Goal: Task Accomplishment & Management: Complete application form

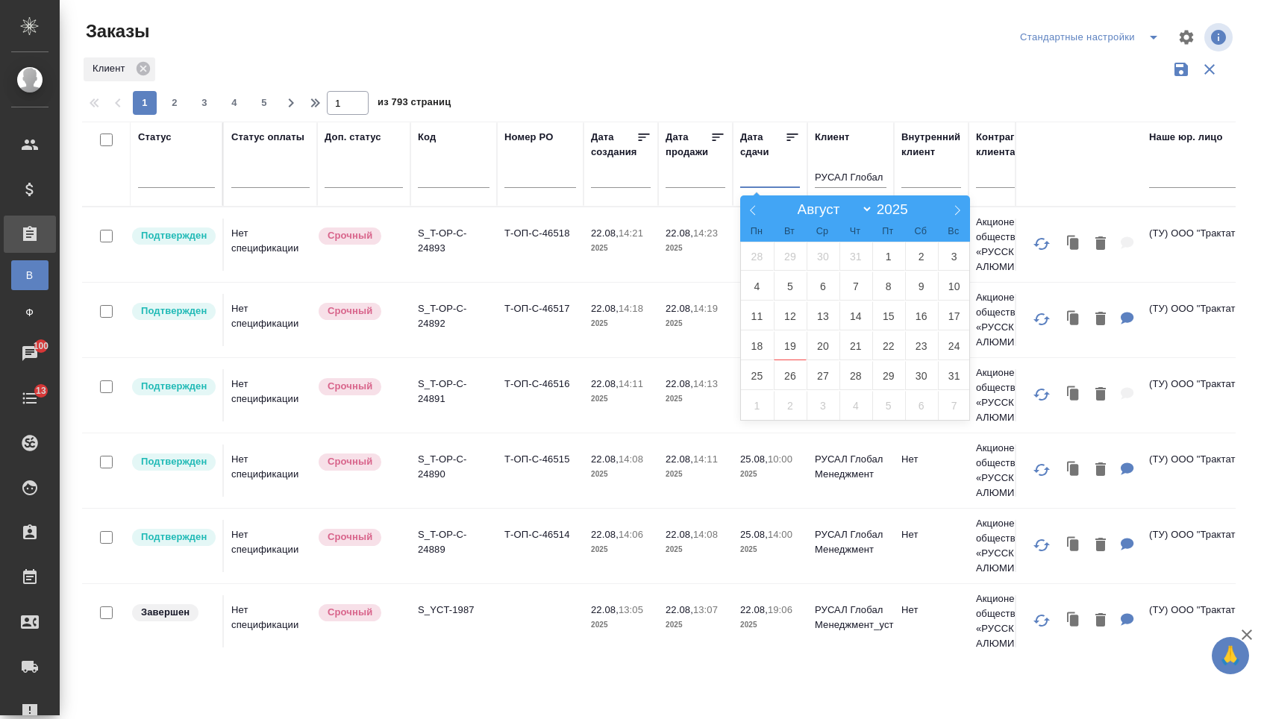
select select "7"
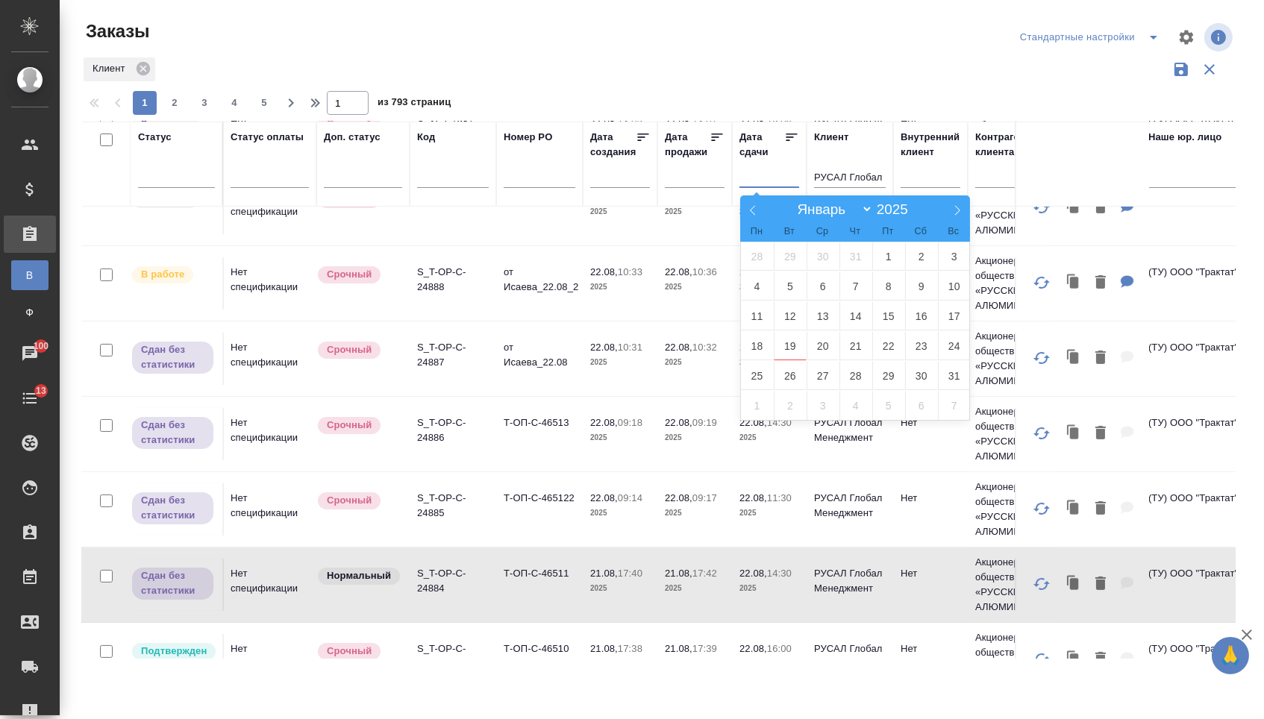
scroll to position [552, 1]
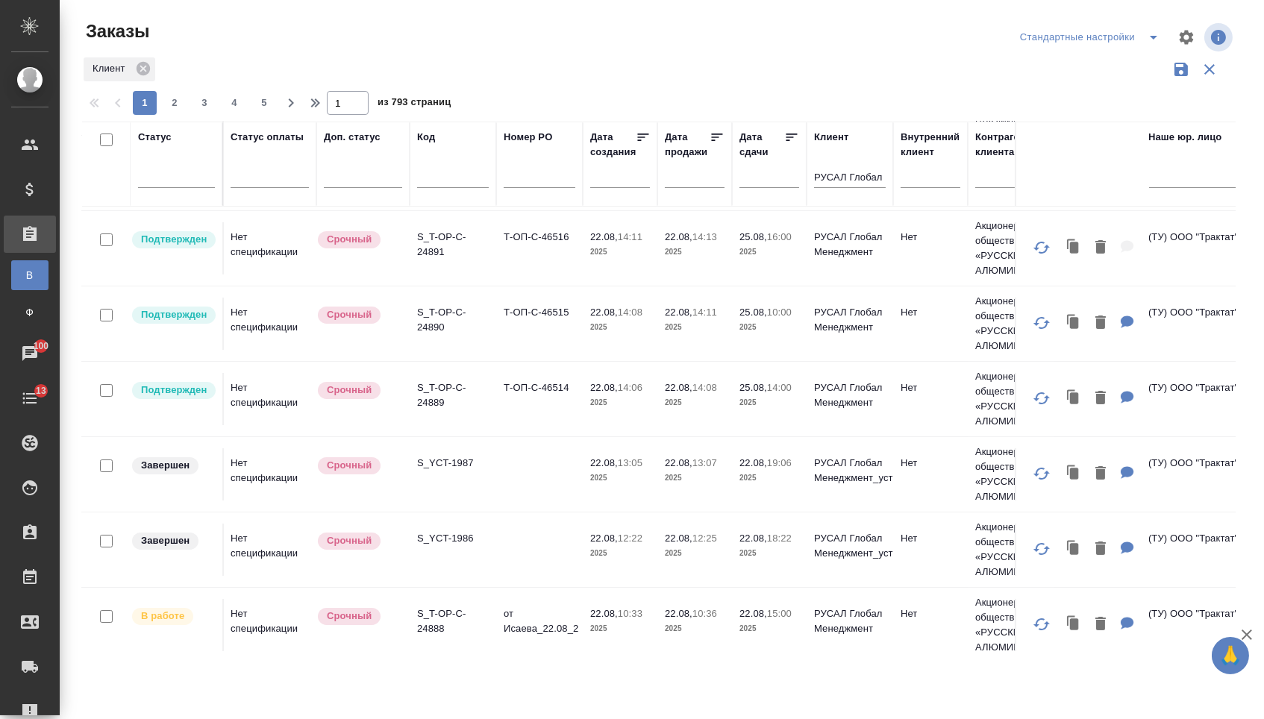
scroll to position [135, 1]
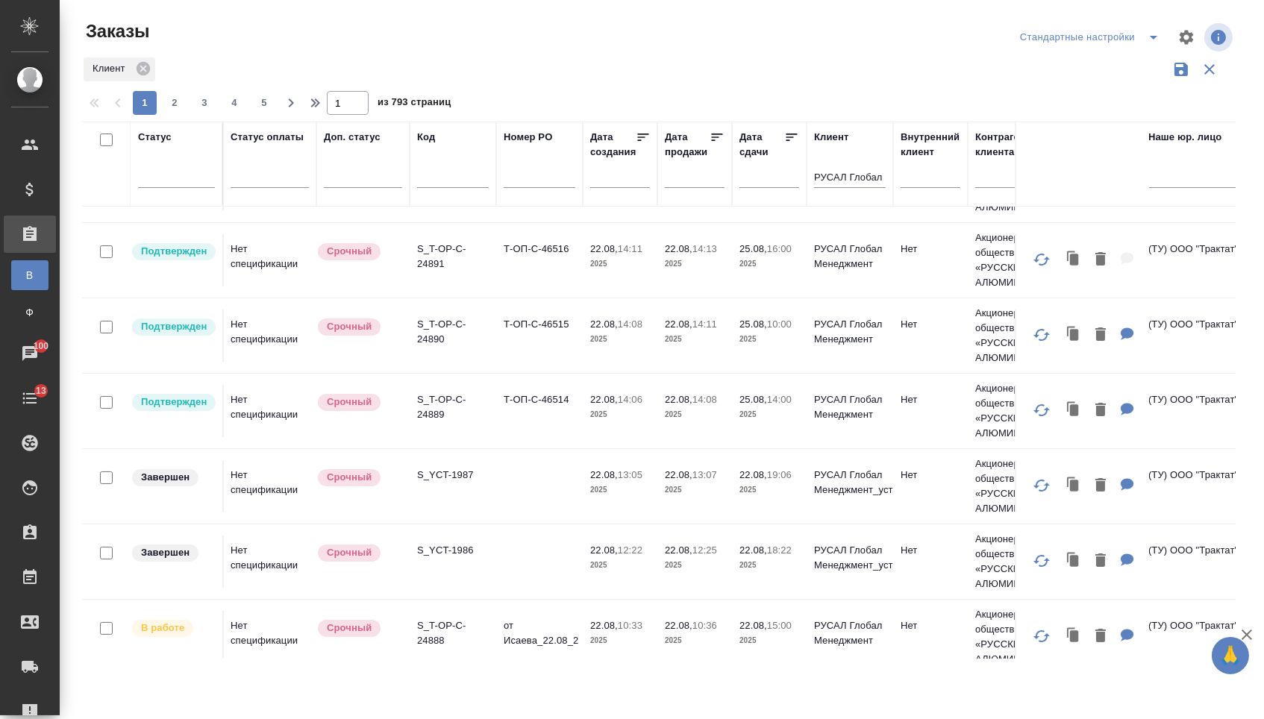
click at [524, 136] on td "Т-ОП-С-46514" at bounding box center [539, 110] width 87 height 52
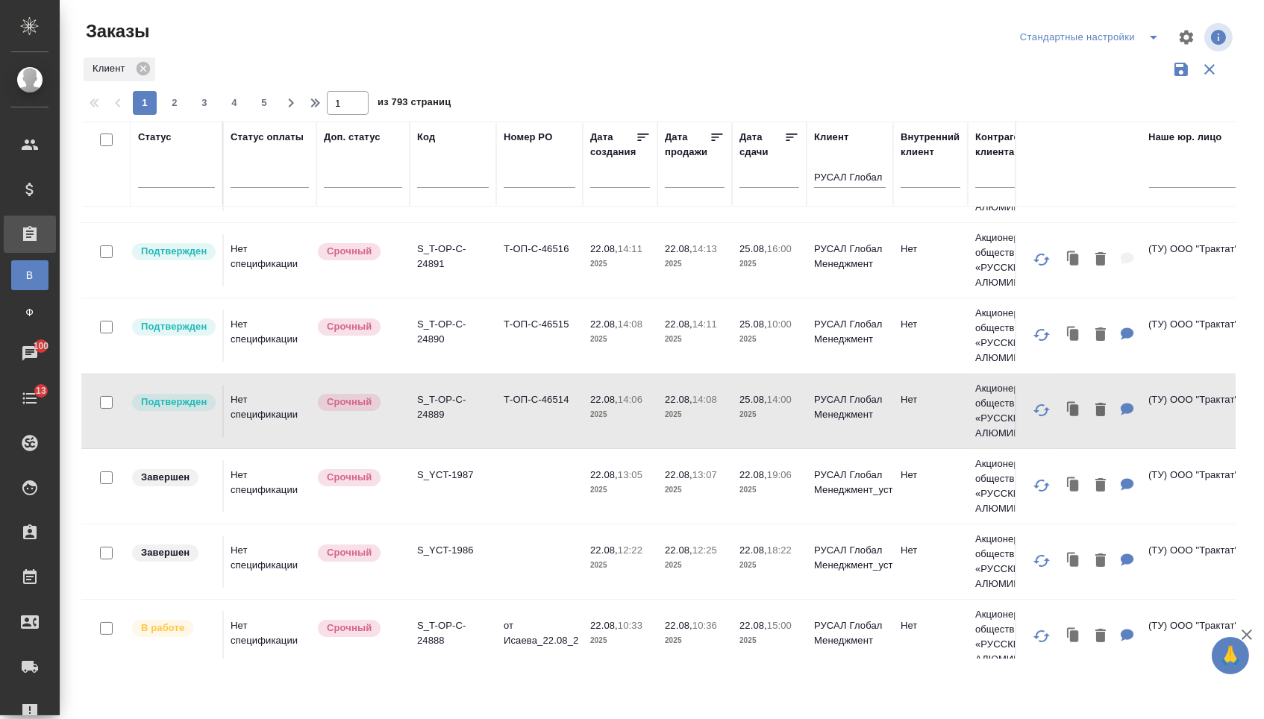
click at [524, 136] on td "Т-ОП-С-46514" at bounding box center [539, 110] width 87 height 52
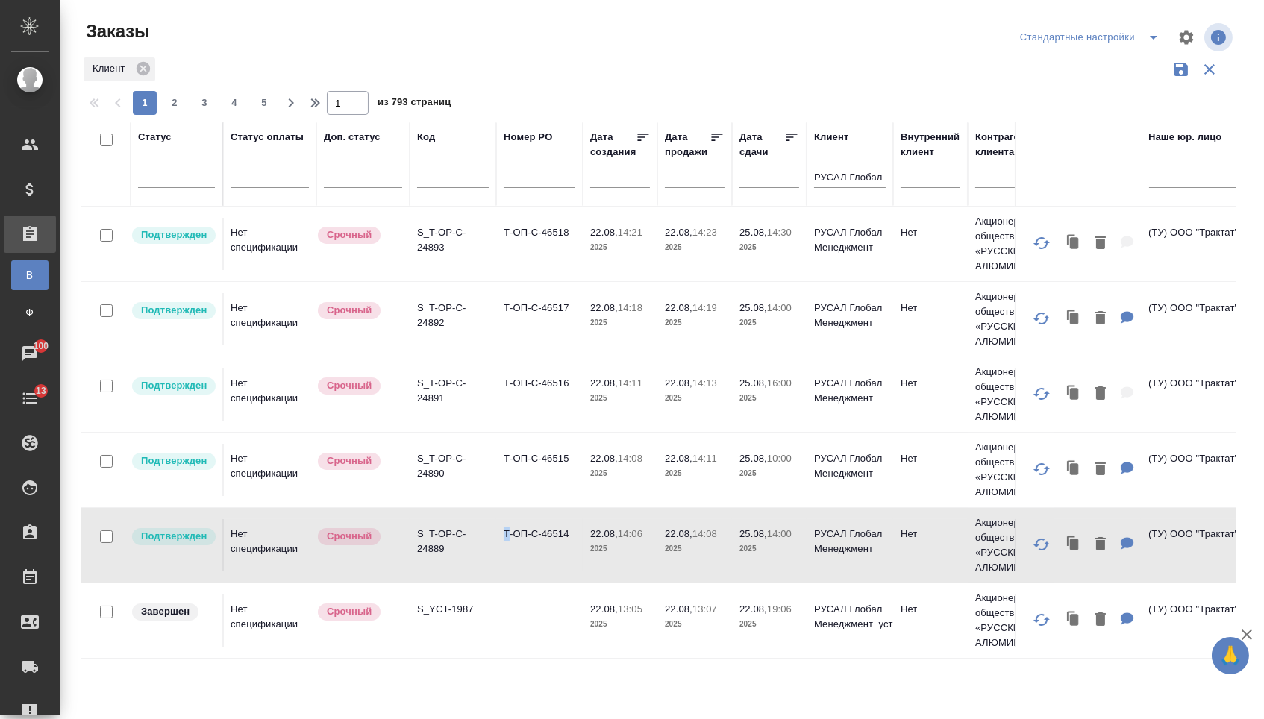
click at [528, 270] on td "Т-ОП-С-46515" at bounding box center [539, 244] width 87 height 52
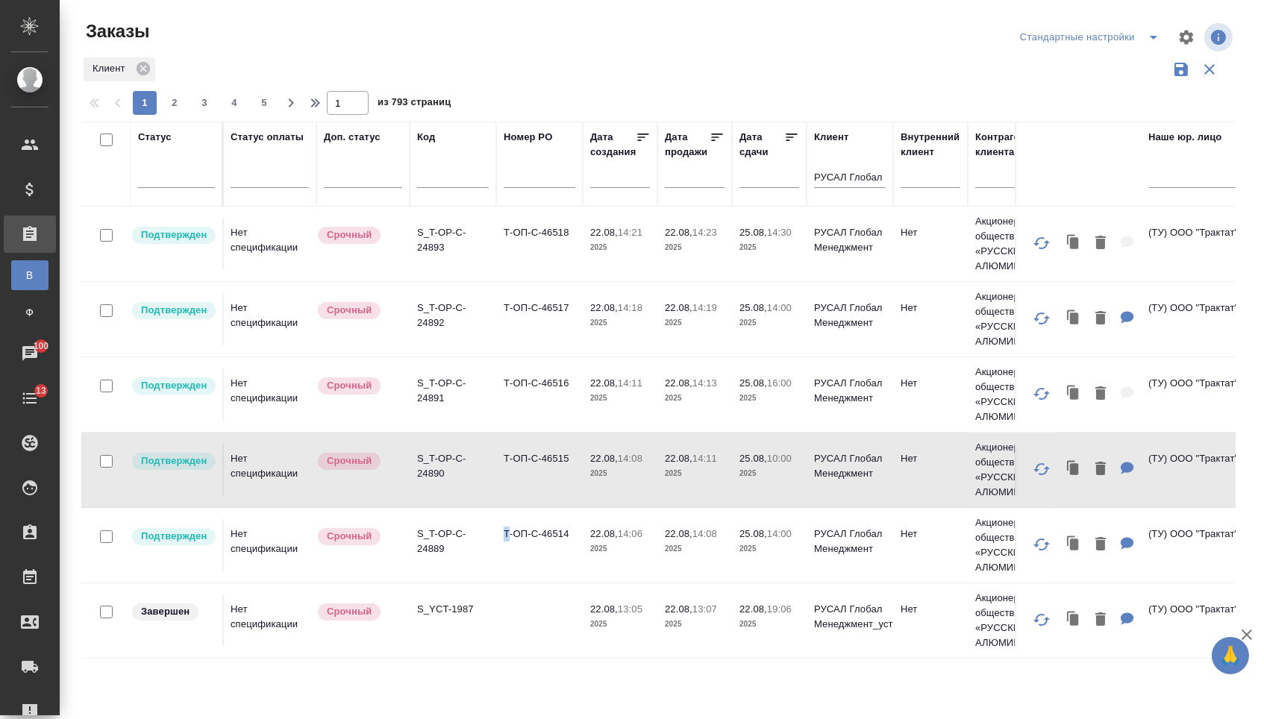
scroll to position [1, 1]
click at [528, 270] on td "Т-ОП-С-46515" at bounding box center [539, 244] width 87 height 52
click at [531, 271] on td "Т-ОП-С-46516" at bounding box center [539, 245] width 87 height 52
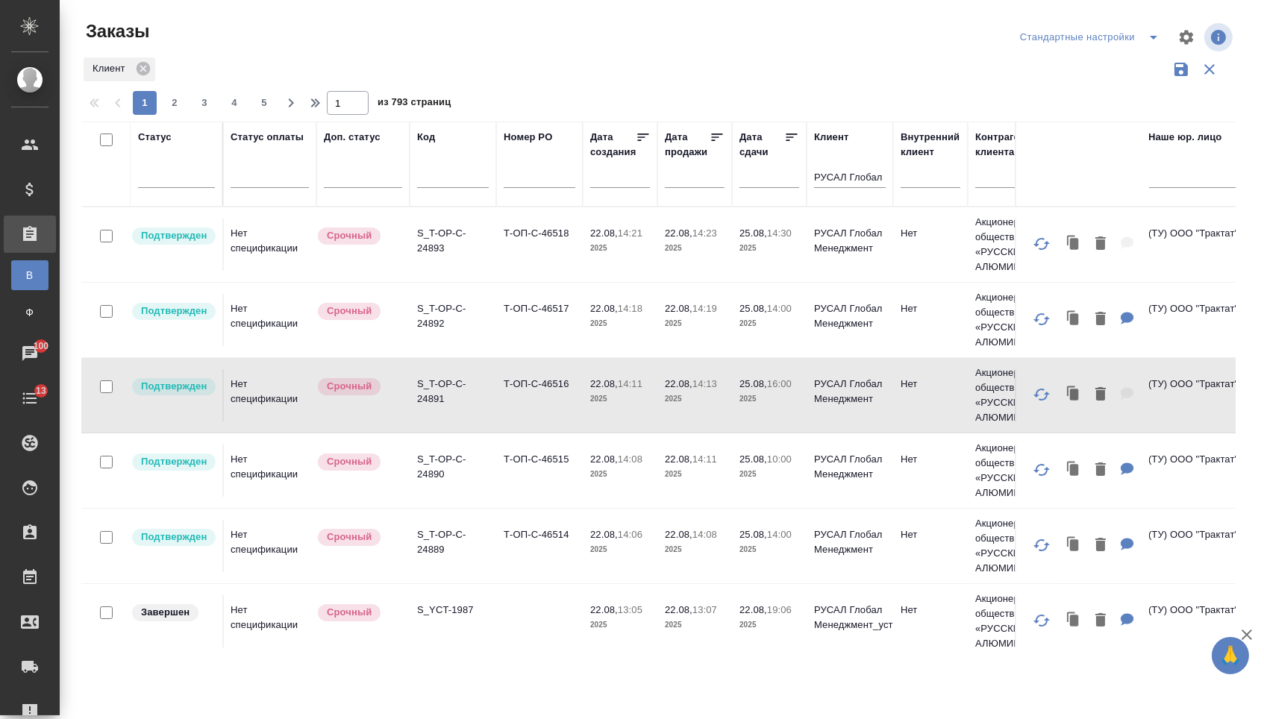
click at [531, 271] on td "Т-ОП-С-46516" at bounding box center [539, 245] width 87 height 52
click at [516, 271] on td "Т-ОП-С-46517" at bounding box center [539, 245] width 87 height 52
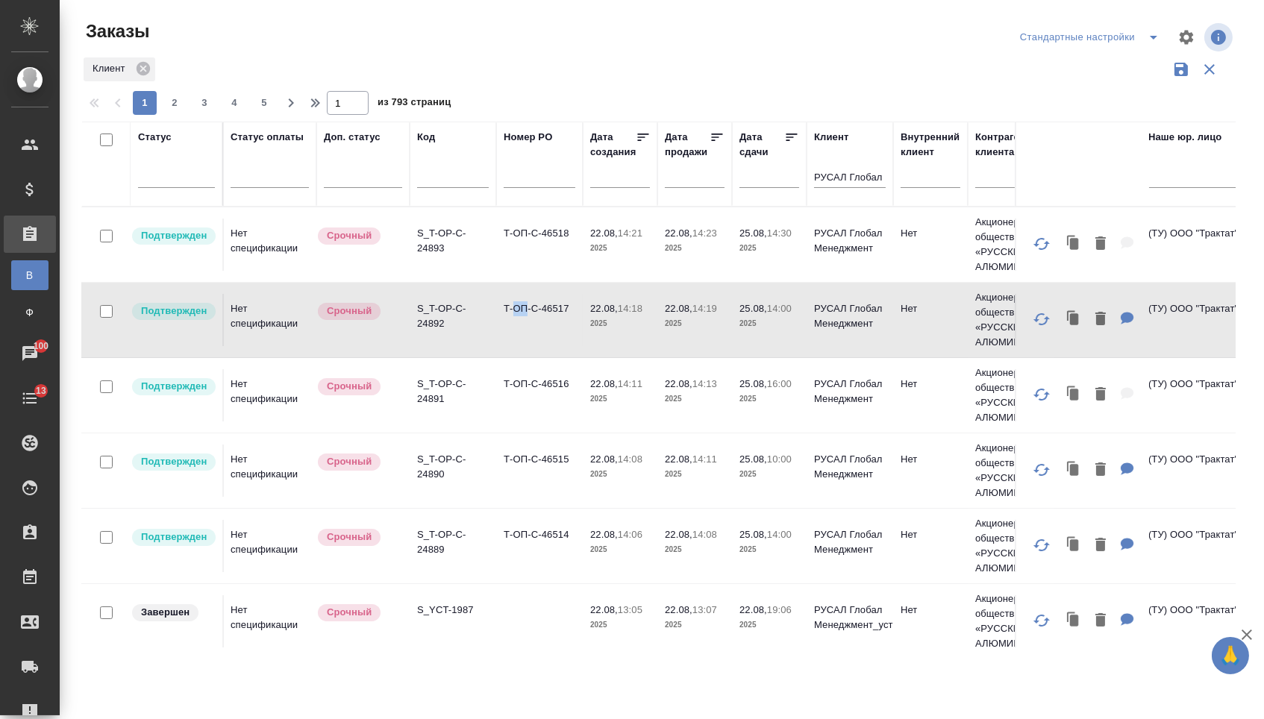
click at [516, 271] on td "Т-ОП-С-46517" at bounding box center [539, 245] width 87 height 52
click at [551, 266] on td "Т-ОП-С-46518" at bounding box center [539, 245] width 87 height 52
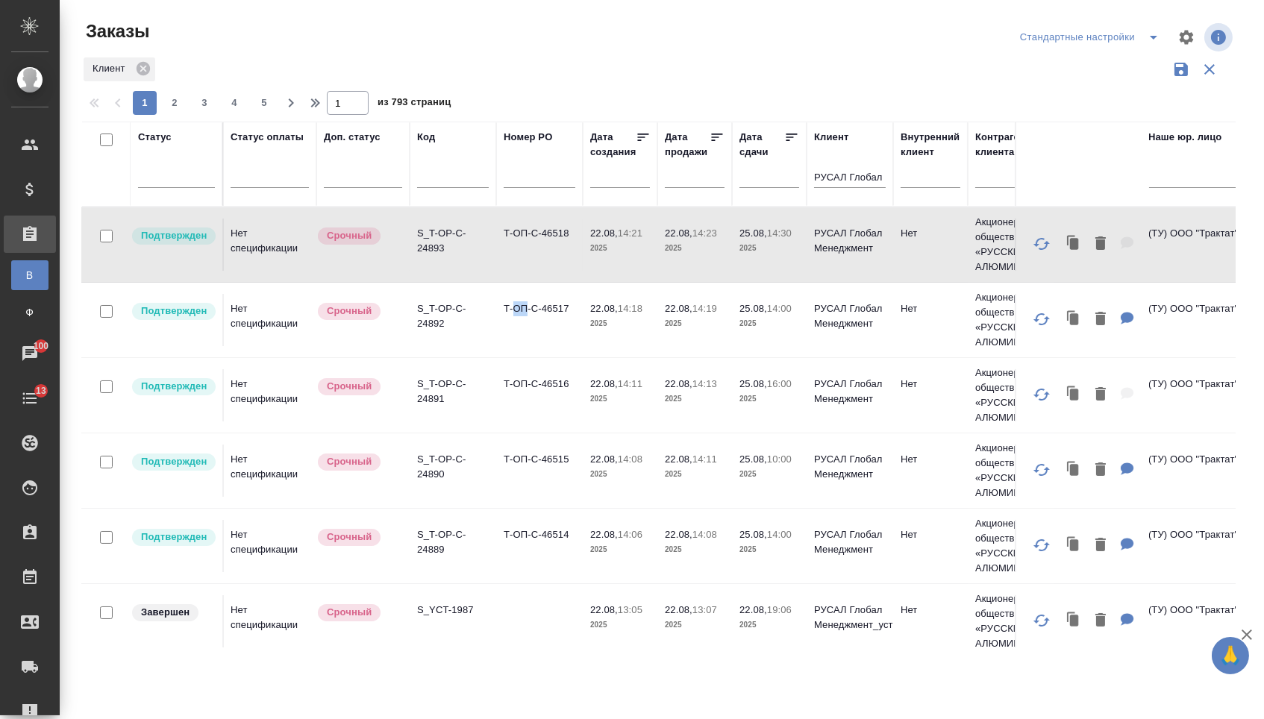
click at [551, 266] on td "Т-ОП-С-46518" at bounding box center [539, 245] width 87 height 52
click at [525, 271] on td "Т-ОП-С-46515" at bounding box center [539, 245] width 87 height 52
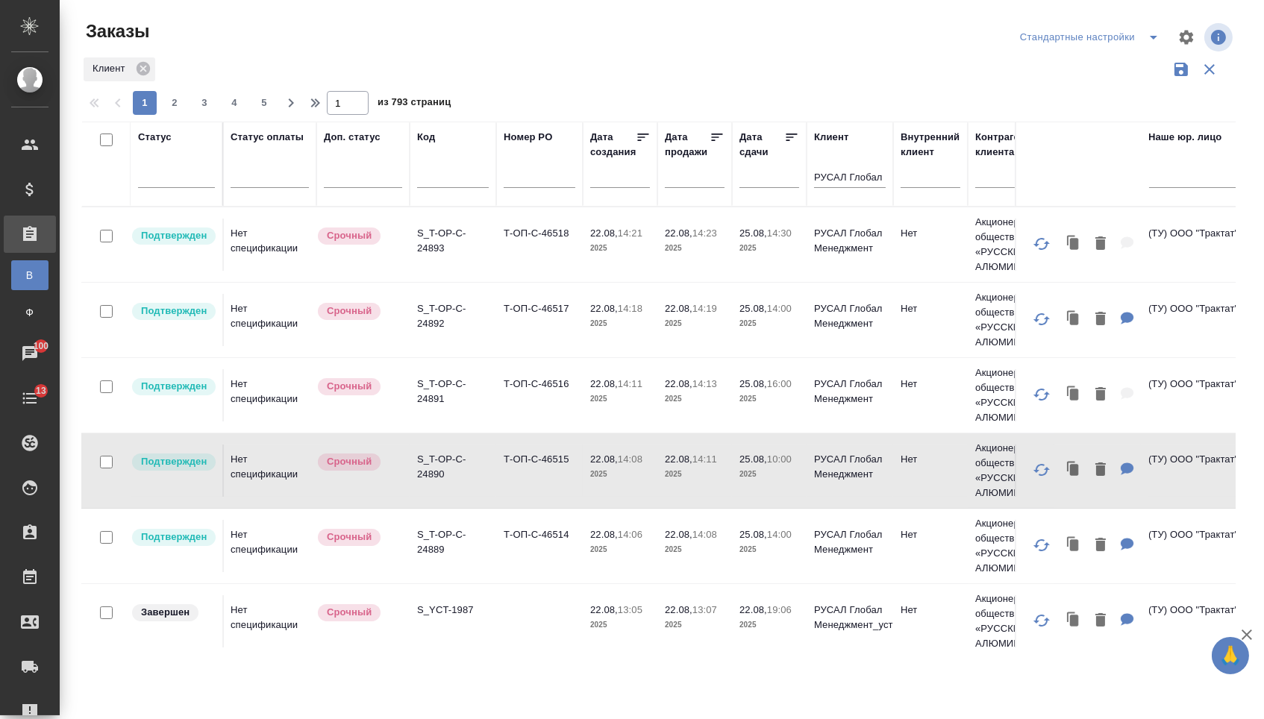
click at [525, 271] on td "Т-ОП-С-46515" at bounding box center [539, 245] width 87 height 52
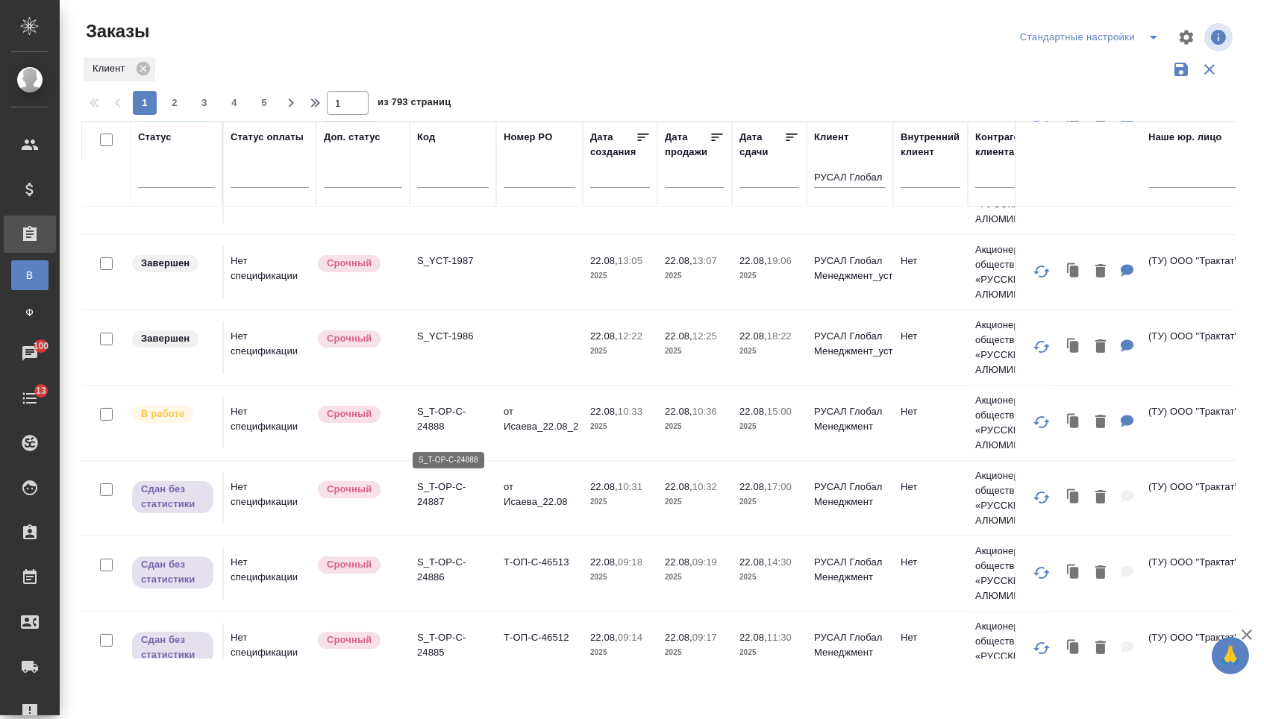
scroll to position [347, 4]
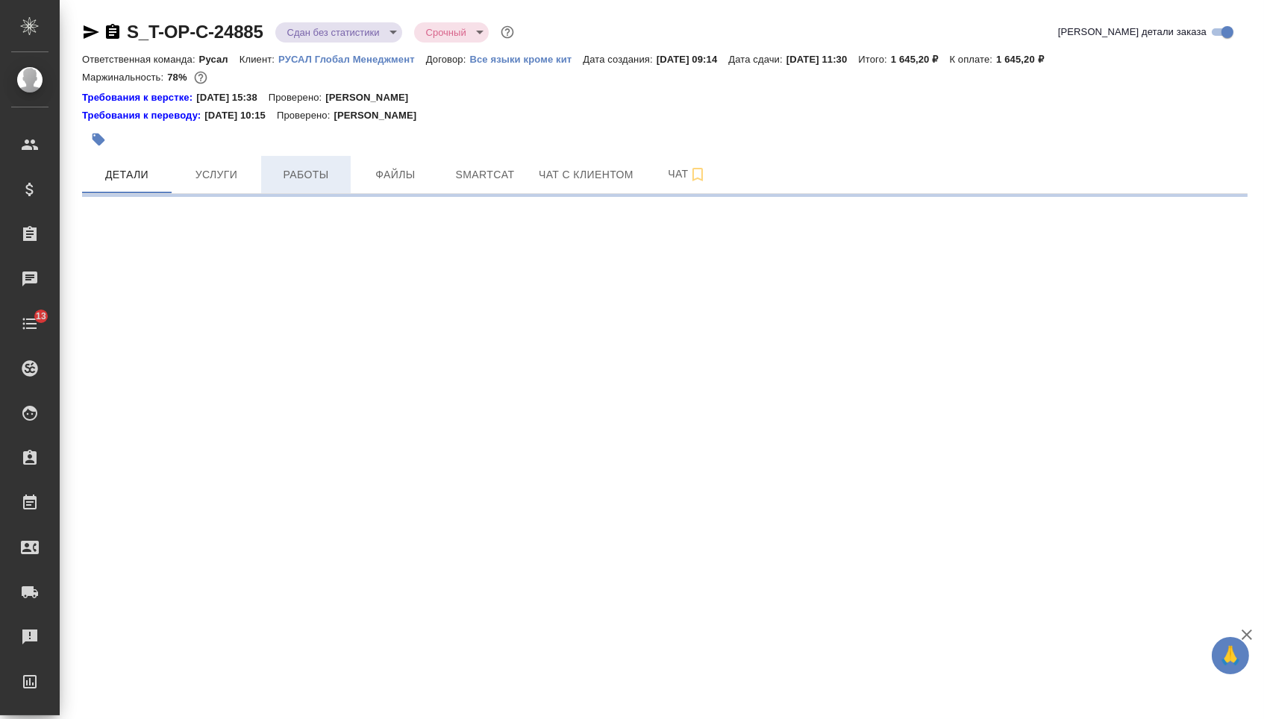
select select "RU"
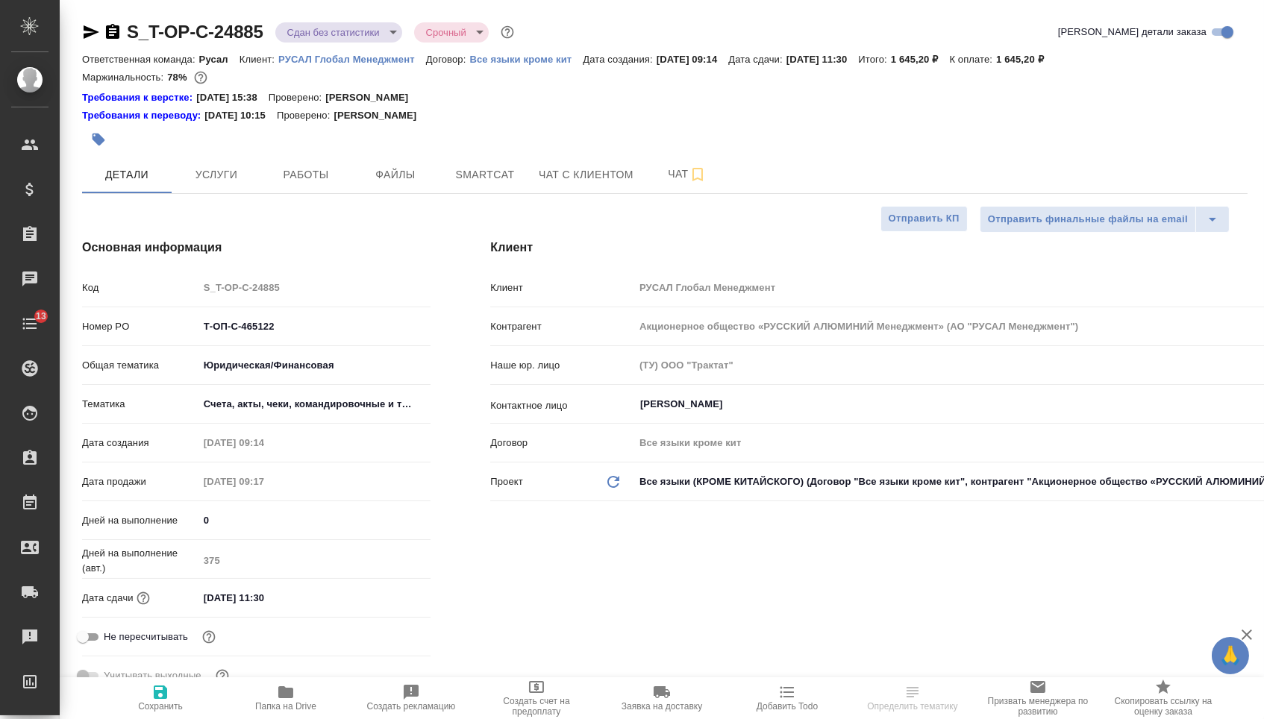
type textarea "x"
click at [297, 336] on input "Т-ОП-С-465122" at bounding box center [314, 327] width 233 height 22
type input "Т-ОП-С-46512"
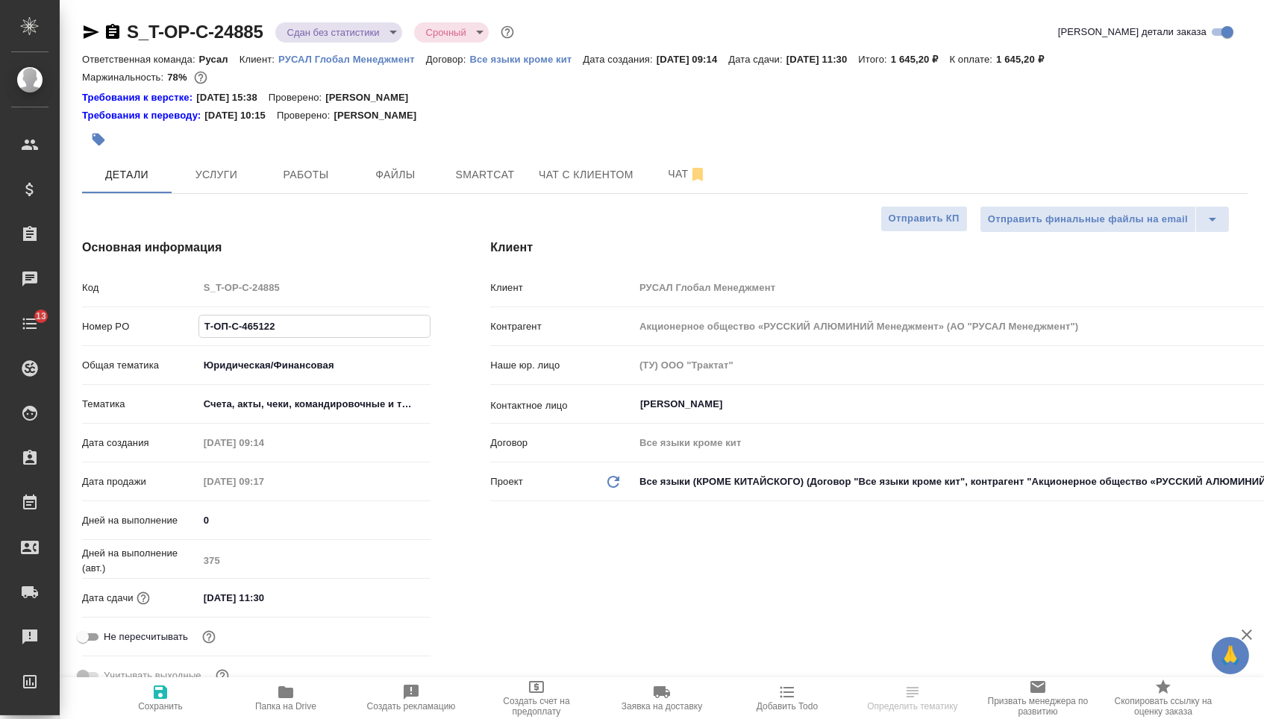
type textarea "x"
type input "Т-ОП-С-46512"
click at [167, 704] on span "Сохранить" at bounding box center [160, 706] width 45 height 10
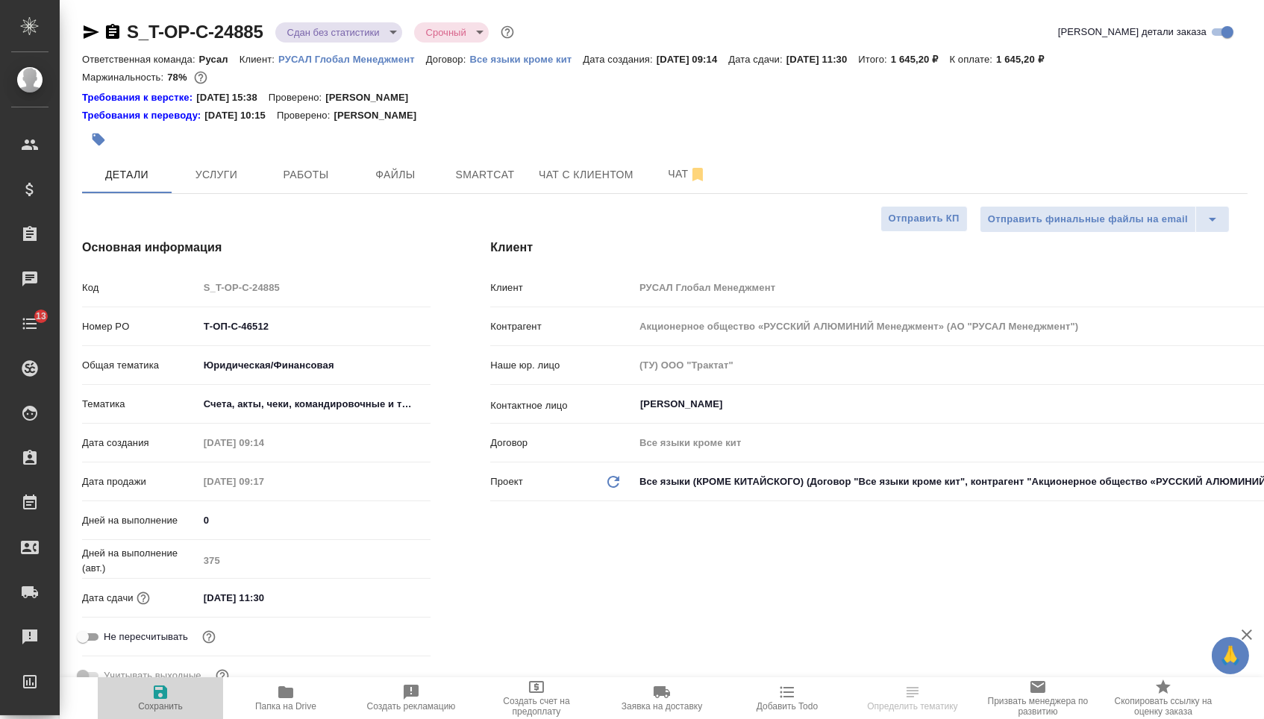
type textarea "x"
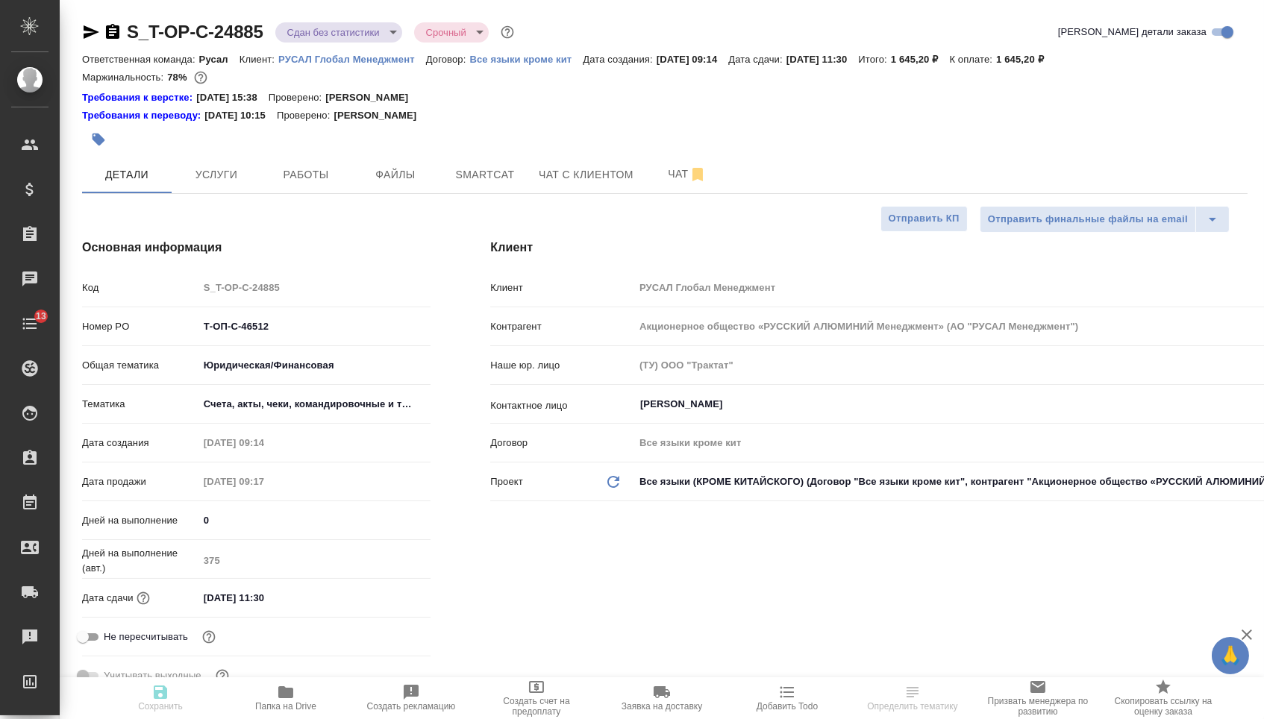
type textarea "x"
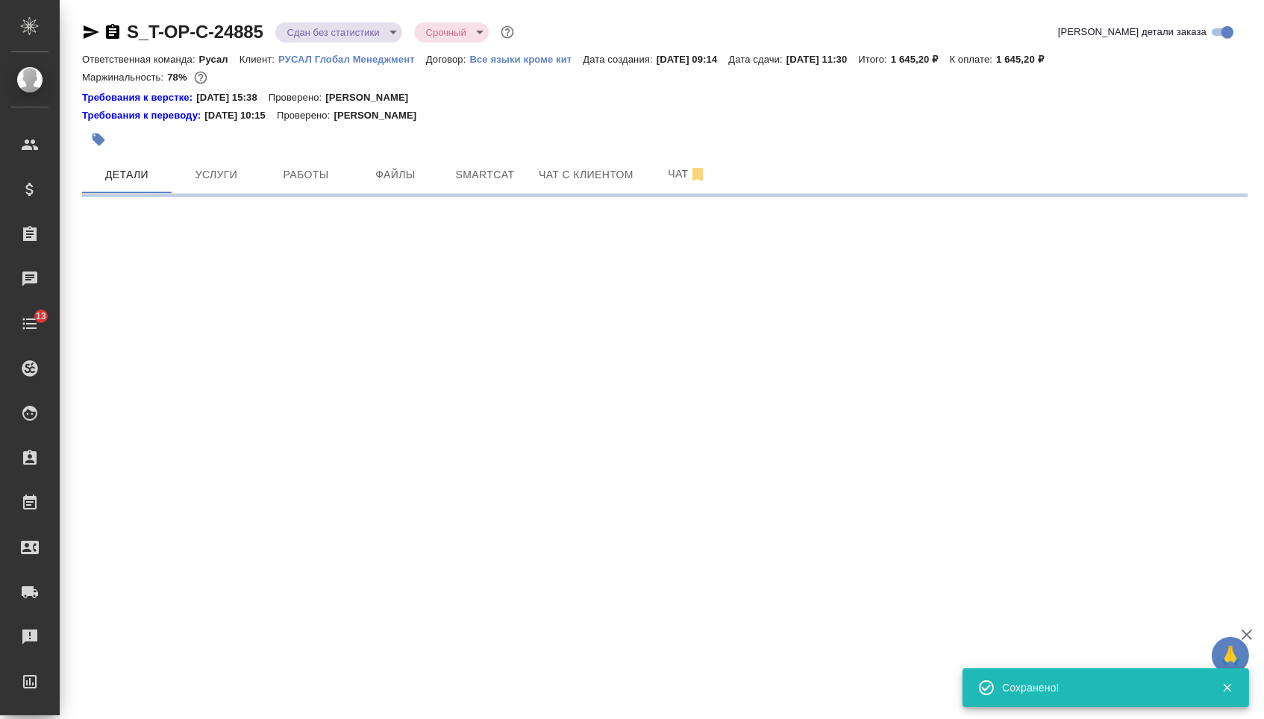
select select "RU"
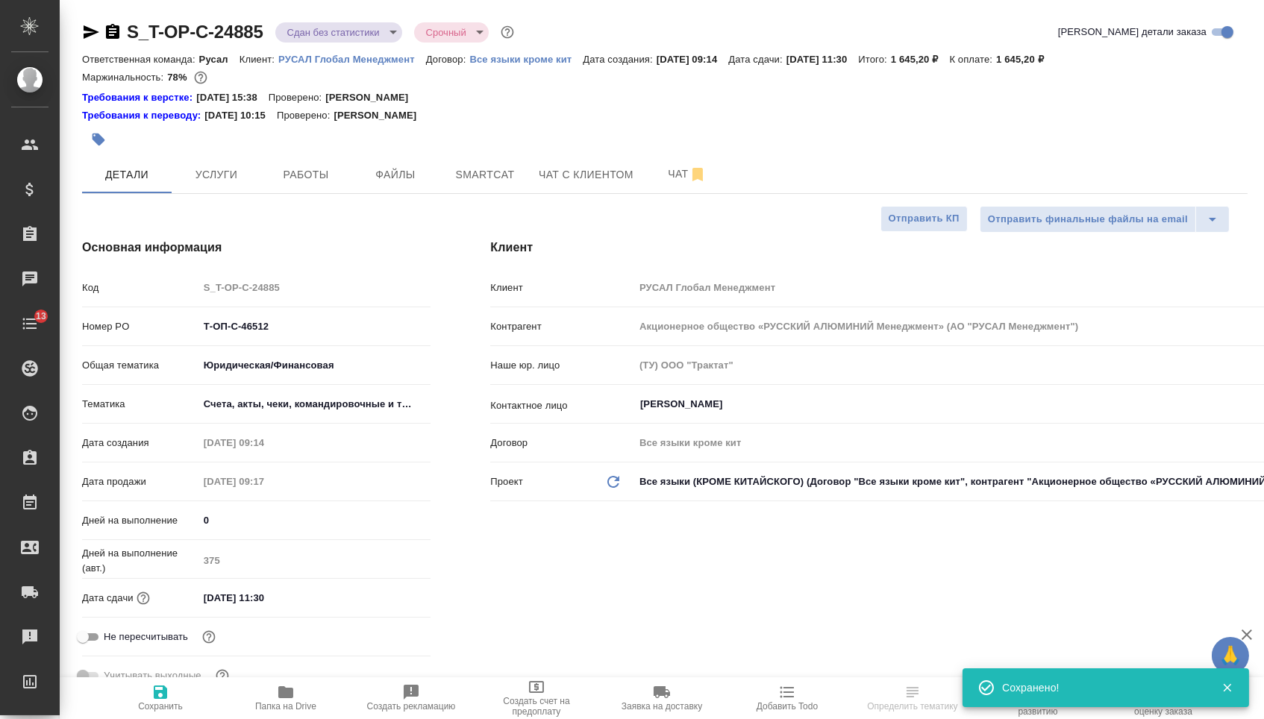
type textarea "x"
click at [119, 39] on icon "button" at bounding box center [112, 31] width 13 height 15
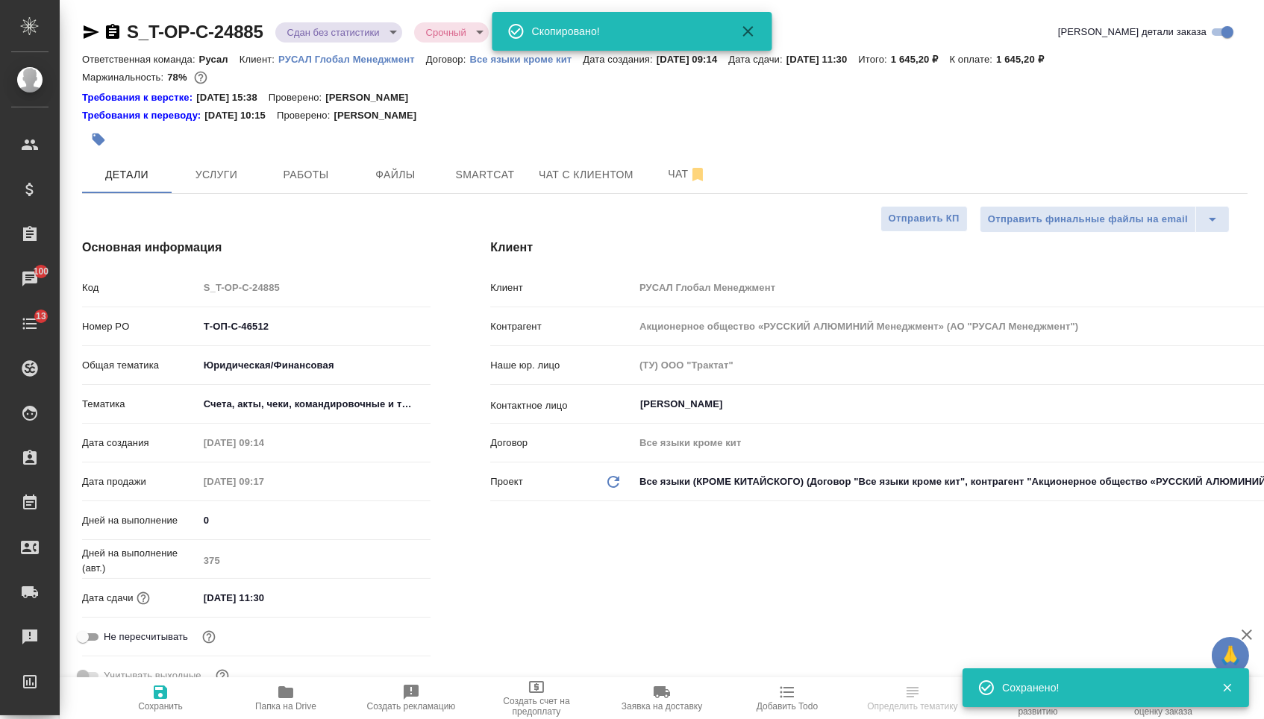
type textarea "x"
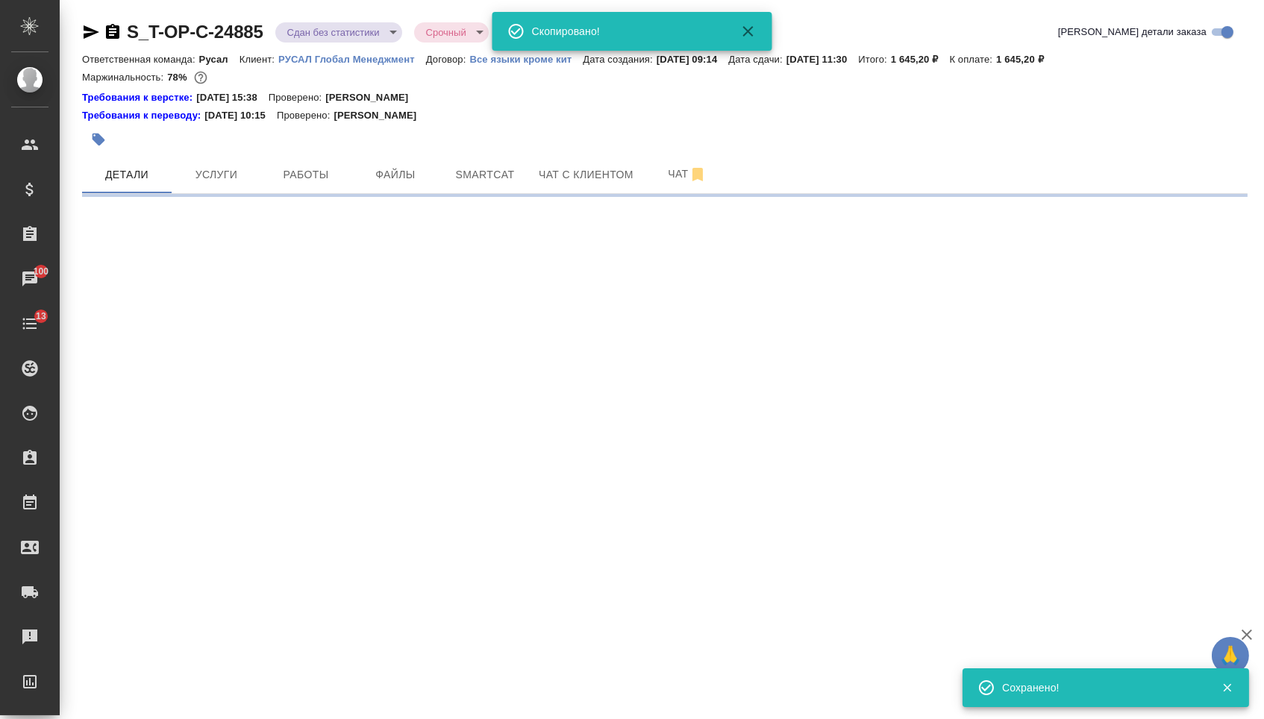
select select "RU"
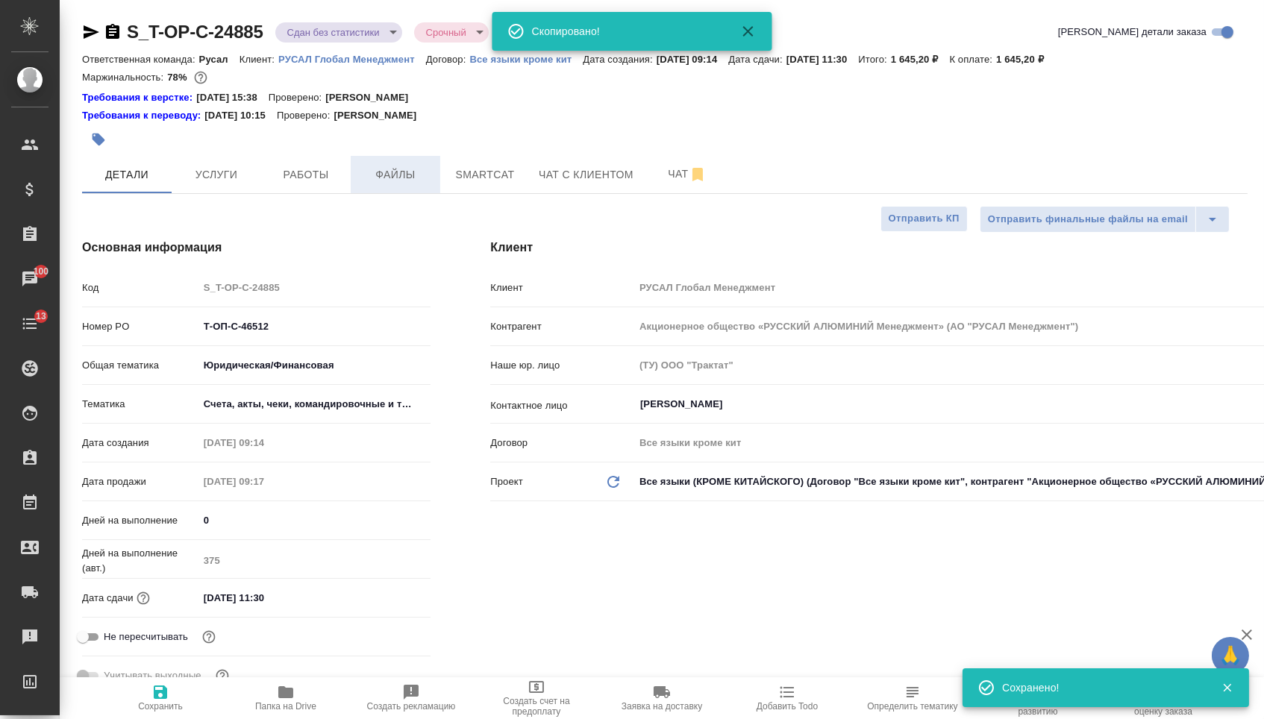
type textarea "x"
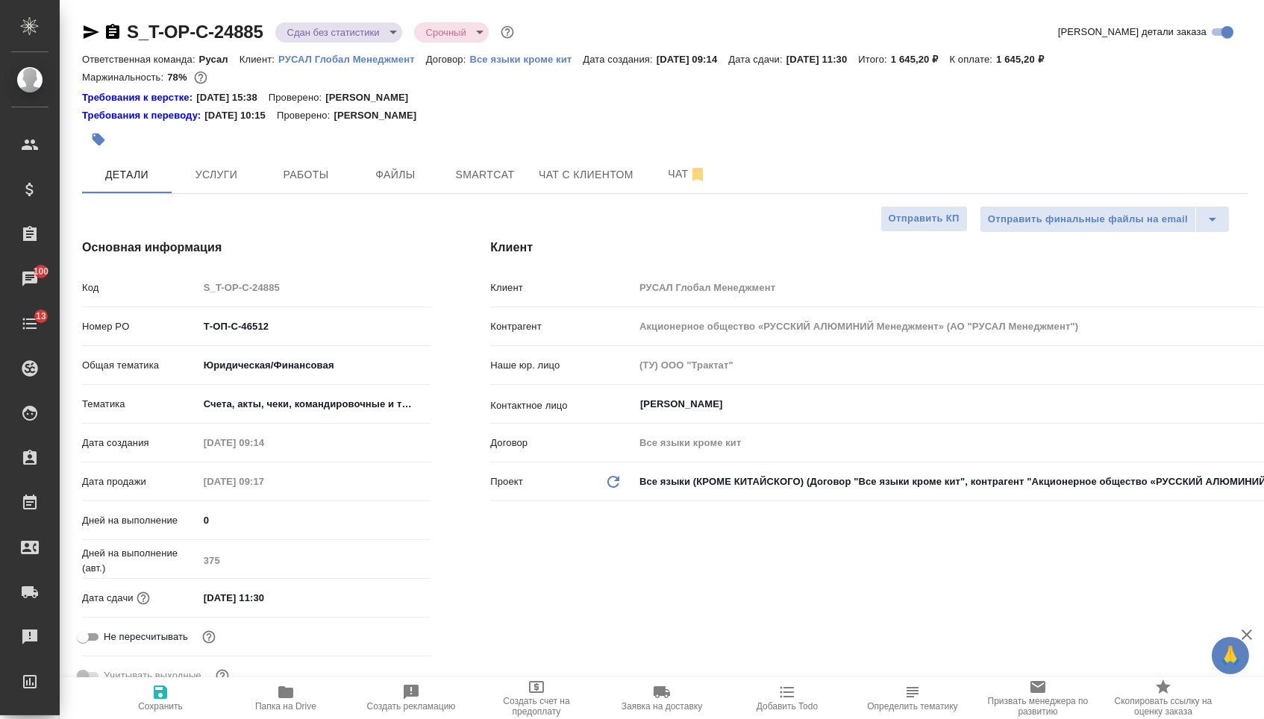
type textarea "x"
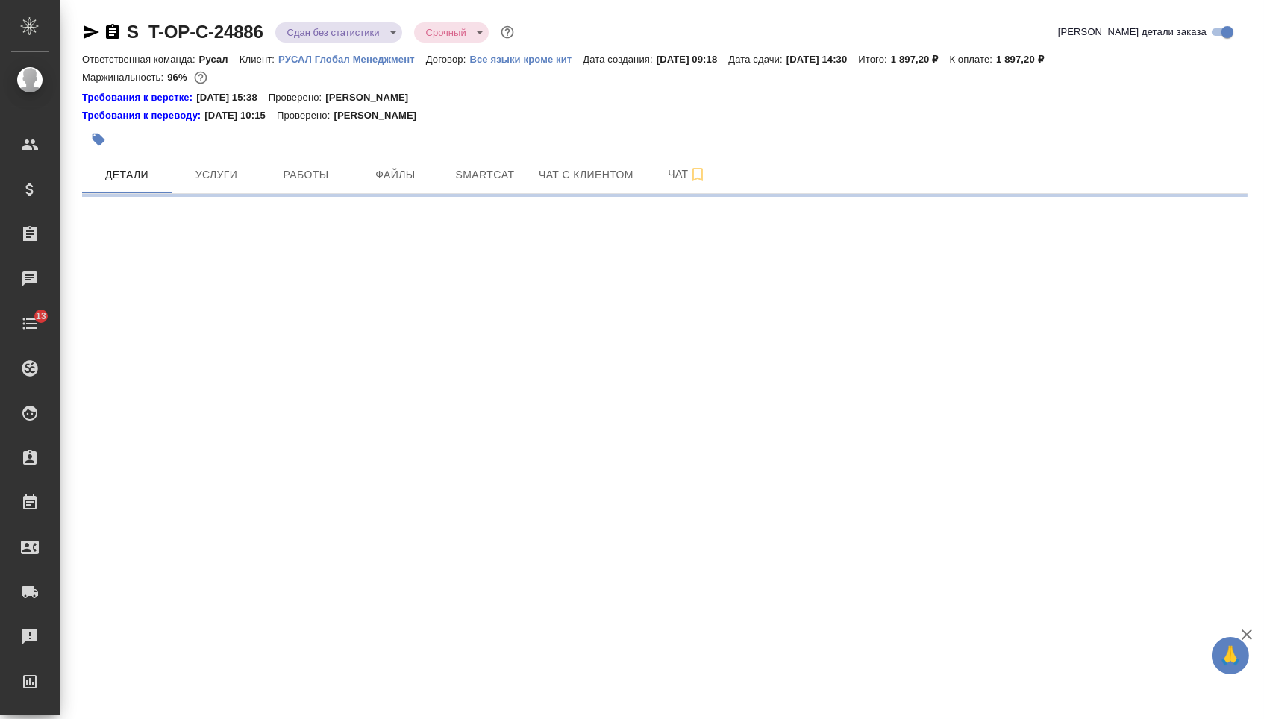
select select "RU"
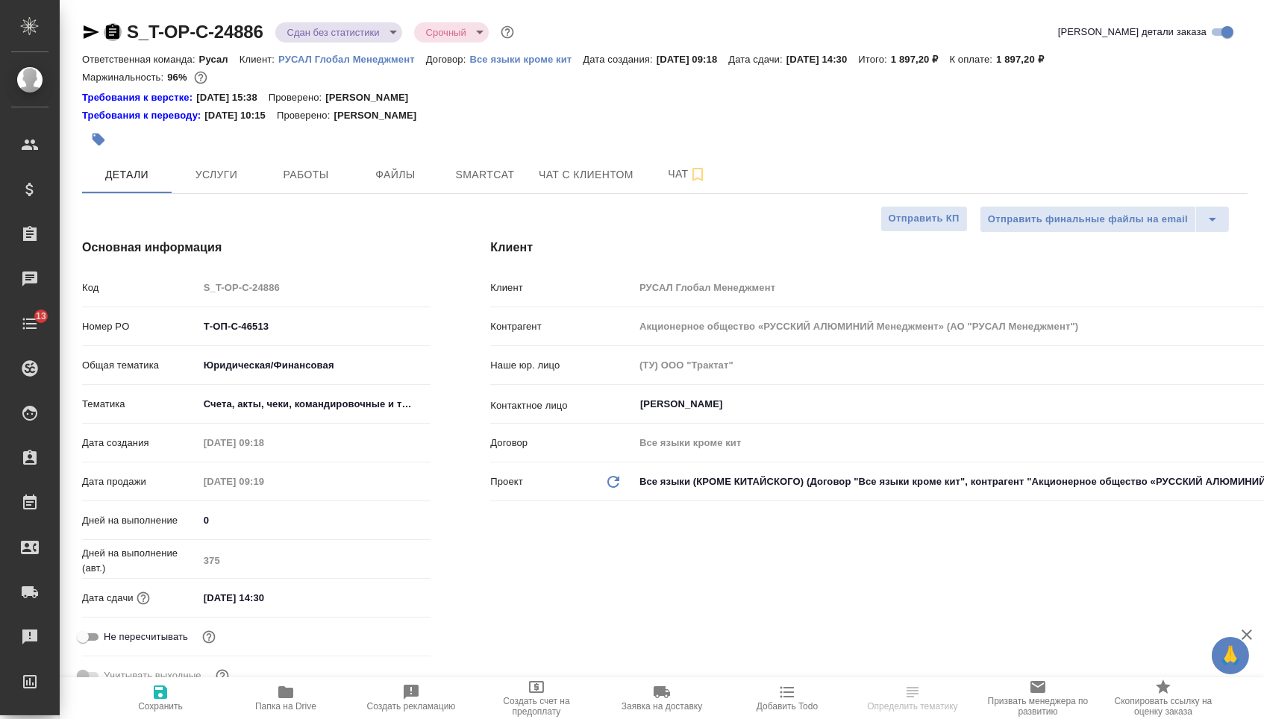
drag, startPoint x: 122, startPoint y: 32, endPoint x: 255, endPoint y: 21, distance: 133.3
click at [119, 32] on icon "button" at bounding box center [112, 31] width 13 height 15
type textarea "x"
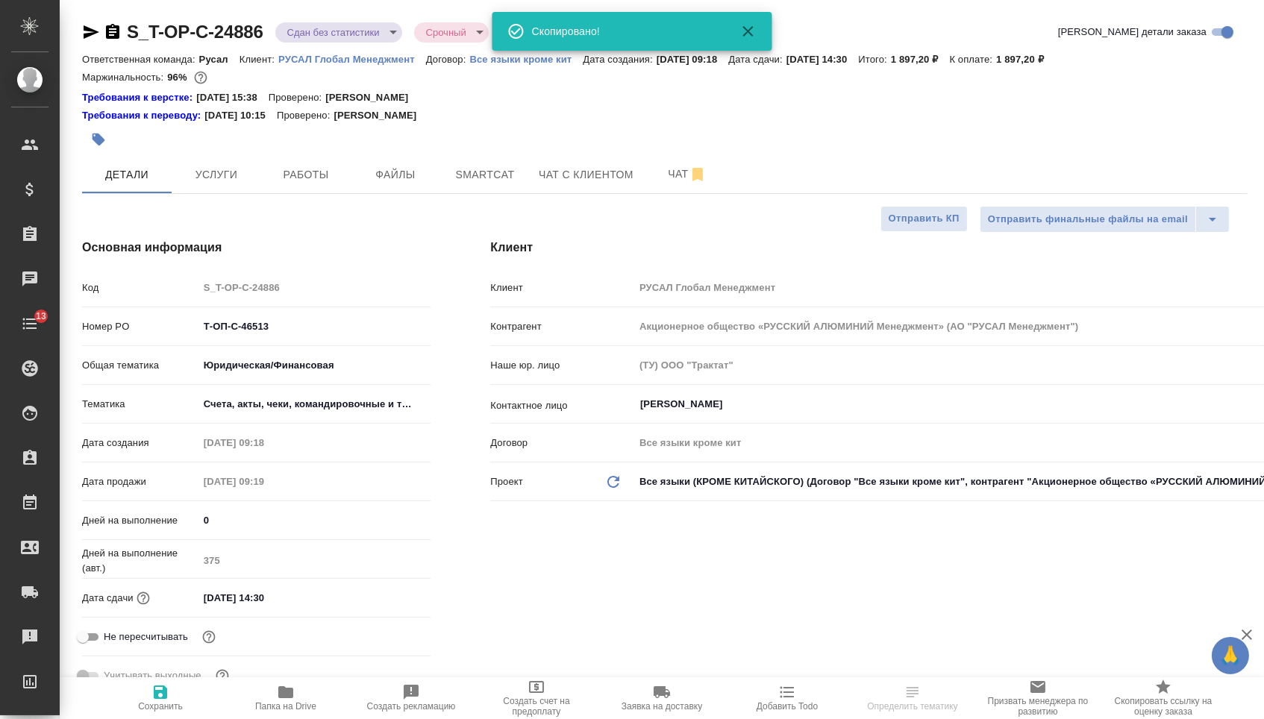
type textarea "x"
select select "RU"
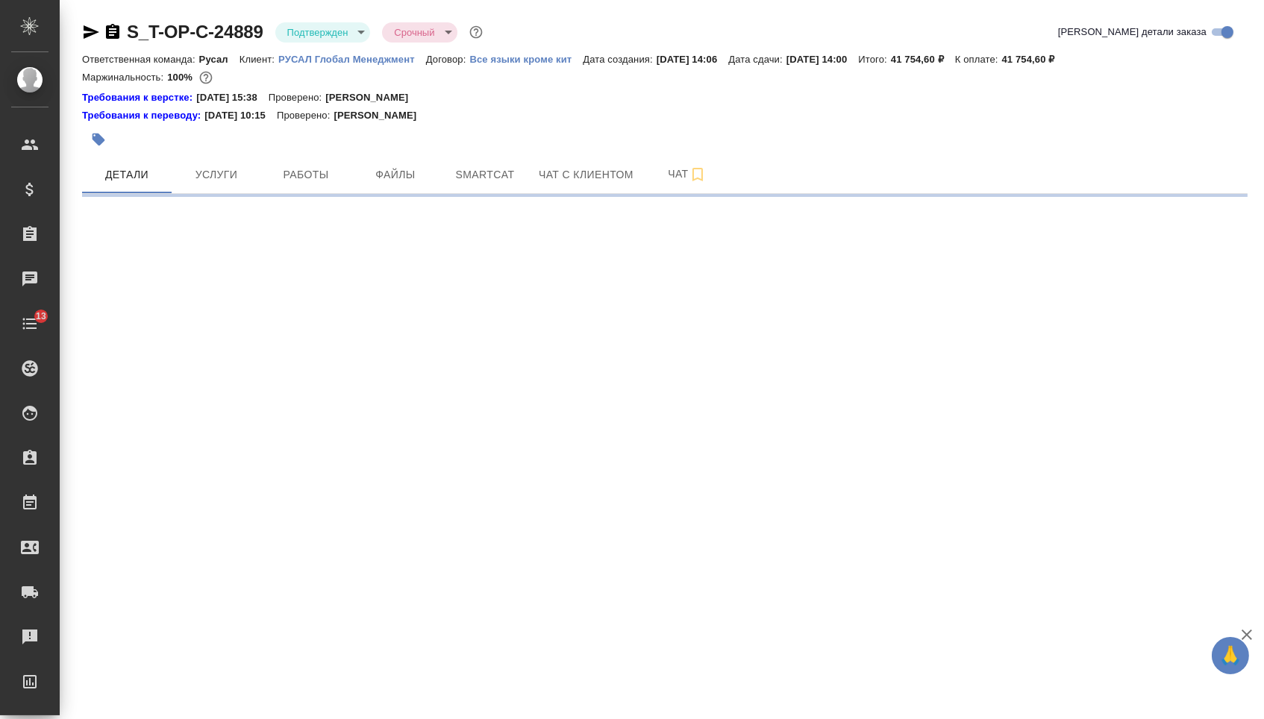
select select "RU"
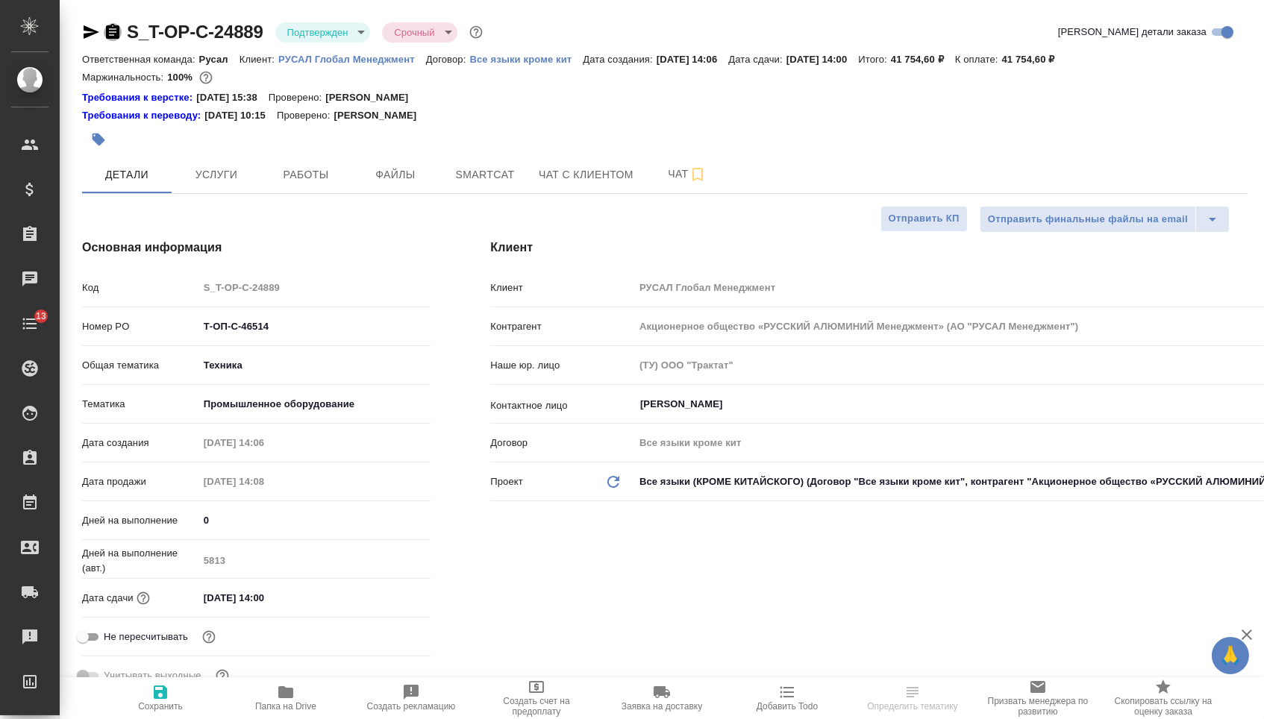
click at [117, 31] on icon "button" at bounding box center [113, 32] width 18 height 18
type textarea "x"
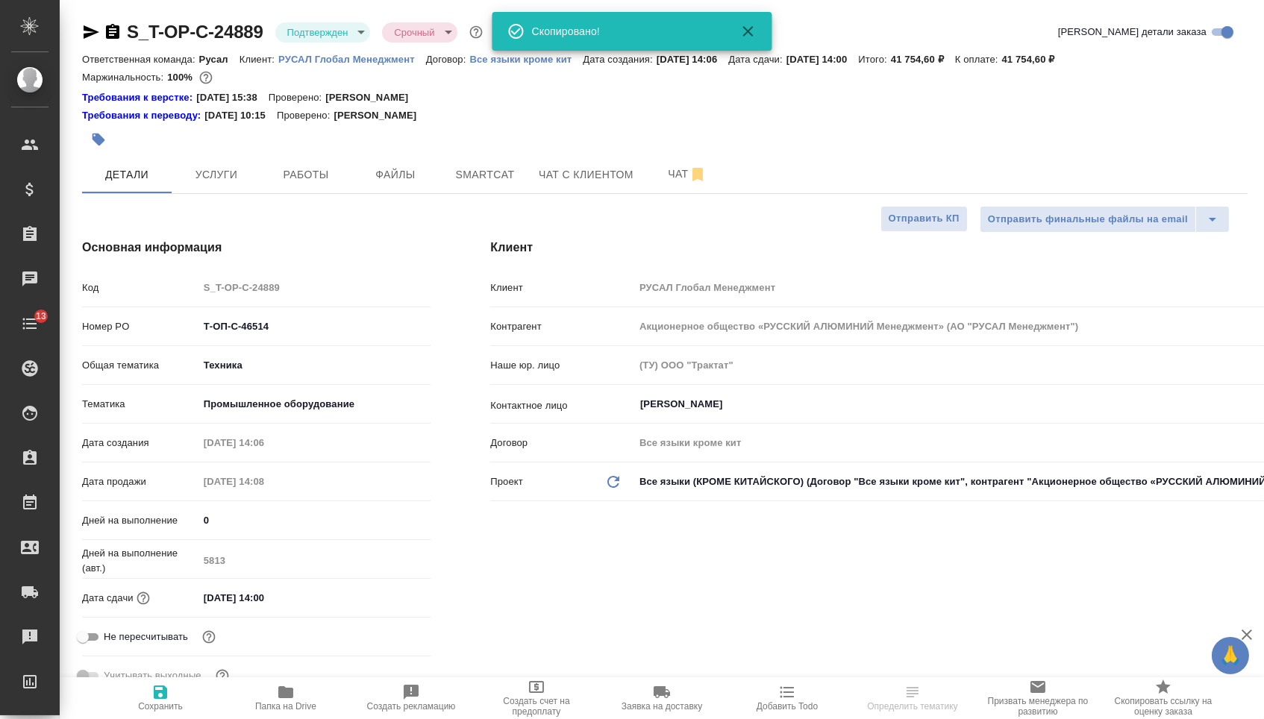
type textarea "x"
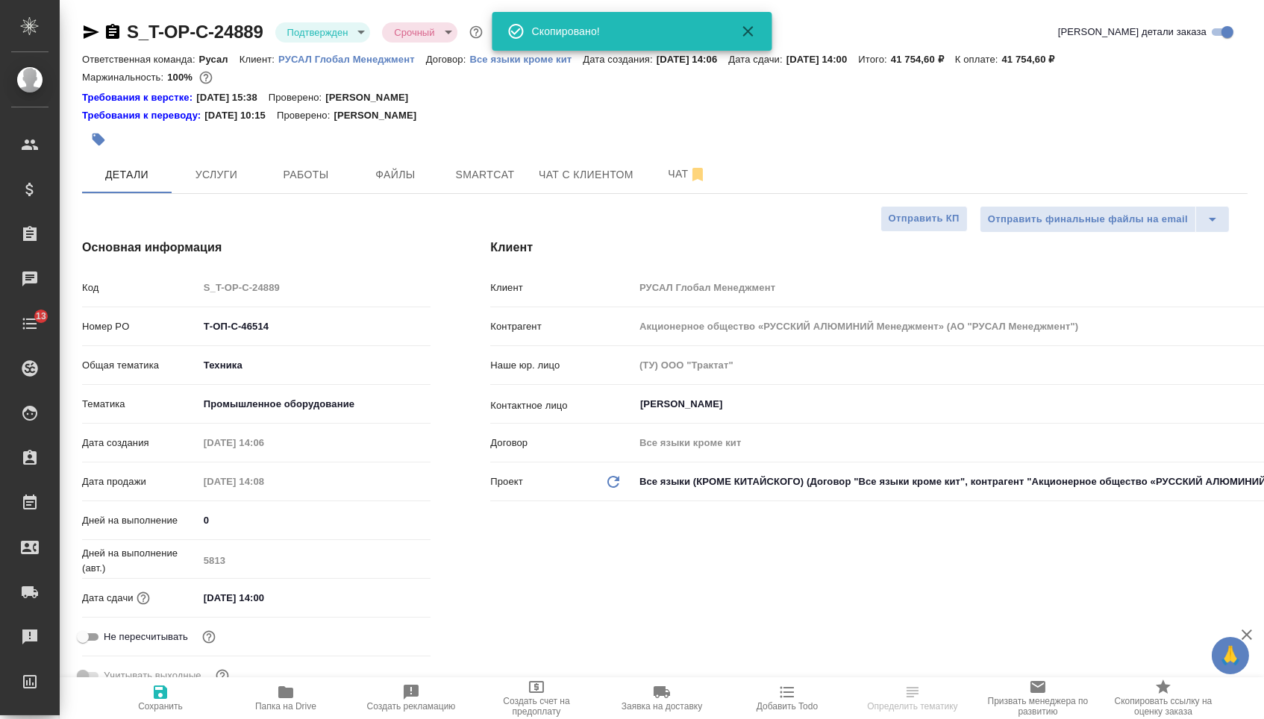
type textarea "x"
select select "RU"
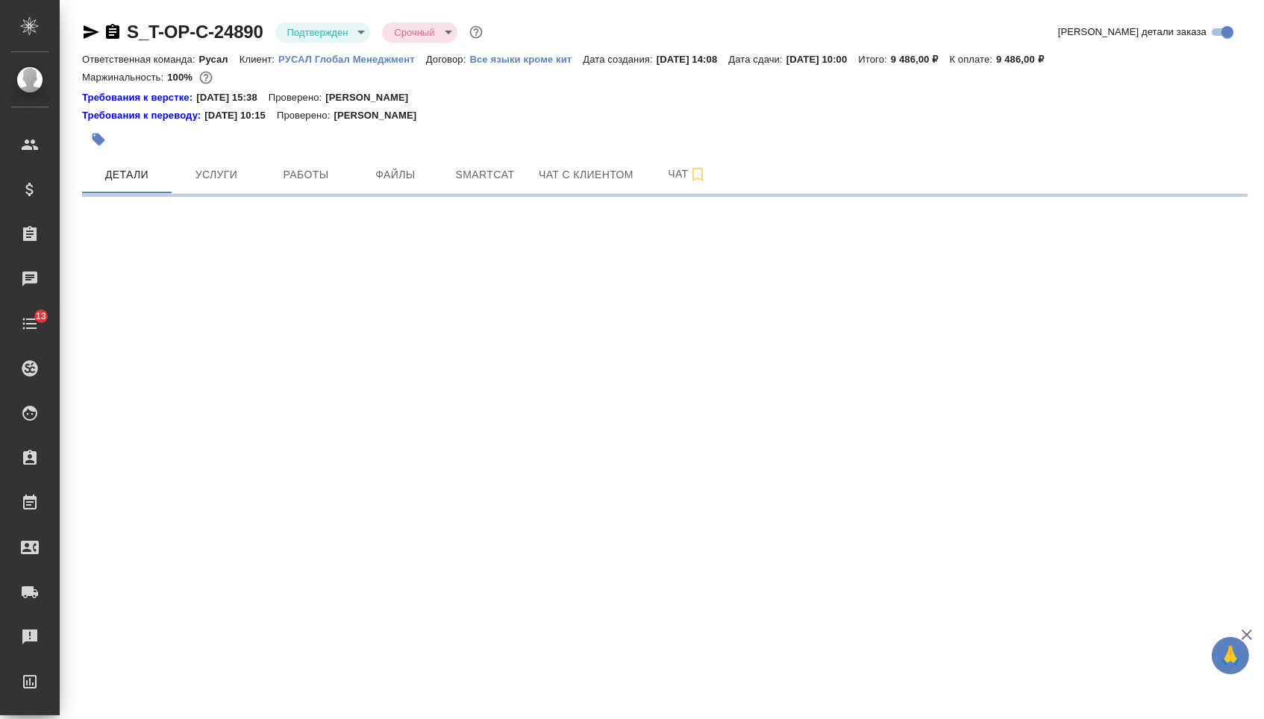
select select "RU"
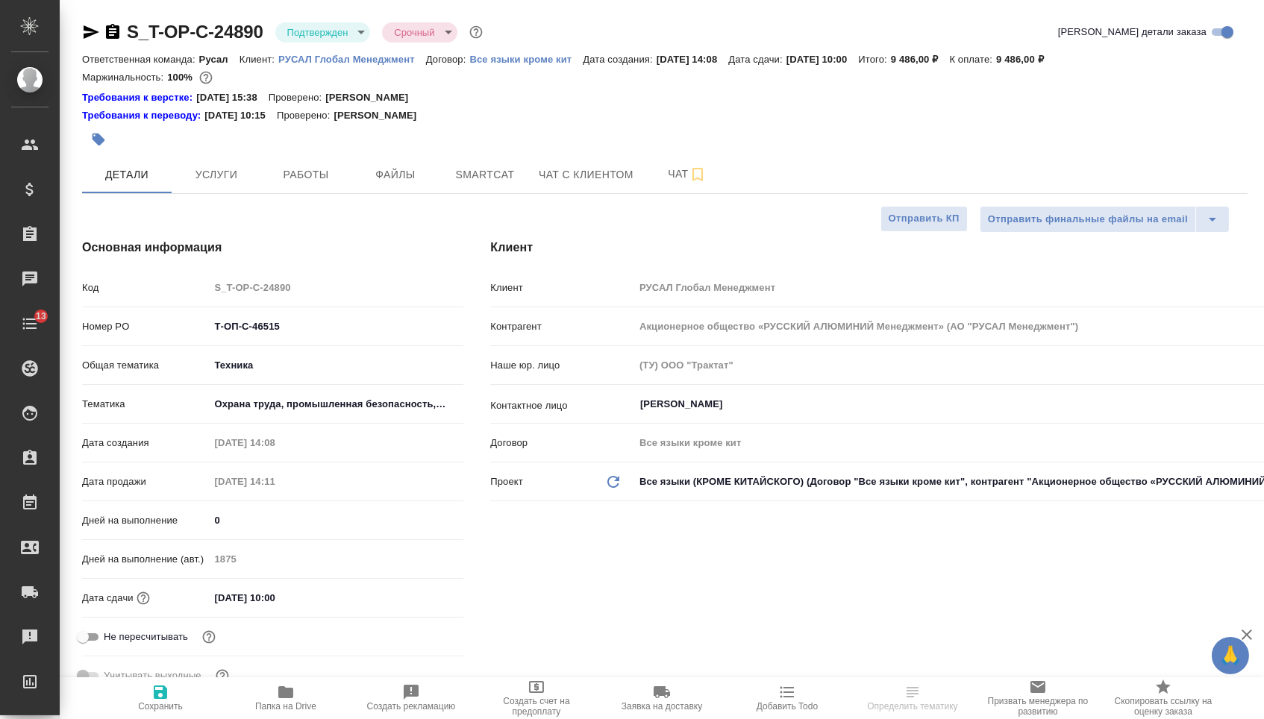
click at [118, 35] on icon "button" at bounding box center [113, 32] width 18 height 18
type textarea "x"
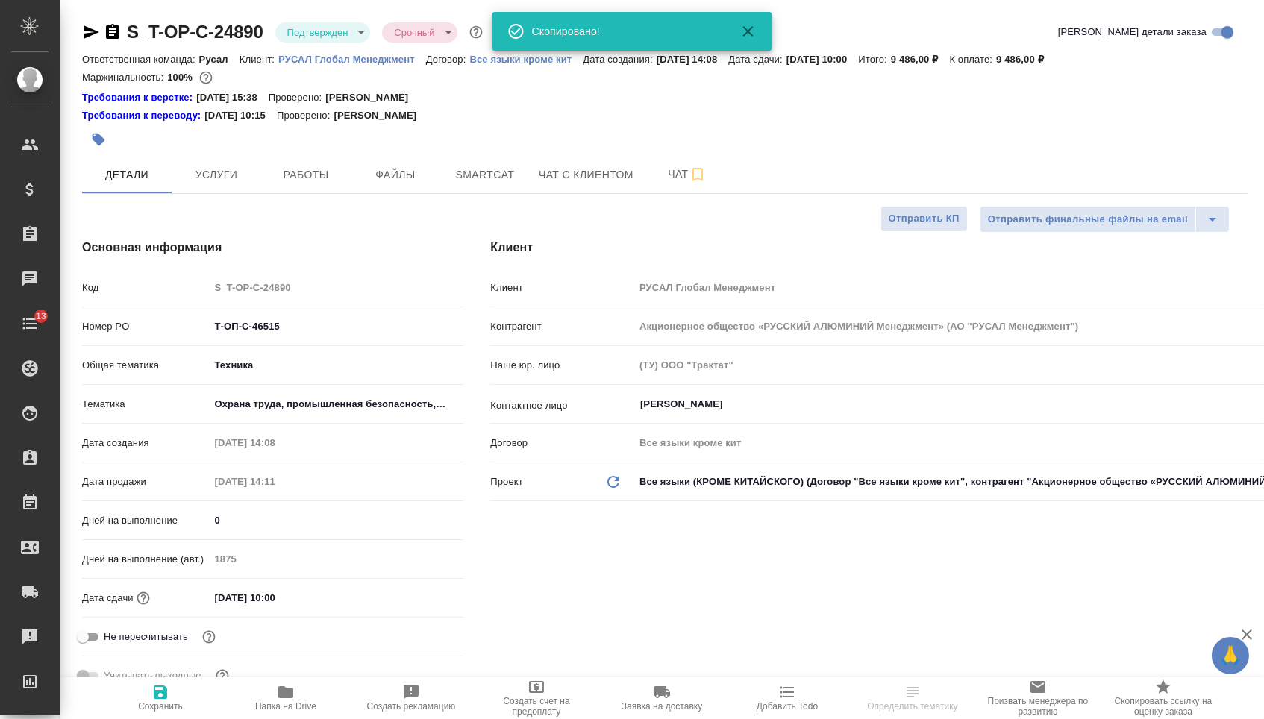
type textarea "x"
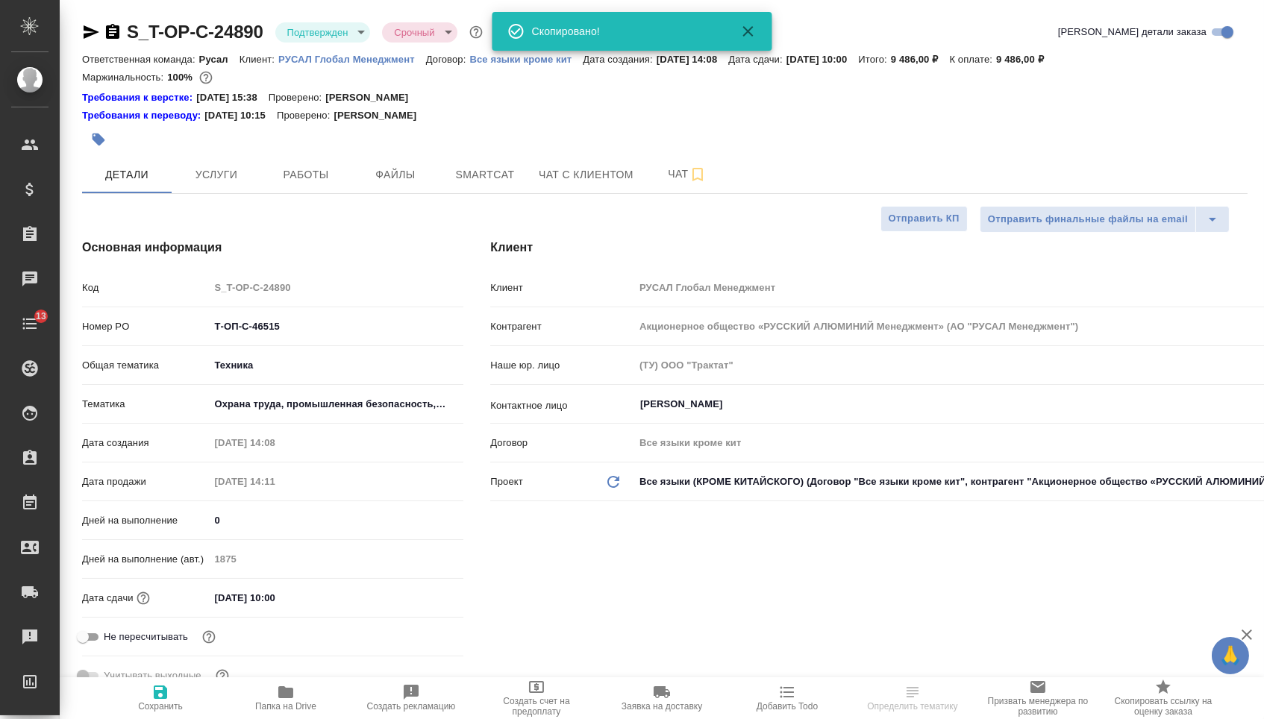
type textarea "x"
select select "RU"
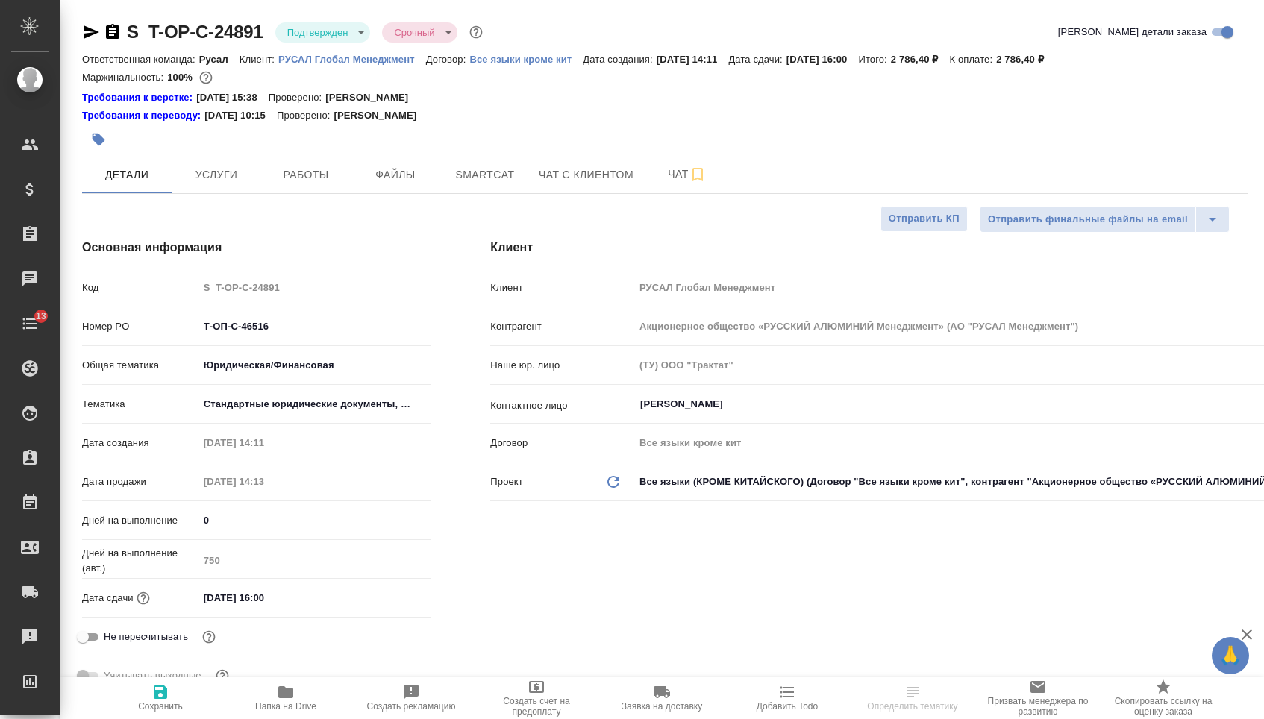
select select "RU"
click at [115, 34] on icon "button" at bounding box center [112, 31] width 13 height 15
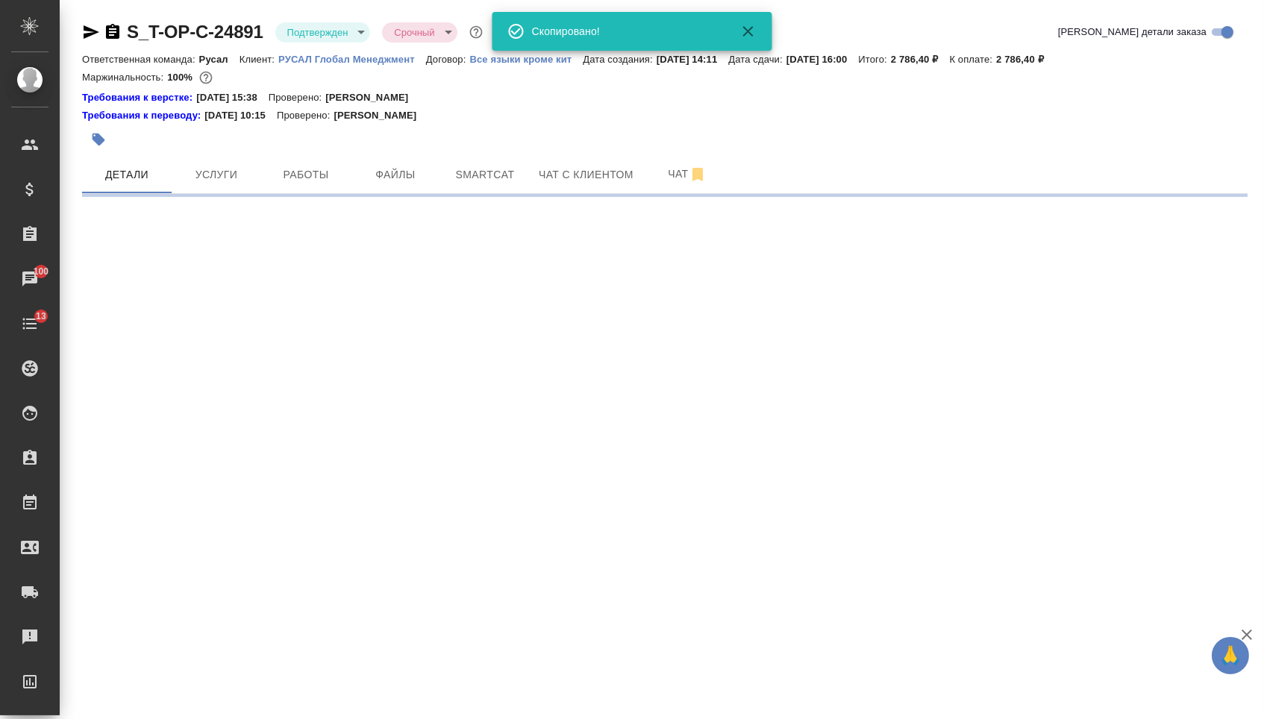
select select "RU"
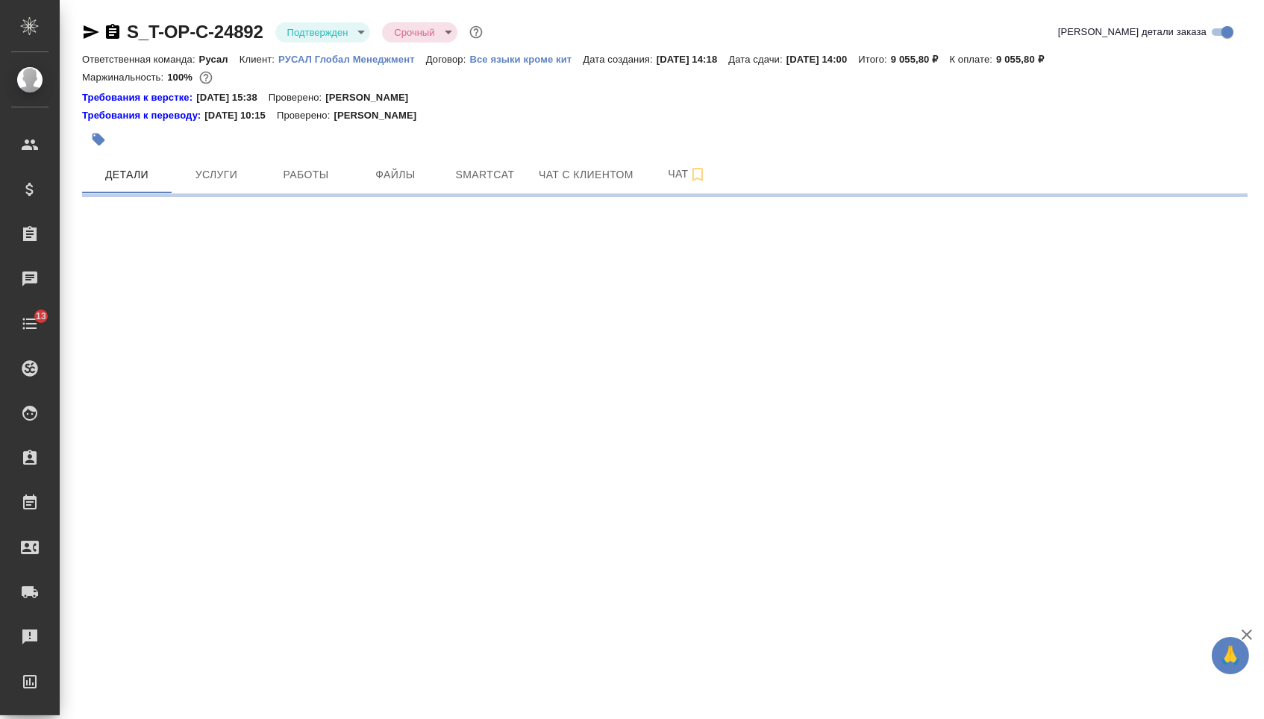
select select "RU"
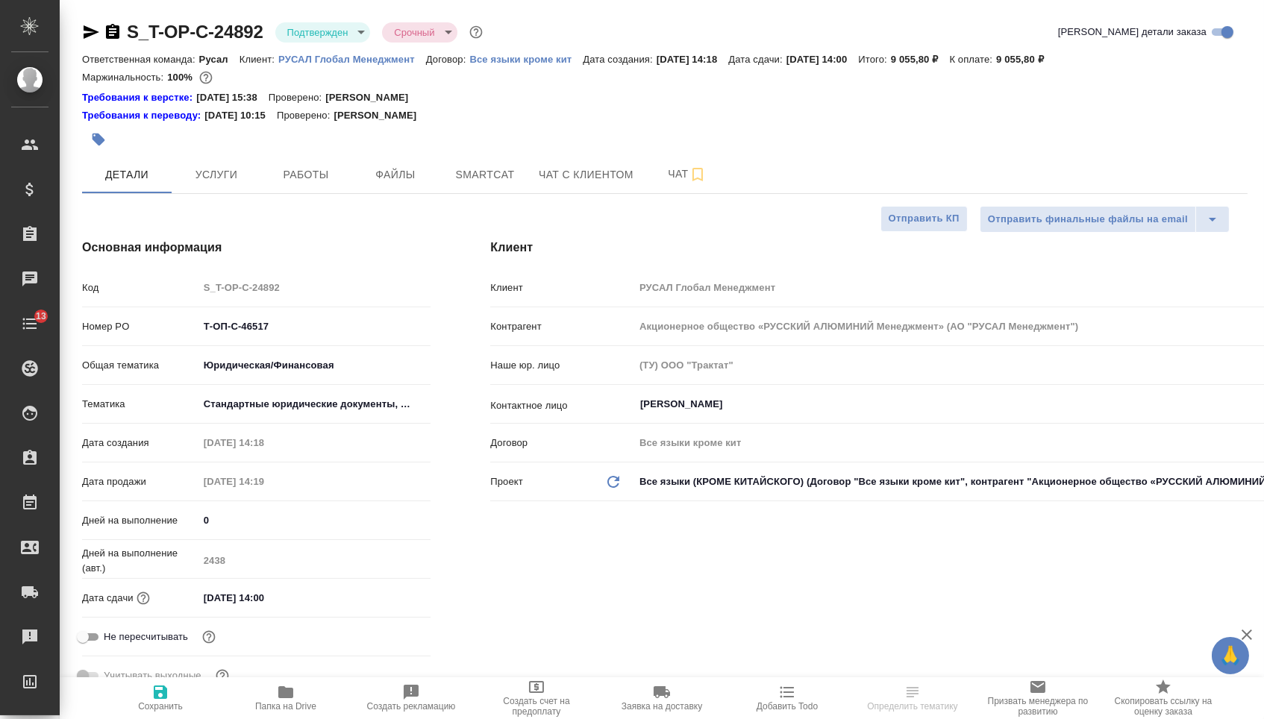
type textarea "x"
click at [119, 31] on icon "button" at bounding box center [113, 32] width 18 height 18
type textarea "x"
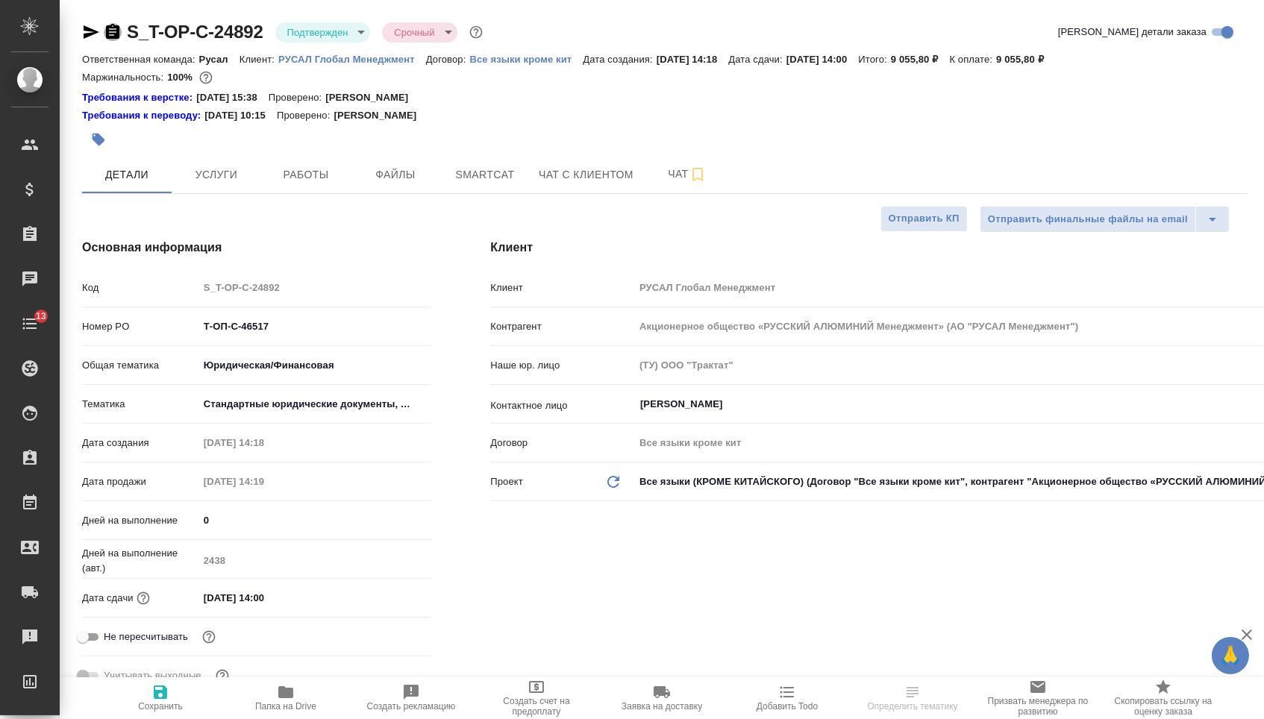
type textarea "x"
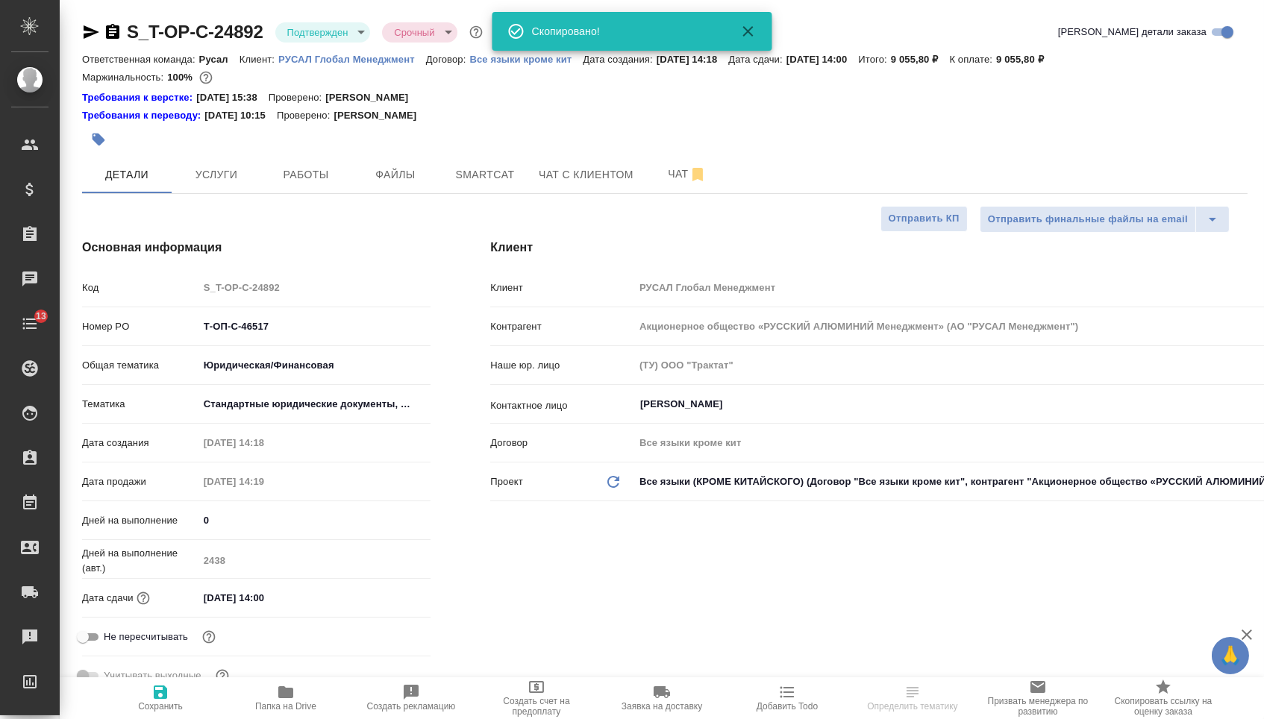
type textarea "x"
select select "RU"
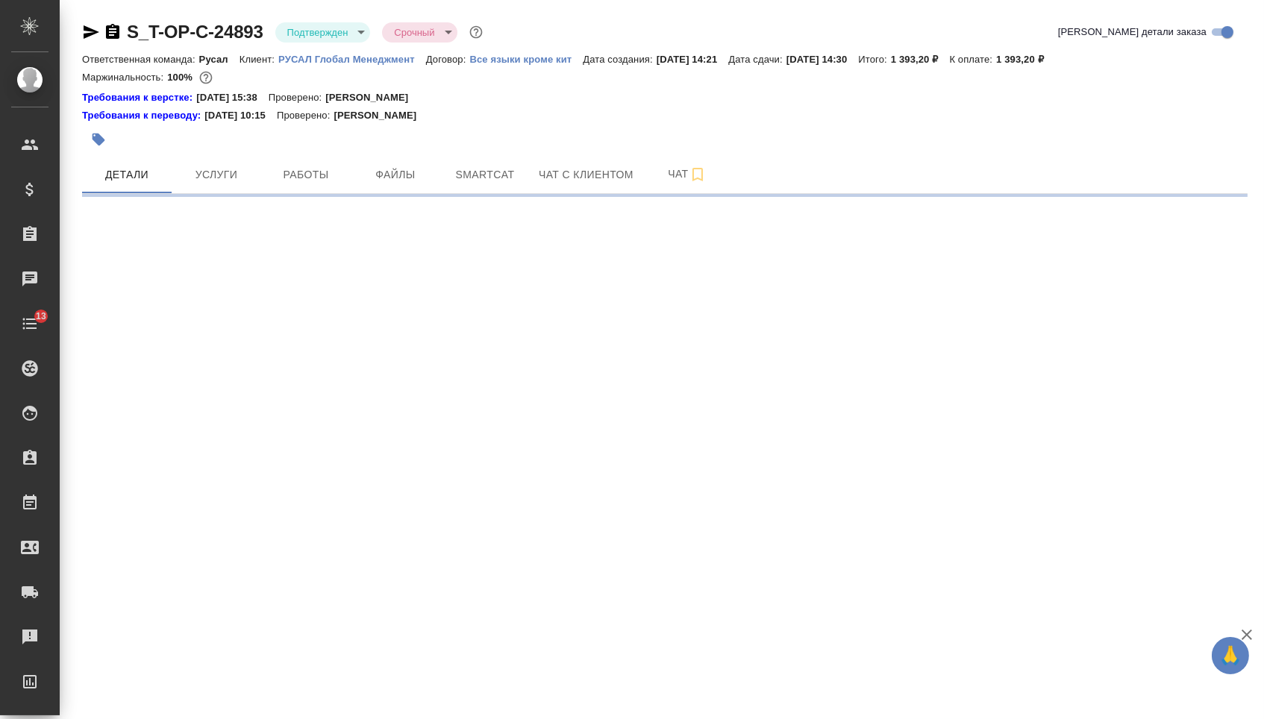
select select "RU"
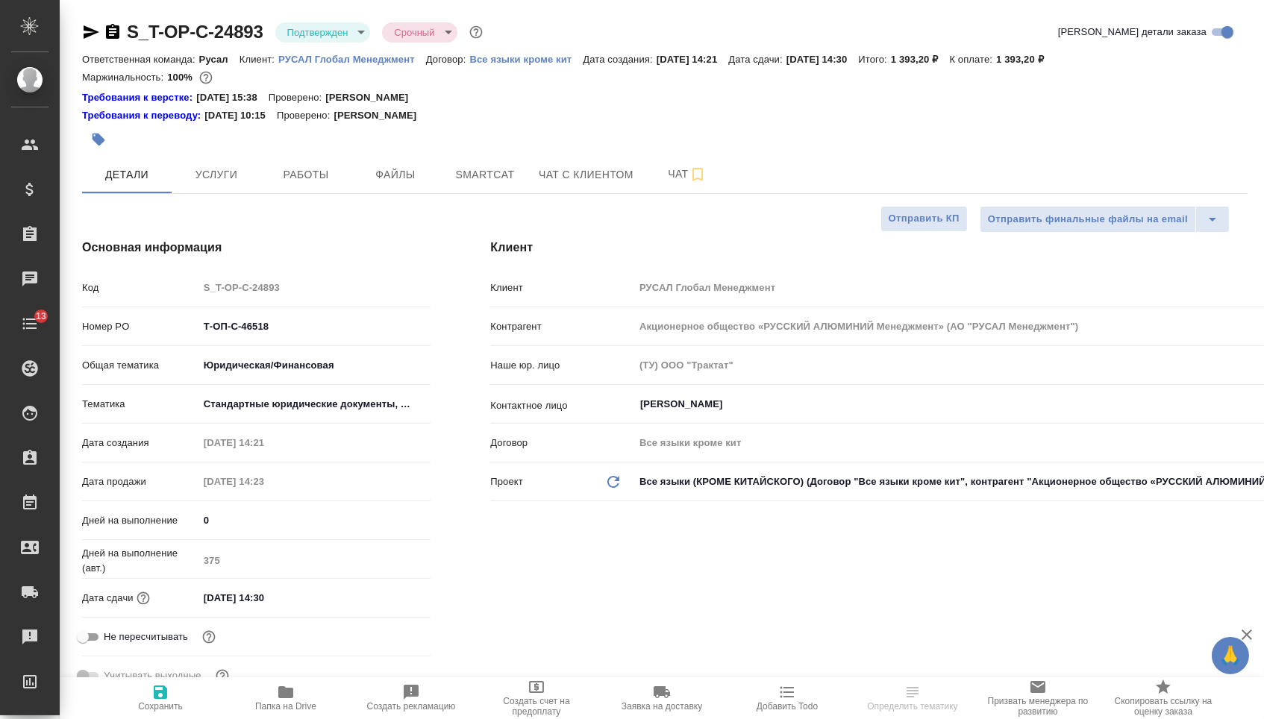
type textarea "x"
click at [116, 31] on icon "button" at bounding box center [112, 31] width 13 height 15
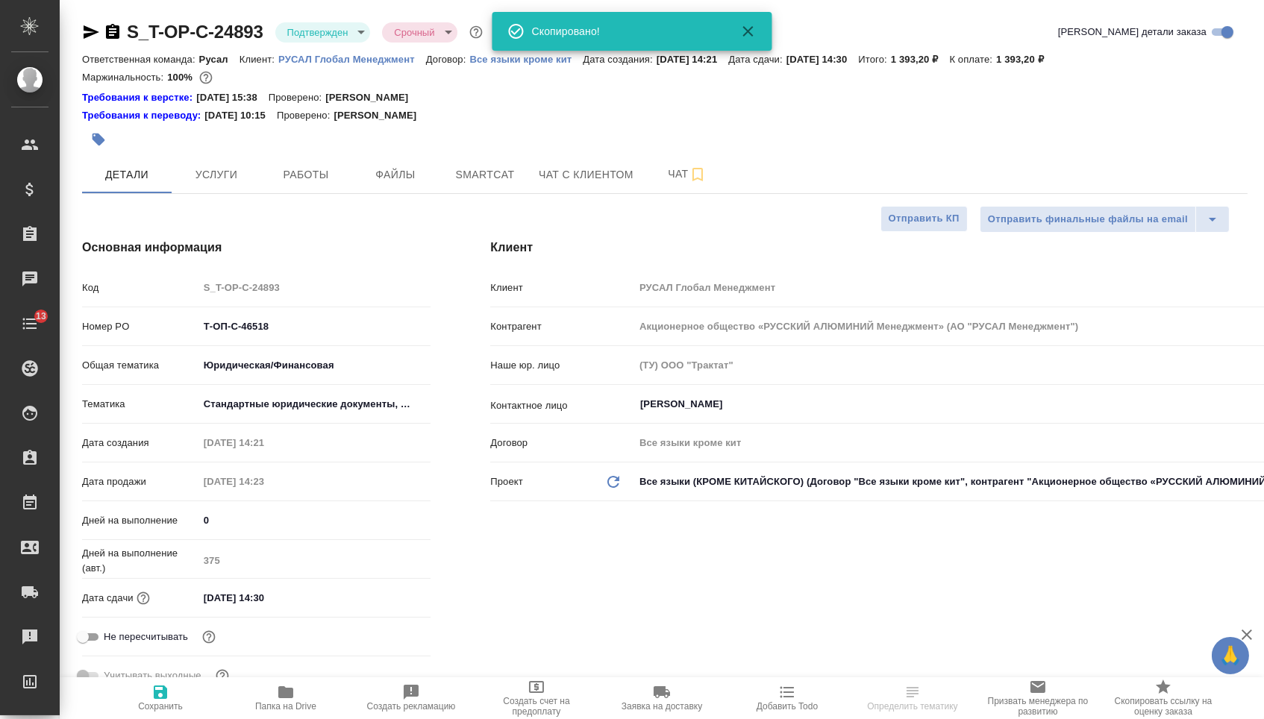
type textarea "x"
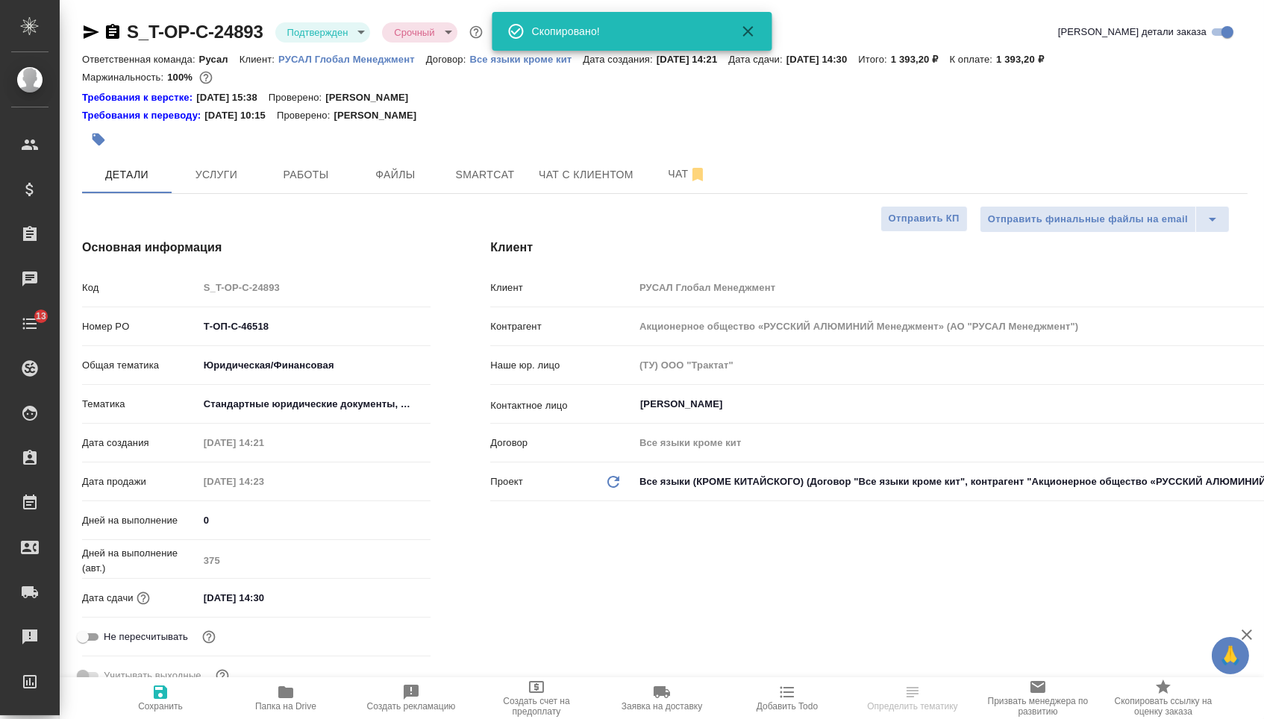
type textarea "x"
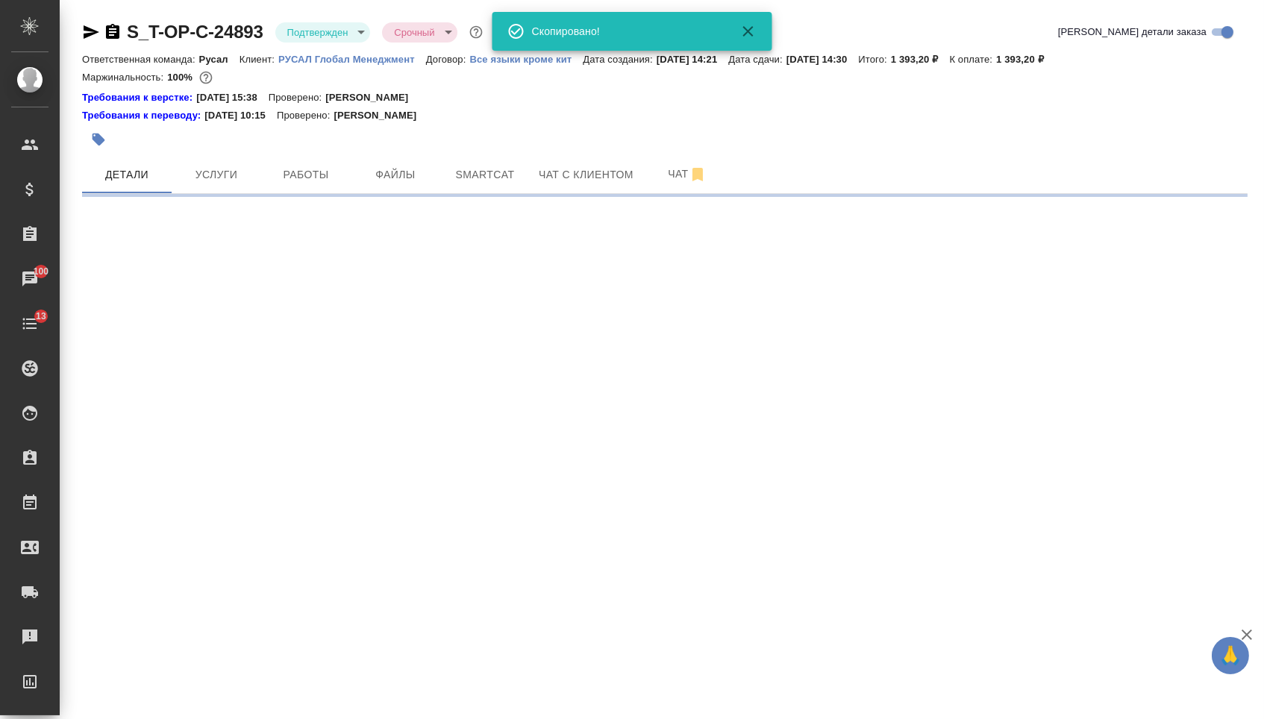
select select "RU"
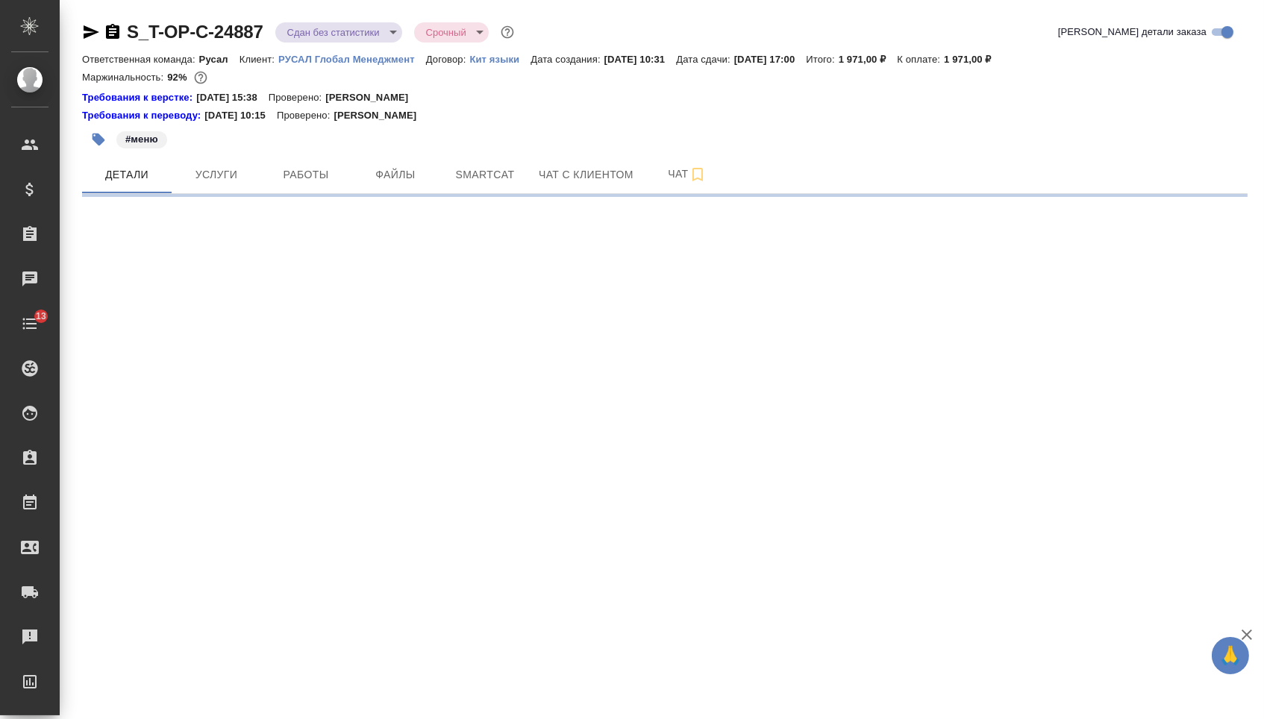
select select "RU"
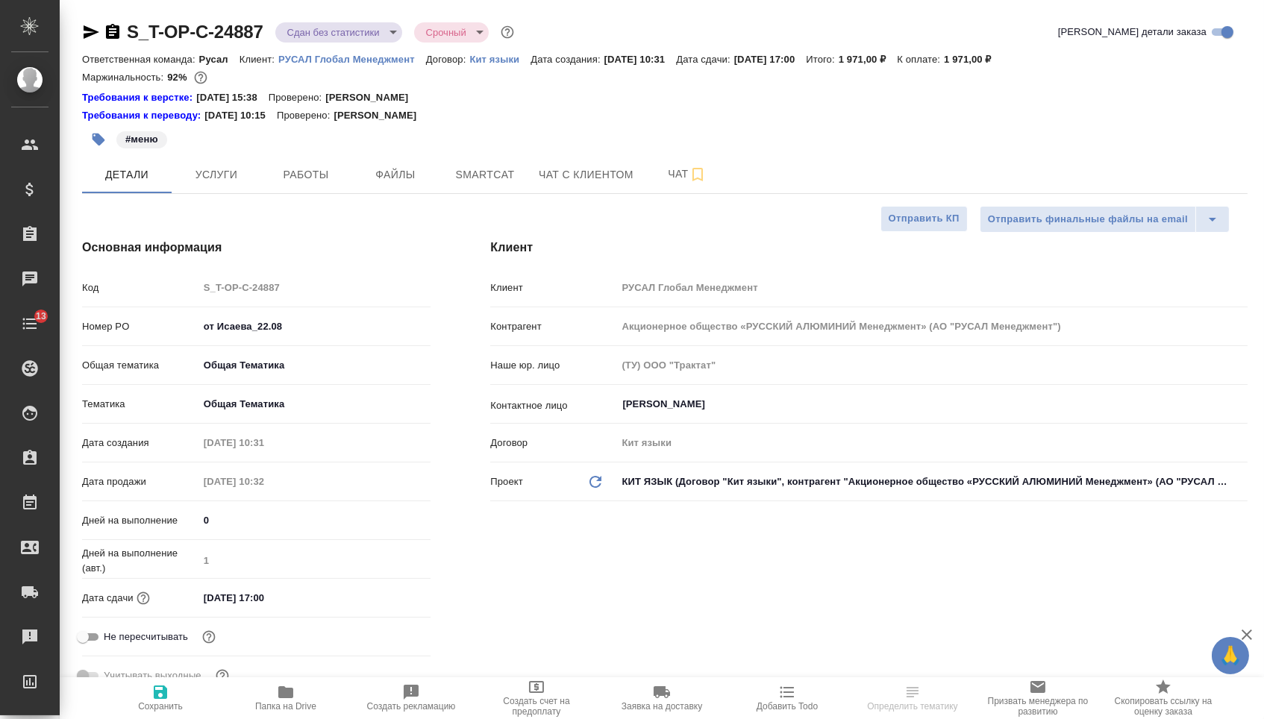
type textarea "x"
click at [119, 34] on icon "button" at bounding box center [112, 31] width 13 height 15
type textarea "x"
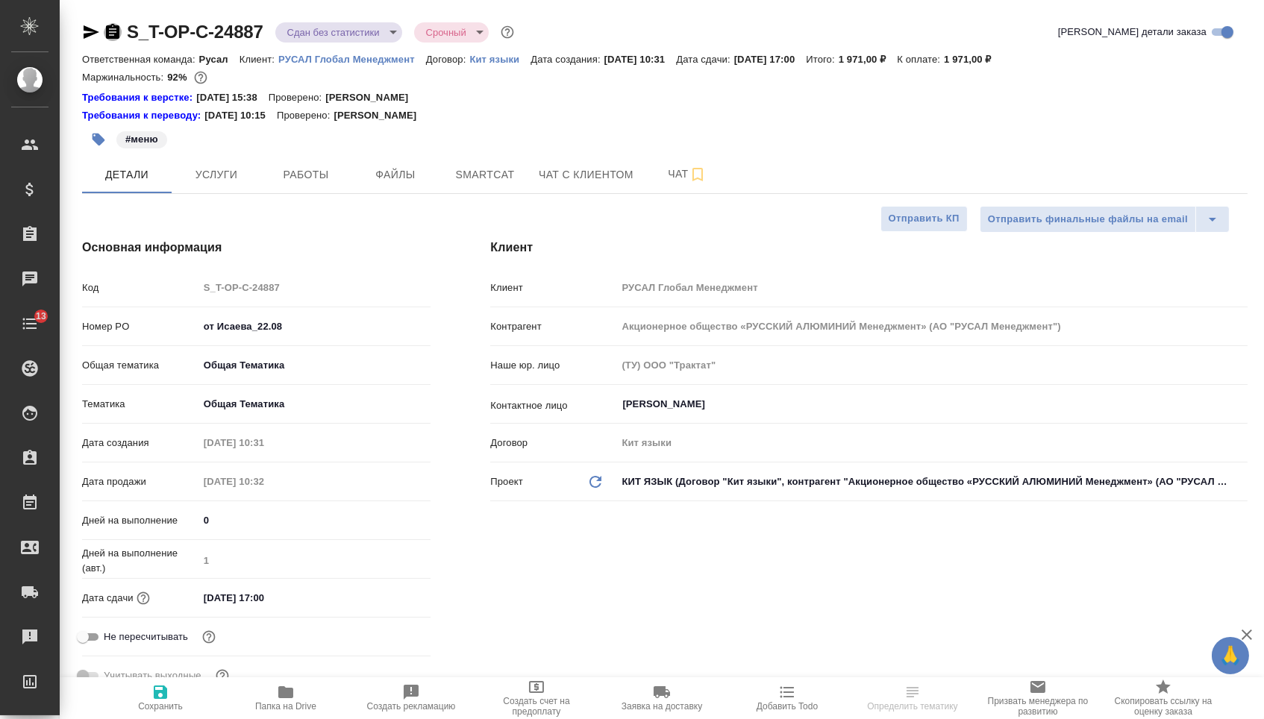
type textarea "x"
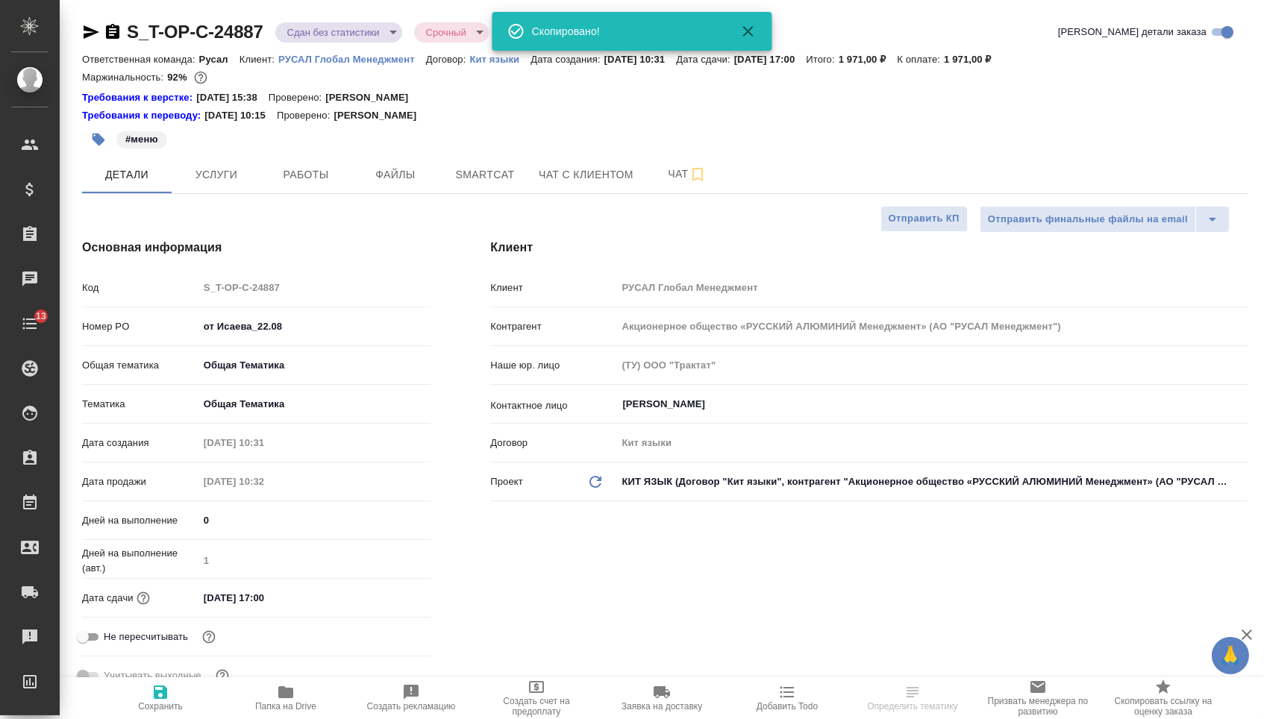
type textarea "x"
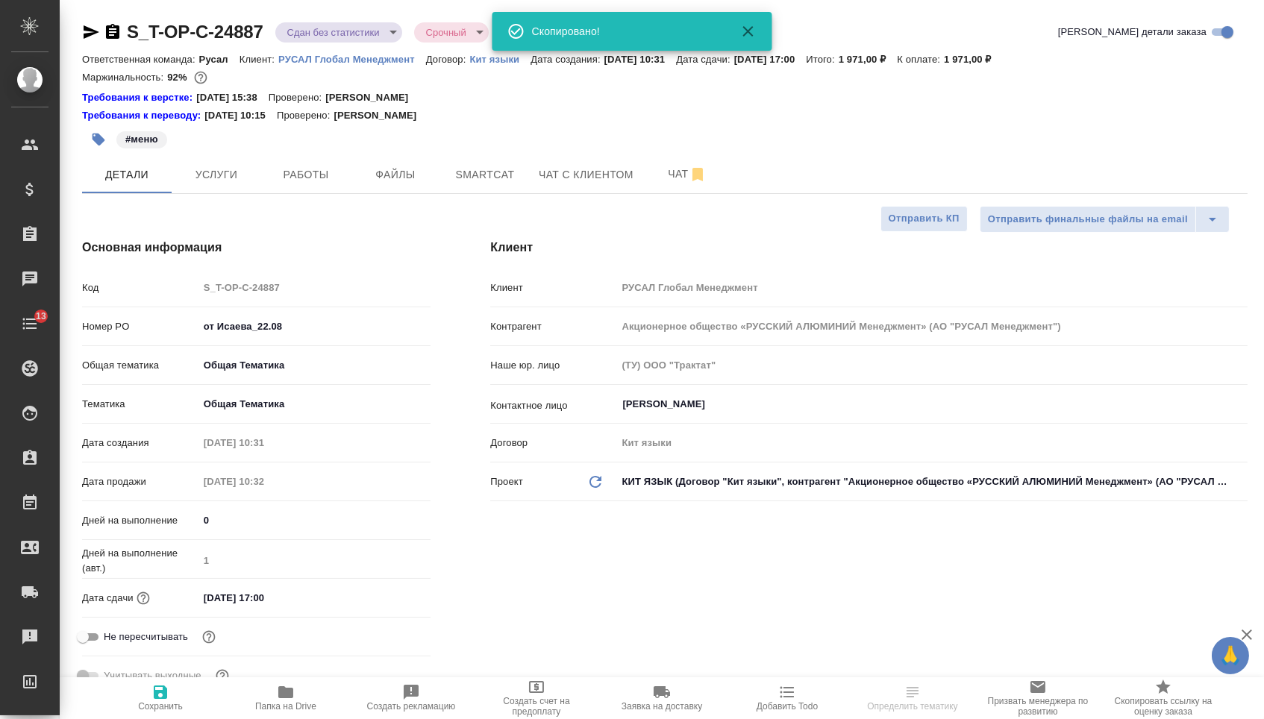
type textarea "x"
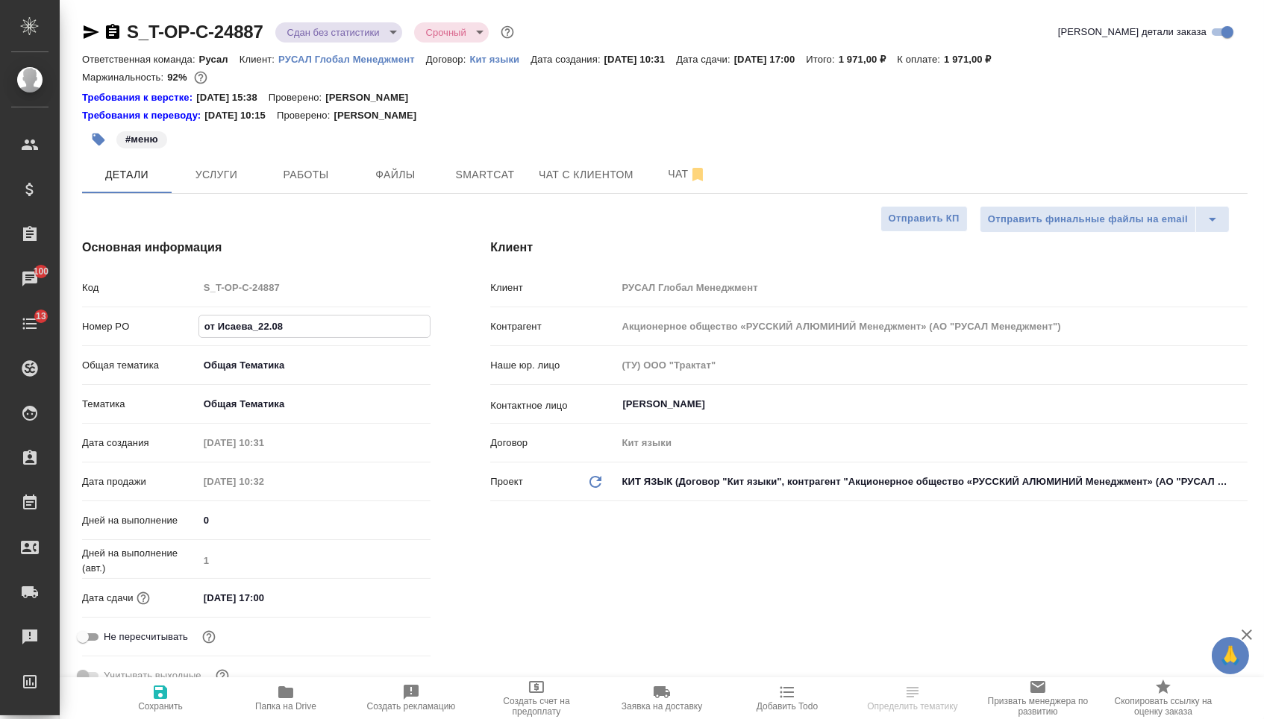
drag, startPoint x: 322, startPoint y: 339, endPoint x: 173, endPoint y: 332, distance: 149.4
click at [173, 334] on div "Номер PO от Исаева_22.08" at bounding box center [256, 326] width 348 height 26
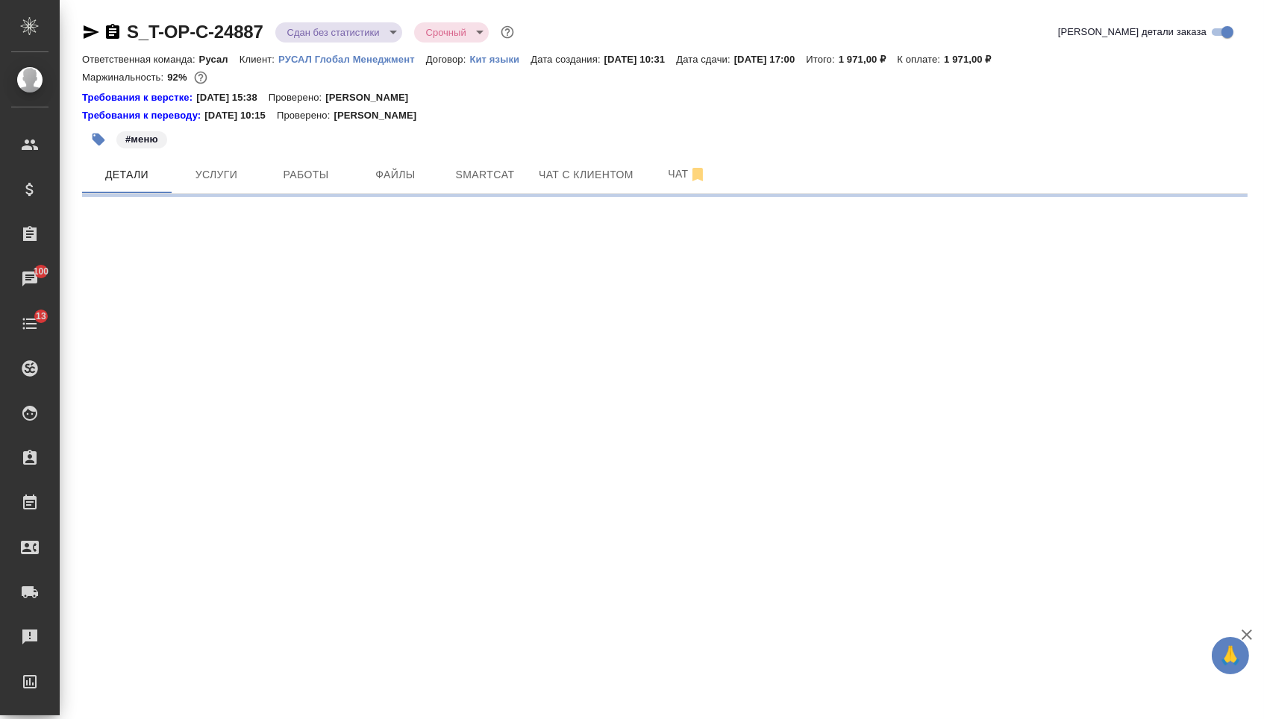
select select "RU"
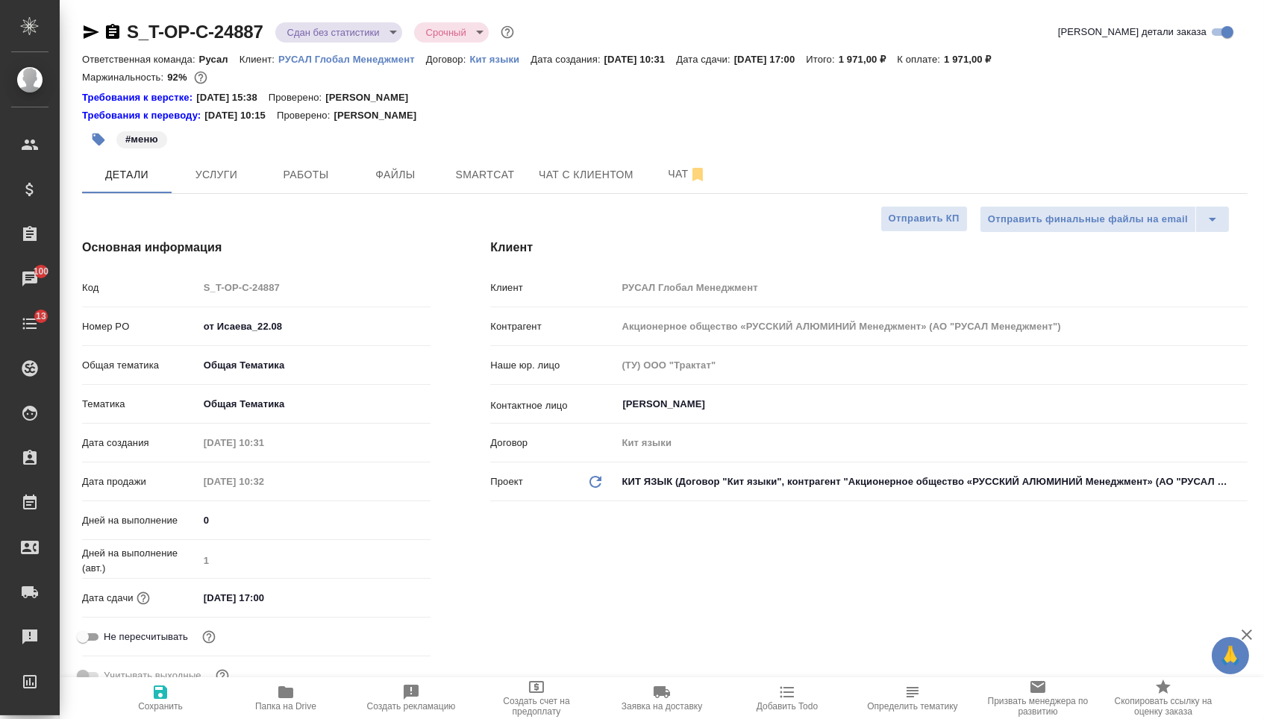
type textarea "x"
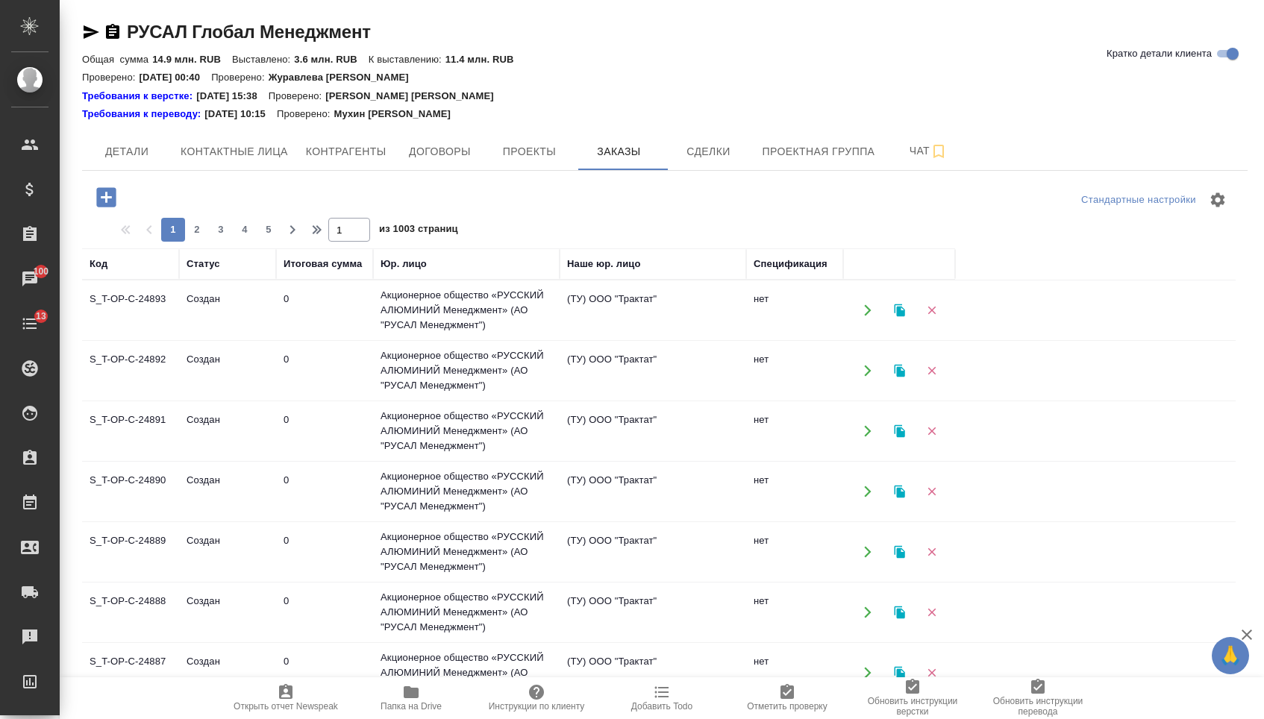
click at [110, 207] on icon "button" at bounding box center [105, 196] width 19 height 19
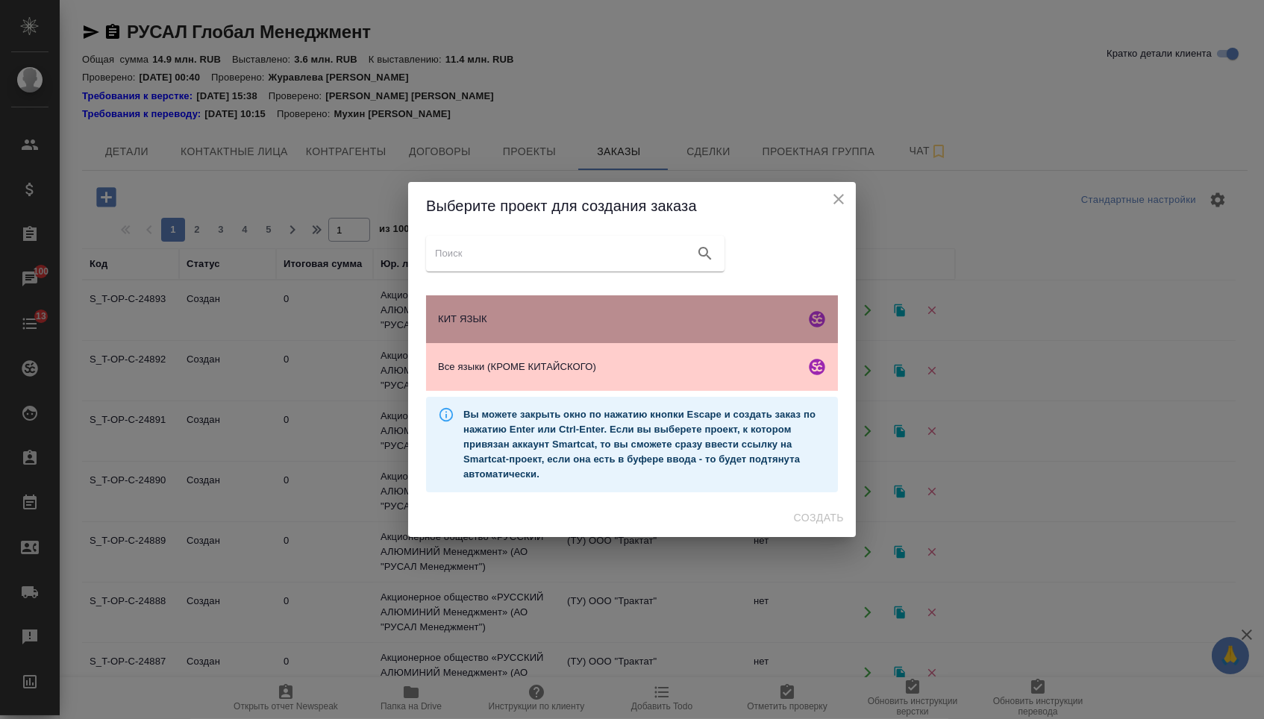
click at [516, 307] on div "КИТ ЯЗЫК" at bounding box center [632, 319] width 412 height 48
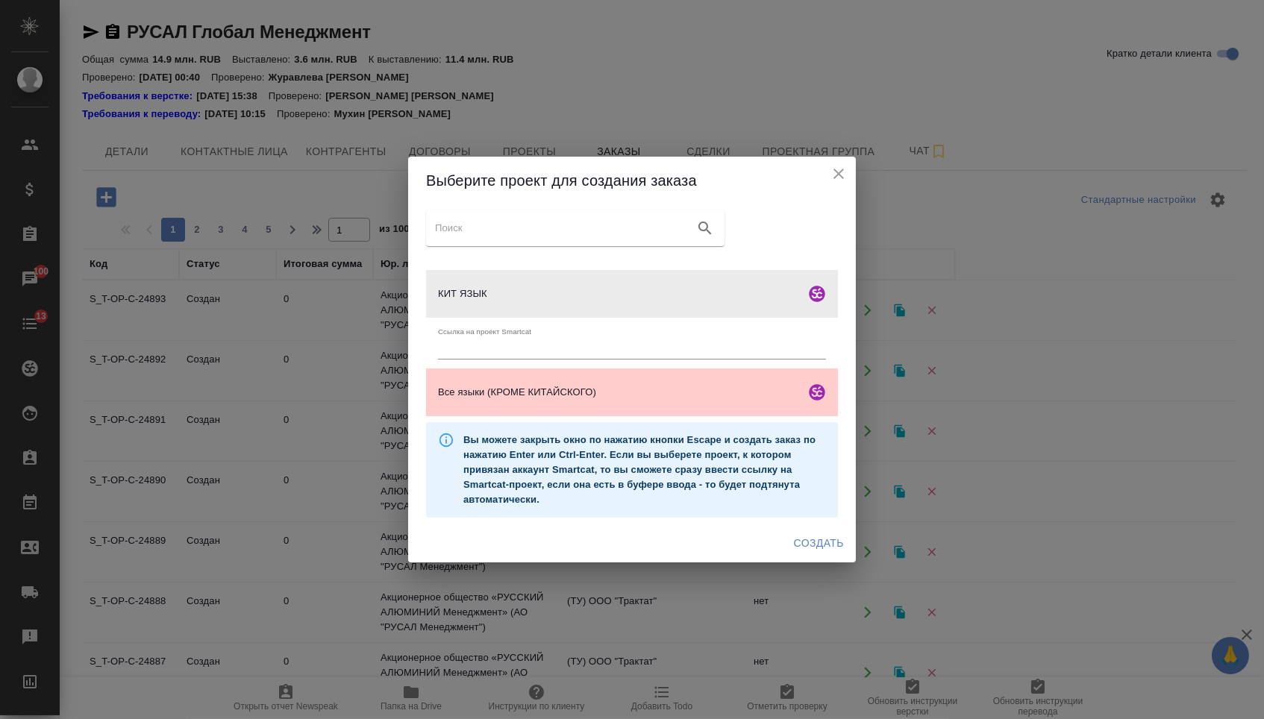
click at [811, 546] on span "Создать" at bounding box center [819, 543] width 50 height 19
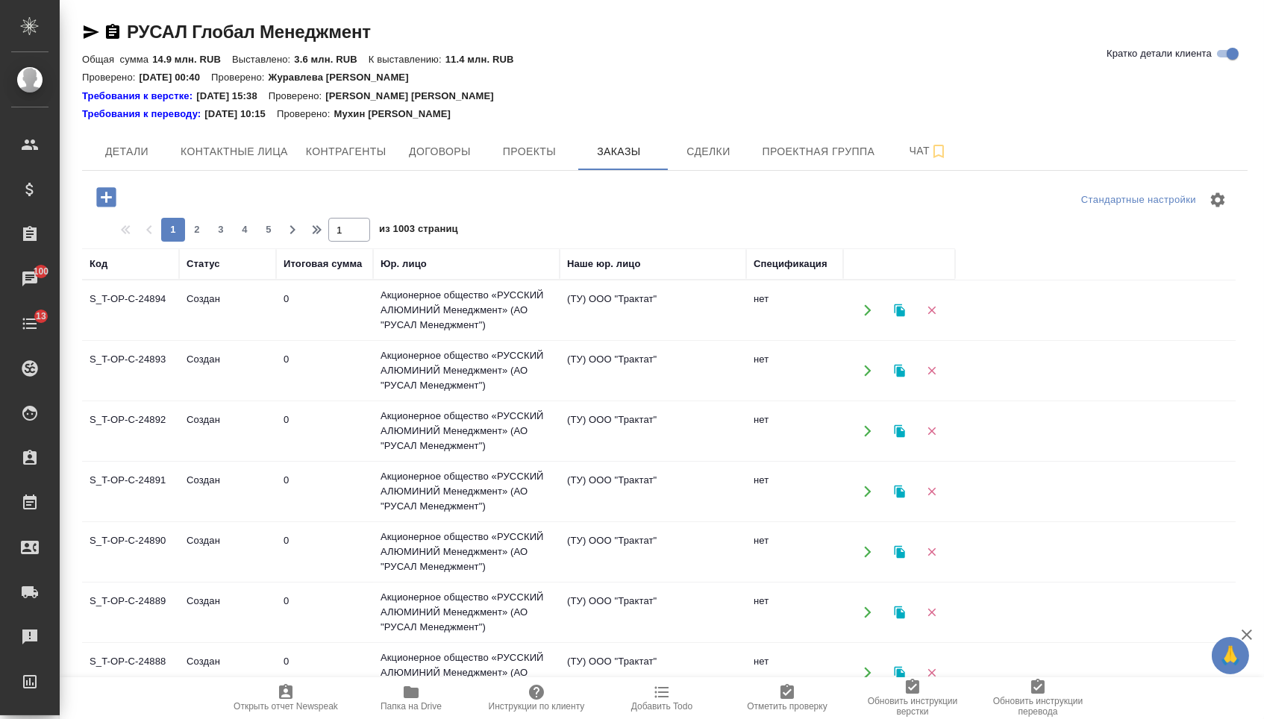
click at [116, 201] on icon "button" at bounding box center [105, 196] width 19 height 19
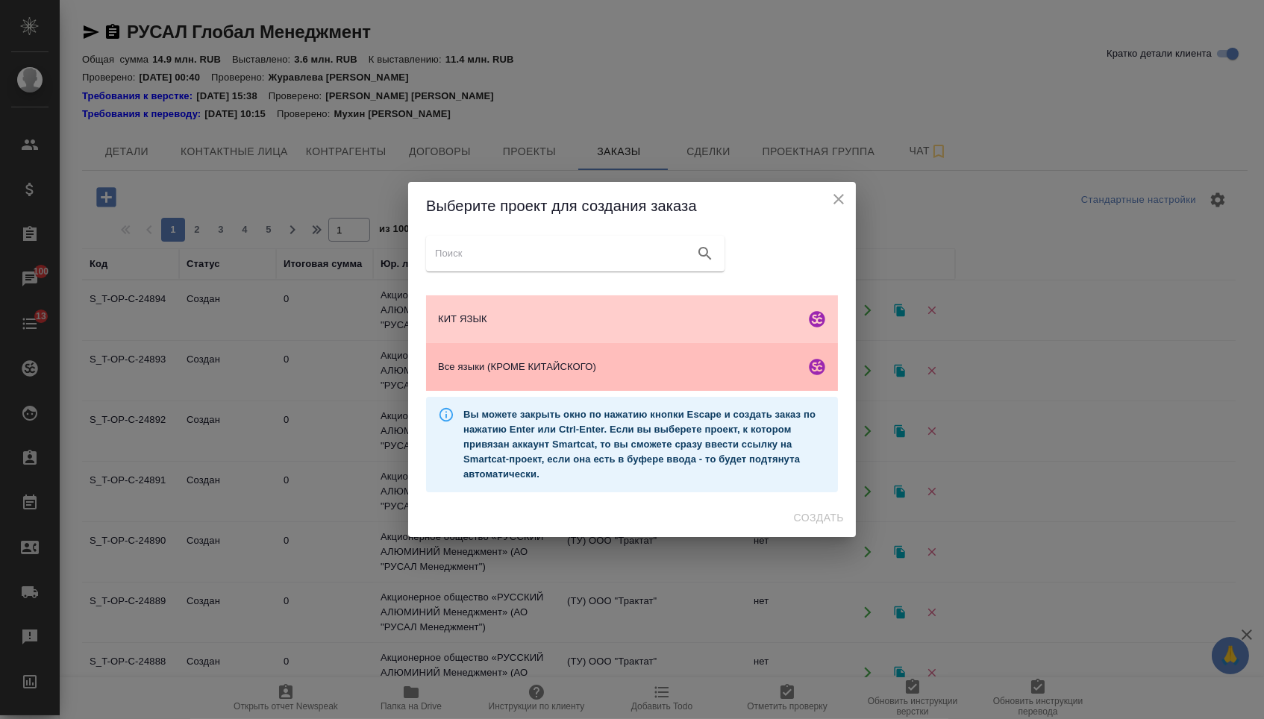
click at [469, 364] on span "Все языки (КРОМЕ КИТАЙСКОГО)" at bounding box center [618, 367] width 361 height 15
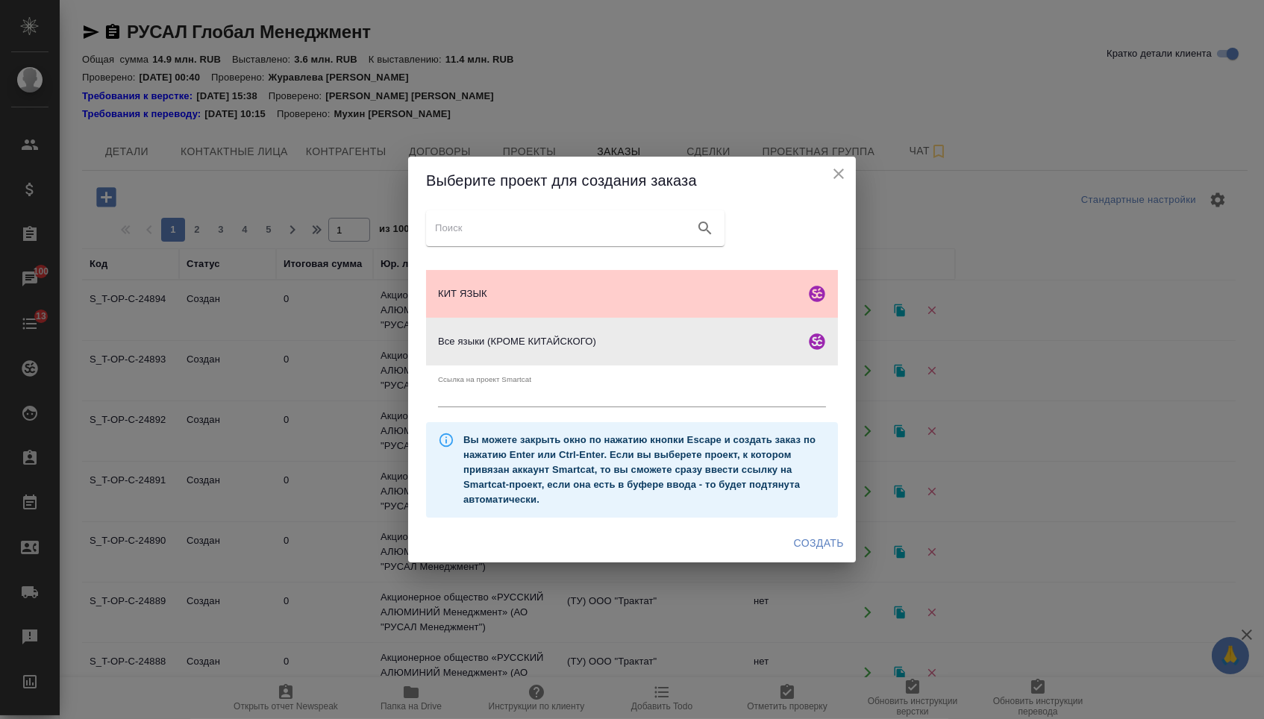
click at [821, 545] on span "Создать" at bounding box center [819, 543] width 50 height 19
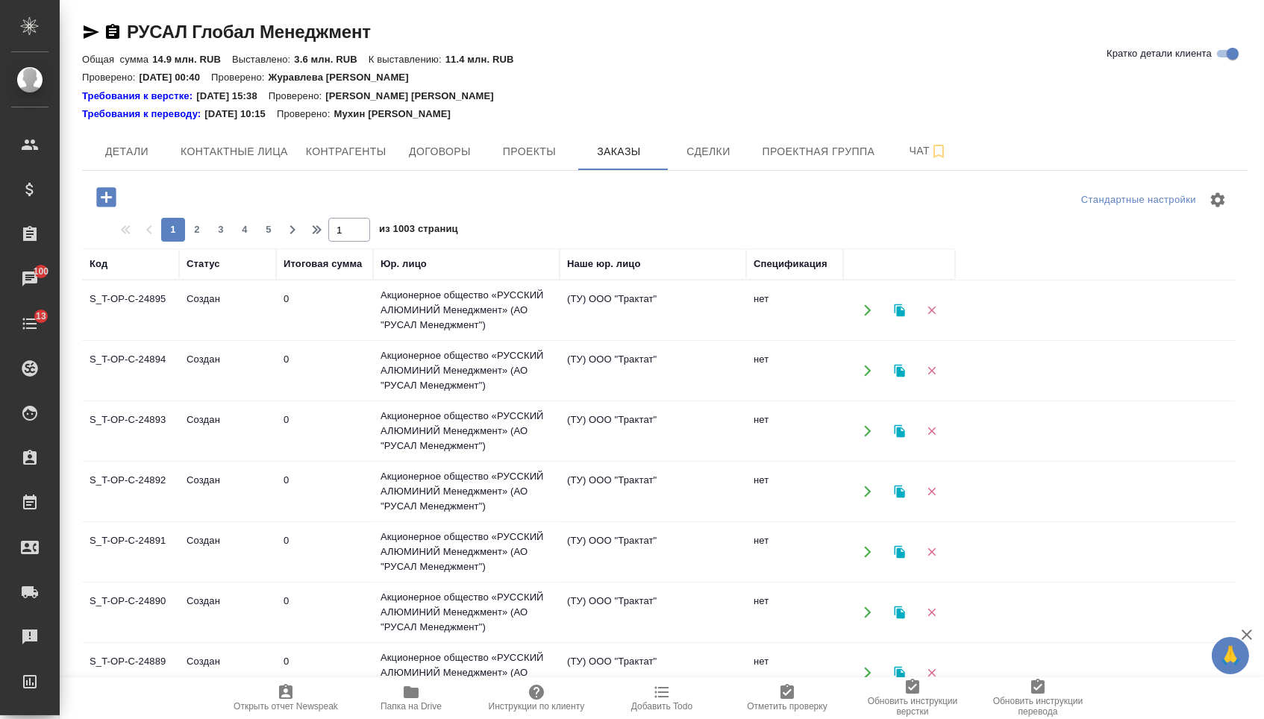
click at [116, 178] on div "Стандартные настройки 1 2 3 4 5 1 из 1003 страниц Код Статус Итоговая сумма Юр.…" at bounding box center [664, 504] width 1165 height 667
click at [116, 199] on icon "button" at bounding box center [105, 196] width 19 height 19
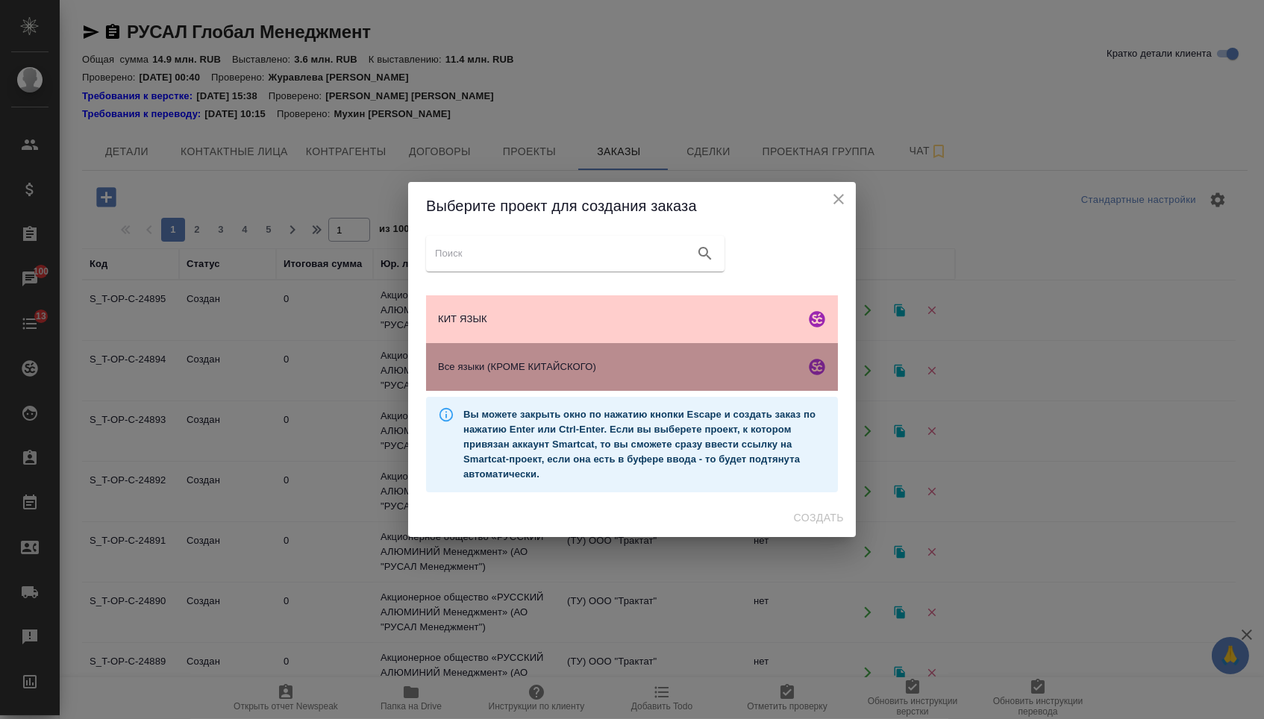
click at [566, 384] on div "Все языки (КРОМЕ КИТАЙСКОГО)" at bounding box center [632, 367] width 412 height 48
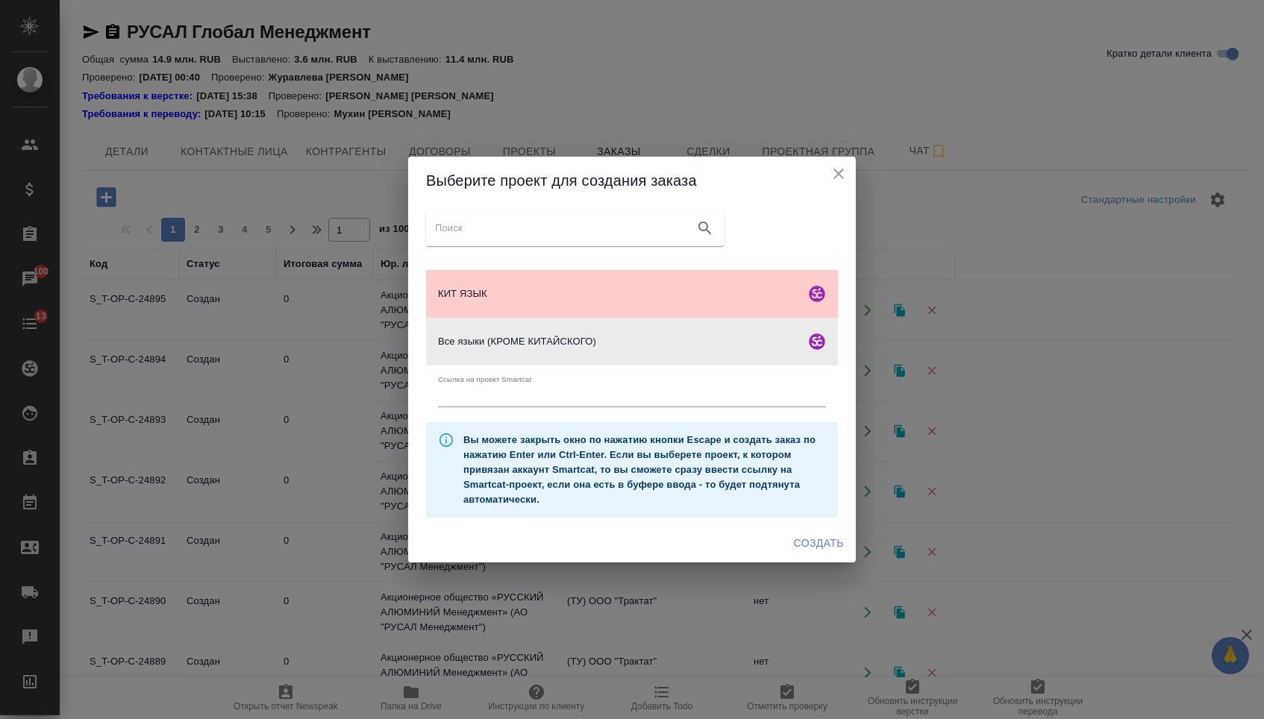
click at [817, 548] on span "Создать" at bounding box center [819, 543] width 50 height 19
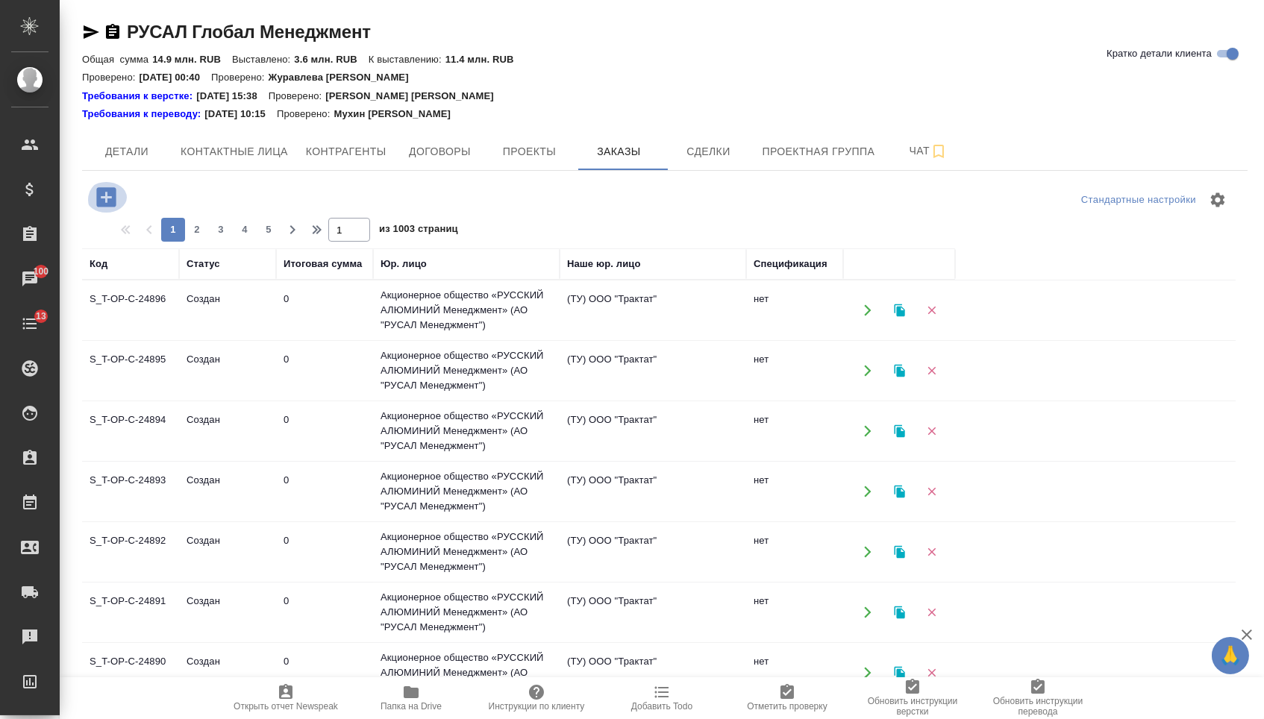
click at [113, 184] on icon "button" at bounding box center [106, 197] width 26 height 26
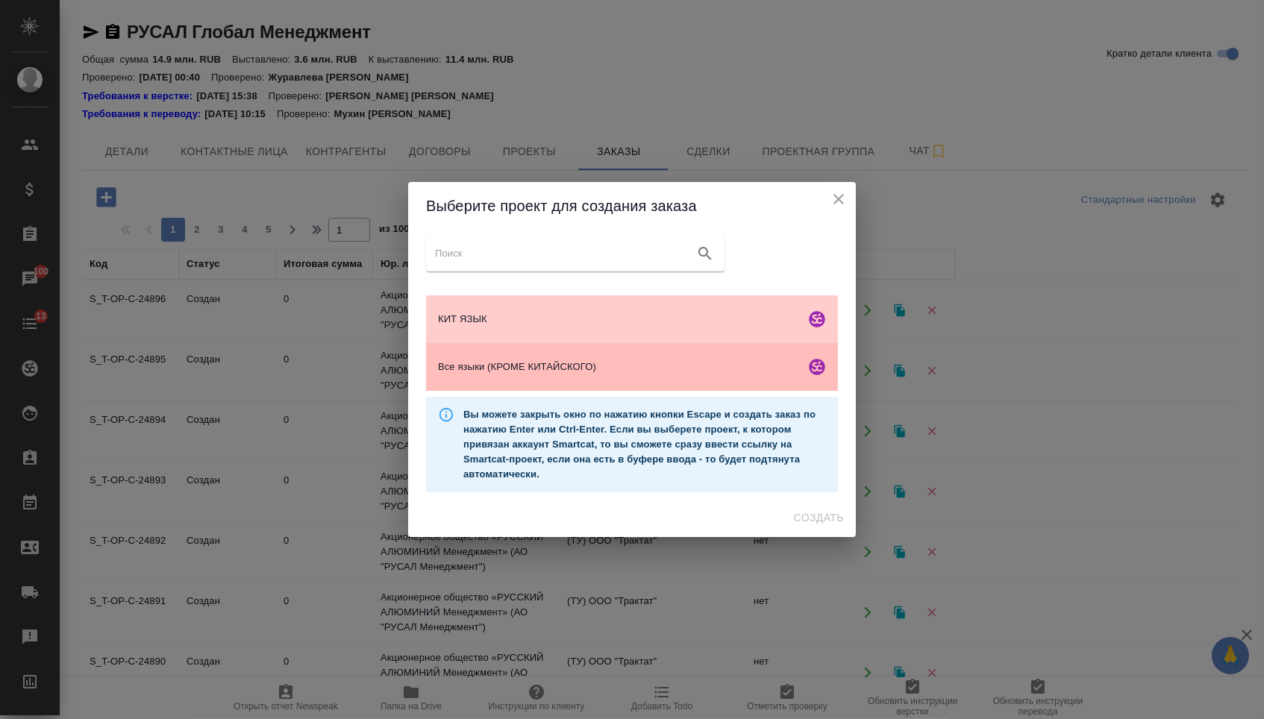
click at [476, 372] on span "Все языки (КРОМЕ КИТАЙСКОГО)" at bounding box center [618, 367] width 361 height 15
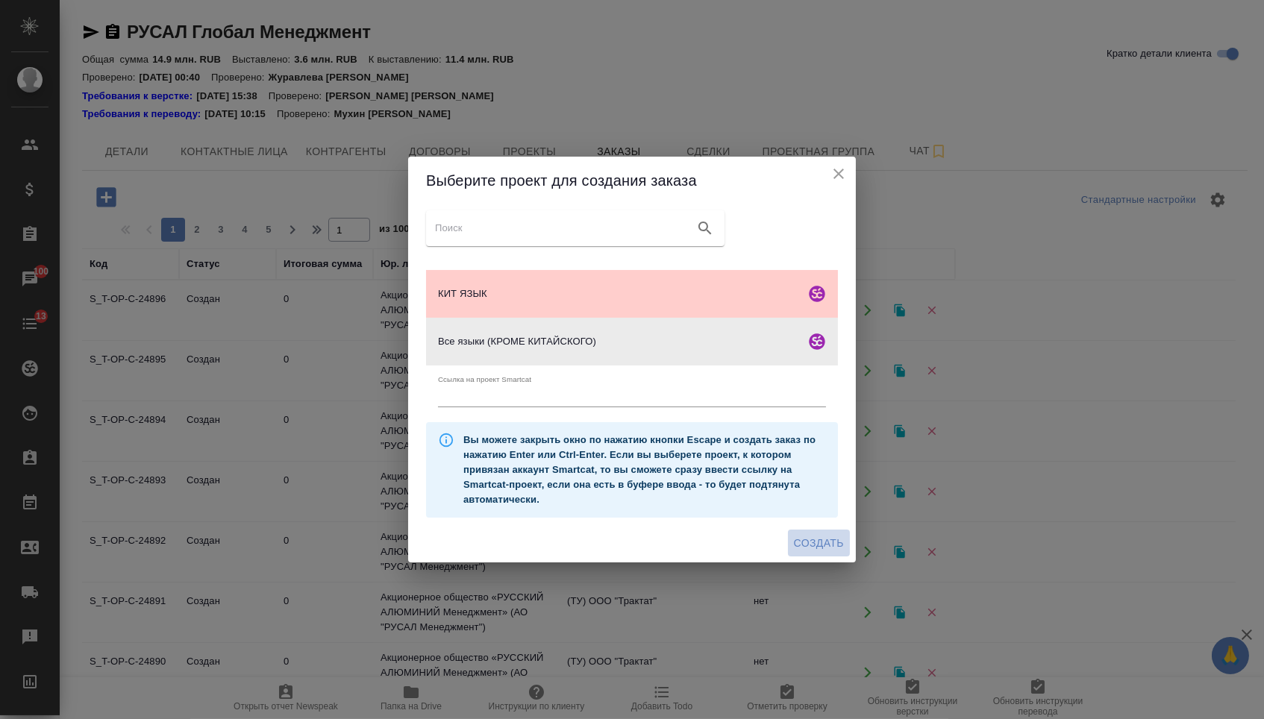
click at [808, 557] on button "Создать" at bounding box center [819, 544] width 62 height 28
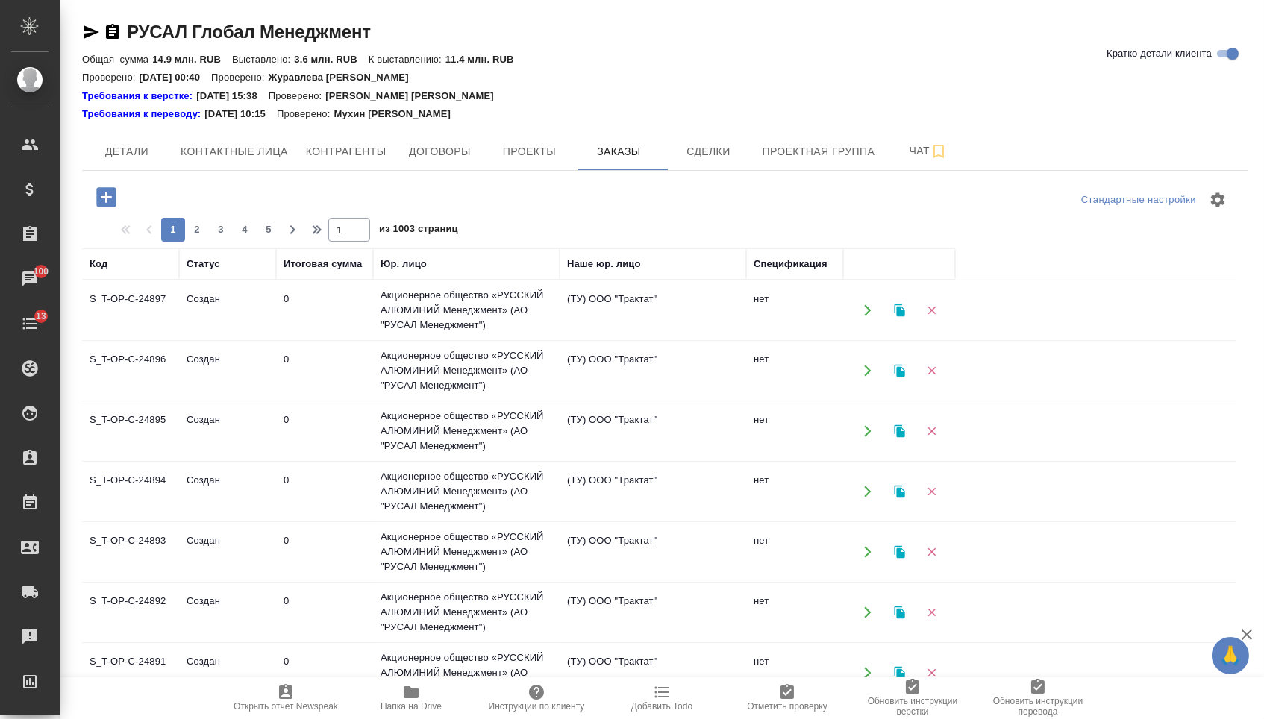
click at [106, 190] on icon "button" at bounding box center [105, 196] width 19 height 19
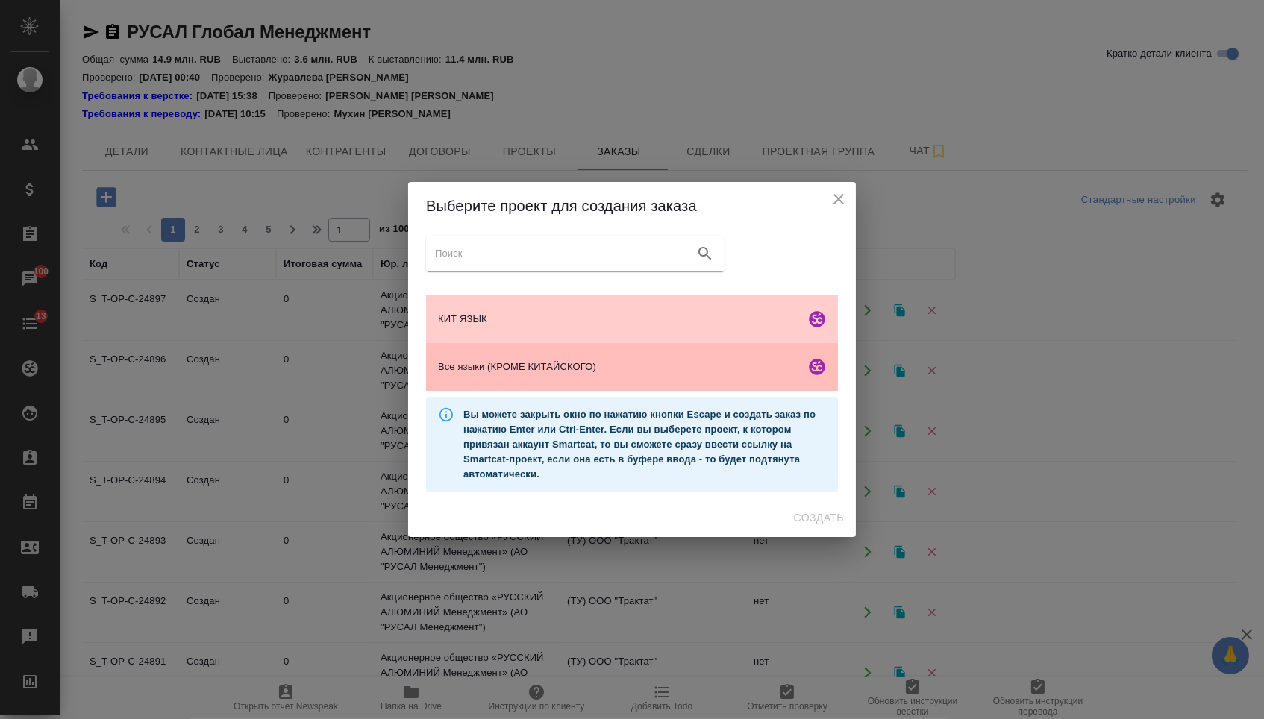
click at [541, 371] on span "Все языки (КРОМЕ КИТАЙСКОГО)" at bounding box center [618, 367] width 361 height 15
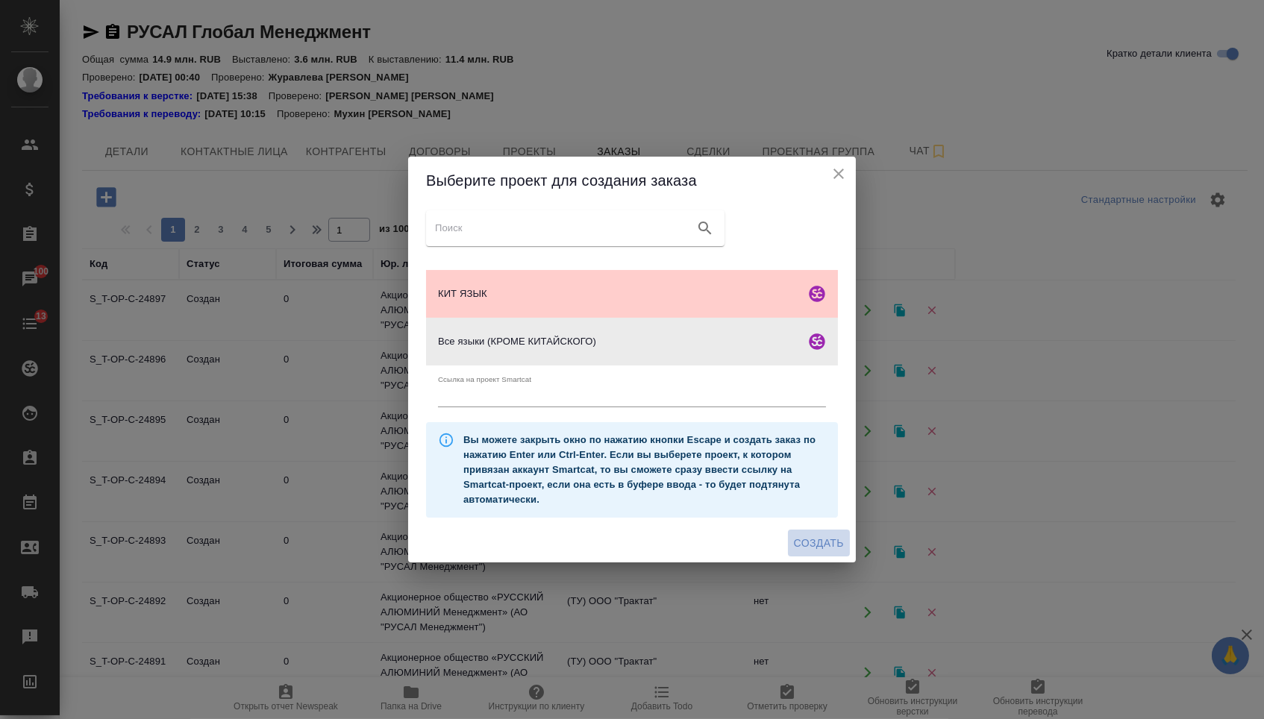
click at [818, 542] on span "Создать" at bounding box center [819, 543] width 50 height 19
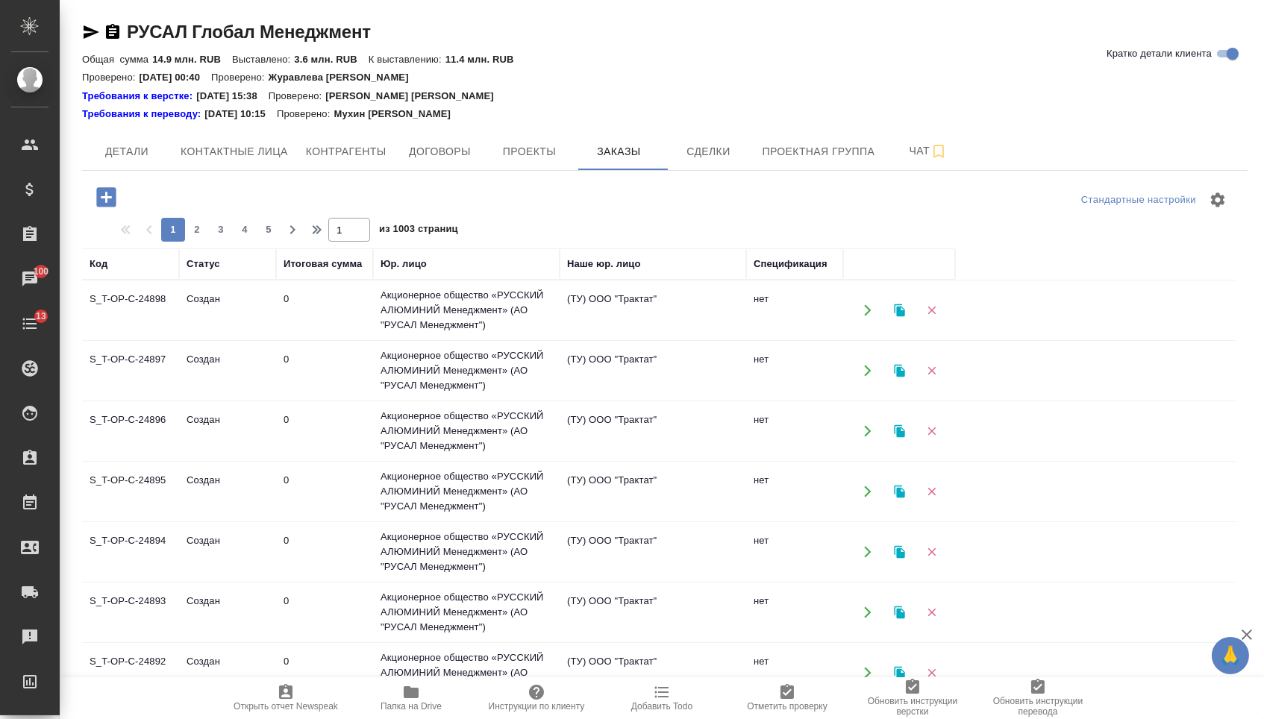
click at [108, 200] on icon "button" at bounding box center [106, 197] width 26 height 26
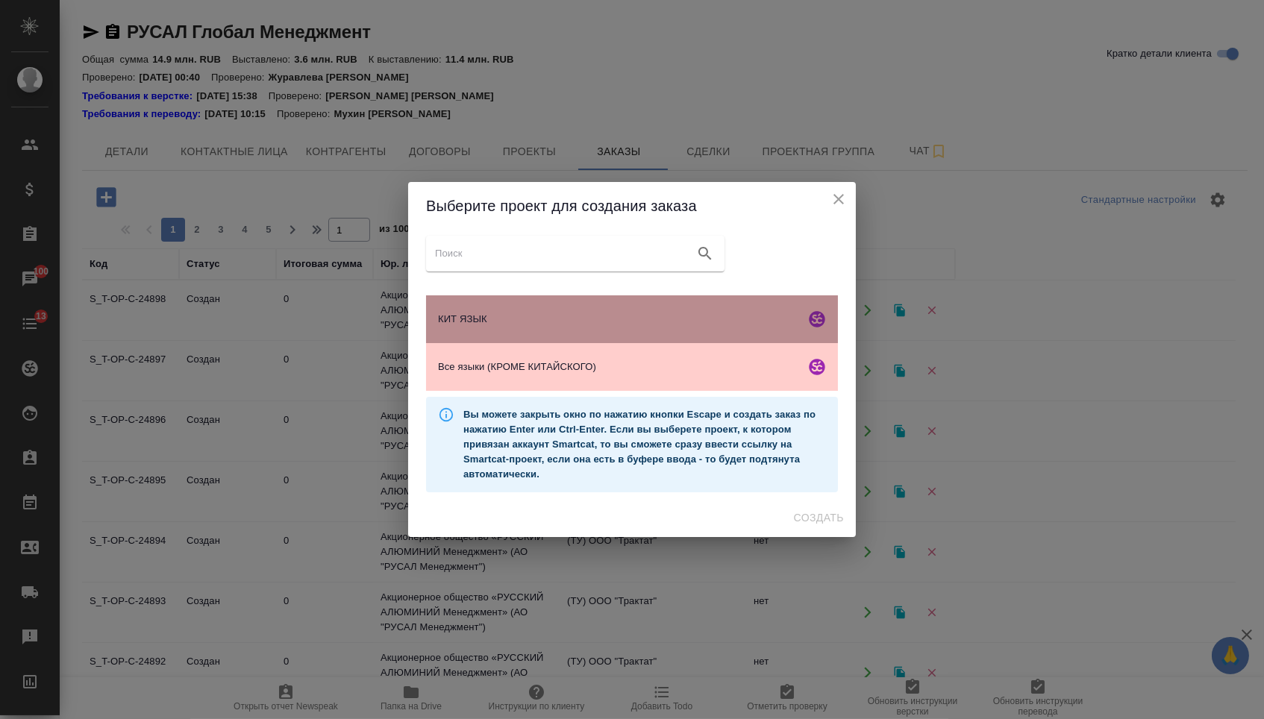
click at [548, 307] on div "КИТ ЯЗЫК" at bounding box center [632, 319] width 412 height 48
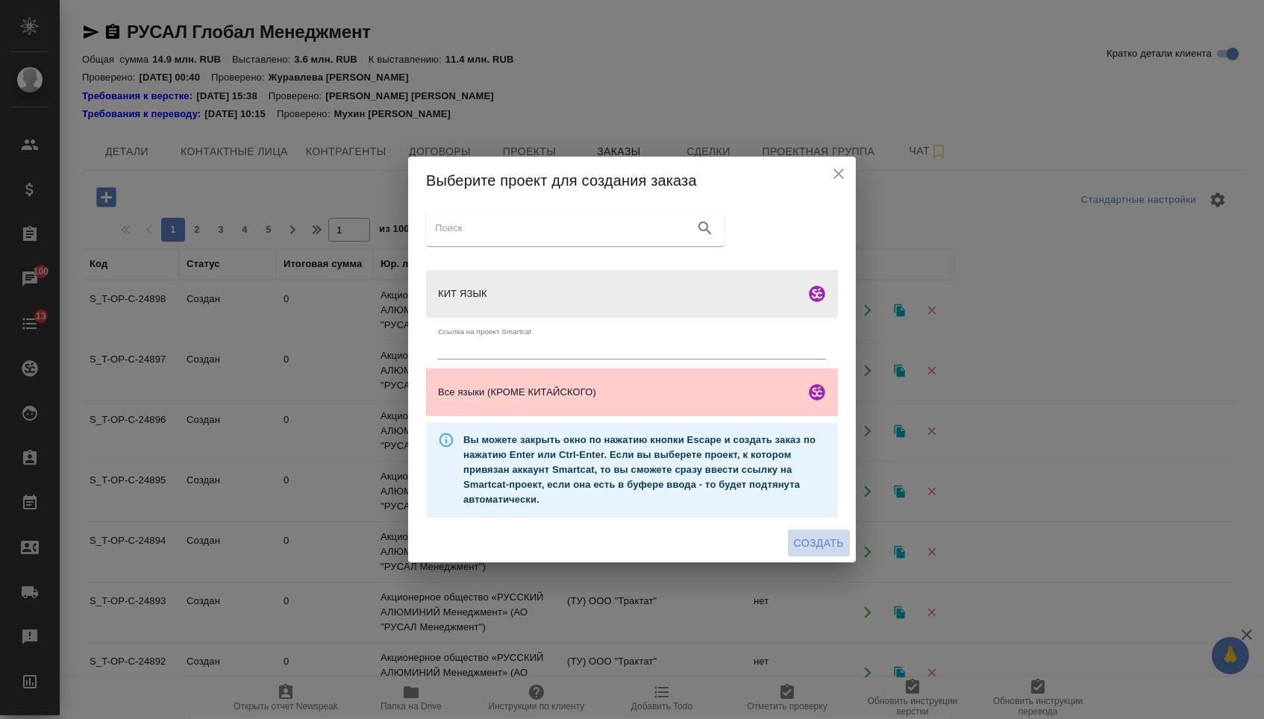
click at [807, 544] on span "Создать" at bounding box center [819, 543] width 50 height 19
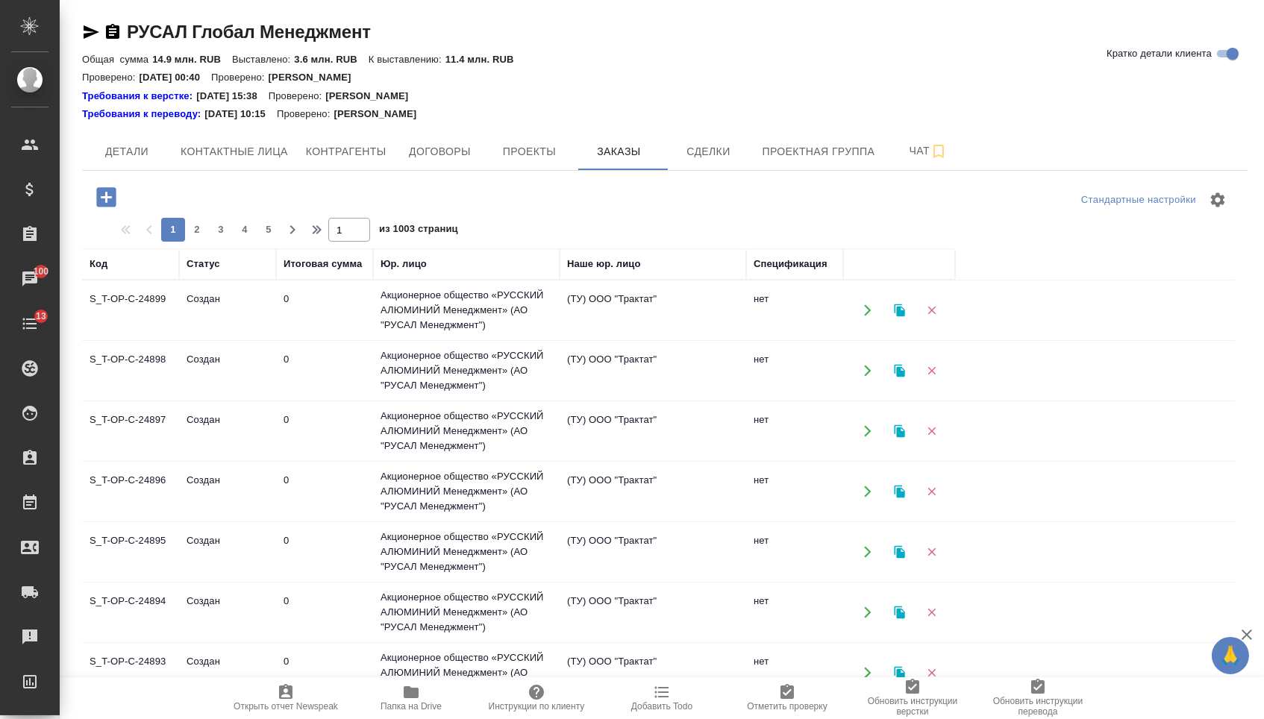
click icon "button"
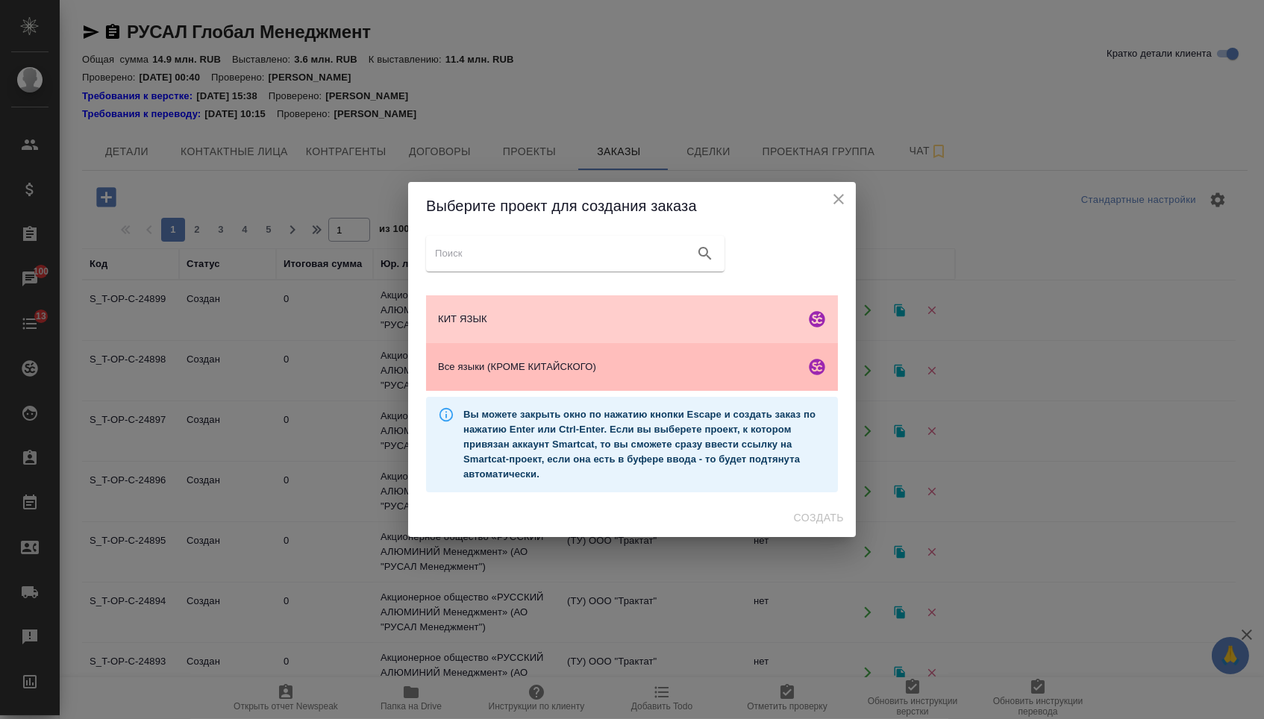
click div "Все языки (КРОМЕ КИТАЙСКОГО)"
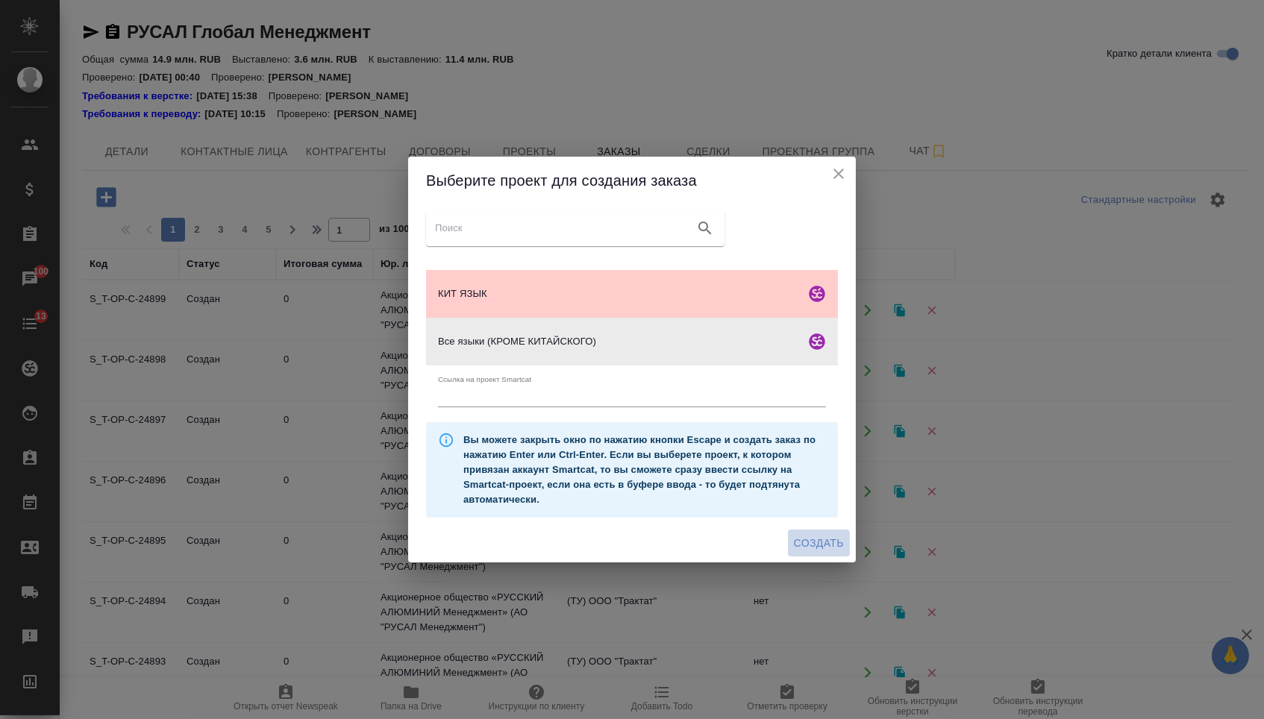
click span "Создать"
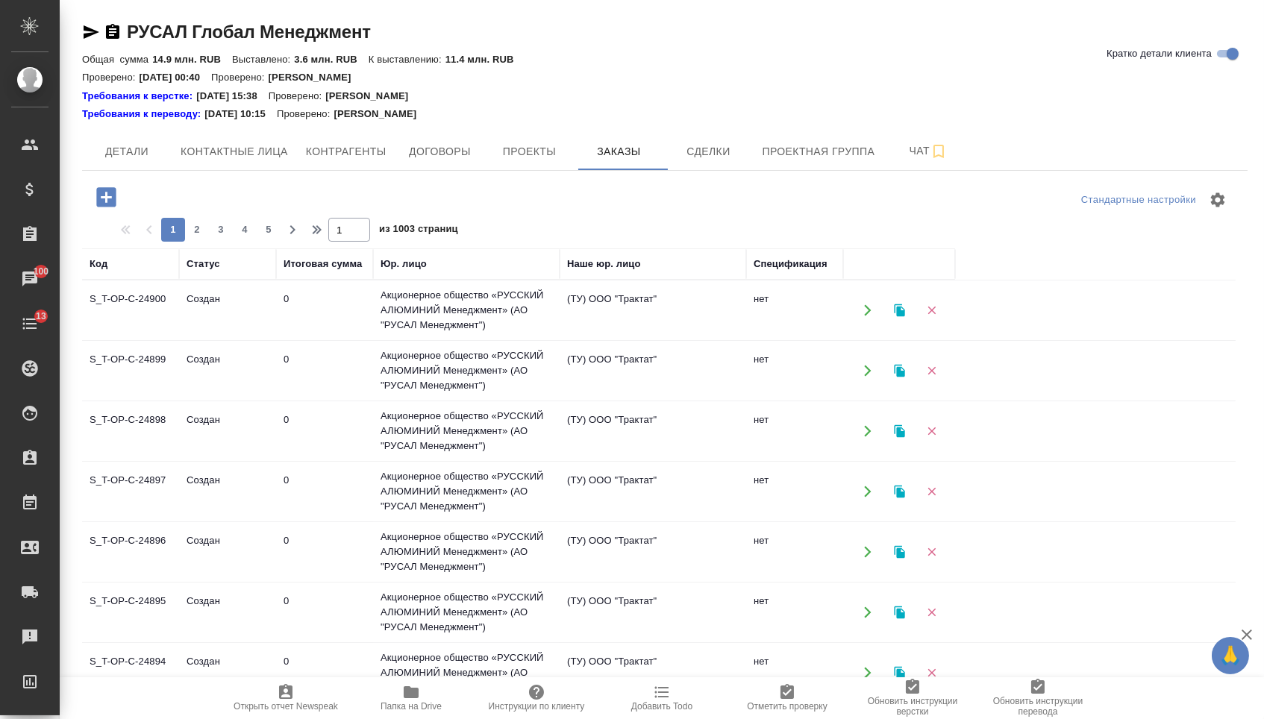
click icon "button"
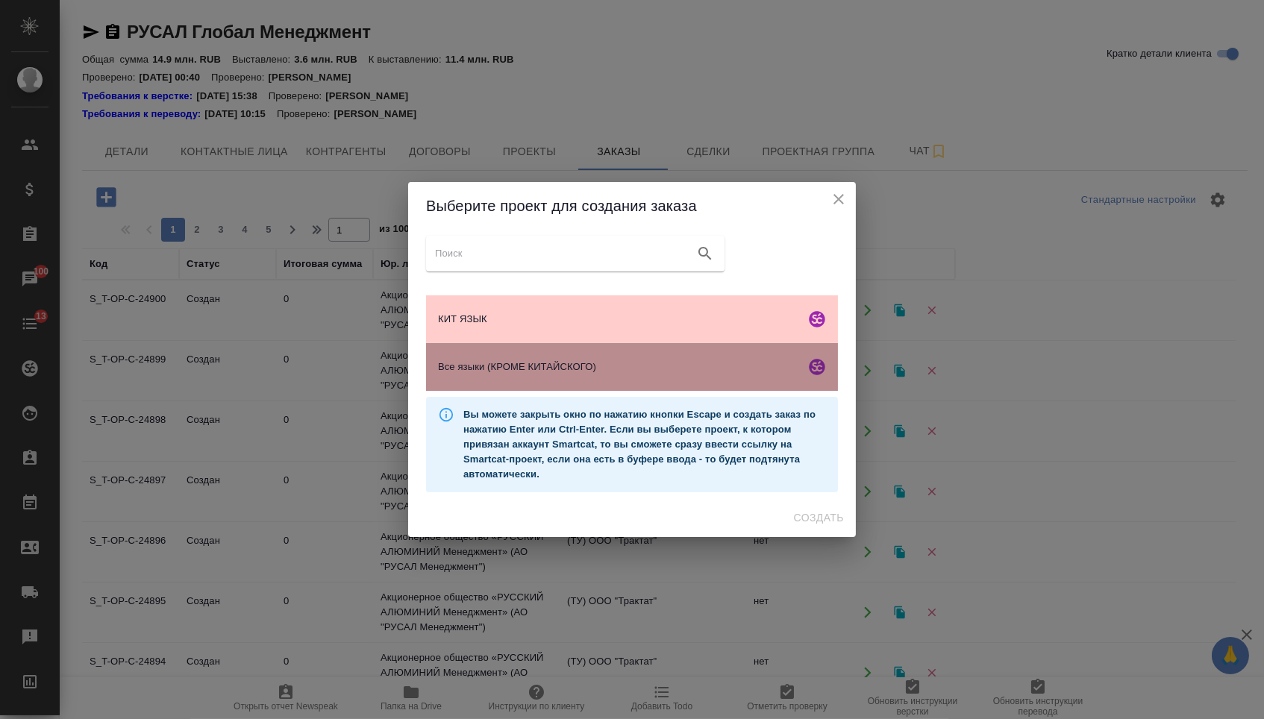
click span "Все языки (КРОМЕ КИТАЙСКОГО)"
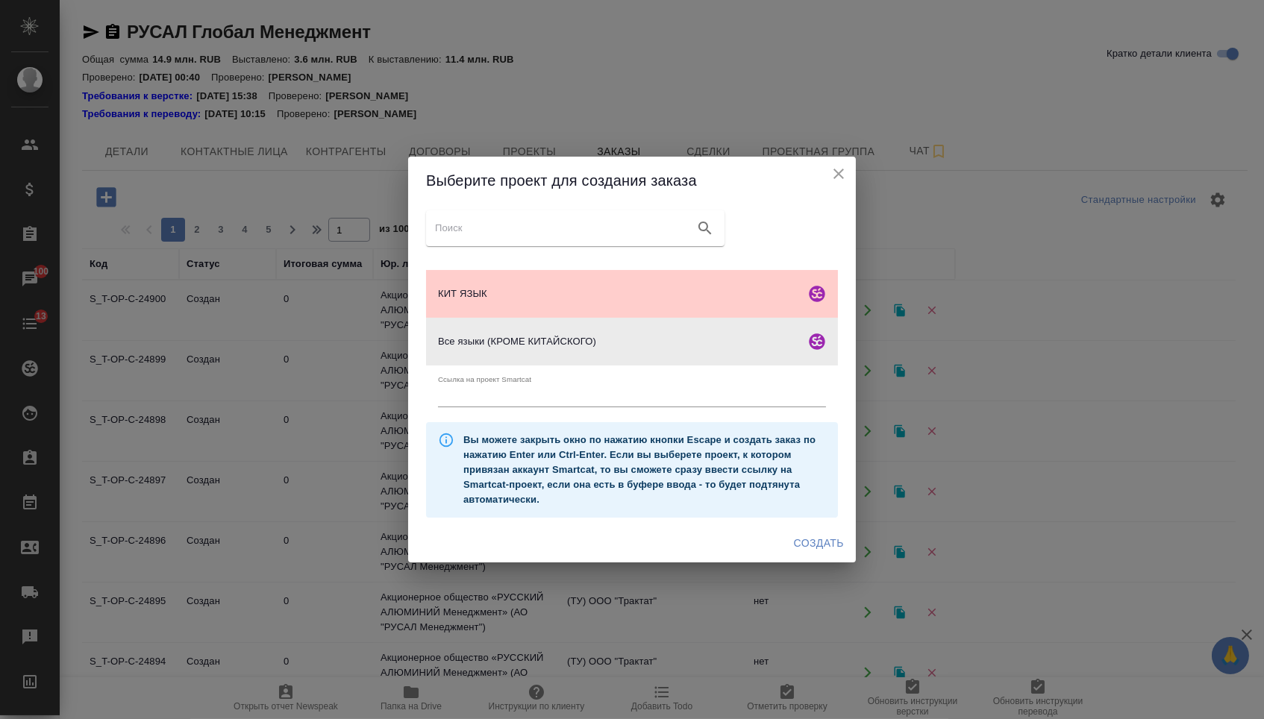
click span "Создать"
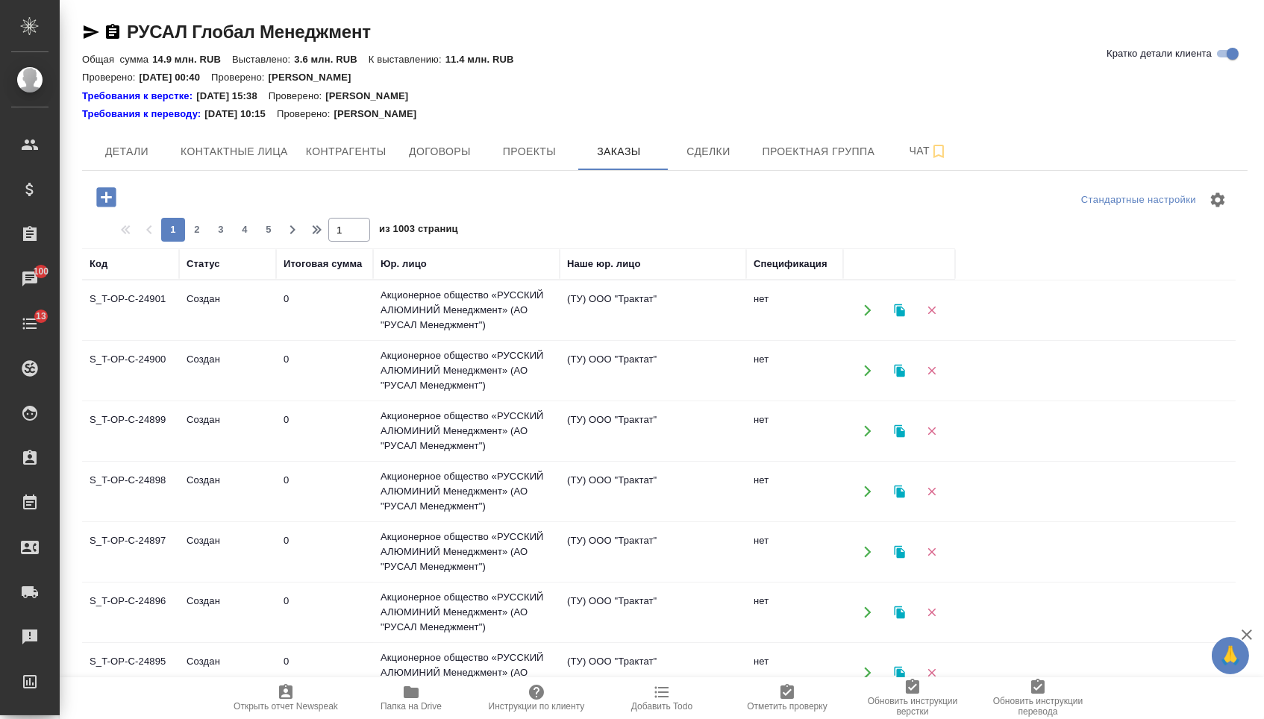
click icon "button"
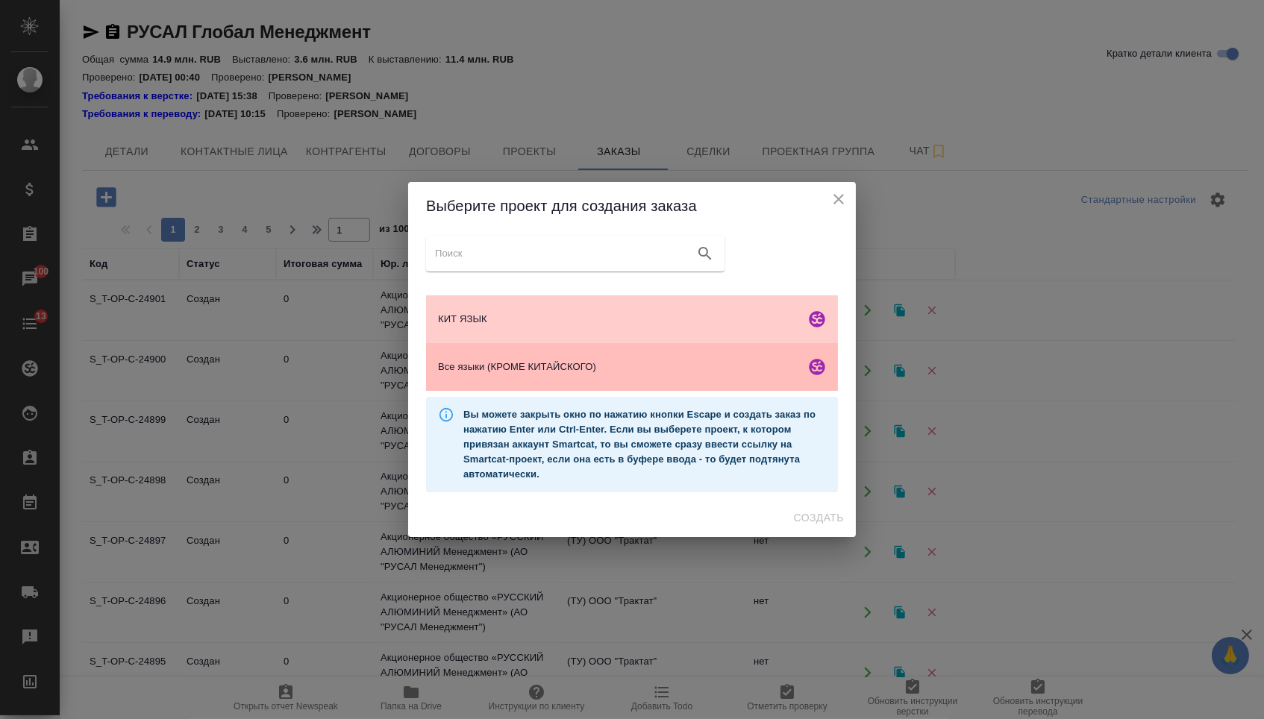
click div "Все языки (КРОМЕ КИТАЙСКОГО)"
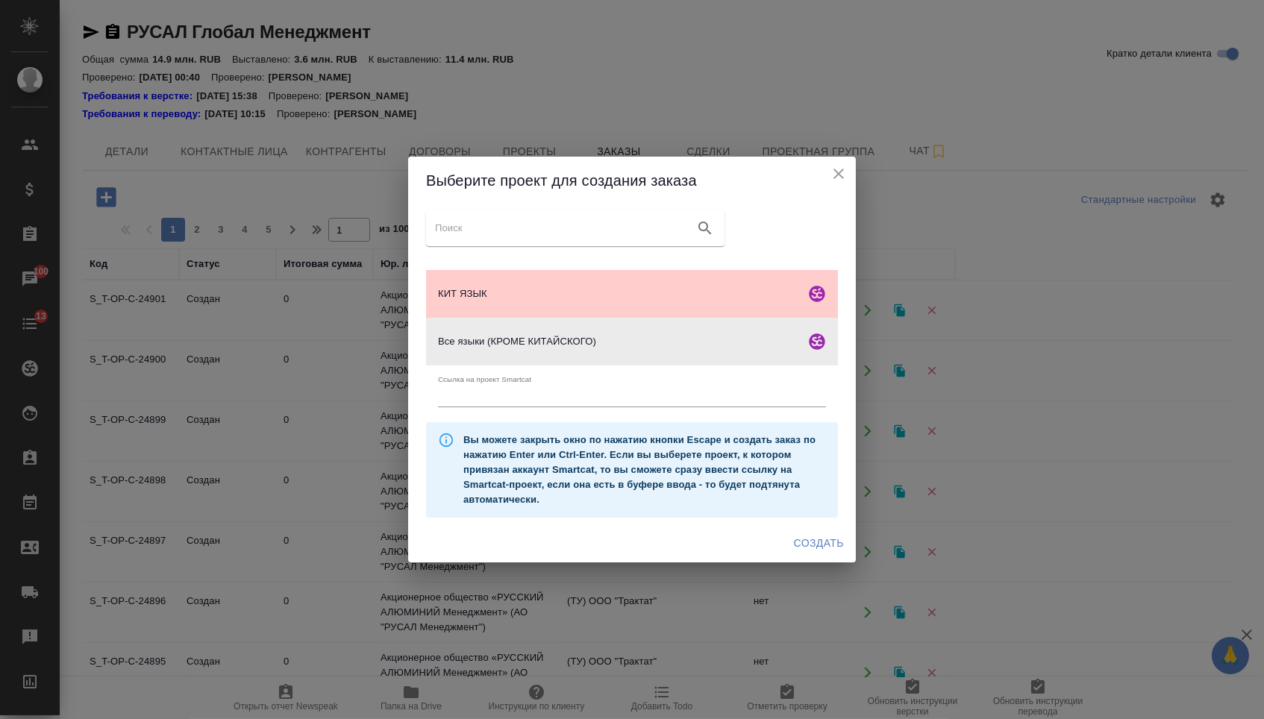
click button "Создать"
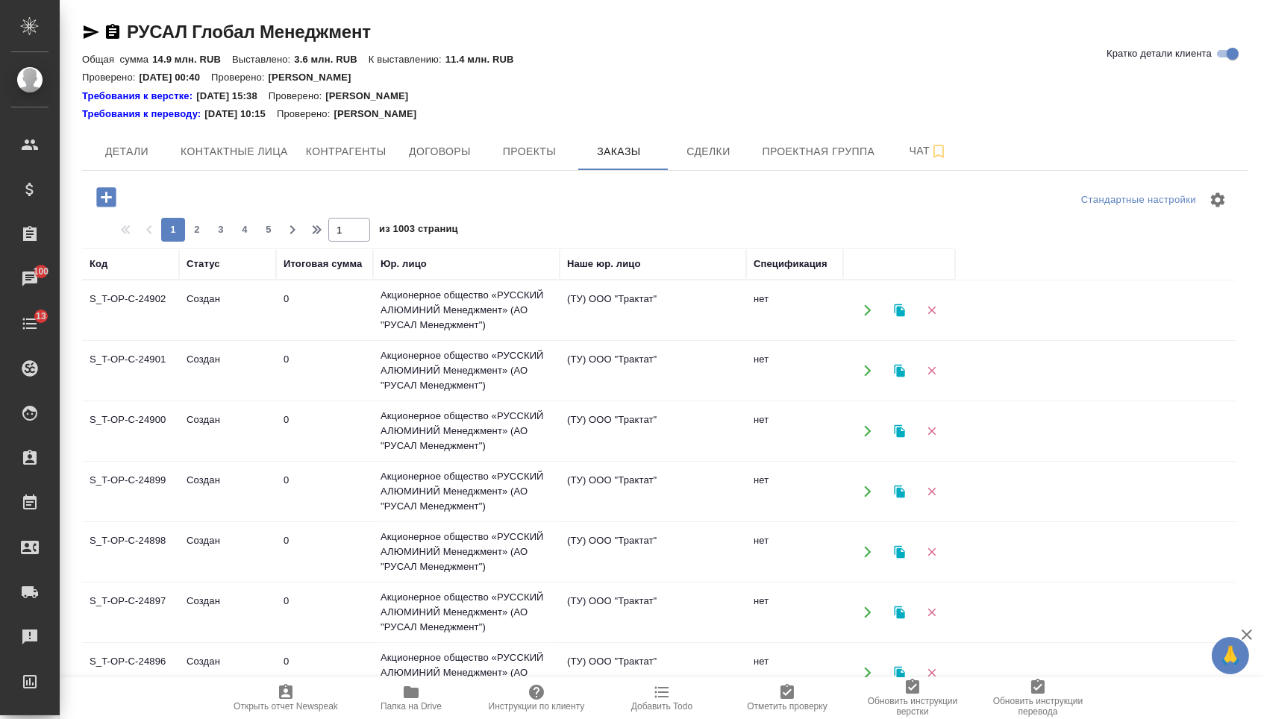
click icon "button"
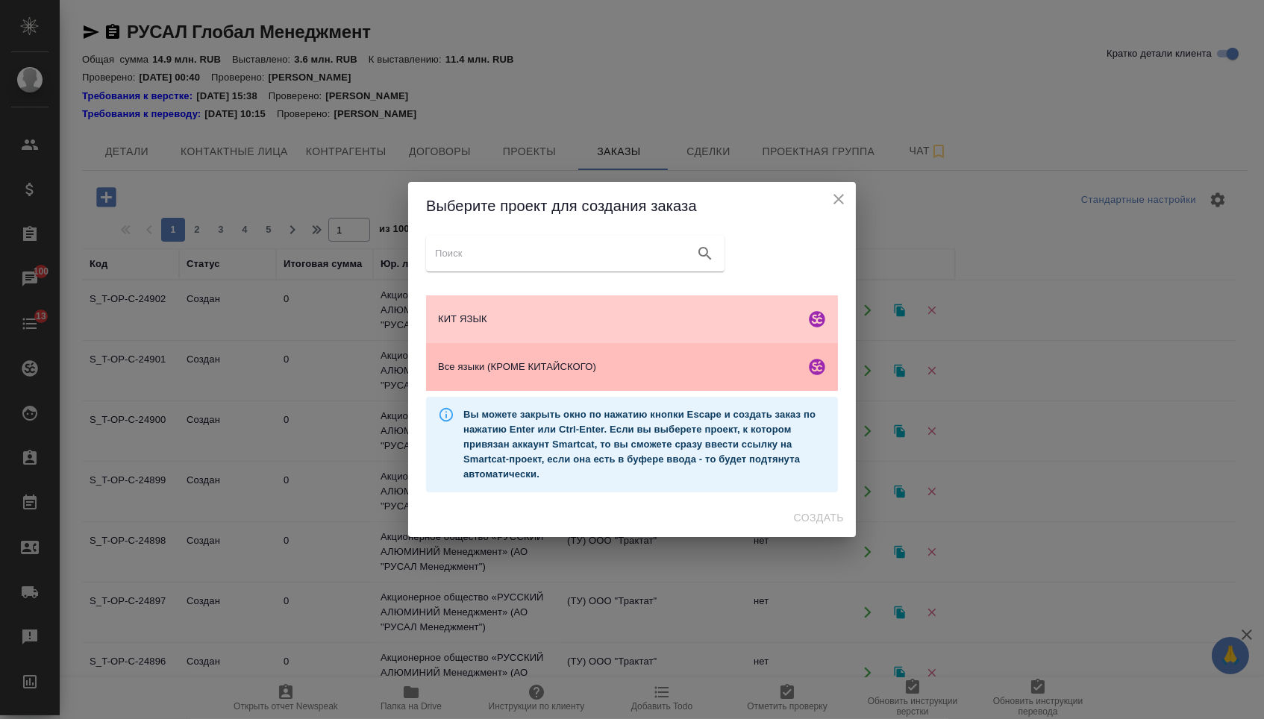
click span "Все языки (КРОМЕ КИТАЙСКОГО)"
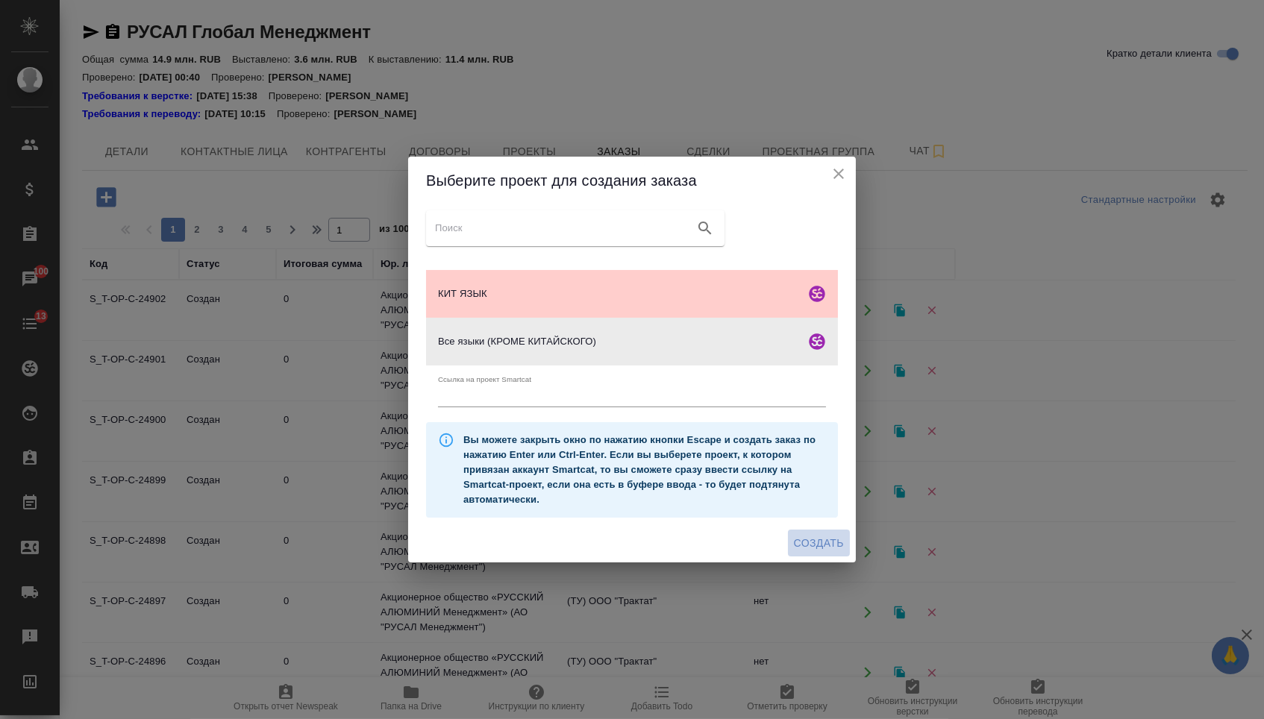
click span "Создать"
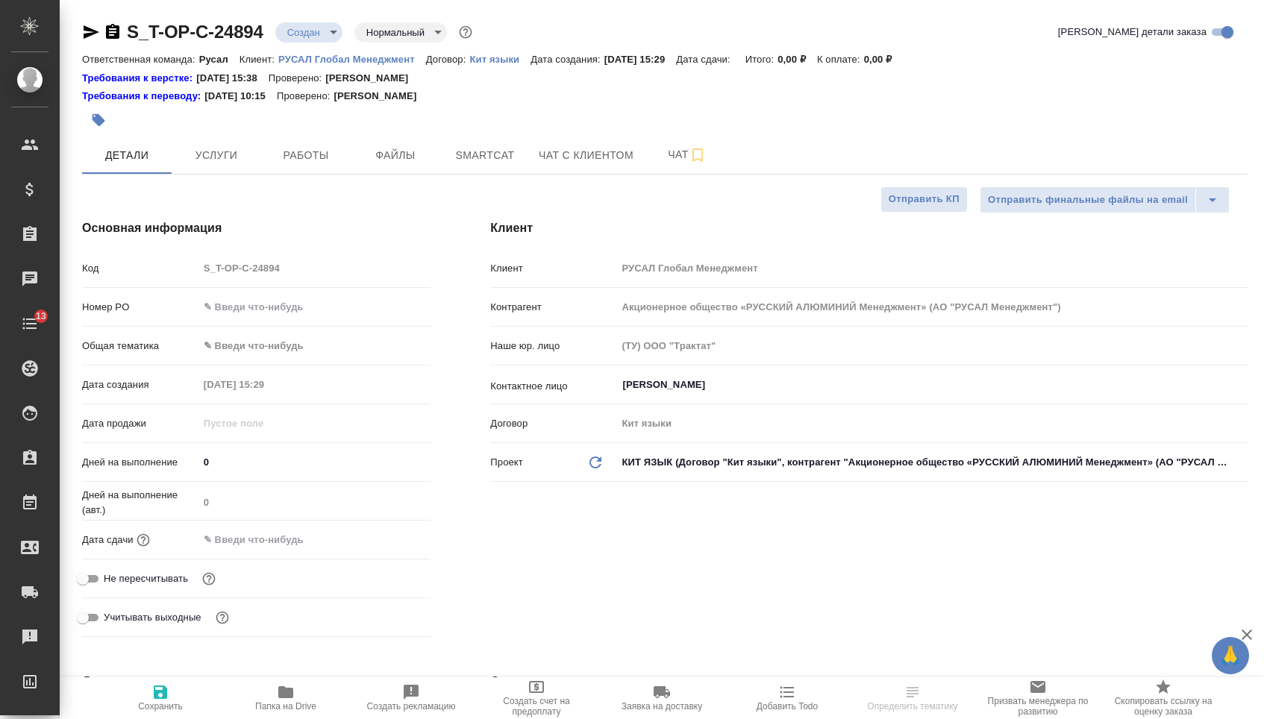
select select "RU"
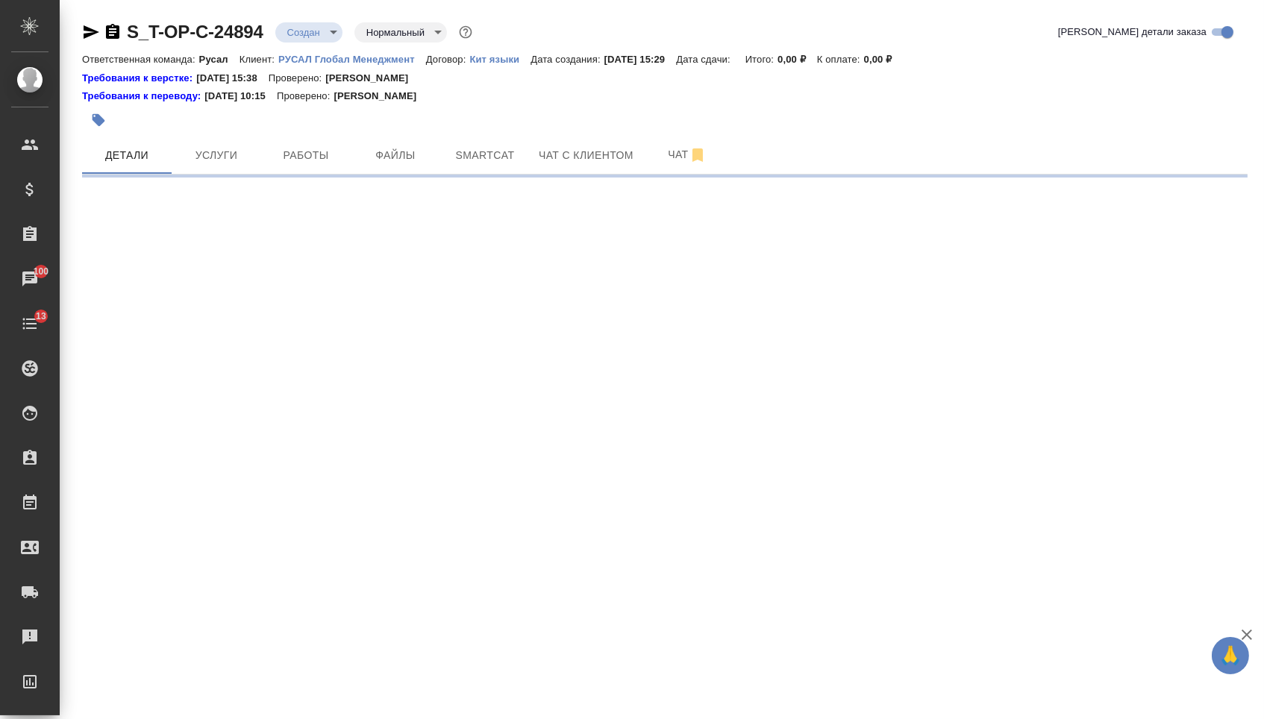
select select "RU"
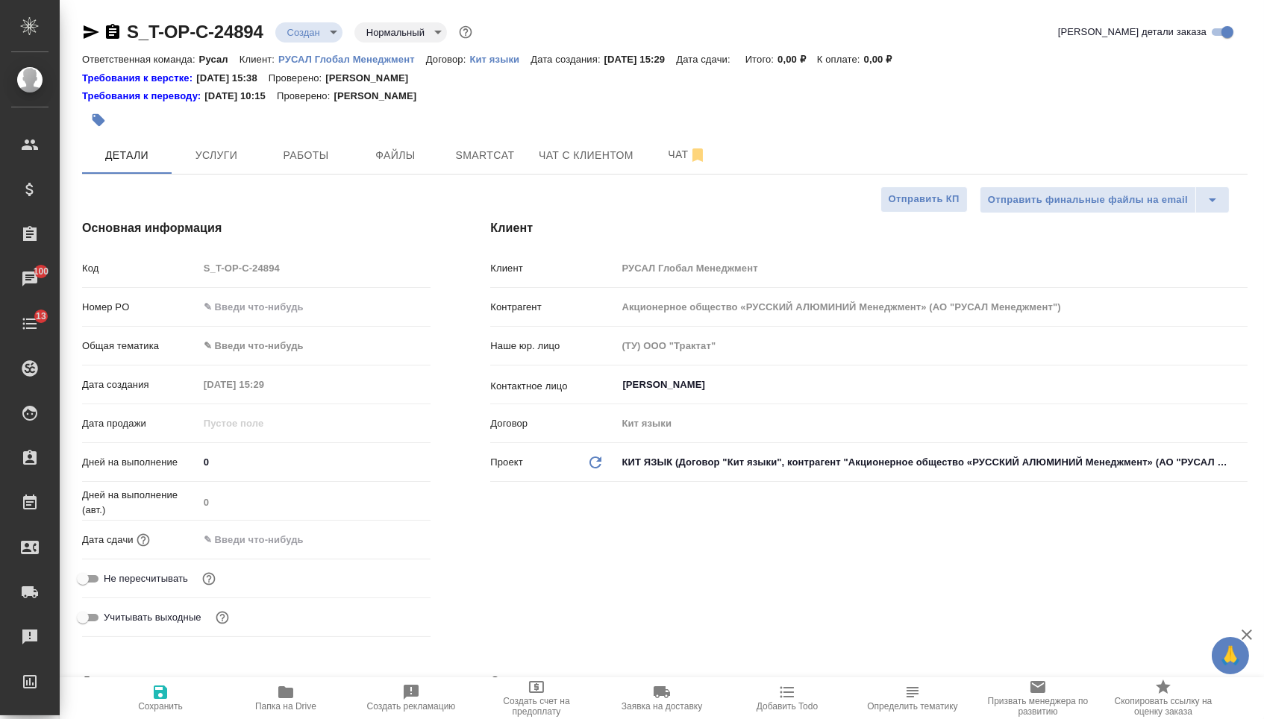
type textarea "x"
click at [301, 312] on input "text" at bounding box center [314, 307] width 231 height 22
paste input "Т-ОП-С-46519"
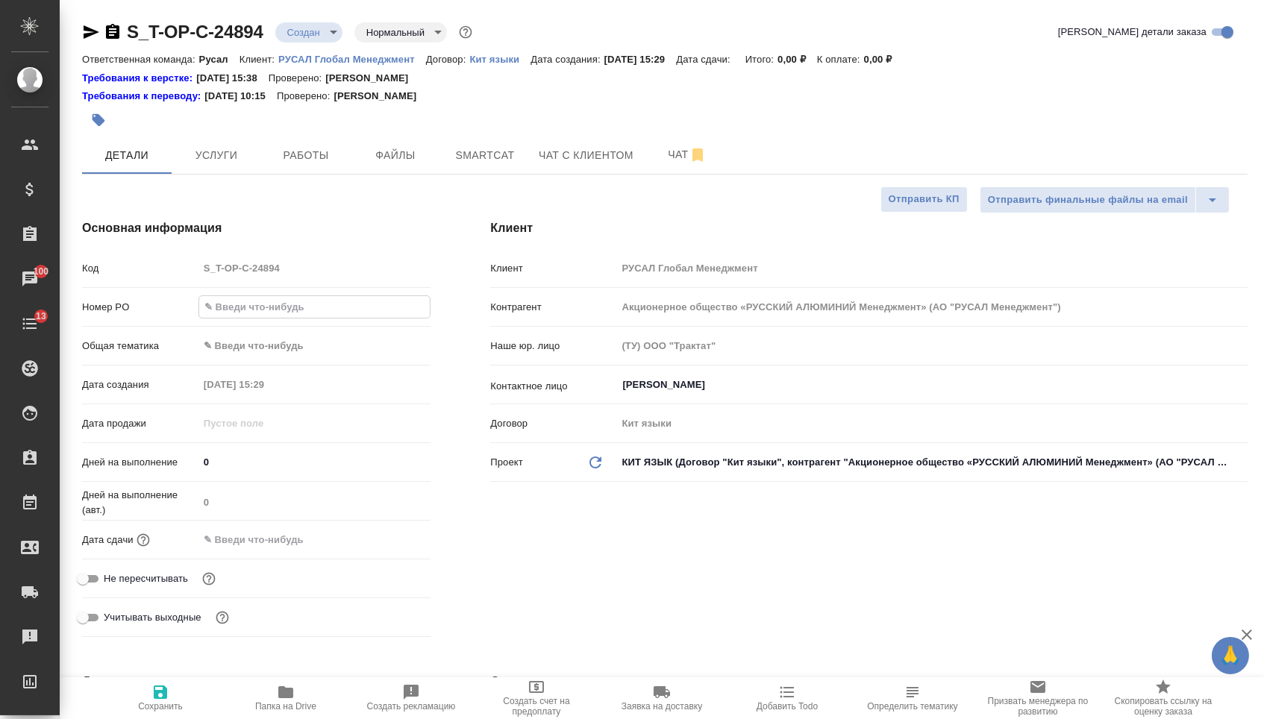
type input "Т-ОП-С-46519"
type textarea "x"
type input "Т-ОП-С-46519"
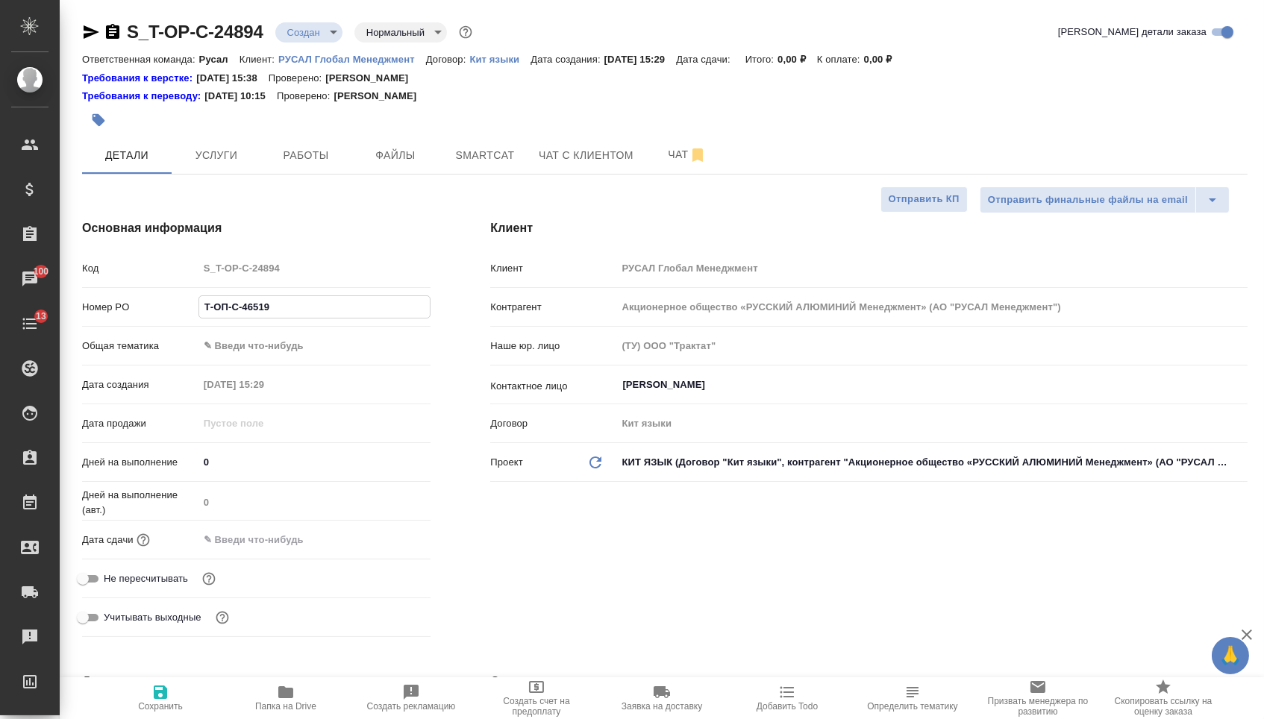
click at [269, 540] on input "text" at bounding box center [263, 540] width 131 height 22
click at [387, 548] on icon "button" at bounding box center [387, 539] width 18 height 18
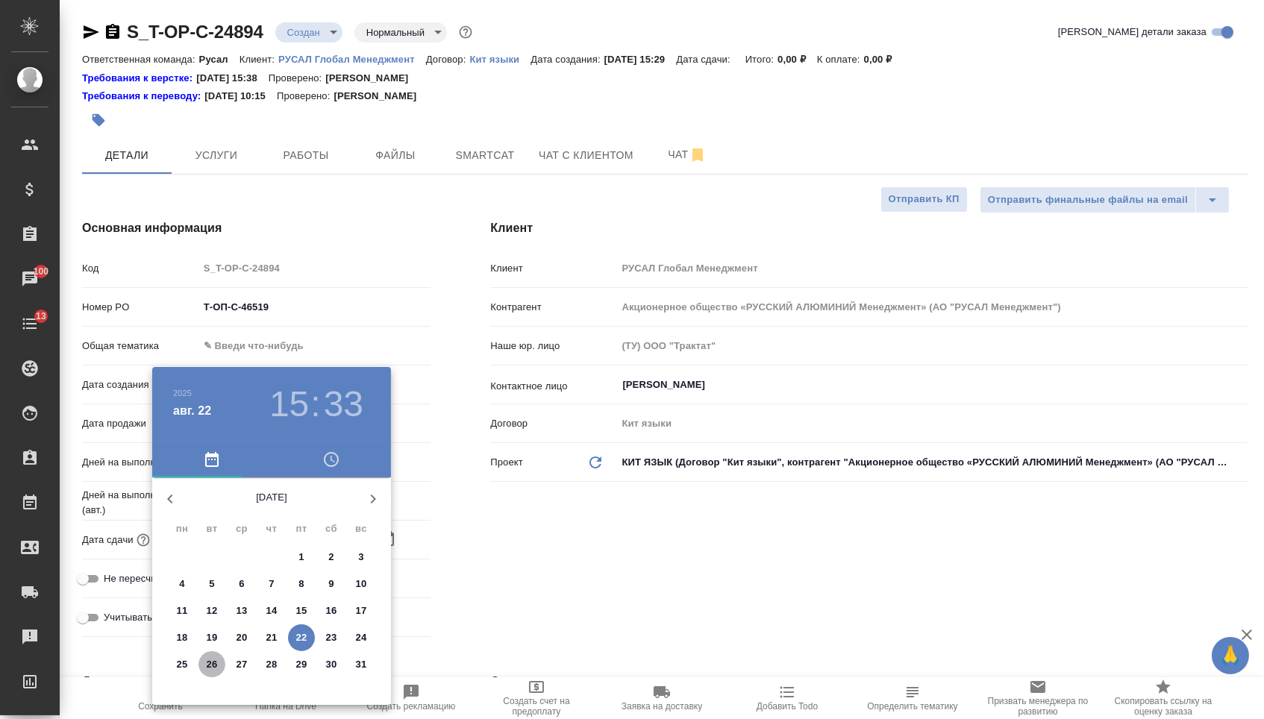
click at [212, 669] on p "26" at bounding box center [212, 664] width 11 height 15
type input "26.08.2025 15:33"
type textarea "x"
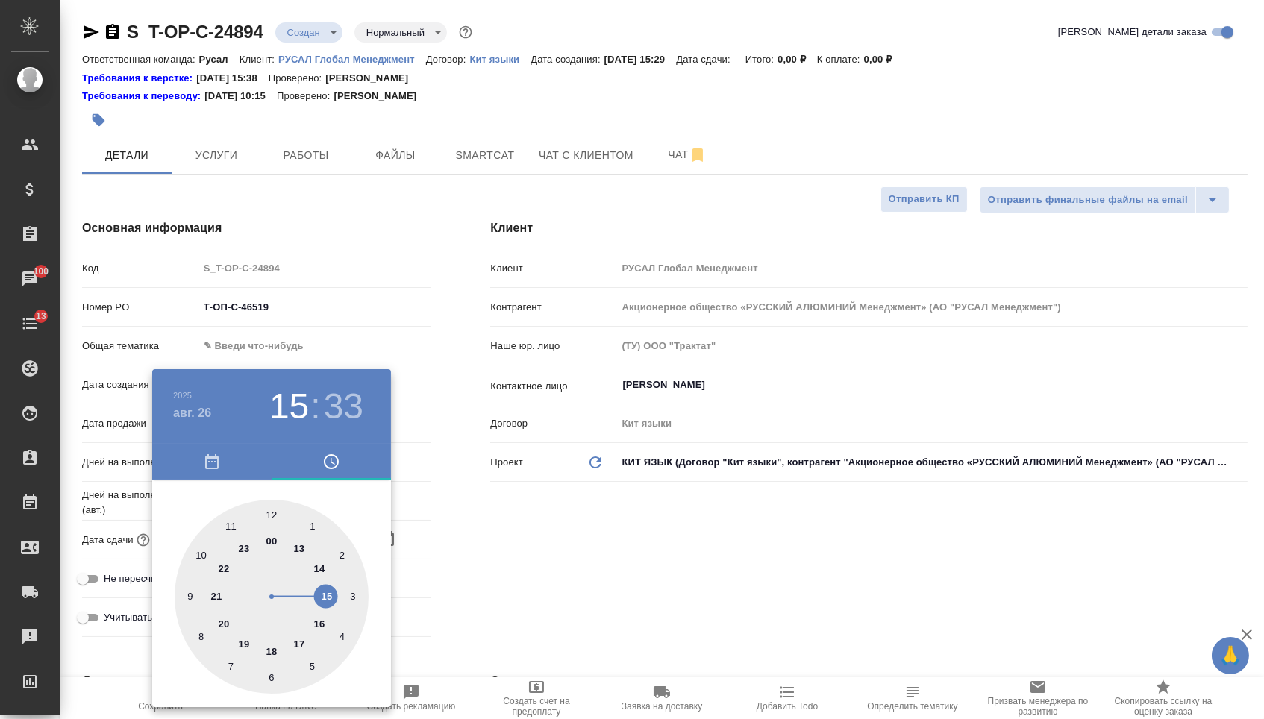
type textarea "x"
click at [322, 602] on div at bounding box center [272, 597] width 194 height 194
type textarea "x"
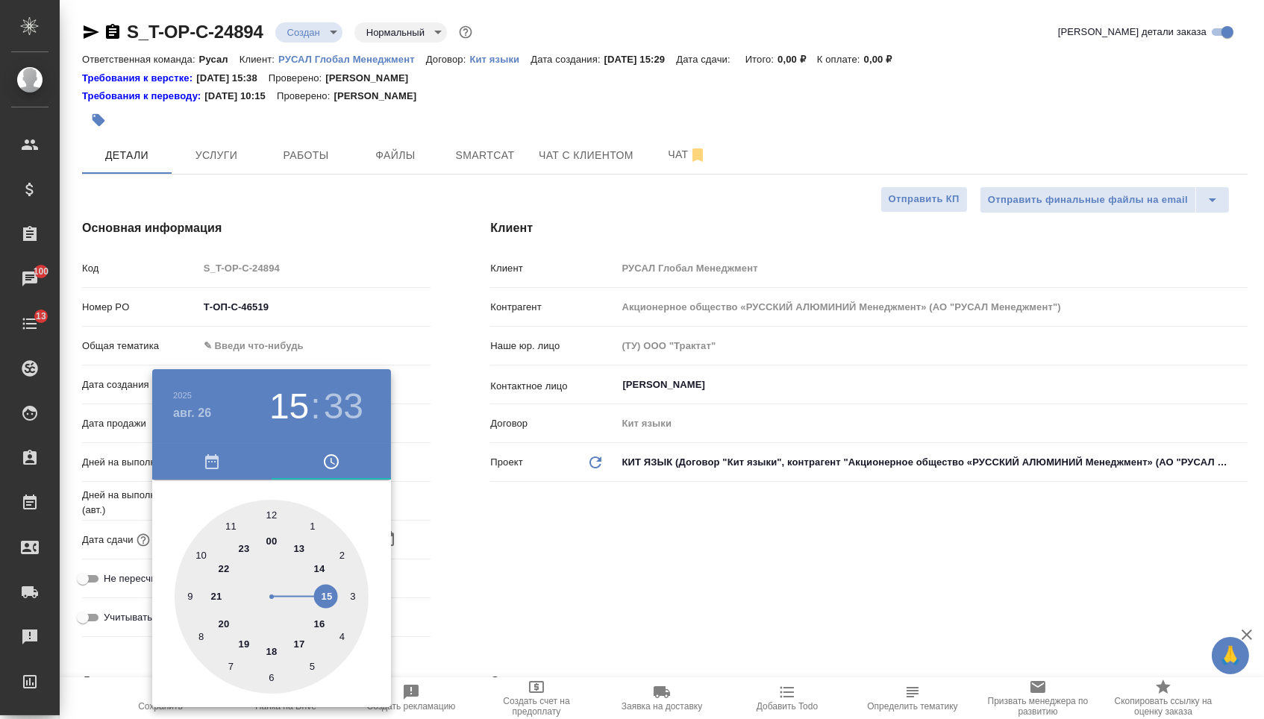
type textarea "x"
click at [272, 509] on div at bounding box center [272, 597] width 194 height 194
type input "[DATE] 15:00"
type textarea "x"
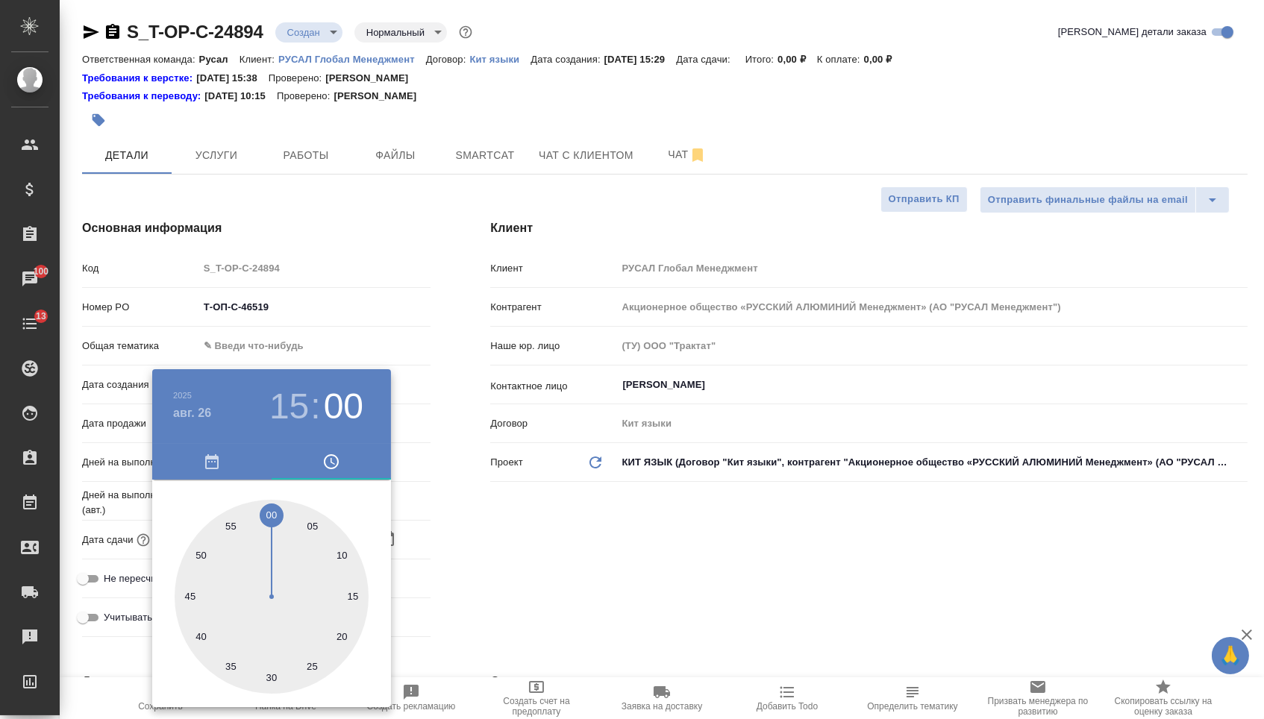
type textarea "x"
click at [484, 550] on div at bounding box center [632, 359] width 1264 height 719
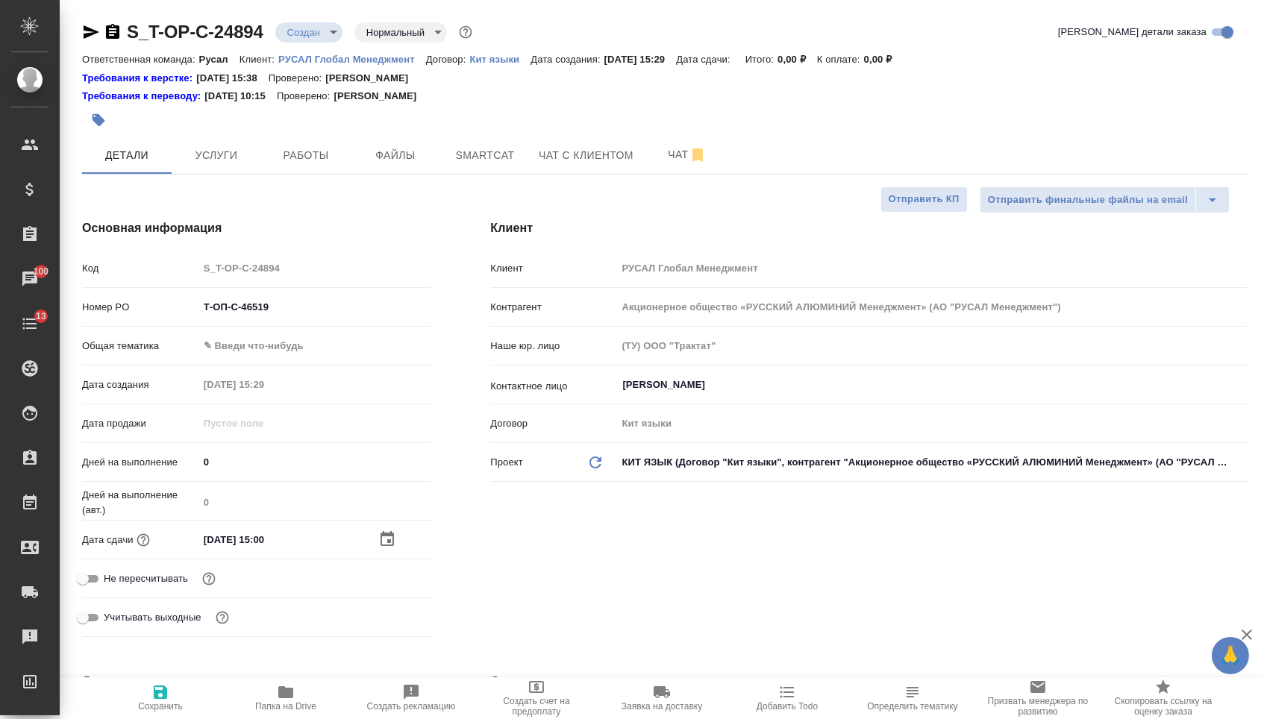
type textarea "x"
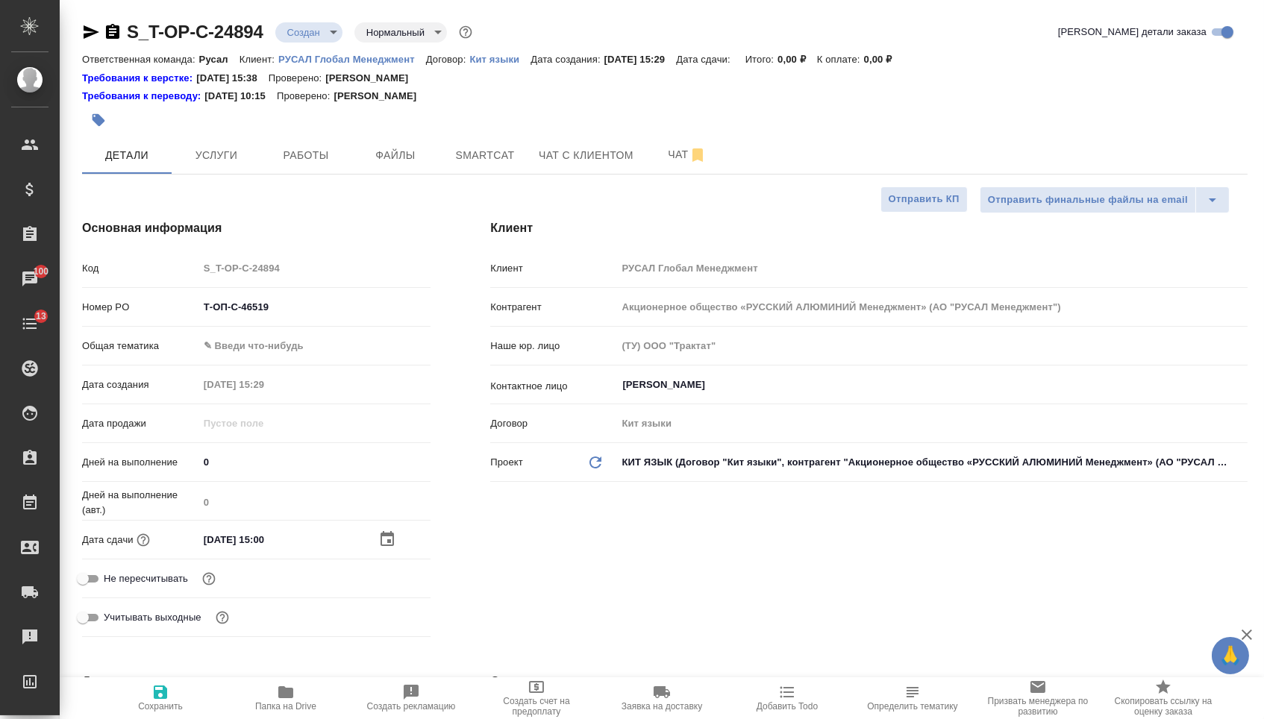
type textarea "x"
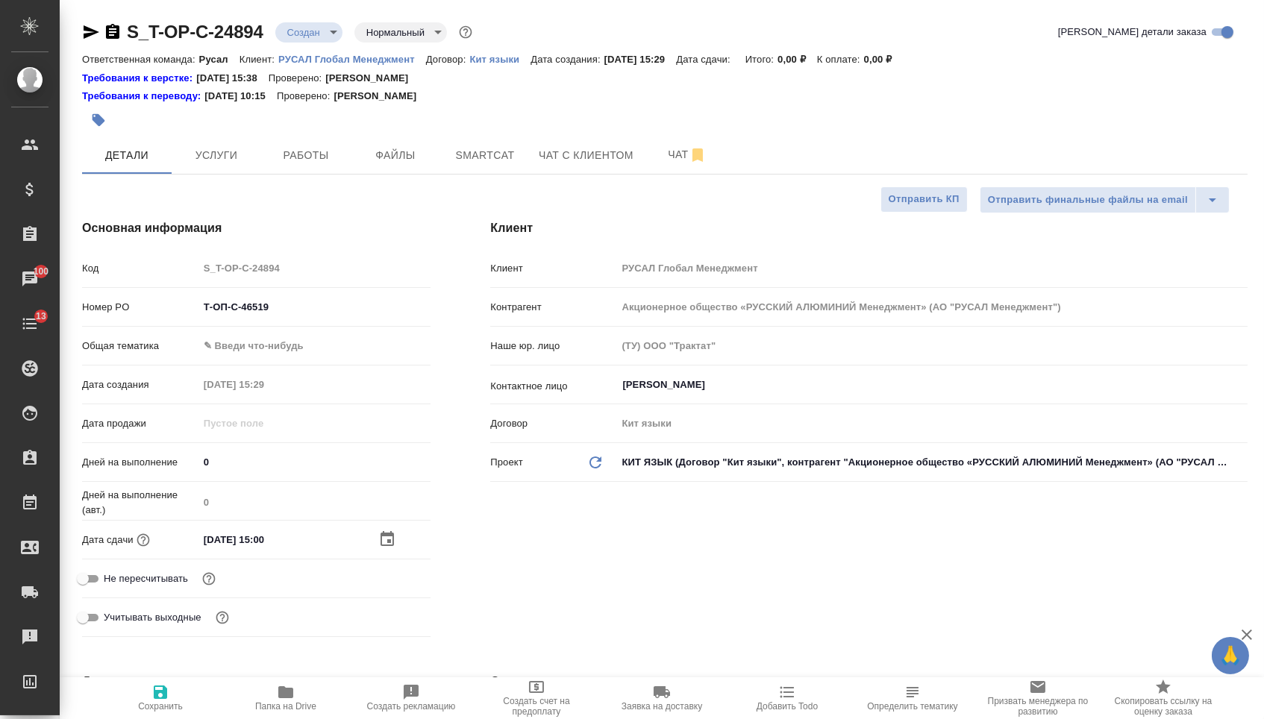
type textarea "x"
click at [254, 333] on div "Номер PO Т-ОП-С-46519" at bounding box center [256, 313] width 348 height 39
click at [256, 355] on body "🙏 .cls-1 fill:#fff; AWATERA Menshikova Aleksandra Клиенты Спецификации Заказы 1…" at bounding box center [632, 359] width 1264 height 719
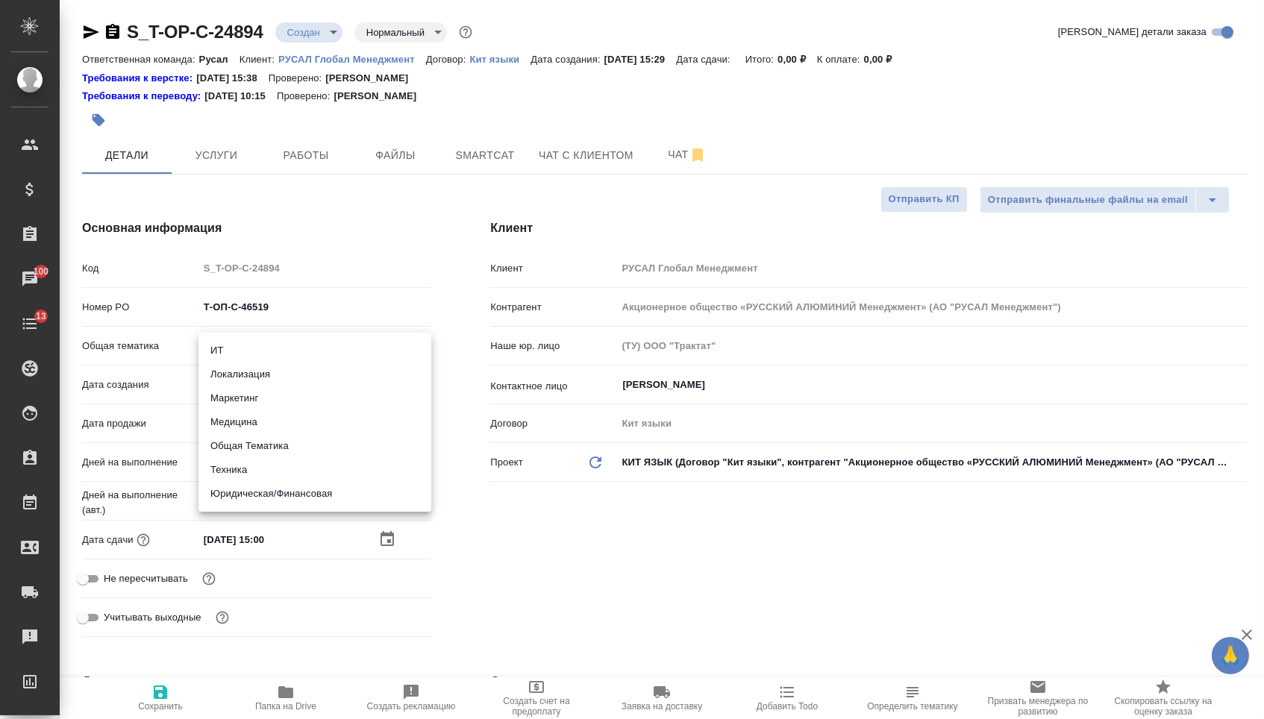
click at [248, 471] on li "Техника" at bounding box center [314, 470] width 233 height 24
type input "tech"
type textarea "x"
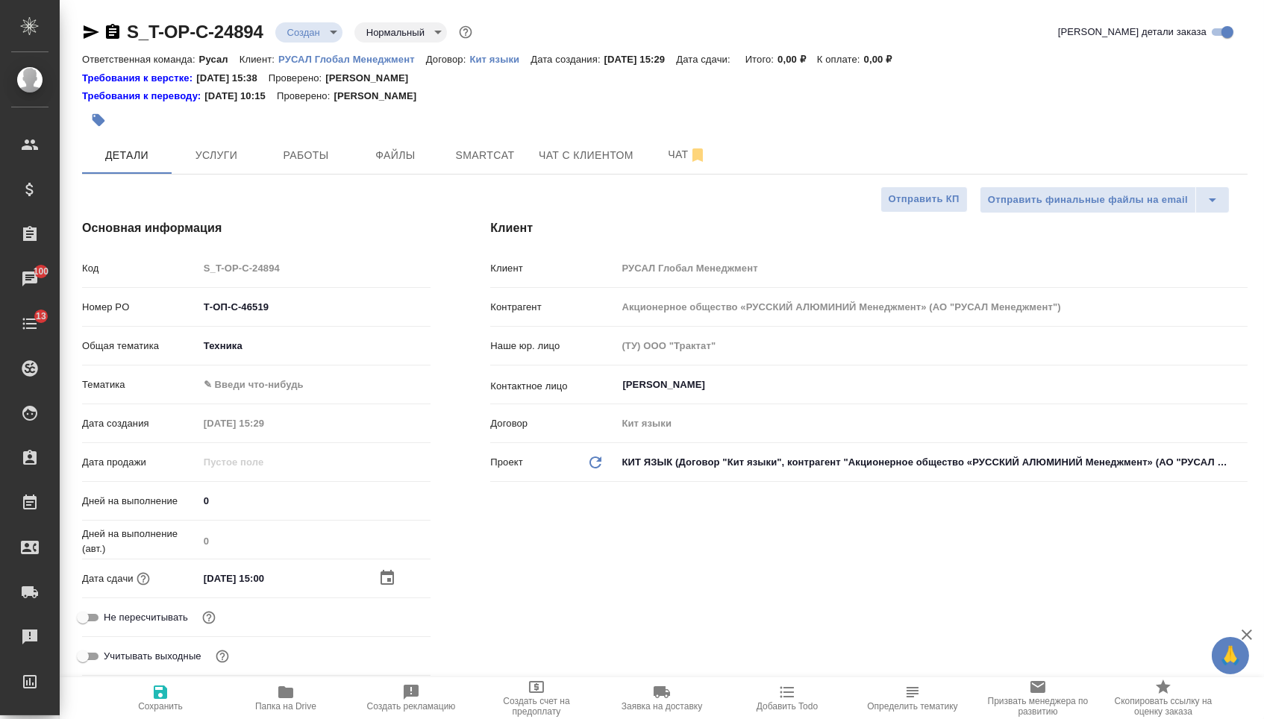
click at [262, 380] on body "🙏 .cls-1 fill:#fff; AWATERA Menshikova Aleksandra Клиенты Спецификации Заказы 1…" at bounding box center [632, 359] width 1264 height 719
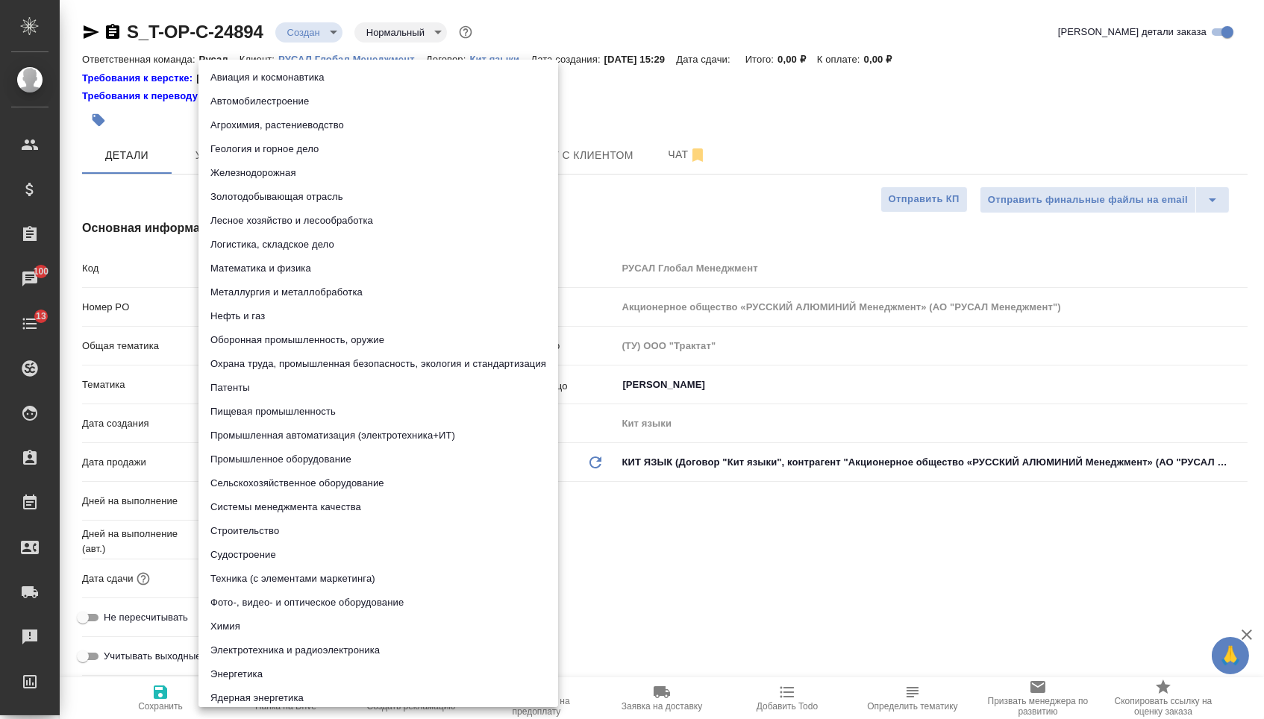
click at [252, 456] on li "Промышленное оборудование" at bounding box center [378, 460] width 360 height 24
type textarea "x"
type input "5f647205b73bc97568ca66bc"
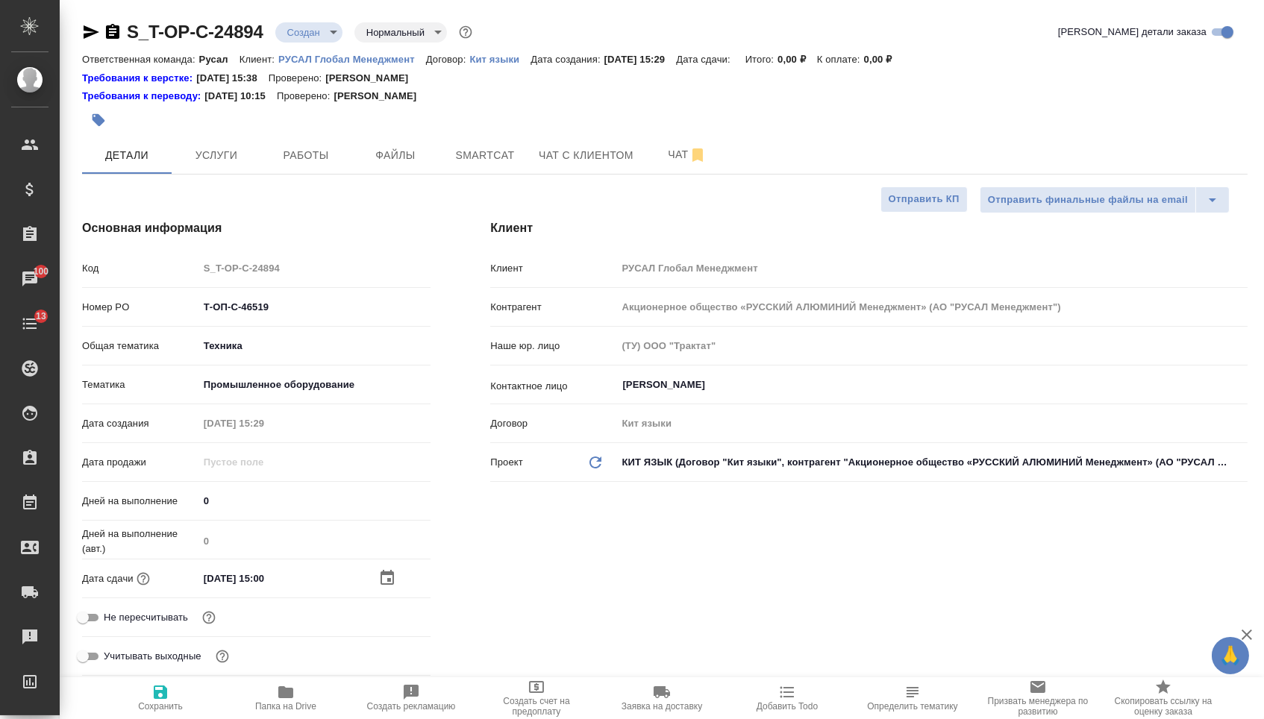
drag, startPoint x: 148, startPoint y: 685, endPoint x: 307, endPoint y: 356, distance: 365.7
click at [148, 685] on span "Сохранить" at bounding box center [160, 697] width 107 height 28
type textarea "x"
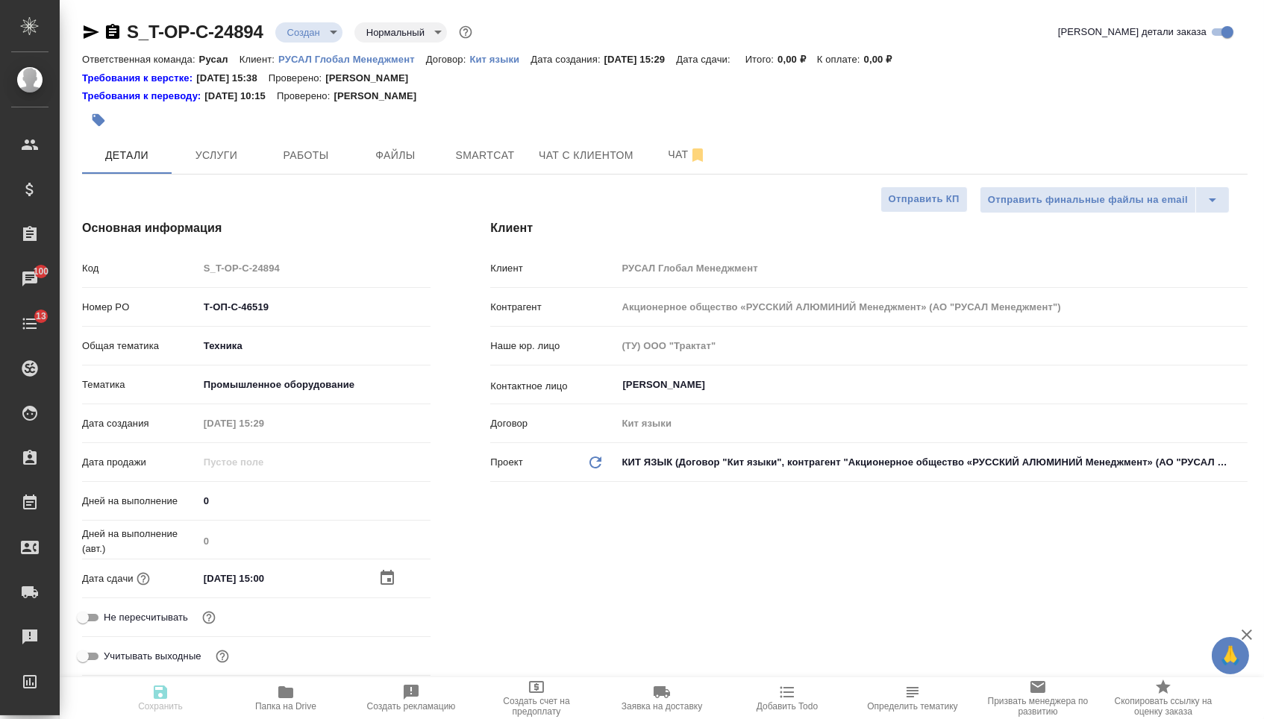
type textarea "x"
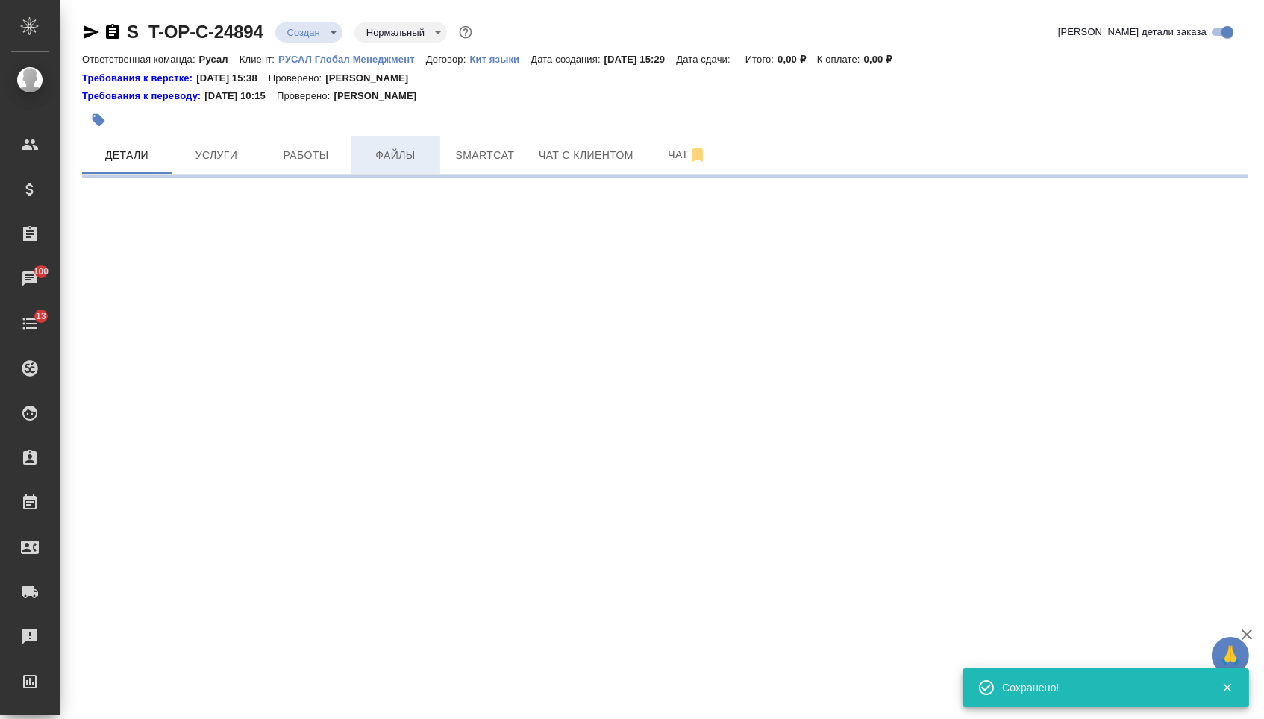
select select "RU"
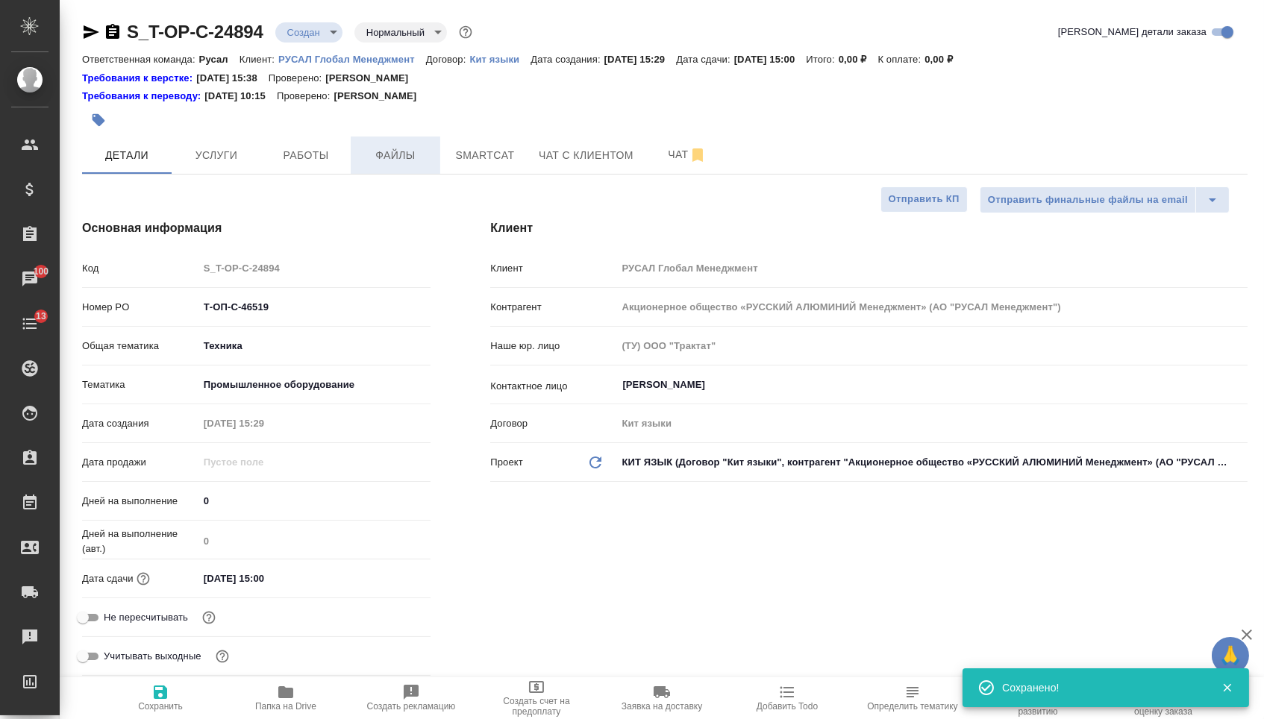
type textarea "x"
click at [396, 147] on button "Файлы" at bounding box center [396, 155] width 90 height 37
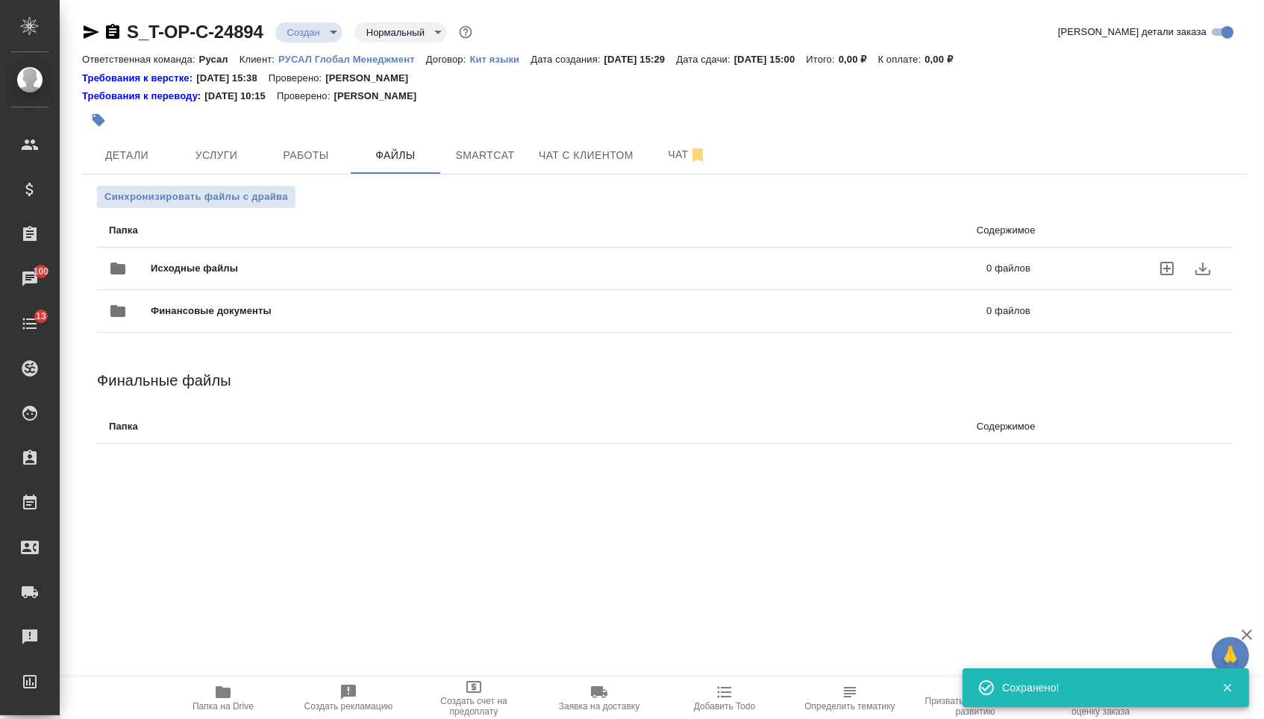
click at [242, 245] on div "Исходные файлы 0 файлов" at bounding box center [569, 269] width 951 height 66
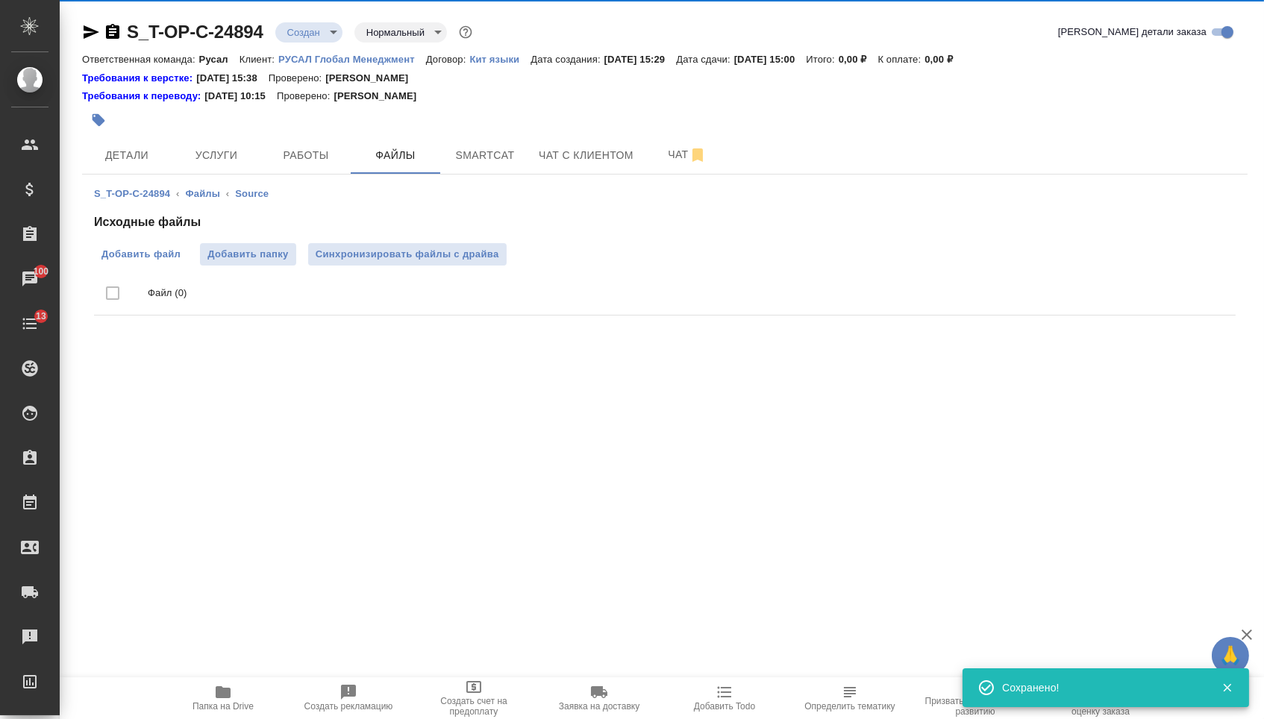
click at [143, 254] on span "Добавить файл" at bounding box center [140, 254] width 79 height 15
click at [0, 0] on input "Добавить файл" at bounding box center [0, 0] width 0 height 0
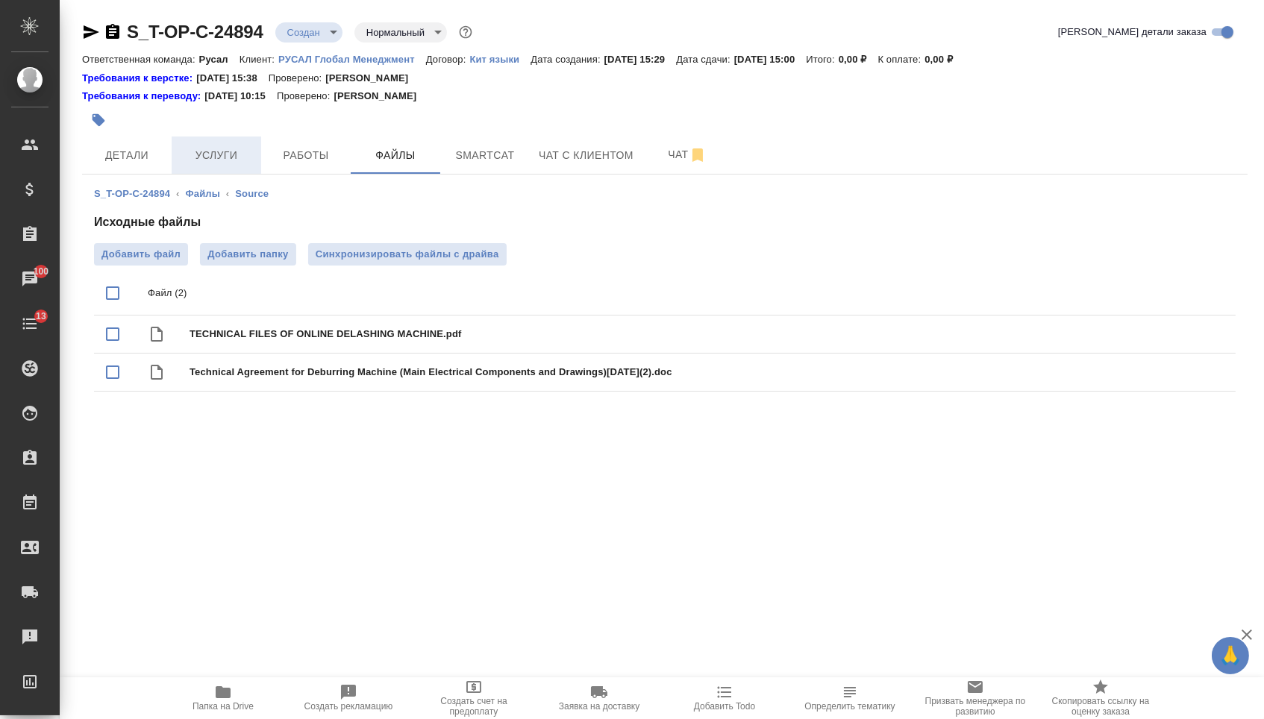
click at [217, 161] on span "Услуги" at bounding box center [217, 155] width 72 height 19
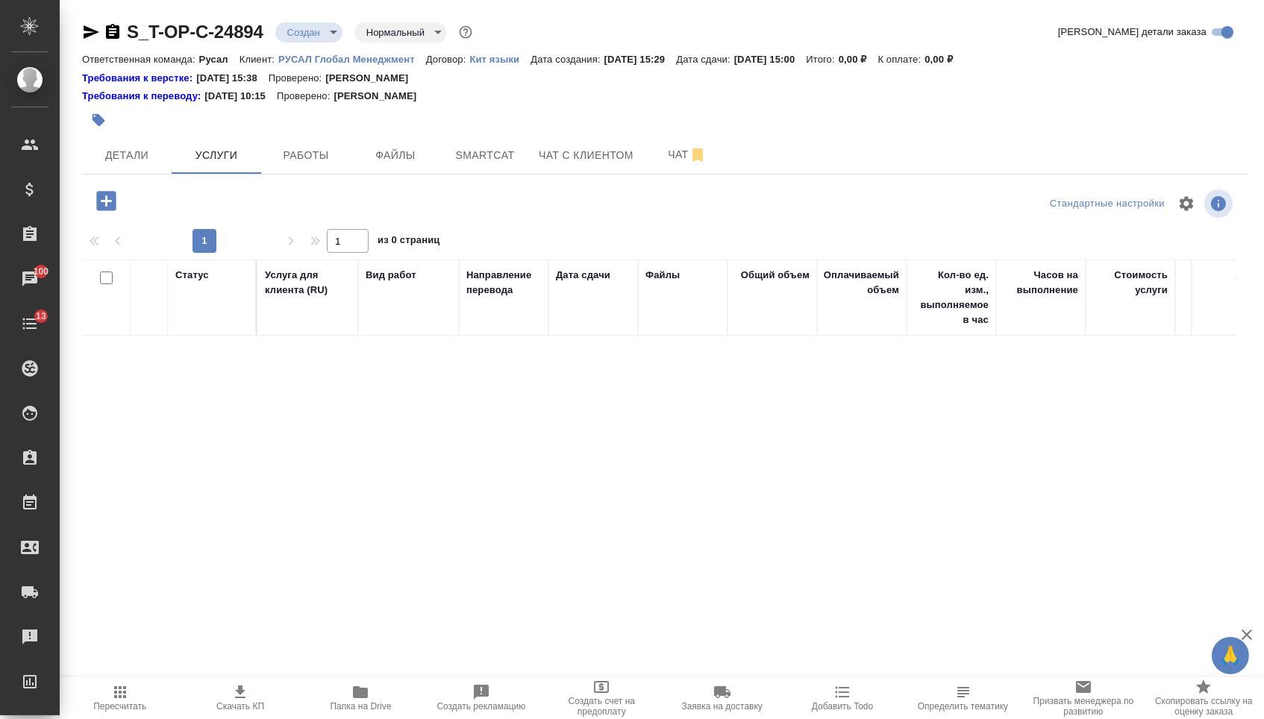
click at [103, 201] on icon "button" at bounding box center [105, 200] width 19 height 19
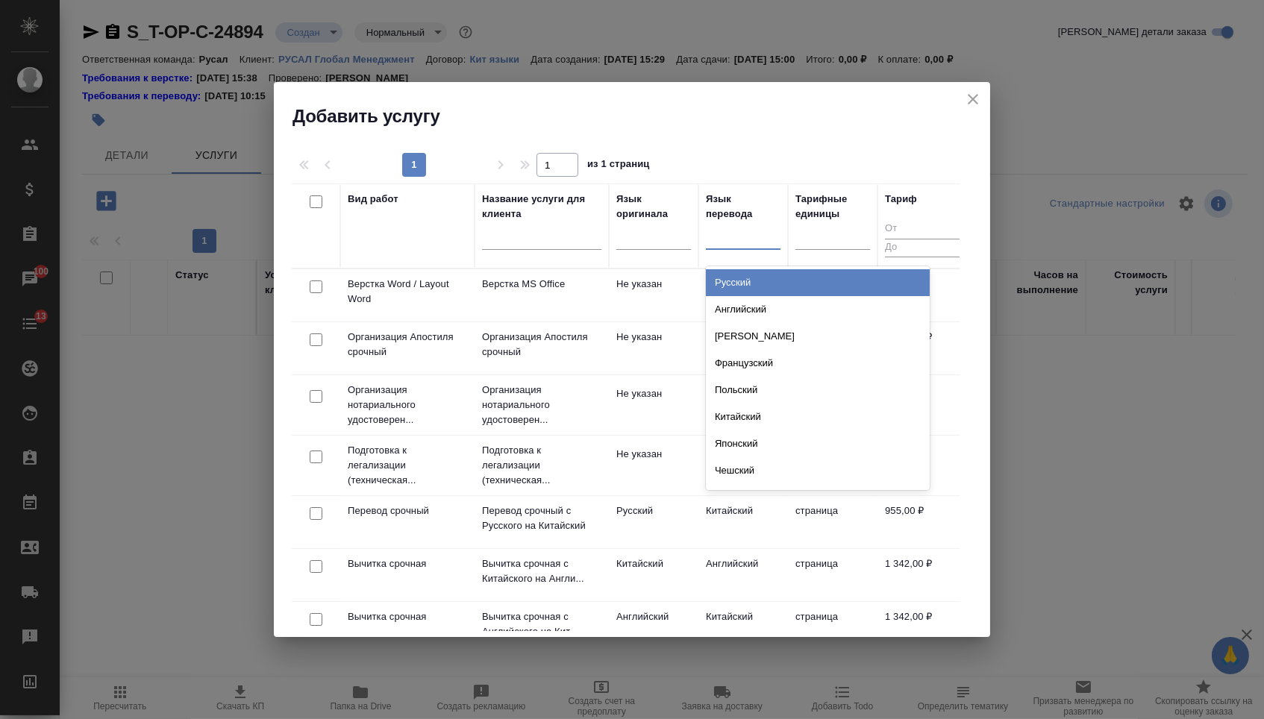
drag, startPoint x: 725, startPoint y: 240, endPoint x: 725, endPoint y: 287, distance: 47.8
click at [725, 240] on div at bounding box center [743, 235] width 75 height 22
click at [719, 280] on div "Русский" at bounding box center [818, 282] width 224 height 27
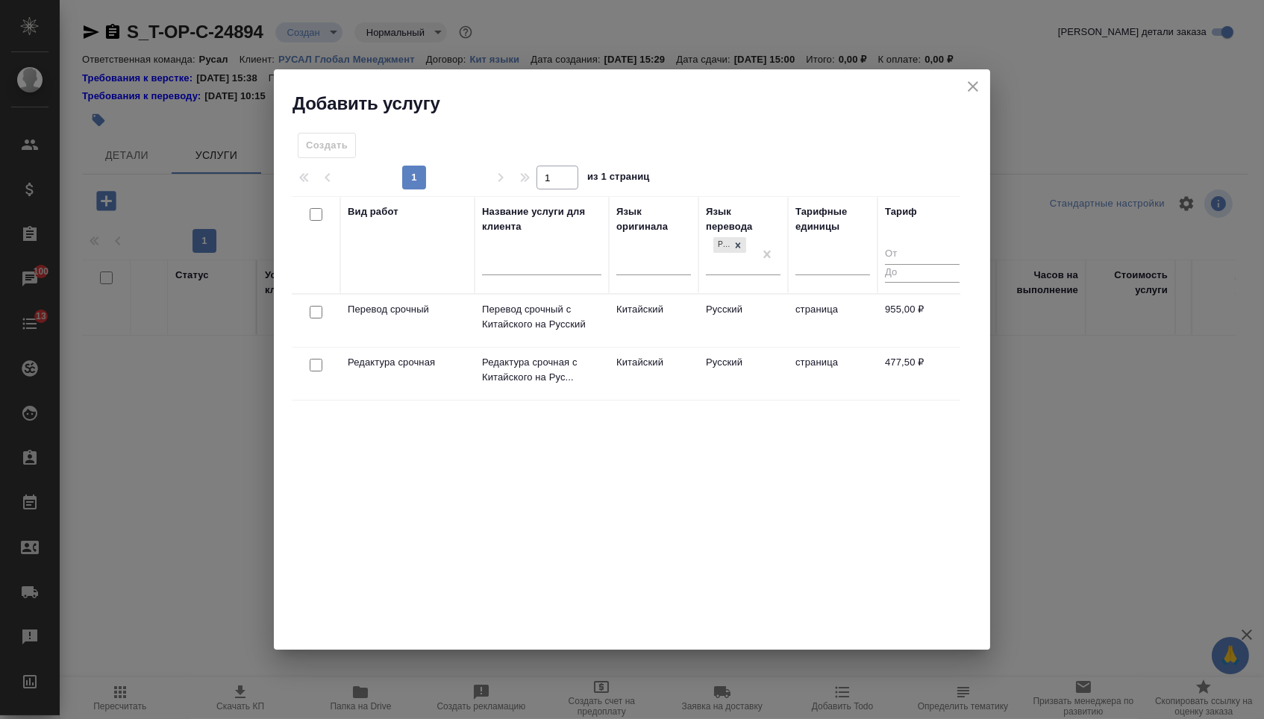
click at [315, 312] on input "checkbox" at bounding box center [316, 312] width 13 height 13
checkbox input "true"
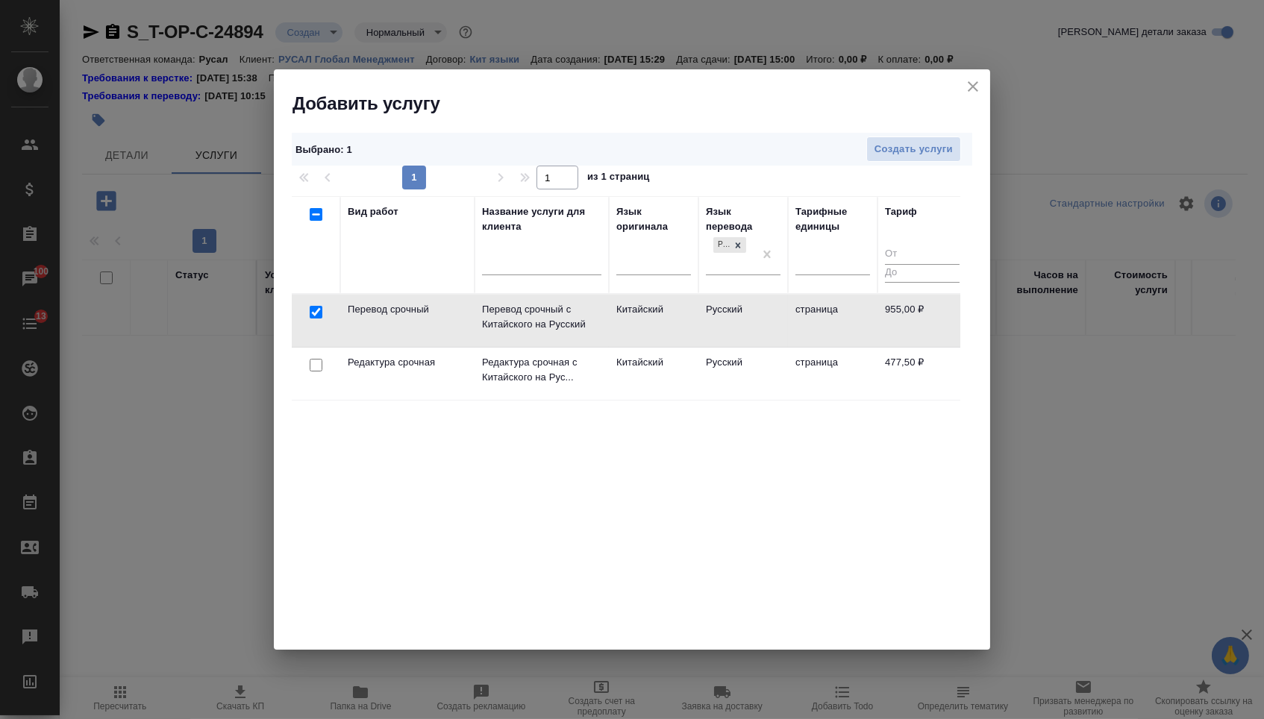
click at [315, 367] on input "checkbox" at bounding box center [316, 365] width 13 height 13
checkbox input "true"
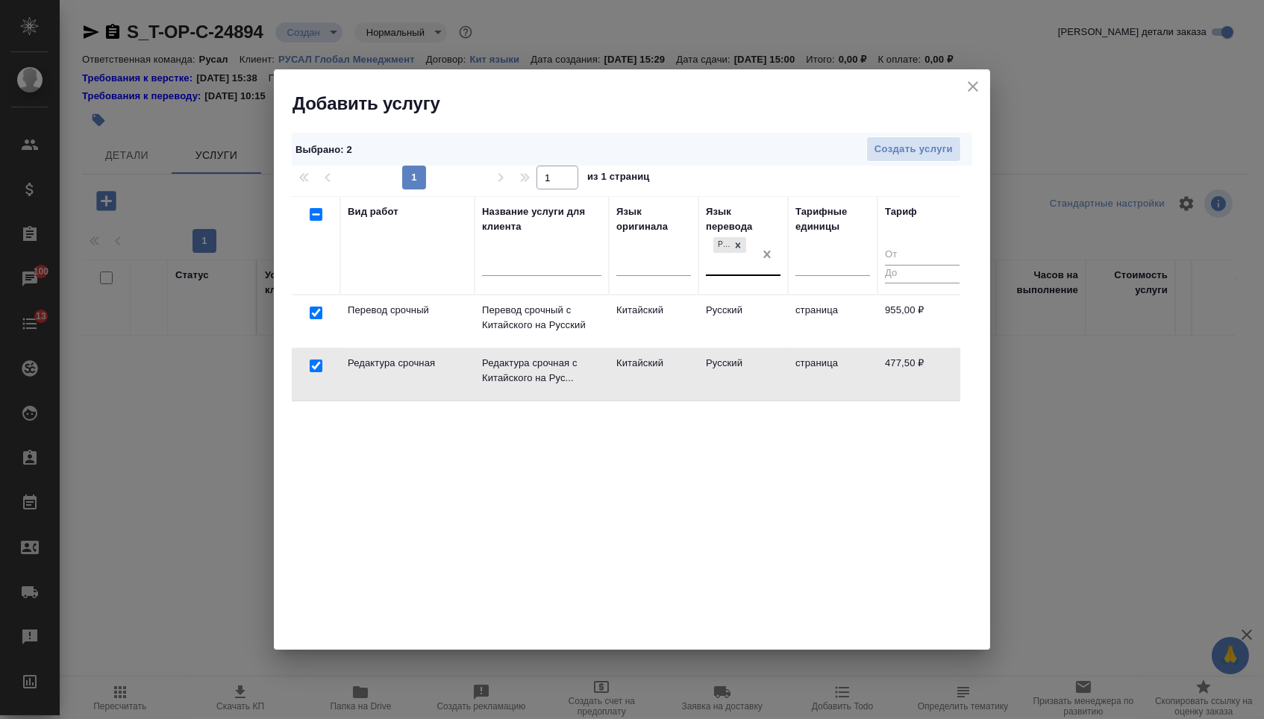
checkbox input "false"
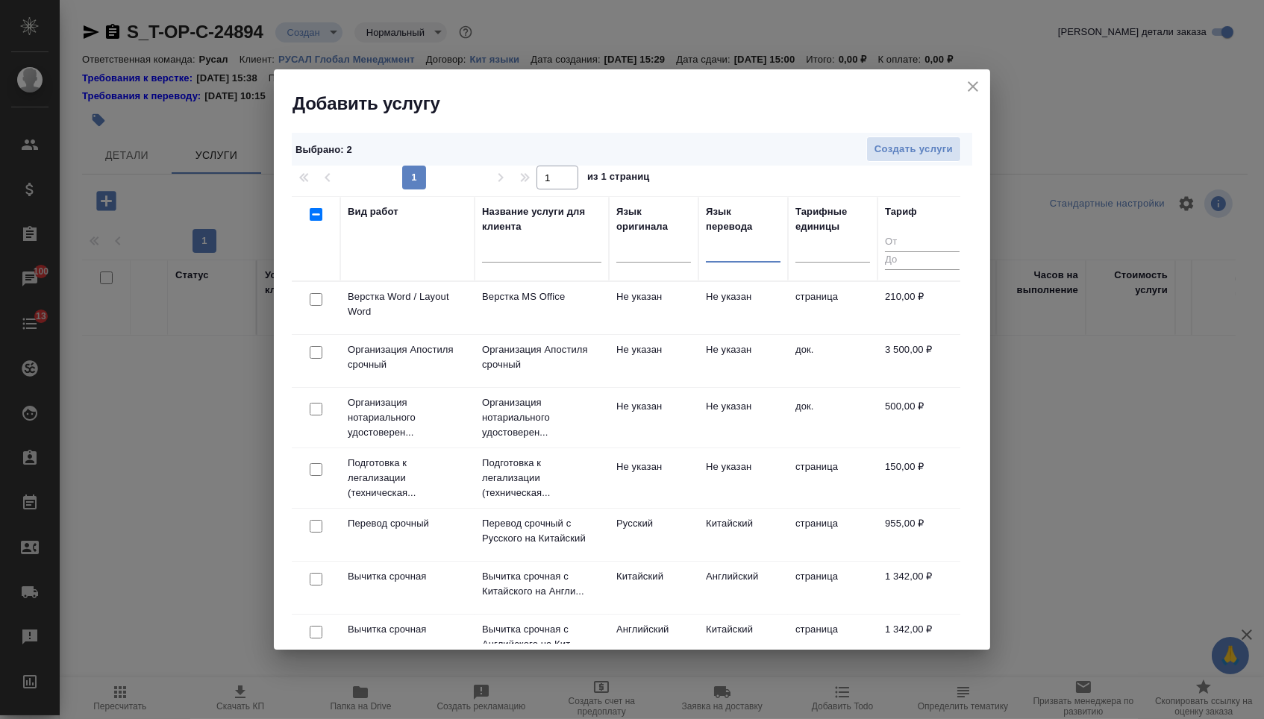
click at [310, 297] on input "checkbox" at bounding box center [316, 299] width 13 height 13
checkbox input "true"
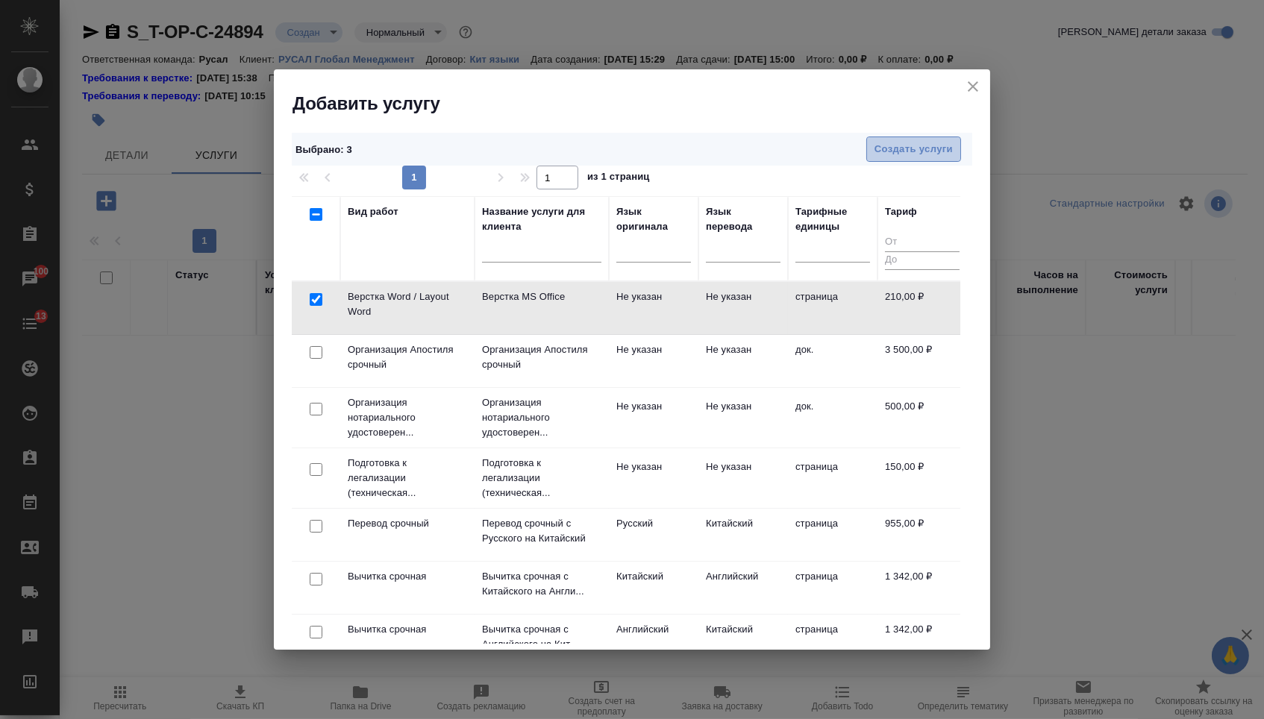
click at [927, 143] on span "Создать услуги" at bounding box center [913, 149] width 78 height 17
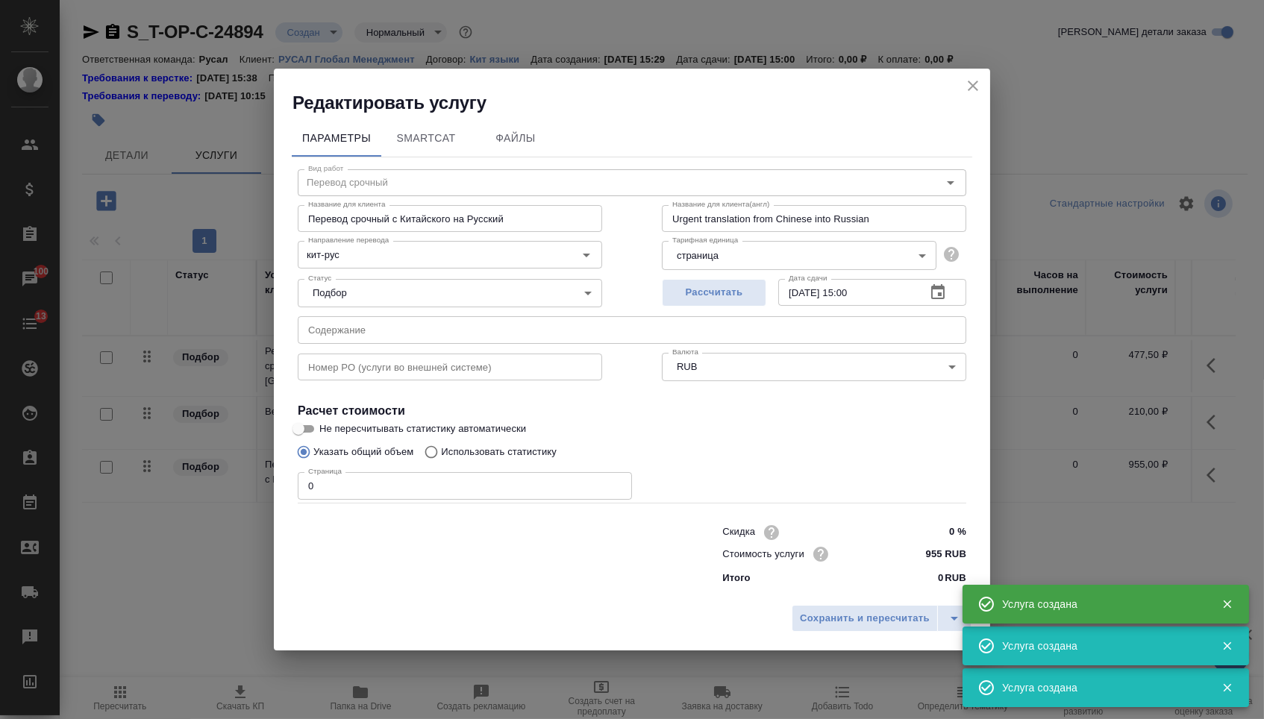
type input "Перевод срочный"
type input "Перевод срочный с Китайского на Русский"
type input "Urgent translation from Chinese into Russian"
type input "кит-рус"
type input "955 RUB"
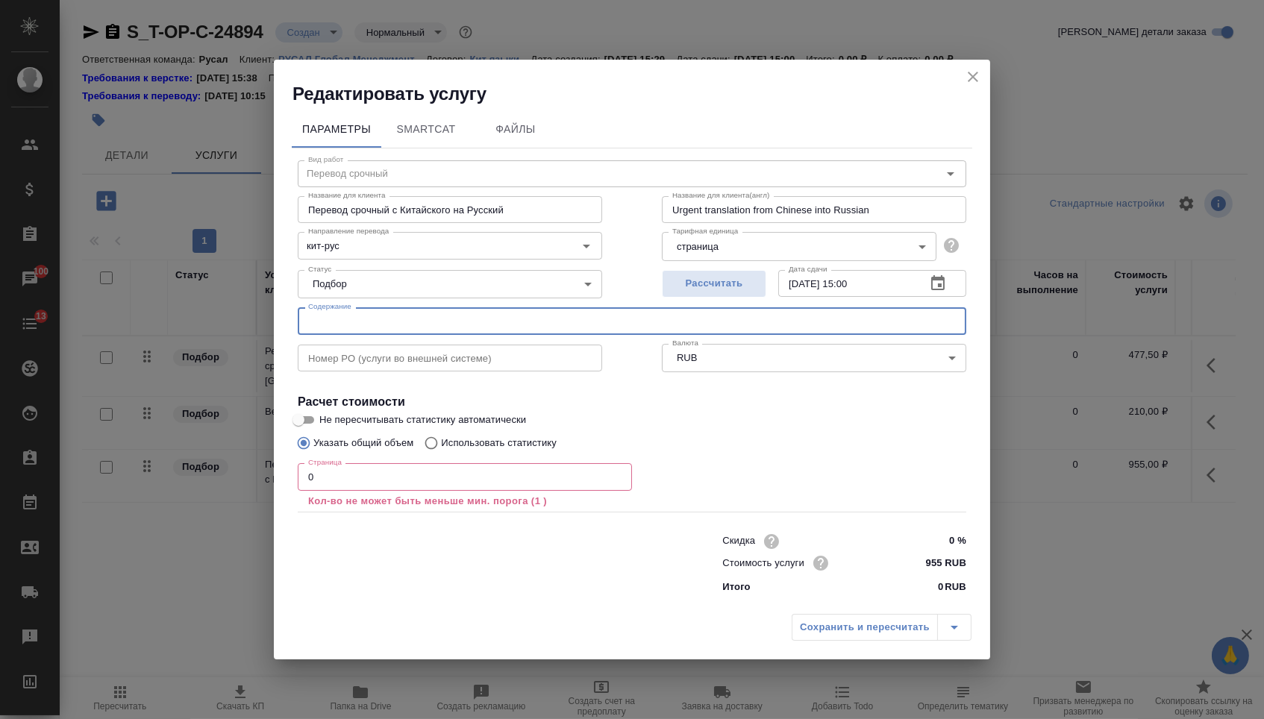
click at [500, 330] on input "text" at bounding box center [632, 320] width 669 height 27
paste input "Т-ОП-С-46519"
paste input "TECHNICAL FILES OF ONLINE DELASHING MACHINE"
type input "TECHNICAL FILES OF ONLINE DELASHING MACHINE"
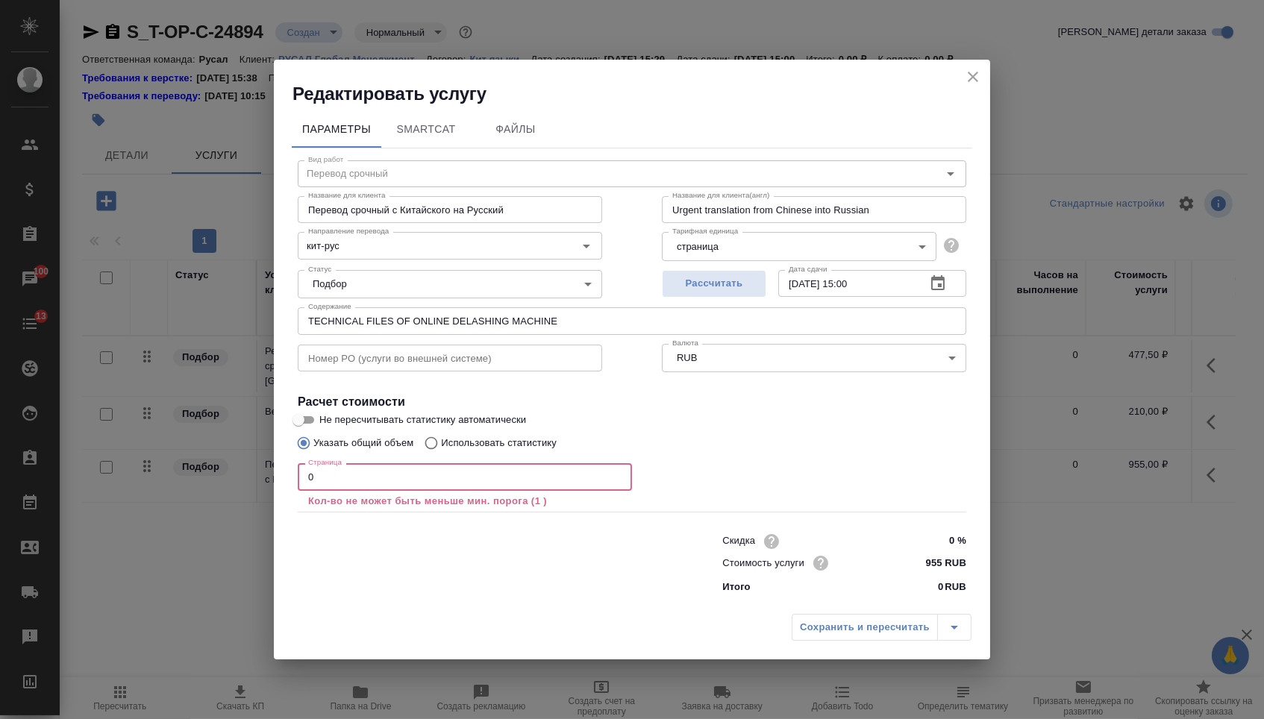
click at [342, 489] on input "0" at bounding box center [465, 476] width 334 height 27
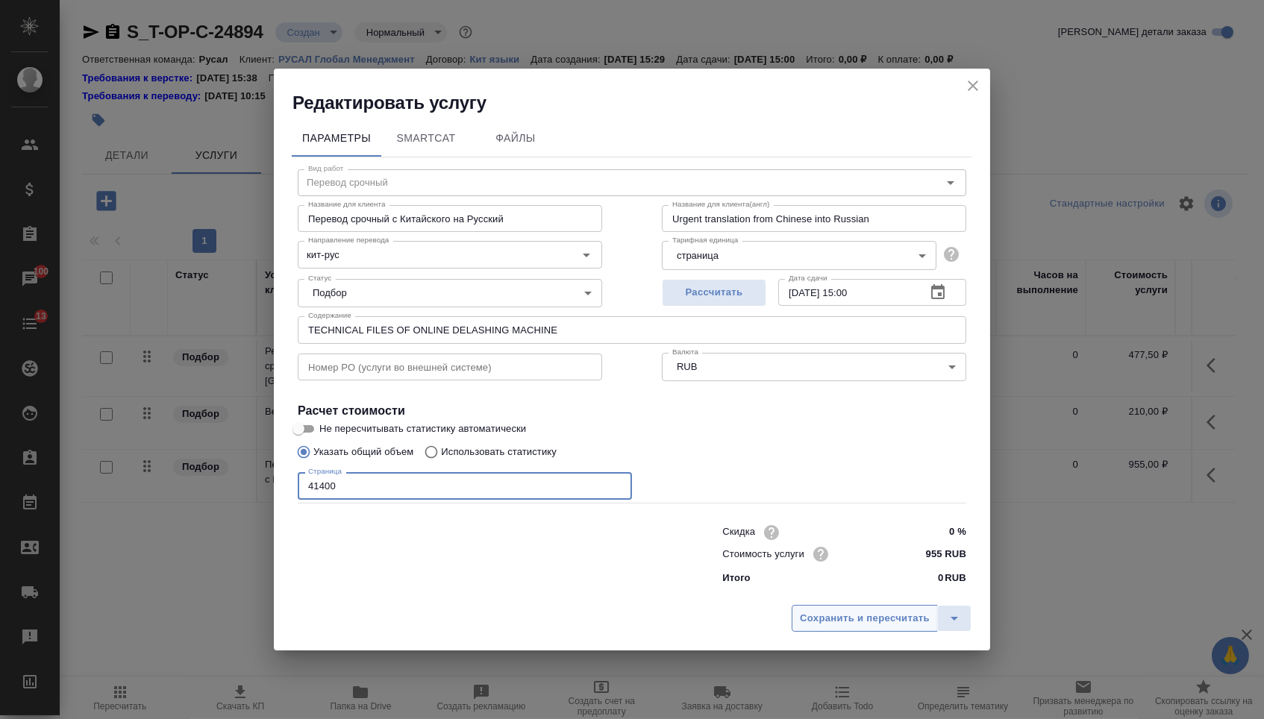
type input "41400"
click at [851, 632] on button "Сохранить и пересчитать" at bounding box center [865, 618] width 146 height 27
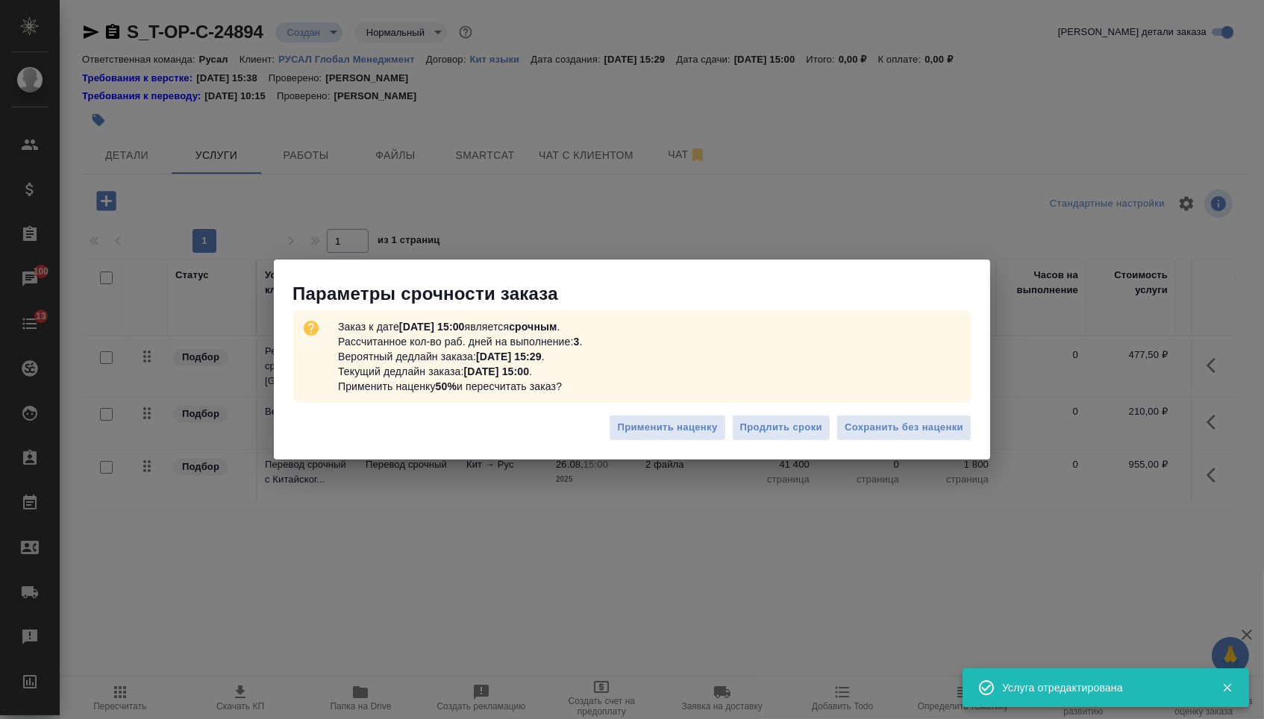
click at [908, 411] on div "Применить наценку Продлить сроки Сохранить без наценки" at bounding box center [632, 433] width 716 height 52
click at [908, 424] on span "Сохранить без наценки" at bounding box center [904, 427] width 119 height 17
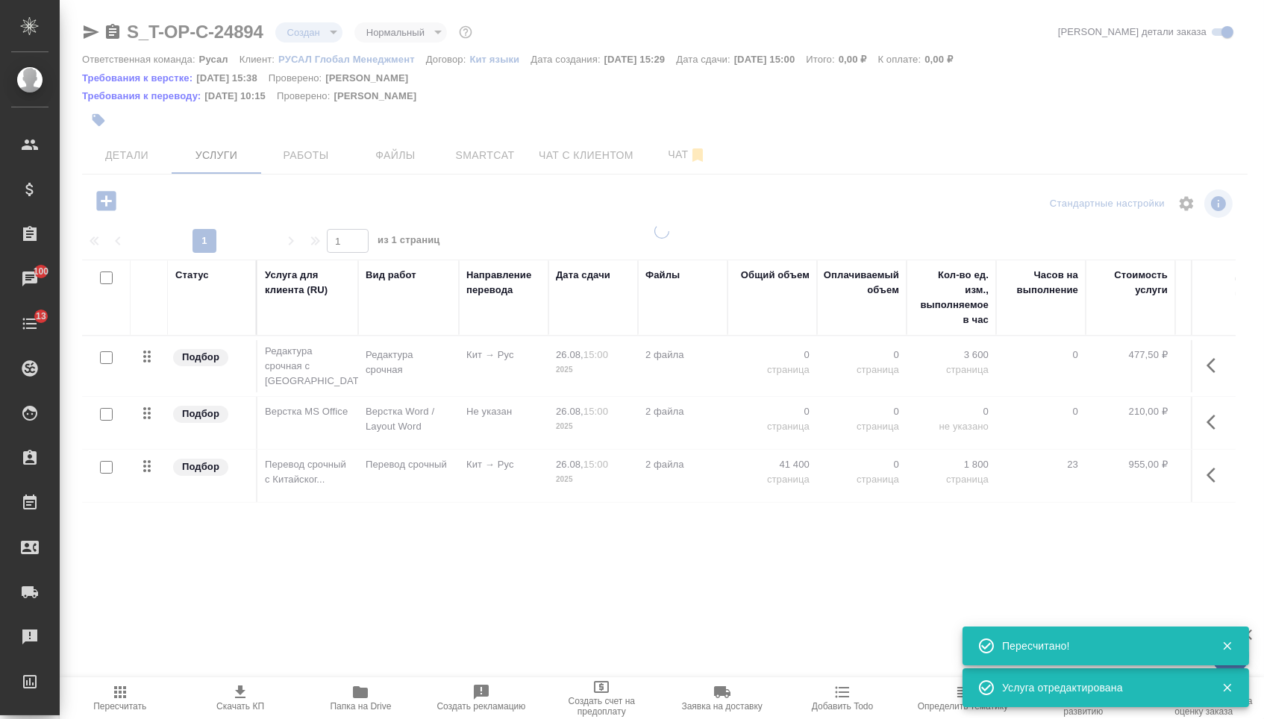
type input "urgent"
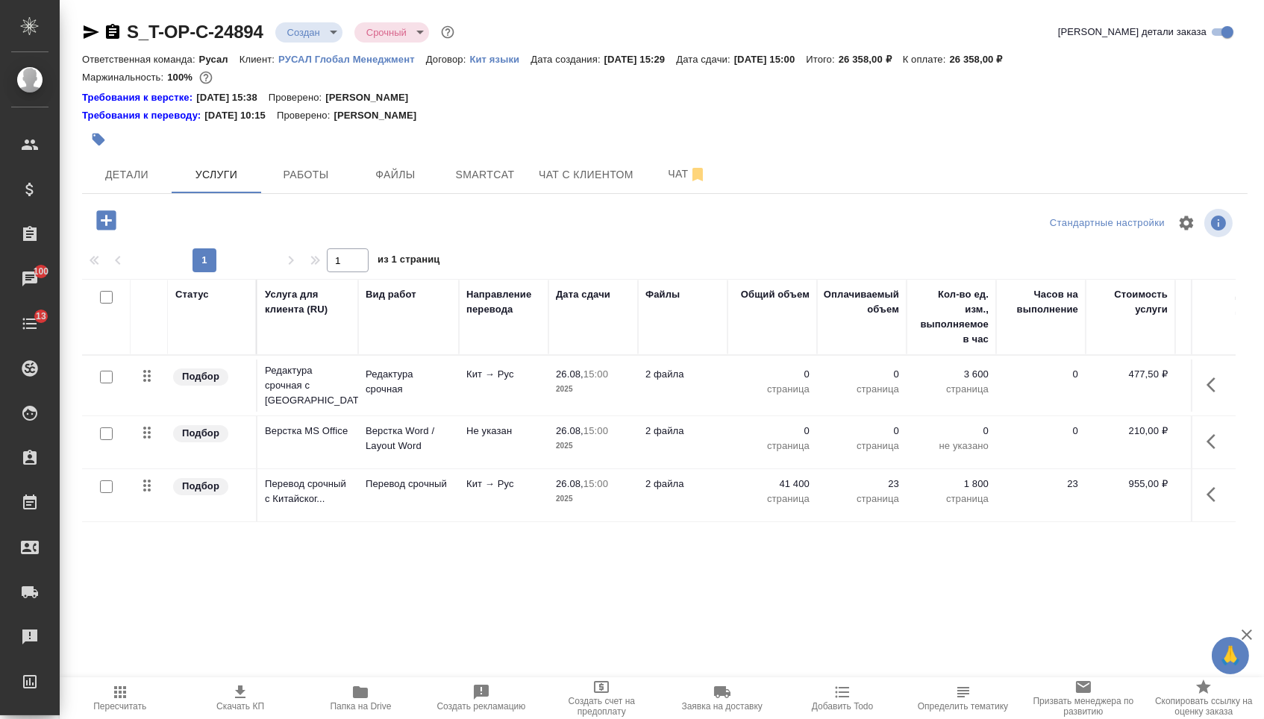
click at [788, 436] on p "0" at bounding box center [772, 431] width 75 height 15
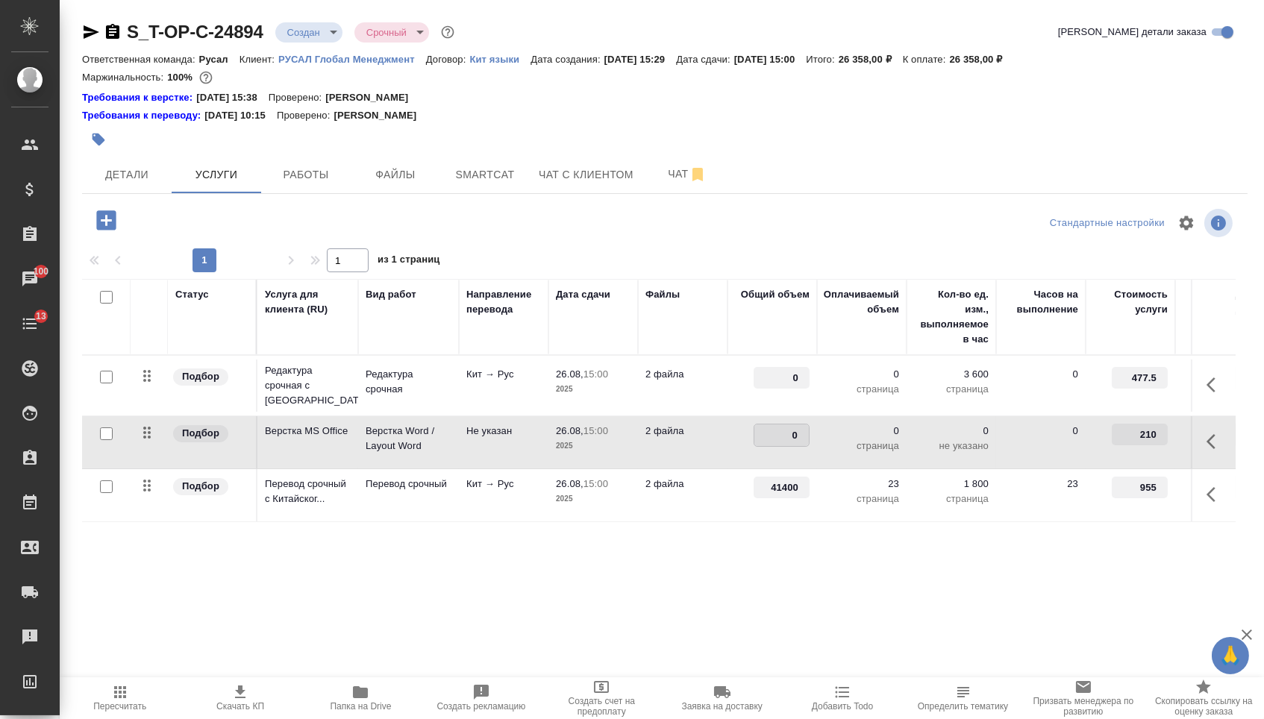
drag, startPoint x: 781, startPoint y: 442, endPoint x: 808, endPoint y: 442, distance: 26.9
click at [808, 442] on input "0" at bounding box center [781, 436] width 54 height 22
type input "23"
type input "41400"
click at [242, 228] on span "Сохранить и пересчитать" at bounding box center [212, 218] width 130 height 17
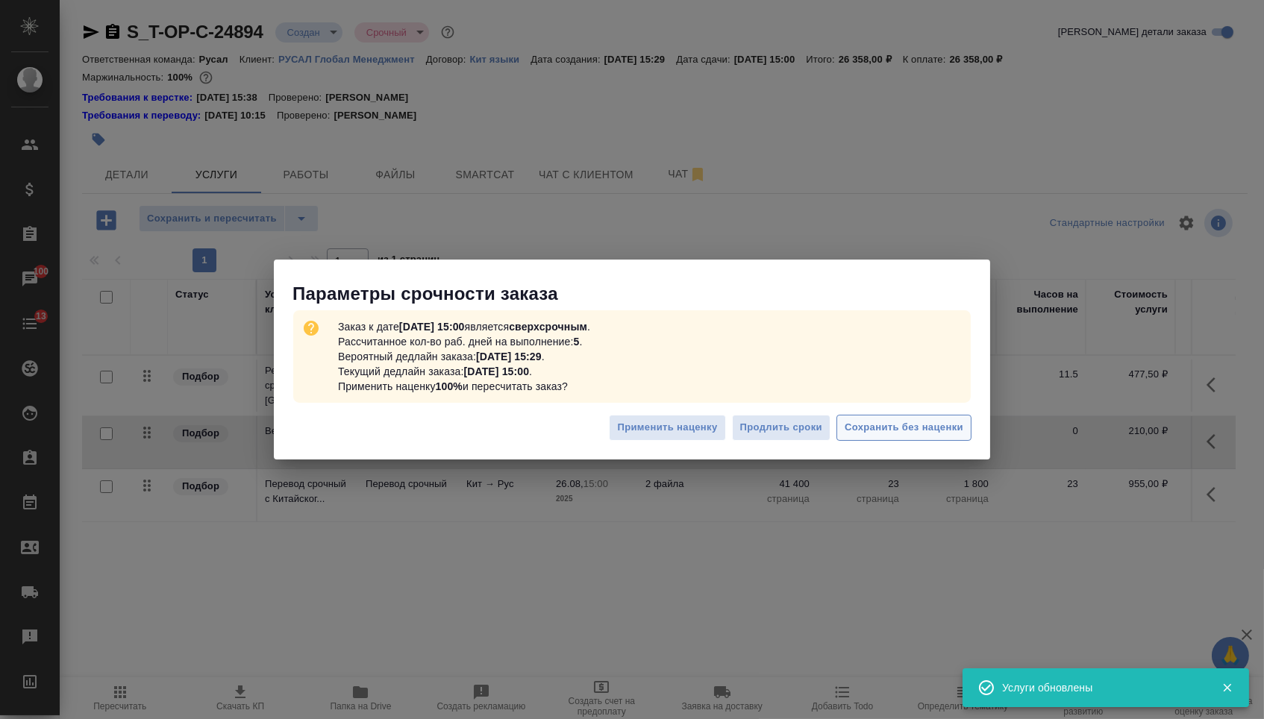
click at [854, 426] on span "Сохранить без наценки" at bounding box center [904, 427] width 119 height 17
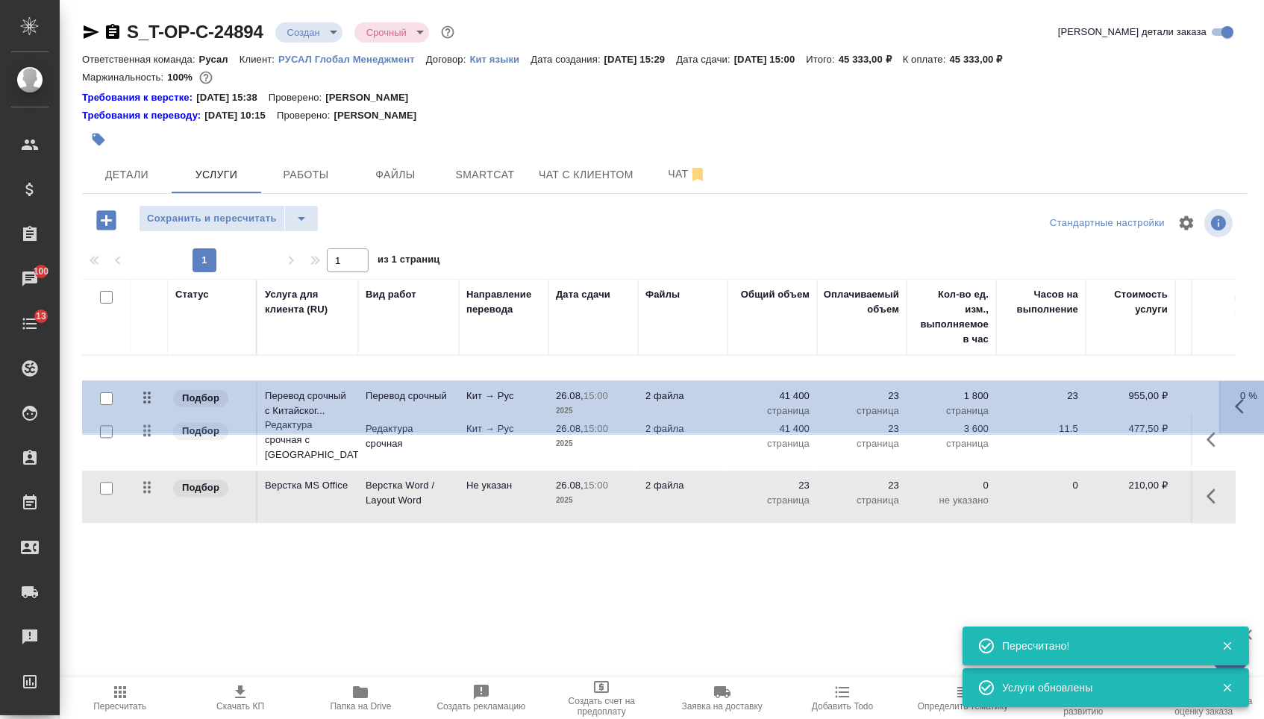
drag, startPoint x: 147, startPoint y: 489, endPoint x: 143, endPoint y: 363, distance: 126.2
click at [143, 363] on table "Статус Услуга для клиента (RU) Вид работ Направление перевода Дата сдачи Файлы …" at bounding box center [785, 401] width 1406 height 245
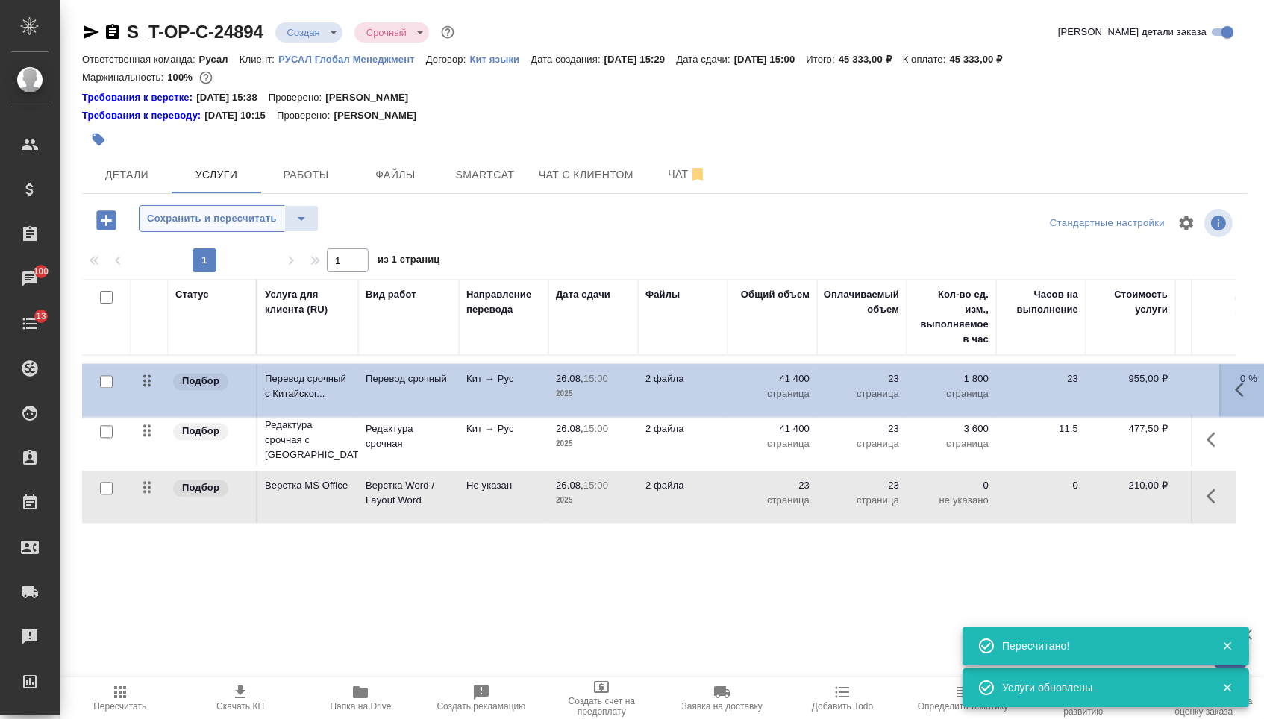
click at [221, 215] on button "Сохранить и пересчитать" at bounding box center [212, 218] width 146 height 27
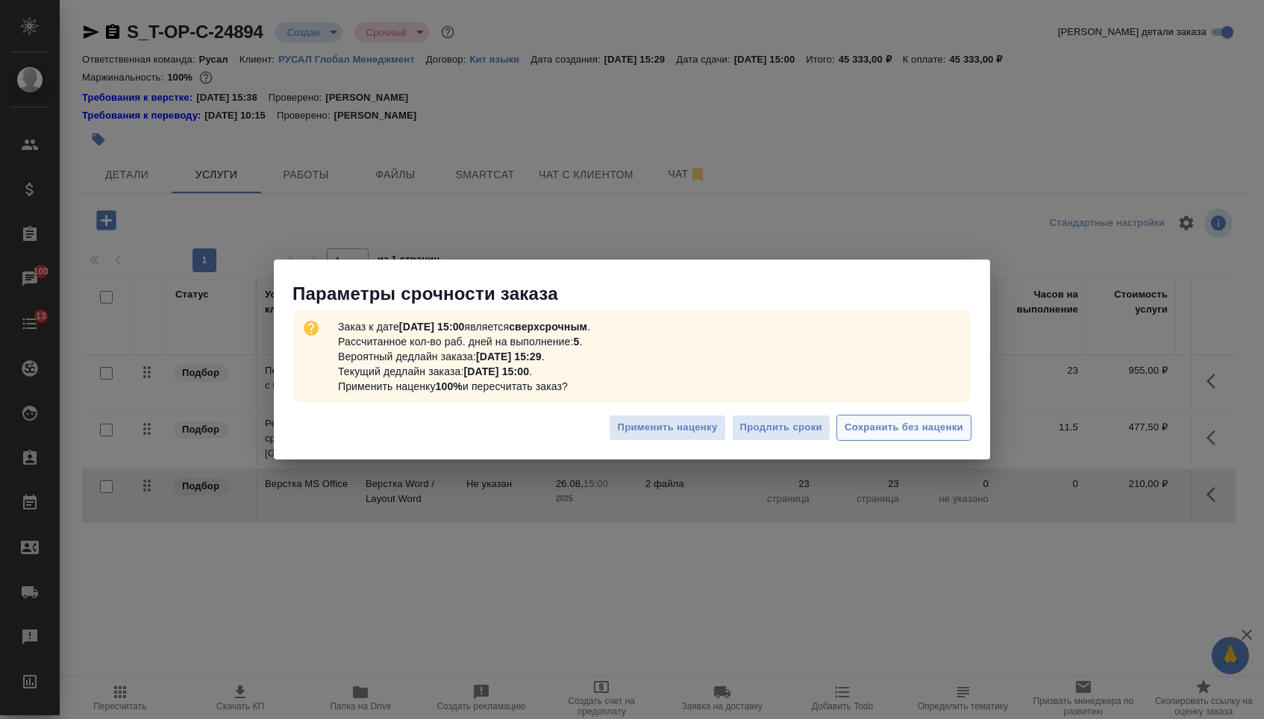
click at [877, 425] on span "Сохранить без наценки" at bounding box center [904, 427] width 119 height 17
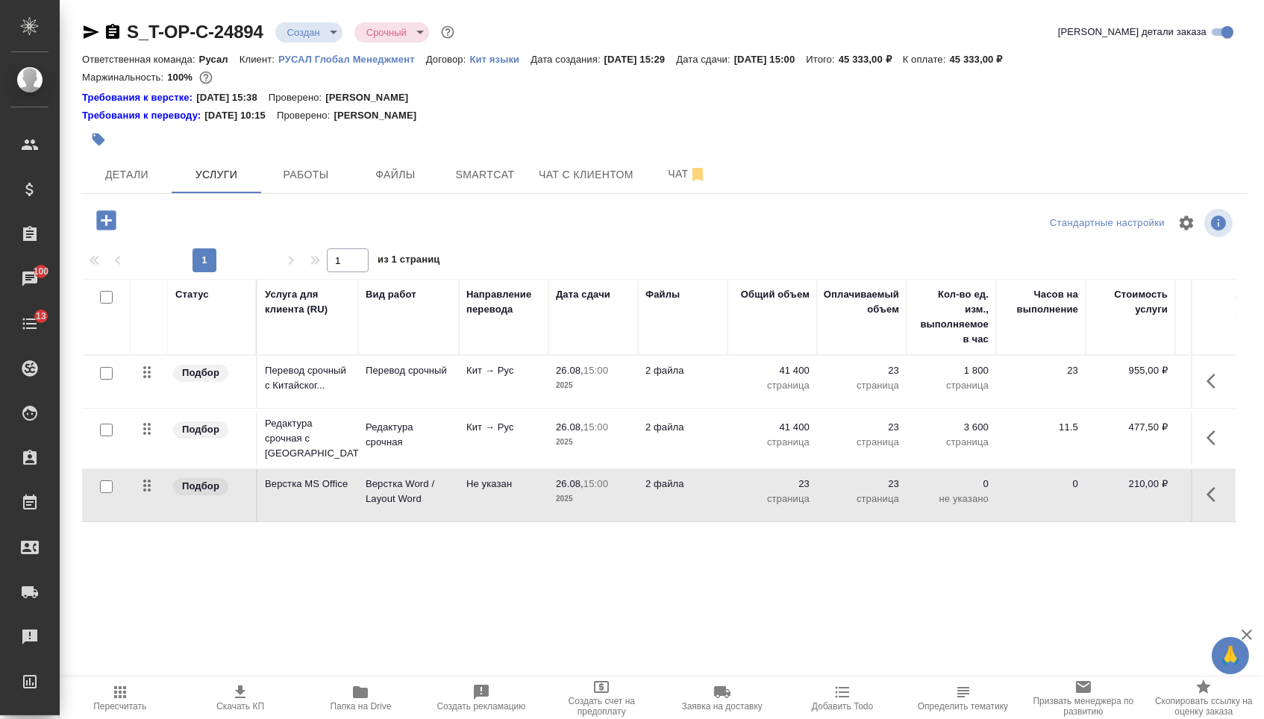
click at [334, 37] on body "🙏 .cls-1 fill:#fff; AWATERA Menshikova Aleksandra Клиенты Спецификации Заказы 1…" at bounding box center [632, 359] width 1264 height 719
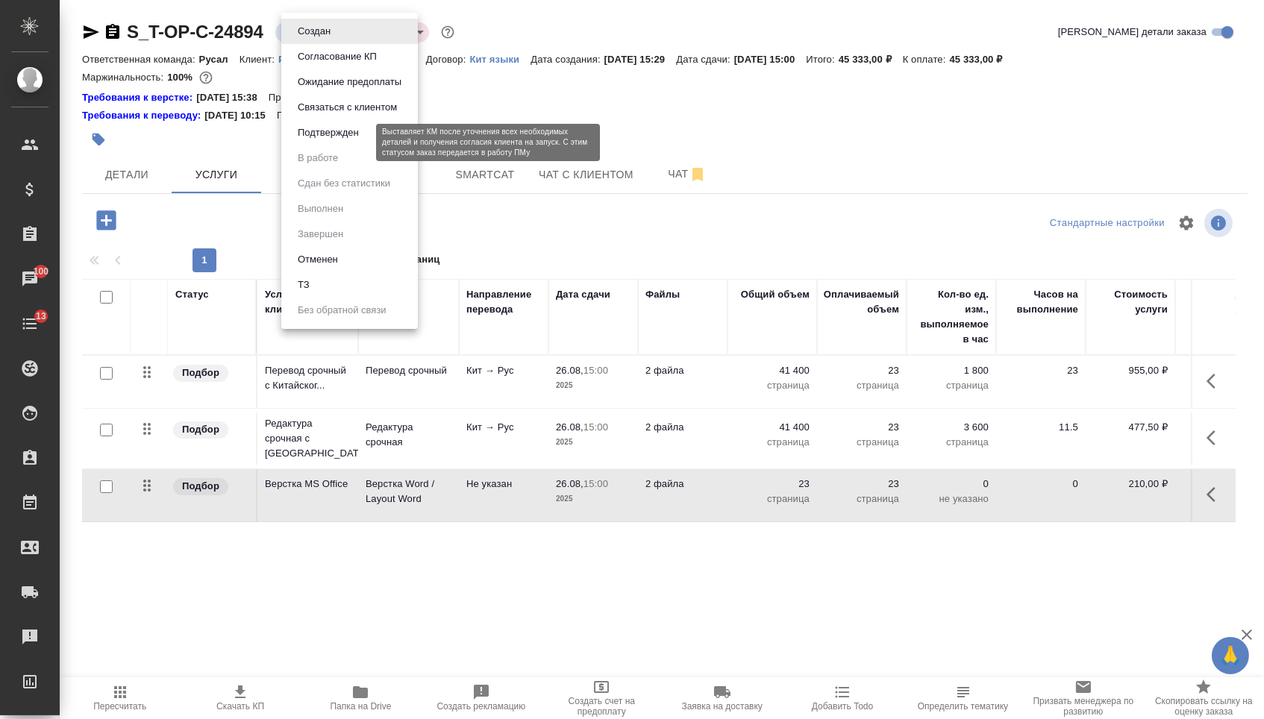
click at [352, 140] on button "Подтвержден" at bounding box center [328, 133] width 70 height 16
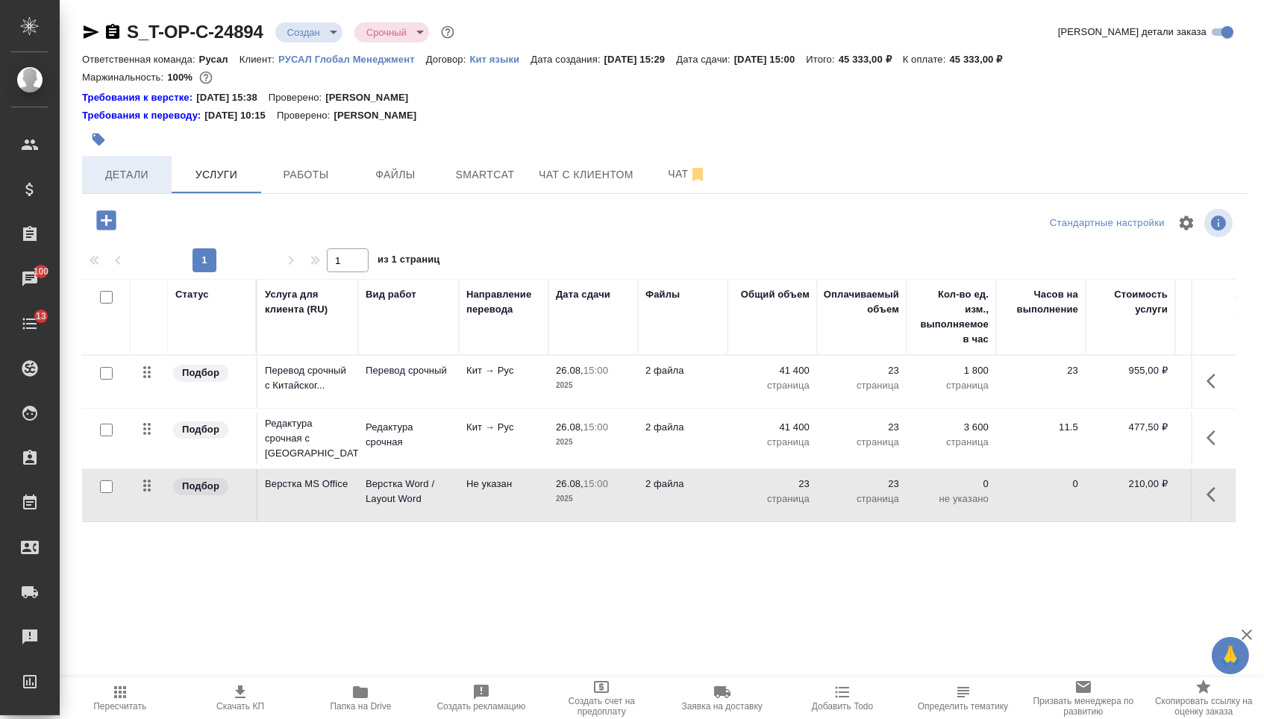
click at [134, 172] on span "Детали" at bounding box center [127, 175] width 72 height 19
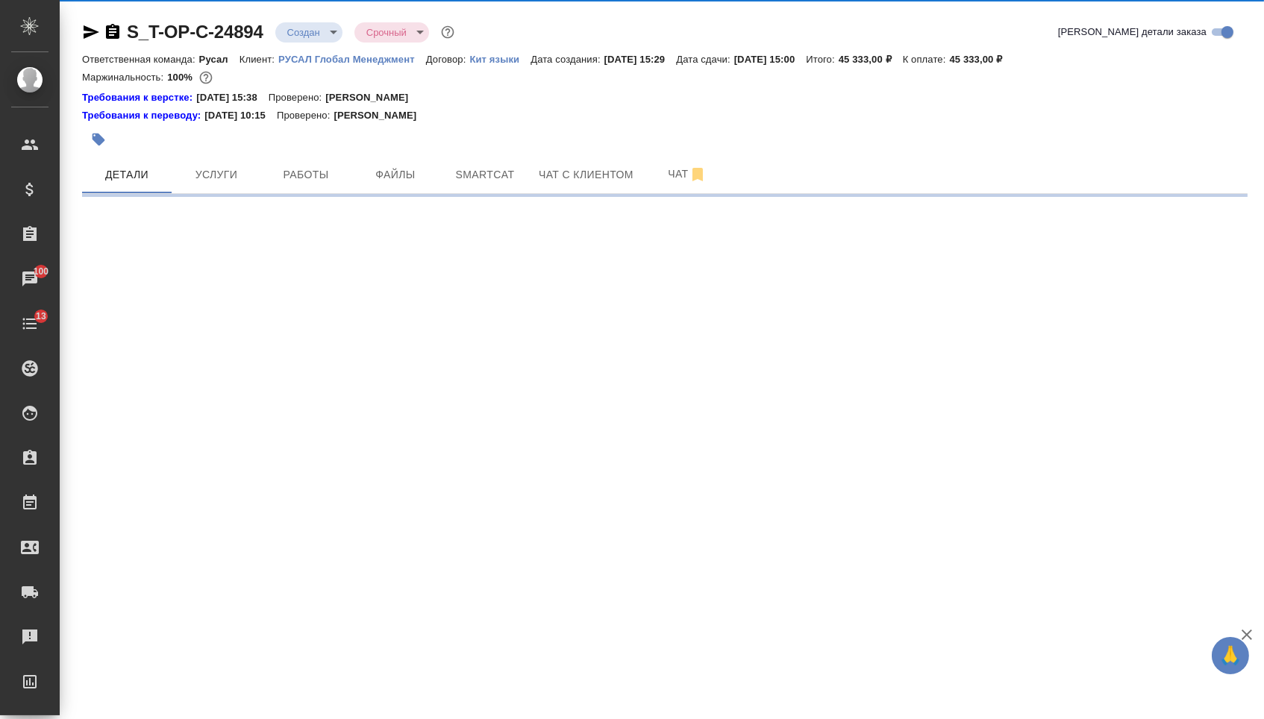
select select "RU"
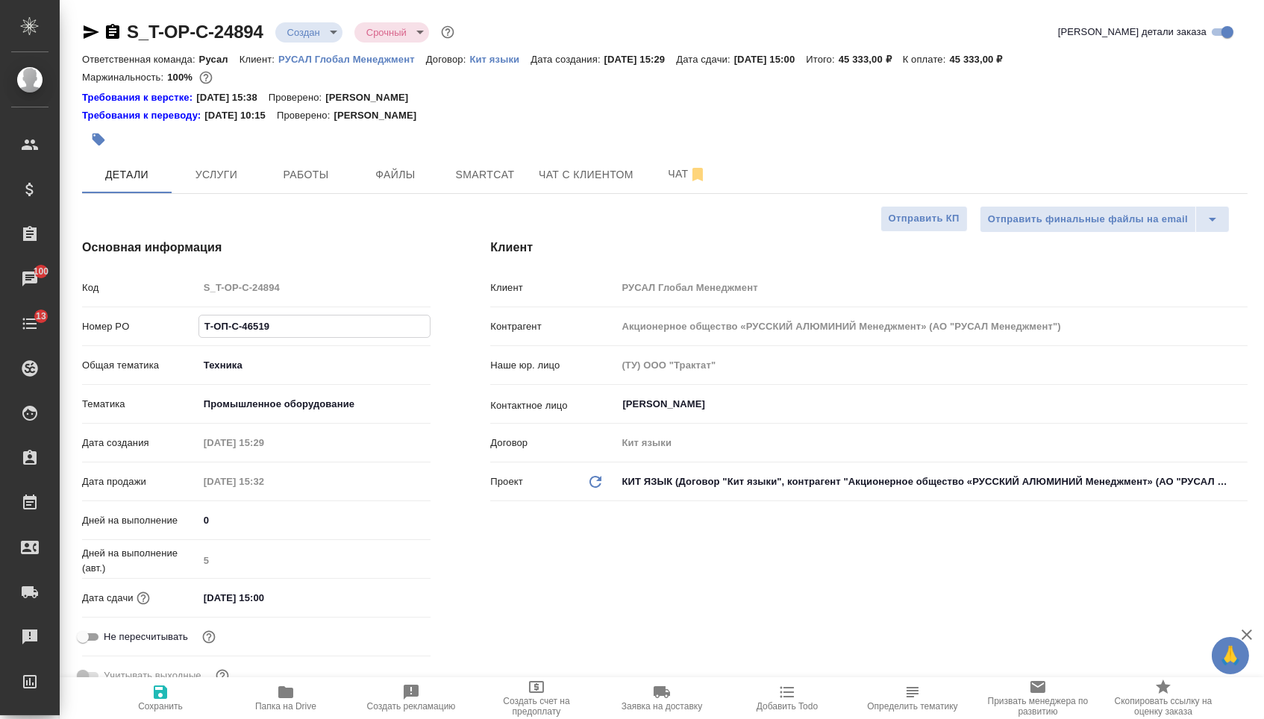
drag, startPoint x: 291, startPoint y: 336, endPoint x: 120, endPoint y: 327, distance: 171.1
click at [120, 328] on div "Номер PO Т-ОП-С-46519" at bounding box center [256, 326] width 348 height 26
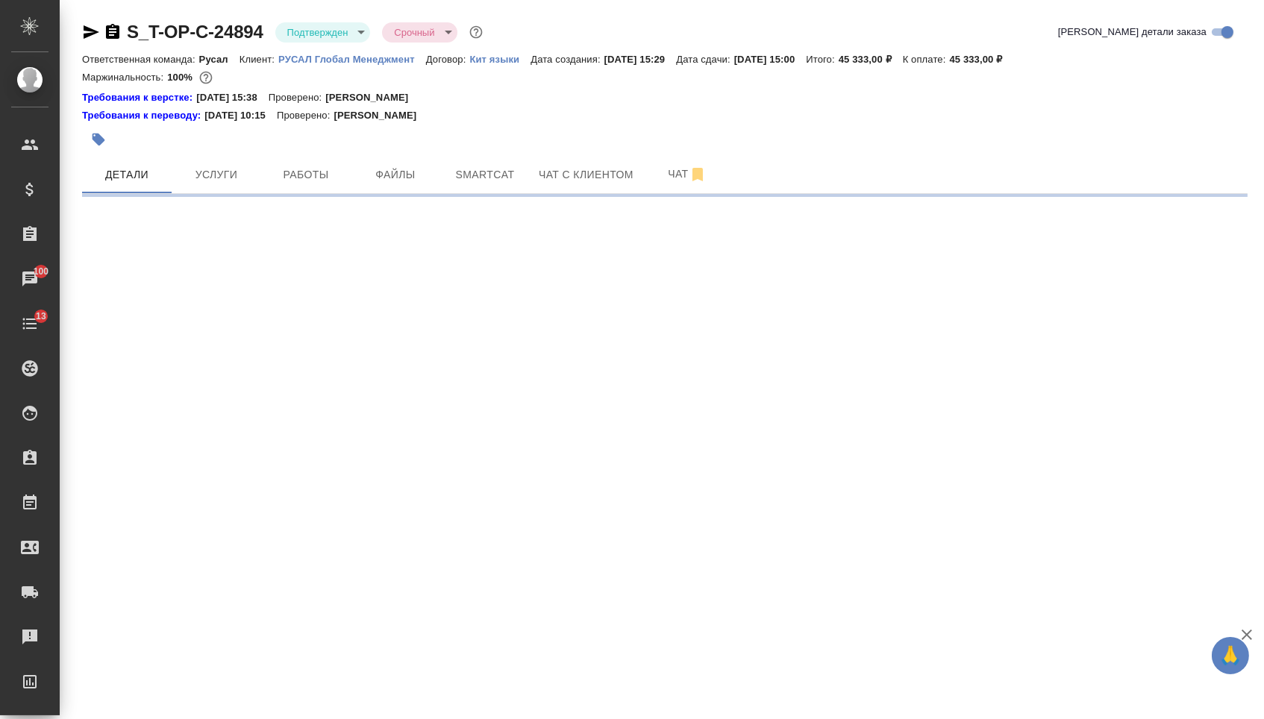
select select "RU"
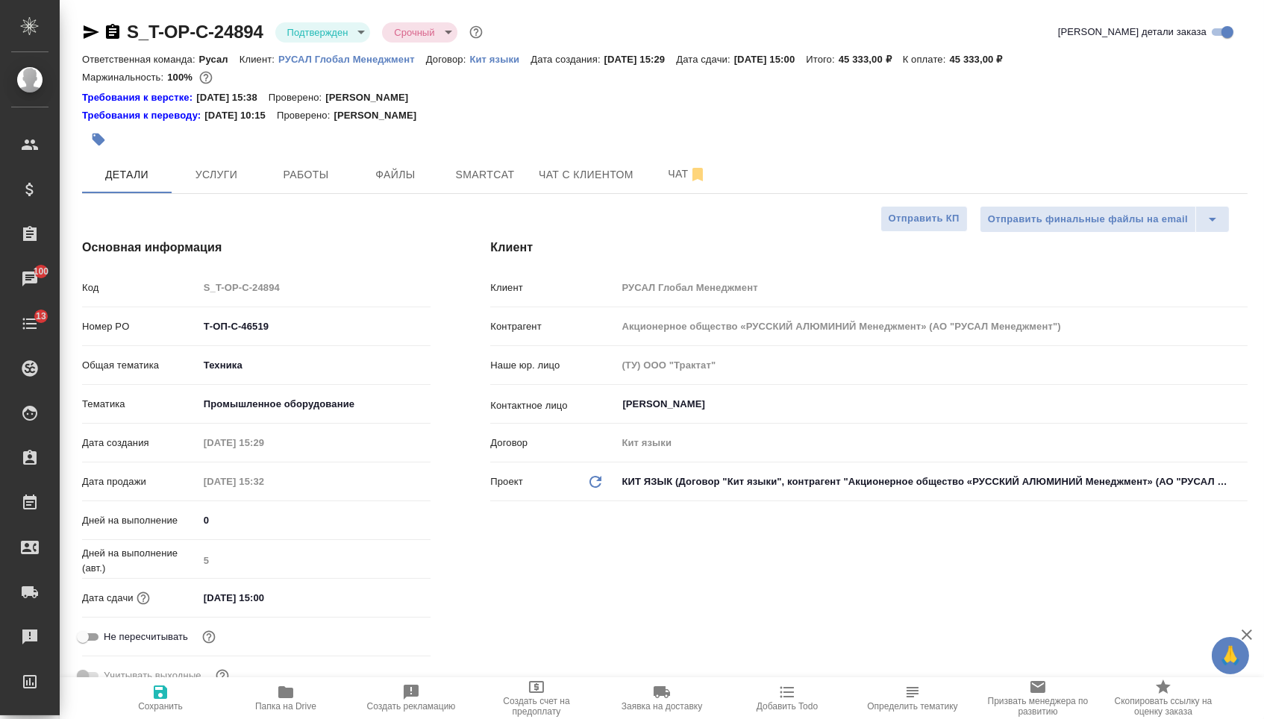
type textarea "x"
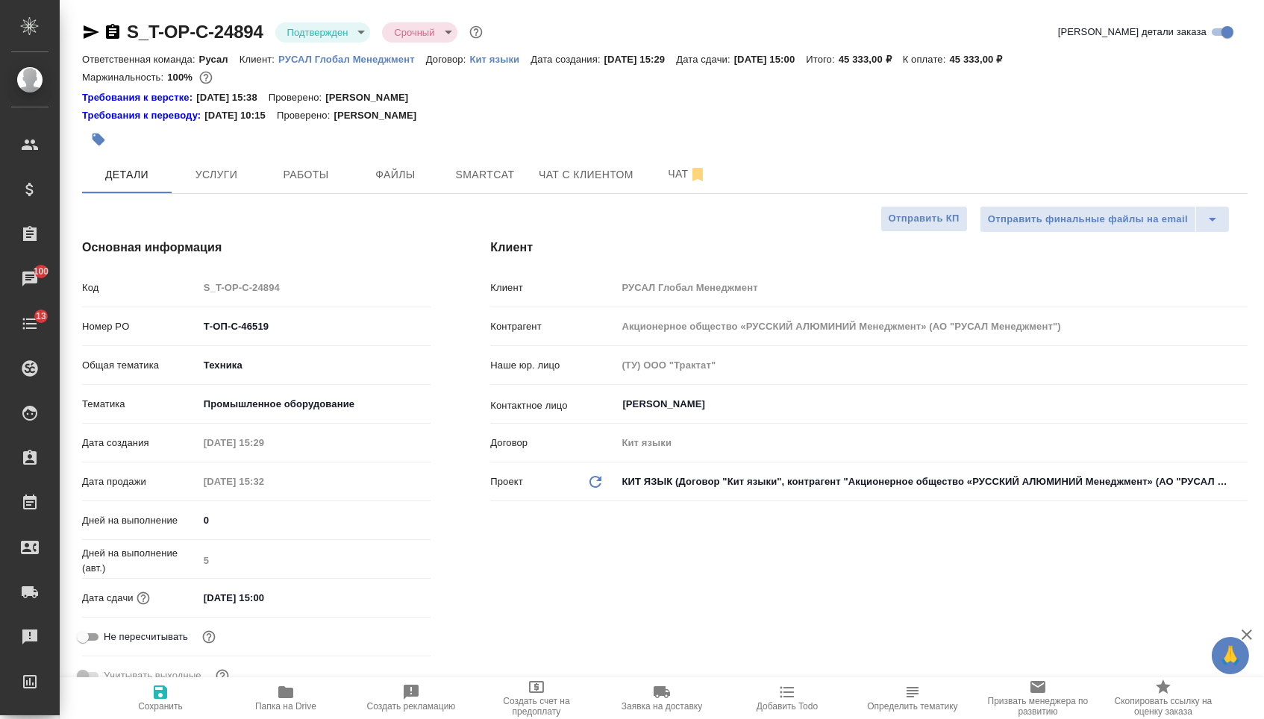
type textarea "x"
click at [116, 32] on icon "button" at bounding box center [113, 32] width 18 height 18
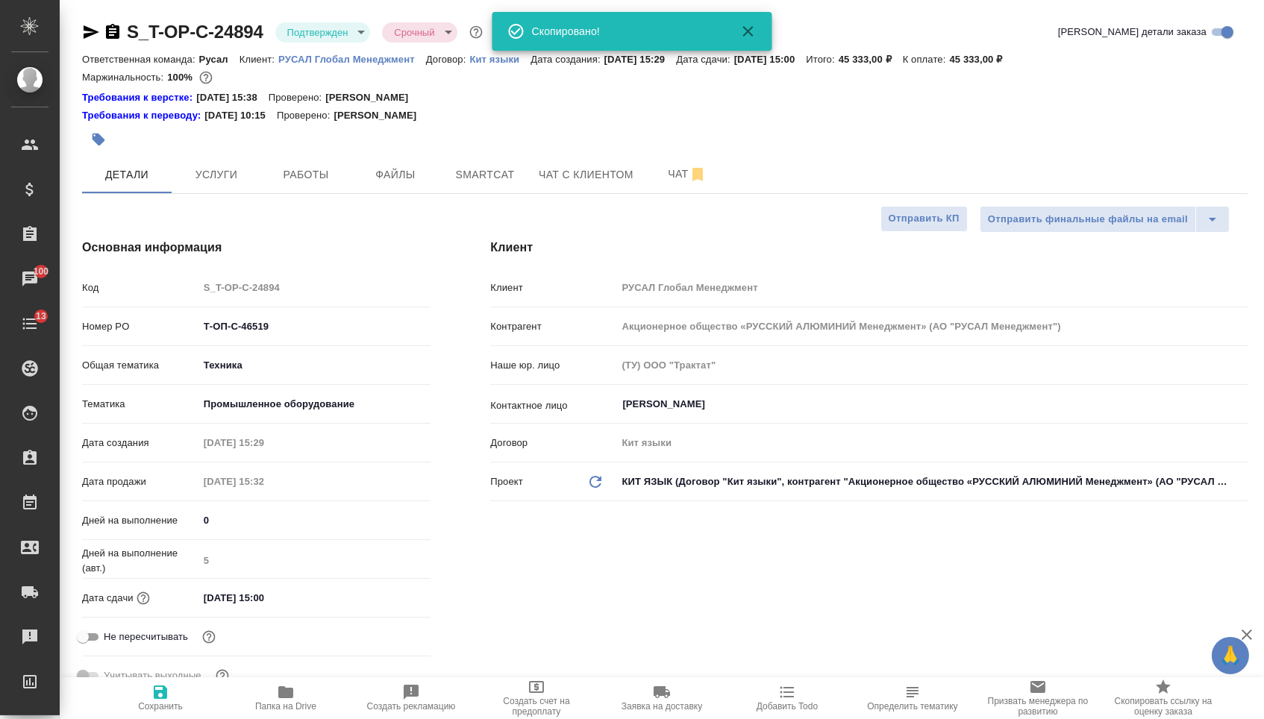
type textarea "x"
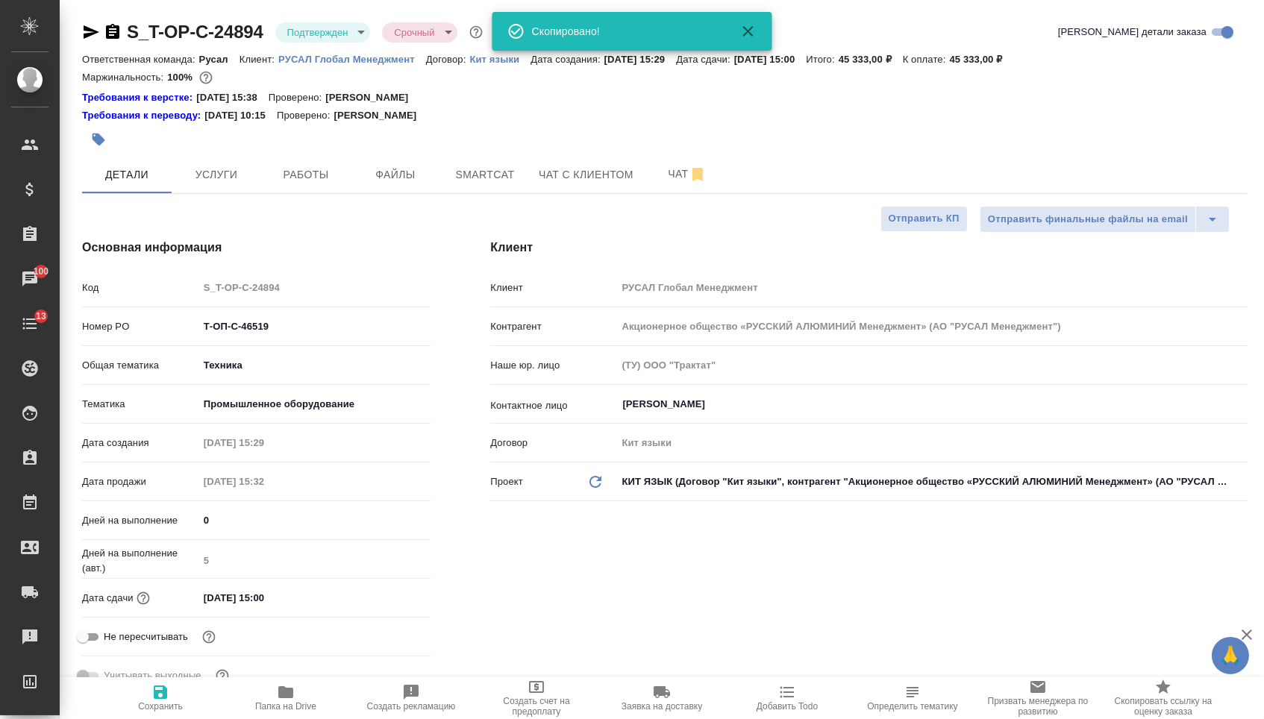
type textarea "x"
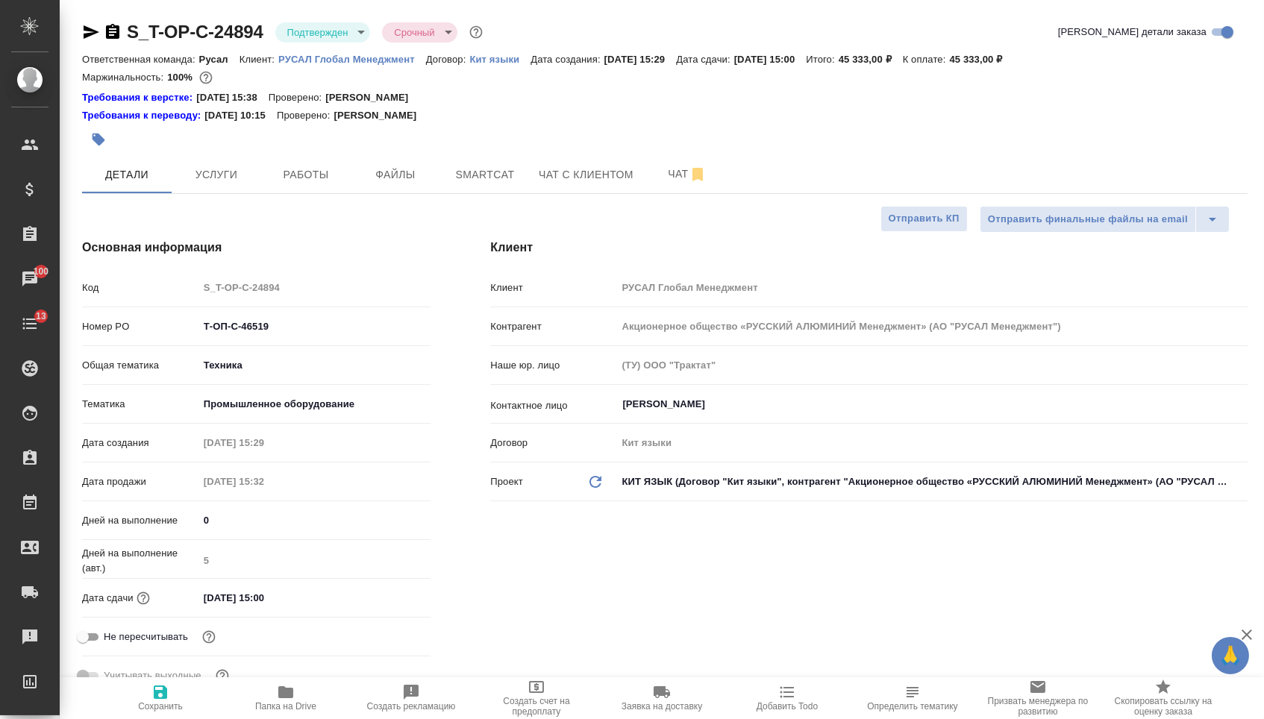
type textarea "x"
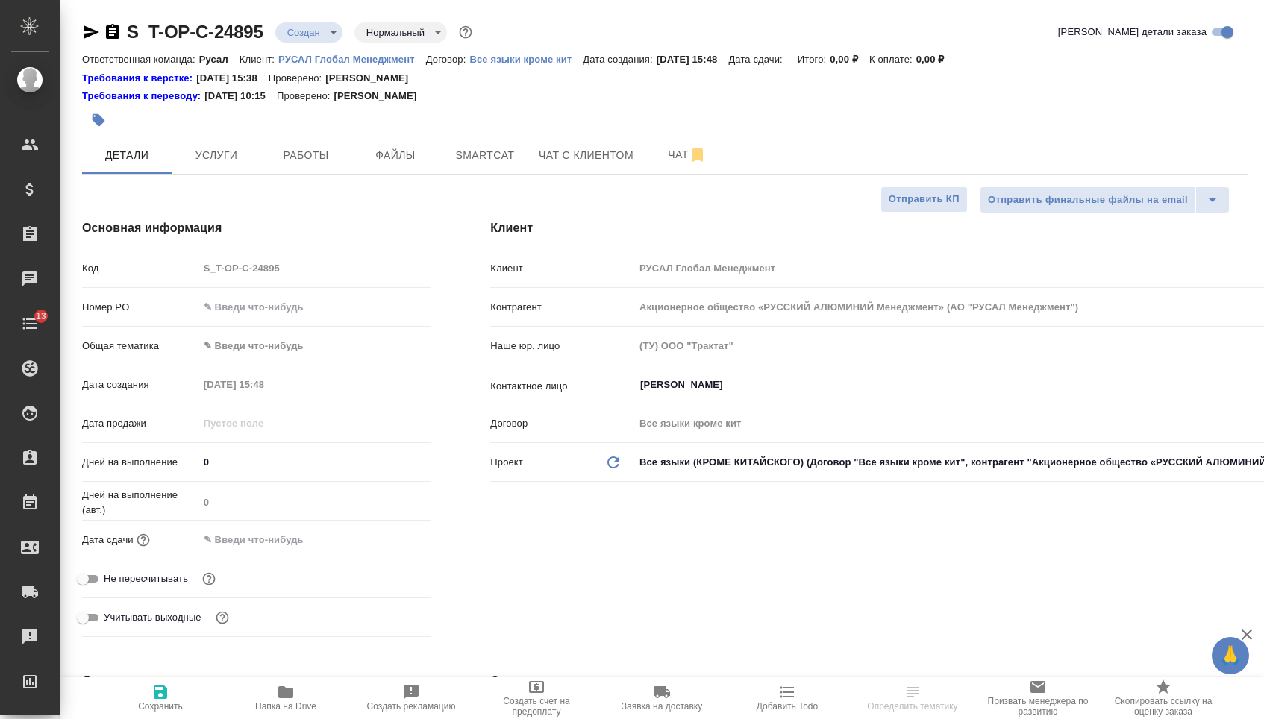
select select "RU"
click at [272, 301] on input "text" at bounding box center [314, 307] width 233 height 22
paste input "Т-ОП-С-46520"
type input "Т-ОП-С-46520"
drag, startPoint x: 261, startPoint y: 551, endPoint x: 306, endPoint y: 548, distance: 44.9
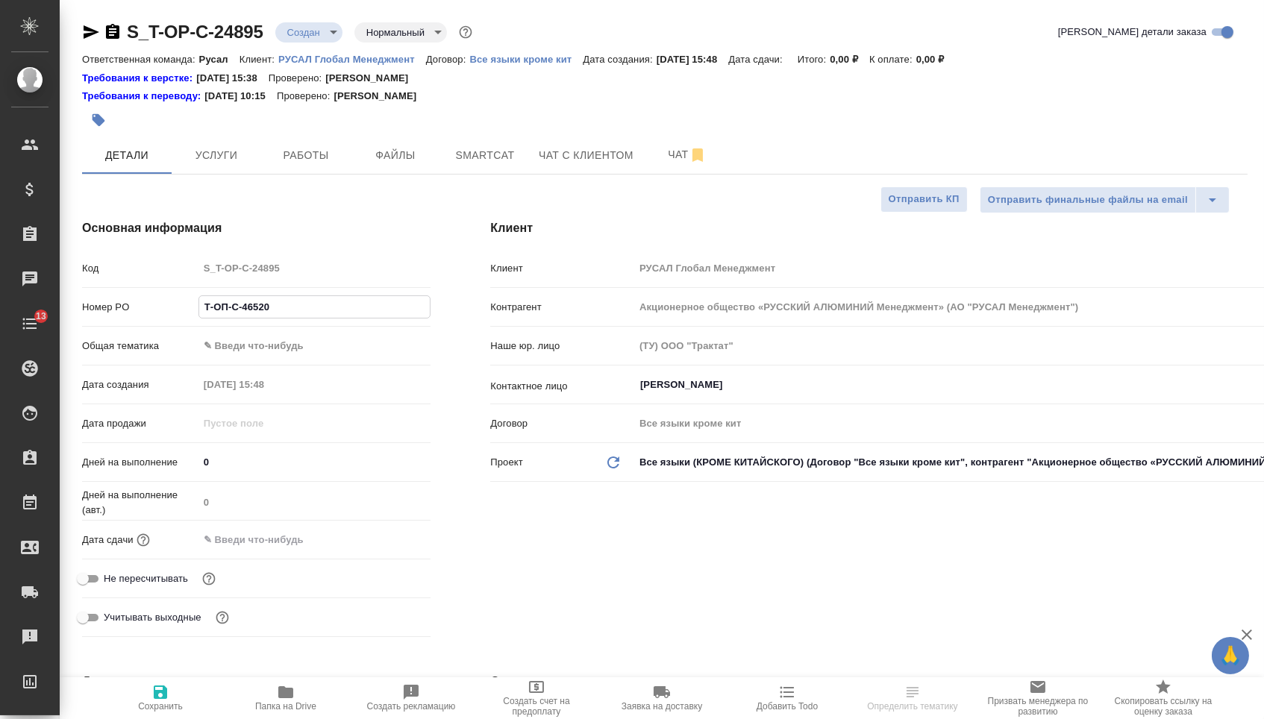
click at [261, 551] on input "text" at bounding box center [263, 540] width 131 height 22
click at [396, 545] on icon "button" at bounding box center [387, 540] width 18 height 18
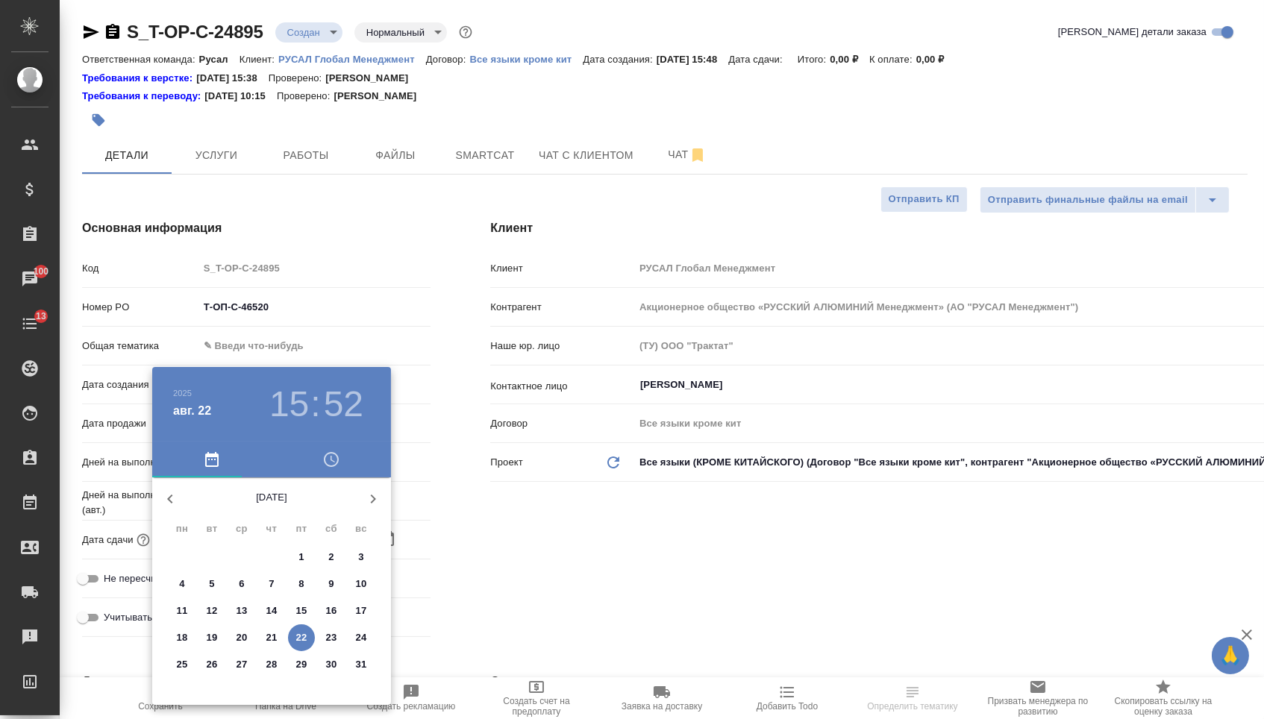
click at [207, 669] on p "26" at bounding box center [212, 664] width 11 height 15
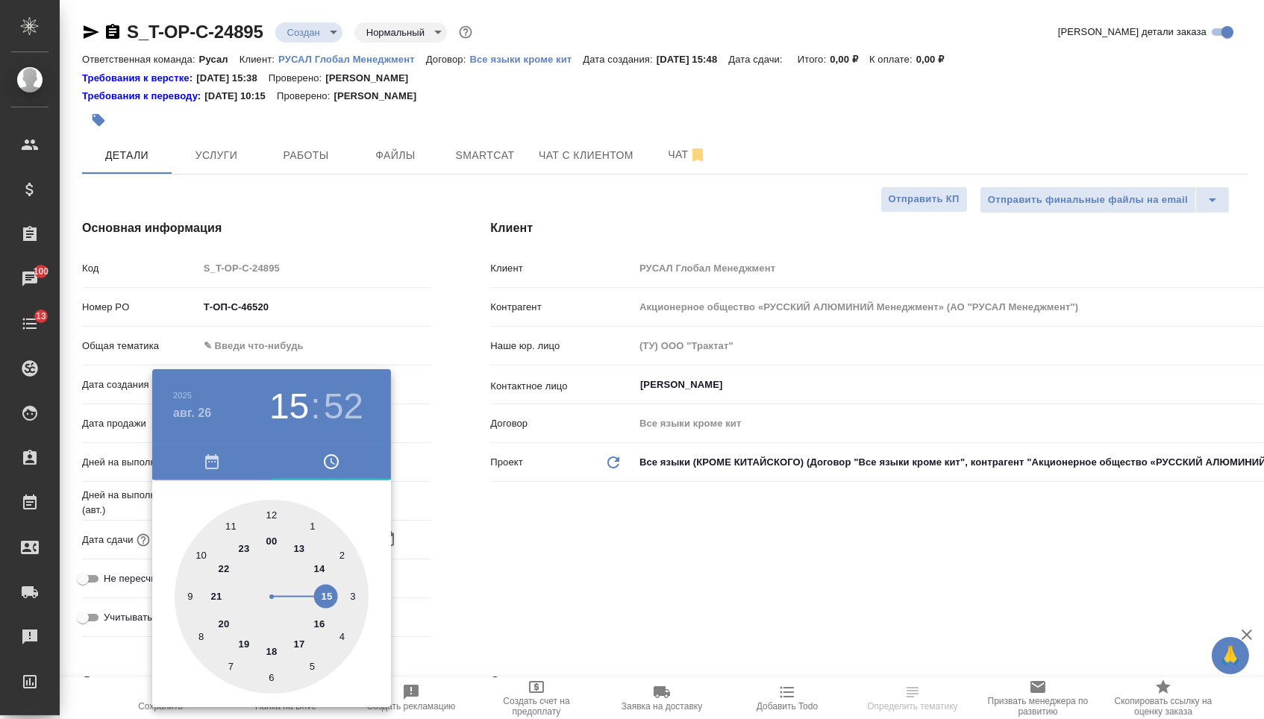
click at [326, 596] on div at bounding box center [272, 597] width 194 height 194
type input "[DATE] 15:00"
click at [269, 510] on div at bounding box center [272, 597] width 194 height 194
click at [500, 554] on div at bounding box center [632, 359] width 1264 height 719
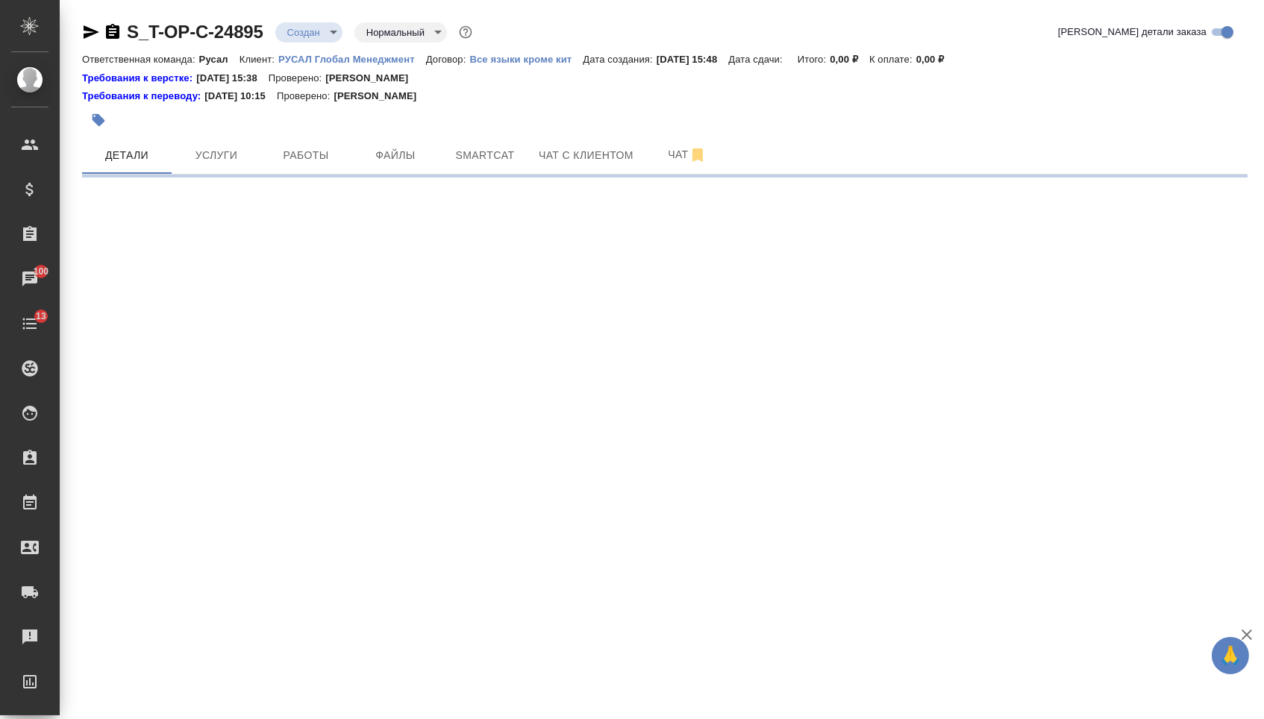
select select "RU"
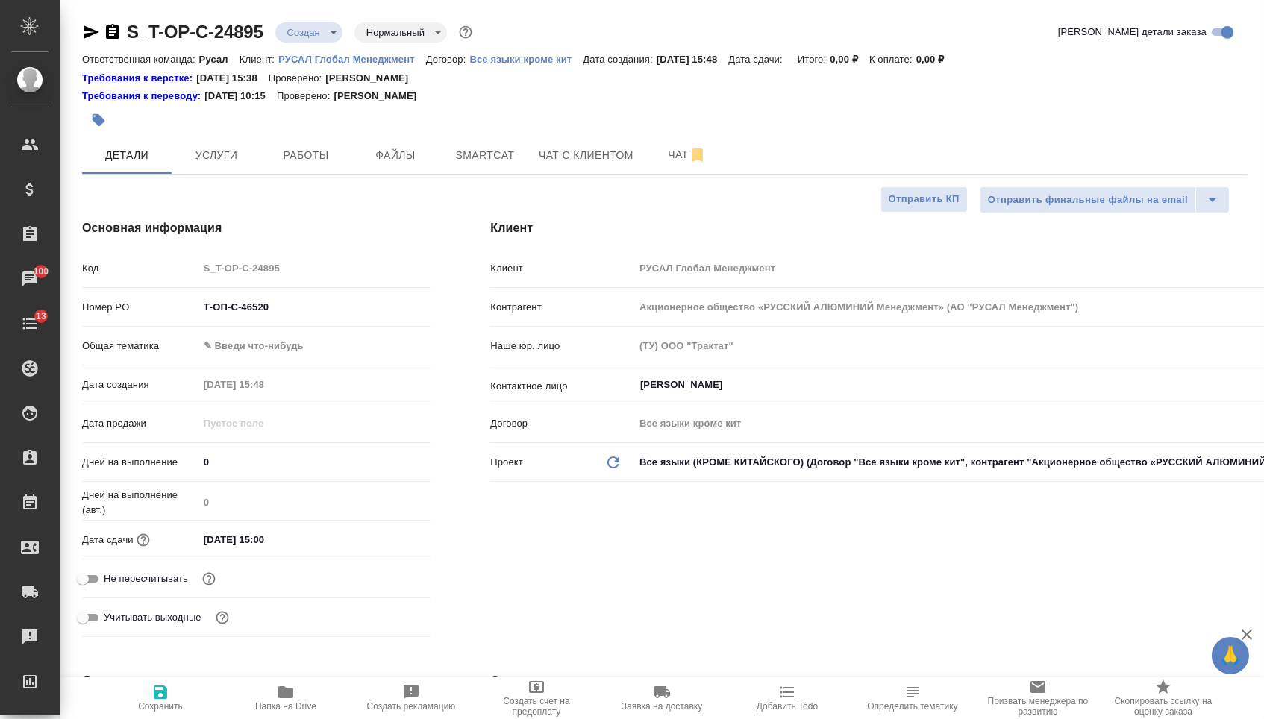
type textarea "x"
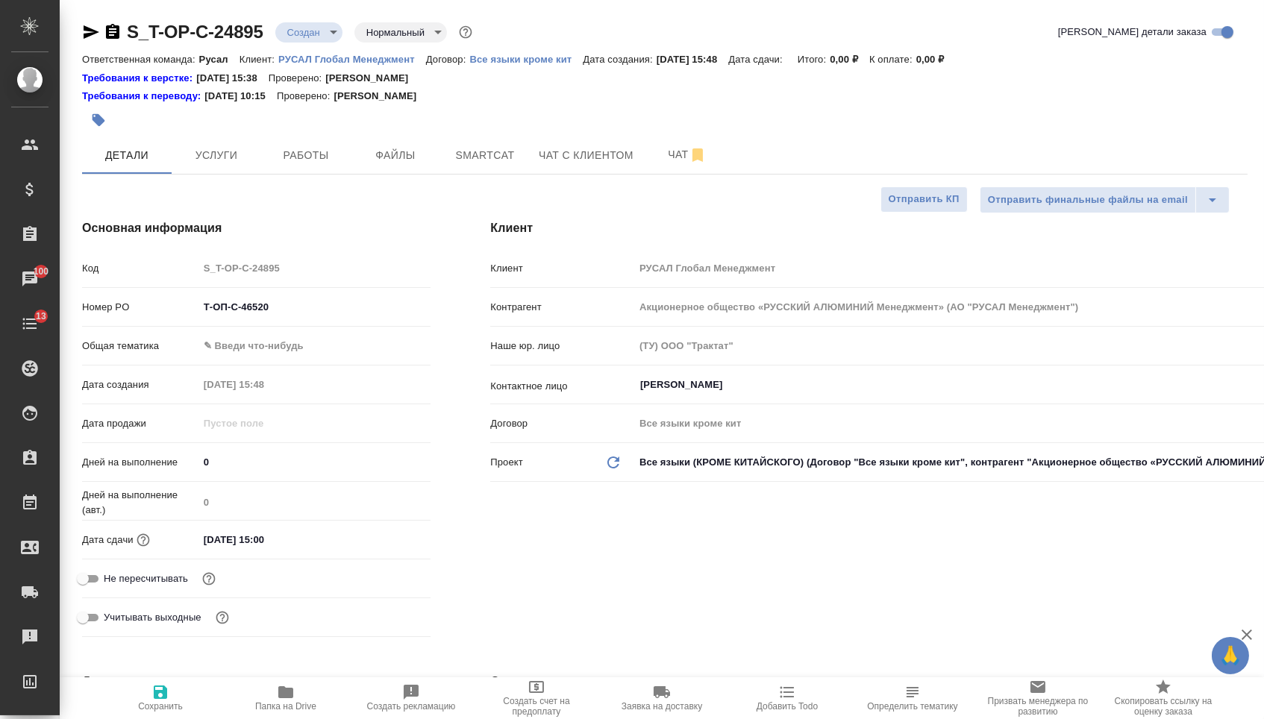
type textarea "x"
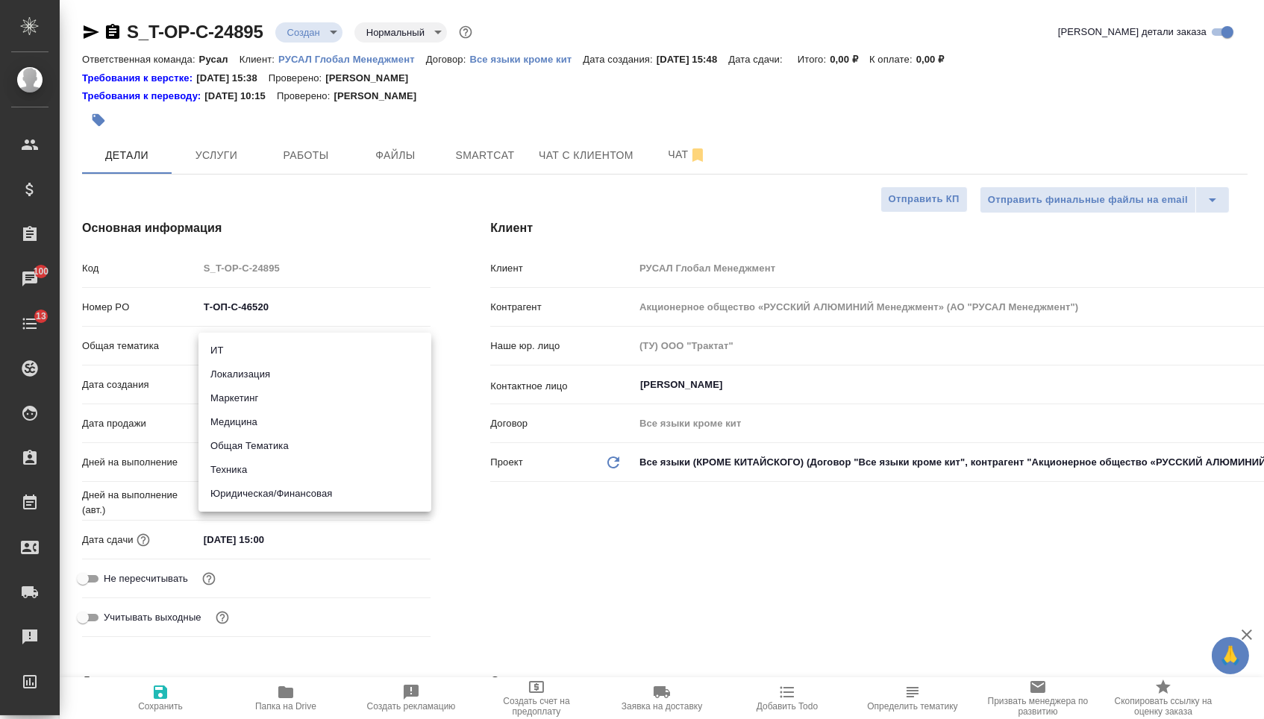
click at [327, 356] on body "🙏 .cls-1 fill:#fff; AWATERA [PERSON_NAME] Спецификации Заказы 100 Чаты 13 Todo …" at bounding box center [632, 359] width 1264 height 719
click at [306, 472] on li "Техника" at bounding box center [314, 470] width 233 height 24
type input "tech"
type textarea "x"
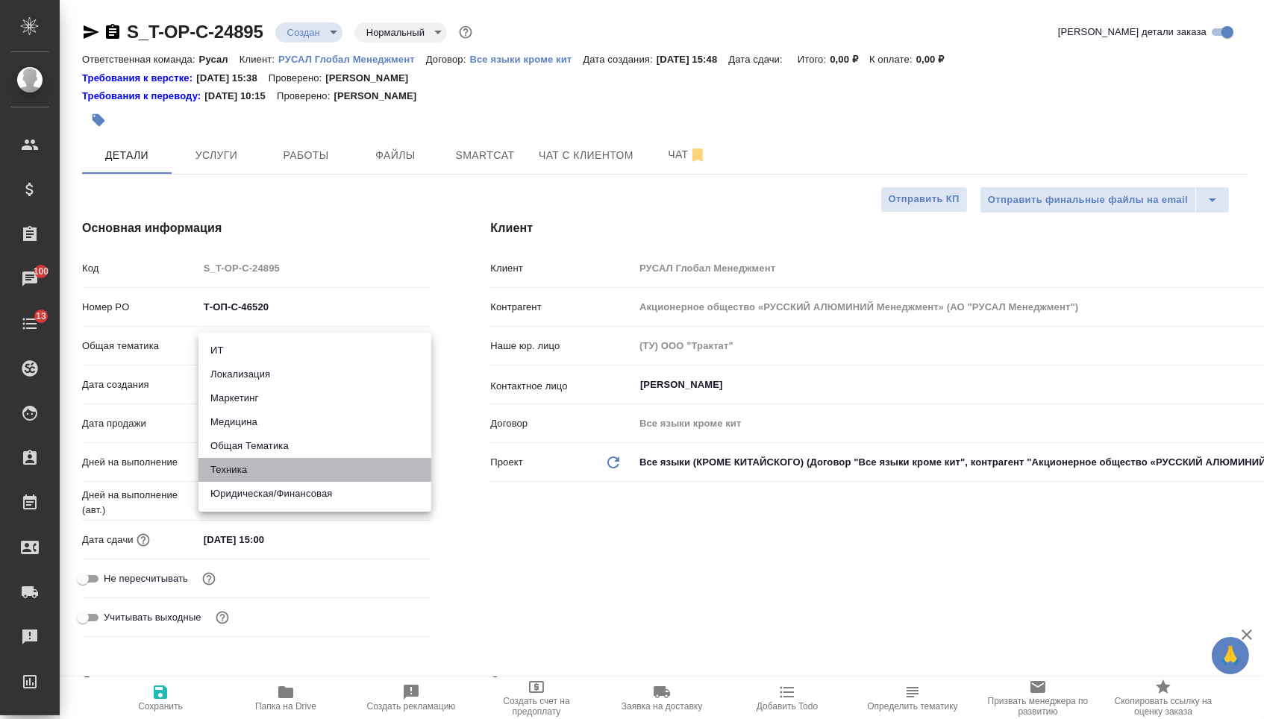
type textarea "x"
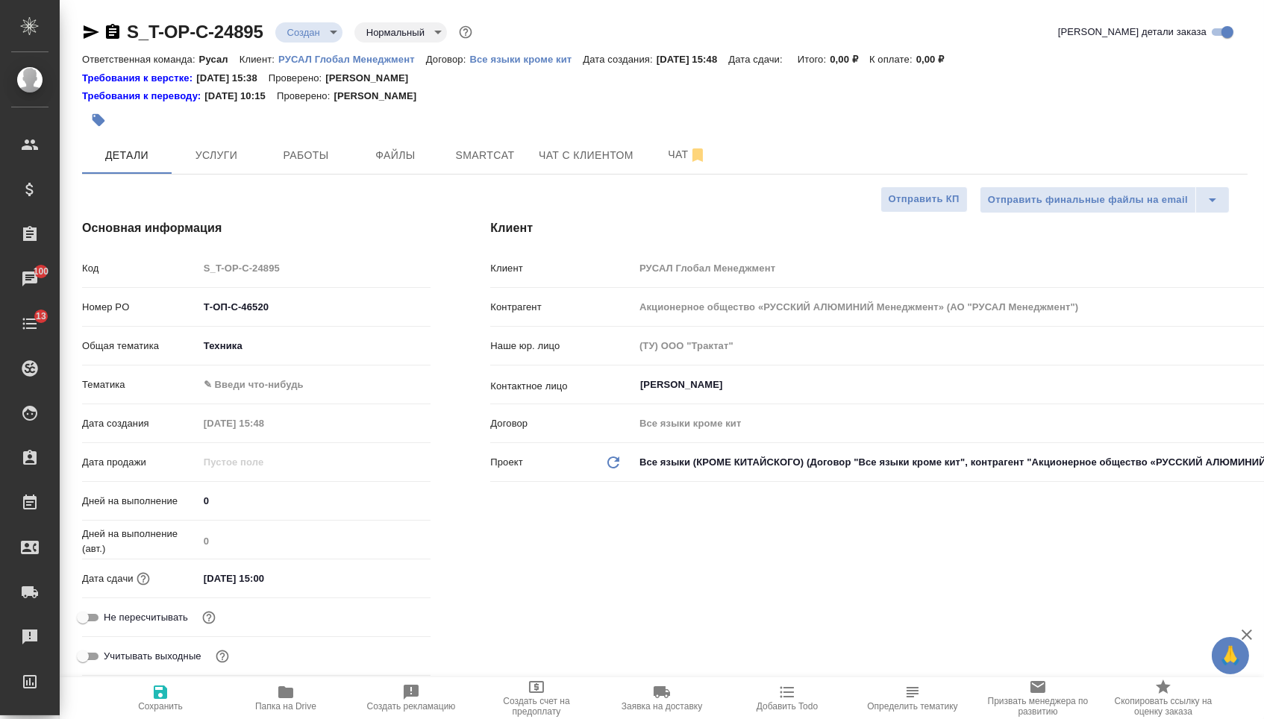
click at [314, 381] on body "🙏 .cls-1 fill:#fff; AWATERA [PERSON_NAME] Спецификации Заказы 100 Чаты 13 Todo …" at bounding box center [632, 359] width 1264 height 719
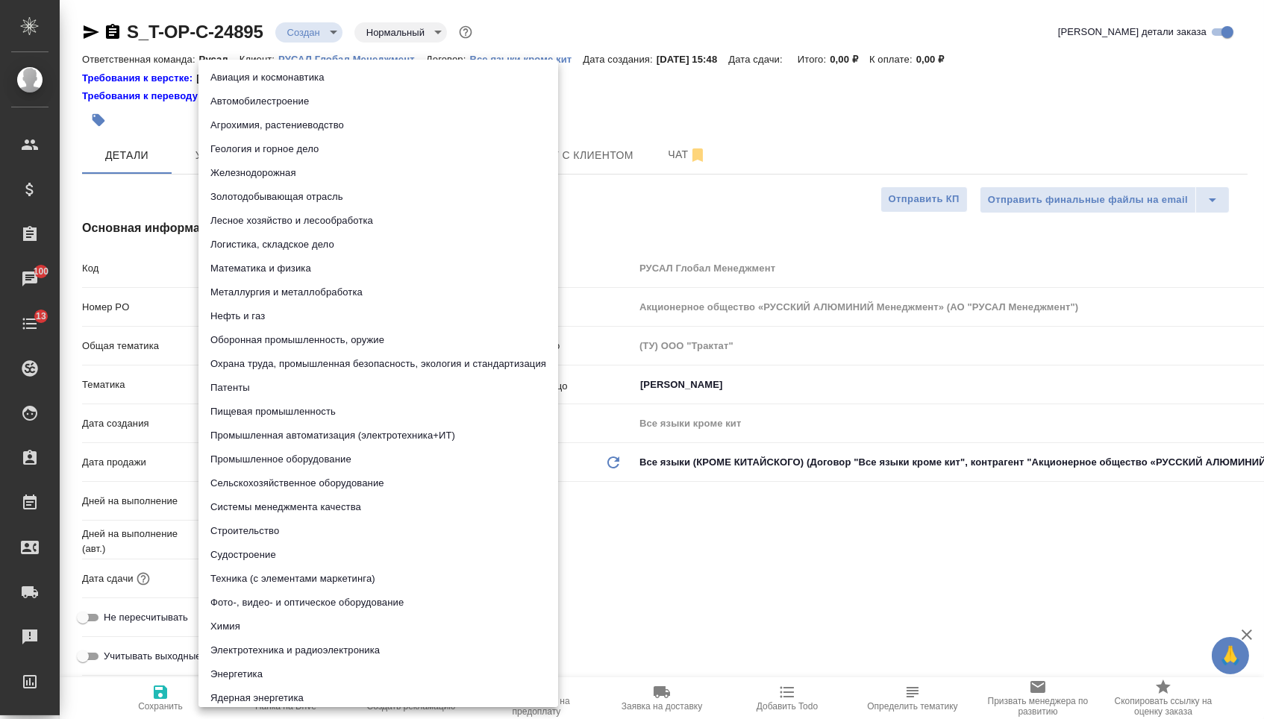
click at [290, 510] on li "Системы менеджмента качества" at bounding box center [378, 507] width 360 height 24
type textarea "x"
type input "614984d8deb28370d38bb28f"
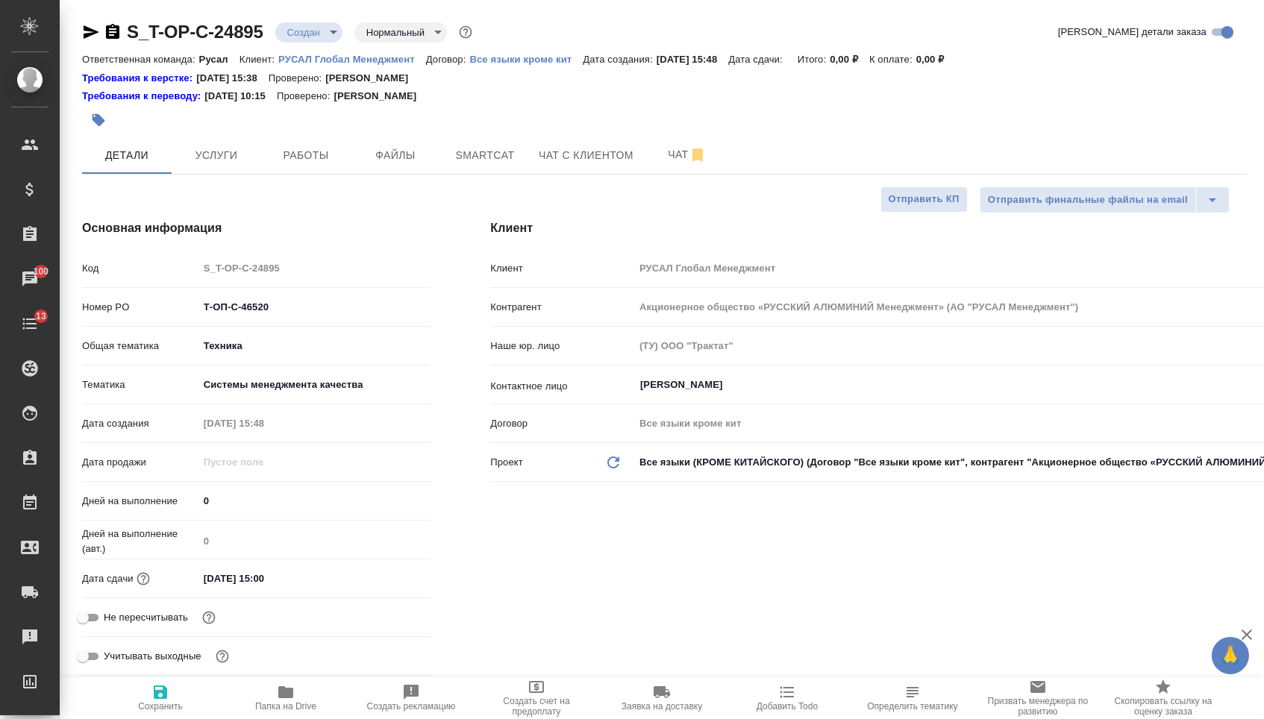
click at [118, 719] on button "Сохранить" at bounding box center [160, 698] width 125 height 42
type textarea "x"
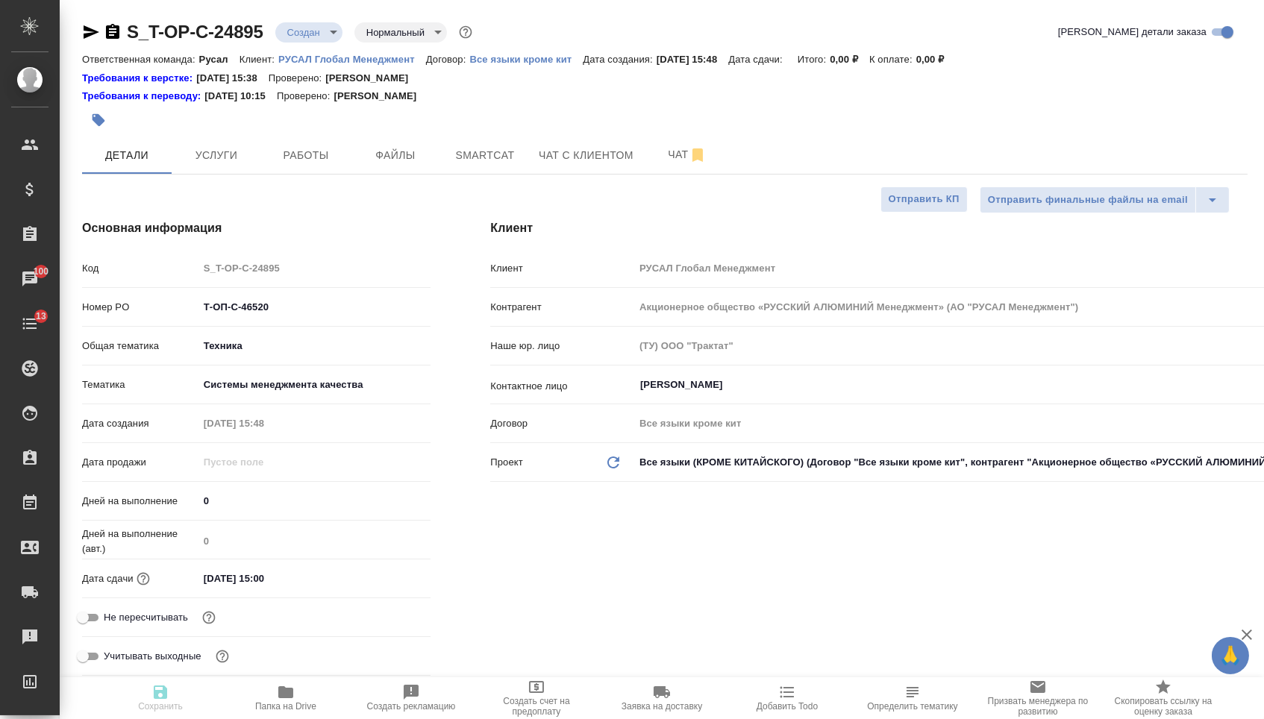
type textarea "x"
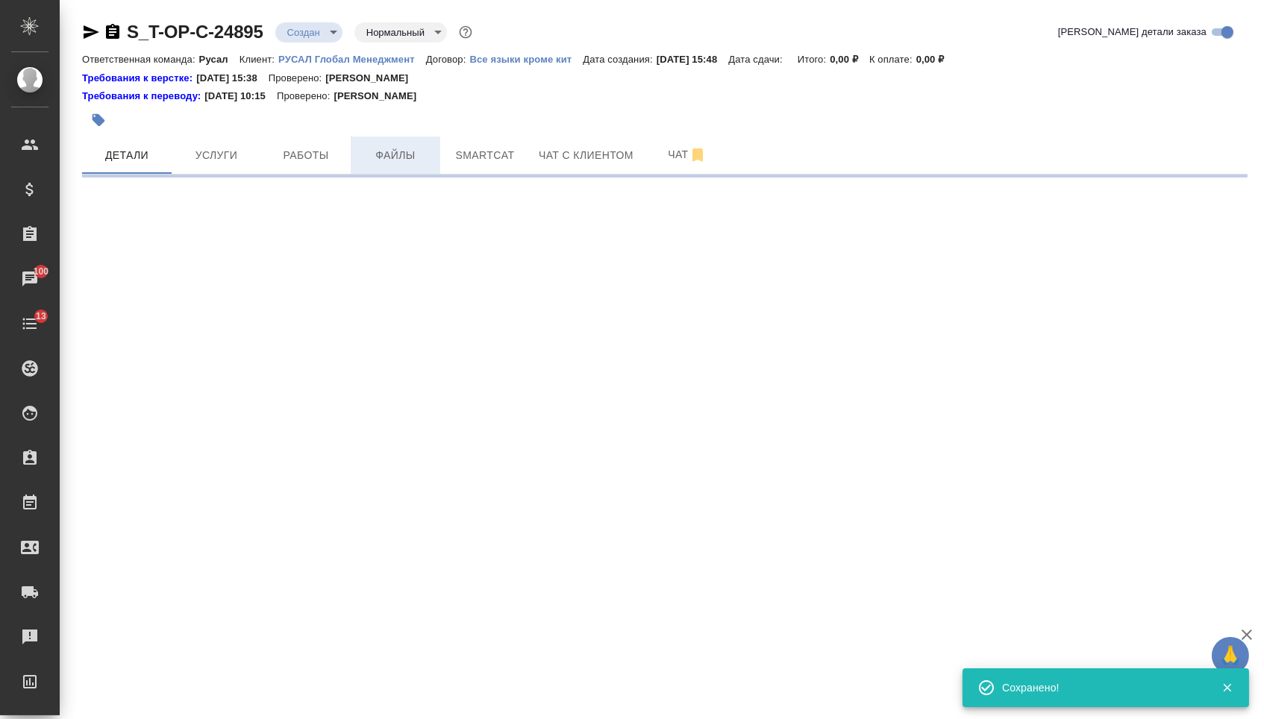
select select "RU"
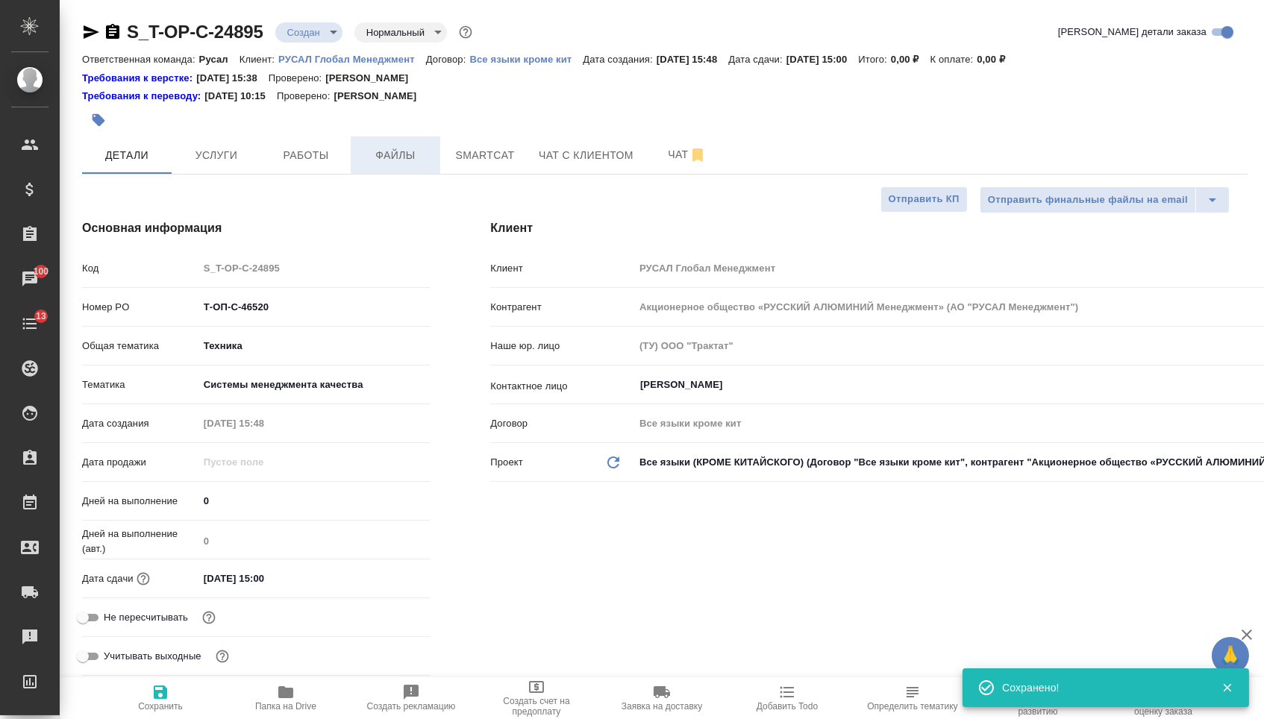
drag, startPoint x: 398, startPoint y: 153, endPoint x: 387, endPoint y: 170, distance: 20.5
click at [398, 153] on span "Файлы" at bounding box center [396, 155] width 72 height 19
type textarea "x"
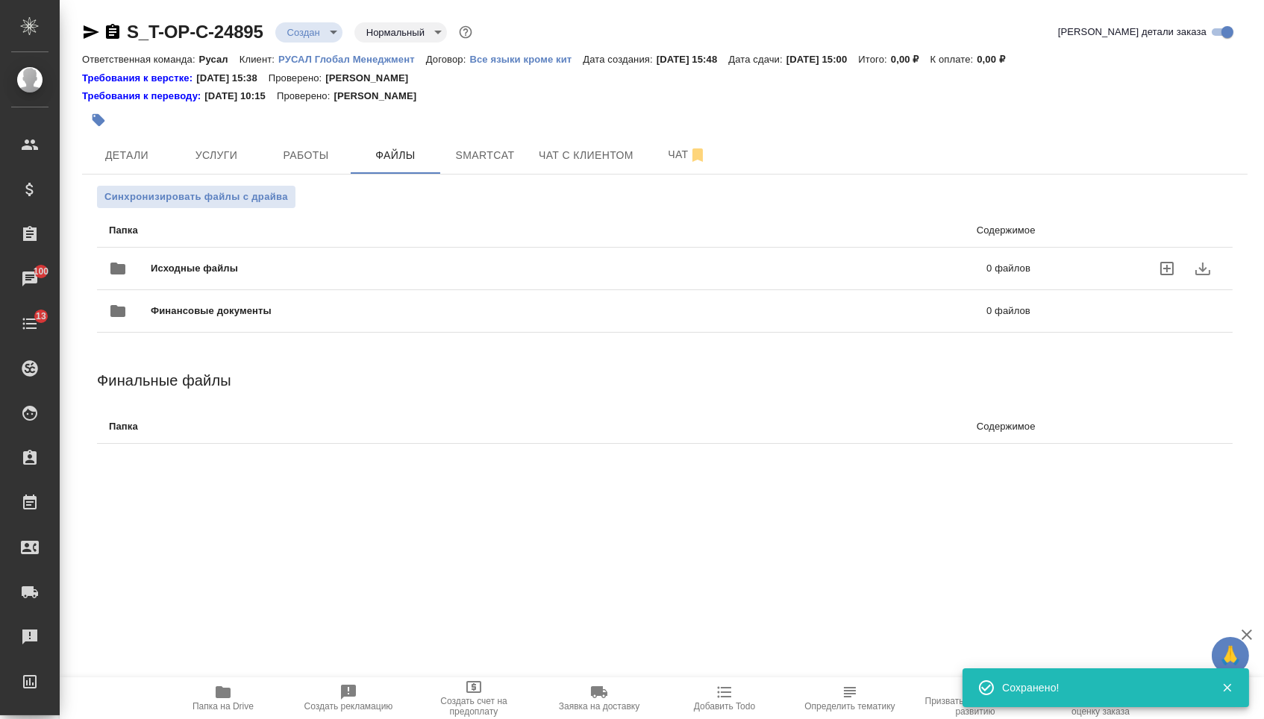
click at [252, 294] on div "Финансовые документы 0 файлов" at bounding box center [569, 311] width 951 height 66
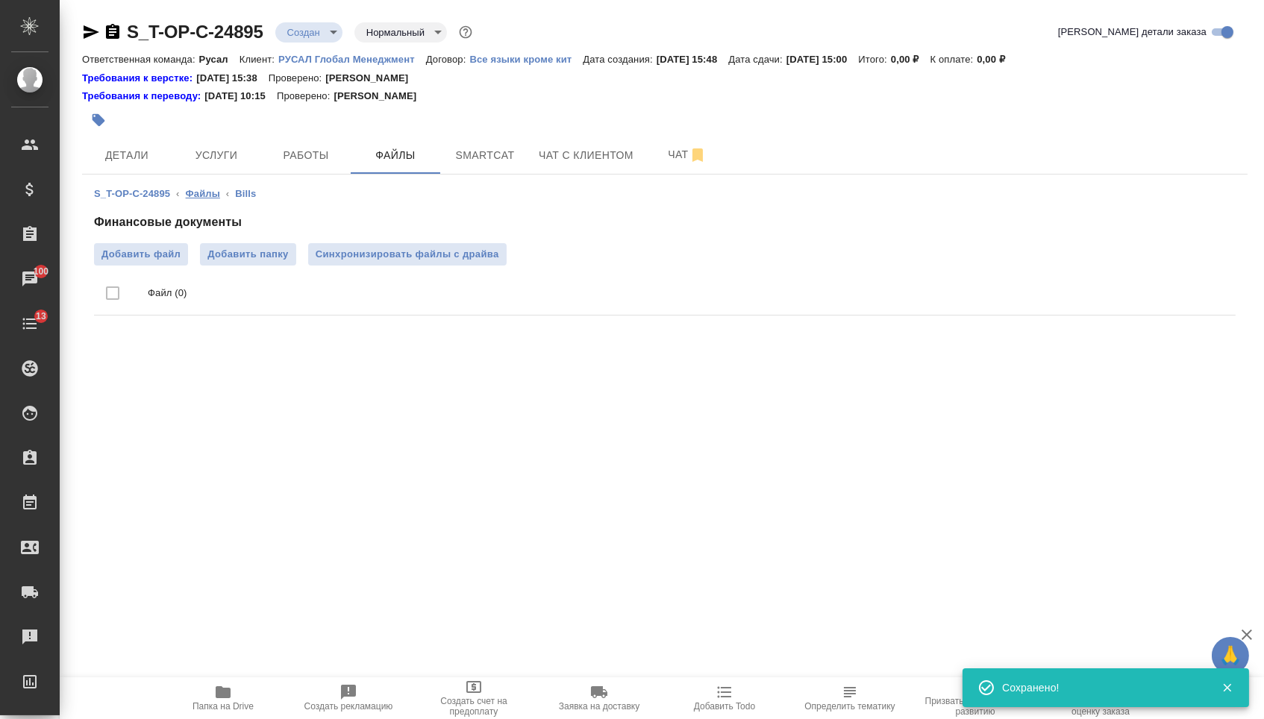
click at [193, 197] on link "Файлы" at bounding box center [203, 193] width 34 height 11
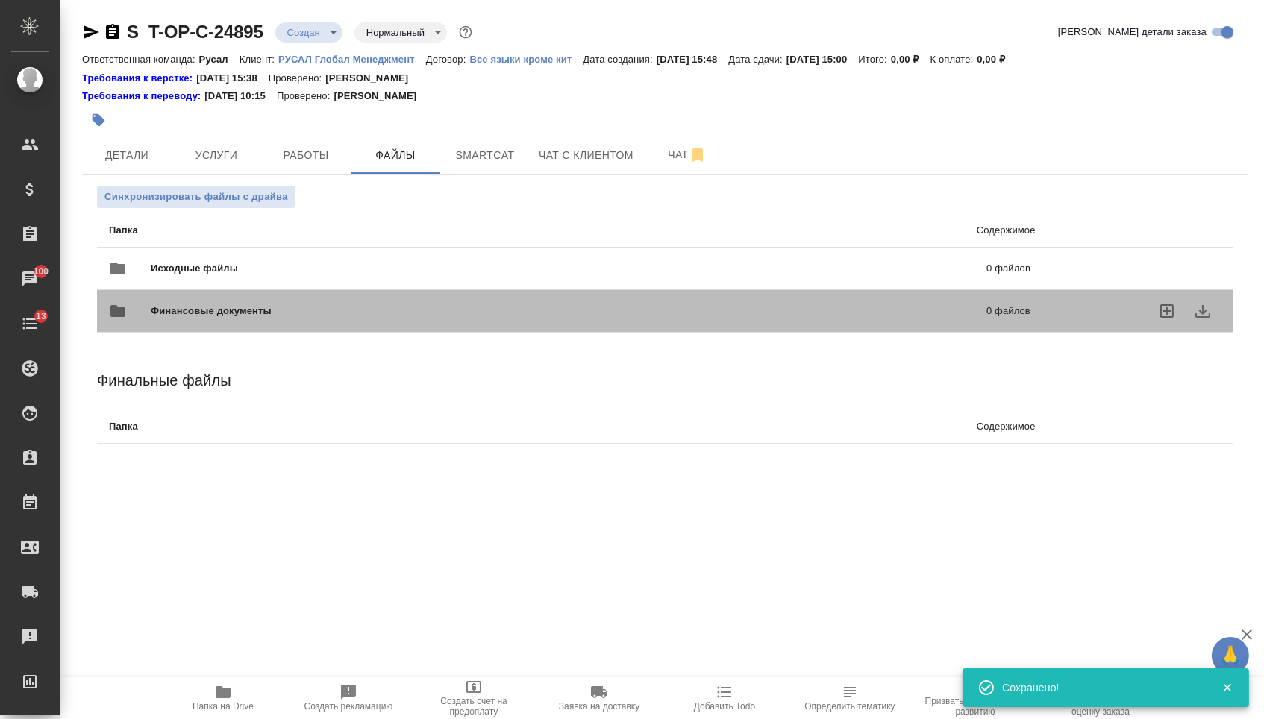
click at [213, 286] on div "Финансовые документы 0 файлов" at bounding box center [569, 311] width 951 height 66
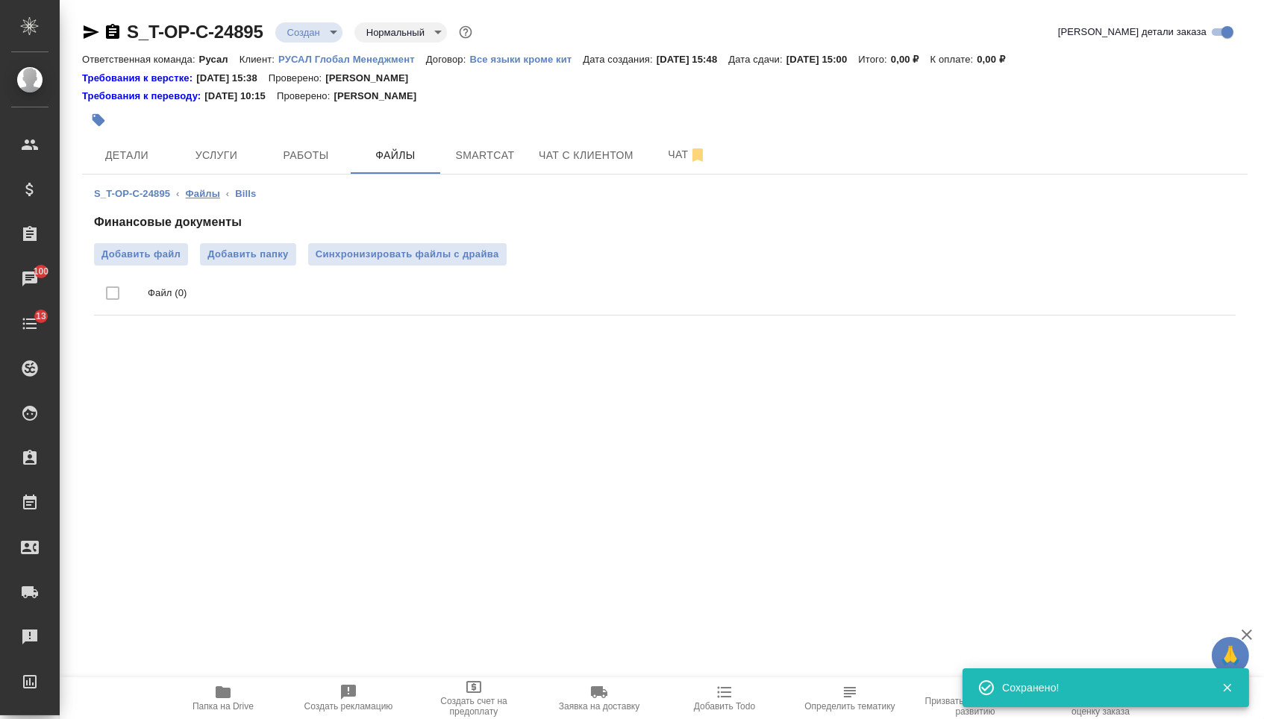
click at [201, 195] on link "Файлы" at bounding box center [203, 193] width 34 height 11
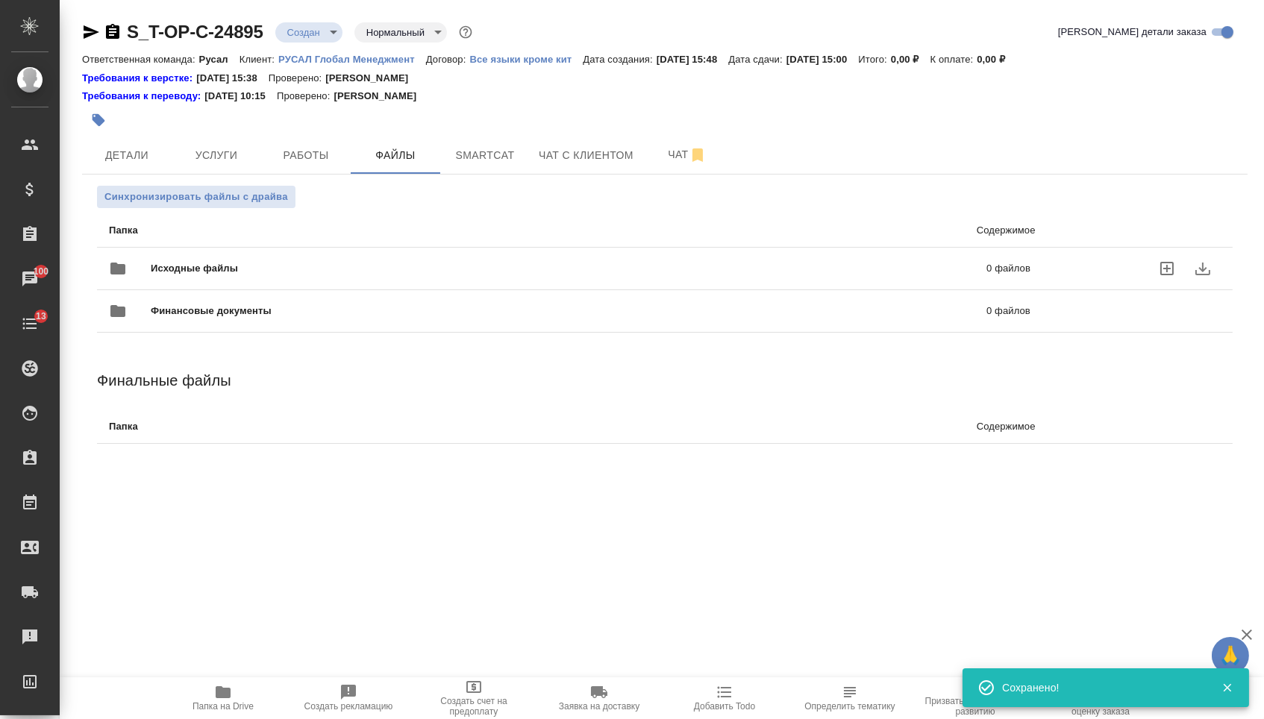
click at [199, 270] on span "Исходные файлы" at bounding box center [382, 268] width 462 height 15
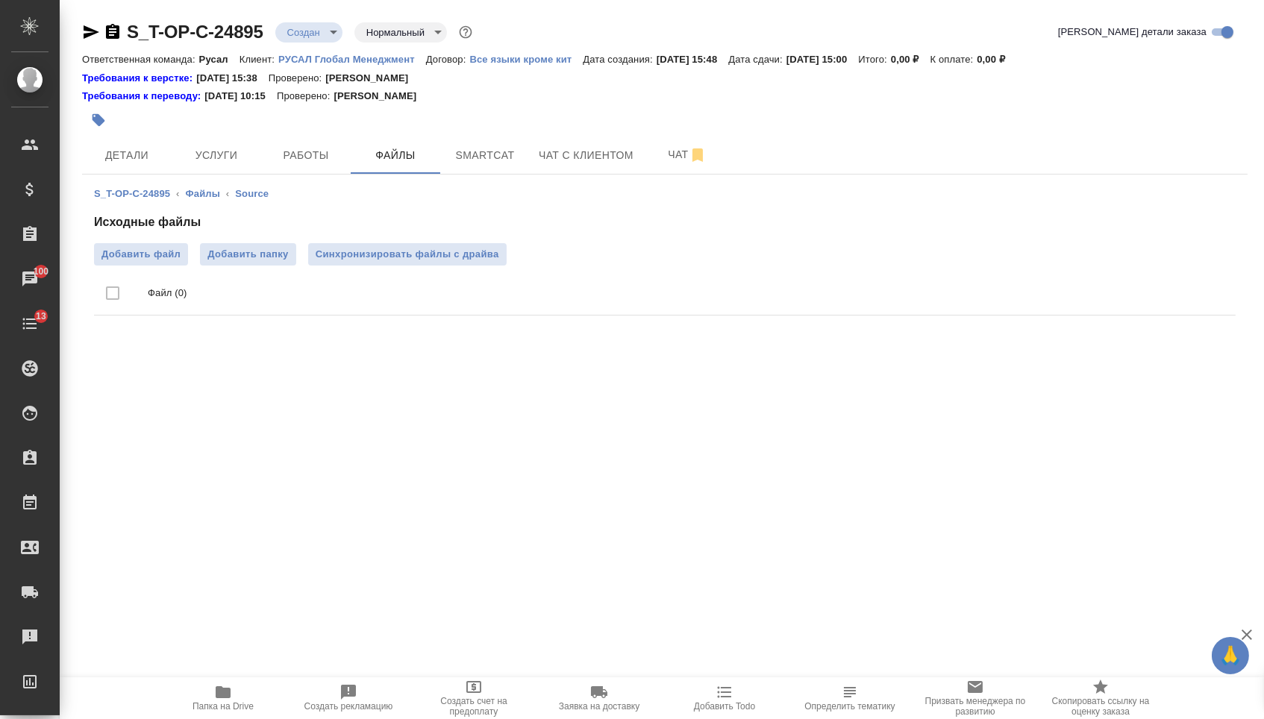
click at [122, 238] on div "Исходные файлы Добавить файл Добавить папку Синхронизировать файлы с драйва Фай…" at bounding box center [665, 267] width 1142 height 108
click at [125, 255] on span "Добавить файл" at bounding box center [140, 254] width 79 height 15
click at [0, 0] on input "Добавить файл" at bounding box center [0, 0] width 0 height 0
click at [204, 153] on span "Услуги" at bounding box center [217, 155] width 72 height 19
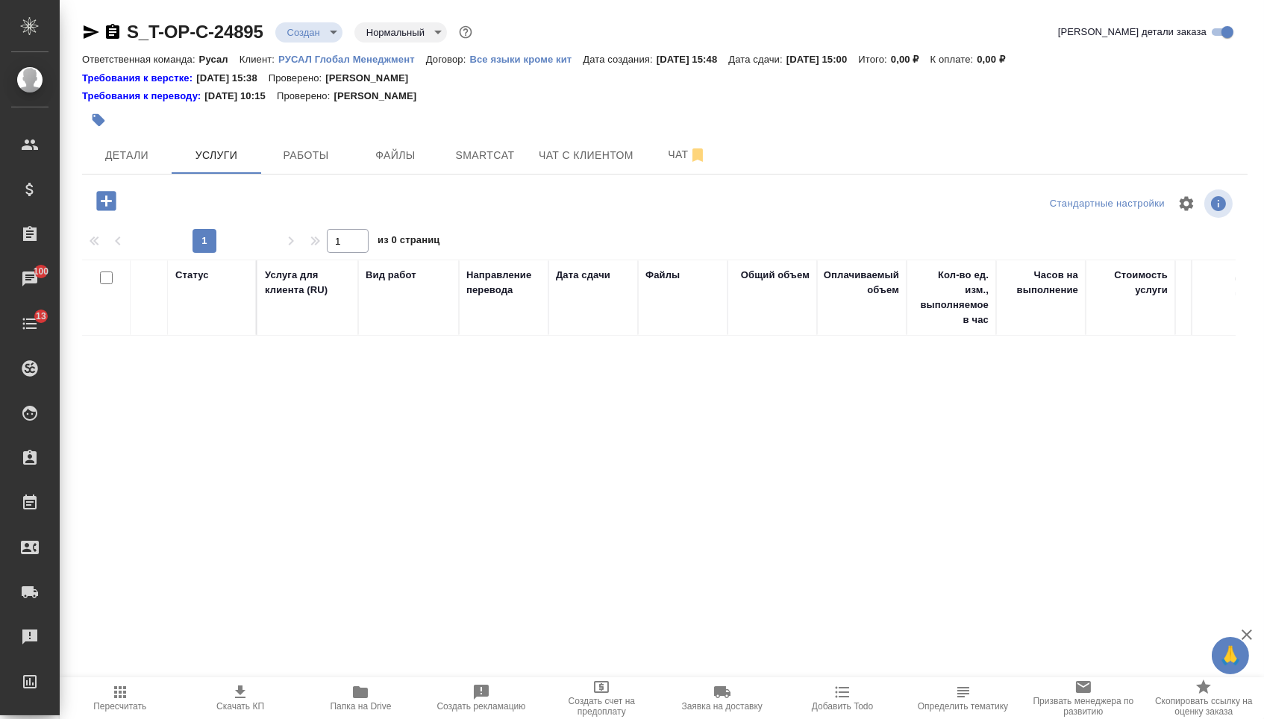
click at [108, 204] on icon "button" at bounding box center [106, 201] width 26 height 26
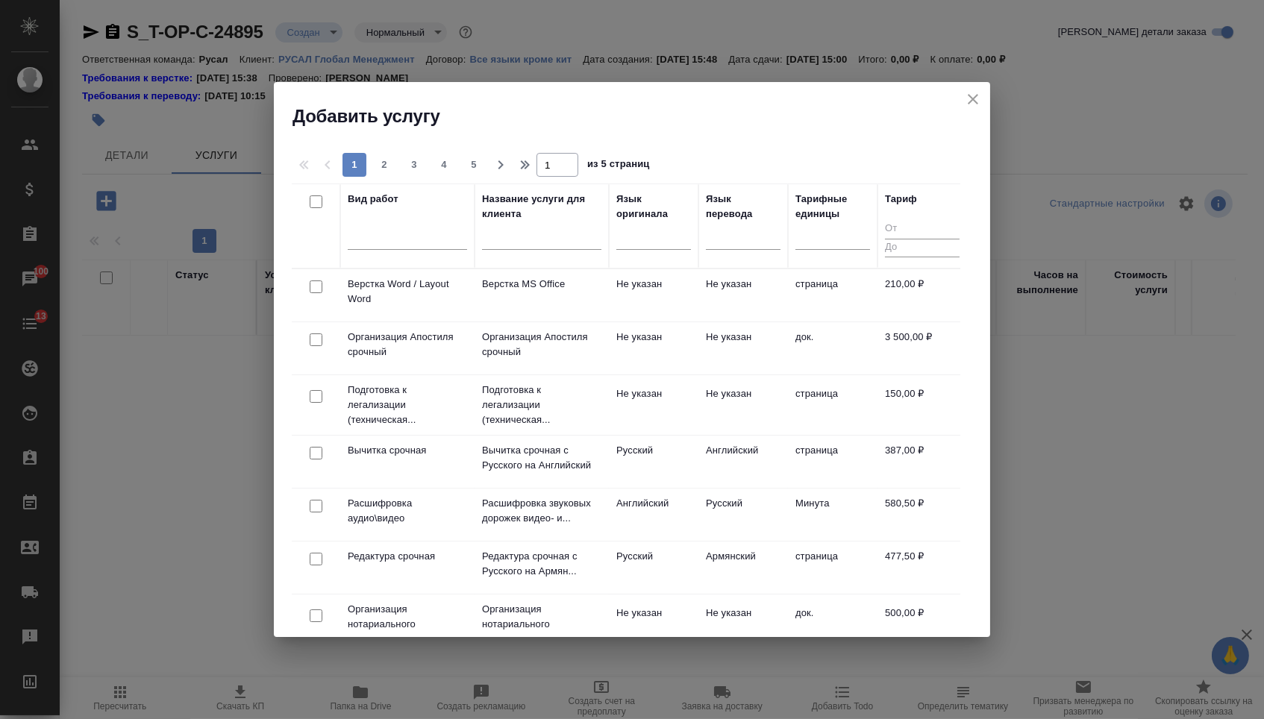
drag, startPoint x: 652, startPoint y: 237, endPoint x: 652, endPoint y: 251, distance: 14.2
click at [652, 237] on div at bounding box center [653, 236] width 75 height 22
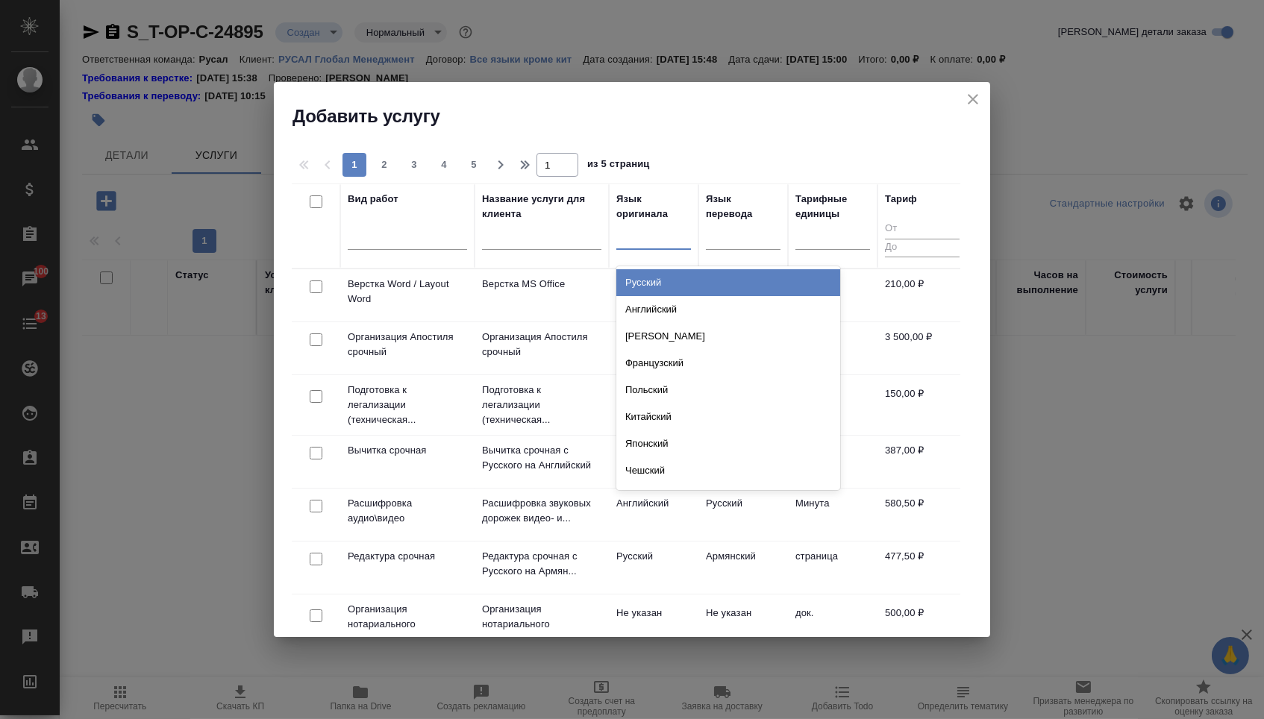
click at [642, 284] on div "Русский" at bounding box center [728, 282] width 224 height 27
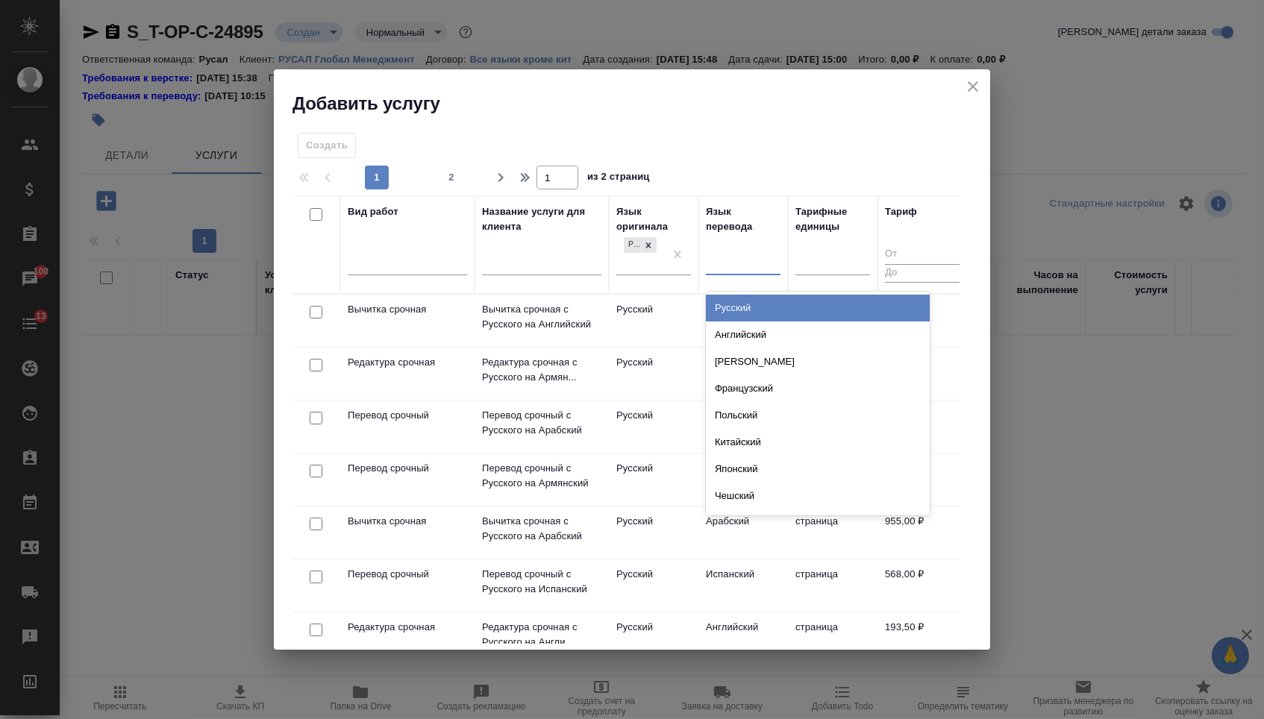
click at [737, 259] on div at bounding box center [743, 261] width 75 height 22
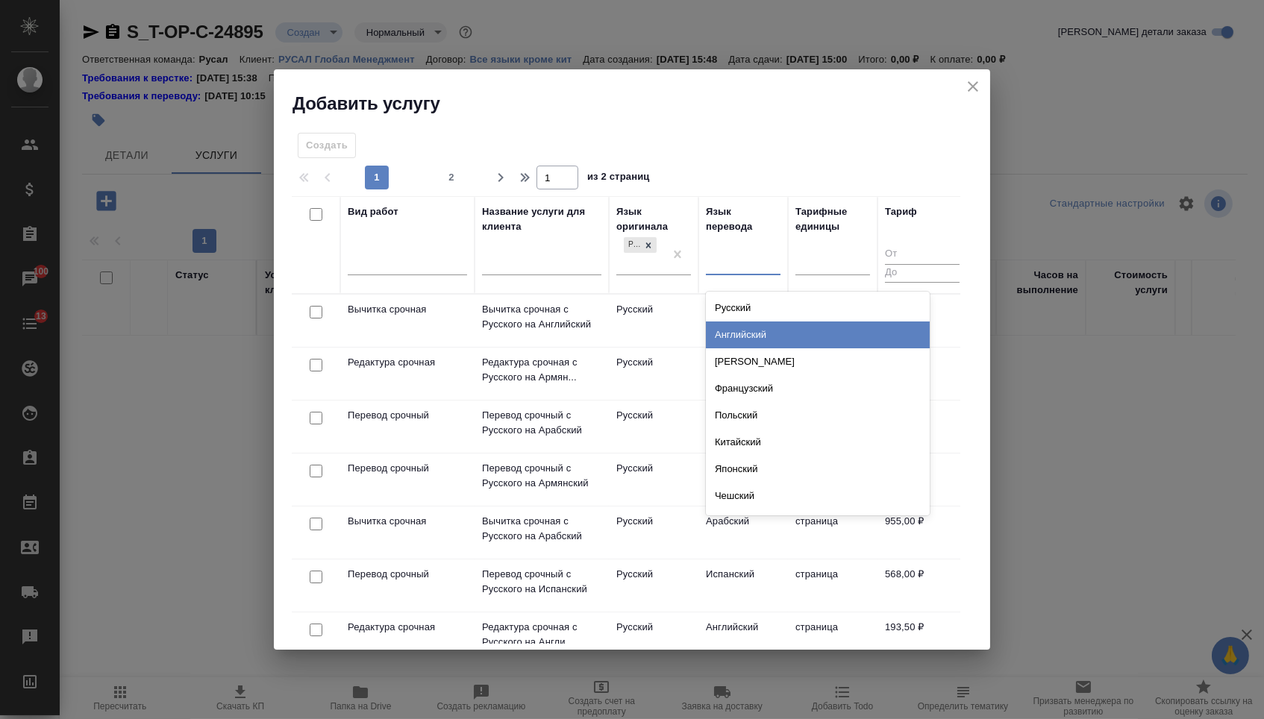
click at [725, 329] on div "Английский" at bounding box center [818, 335] width 224 height 27
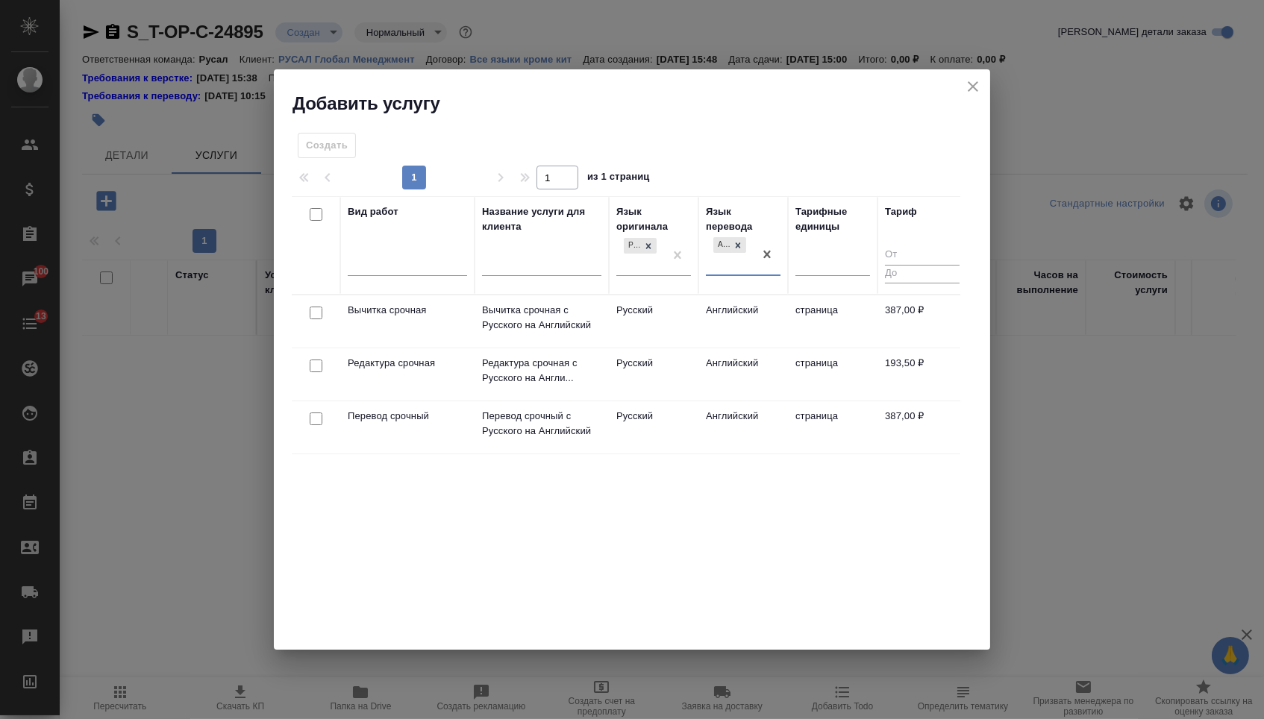
click at [316, 416] on input "checkbox" at bounding box center [316, 419] width 13 height 13
checkbox input "true"
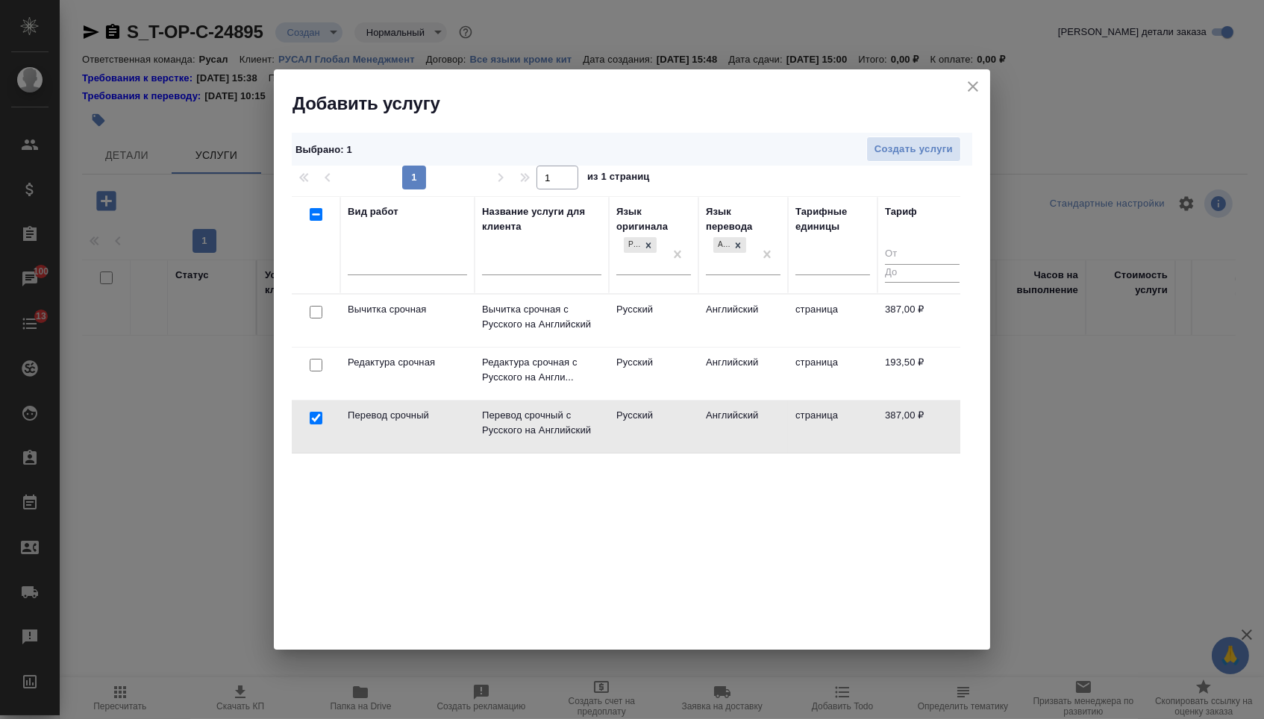
click at [315, 365] on input "checkbox" at bounding box center [316, 365] width 13 height 13
checkbox input "true"
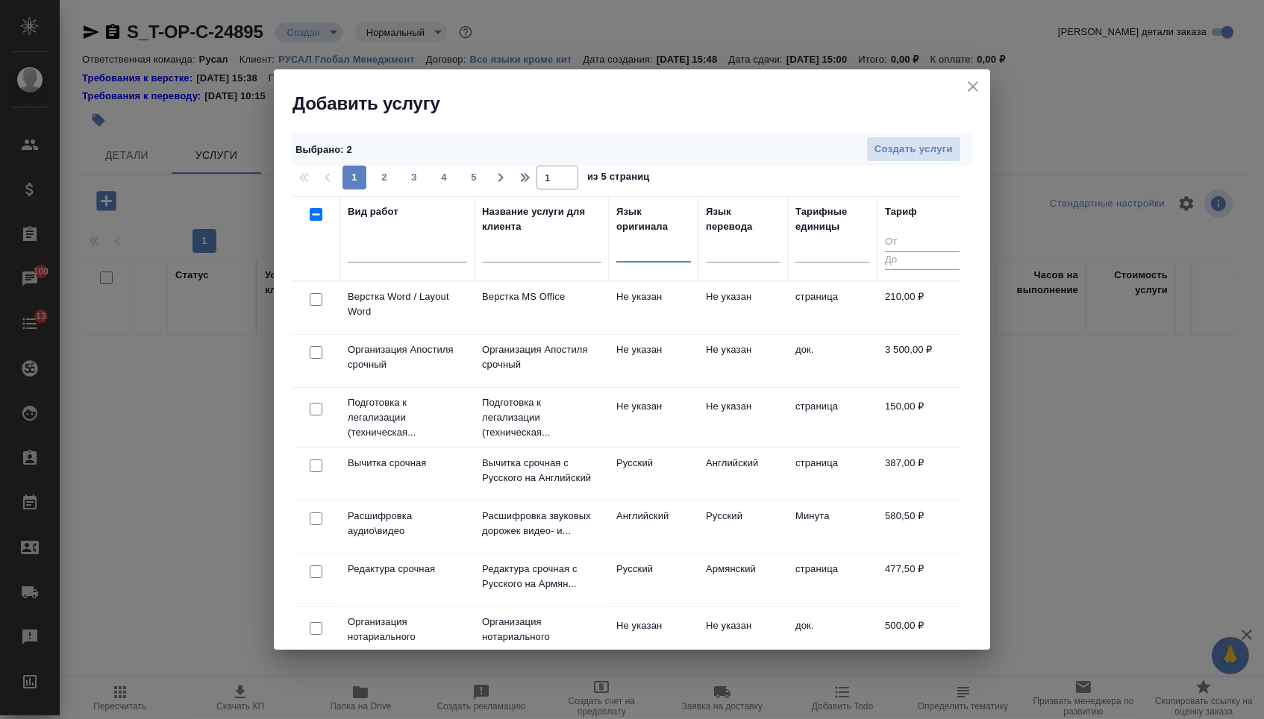
click at [317, 304] on input "checkbox" at bounding box center [316, 299] width 13 height 13
checkbox input "true"
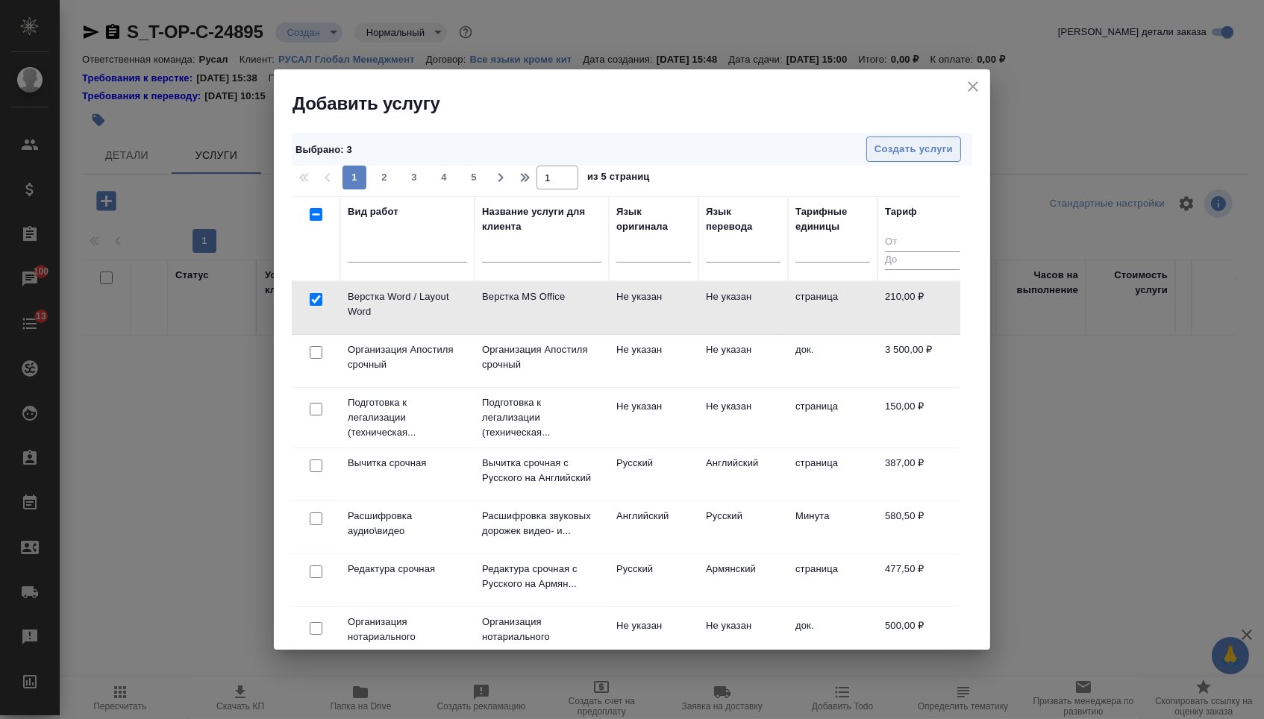
click at [898, 145] on span "Создать услуги" at bounding box center [913, 149] width 78 height 17
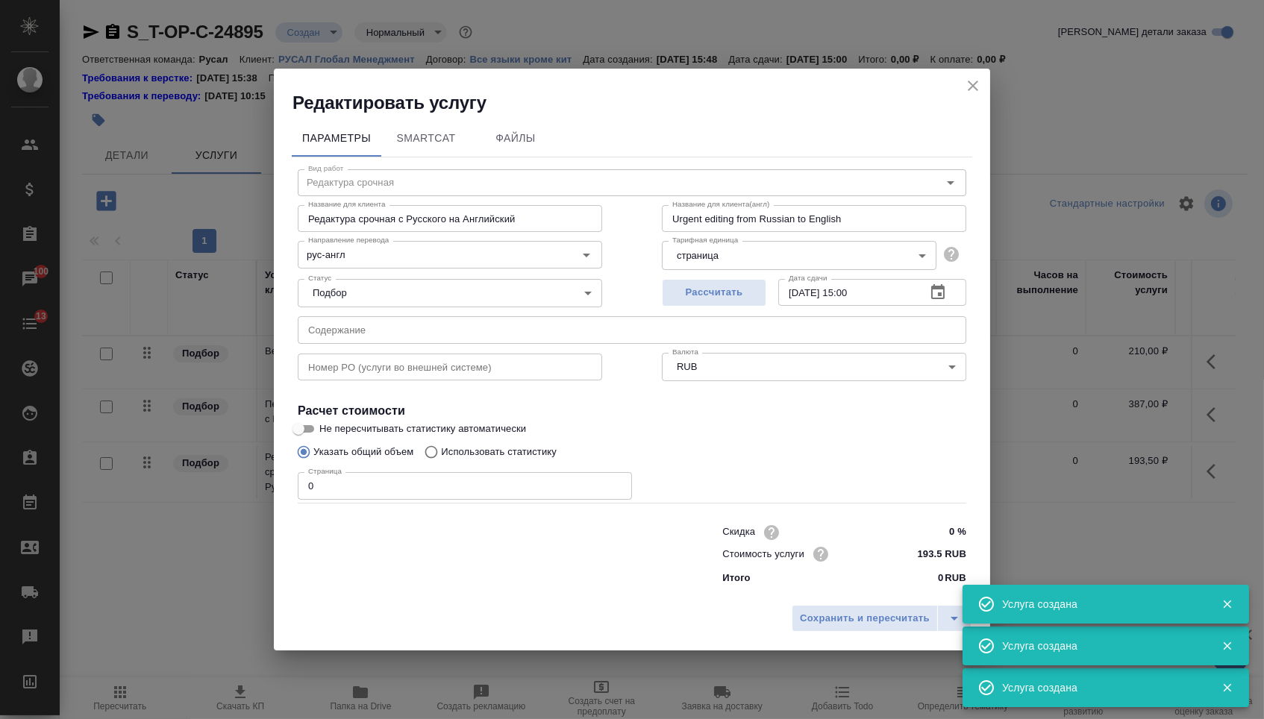
type input "Перевод срочный"
type input "Перевод срочный с Русского на Английский"
type input "Urgent translation from Russian to English"
type input "рус-англ"
type input "387 RUB"
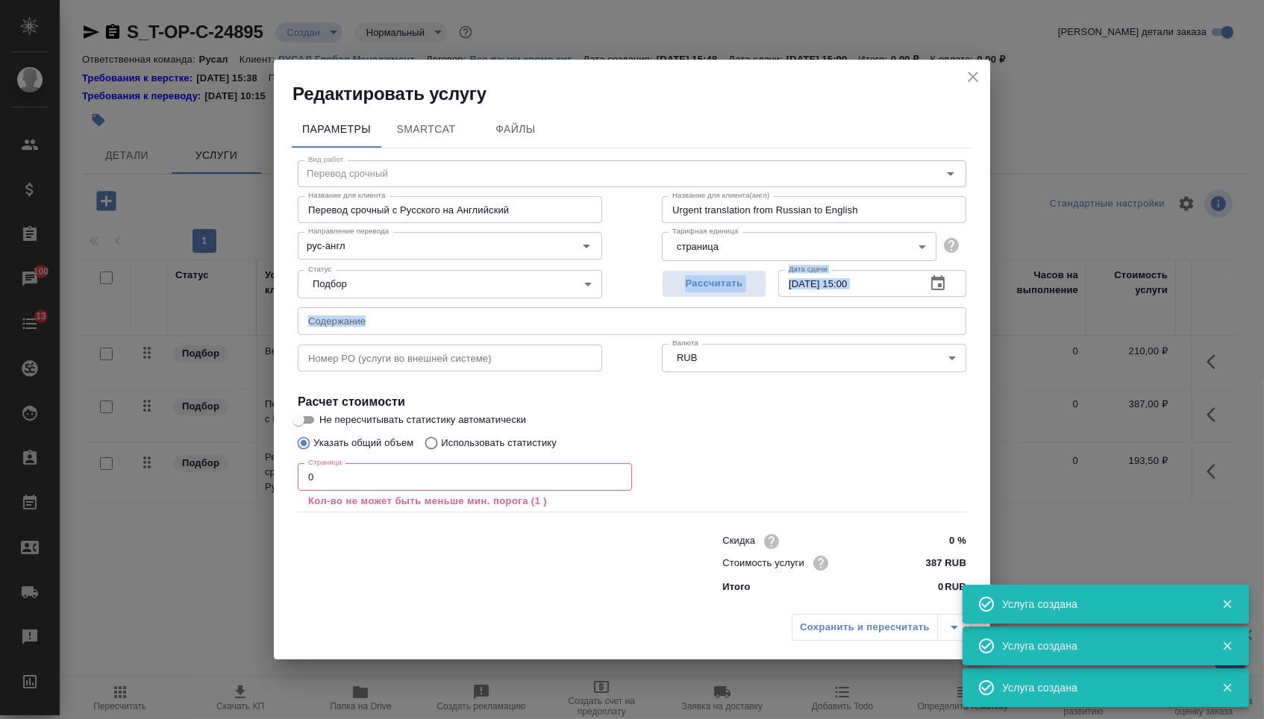
click at [438, 306] on div "Вид работ Перевод срочный Вид работ Название для клиента Перевод срочный с Русс…" at bounding box center [632, 374] width 680 height 453
click at [439, 316] on input "text" at bounding box center [632, 320] width 669 height 27
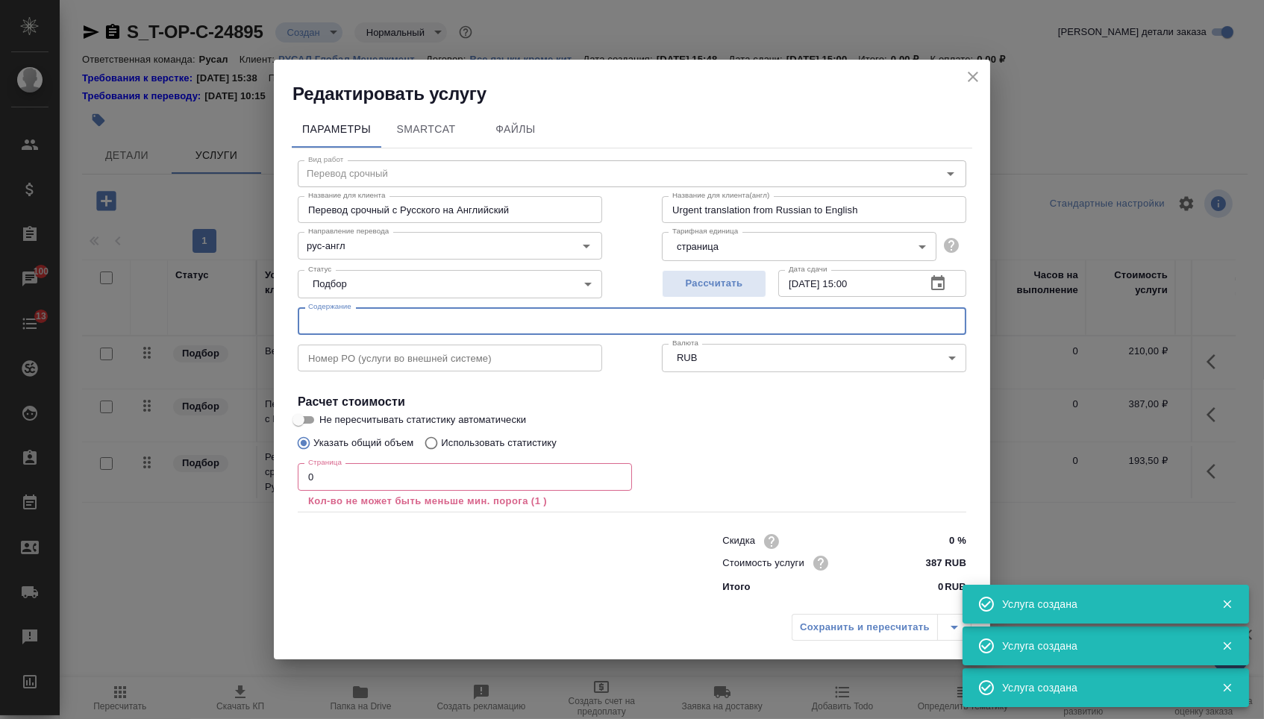
paste input "Группа №1 v.1"
type input "Группа №1 v.1"
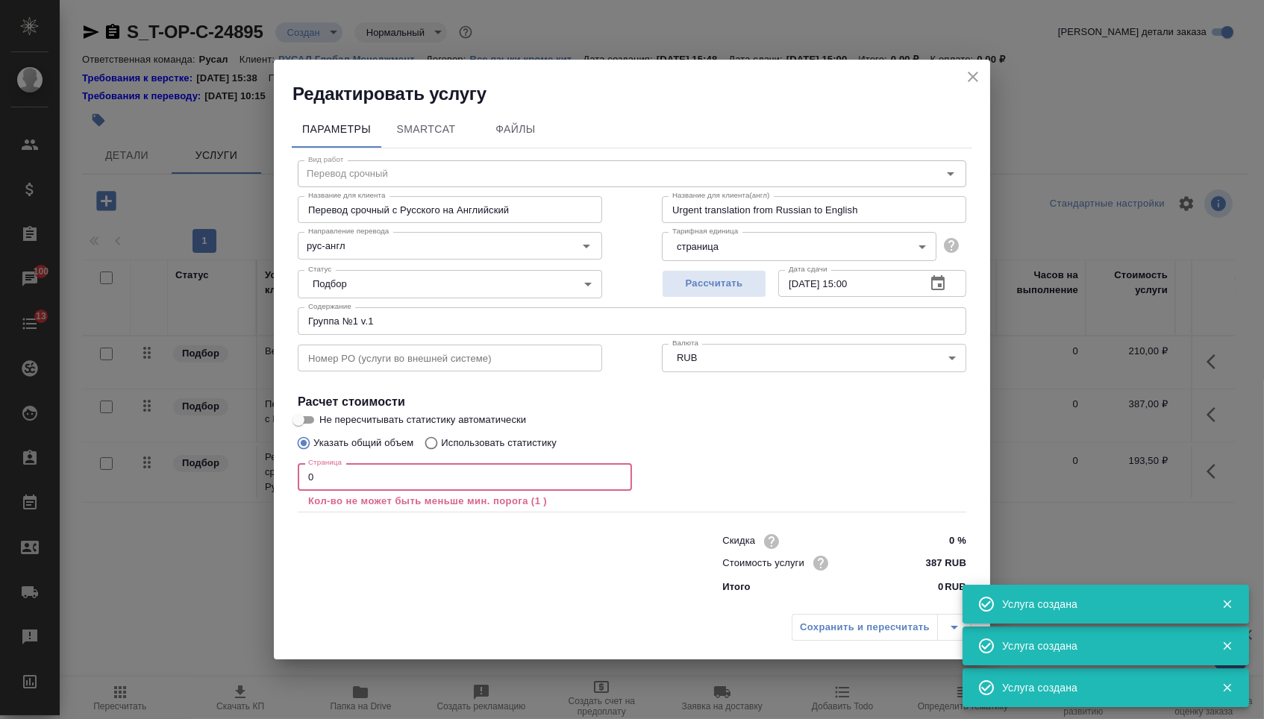
click at [364, 466] on input "0" at bounding box center [465, 476] width 334 height 27
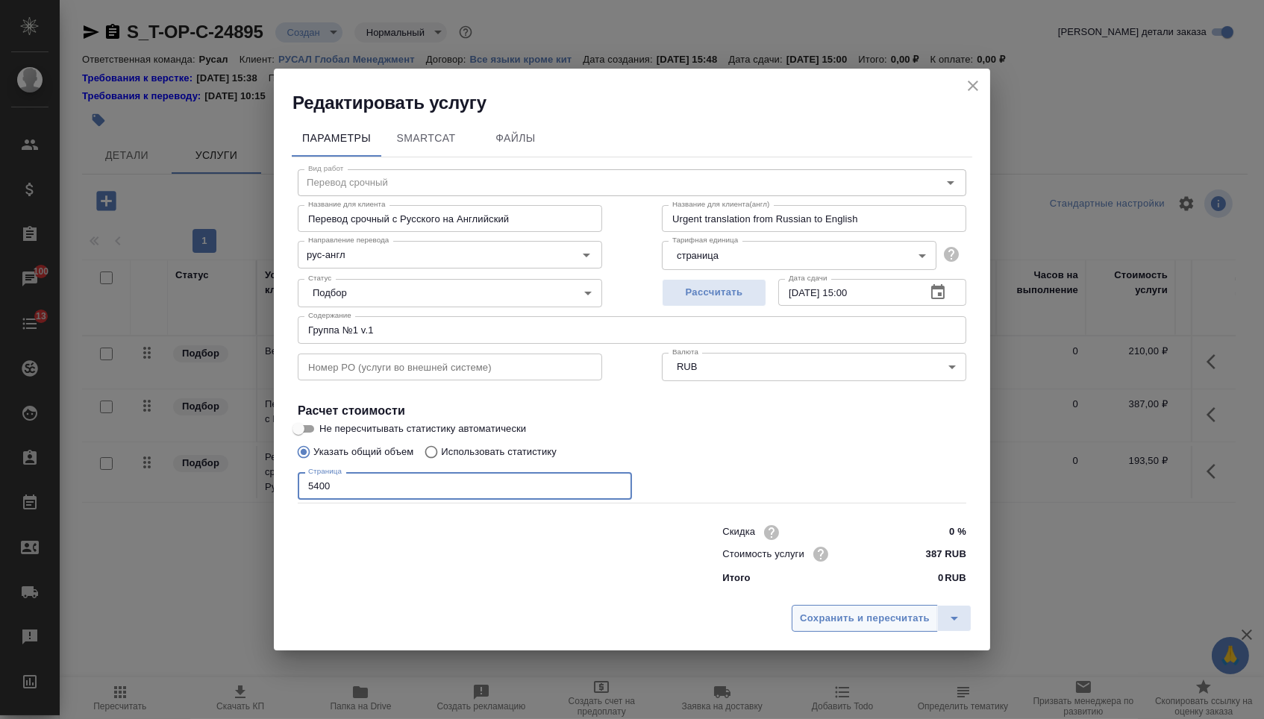
type input "5400"
click at [804, 621] on span "Сохранить и пересчитать" at bounding box center [865, 618] width 130 height 17
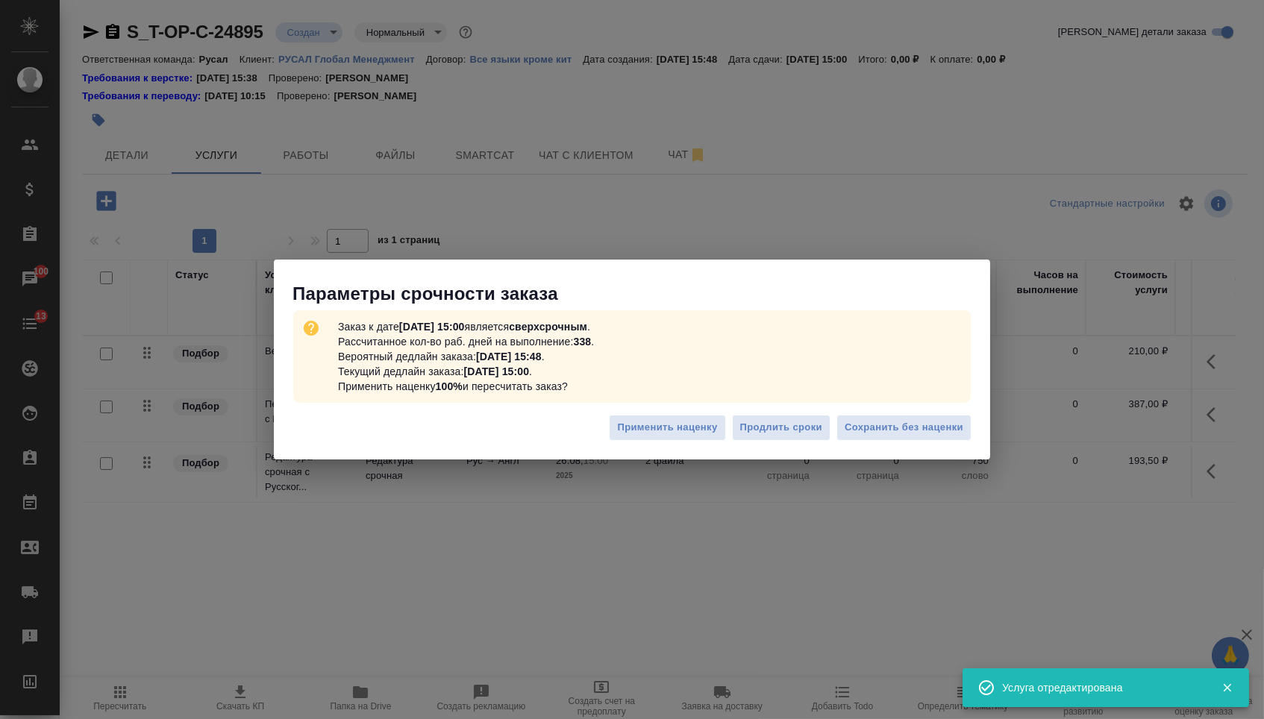
click at [901, 404] on div "Заказ к дате 26.08.2025, 15:00 является сверхсрочным . Рассчитанное кол-во раб.…" at bounding box center [632, 356] width 716 height 101
click at [902, 425] on span "Сохранить без наценки" at bounding box center [904, 427] width 119 height 17
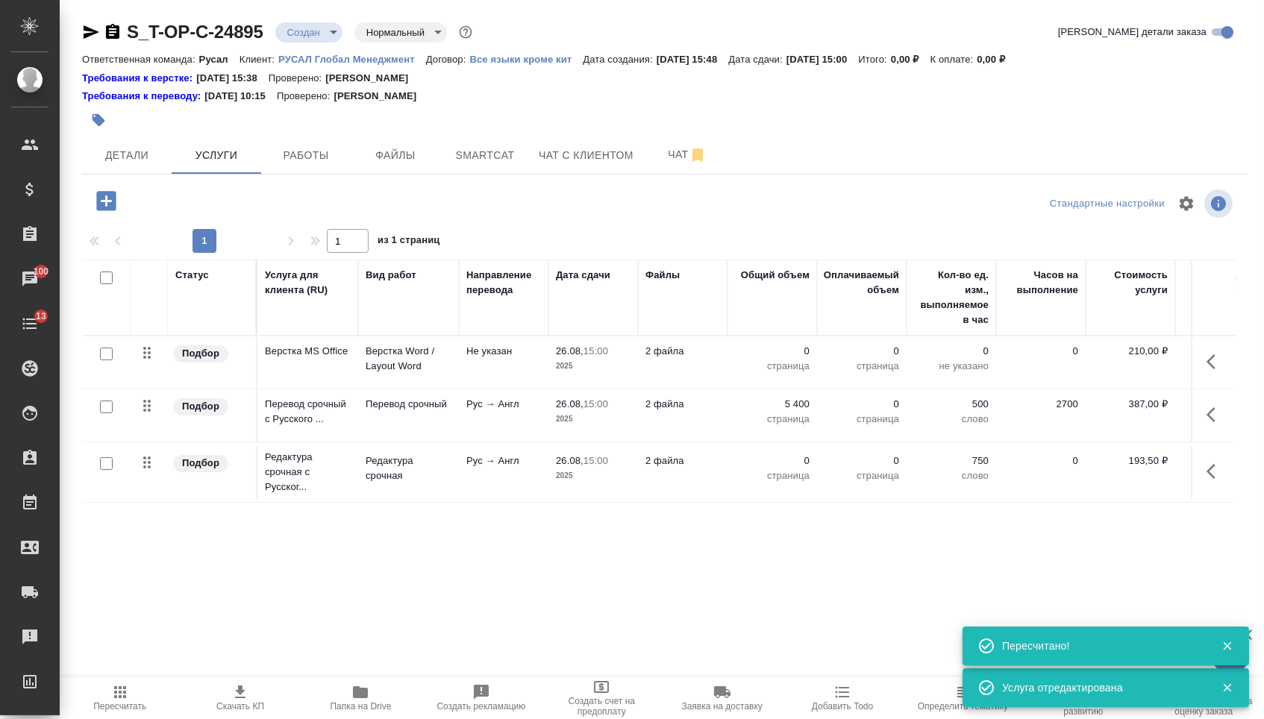
type input "urgent"
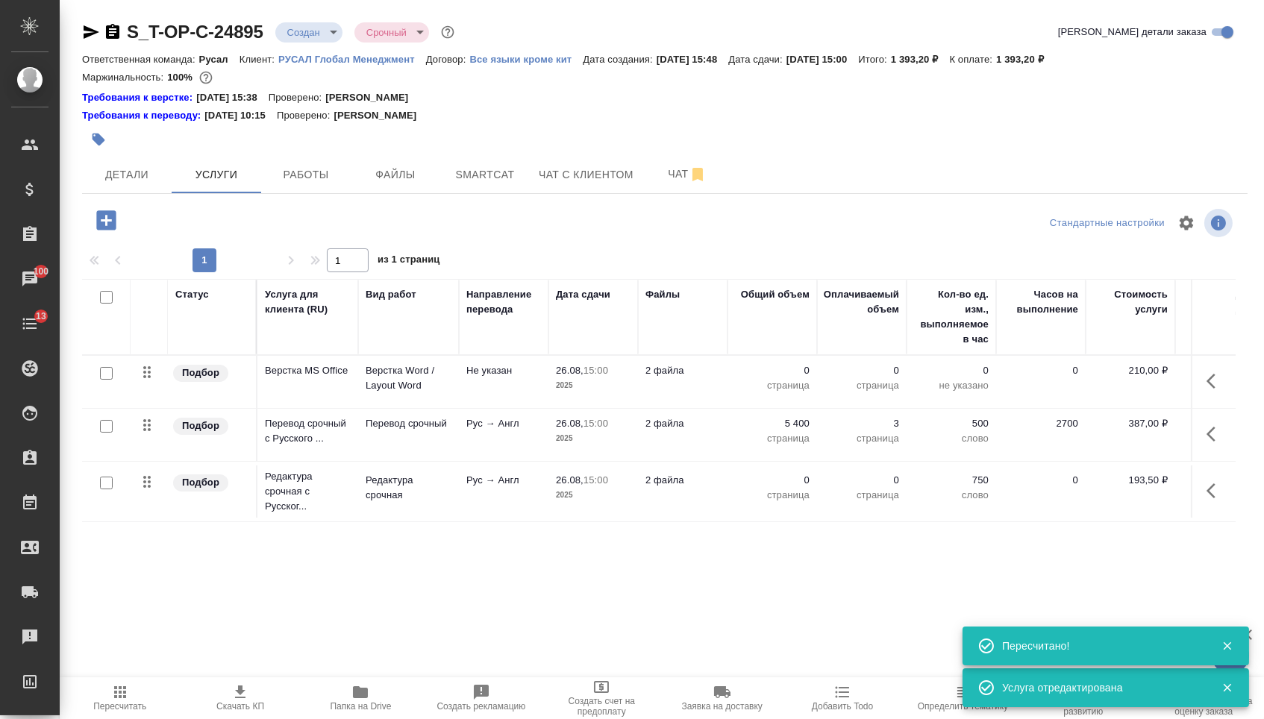
click at [788, 408] on td "0 страница" at bounding box center [772, 382] width 90 height 52
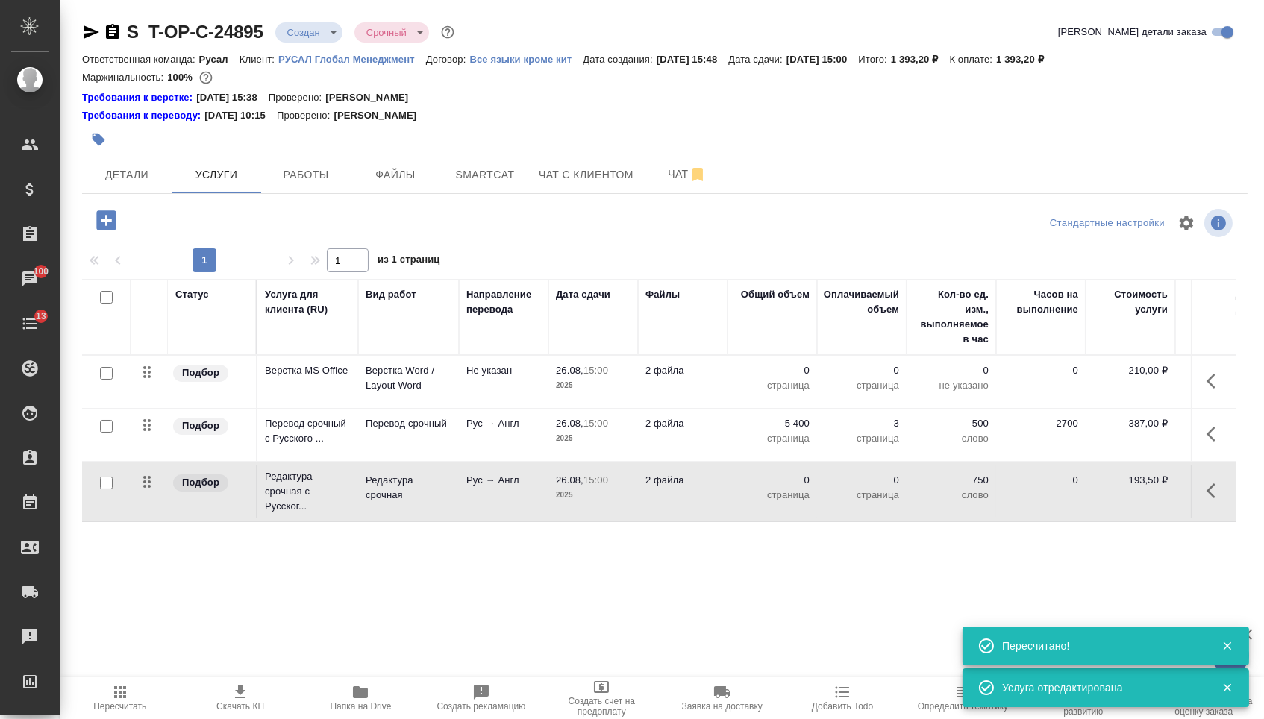
click at [788, 488] on p "0" at bounding box center [772, 480] width 75 height 15
click at [787, 493] on input "0" at bounding box center [781, 485] width 54 height 22
type input "5400"
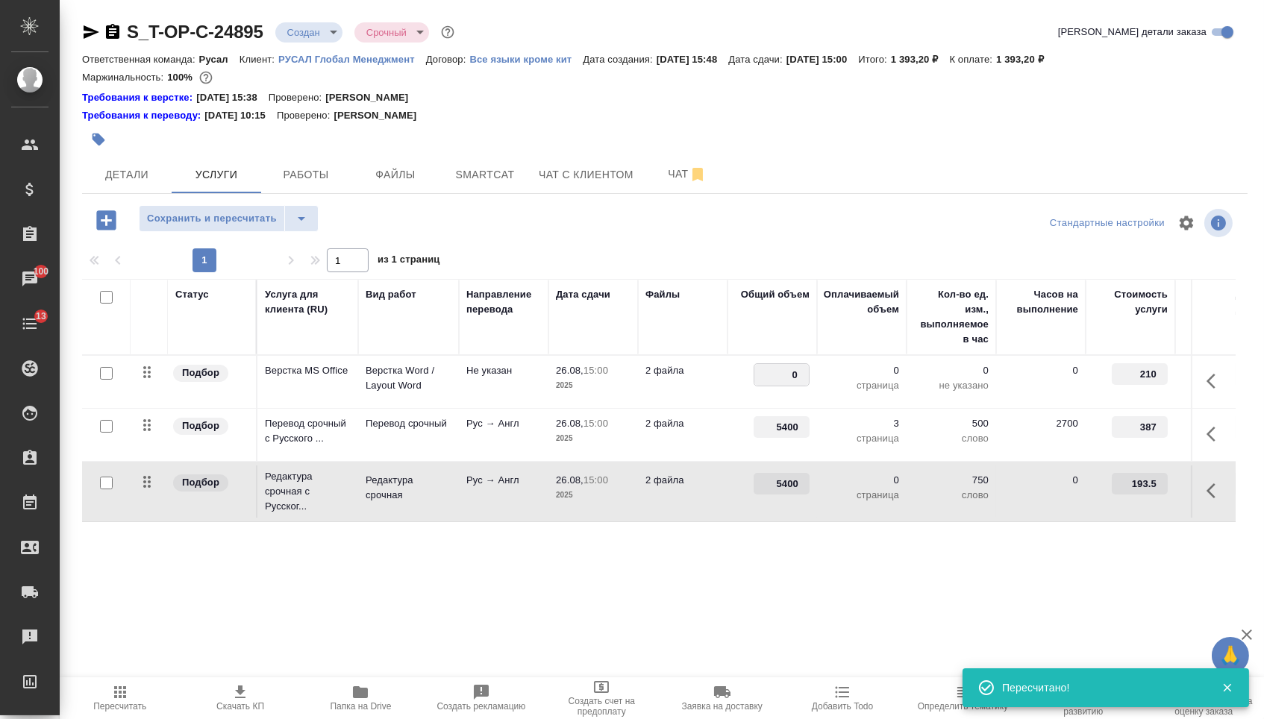
drag, startPoint x: 772, startPoint y: 377, endPoint x: 831, endPoint y: 377, distance: 58.9
type input "3"
click at [648, 634] on div "S_T-OP-C-24895 Создан new Срочный urgent Кратко детали заказа Ответственная ком…" at bounding box center [665, 319] width 1182 height 638
click at [242, 228] on span "Сохранить и пересчитать" at bounding box center [212, 218] width 130 height 17
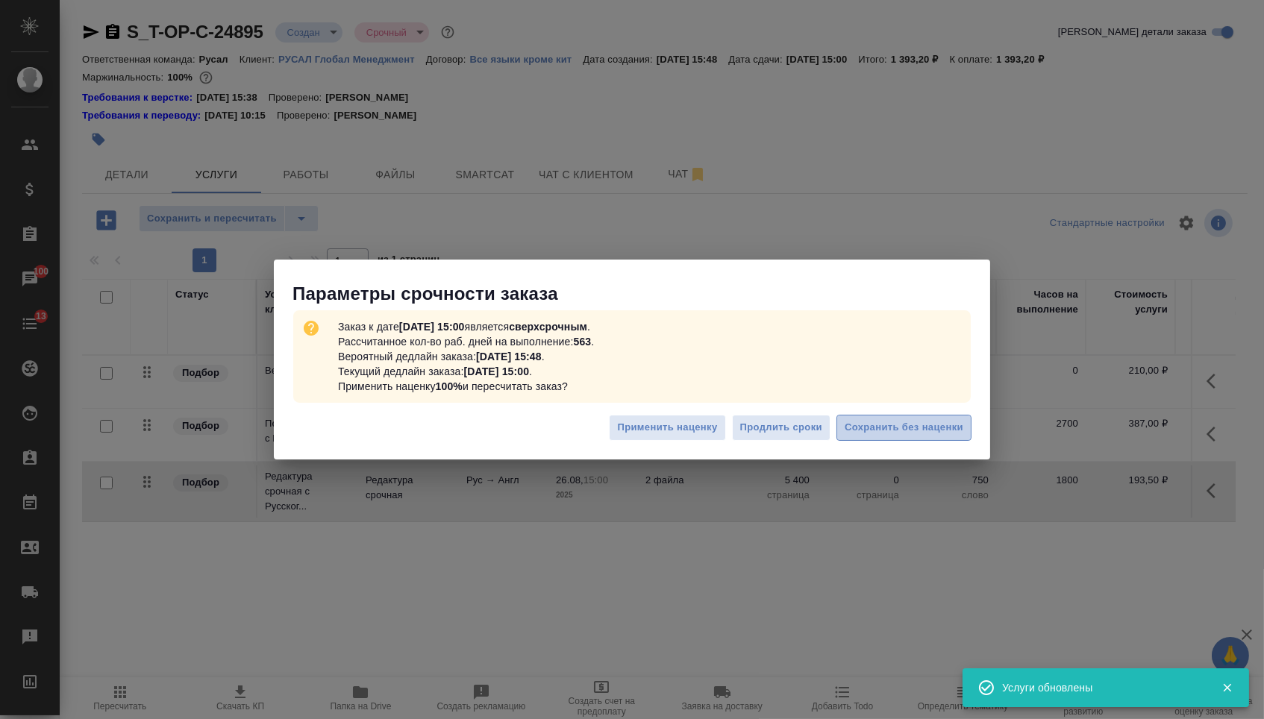
click at [869, 429] on span "Сохранить без наценки" at bounding box center [904, 427] width 119 height 17
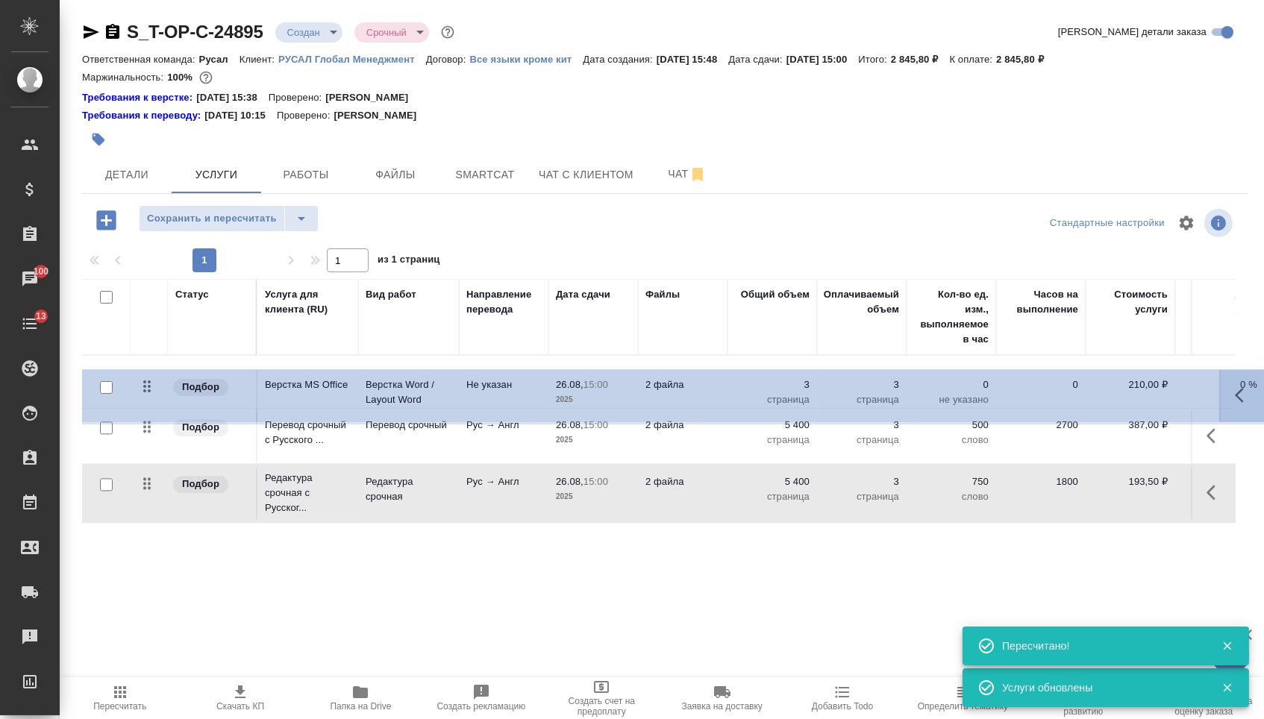
drag, startPoint x: 150, startPoint y: 395, endPoint x: 158, endPoint y: 509, distance: 113.7
click at [160, 580] on div "Статус Услуга для клиента (RU) Вид работ Направление перевода Дата сдачи Файлы …" at bounding box center [659, 439] width 1154 height 321
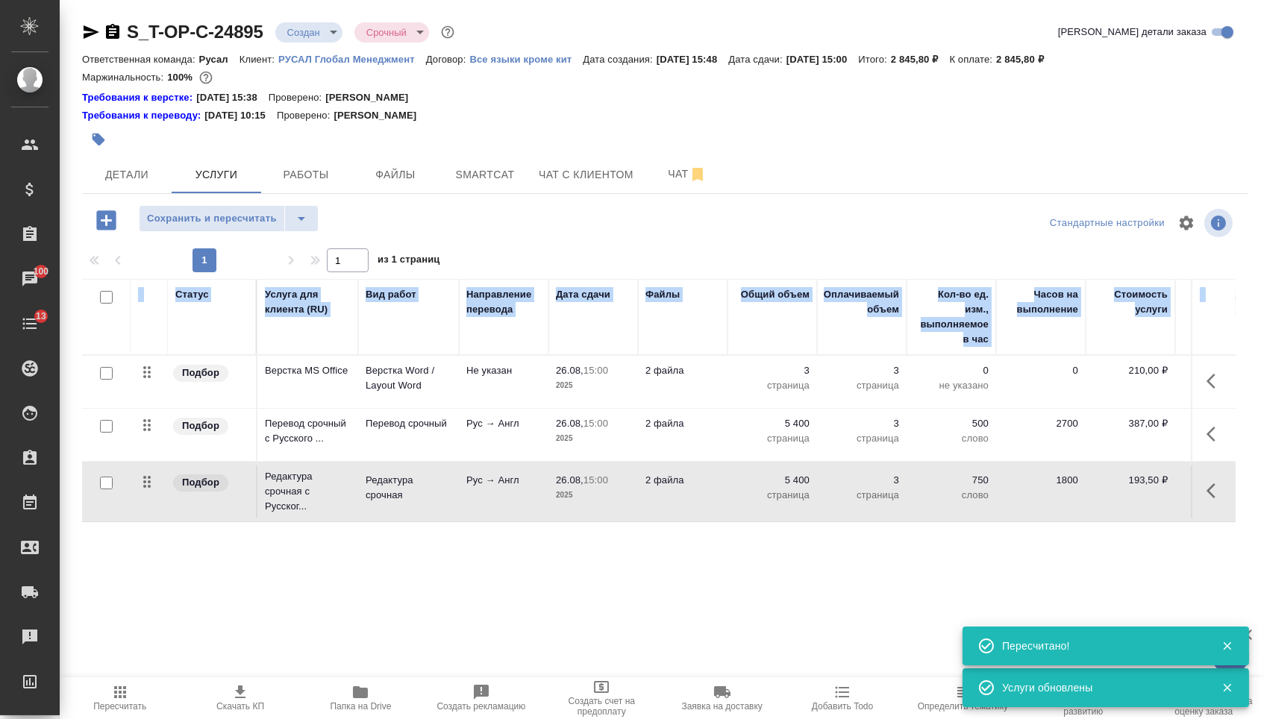
drag, startPoint x: 145, startPoint y: 393, endPoint x: 146, endPoint y: 556, distance: 162.7
click at [146, 556] on div "Статус Услуга для клиента (RU) Вид работ Направление перевода Дата сдачи Файлы …" at bounding box center [659, 439] width 1154 height 321
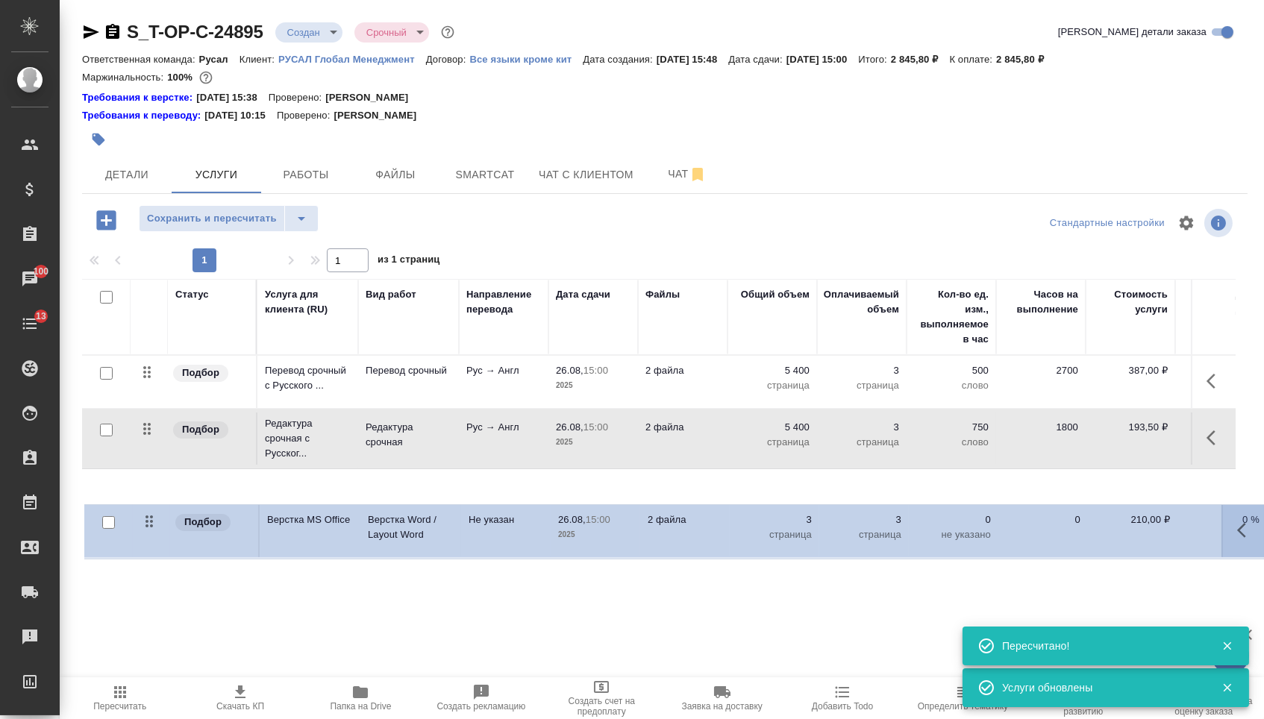
drag, startPoint x: 145, startPoint y: 375, endPoint x: 153, endPoint y: 550, distance: 174.8
click at [153, 563] on div "Статус Услуга для клиента (RU) Вид работ Направление перевода Дата сдачи Файлы …" at bounding box center [659, 439] width 1154 height 321
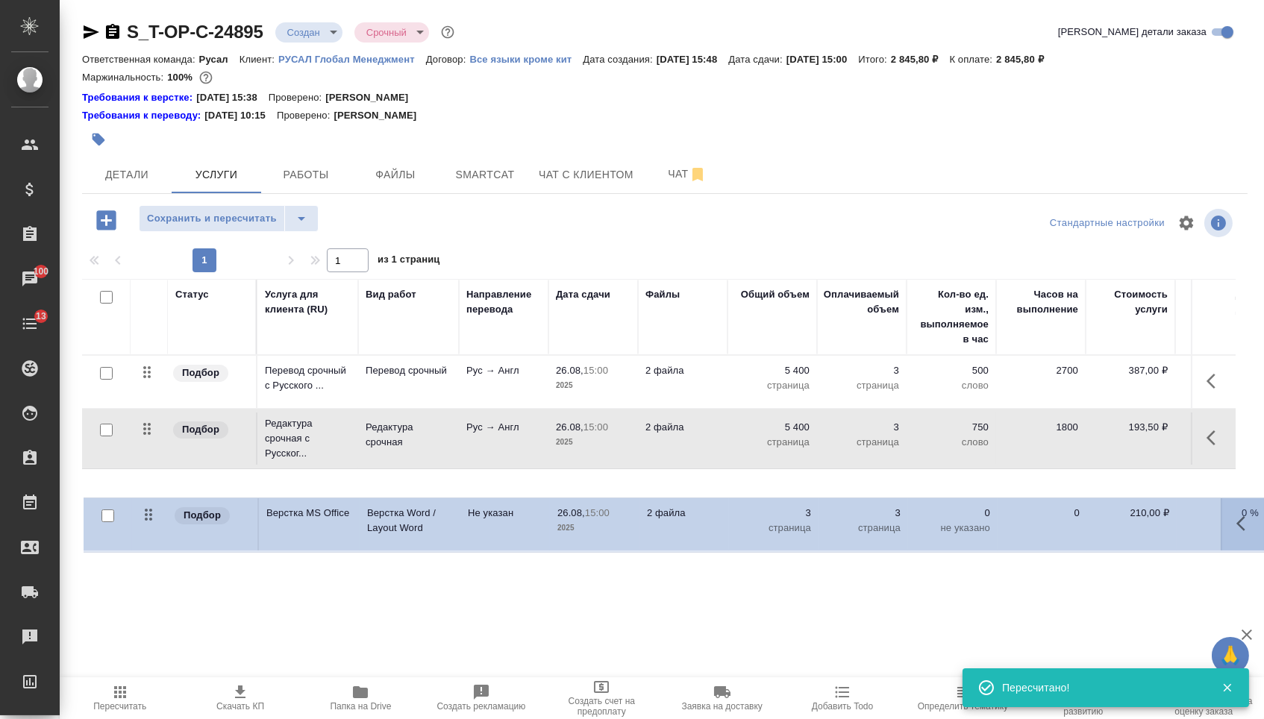
drag, startPoint x: 146, startPoint y: 385, endPoint x: 148, endPoint y: 528, distance: 142.5
click at [150, 524] on table "Статус Услуга для клиента (RU) Вид работ Направление перевода Дата сдачи Файлы …" at bounding box center [785, 401] width 1406 height 245
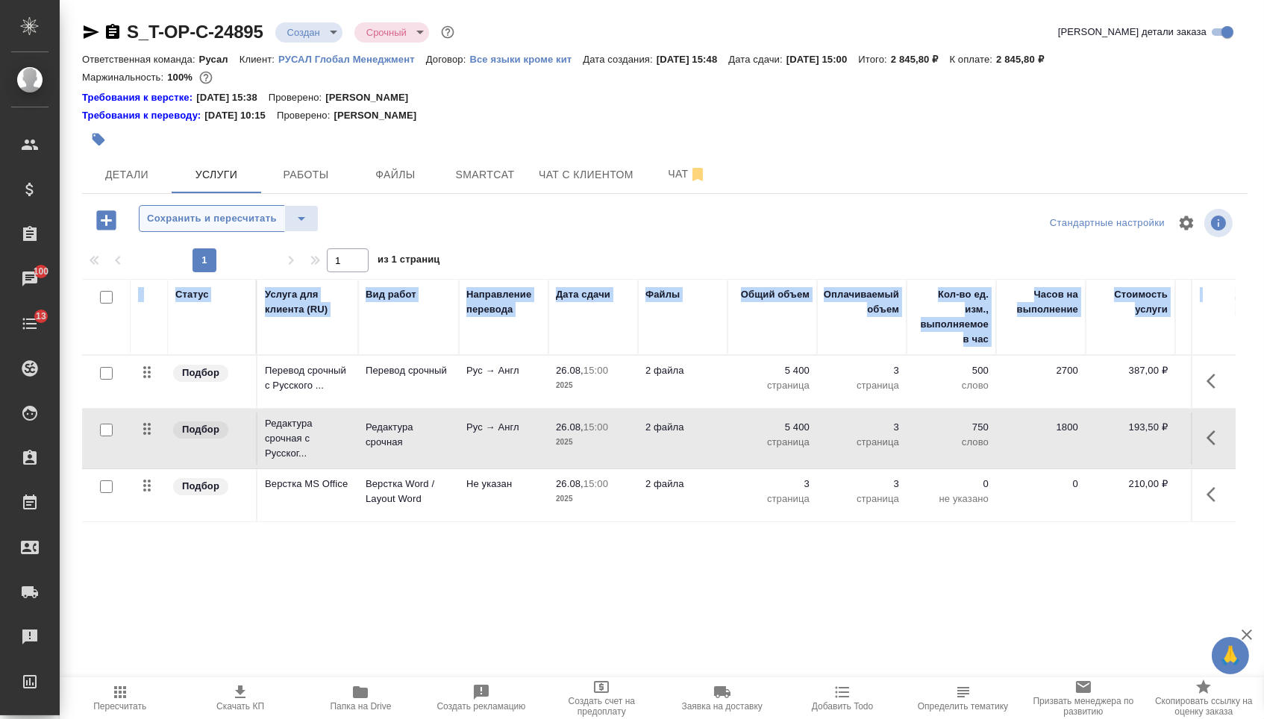
click at [214, 220] on span "Сохранить и пересчитать" at bounding box center [212, 218] width 130 height 17
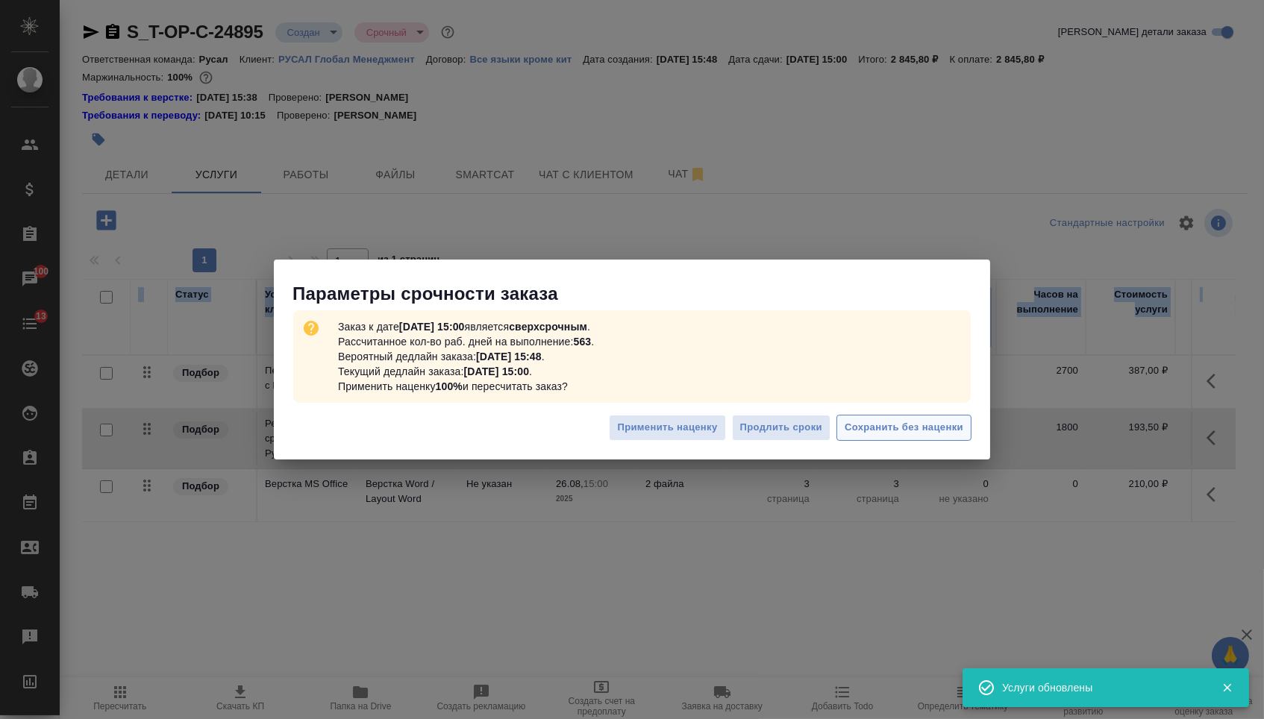
click at [888, 420] on span "Сохранить без наценки" at bounding box center [904, 427] width 119 height 17
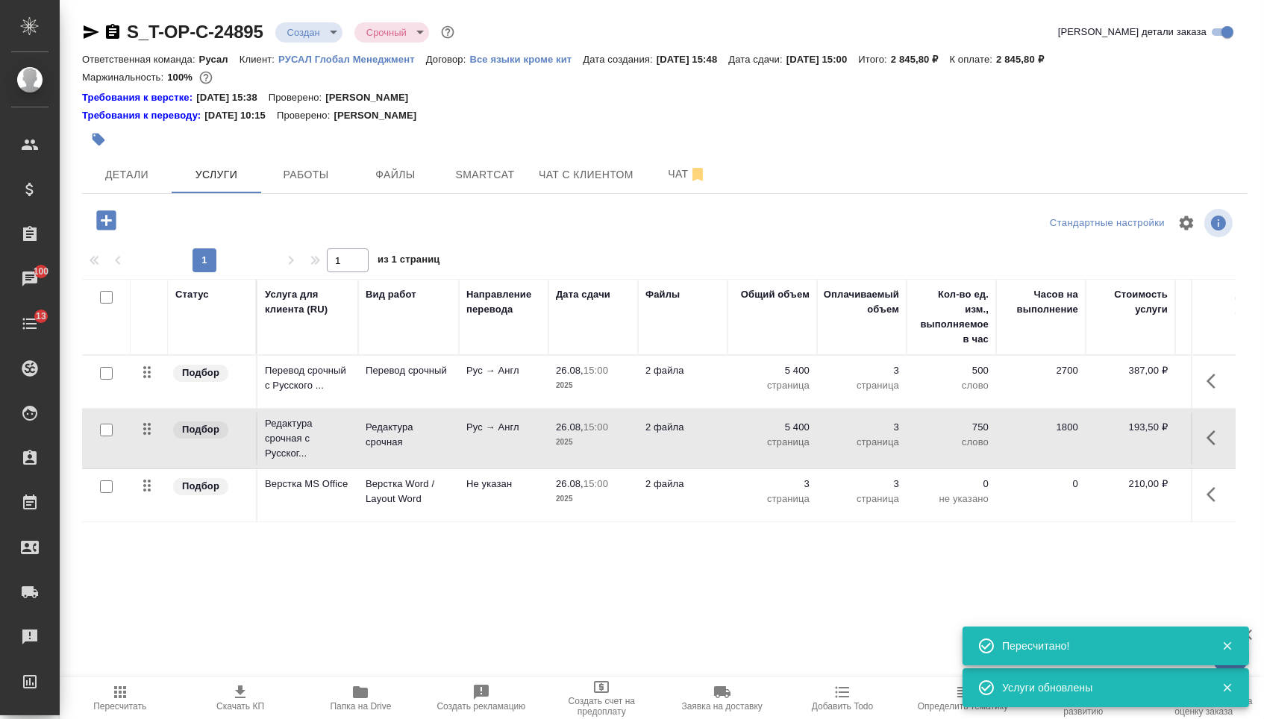
click at [313, 17] on div "S_T-OP-C-24895 Создан new Срочный urgent Кратко детали заказа Ответственная ком…" at bounding box center [665, 319] width 1182 height 638
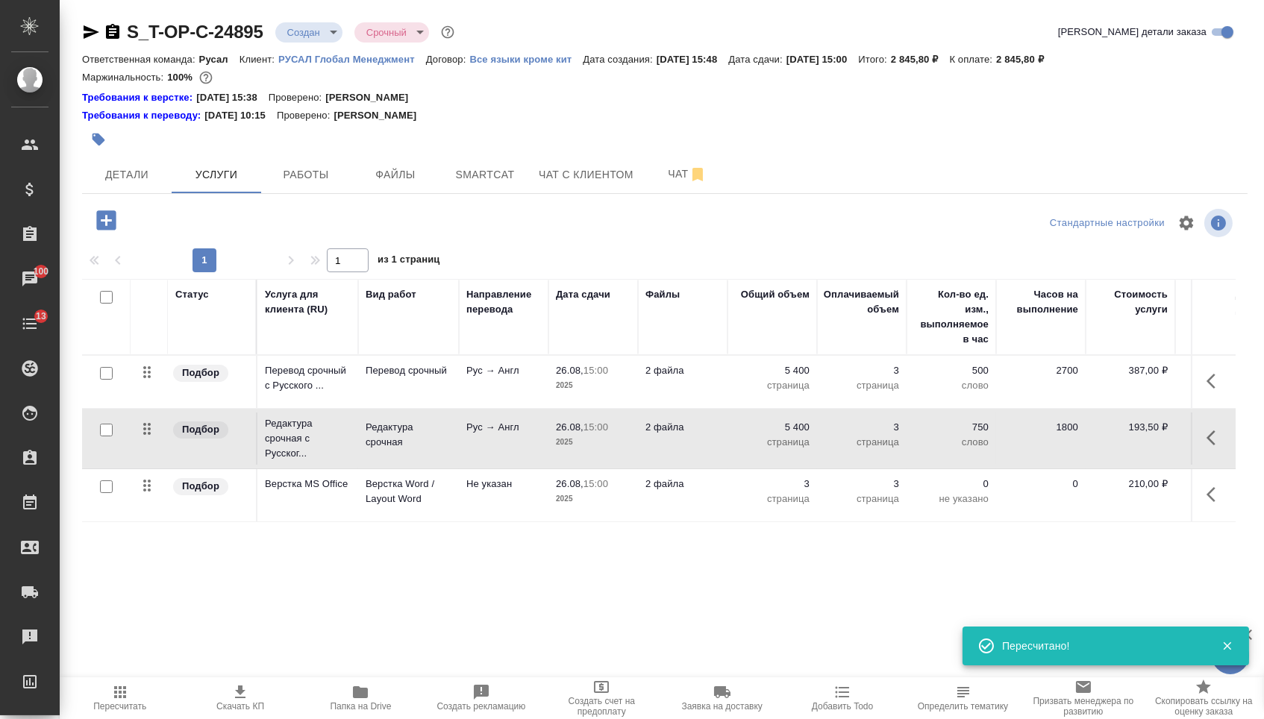
click at [314, 28] on body "🙏 .cls-1 fill:#fff; AWATERA Menshikova Aleksandra Клиенты Спецификации Заказы 1…" at bounding box center [632, 359] width 1264 height 719
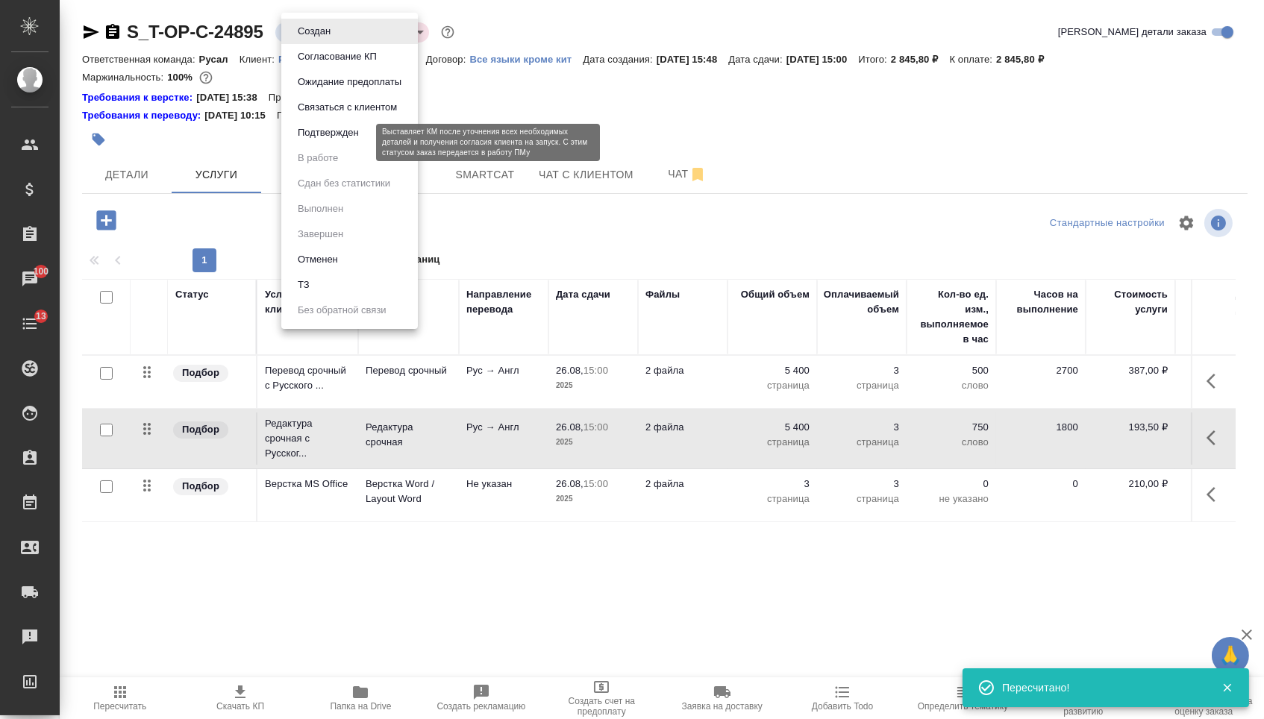
click at [314, 141] on button "Подтвержден" at bounding box center [328, 133] width 70 height 16
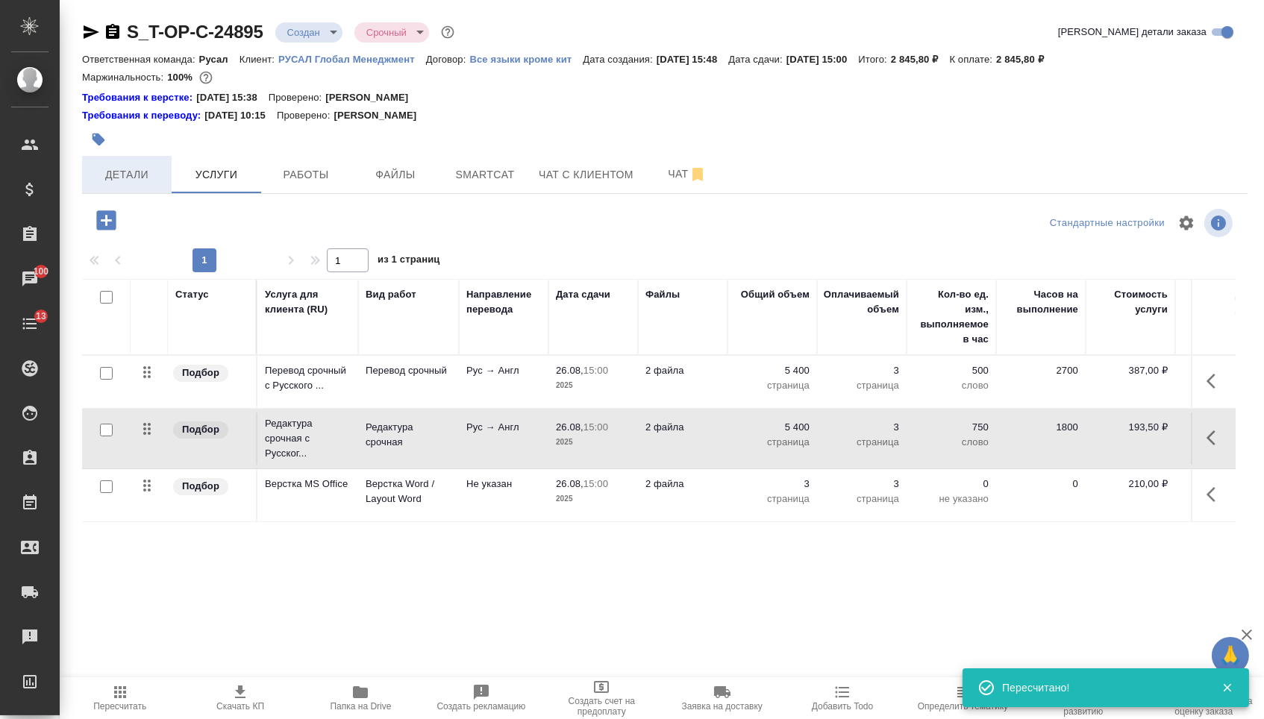
click at [118, 188] on button "Детали" at bounding box center [127, 174] width 90 height 37
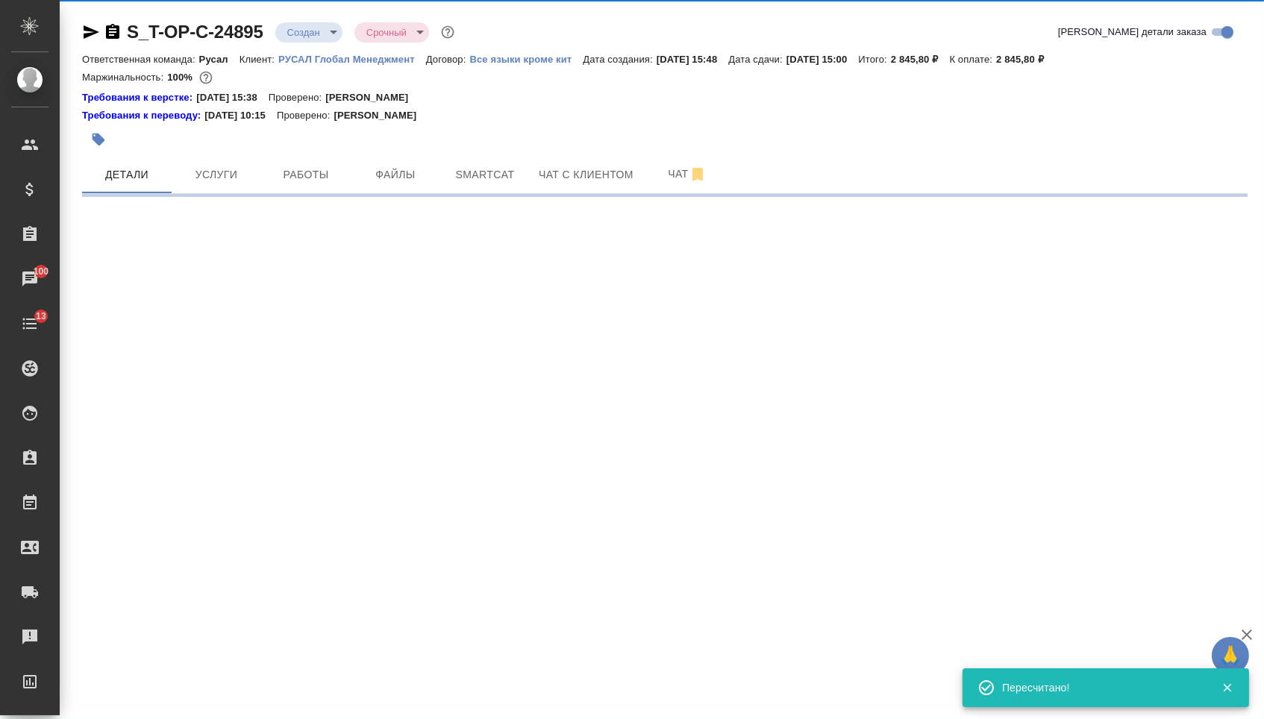
select select "RU"
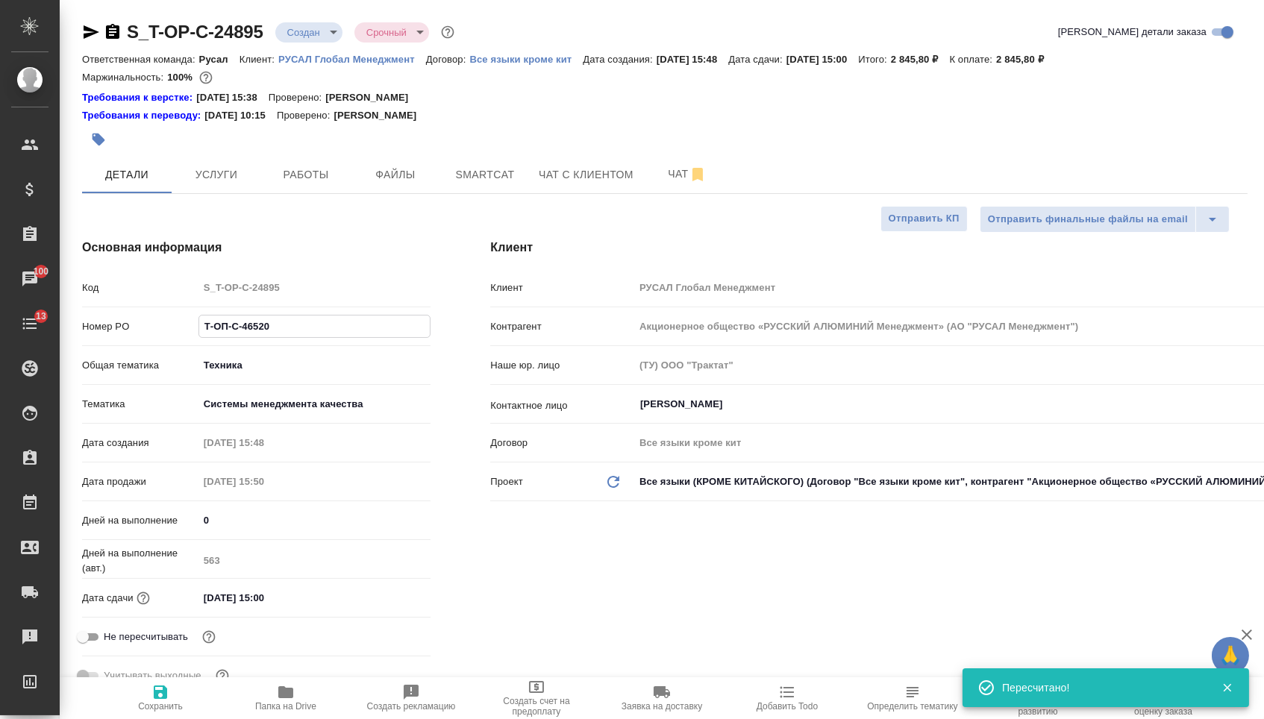
drag, startPoint x: 306, startPoint y: 332, endPoint x: 153, endPoint y: 330, distance: 153.0
click at [153, 330] on div "Номер PO Т-ОП-С-46520" at bounding box center [256, 326] width 348 height 26
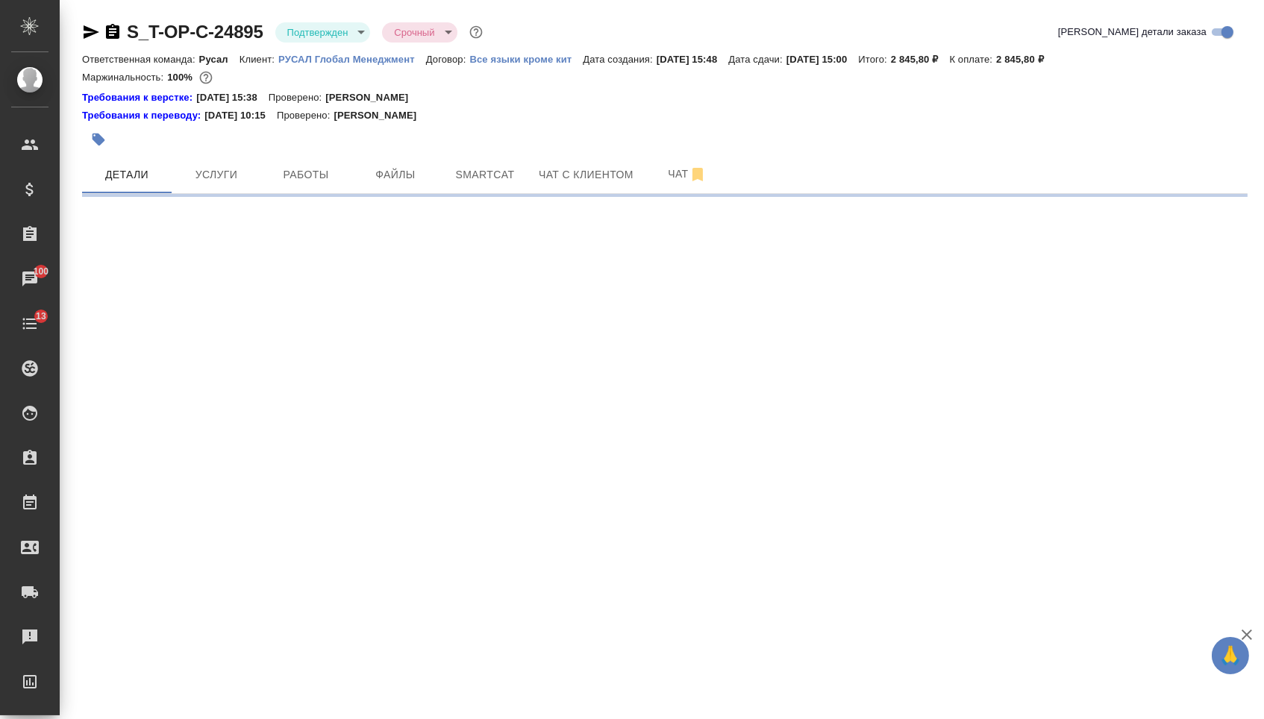
select select "RU"
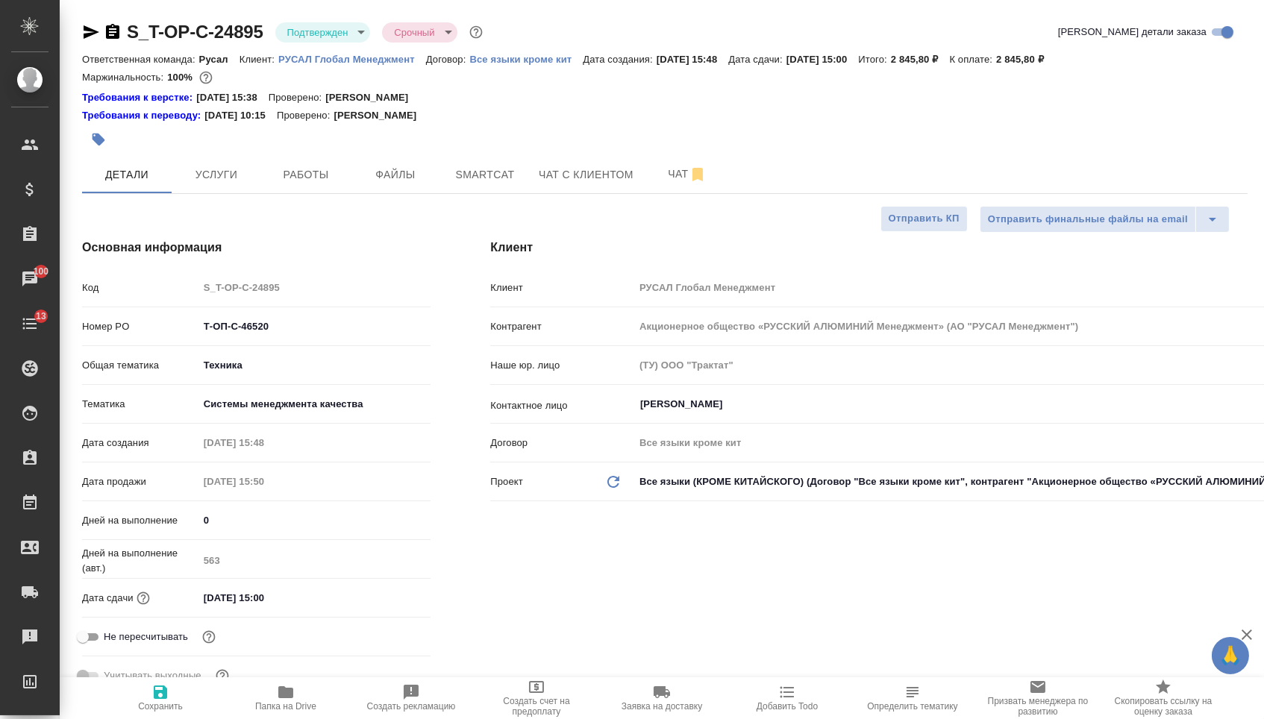
type textarea "x"
click at [119, 25] on icon "button" at bounding box center [112, 31] width 13 height 15
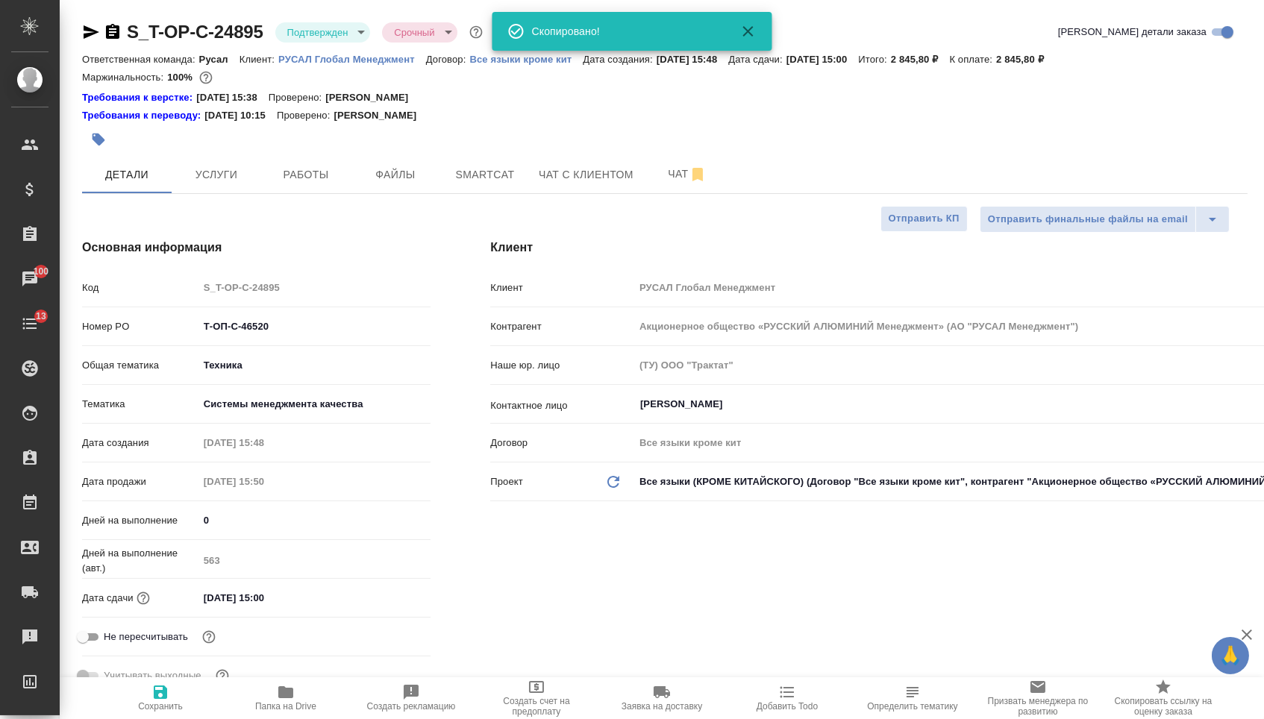
type textarea "x"
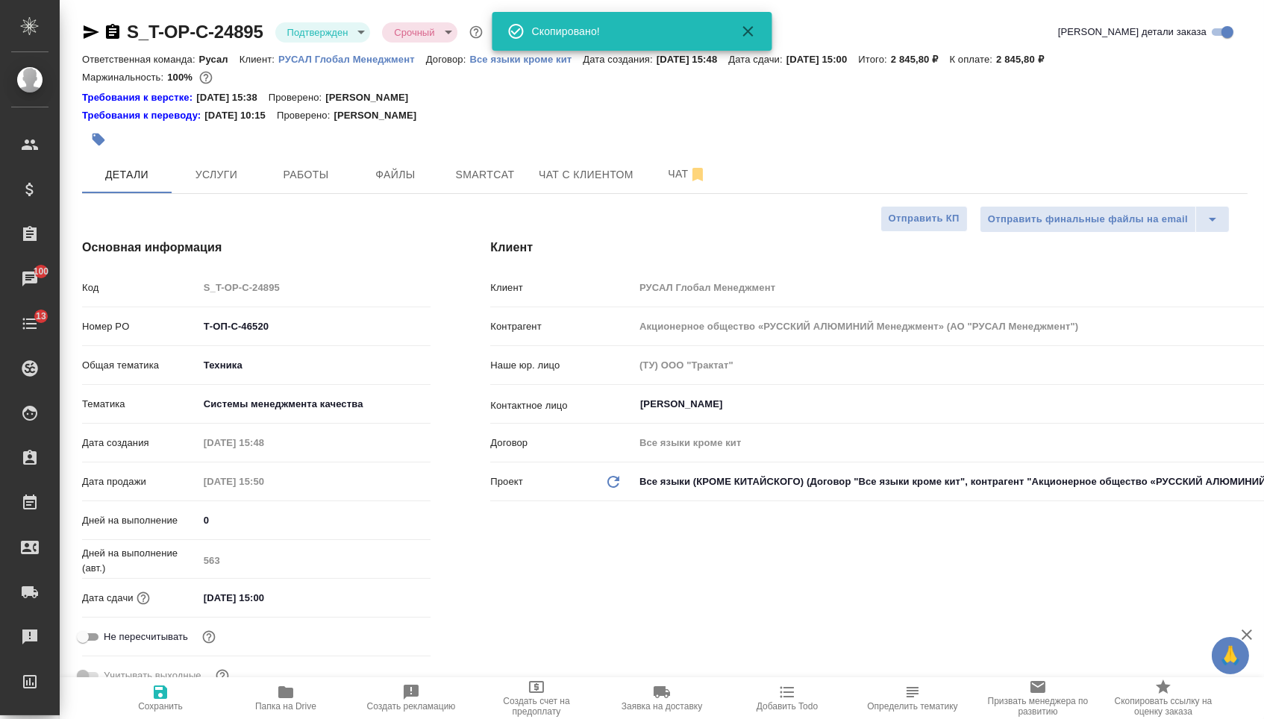
type textarea "x"
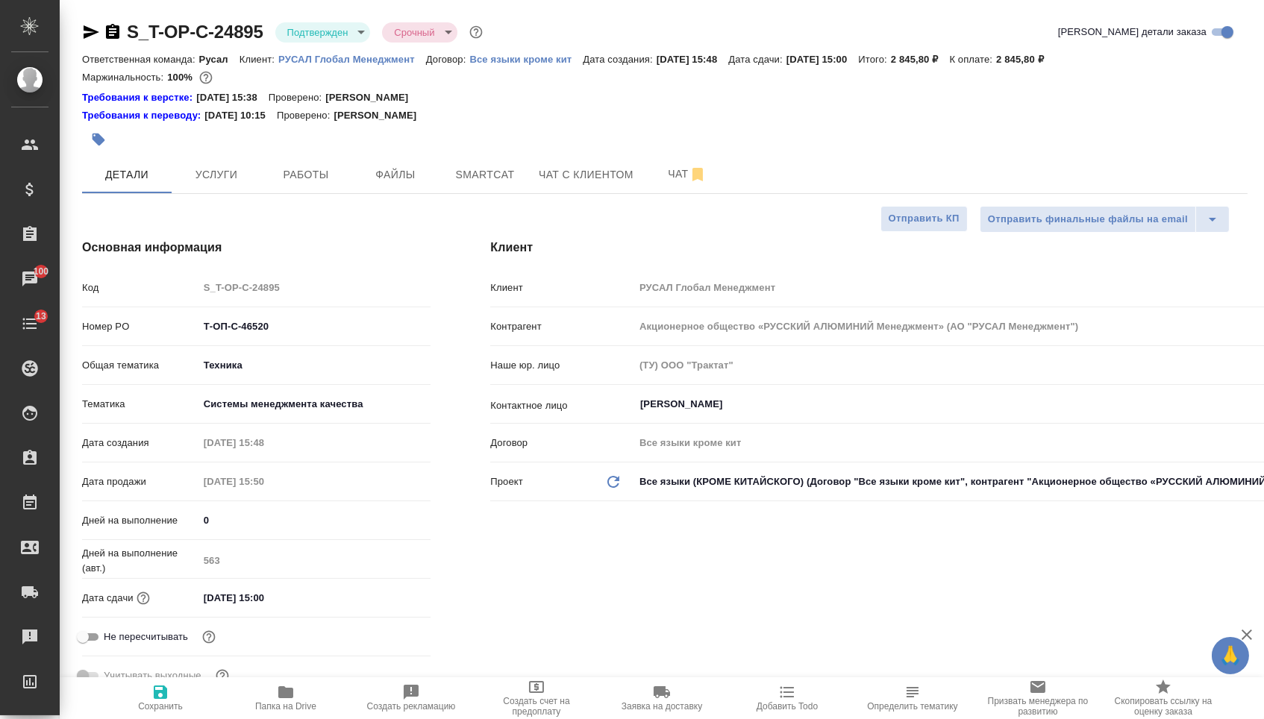
type textarea "x"
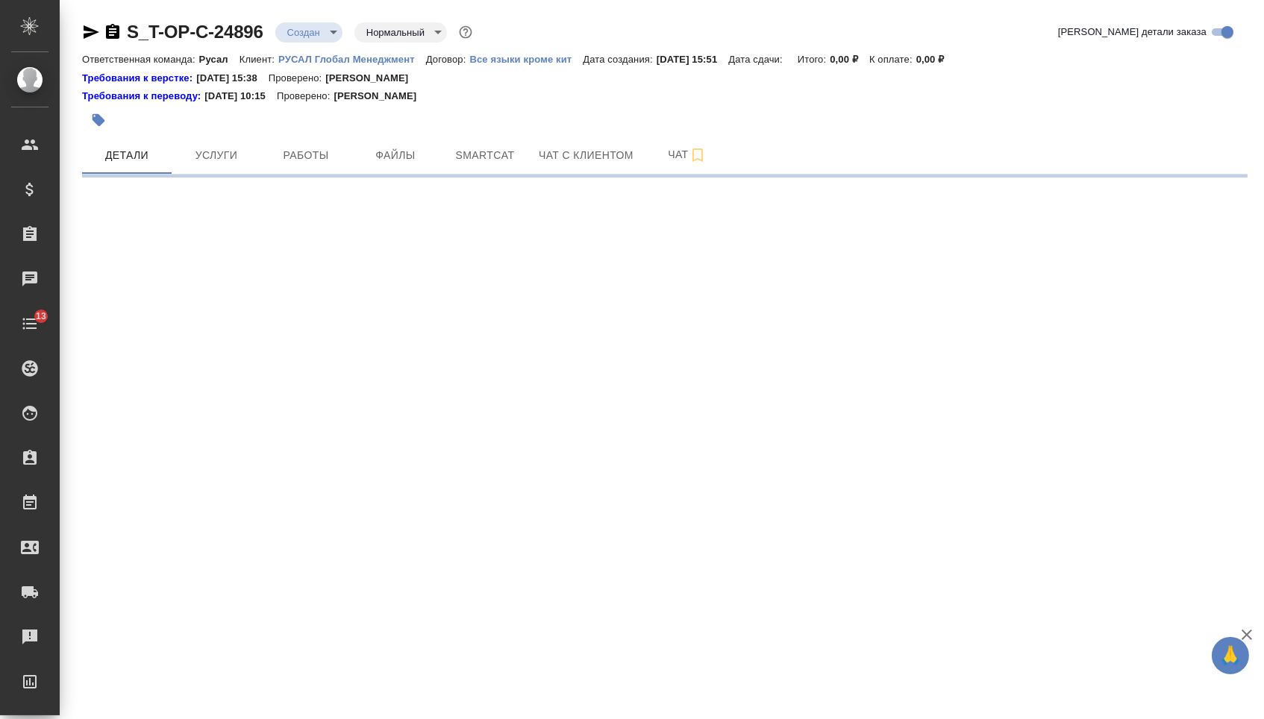
select select "RU"
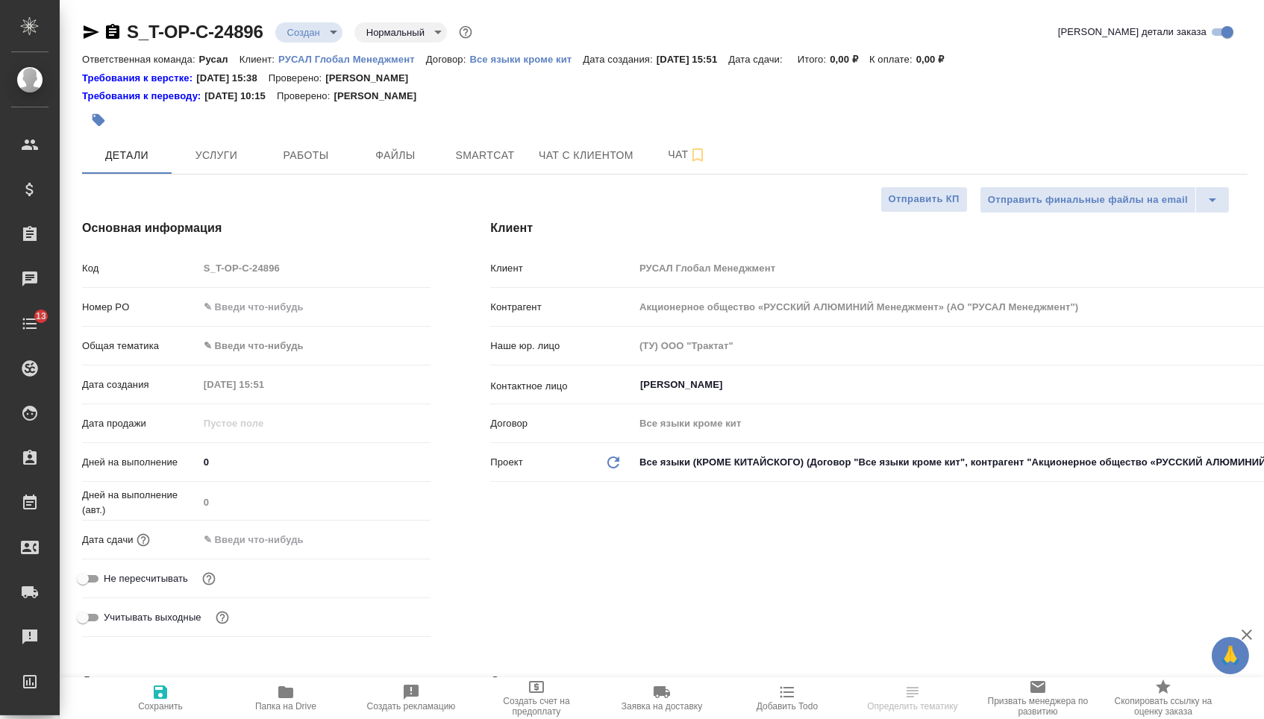
type textarea "x"
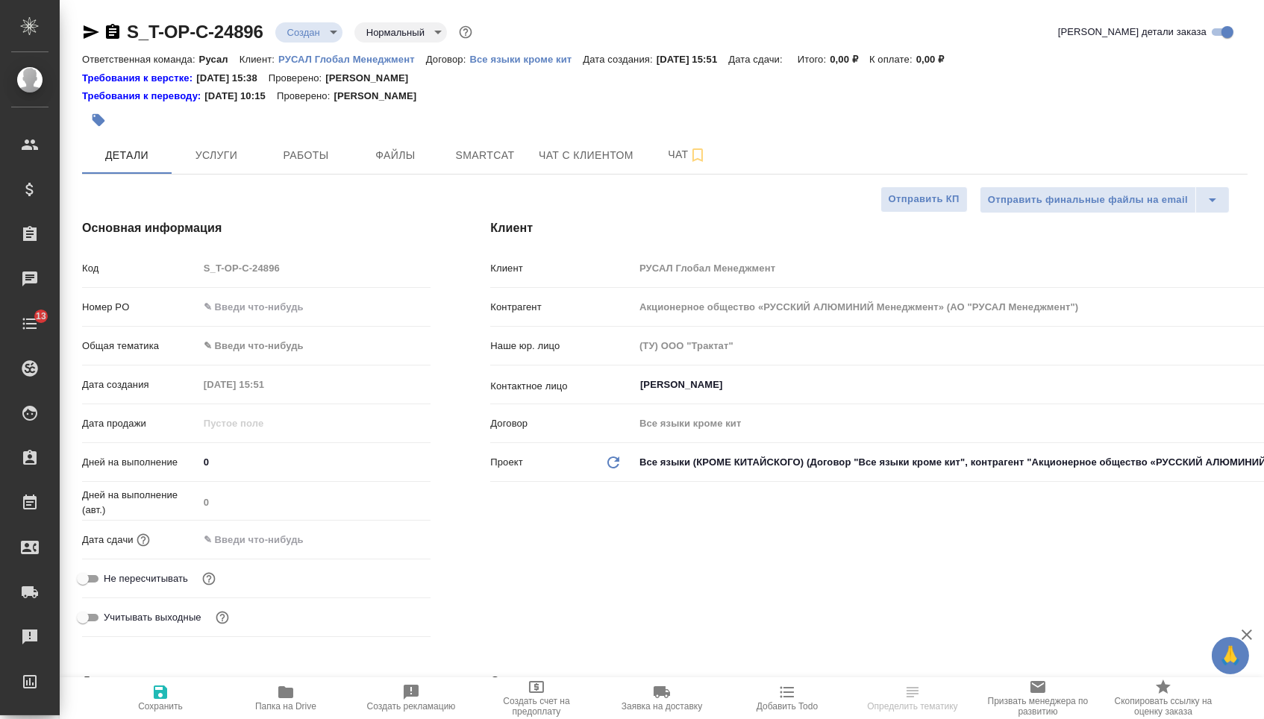
type textarea "x"
click at [267, 309] on input "text" at bounding box center [314, 307] width 233 height 22
type textarea "x"
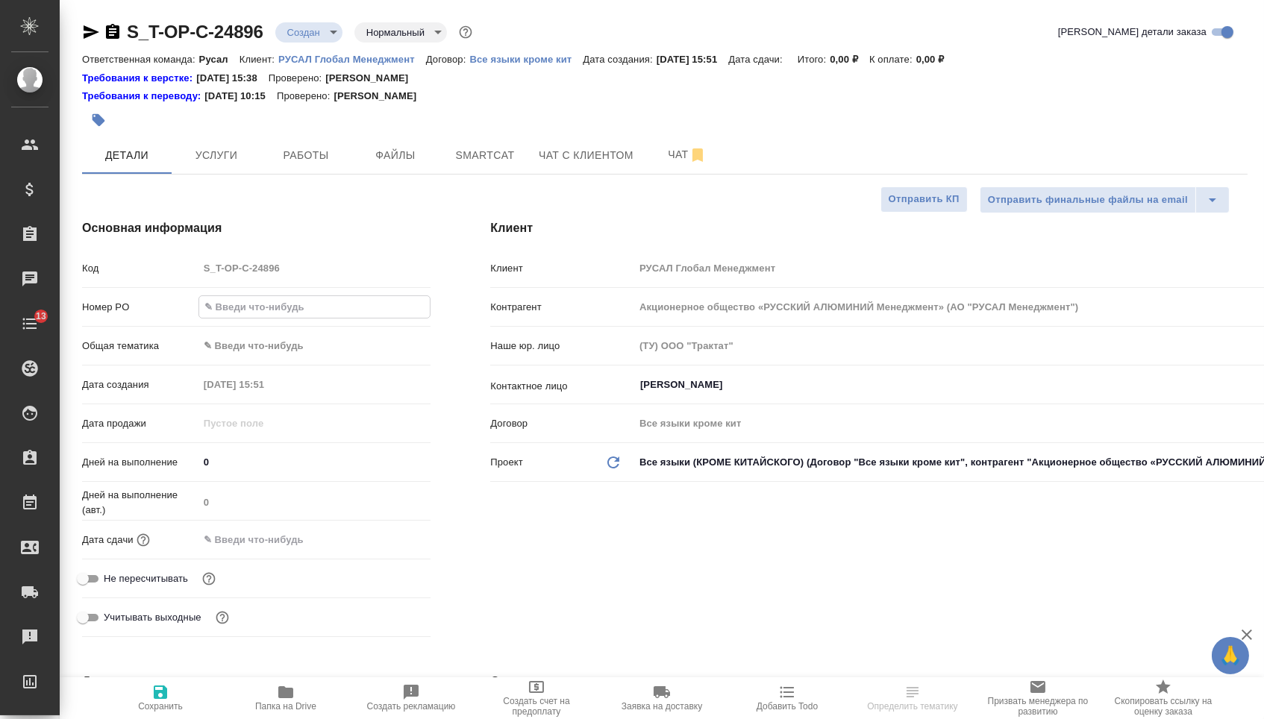
paste input "Т-ОП-С-46521"
type input "Т-ОП-С-46521"
type textarea "x"
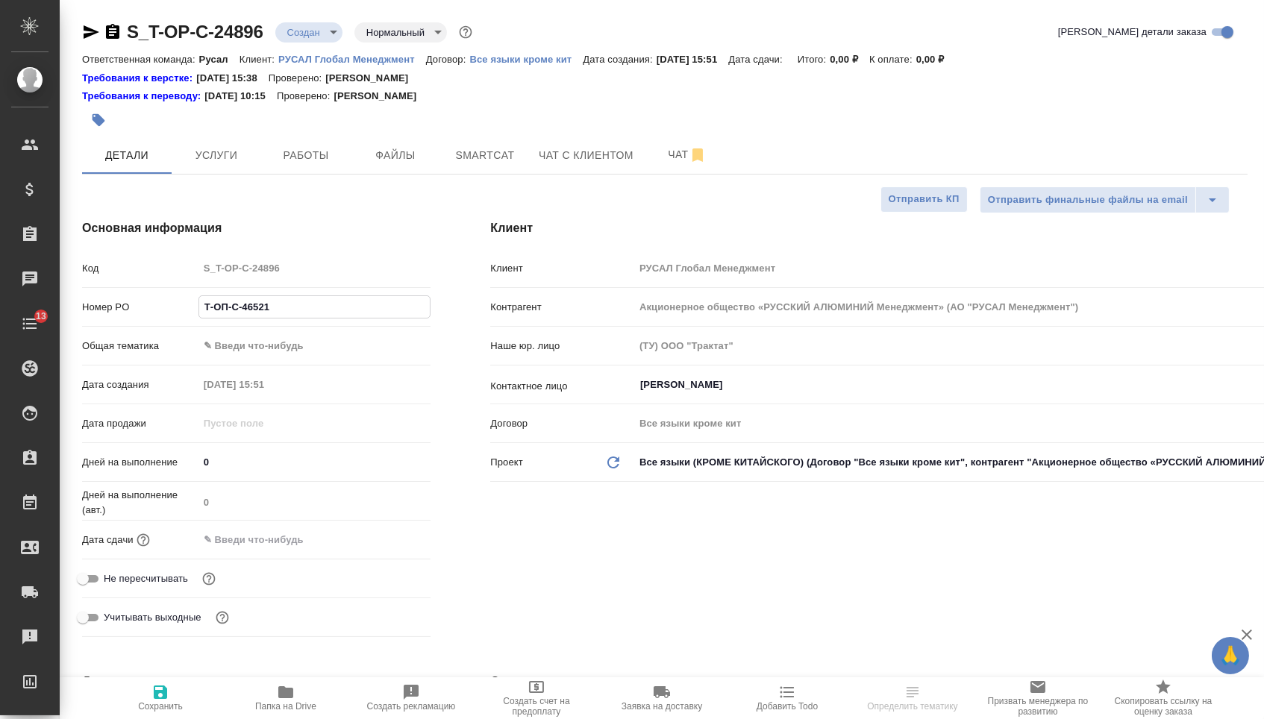
type input "Т-ОП-С-46521"
click at [274, 536] on input "text" at bounding box center [263, 540] width 131 height 22
click at [389, 548] on icon "button" at bounding box center [387, 540] width 18 height 18
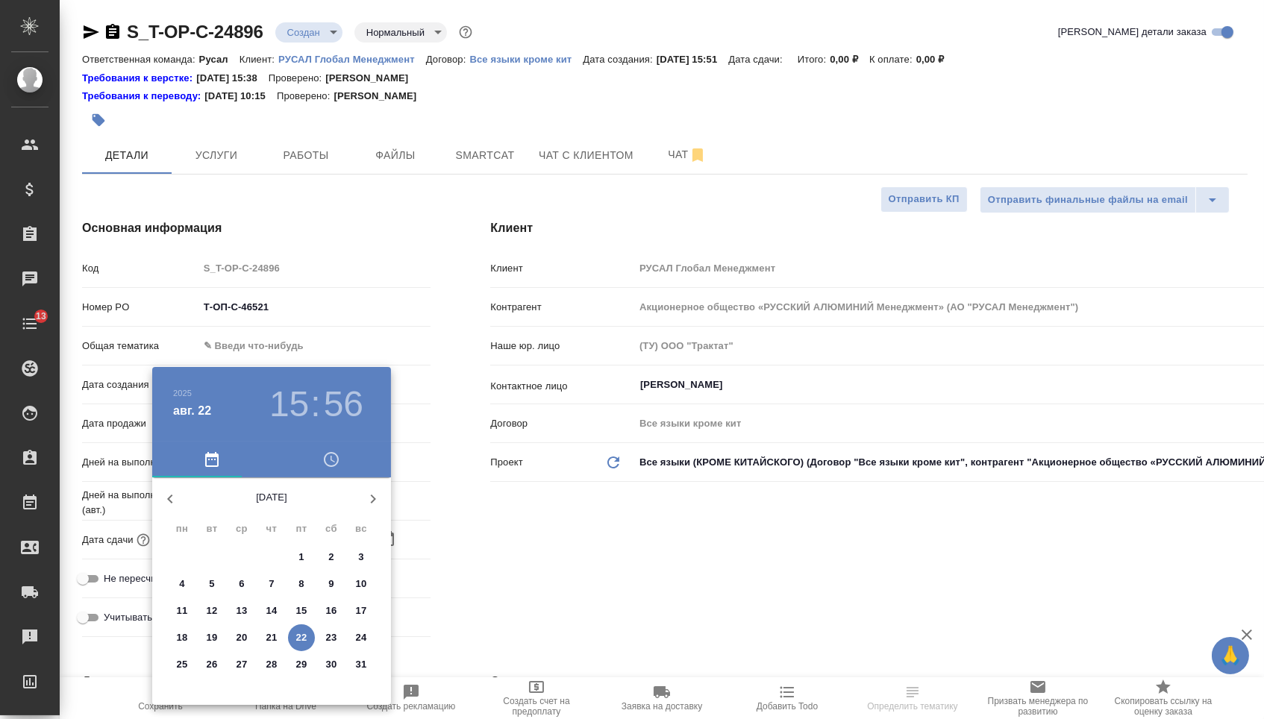
click at [302, 666] on p "29" at bounding box center [301, 664] width 11 height 15
type input "[DATE] 15:56"
type textarea "x"
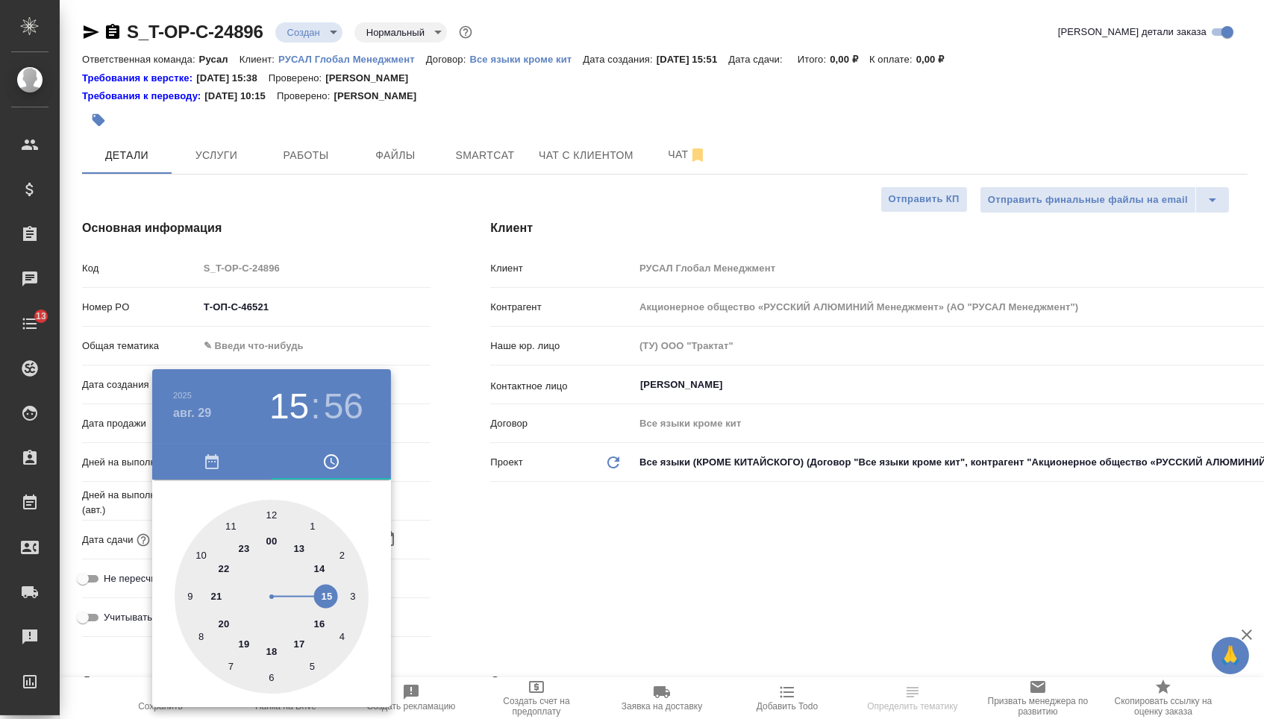
type textarea "x"
type input "[DATE] 11:56"
click at [226, 521] on div at bounding box center [272, 597] width 194 height 194
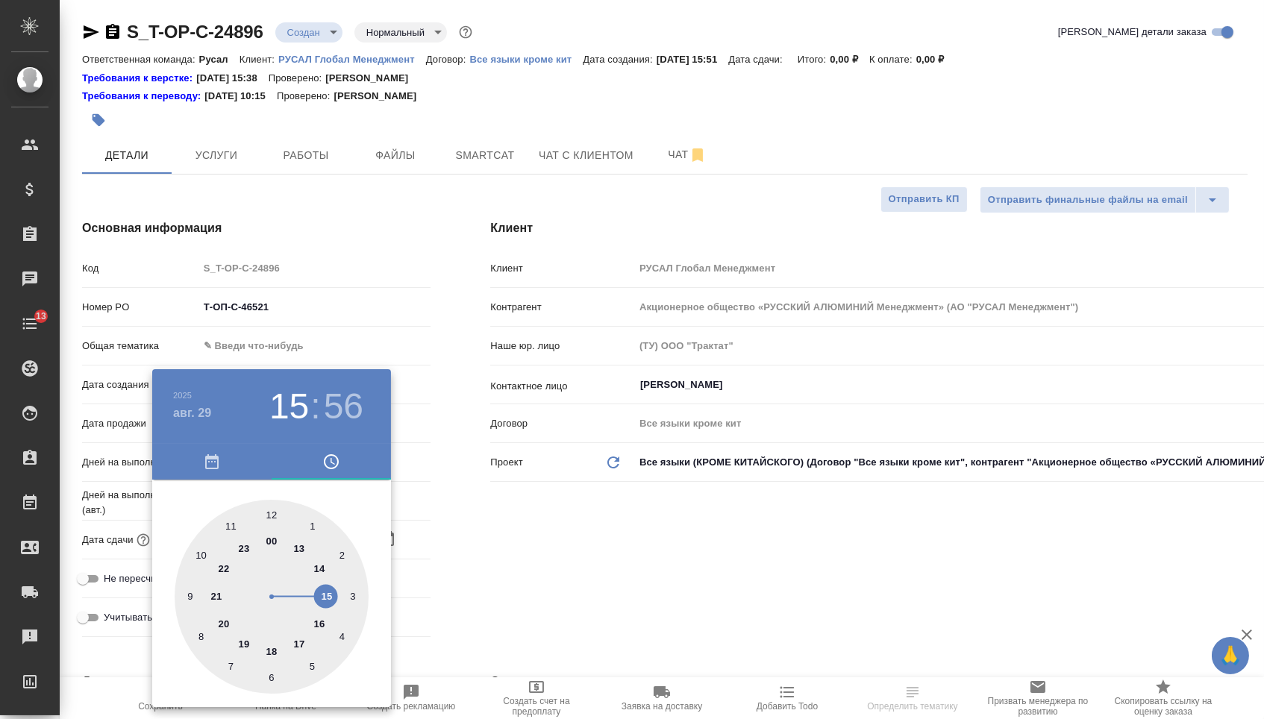
type textarea "x"
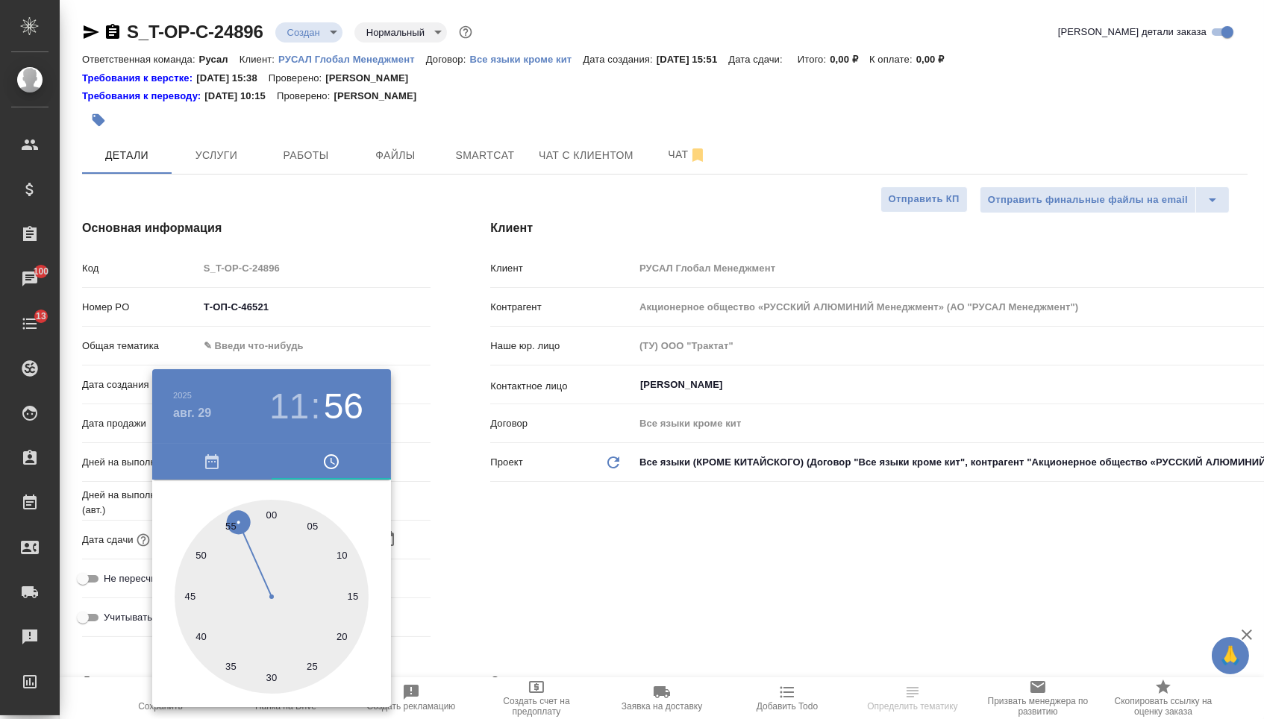
type textarea "x"
type input "[DATE] 11:00"
click at [272, 508] on div at bounding box center [272, 597] width 194 height 194
type textarea "x"
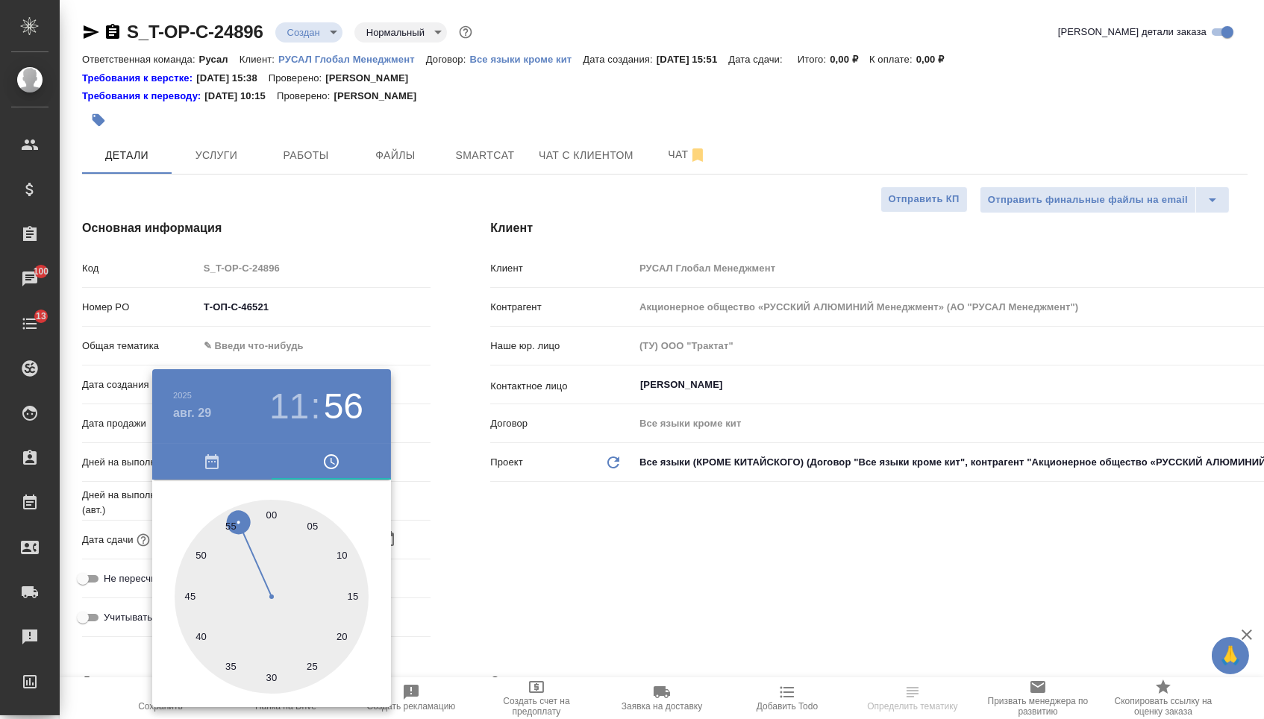
type textarea "x"
click at [476, 564] on div at bounding box center [632, 359] width 1264 height 719
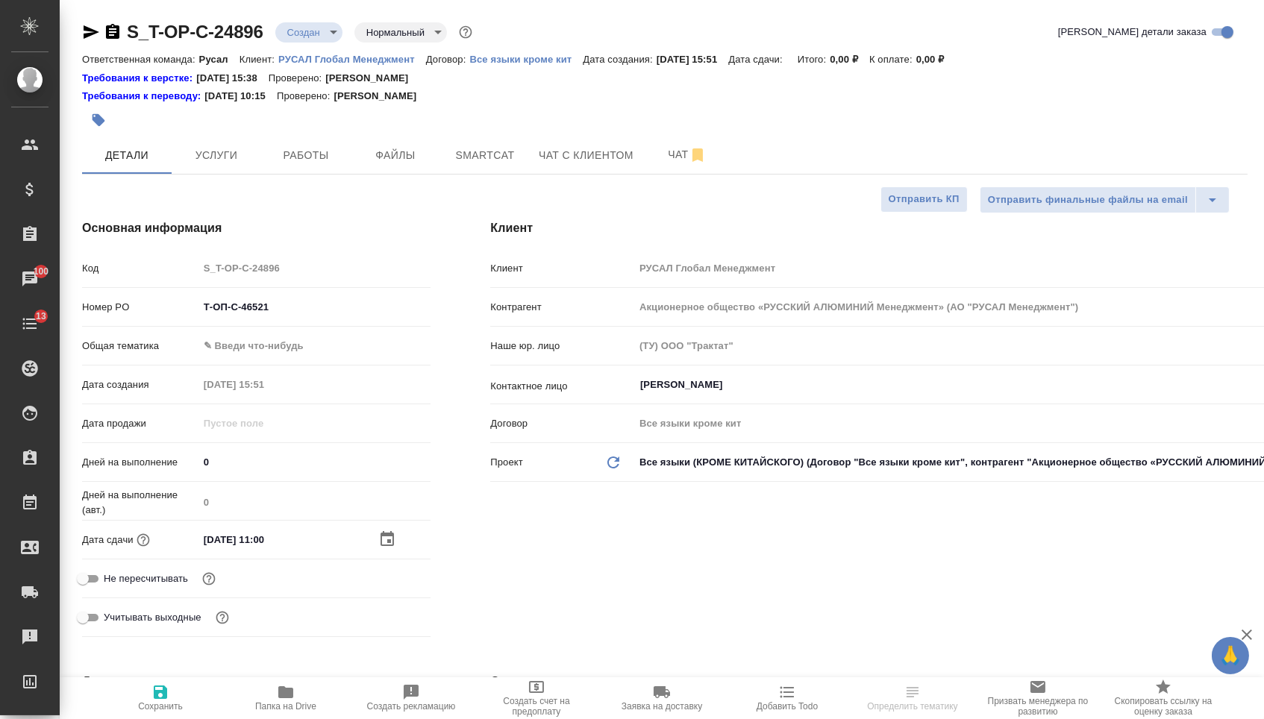
type textarea "x"
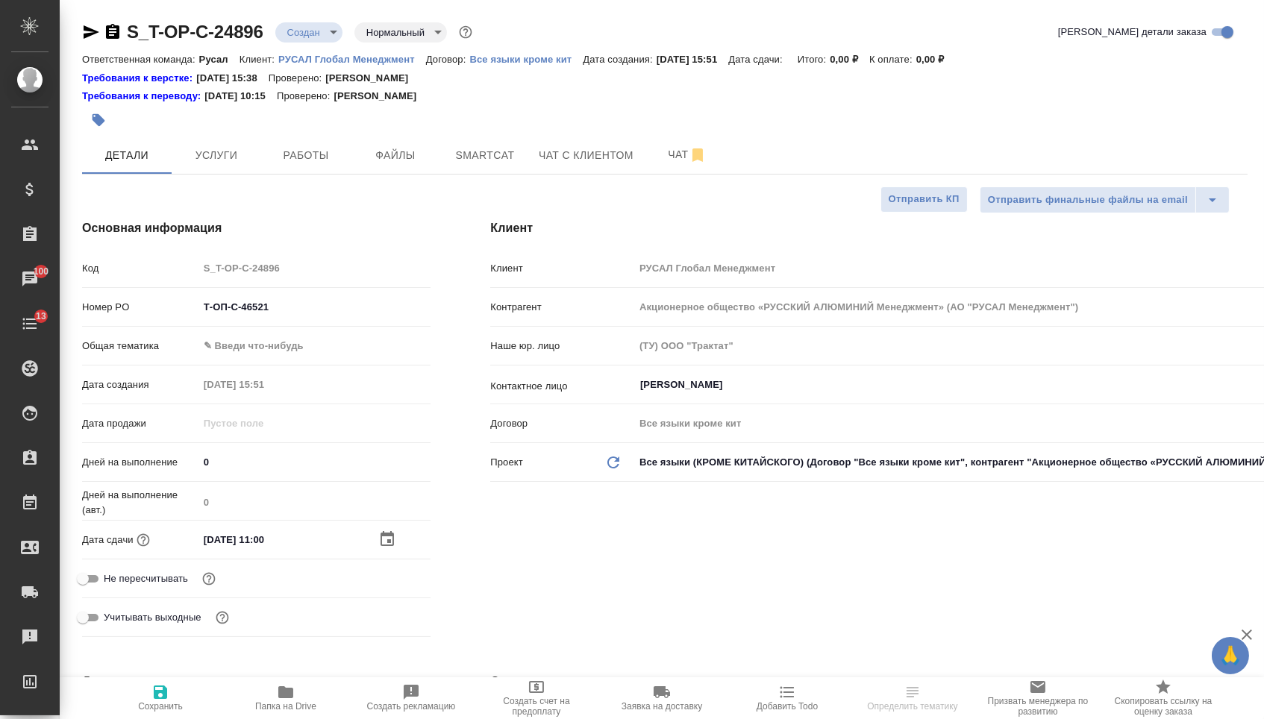
type textarea "x"
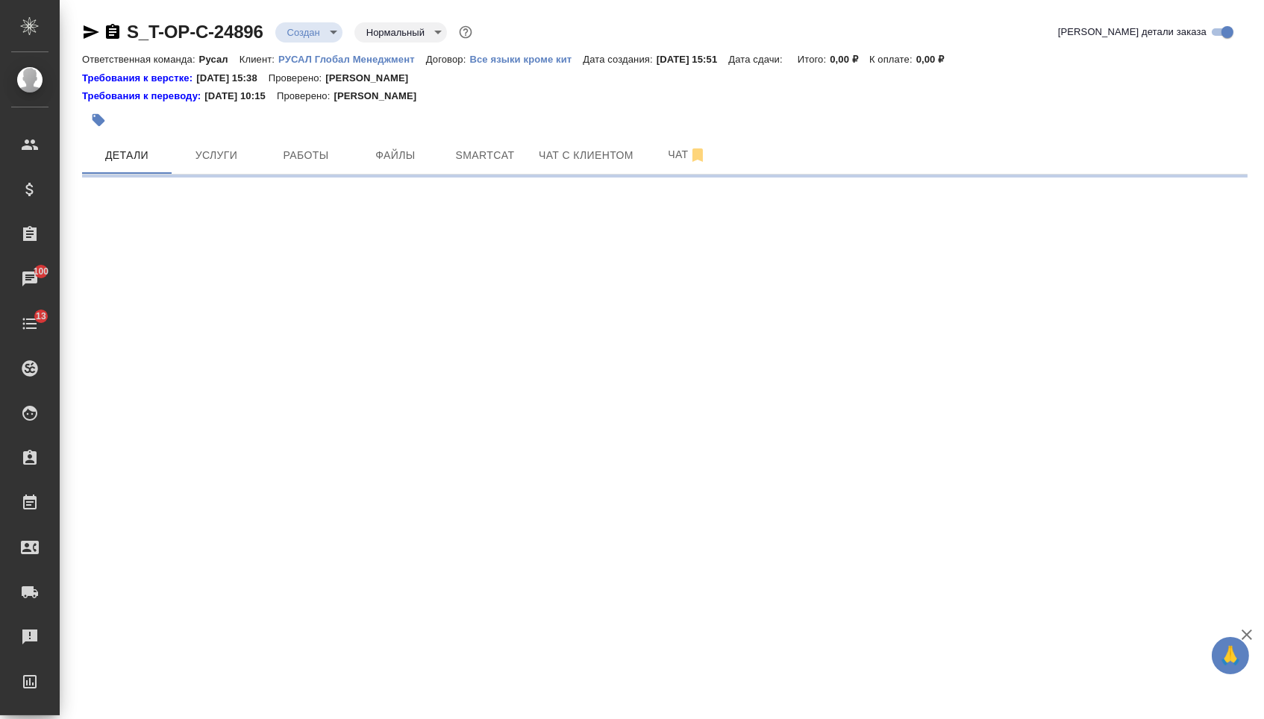
select select "RU"
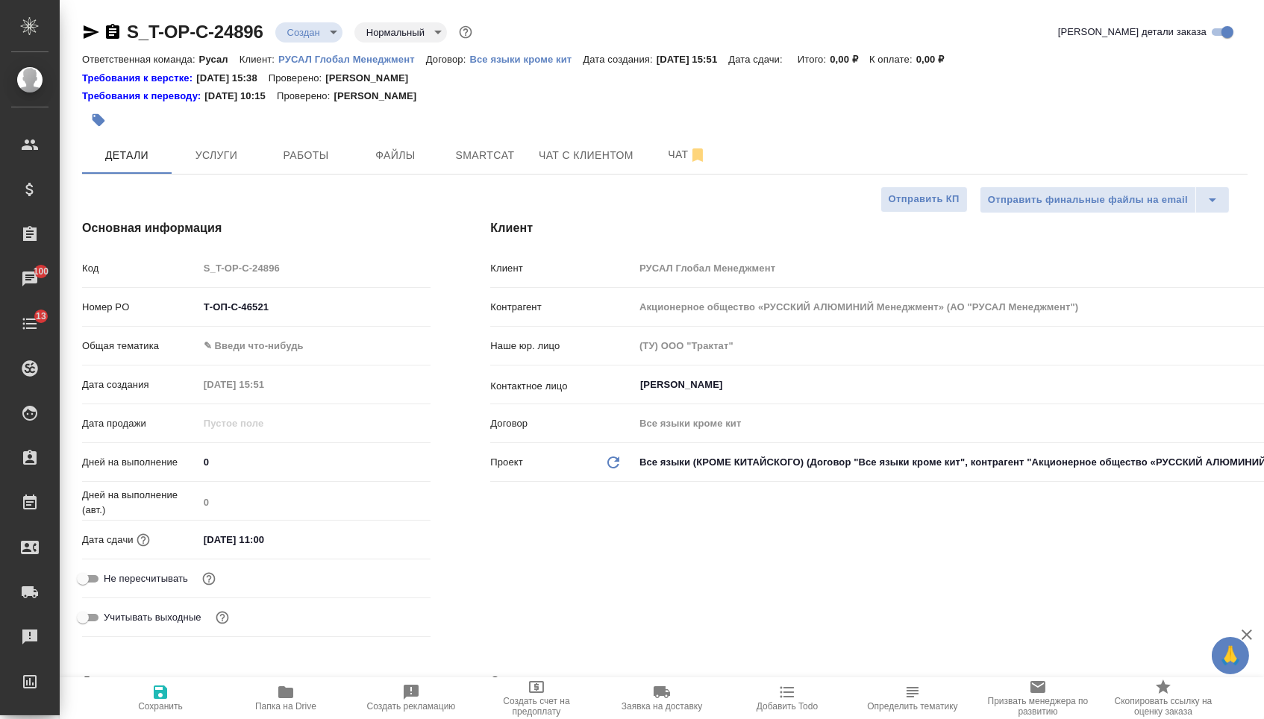
type textarea "x"
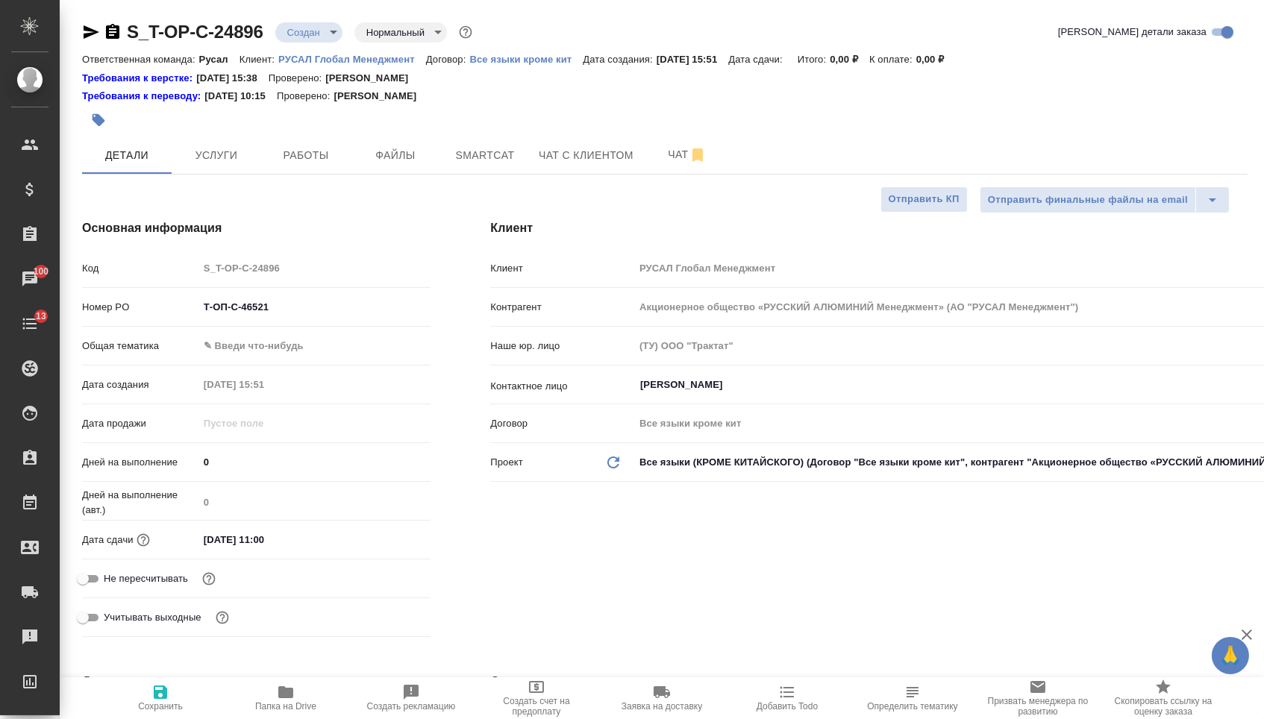
type textarea "x"
click at [113, 27] on icon "button" at bounding box center [112, 31] width 13 height 15
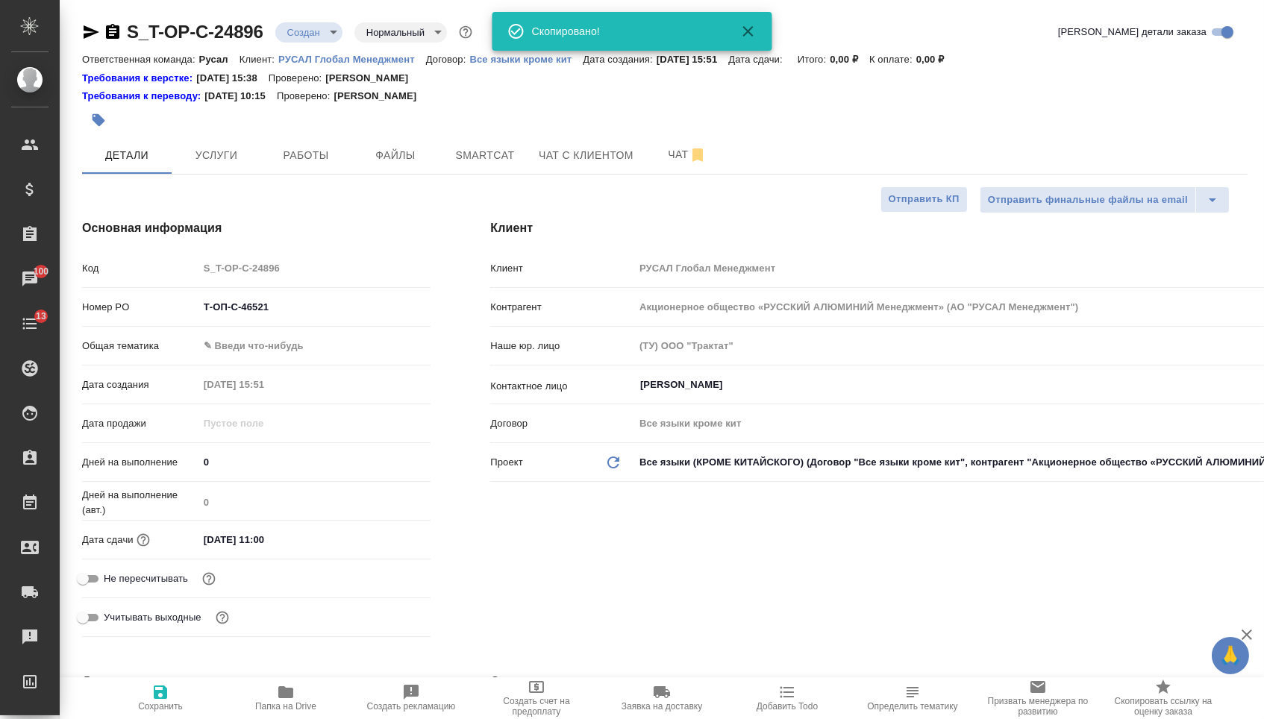
type textarea "x"
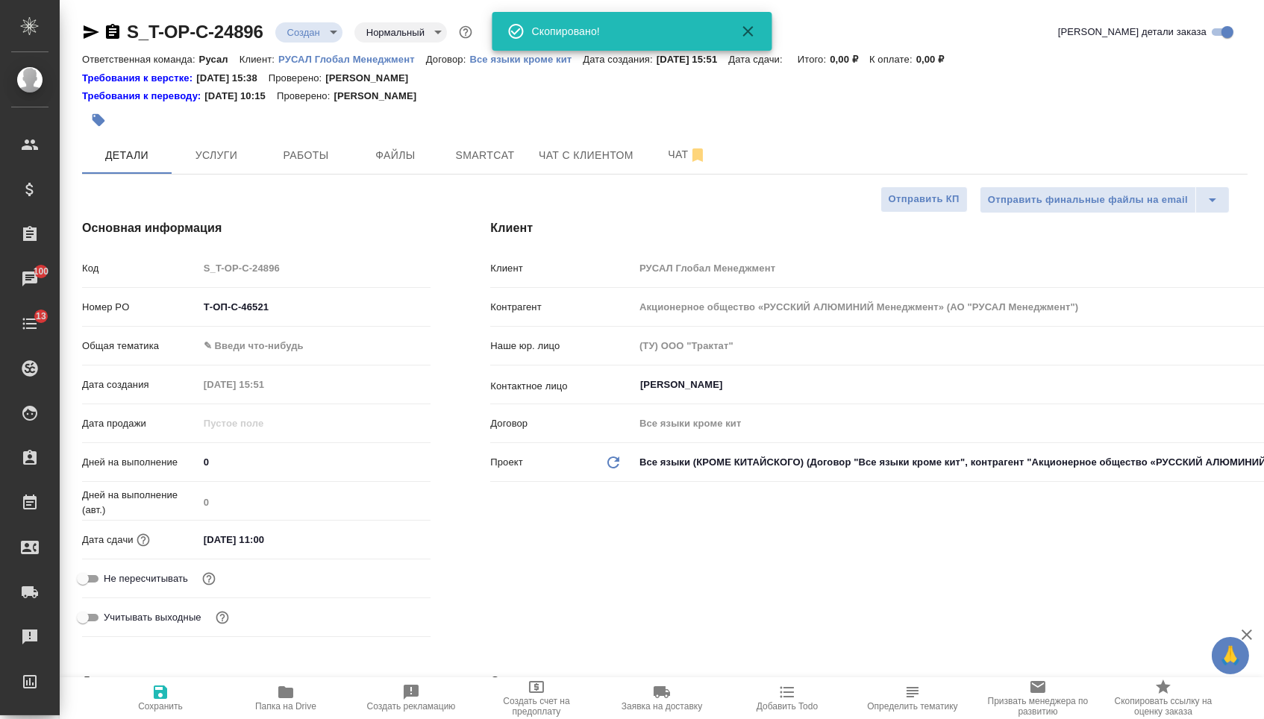
type textarea "x"
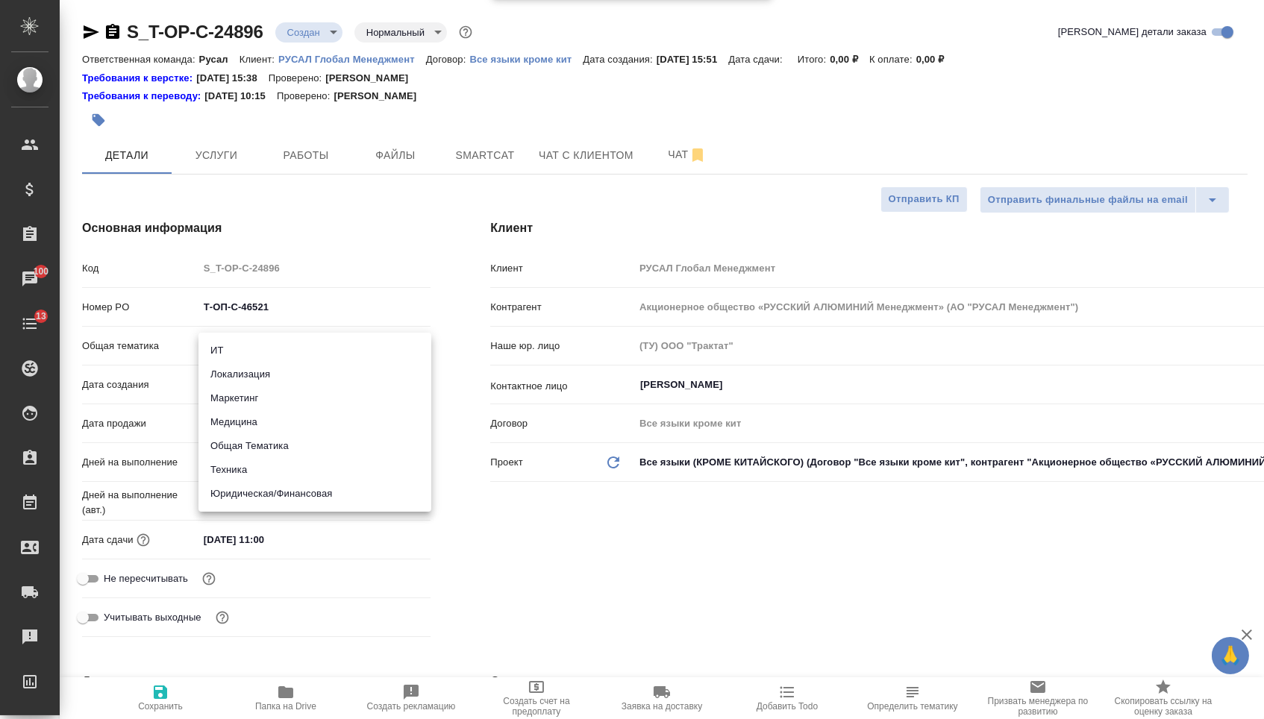
click at [314, 345] on body "🙏 .cls-1 fill:#fff; AWATERA [PERSON_NAME] Спецификации Заказы 100 Чаты 13 Todo …" at bounding box center [632, 359] width 1264 height 719
click at [244, 468] on li "Техника" at bounding box center [314, 470] width 233 height 24
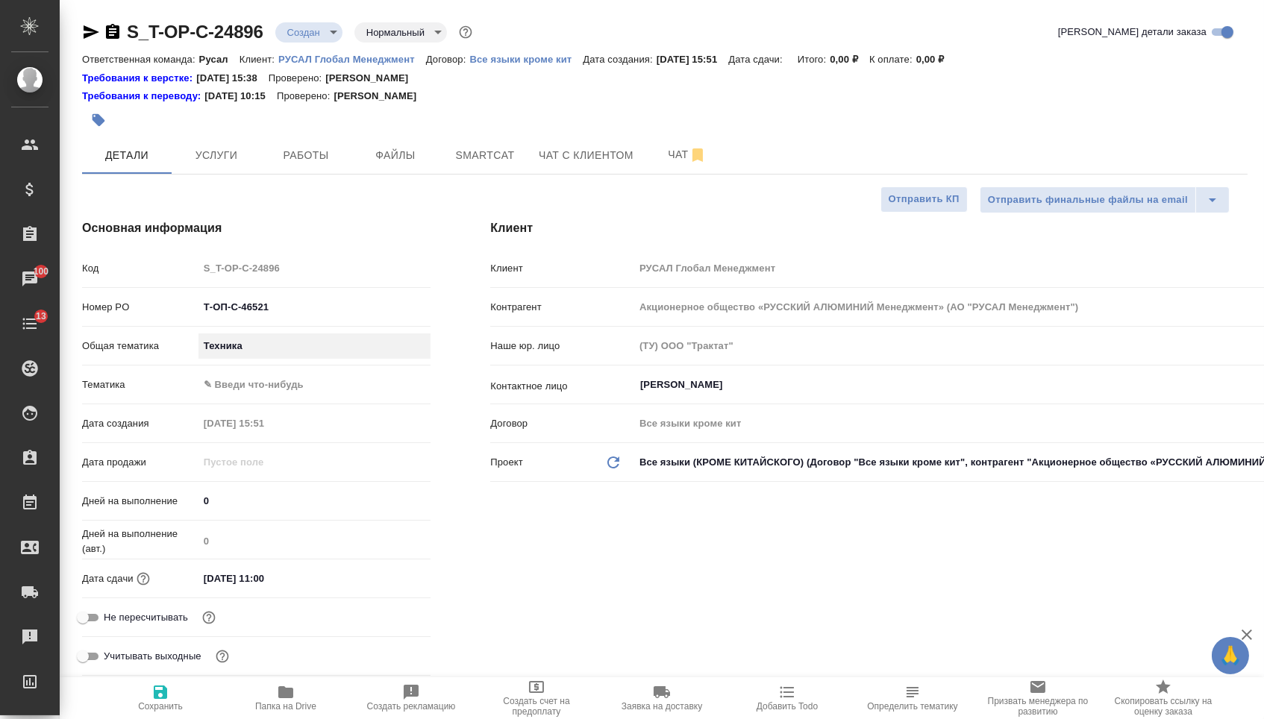
type input "tech"
type textarea "x"
click at [245, 384] on body "🙏 .cls-1 fill:#fff; AWATERA [PERSON_NAME] Спецификации Заказы 100 Чаты 13 Todo …" at bounding box center [632, 359] width 1264 height 719
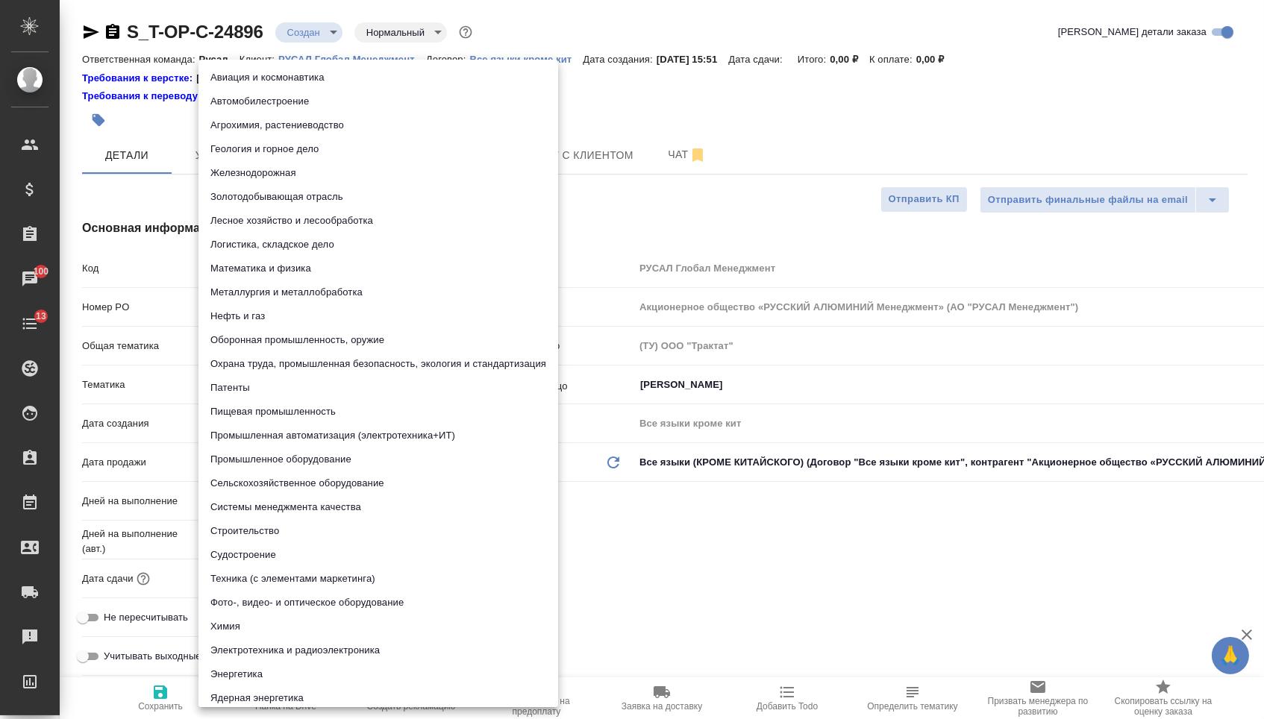
click at [244, 506] on li "Системы менеджмента качества" at bounding box center [378, 507] width 360 height 24
type textarea "x"
type input "614984d8deb28370d38bb28f"
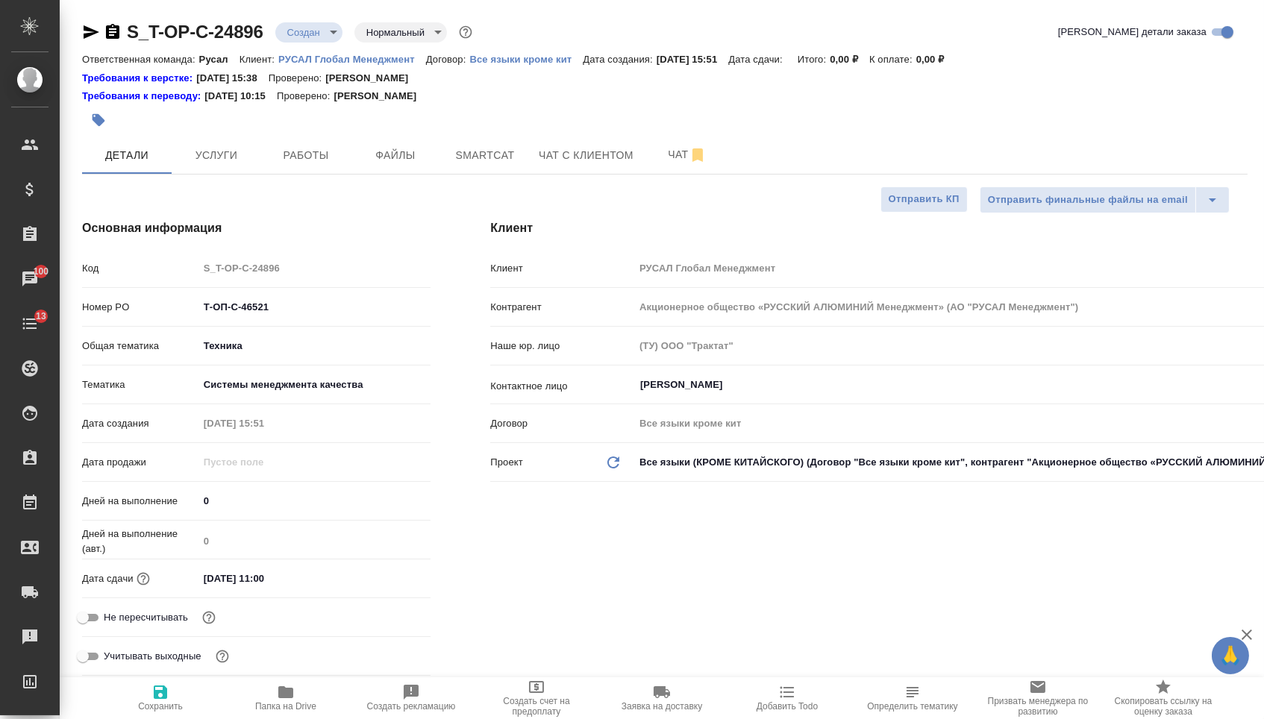
click at [158, 716] on button "Сохранить" at bounding box center [160, 698] width 125 height 42
type textarea "x"
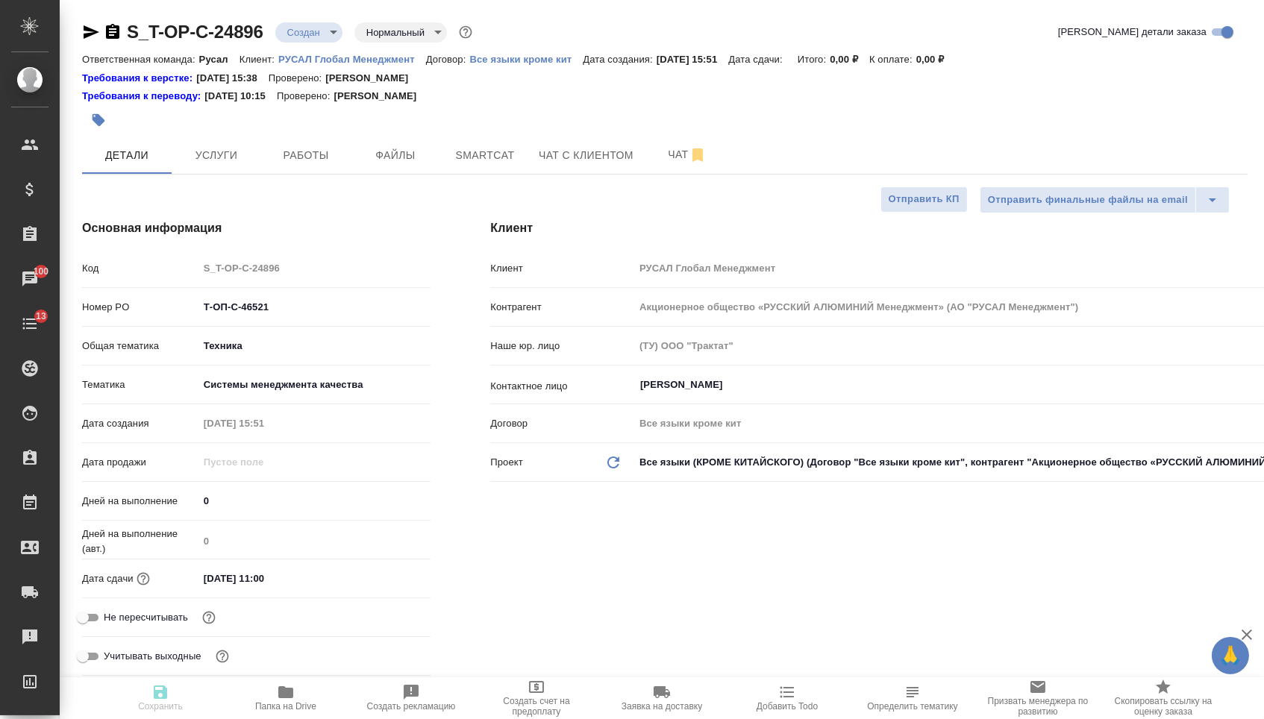
type textarea "x"
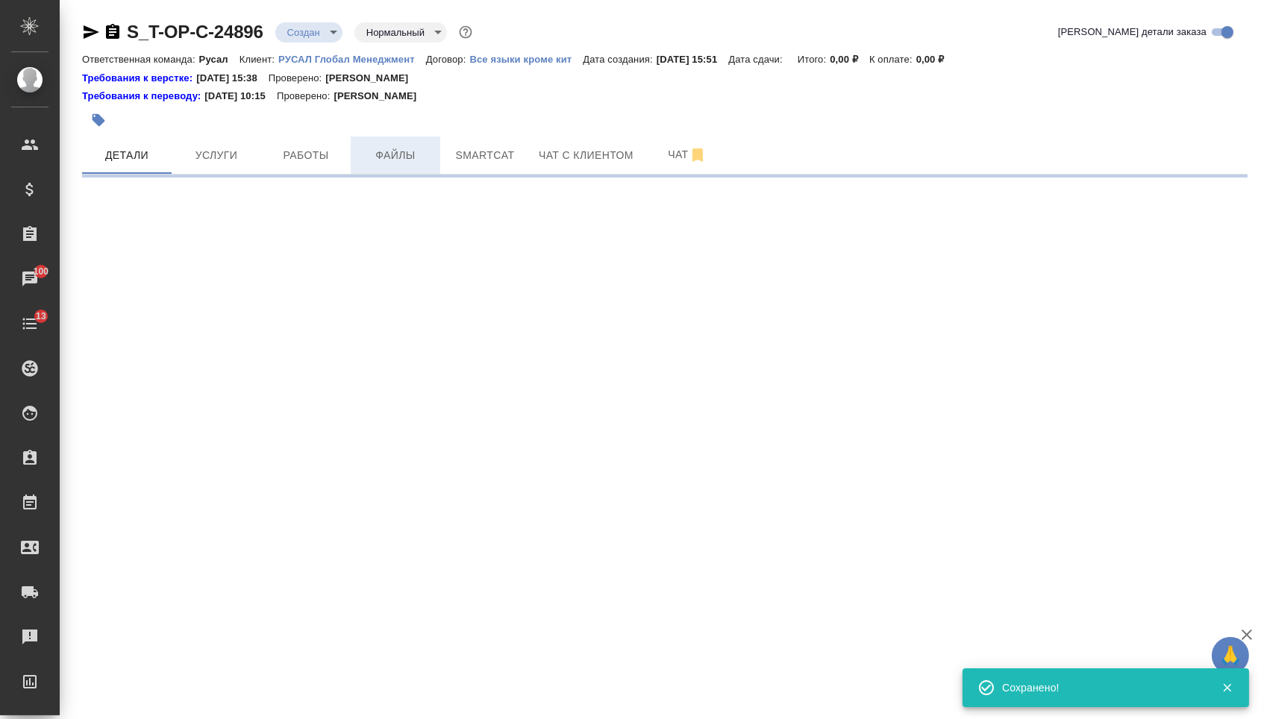
select select "RU"
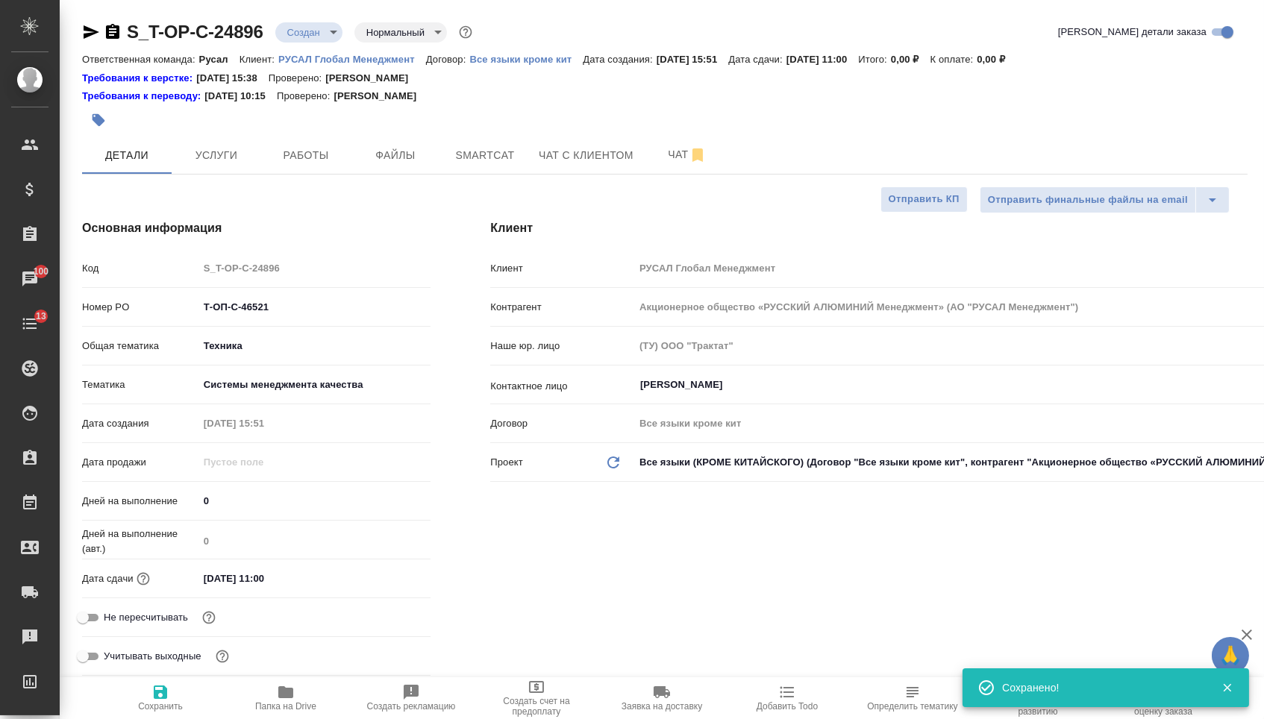
click at [387, 165] on span "Файлы" at bounding box center [396, 155] width 72 height 19
type textarea "x"
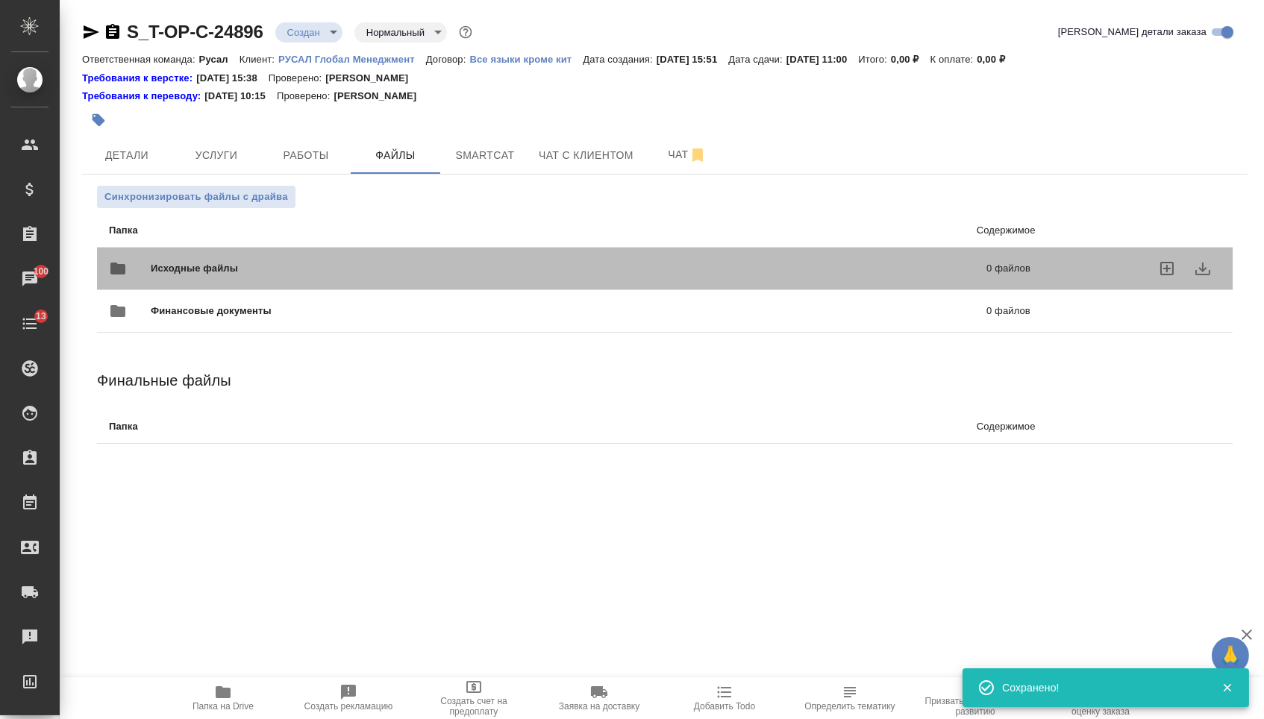
click at [188, 275] on span "Исходные файлы" at bounding box center [382, 268] width 462 height 15
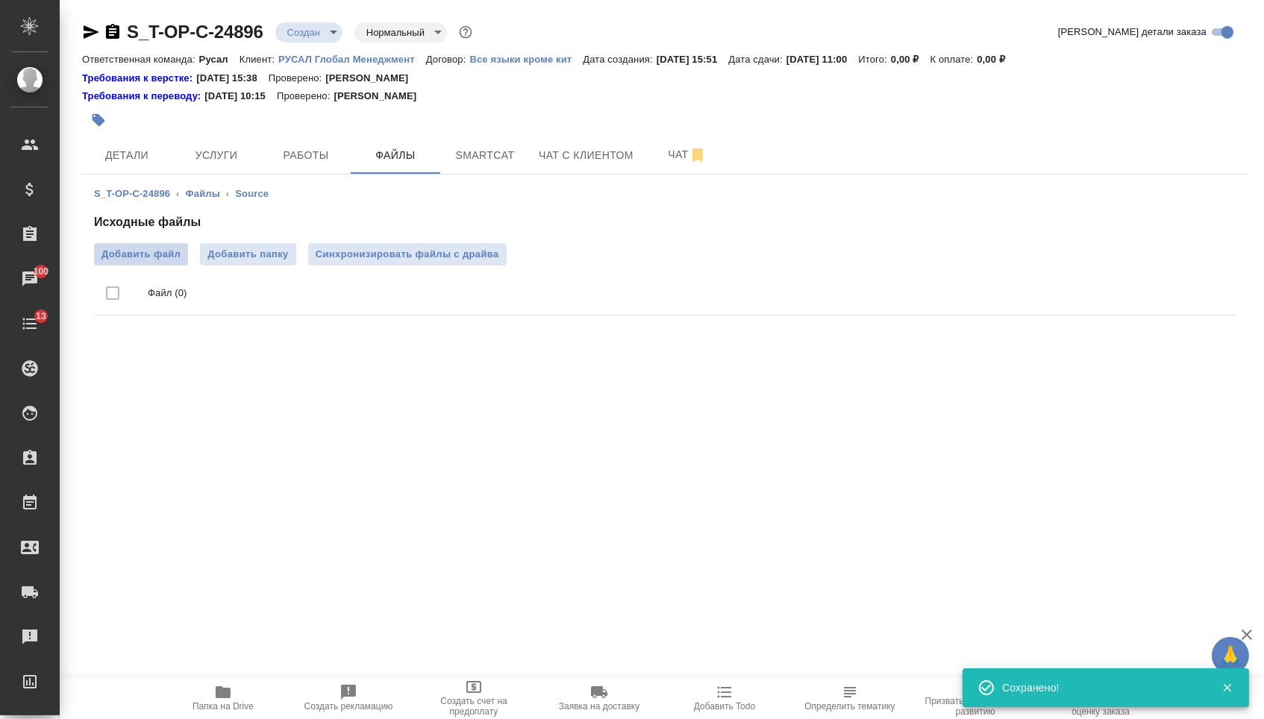
click at [130, 260] on span "Добавить файл" at bounding box center [140, 254] width 79 height 15
click at [0, 0] on input "Добавить файл" at bounding box center [0, 0] width 0 height 0
click at [220, 148] on span "Услуги" at bounding box center [217, 155] width 72 height 19
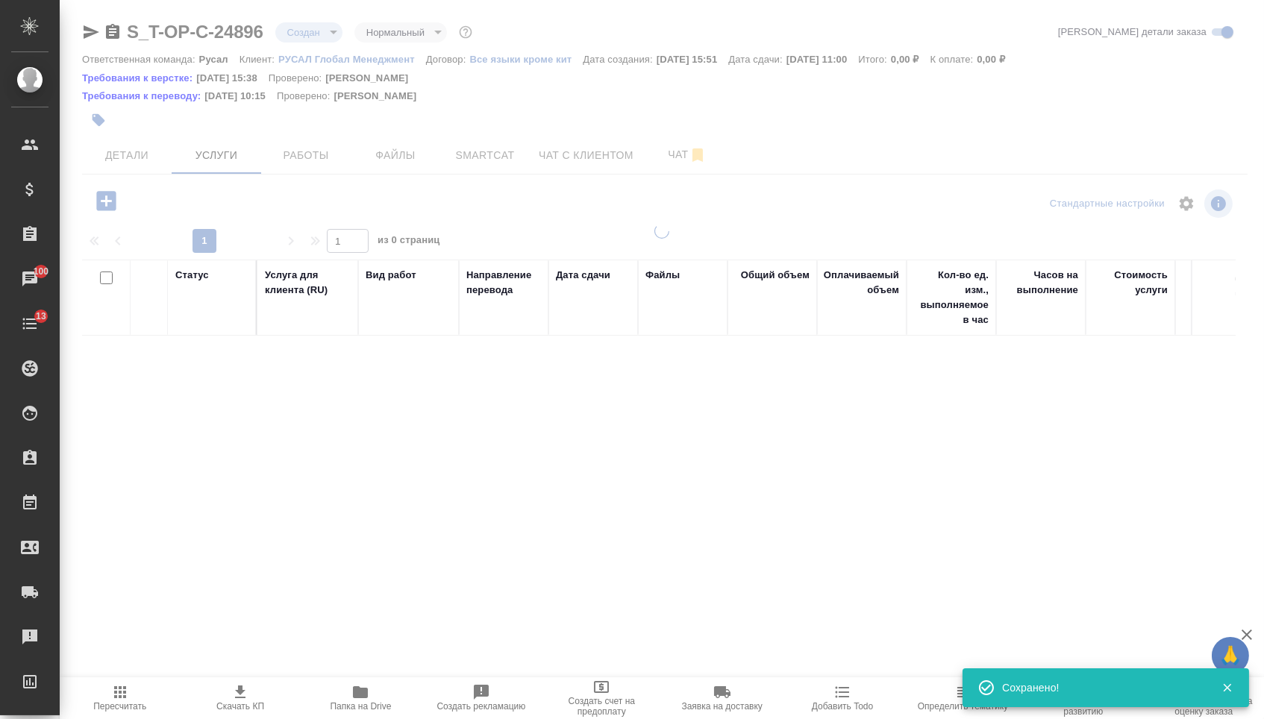
click at [107, 210] on icon "button" at bounding box center [105, 200] width 19 height 19
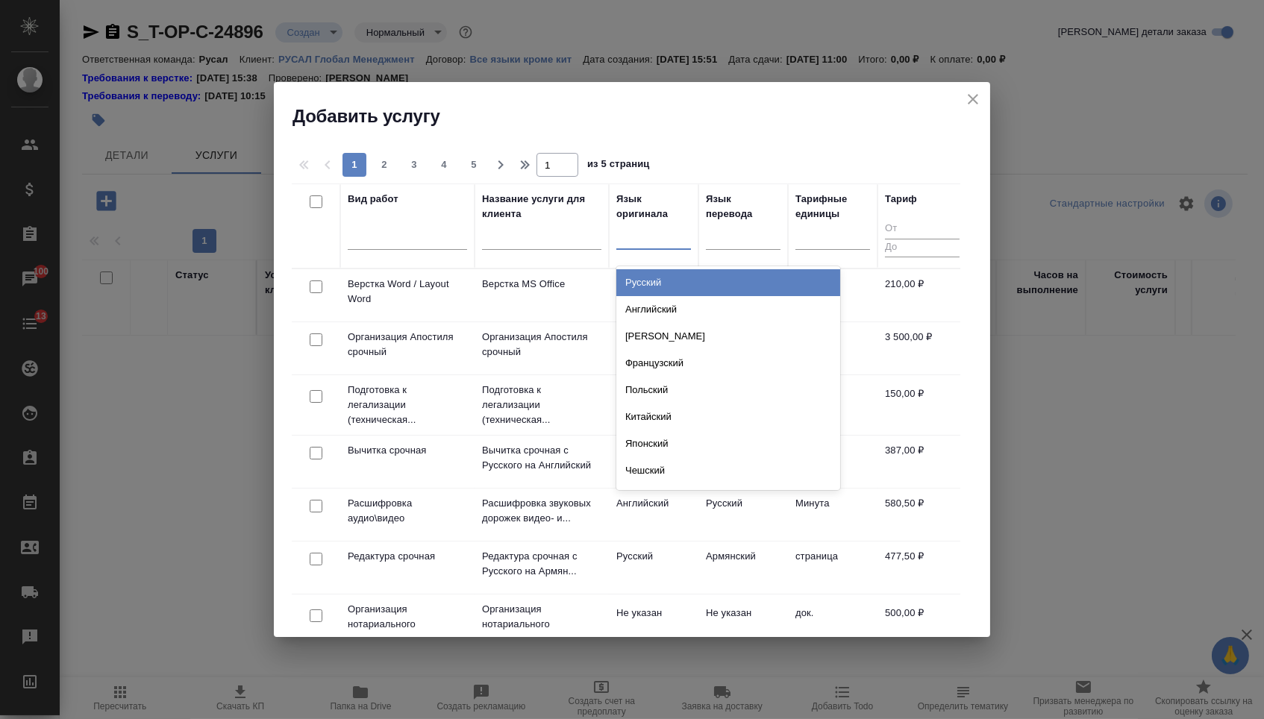
drag, startPoint x: 662, startPoint y: 238, endPoint x: 657, endPoint y: 286, distance: 48.0
click at [662, 238] on div at bounding box center [653, 235] width 75 height 22
click at [657, 292] on div "Русский" at bounding box center [728, 282] width 224 height 27
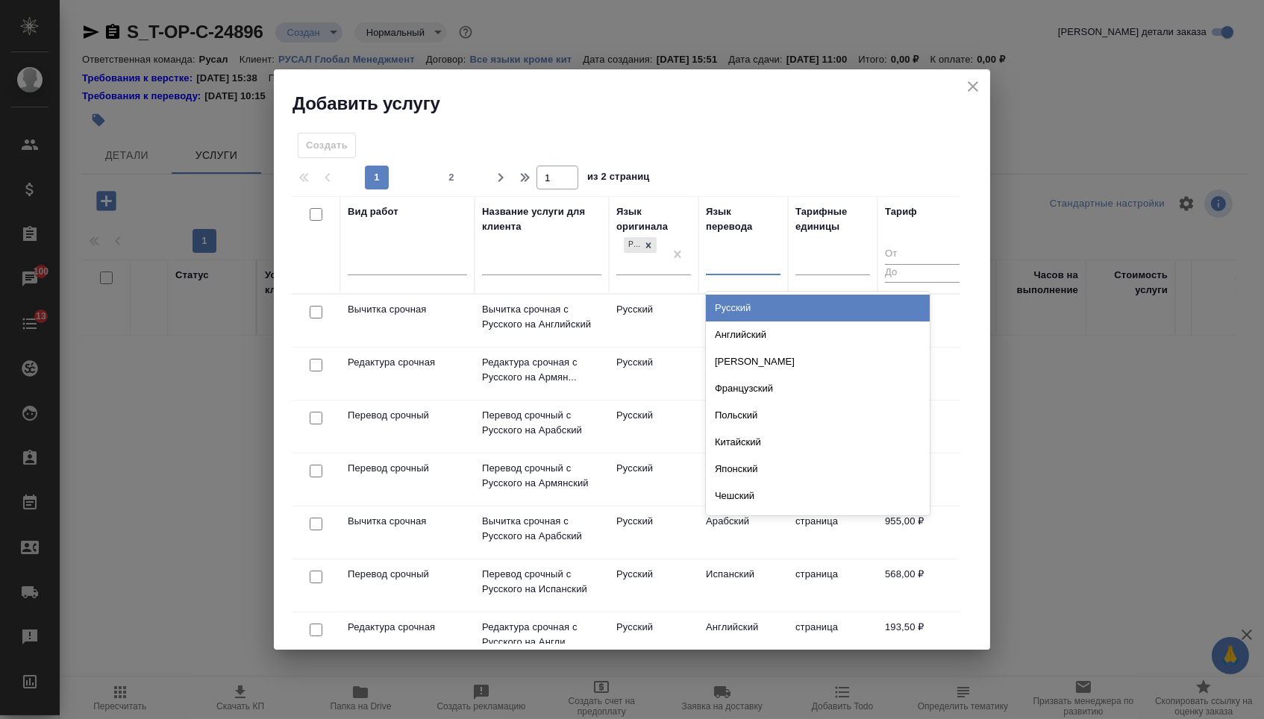
click at [745, 256] on div at bounding box center [743, 261] width 75 height 22
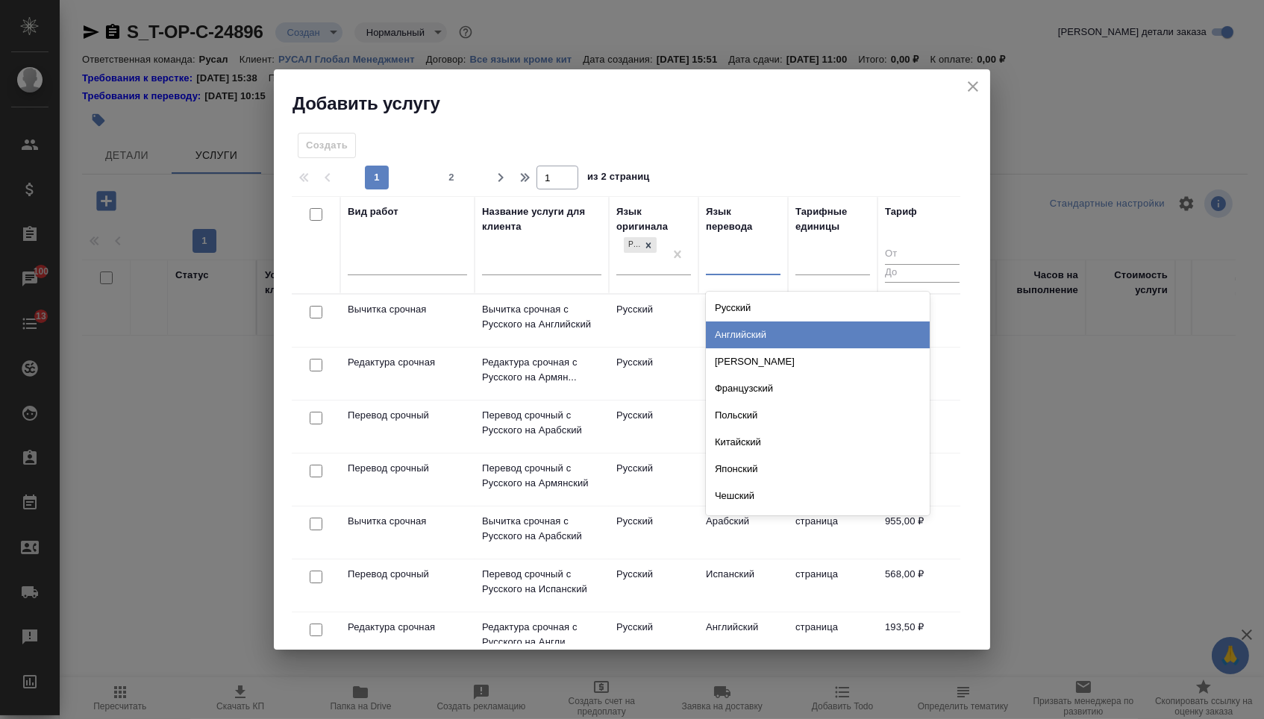
click at [737, 335] on div "Английский" at bounding box center [818, 335] width 224 height 27
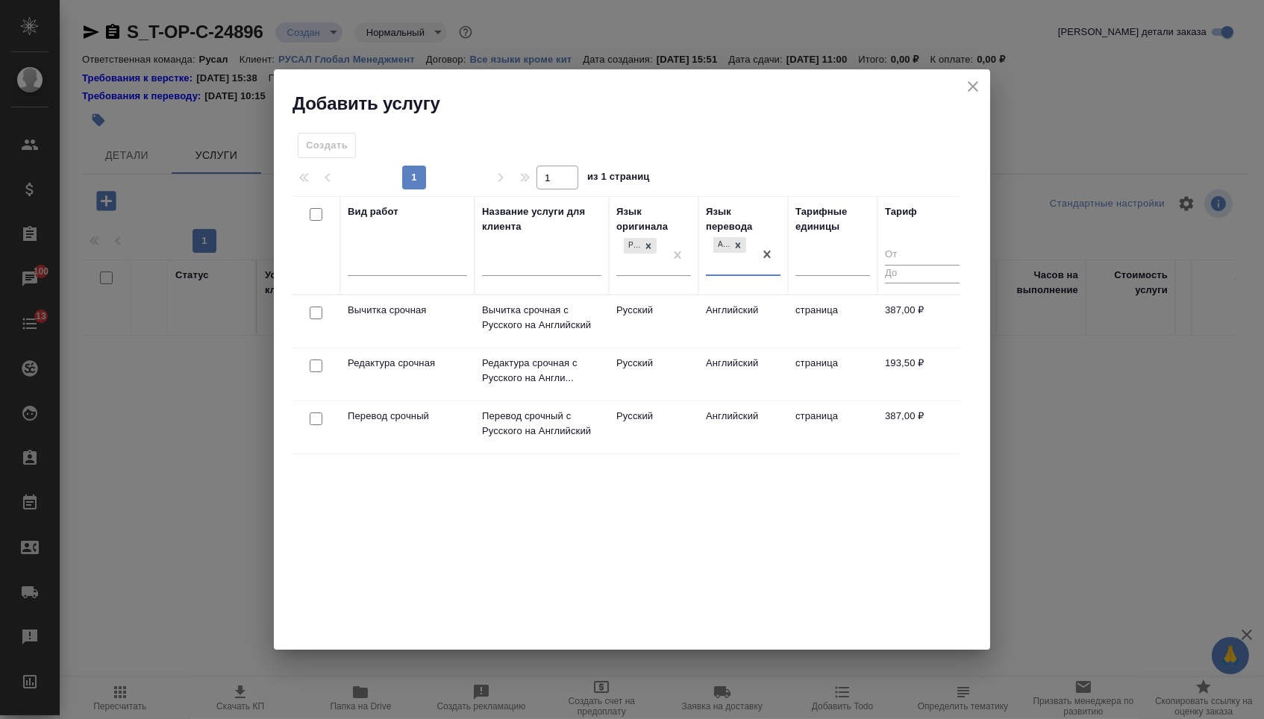
click at [310, 413] on input "checkbox" at bounding box center [316, 419] width 13 height 13
checkbox input "true"
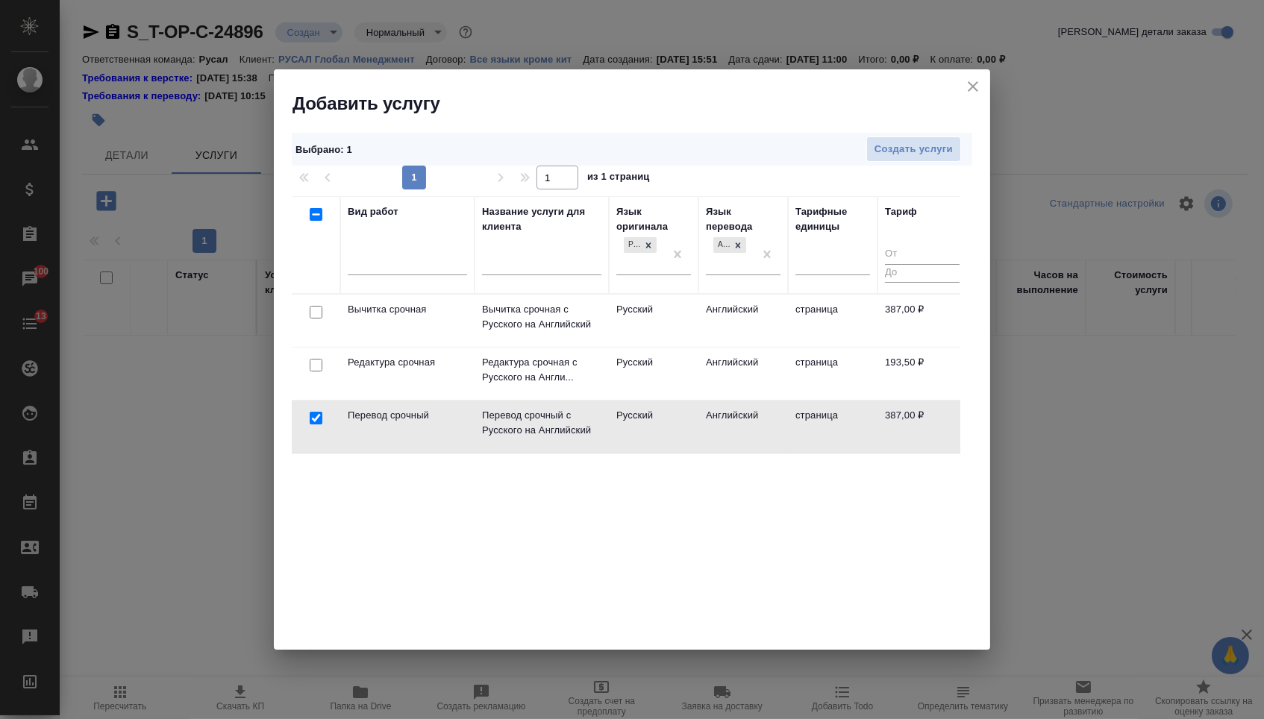
click at [310, 369] on input "checkbox" at bounding box center [316, 365] width 13 height 13
checkbox input "true"
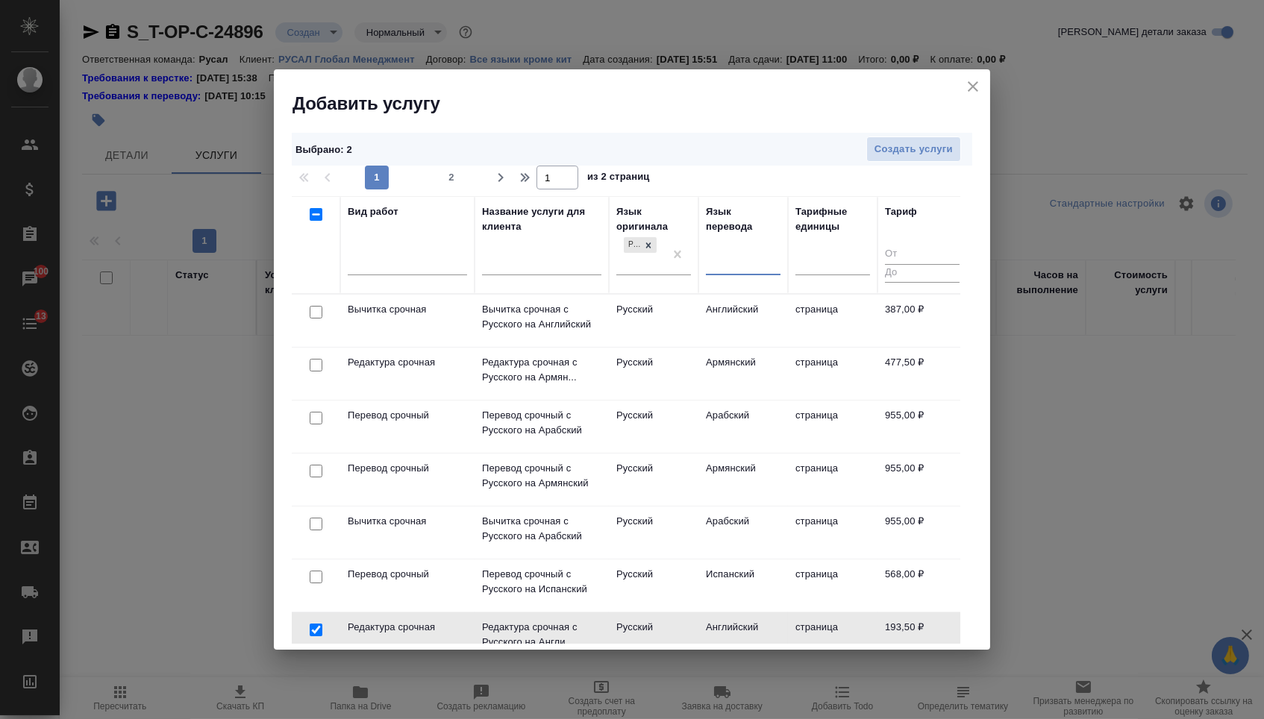
drag, startPoint x: 766, startPoint y: 260, endPoint x: 710, endPoint y: 260, distance: 56.0
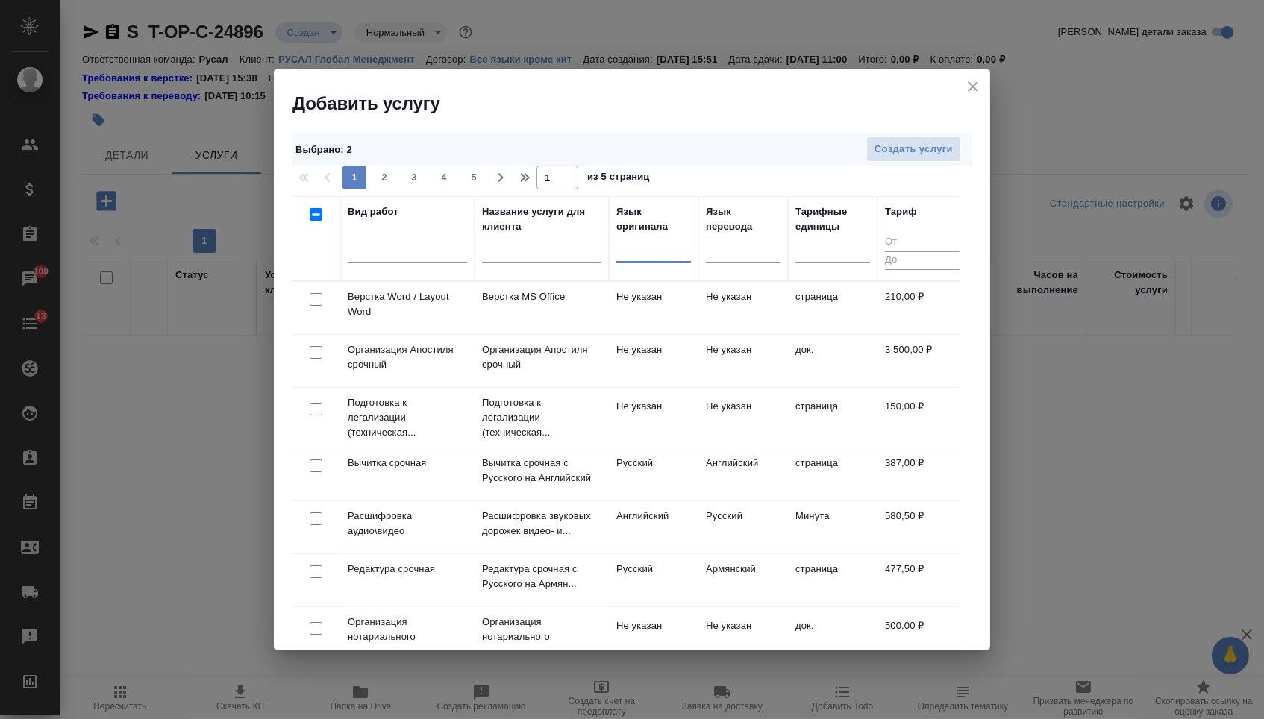
click at [317, 301] on input "checkbox" at bounding box center [316, 299] width 13 height 13
checkbox input "true"
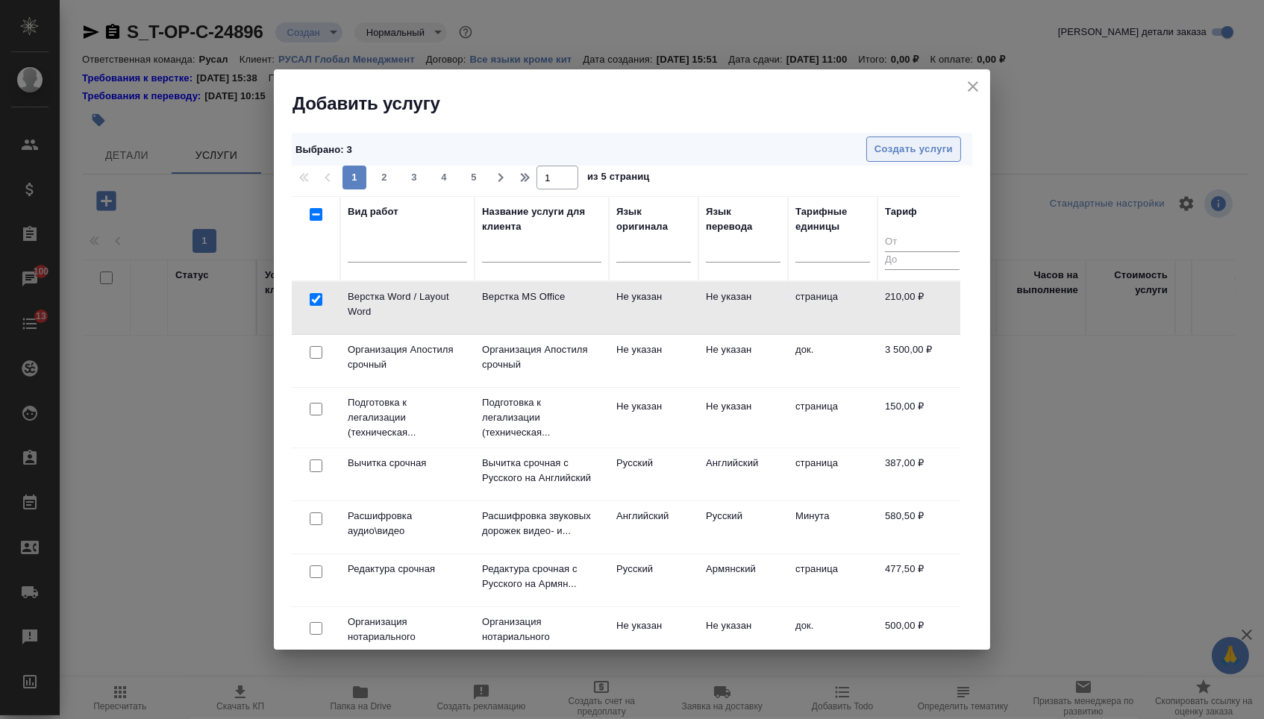
click at [939, 151] on span "Создать услуги" at bounding box center [913, 149] width 78 height 17
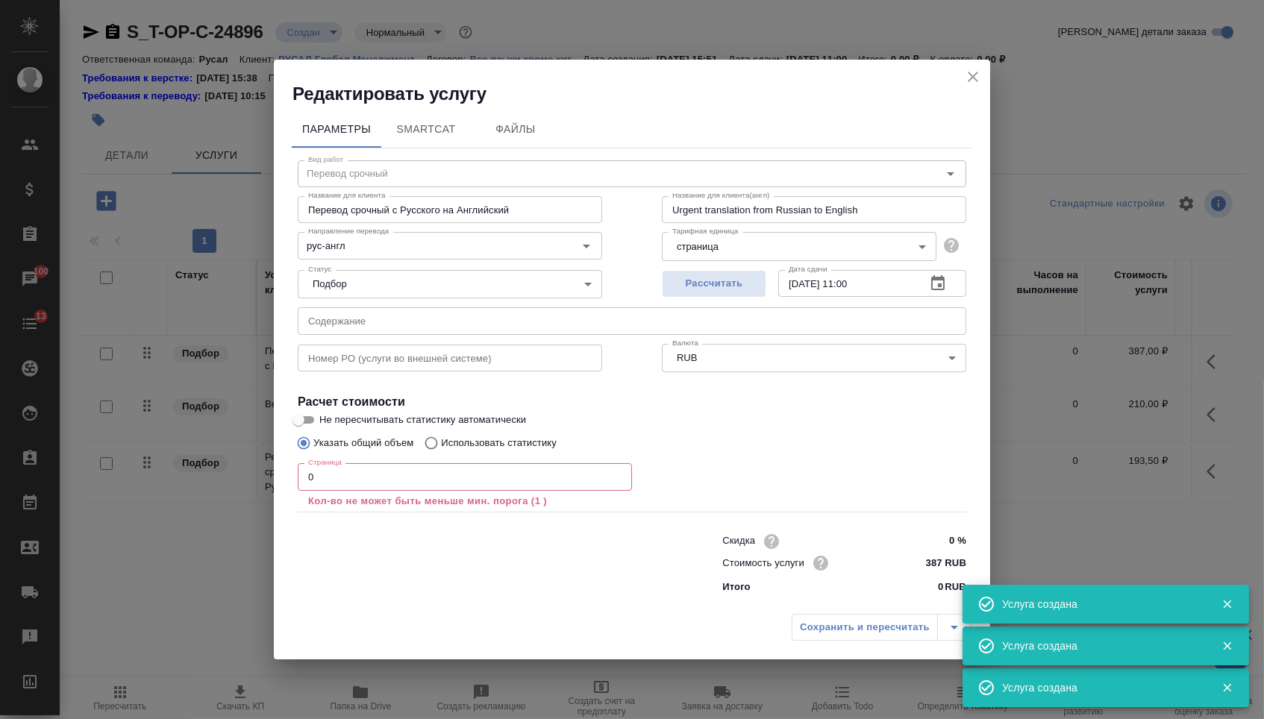
type input "Перевод срочный"
type input "Перевод срочный с Русского на Английский"
type input "Urgent translation from Russian to English"
type input "рус-англ"
type input "387 RUB"
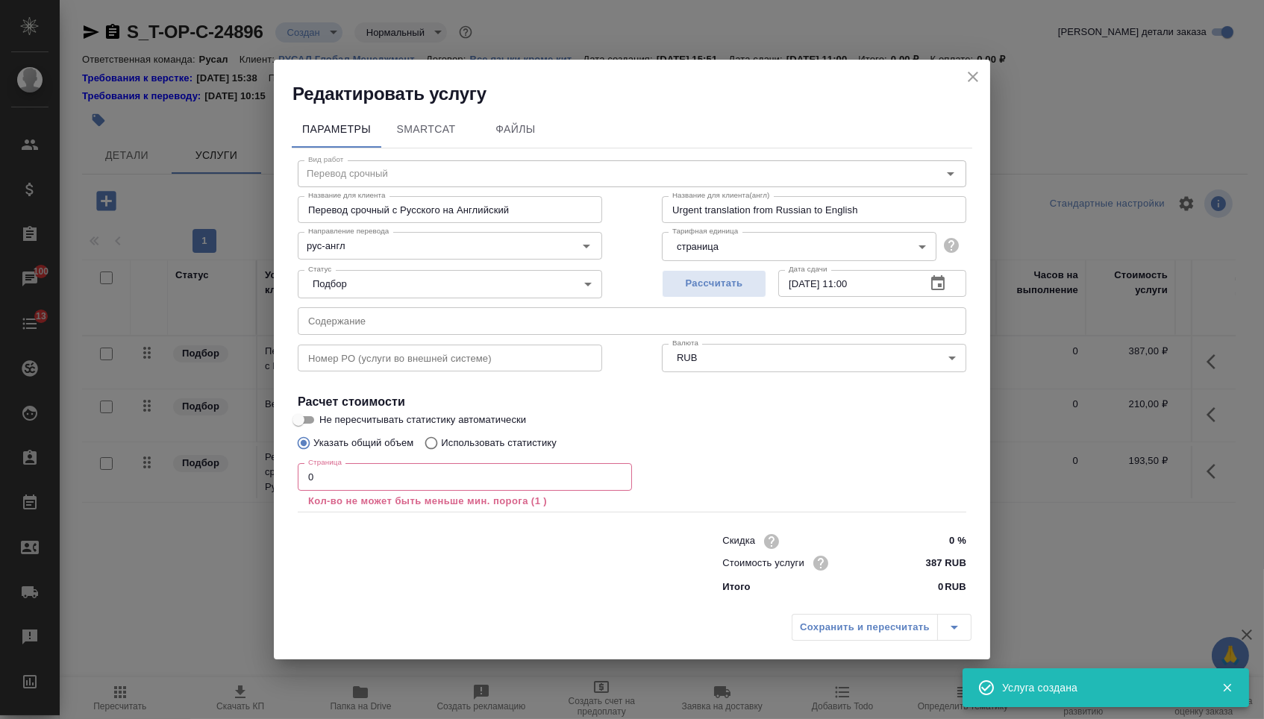
click at [450, 316] on input "text" at bounding box center [632, 320] width 669 height 27
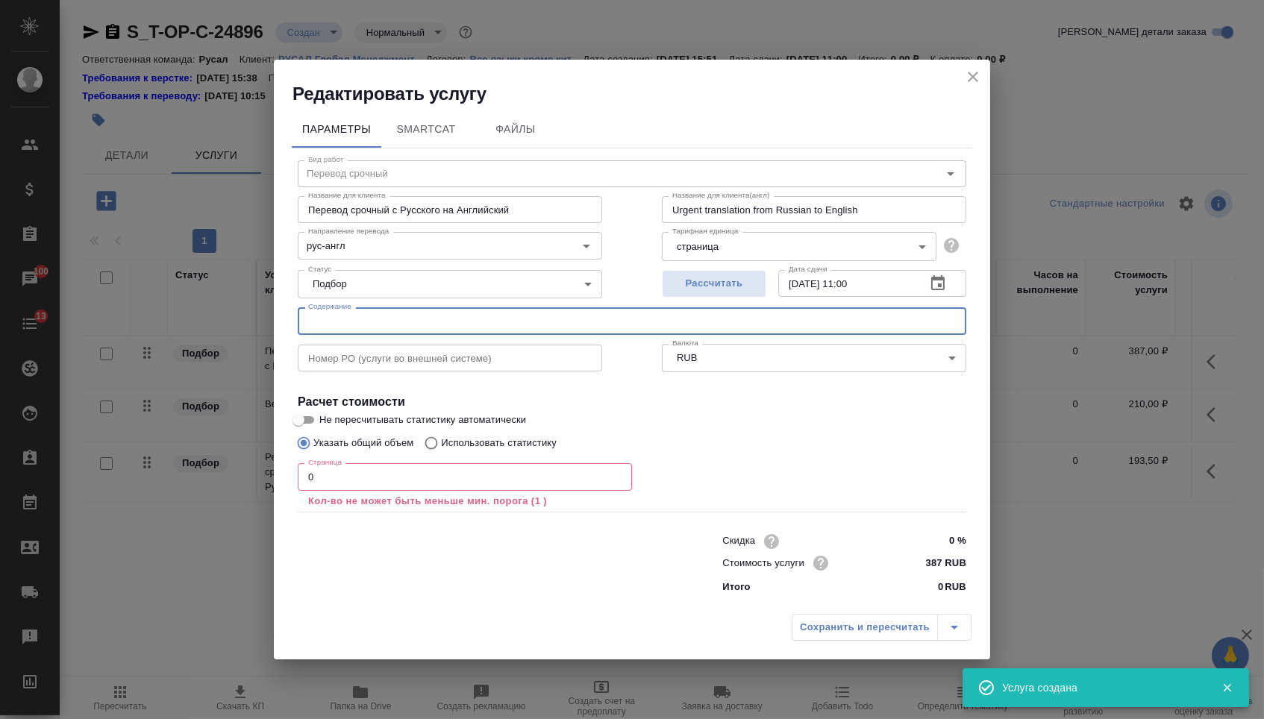
paste input "ЗЦА-статья4_DpTRIZ"
type input "ЗЦА-статья4_DpTRIZ"
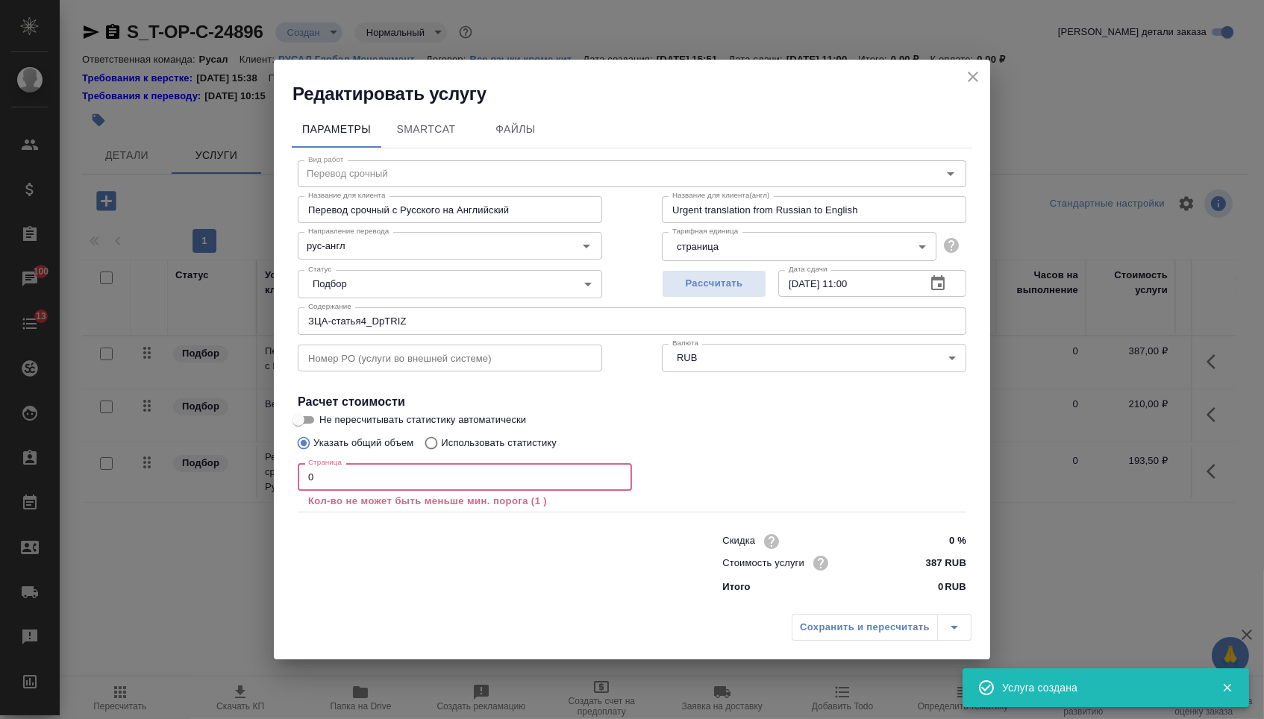
drag, startPoint x: 321, startPoint y: 486, endPoint x: 292, endPoint y: 462, distance: 37.6
click at [292, 462] on div "Вид работ Перевод срочный Вид работ Название для клиента Перевод срочный с Русс…" at bounding box center [632, 374] width 680 height 453
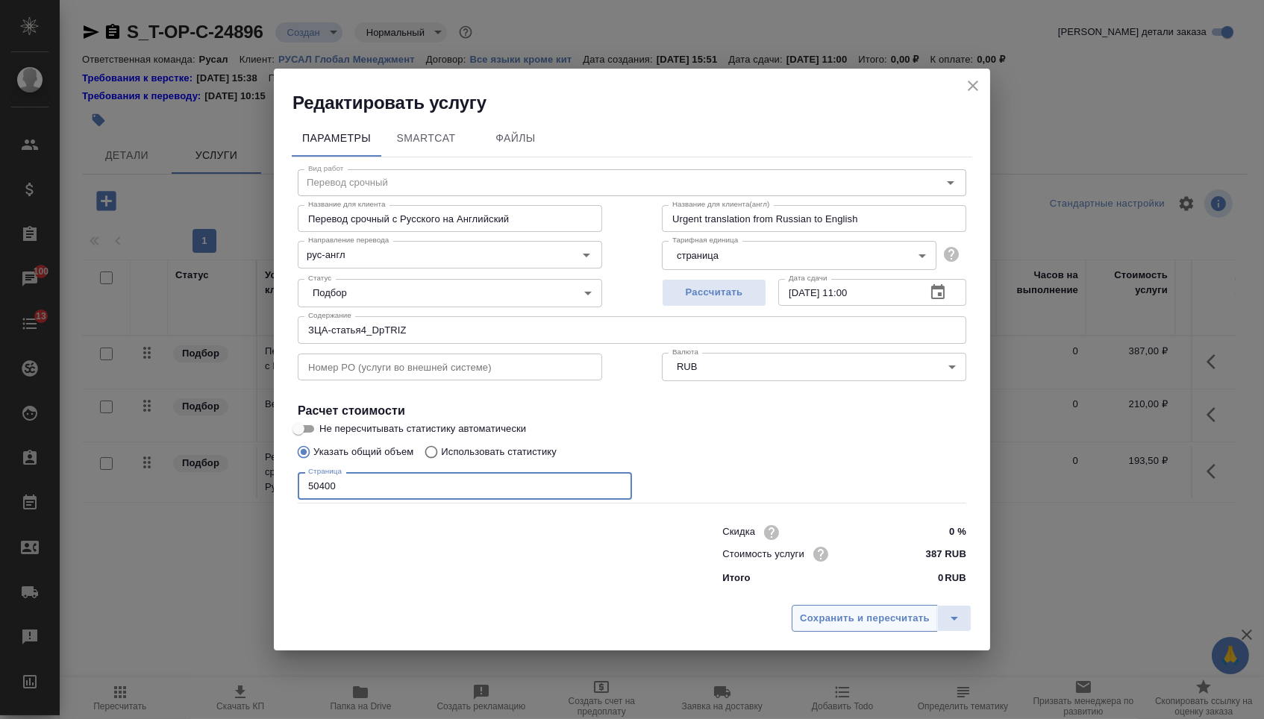
type input "50400"
click at [891, 613] on button "Сохранить и пересчитать" at bounding box center [865, 618] width 146 height 27
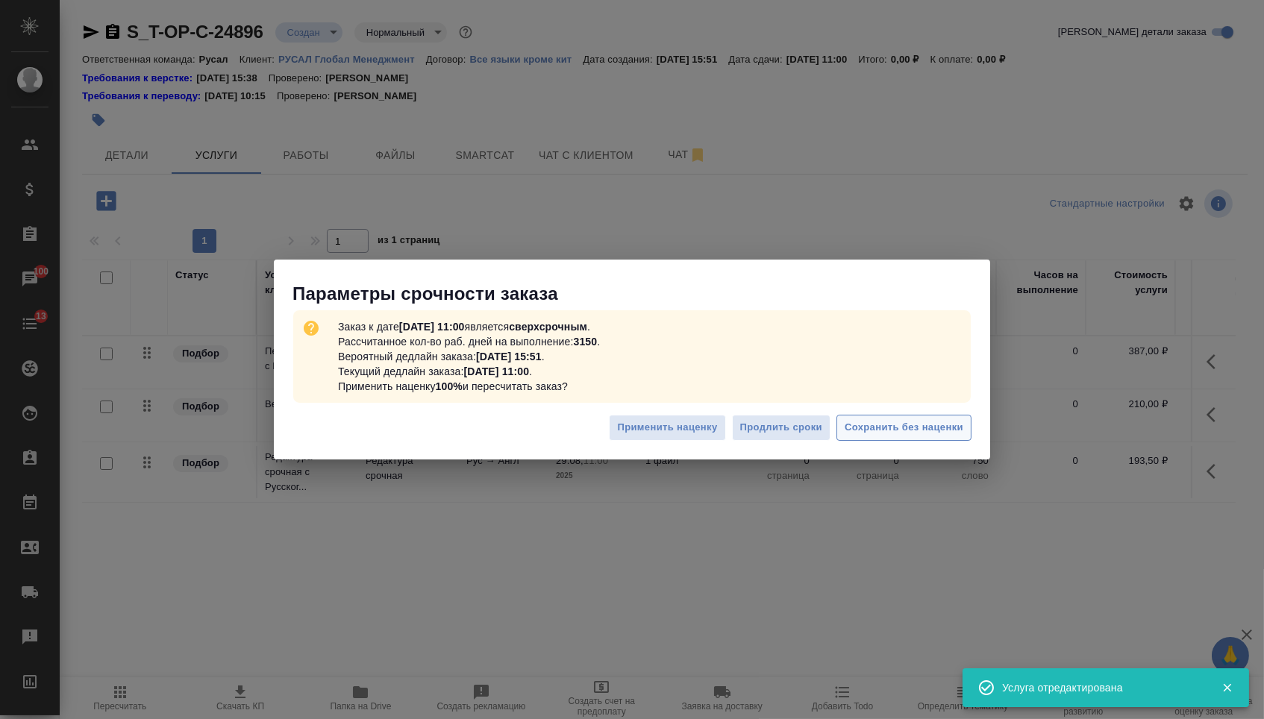
click at [872, 440] on button "Сохранить без наценки" at bounding box center [903, 428] width 135 height 26
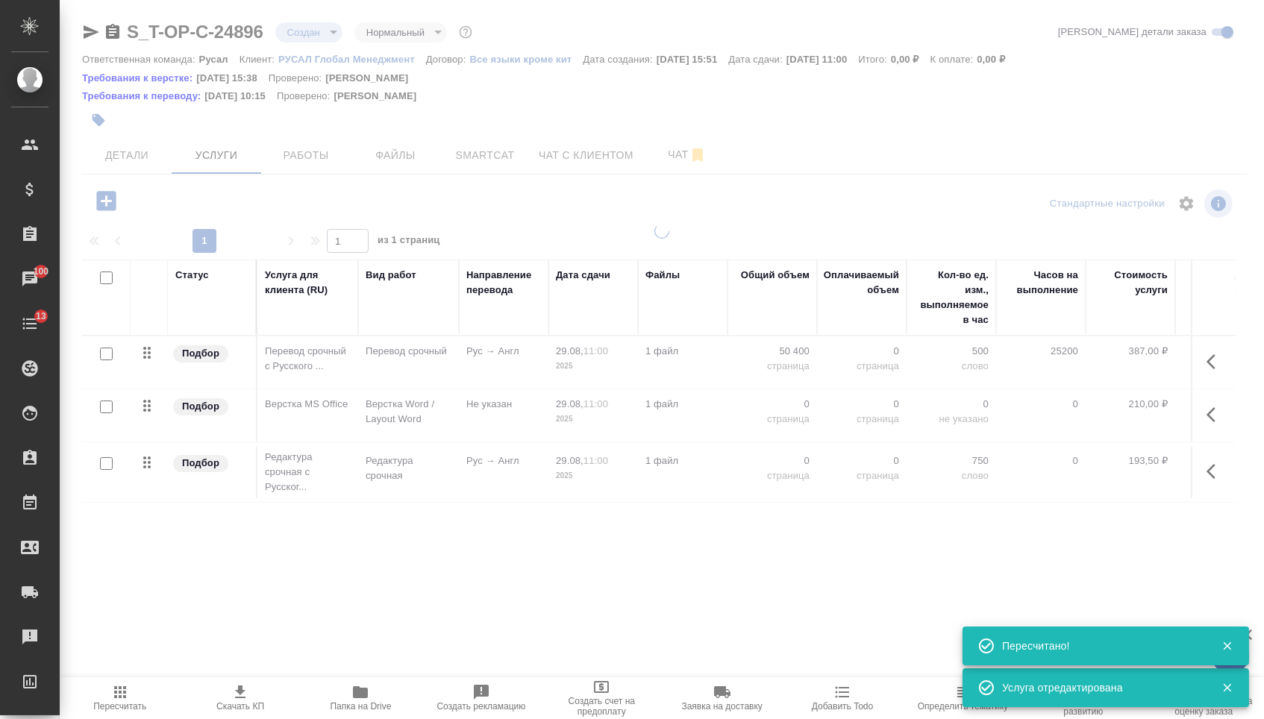
type input "urgent"
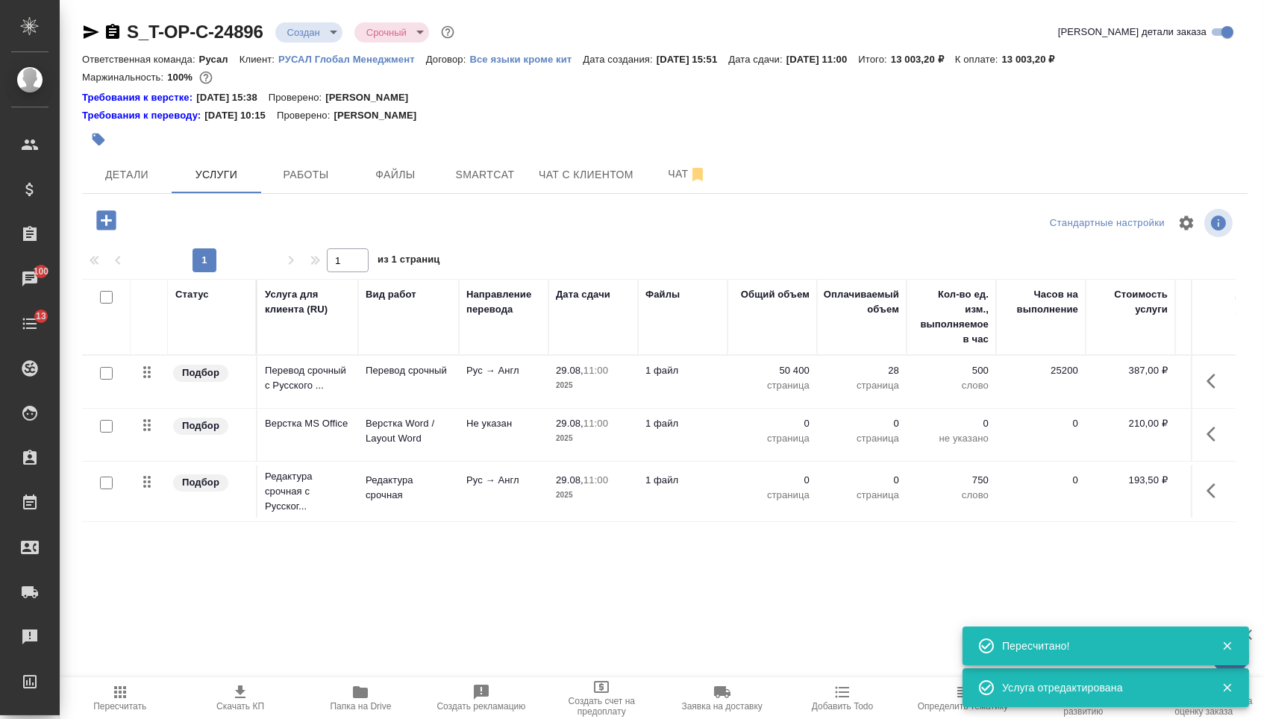
click at [780, 431] on p "0" at bounding box center [772, 423] width 75 height 15
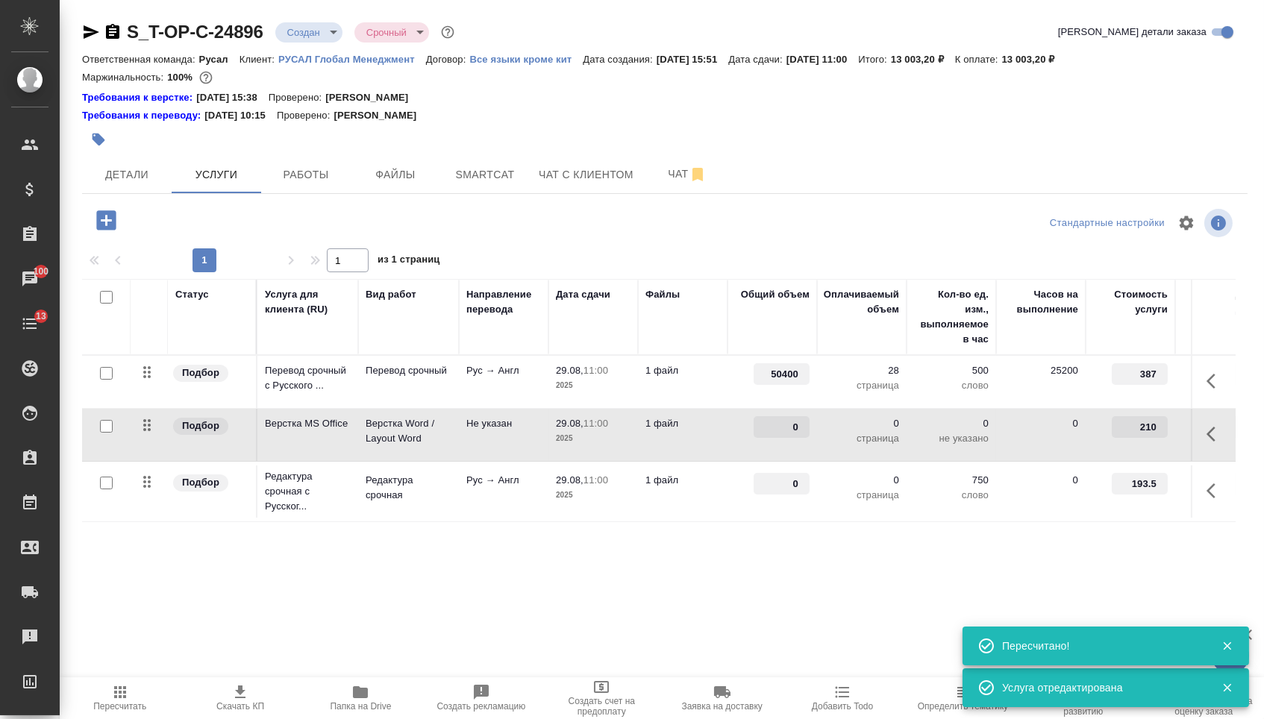
click at [780, 434] on input "0" at bounding box center [782, 427] width 56 height 22
type input "28"
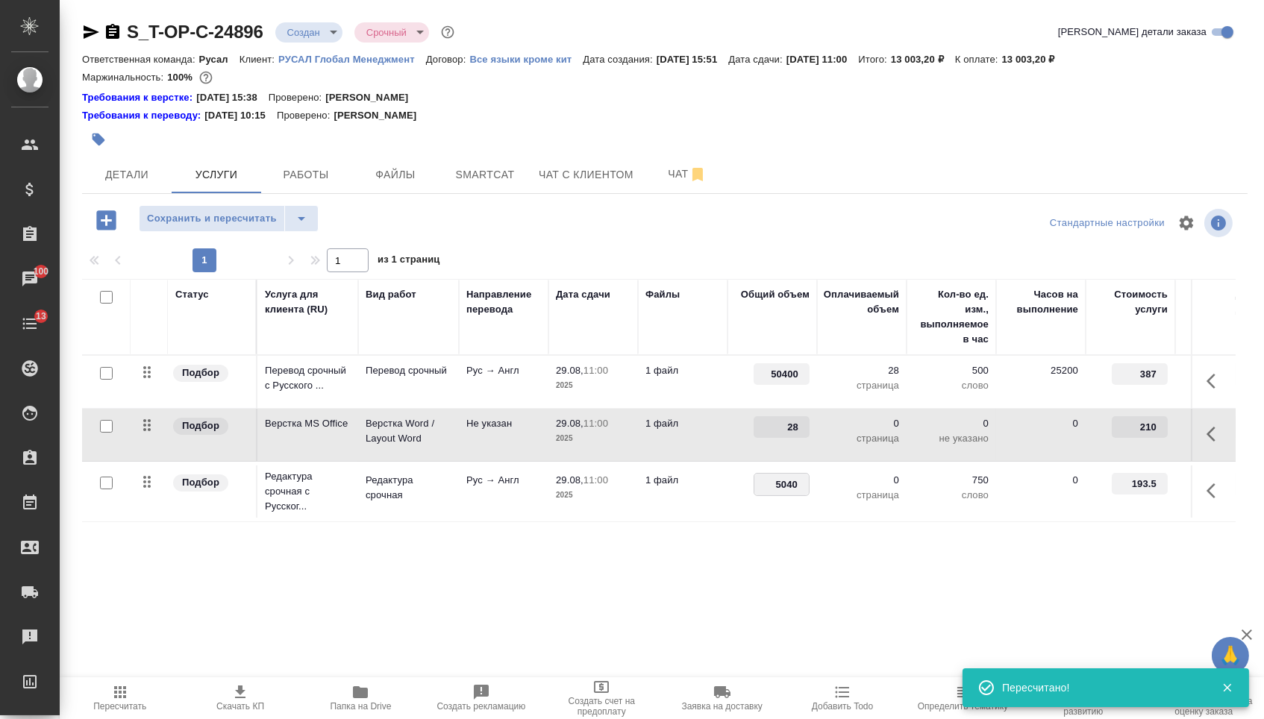
type input "50400"
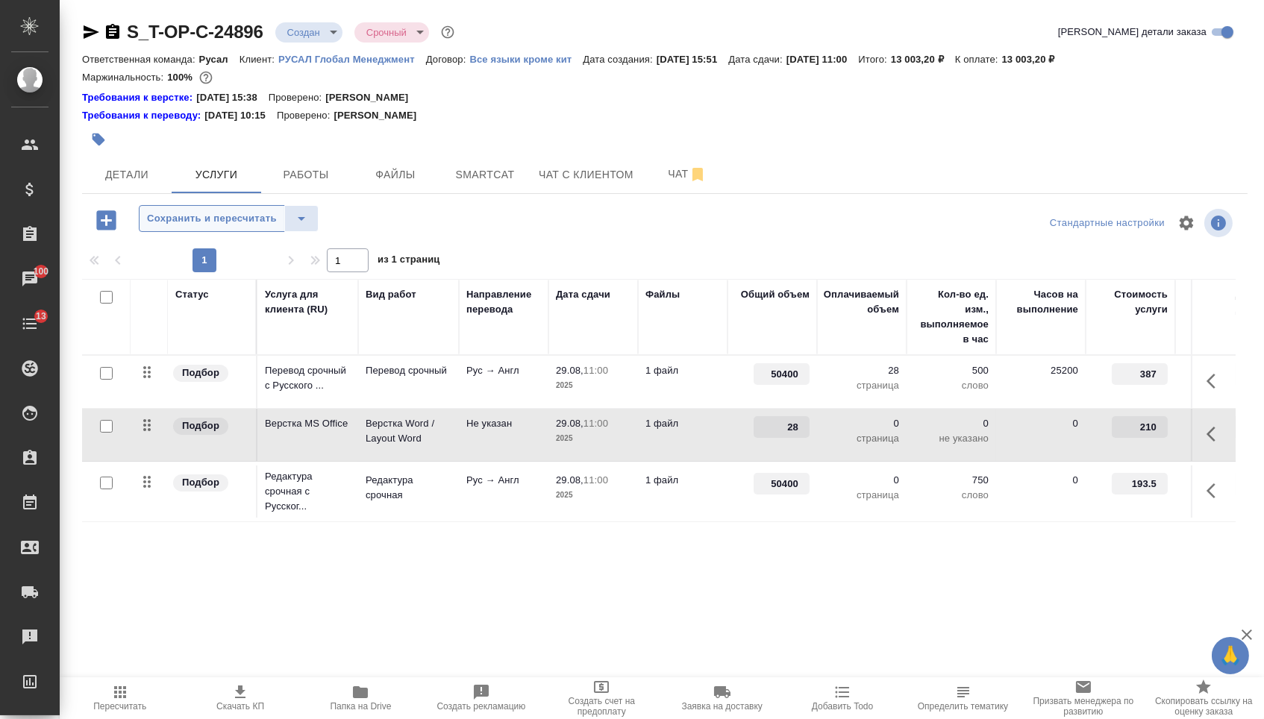
click at [236, 218] on span "Сохранить и пересчитать" at bounding box center [212, 218] width 130 height 17
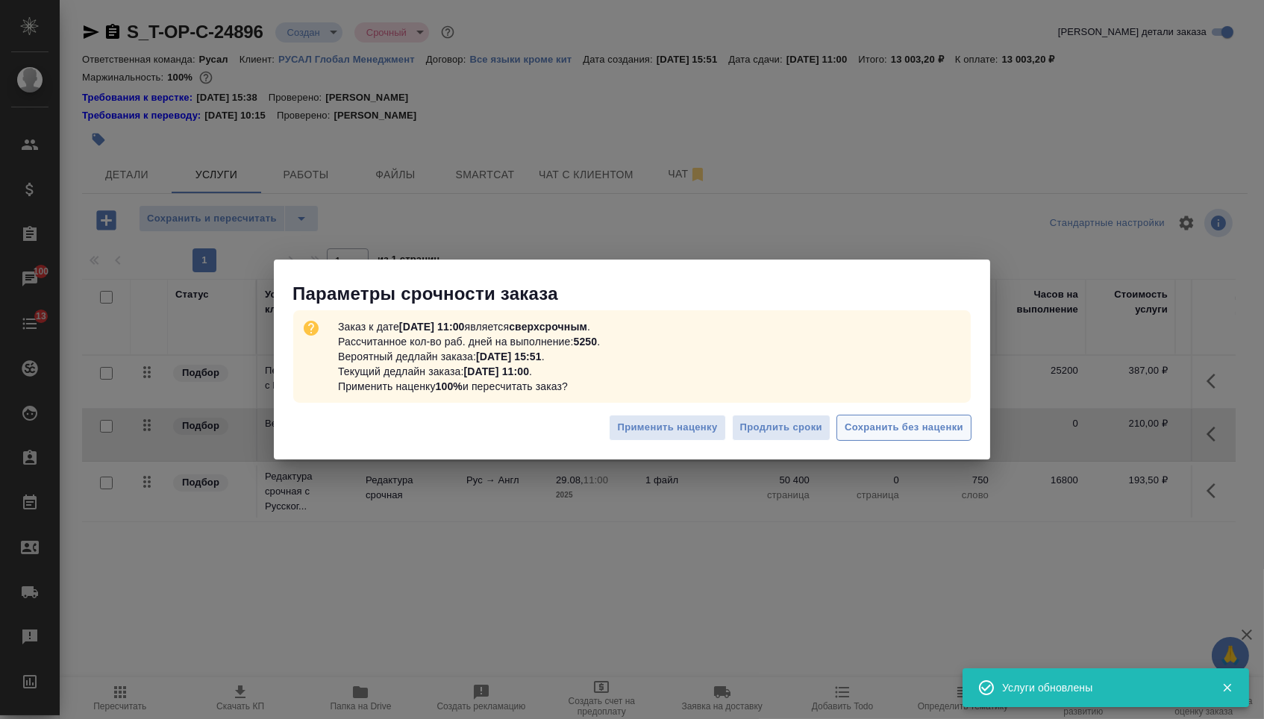
click at [899, 429] on span "Сохранить без наценки" at bounding box center [904, 427] width 119 height 17
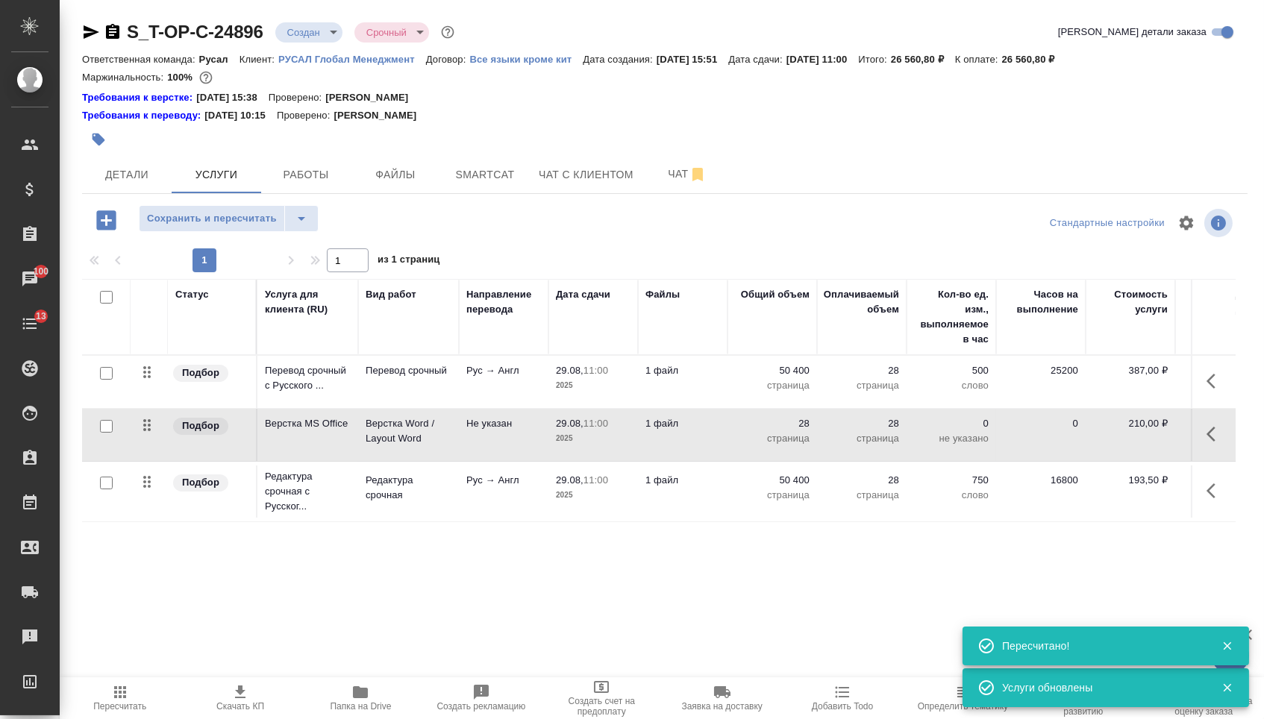
drag, startPoint x: 146, startPoint y: 435, endPoint x: 146, endPoint y: 494, distance: 58.9
click at [146, 494] on table "Статус Услуга для клиента (RU) Вид работ Направление перевода Дата сдачи Файлы …" at bounding box center [785, 400] width 1406 height 243
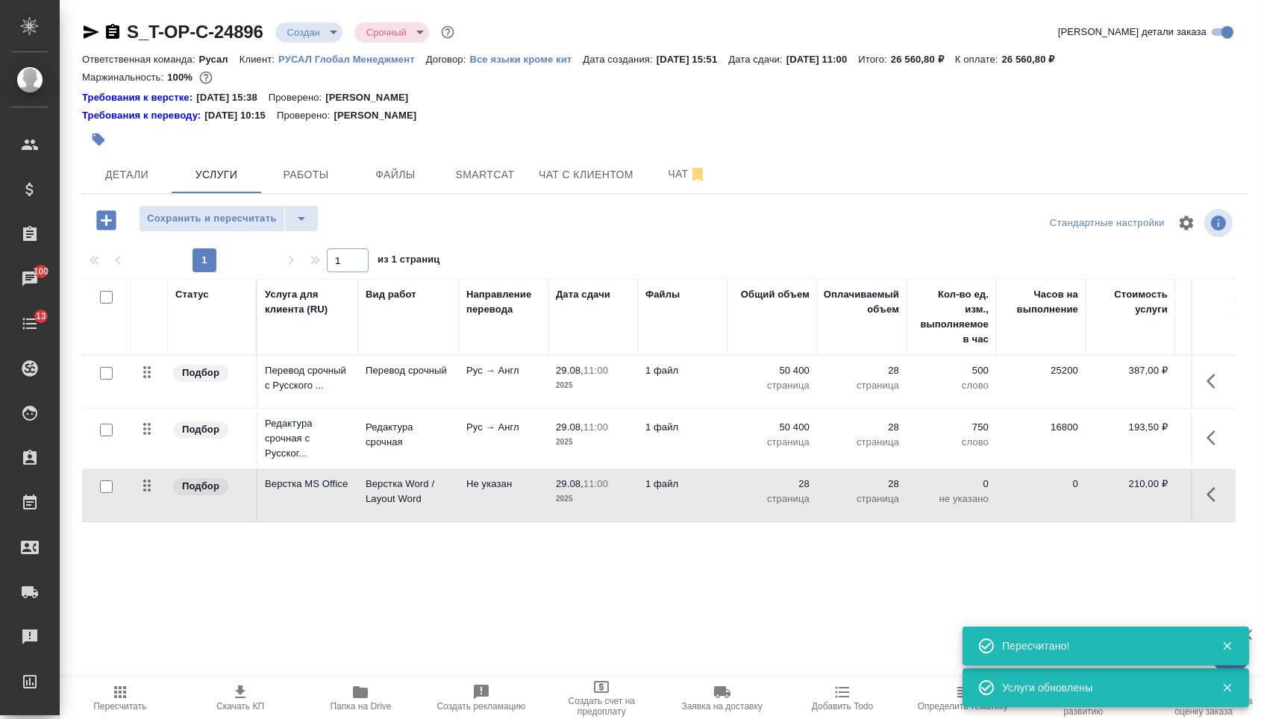
click at [231, 205] on div "S_T-OP-C-24896 Создан new Срочный urgent Кратко детали заказа Ответственная ком…" at bounding box center [665, 319] width 1182 height 638
click at [231, 219] on span "Сохранить и пересчитать" at bounding box center [212, 218] width 130 height 17
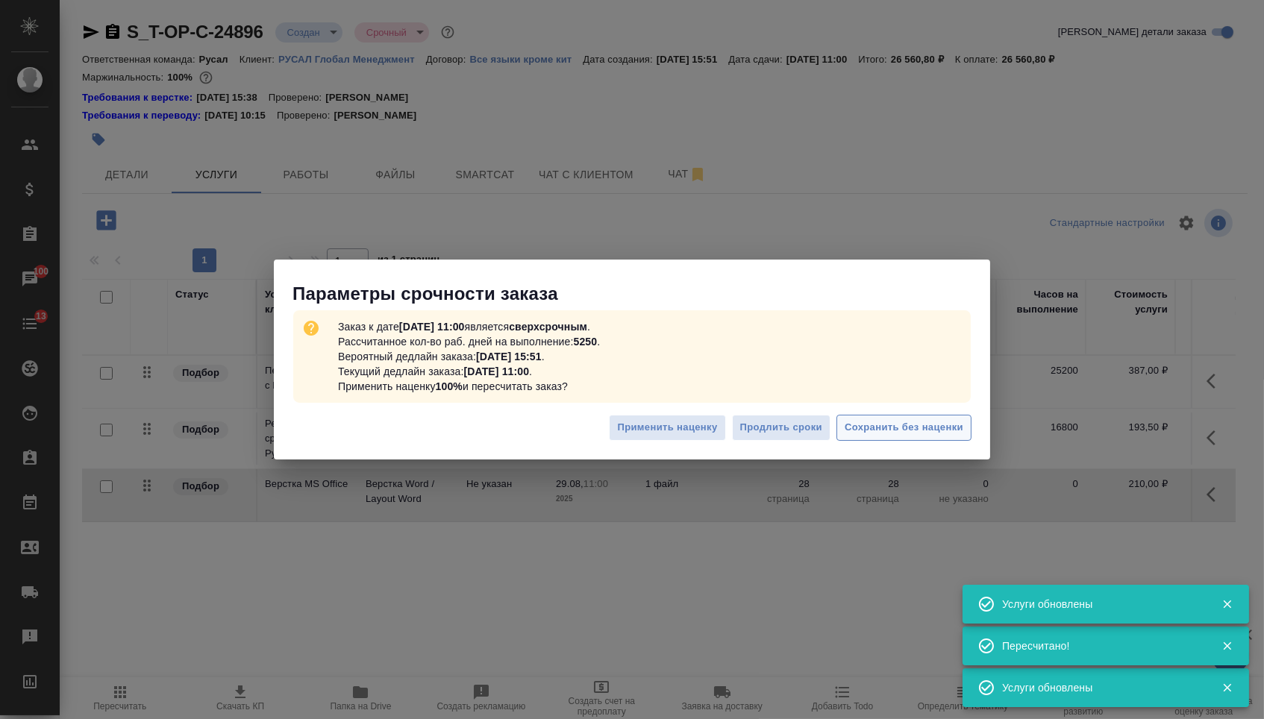
click at [881, 421] on span "Сохранить без наценки" at bounding box center [904, 427] width 119 height 17
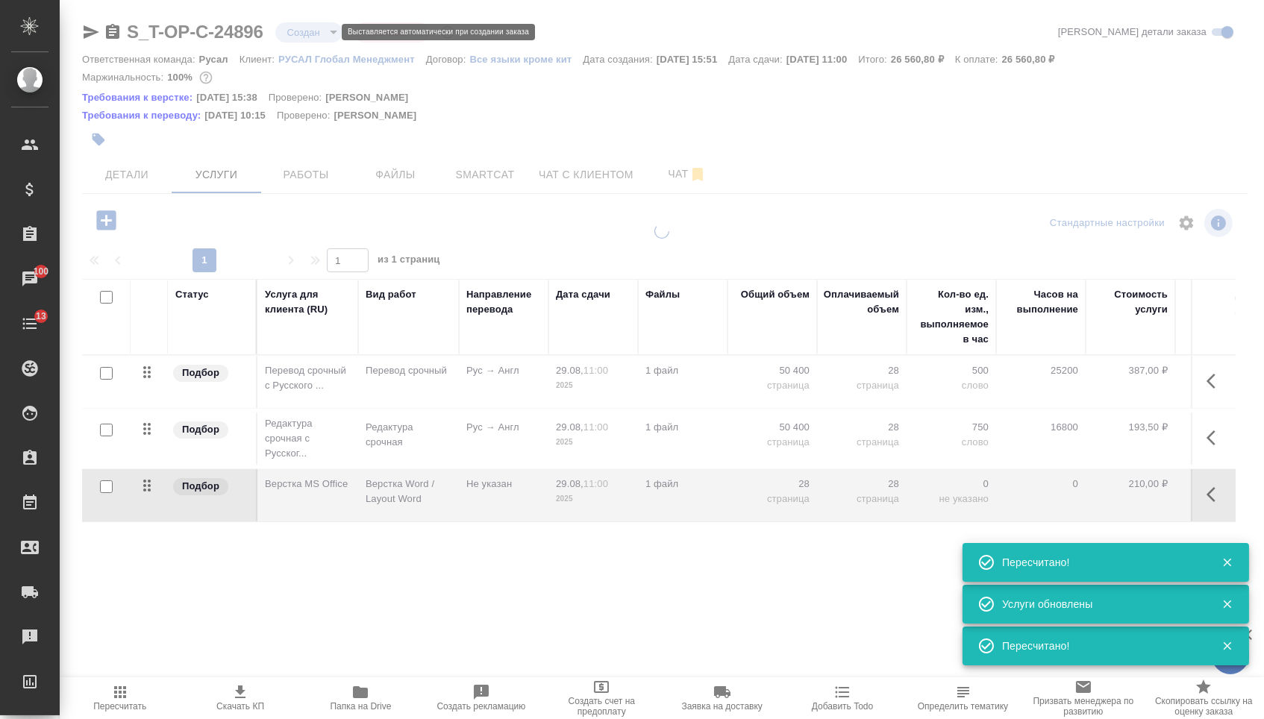
click at [317, 34] on div at bounding box center [662, 319] width 1204 height 638
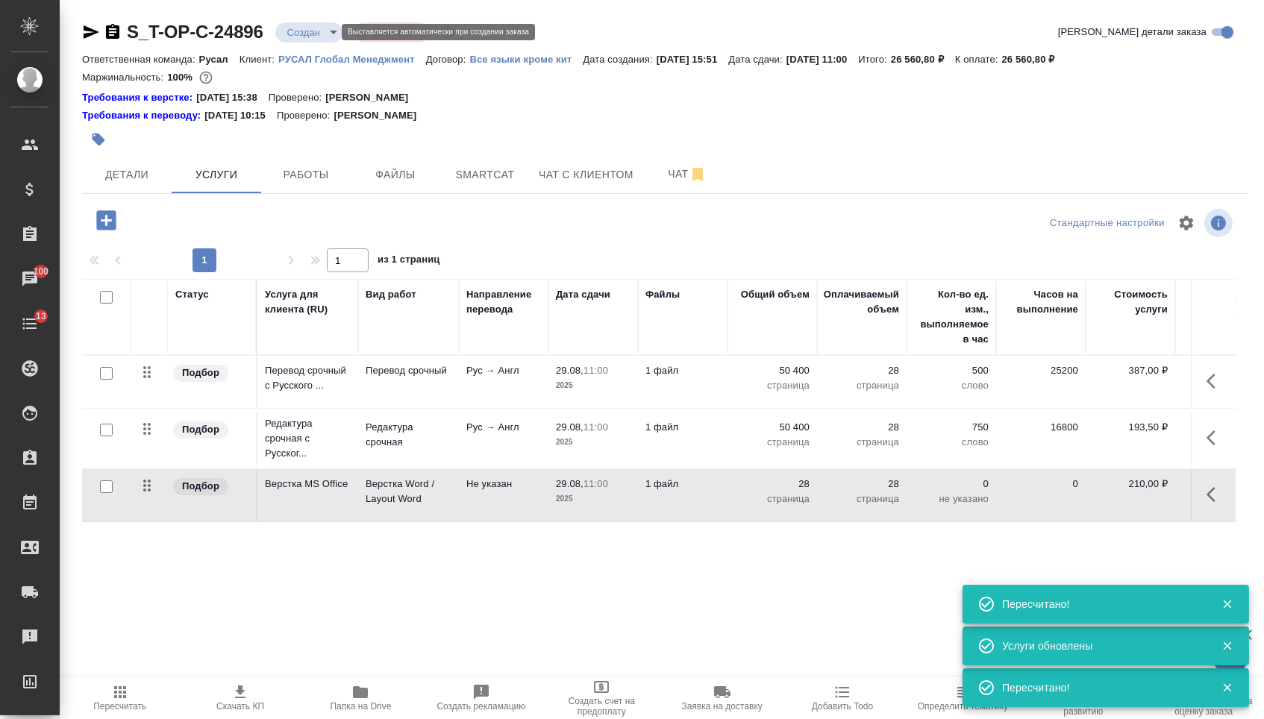
click at [309, 26] on body "🙏 .cls-1 fill:#fff; AWATERA Menshikova Aleksandra Клиенты Спецификации Заказы 1…" at bounding box center [632, 359] width 1264 height 719
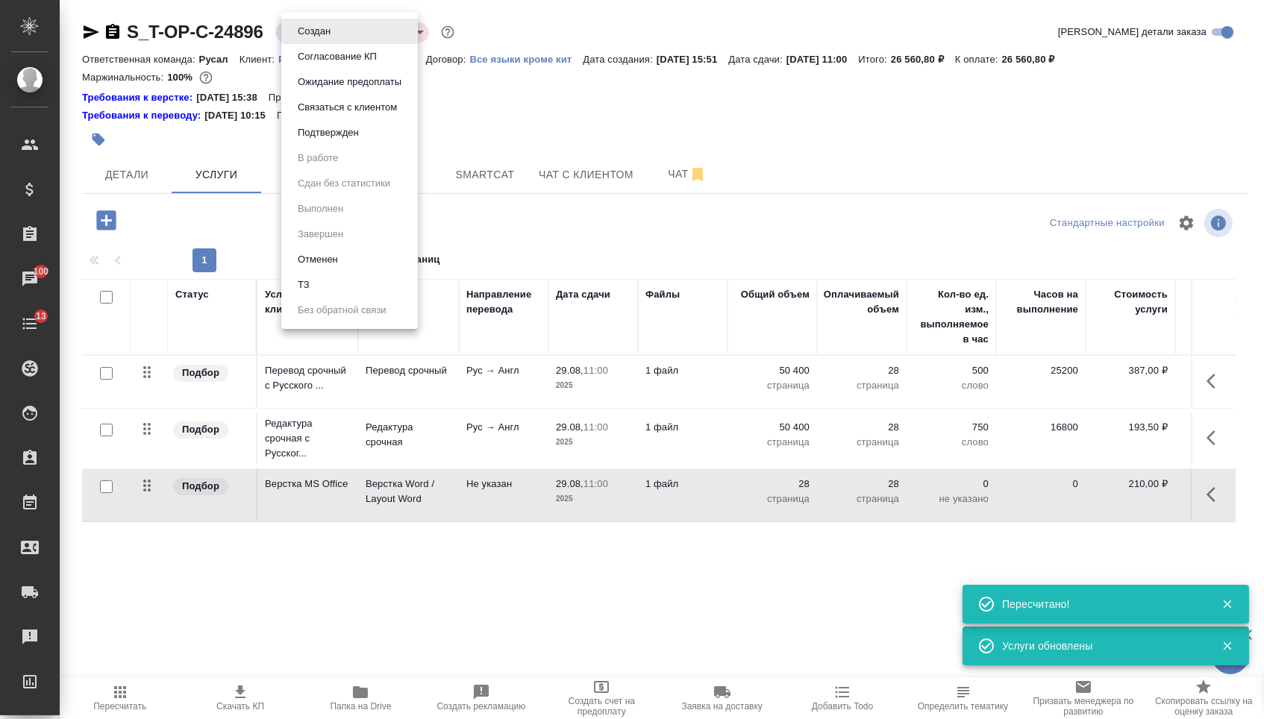
click at [313, 40] on button "Подтвержден" at bounding box center [314, 31] width 42 height 16
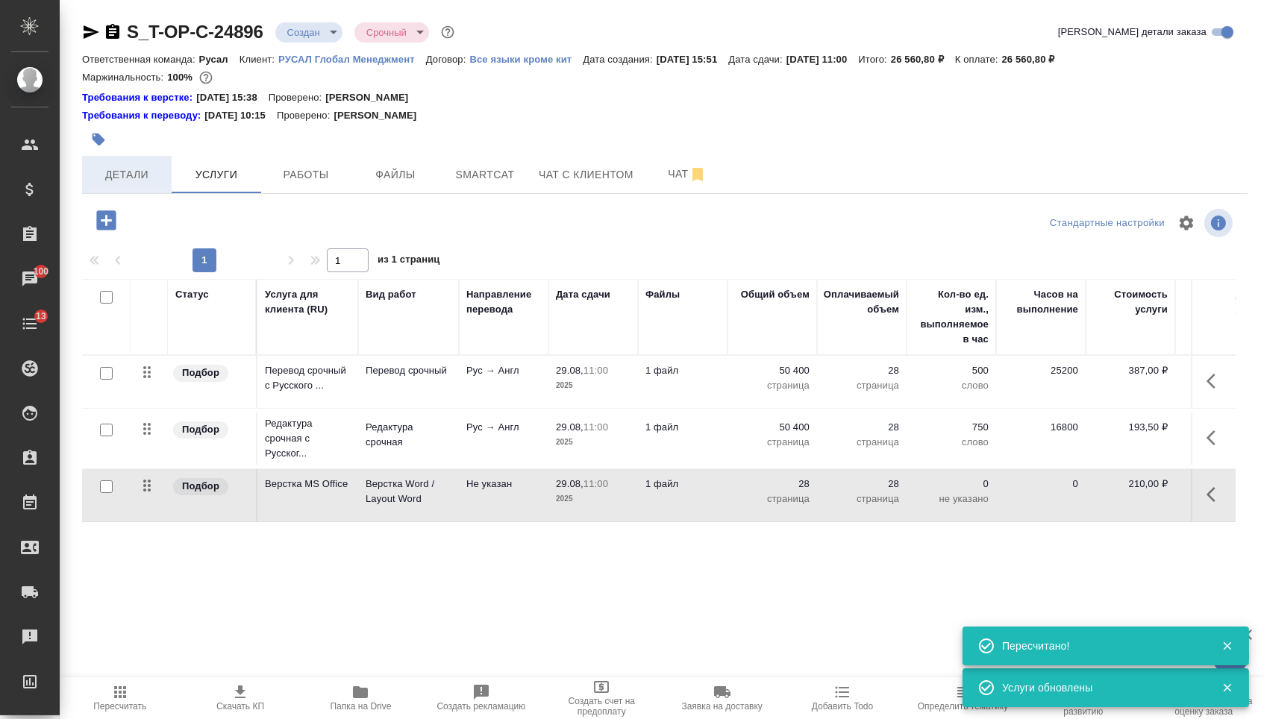
click at [110, 190] on button "Детали" at bounding box center [127, 174] width 90 height 37
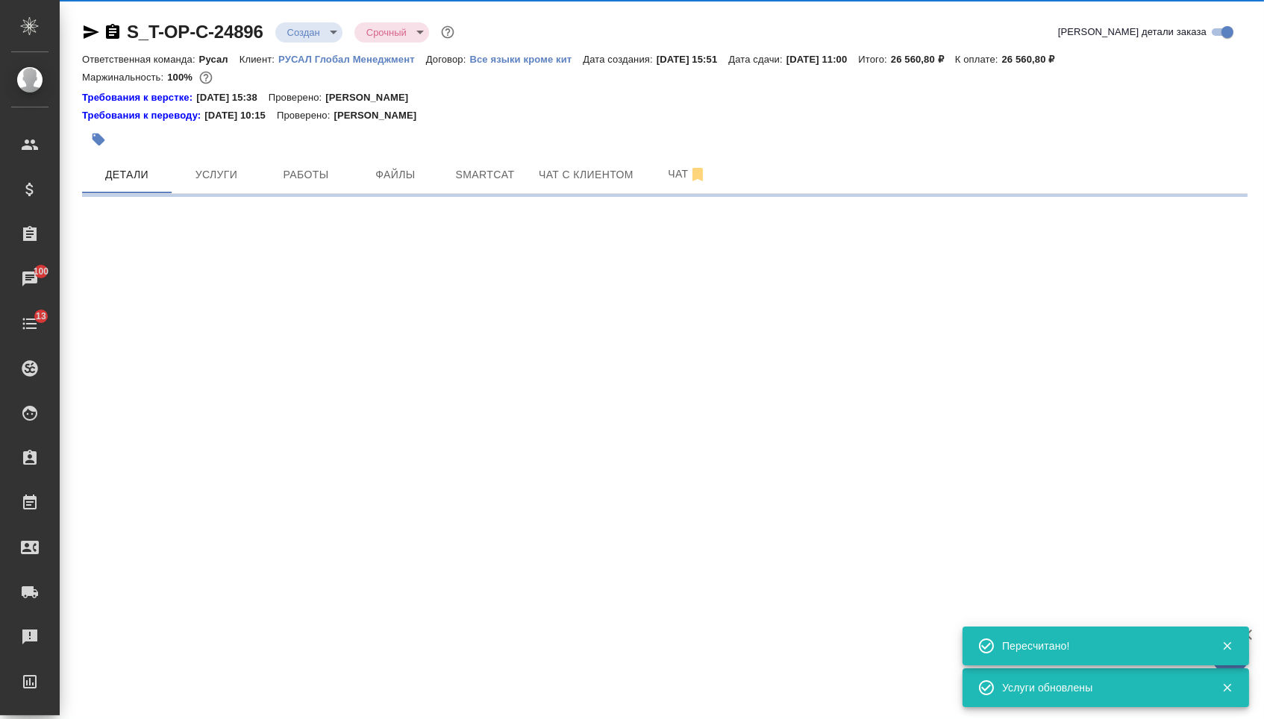
select select "RU"
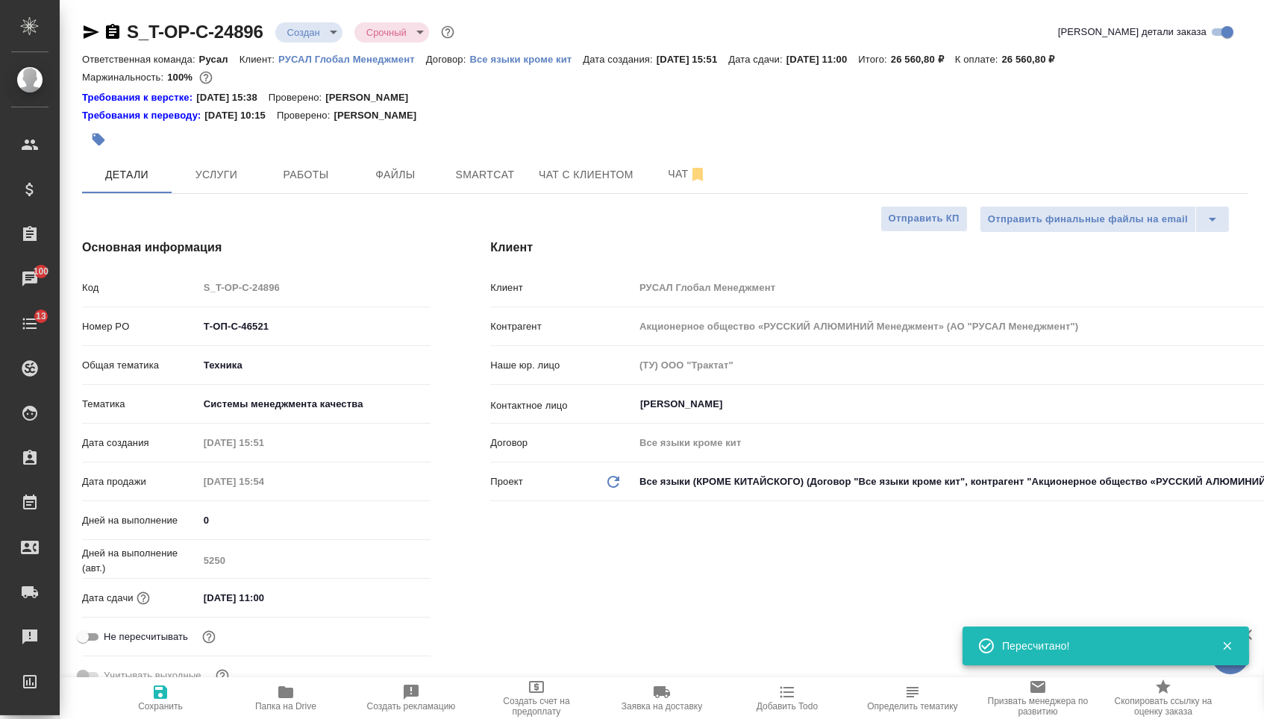
drag, startPoint x: 279, startPoint y: 335, endPoint x: 112, endPoint y: 322, distance: 167.7
click at [113, 324] on div "Номер PO Т-ОП-С-46521" at bounding box center [256, 326] width 348 height 26
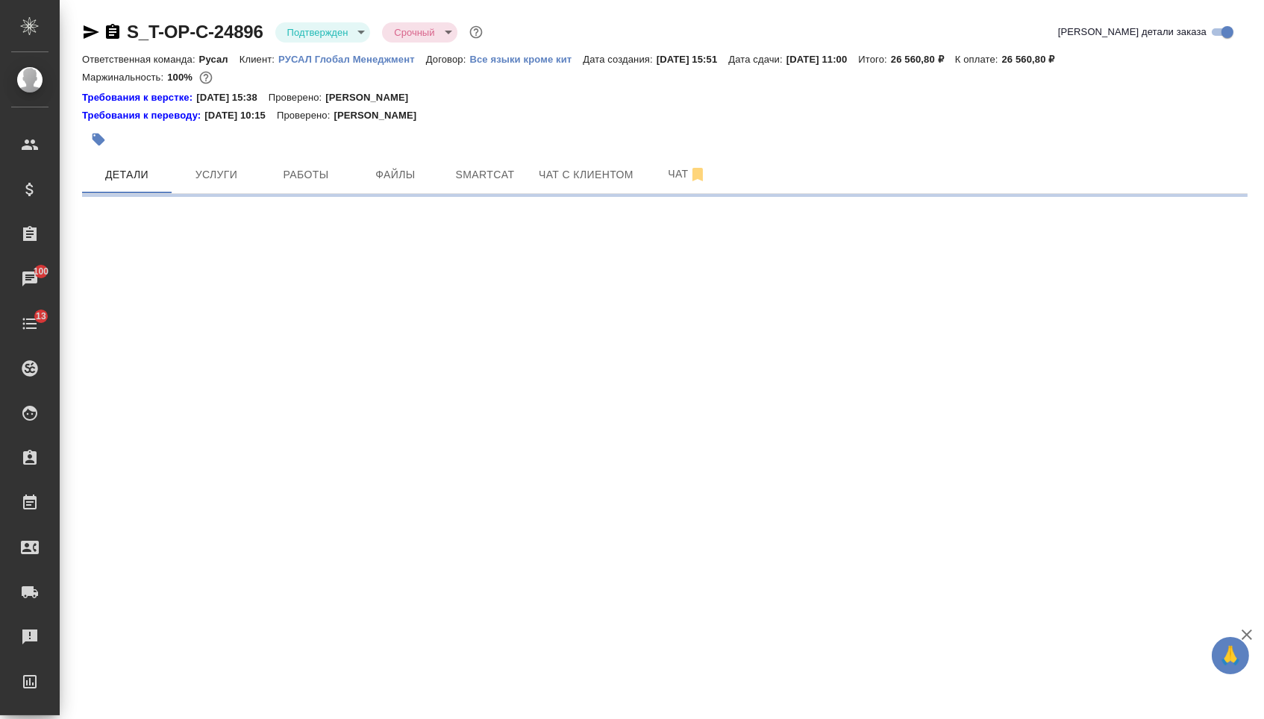
select select "RU"
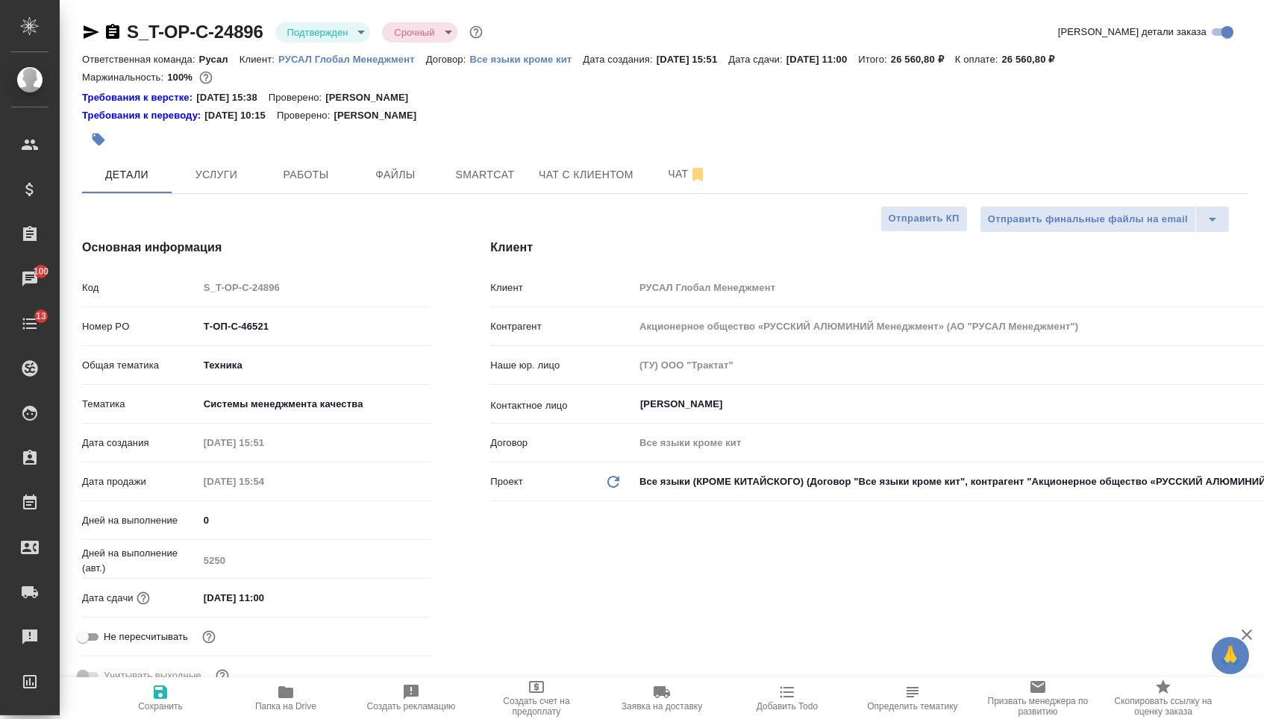
type textarea "x"
drag, startPoint x: 340, startPoint y: 322, endPoint x: 330, endPoint y: 334, distance: 16.4
click at [331, 335] on input "Т-ОП-С-46521" at bounding box center [314, 327] width 231 height 22
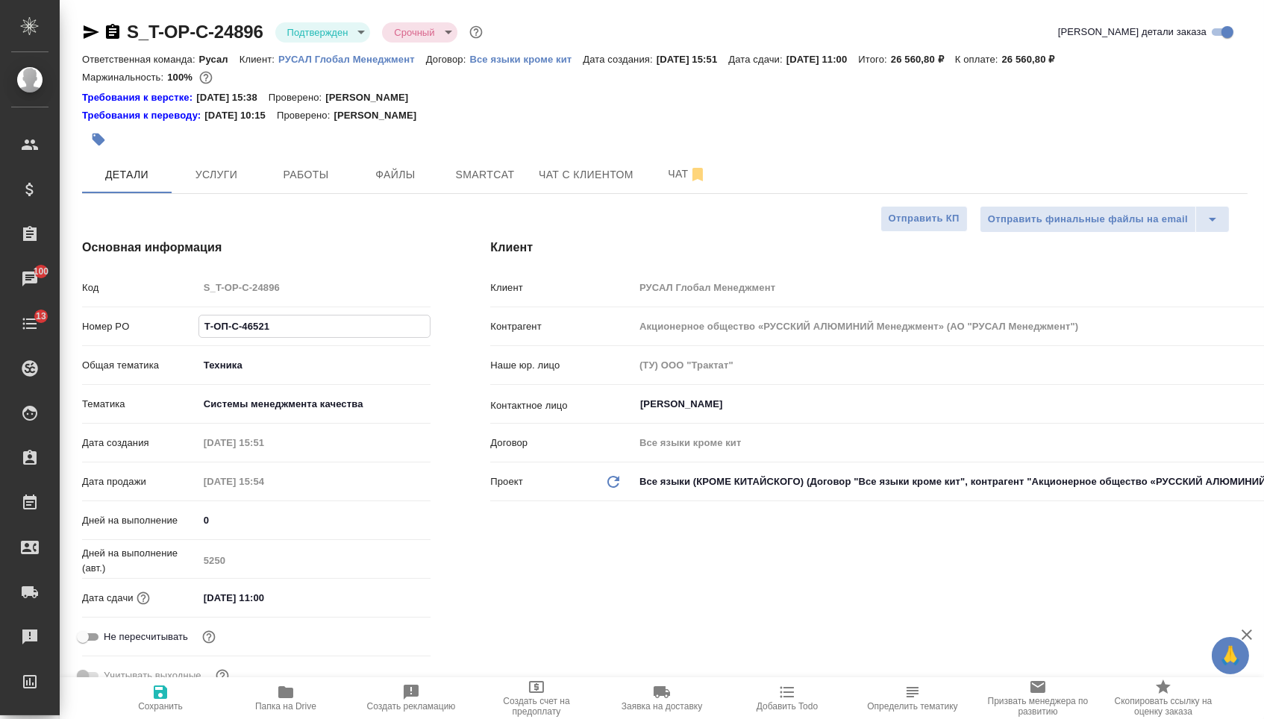
type textarea "x"
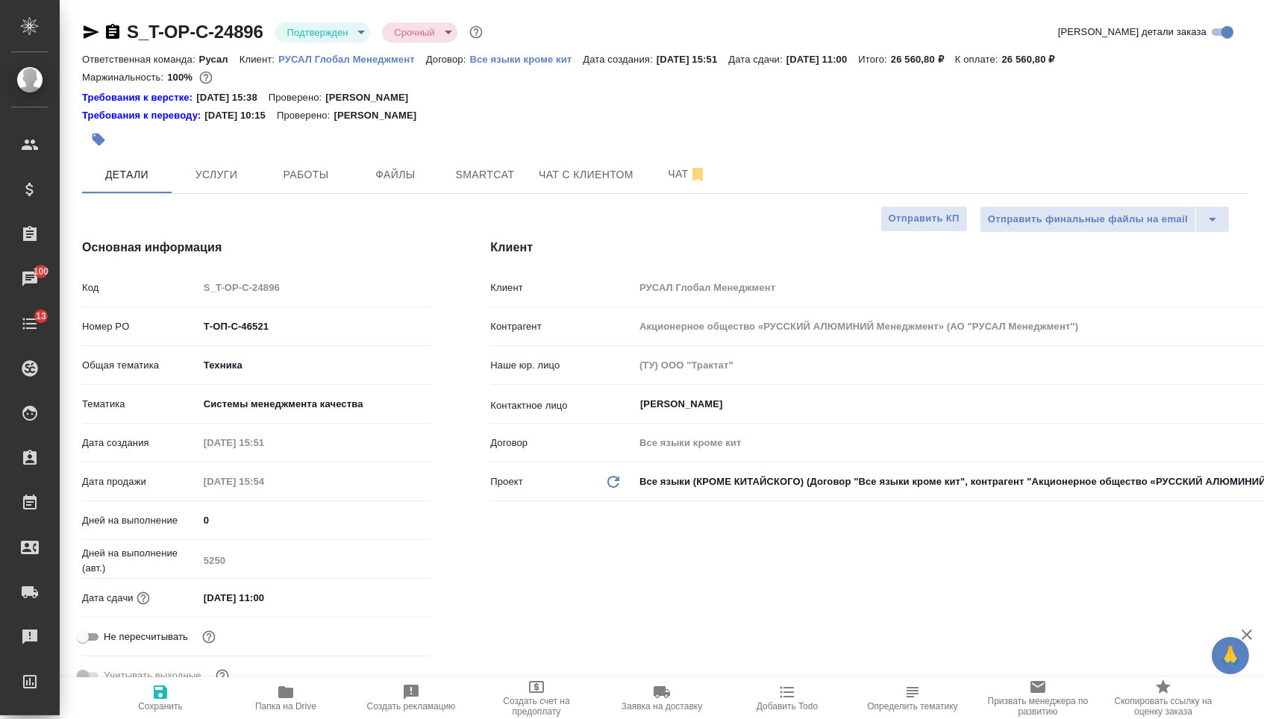
type textarea "x"
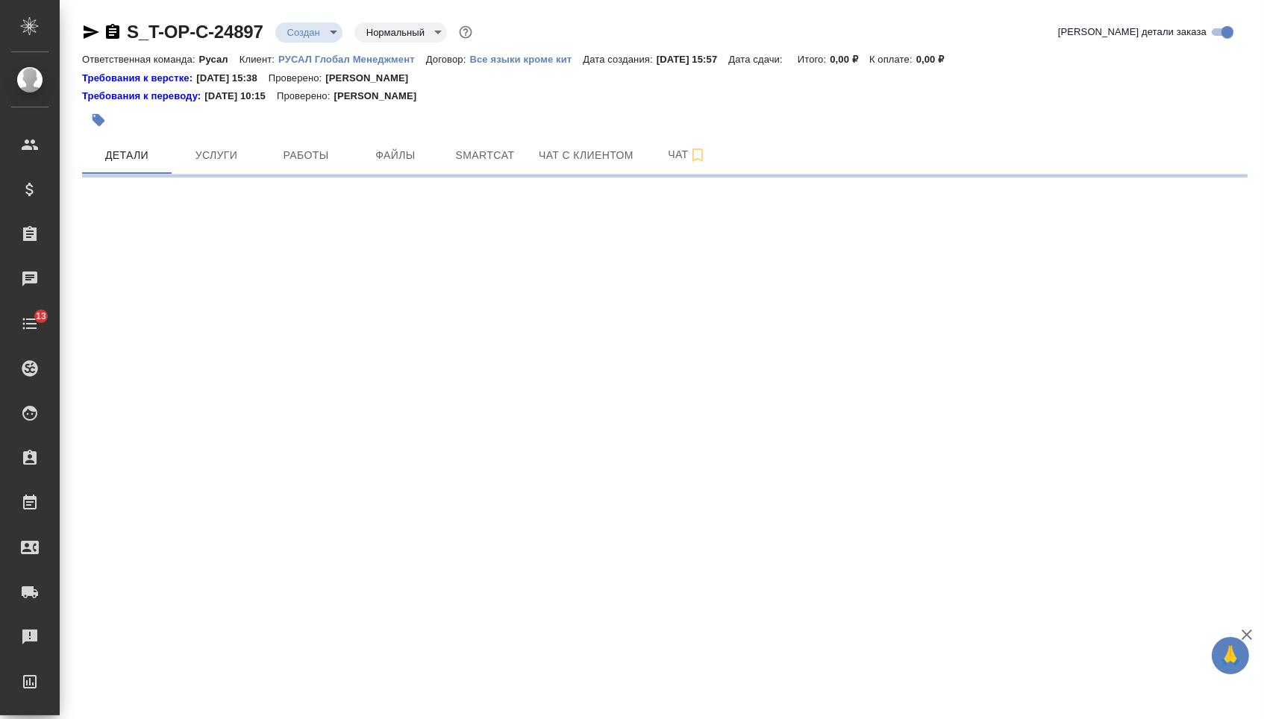
select select "RU"
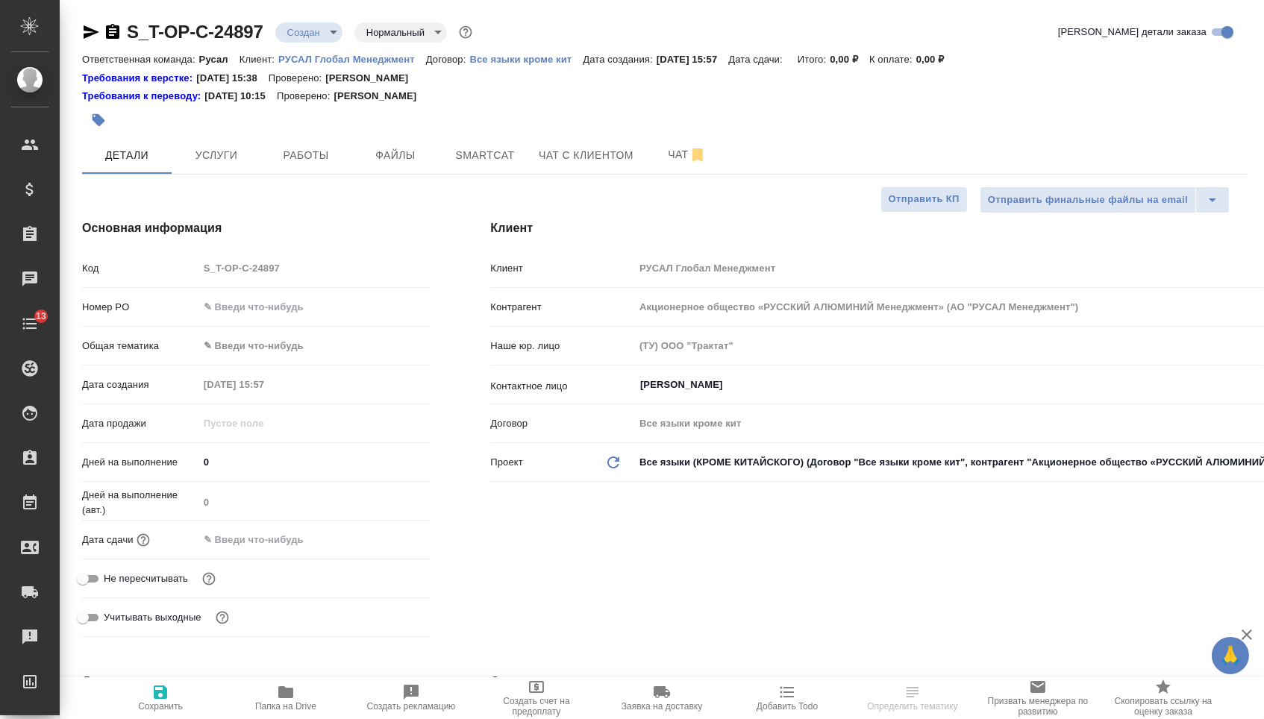
type textarea "x"
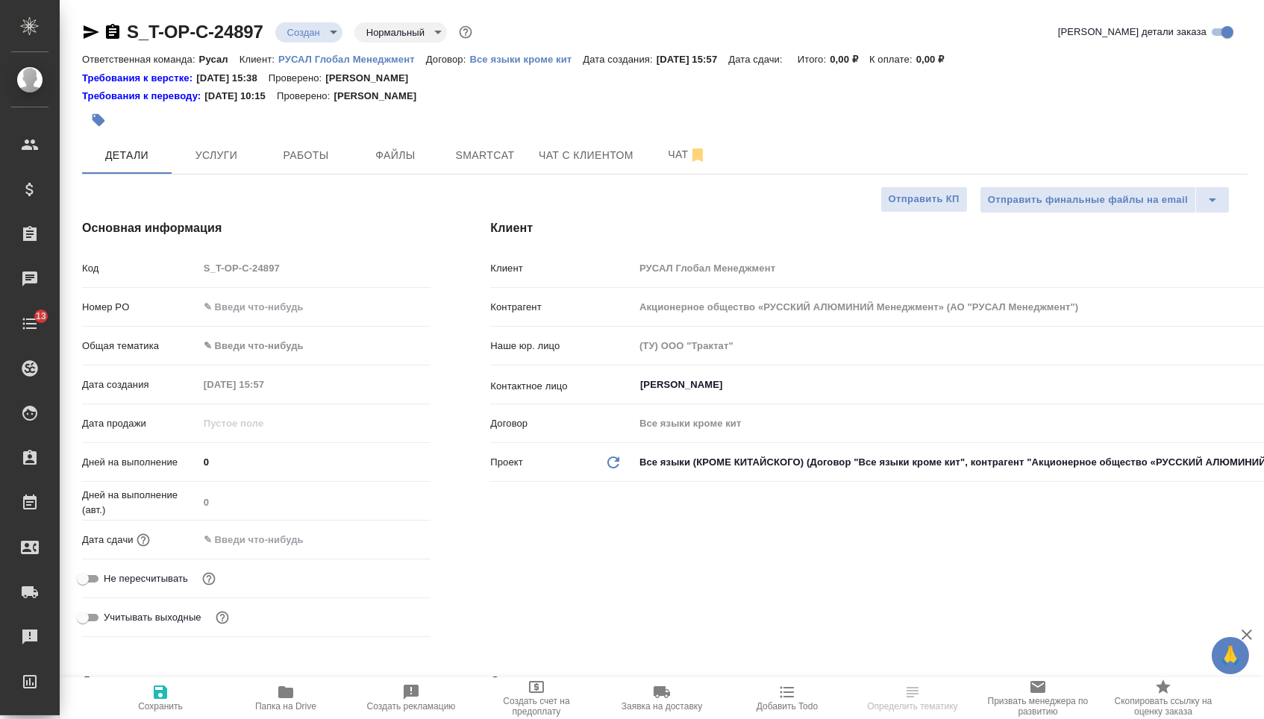
type textarea "x"
click at [342, 301] on input "text" at bounding box center [314, 307] width 233 height 22
paste input "Т-ОП-С-46522"
type input "Т-ОП-С-46522"
type textarea "x"
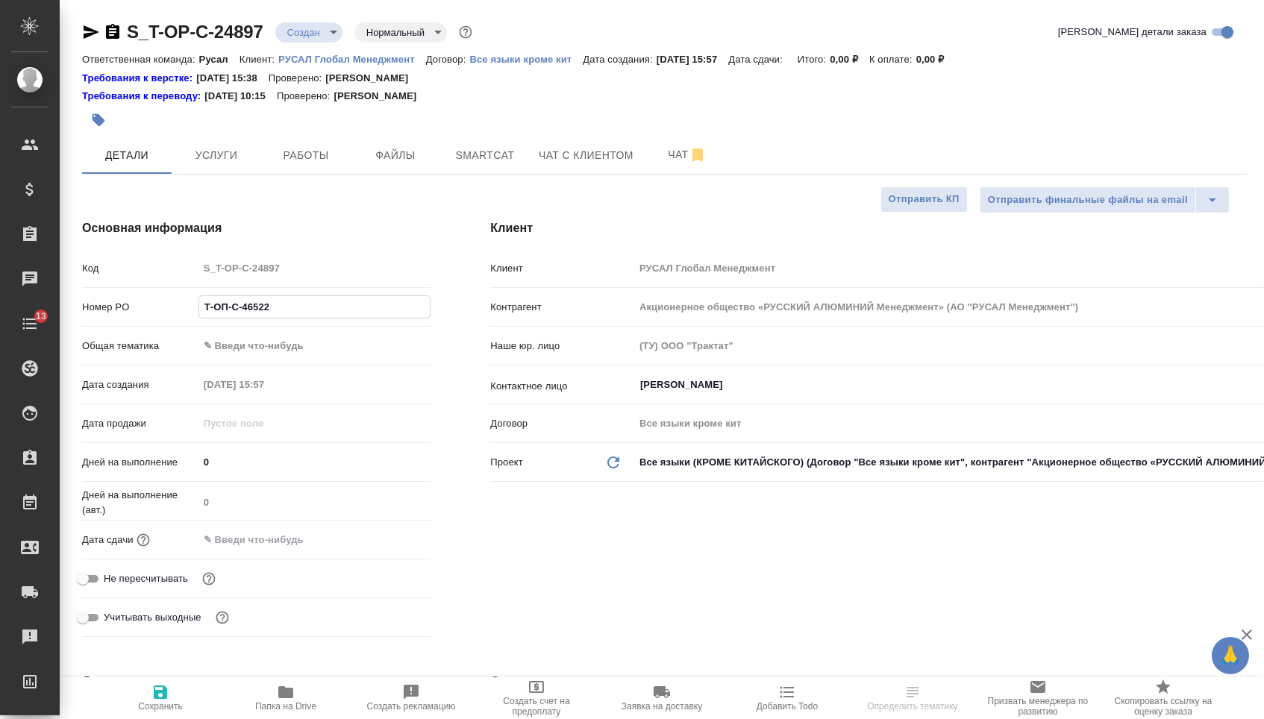
type textarea "x"
type input "Т-ОП-С-46522"
click at [260, 541] on input "text" at bounding box center [263, 540] width 131 height 22
click at [390, 545] on icon "button" at bounding box center [387, 538] width 13 height 15
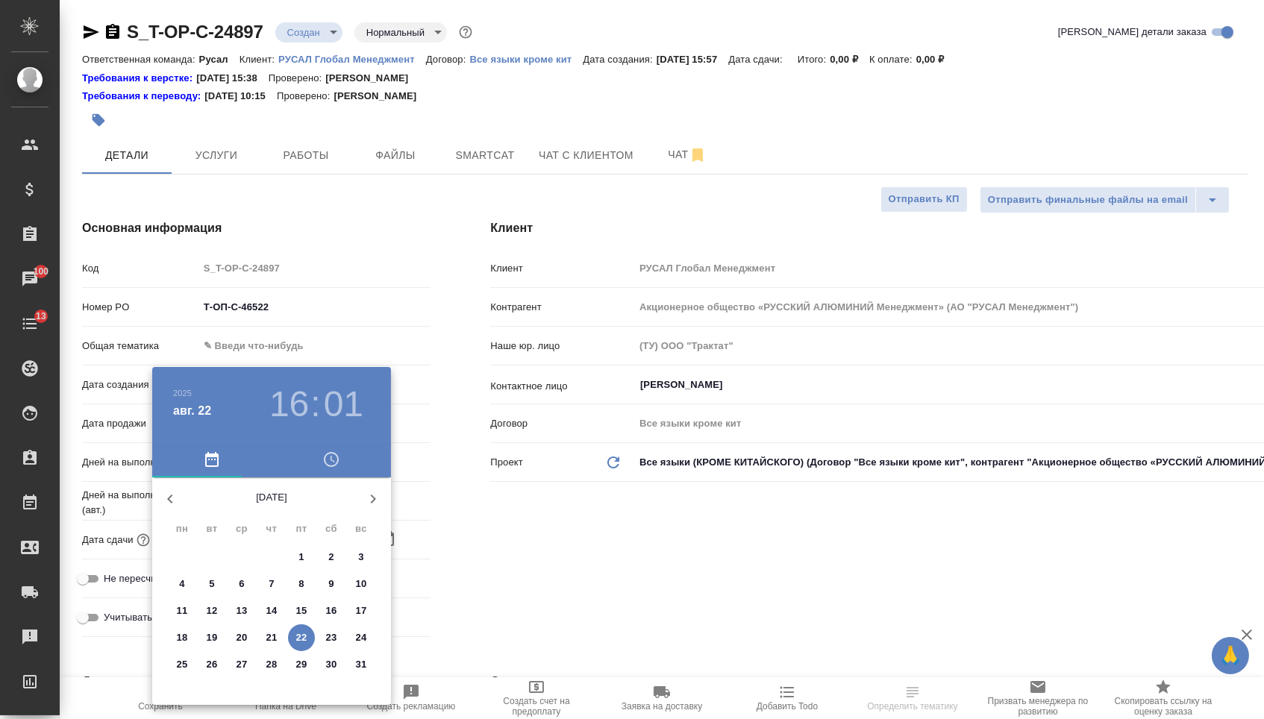
click at [178, 672] on p "25" at bounding box center [182, 664] width 11 height 15
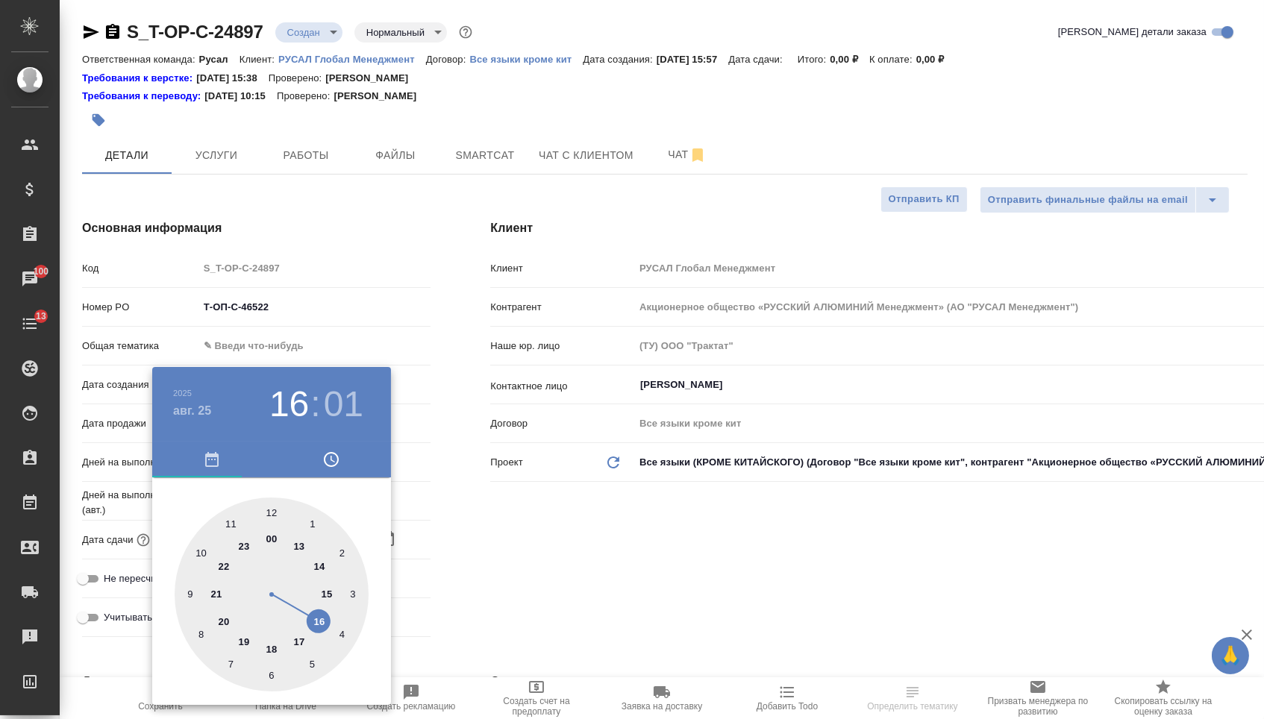
type input "[DATE] 16:01"
type textarea "x"
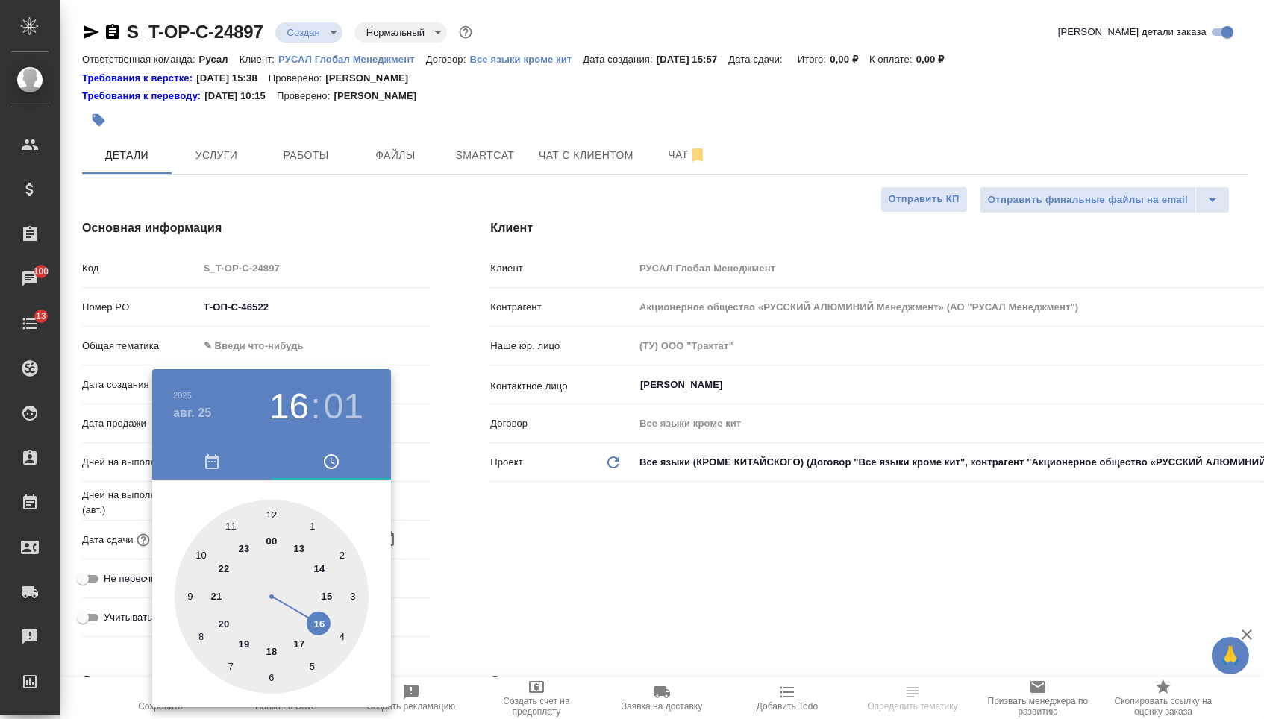
type textarea "x"
click at [319, 625] on div at bounding box center [272, 597] width 194 height 194
type textarea "x"
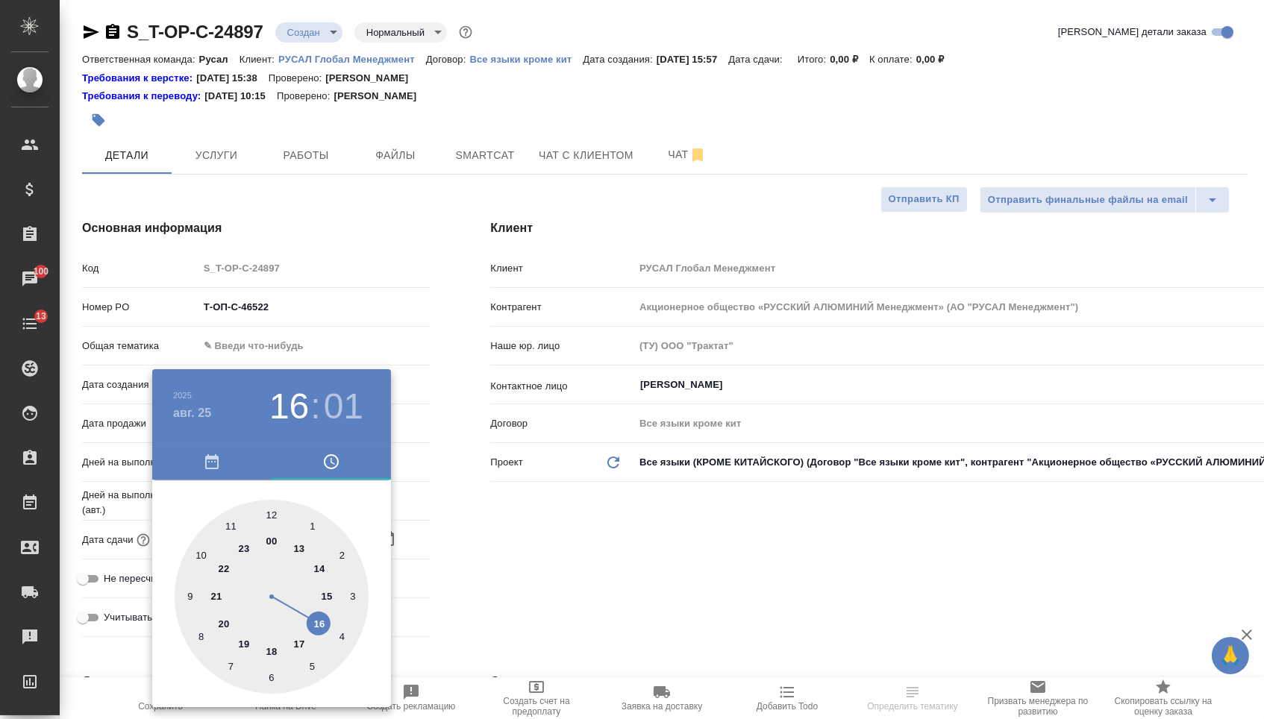
type textarea "x"
click at [269, 513] on div at bounding box center [272, 597] width 194 height 194
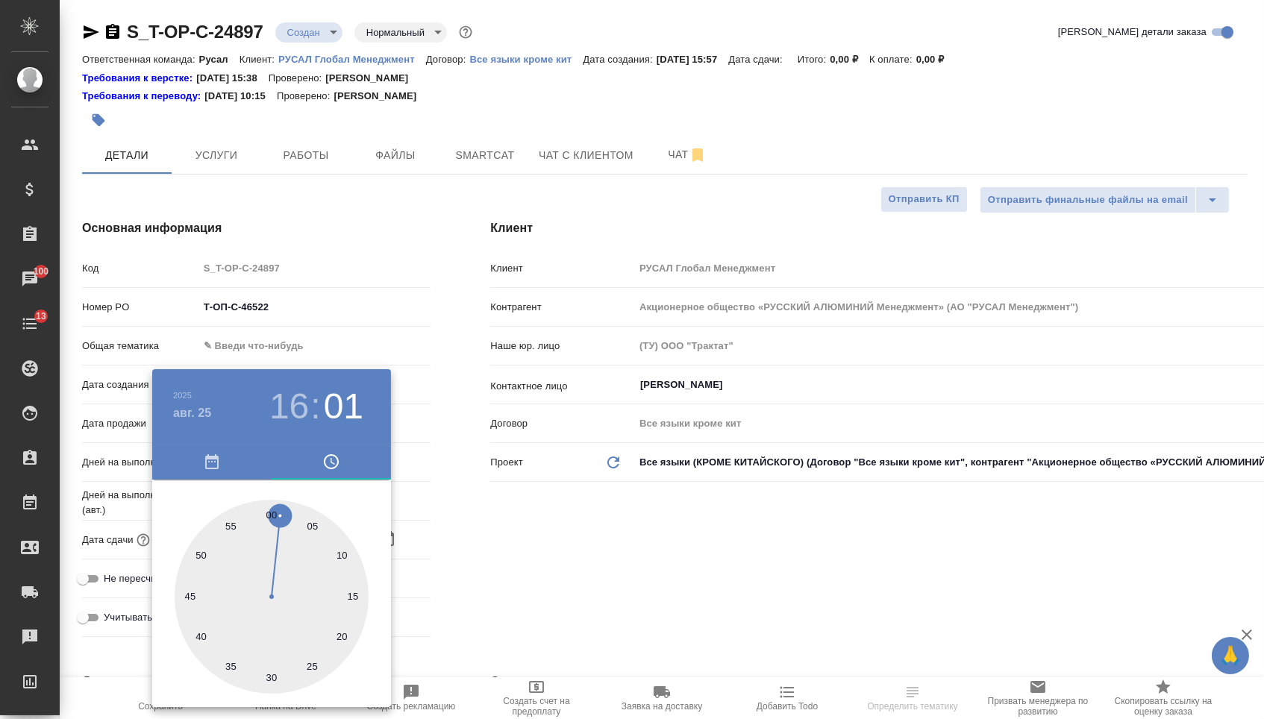
type input "[DATE] 16:00"
type textarea "x"
click at [504, 581] on div at bounding box center [632, 359] width 1264 height 719
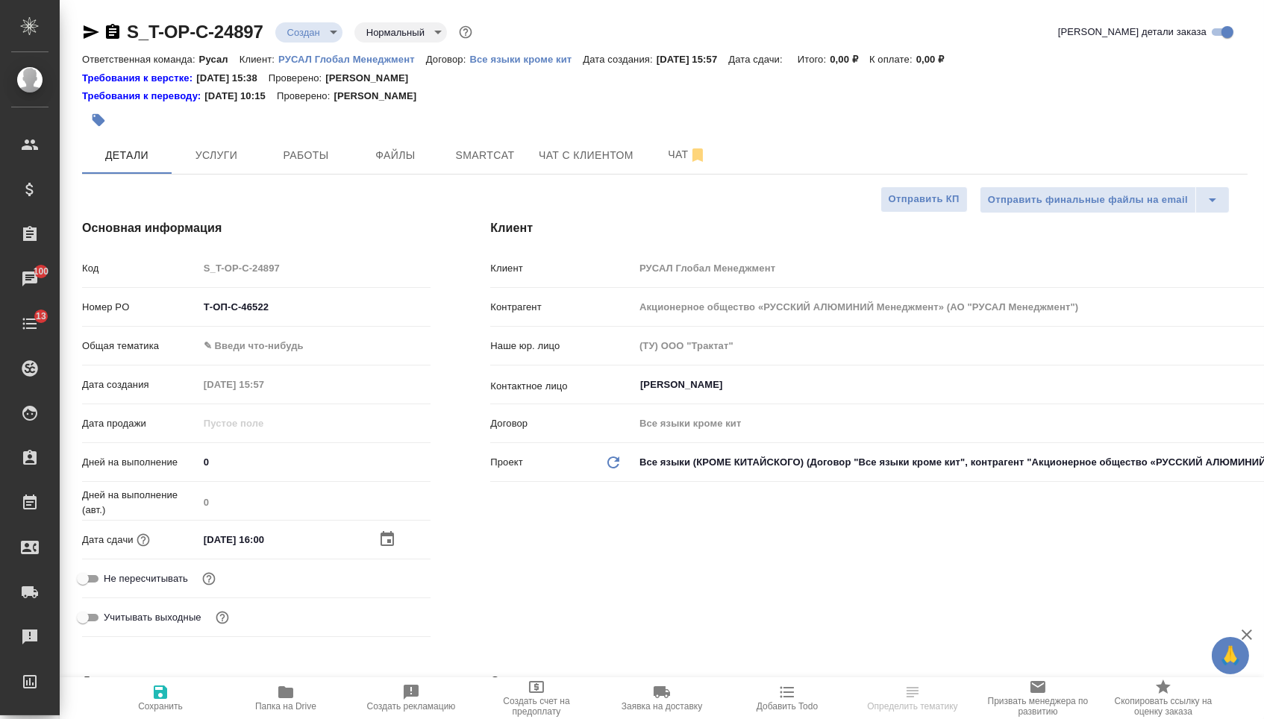
type textarea "x"
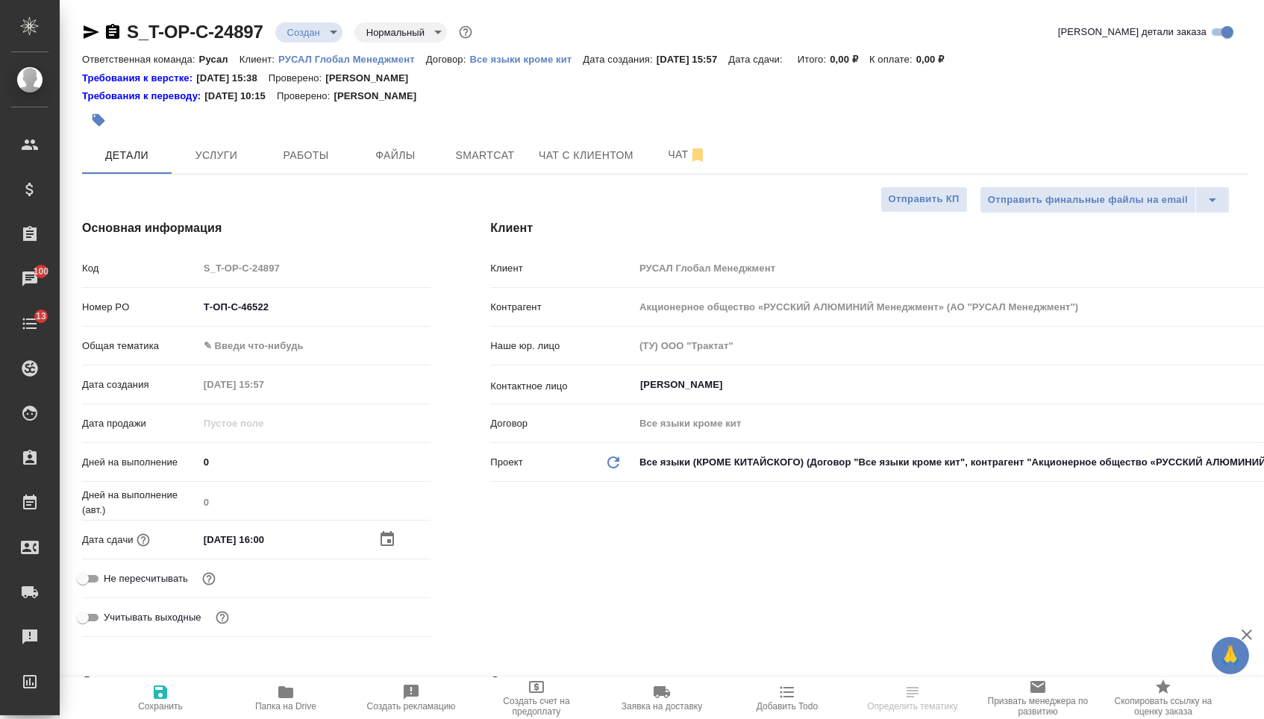
type textarea "x"
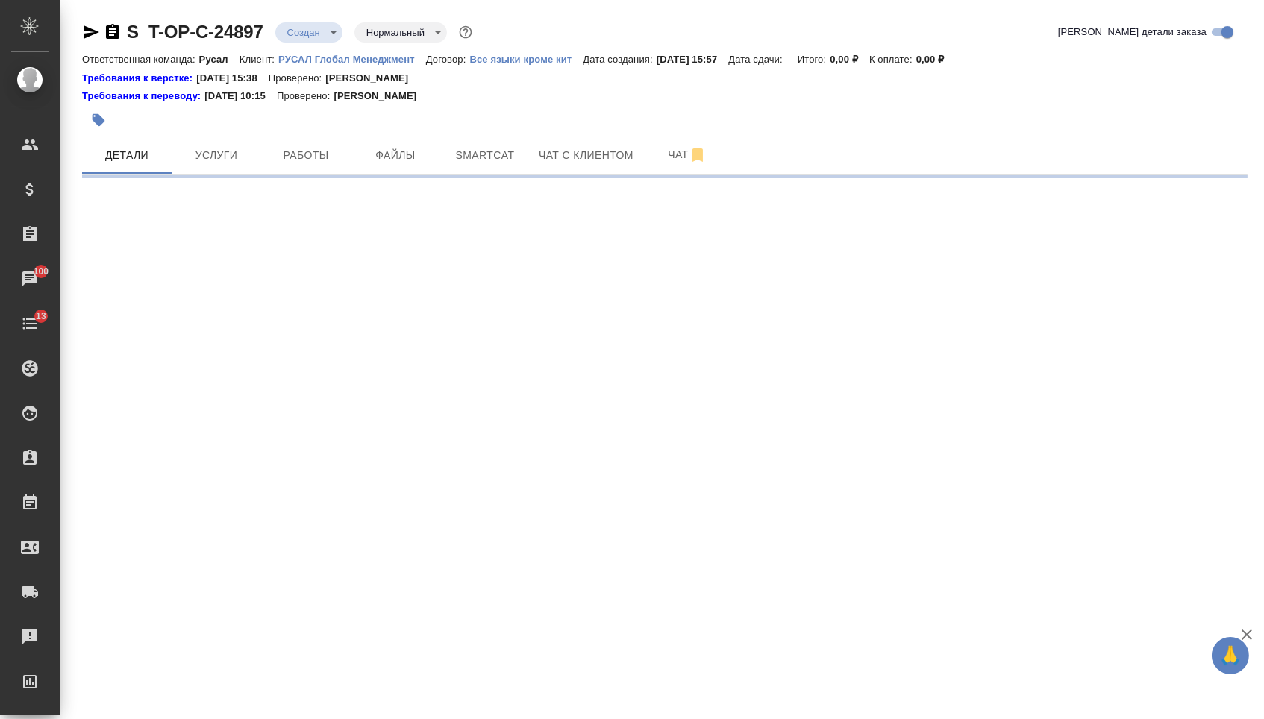
select select "RU"
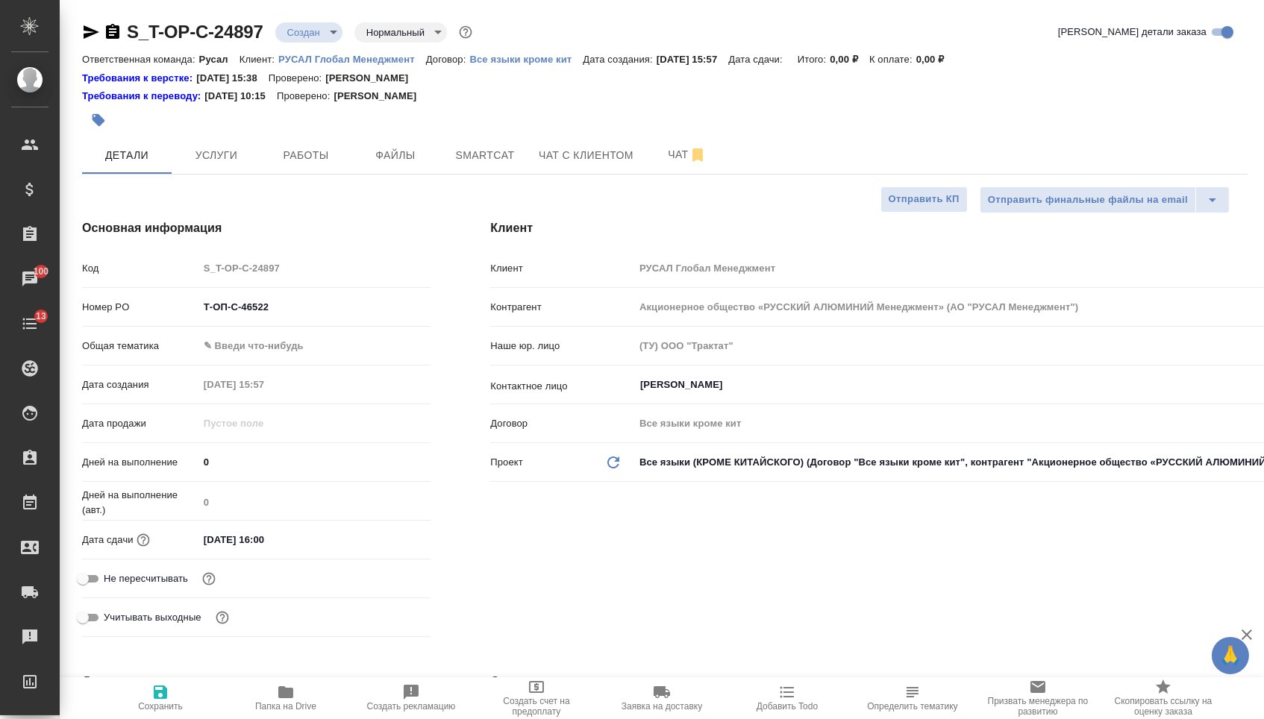
type textarea "x"
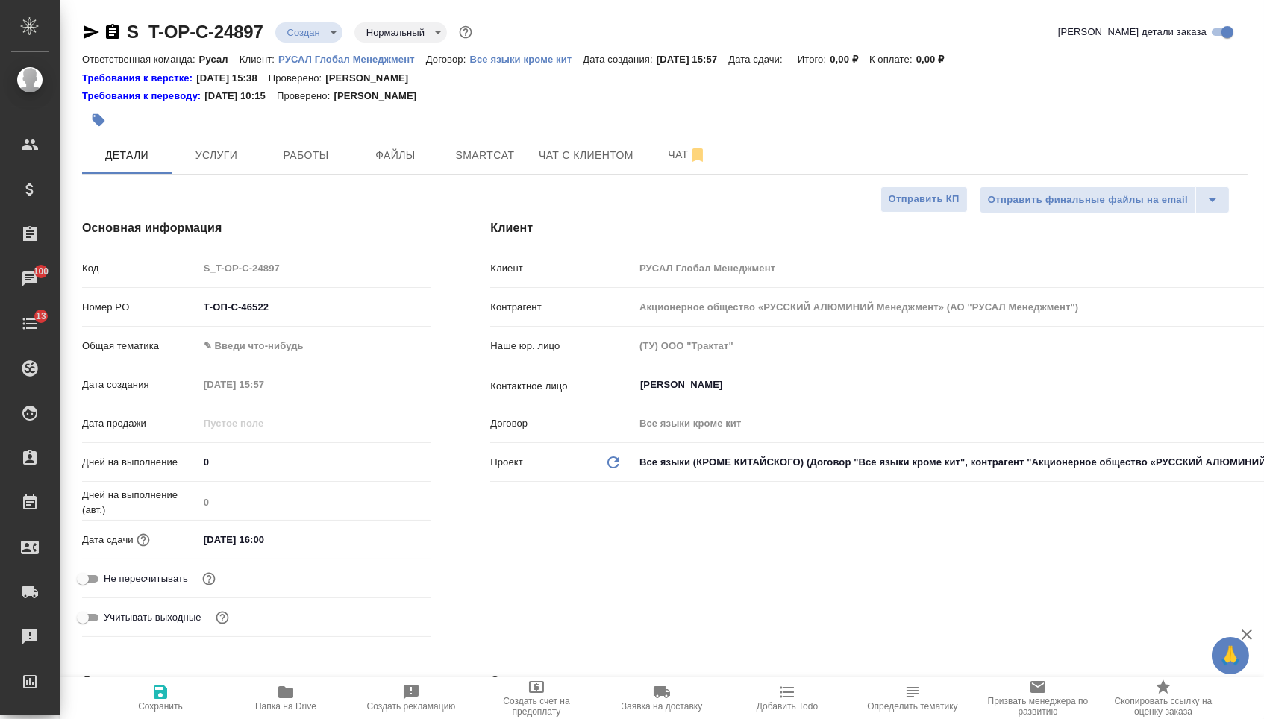
type textarea "x"
click at [310, 352] on body "🙏 .cls-1 fill:#fff; AWATERA Menshikova Aleksandra Клиенты Спецификации Заказы 1…" at bounding box center [632, 359] width 1264 height 719
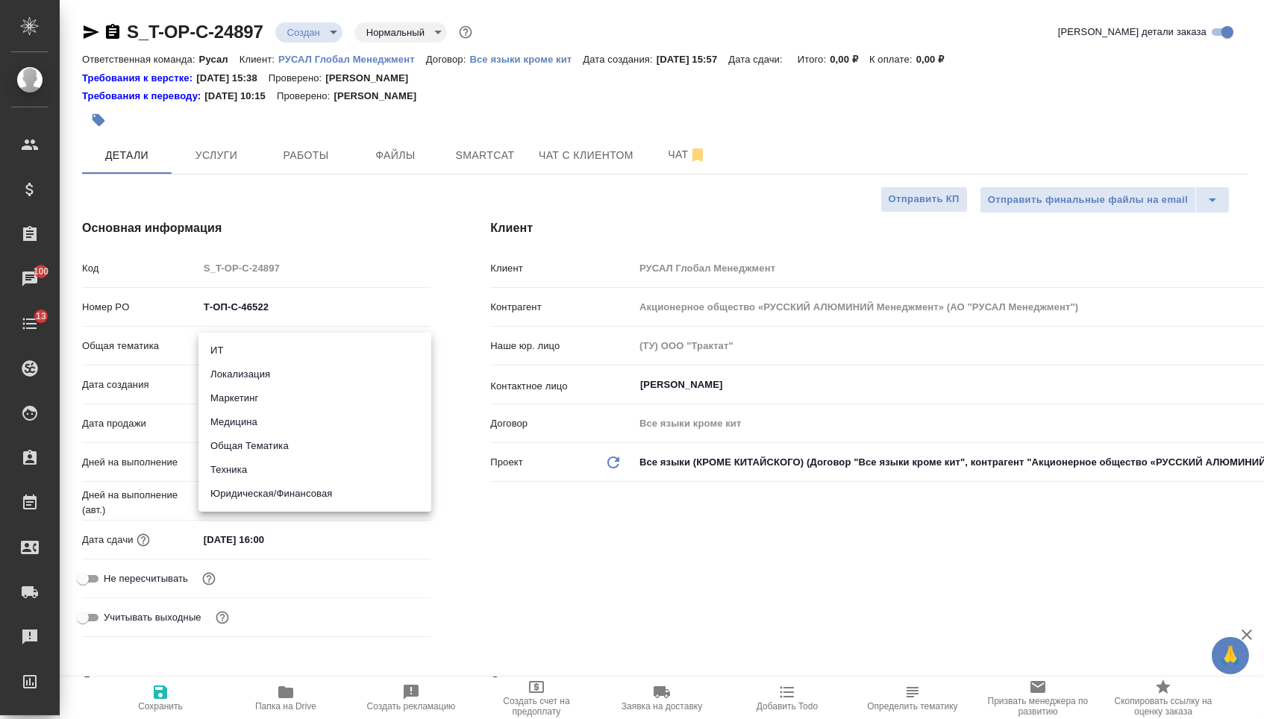
click at [282, 398] on li "Маркетинг" at bounding box center [314, 399] width 233 height 24
type input "marketing"
type textarea "x"
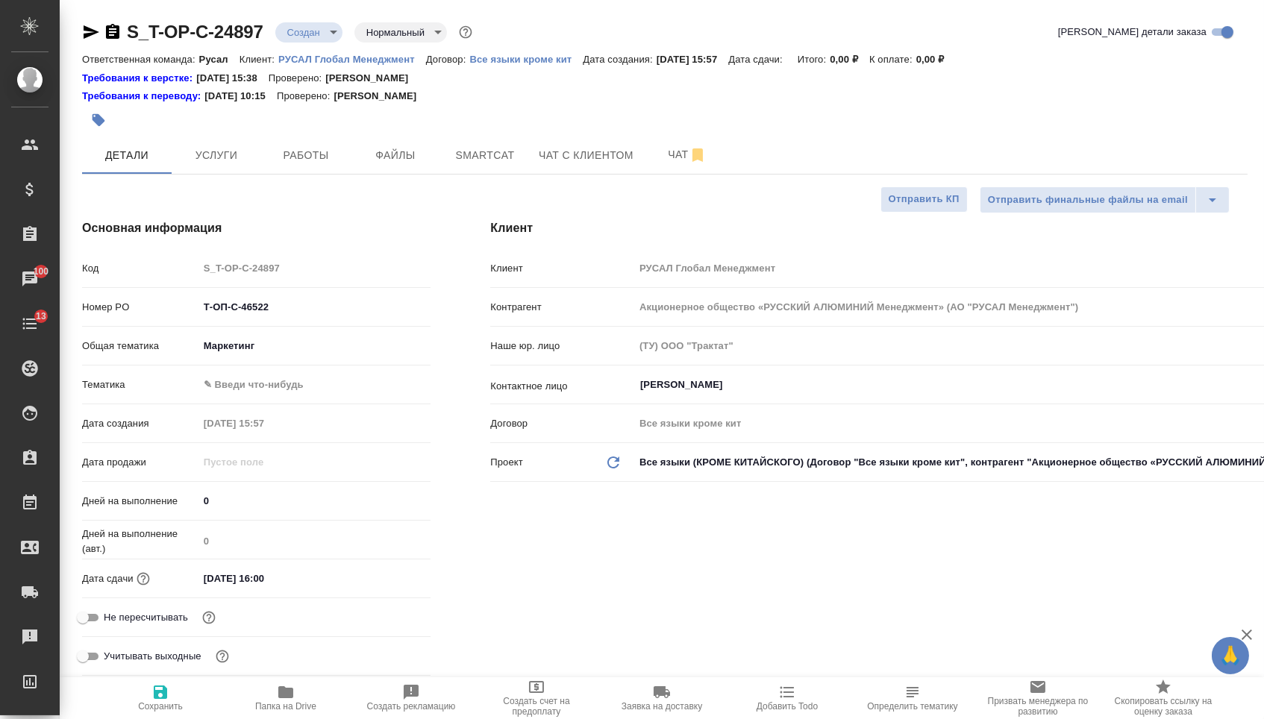
click at [270, 376] on div "Тематика ✎ Введи что-нибудь" at bounding box center [256, 385] width 348 height 26
click at [270, 387] on body "🙏 .cls-1 fill:#fff; AWATERA Menshikova Aleksandra Клиенты Спецификации Заказы 1…" at bounding box center [632, 359] width 1264 height 719
click at [268, 419] on li "Маркетинг" at bounding box center [314, 413] width 233 height 24
type textarea "x"
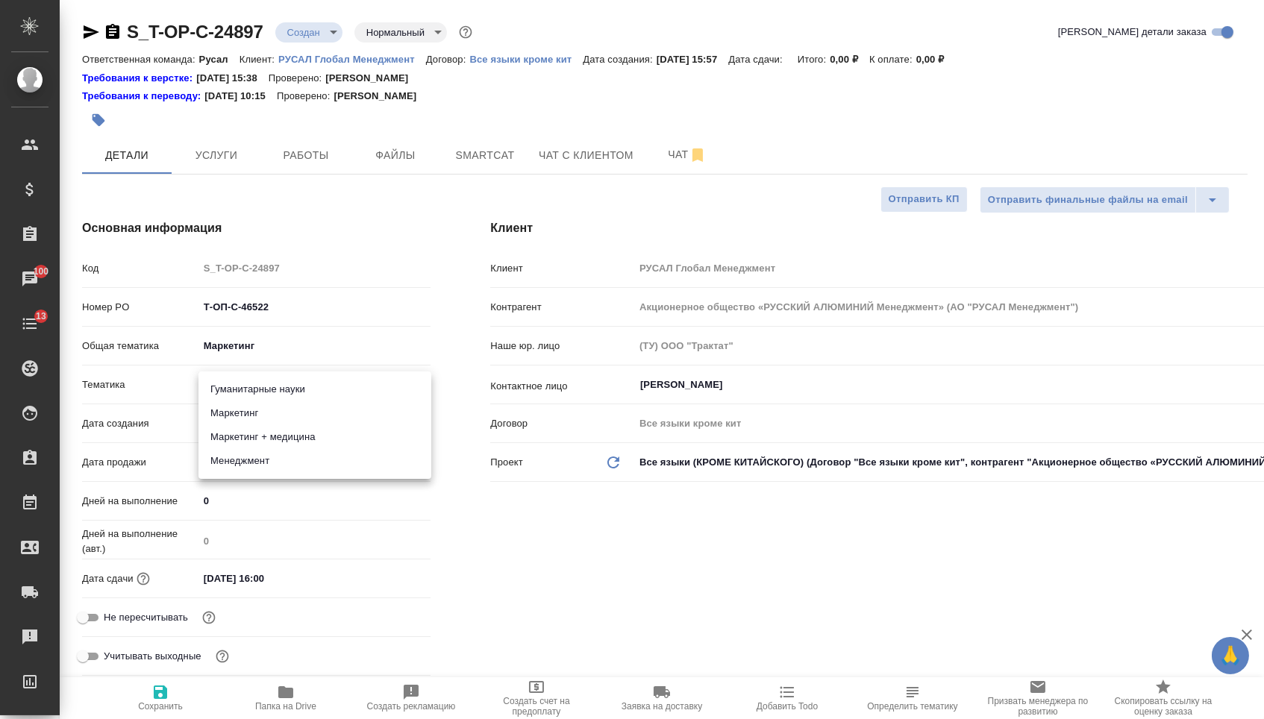
type textarea "x"
type input "5a8b8b956a9677013d343d63"
click at [135, 695] on span "Сохранить" at bounding box center [160, 697] width 107 height 28
type textarea "x"
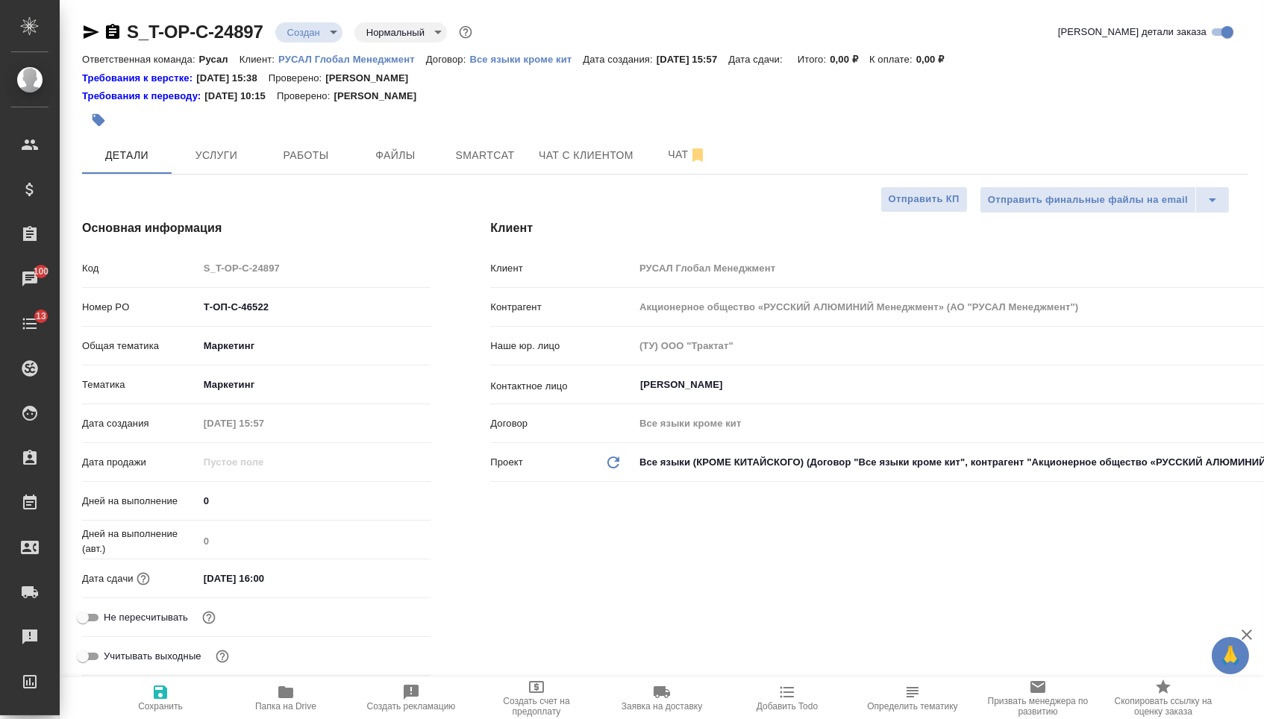
type textarea "x"
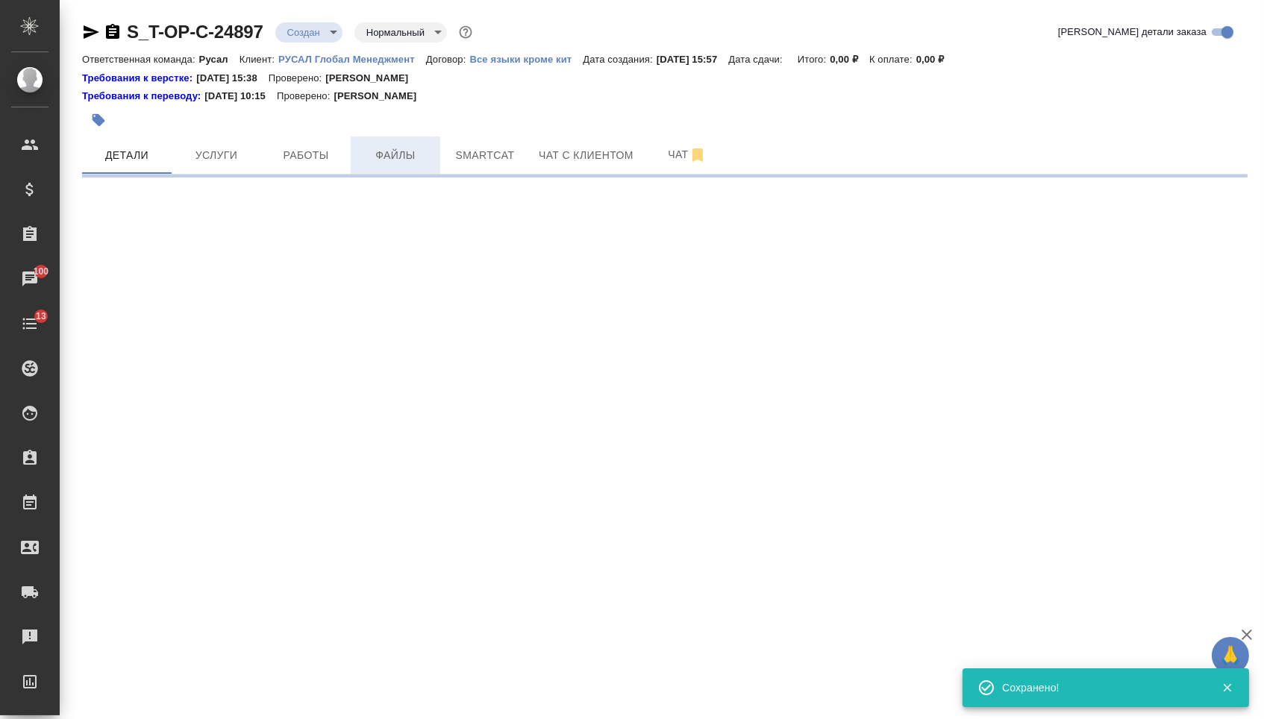
select select "RU"
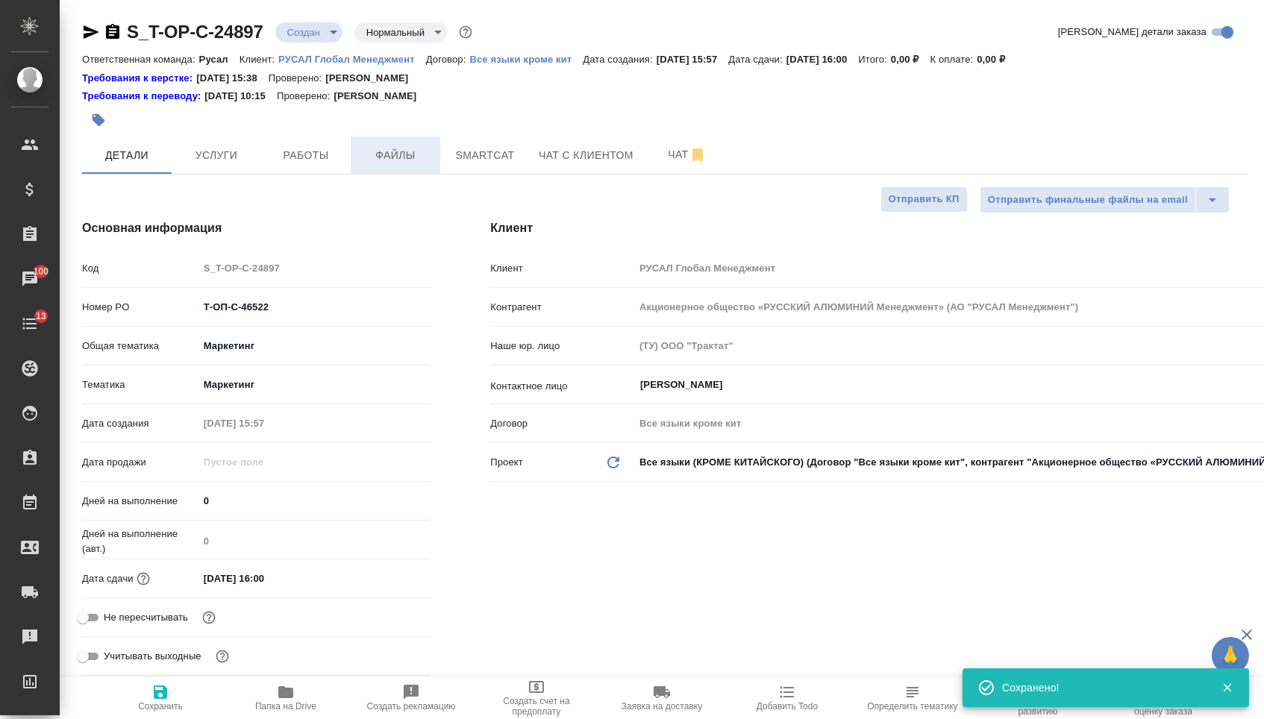
type textarea "x"
click at [380, 158] on span "Файлы" at bounding box center [396, 155] width 72 height 19
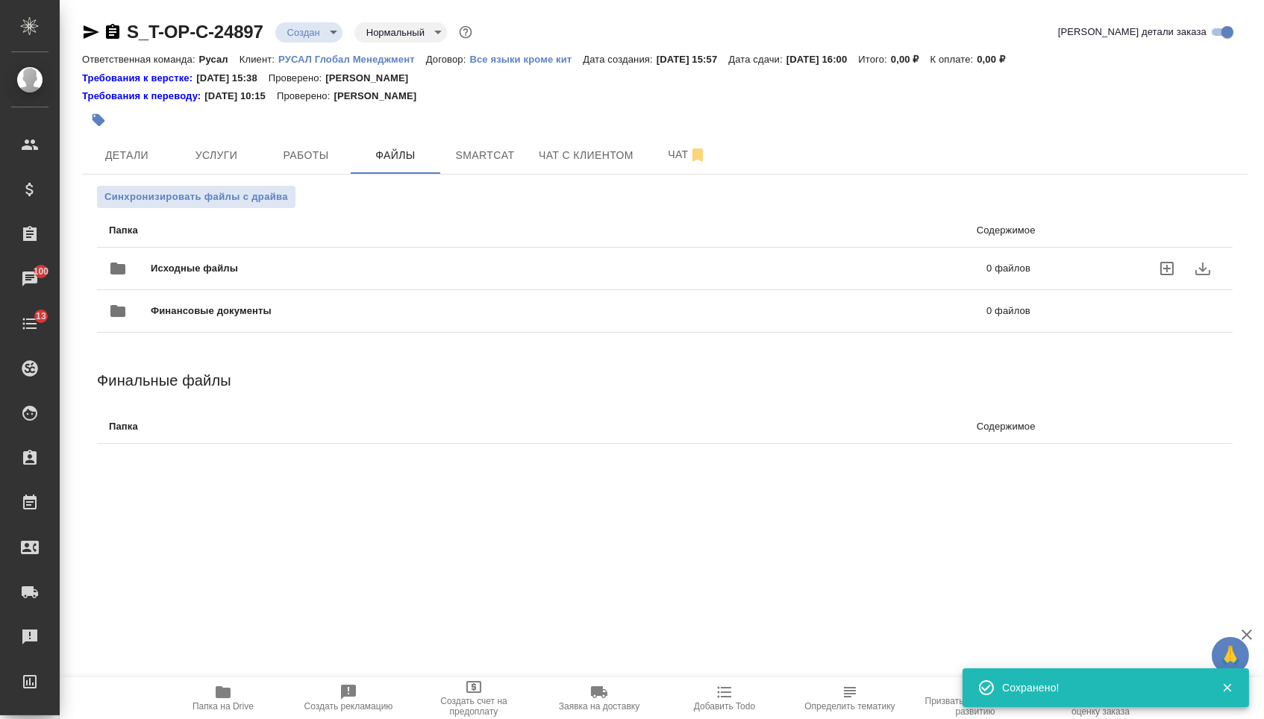
click at [219, 270] on span "Исходные файлы" at bounding box center [382, 268] width 462 height 15
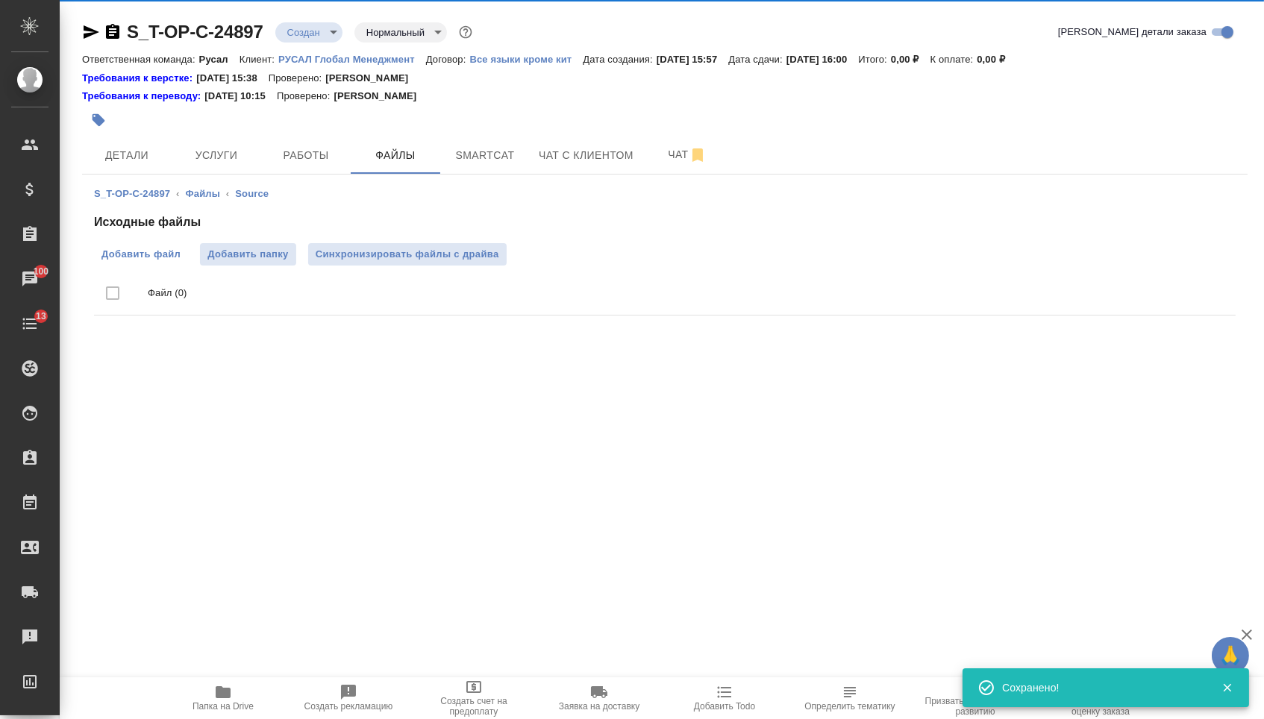
click at [138, 257] on span "Добавить файл" at bounding box center [140, 254] width 79 height 15
click at [0, 0] on input "Добавить файл" at bounding box center [0, 0] width 0 height 0
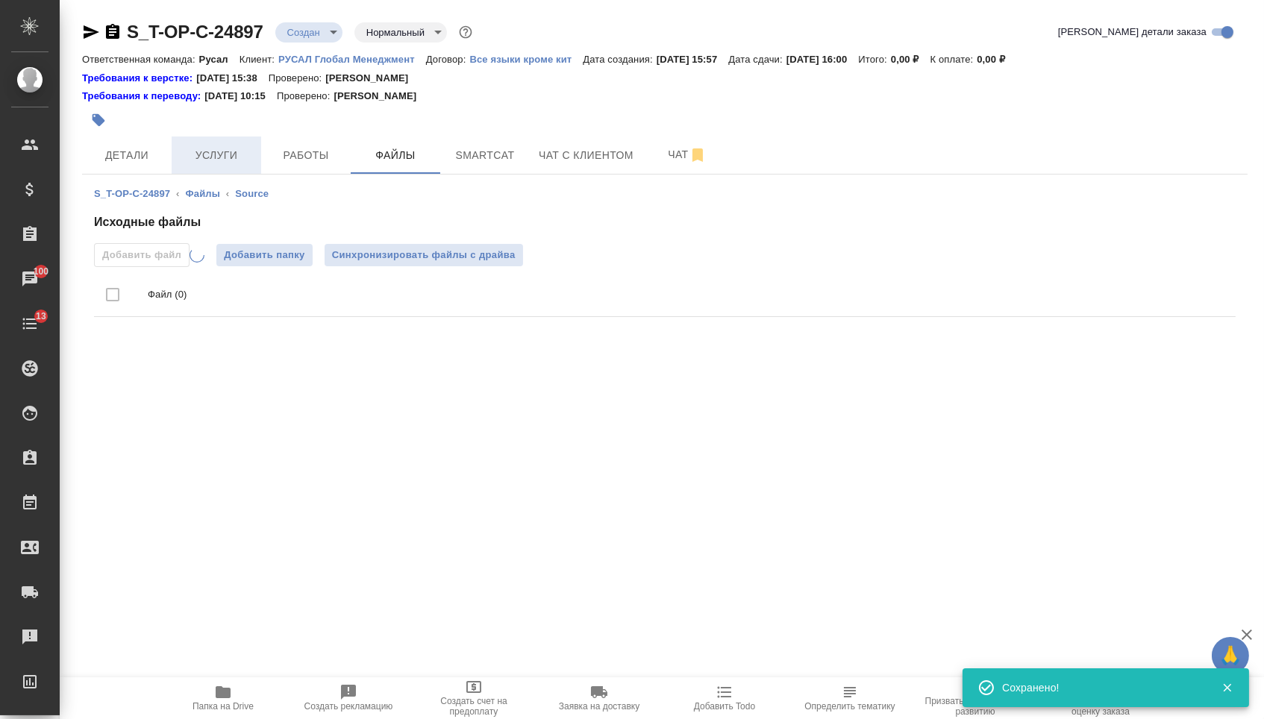
click at [190, 166] on button "Услуги" at bounding box center [217, 155] width 90 height 37
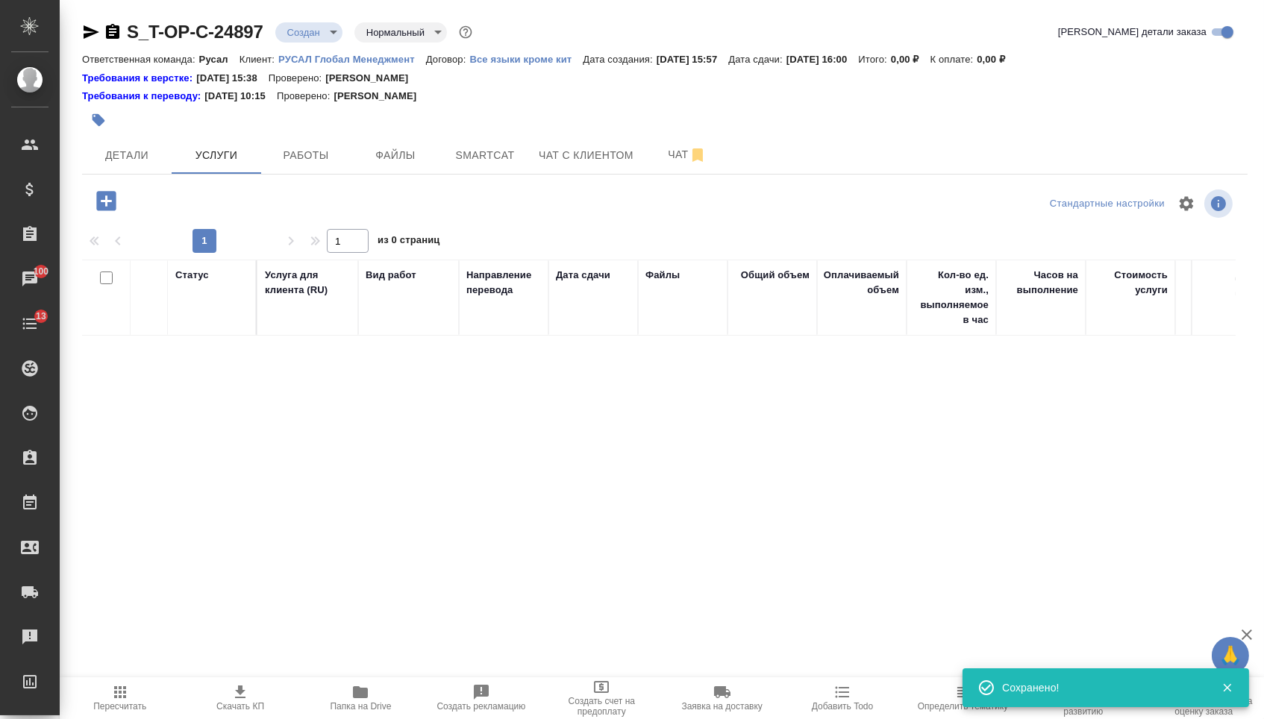
click at [111, 204] on icon "button" at bounding box center [106, 201] width 26 height 26
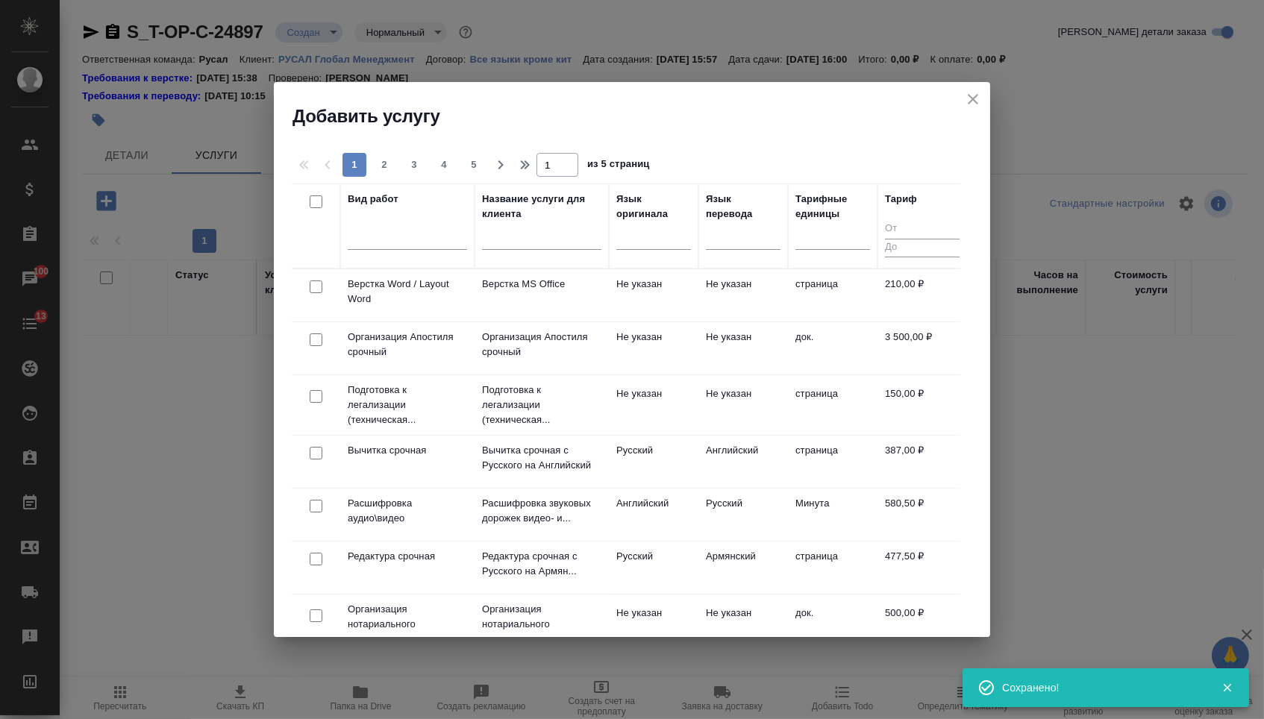
click at [655, 246] on div at bounding box center [653, 236] width 75 height 28
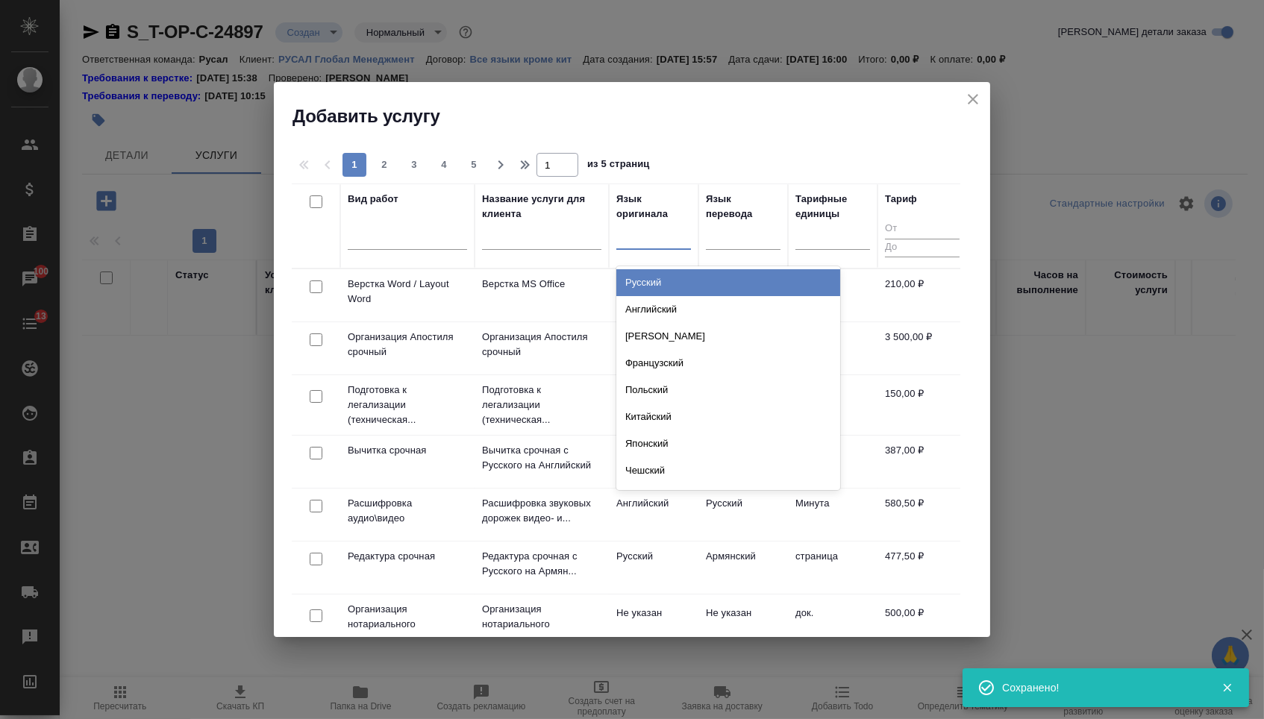
click at [652, 278] on div "Русский" at bounding box center [728, 282] width 224 height 27
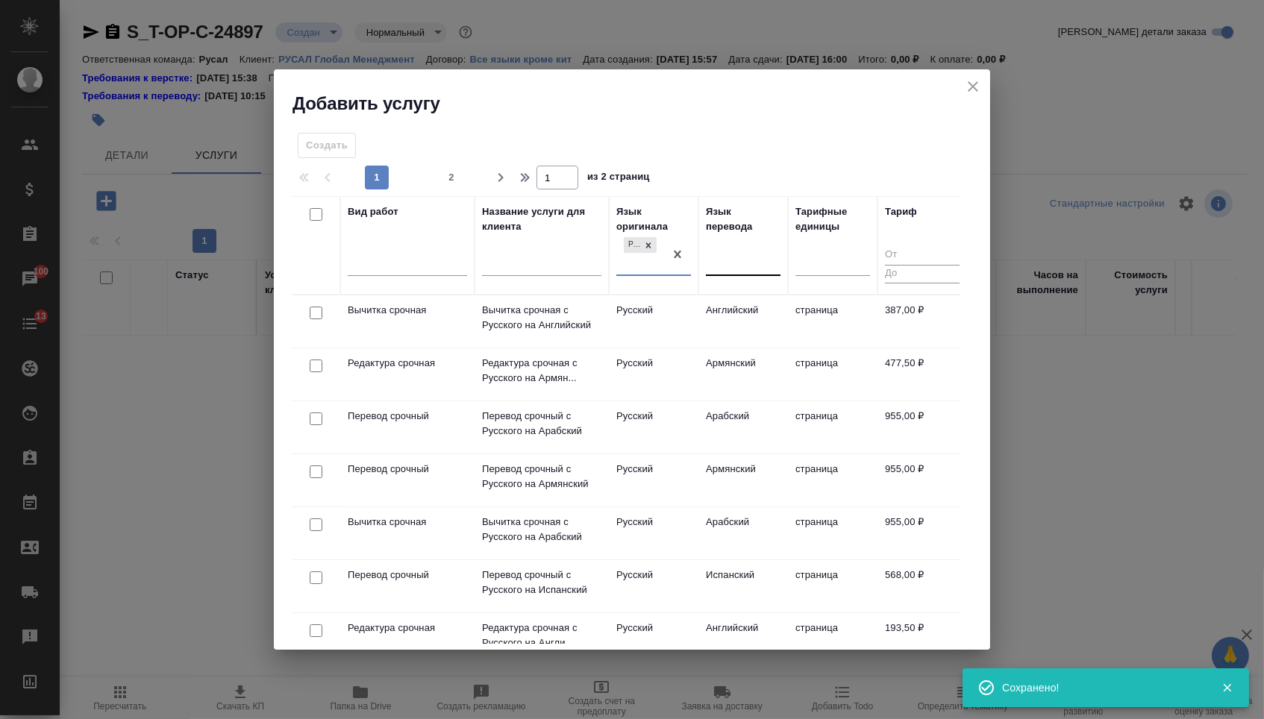
click at [757, 257] on div at bounding box center [743, 262] width 75 height 22
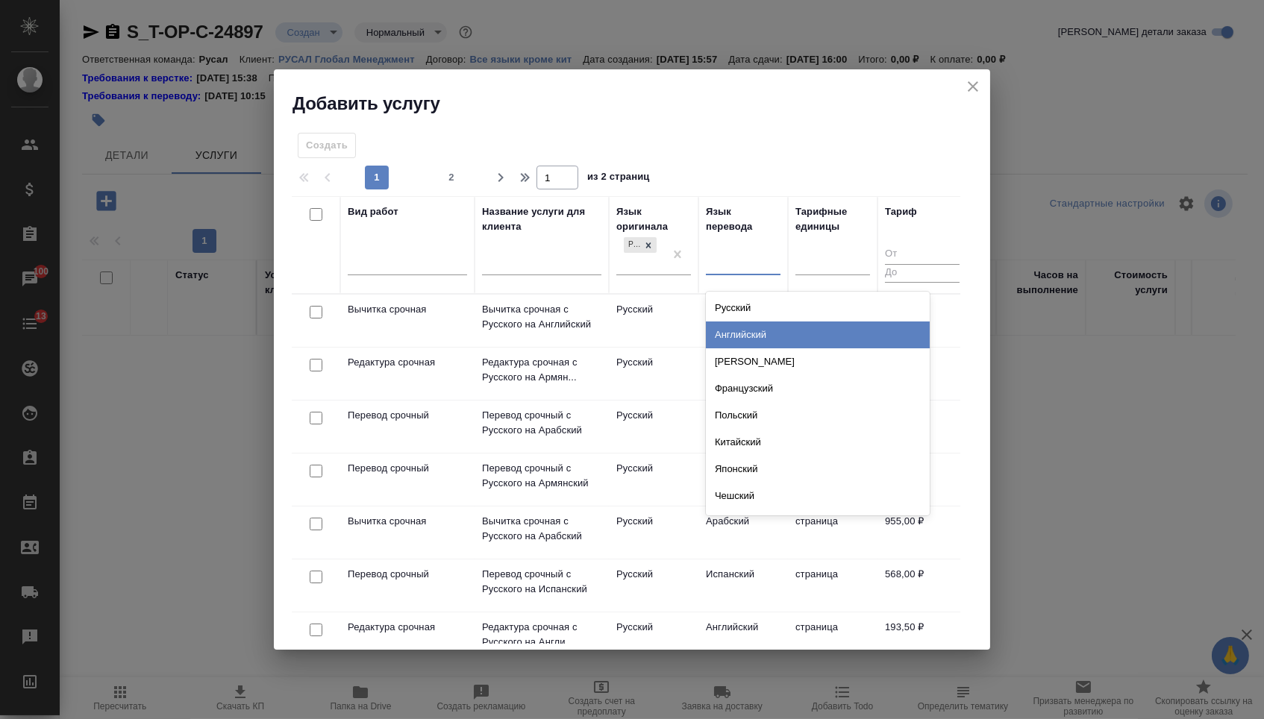
click at [733, 336] on div "Английский" at bounding box center [818, 335] width 224 height 27
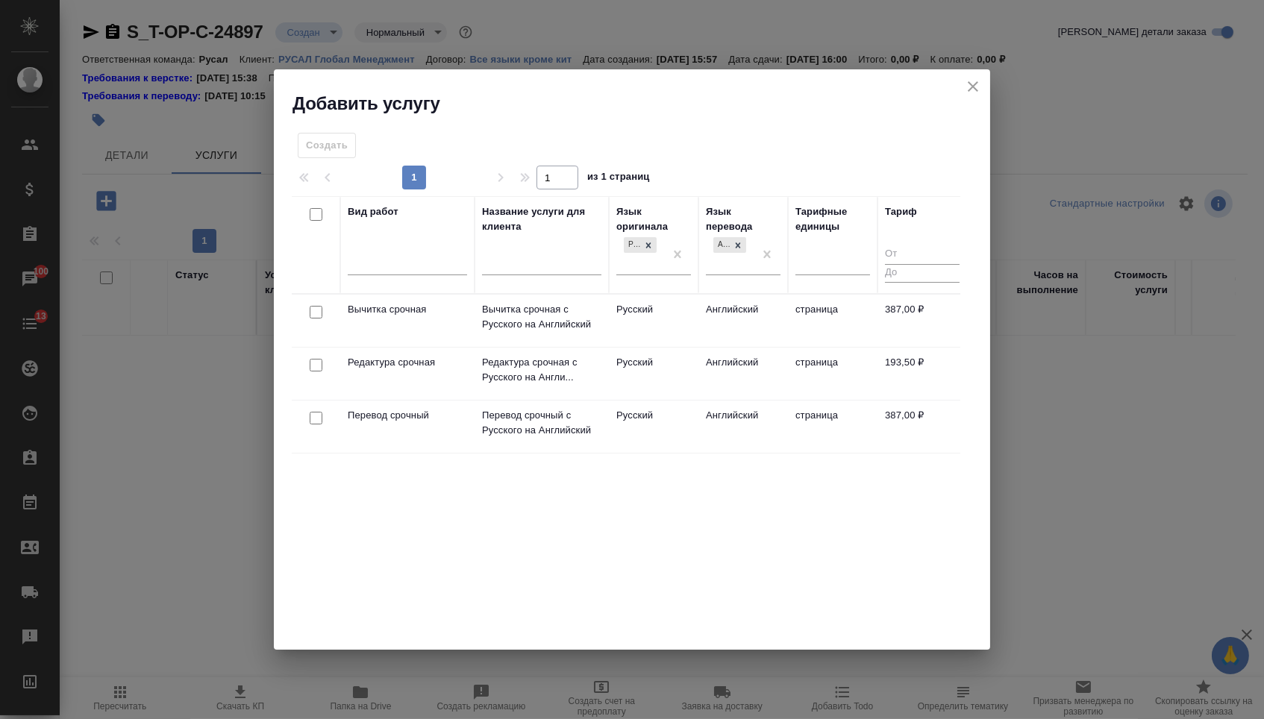
click at [317, 323] on div at bounding box center [316, 312] width 34 height 21
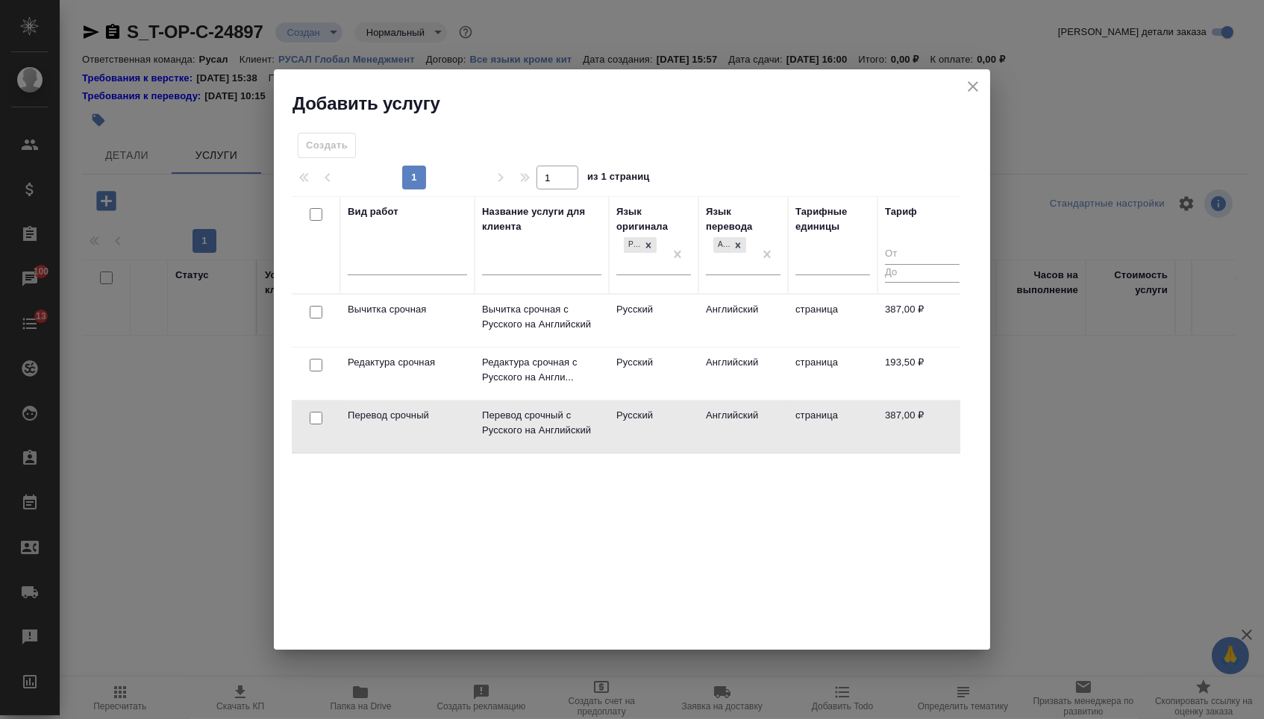
click at [316, 423] on input "checkbox" at bounding box center [316, 418] width 13 height 13
checkbox input "true"
click at [316, 362] on input "checkbox" at bounding box center [316, 365] width 13 height 13
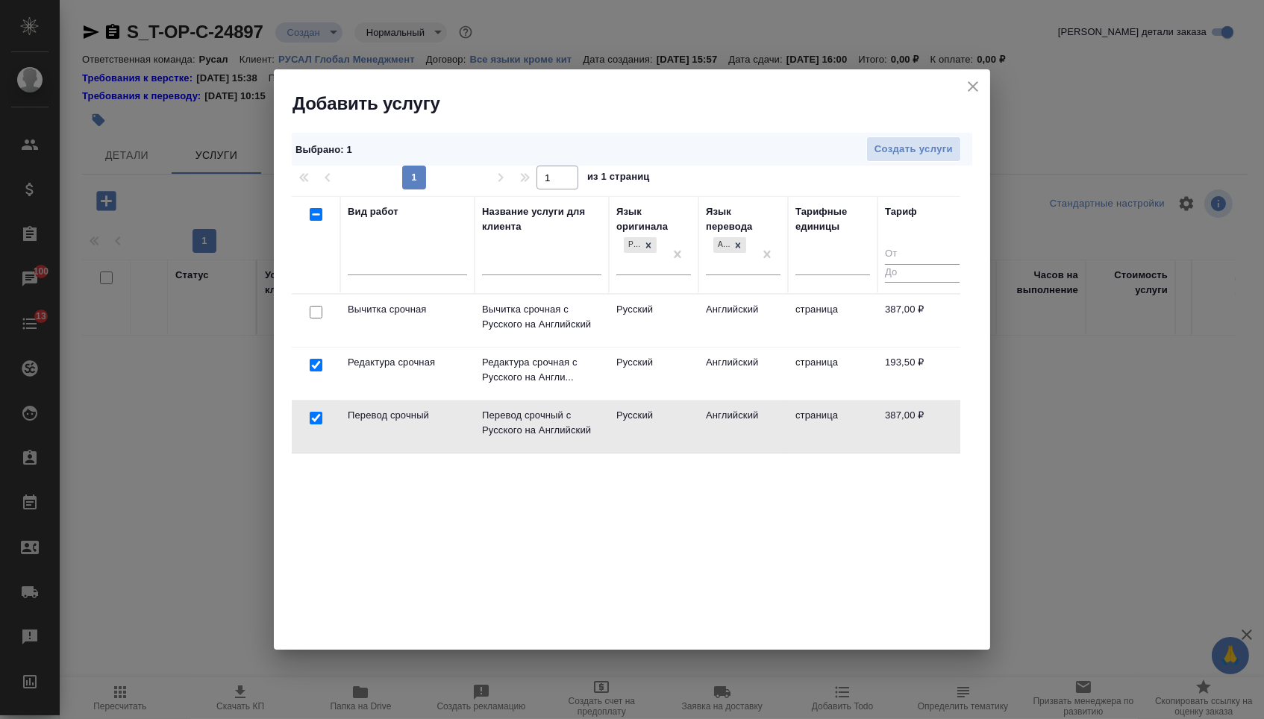
checkbox input "true"
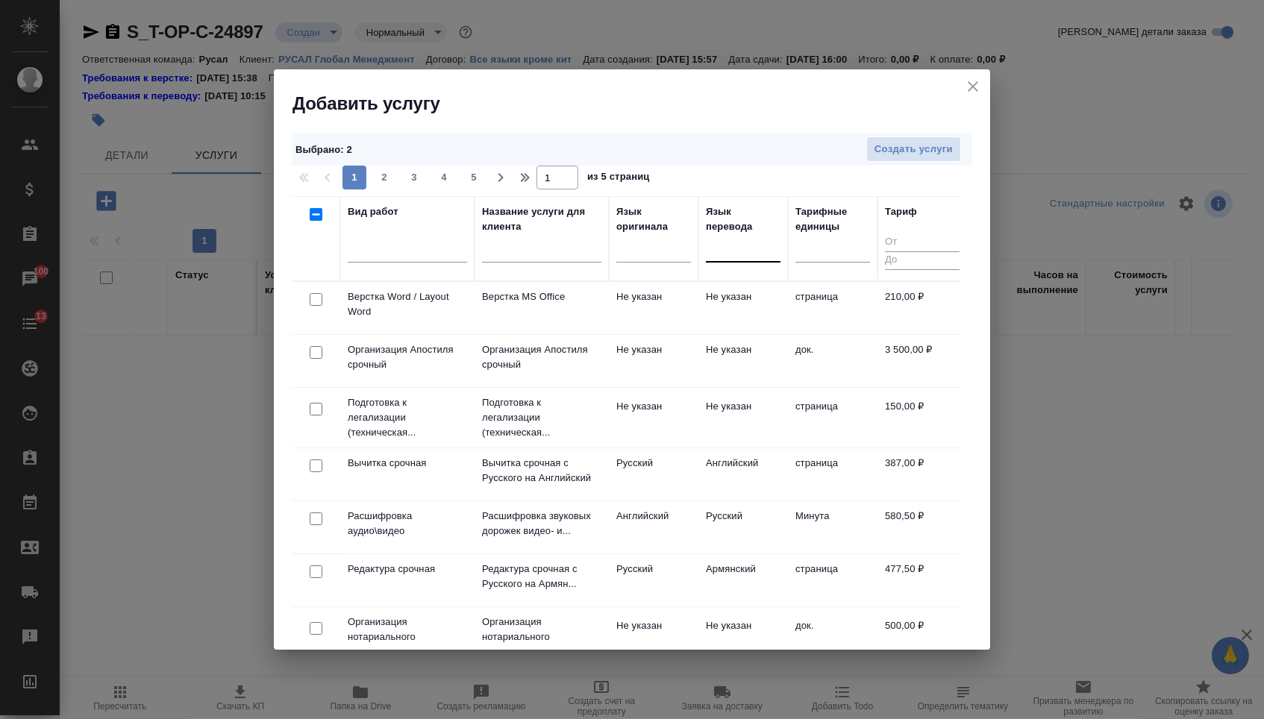
click at [316, 301] on input "checkbox" at bounding box center [316, 299] width 13 height 13
checkbox input "true"
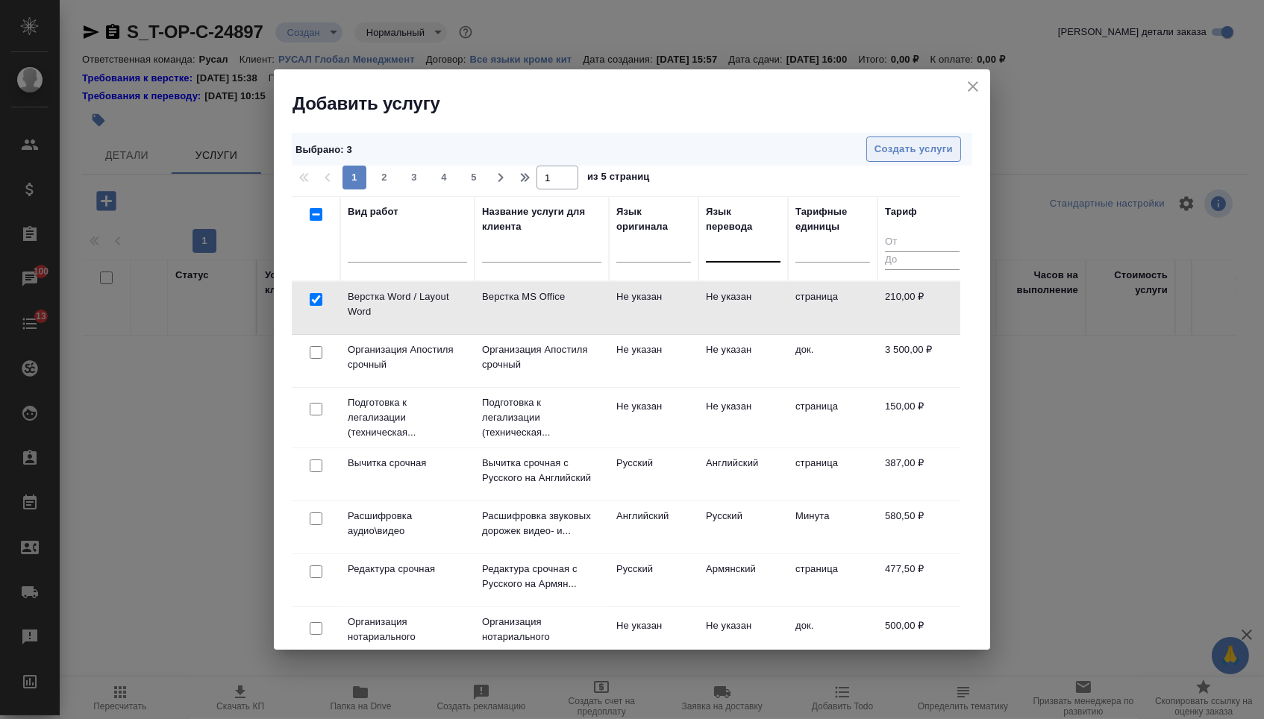
click at [913, 153] on span "Создать услуги" at bounding box center [913, 149] width 78 height 17
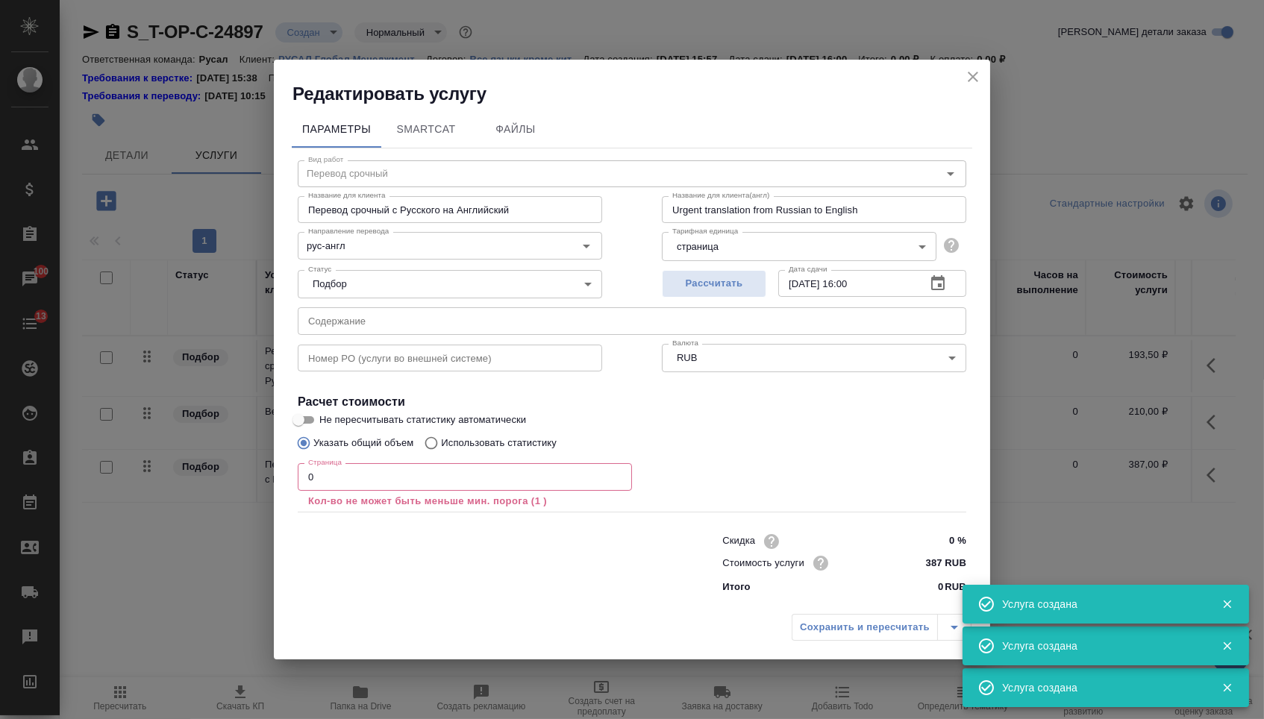
type input "Перевод срочный"
type input "Перевод срочный с Русского на Английский"
type input "Urgent translation from Russian to English"
type input "рус-англ"
type input "387 RUB"
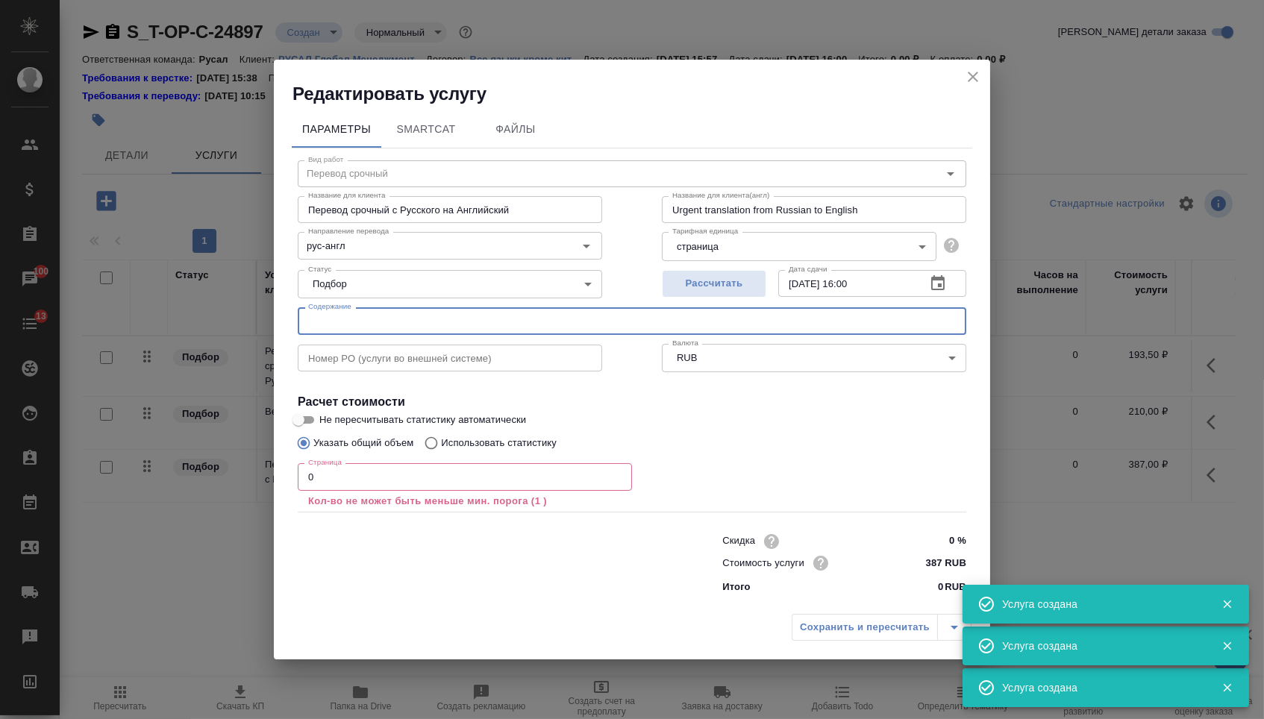
click at [475, 326] on input "text" at bounding box center [632, 320] width 669 height 27
paste input "Уведомление о декларировании КИ_fin"
type input "Уведомление о декларировании КИ_fin"
click at [384, 470] on input "0" at bounding box center [465, 476] width 334 height 27
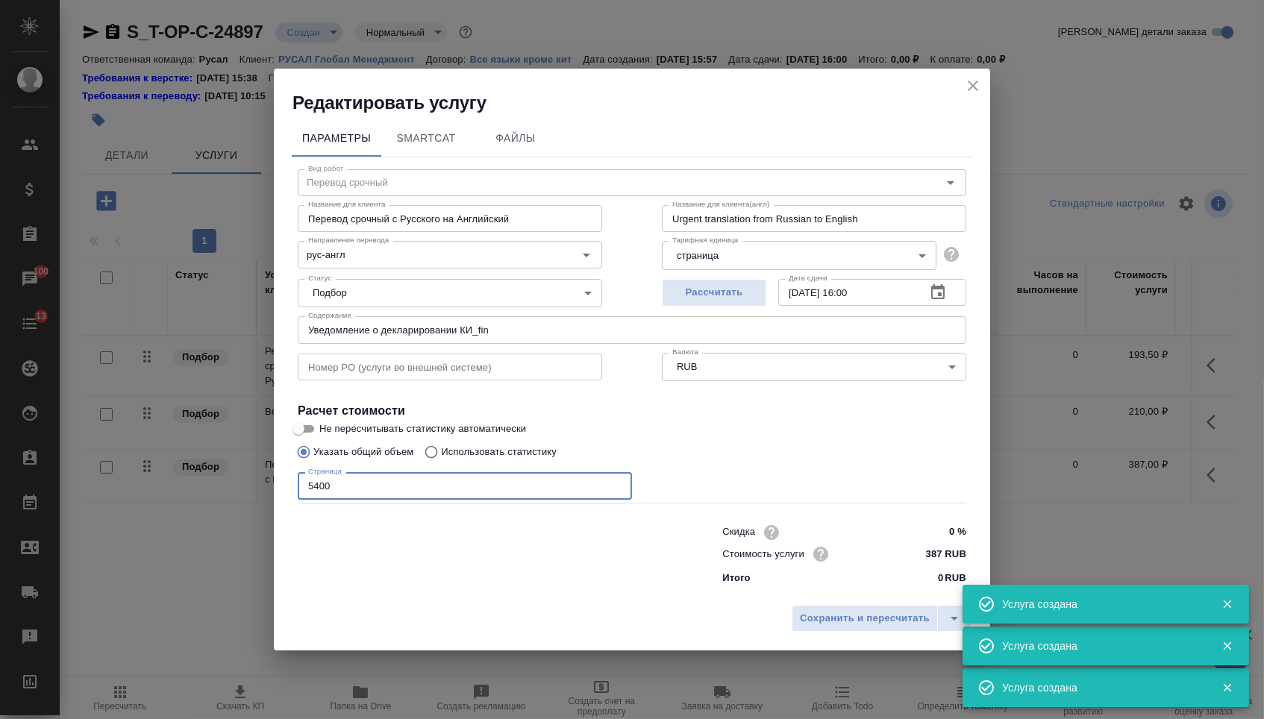
type input "5400"
click at [833, 638] on div "Сохранить и пересчитать" at bounding box center [632, 624] width 716 height 53
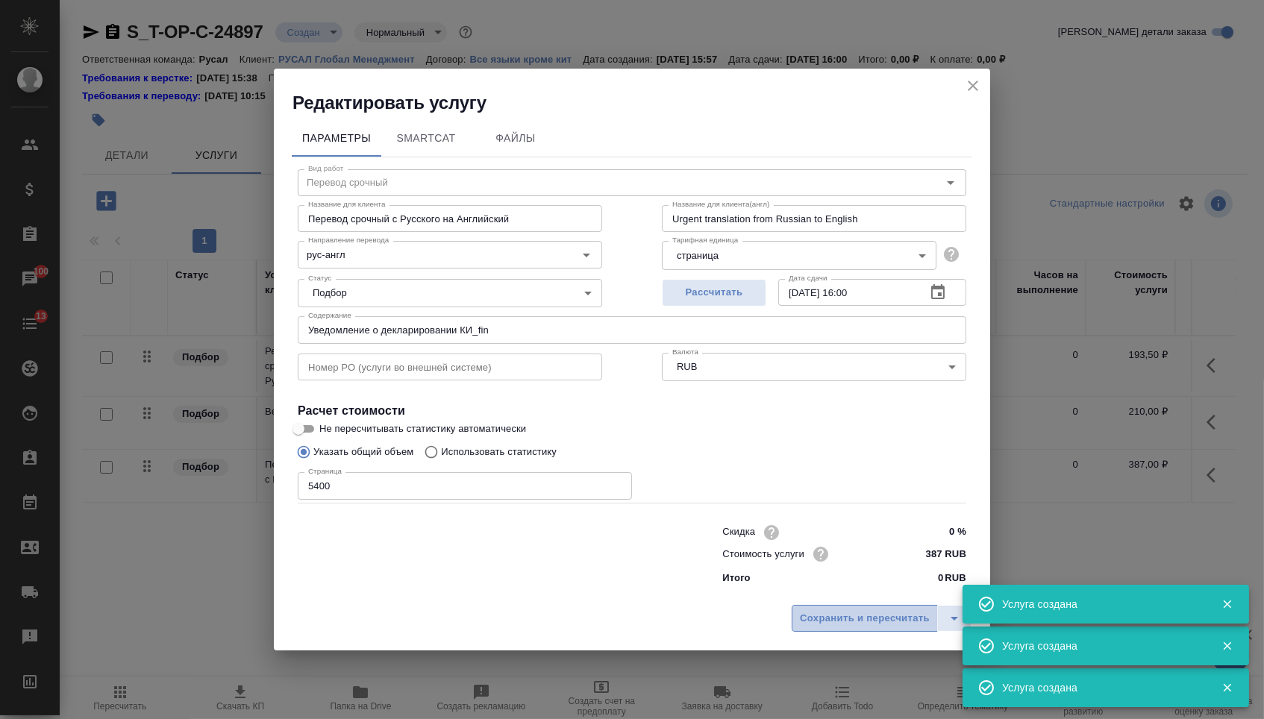
click at [833, 632] on button "Сохранить и пересчитать" at bounding box center [865, 618] width 146 height 27
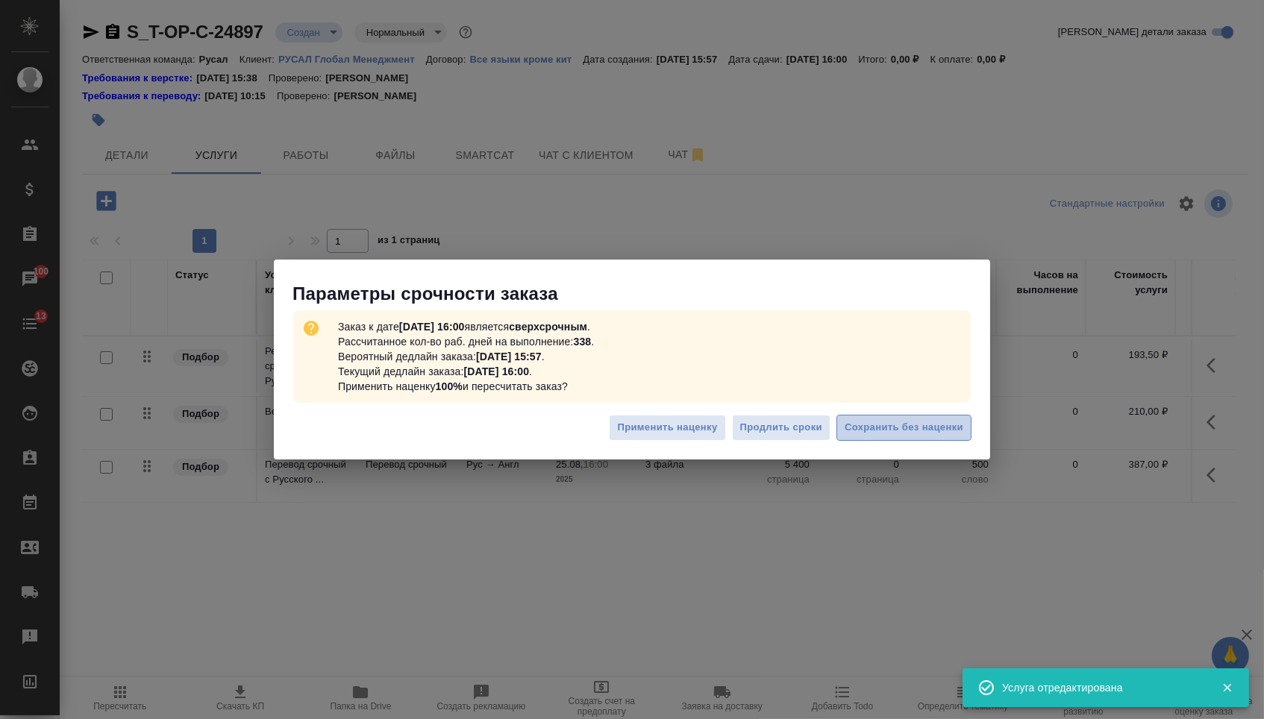
click at [852, 427] on span "Сохранить без наценки" at bounding box center [904, 427] width 119 height 17
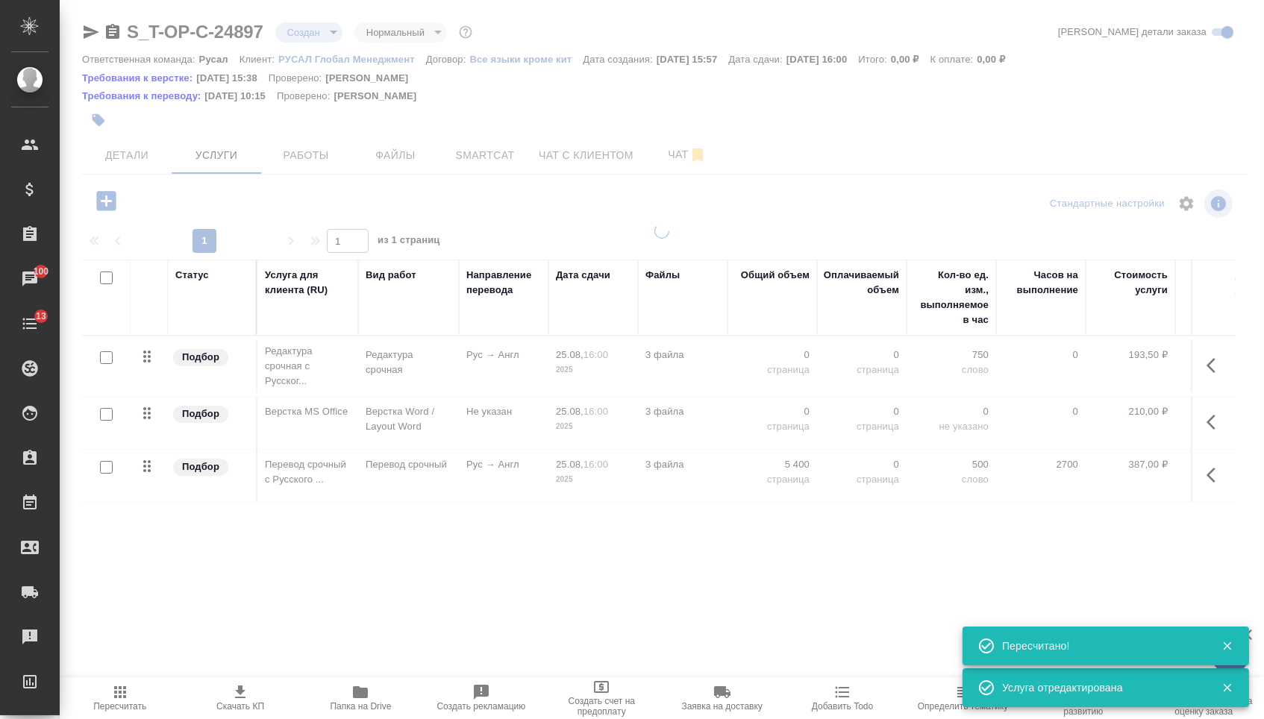
type input "urgent"
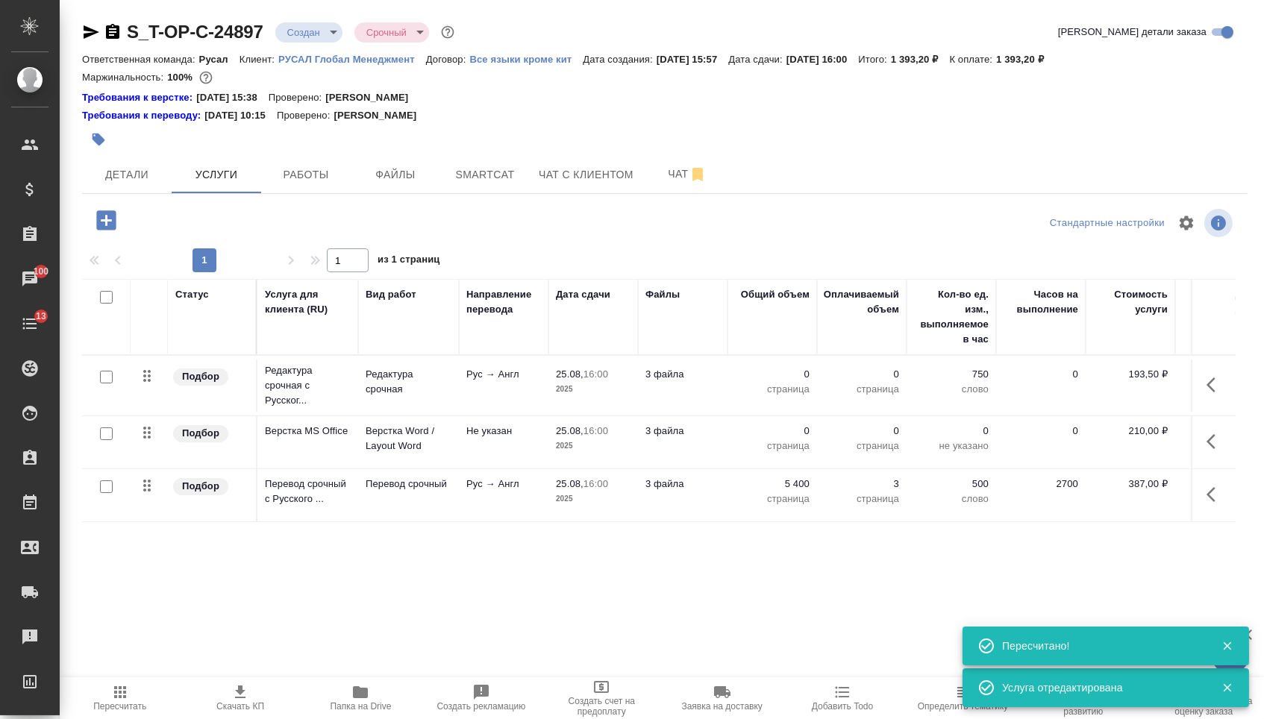
click at [785, 412] on td "0 страница" at bounding box center [772, 386] width 90 height 52
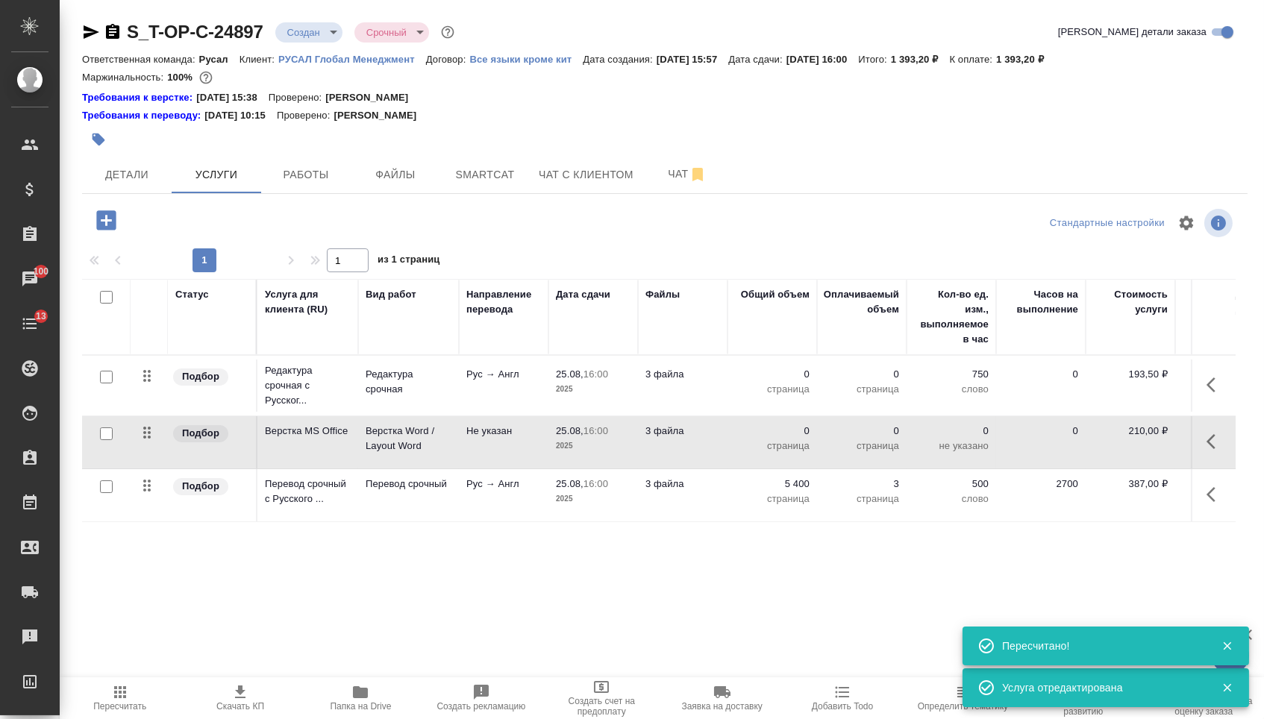
click at [784, 439] on p "0" at bounding box center [772, 431] width 75 height 15
click at [784, 445] on input "0" at bounding box center [782, 435] width 56 height 22
type input "3"
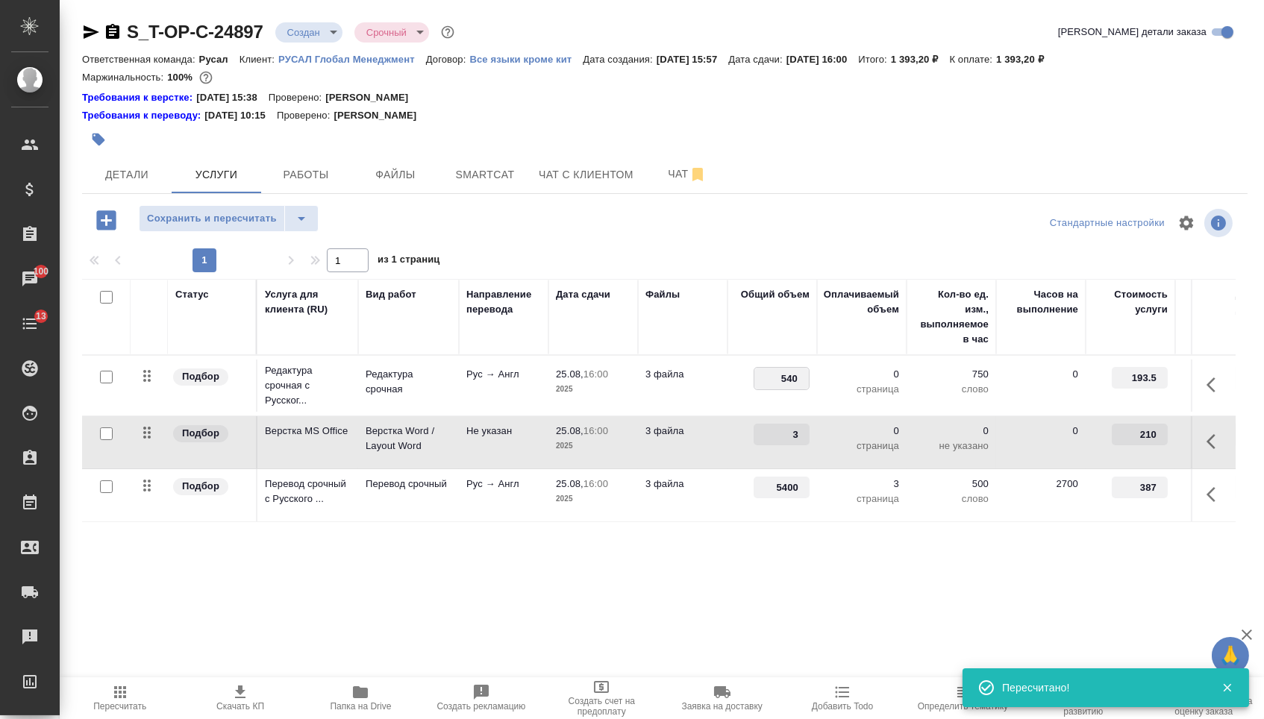
type input "5400"
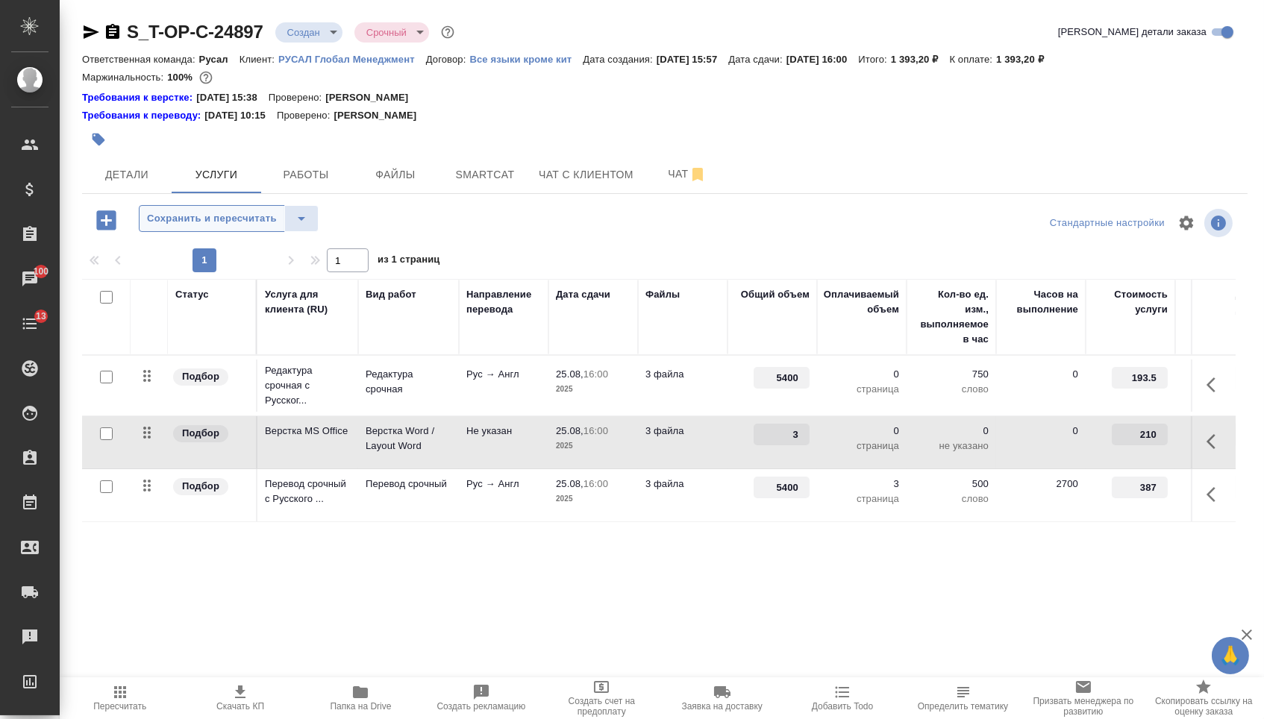
click at [242, 216] on span "Сохранить и пересчитать" at bounding box center [212, 218] width 130 height 17
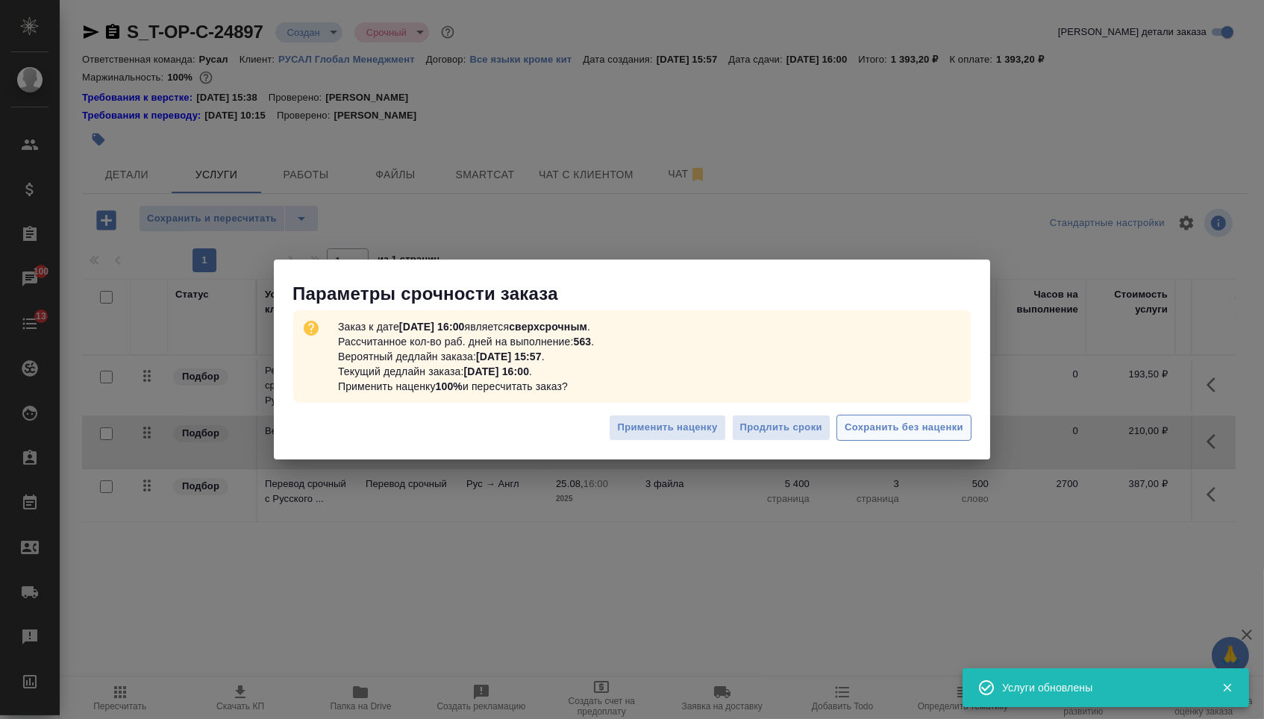
click at [930, 439] on button "Сохранить без наценки" at bounding box center [903, 428] width 135 height 26
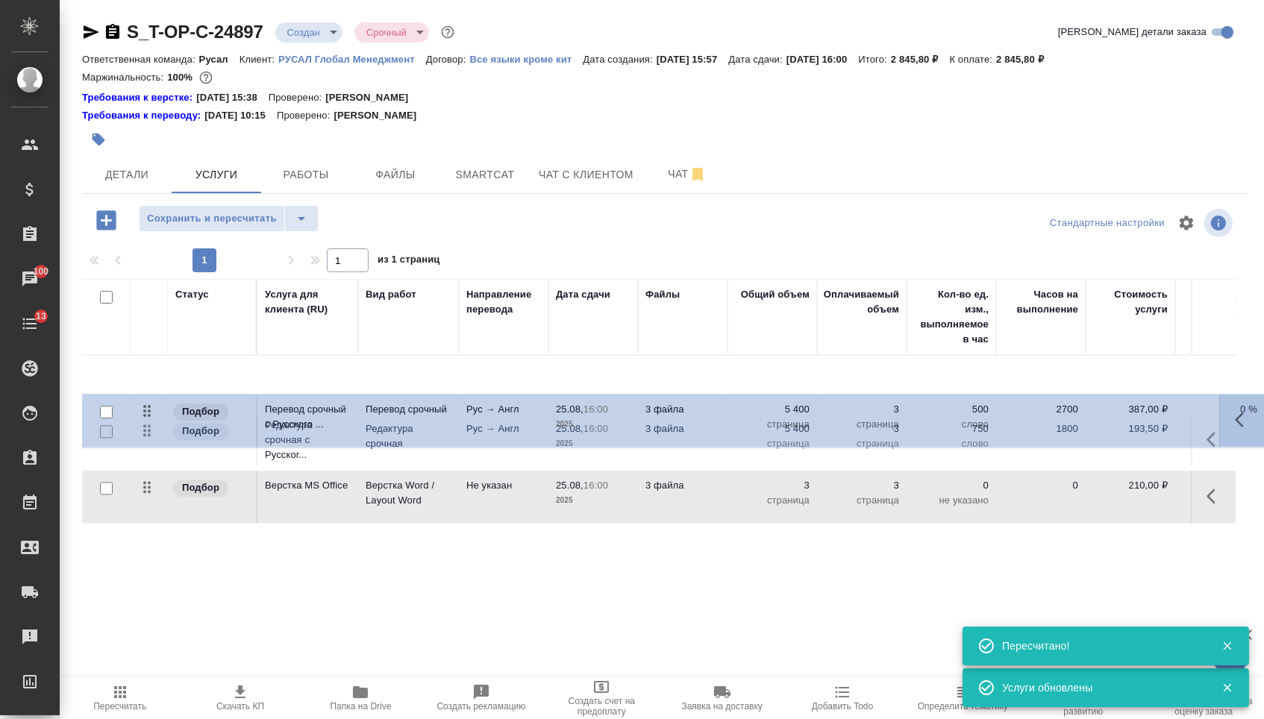
drag, startPoint x: 146, startPoint y: 501, endPoint x: 147, endPoint y: 367, distance: 134.3
click at [147, 369] on tbody "Подбор Редактура срочная с Русског... Редактура срочная Рус → Англ 25.08, 16:00…" at bounding box center [785, 440] width 1406 height 169
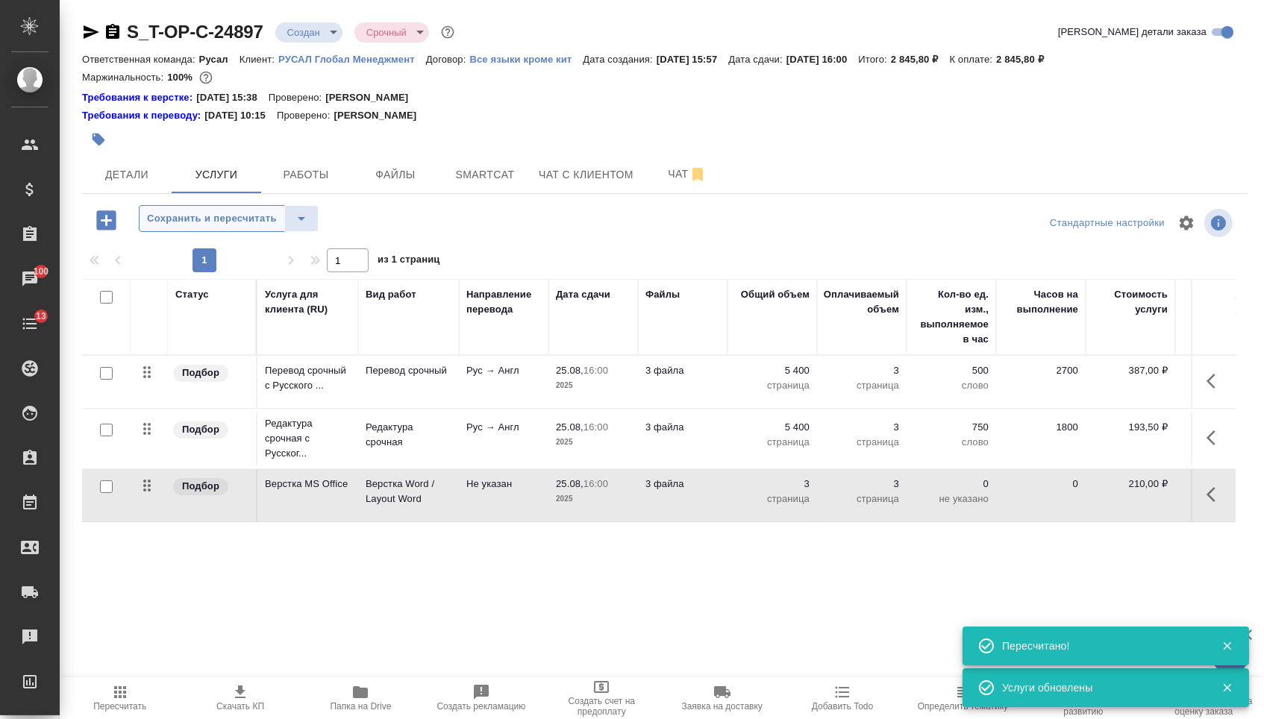
click at [227, 213] on button "Сохранить и пересчитать" at bounding box center [212, 218] width 146 height 27
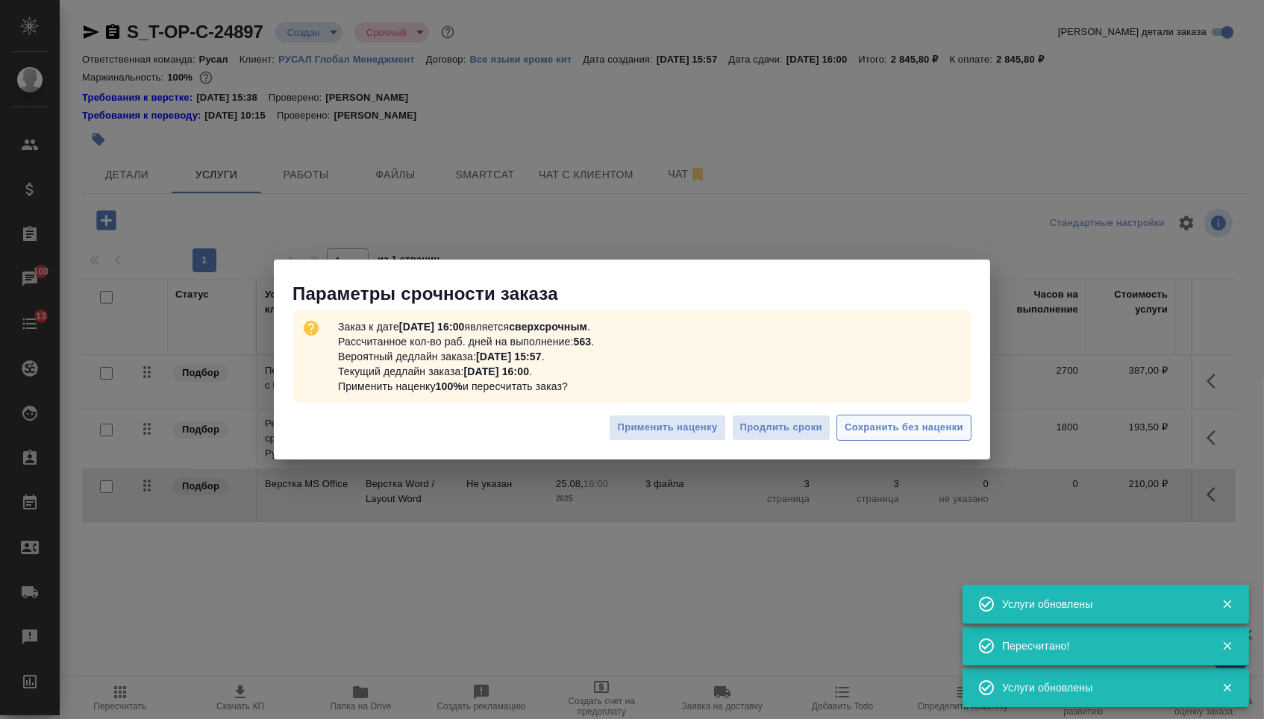
click at [878, 420] on span "Сохранить без наценки" at bounding box center [904, 427] width 119 height 17
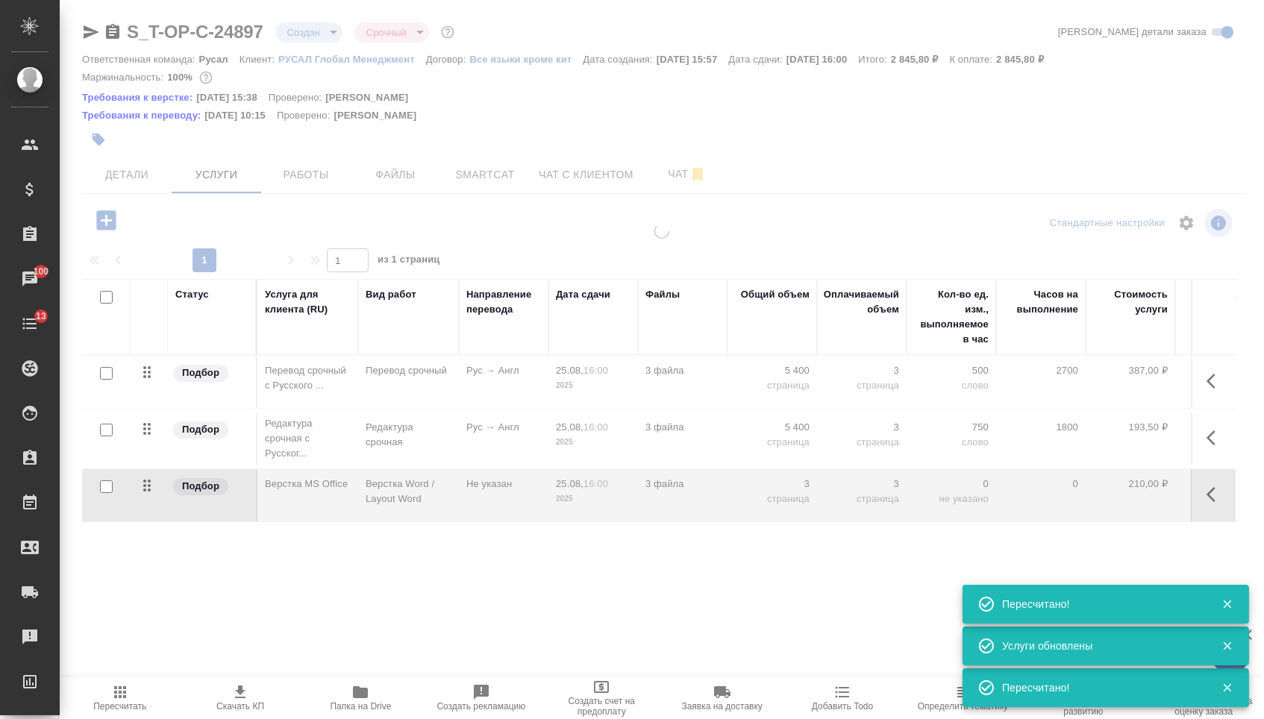
click at [296, 34] on body "🙏 .cls-1 fill:#fff; AWATERA Menshikova Aleksandra Клиенты Спецификации Заказы 1…" at bounding box center [632, 359] width 1264 height 719
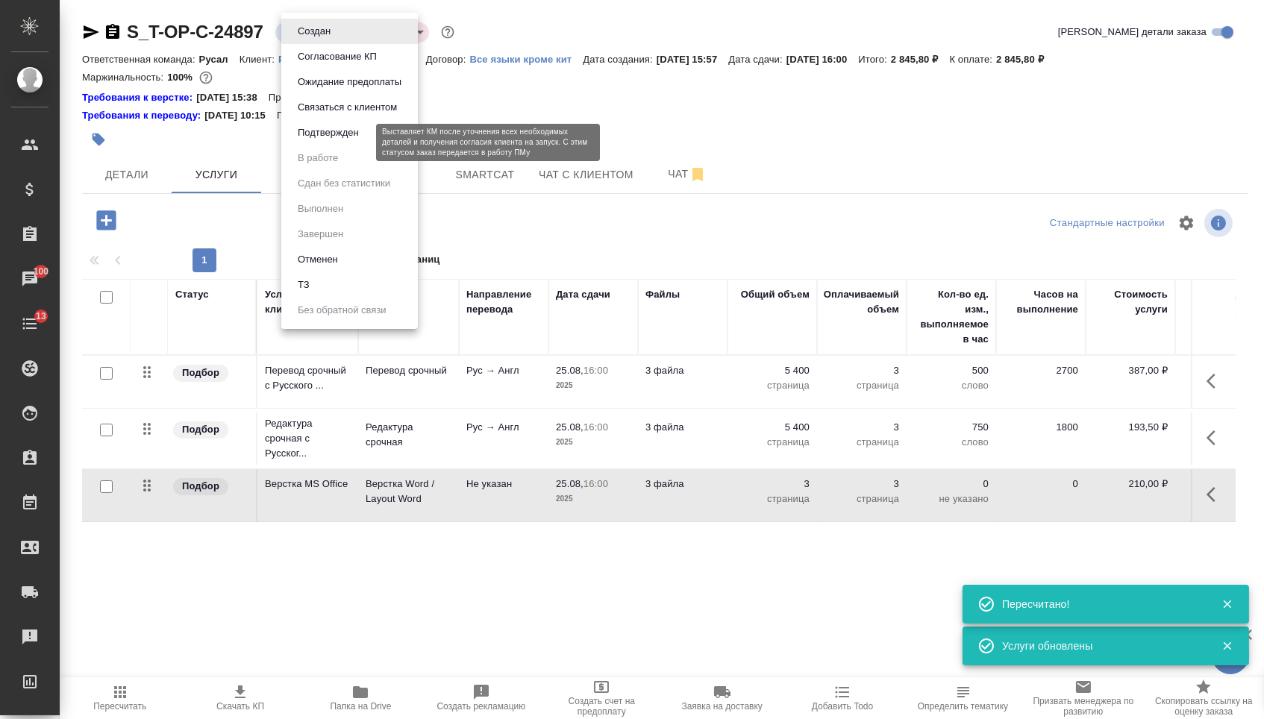
click at [312, 140] on button "Подтвержден" at bounding box center [328, 133] width 70 height 16
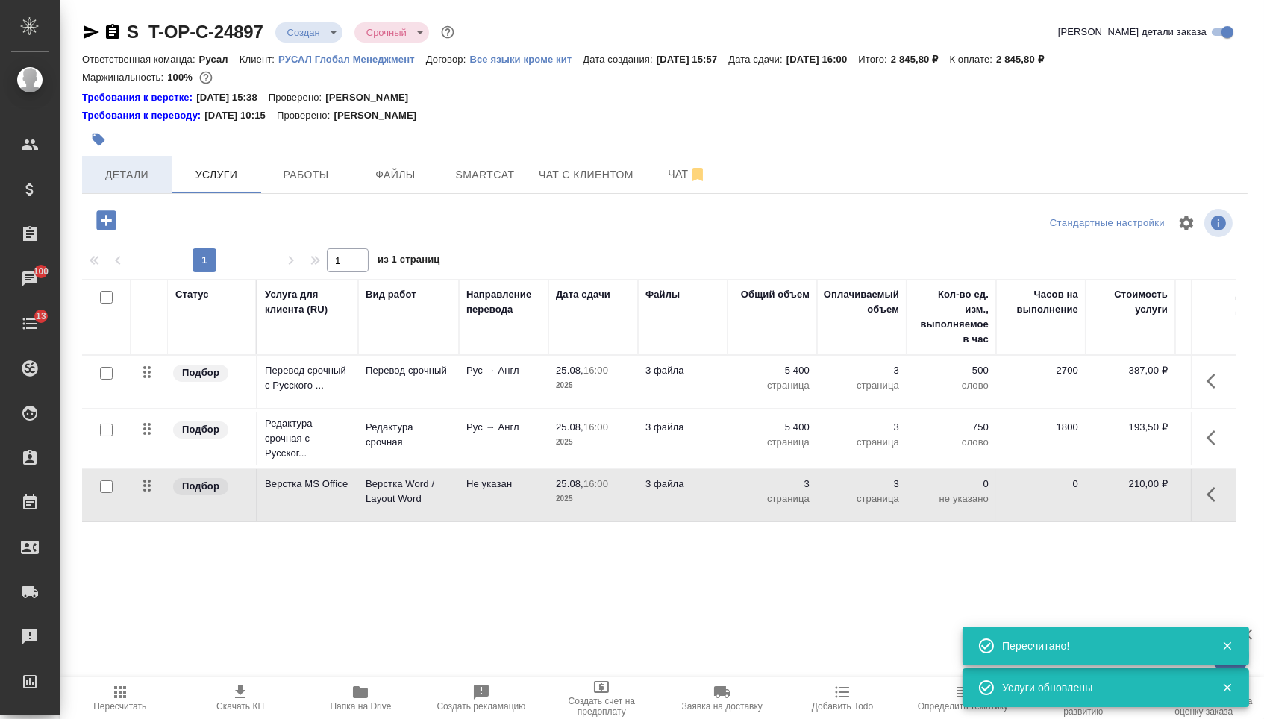
click at [146, 181] on span "Детали" at bounding box center [127, 175] width 72 height 19
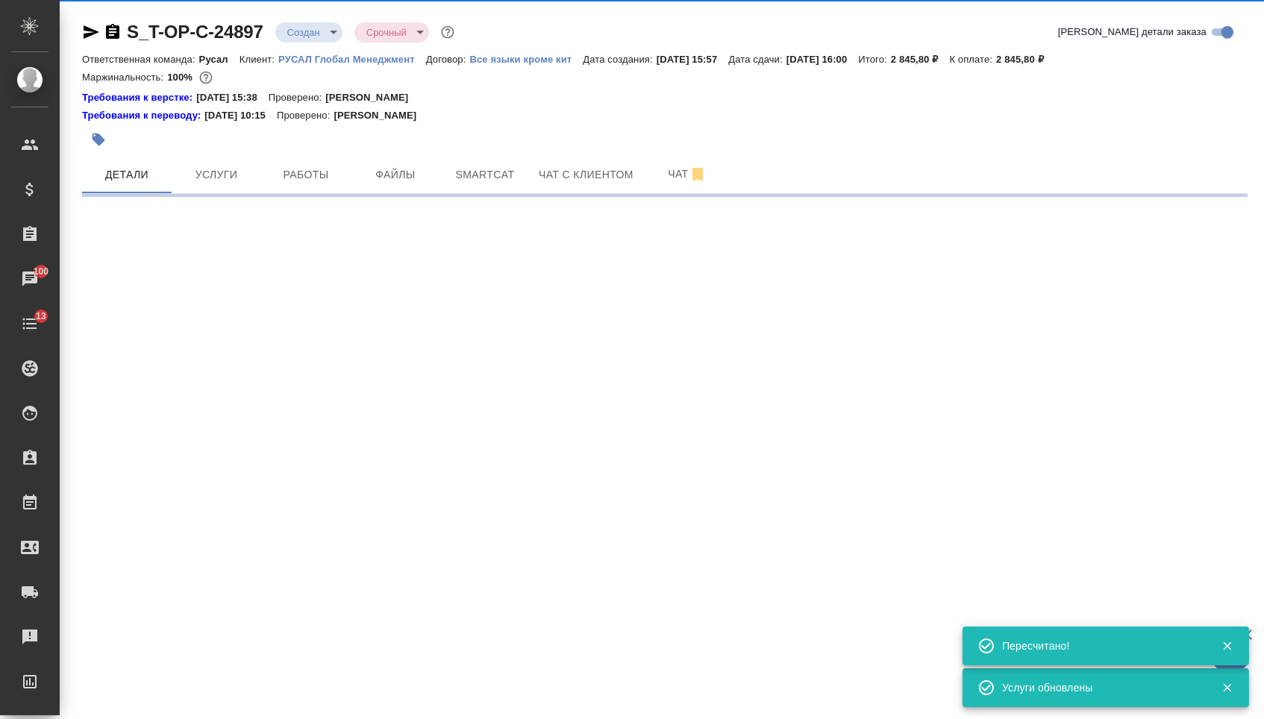
select select "RU"
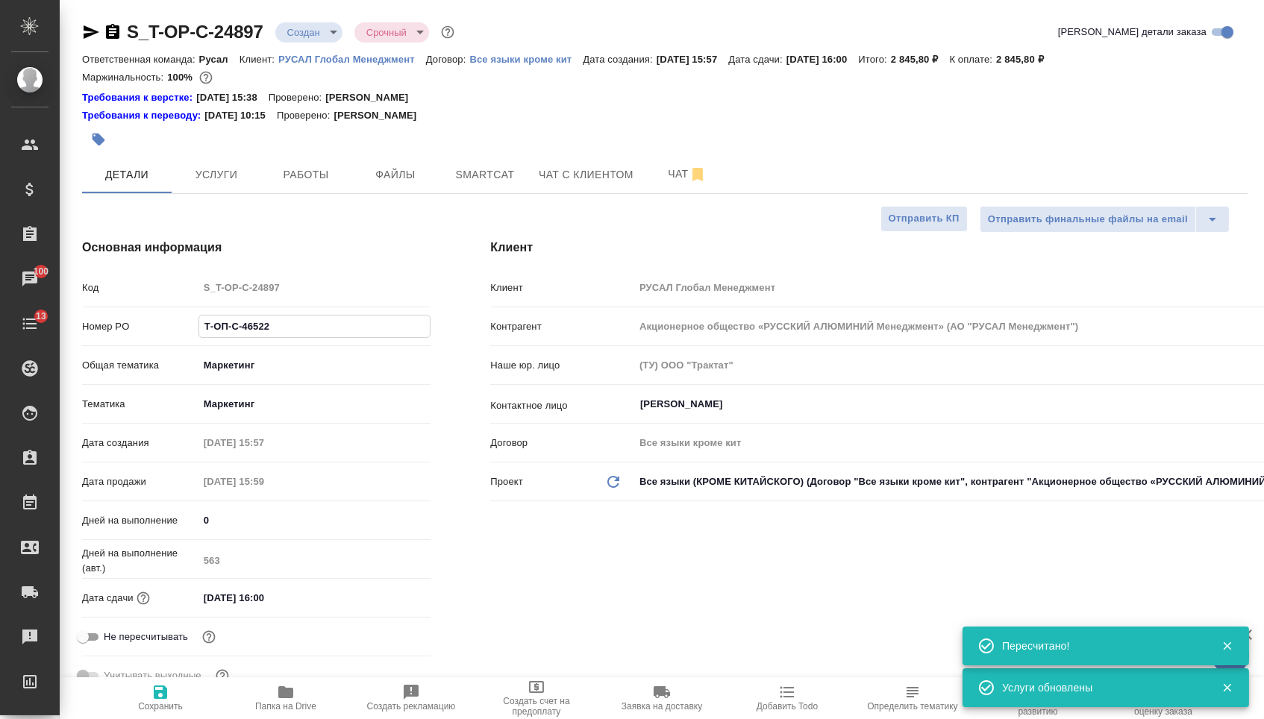
drag, startPoint x: 287, startPoint y: 332, endPoint x: 145, endPoint y: 328, distance: 142.6
click at [145, 328] on div "Номер PO Т-ОП-С-46522" at bounding box center [256, 326] width 348 height 26
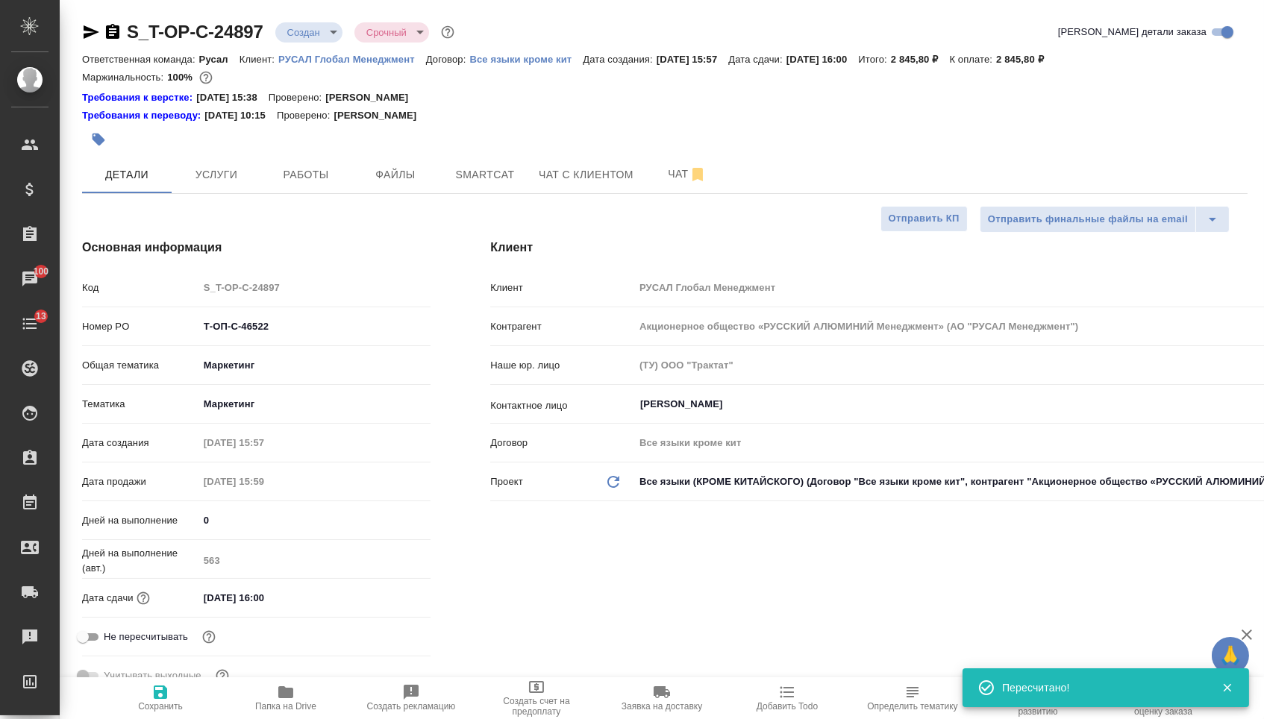
select select "RU"
type textarea "x"
click at [116, 34] on icon "button" at bounding box center [112, 31] width 13 height 15
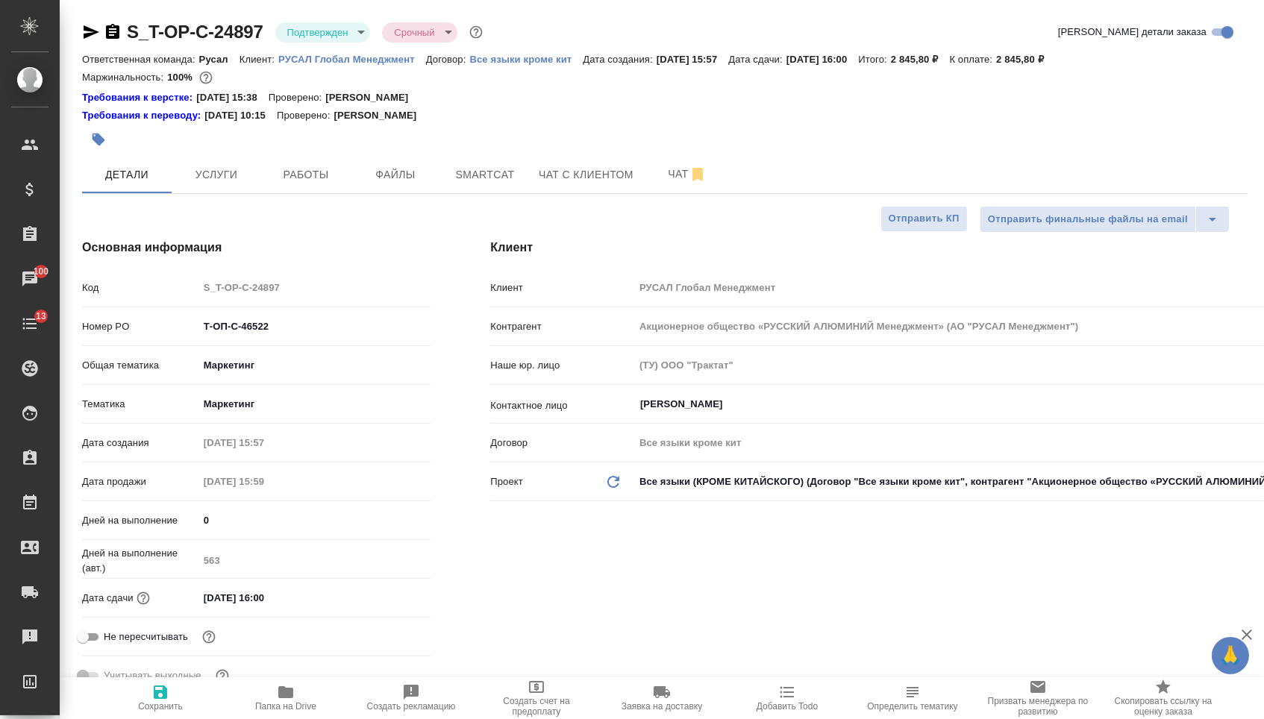
click at [92, 29] on icon "button" at bounding box center [92, 31] width 16 height 13
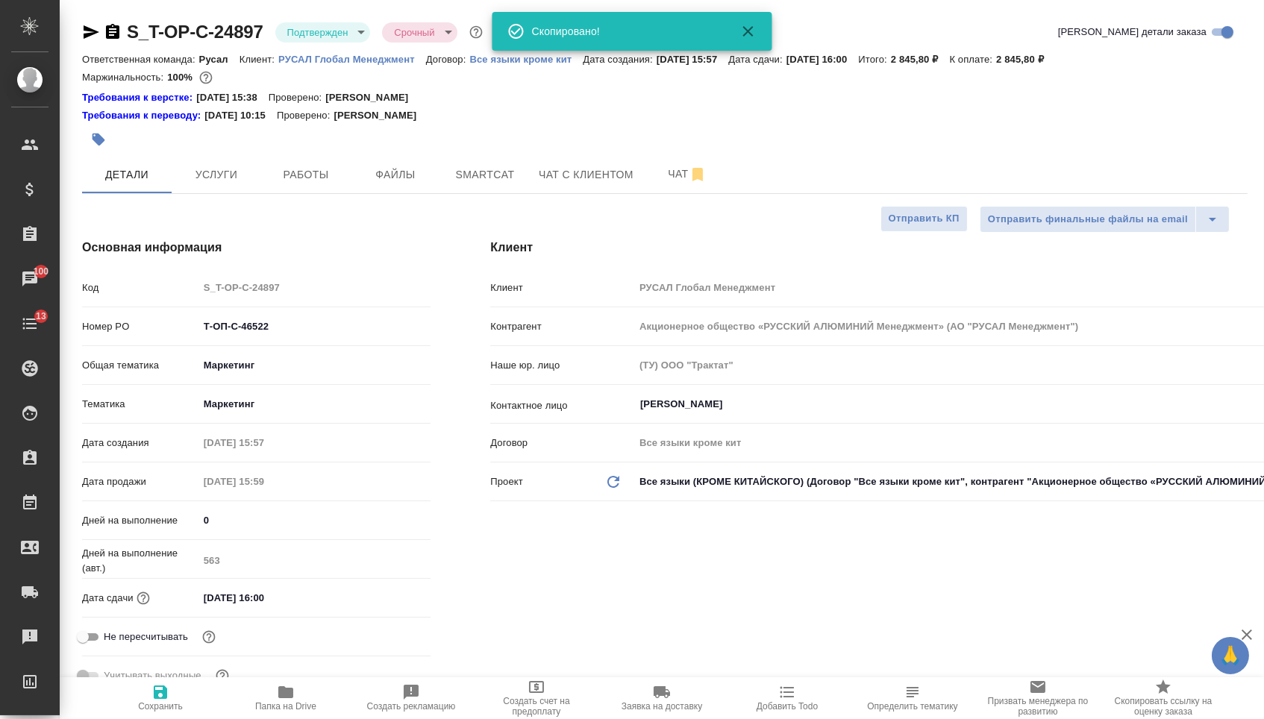
type textarea "x"
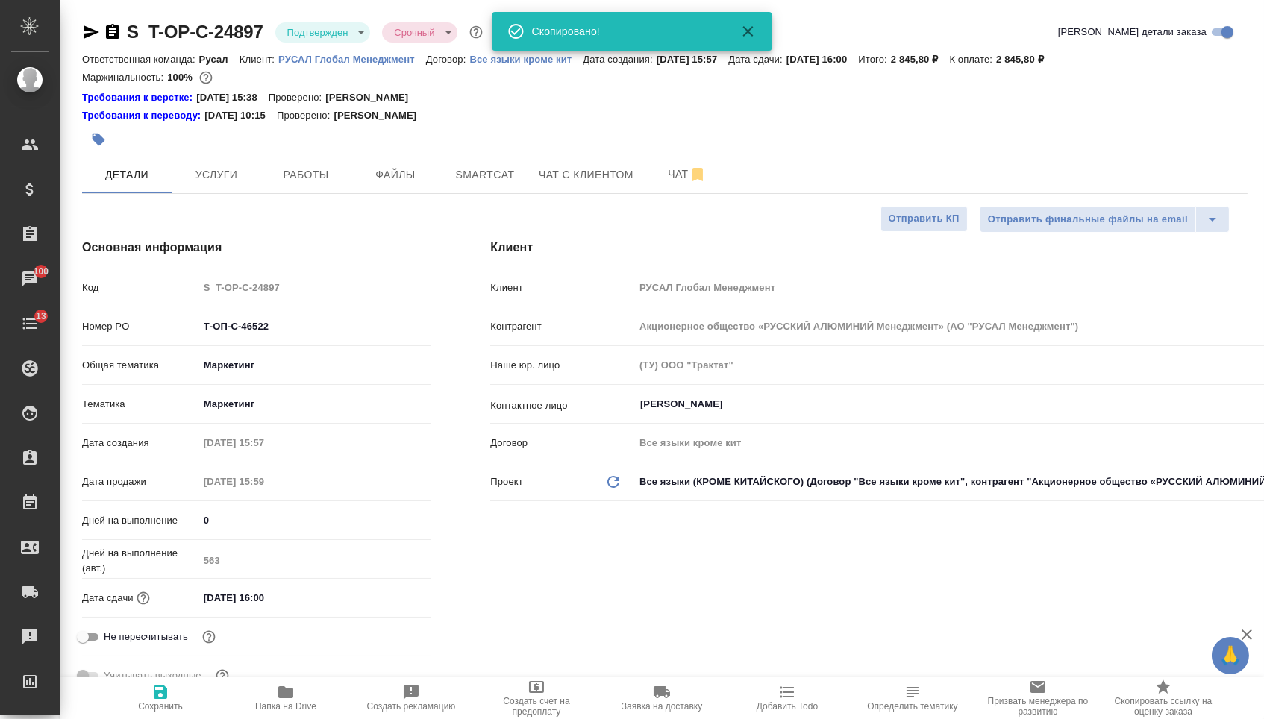
type textarea "x"
click at [117, 37] on icon "button" at bounding box center [112, 31] width 13 height 15
type textarea "x"
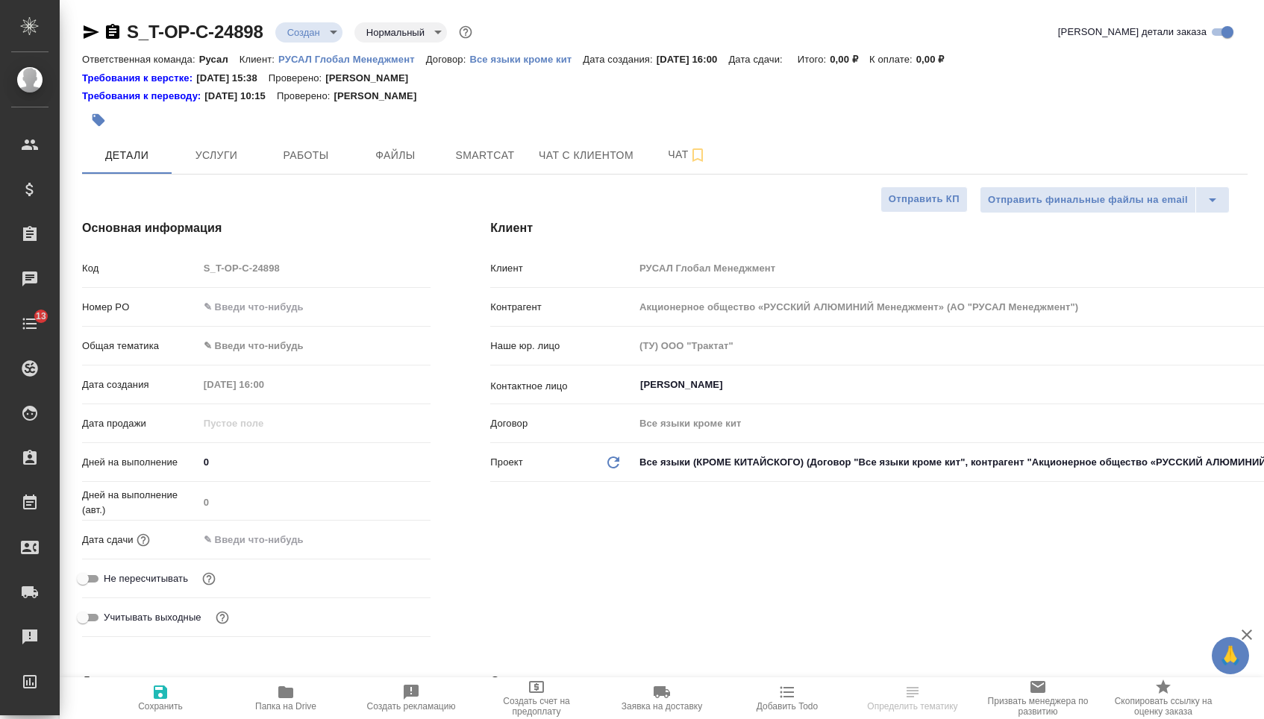
select select "RU"
click at [331, 304] on input "text" at bounding box center [314, 307] width 231 height 22
paste input "Т-ОП-С-46523"
type input "Т-ОП-С-46523"
click at [295, 351] on body "🙏 .cls-1 fill:#fff; AWATERA [PERSON_NAME] Спецификации Заказы Чаты 13 Todo Прое…" at bounding box center [632, 359] width 1264 height 719
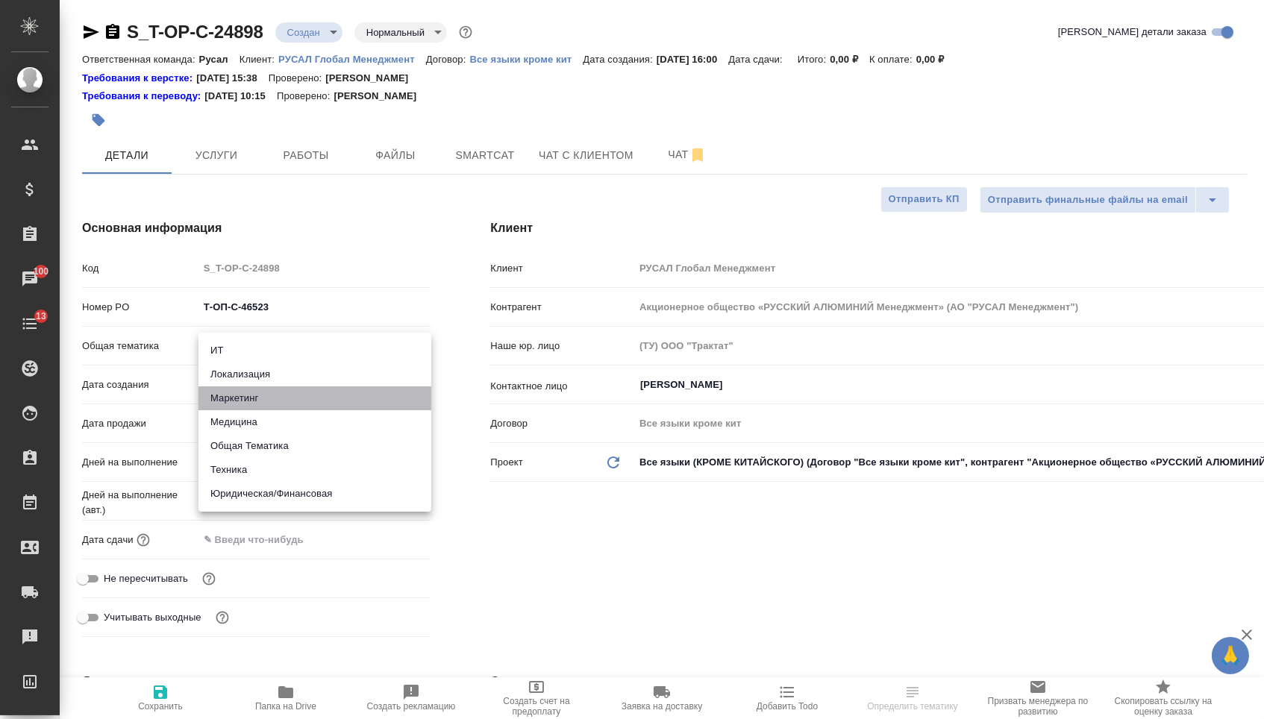
click at [253, 399] on li "Маркетинг" at bounding box center [314, 399] width 233 height 24
type input "marketing"
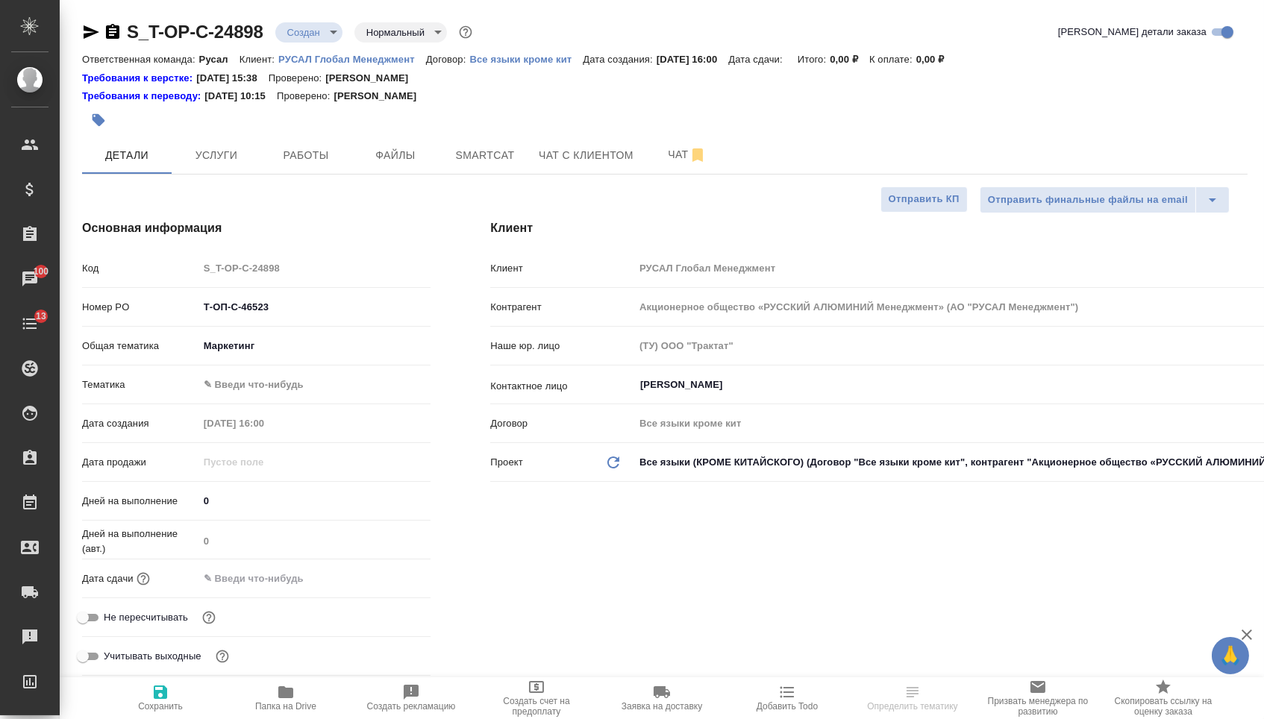
click at [245, 402] on div "[PERSON_NAME] ✎ Введи что-нибудь" at bounding box center [256, 391] width 348 height 39
click at [245, 395] on body "🙏 .cls-1 fill:#fff; AWATERA Menshikova Aleksandra Клиенты Спецификации Заказы 1…" at bounding box center [632, 359] width 1264 height 719
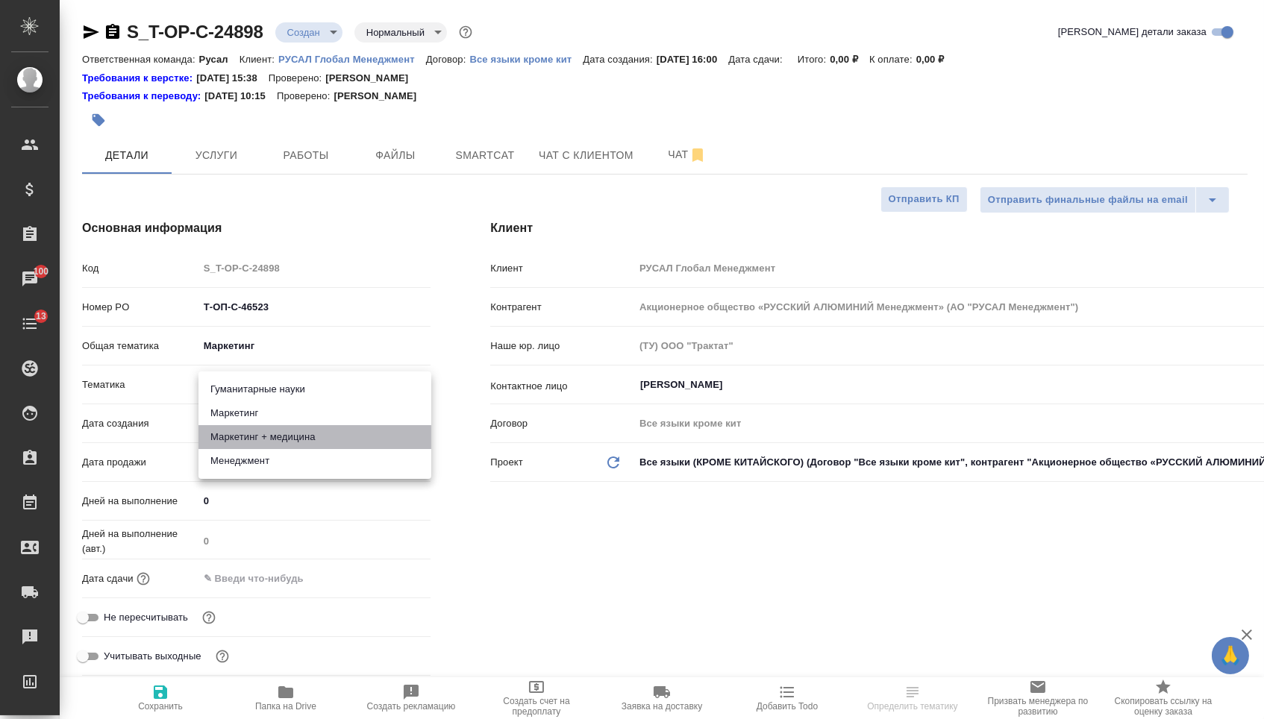
click at [245, 436] on li "Маркетинг + медицина" at bounding box center [314, 437] width 233 height 24
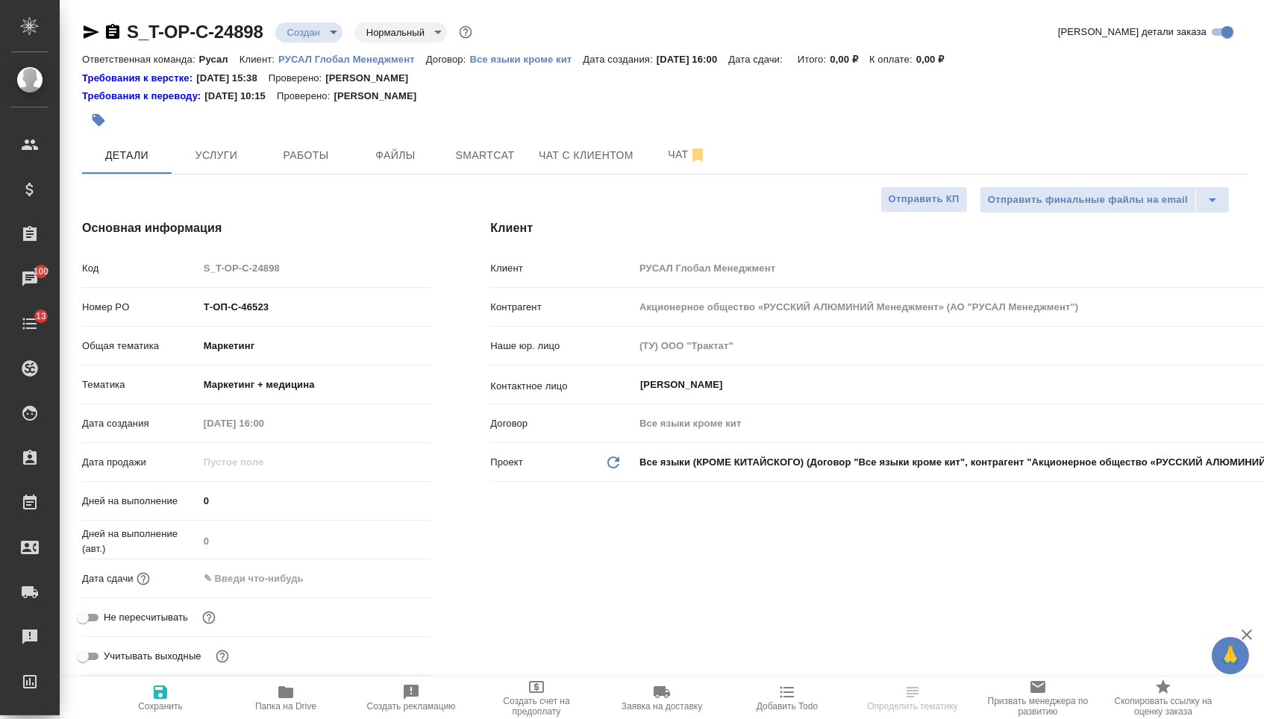
click at [251, 377] on body "🙏 .cls-1 fill:#fff; AWATERA Menshikova Aleksandra Клиенты Спецификации Заказы 1…" at bounding box center [632, 359] width 1264 height 719
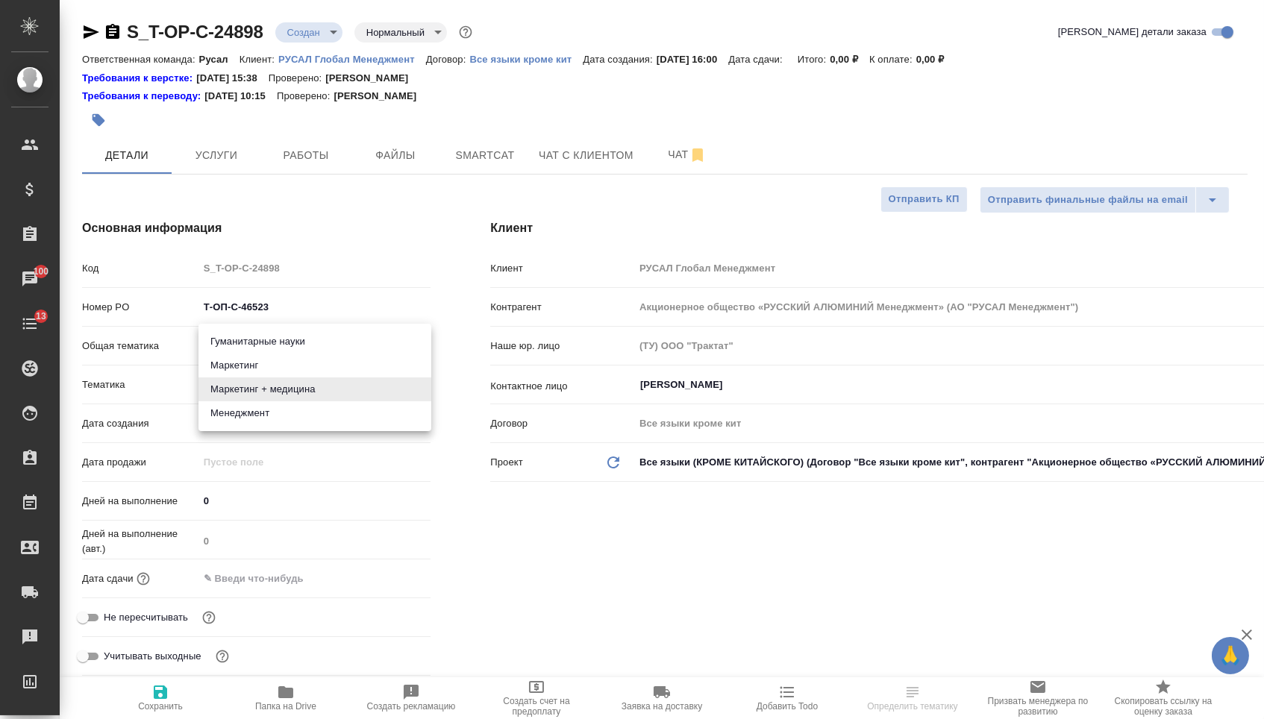
click at [251, 366] on li "Маркетинг" at bounding box center [314, 366] width 233 height 24
type input "5a8b8b956a9677013d343d63"
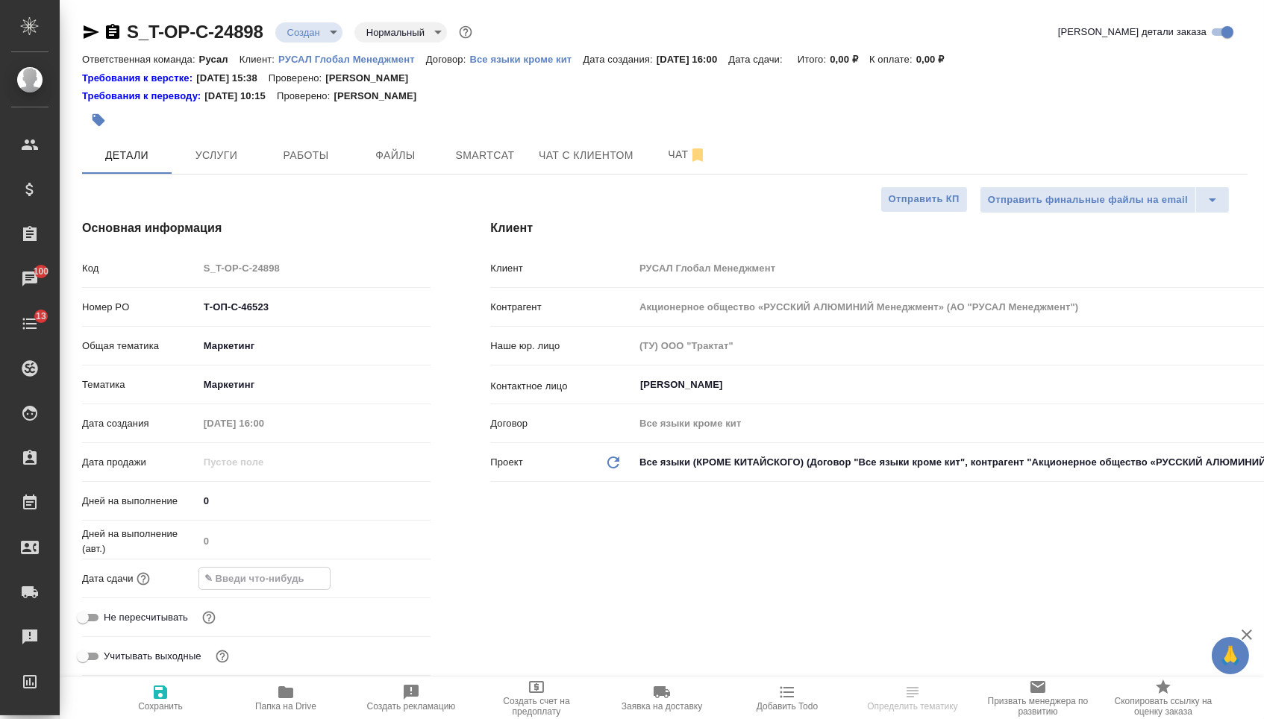
click at [254, 581] on input "text" at bounding box center [264, 579] width 131 height 22
click at [381, 596] on div "Дата сдачи" at bounding box center [256, 585] width 348 height 39
click at [381, 587] on icon "button" at bounding box center [387, 578] width 18 height 18
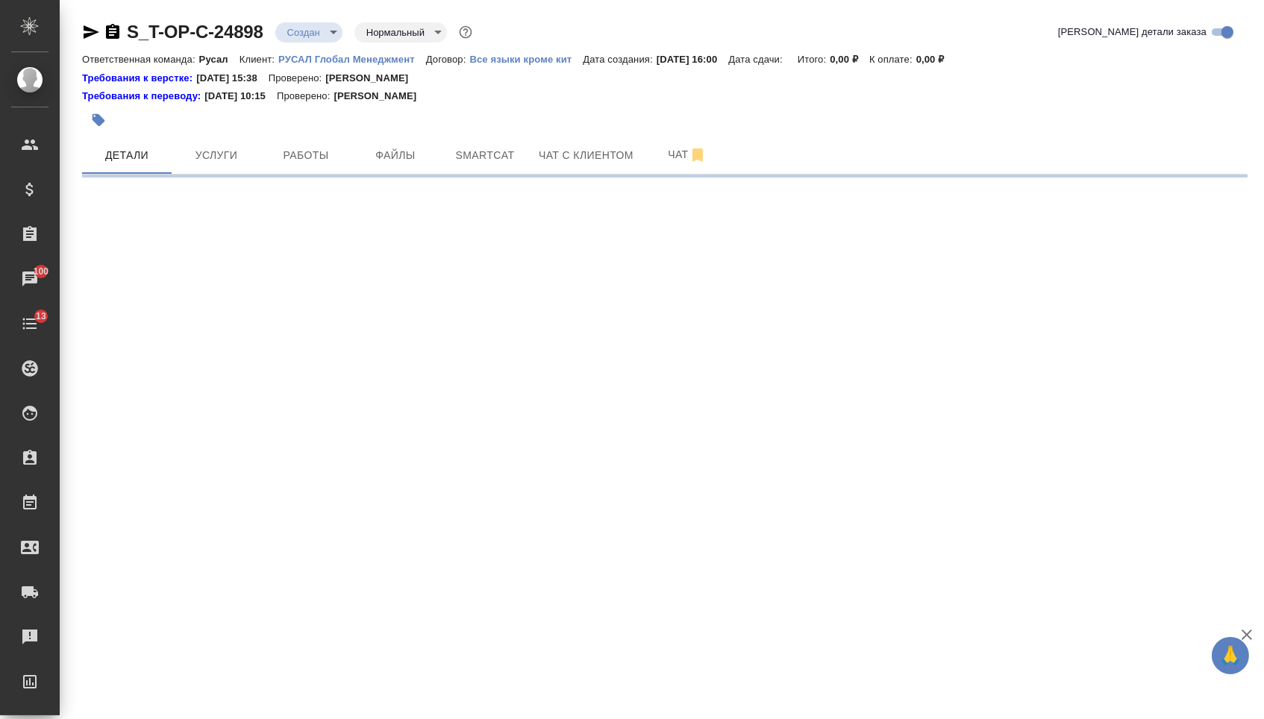
click at [182, 668] on div ".cls-1 fill:#fff; AWATERA Menshikova Aleksandra Клиенты Спецификации Заказы 100…" at bounding box center [632, 359] width 1264 height 719
select select "RU"
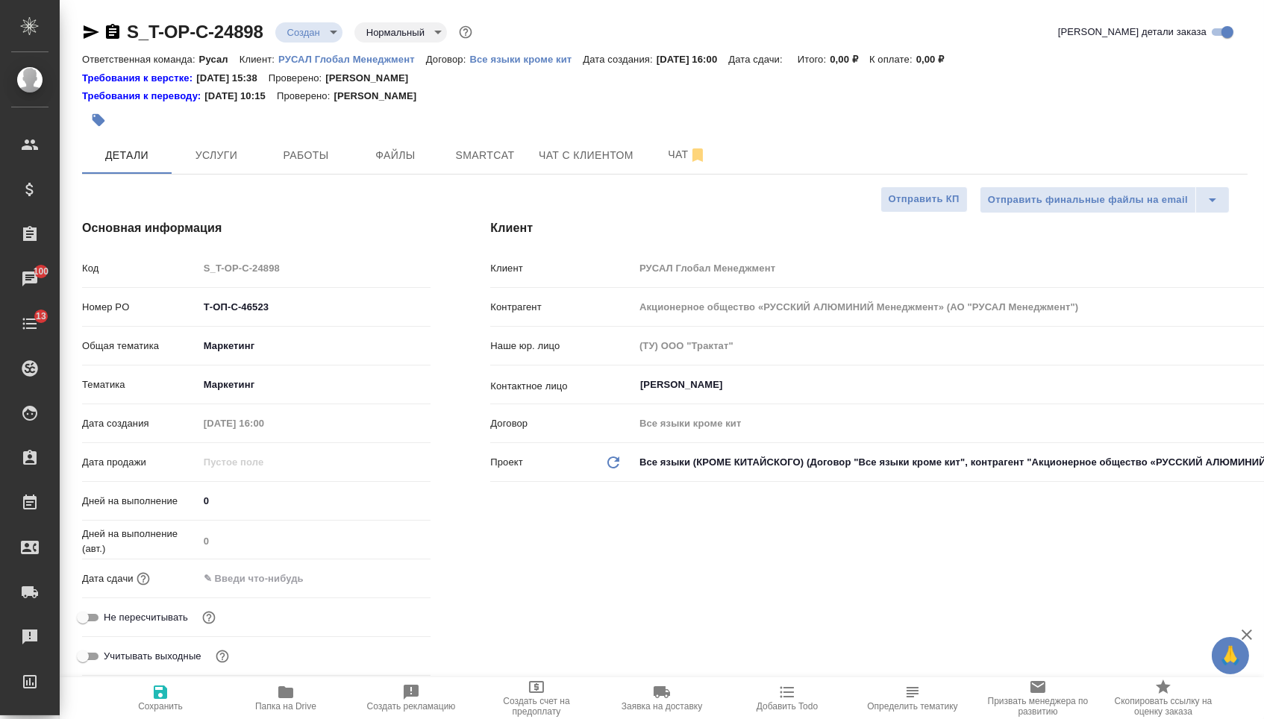
type textarea "x"
click at [266, 589] on input "text" at bounding box center [263, 579] width 131 height 22
click at [380, 586] on icon "button" at bounding box center [387, 578] width 18 height 18
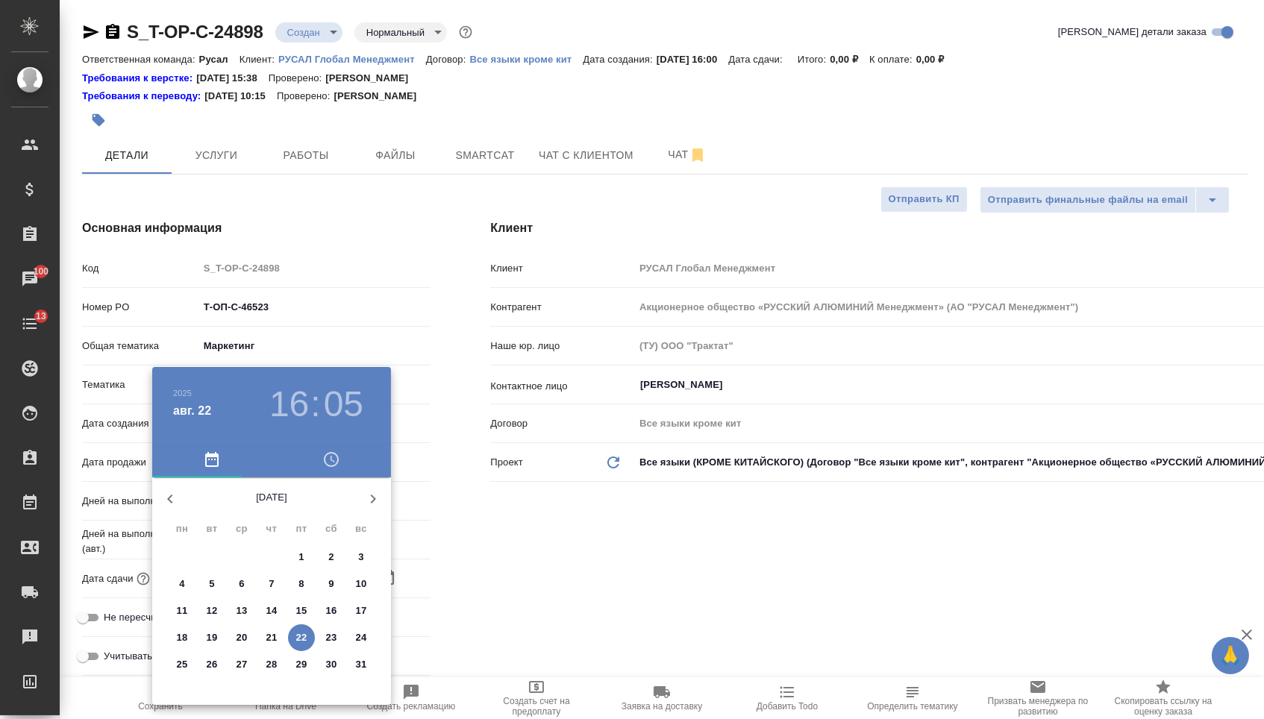
click at [187, 669] on span "25" at bounding box center [182, 664] width 27 height 15
type input "25.08.2025 16:05"
type textarea "x"
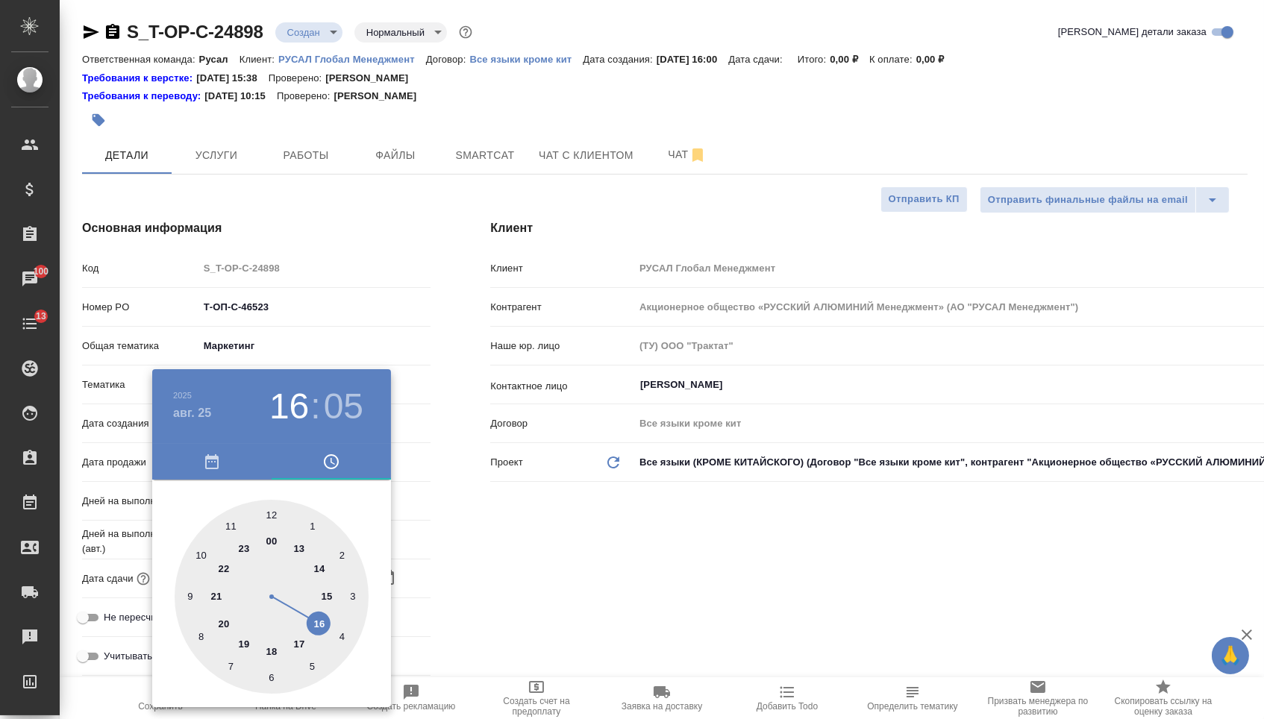
type textarea "x"
click at [327, 623] on div at bounding box center [272, 597] width 194 height 194
type textarea "x"
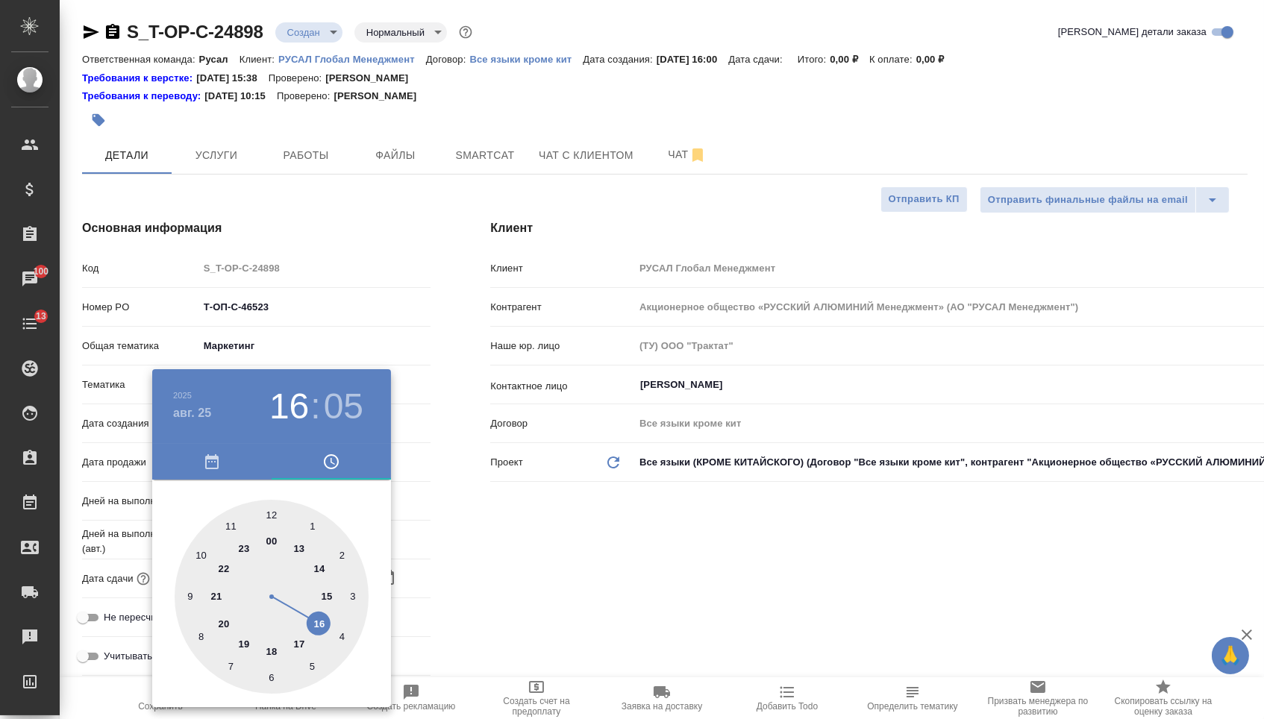
type textarea "x"
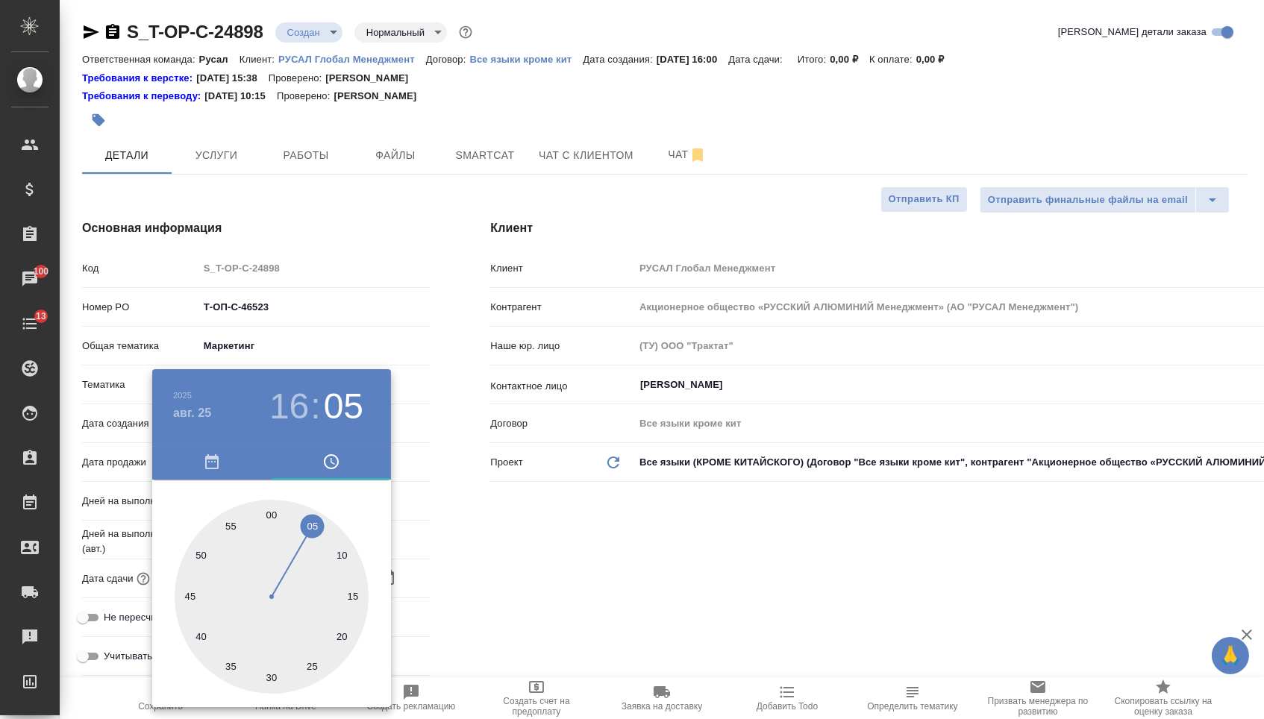
click at [274, 518] on div at bounding box center [272, 597] width 194 height 194
type input "[DATE] 16:00"
type textarea "x"
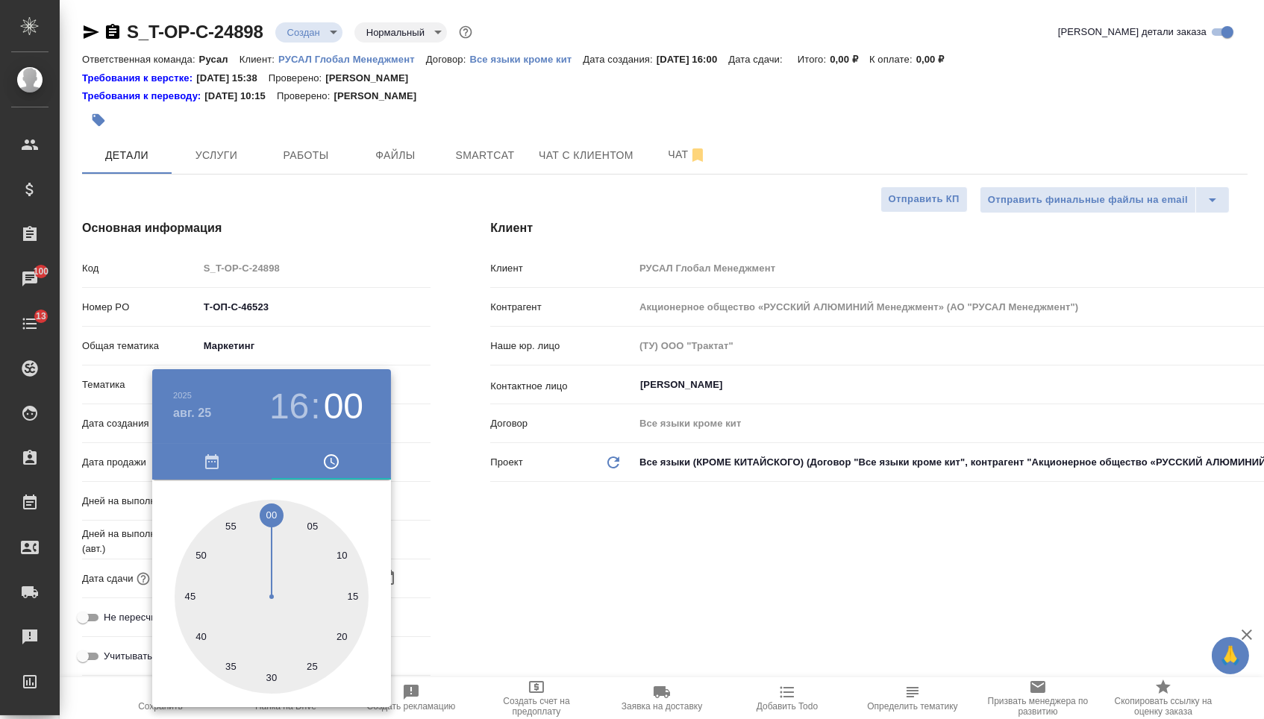
click at [475, 528] on div at bounding box center [632, 359] width 1264 height 719
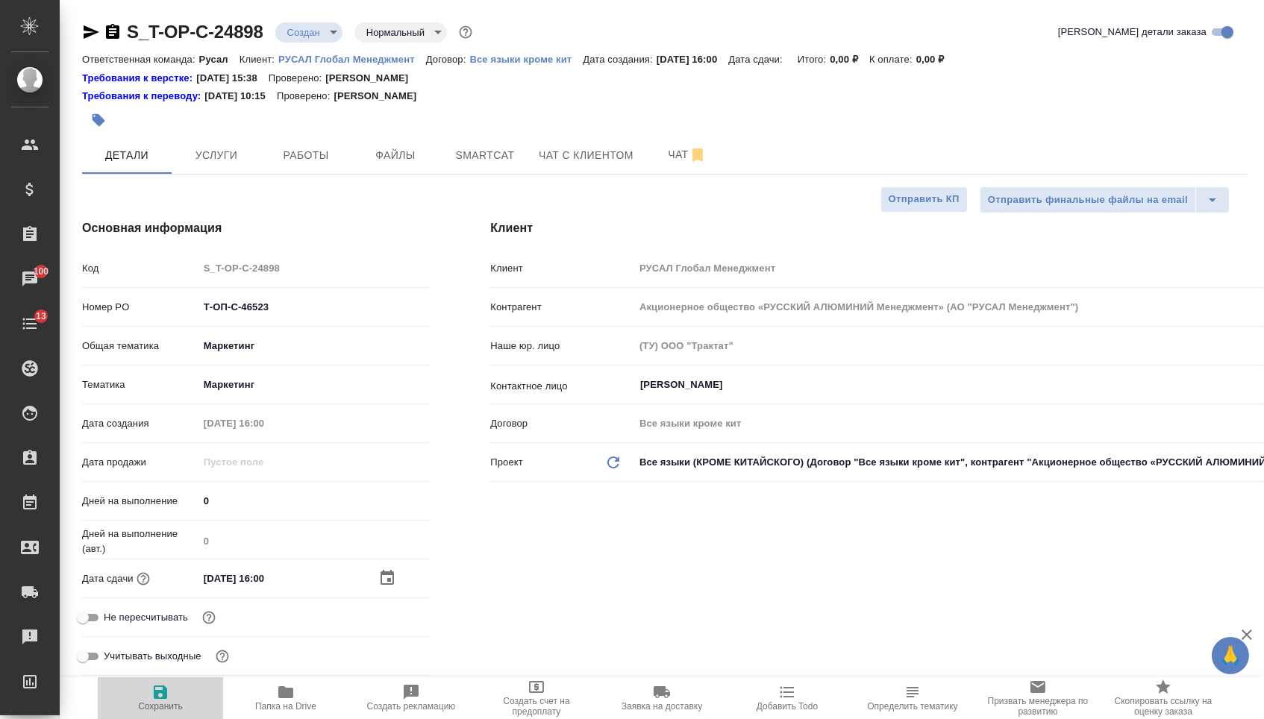
click at [153, 709] on span "Сохранить" at bounding box center [160, 706] width 45 height 10
type textarea "x"
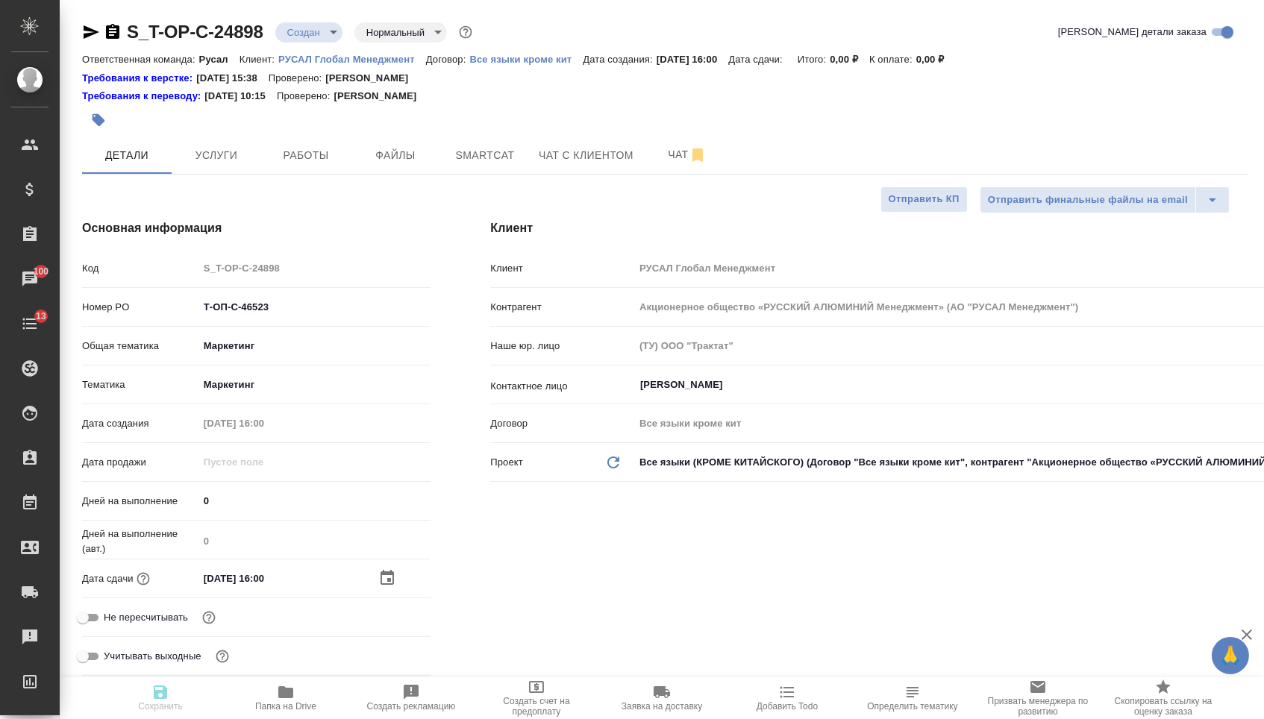
type textarea "x"
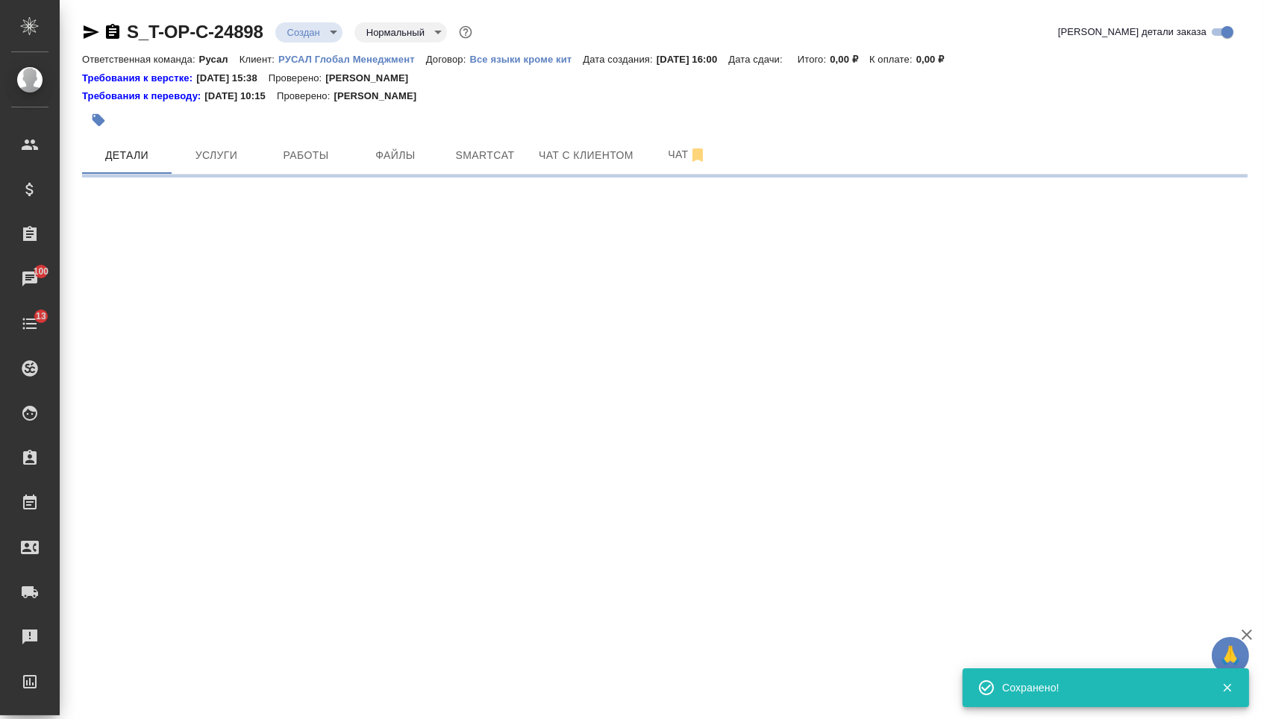
select select "RU"
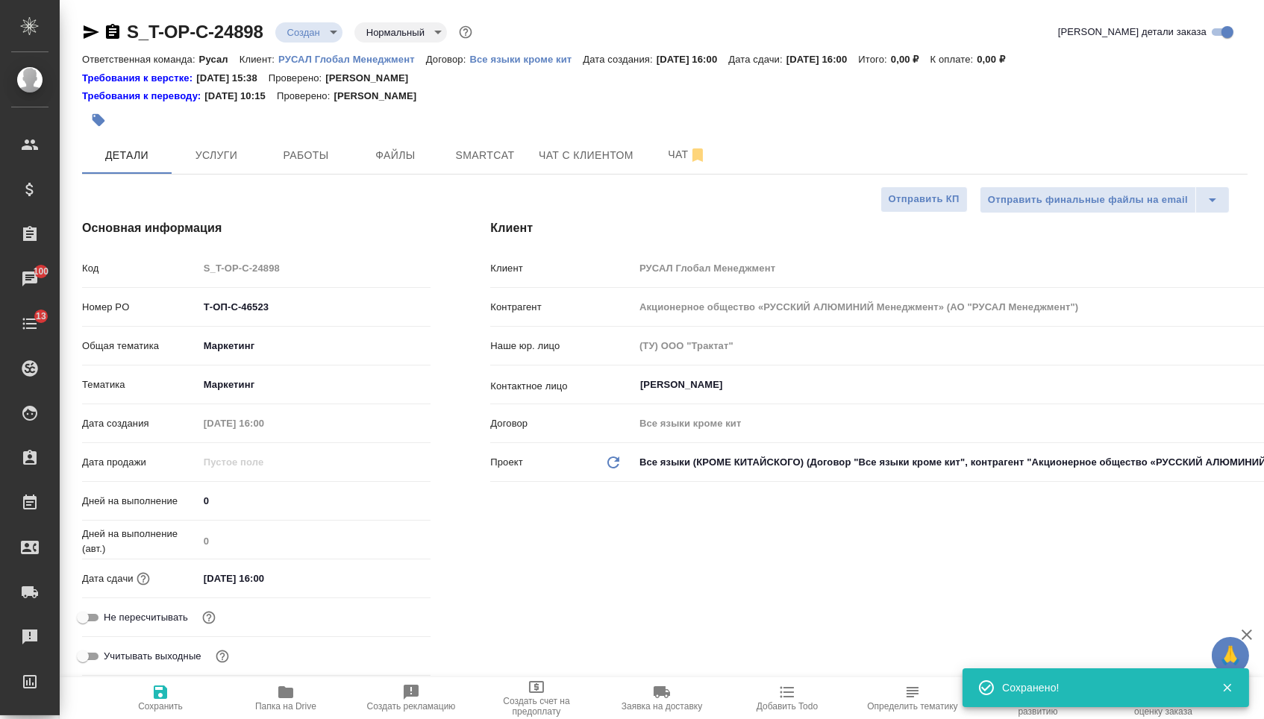
type textarea "x"
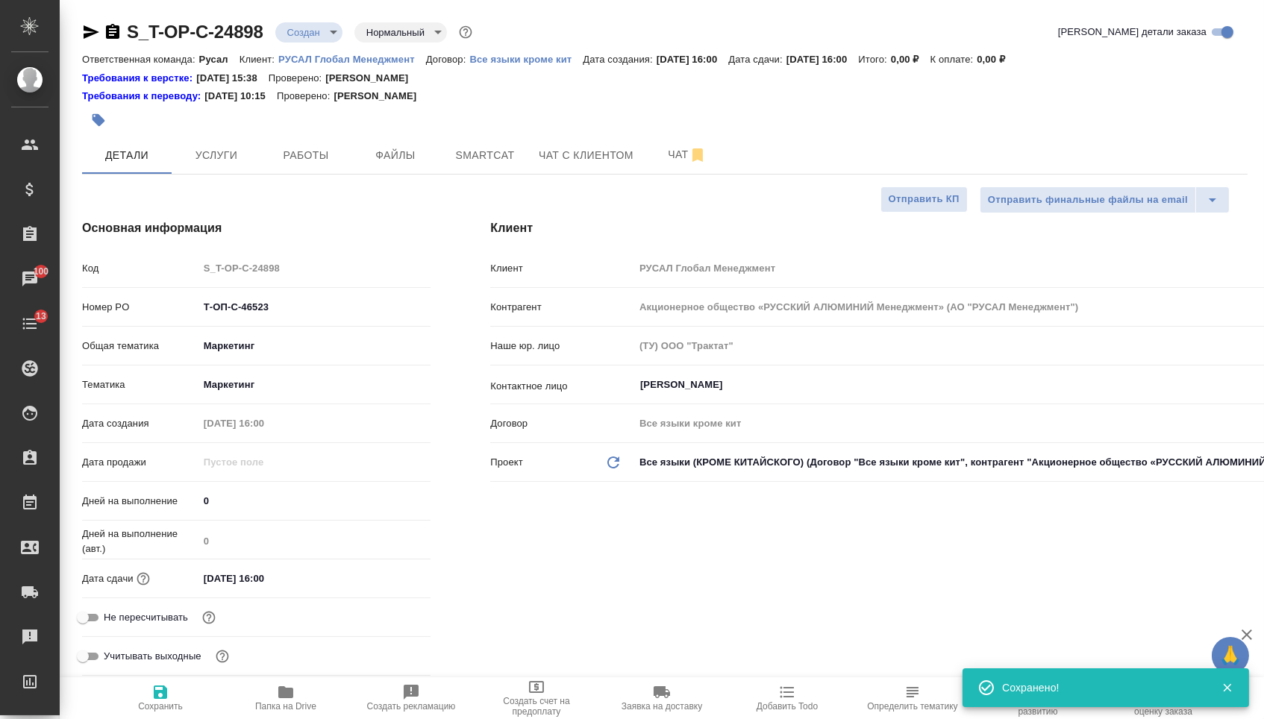
type textarea "x"
click at [378, 166] on button "Файлы" at bounding box center [396, 155] width 90 height 37
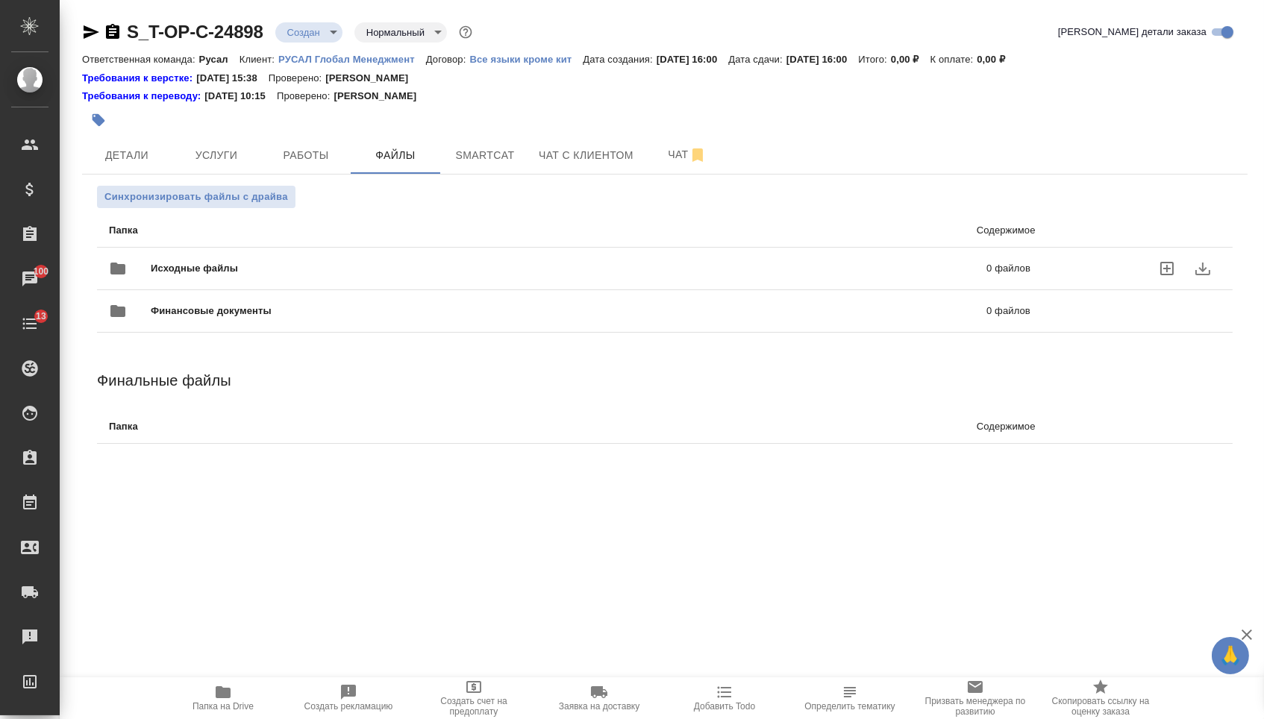
click at [207, 257] on div "Исходные файлы 0 файлов" at bounding box center [569, 269] width 921 height 36
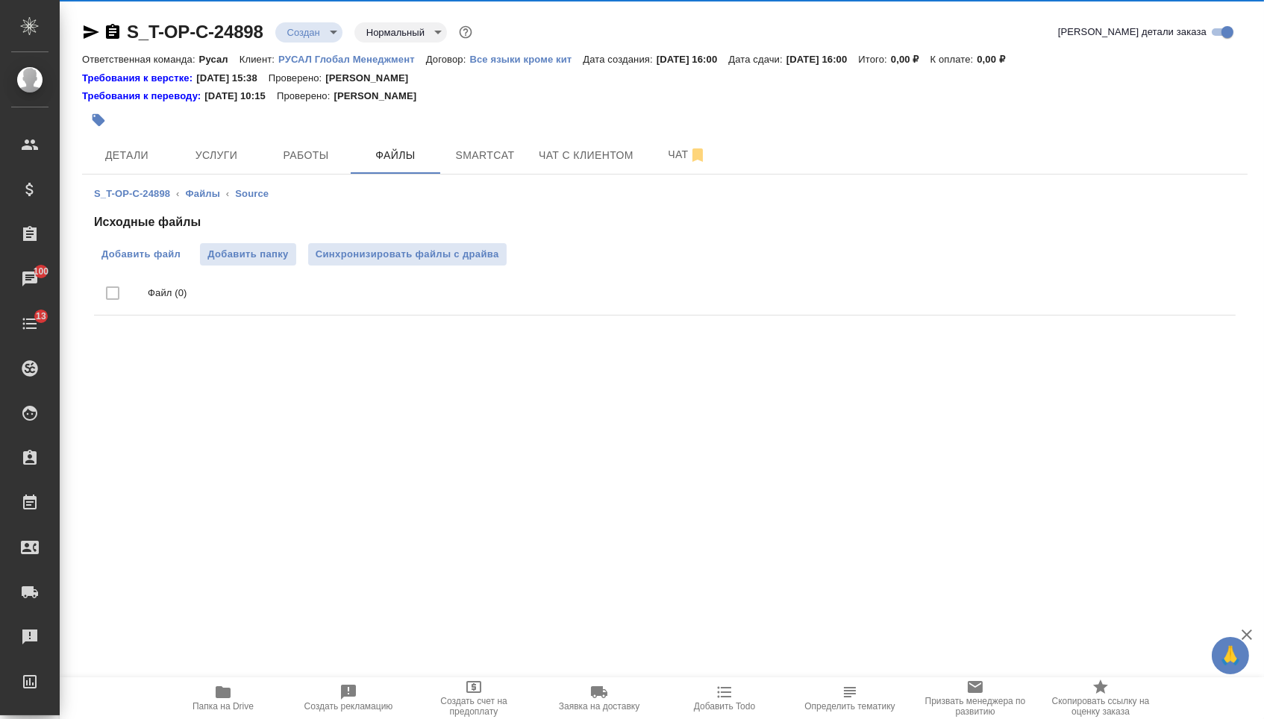
click at [137, 257] on span "Добавить файл" at bounding box center [140, 254] width 79 height 15
click at [0, 0] on input "Добавить файл" at bounding box center [0, 0] width 0 height 0
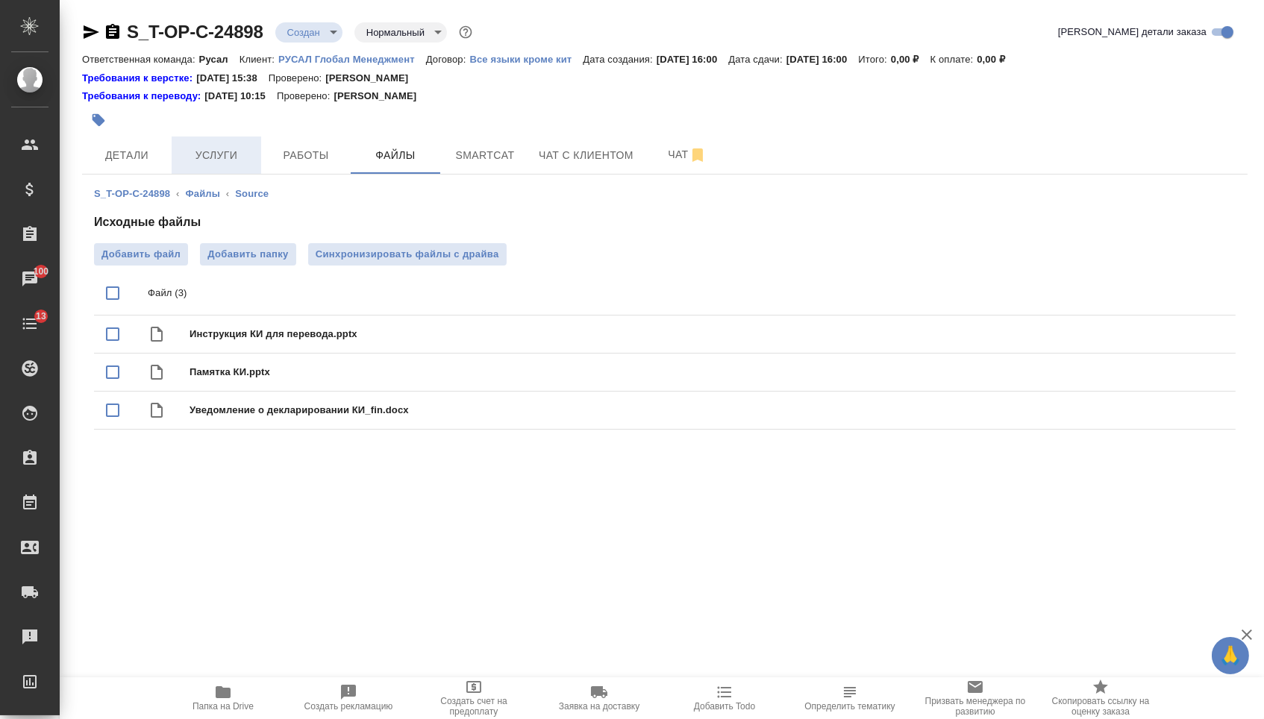
click at [200, 163] on span "Услуги" at bounding box center [217, 155] width 72 height 19
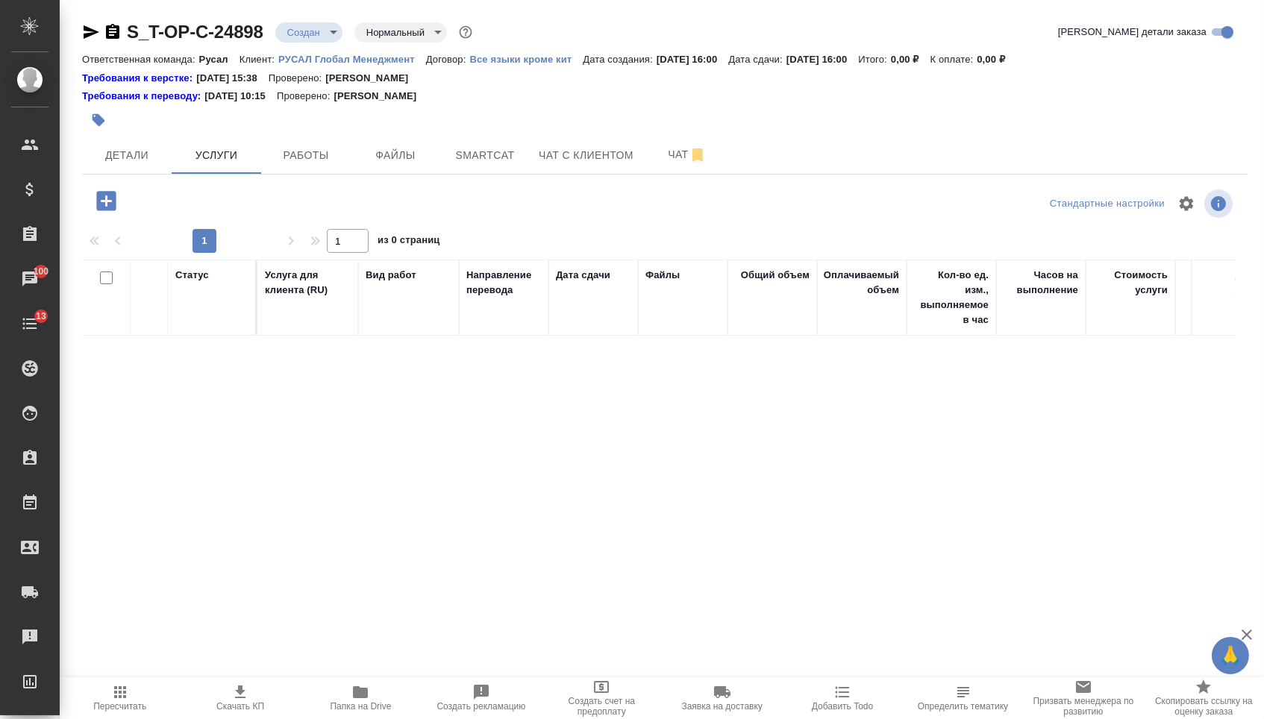
click at [110, 204] on icon "button" at bounding box center [106, 201] width 26 height 26
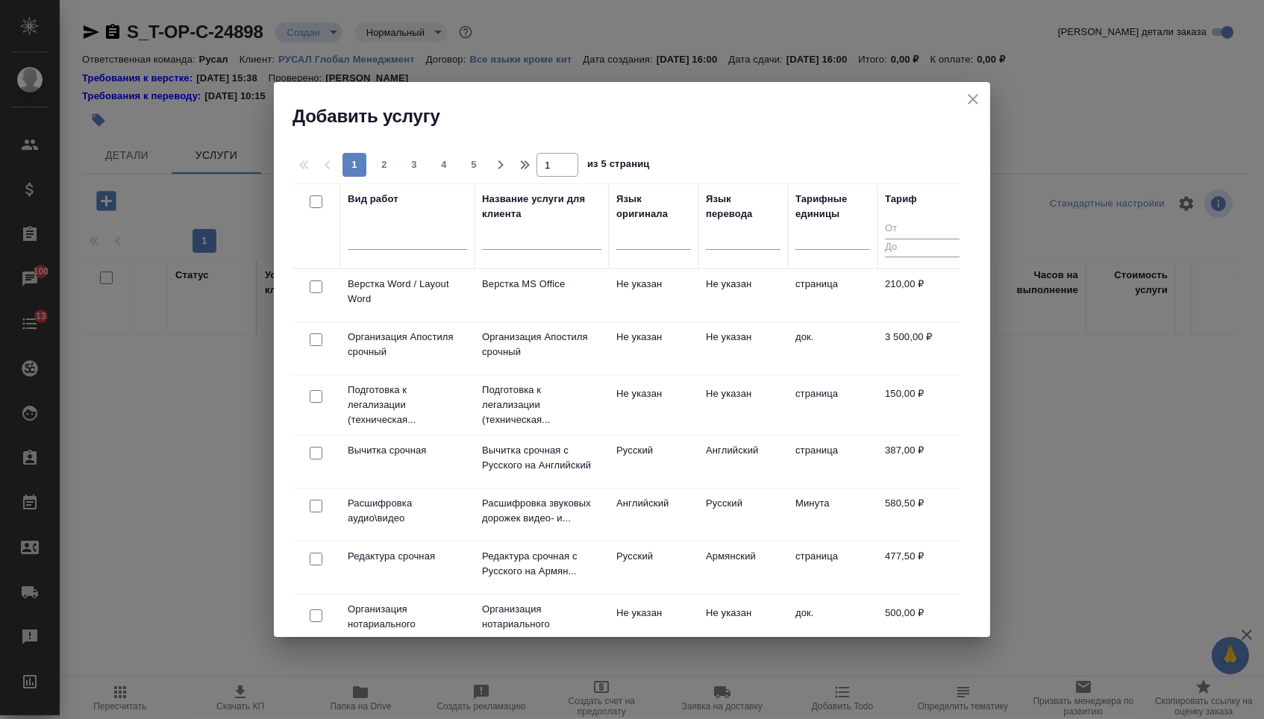
drag, startPoint x: 636, startPoint y: 237, endPoint x: 636, endPoint y: 263, distance: 25.4
click at [636, 237] on div at bounding box center [653, 236] width 75 height 22
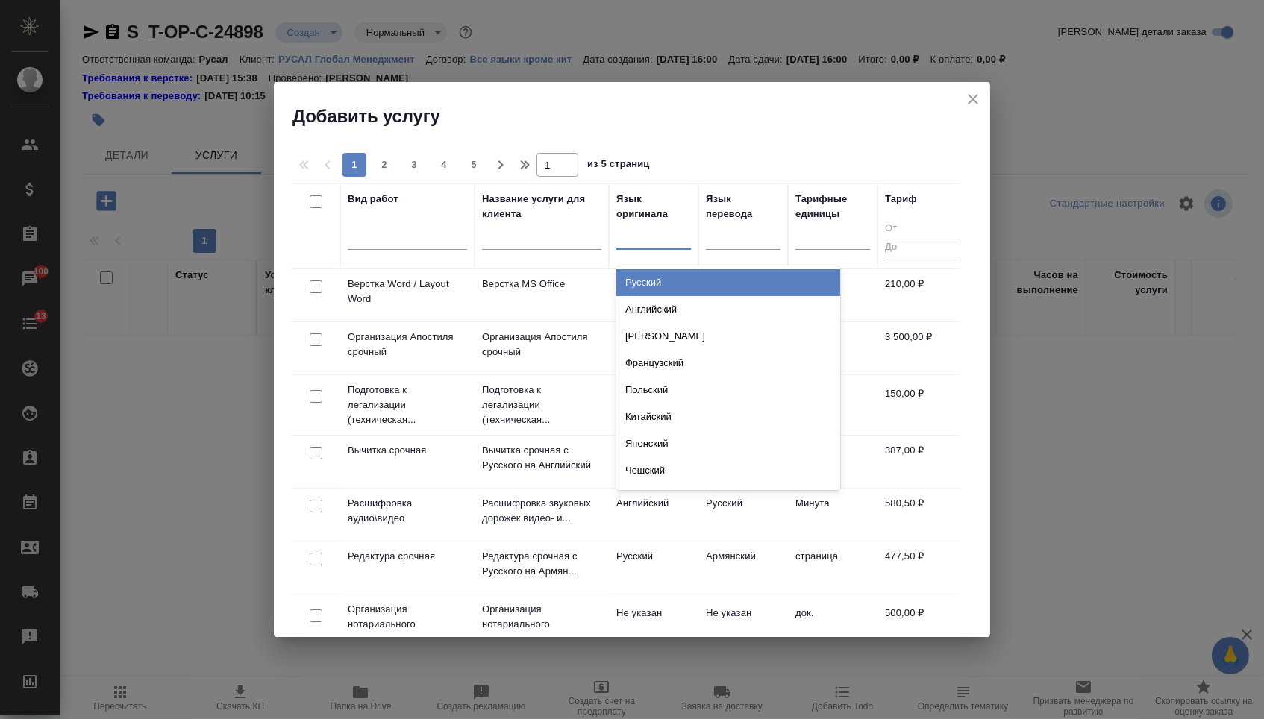
click at [636, 287] on div "Русский" at bounding box center [728, 282] width 224 height 27
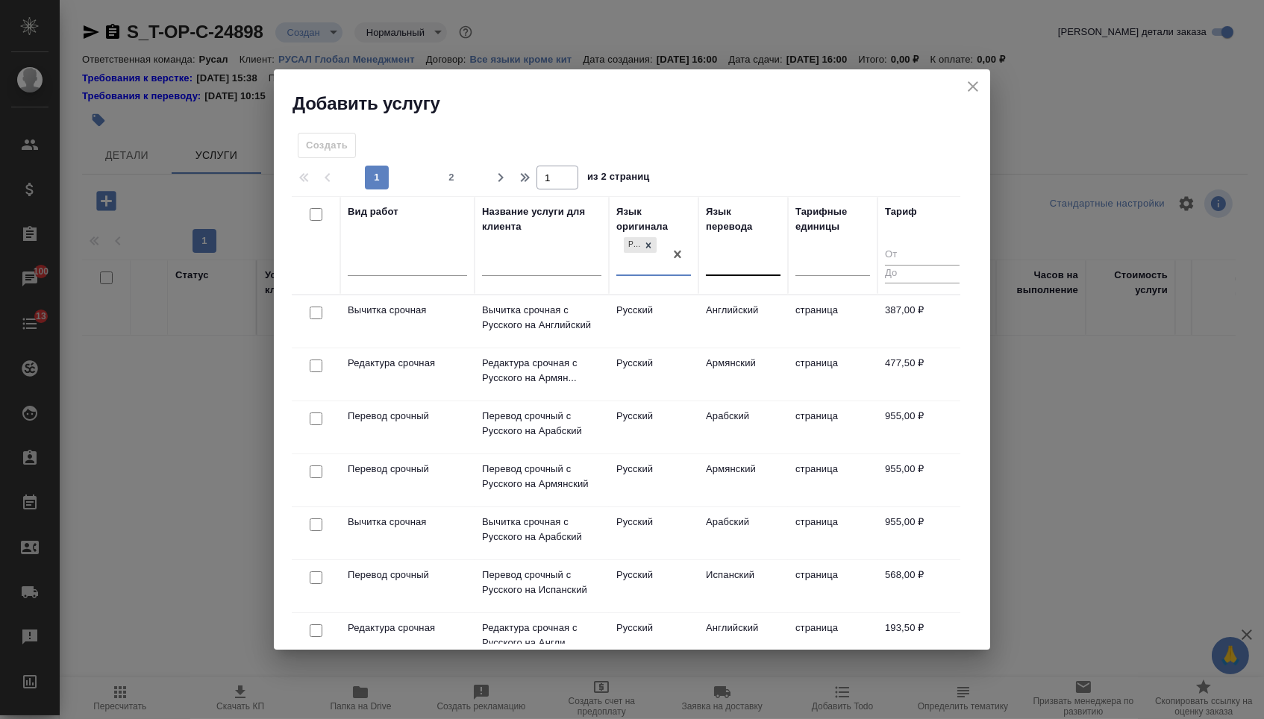
click at [729, 253] on div at bounding box center [743, 262] width 75 height 22
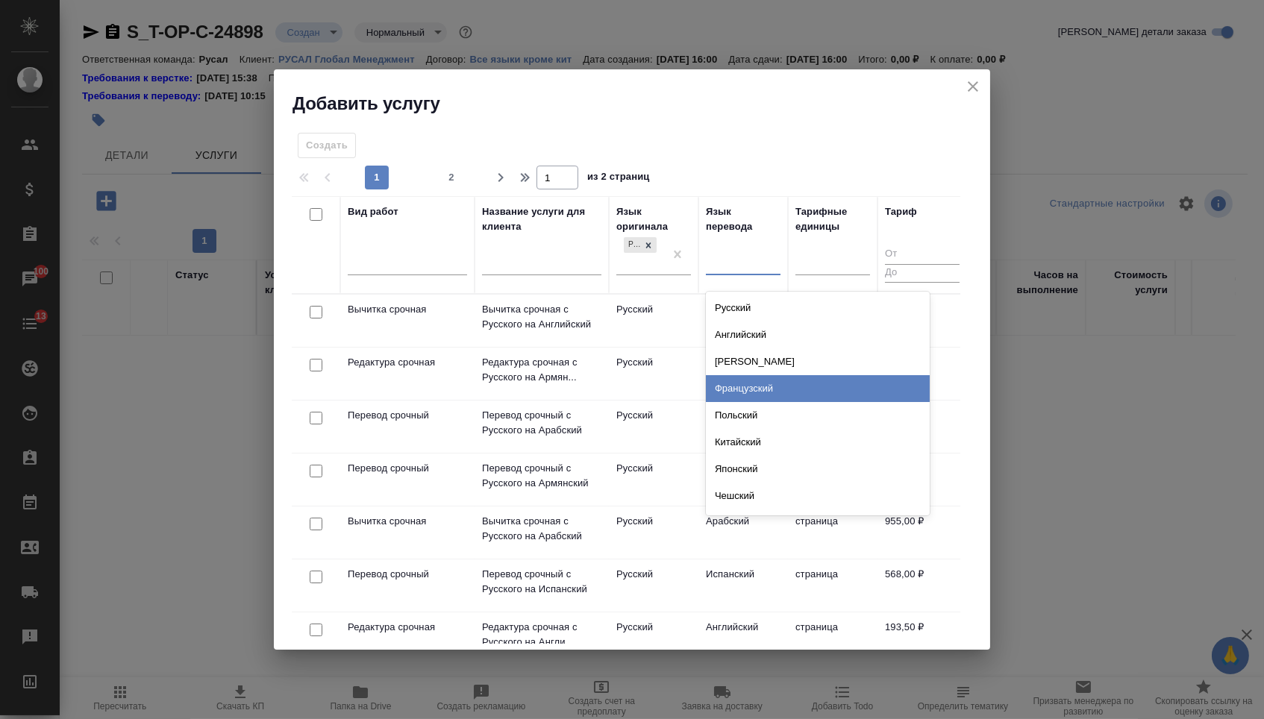
click at [718, 386] on div "Французский" at bounding box center [818, 388] width 224 height 27
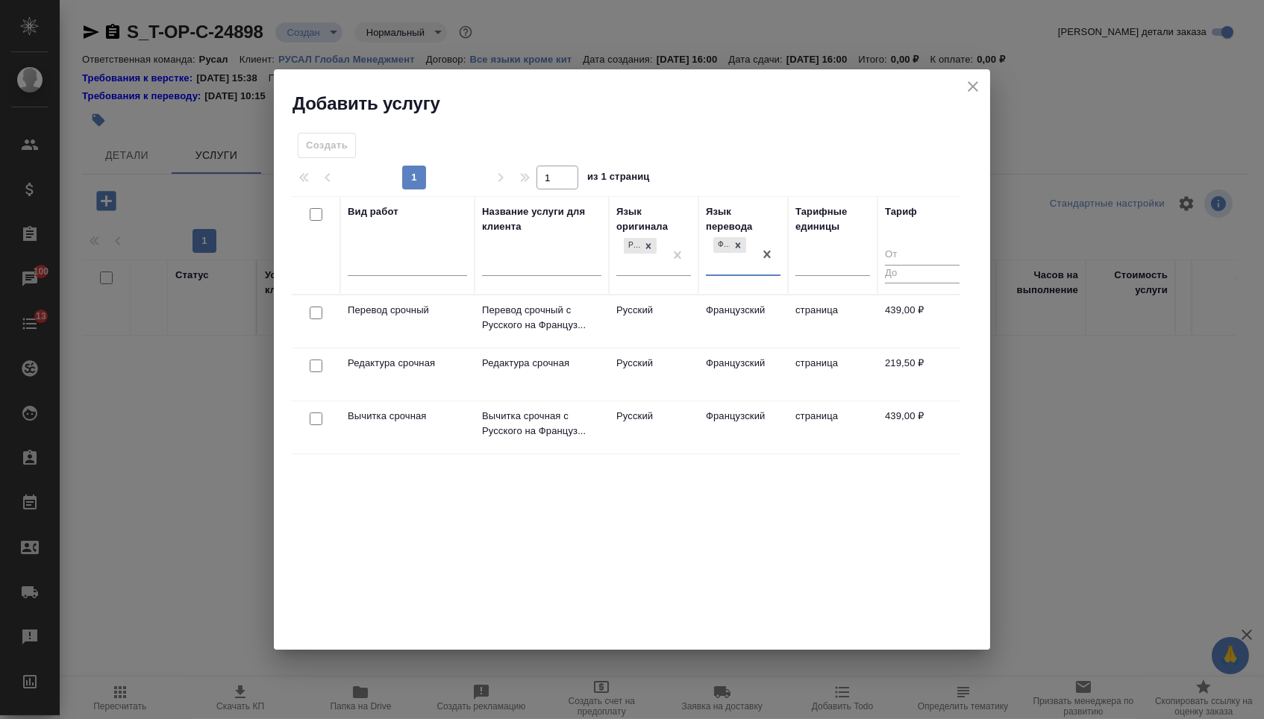
click at [314, 316] on input "checkbox" at bounding box center [316, 313] width 13 height 13
checkbox input "true"
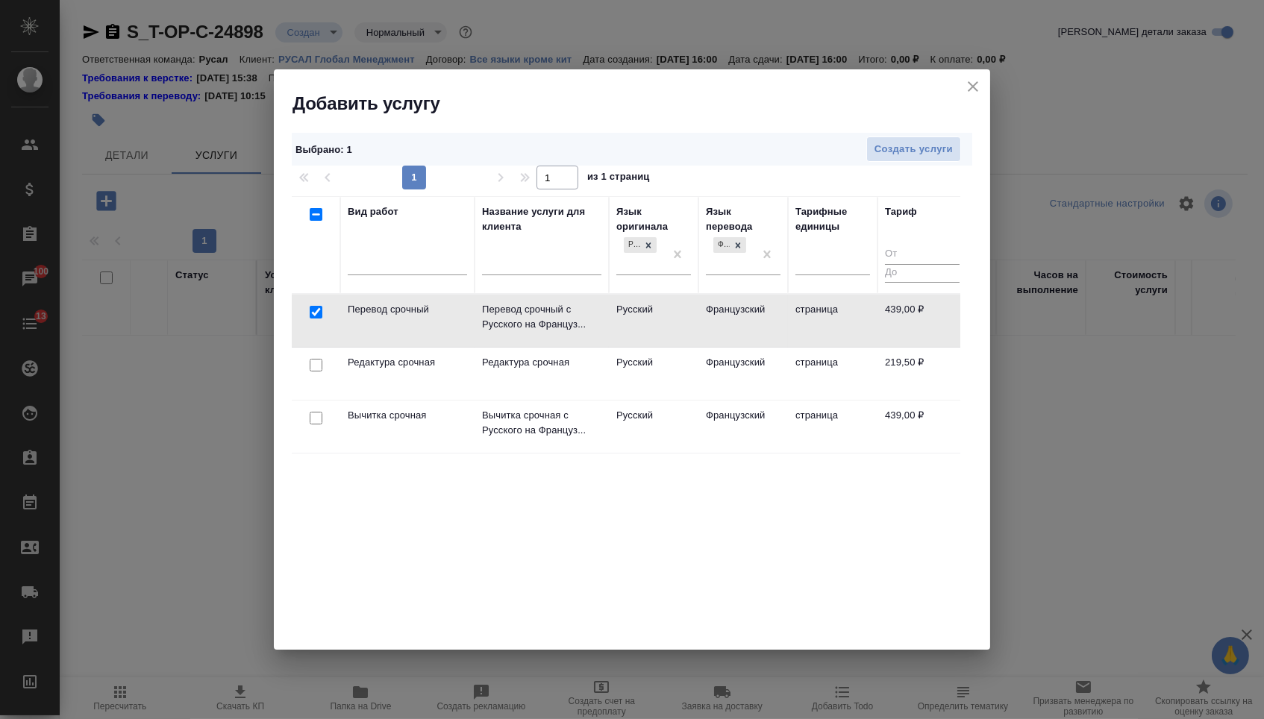
click at [314, 359] on input "checkbox" at bounding box center [316, 365] width 13 height 13
checkbox input "true"
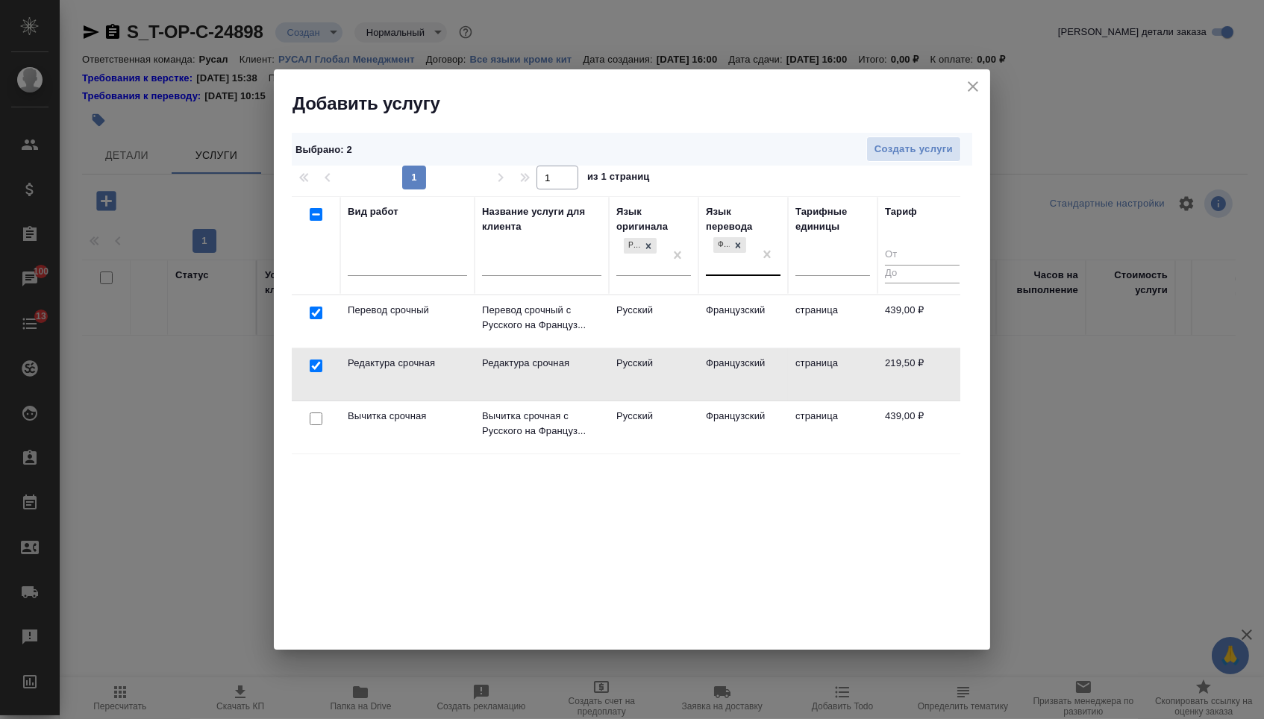
drag, startPoint x: 760, startPoint y: 255, endPoint x: 713, endPoint y: 255, distance: 47.8
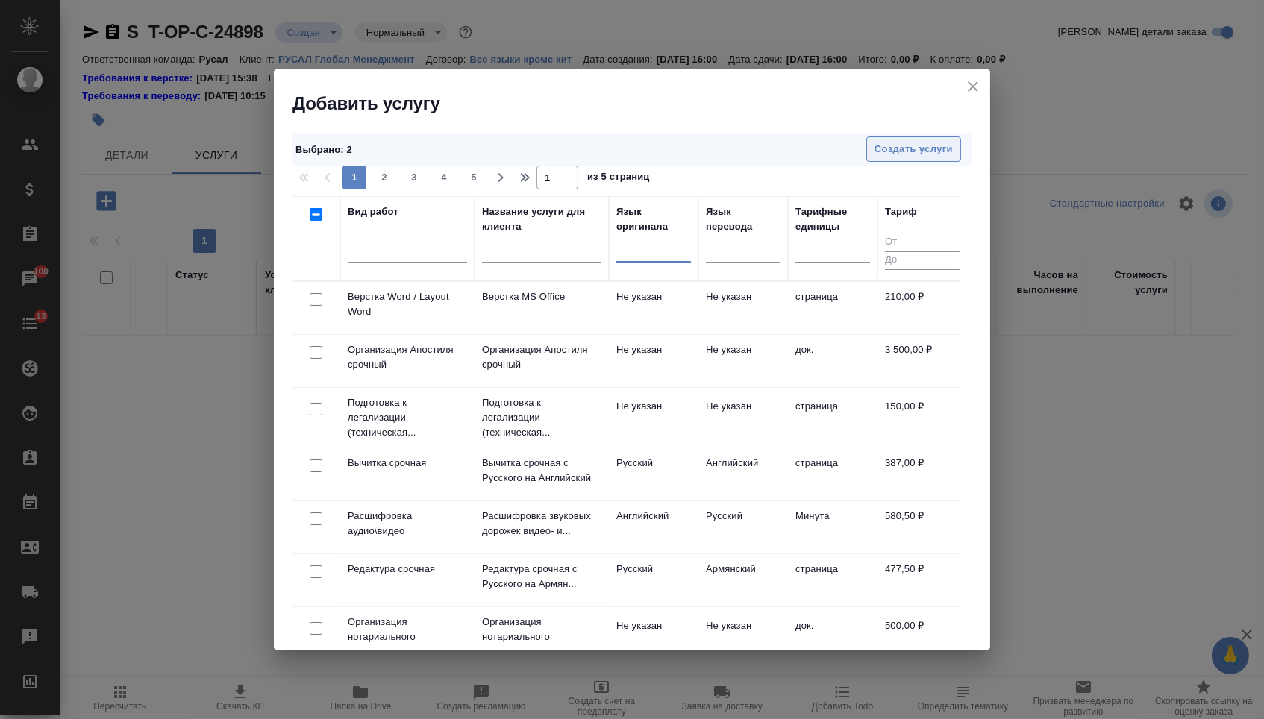
click at [889, 145] on span "Создать услуги" at bounding box center [913, 149] width 78 height 17
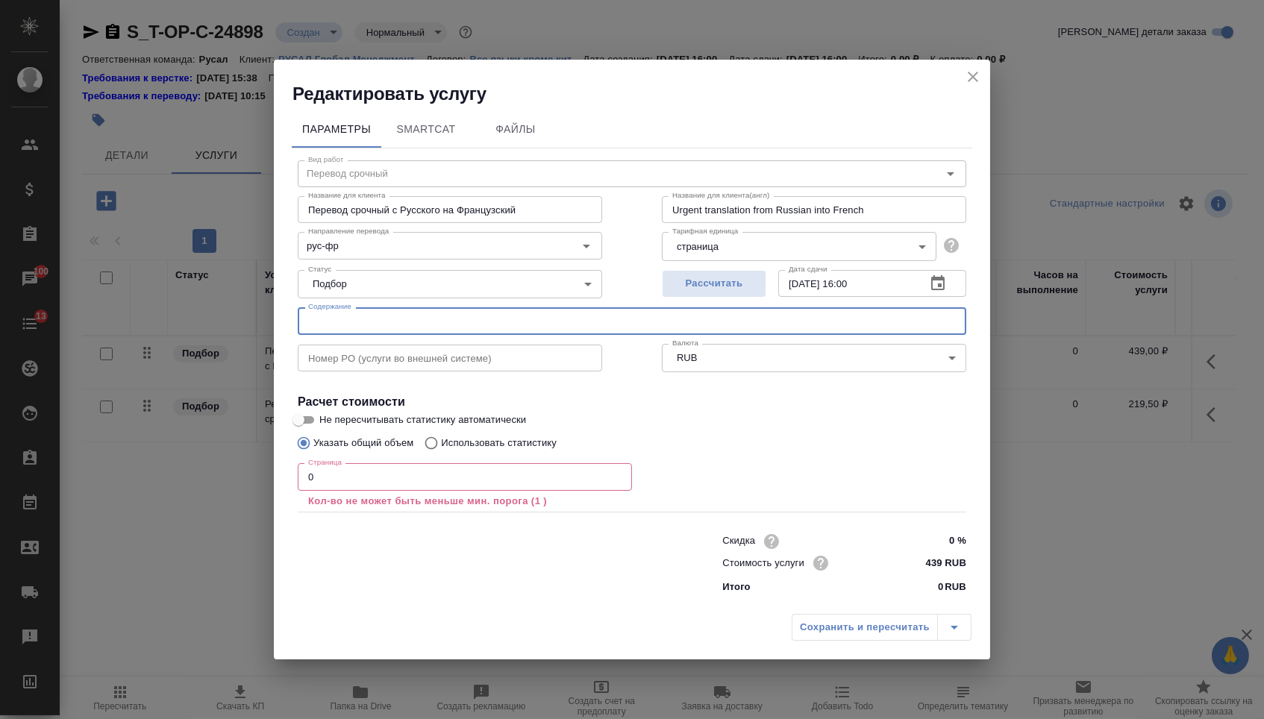
click at [575, 326] on input "text" at bounding box center [632, 320] width 669 height 27
paste input "Уведомление о декларировании КИ_fin"
type input "Уведомление о декларировании КИ_fin"
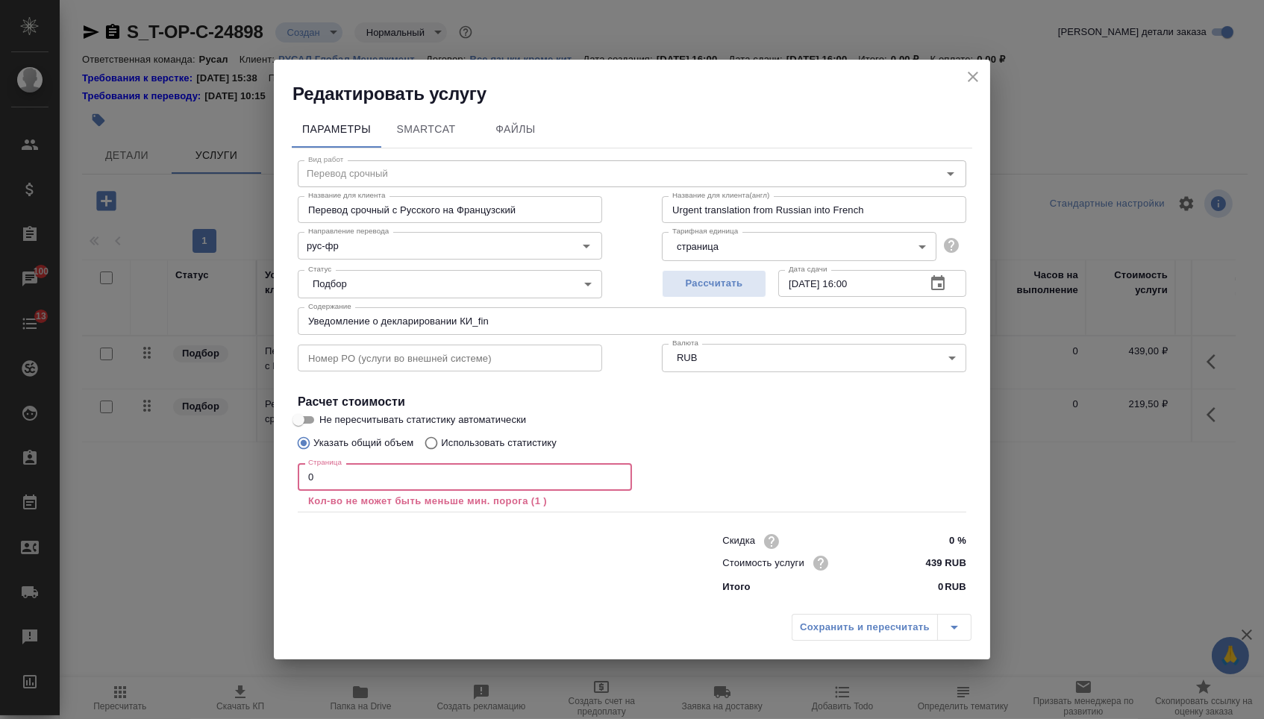
click at [392, 484] on input "0" at bounding box center [465, 476] width 334 height 27
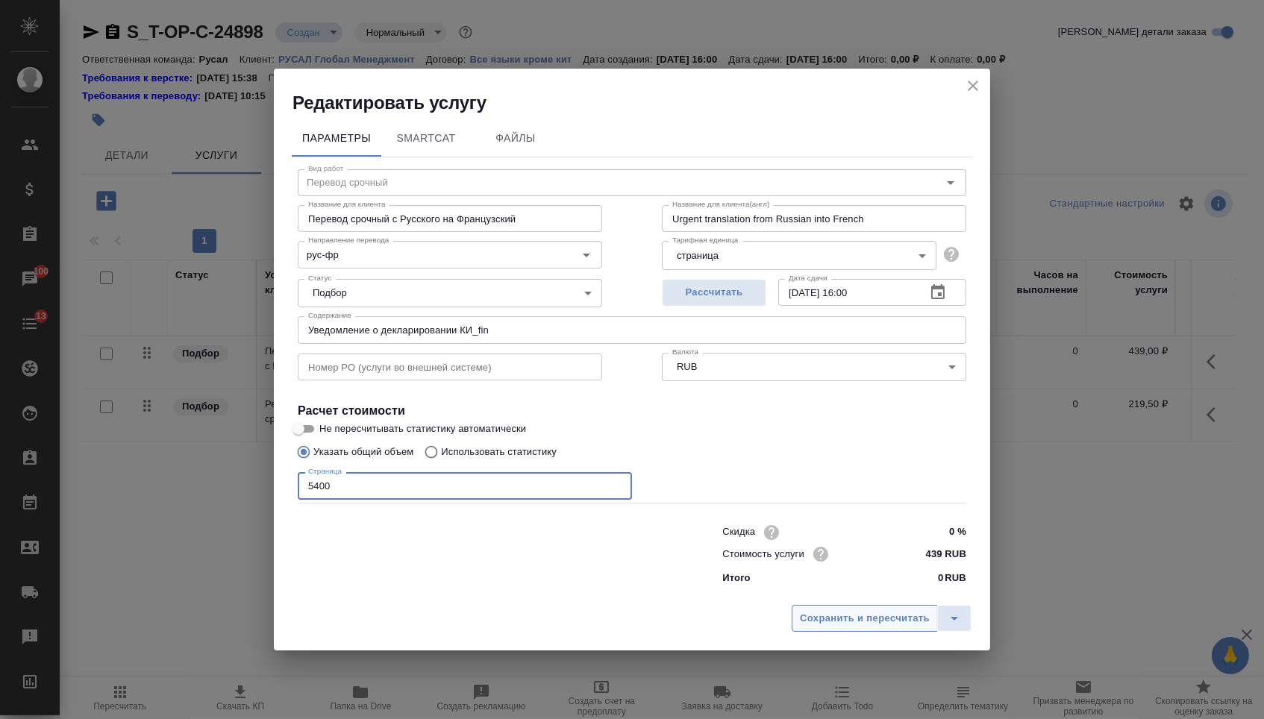
type input "5400"
click at [874, 632] on button "Сохранить и пересчитать" at bounding box center [865, 618] width 146 height 27
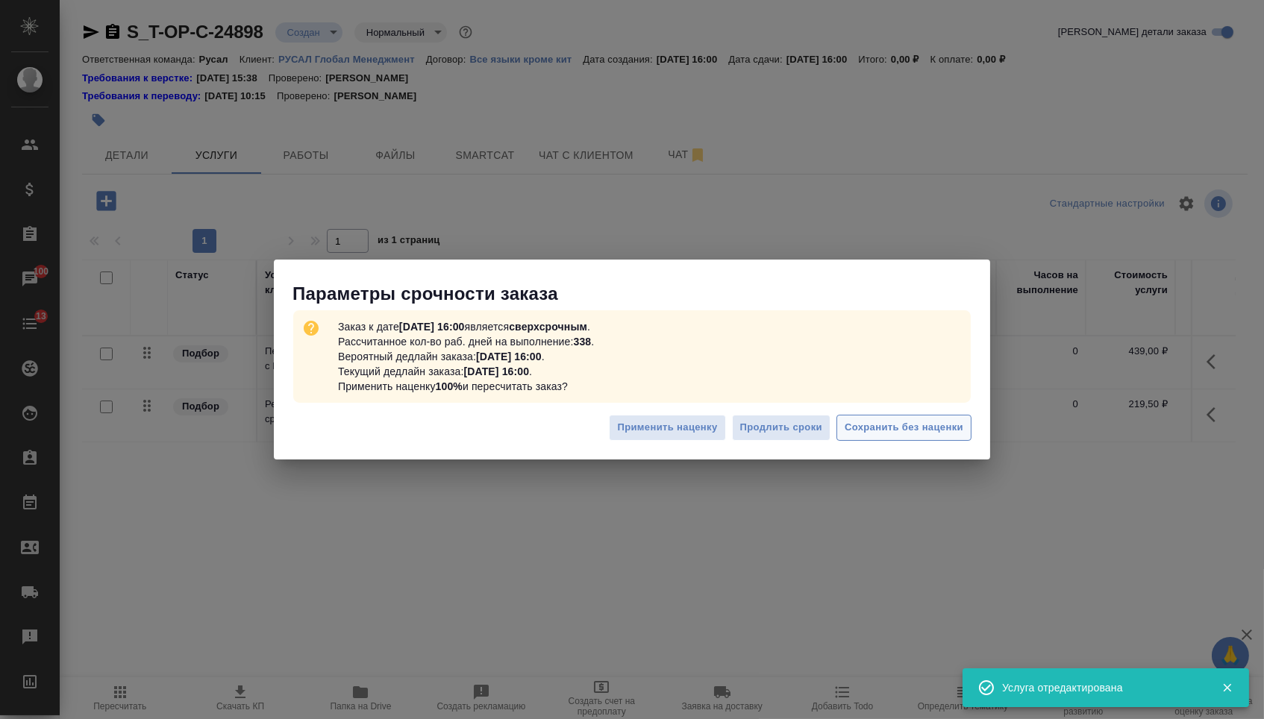
click at [854, 422] on span "Сохранить без наценки" at bounding box center [904, 427] width 119 height 17
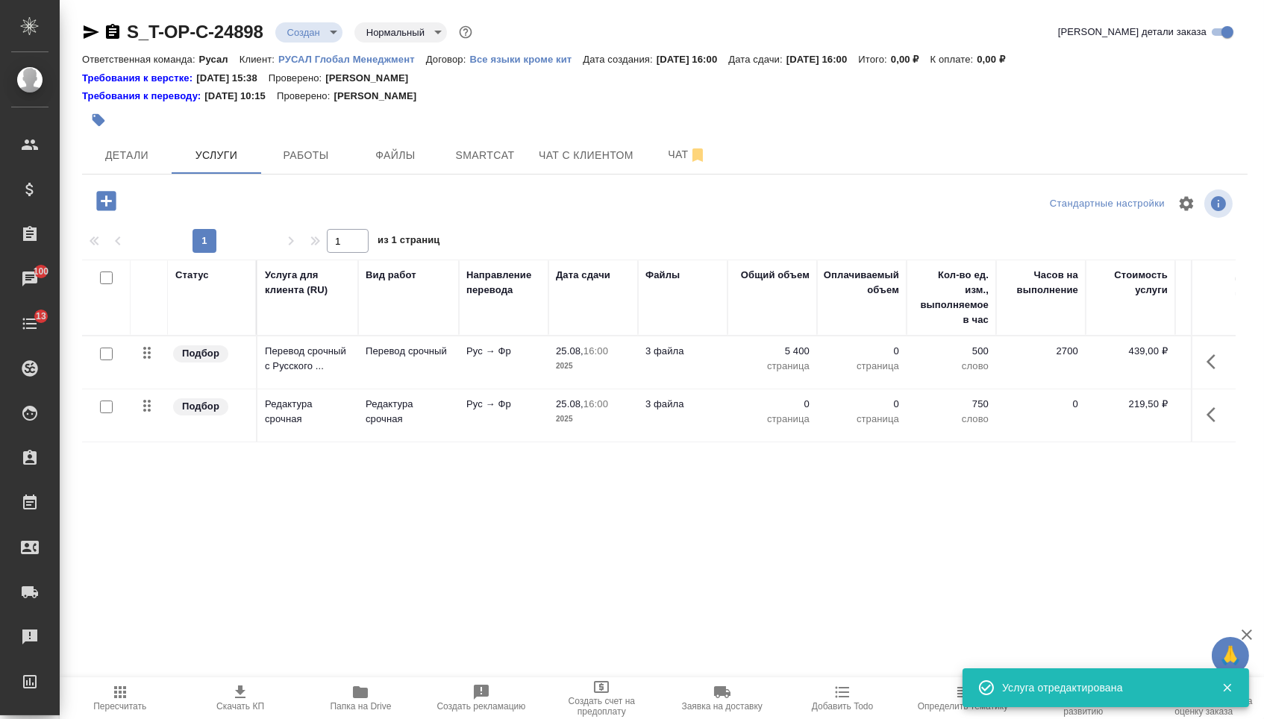
type input "urgent"
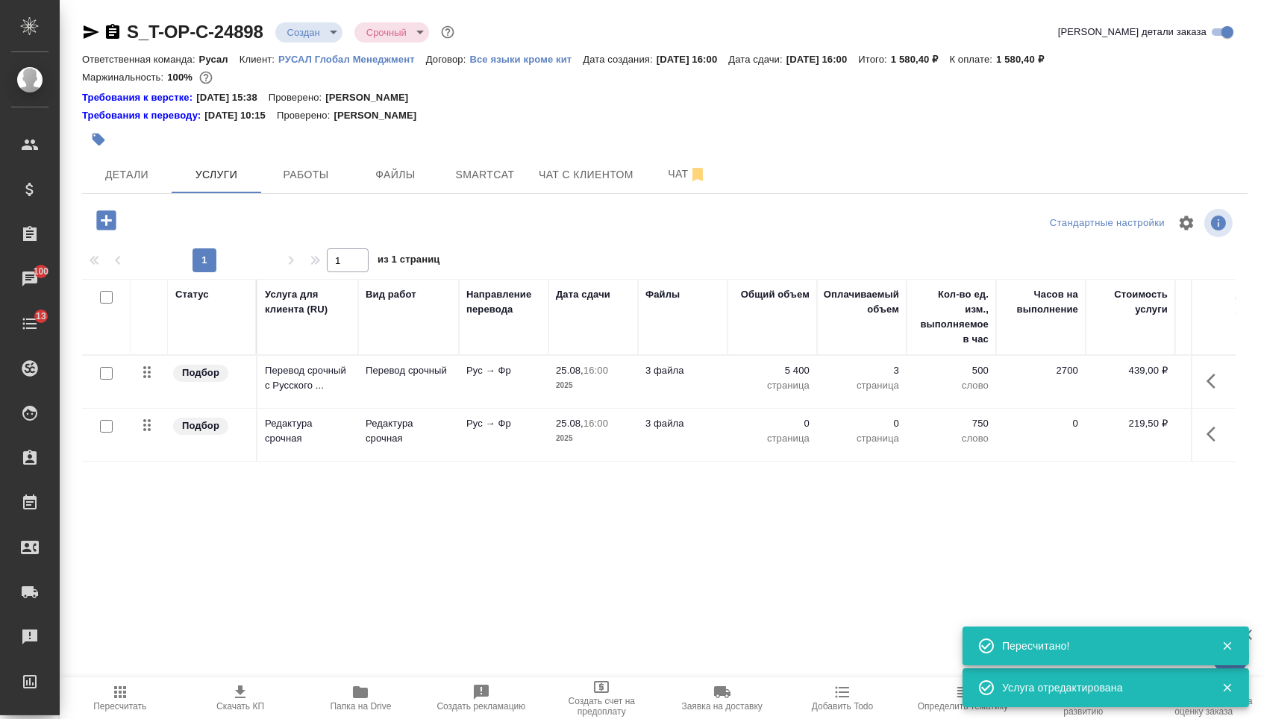
click at [788, 431] on p "0" at bounding box center [772, 423] width 75 height 15
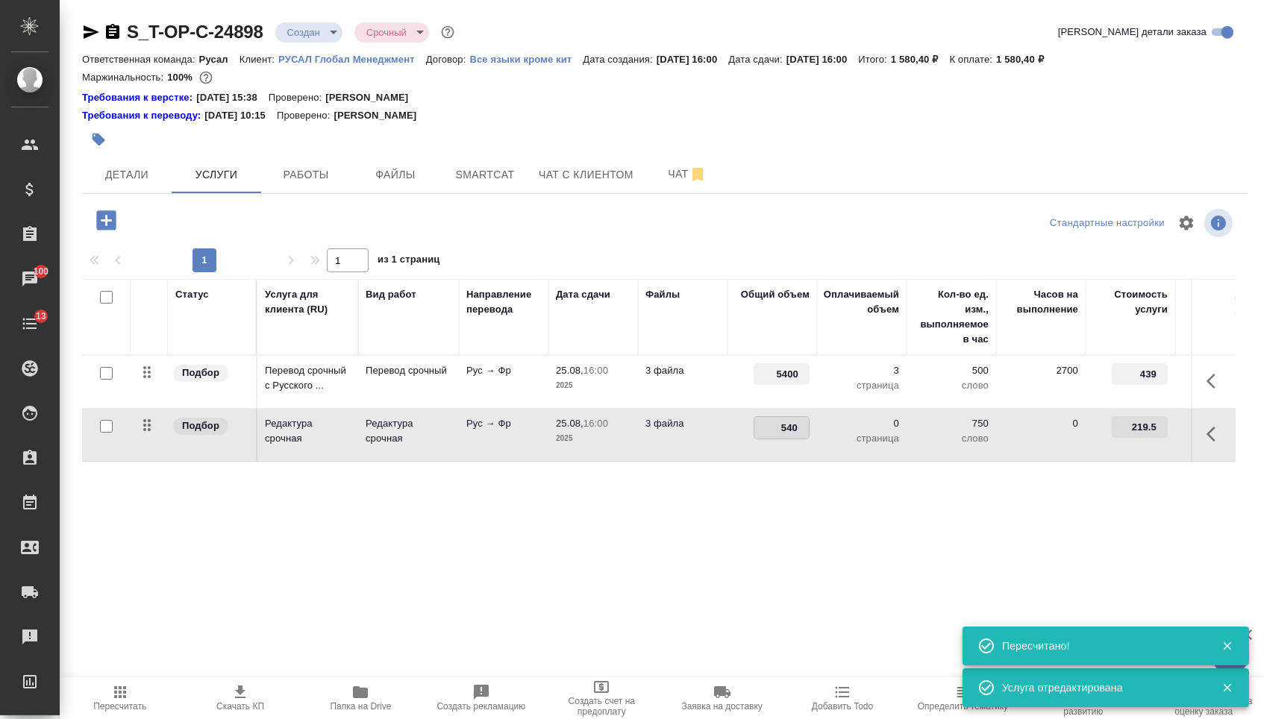
type input "5400"
click at [419, 570] on div "Статус Услуга для клиента (RU) Вид работ Направление перевода Дата сдачи Файлы …" at bounding box center [659, 439] width 1154 height 321
click at [207, 216] on span "Сохранить и пересчитать" at bounding box center [212, 218] width 130 height 17
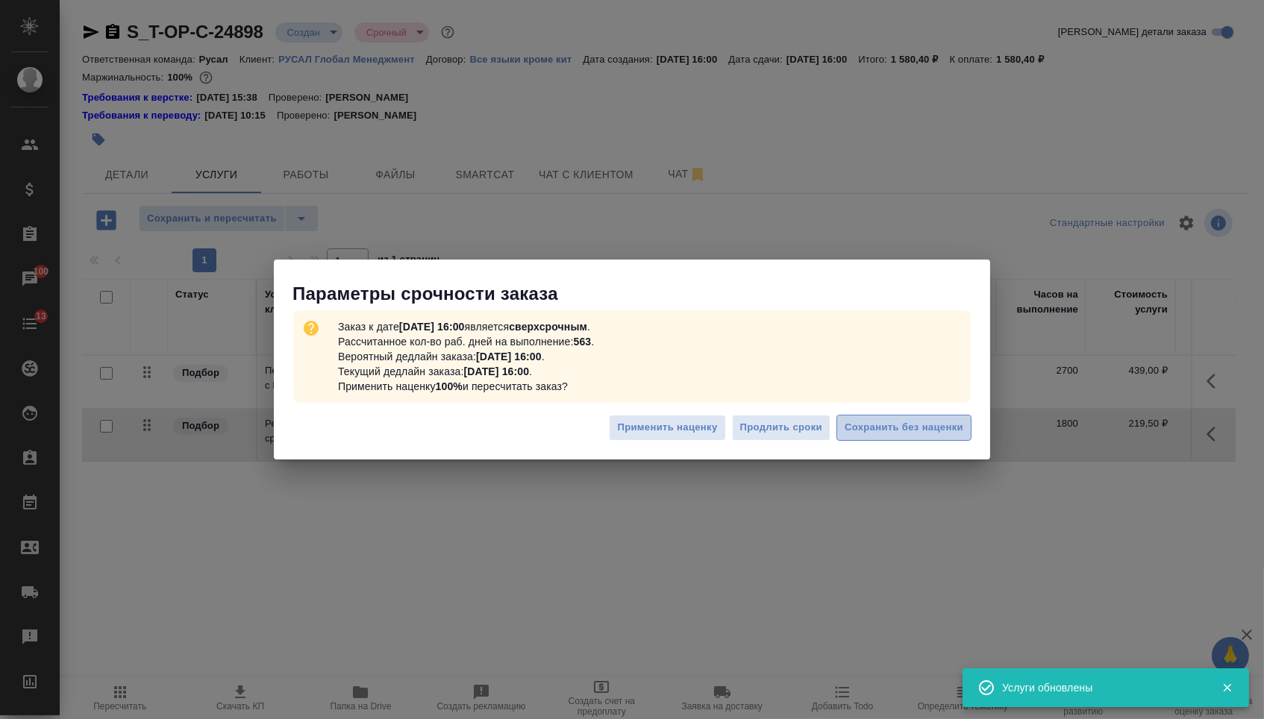
click at [876, 423] on span "Сохранить без наценки" at bounding box center [904, 427] width 119 height 17
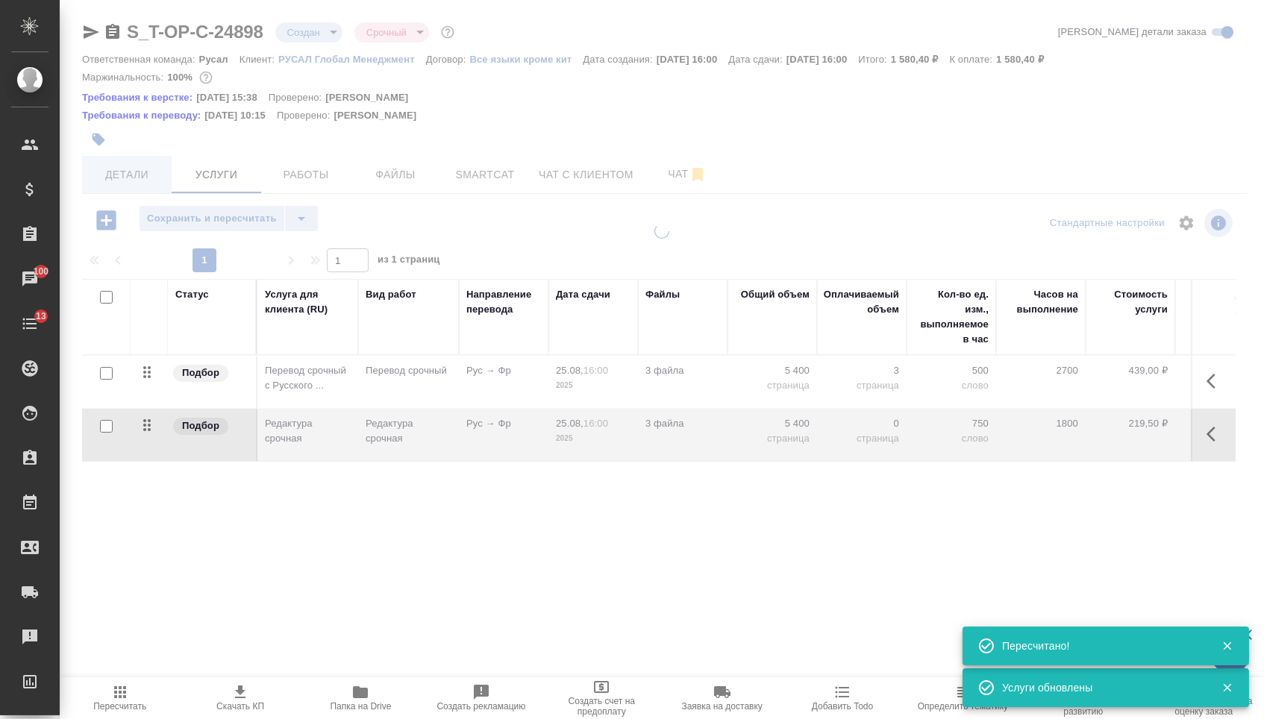
click at [151, 176] on span "Детали" at bounding box center [127, 175] width 72 height 19
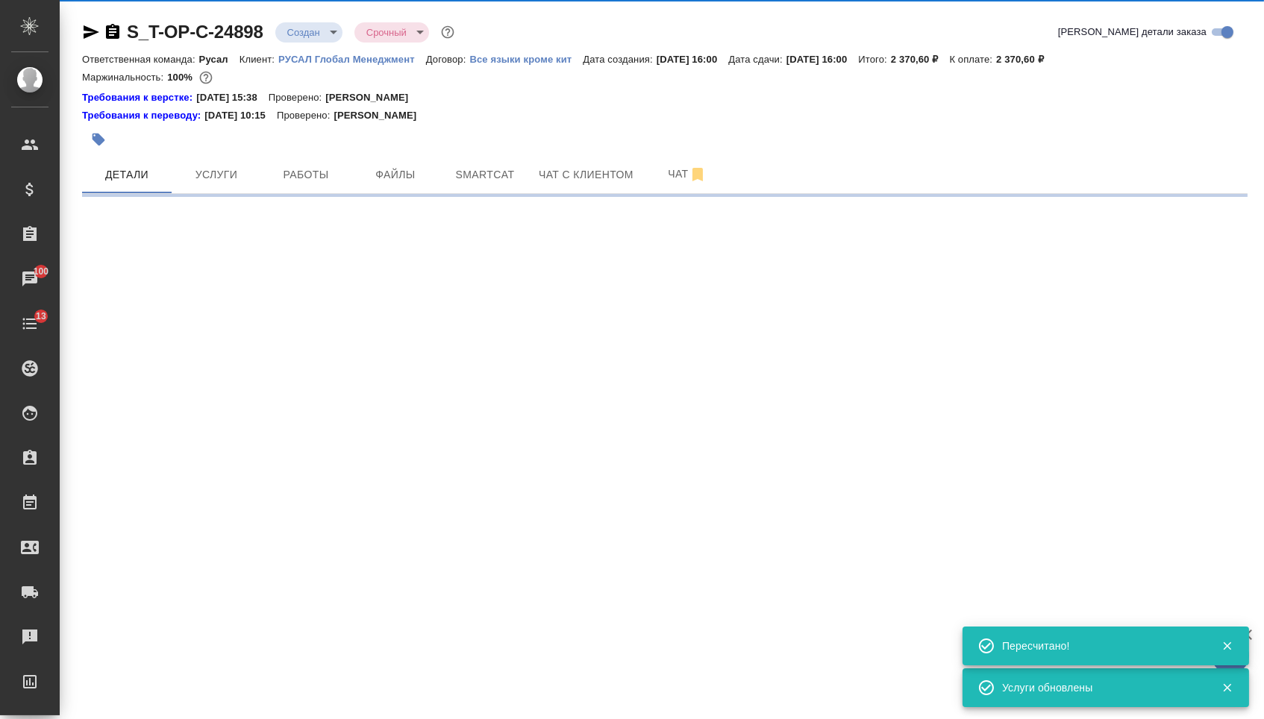
select select "RU"
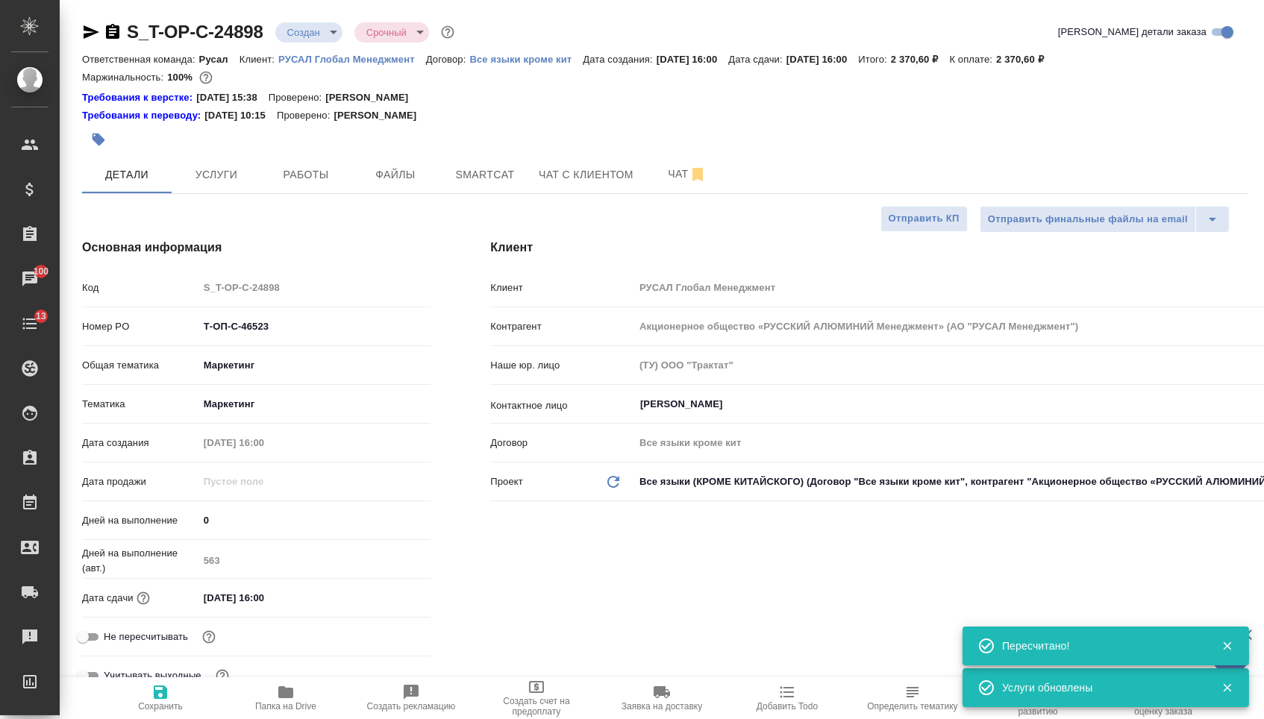
click at [316, 39] on body "🙏 .cls-1 fill:#fff; AWATERA Menshikova Aleksandra Клиенты Спецификации Заказы 1…" at bounding box center [632, 359] width 1264 height 719
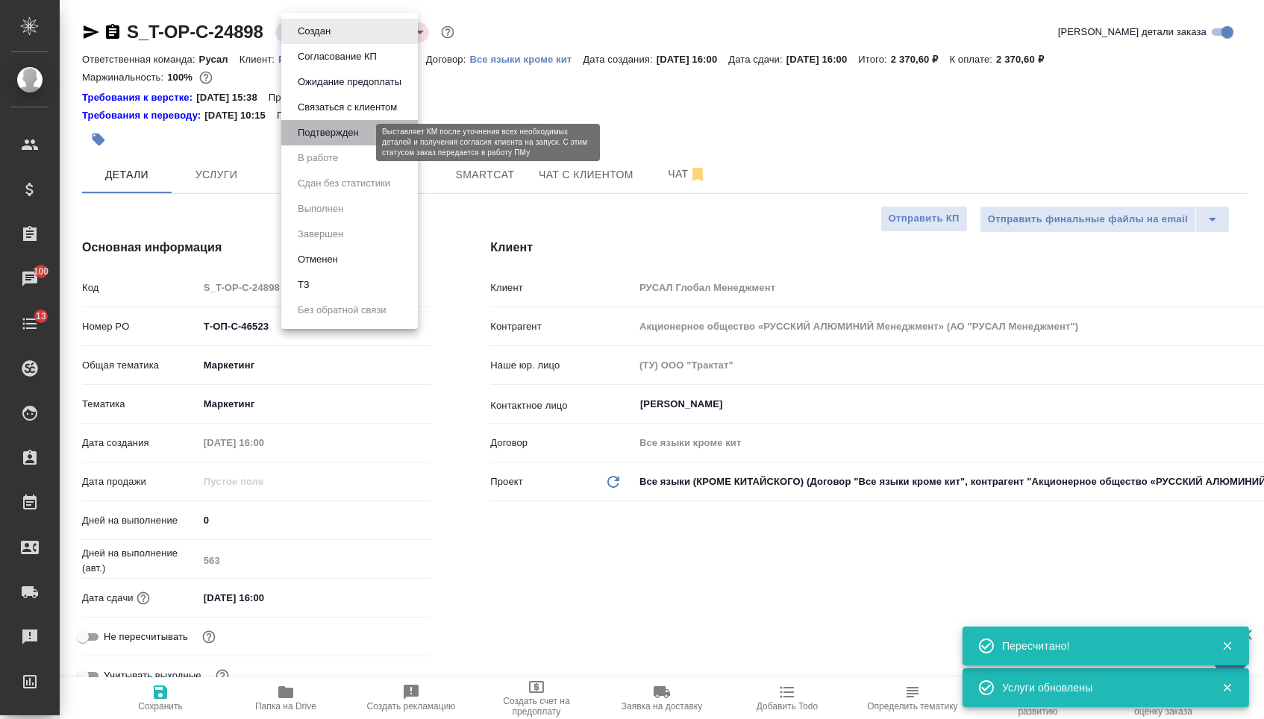
click at [322, 140] on button "Подтвержден" at bounding box center [328, 133] width 70 height 16
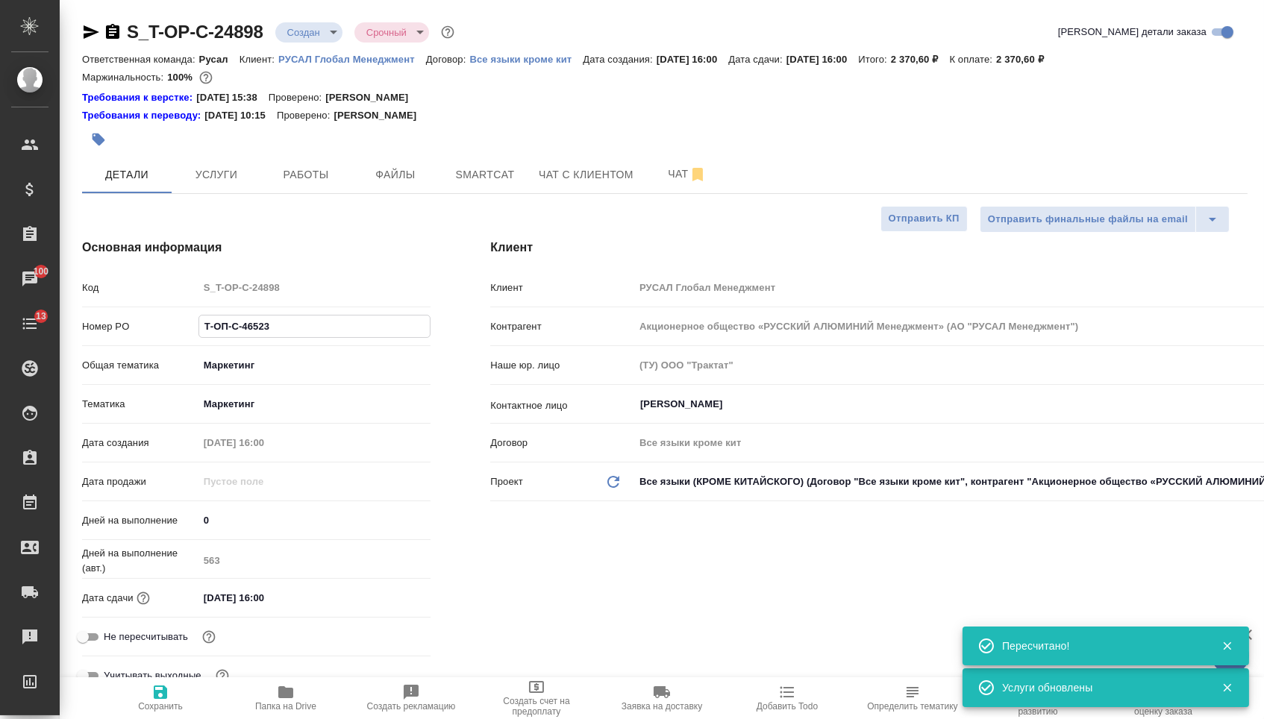
drag, startPoint x: 272, startPoint y: 329, endPoint x: 81, endPoint y: 324, distance: 191.8
click at [81, 324] on div "Основная информация Код S_T-OP-C-24898 Номер PO Т-ОП-С-46523 Общая тематика Мар…" at bounding box center [256, 470] width 408 height 522
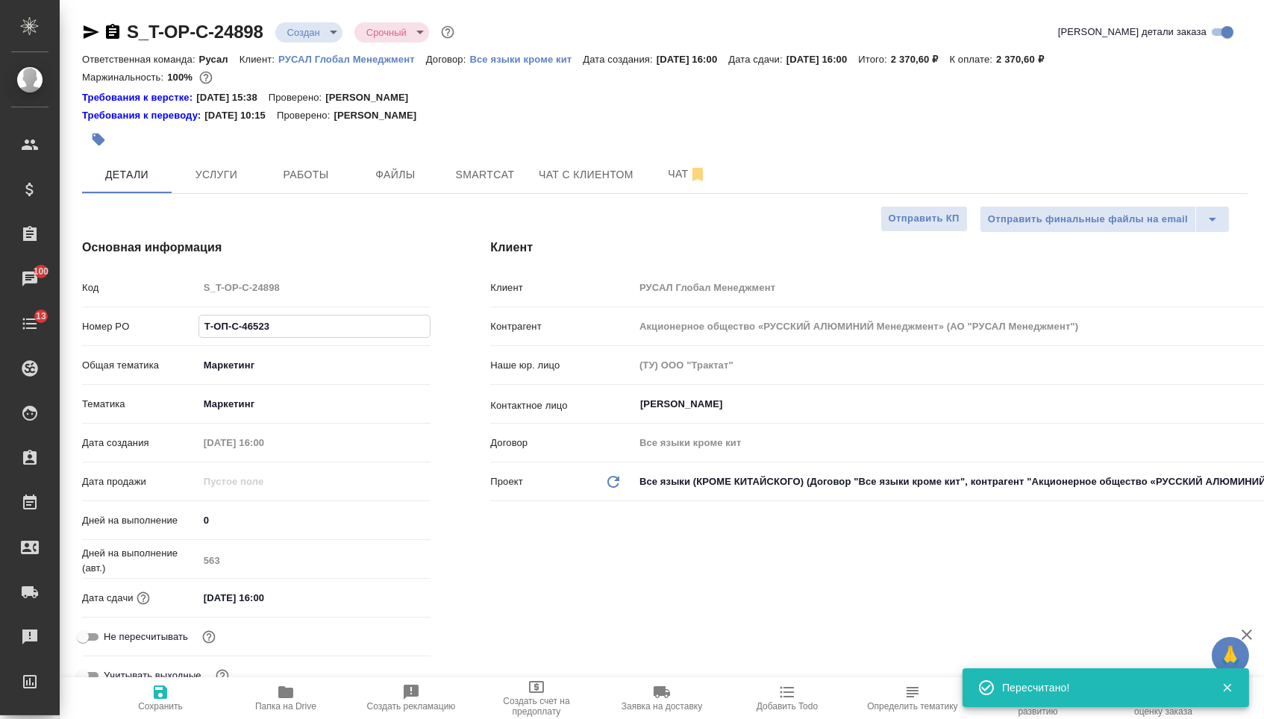
type textarea "x"
select select "RU"
type textarea "x"
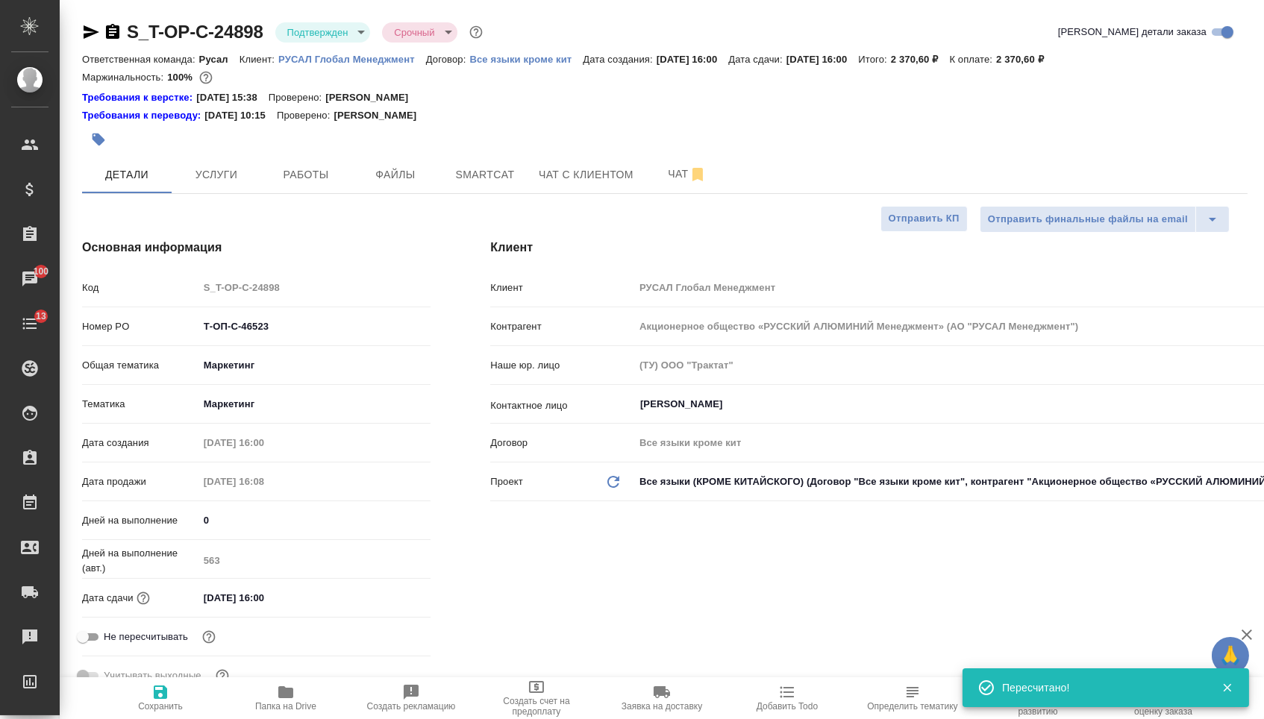
type textarea "x"
click at [95, 31] on icon "button" at bounding box center [92, 31] width 16 height 13
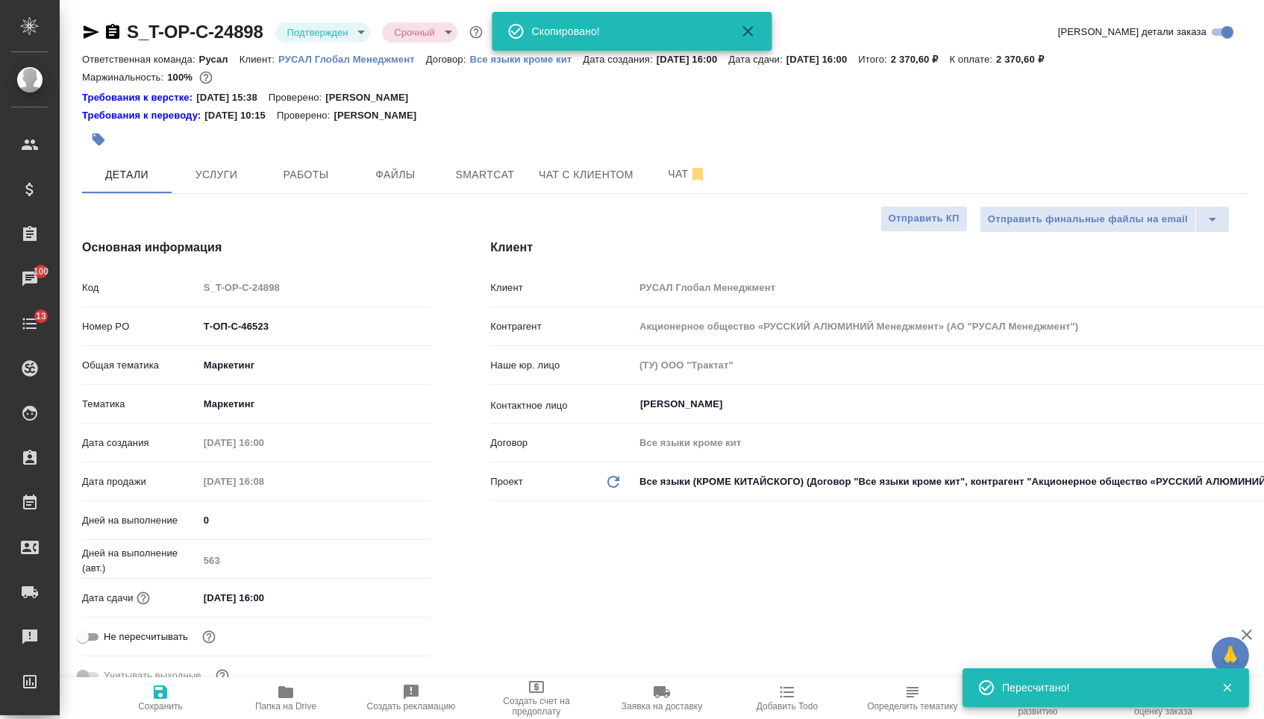
type textarea "x"
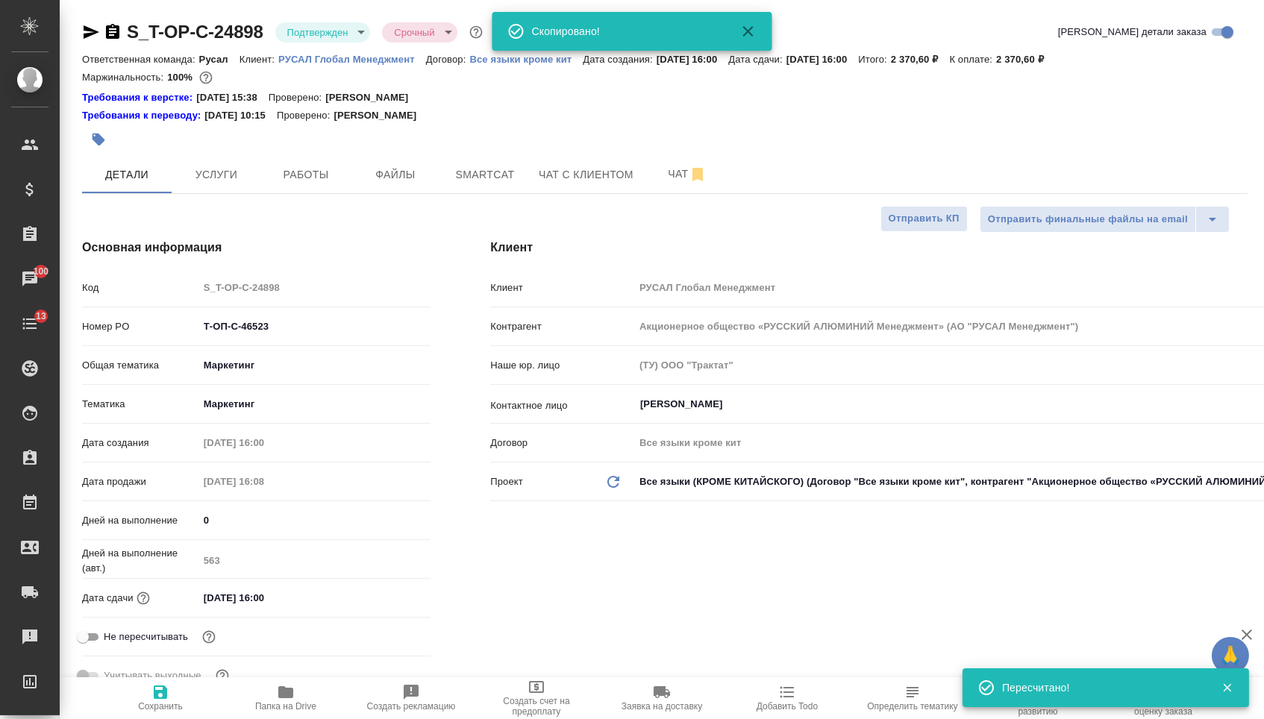
type textarea "x"
click at [112, 28] on icon "button" at bounding box center [112, 31] width 13 height 15
type textarea "x"
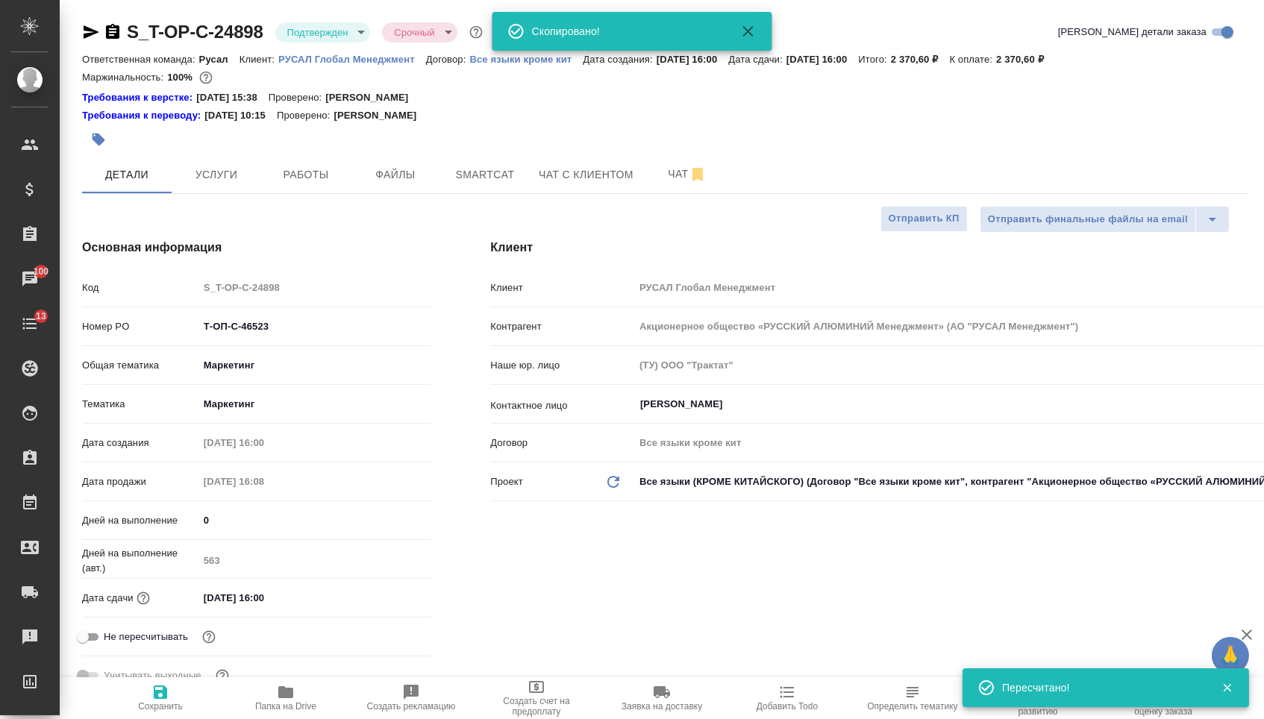
type textarea "x"
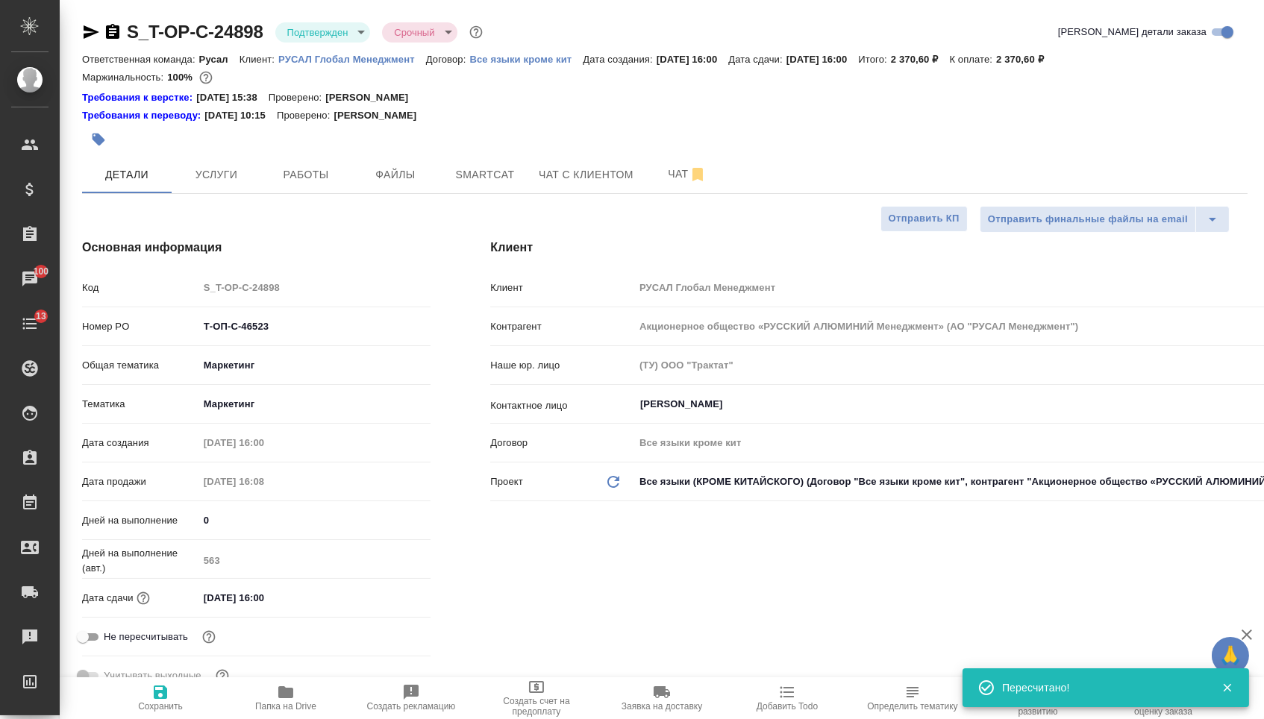
type textarea "x"
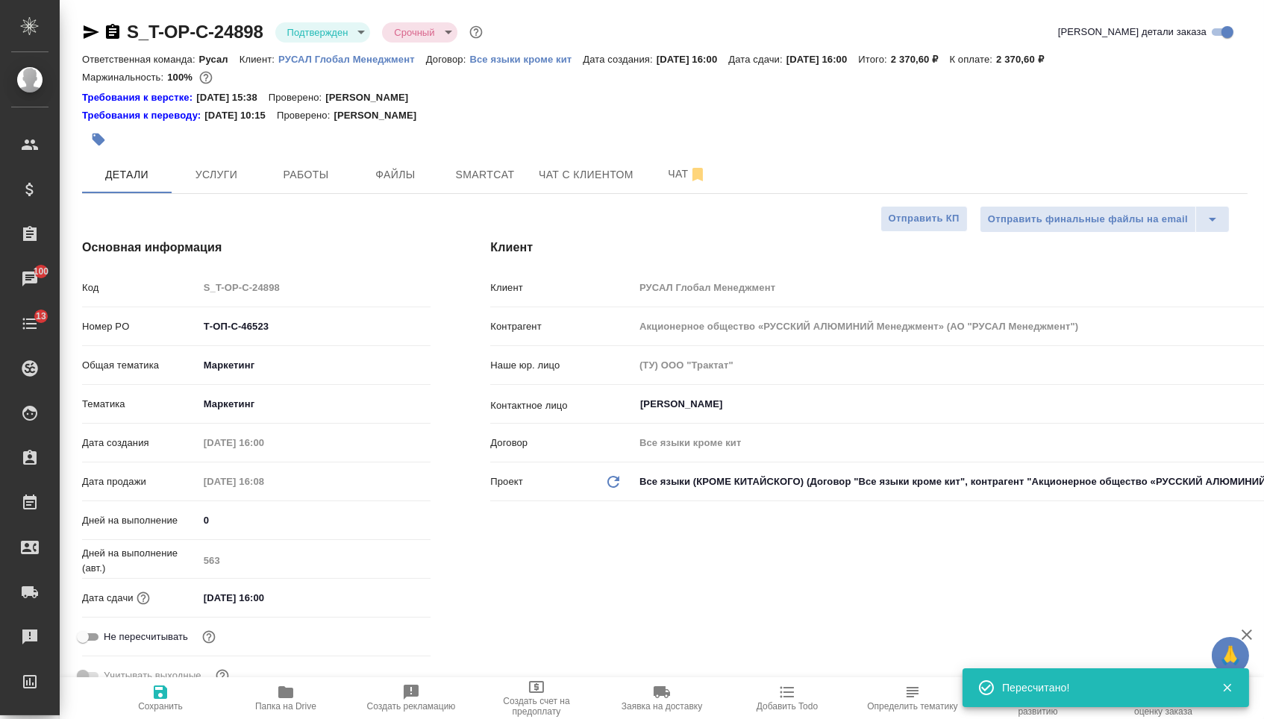
type textarea "x"
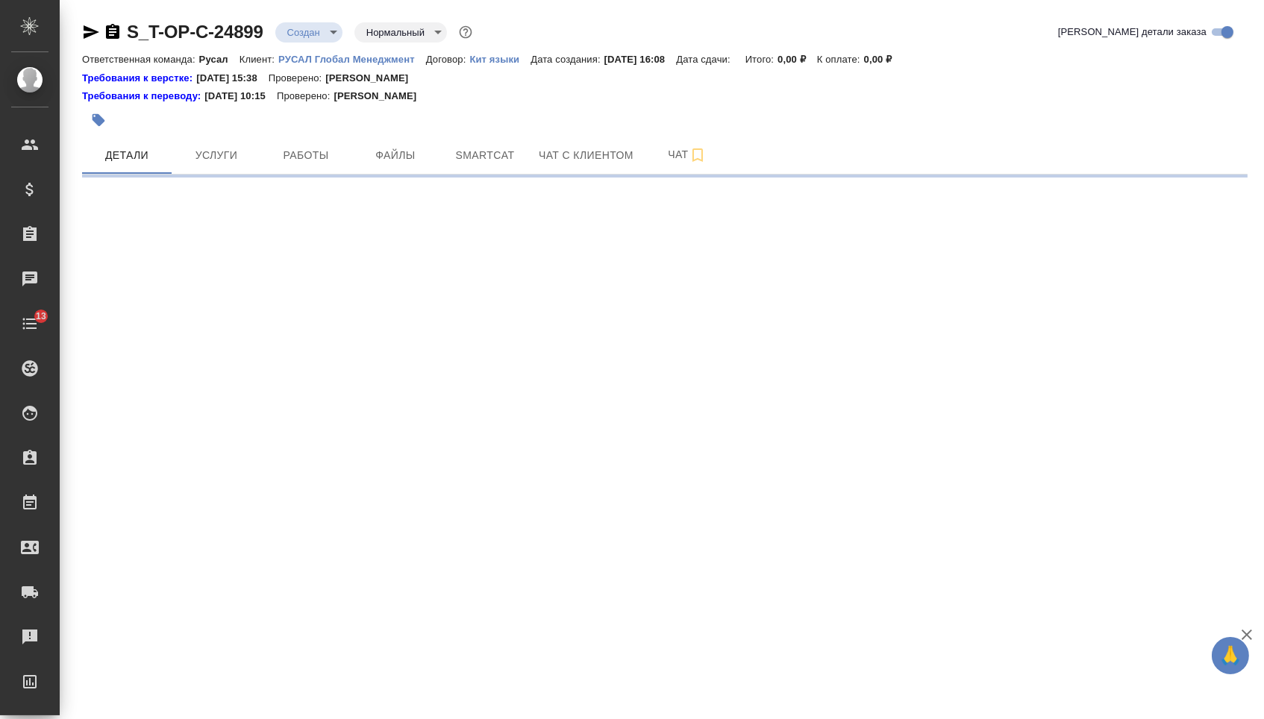
select select "RU"
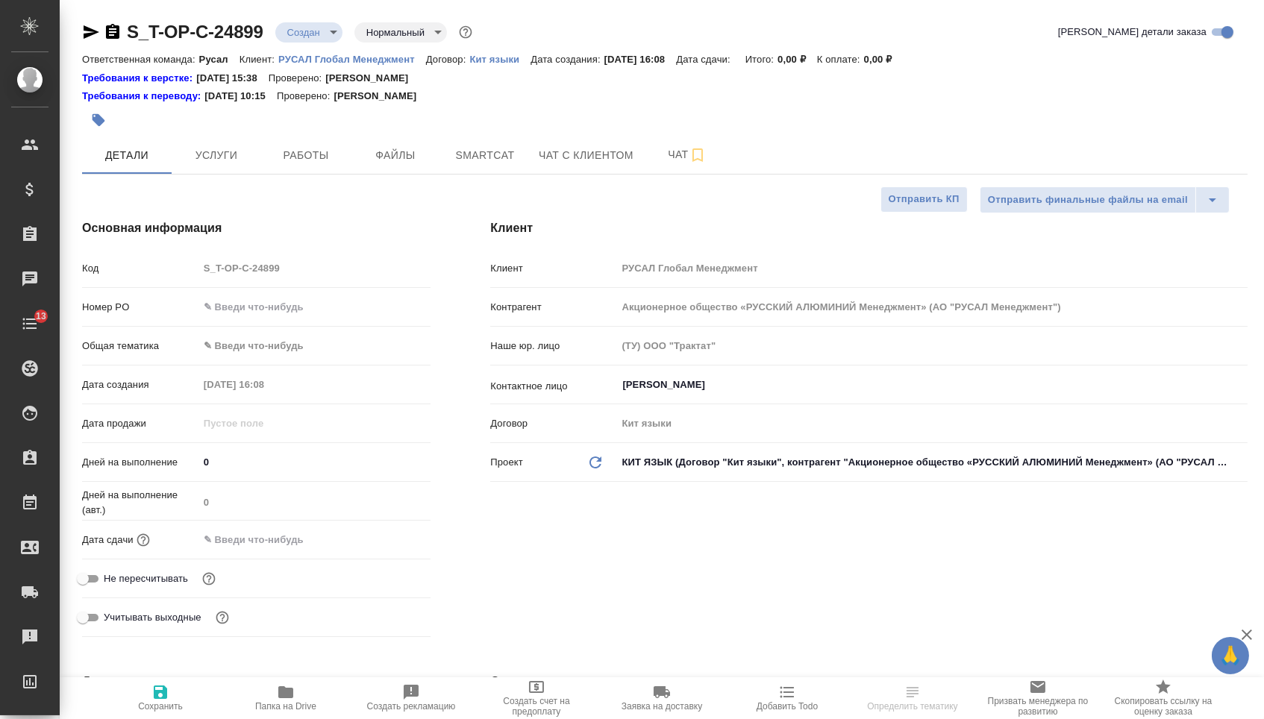
type textarea "x"
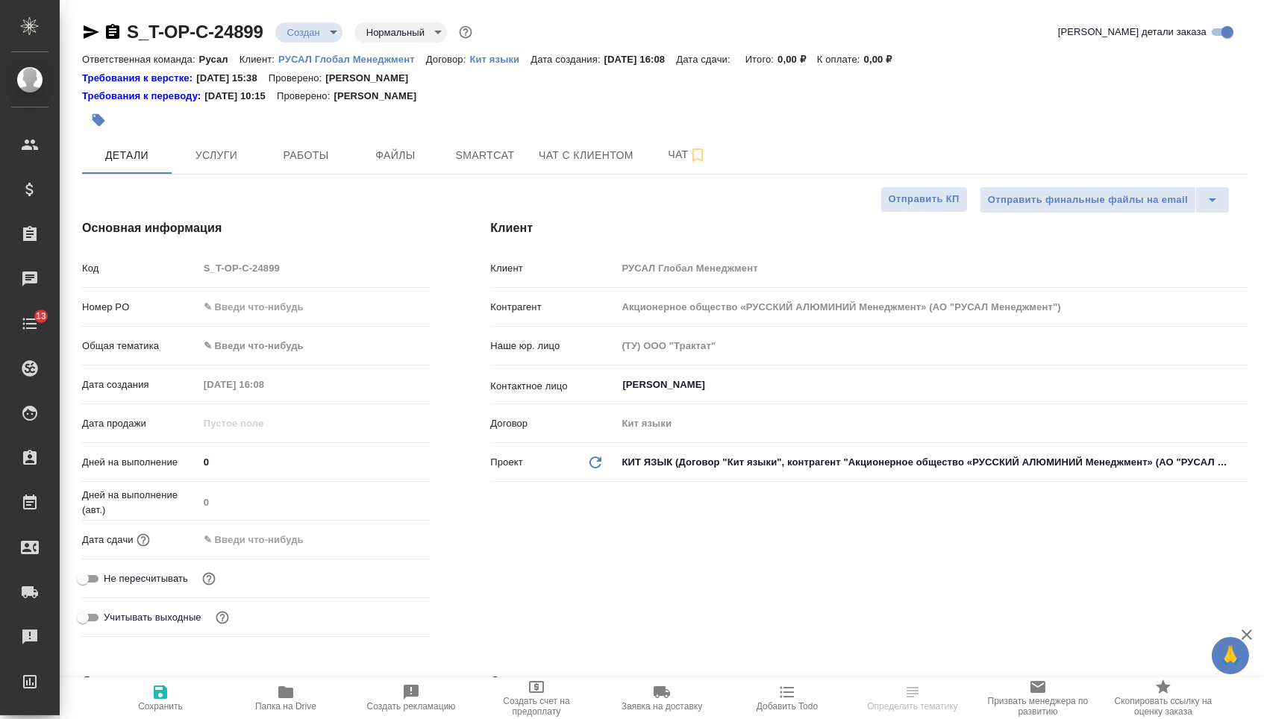
type textarea "x"
click at [299, 298] on div "Номер PO" at bounding box center [256, 307] width 348 height 26
type textarea "x"
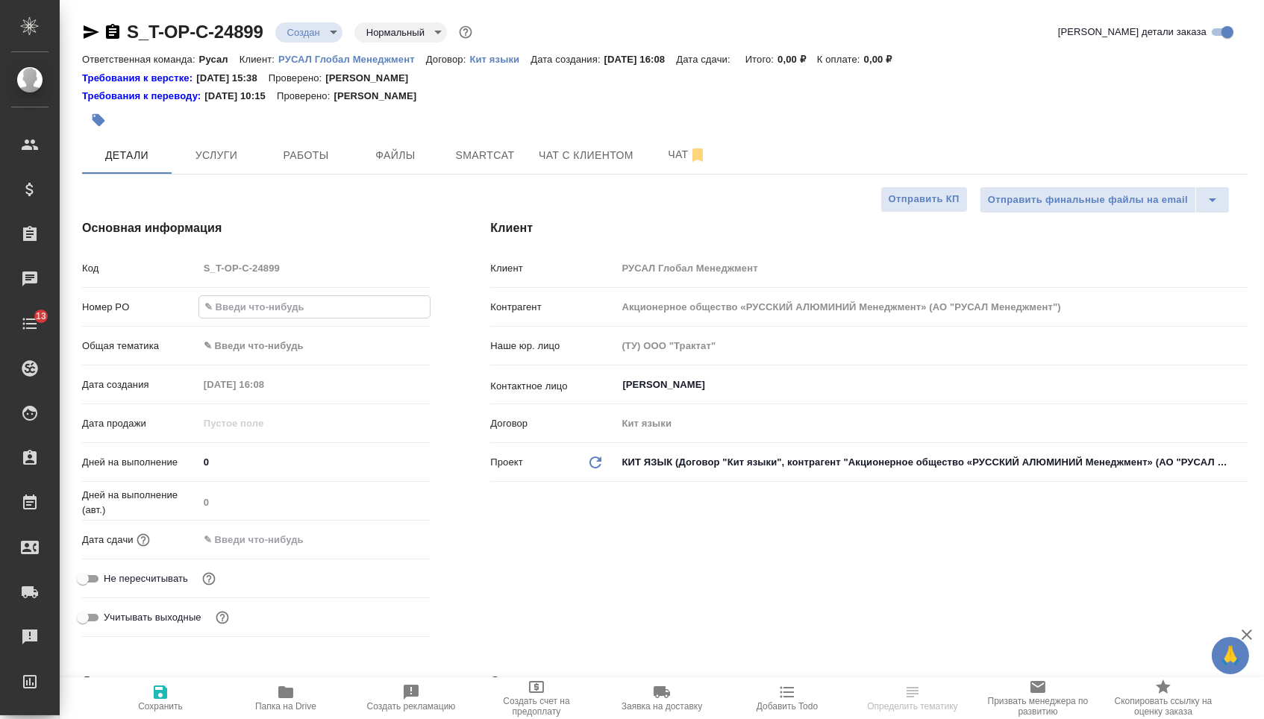
click at [300, 307] on input "text" at bounding box center [314, 307] width 231 height 22
paste input "Т-ОП-С-46524"
type input "Т-ОП-С-46524"
type textarea "x"
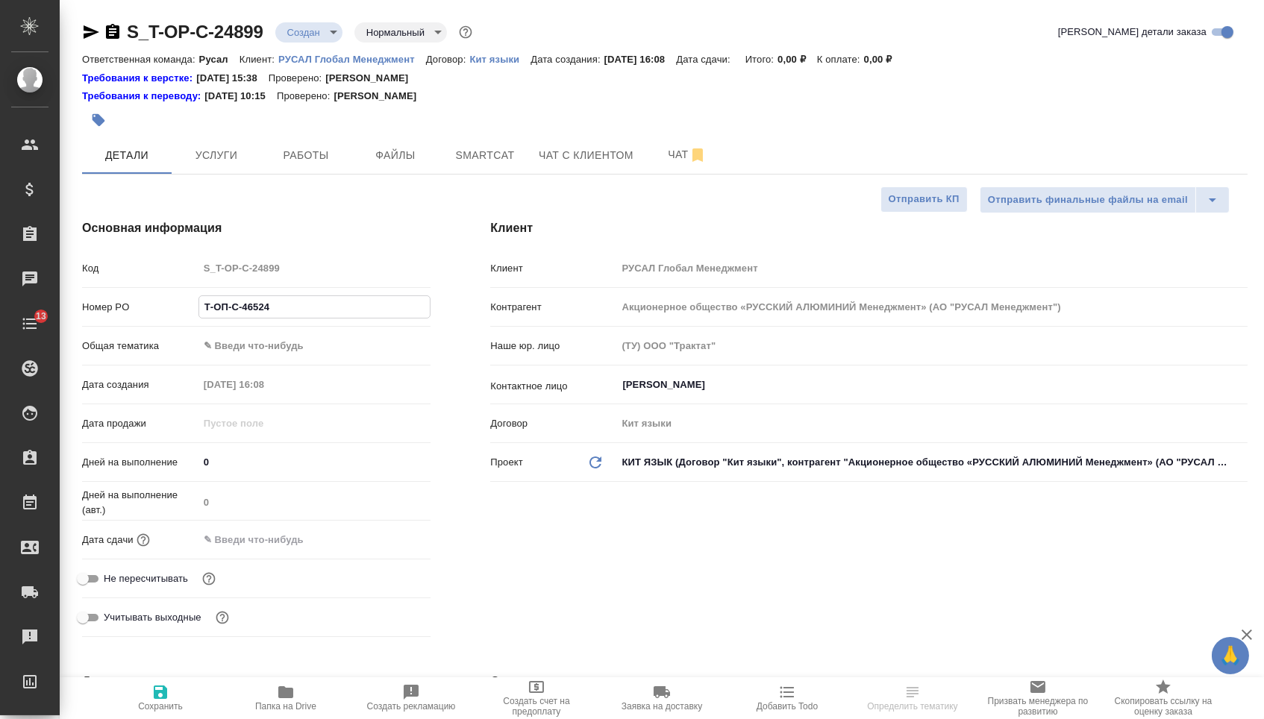
type textarea "x"
type input "Т-ОП-С-46524"
click at [299, 553] on div "Дата сдачи" at bounding box center [256, 540] width 348 height 26
click at [289, 534] on input "text" at bounding box center [264, 540] width 131 height 22
click at [379, 546] on icon "button" at bounding box center [387, 539] width 18 height 18
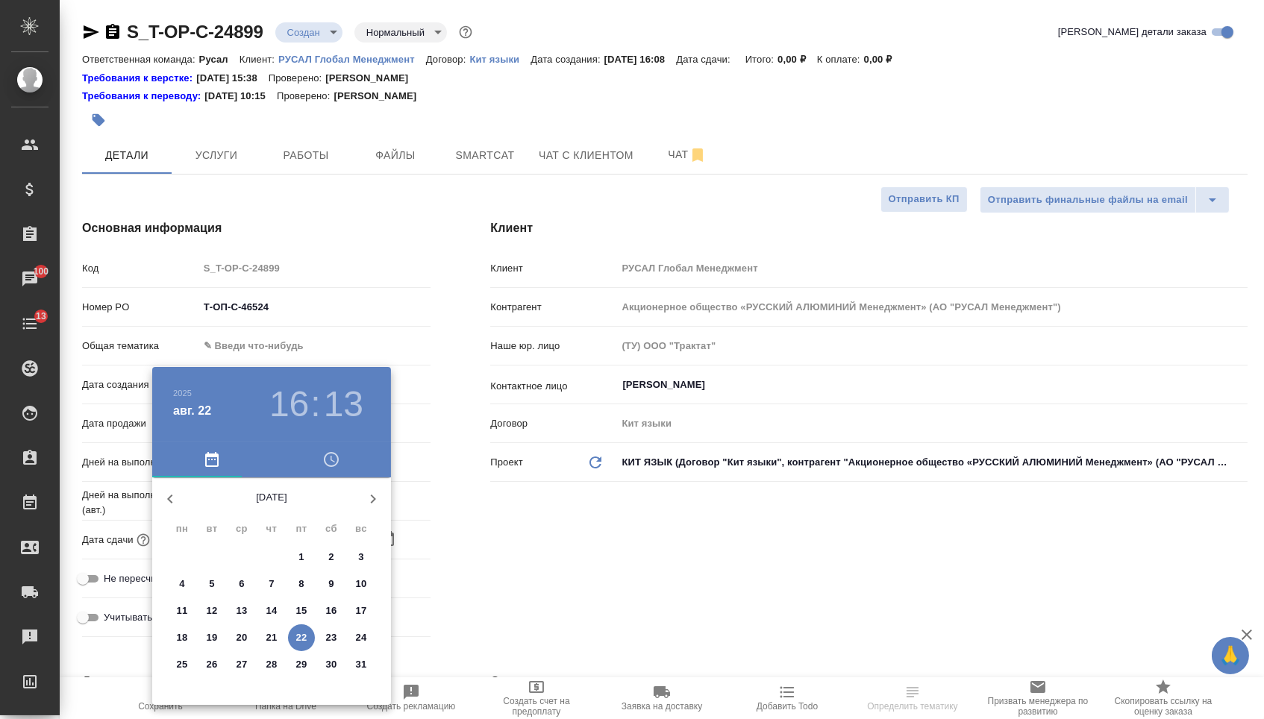
click at [180, 668] on p "25" at bounding box center [182, 664] width 11 height 15
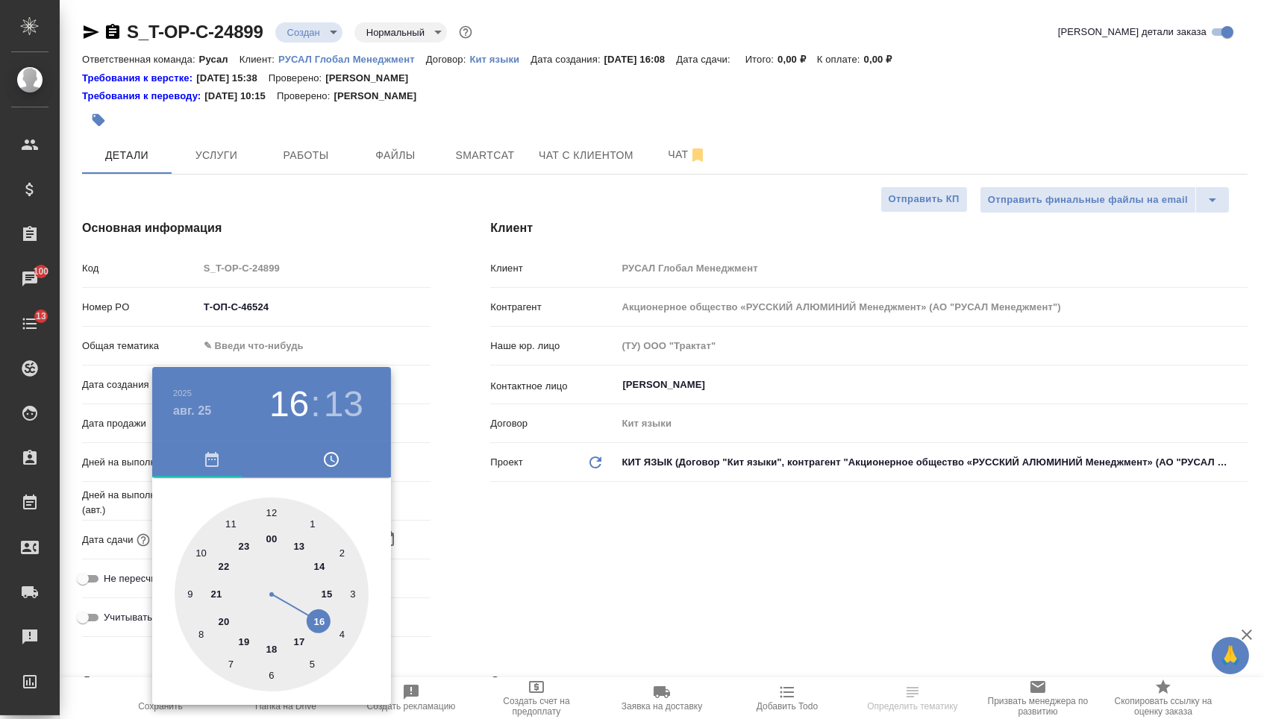
type input "[DATE] 16:13"
type textarea "x"
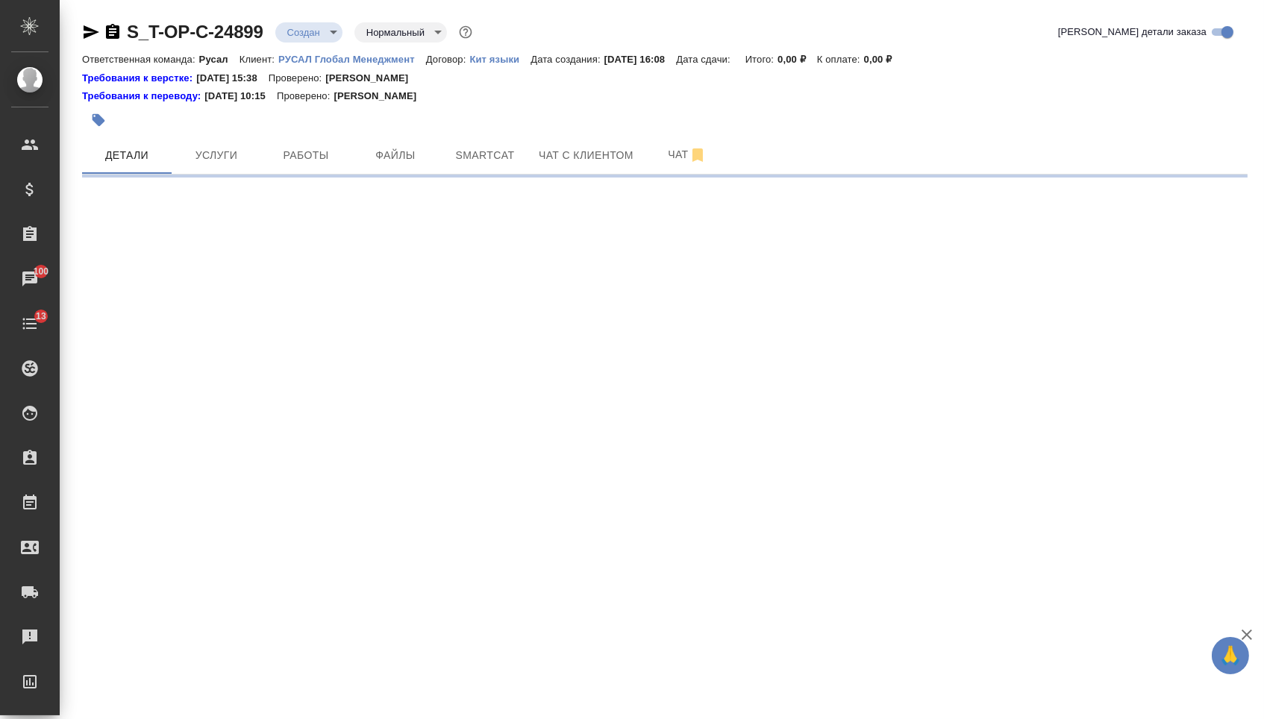
click at [300, 650] on div ".cls-1 fill:#fff; AWATERA [PERSON_NAME] Спецификации Заказы 100 Чаты 13 Todo Пр…" at bounding box center [632, 359] width 1264 height 719
select select "RU"
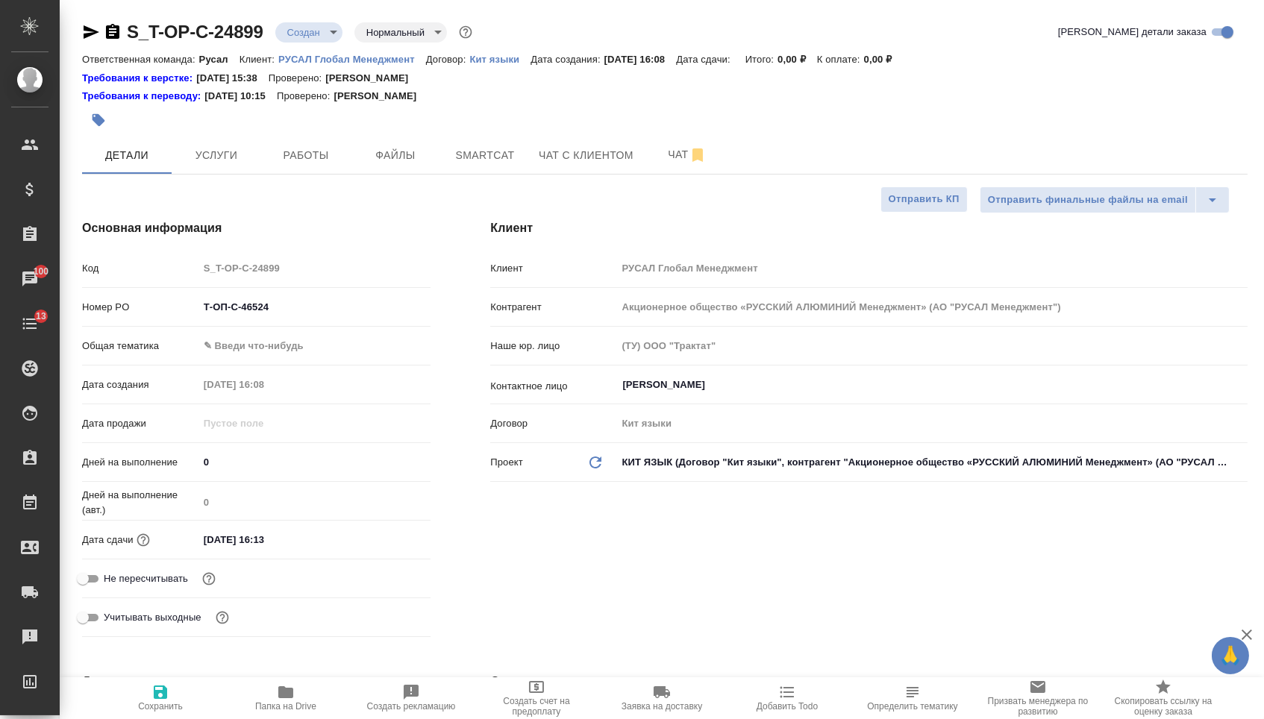
type textarea "x"
click at [304, 548] on input "[DATE] 16:13" at bounding box center [263, 540] width 131 height 22
click at [375, 548] on div "[DATE] 16:13" at bounding box center [314, 539] width 233 height 23
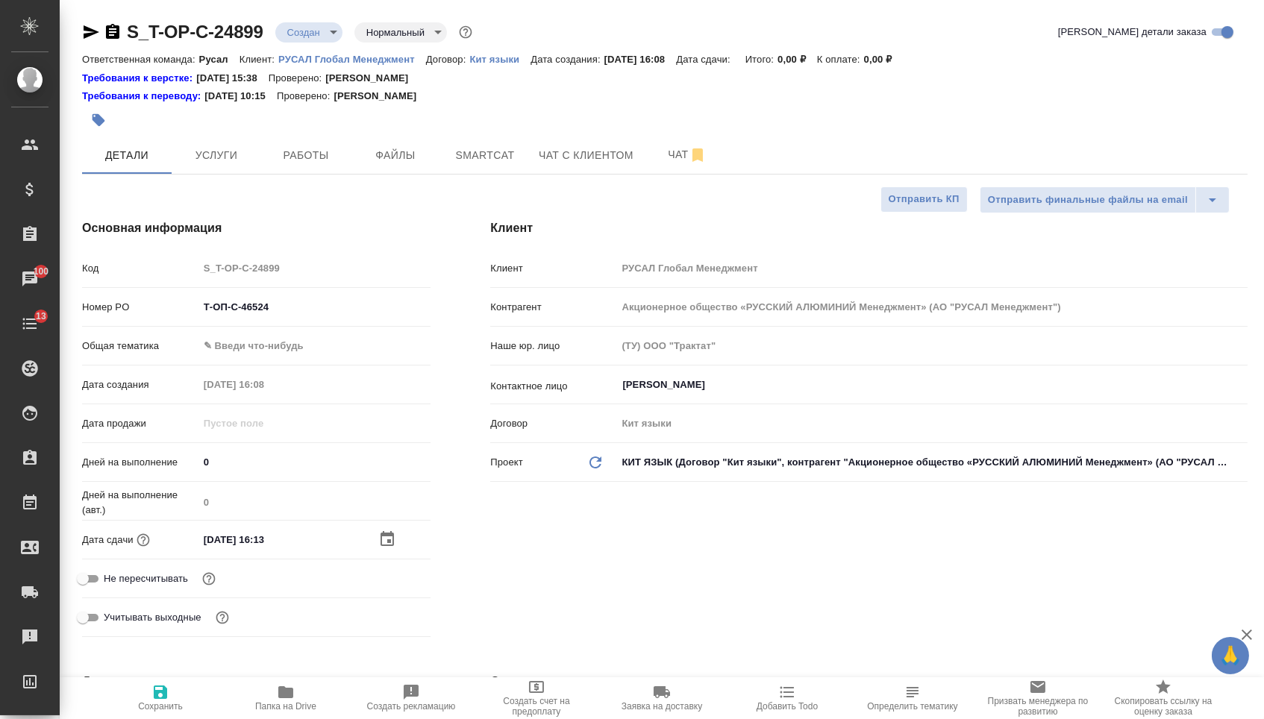
click at [385, 548] on icon "button" at bounding box center [387, 540] width 18 height 18
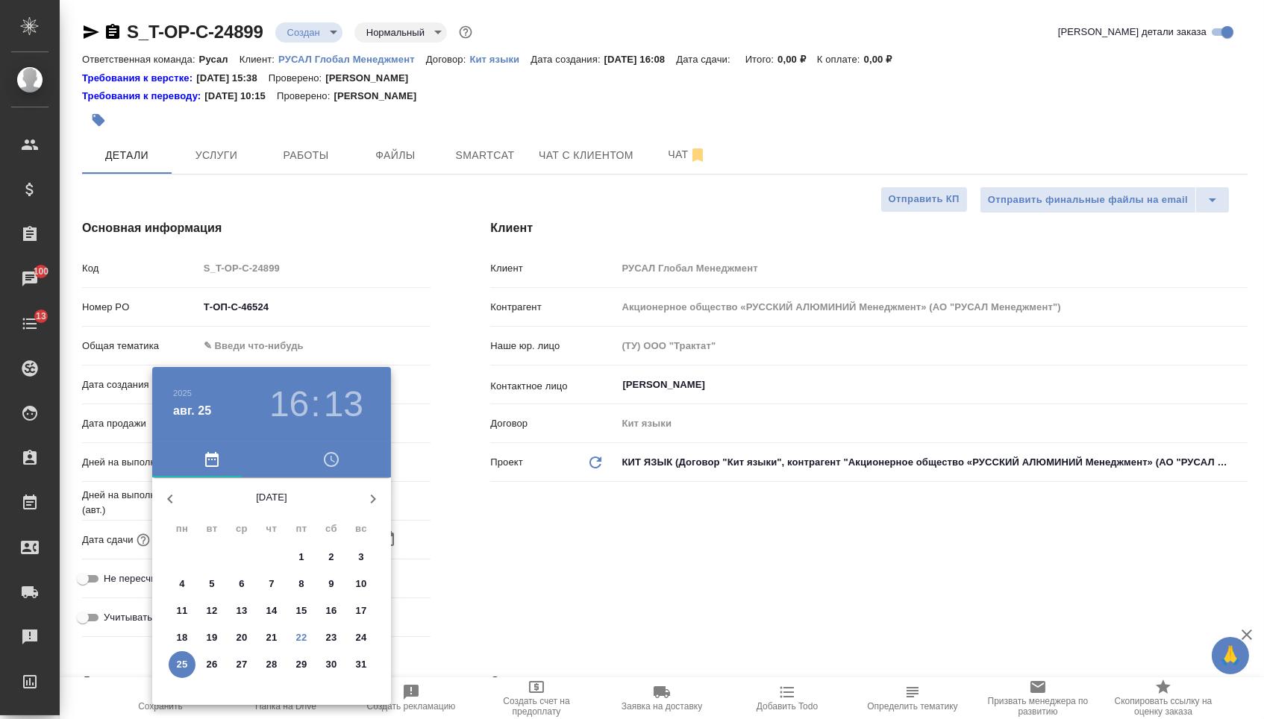
click at [185, 669] on p "25" at bounding box center [182, 664] width 11 height 15
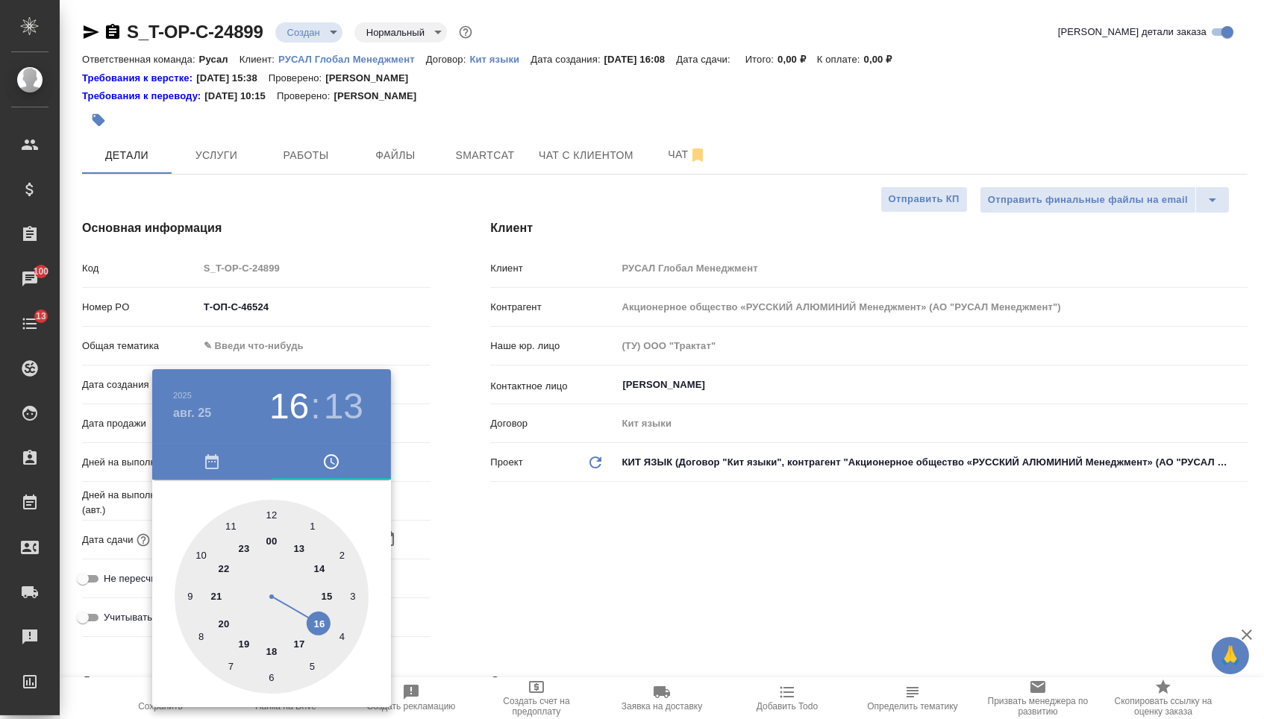
type textarea "x"
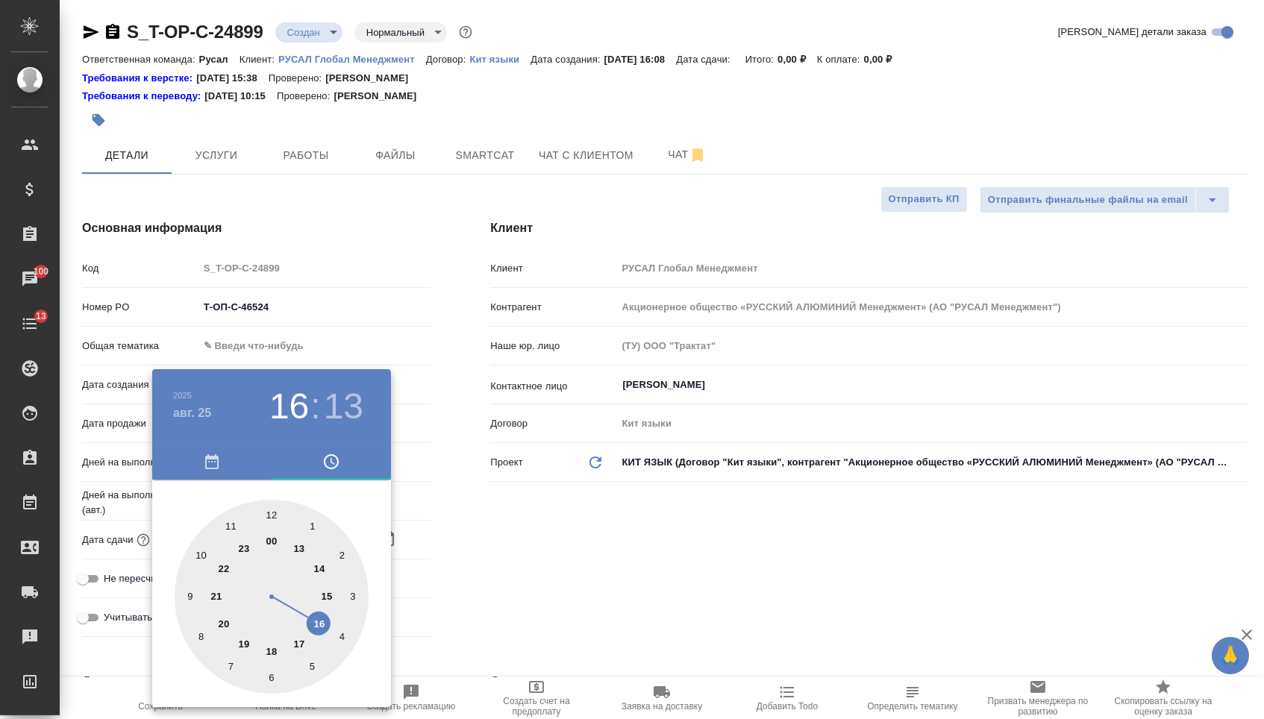
type textarea "x"
type input "[DATE] 17:13"
click at [301, 639] on div at bounding box center [272, 597] width 194 height 194
type textarea "x"
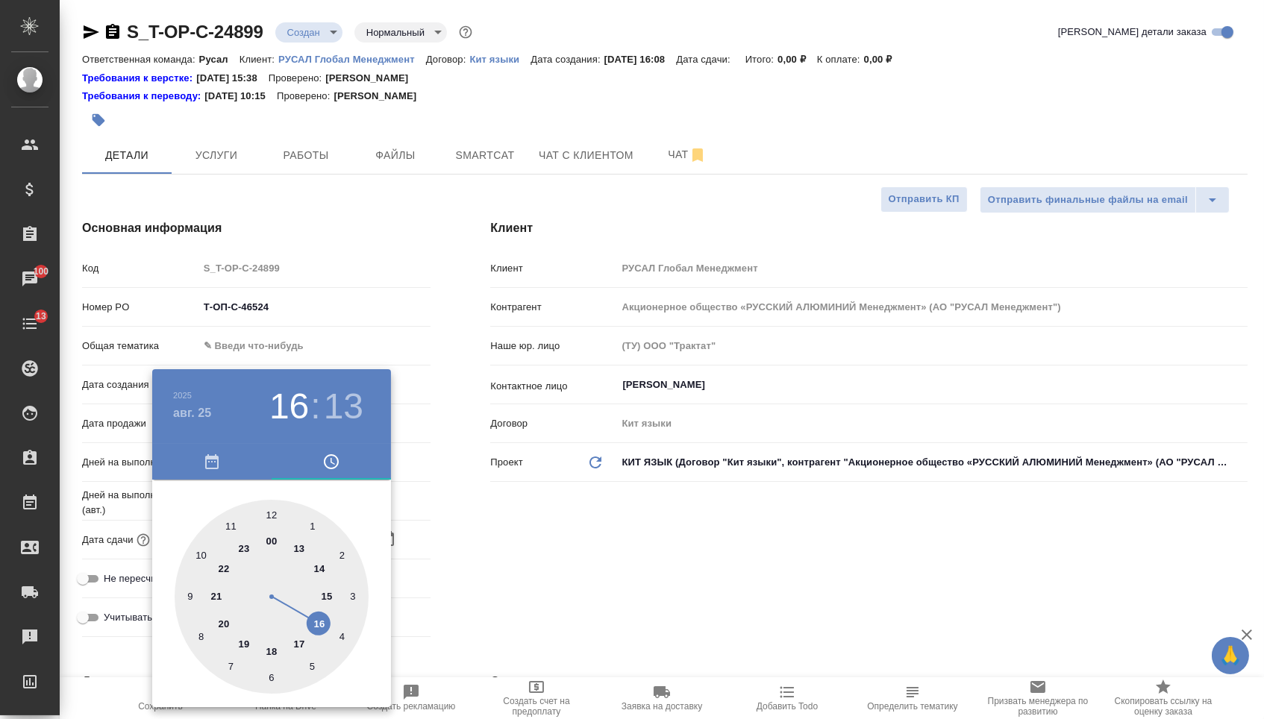
type textarea "x"
type input "[DATE] 17:00"
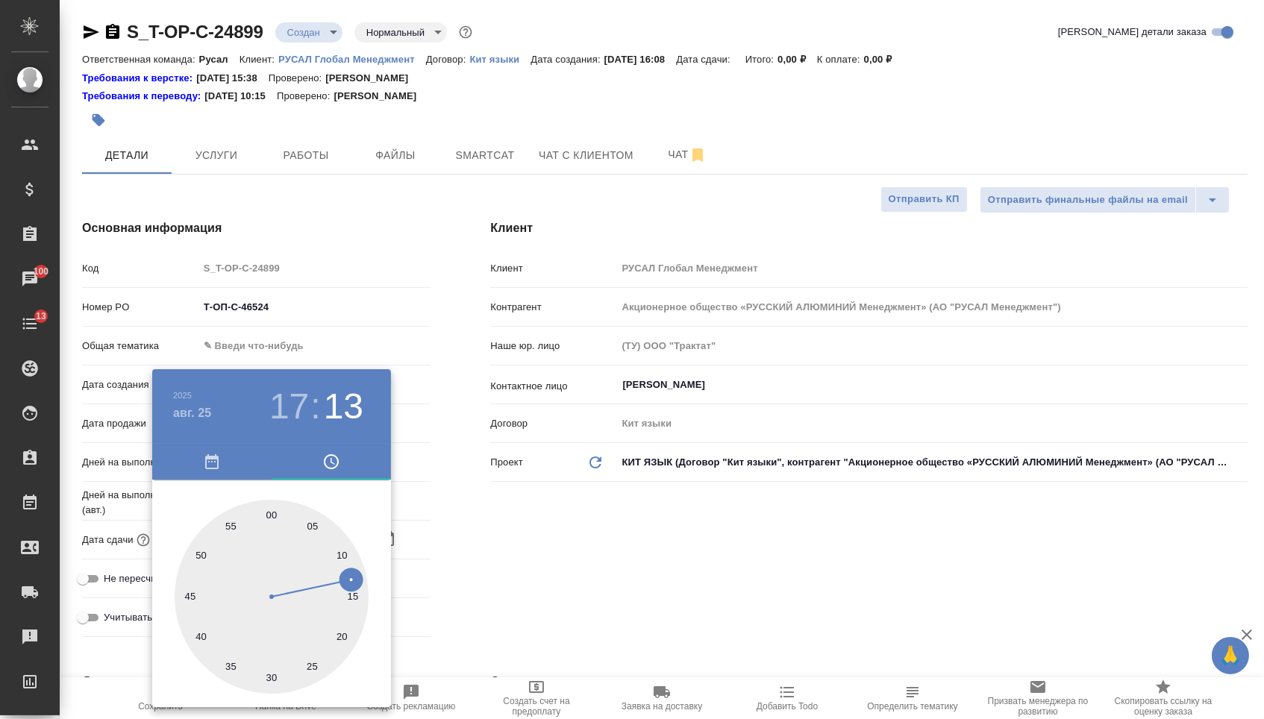
click at [272, 509] on div at bounding box center [272, 597] width 194 height 194
type textarea "x"
click at [471, 551] on div at bounding box center [632, 359] width 1264 height 719
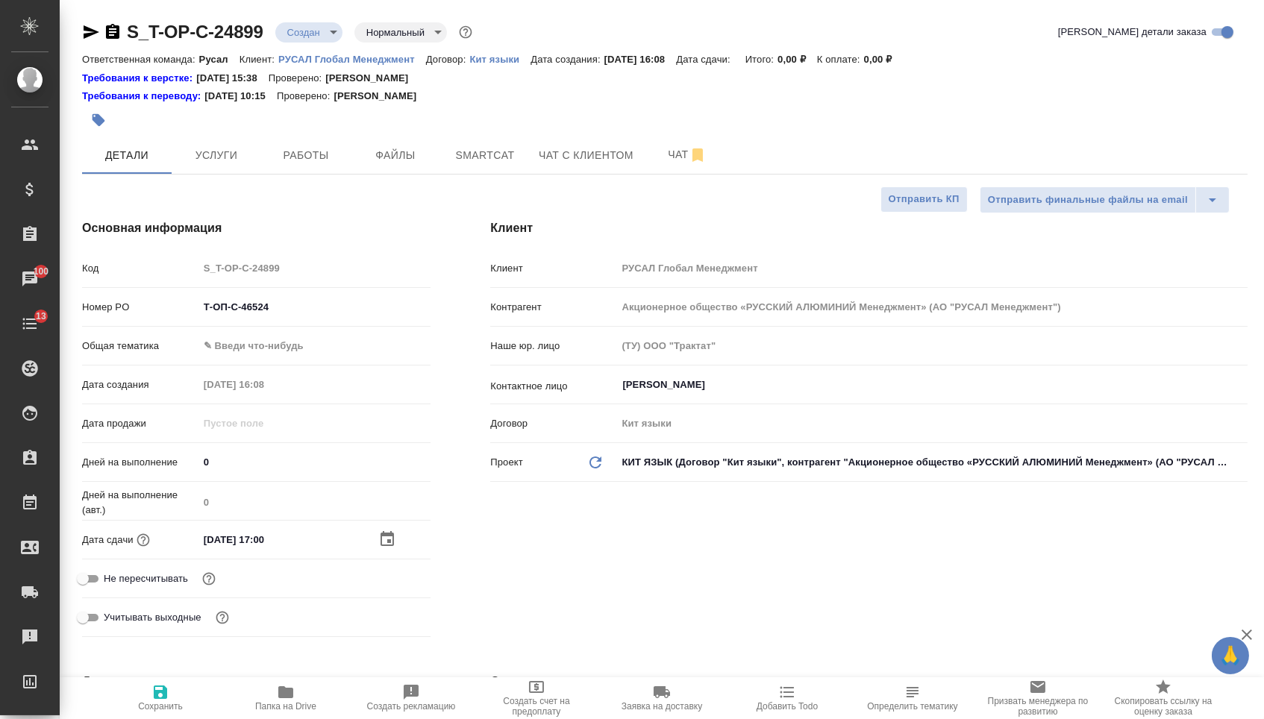
click at [304, 349] on body "🙏 .cls-1 fill:#fff; AWATERA [PERSON_NAME] Спецификации Заказы 100 Чаты 13 Todo …" at bounding box center [632, 359] width 1264 height 719
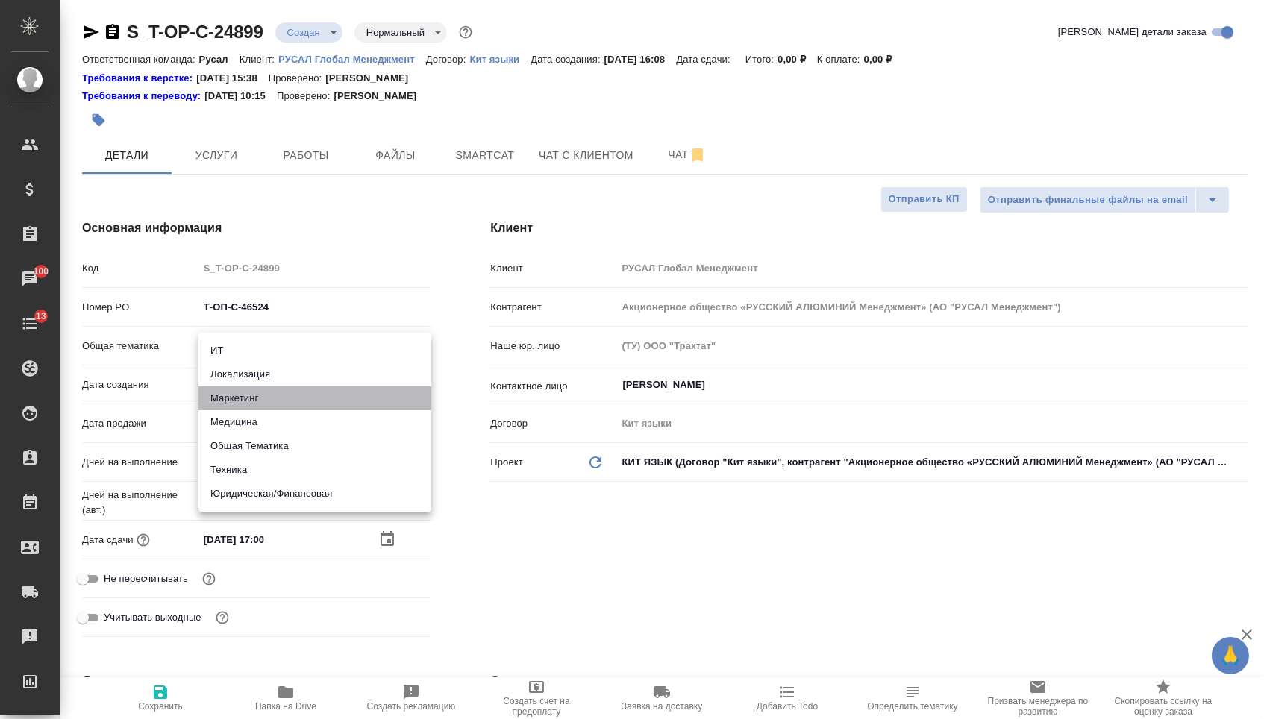
click at [274, 397] on li "Маркетинг" at bounding box center [314, 399] width 233 height 24
type input "marketing"
type textarea "x"
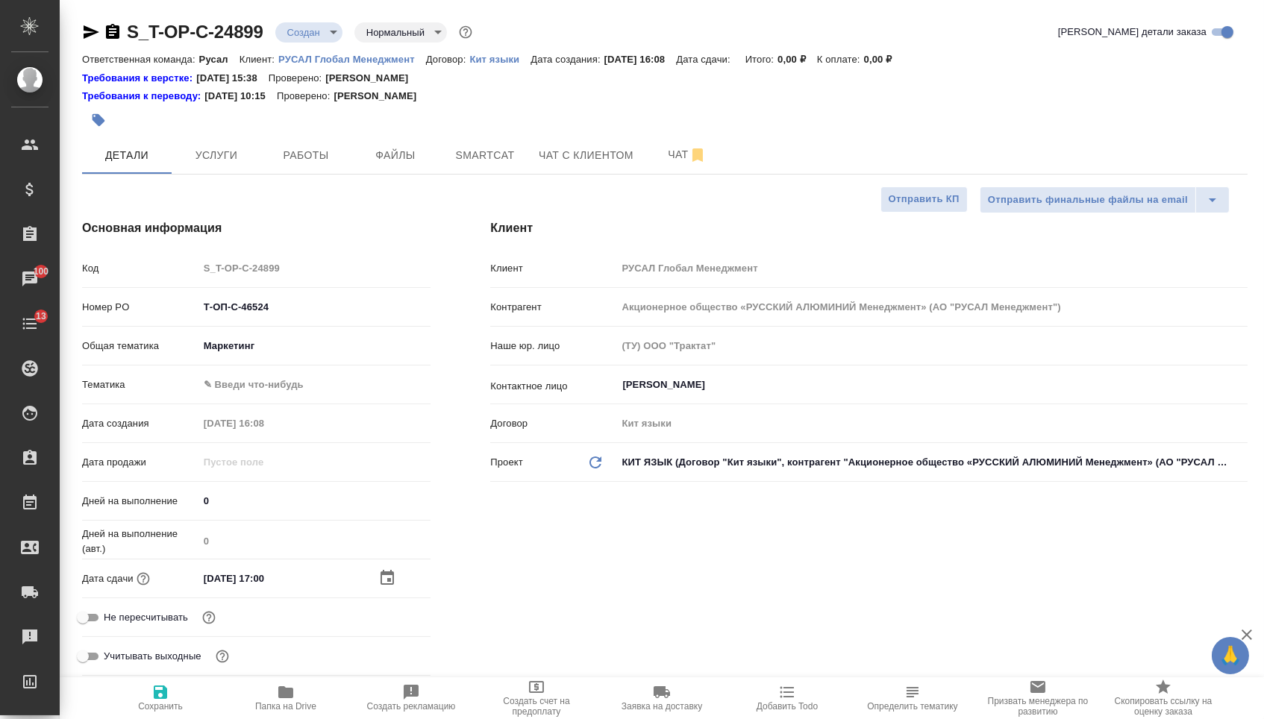
click at [263, 376] on body "🙏 .cls-1 fill:#fff; AWATERA [PERSON_NAME] Спецификации Заказы 100 Чаты 13 Todo …" at bounding box center [632, 359] width 1264 height 719
click at [257, 413] on li "Маркетинг" at bounding box center [314, 413] width 233 height 24
type textarea "x"
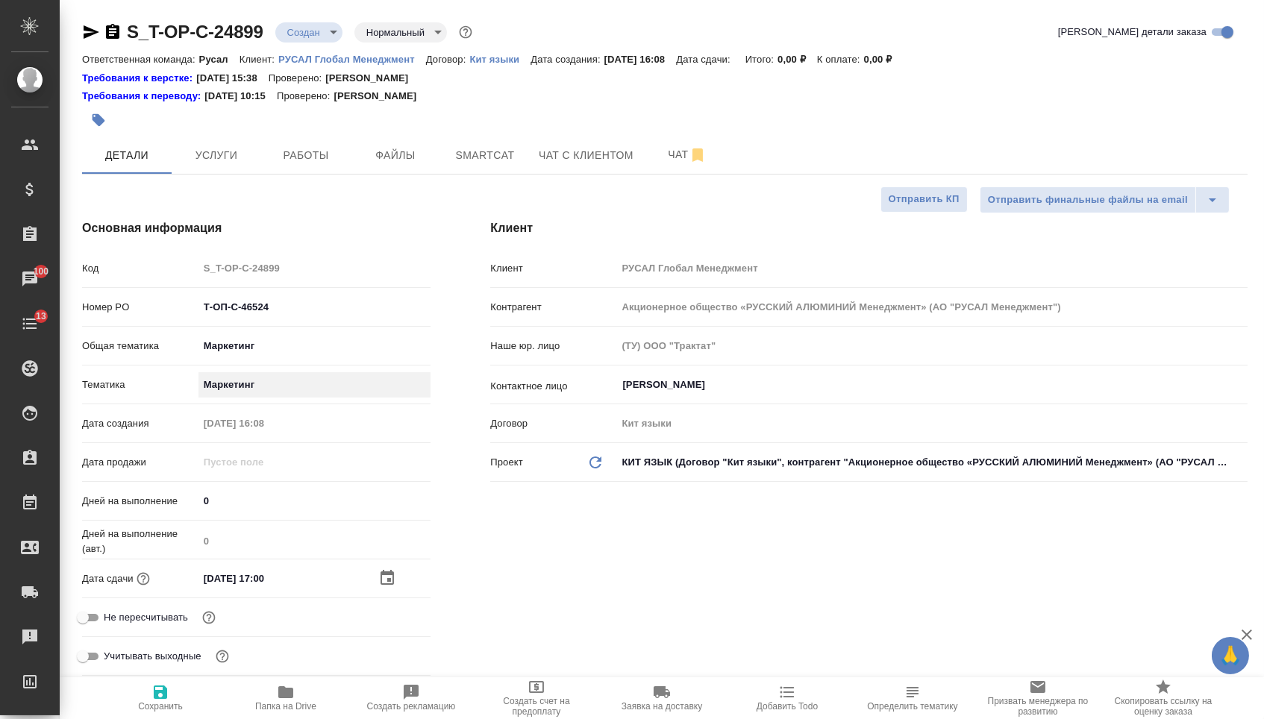
type input "5a8b8b956a9677013d343d63"
click at [169, 700] on icon "button" at bounding box center [160, 692] width 18 height 18
type textarea "x"
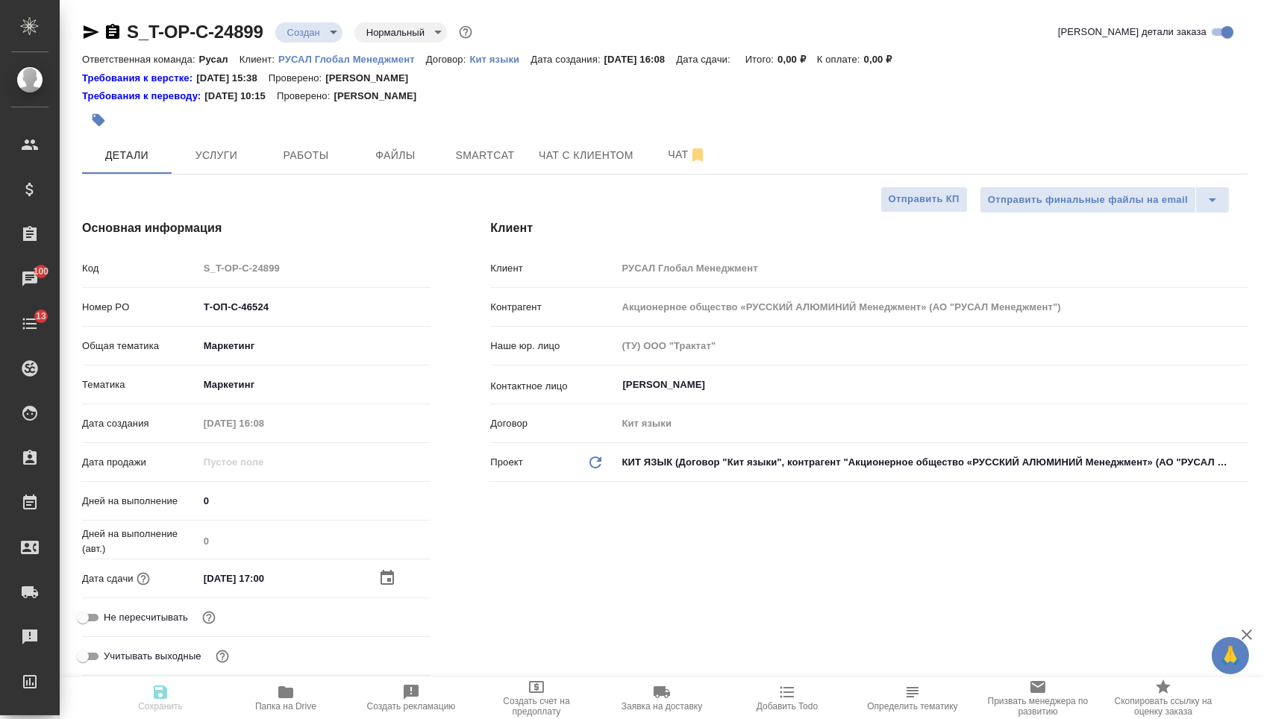
type textarea "x"
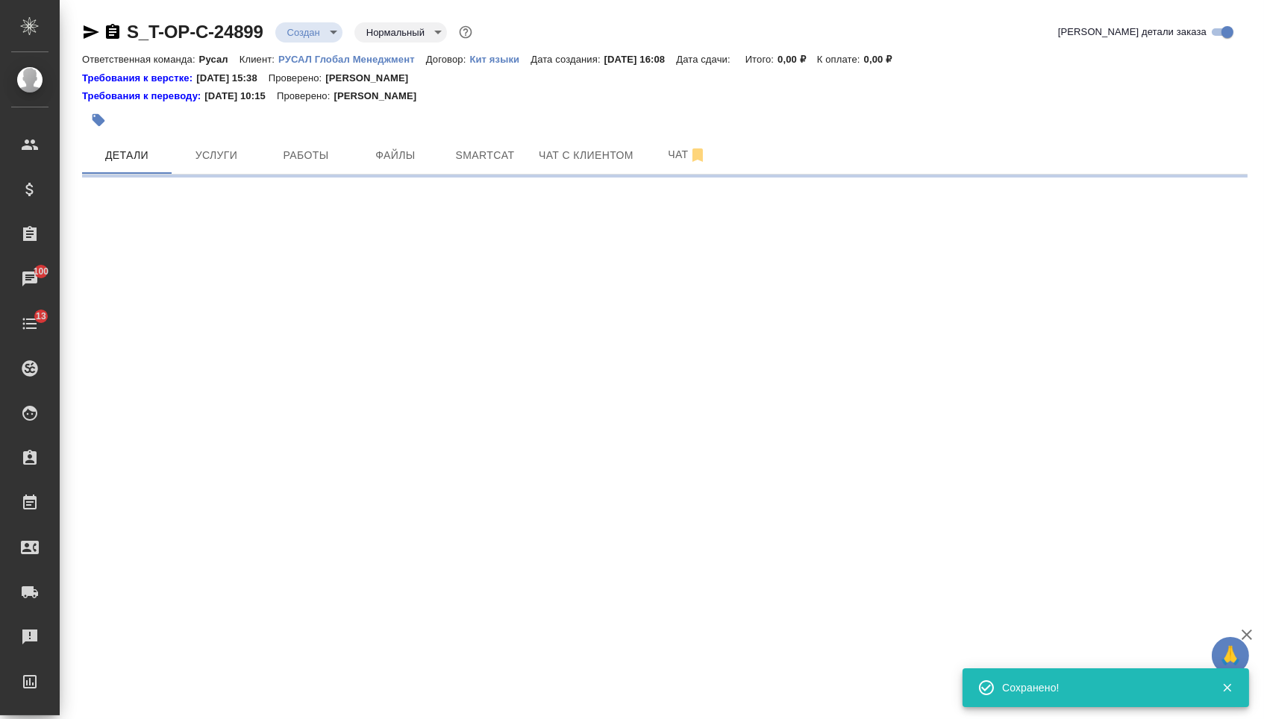
select select "RU"
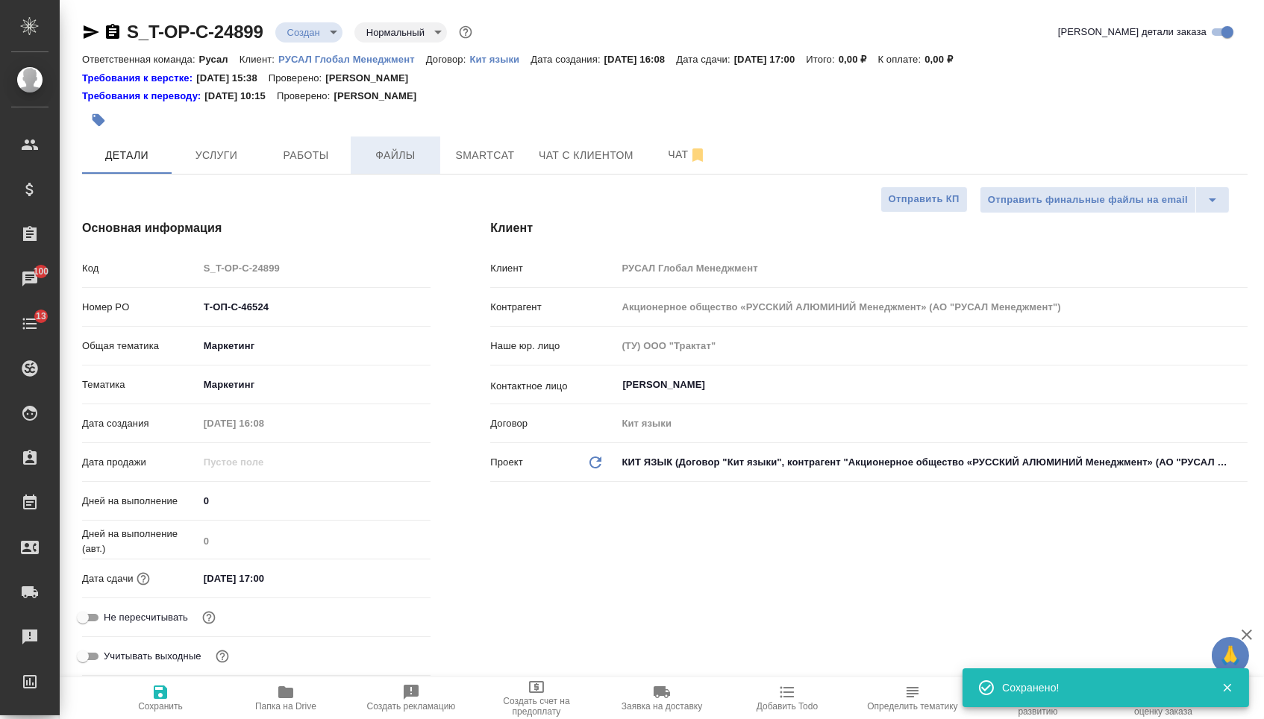
type textarea "x"
click at [389, 163] on span "Файлы" at bounding box center [396, 155] width 72 height 19
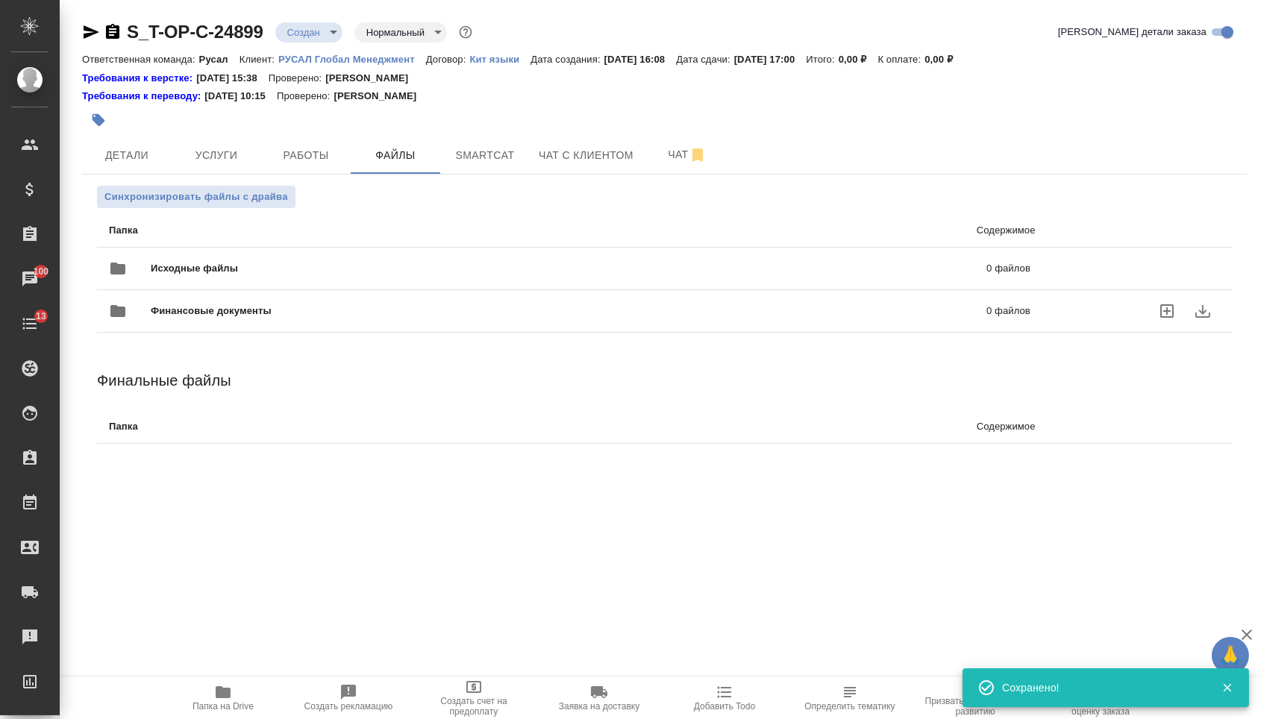
click at [268, 275] on span "Исходные файлы" at bounding box center [382, 268] width 462 height 15
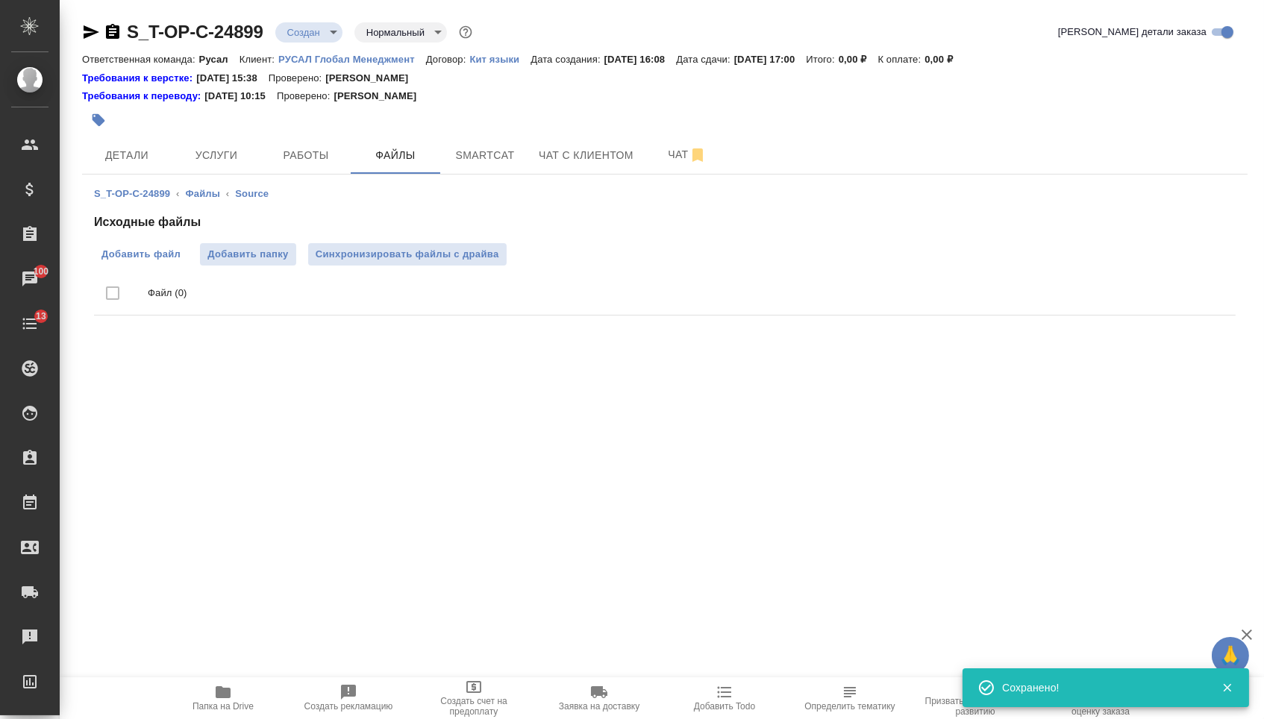
click at [138, 255] on span "Добавить файл" at bounding box center [140, 254] width 79 height 15
click at [0, 0] on input "Добавить файл" at bounding box center [0, 0] width 0 height 0
click at [213, 160] on span "Услуги" at bounding box center [217, 155] width 72 height 19
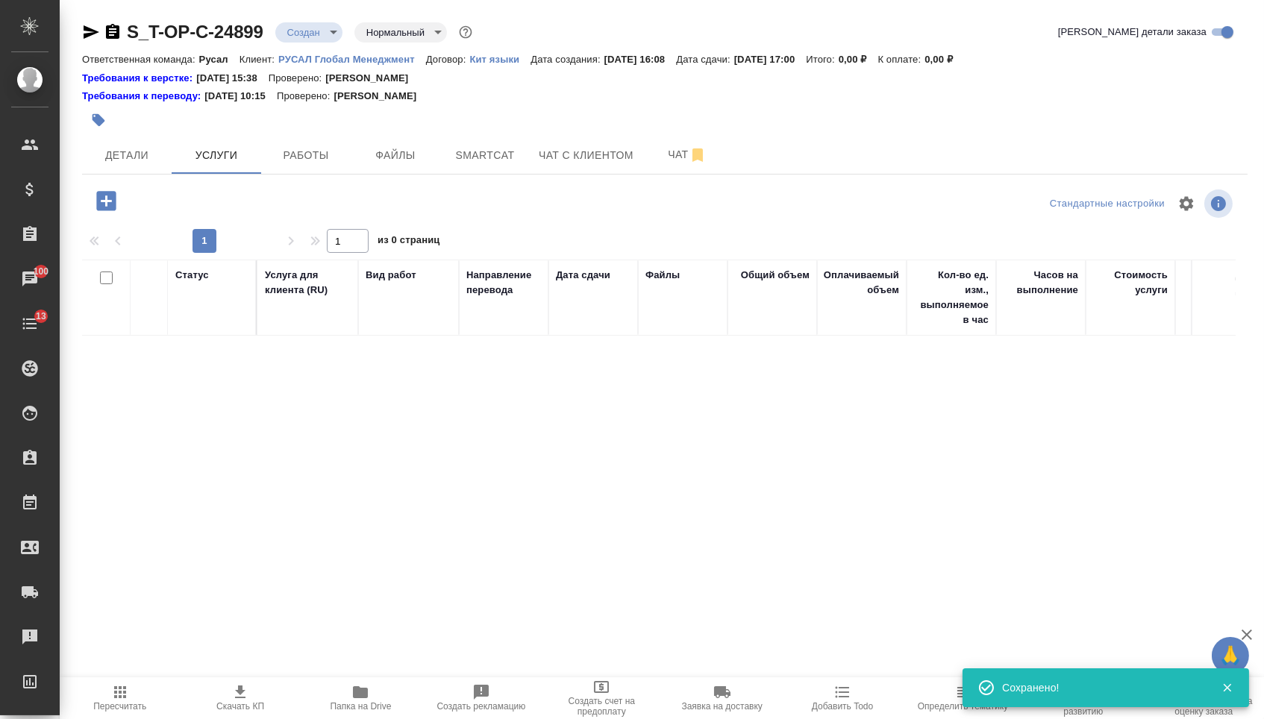
click at [107, 207] on icon "button" at bounding box center [105, 200] width 19 height 19
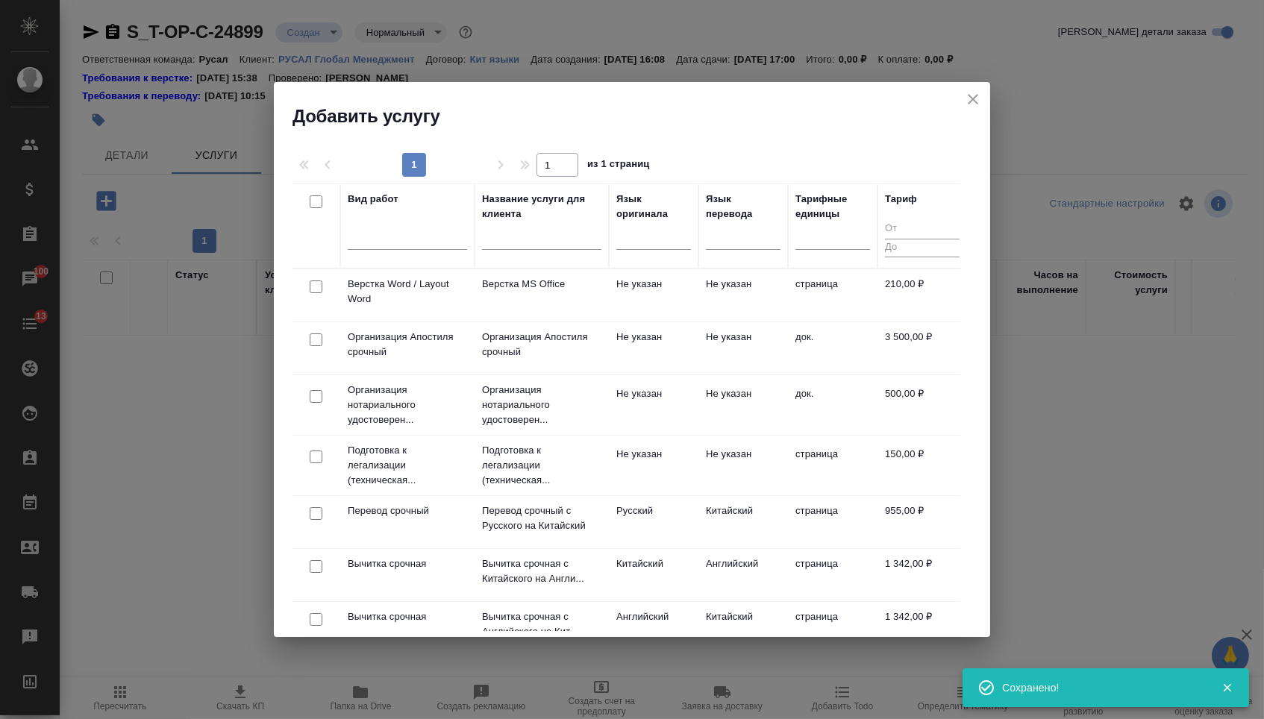
drag, startPoint x: 630, startPoint y: 245, endPoint x: 632, endPoint y: 256, distance: 11.3
click at [632, 245] on div at bounding box center [653, 236] width 75 height 22
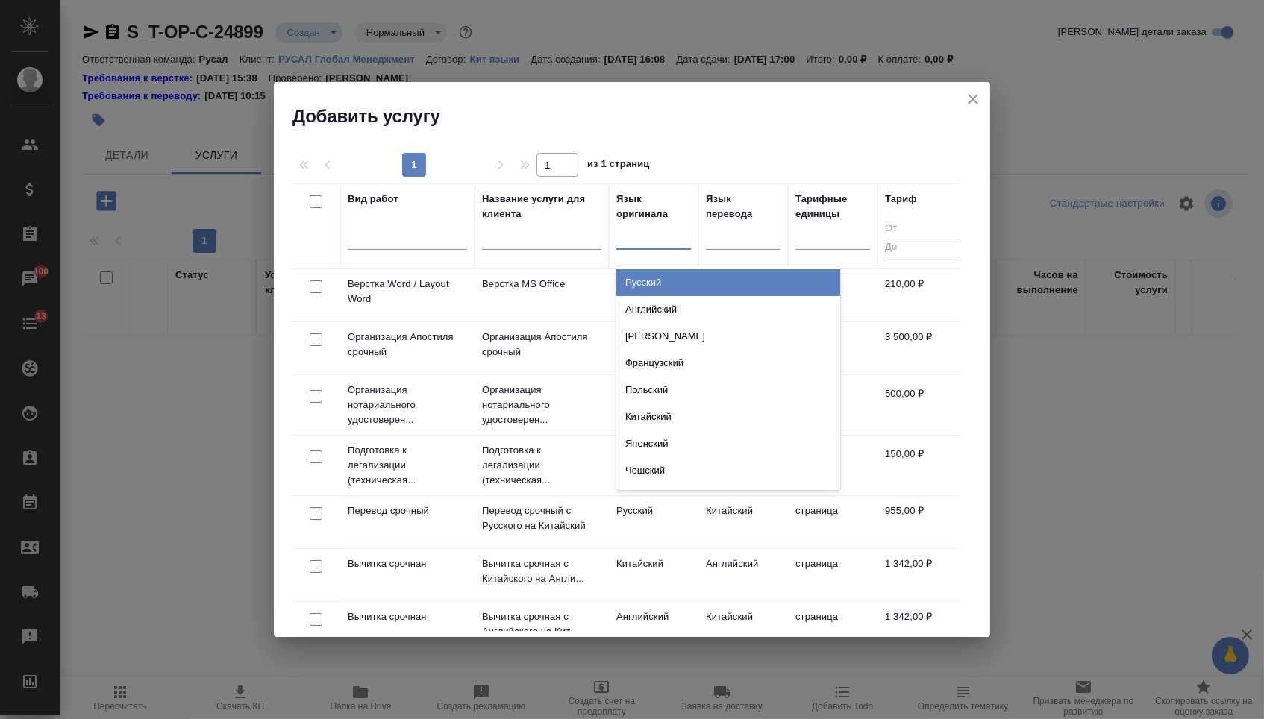
click at [632, 279] on div "Русский" at bounding box center [728, 282] width 224 height 27
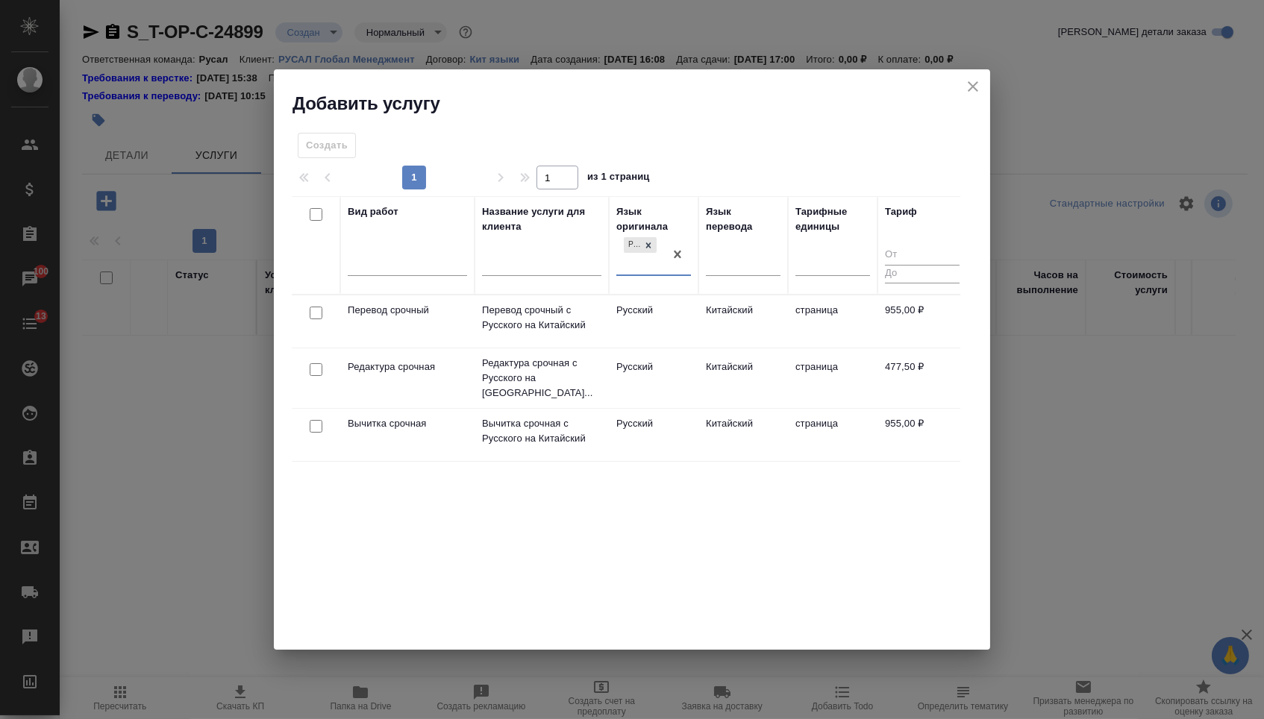
click at [315, 310] on input "checkbox" at bounding box center [316, 313] width 13 height 13
checkbox input "true"
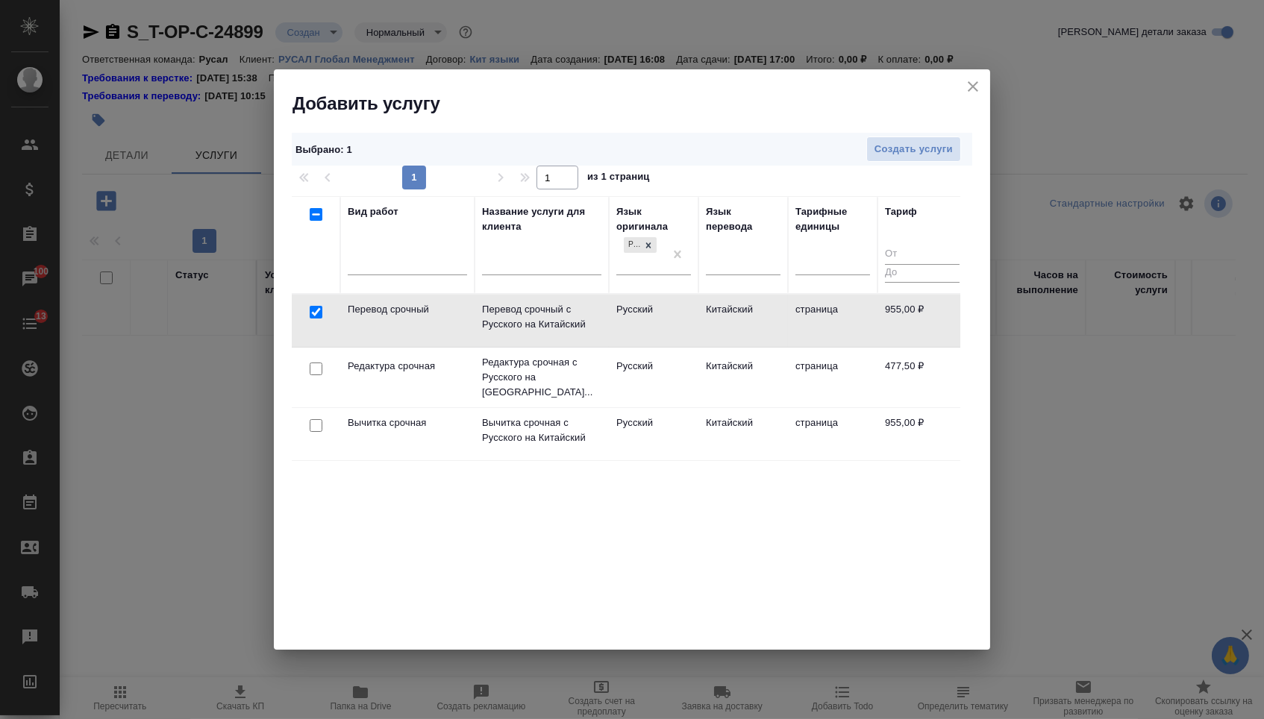
click at [315, 365] on input "checkbox" at bounding box center [316, 369] width 13 height 13
checkbox input "true"
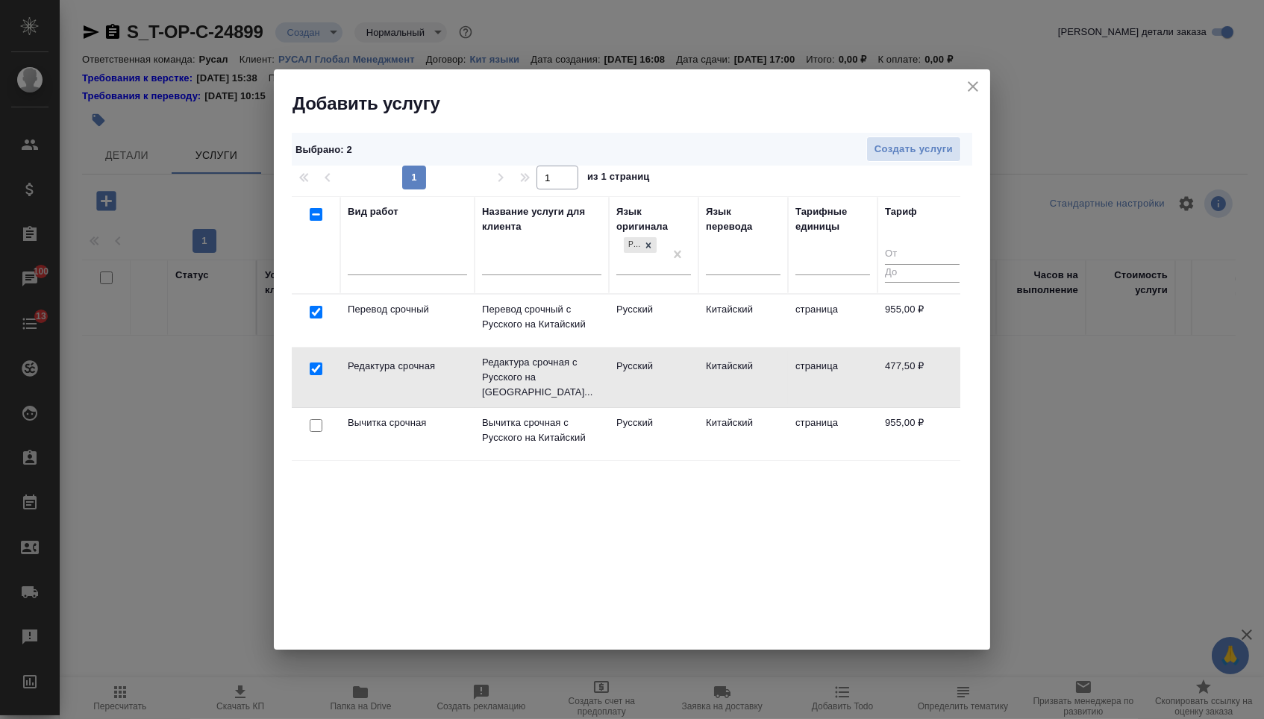
click at [892, 162] on div "Выбрано : 2 Создать услуги" at bounding box center [632, 150] width 680 height 34
click at [880, 152] on span "Создать услуги" at bounding box center [913, 149] width 78 height 17
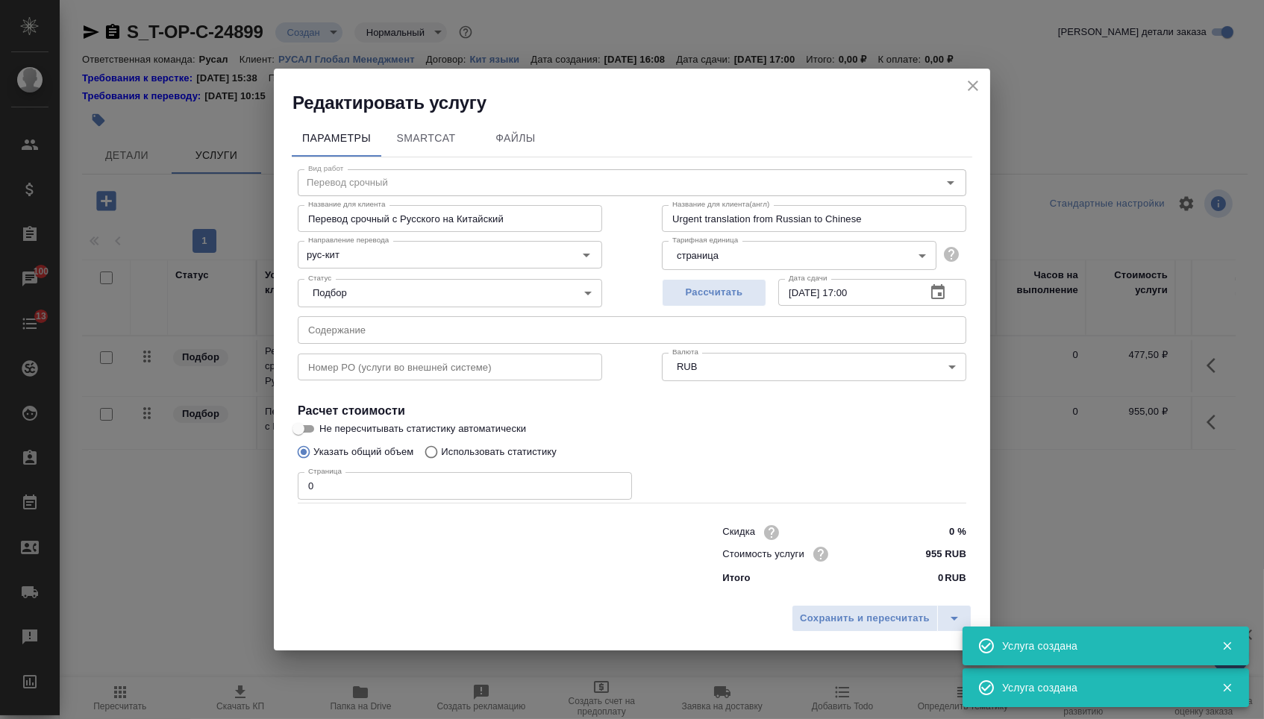
type input "Перевод срочный"
type input "Перевод срочный с Русского на Китайский"
type input "Urgent translation from Russian to Chinese"
type input "955 RUB"
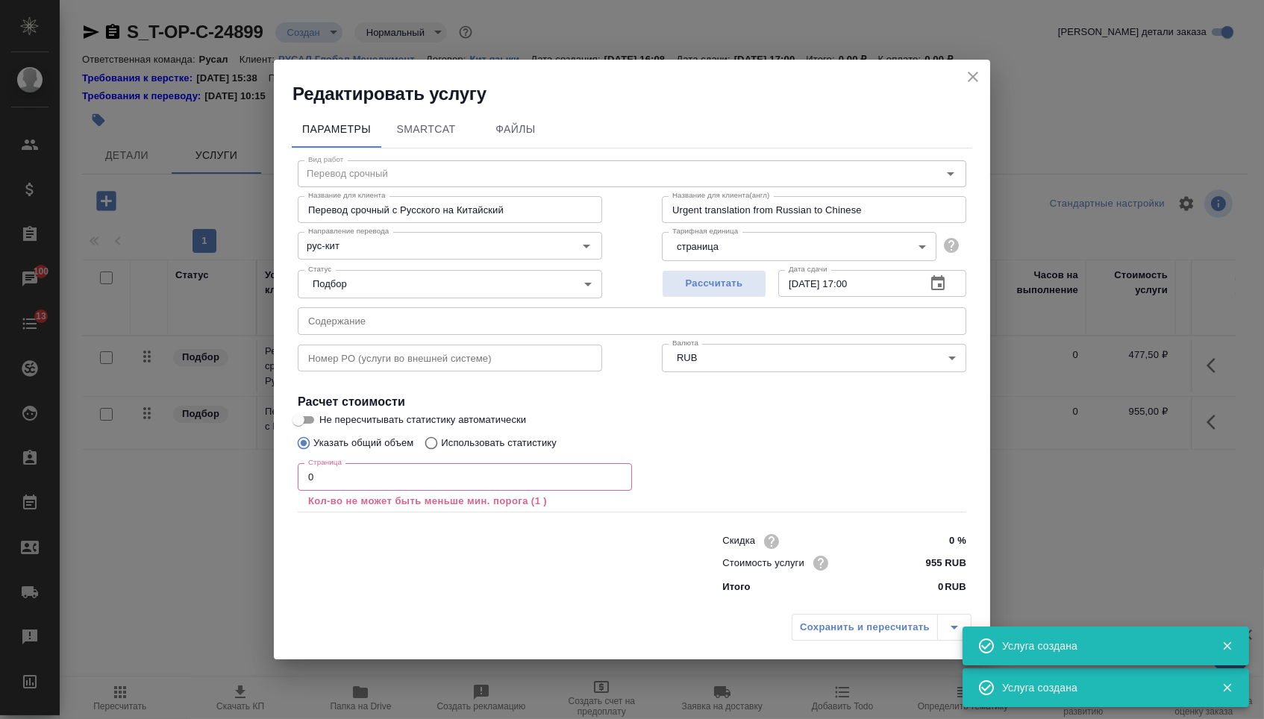
click at [380, 311] on input "text" at bounding box center [632, 320] width 669 height 27
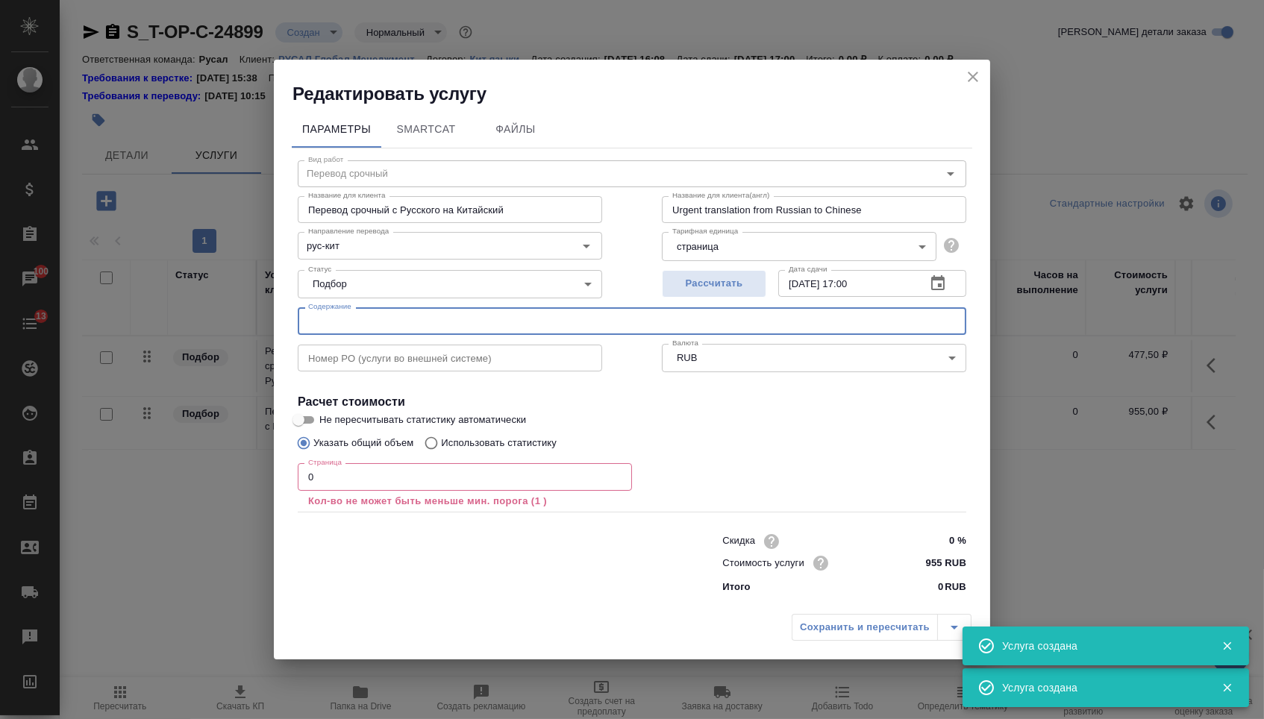
paste input "Уведомление о декларировании КИ_fin"
type input "Уведомление о декларировании КИ_fin"
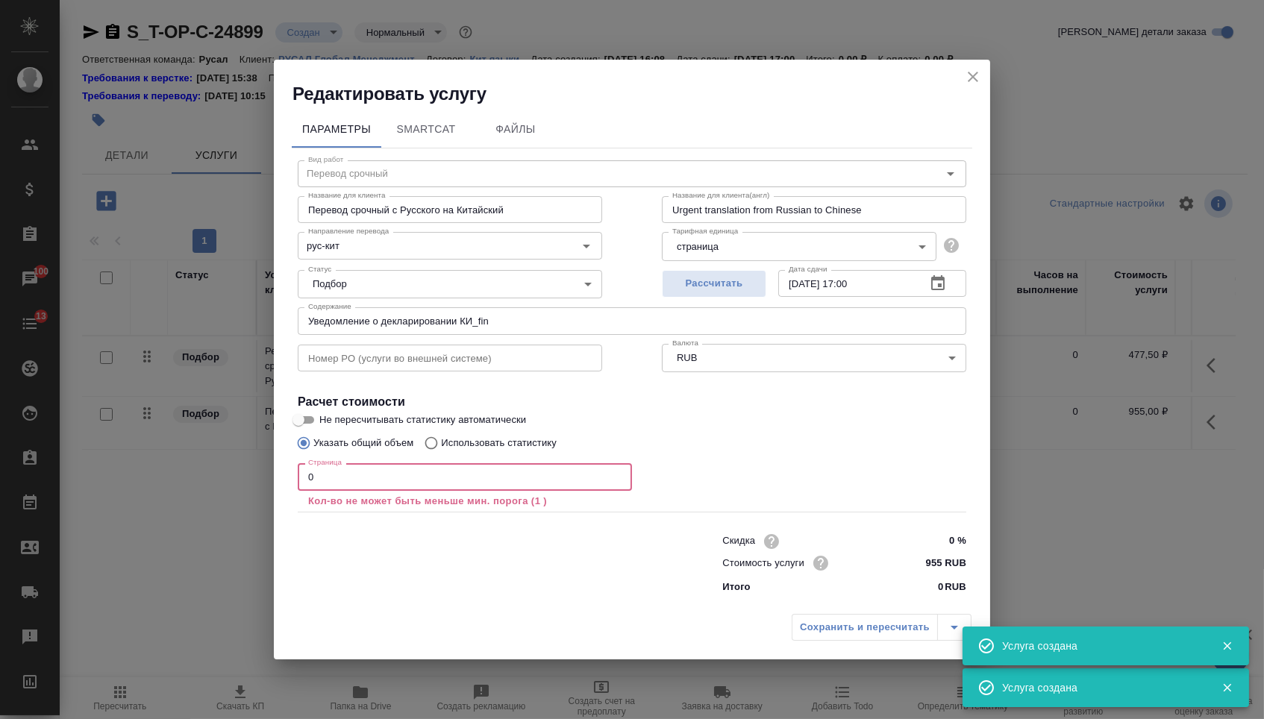
click at [347, 490] on input "0" at bounding box center [465, 476] width 334 height 27
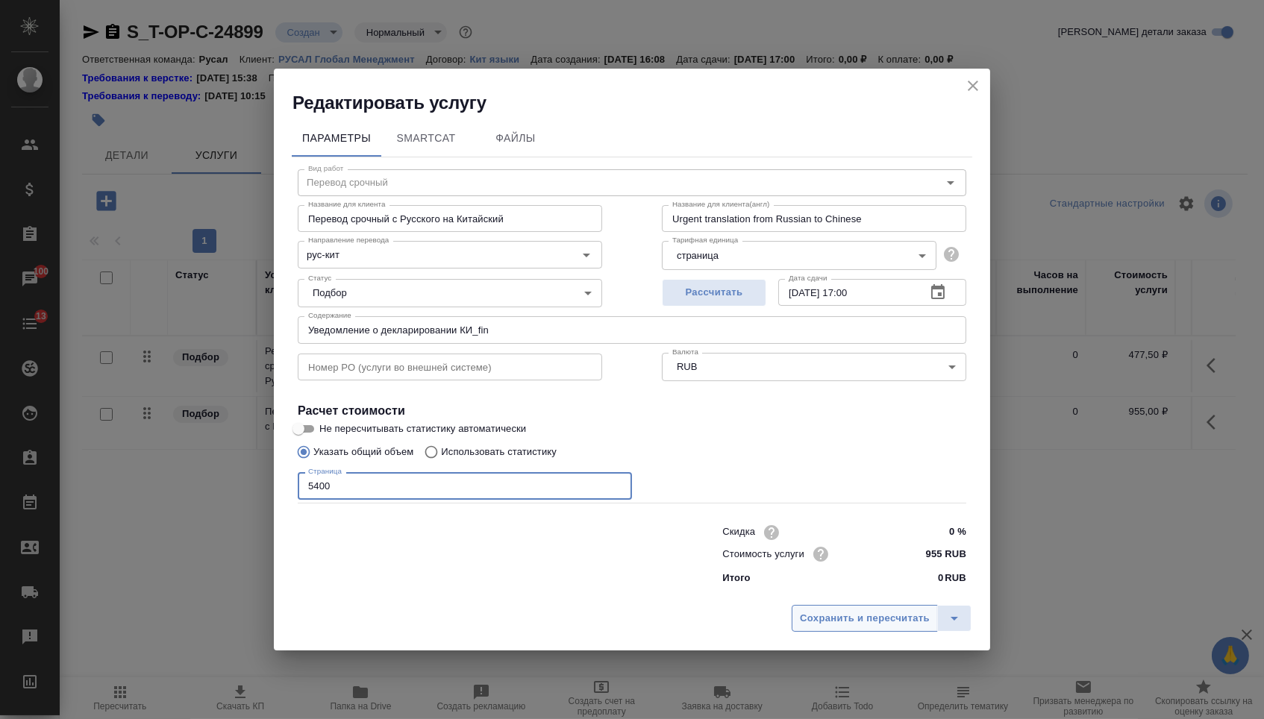
type input "5400"
click at [818, 619] on span "Сохранить и пересчитать" at bounding box center [865, 618] width 130 height 17
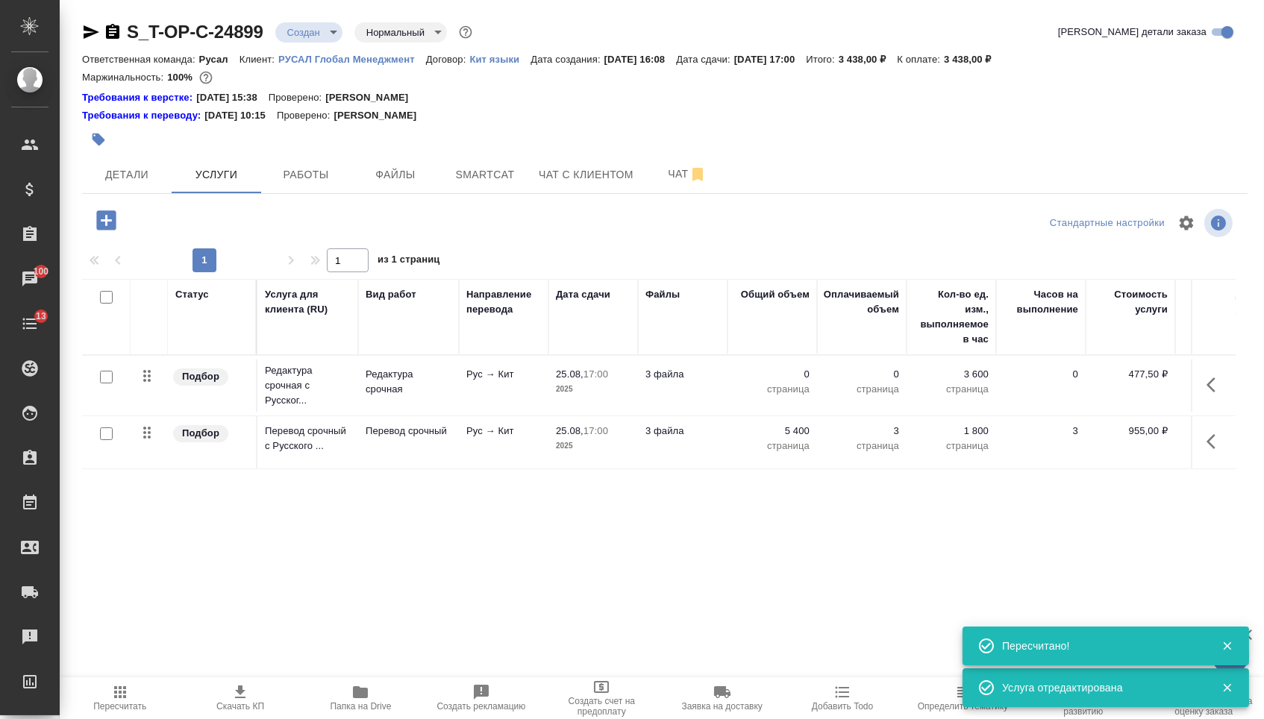
click at [796, 382] on p "0" at bounding box center [772, 374] width 75 height 15
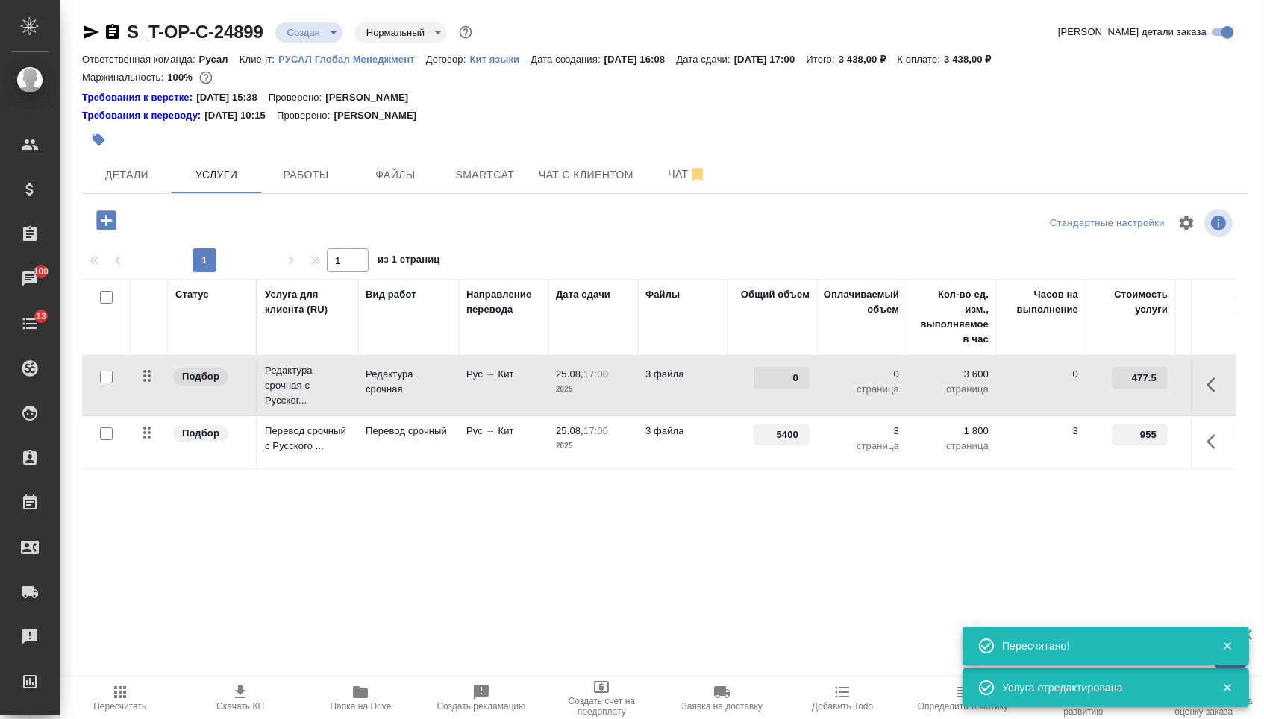
click at [794, 384] on input "0" at bounding box center [782, 378] width 56 height 22
type input "5400"
click at [319, 531] on div "Статус Услуга для клиента (RU) Вид работ Направление перевода Дата сдачи Файлы …" at bounding box center [659, 439] width 1154 height 321
click at [190, 223] on span "Сохранить и пересчитать" at bounding box center [212, 218] width 130 height 17
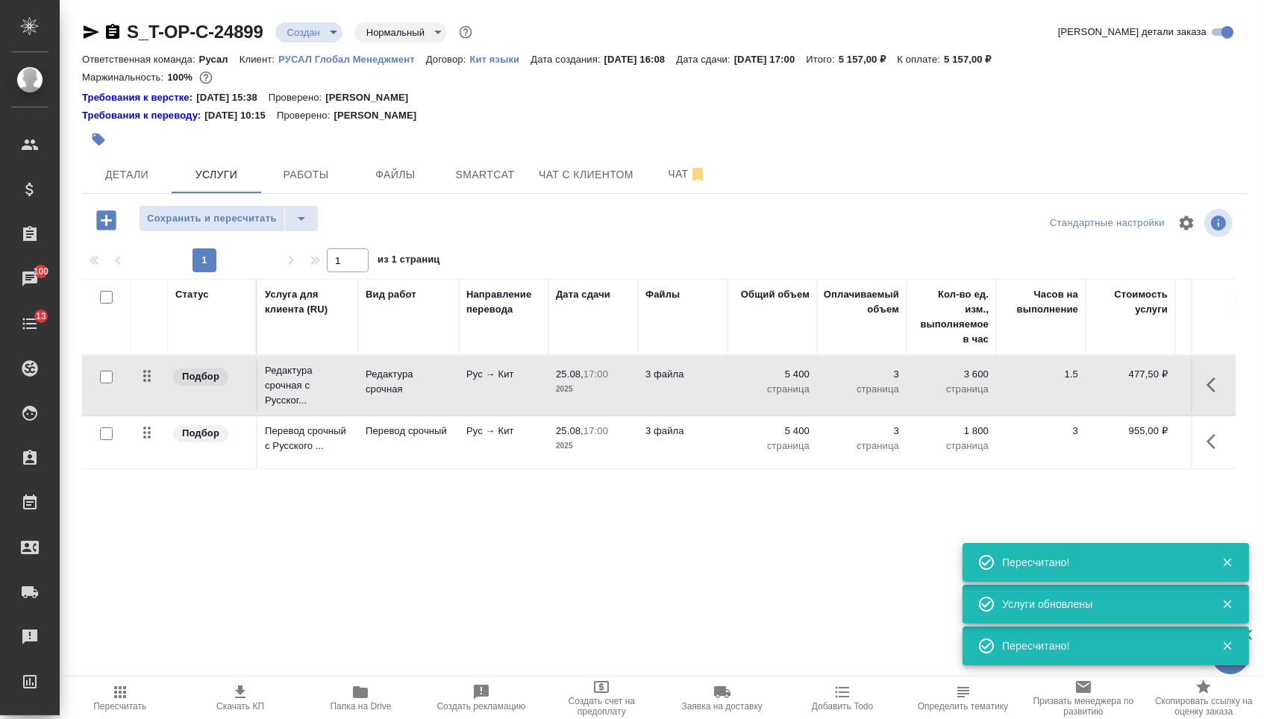
click at [913, 412] on td "1 800 страница" at bounding box center [952, 386] width 90 height 52
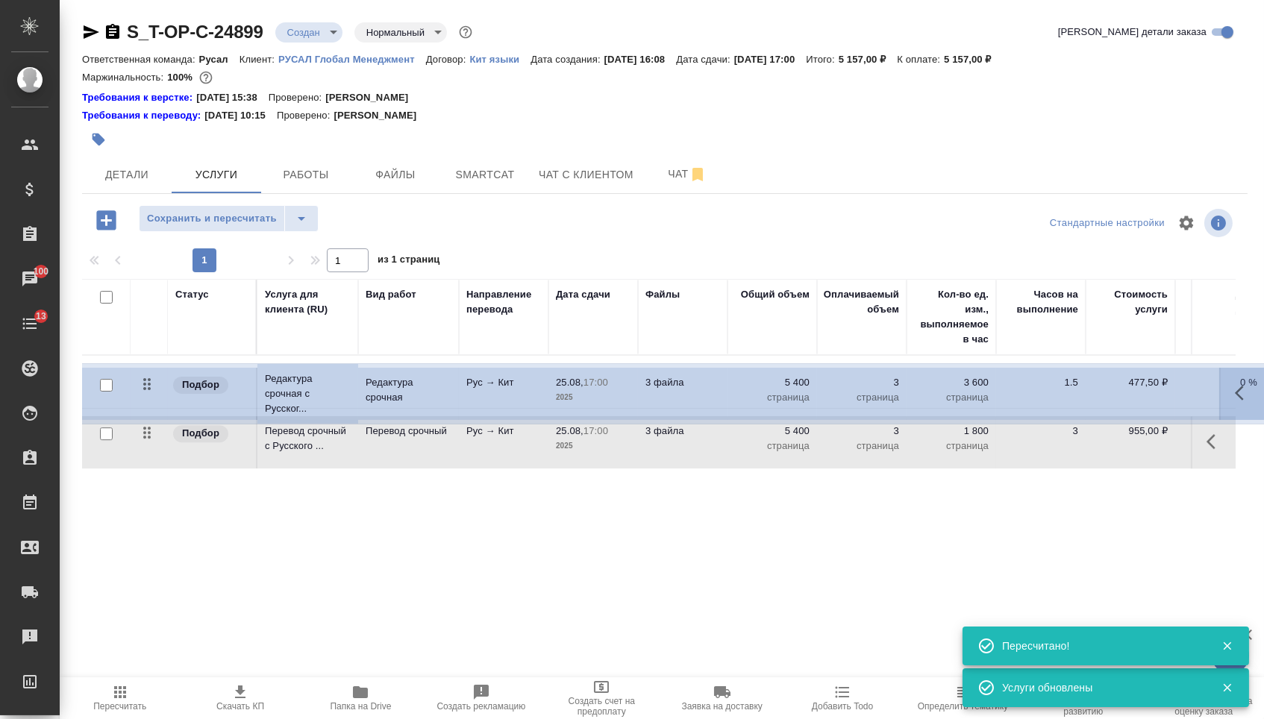
drag, startPoint x: 148, startPoint y: 384, endPoint x: 148, endPoint y: 440, distance: 56.0
click at [148, 440] on table "Статус Услуга для клиента (RU) Вид работ Направление перевода Дата сдачи Файлы …" at bounding box center [785, 374] width 1406 height 190
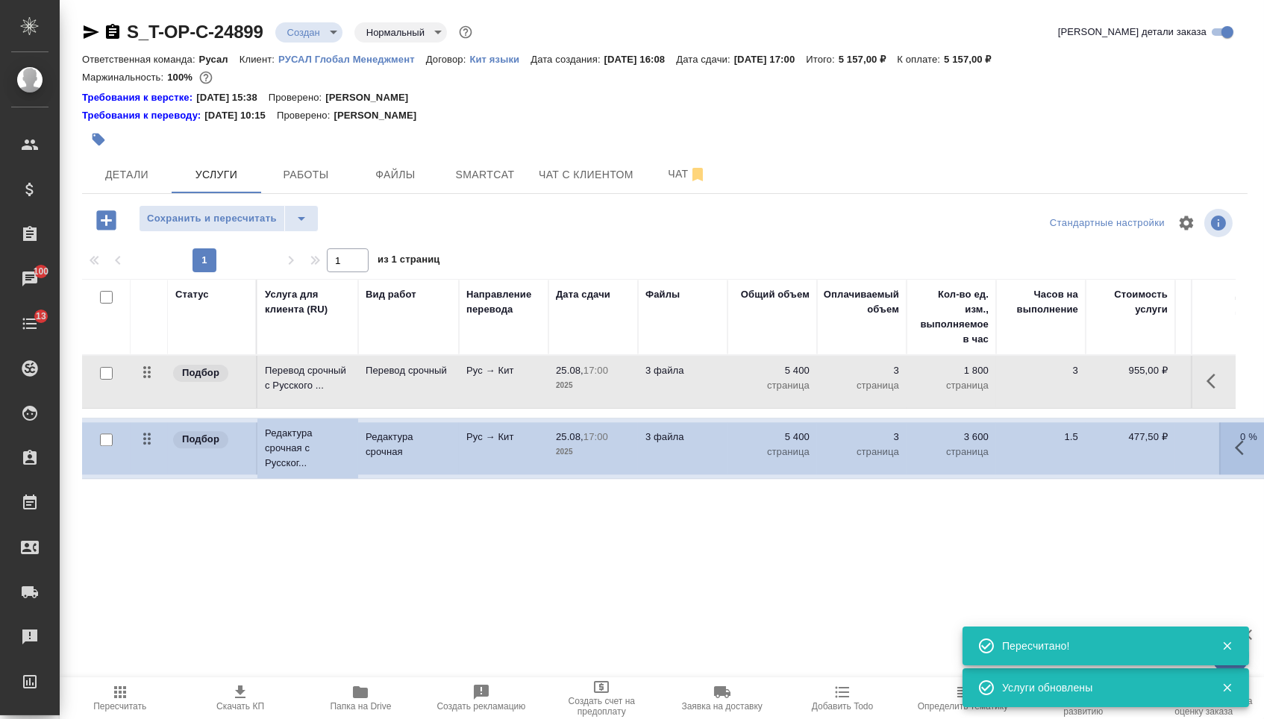
click at [205, 201] on div "S_T-OP-C-24899 Создан new Нормальный normal Кратко детали заказа Ответственная …" at bounding box center [665, 319] width 1182 height 638
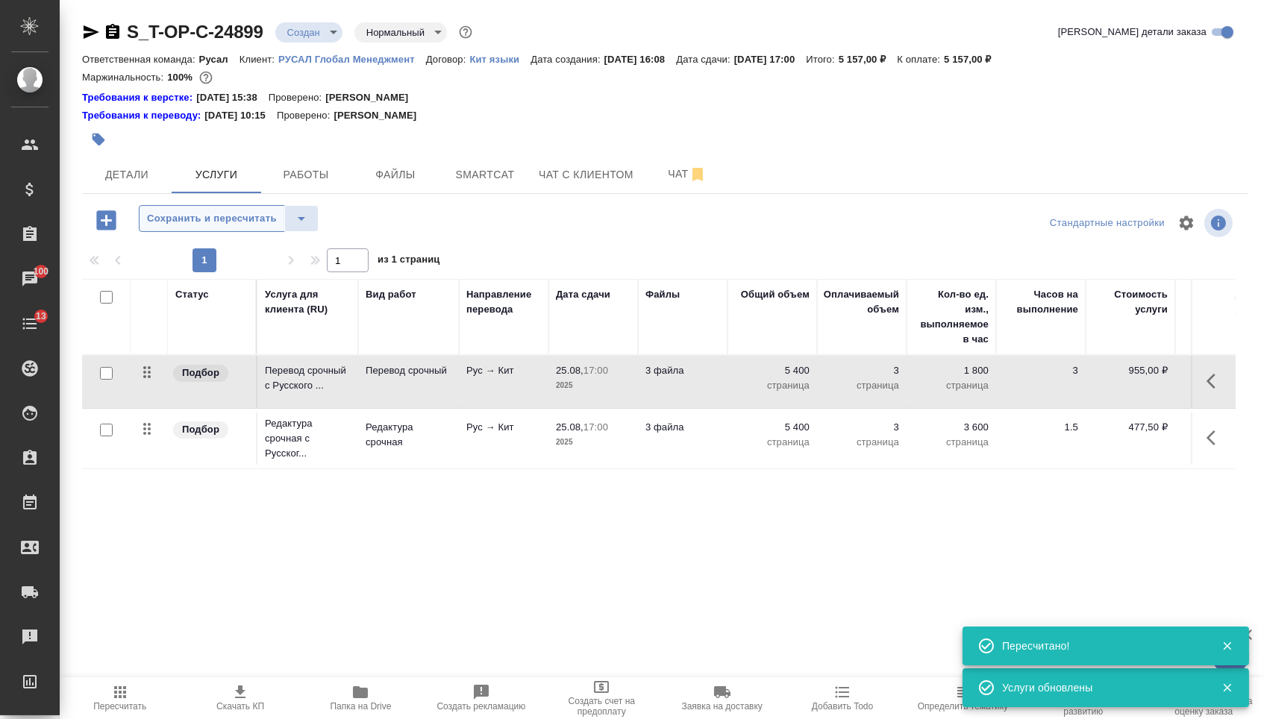
click at [207, 222] on span "Сохранить и пересчитать" at bounding box center [212, 218] width 130 height 17
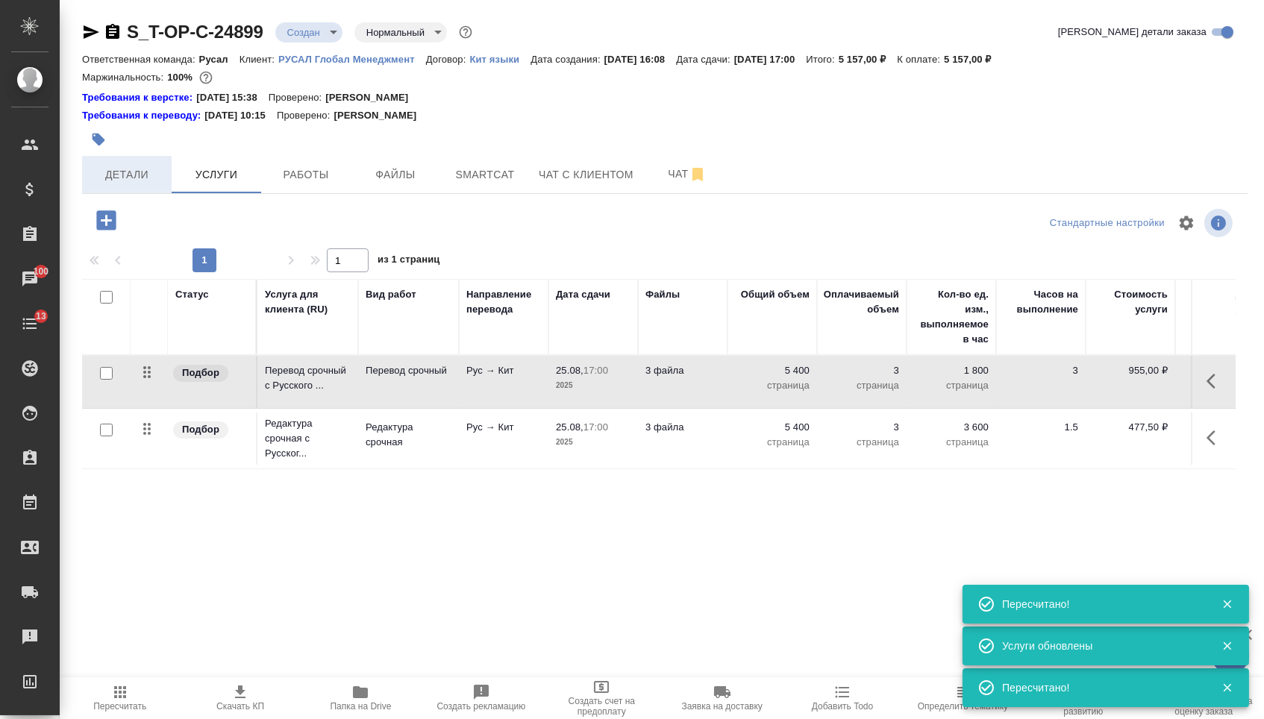
click at [132, 175] on span "Детали" at bounding box center [127, 175] width 72 height 19
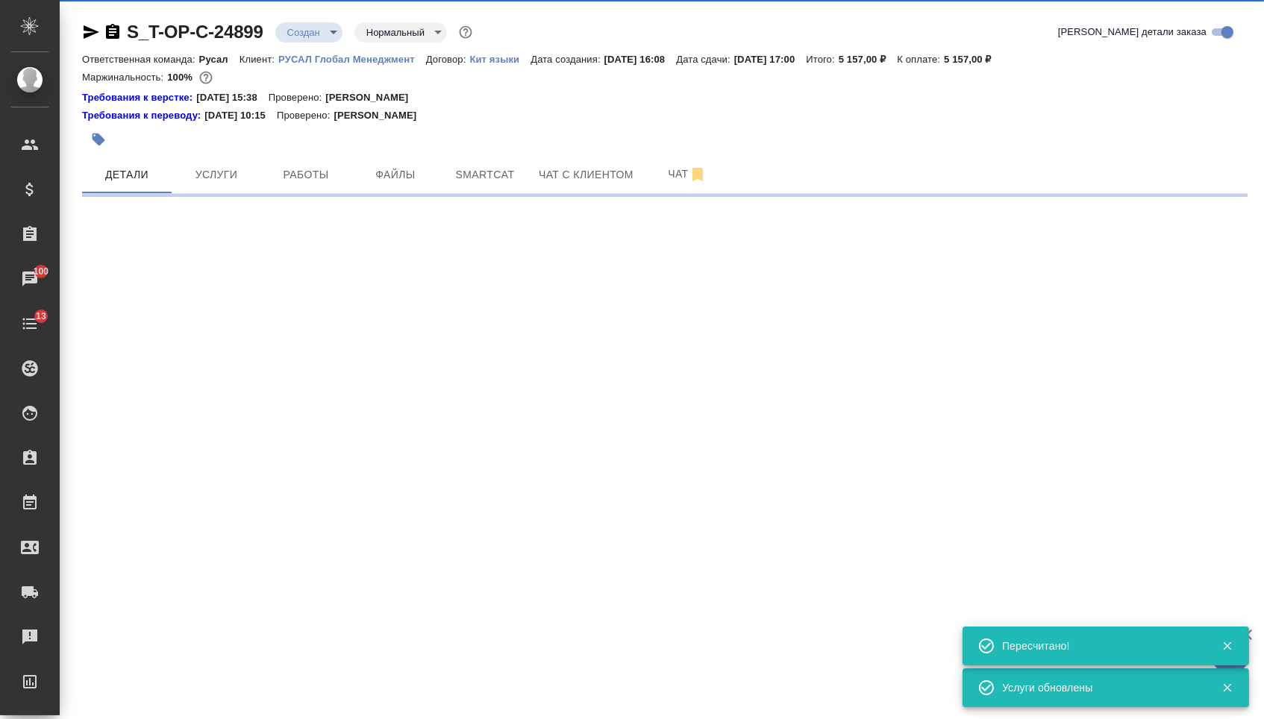
click at [322, 37] on body "🙏 .cls-1 fill:#fff; AWATERA [PERSON_NAME] Спецификации Заказы 100 Чаты 13 Todo …" at bounding box center [632, 359] width 1264 height 719
select select "RU"
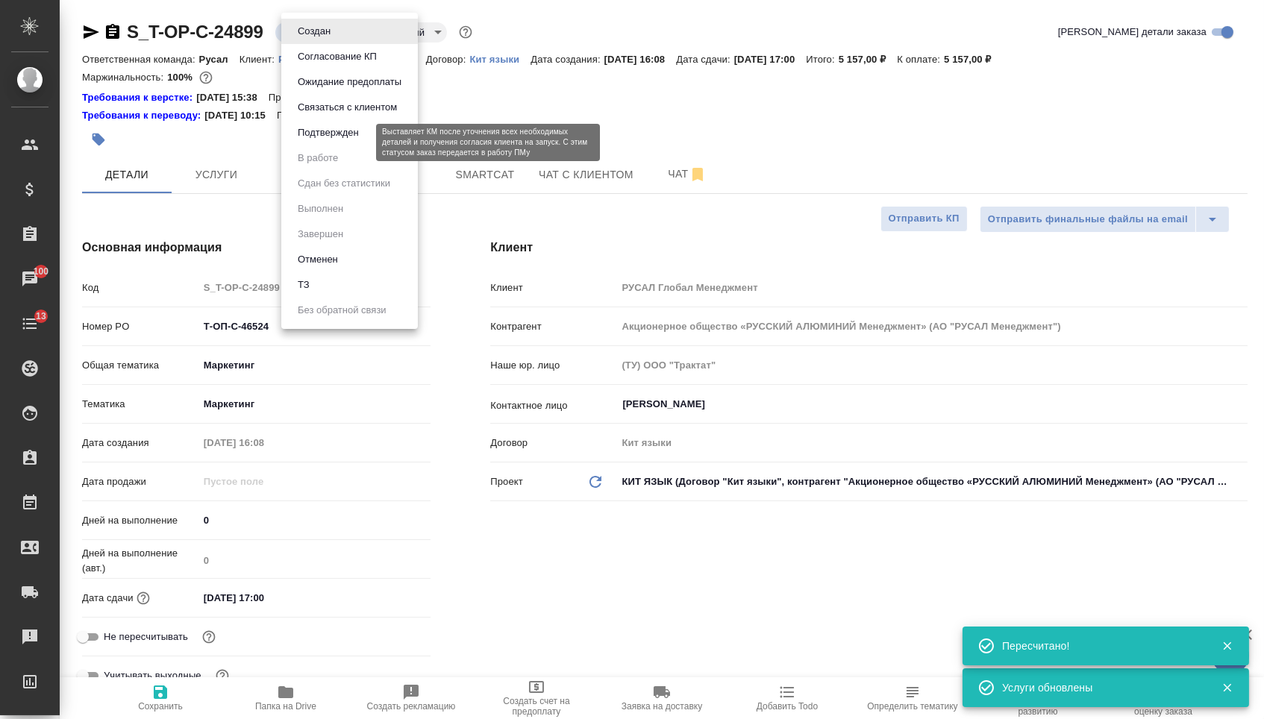
click at [316, 140] on button "Подтвержден" at bounding box center [328, 133] width 70 height 16
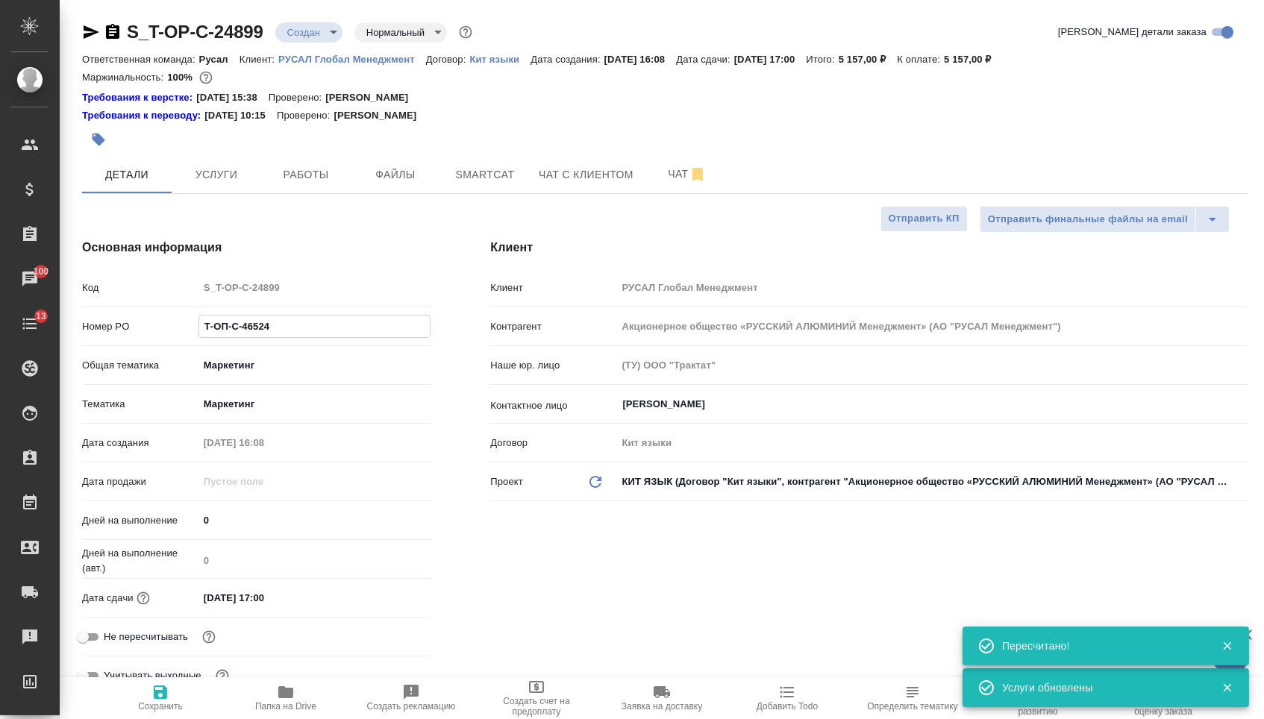
drag, startPoint x: 275, startPoint y: 337, endPoint x: 110, endPoint y: 324, distance: 164.6
click at [112, 325] on div "Номер PO Т-ОП-С-46524" at bounding box center [256, 326] width 348 height 26
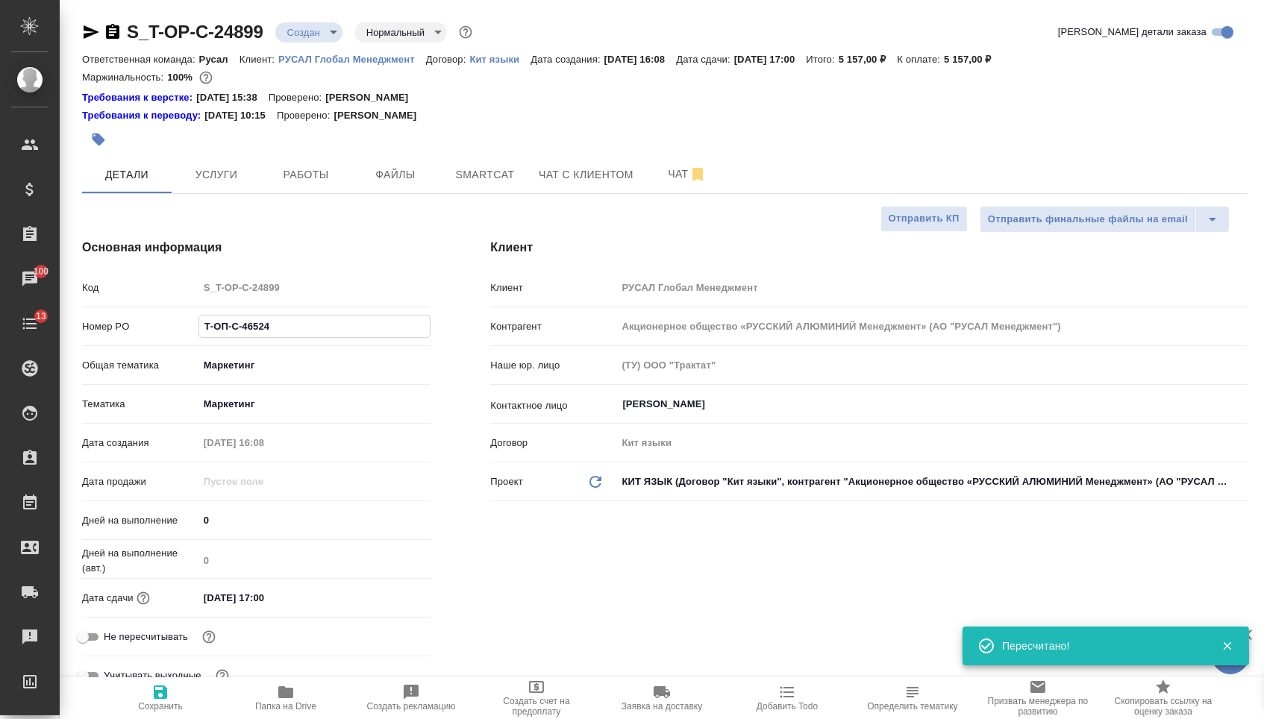
type textarea "x"
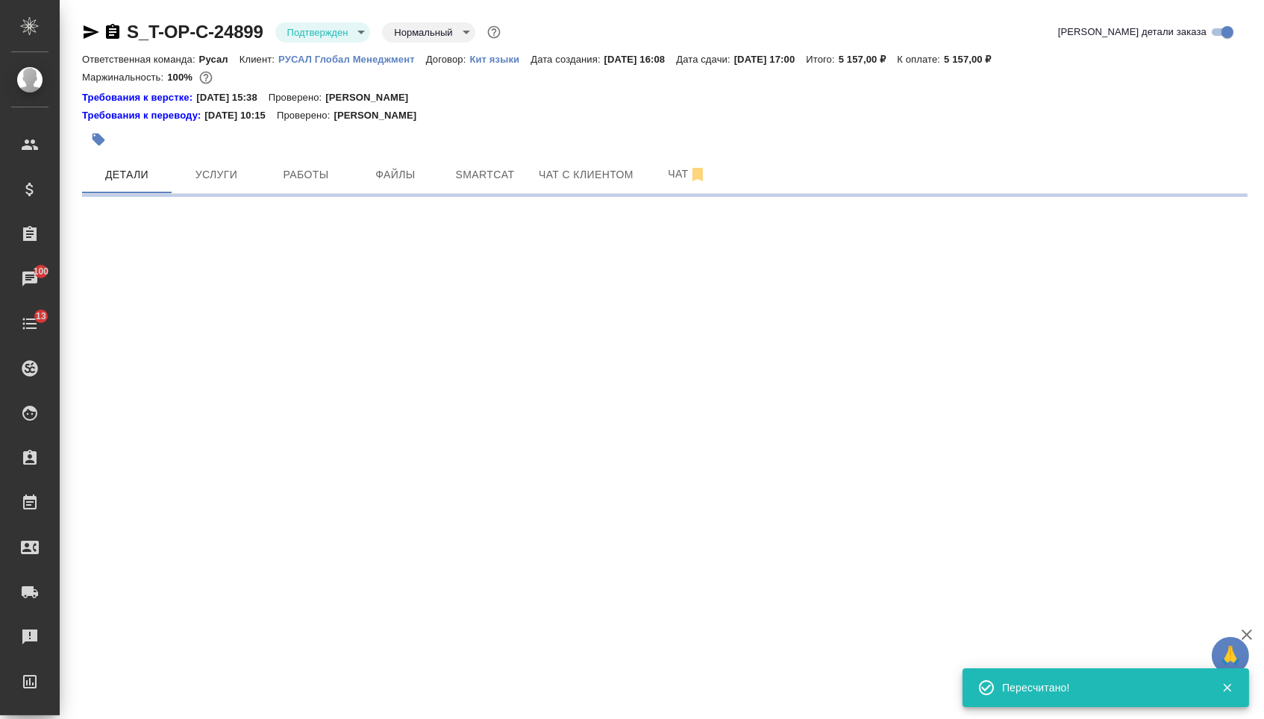
select select "RU"
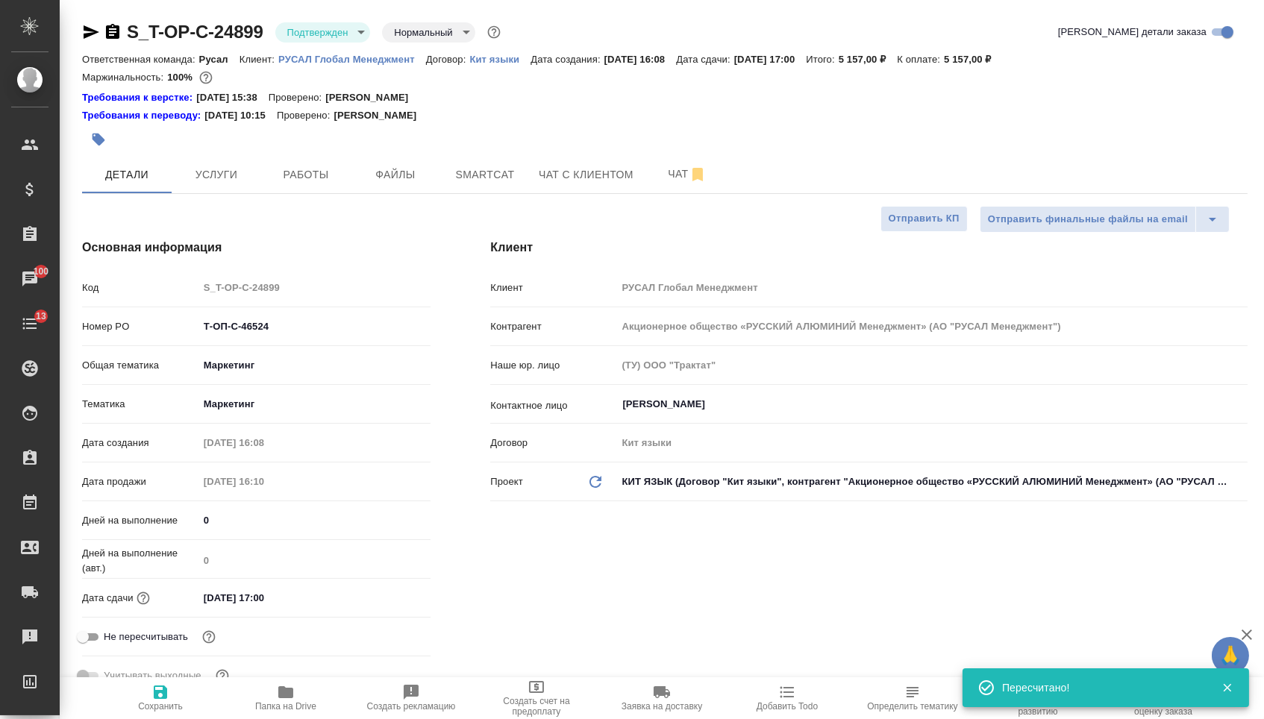
type textarea "x"
click at [89, 32] on icon "button" at bounding box center [91, 32] width 18 height 18
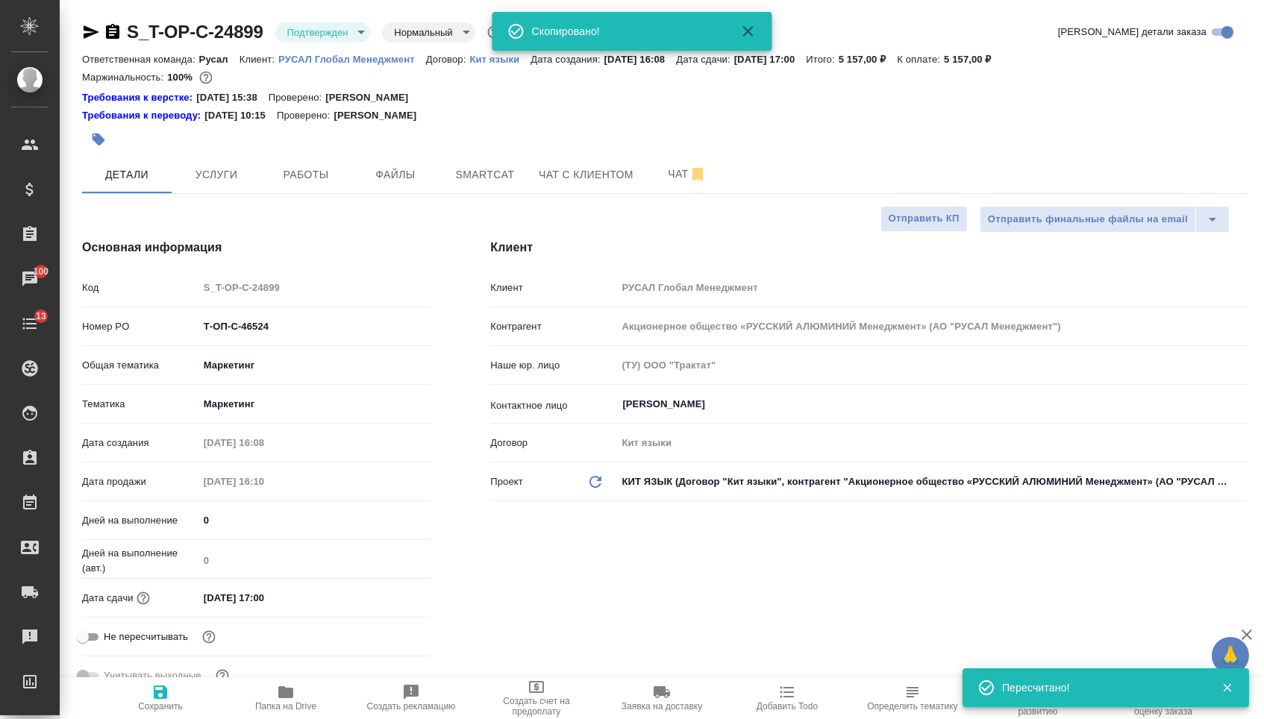
type textarea "x"
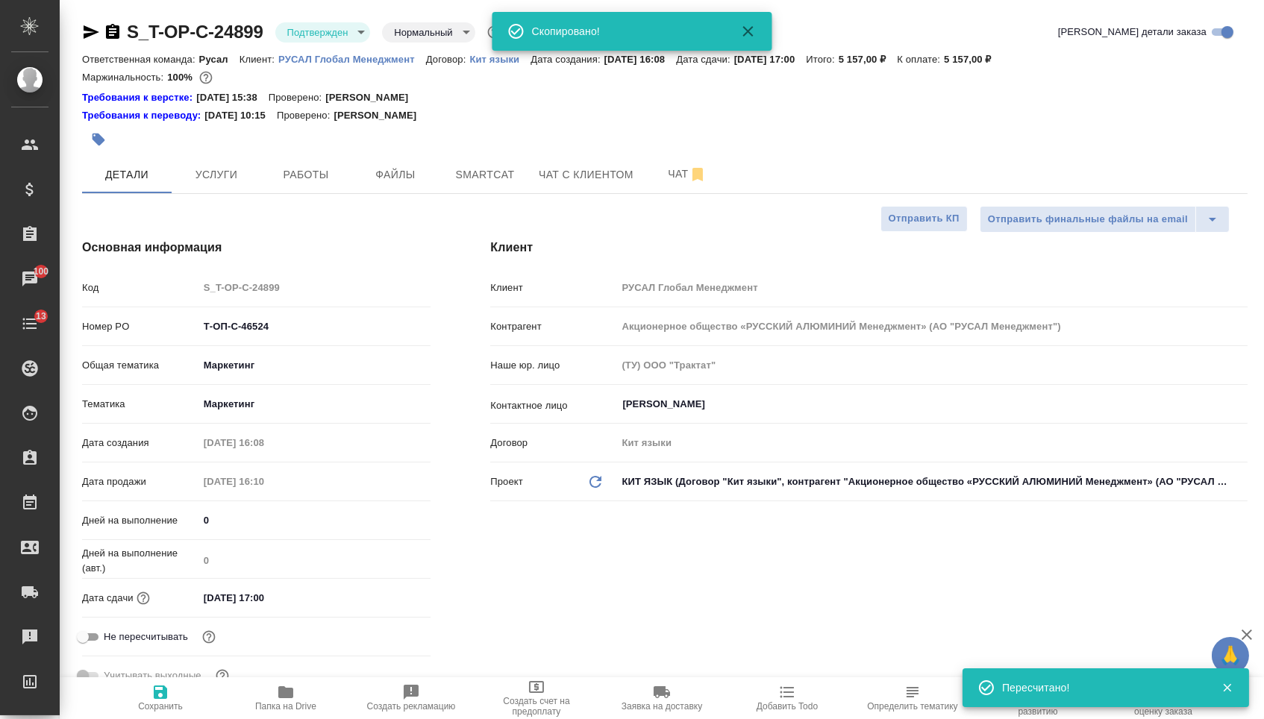
type textarea "x"
click at [119, 27] on icon "button" at bounding box center [112, 31] width 13 height 15
type textarea "x"
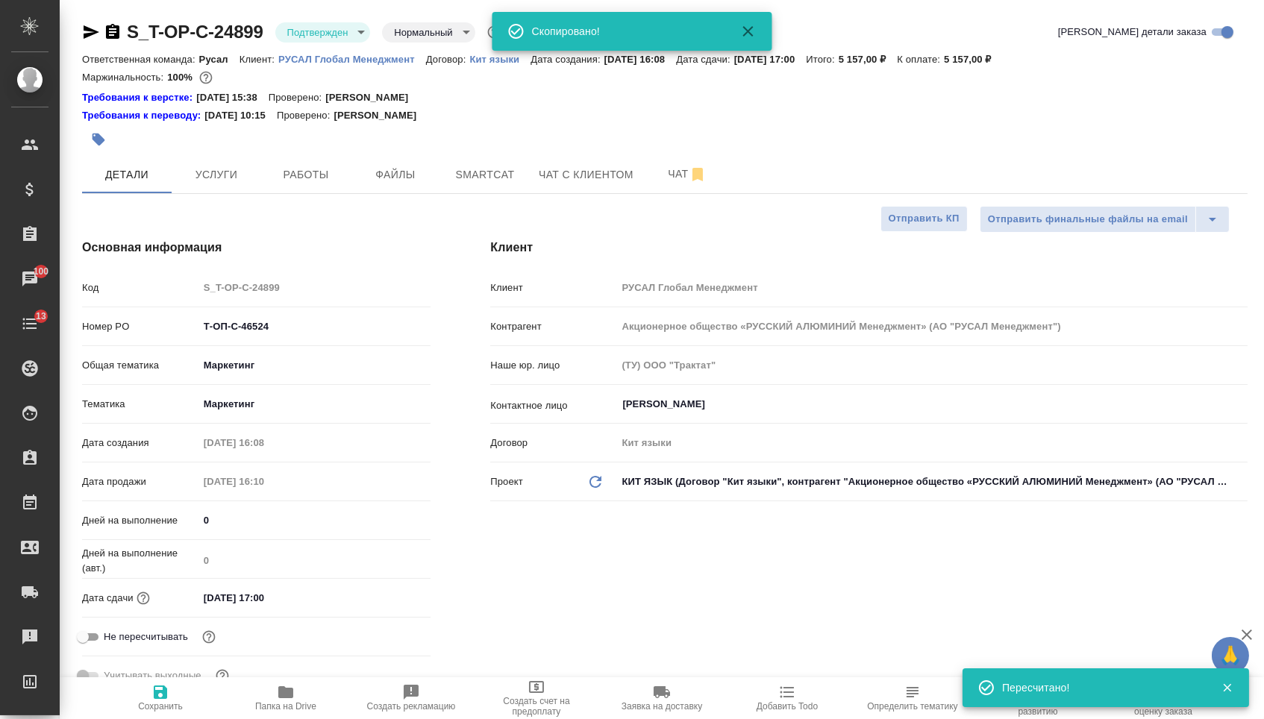
type textarea "x"
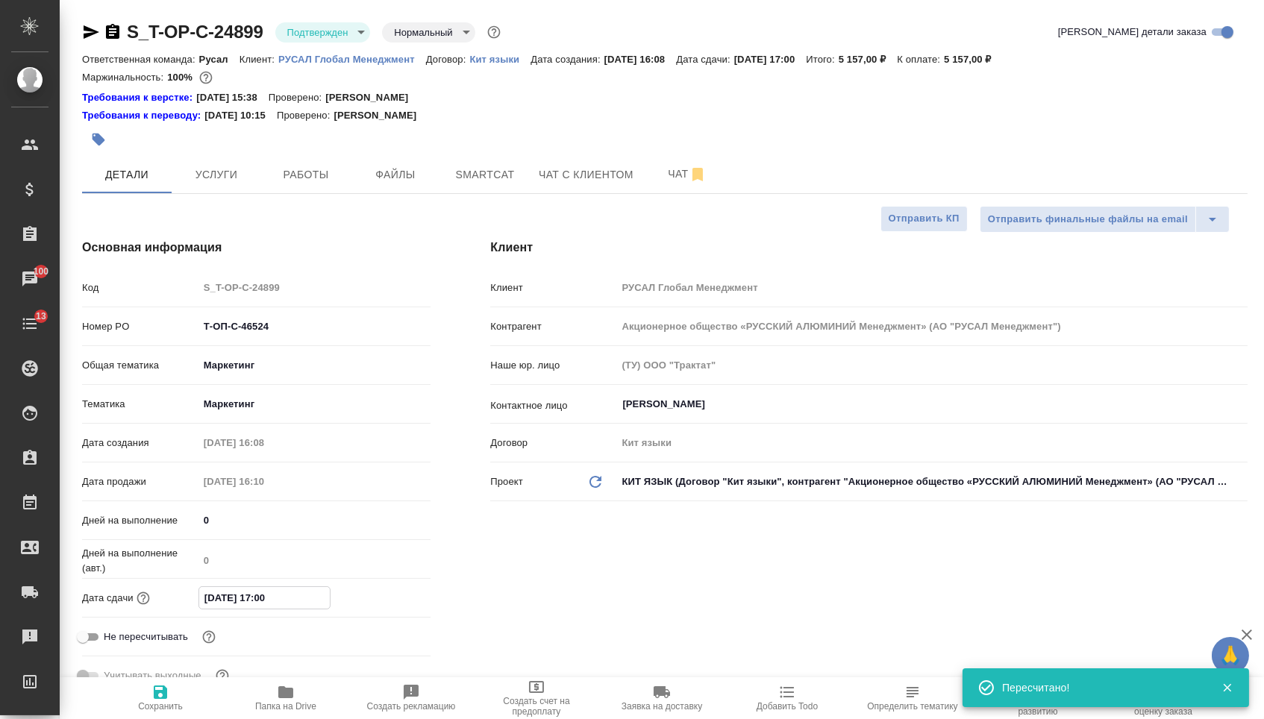
click at [261, 604] on input "[DATE] 17:00" at bounding box center [264, 598] width 131 height 22
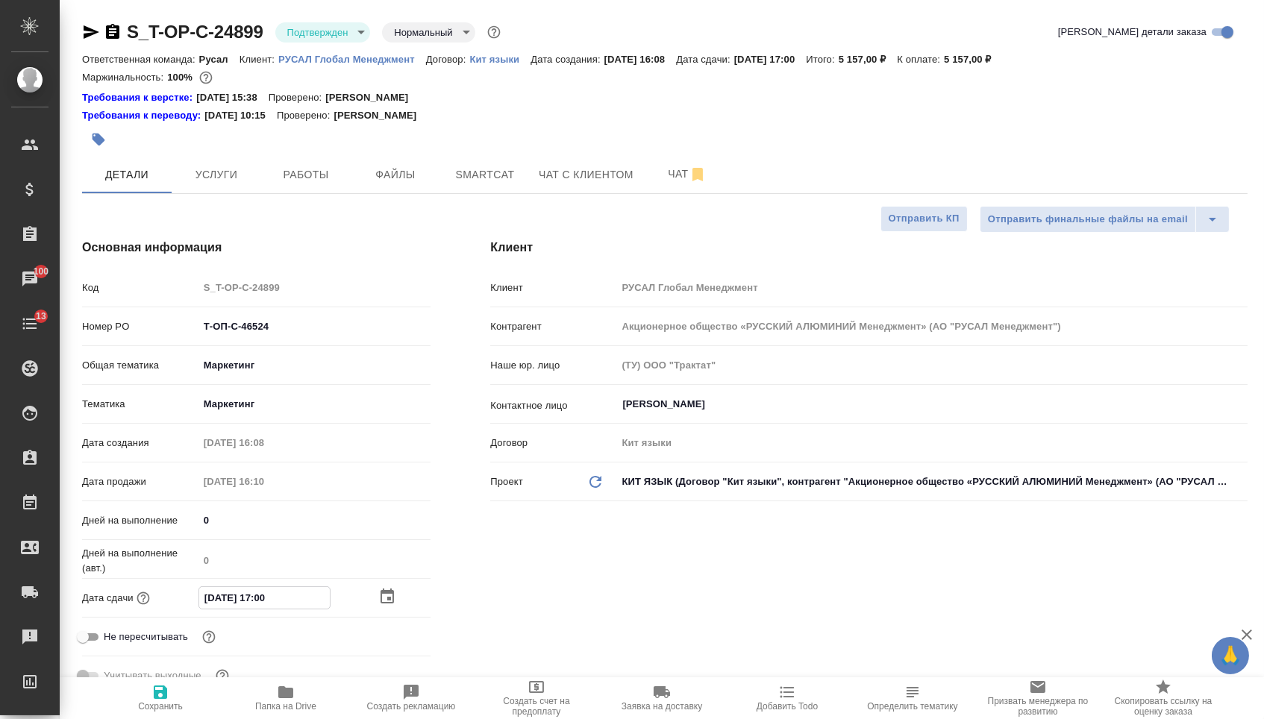
type input "[DATE] 10:0_"
type textarea "x"
type input "[DATE] 16:00"
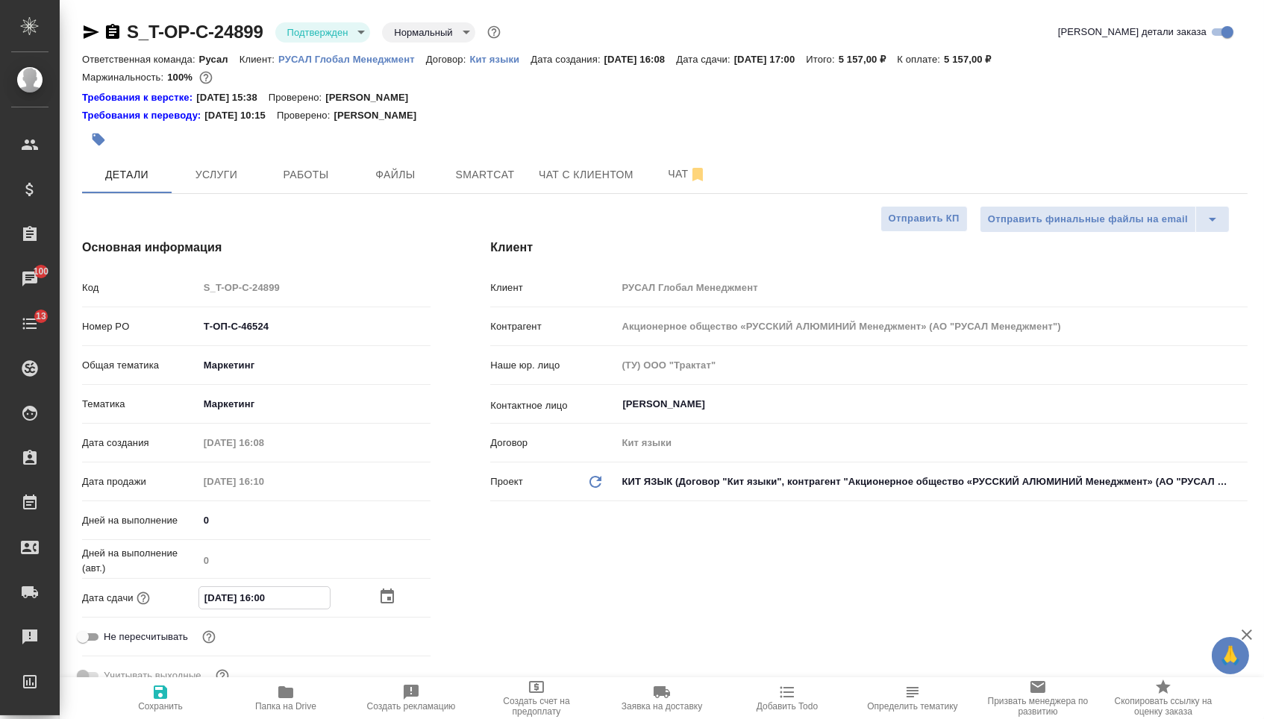
type textarea "x"
click at [172, 684] on span "Сохранить" at bounding box center [160, 697] width 107 height 28
type textarea "x"
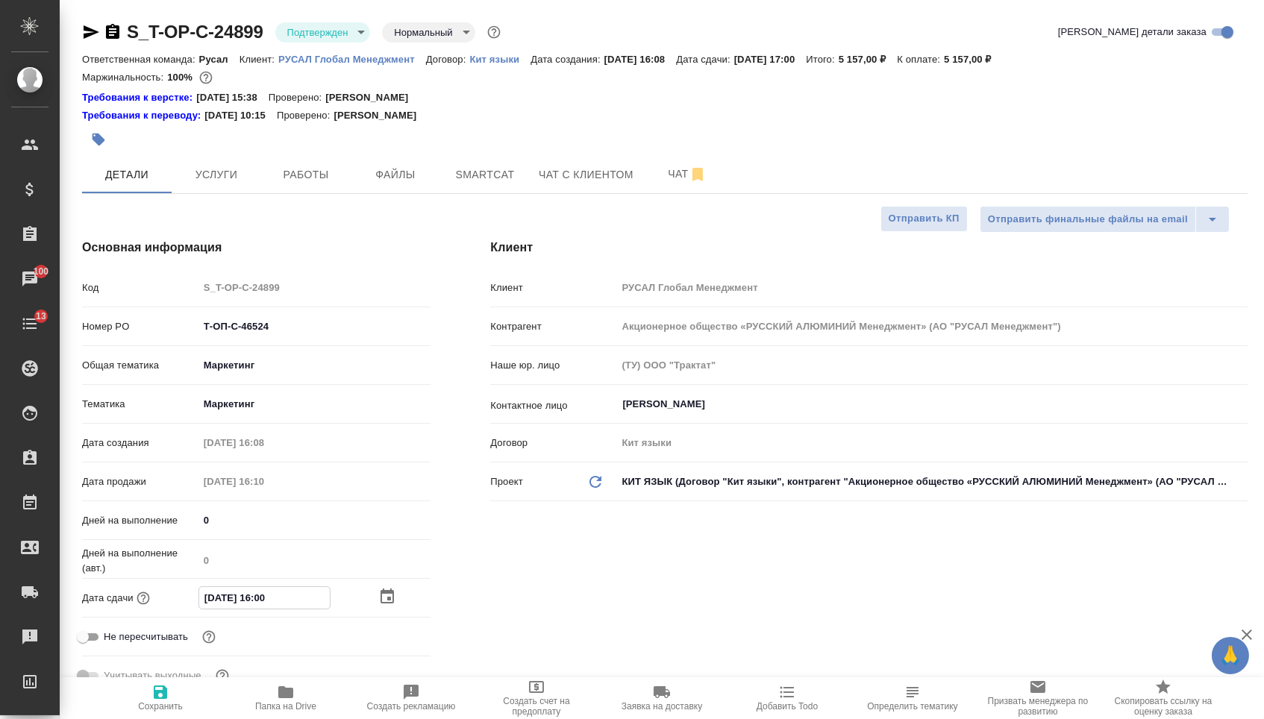
type textarea "x"
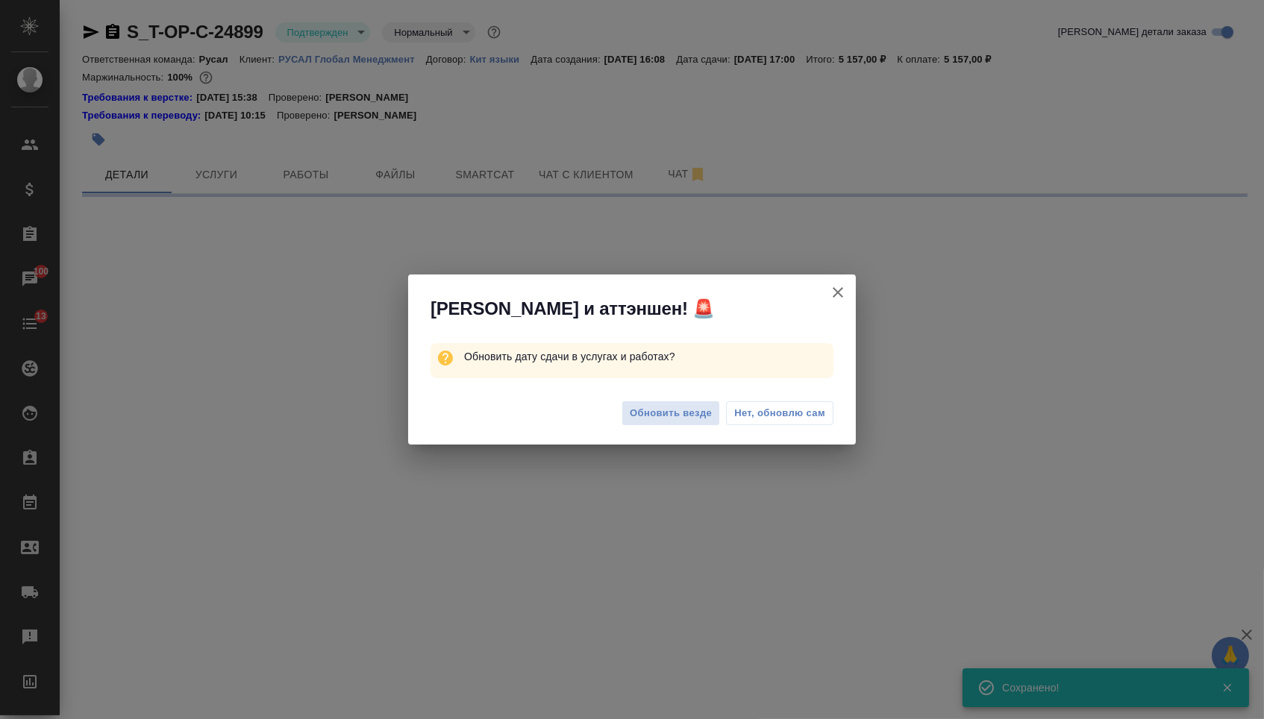
select select "RU"
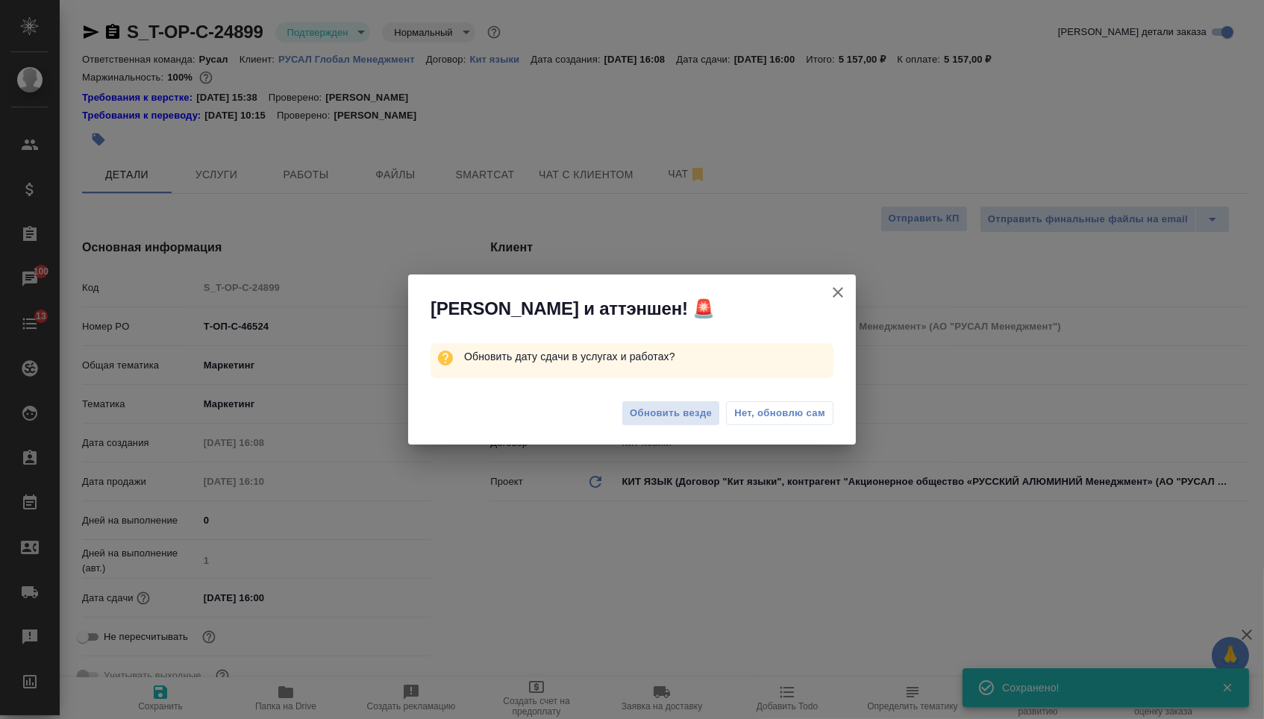
type textarea "x"
click at [651, 410] on span "Обновить везде" at bounding box center [671, 413] width 82 height 17
type input "[PERSON_NAME]"
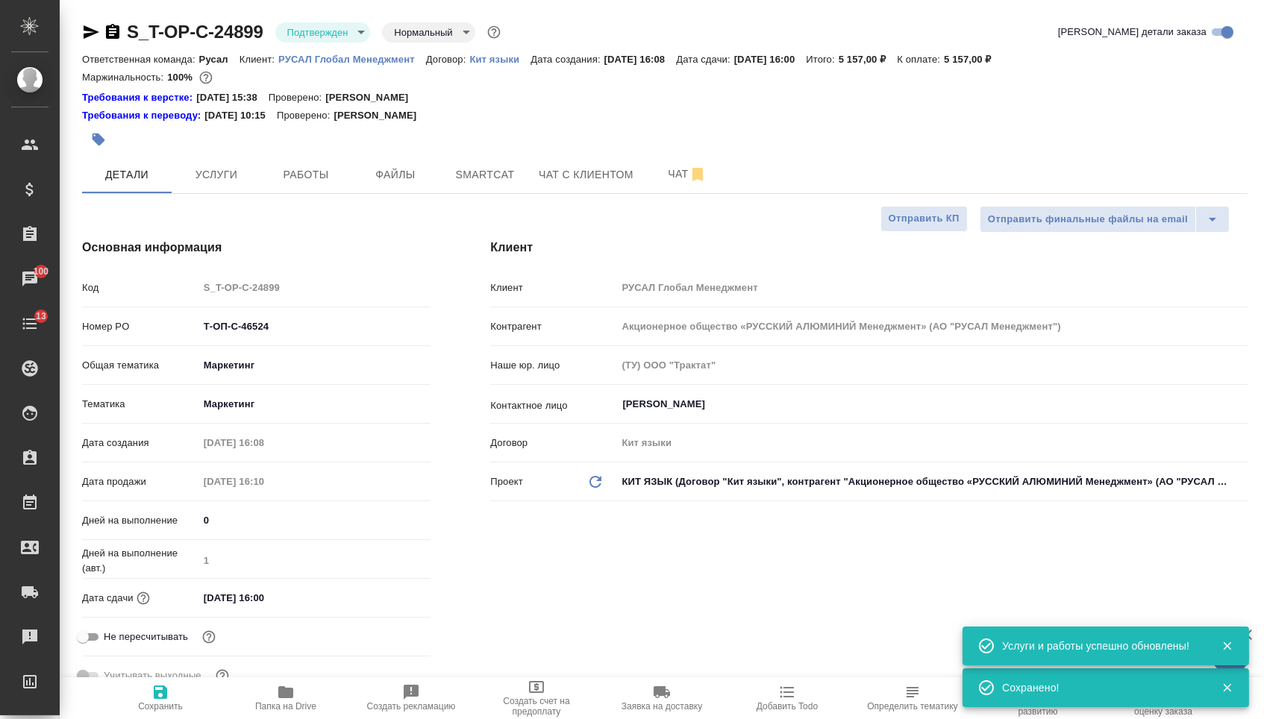
type textarea "x"
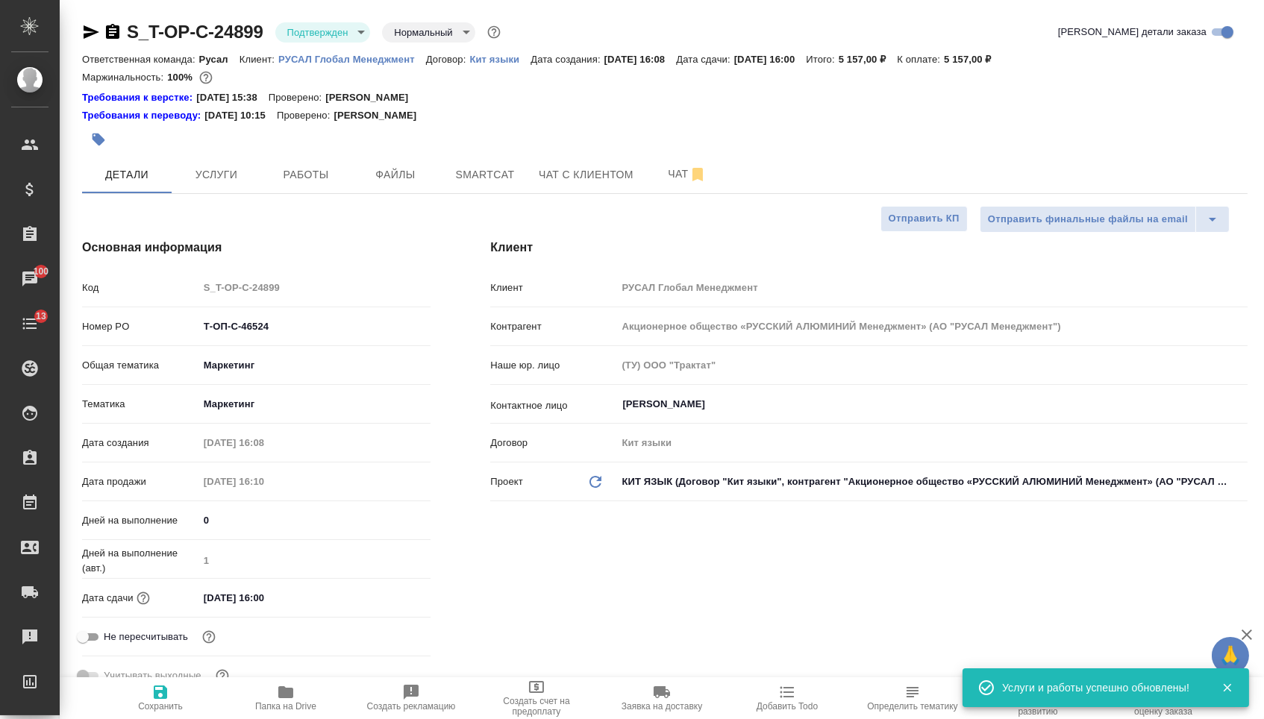
type textarea "x"
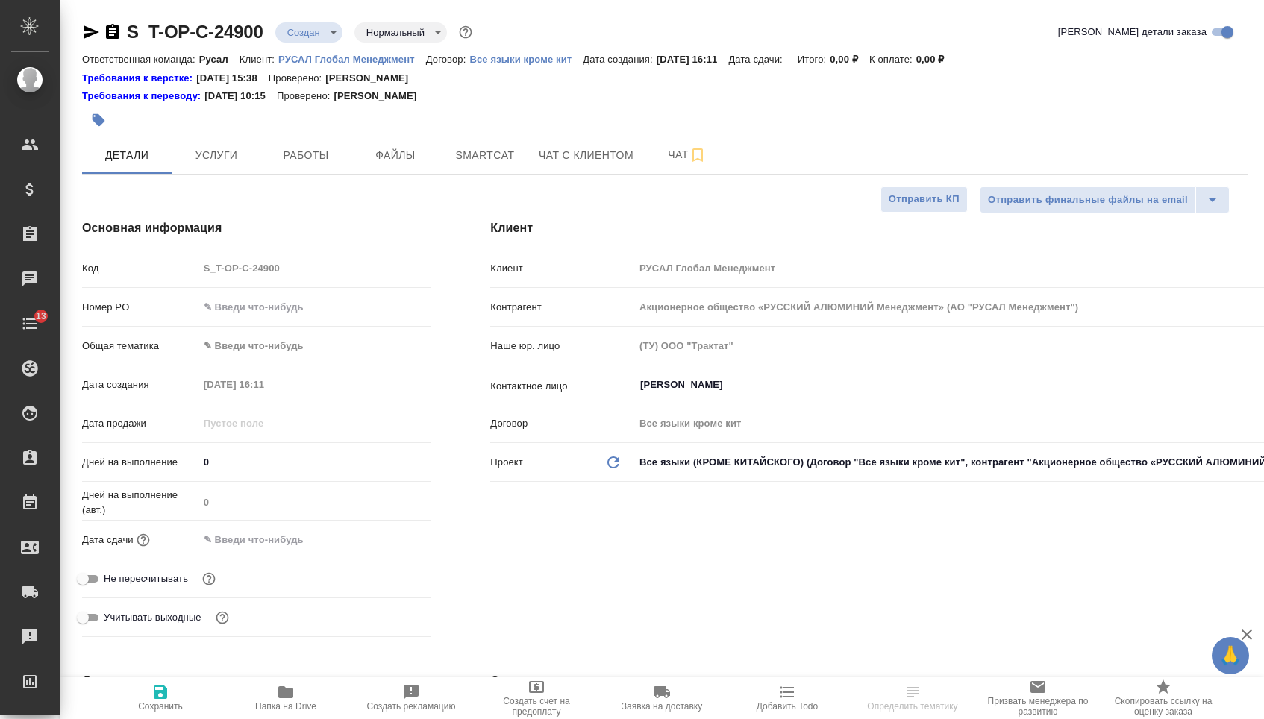
select select "RU"
type textarea "x"
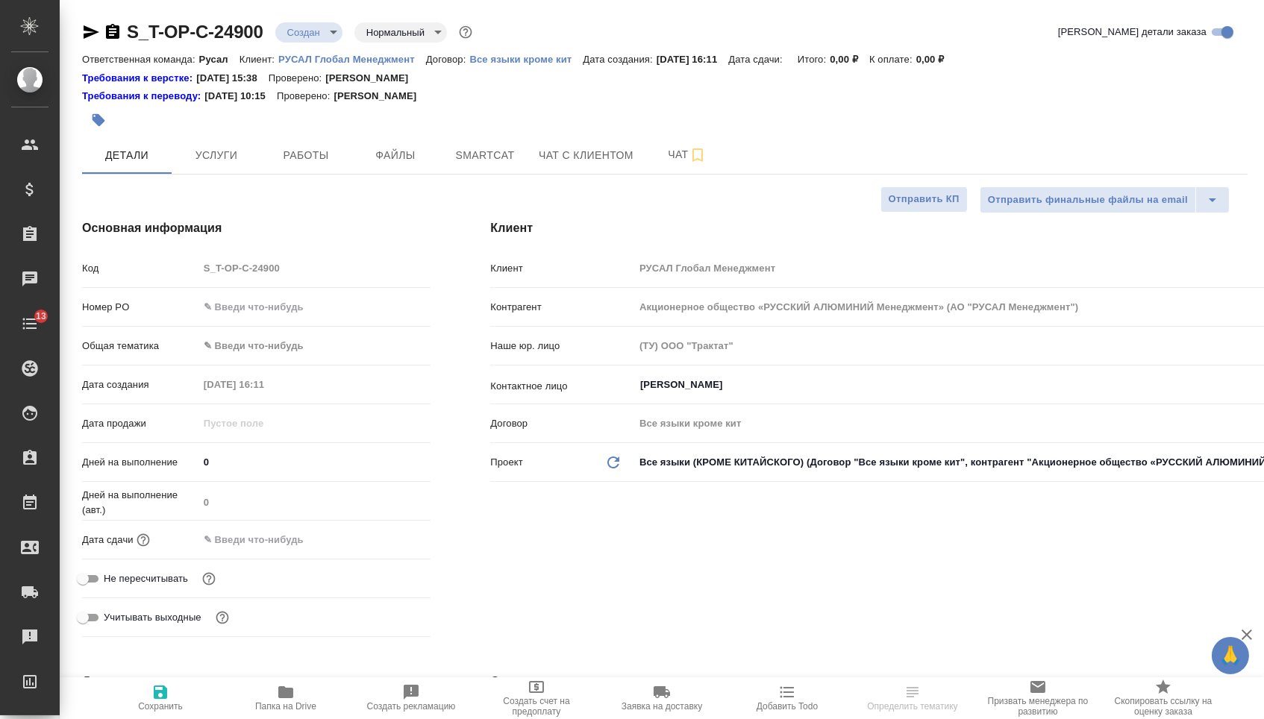
type textarea "x"
click at [298, 305] on input "text" at bounding box center [314, 307] width 231 height 22
paste input "Т-ОП-С-46525"
type input "Т-ОП-С-46525"
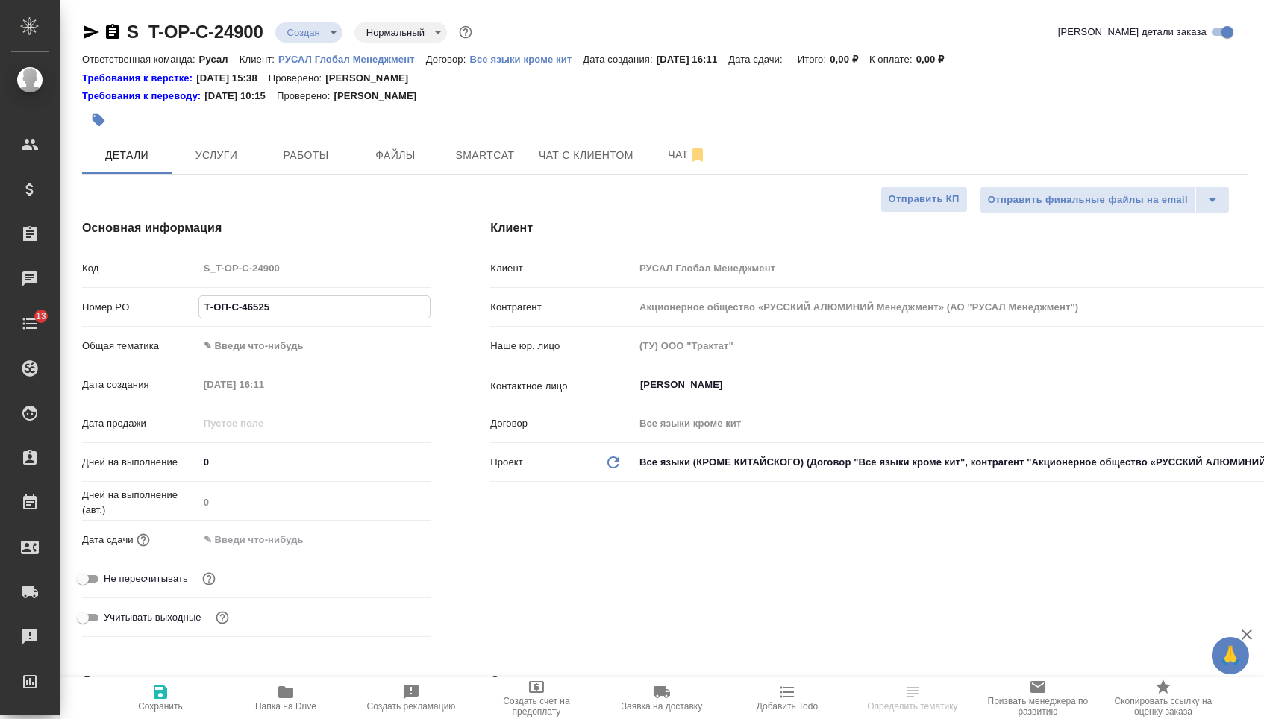
type textarea "x"
type input "Т-ОП-С-46525"
click at [304, 348] on body "🙏 .cls-1 fill:#fff; AWATERA Menshikova Aleksandra Клиенты Спецификации Заказы Ч…" at bounding box center [632, 359] width 1264 height 719
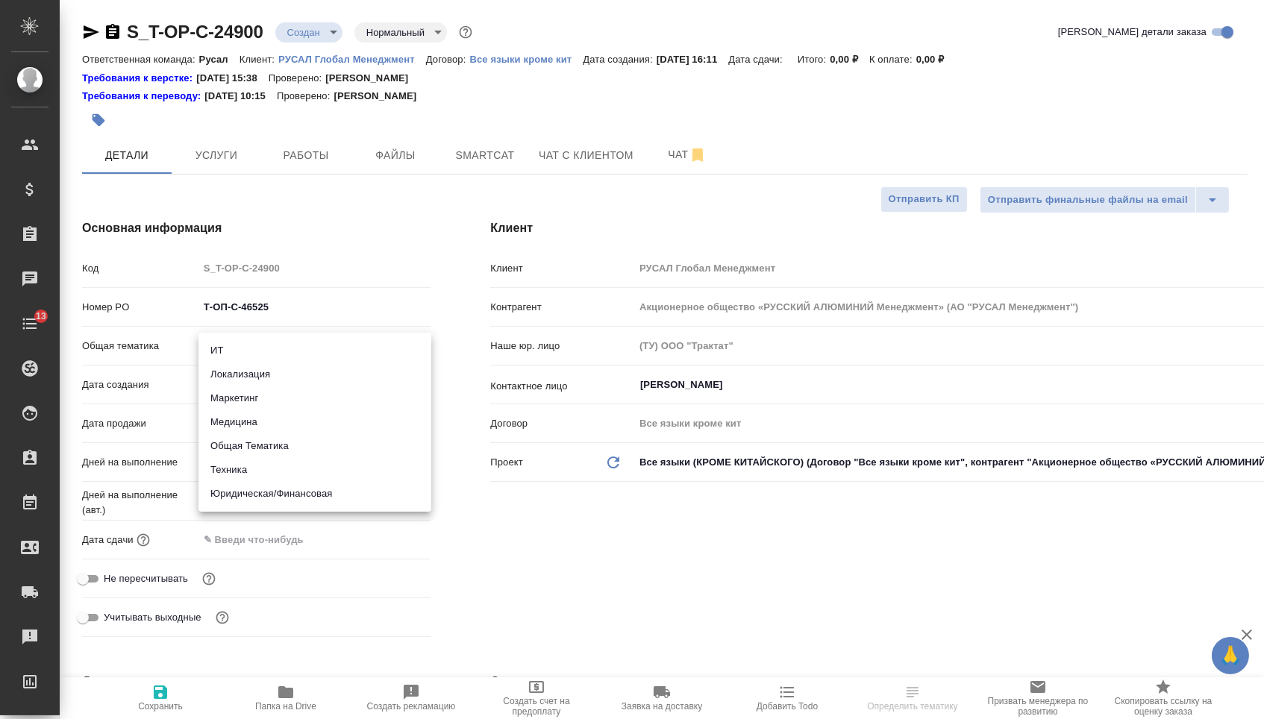
click at [284, 471] on li "Техника" at bounding box center [314, 470] width 233 height 24
type input "tech"
type textarea "x"
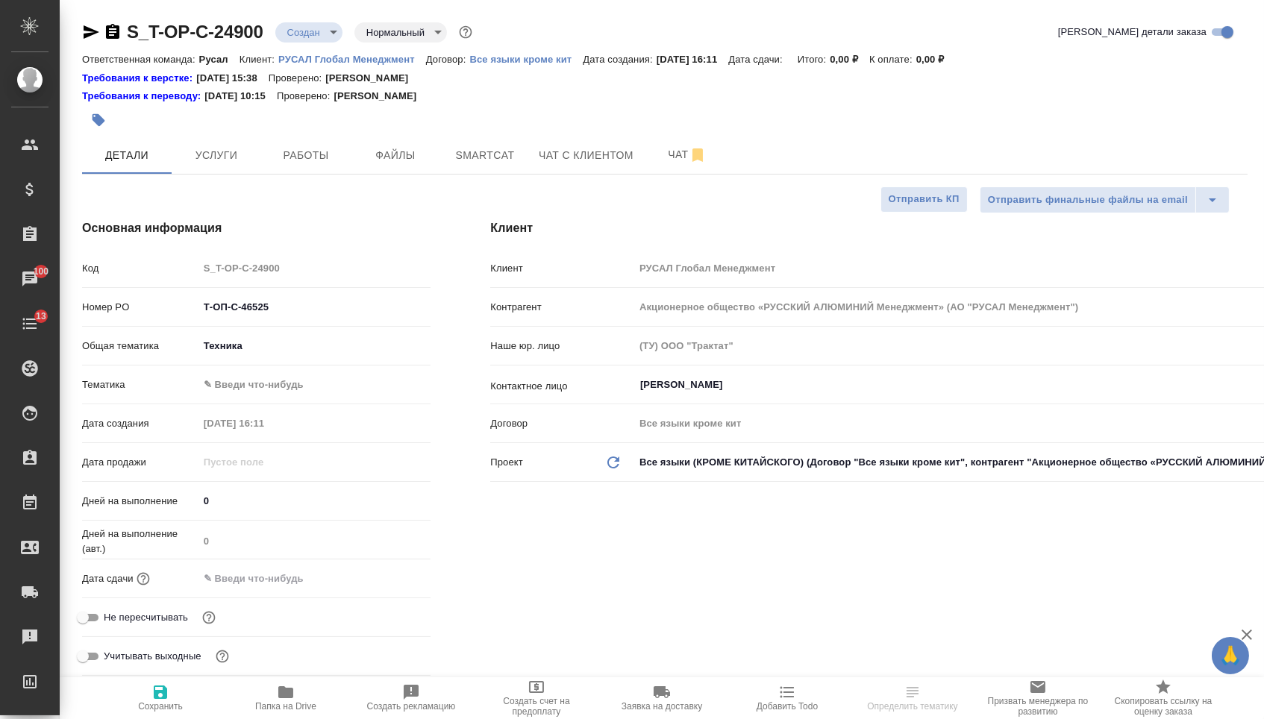
click at [277, 355] on body "🙏 .cls-1 fill:#fff; AWATERA Menshikova Aleksandra Клиенты Спецификации Заказы 1…" at bounding box center [632, 359] width 1264 height 719
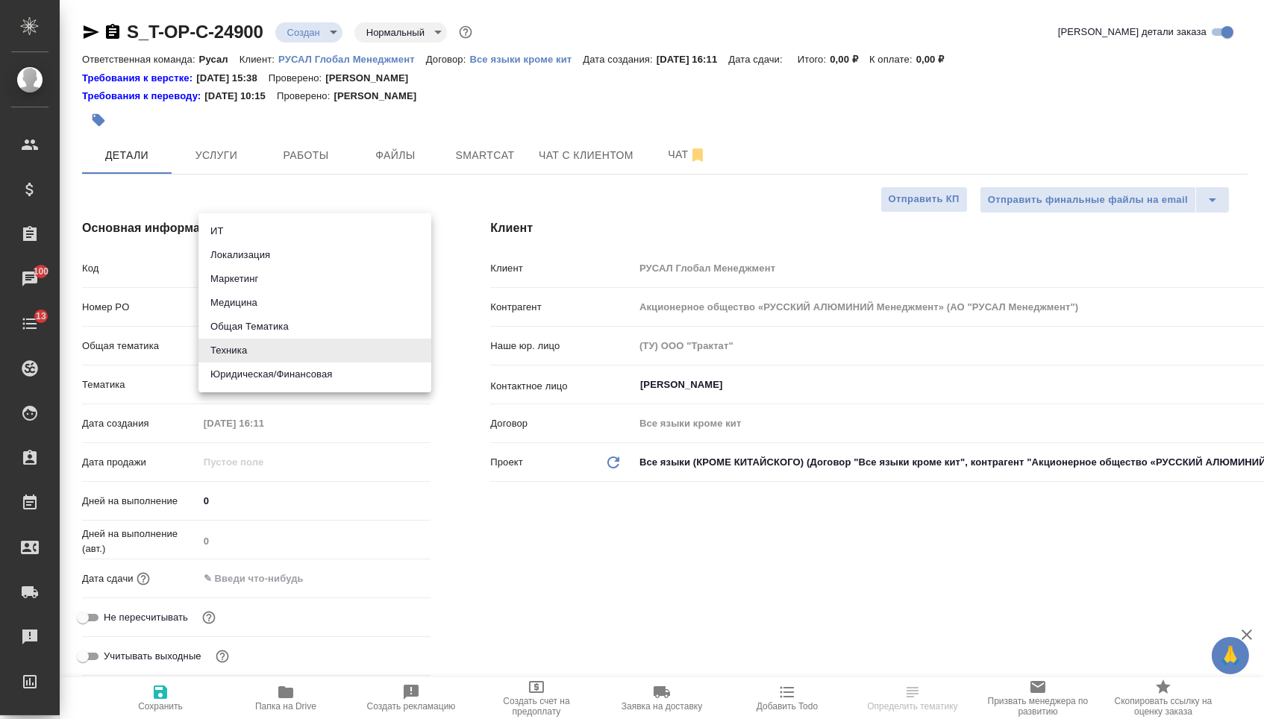
click at [257, 281] on li "Маркетинг" at bounding box center [314, 279] width 233 height 24
type input "marketing"
type textarea "x"
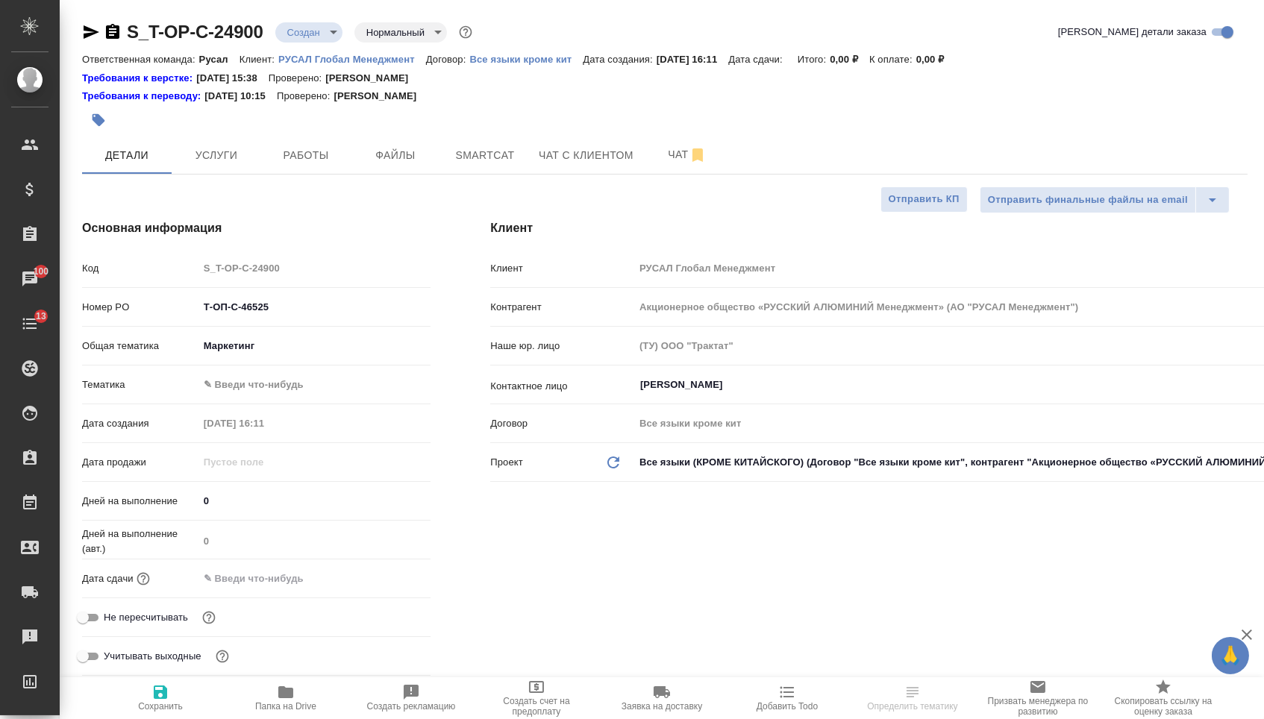
click at [257, 382] on body "🙏 .cls-1 fill:#fff; AWATERA Menshikova Aleksandra Клиенты Спецификации Заказы 1…" at bounding box center [632, 359] width 1264 height 719
click at [259, 411] on li "Маркетинг" at bounding box center [314, 413] width 233 height 24
type textarea "x"
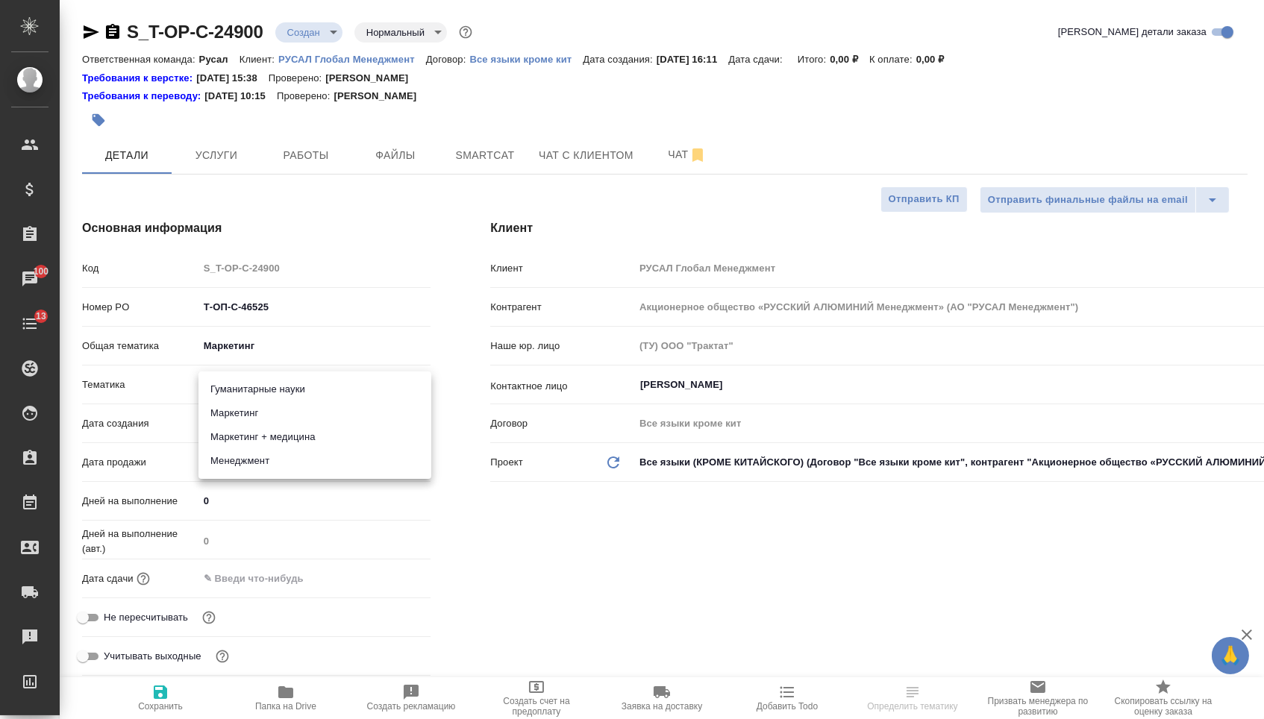
type input "5a8b8b956a9677013d343d63"
click at [266, 588] on input "text" at bounding box center [264, 579] width 131 height 22
click at [395, 587] on icon "button" at bounding box center [387, 578] width 18 height 18
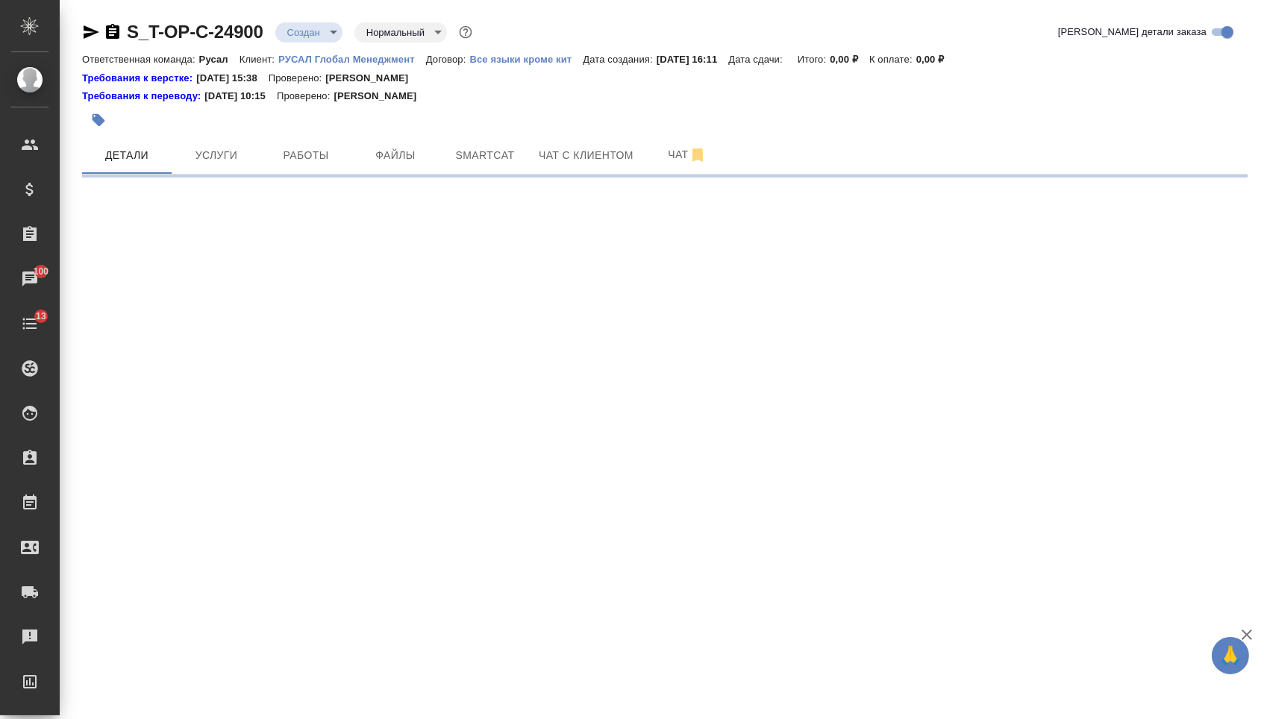
select select "RU"
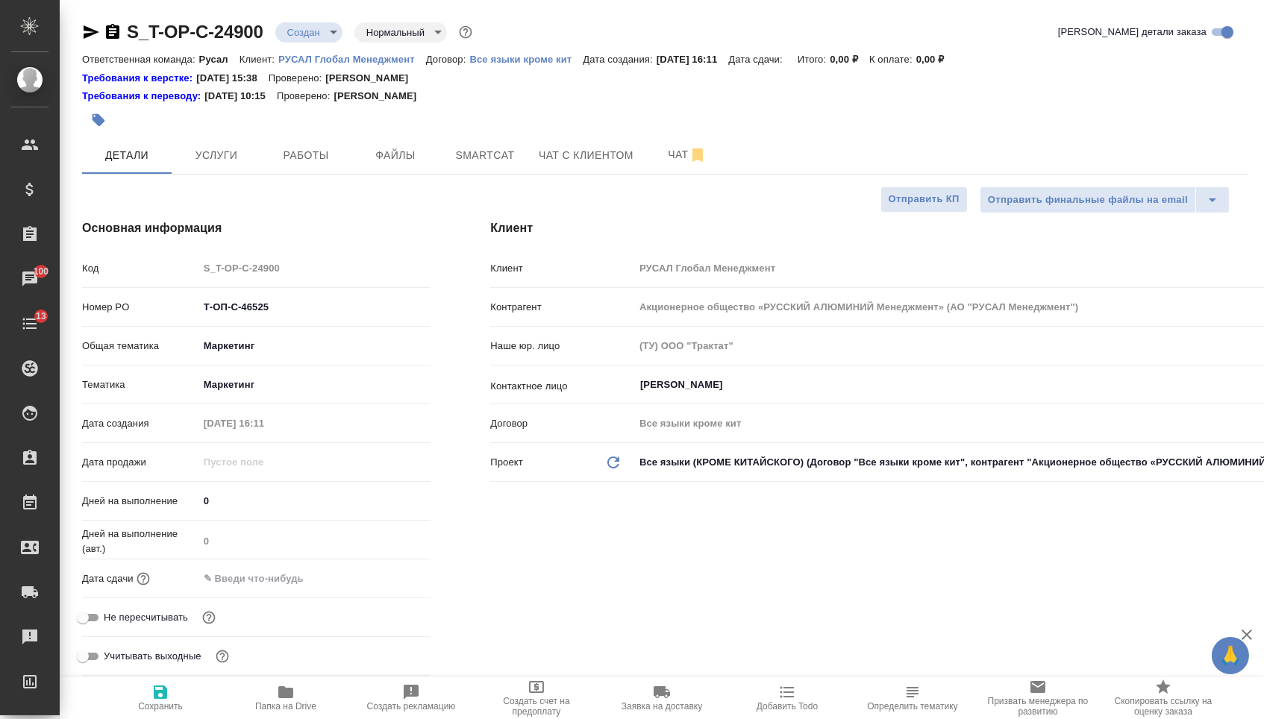
type textarea "x"
click at [285, 589] on input "text" at bounding box center [264, 579] width 131 height 22
click at [393, 586] on icon "button" at bounding box center [387, 578] width 18 height 18
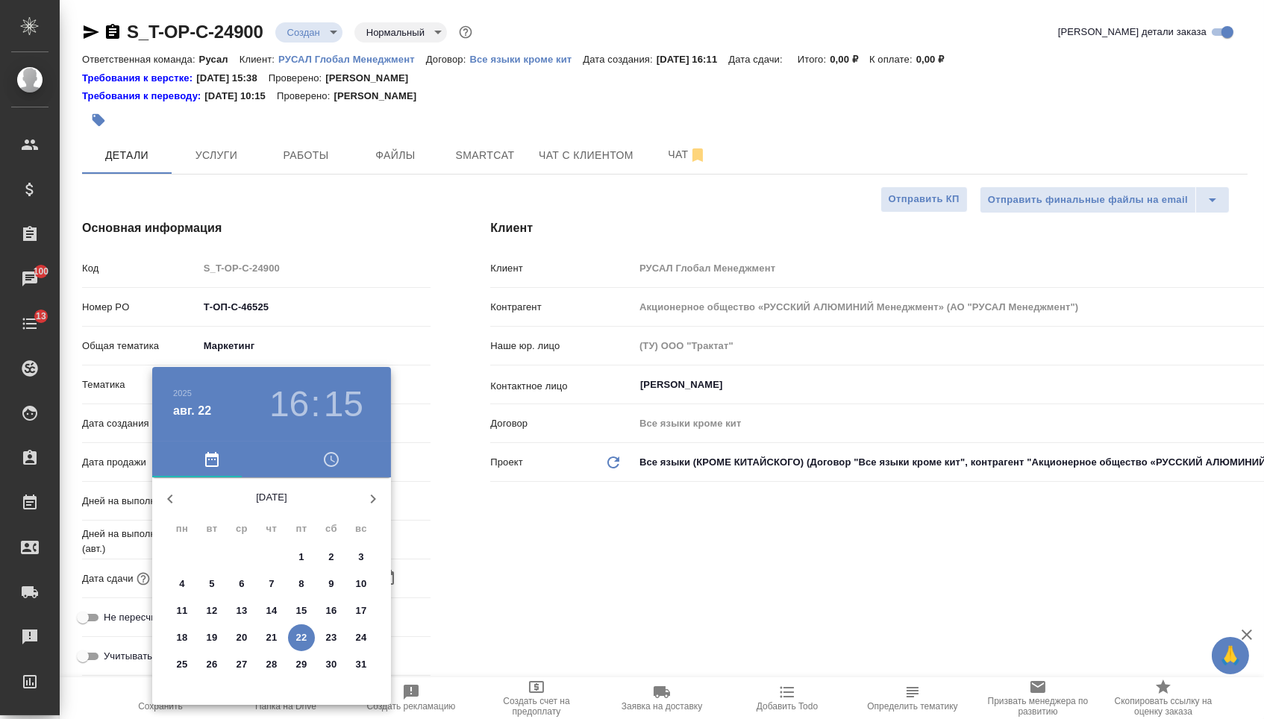
click at [183, 667] on p "25" at bounding box center [182, 664] width 11 height 15
type input "25.08.2025 16:15"
type textarea "x"
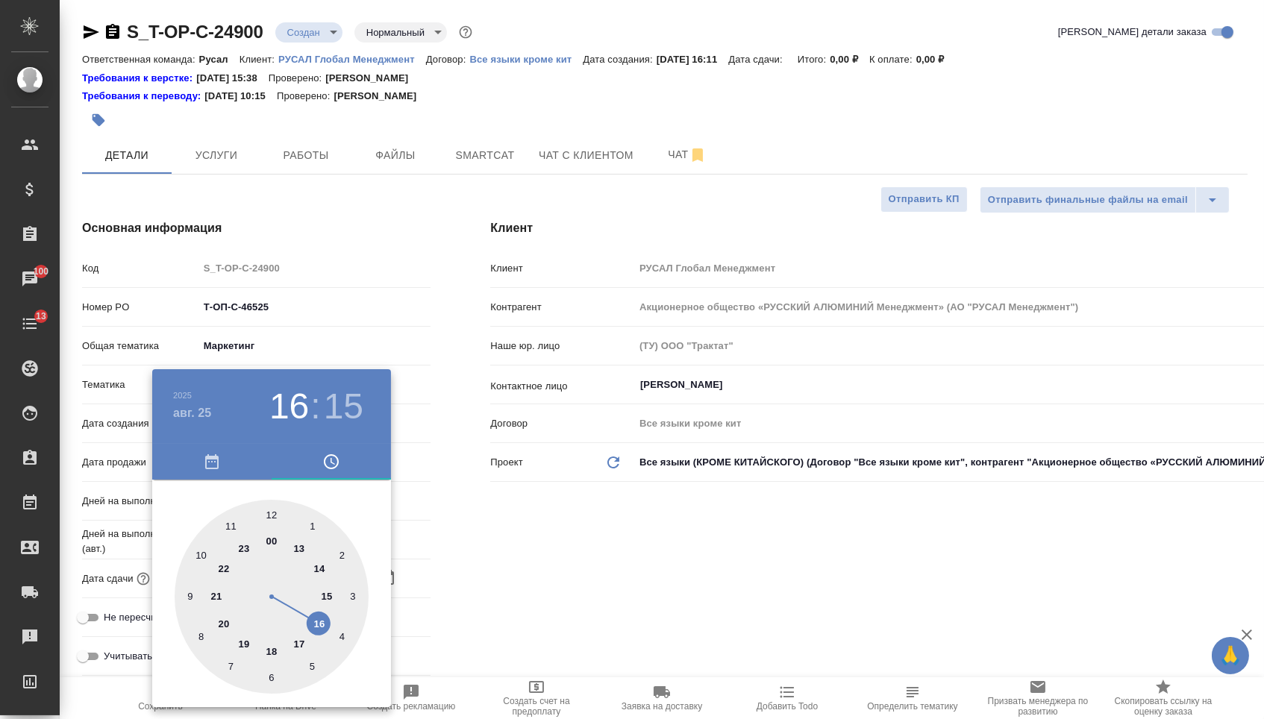
type textarea "x"
click at [314, 629] on div at bounding box center [272, 597] width 194 height 194
type textarea "x"
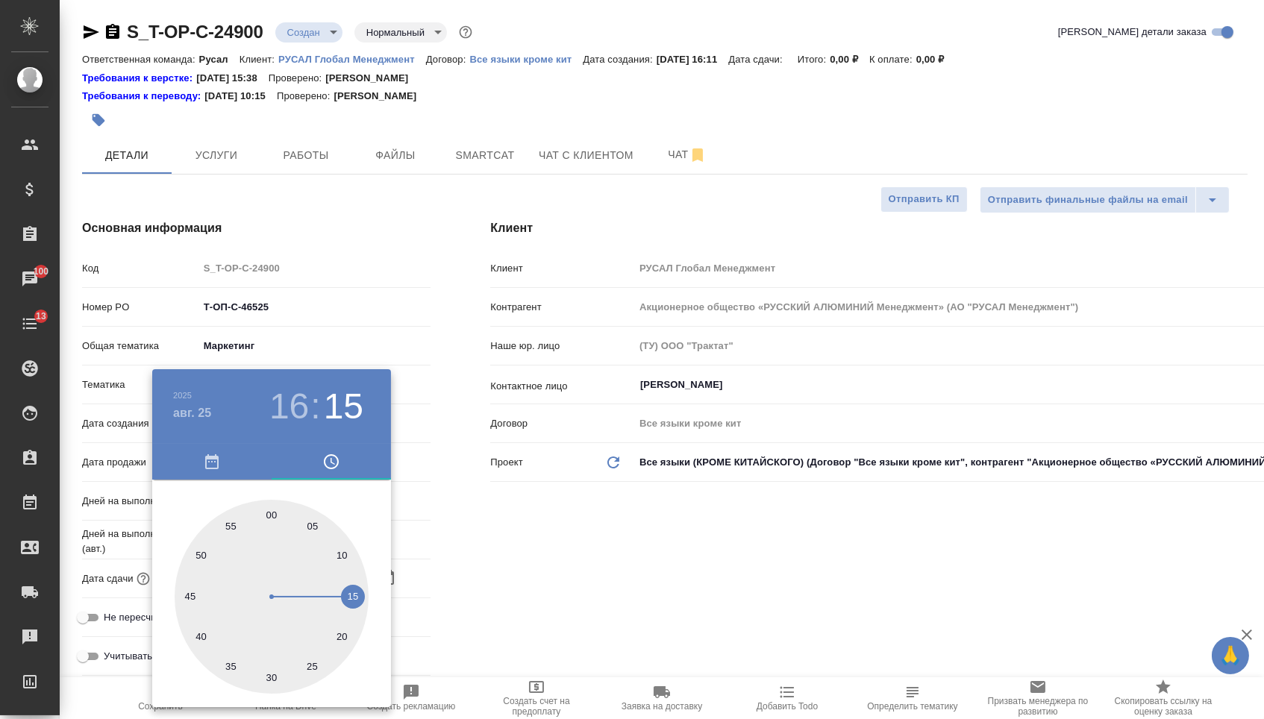
type textarea "x"
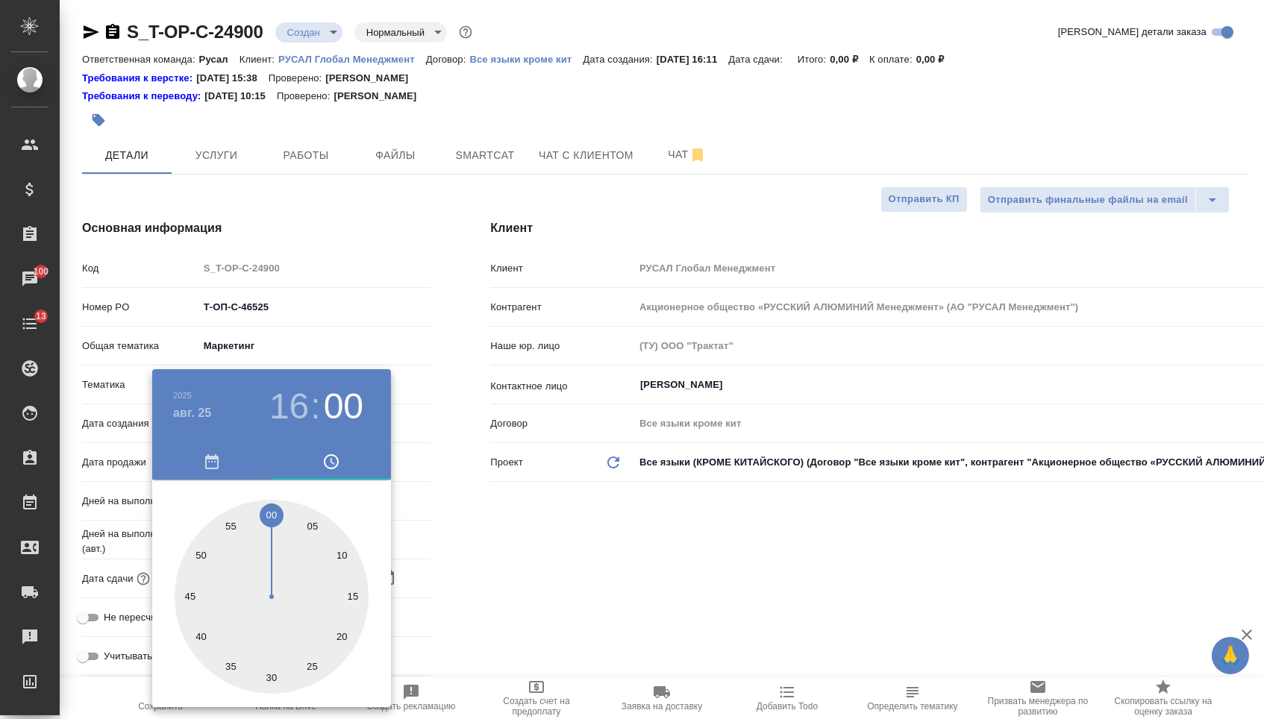
click at [269, 508] on div at bounding box center [272, 597] width 194 height 194
type input "25.08.2025 16:00"
type textarea "x"
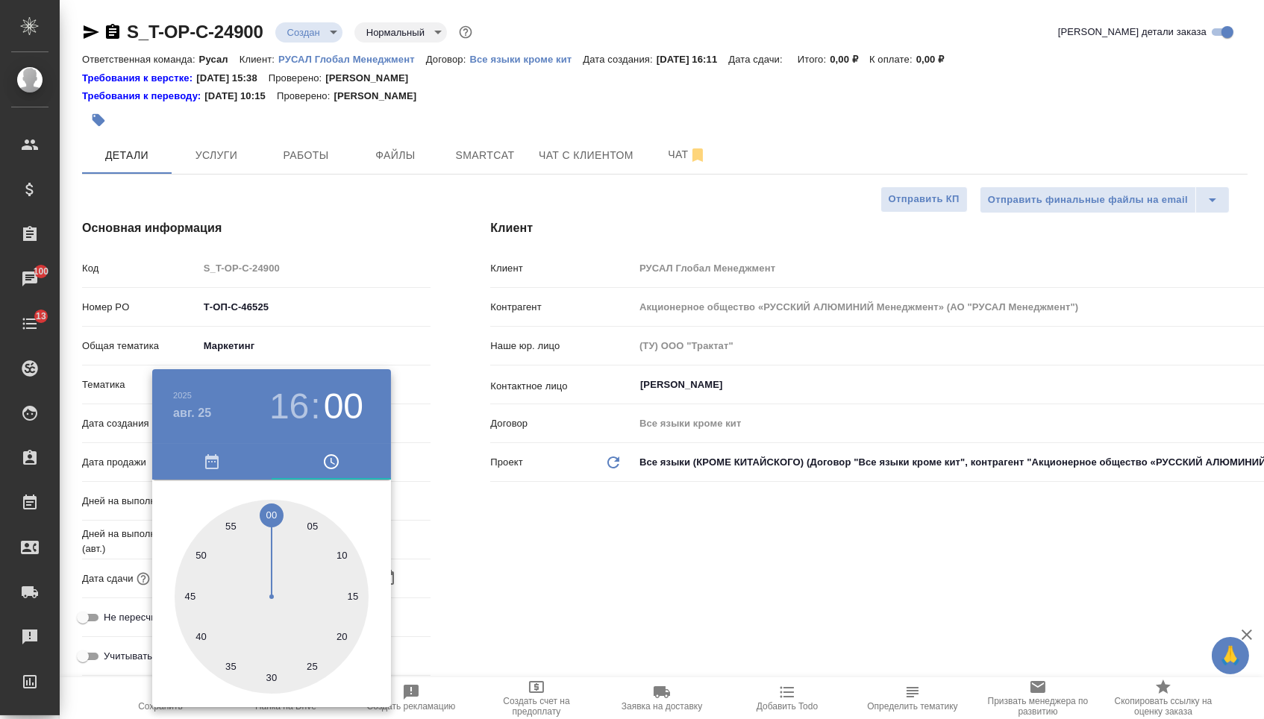
click at [506, 569] on div at bounding box center [632, 359] width 1264 height 719
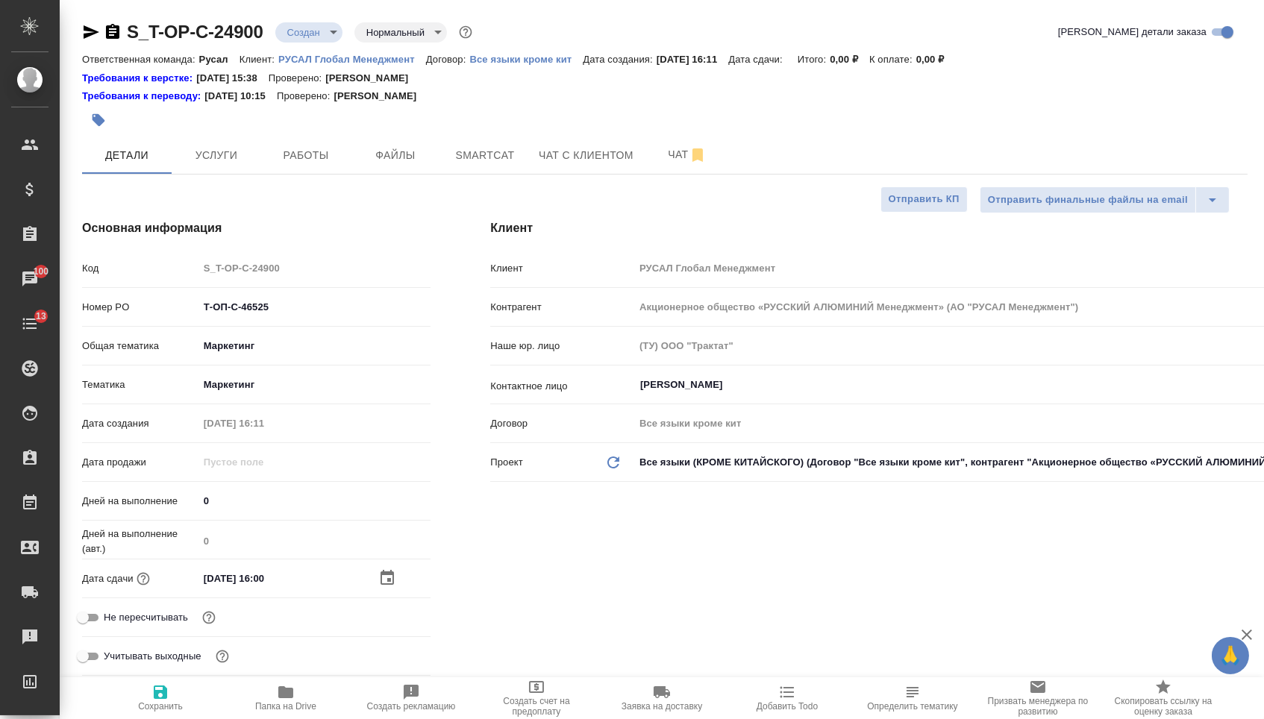
type textarea "x"
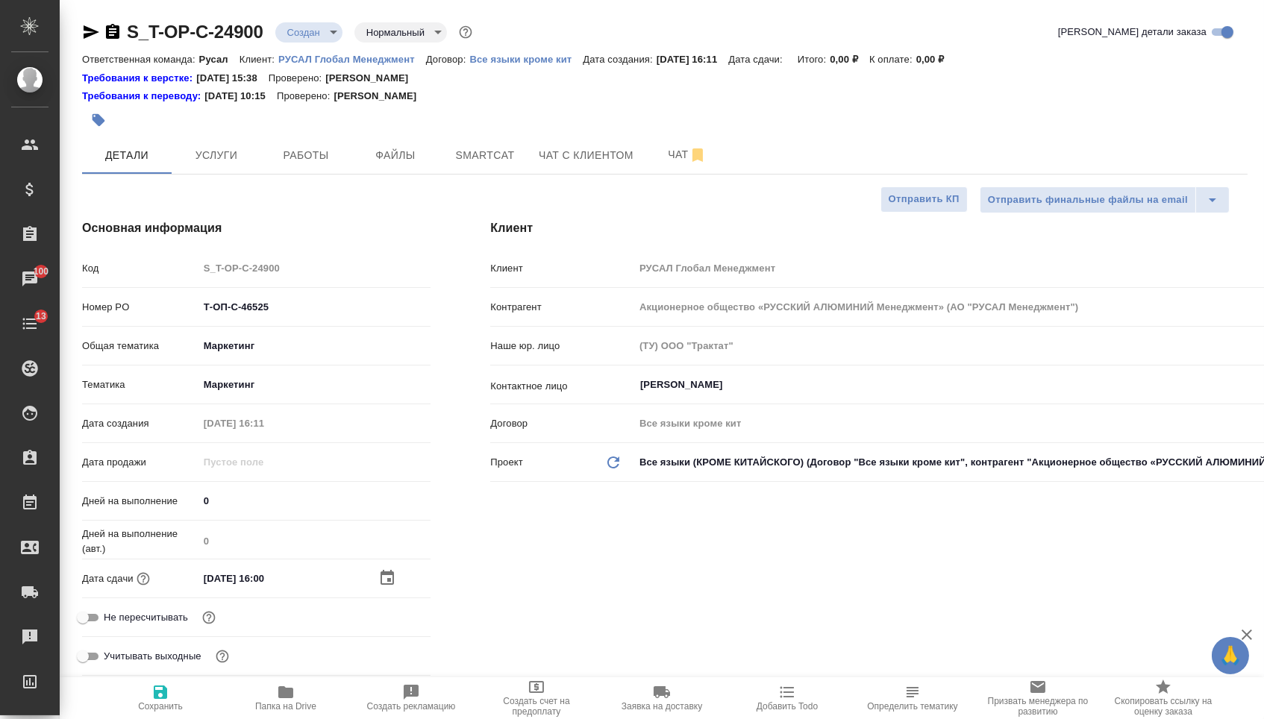
type textarea "x"
click at [123, 716] on button "Сохранить" at bounding box center [160, 698] width 125 height 42
type textarea "x"
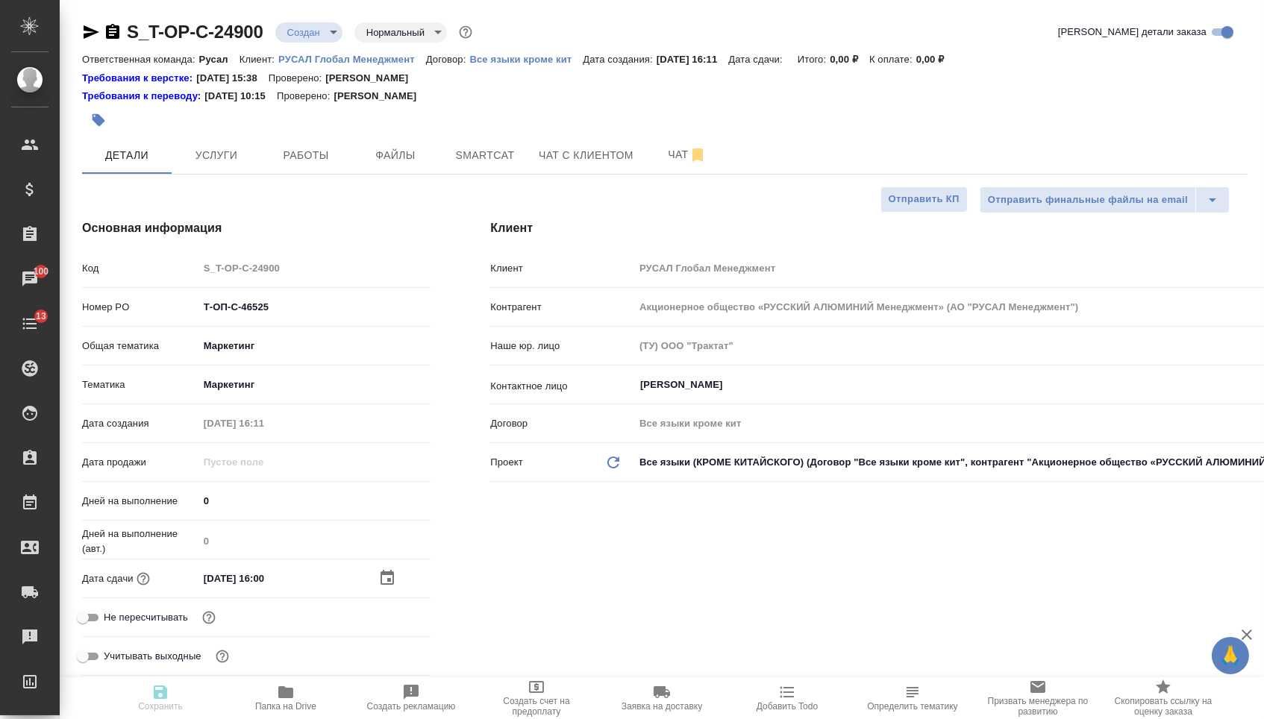
type textarea "x"
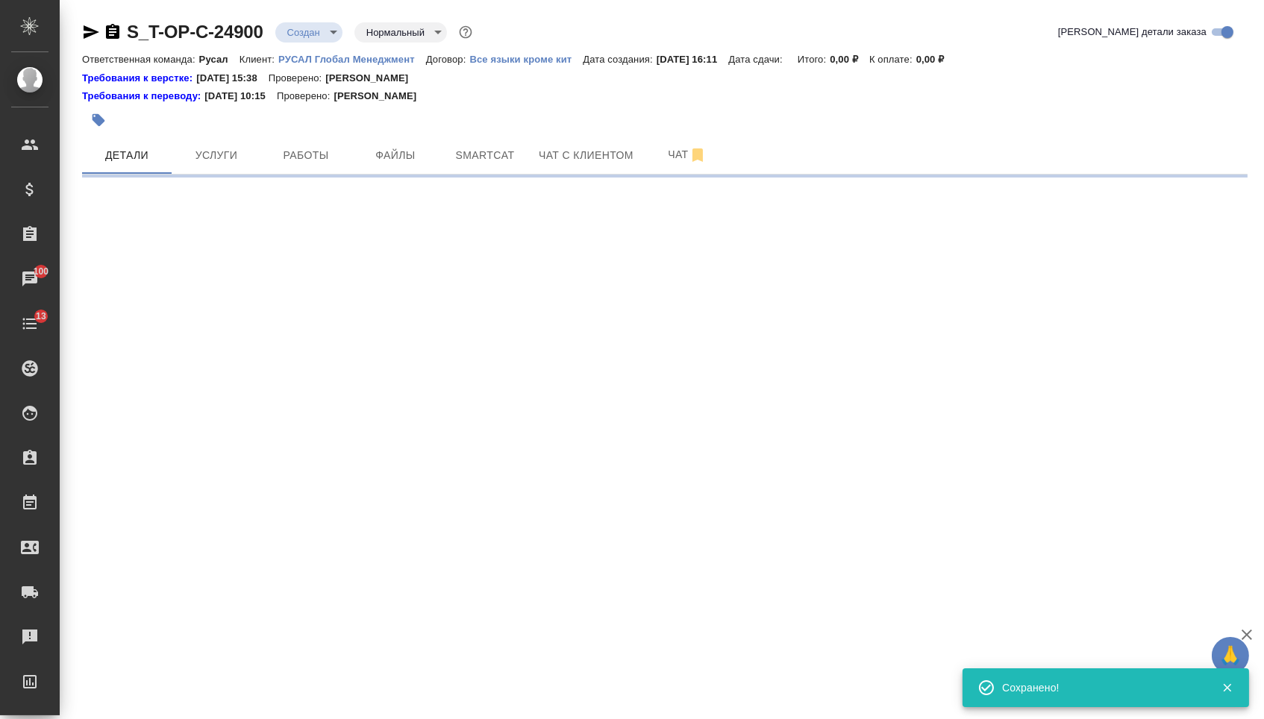
select select "RU"
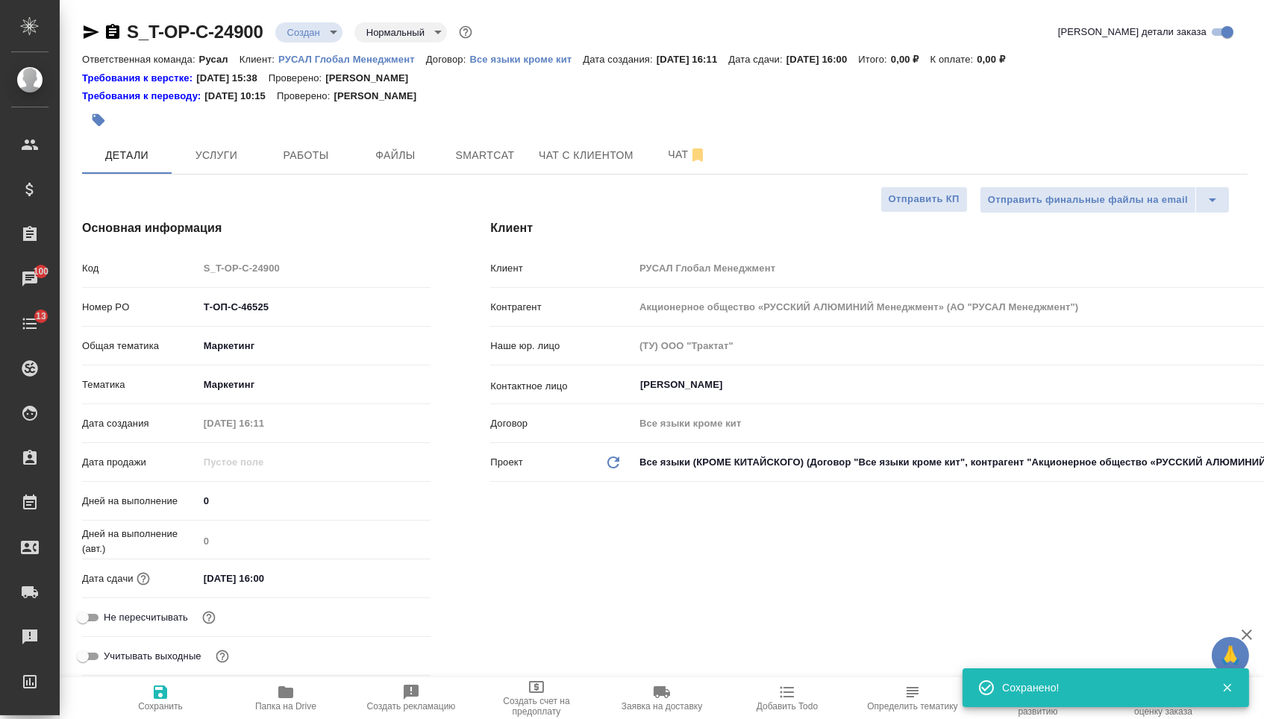
type textarea "x"
click at [456, 174] on button "Smartcat" at bounding box center [485, 155] width 90 height 37
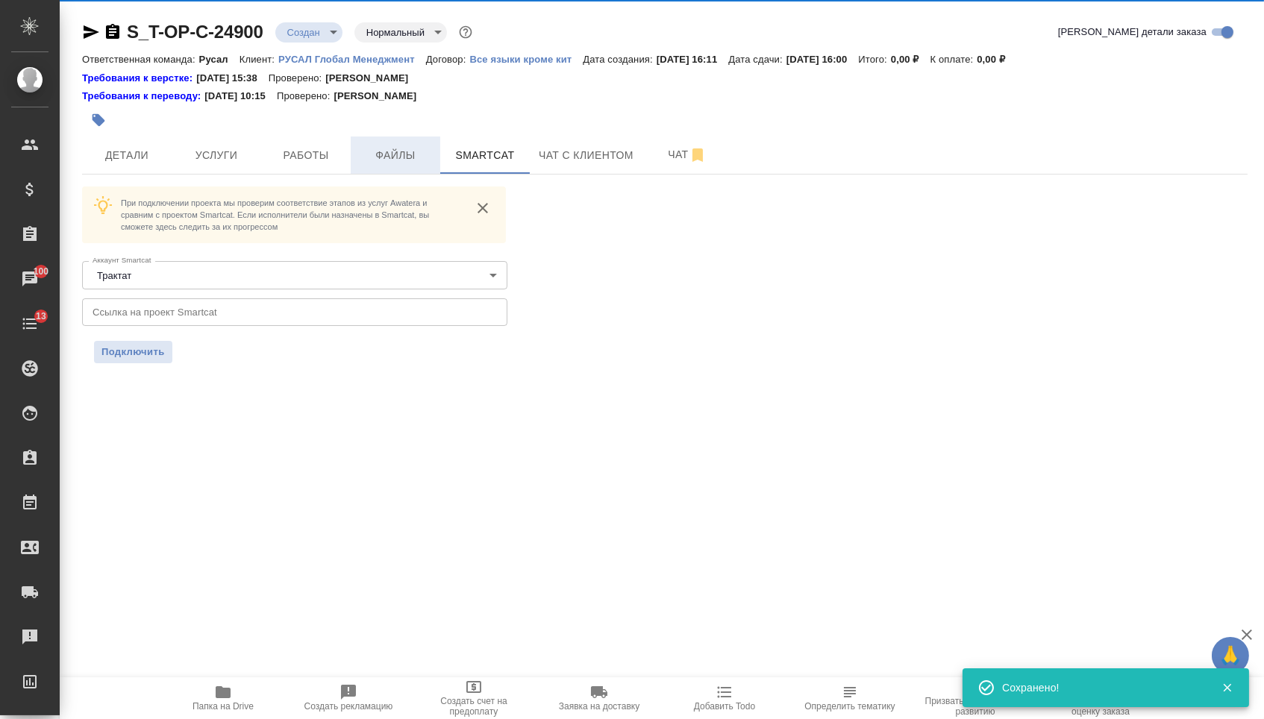
click at [386, 165] on span "Файлы" at bounding box center [396, 155] width 72 height 19
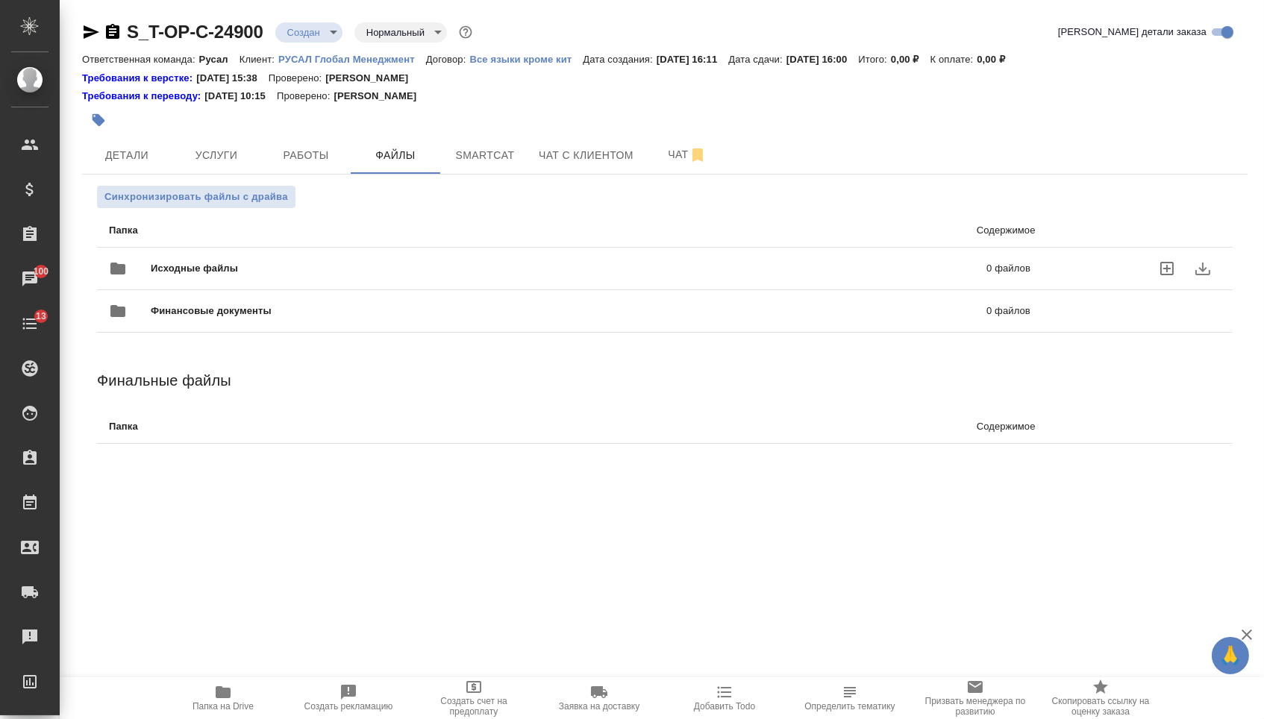
click at [391, 263] on div "Исходные файлы 0 файлов" at bounding box center [569, 269] width 921 height 36
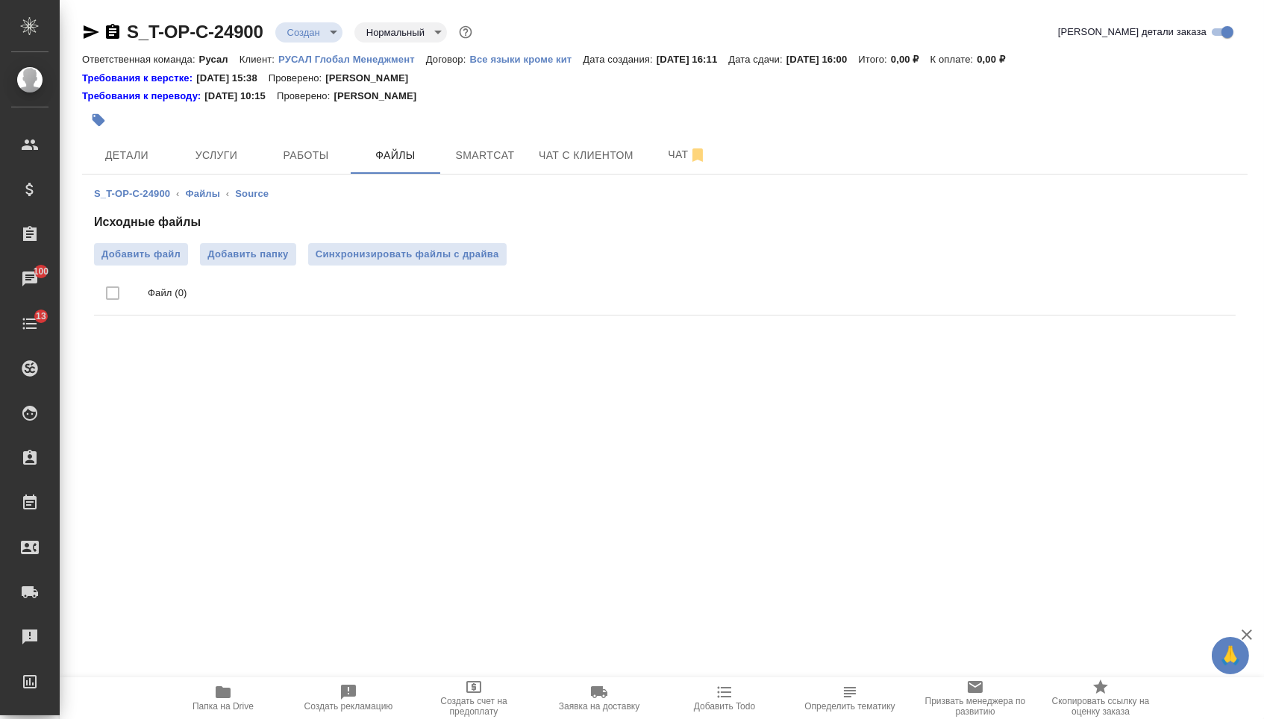
click at [158, 244] on div "Исходные файлы Добавить файл Добавить папку Синхронизировать файлы с драйва Фай…" at bounding box center [665, 267] width 1142 height 108
click at [171, 272] on li "Файл (0)" at bounding box center [665, 294] width 1142 height 44
click at [167, 256] on span "Добавить файл" at bounding box center [140, 254] width 79 height 15
click at [0, 0] on input "Добавить файл" at bounding box center [0, 0] width 0 height 0
click at [181, 157] on span "Услуги" at bounding box center [217, 155] width 72 height 19
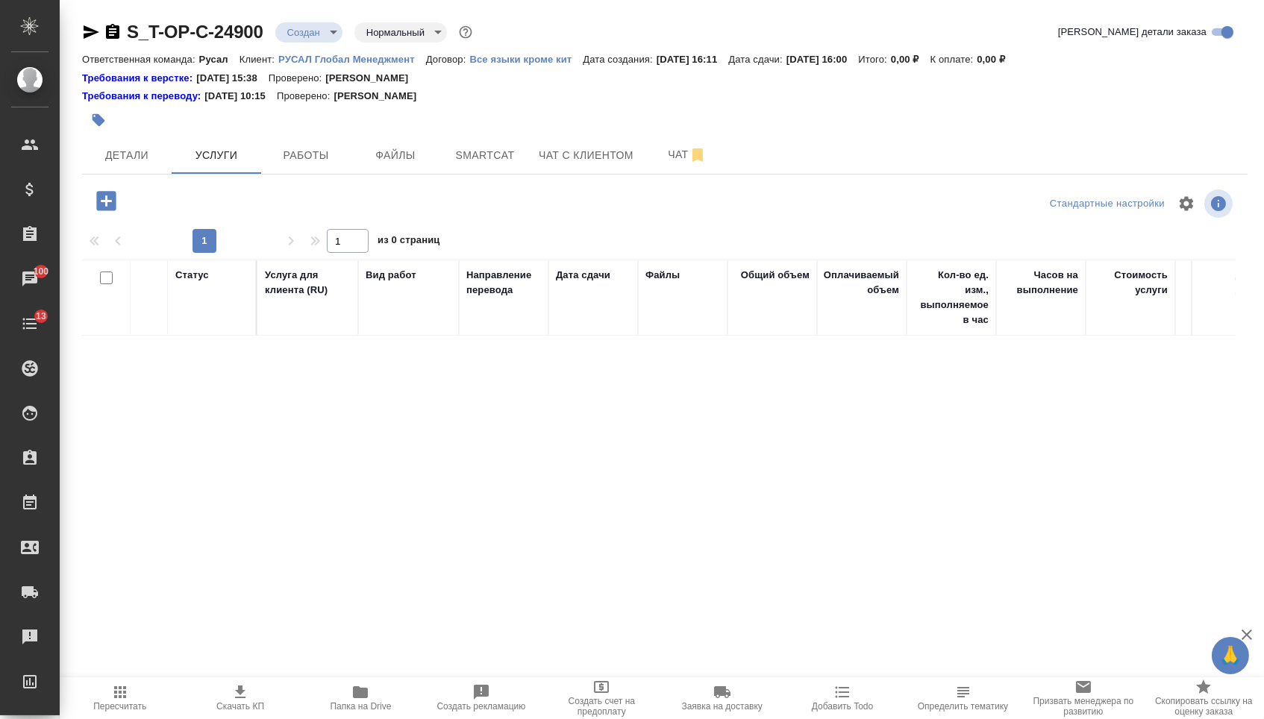
click at [113, 199] on icon "button" at bounding box center [105, 200] width 19 height 19
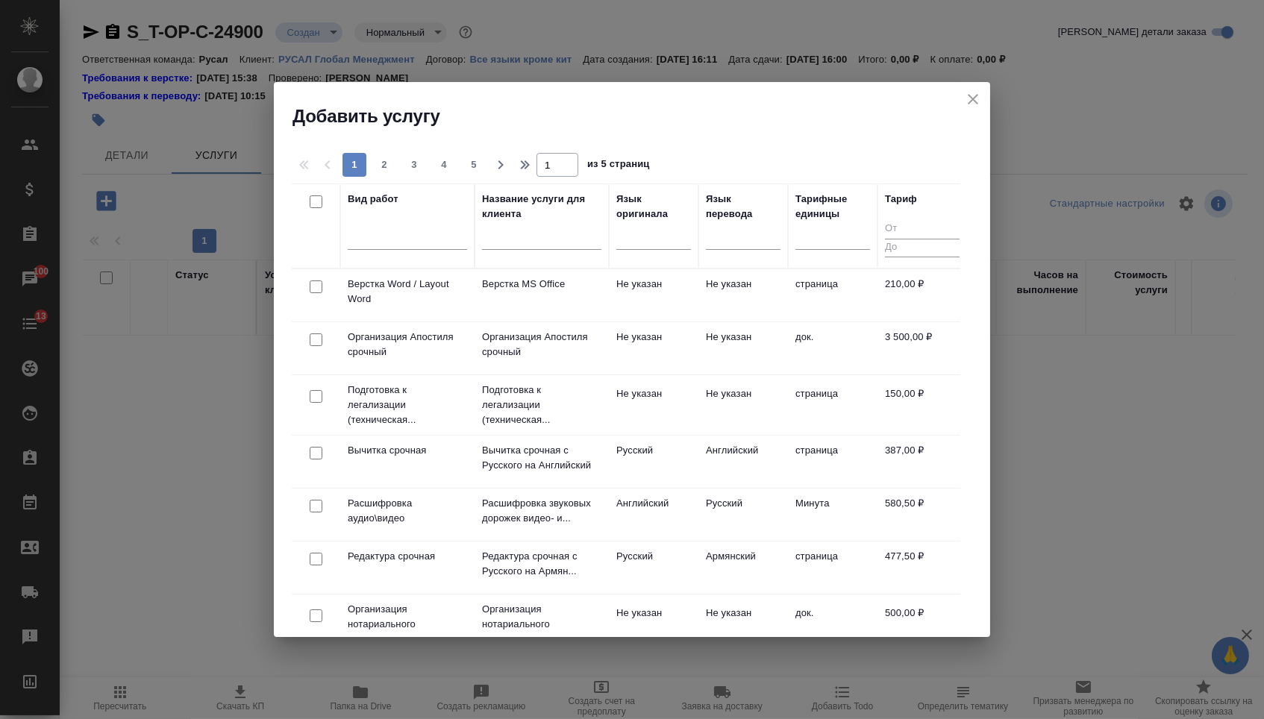
drag, startPoint x: 669, startPoint y: 237, endPoint x: 668, endPoint y: 253, distance: 15.7
click at [668, 238] on div at bounding box center [653, 236] width 75 height 22
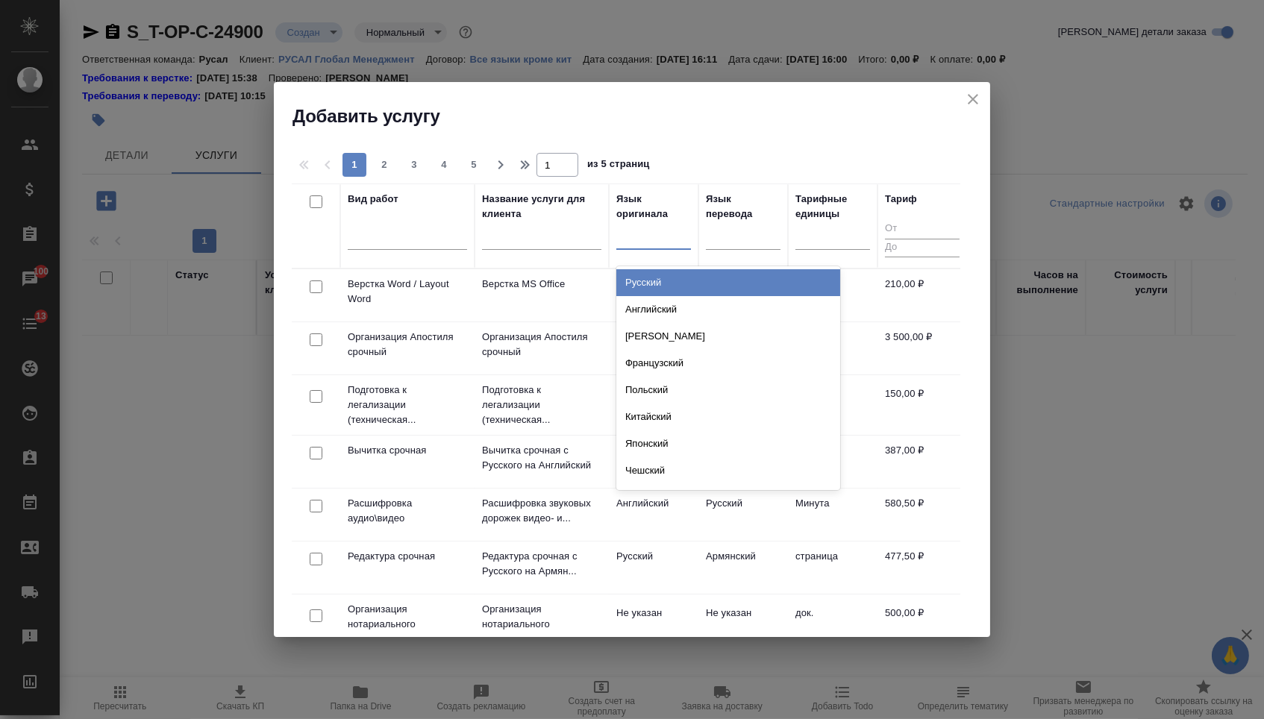
click at [666, 274] on div "Русский" at bounding box center [728, 282] width 224 height 27
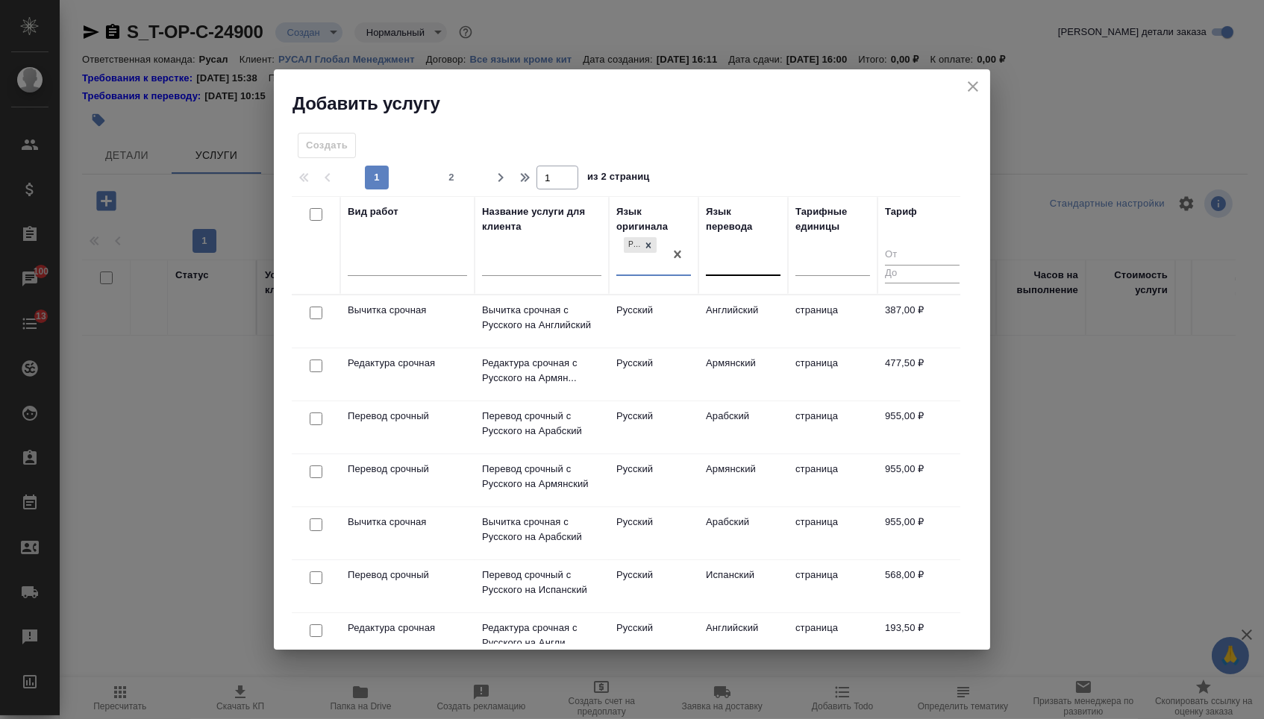
click at [724, 264] on div at bounding box center [743, 262] width 75 height 22
type input "порт"
click at [751, 307] on div "Португальский" at bounding box center [818, 308] width 224 height 27
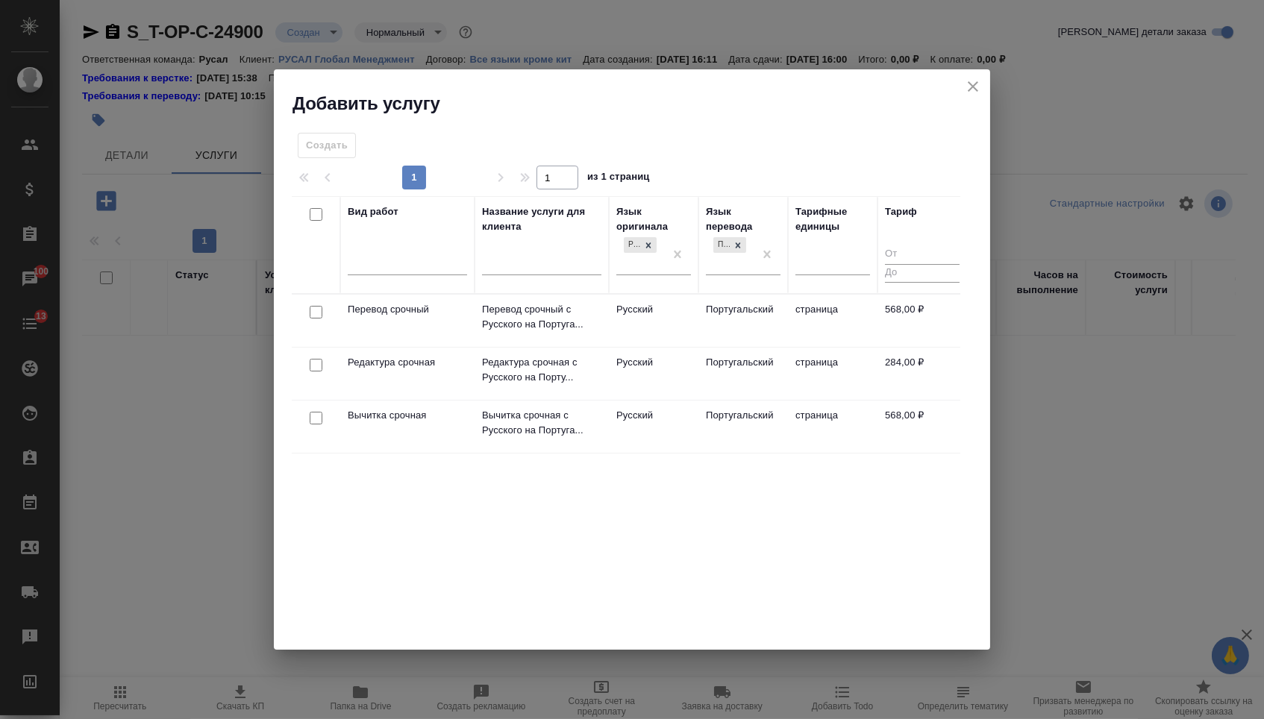
click at [310, 310] on input "checkbox" at bounding box center [316, 312] width 13 height 13
checkbox input "true"
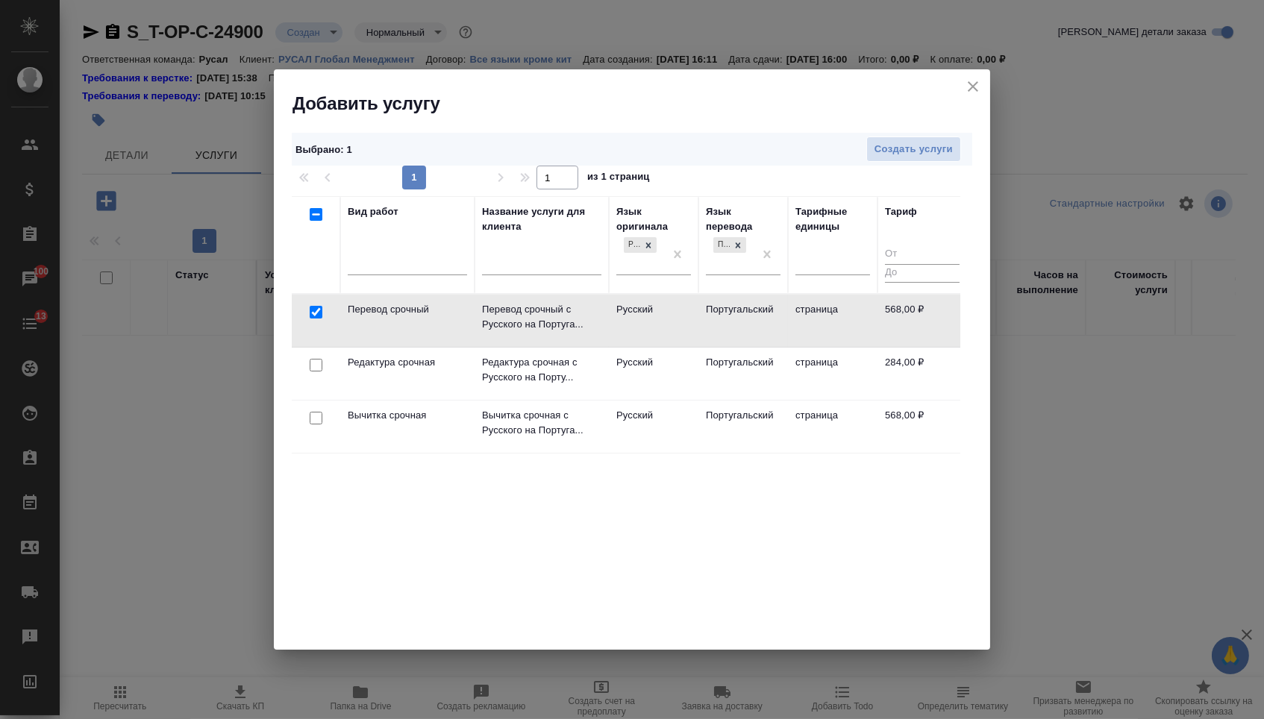
click at [316, 360] on input "checkbox" at bounding box center [316, 365] width 13 height 13
checkbox input "true"
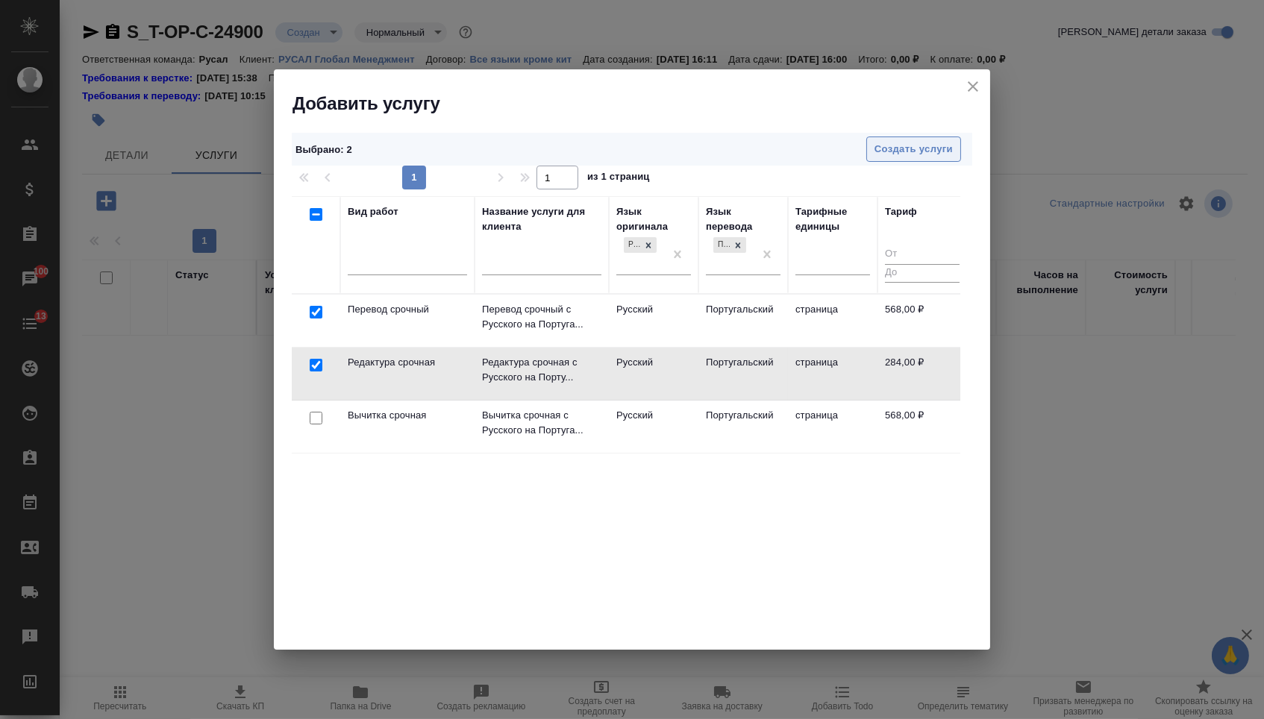
click at [882, 154] on span "Создать услуги" at bounding box center [913, 149] width 78 height 17
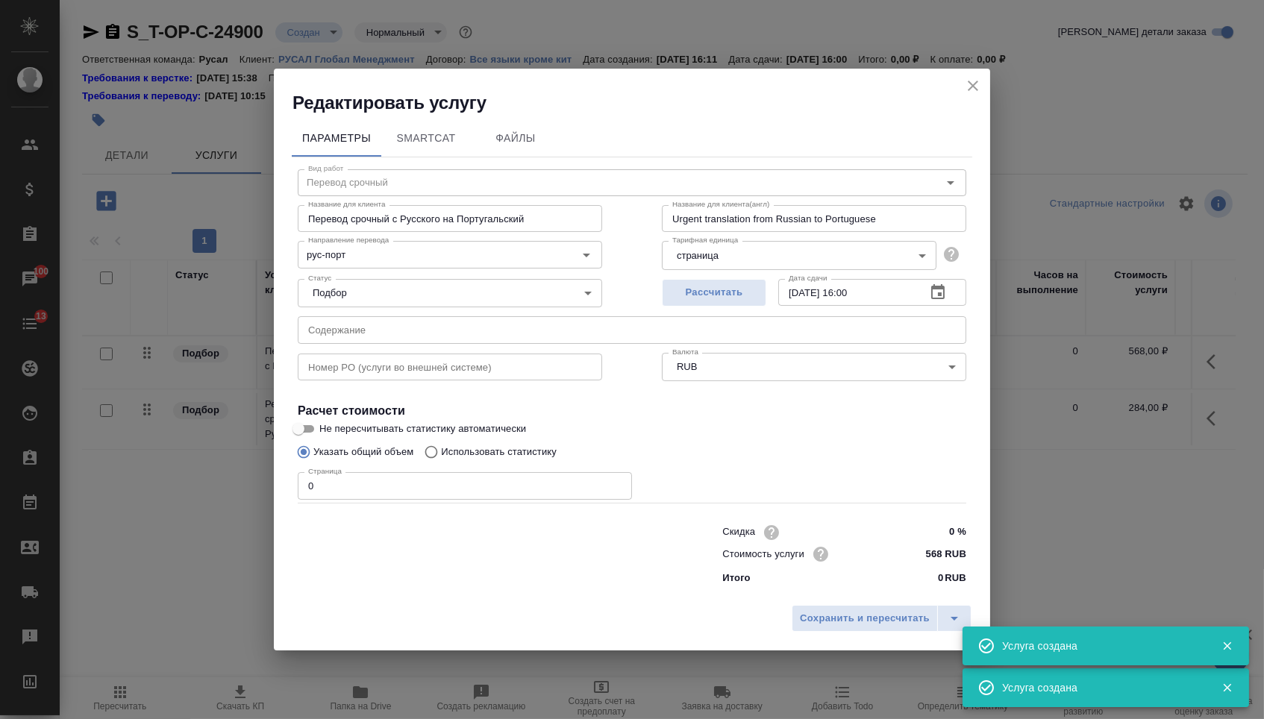
type input "Перевод срочный"
type input "Перевод срочный с Русского на Португальский"
type input "Urgent translation from Russian to Portuguese"
type input "568 RUB"
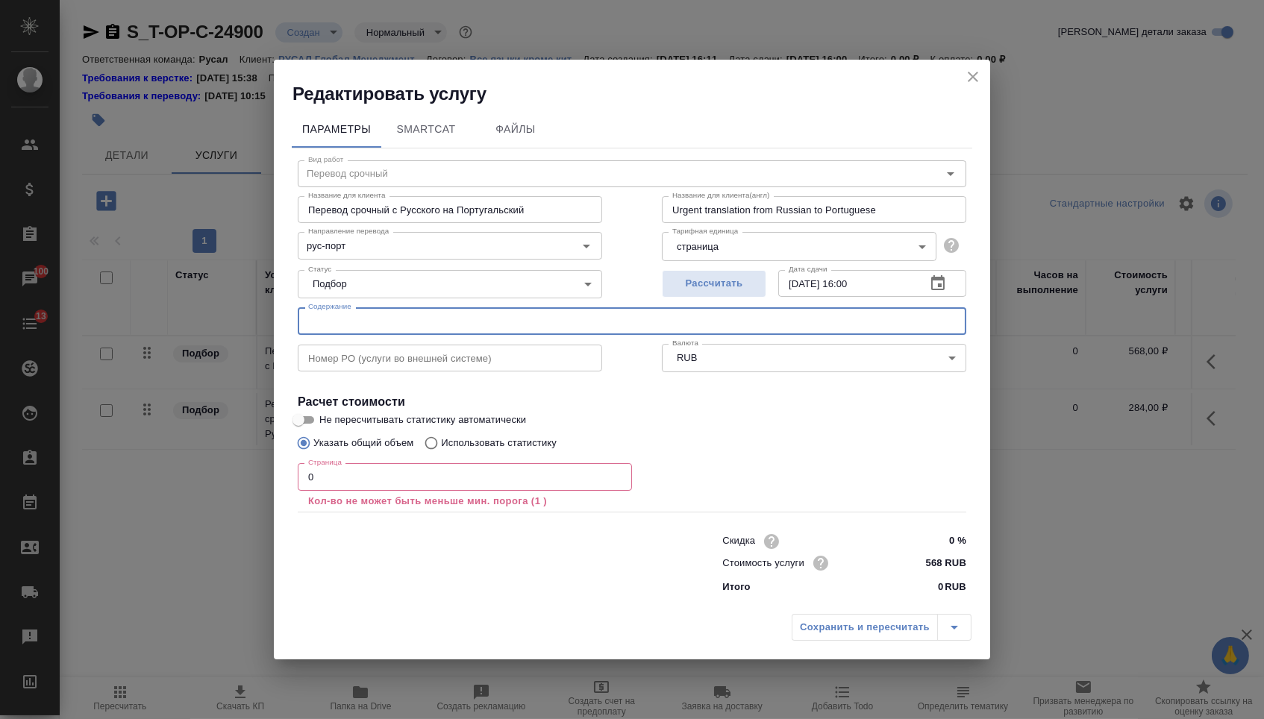
click at [488, 329] on input "text" at bounding box center [632, 320] width 669 height 27
click at [357, 321] on input "text" at bounding box center [632, 320] width 669 height 27
paste input "Уведомление о декларировании КИ_fin"
type input "Уведомление о декларировании КИ_fin"
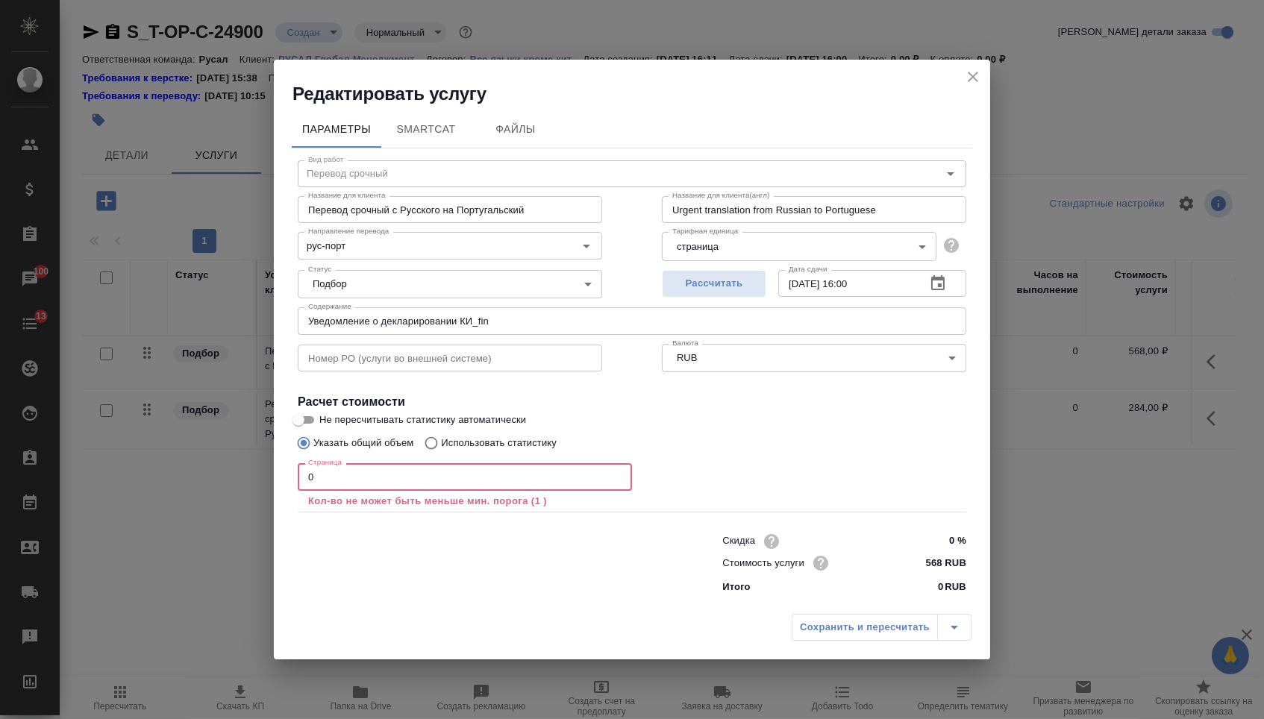
click at [326, 481] on input "0" at bounding box center [465, 476] width 334 height 27
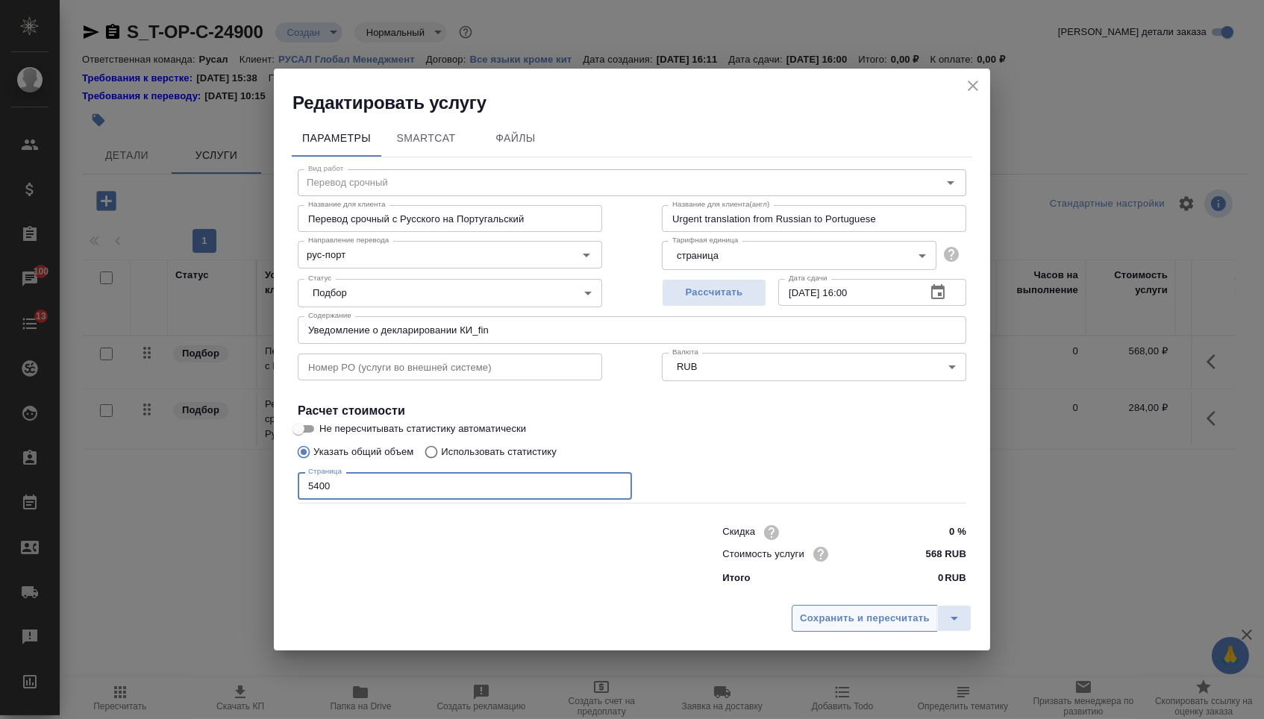
type input "5400"
click at [830, 624] on span "Сохранить и пересчитать" at bounding box center [865, 618] width 130 height 17
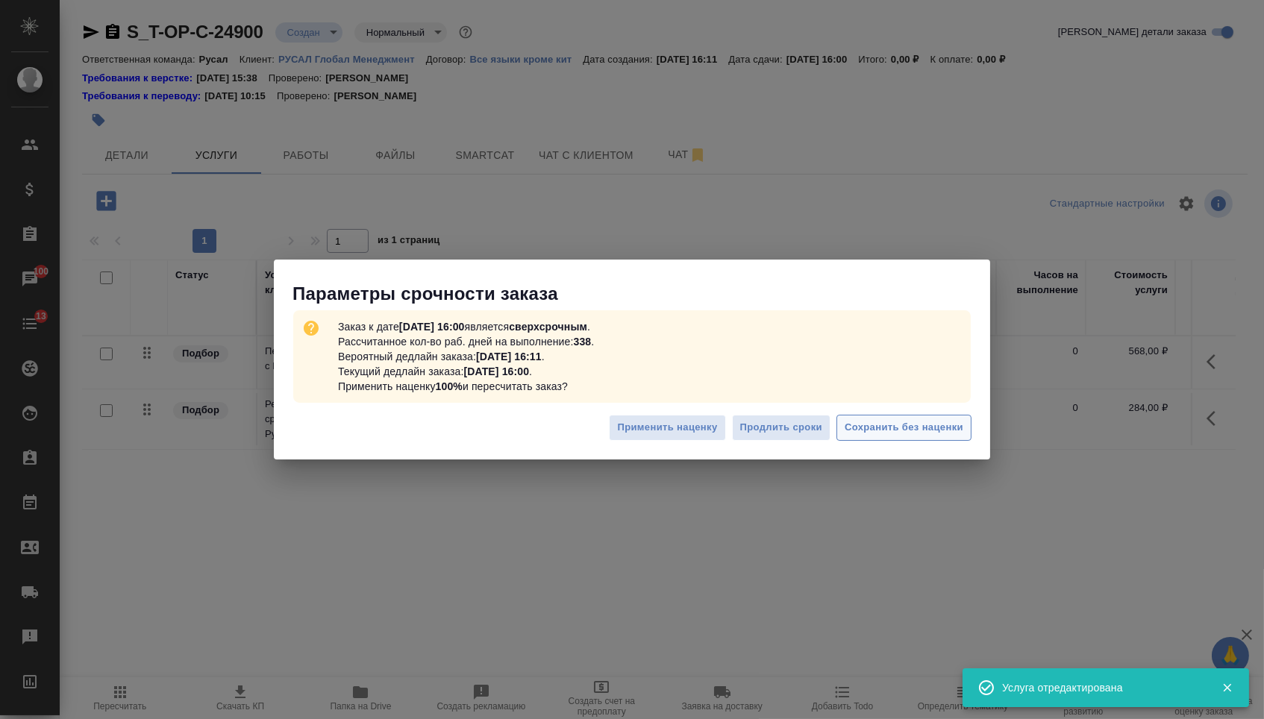
click at [898, 431] on span "Сохранить без наценки" at bounding box center [904, 427] width 119 height 17
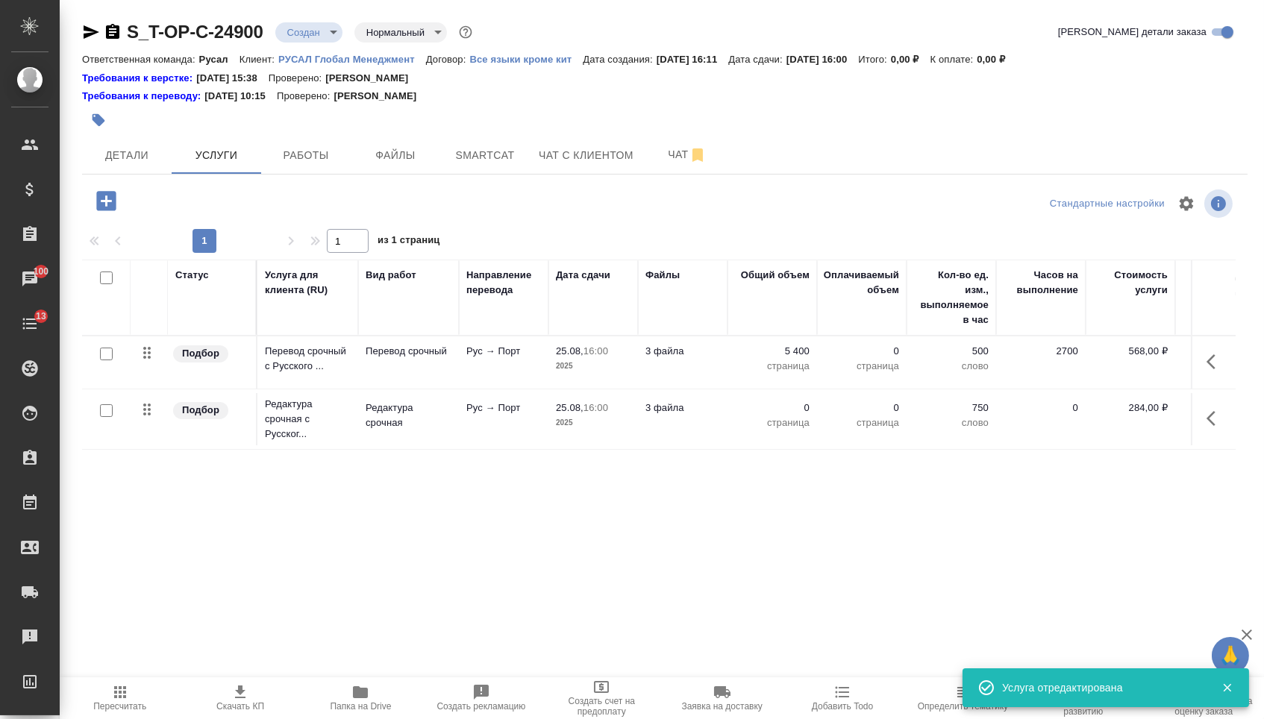
type input "urgent"
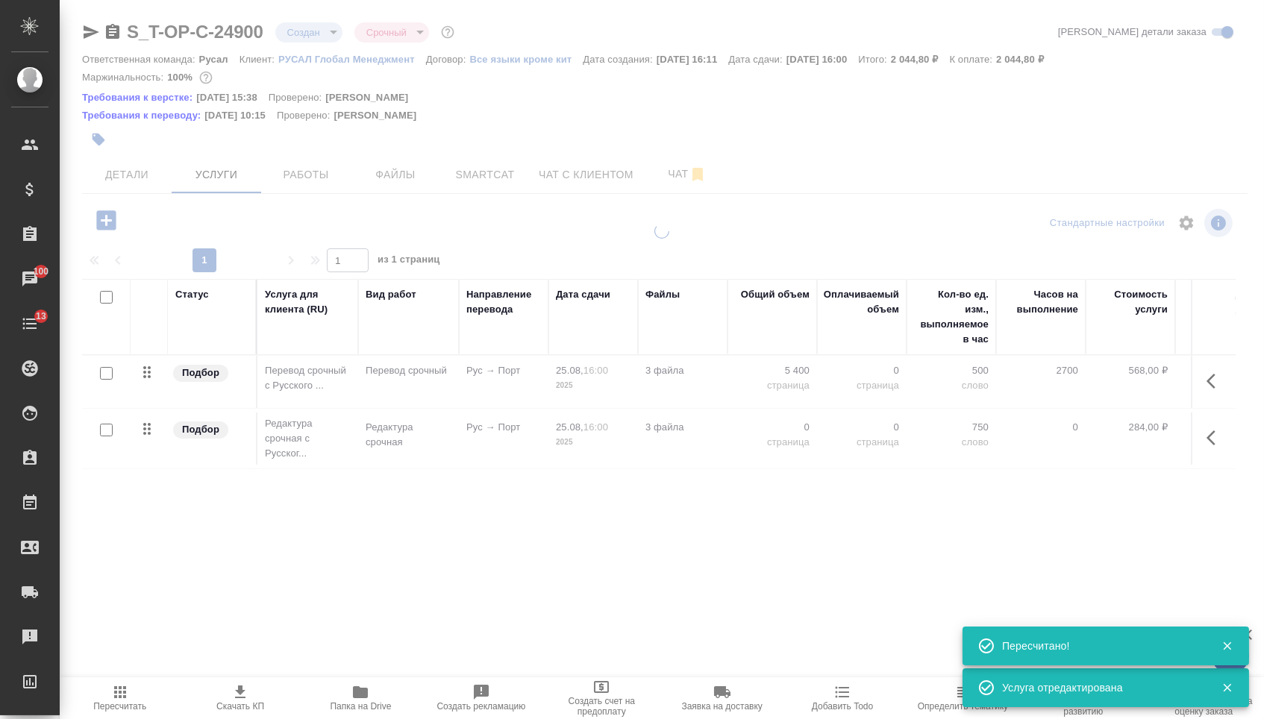
click at [787, 408] on td "0 страница" at bounding box center [772, 382] width 90 height 52
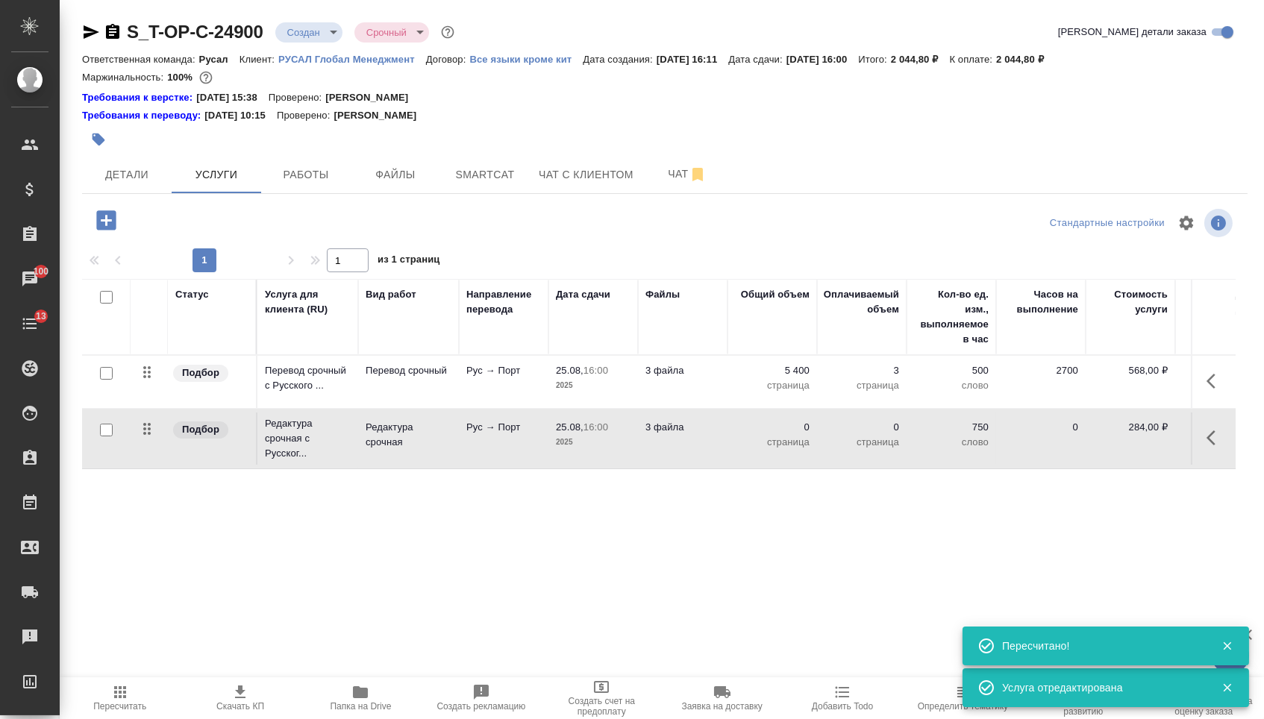
click at [774, 434] on p "0" at bounding box center [772, 427] width 75 height 15
click at [775, 436] on input "0" at bounding box center [781, 432] width 54 height 22
type input "5400"
click at [441, 524] on div "Статус Услуга для клиента (RU) Вид работ Направление перевода Дата сдачи Файлы …" at bounding box center [659, 439] width 1154 height 321
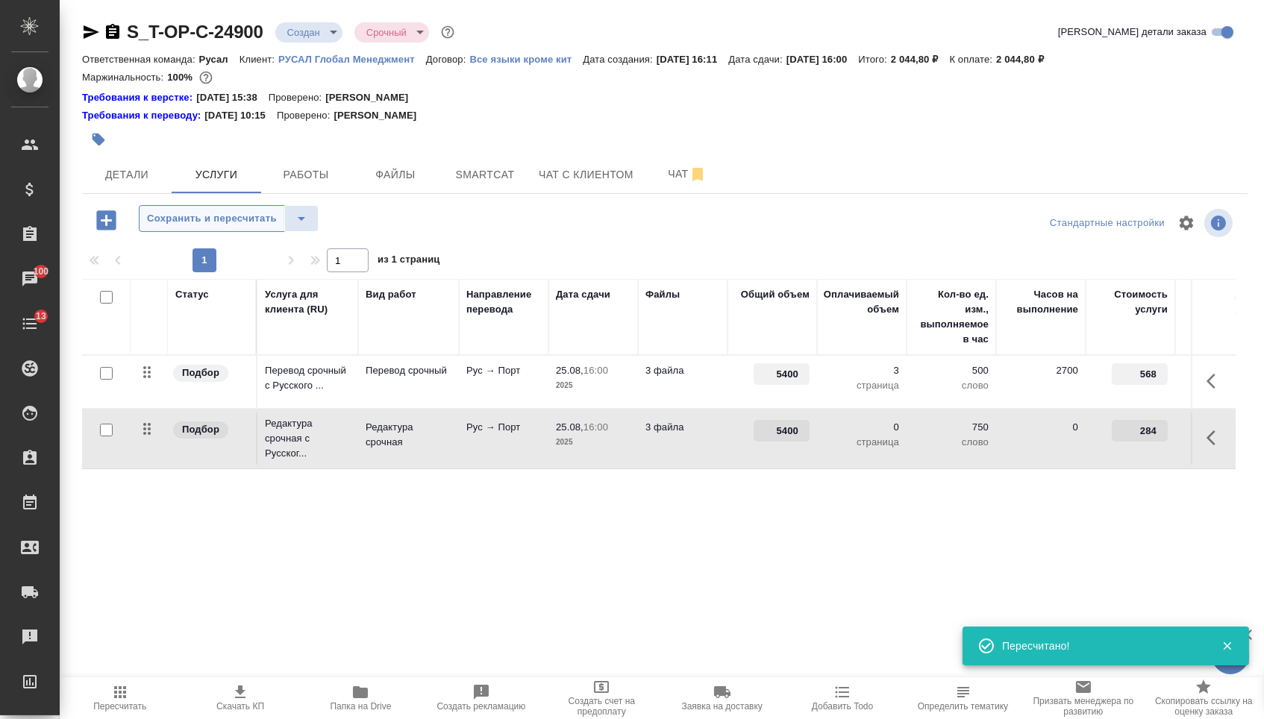
click at [268, 214] on button "Сохранить и пересчитать" at bounding box center [212, 218] width 146 height 27
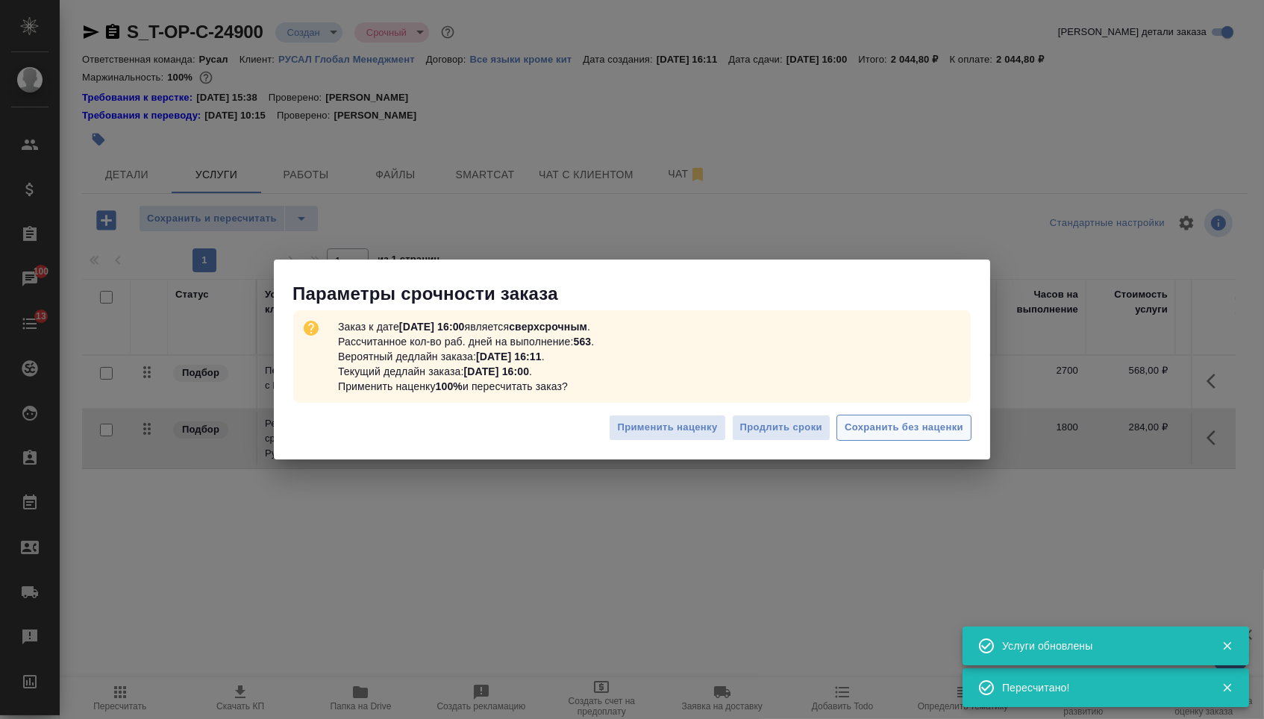
click at [864, 434] on span "Сохранить без наценки" at bounding box center [904, 427] width 119 height 17
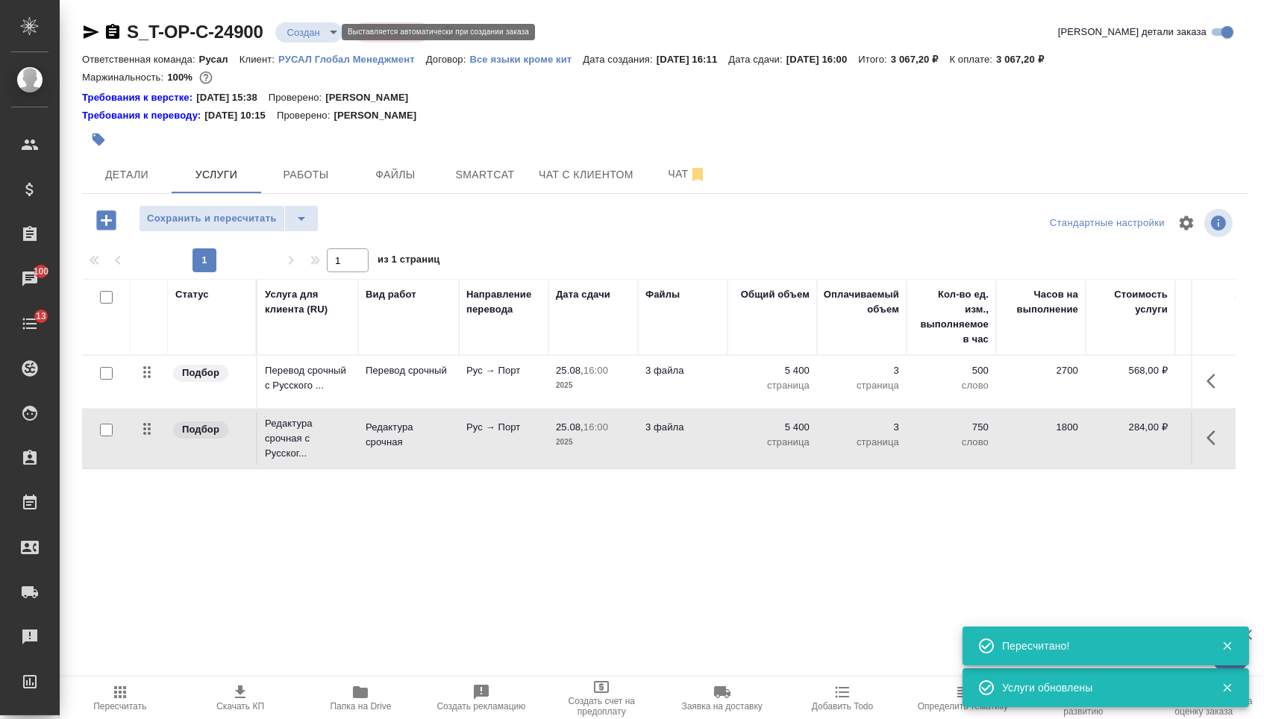
click at [311, 31] on body "🙏 .cls-1 fill:#fff; AWATERA Menshikova Aleksandra Клиенты Спецификации Заказы 1…" at bounding box center [632, 359] width 1264 height 719
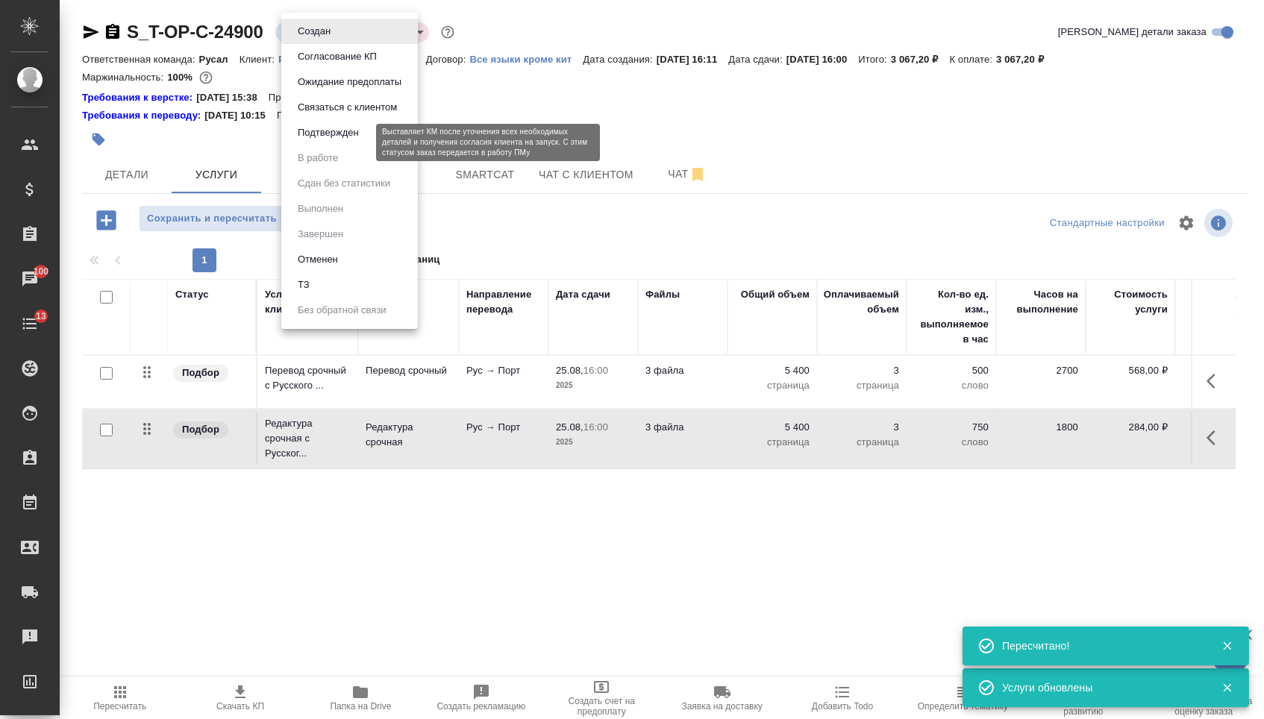
click at [313, 141] on button "Подтвержден" at bounding box center [328, 133] width 70 height 16
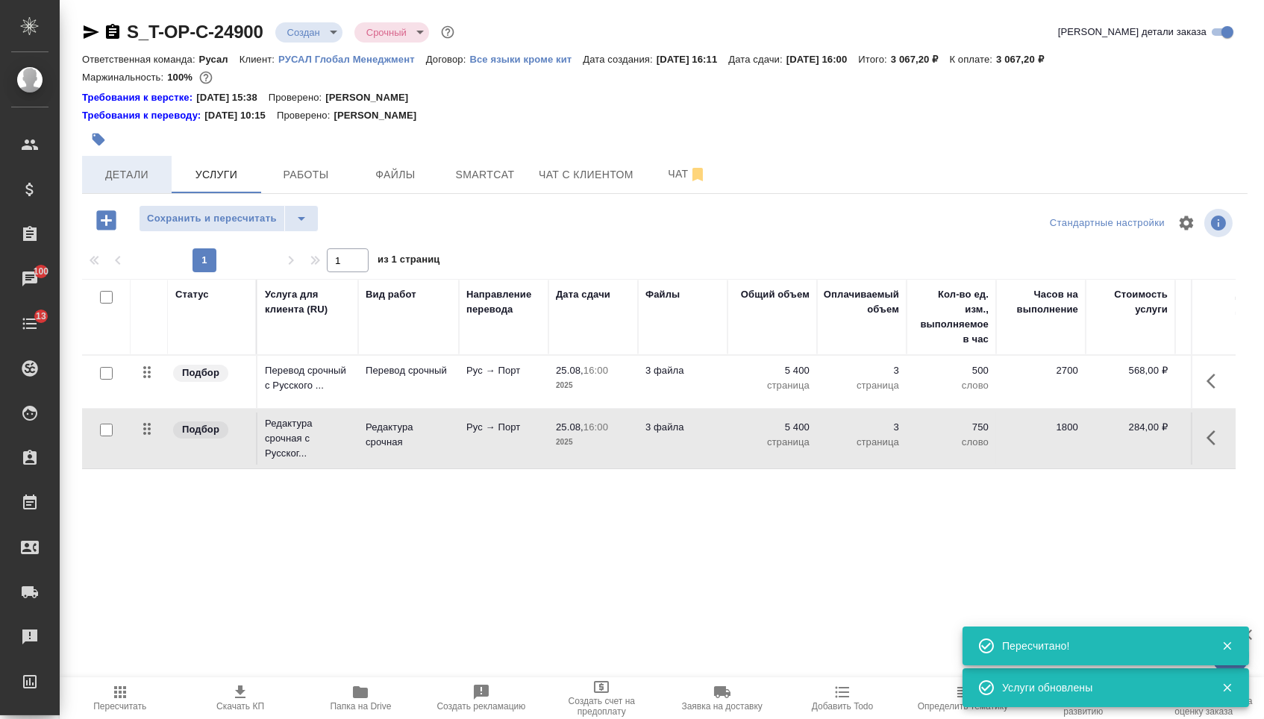
click at [131, 169] on button "Детали" at bounding box center [127, 174] width 90 height 37
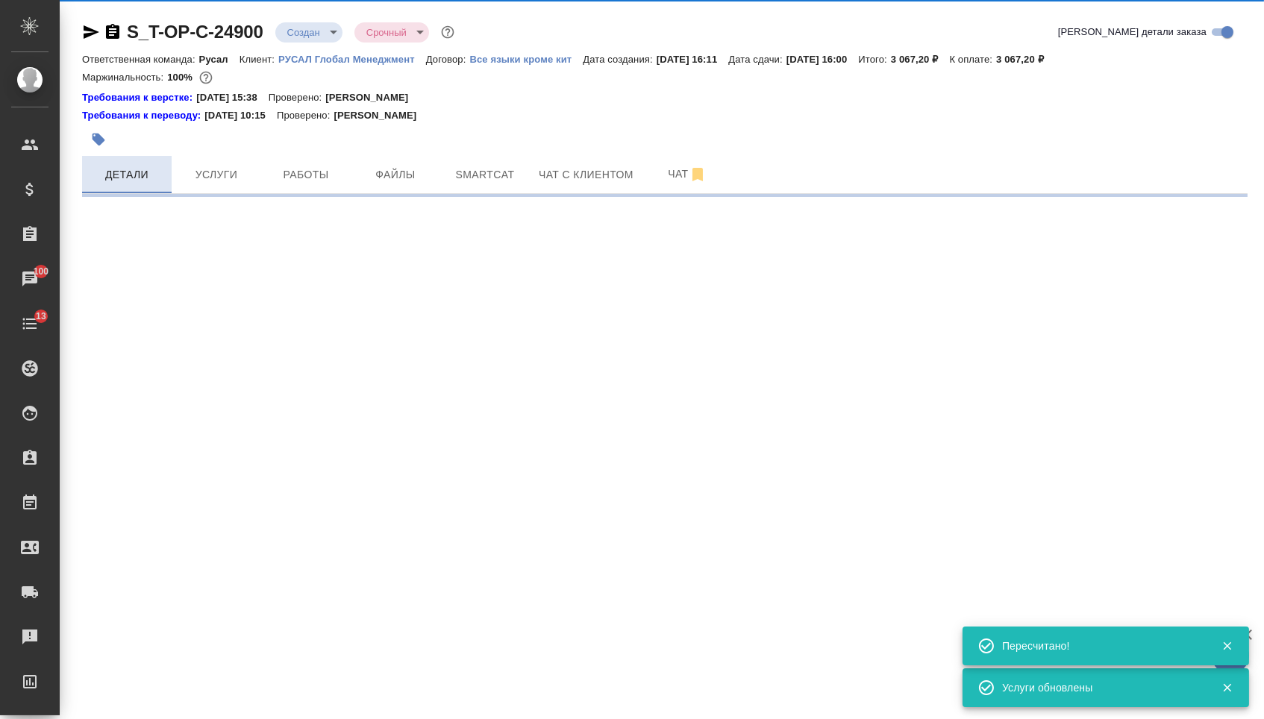
select select "RU"
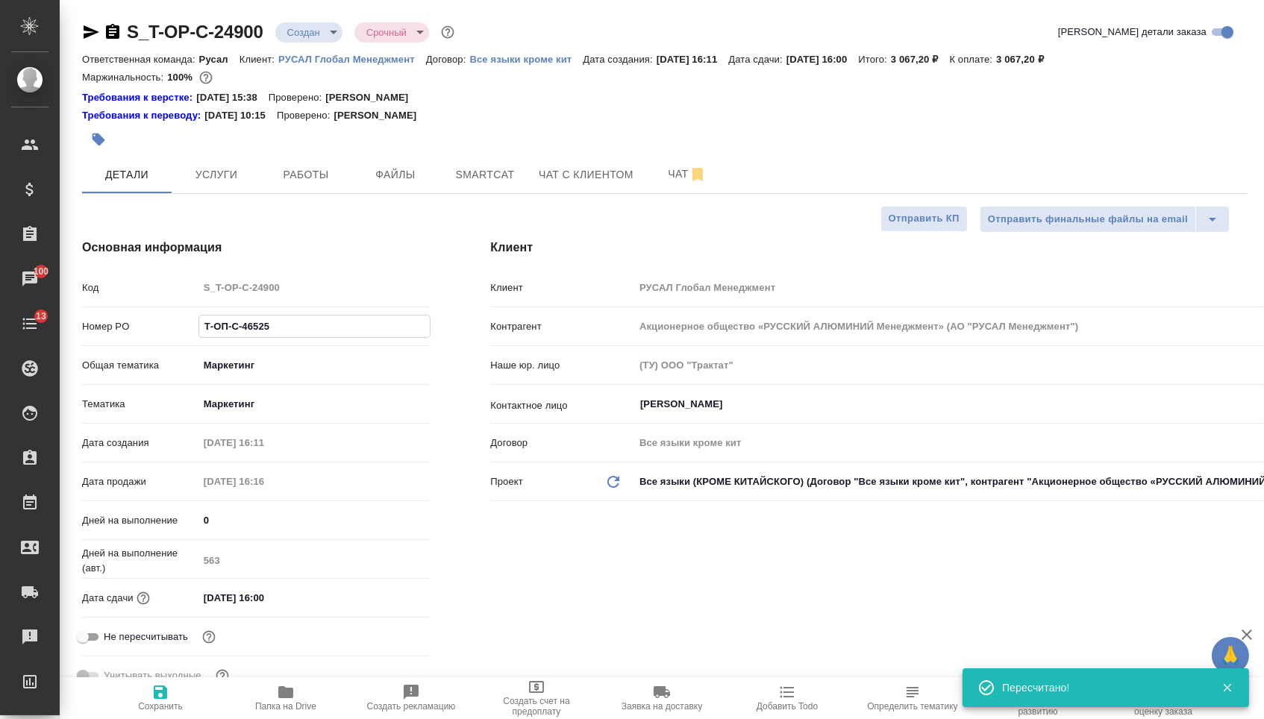
drag, startPoint x: 287, startPoint y: 334, endPoint x: 163, endPoint y: 327, distance: 124.8
click at [163, 327] on div "Номер PO Т-ОП-С-46525" at bounding box center [256, 326] width 348 height 26
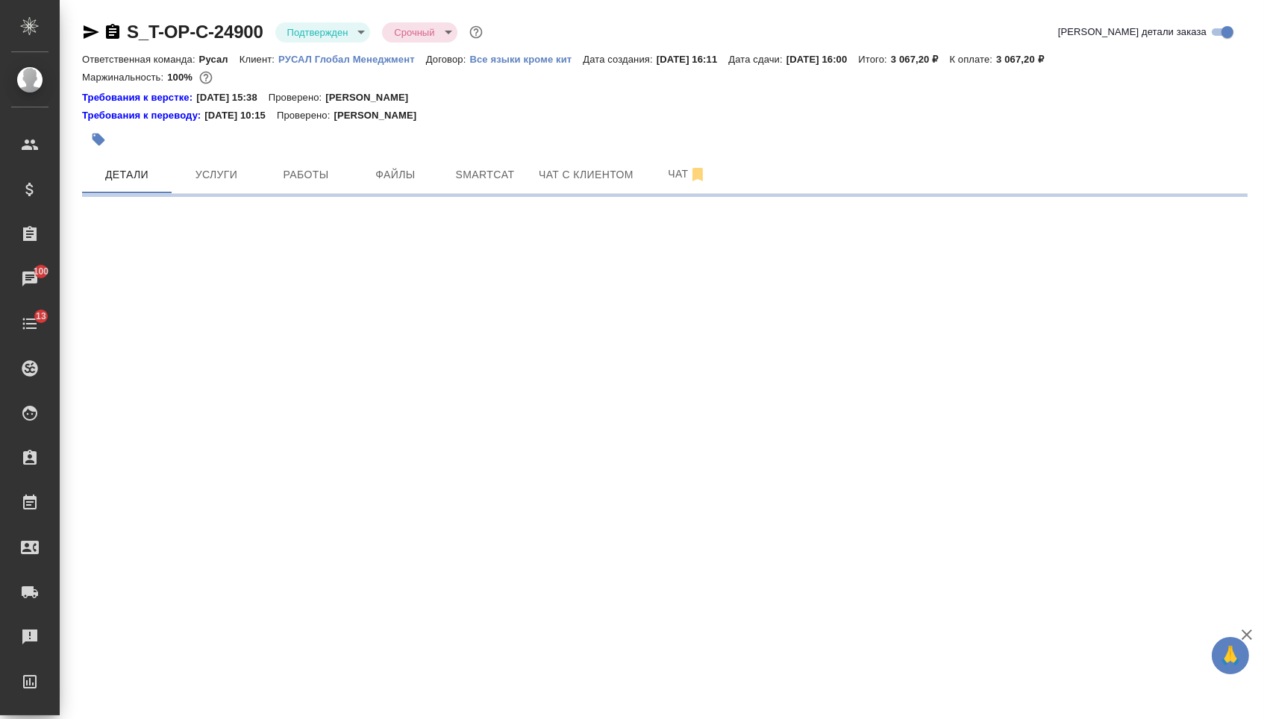
select select "RU"
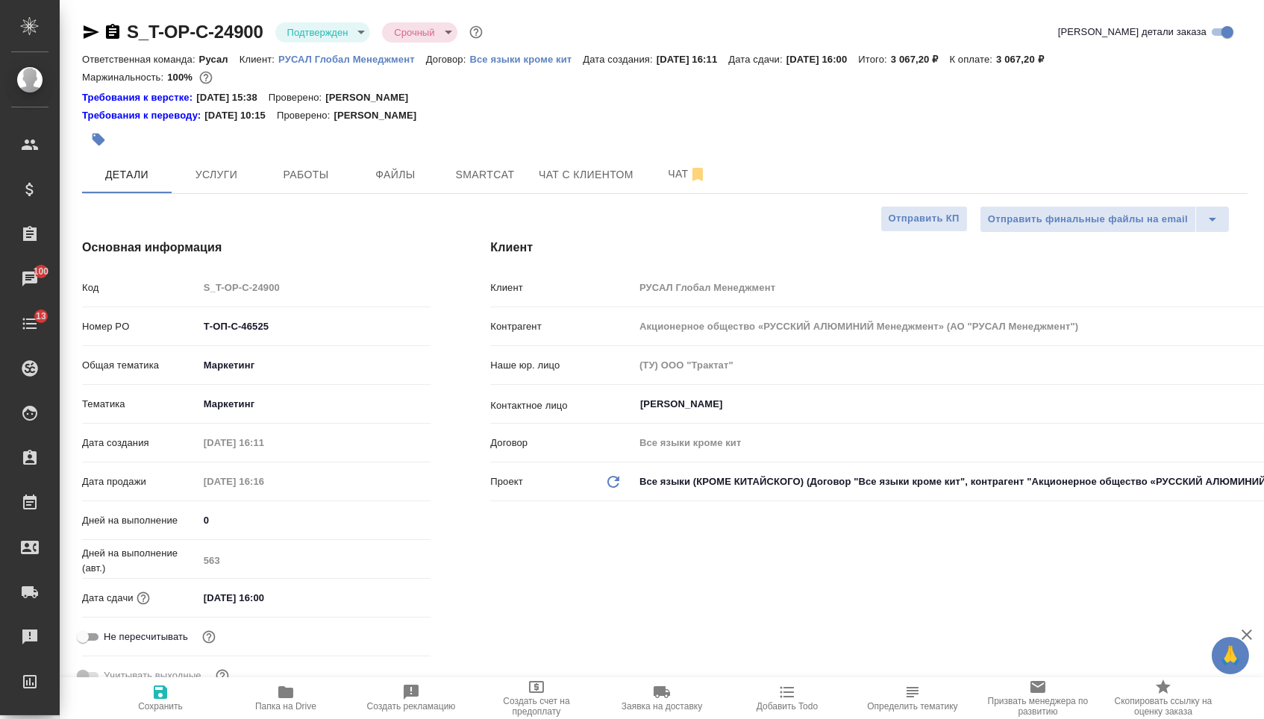
type textarea "x"
click at [86, 28] on icon "button" at bounding box center [92, 31] width 16 height 13
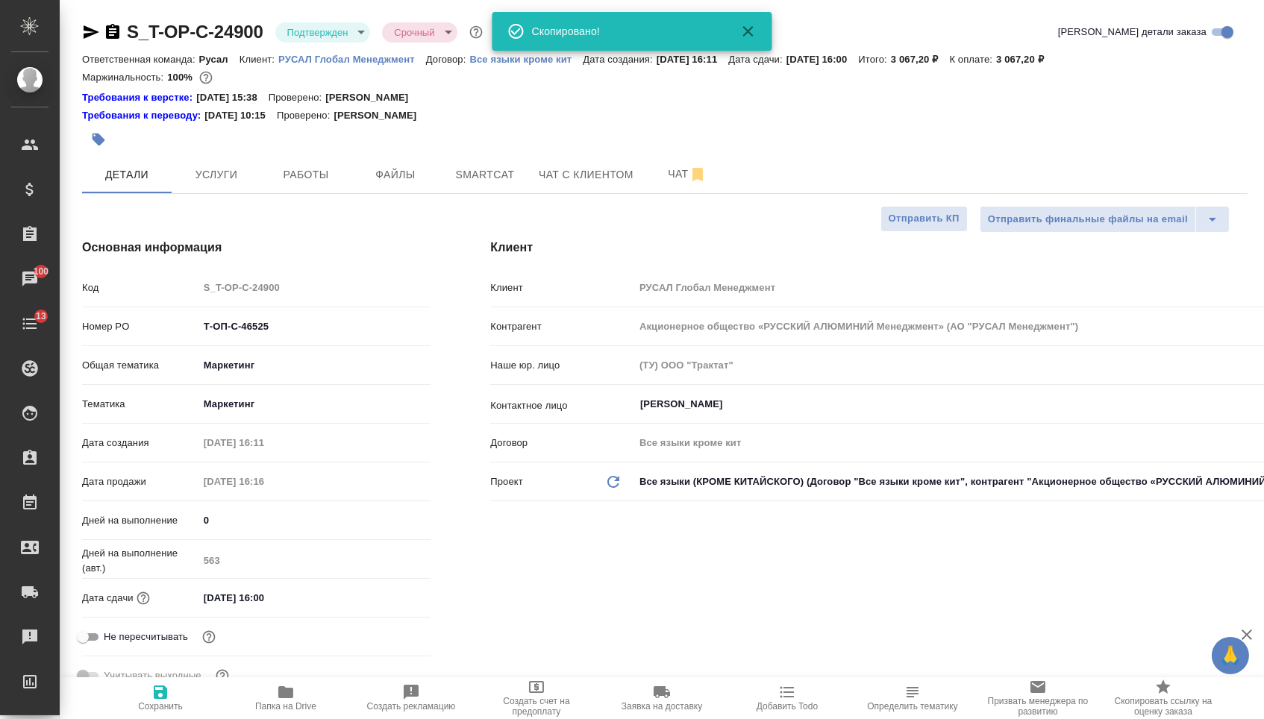
type textarea "x"
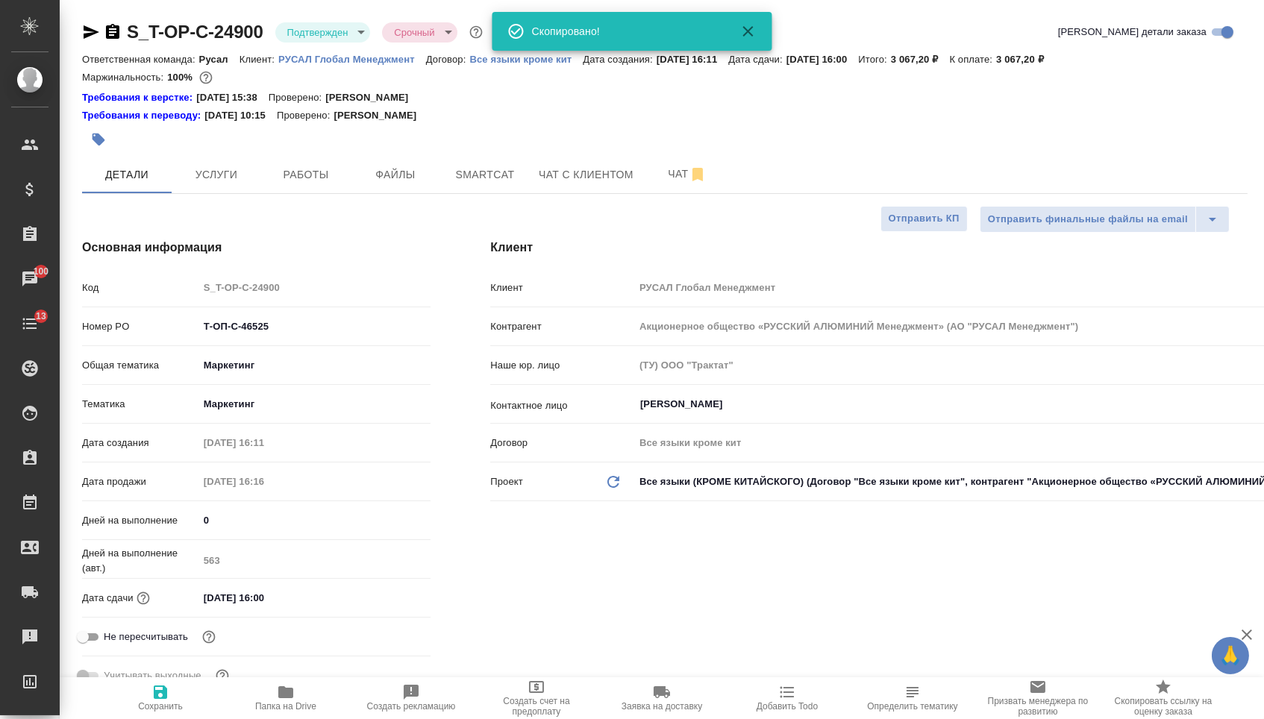
type textarea "x"
click at [122, 23] on icon "button" at bounding box center [113, 32] width 18 height 18
type textarea "x"
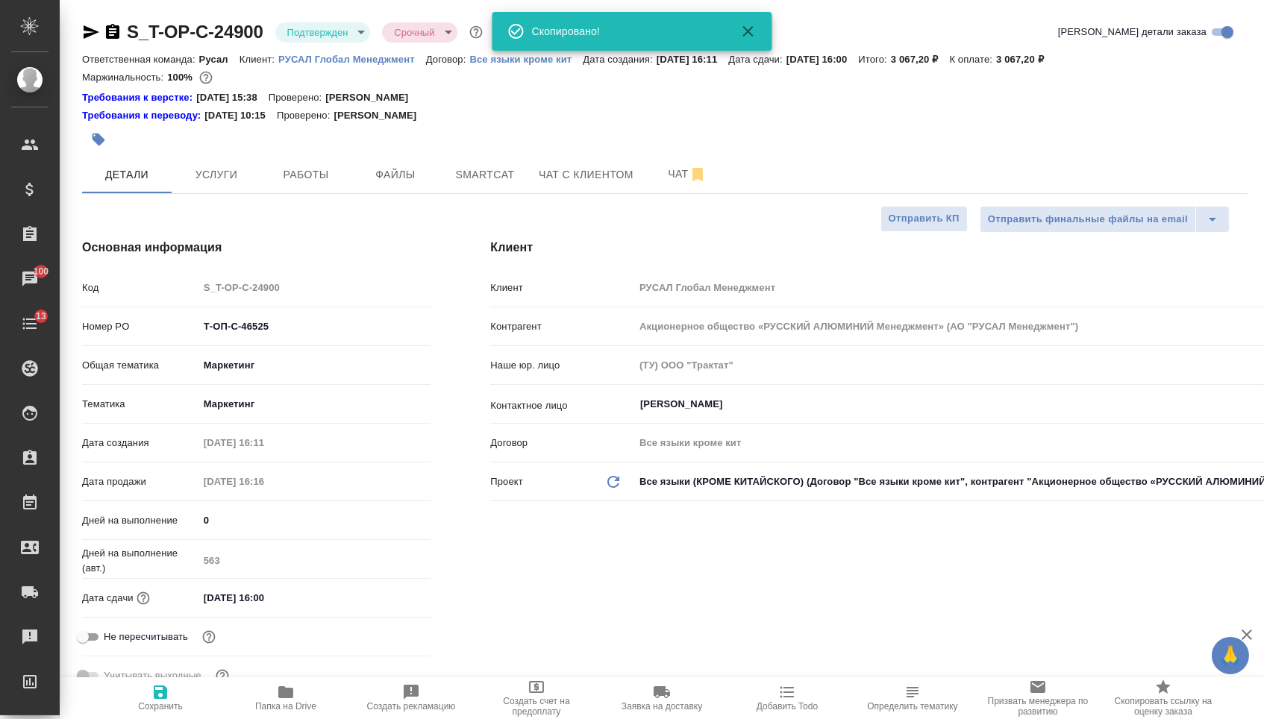
type textarea "x"
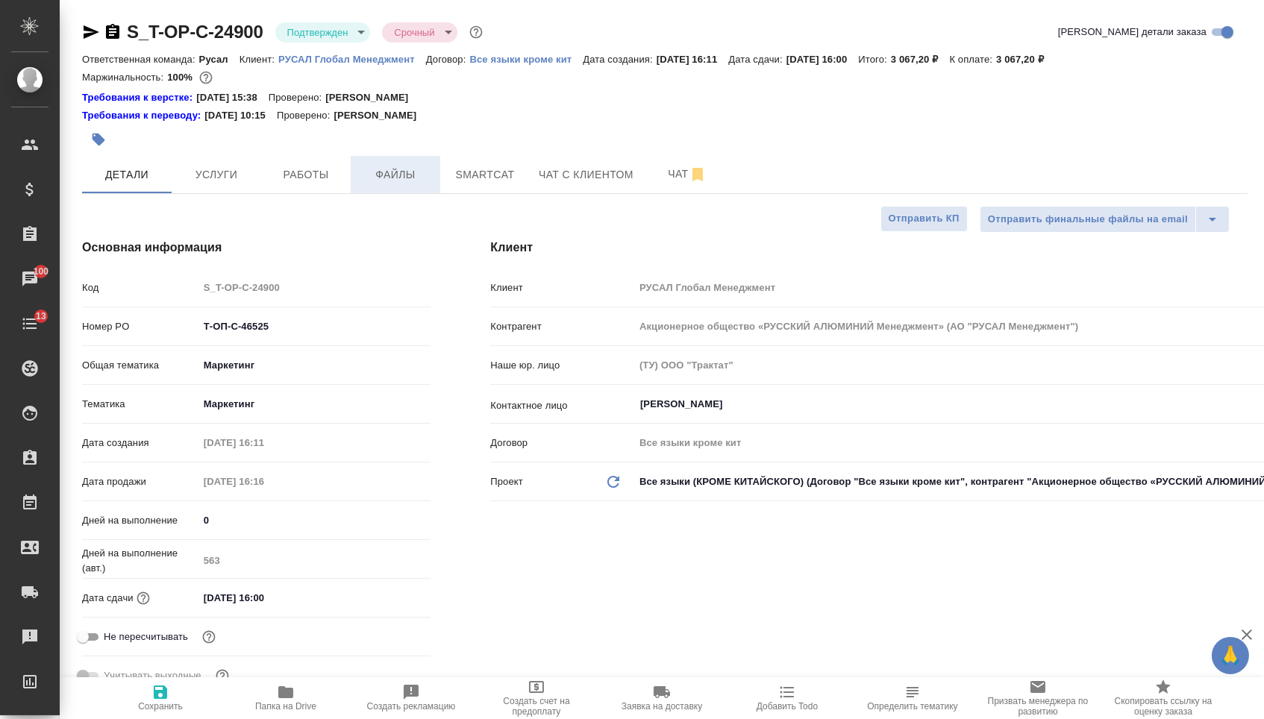
click at [424, 160] on button "Файлы" at bounding box center [396, 174] width 90 height 37
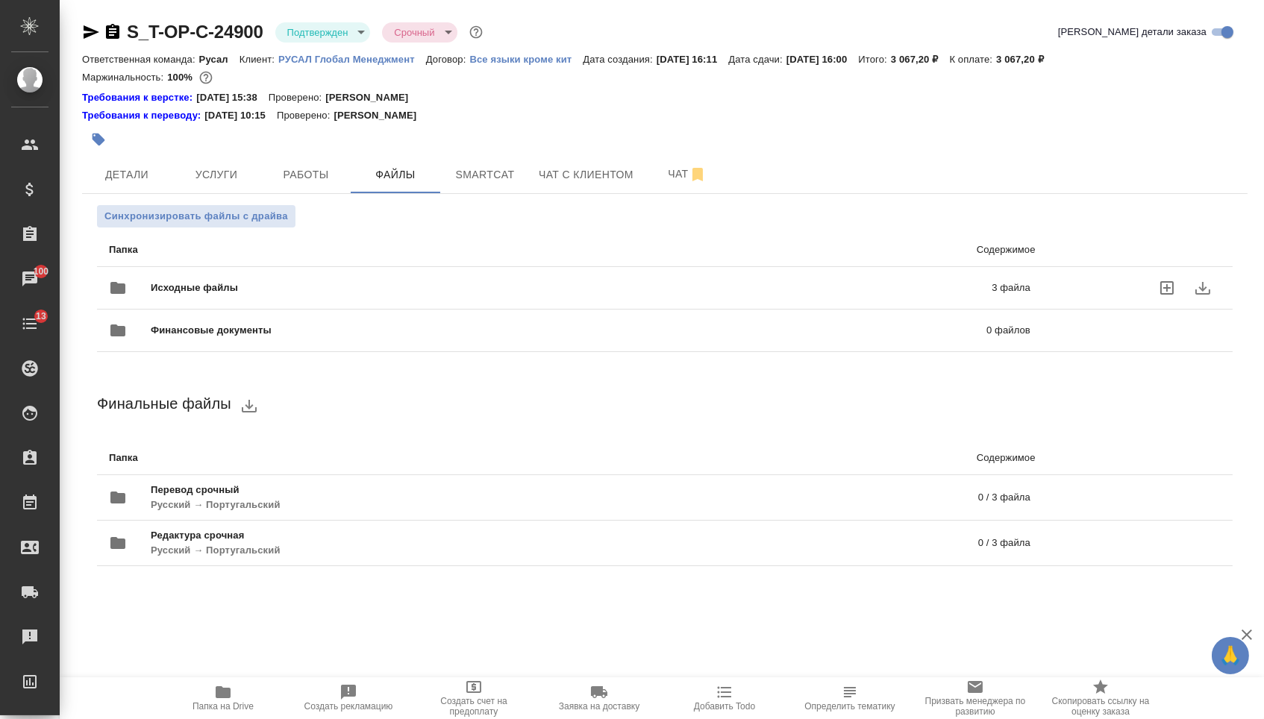
drag, startPoint x: 324, startPoint y: 235, endPoint x: 266, endPoint y: 269, distance: 67.6
click at [266, 269] on div "Исходные файлы 3 файла" at bounding box center [569, 288] width 951 height 66
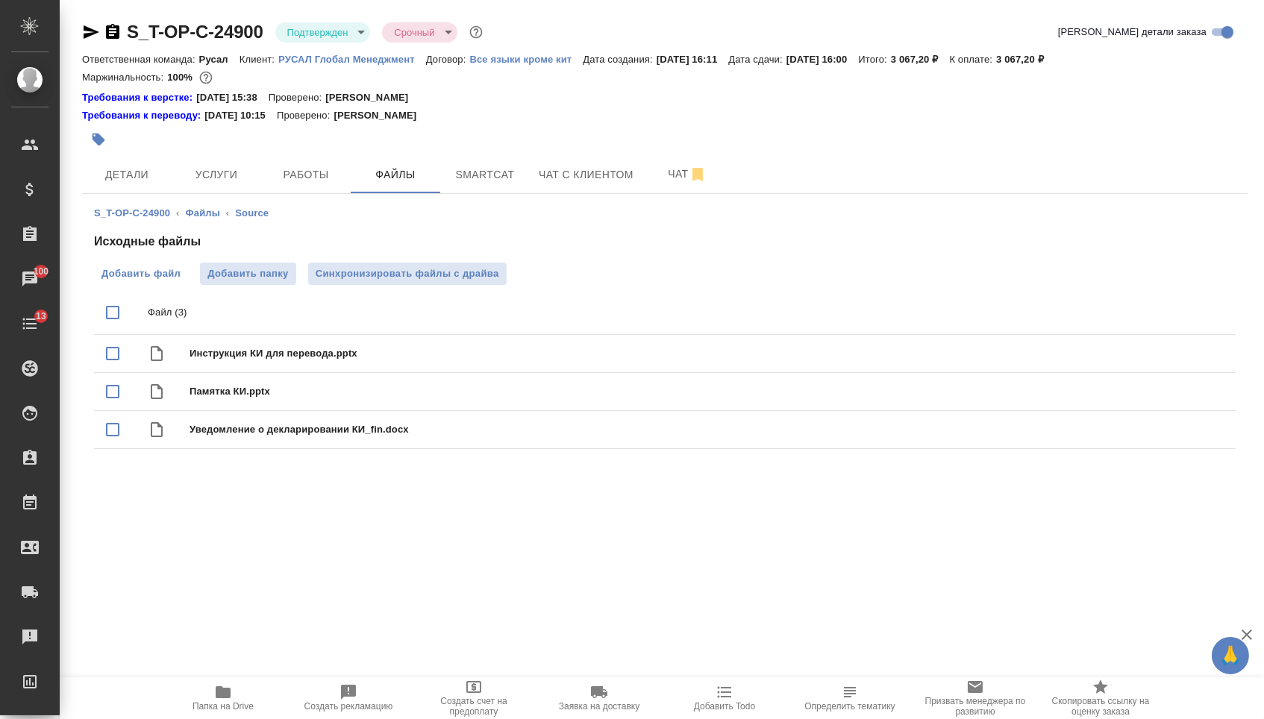
click at [130, 275] on span "Добавить файл" at bounding box center [140, 273] width 79 height 15
click at [0, 0] on input "Добавить файл" at bounding box center [0, 0] width 0 height 0
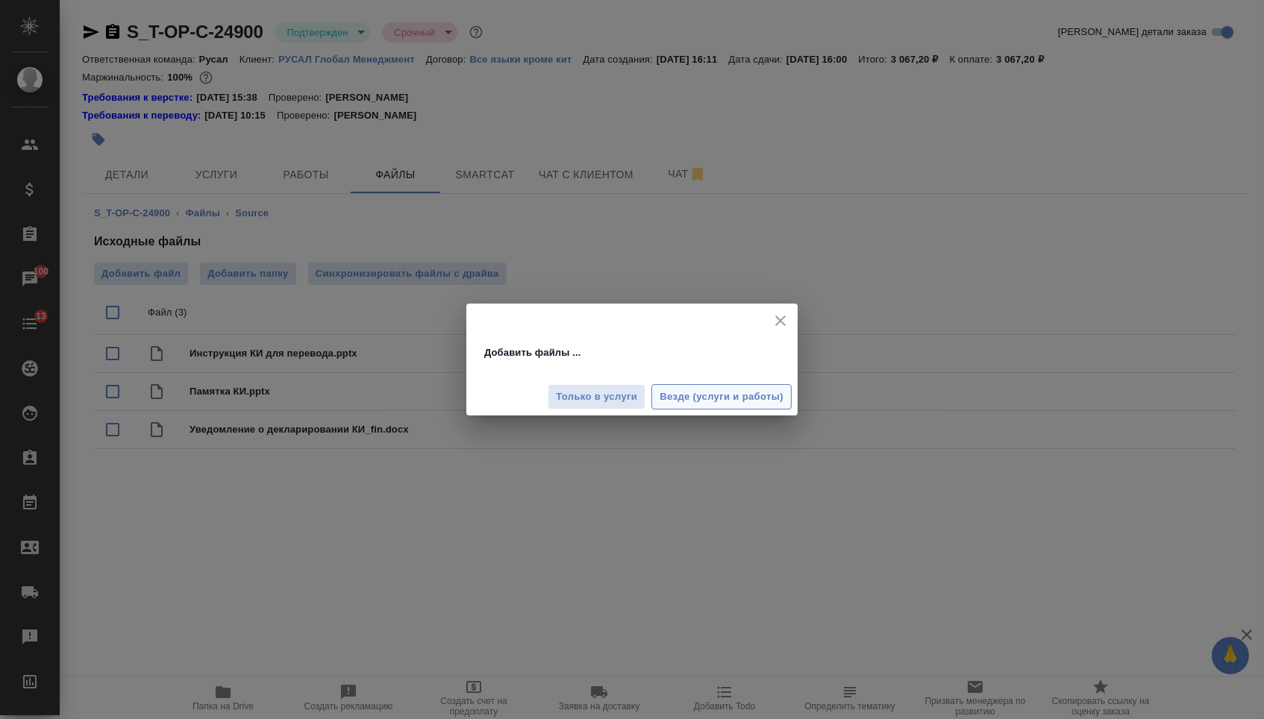
click at [687, 390] on span "Везде (услуги и работы)" at bounding box center [722, 397] width 124 height 17
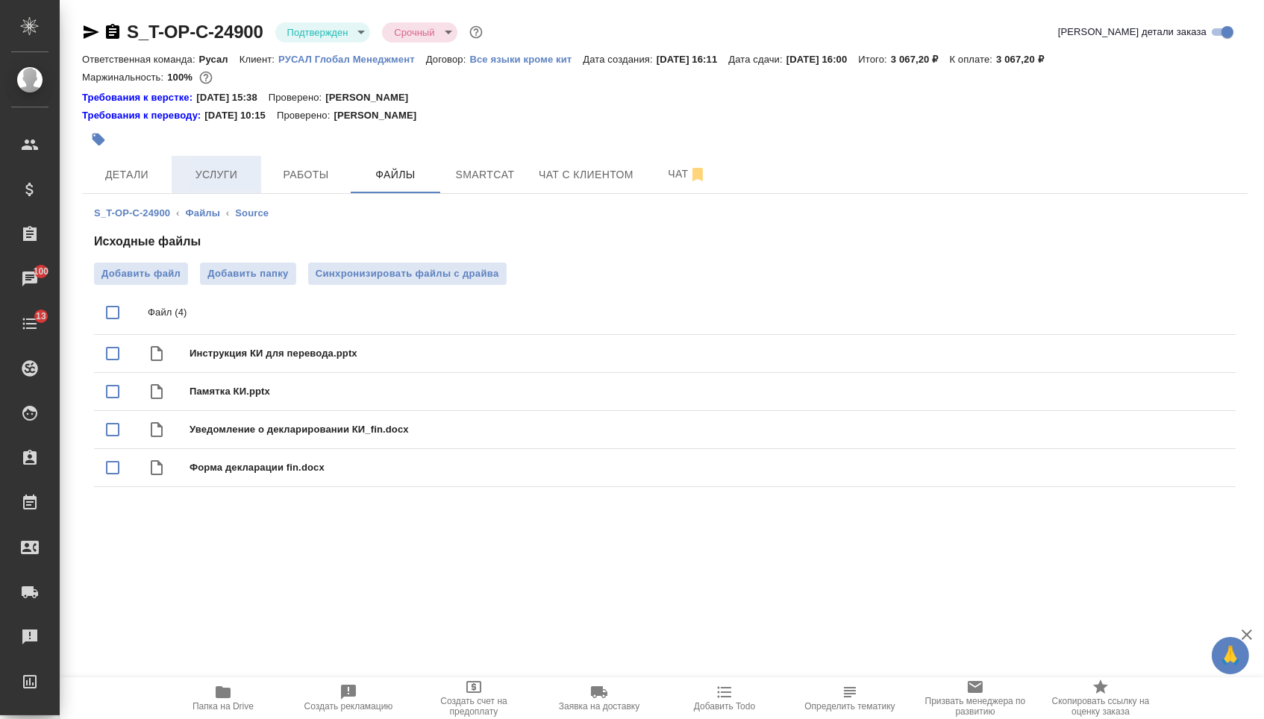
click at [234, 175] on span "Услуги" at bounding box center [217, 175] width 72 height 19
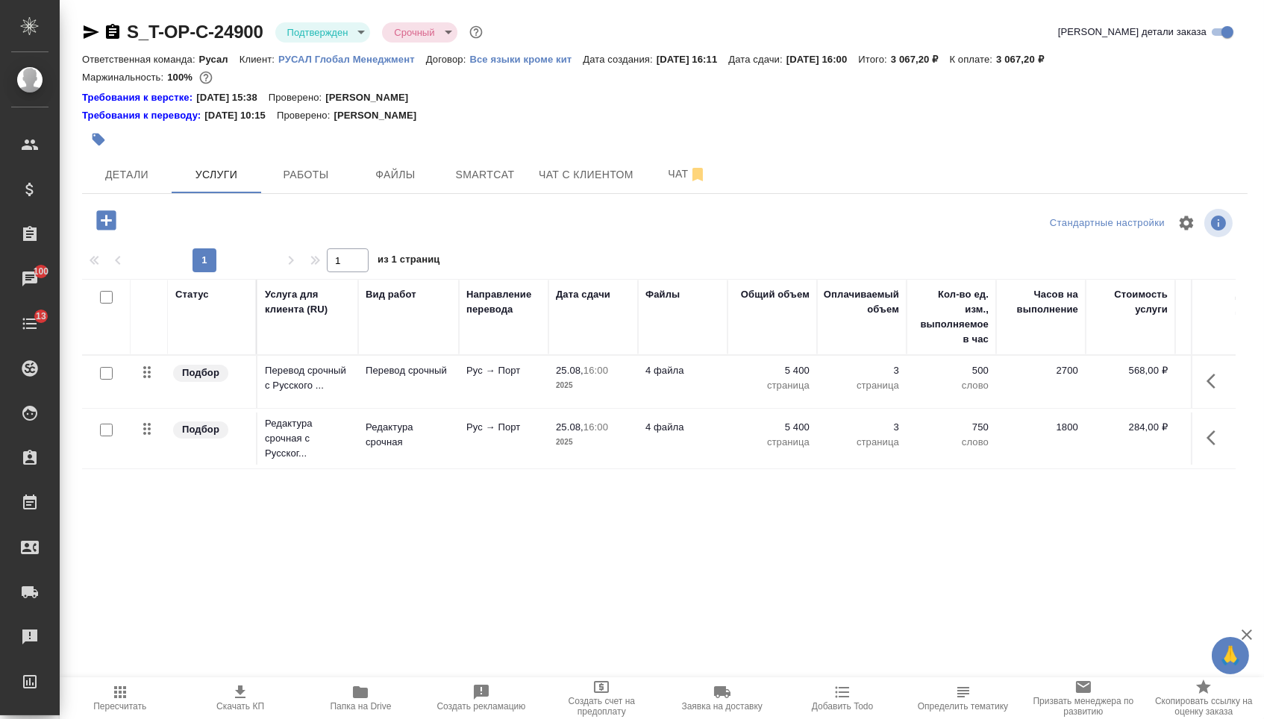
click at [772, 375] on p "5 400" at bounding box center [772, 370] width 75 height 15
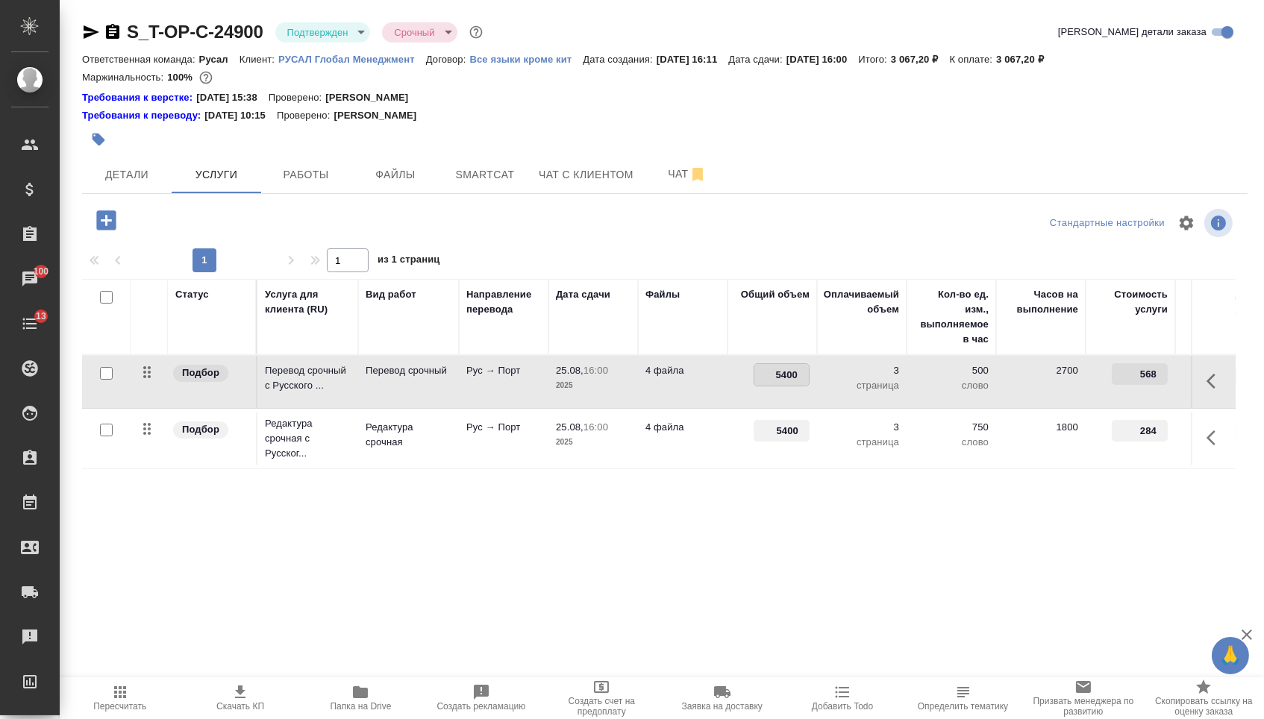
drag, startPoint x: 772, startPoint y: 384, endPoint x: 826, endPoint y: 384, distance: 54.5
click at [826, 384] on tr "Подбор Перевод срочный с Русского ... Перевод срочный Рус → Порт 25.08, 16:00 2…" at bounding box center [785, 382] width 1406 height 53
type input "21600"
drag, startPoint x: 772, startPoint y: 439, endPoint x: 874, endPoint y: 439, distance: 102.2
type input "21600"
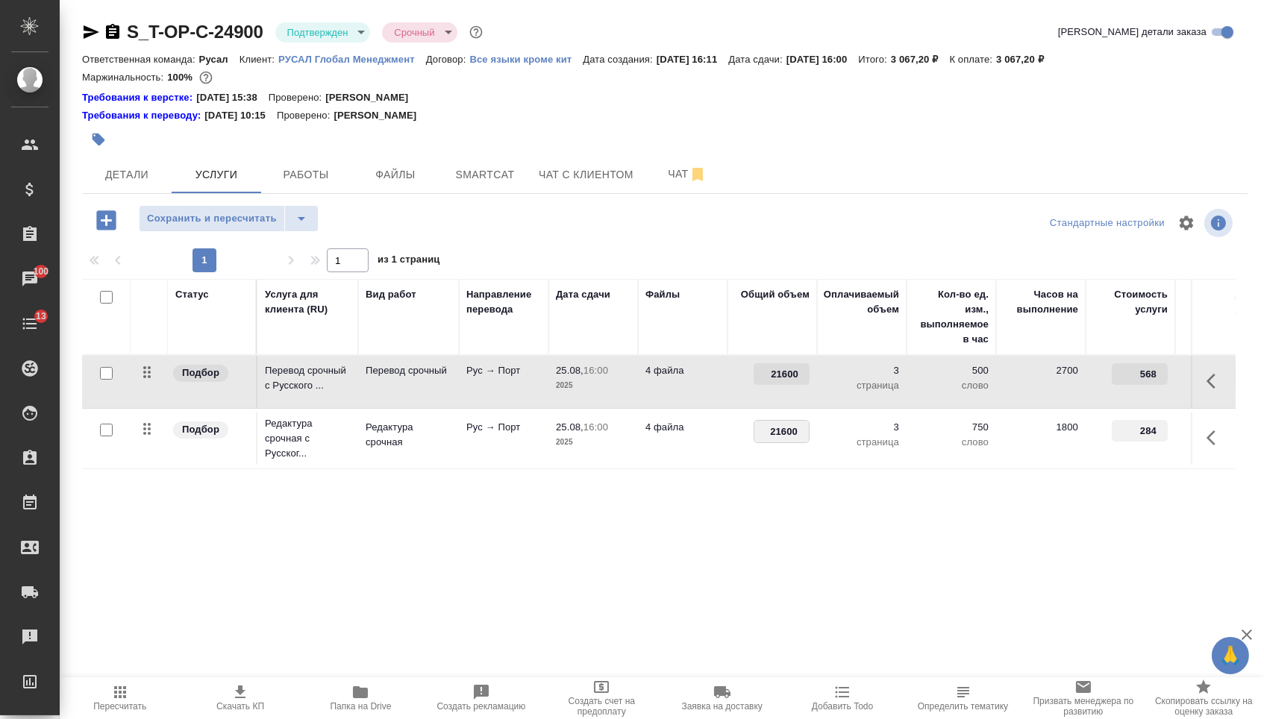
click at [757, 510] on div "Статус Услуга для клиента (RU) Вид работ Направление перевода Дата сдачи Файлы …" at bounding box center [659, 439] width 1154 height 321
click at [251, 222] on span "Сохранить и пересчитать" at bounding box center [212, 218] width 130 height 17
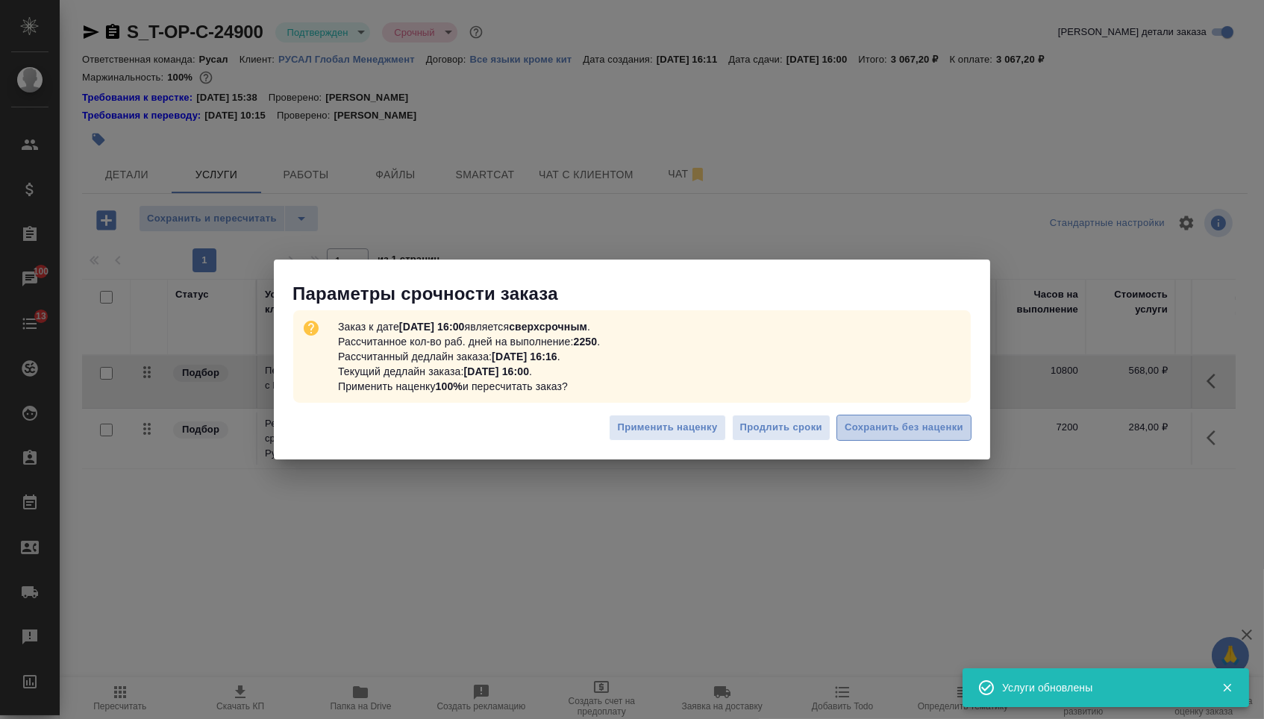
click at [846, 423] on span "Сохранить без наценки" at bounding box center [904, 427] width 119 height 17
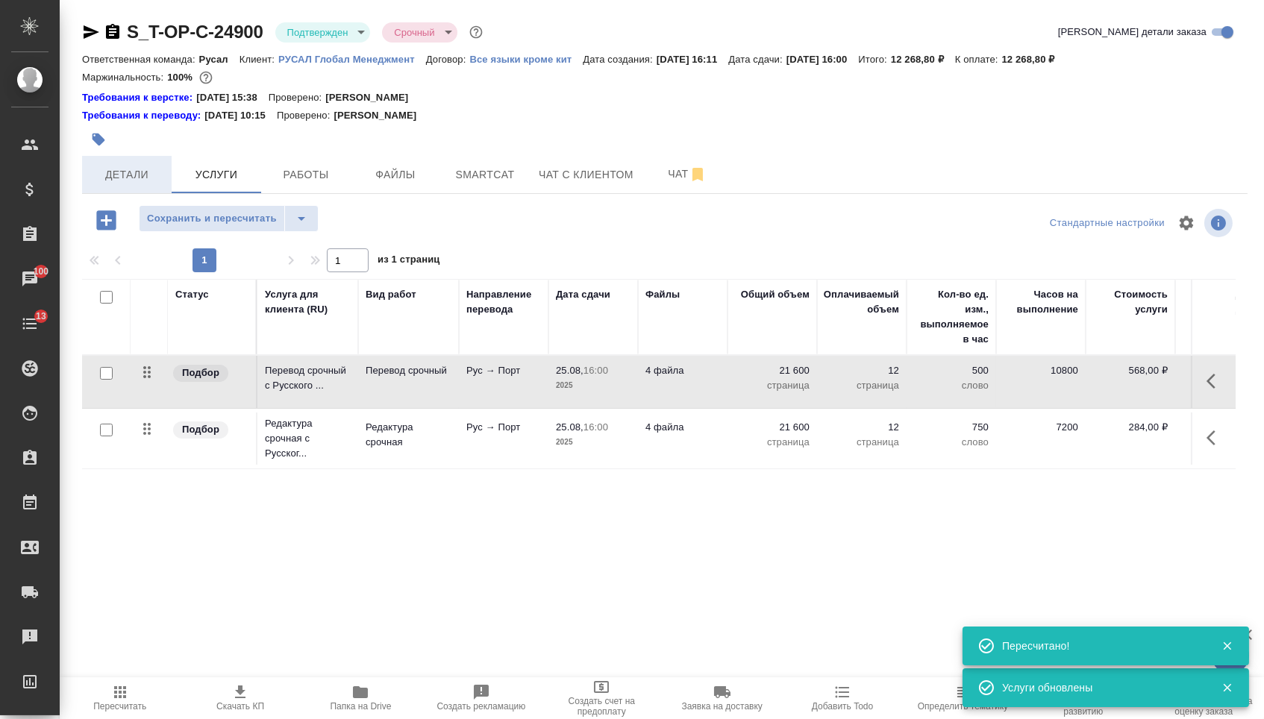
click at [137, 184] on span "Детали" at bounding box center [127, 175] width 72 height 19
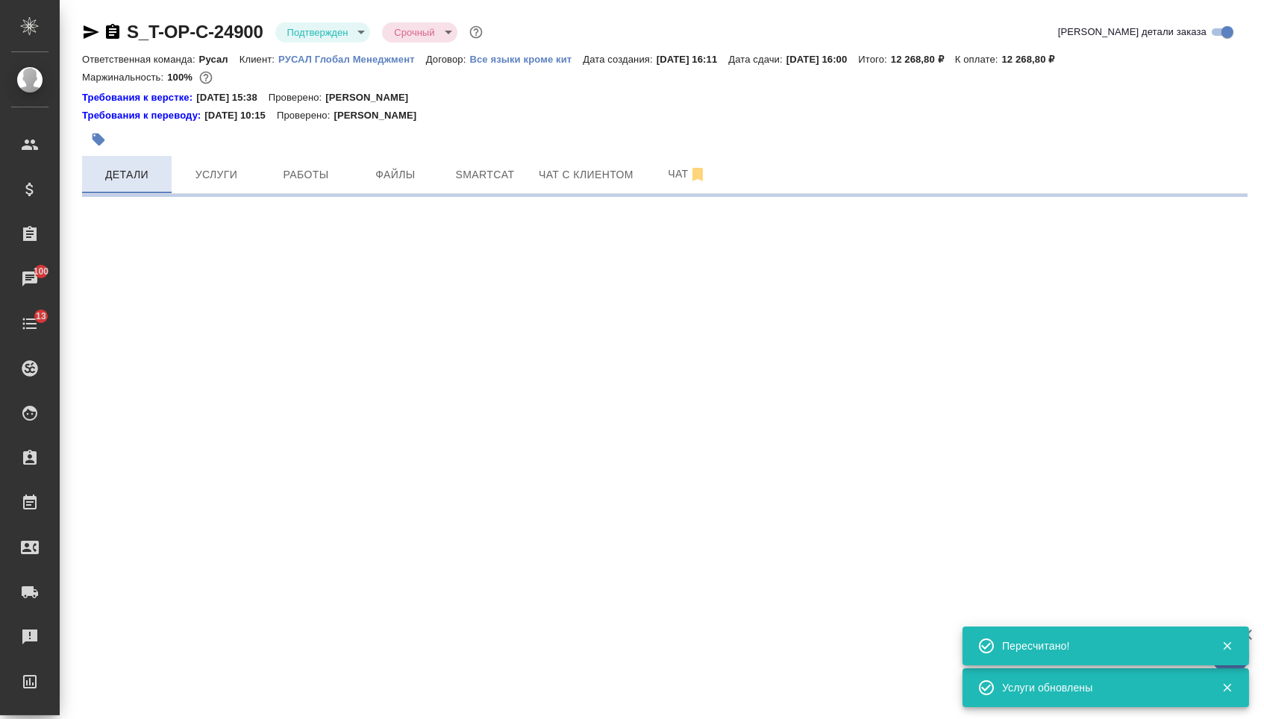
select select "RU"
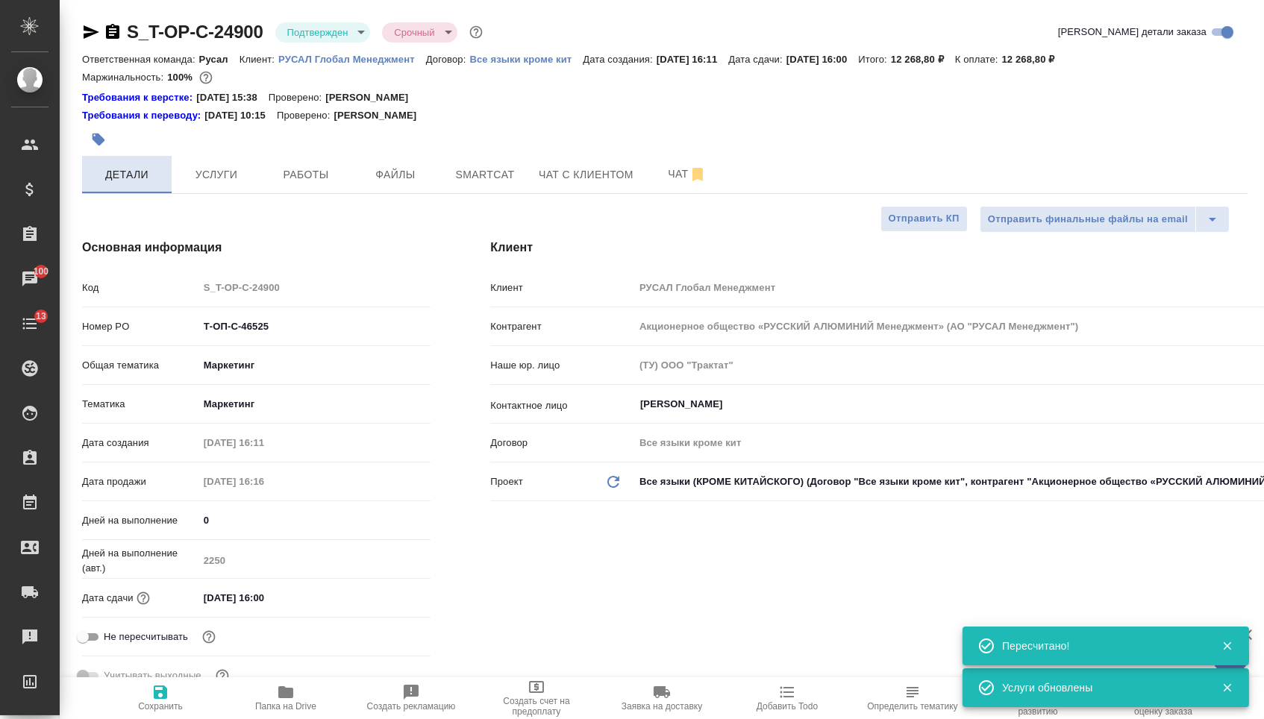
type textarea "x"
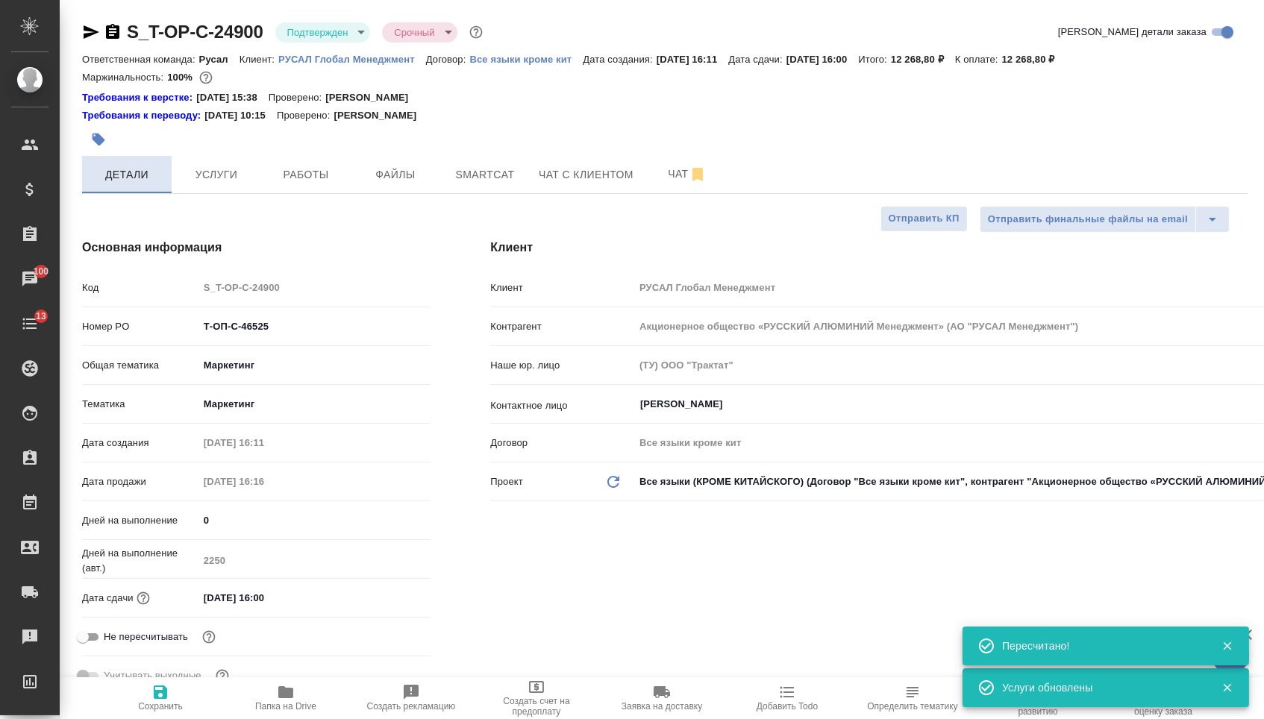
type textarea "x"
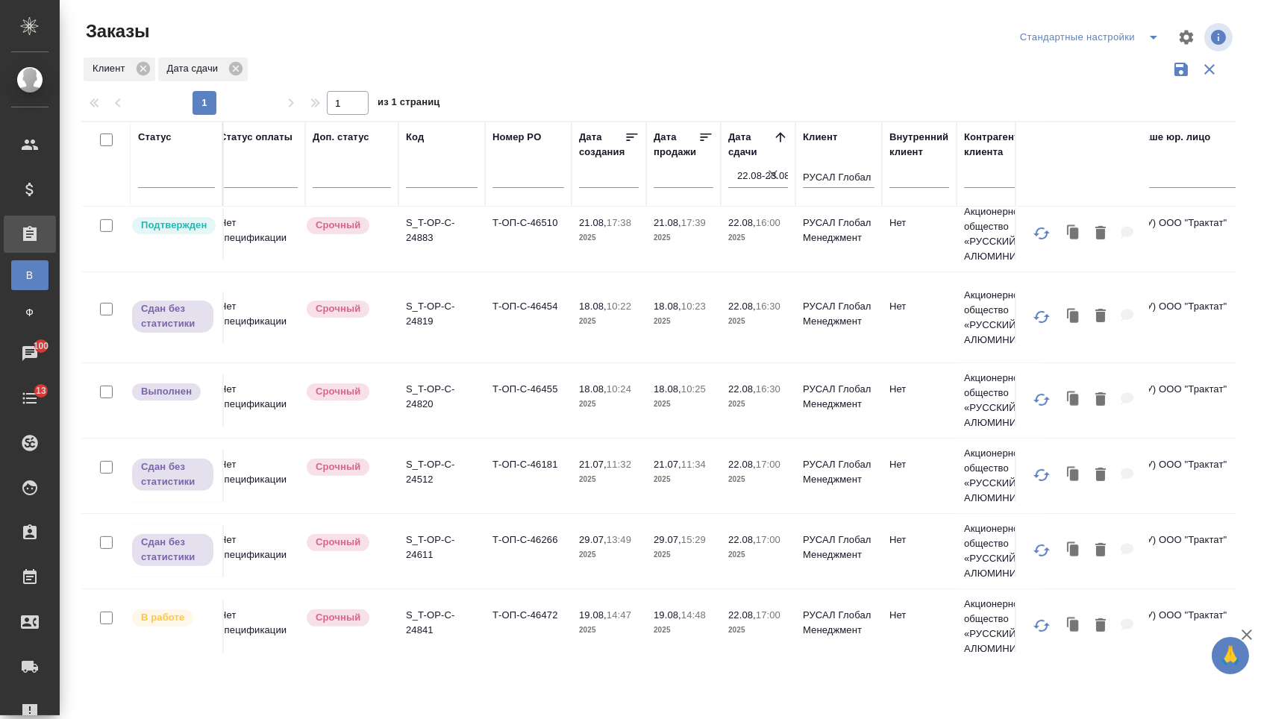
scroll to position [1055, 12]
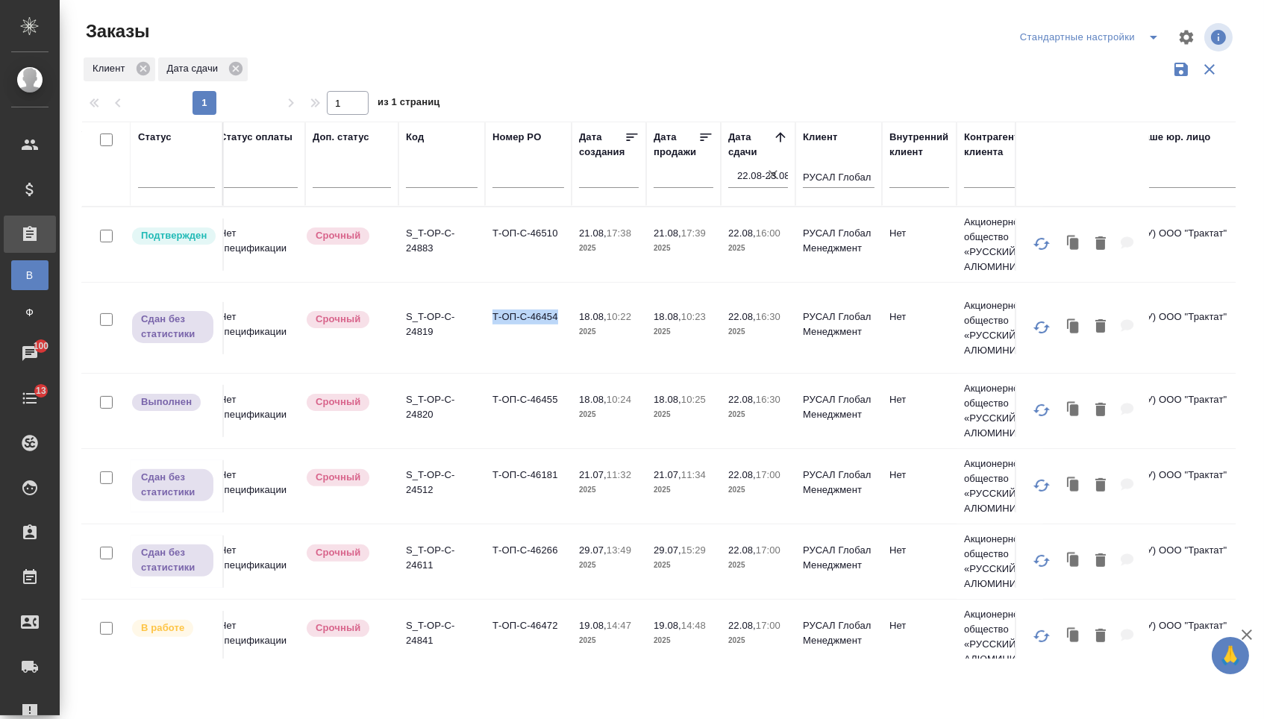
drag, startPoint x: 489, startPoint y: 326, endPoint x: 558, endPoint y: 326, distance: 68.6
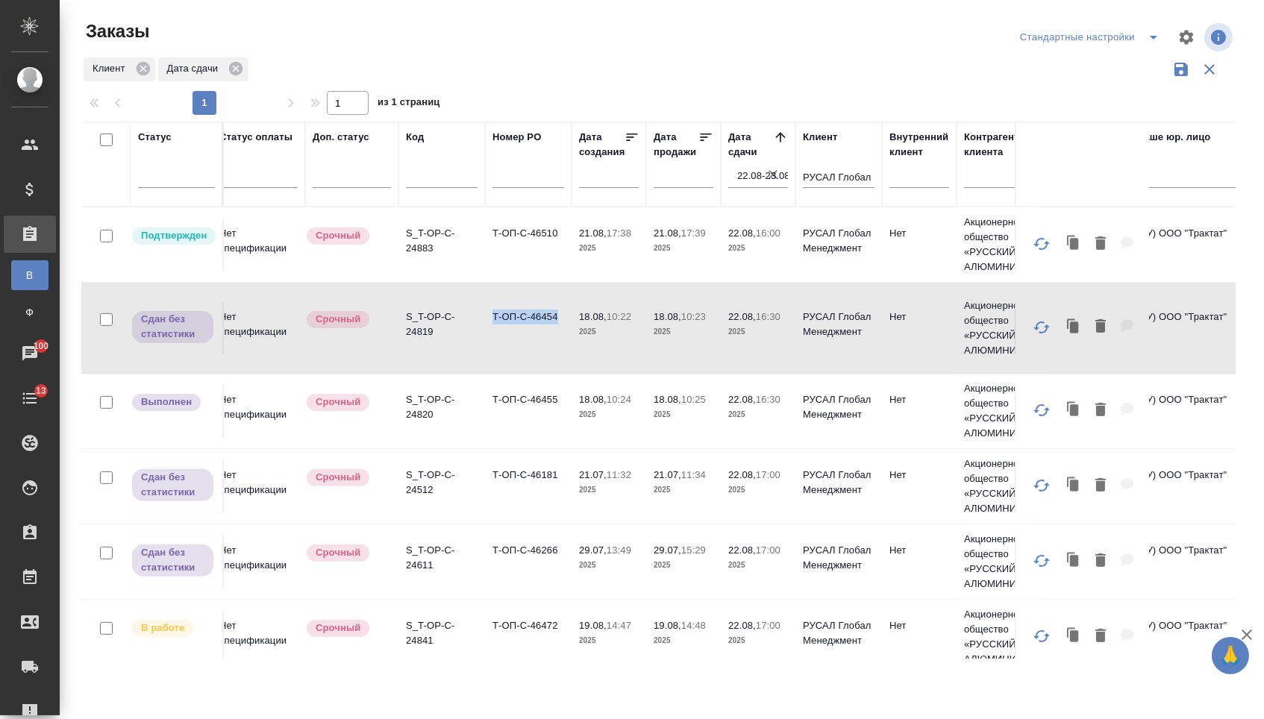
copy td "Т-ОП-С-46454"
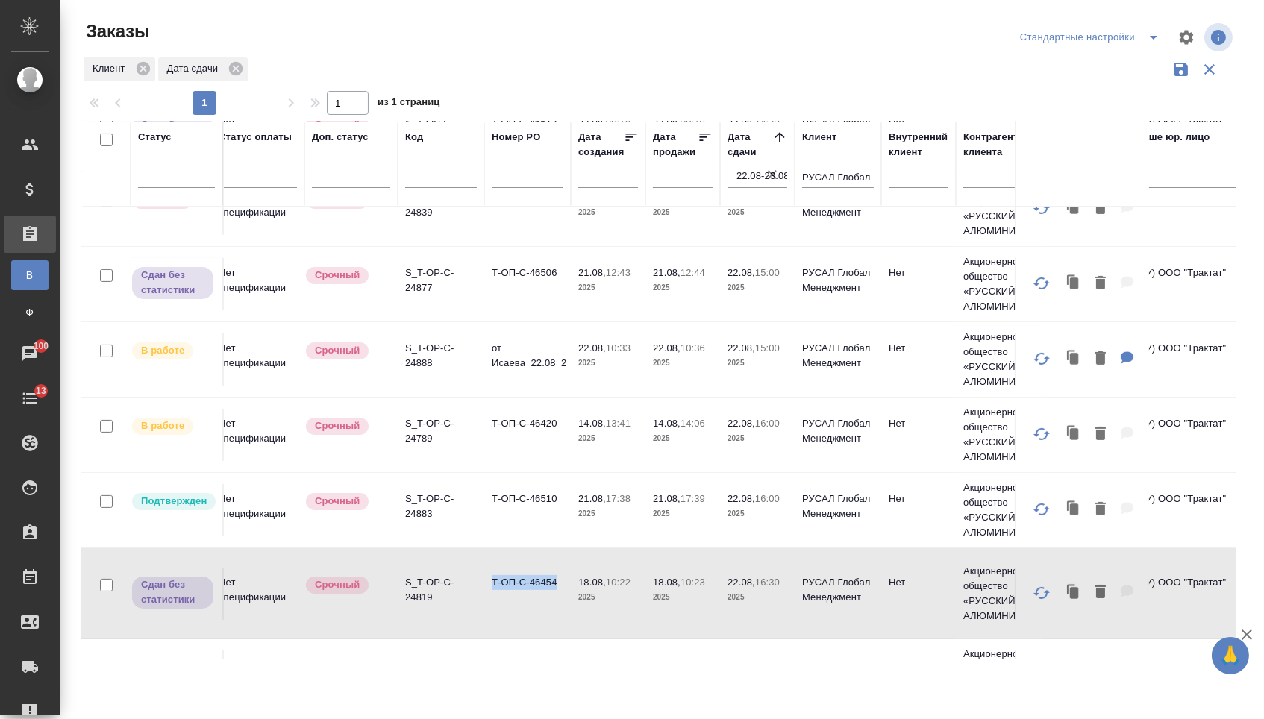
scroll to position [792, 13]
drag, startPoint x: 489, startPoint y: 430, endPoint x: 558, endPoint y: 432, distance: 68.7
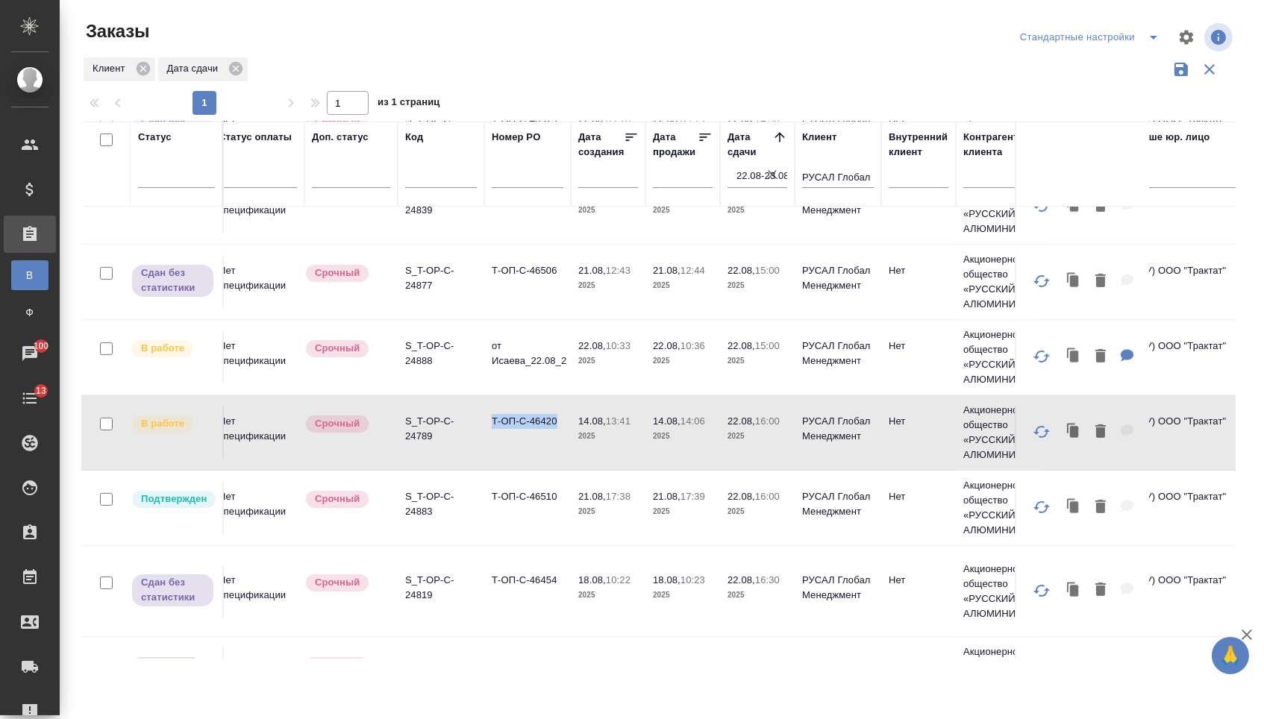
copy td "Т-ОП-С-46420"
drag, startPoint x: 486, startPoint y: 508, endPoint x: 559, endPoint y: 510, distance: 73.1
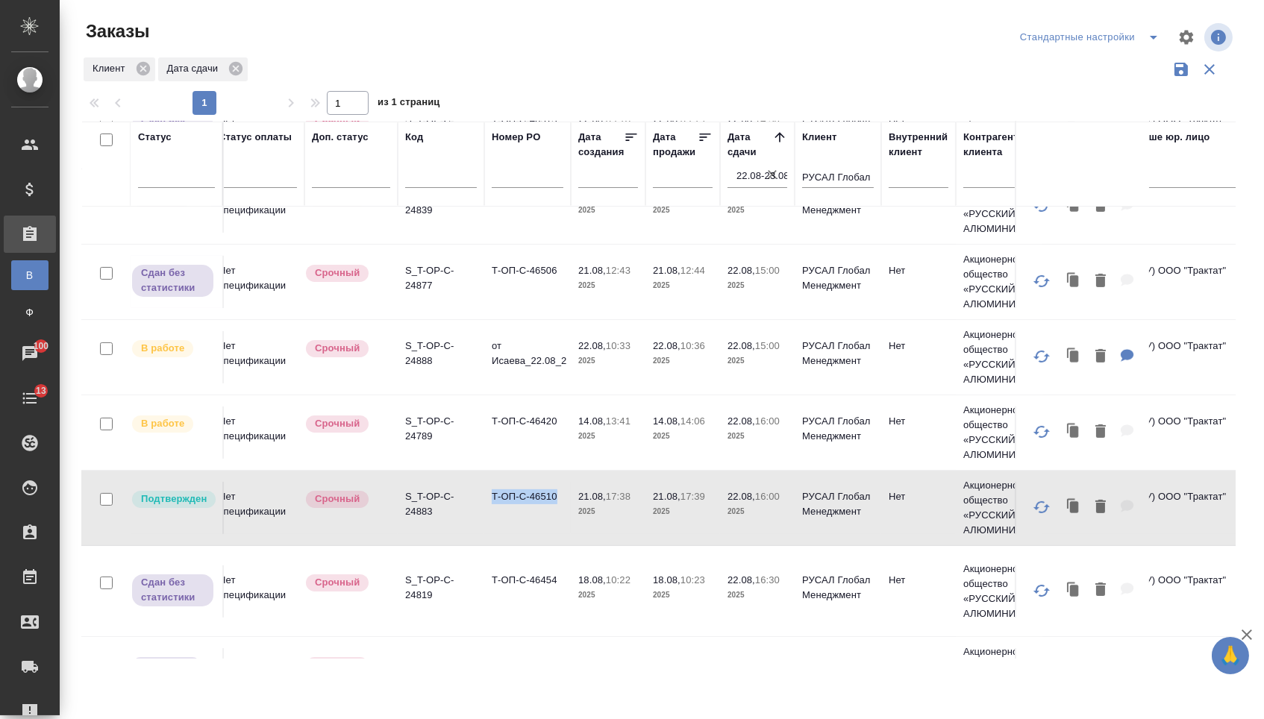
copy td "Т-ОП-С-46510"
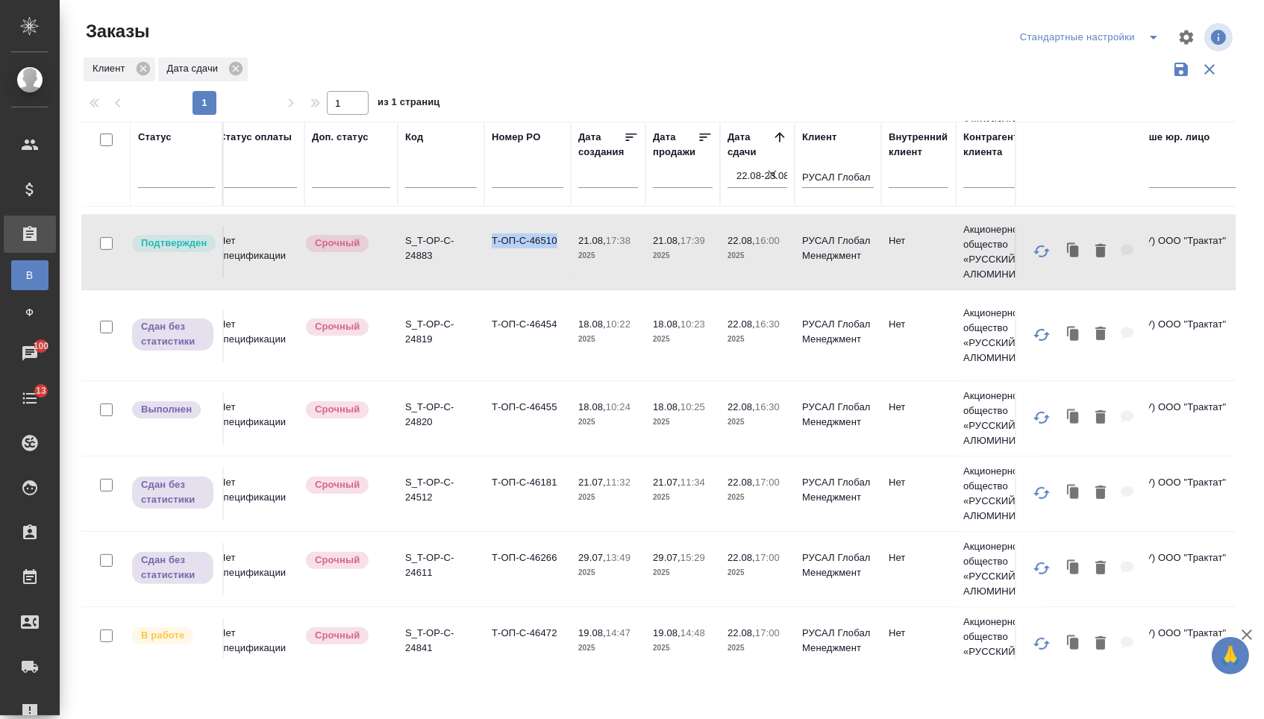
scroll to position [1051, 13]
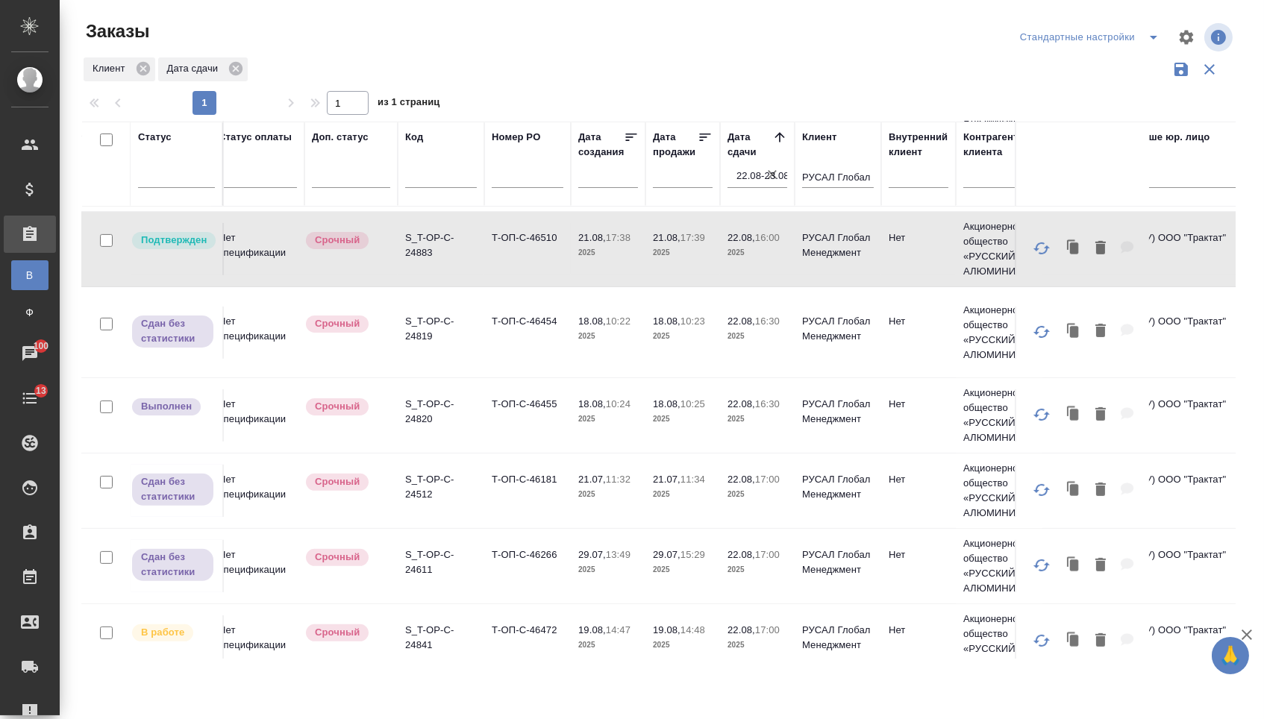
drag, startPoint x: 489, startPoint y: 328, endPoint x: 504, endPoint y: 329, distance: 15.7
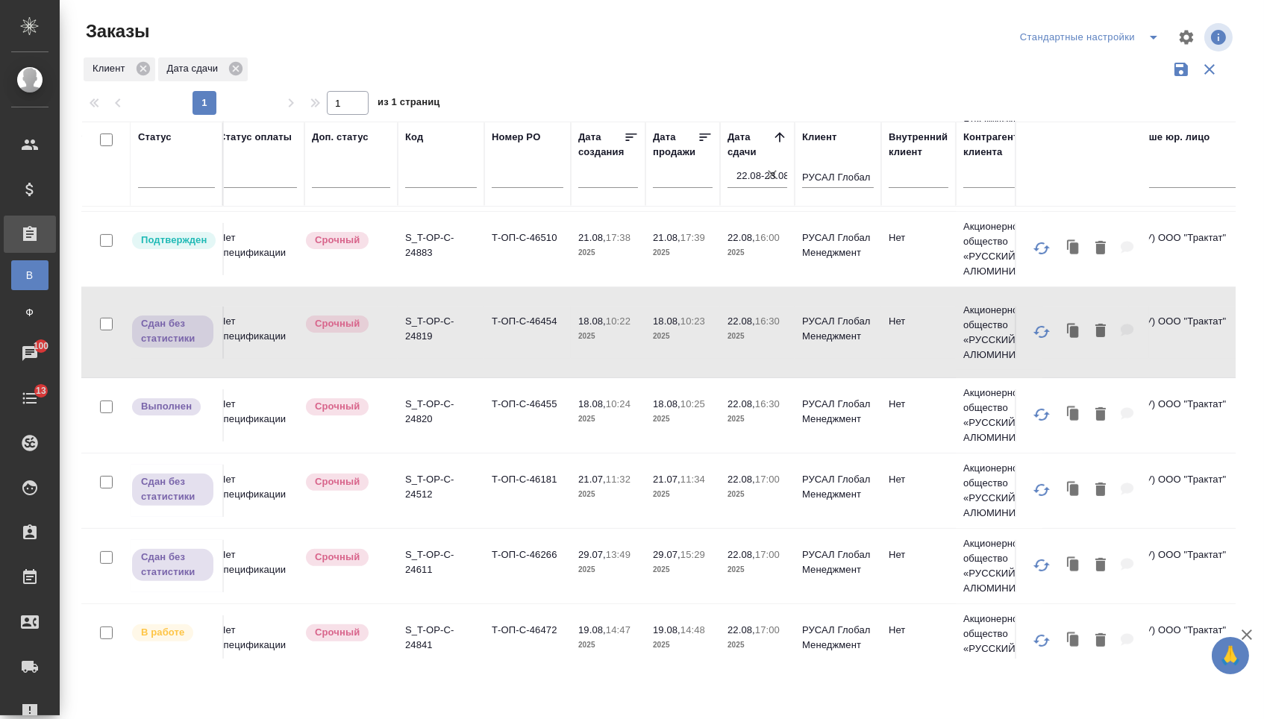
drag, startPoint x: 485, startPoint y: 329, endPoint x: 559, endPoint y: 331, distance: 73.9
copy td "Т-ОП-С-46454"
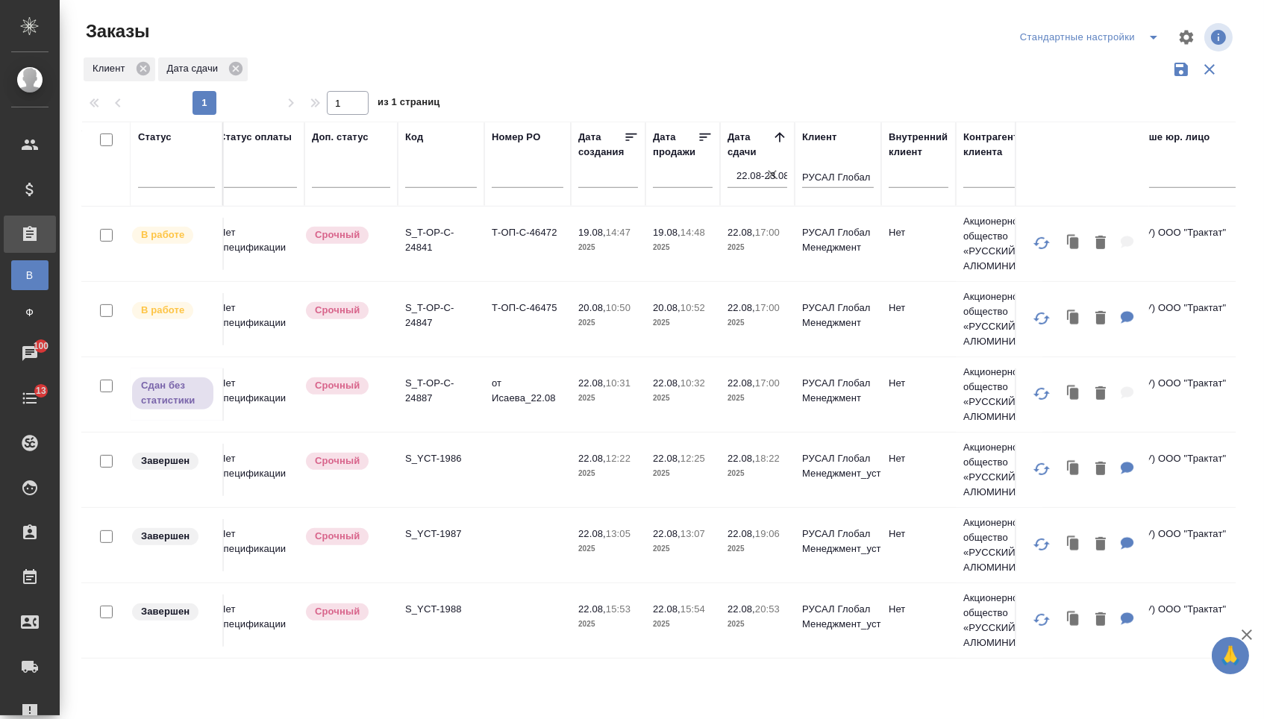
scroll to position [1451, 13]
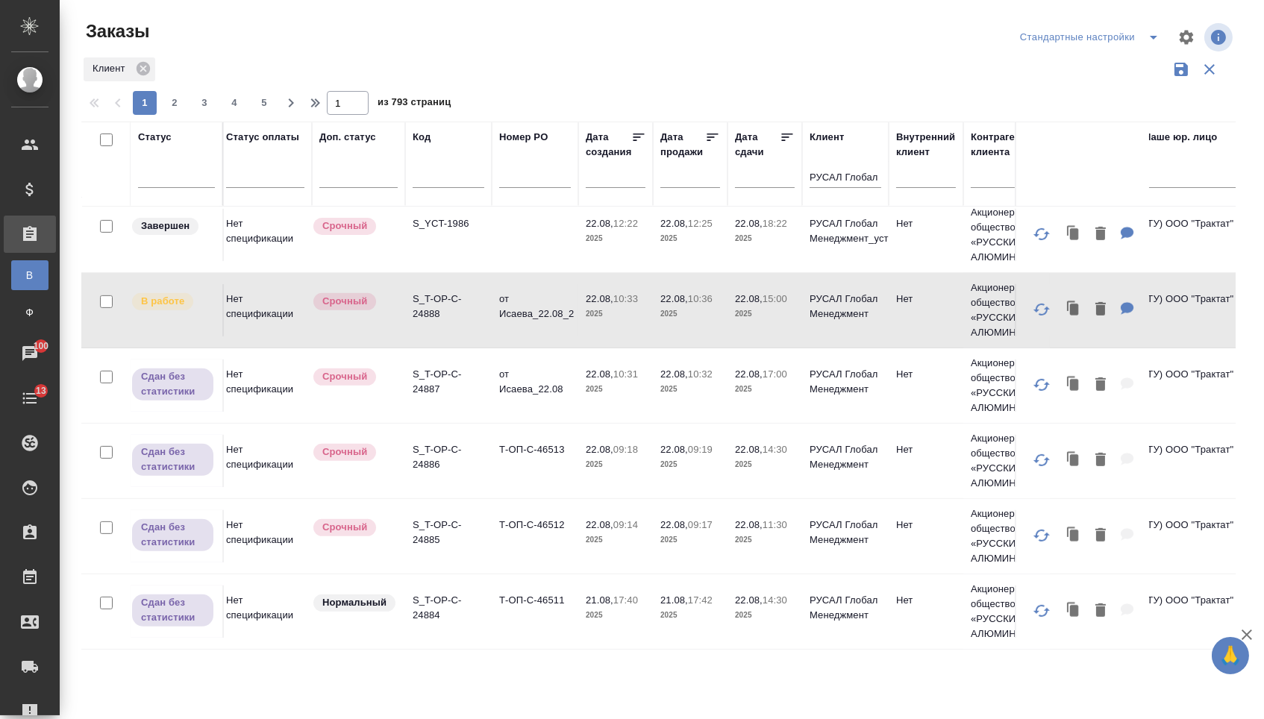
scroll to position [1264, 5]
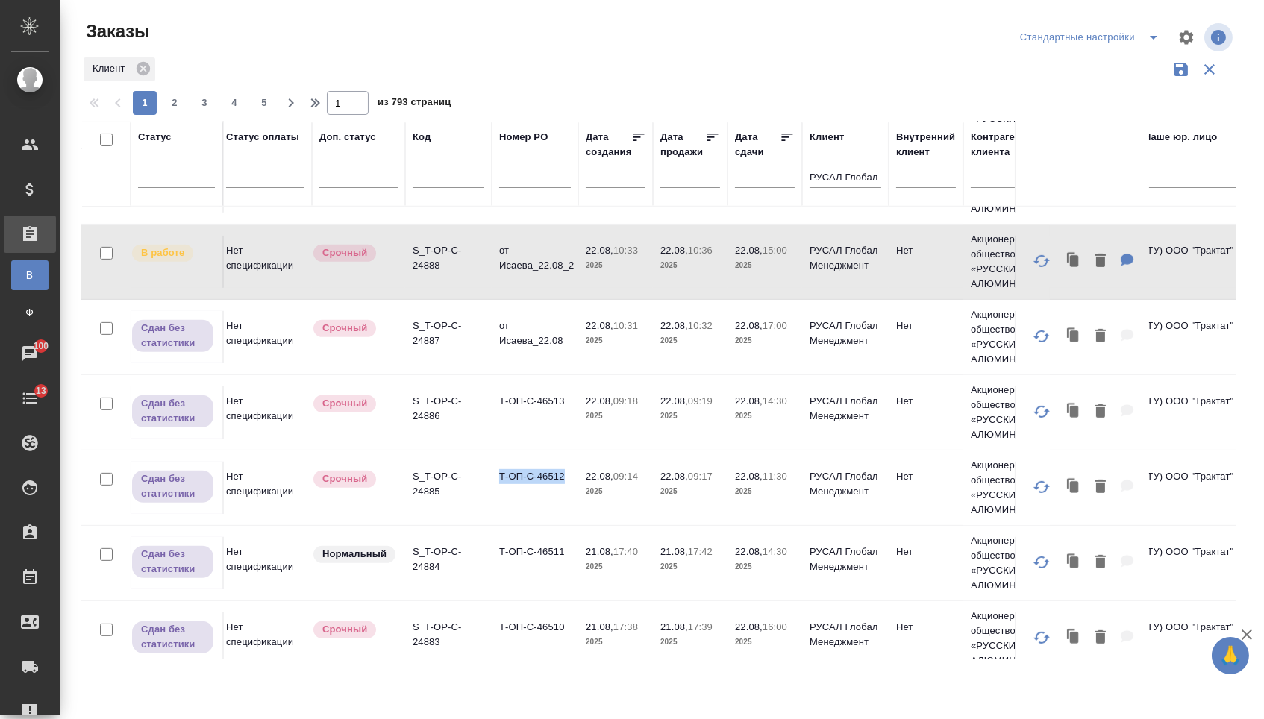
drag, startPoint x: 496, startPoint y: 486, endPoint x: 570, endPoint y: 489, distance: 73.9
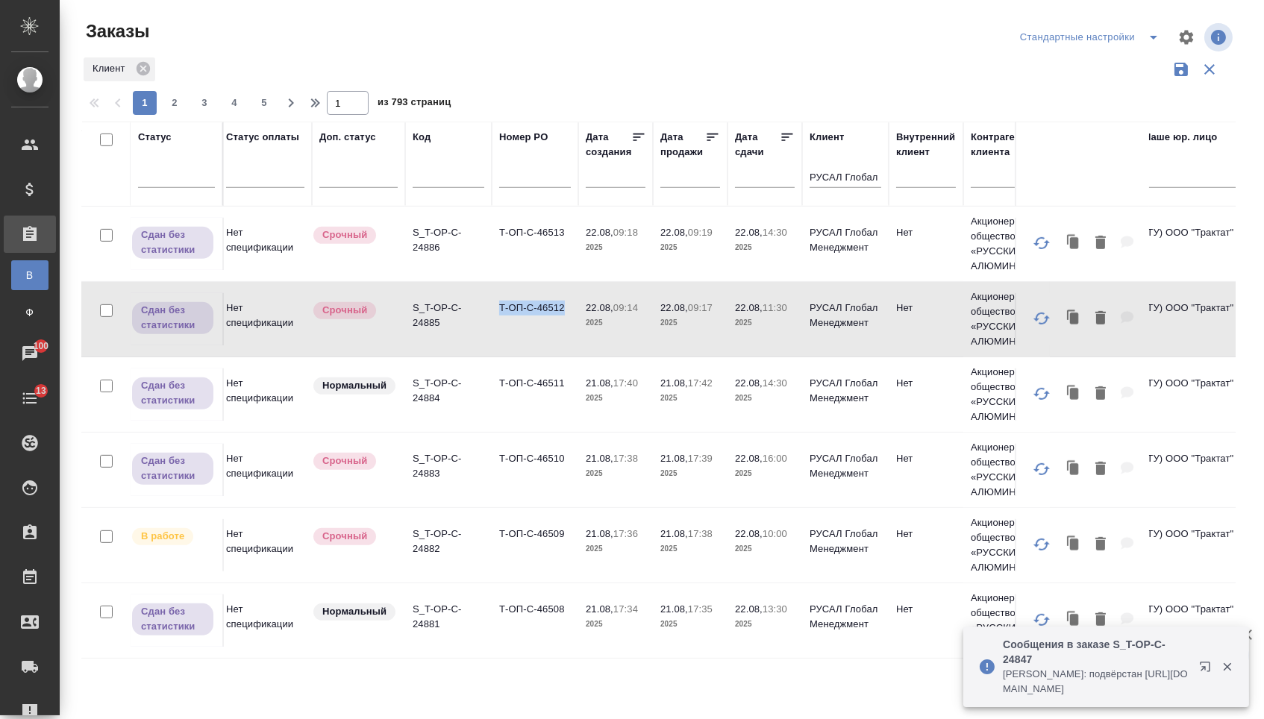
scroll to position [1436, 5]
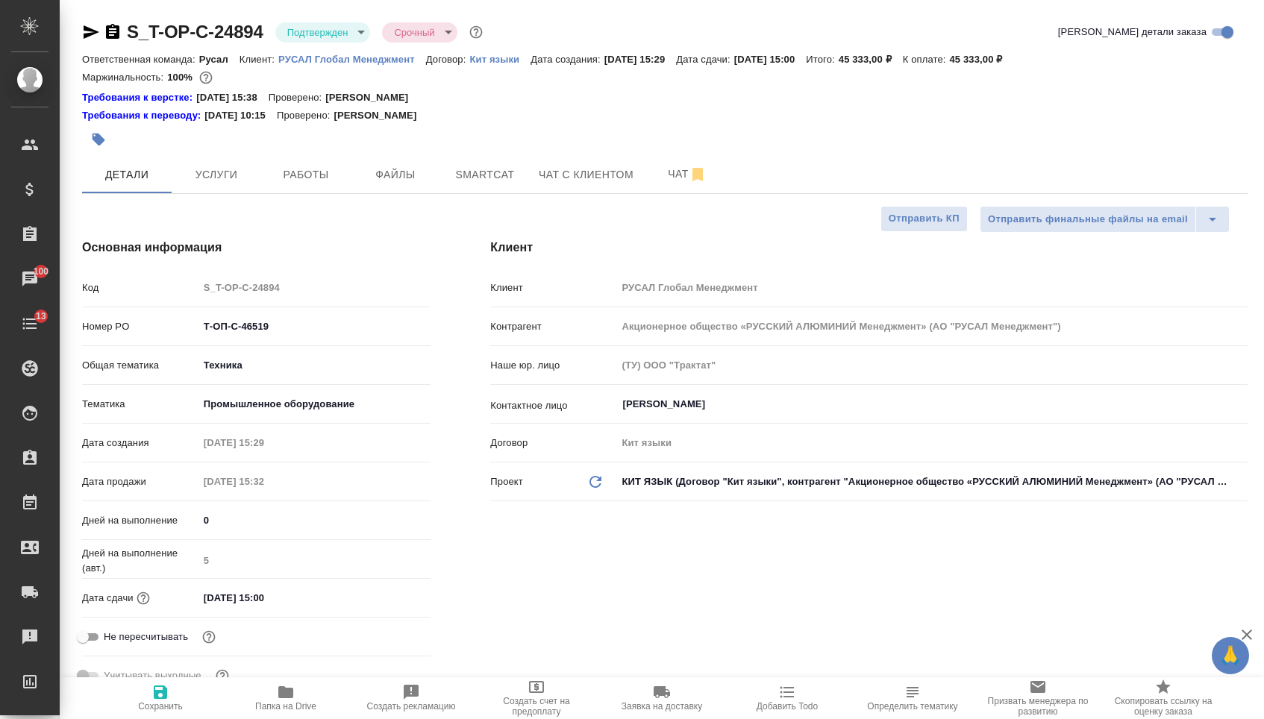
select select "RU"
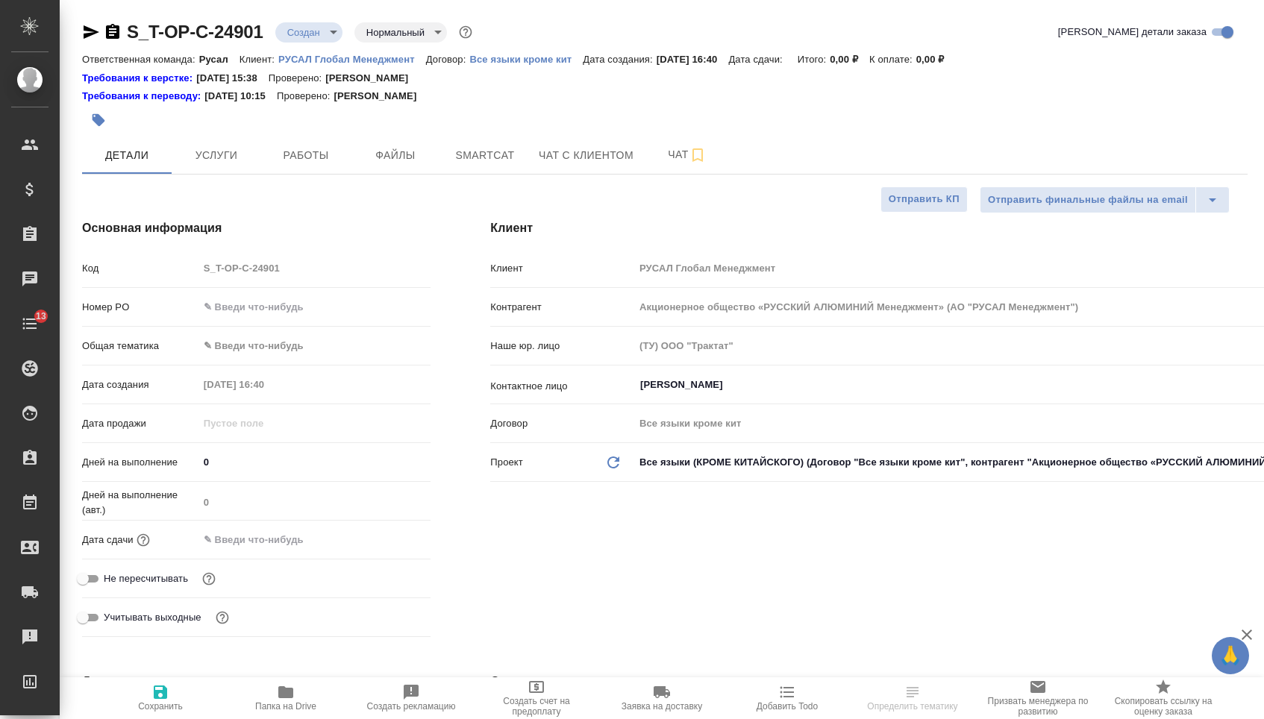
select select "RU"
click at [301, 312] on input "text" at bounding box center [314, 307] width 233 height 22
click at [272, 314] on input "text" at bounding box center [314, 307] width 231 height 22
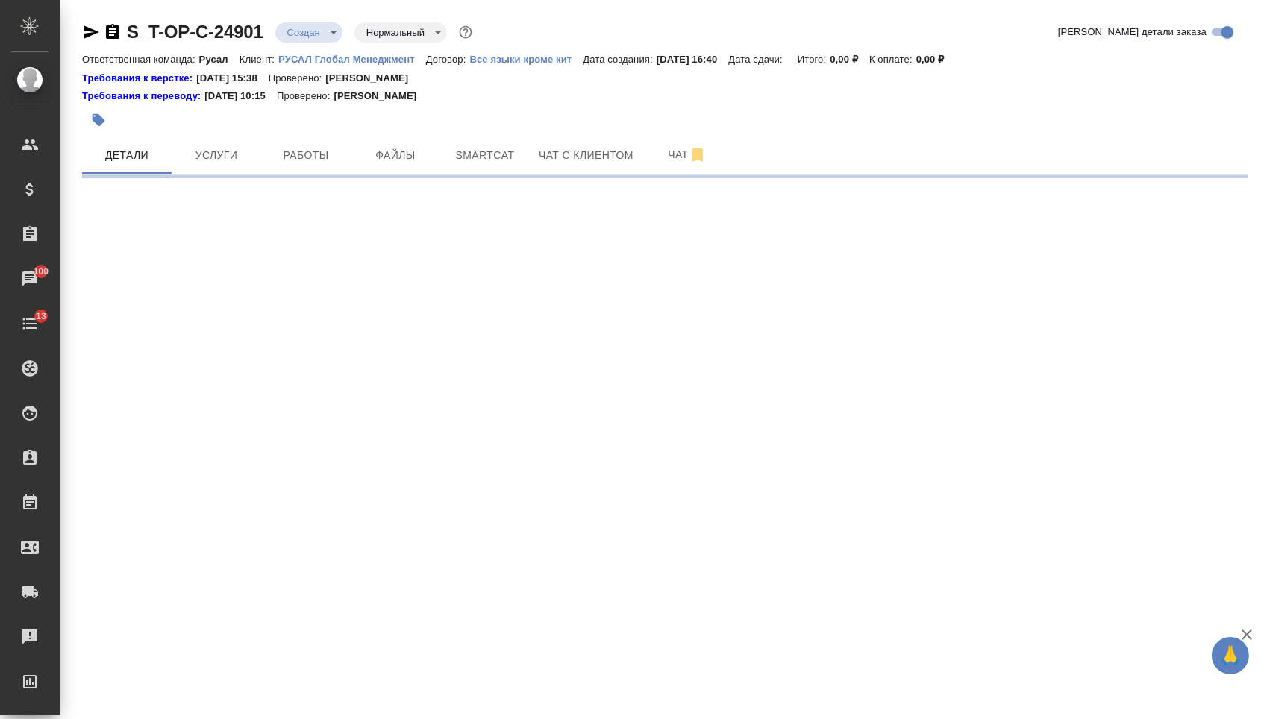
select select "RU"
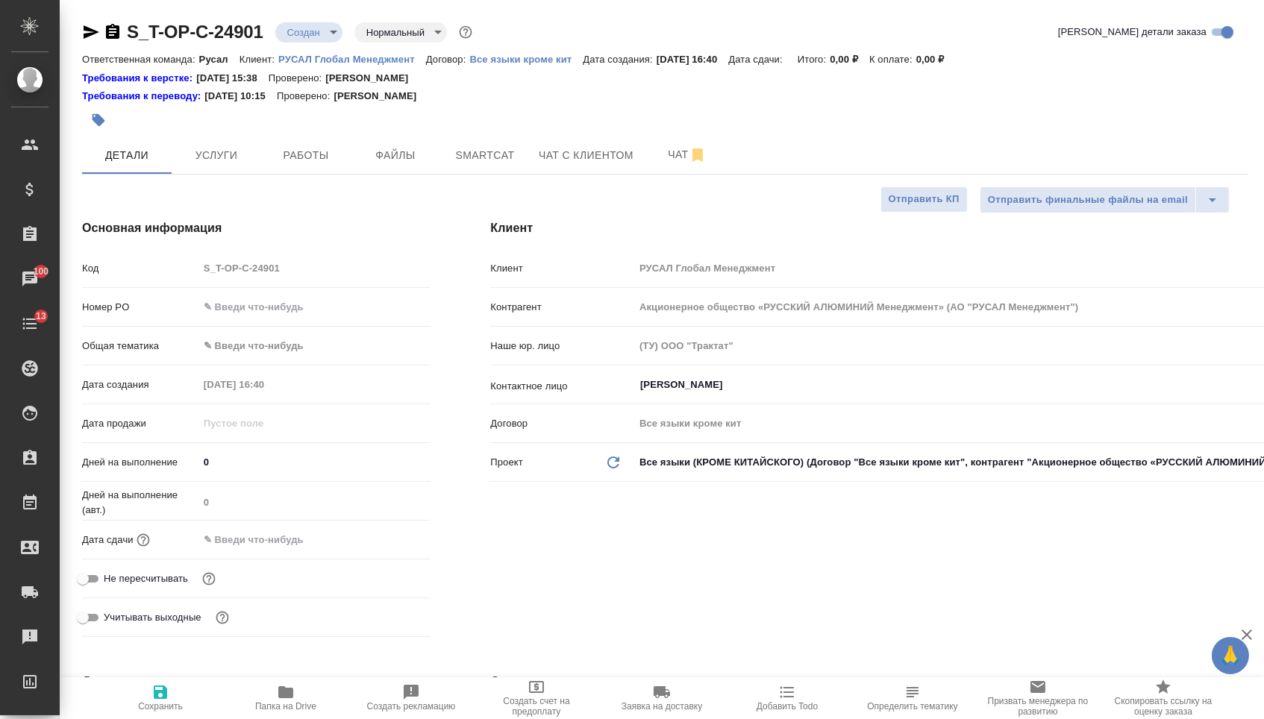
type textarea "x"
click at [290, 298] on div "Номер PO" at bounding box center [256, 307] width 348 height 26
click at [291, 306] on input "text" at bounding box center [314, 307] width 231 height 22
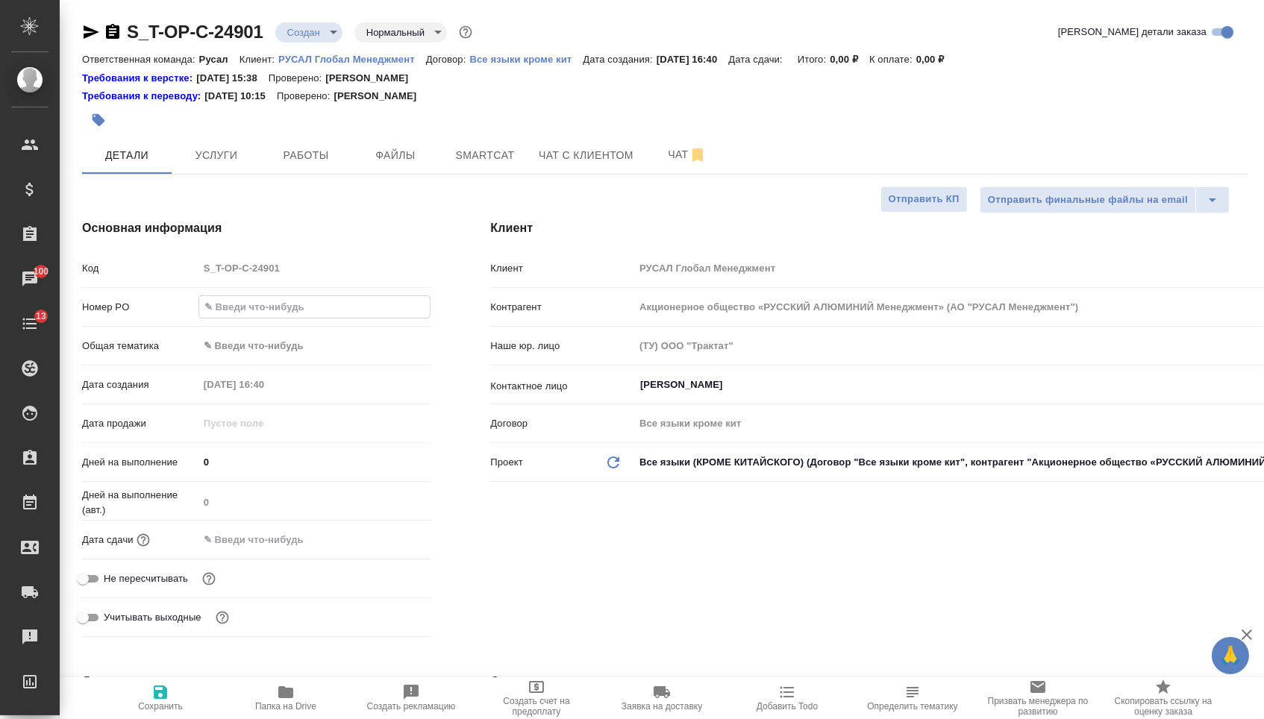
paste input "Т-ОП-С-46526"
type input "Т-ОП-С-46526"
type textarea "x"
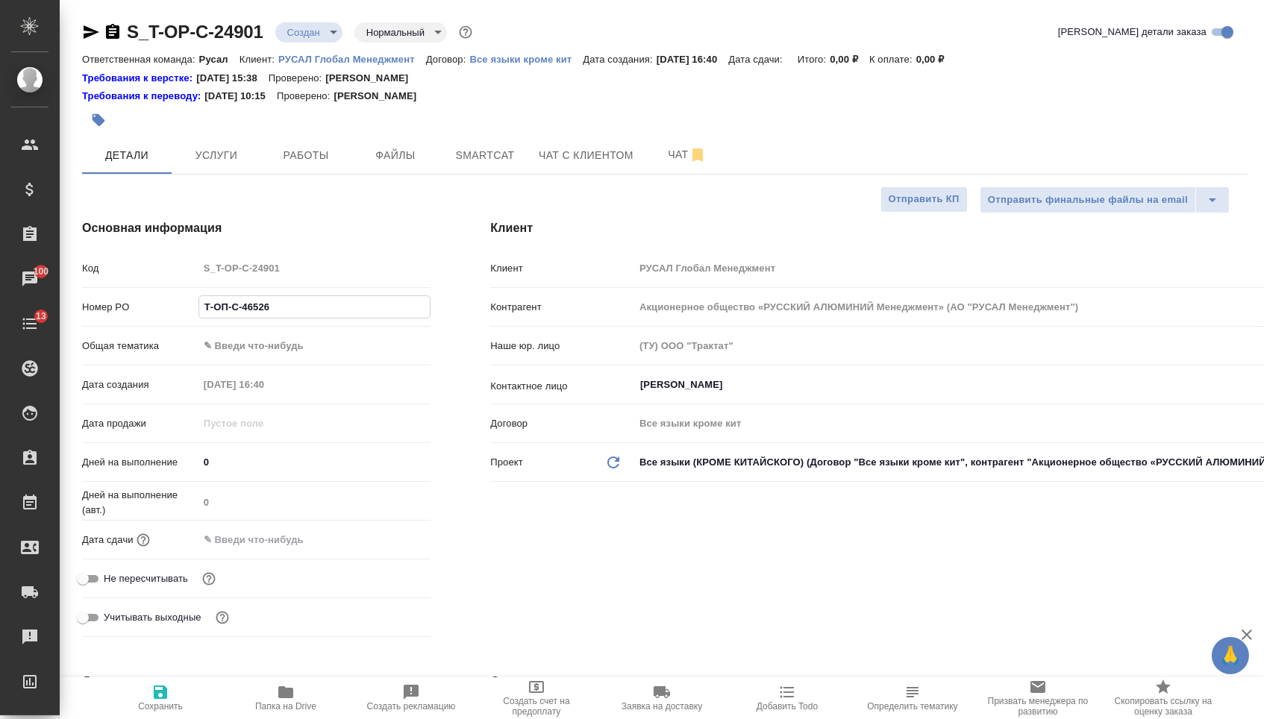
type input "Т-ОП-С-46526"
click at [271, 550] on input "text" at bounding box center [263, 540] width 131 height 22
click at [389, 548] on icon "button" at bounding box center [387, 540] width 18 height 18
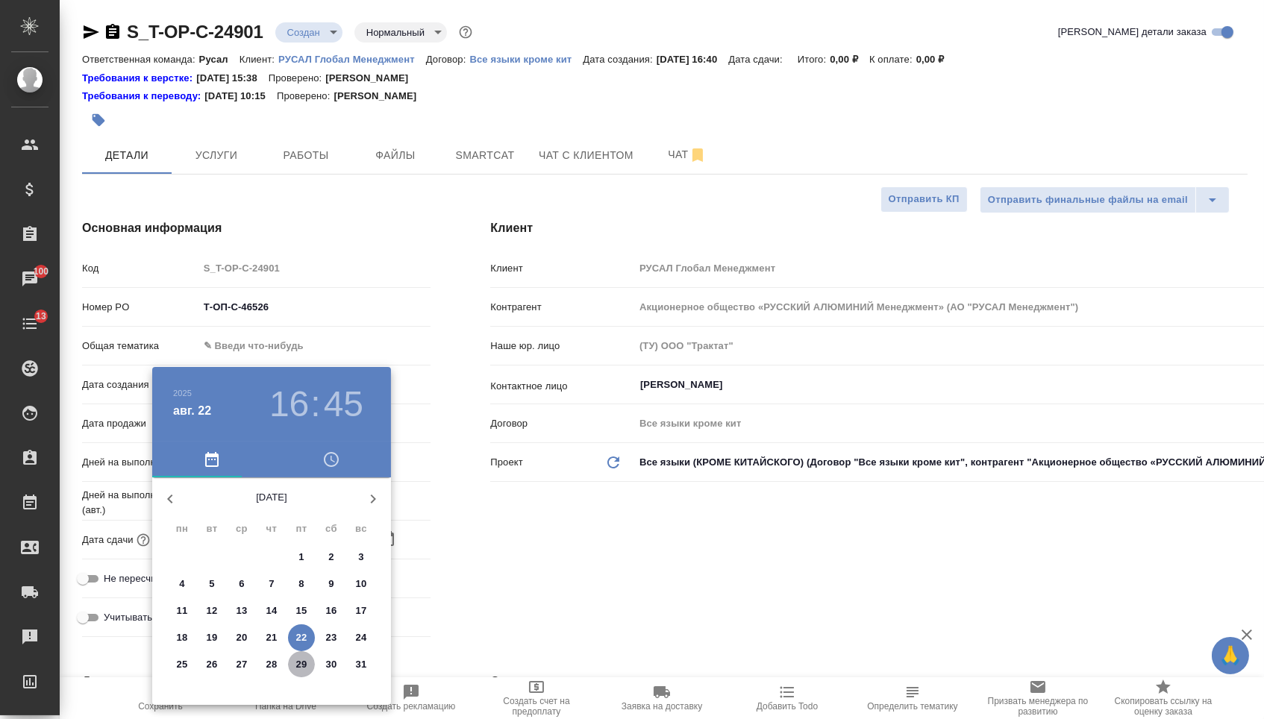
click at [304, 671] on p "29" at bounding box center [301, 664] width 11 height 15
type input "29.08.2025 16:45"
type textarea "x"
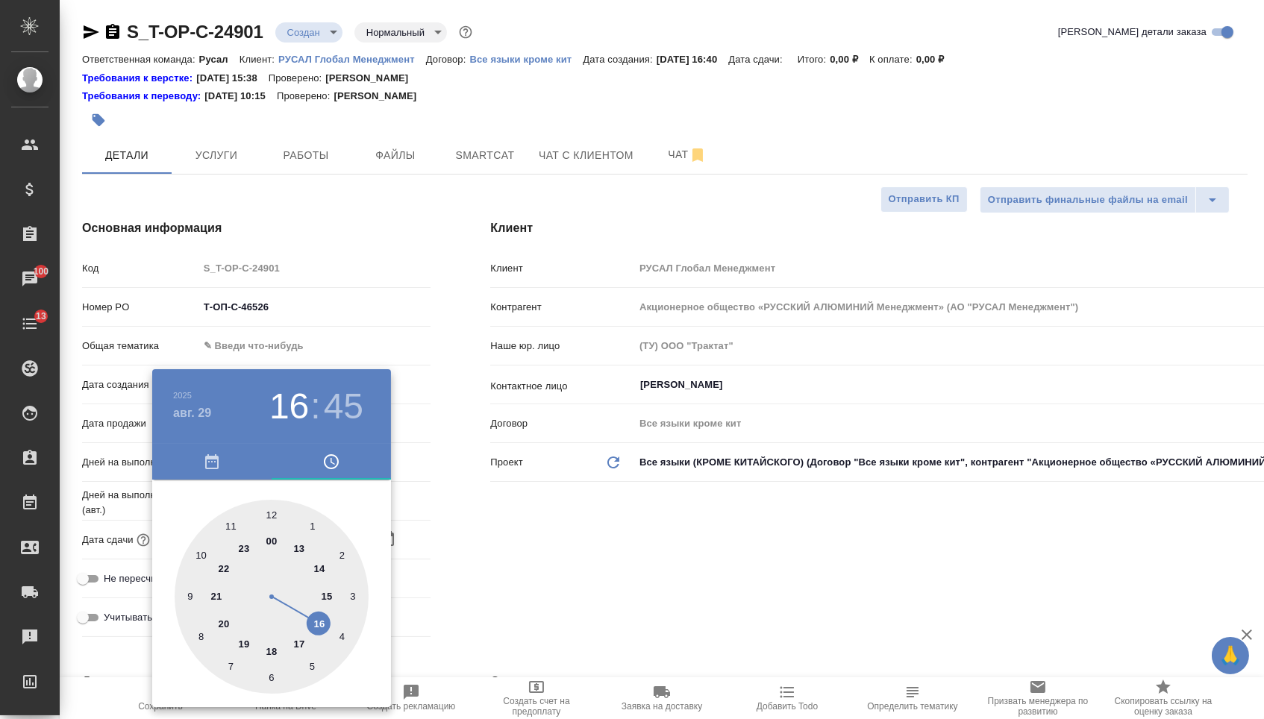
type textarea "x"
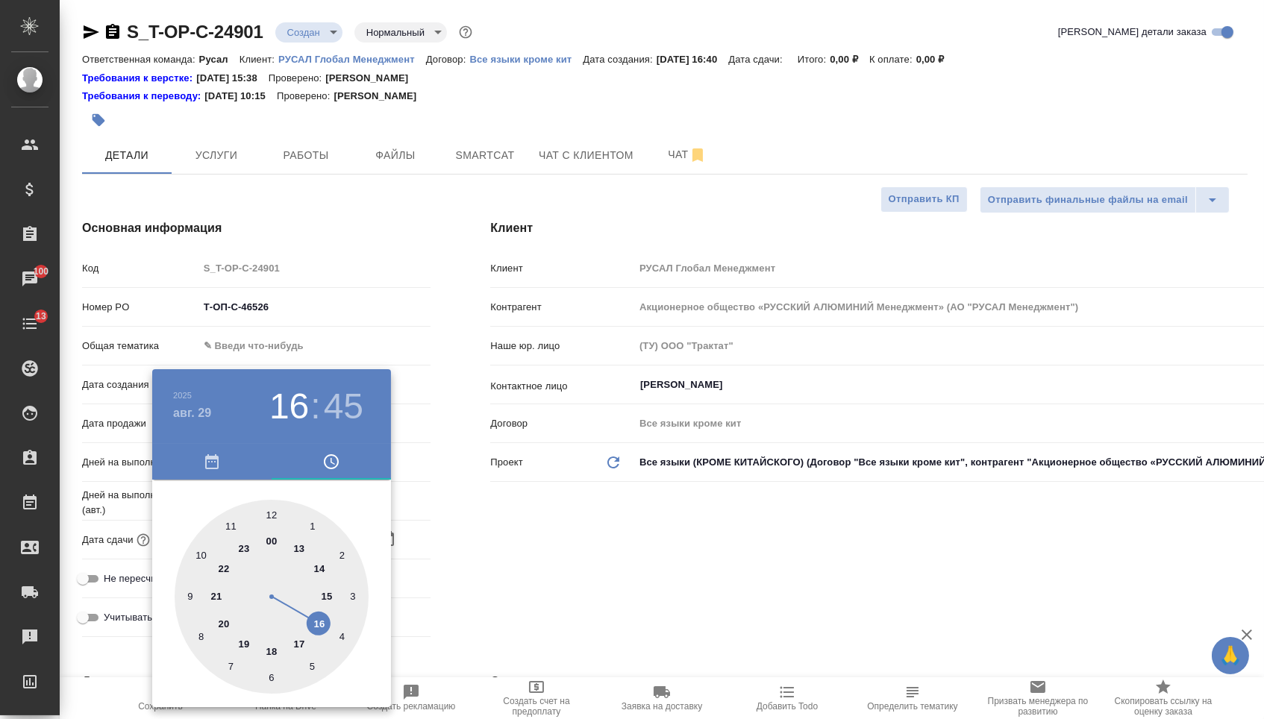
type textarea "x"
click at [225, 525] on div at bounding box center [272, 597] width 194 height 194
type input "29.08.2025 11:45"
type textarea "x"
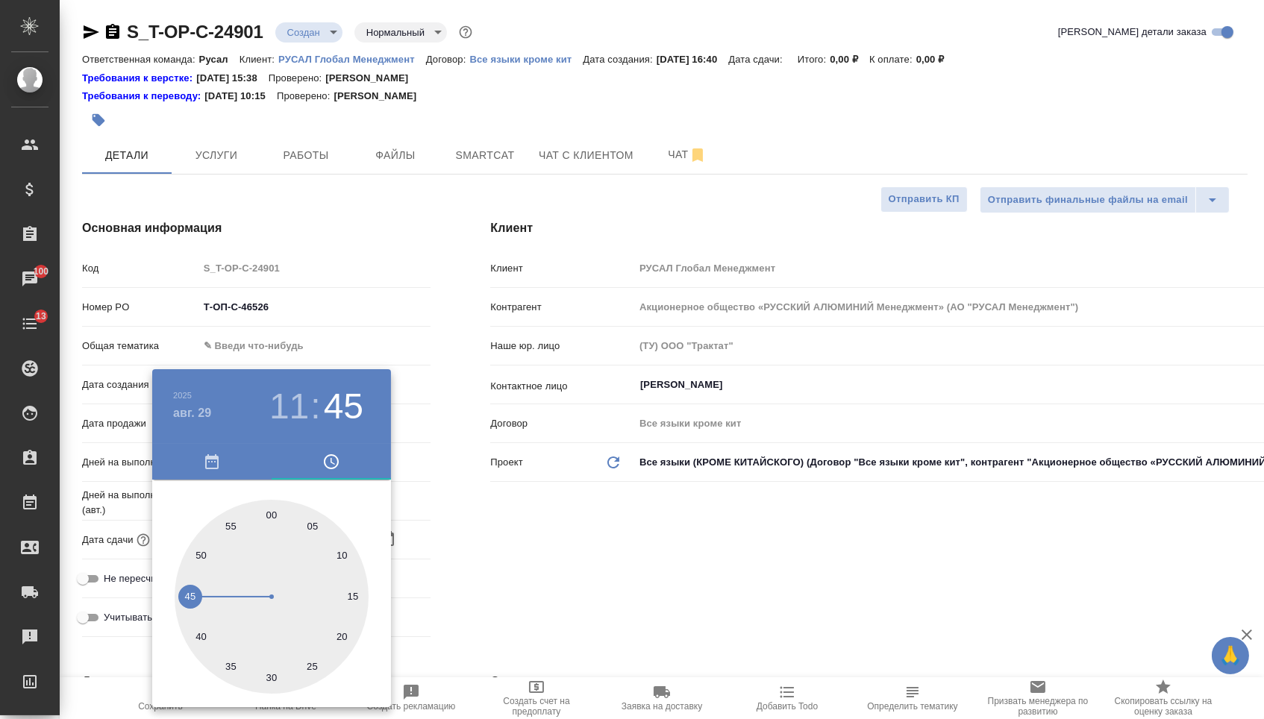
type textarea "x"
click at [272, 513] on div at bounding box center [272, 597] width 194 height 194
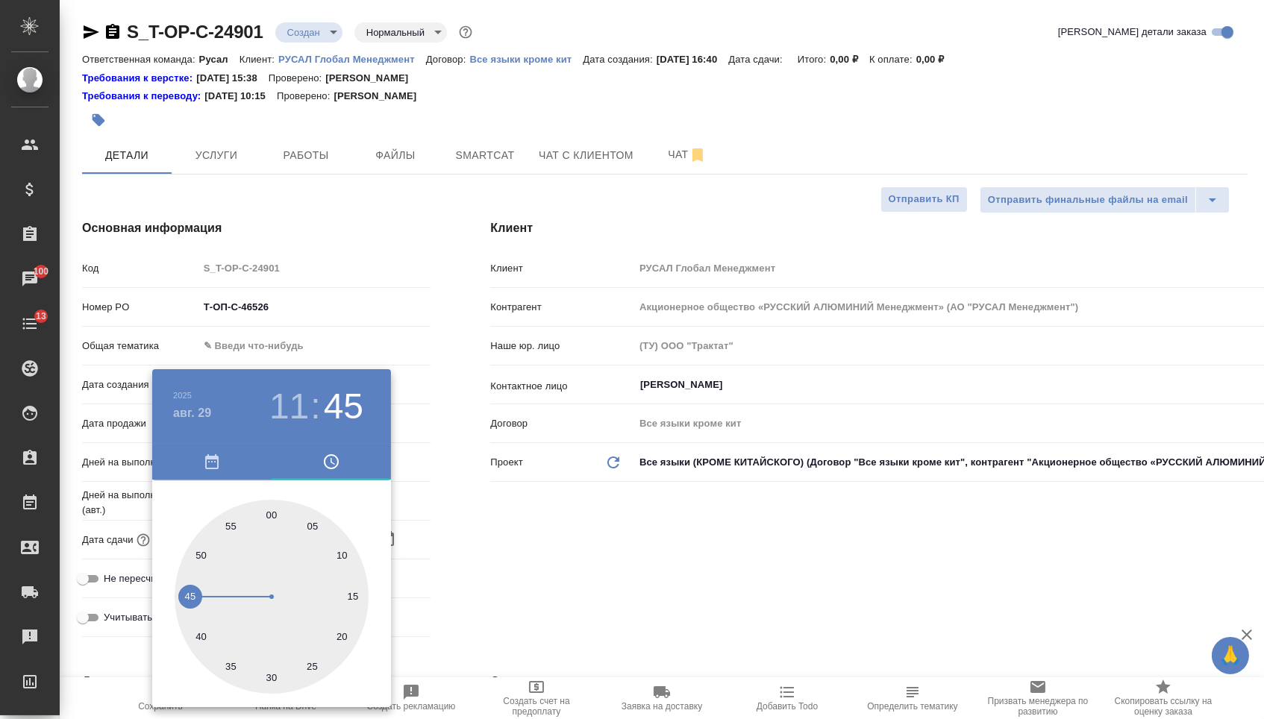
type input "[DATE] 11:00"
type textarea "x"
click at [493, 570] on div at bounding box center [632, 359] width 1264 height 719
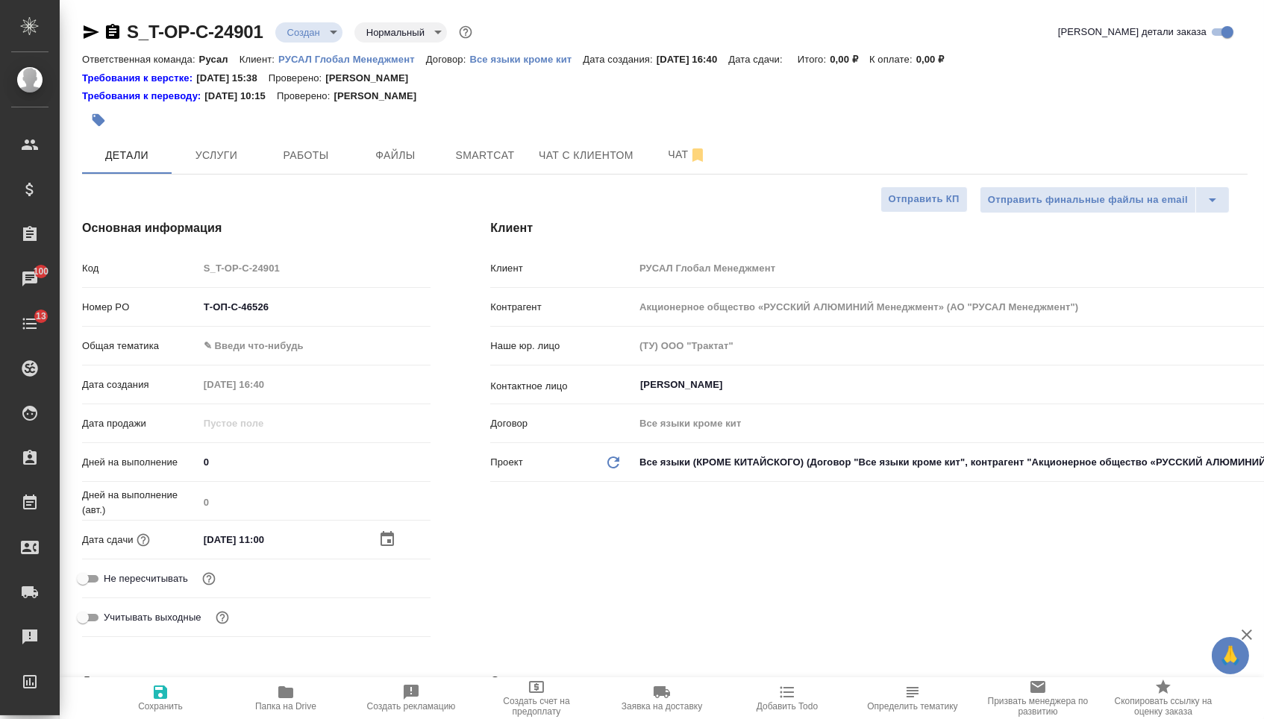
type textarea "x"
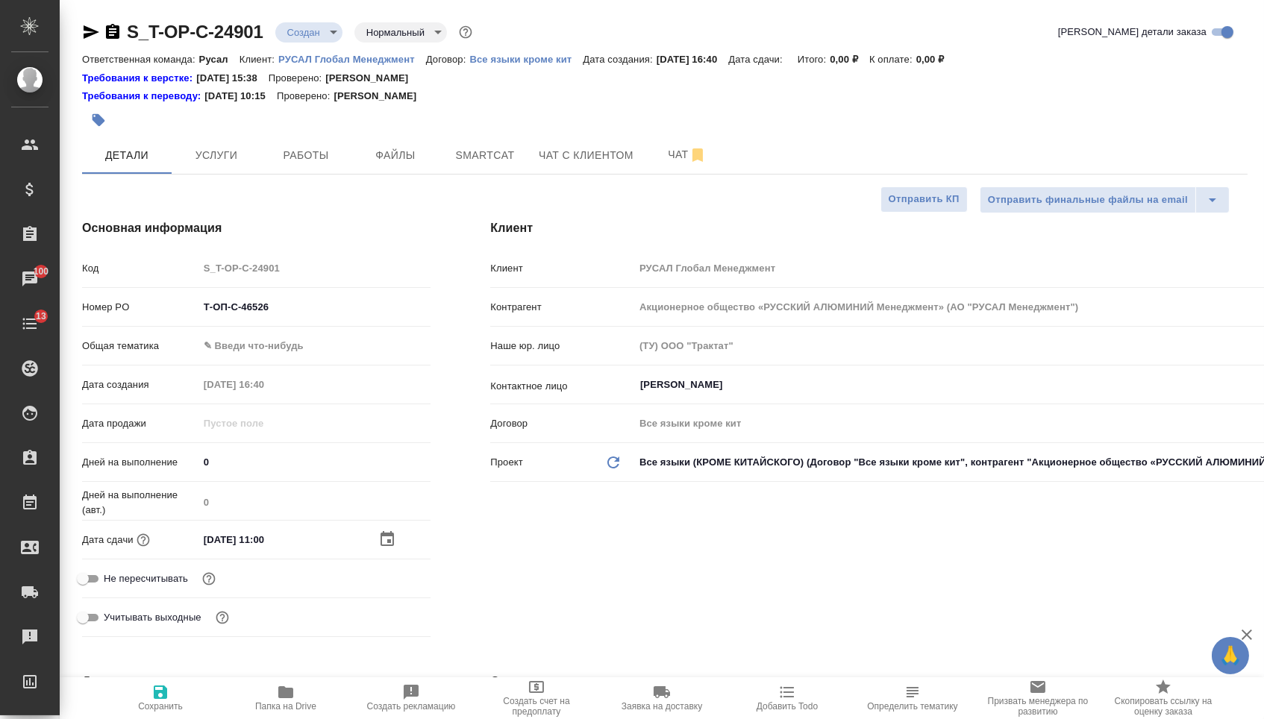
type textarea "x"
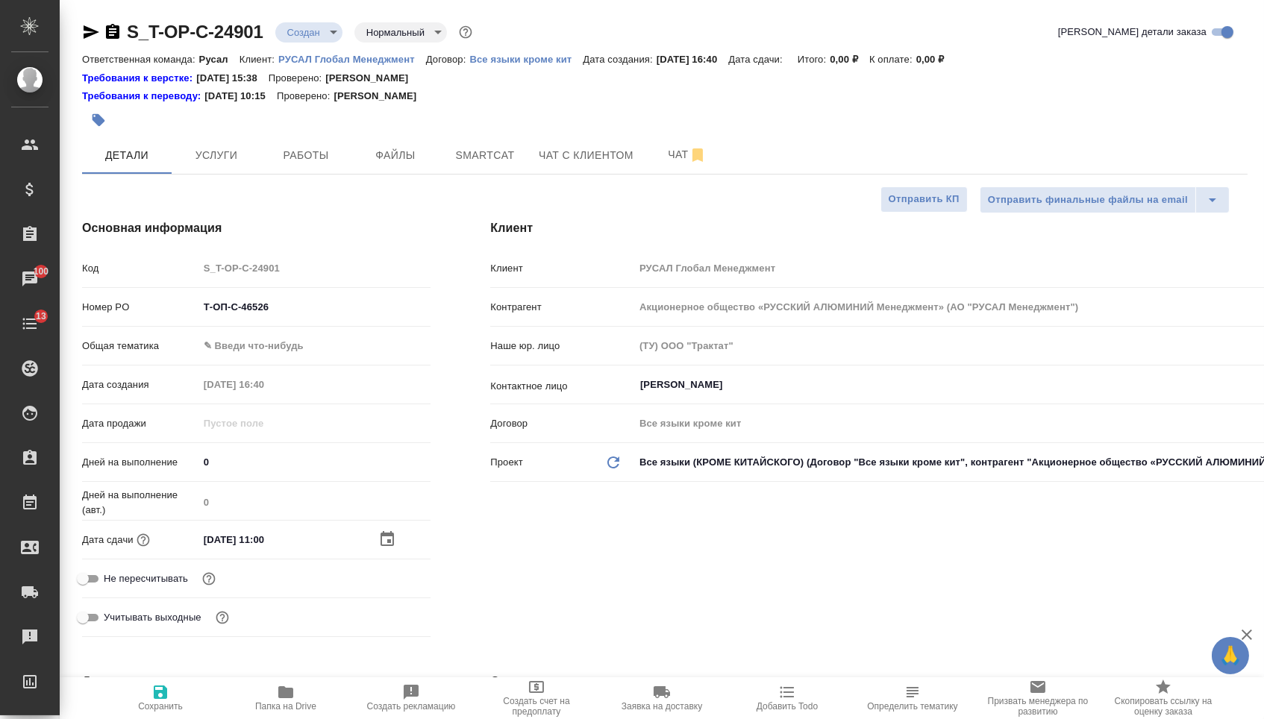
type textarea "x"
click at [322, 351] on body "🙏 .cls-1 fill:#fff; AWATERA Menshikova Aleksandra Клиенты Спецификации Заказы 1…" at bounding box center [632, 359] width 1264 height 719
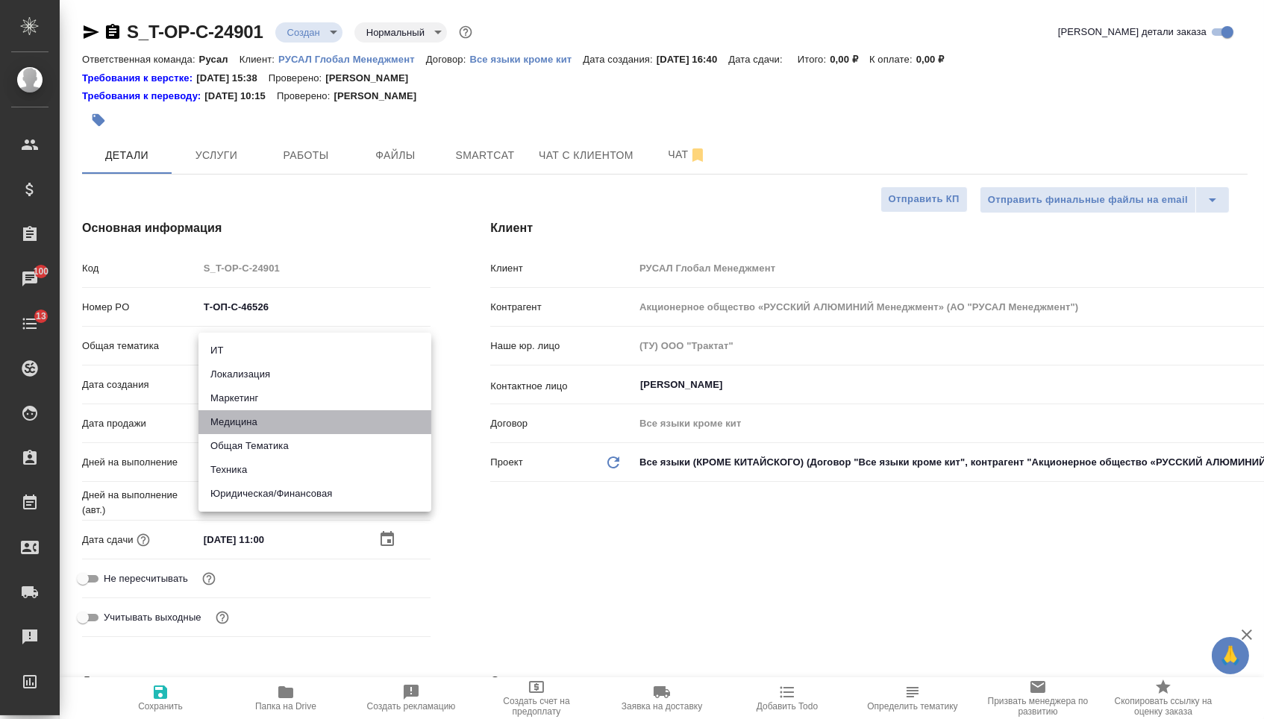
click at [260, 419] on li "Медицина" at bounding box center [314, 422] width 233 height 24
type input "med"
type textarea "x"
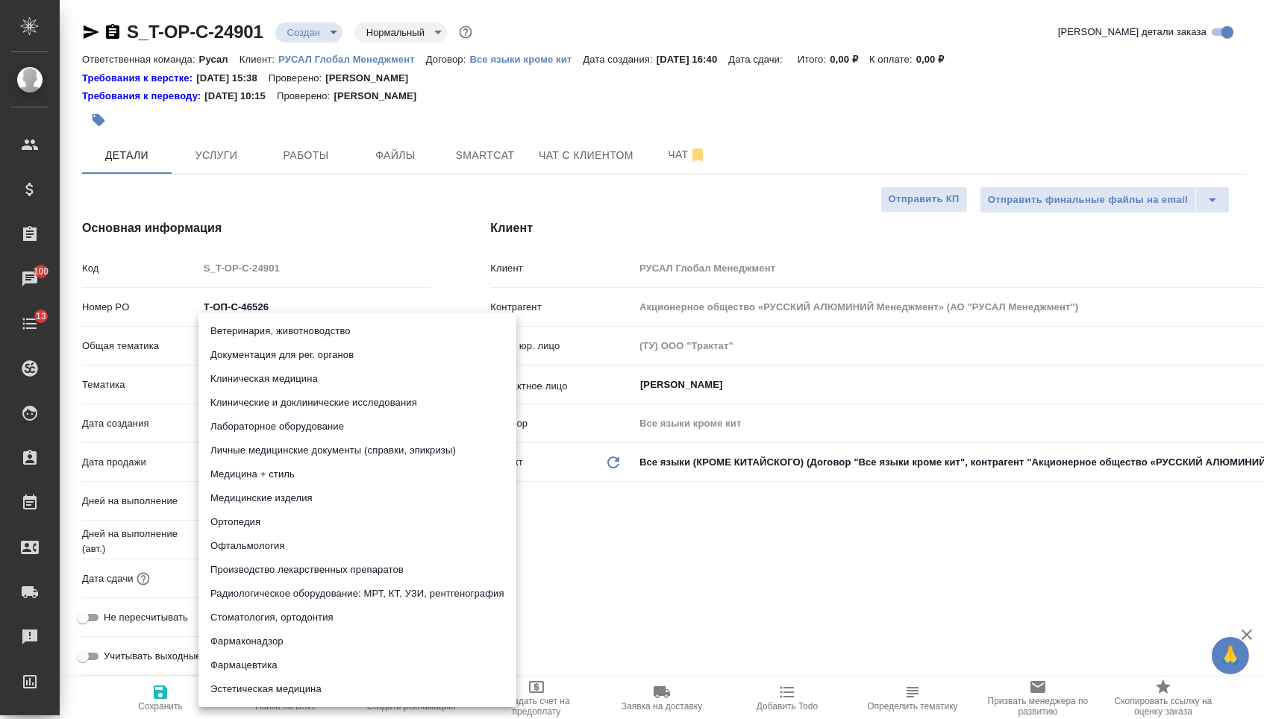
click at [260, 381] on body "🙏 .cls-1 fill:#fff; AWATERA Menshikova Aleksandra Клиенты Спецификации Заказы 1…" at bounding box center [632, 359] width 1264 height 719
click at [260, 498] on li "Медицинские изделия" at bounding box center [357, 498] width 318 height 24
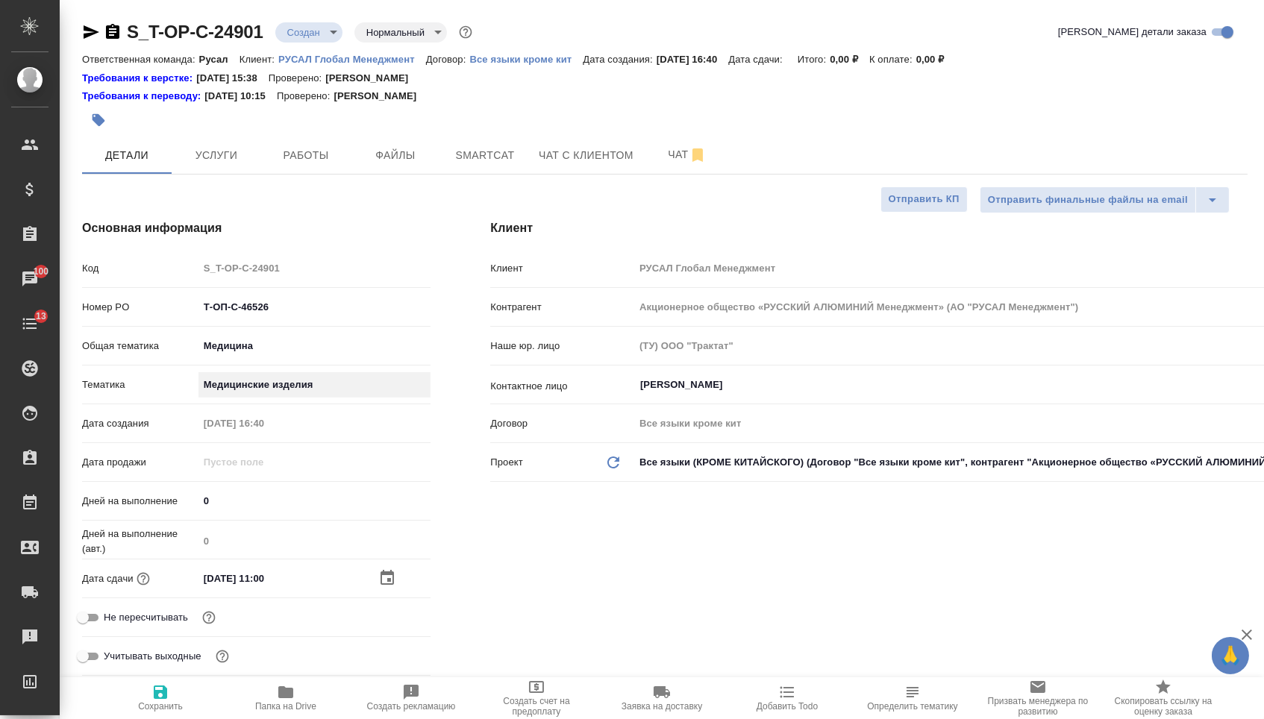
type textarea "x"
type input "5a8b8b956a9677013d343dd7"
type textarea "x"
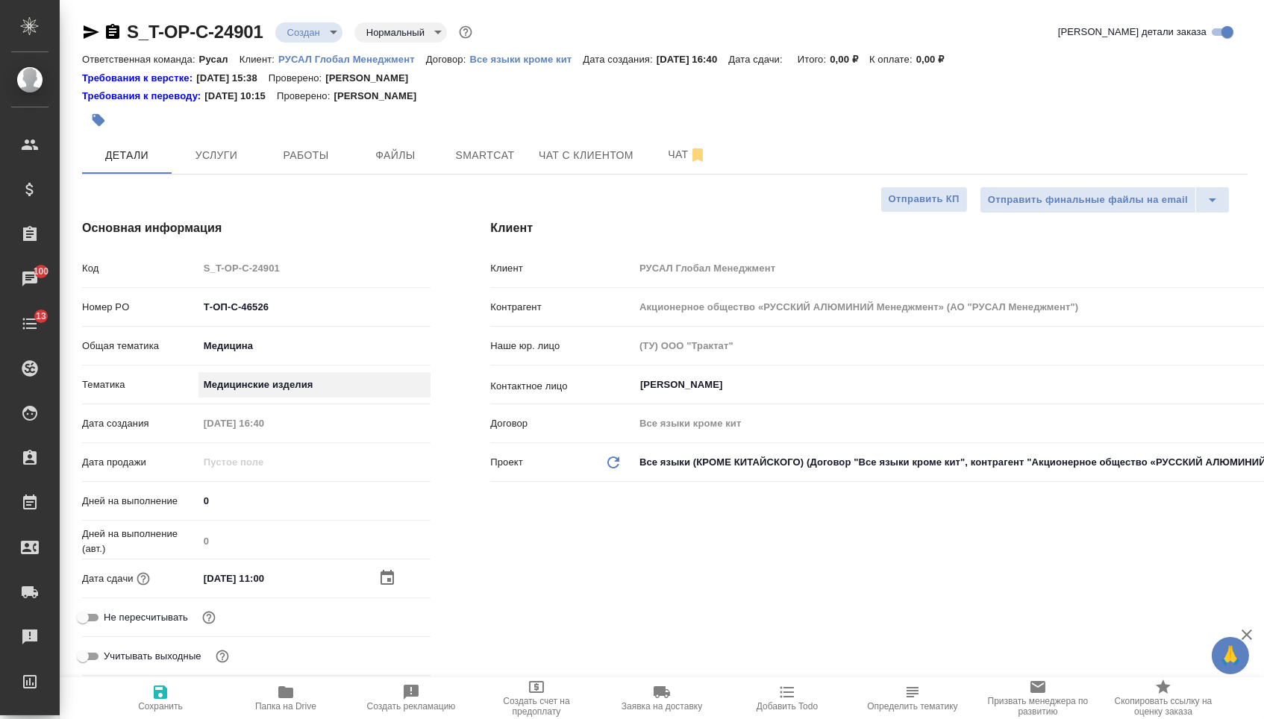
type textarea "x"
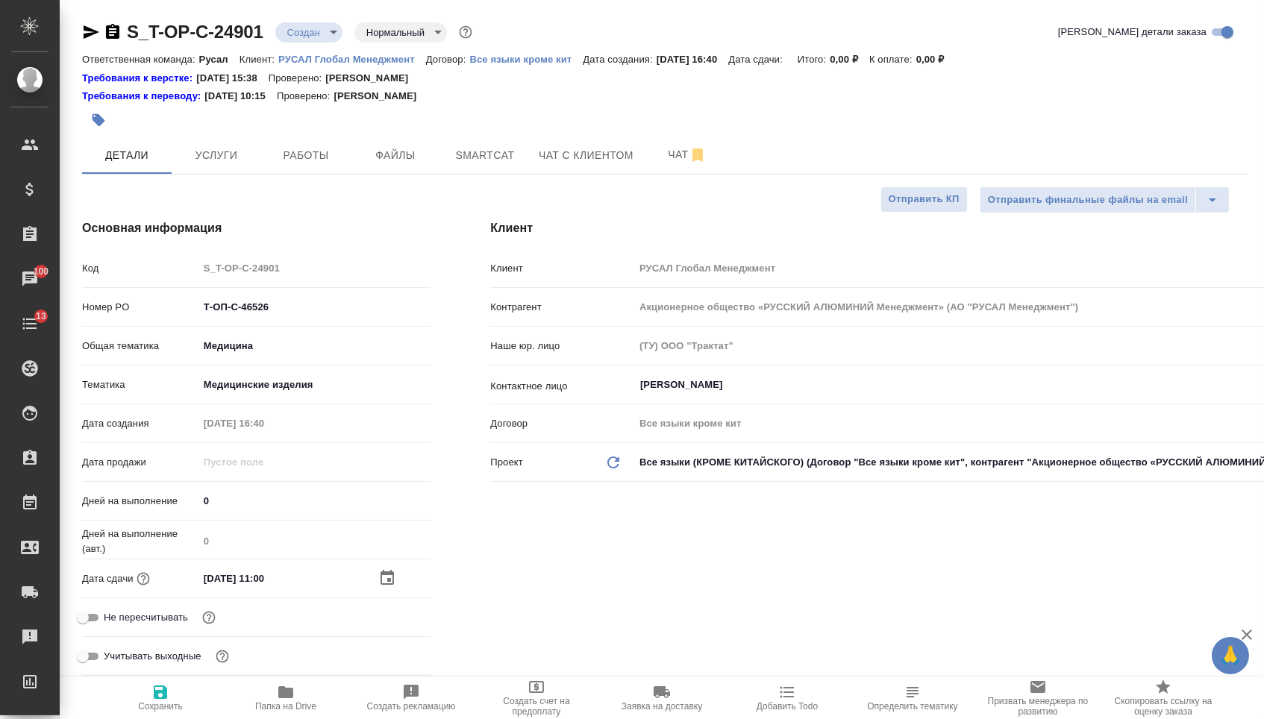
click at [160, 709] on span "Сохранить" at bounding box center [160, 706] width 45 height 10
type textarea "x"
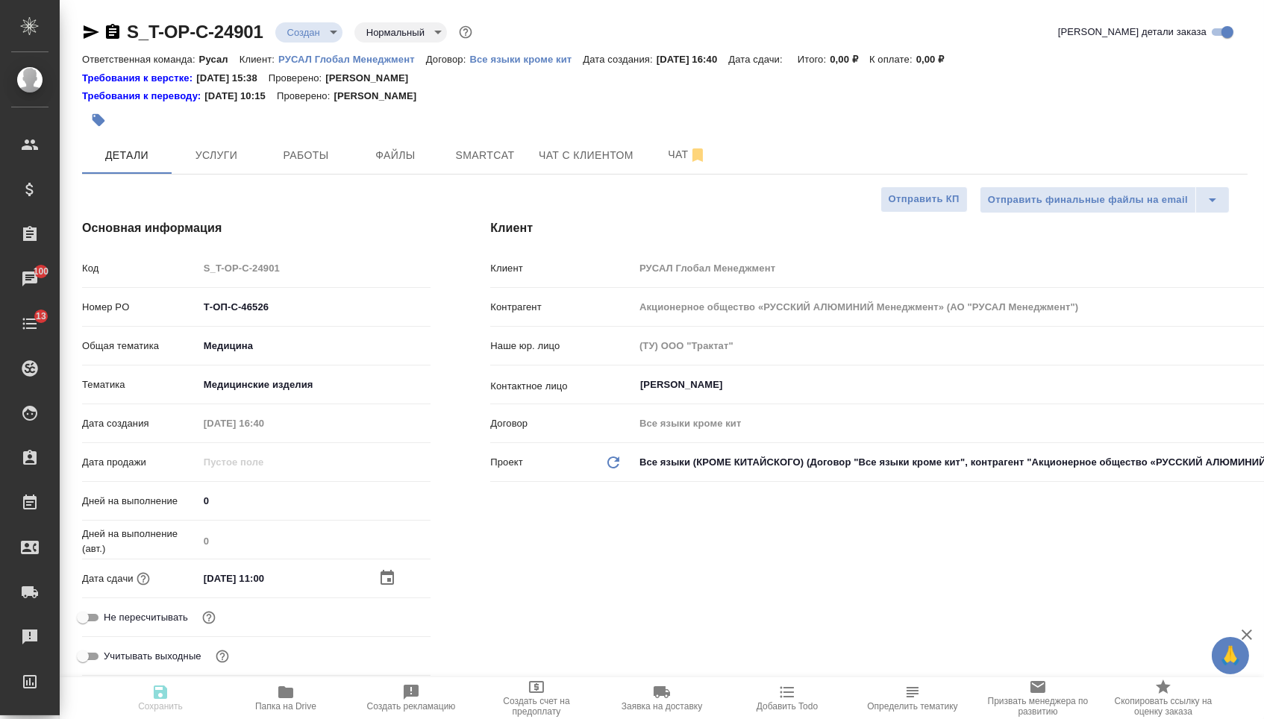
type textarea "x"
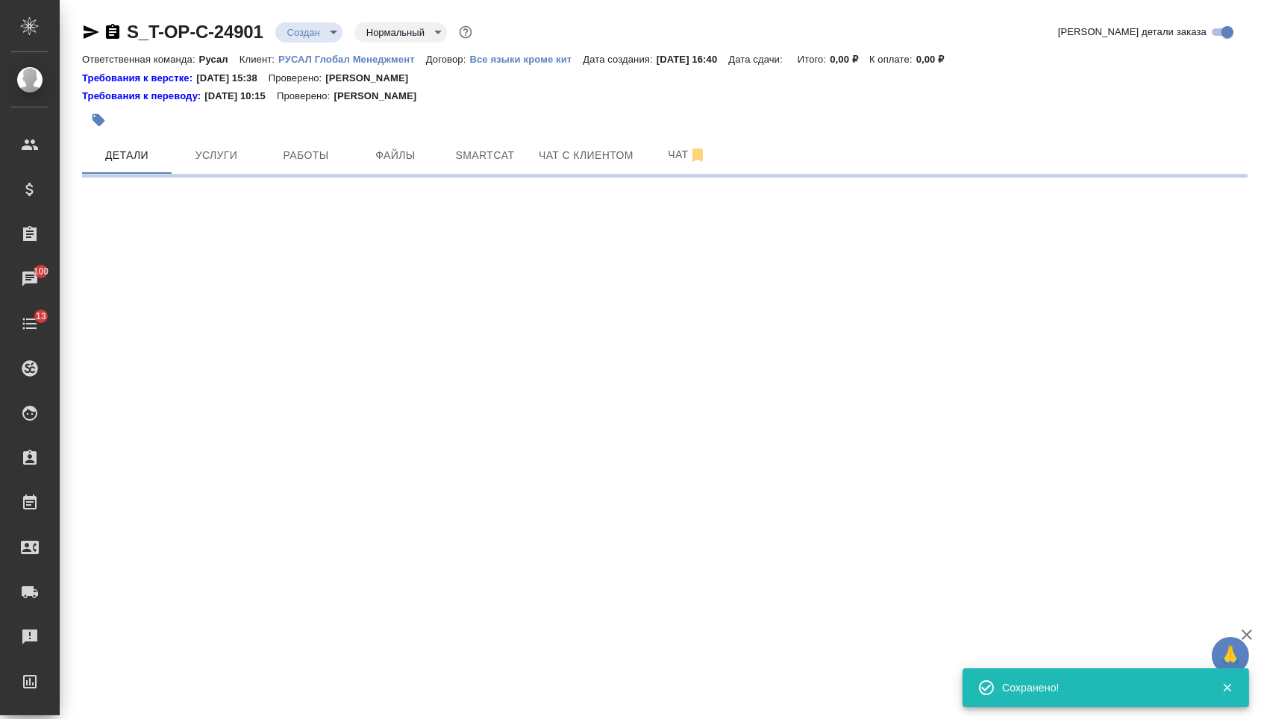
select select "RU"
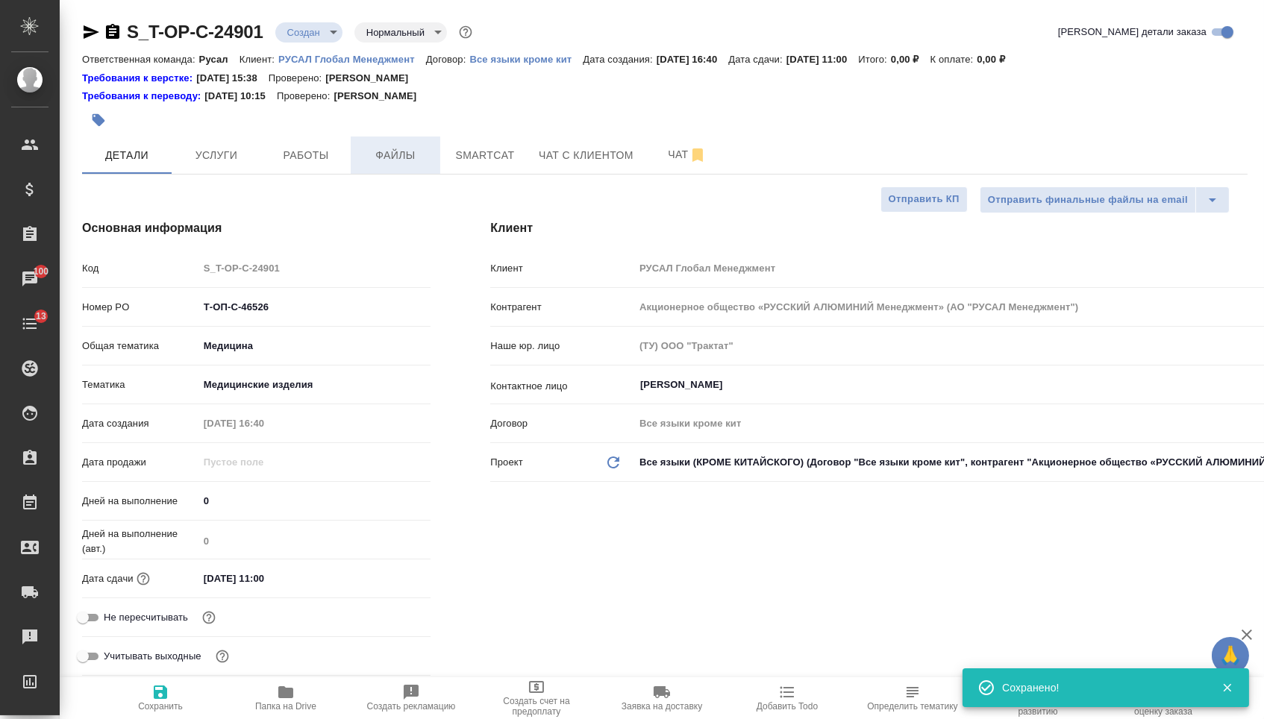
click at [402, 148] on span "Файлы" at bounding box center [396, 155] width 72 height 19
type textarea "x"
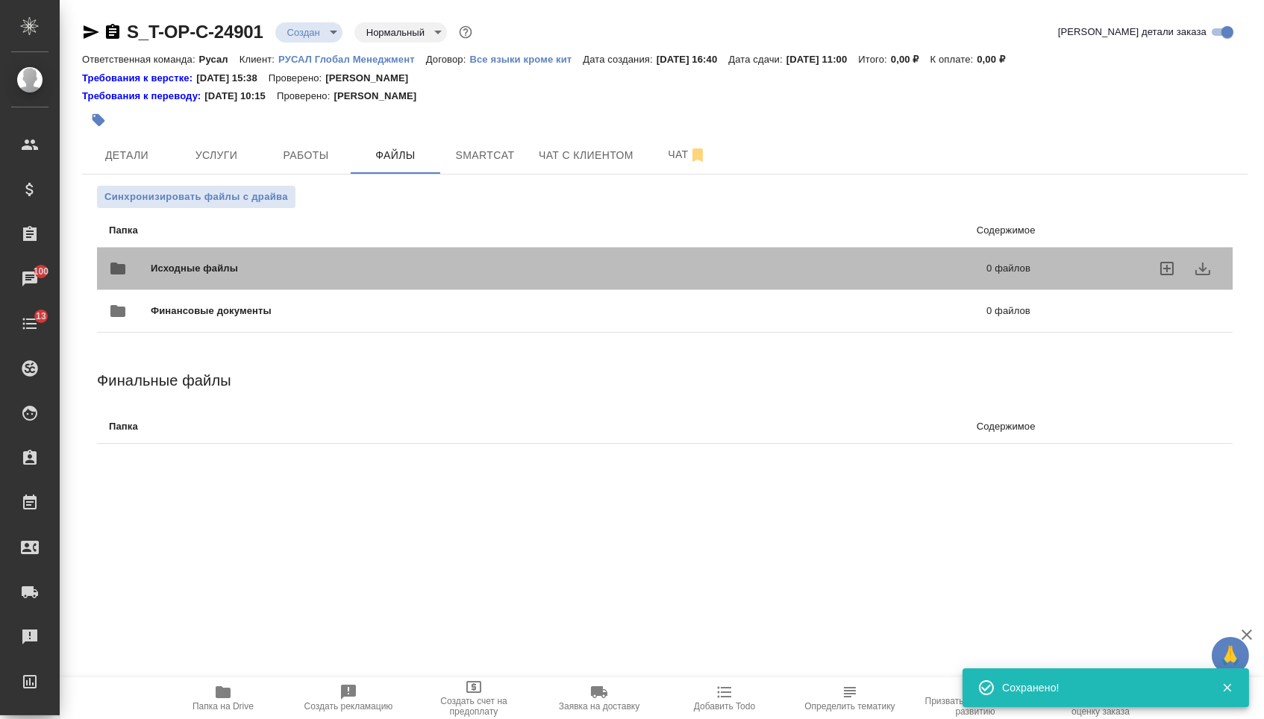
click at [249, 275] on span "Исходные файлы" at bounding box center [382, 268] width 462 height 15
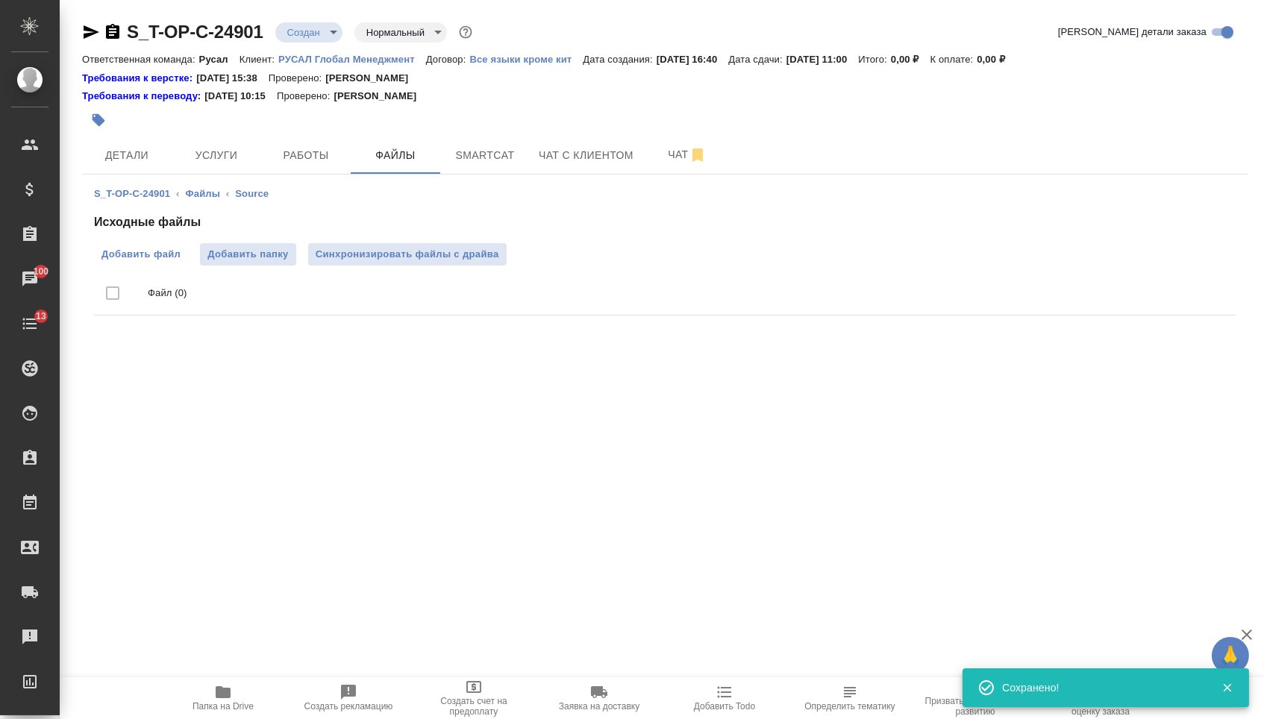
click at [137, 251] on span "Добавить файл" at bounding box center [140, 254] width 79 height 15
click at [0, 0] on input "Добавить файл" at bounding box center [0, 0] width 0 height 0
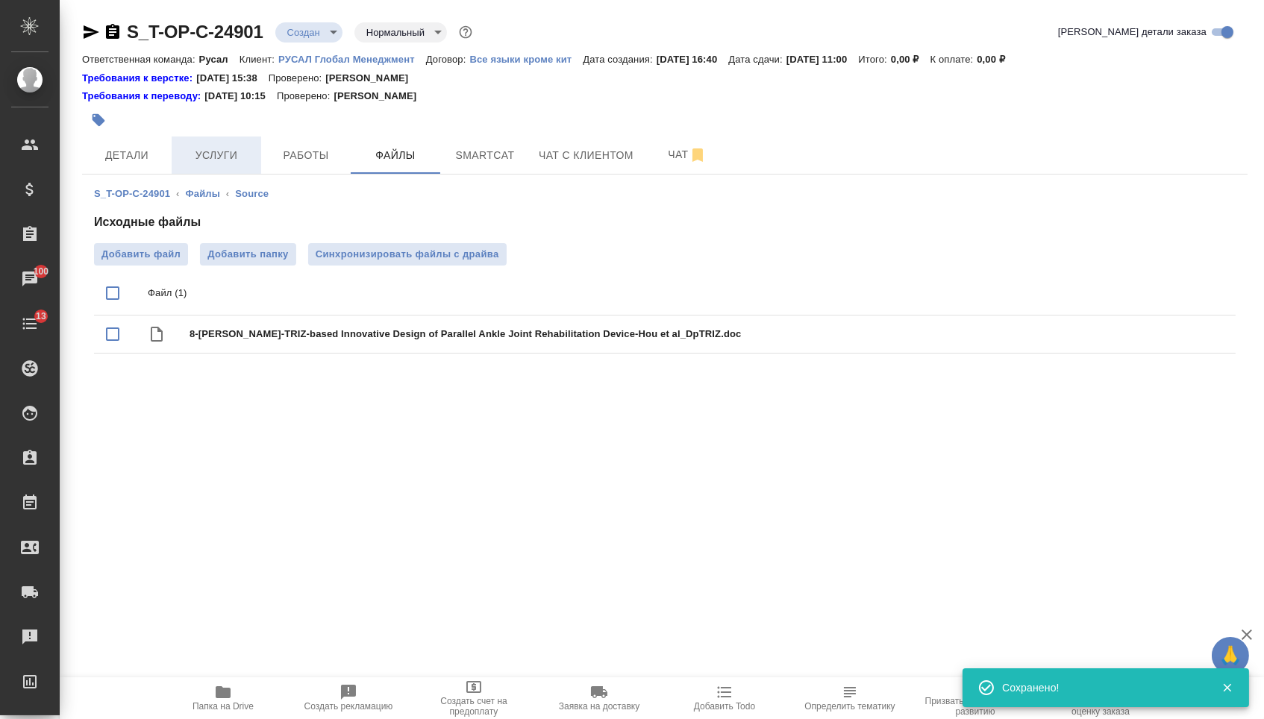
click at [215, 153] on span "Услуги" at bounding box center [217, 155] width 72 height 19
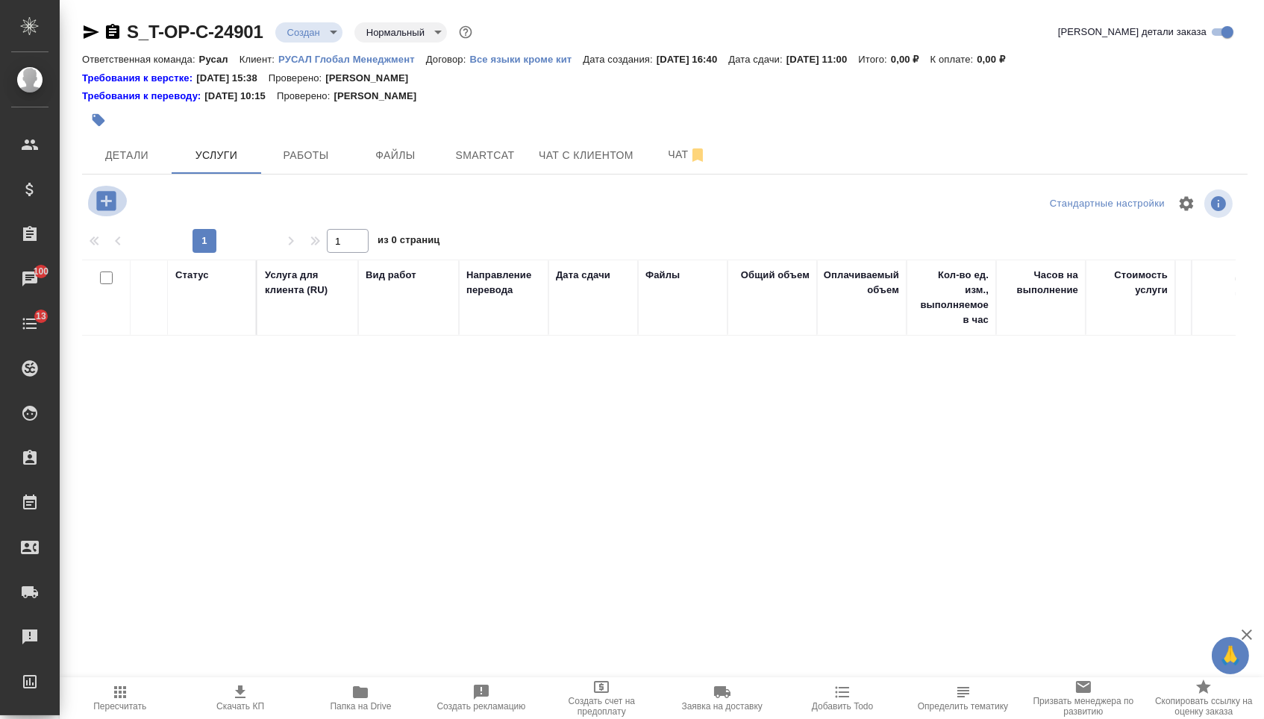
click at [116, 204] on icon "button" at bounding box center [105, 200] width 19 height 19
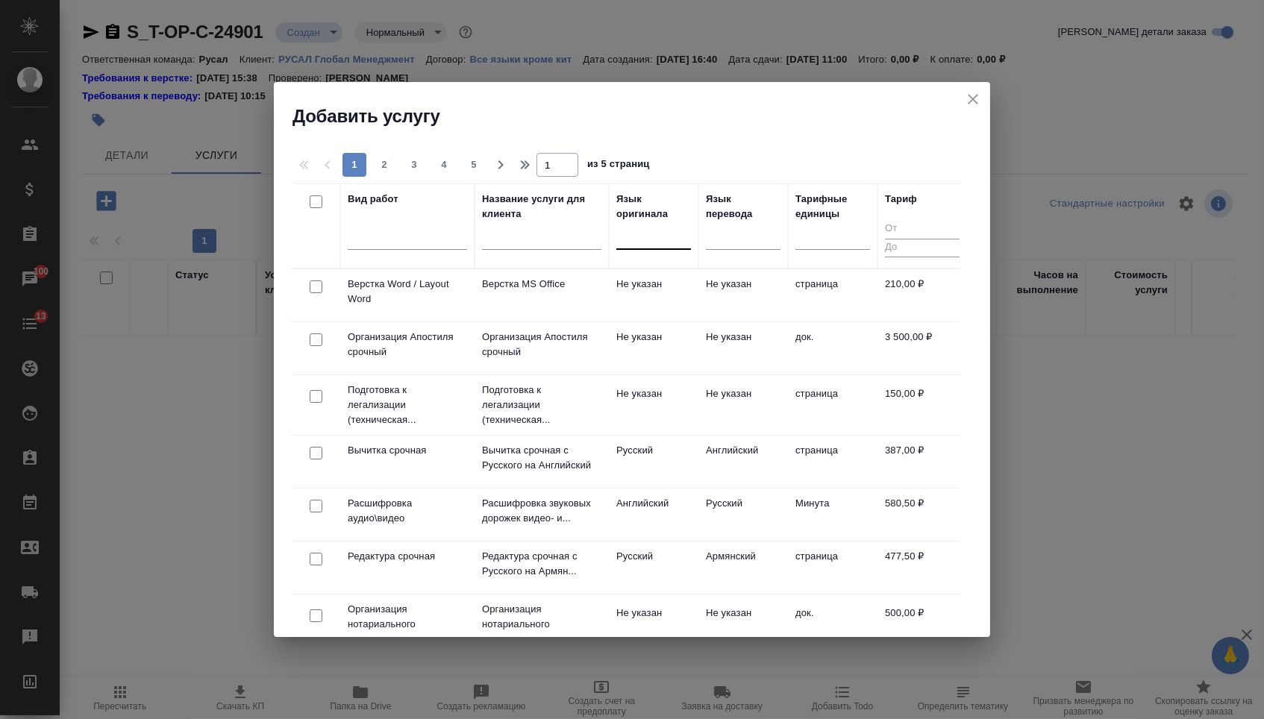
drag, startPoint x: 652, startPoint y: 236, endPoint x: 651, endPoint y: 245, distance: 9.1
click at [652, 237] on div at bounding box center [653, 235] width 75 height 22
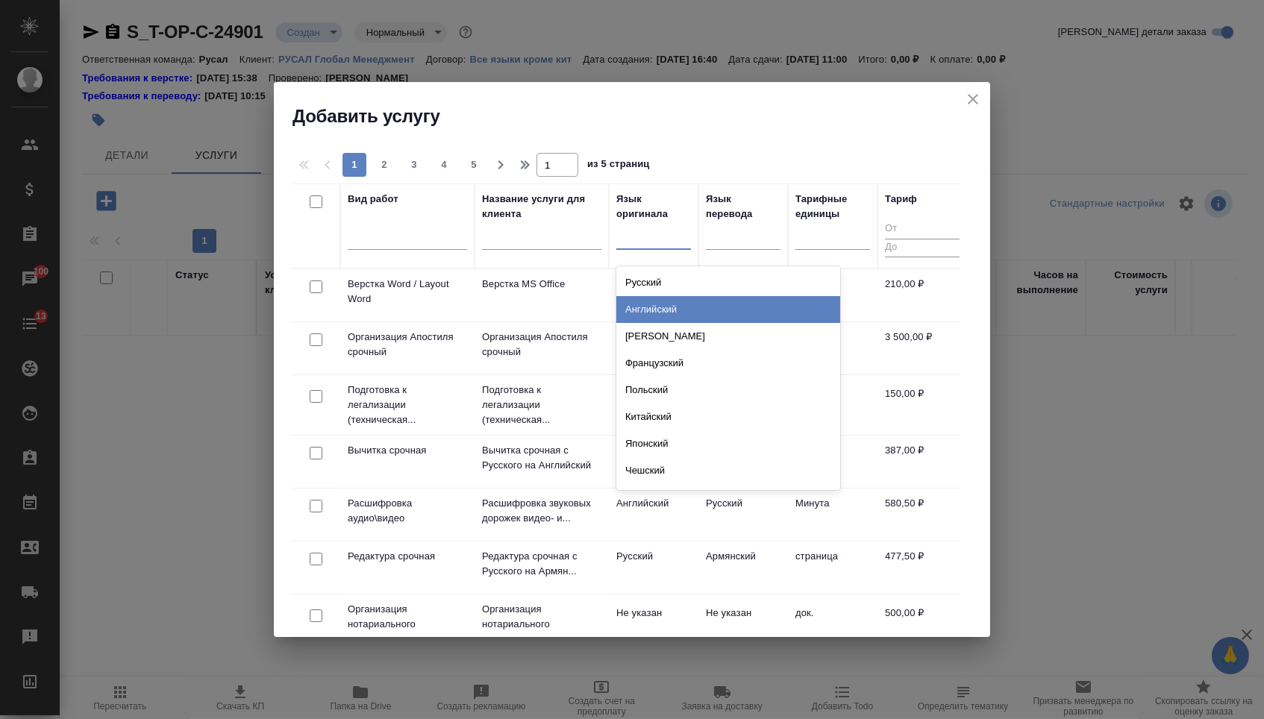
click at [647, 307] on div "Английский" at bounding box center [728, 309] width 224 height 27
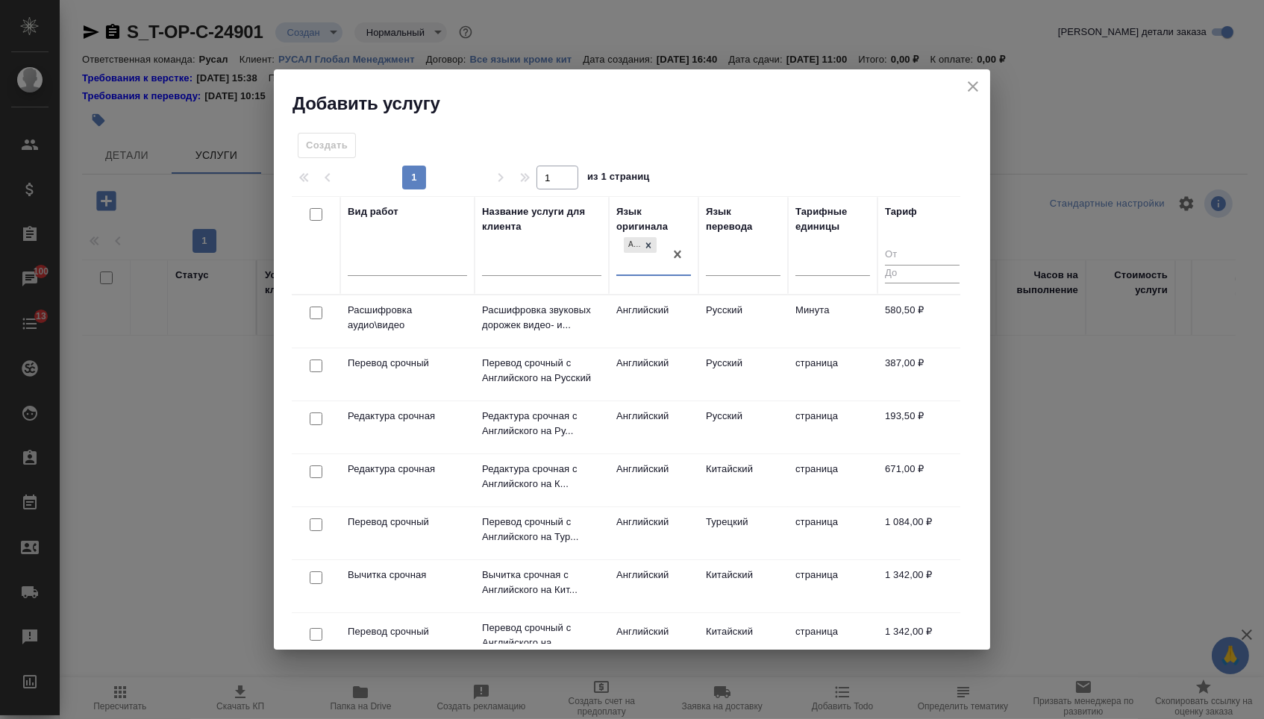
click at [738, 253] on div at bounding box center [743, 262] width 75 height 22
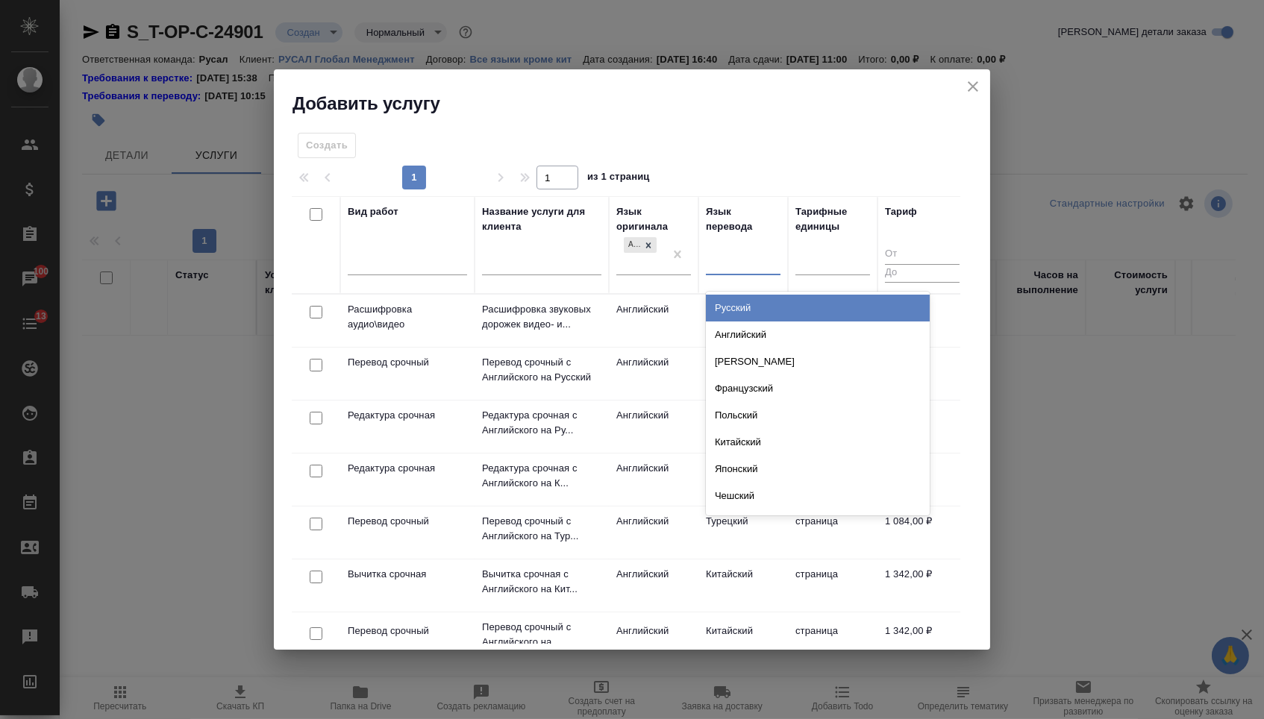
click at [727, 307] on div "Русский" at bounding box center [818, 308] width 224 height 27
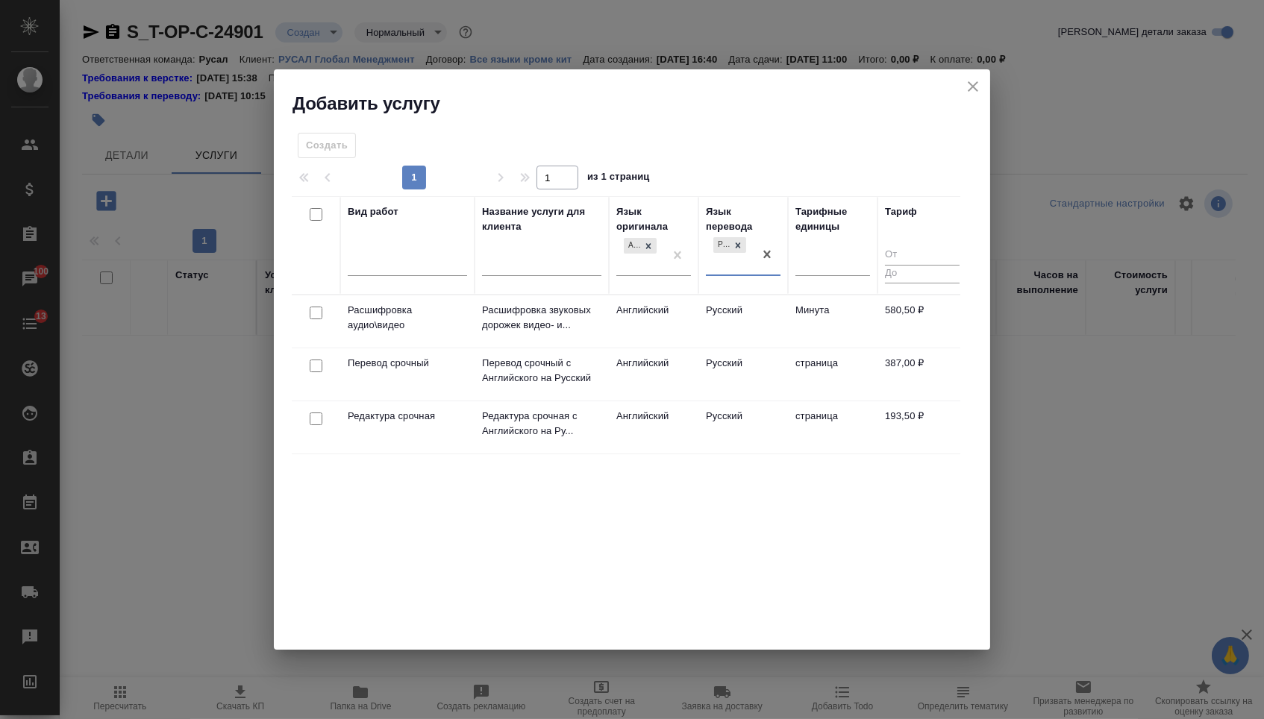
click at [310, 366] on input "checkbox" at bounding box center [316, 366] width 13 height 13
checkbox input "true"
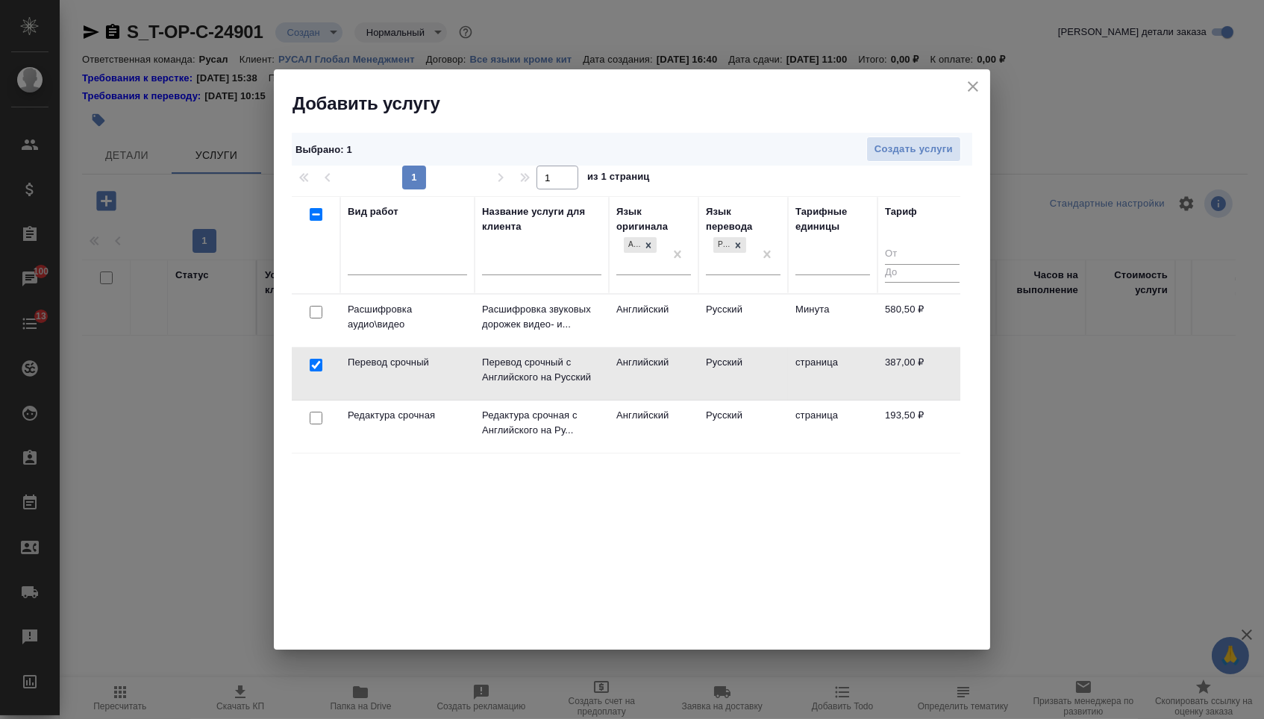
click at [313, 421] on input "checkbox" at bounding box center [316, 418] width 13 height 13
checkbox input "true"
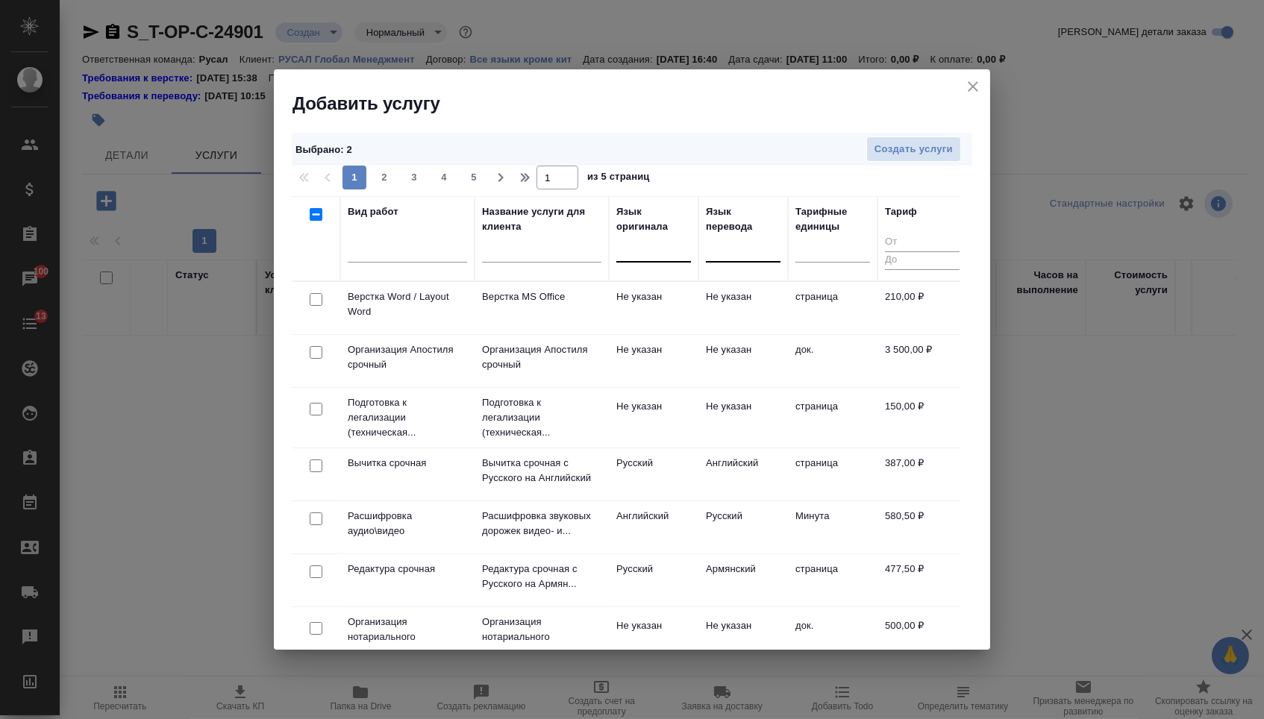
click at [316, 302] on input "checkbox" at bounding box center [316, 299] width 13 height 13
checkbox input "true"
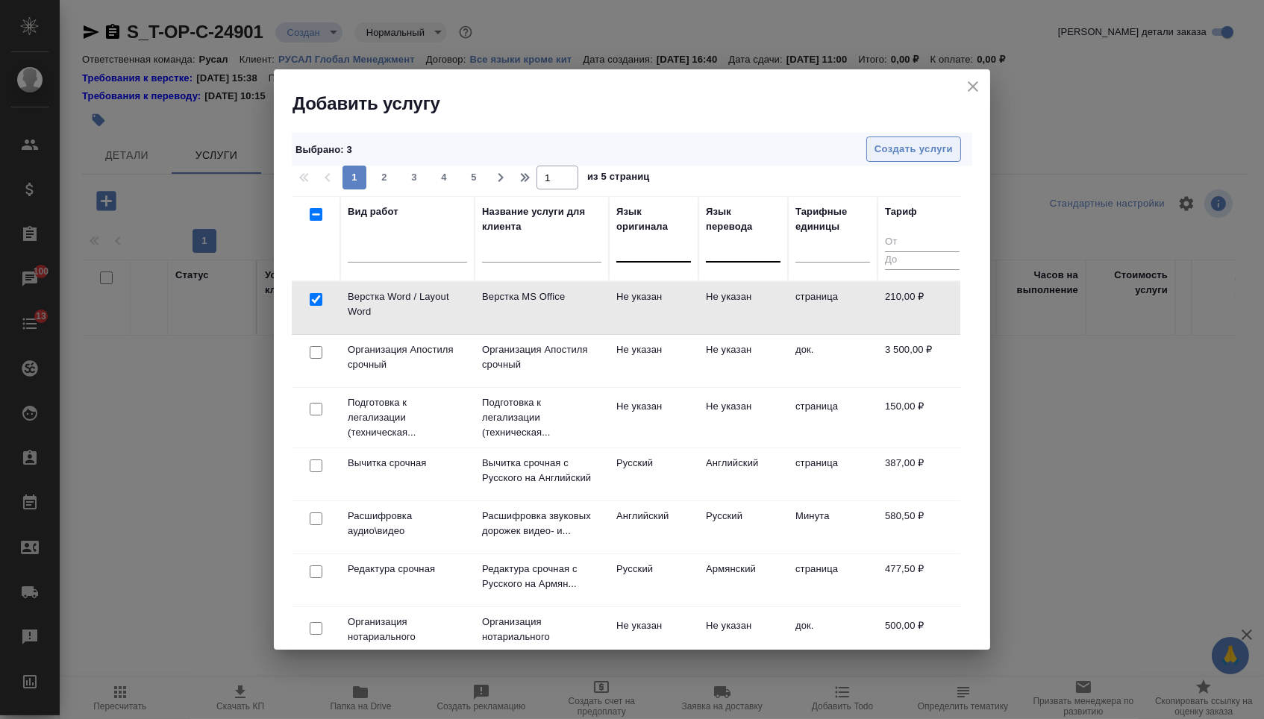
click at [902, 140] on button "Создать услуги" at bounding box center [913, 150] width 95 height 26
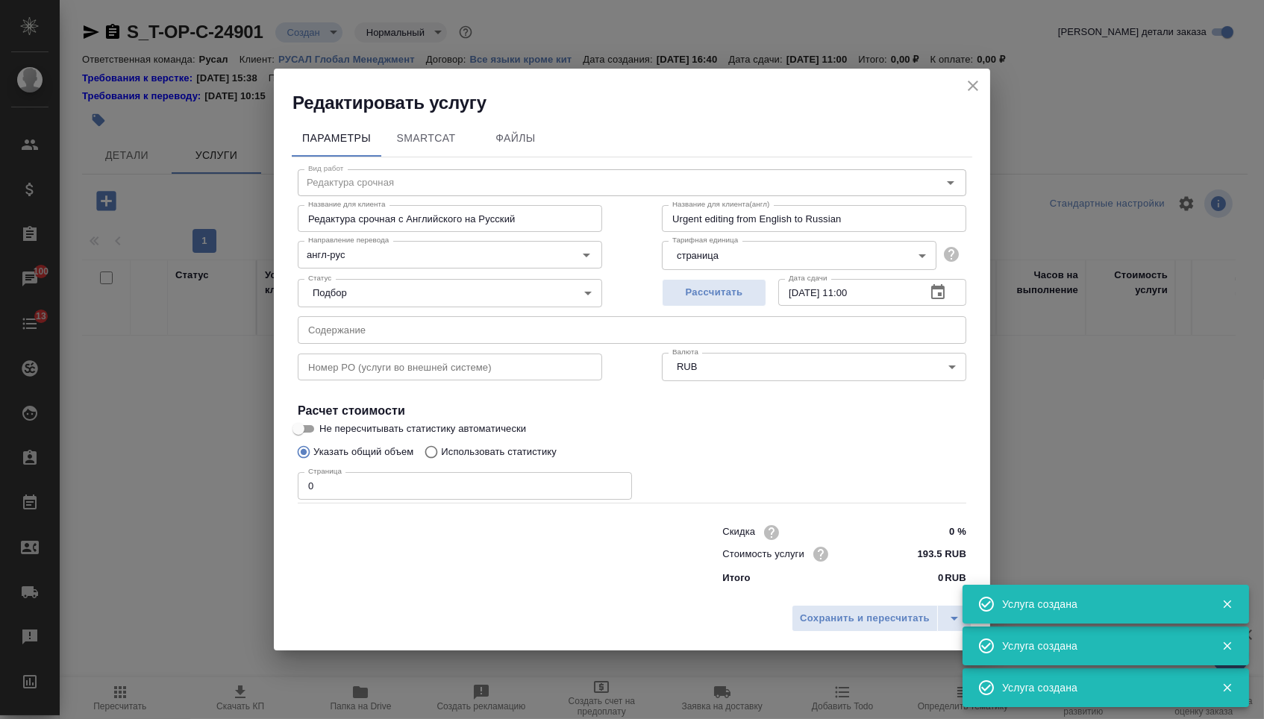
type input "Верстка Word / Layout Word"
type input "Верстка MS Office"
type input "Layout MS Office"
type input "Не указан"
type input "210 RUB"
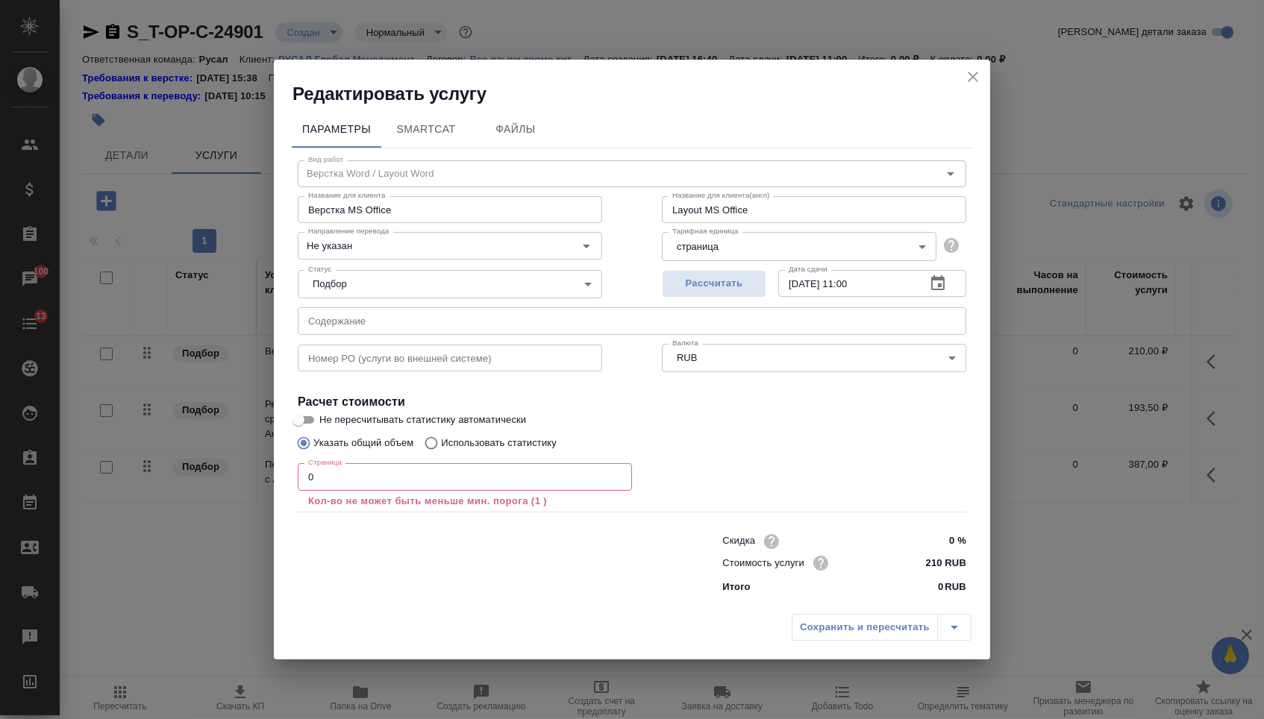
click at [387, 485] on input "0" at bounding box center [465, 476] width 334 height 27
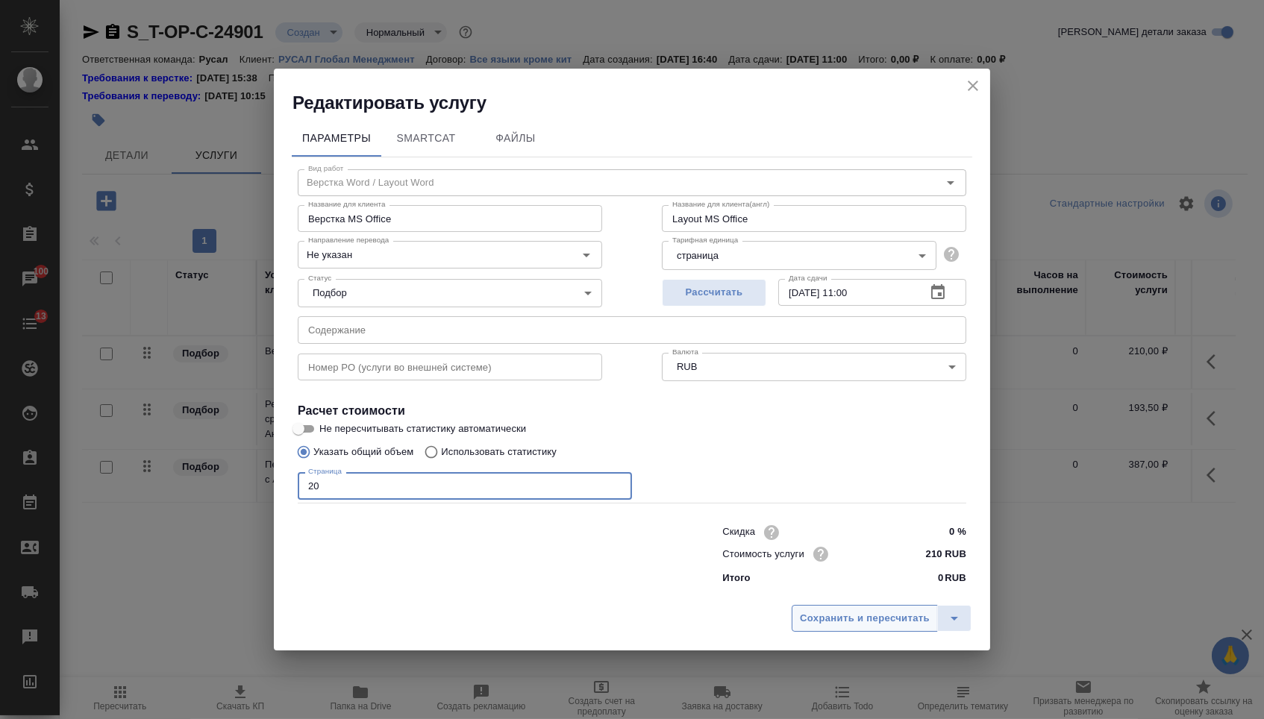
type input "20"
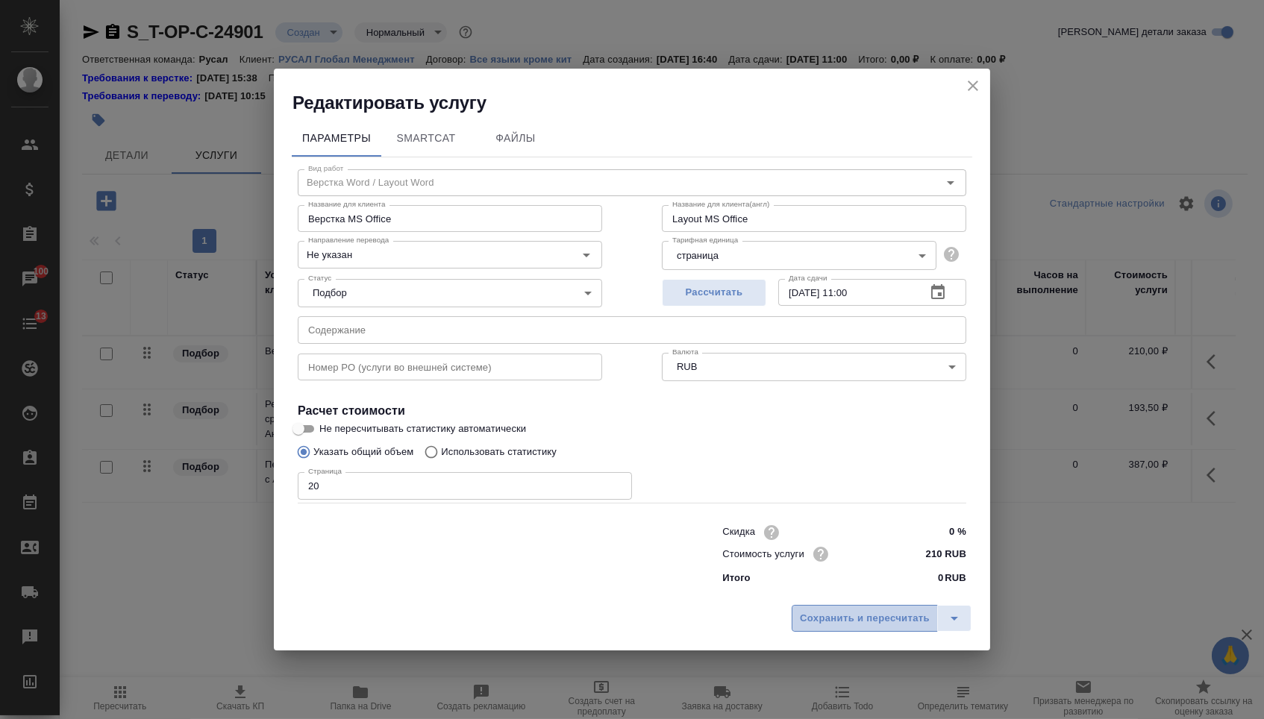
click at [813, 619] on span "Сохранить и пересчитать" at bounding box center [865, 618] width 130 height 17
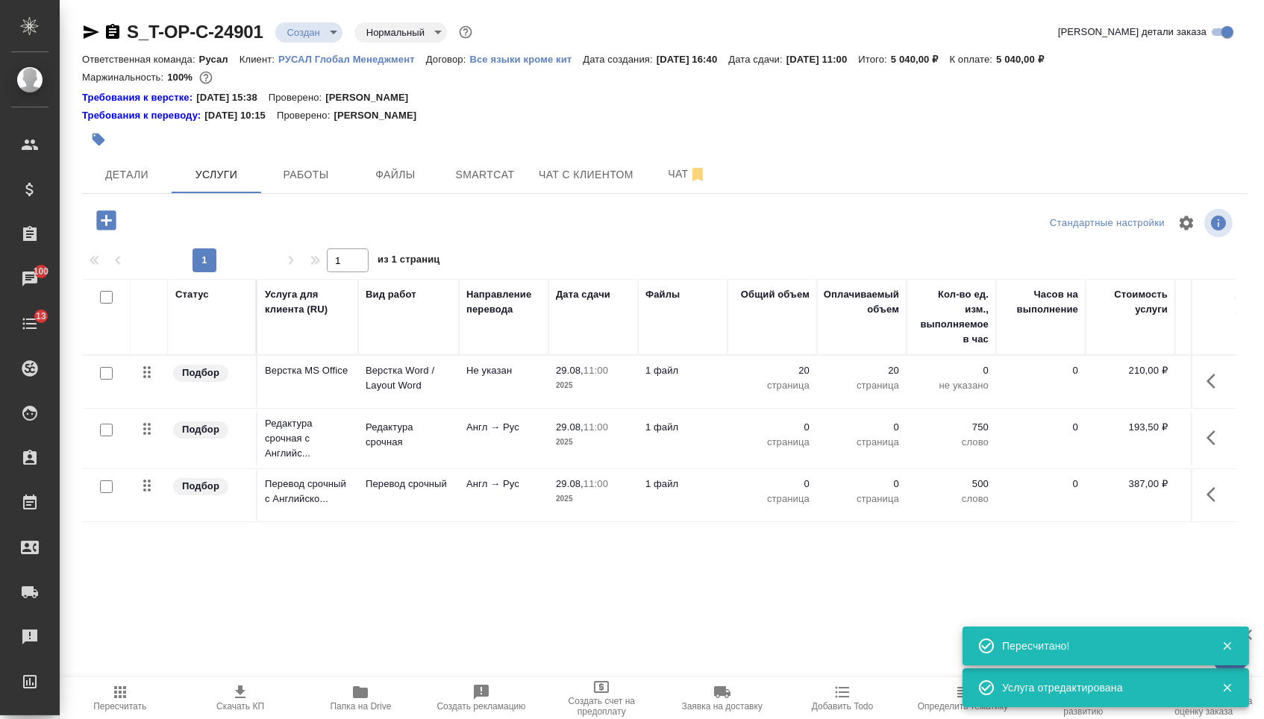
click at [777, 408] on td "0 страница" at bounding box center [772, 382] width 90 height 52
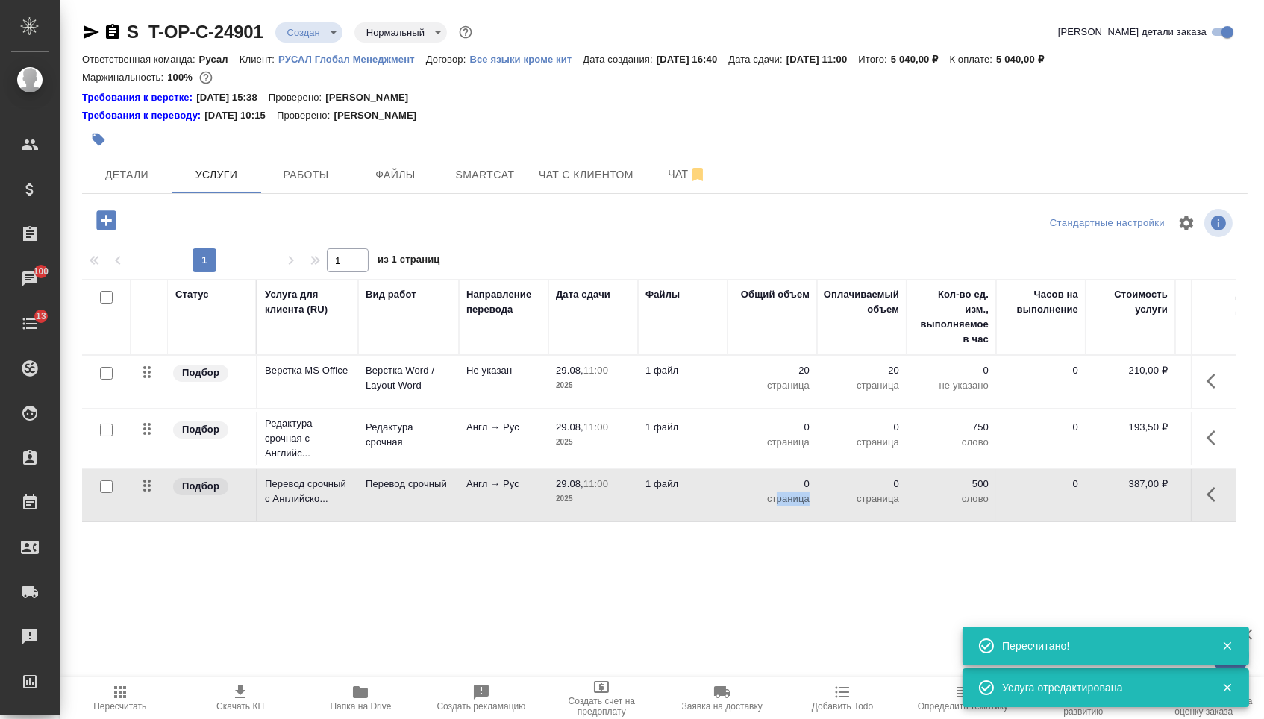
click at [777, 507] on p "страница" at bounding box center [772, 499] width 75 height 15
click at [777, 499] on input "0" at bounding box center [781, 489] width 54 height 22
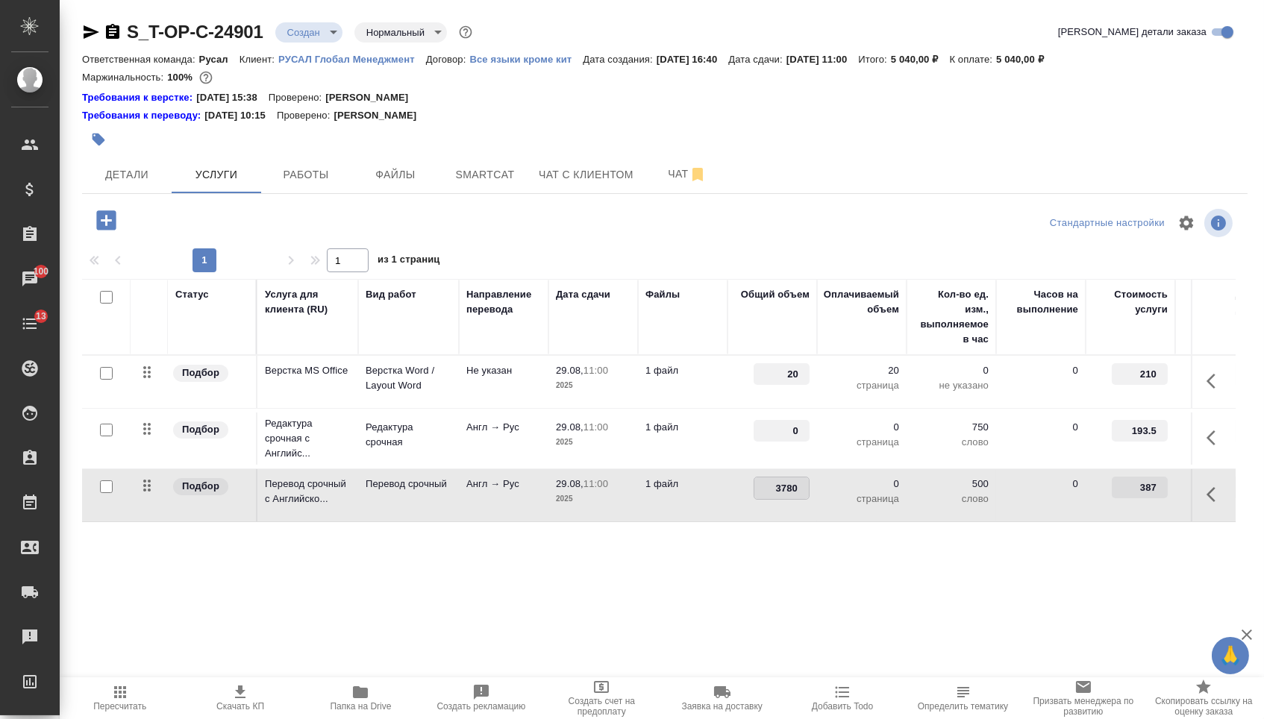
type input "37800"
click at [769, 442] on input "0" at bounding box center [781, 432] width 54 height 22
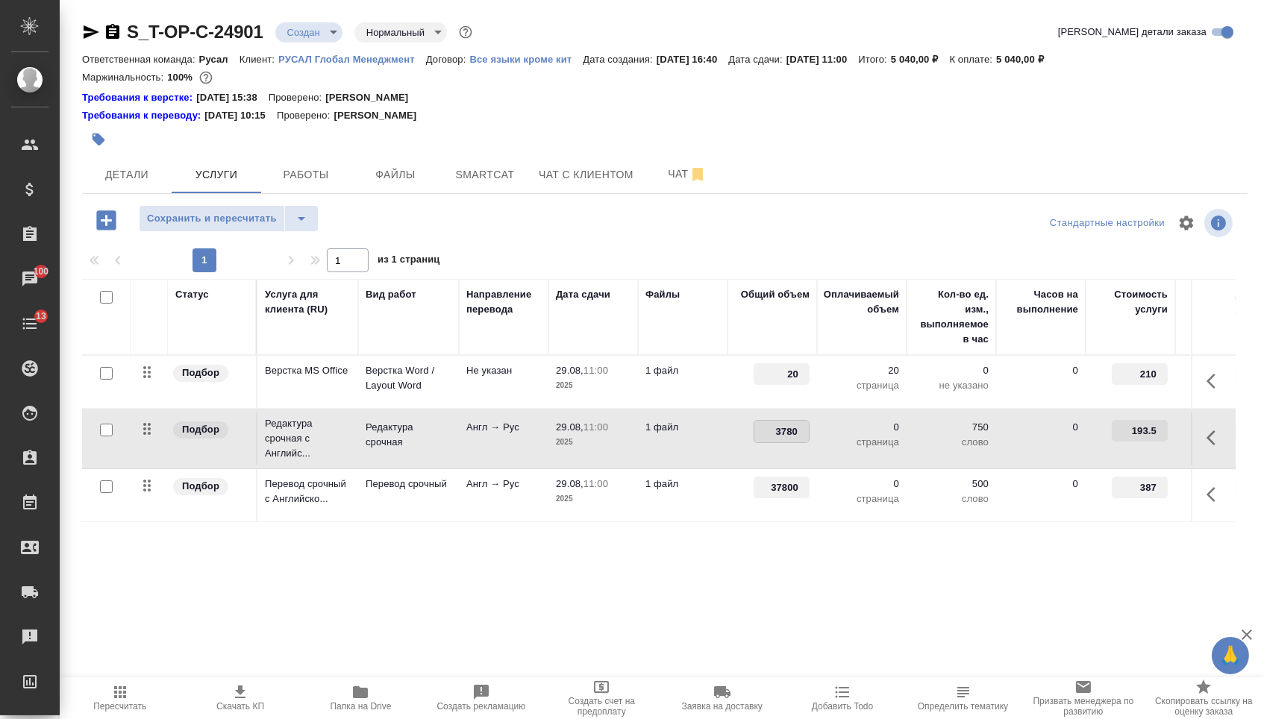
type input "37800"
click at [246, 227] on span "Сохранить и пересчитать" at bounding box center [212, 218] width 130 height 17
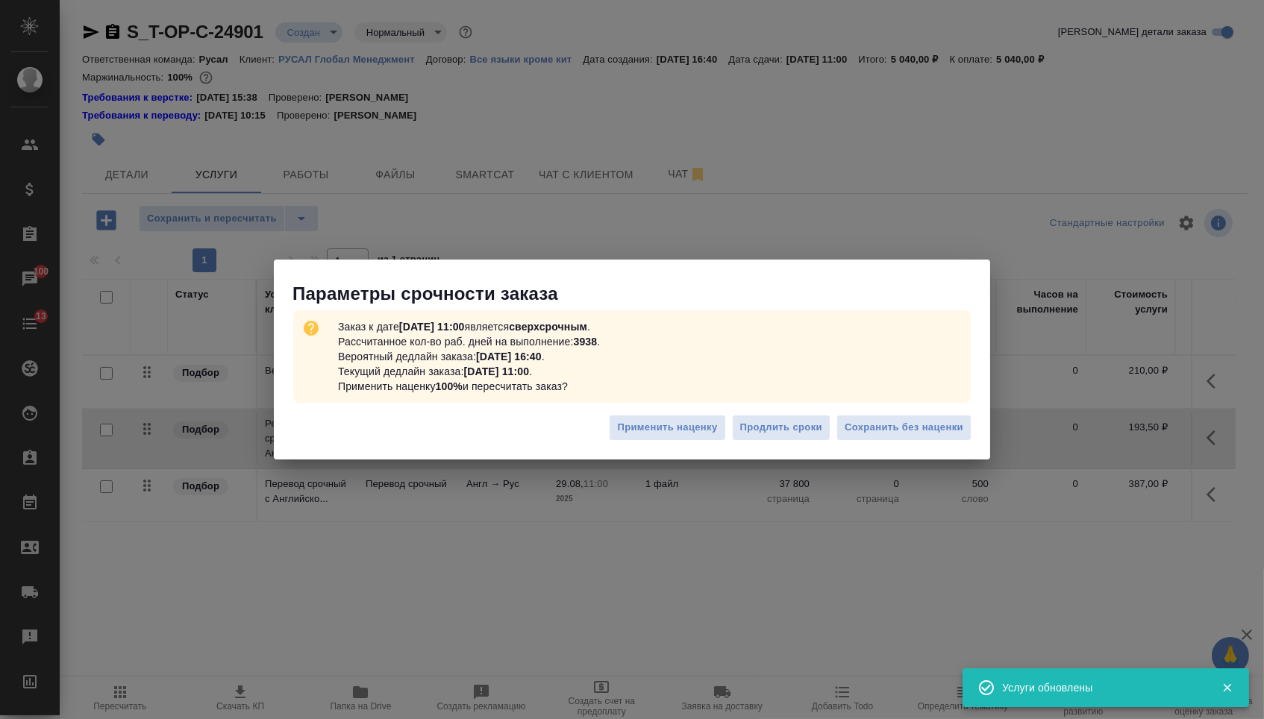
click at [984, 430] on div "Применить наценку Продлить сроки Сохранить без наценки" at bounding box center [632, 433] width 716 height 52
click at [941, 430] on span "Сохранить без наценки" at bounding box center [904, 427] width 119 height 17
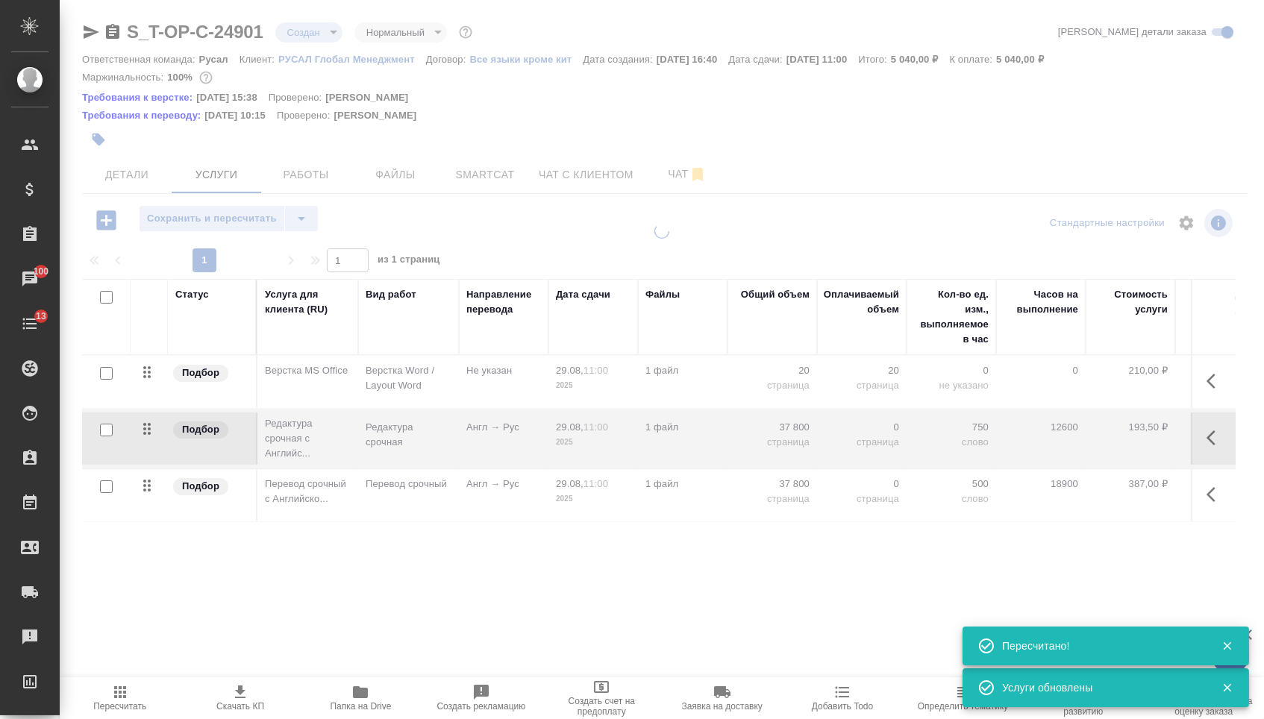
type input "urgent"
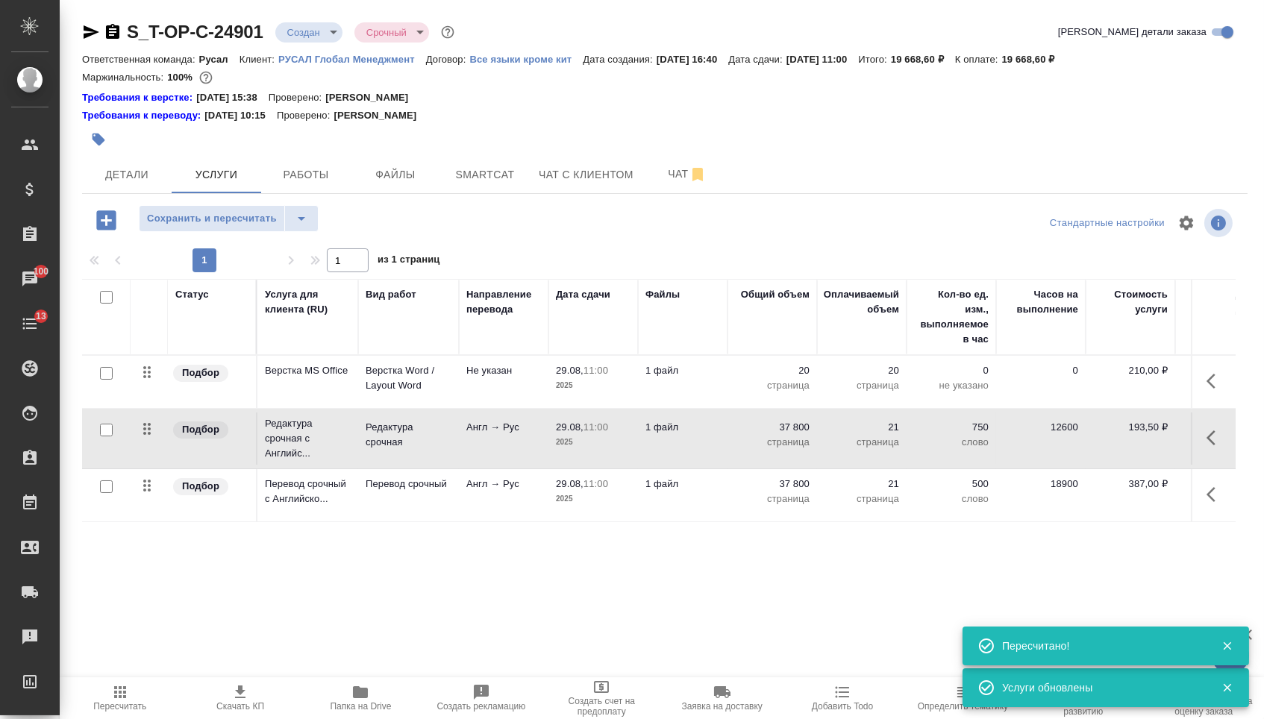
click at [1207, 502] on icon "button" at bounding box center [1211, 494] width 9 height 15
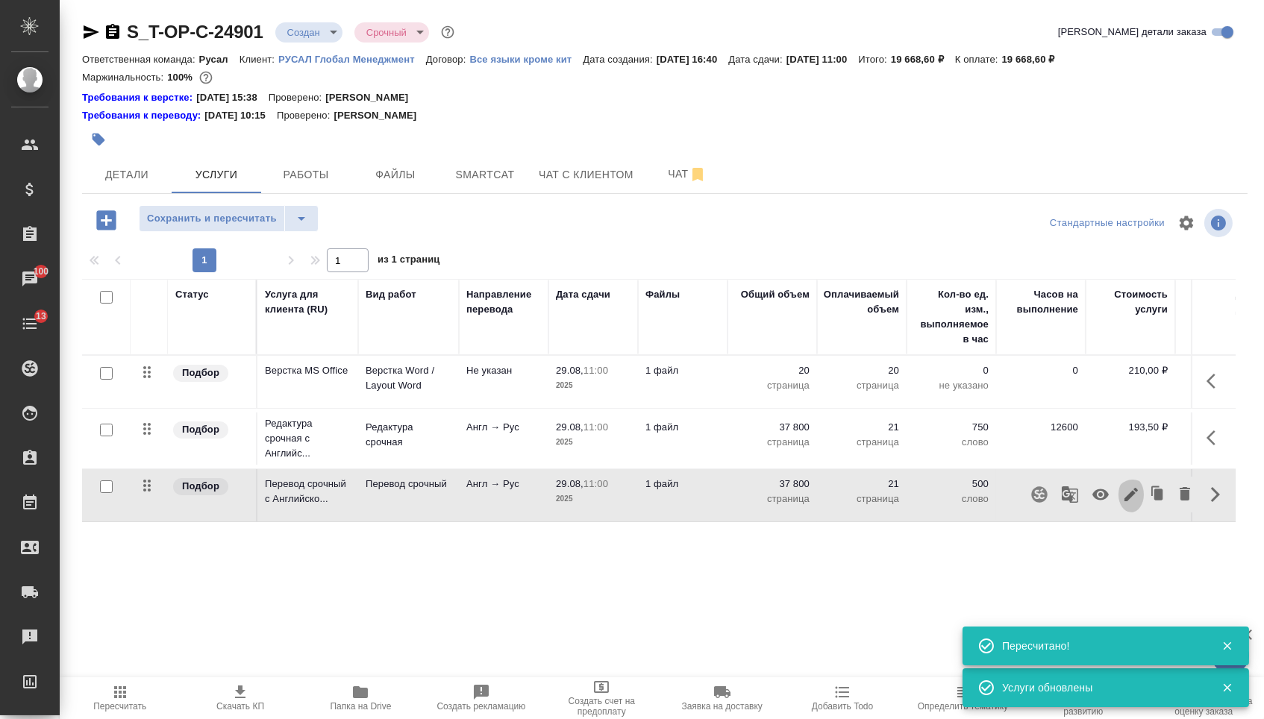
click at [1124, 501] on icon "button" at bounding box center [1130, 494] width 13 height 13
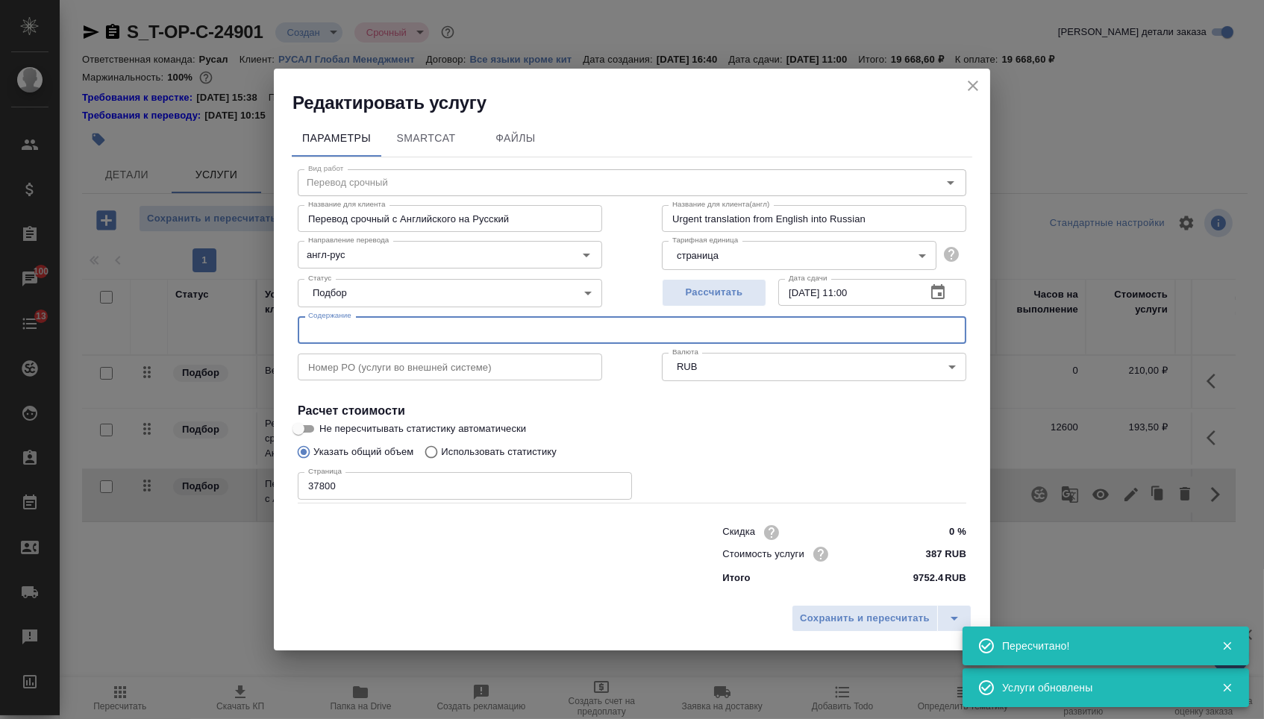
click at [572, 335] on input "text" at bounding box center [632, 329] width 669 height 27
paste input "8-Han-Bing-TRIZ-based Innovative Design of Parallel Ankle Joint Rehabilitation …"
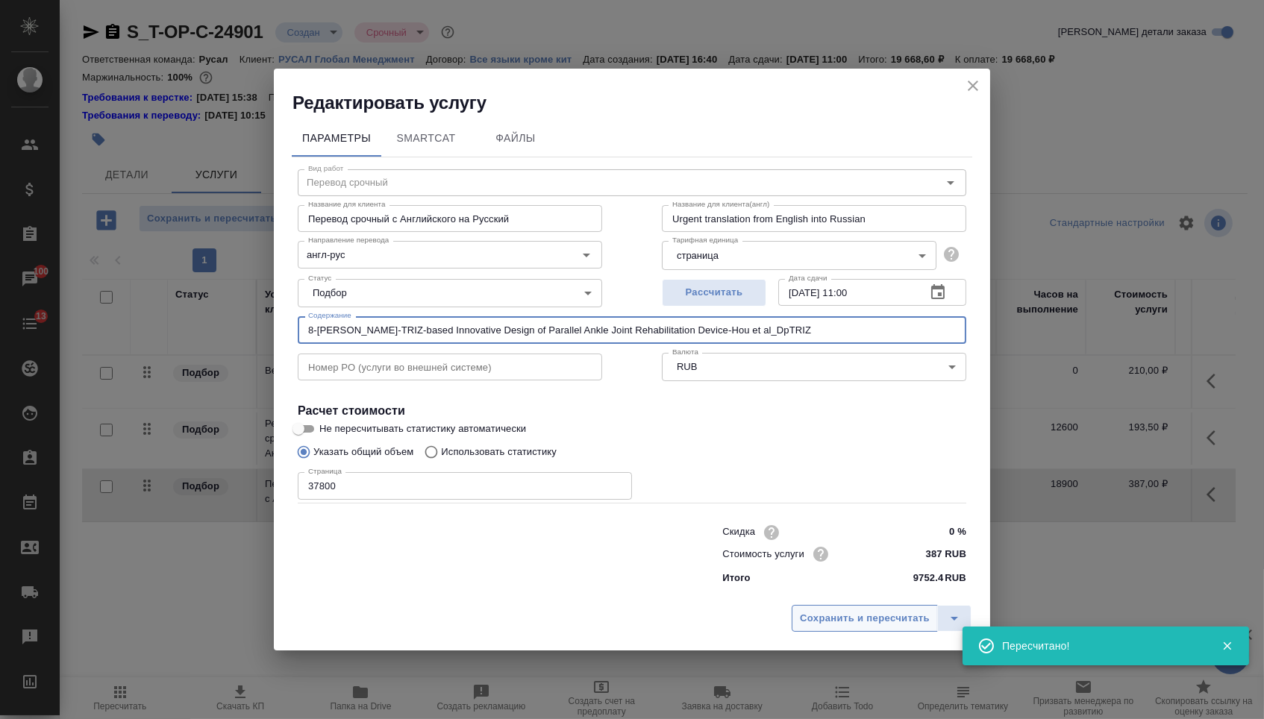
type input "8-Han-Bing-TRIZ-based Innovative Design of Parallel Ankle Joint Rehabilitation …"
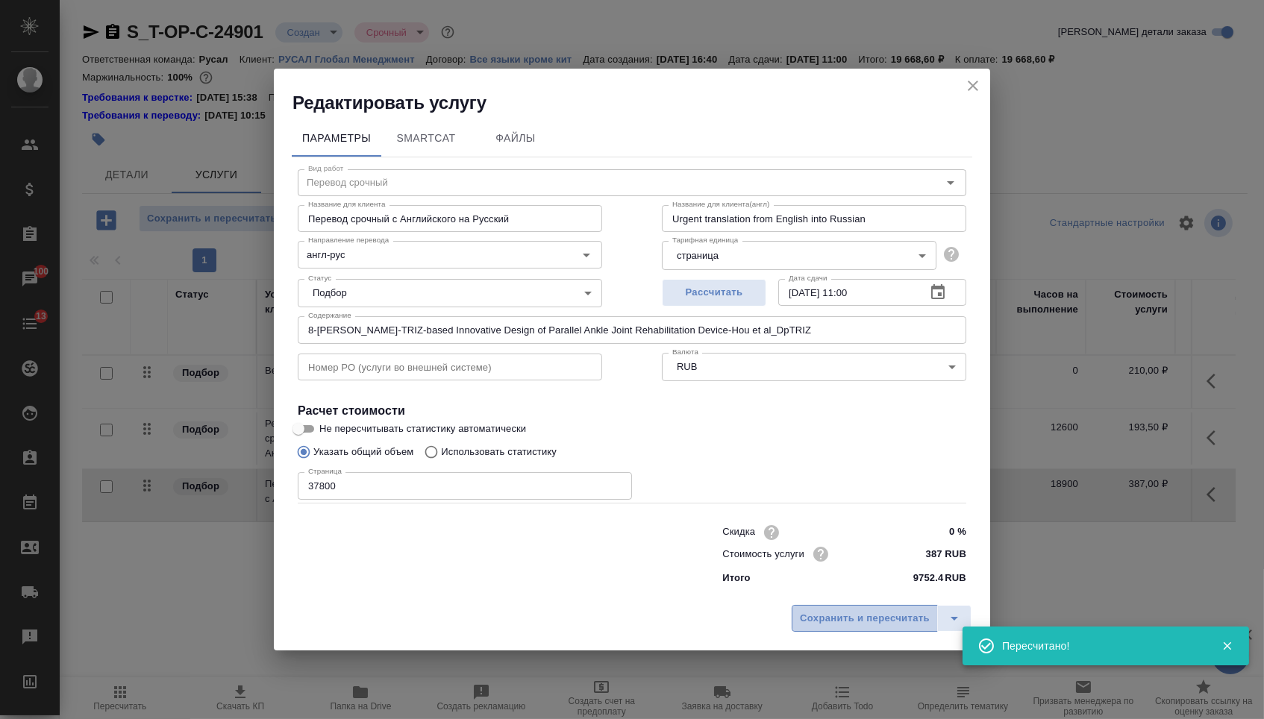
click at [819, 609] on button "Сохранить и пересчитать" at bounding box center [865, 618] width 146 height 27
click at [816, 639] on div "Сохранить и пересчитать" at bounding box center [632, 624] width 716 height 53
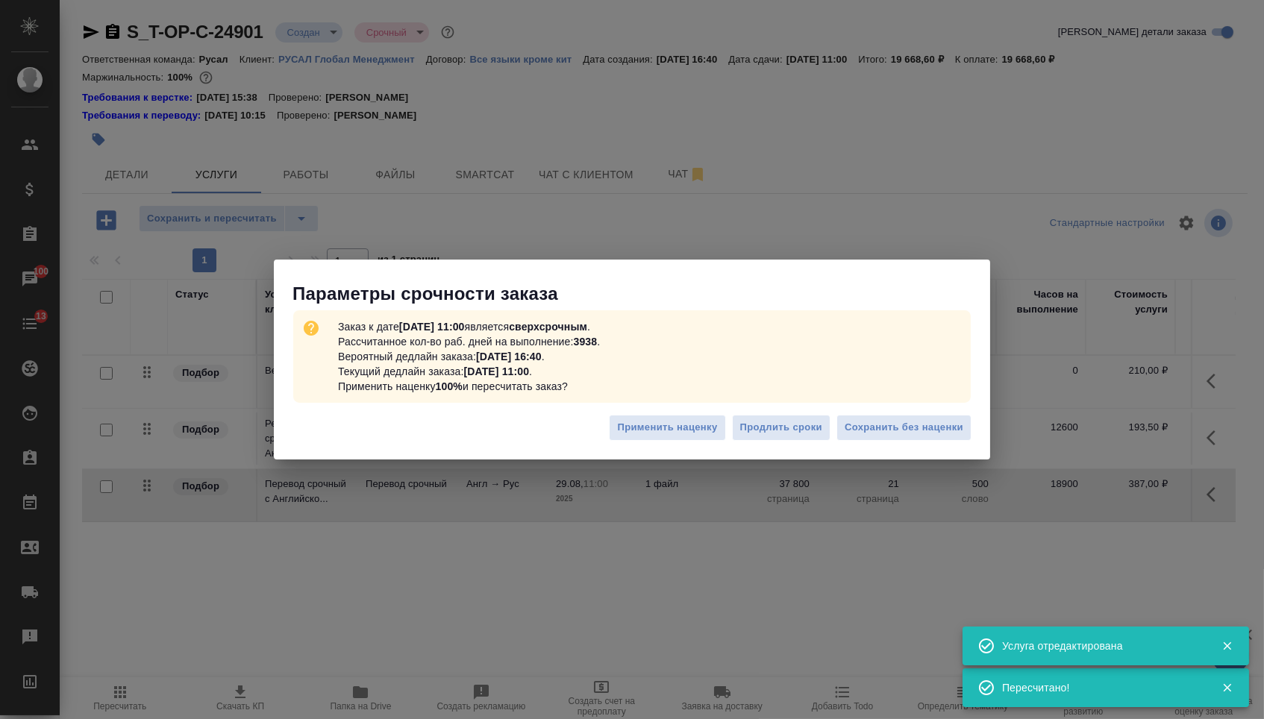
click at [800, 621] on div "Параметры срочности заказа Заказ к дате 29.08.2025, 11:00 является сверхсрочным…" at bounding box center [632, 359] width 1264 height 719
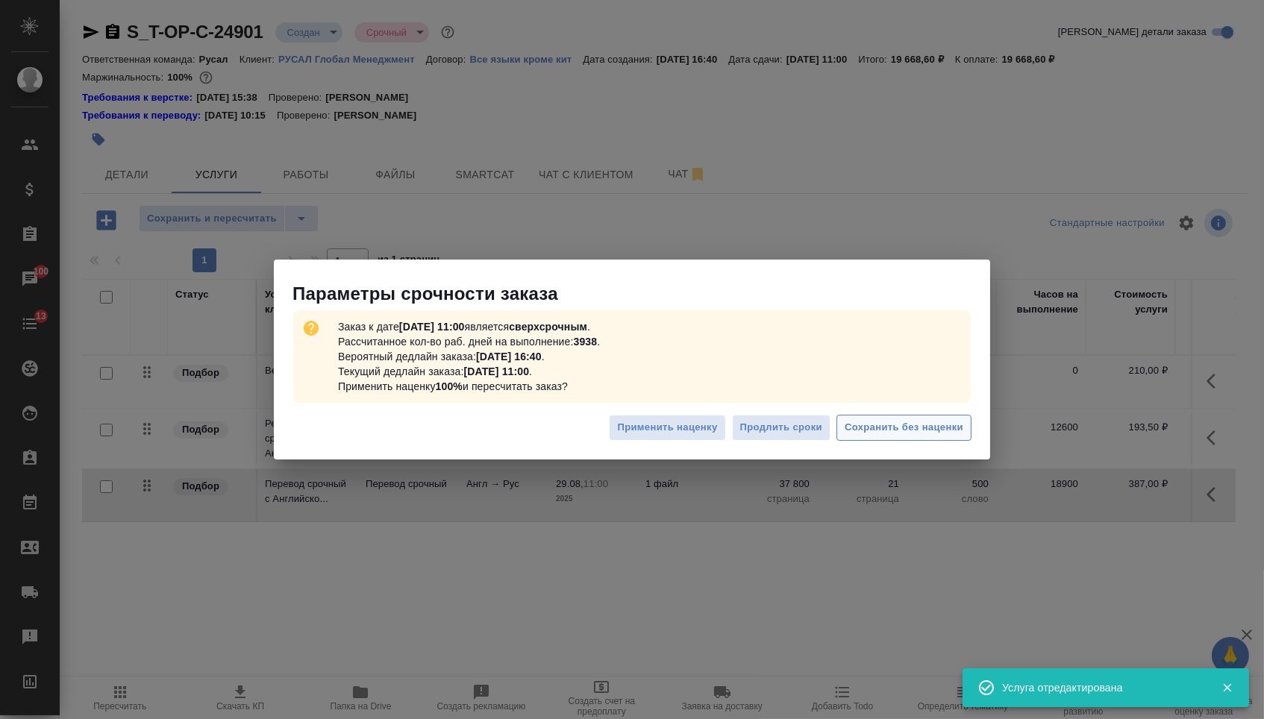
click at [871, 439] on button "Сохранить без наценки" at bounding box center [903, 428] width 135 height 26
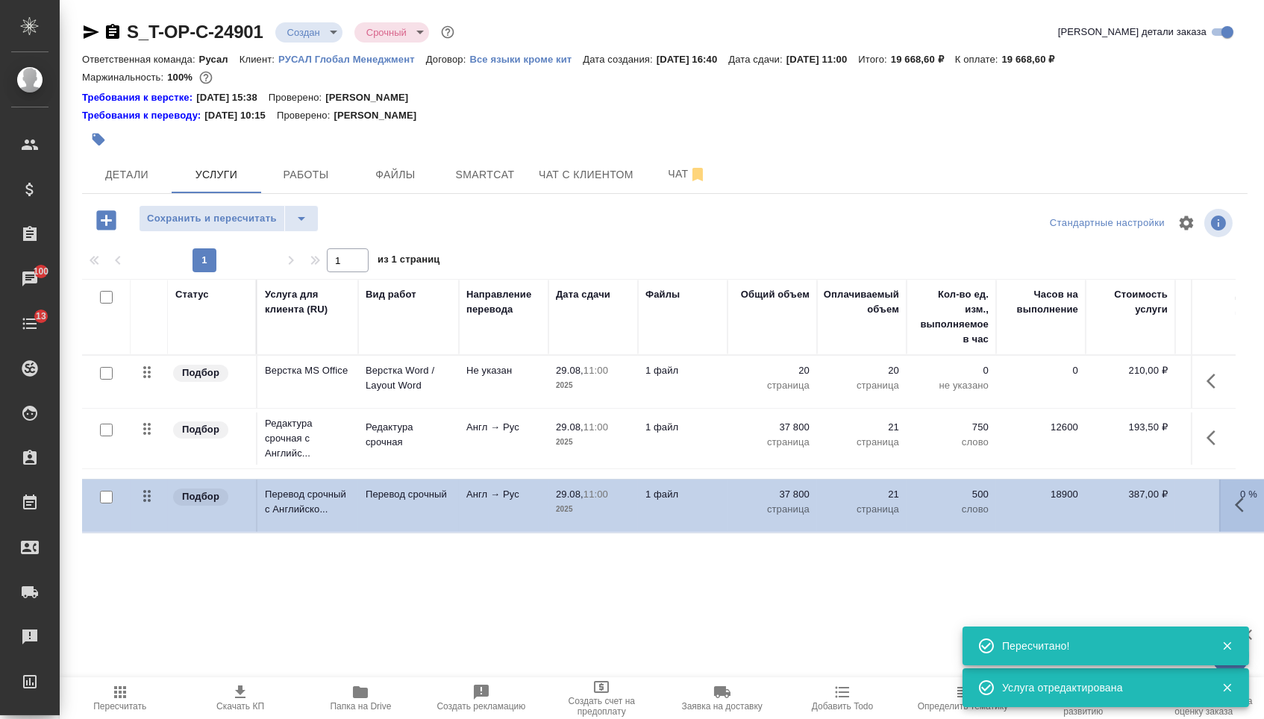
drag, startPoint x: 145, startPoint y: 498, endPoint x: 145, endPoint y: 351, distance: 147.0
click at [146, 351] on table "Статус Услуга для клиента (RU) Вид работ Направление перевода Дата сдачи Файлы …" at bounding box center [785, 401] width 1406 height 245
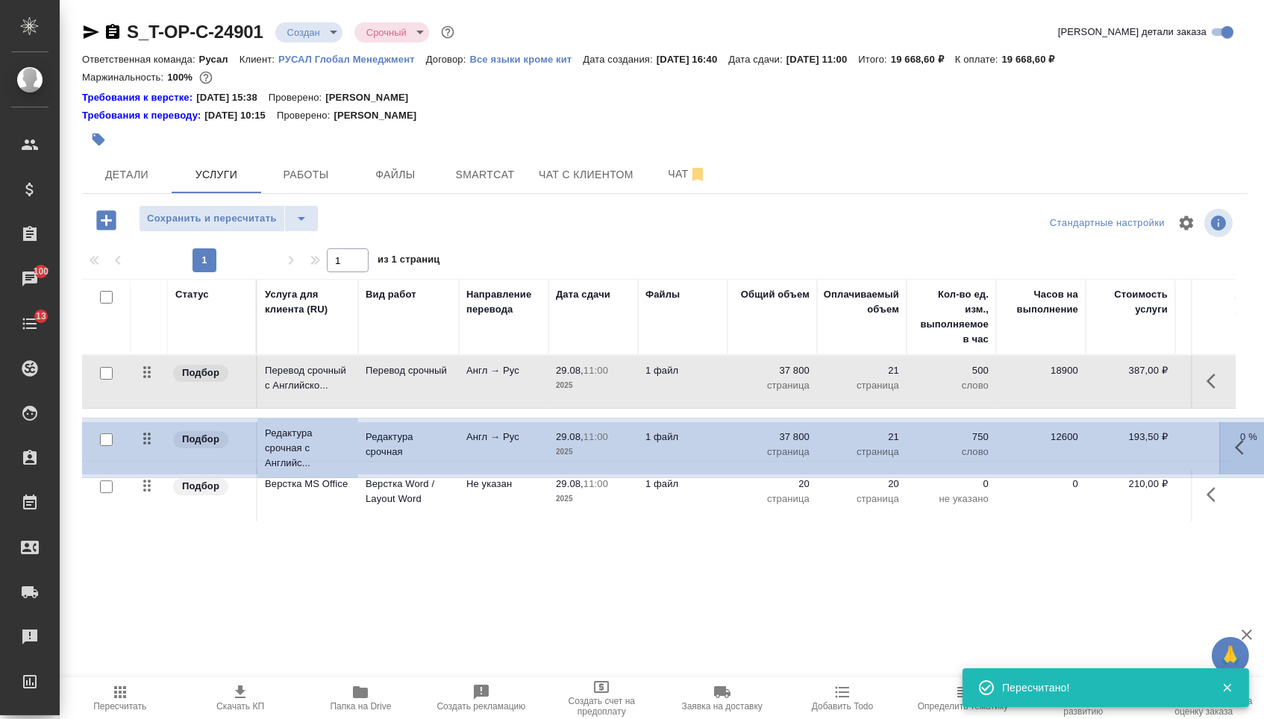
drag, startPoint x: 146, startPoint y: 491, endPoint x: 145, endPoint y: 410, distance: 80.6
click at [145, 410] on tbody "Подбор Перевод срочный с Английско... Перевод срочный Англ → Рус 29.08, 11:00 2…" at bounding box center [785, 439] width 1406 height 167
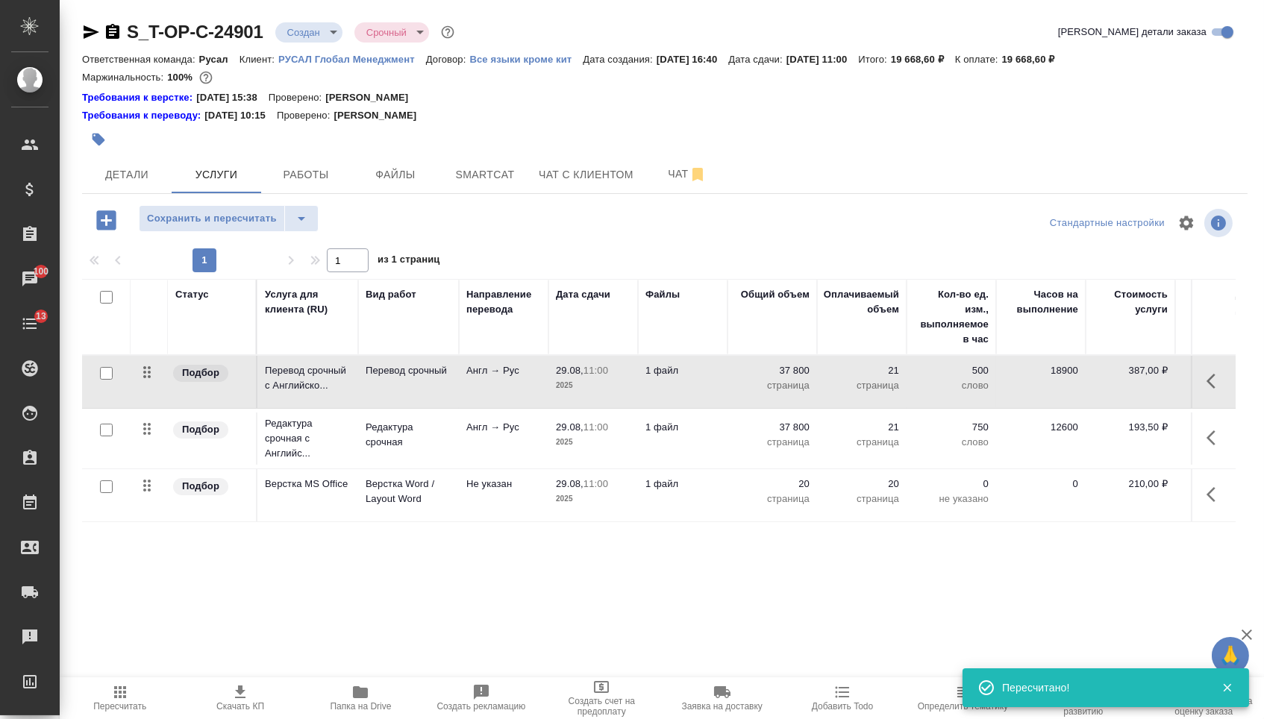
click at [212, 206] on div "S_T-OP-C-24901 Создан new Срочный urgent Кратко детали заказа Ответственная ком…" at bounding box center [665, 319] width 1182 height 638
click at [267, 222] on span "Сохранить и пересчитать" at bounding box center [212, 218] width 130 height 17
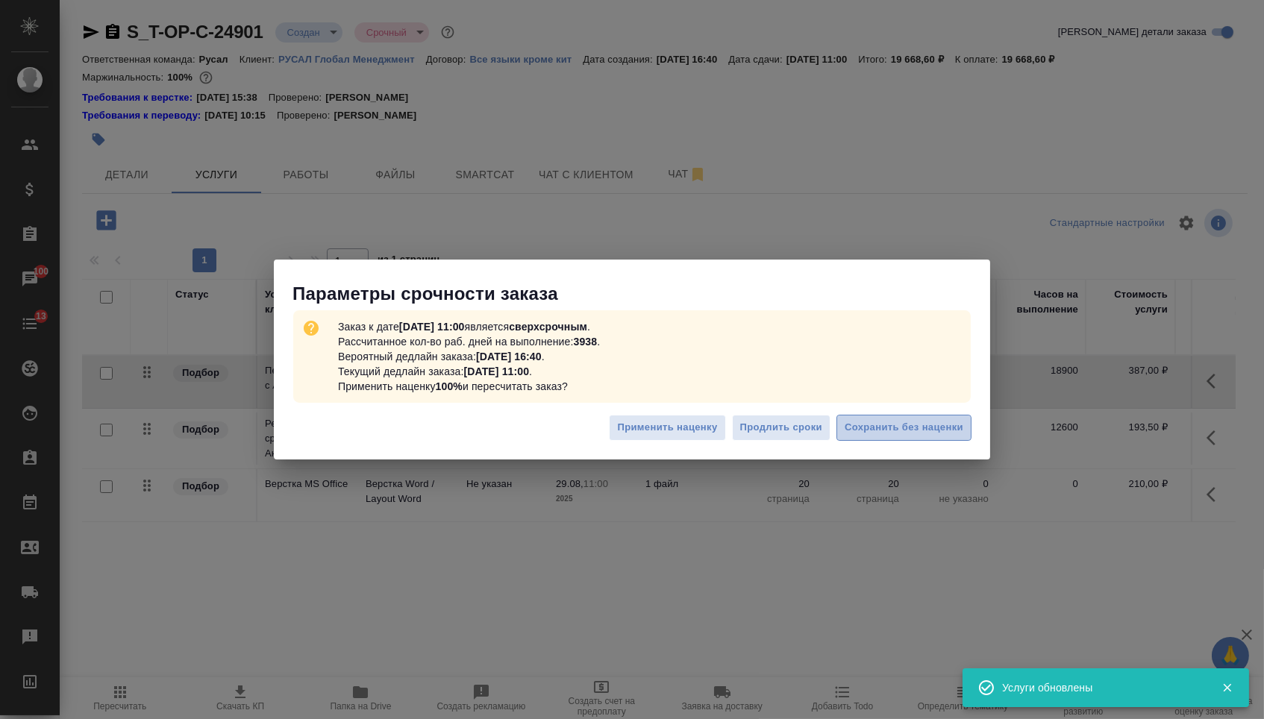
click at [937, 431] on span "Сохранить без наценки" at bounding box center [904, 427] width 119 height 17
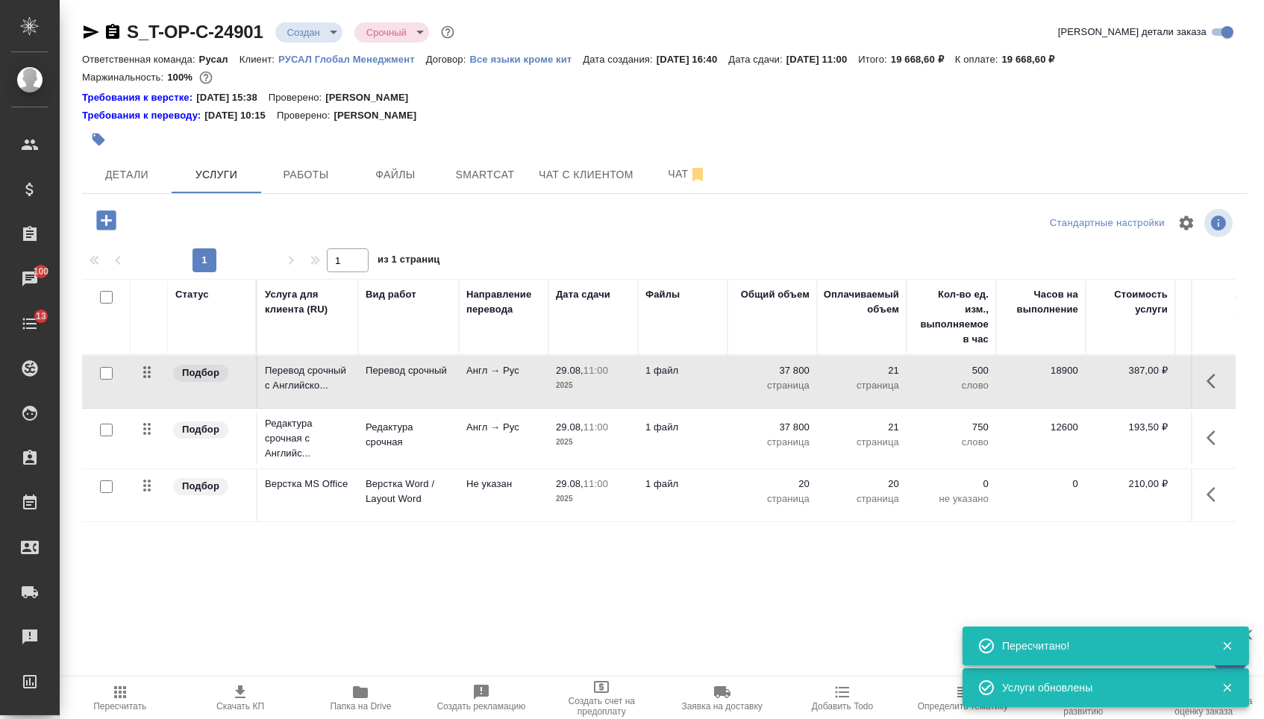
click at [314, 22] on body "🙏 .cls-1 fill:#fff; AWATERA Menshikova Aleksandra Клиенты Спецификации Заказы 1…" at bounding box center [632, 359] width 1264 height 719
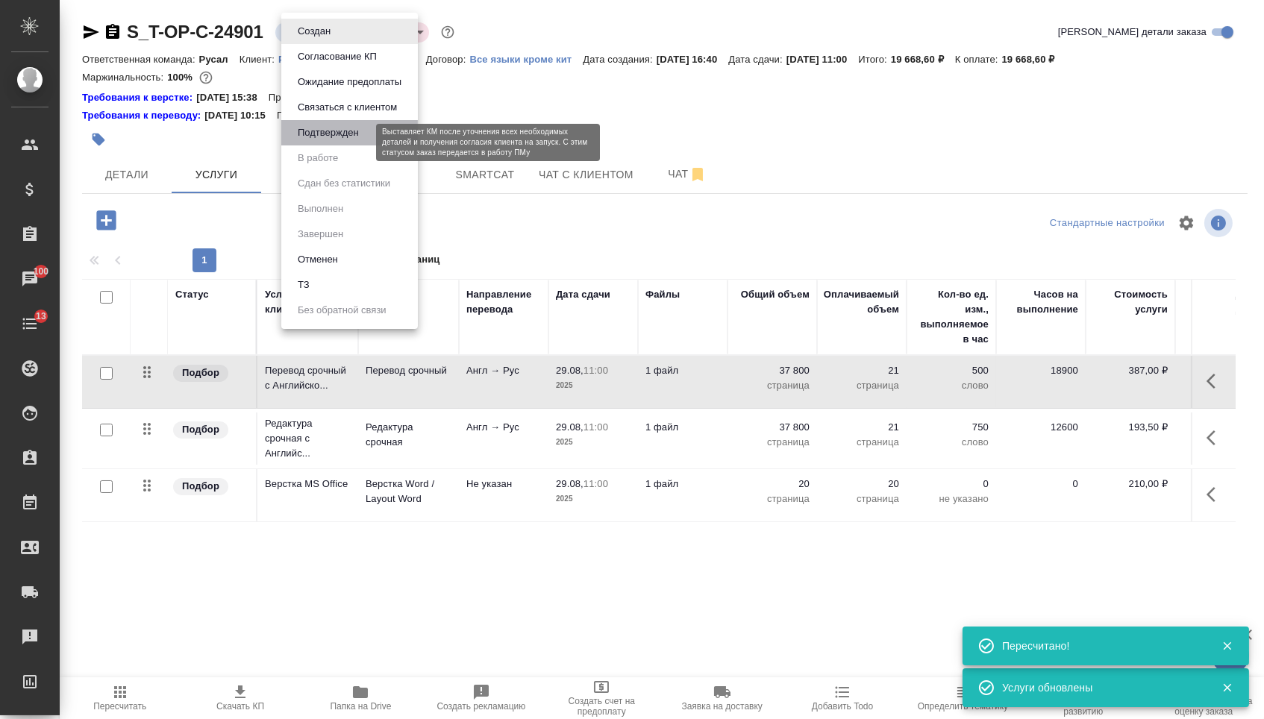
click at [314, 138] on button "Подтвержден" at bounding box center [328, 133] width 70 height 16
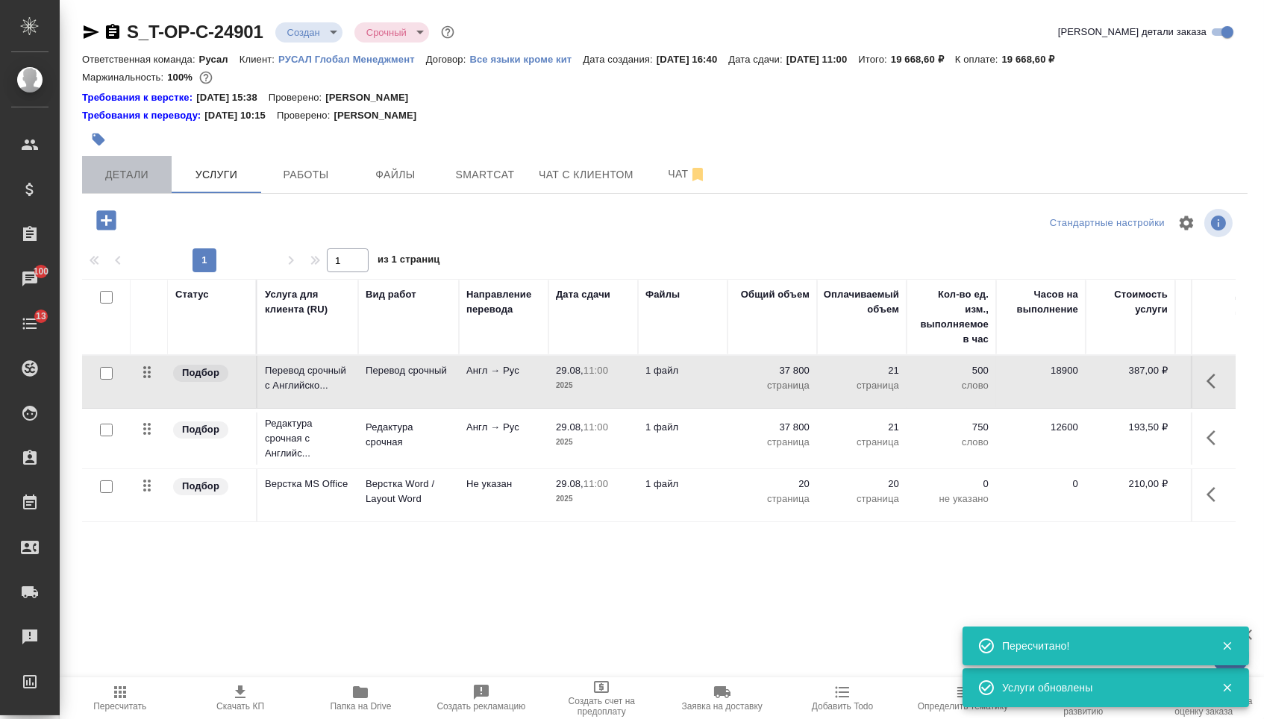
click at [143, 172] on span "Детали" at bounding box center [127, 175] width 72 height 19
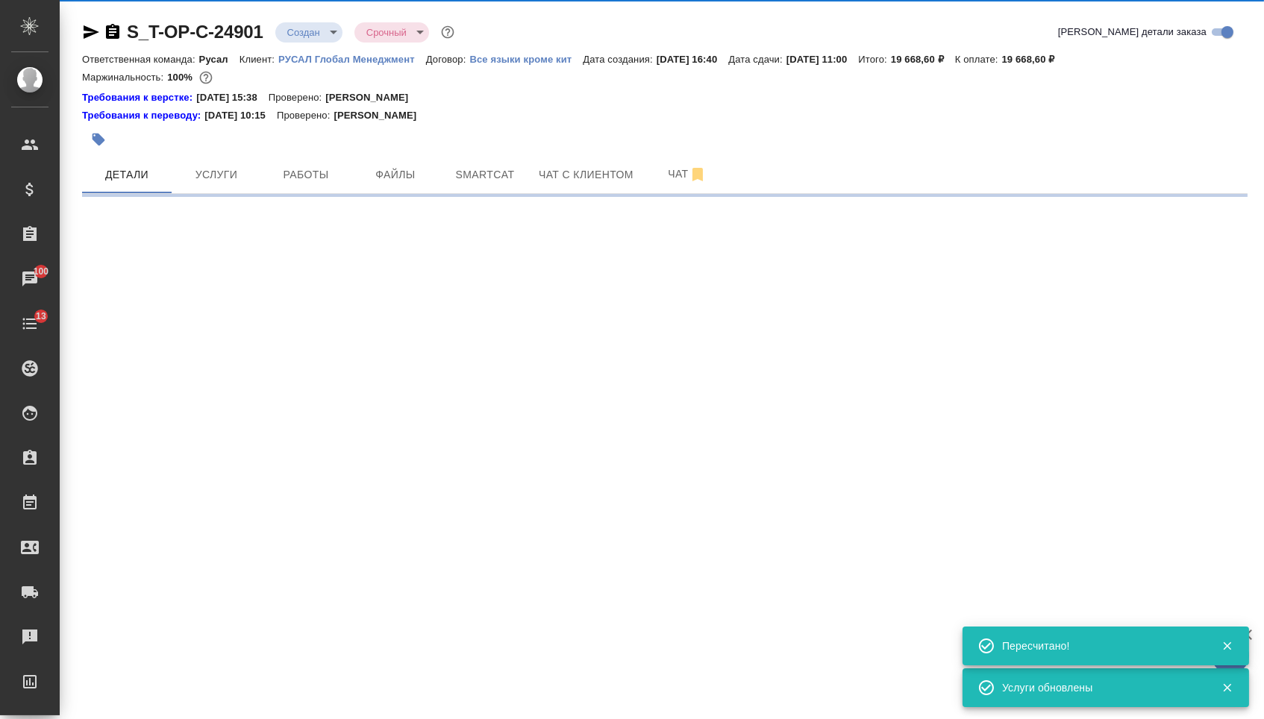
select select "RU"
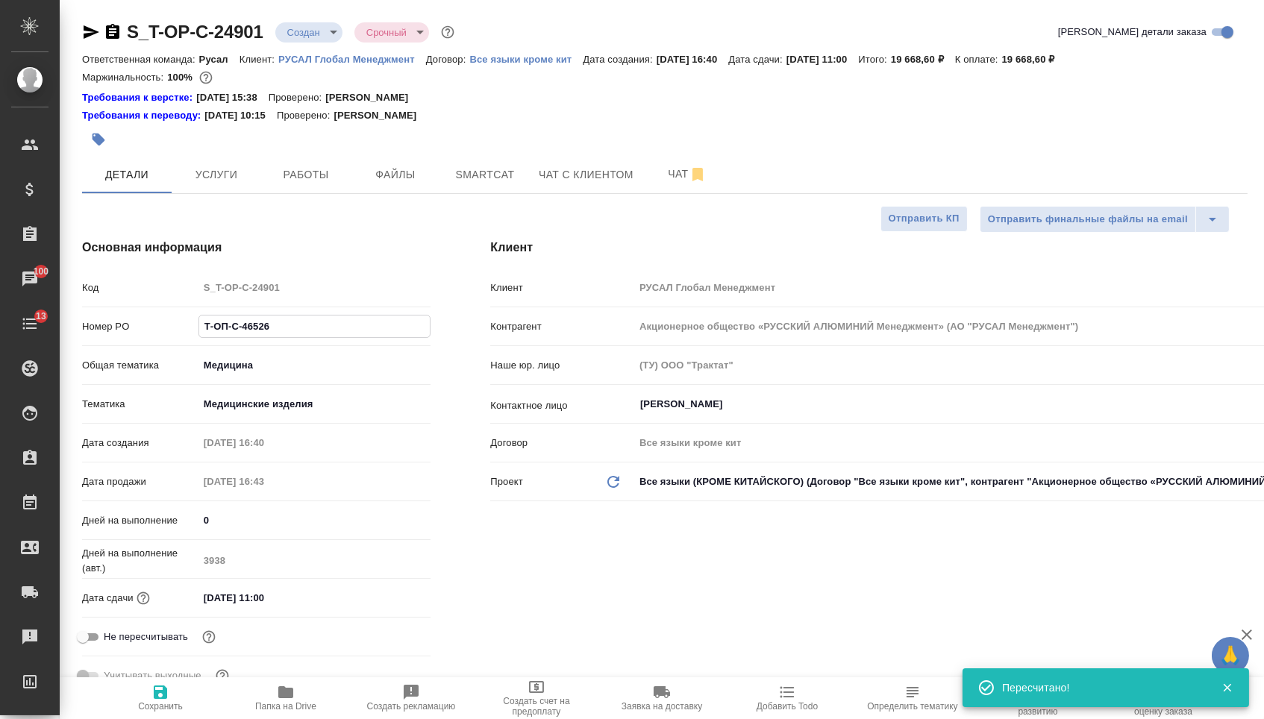
drag, startPoint x: 276, startPoint y: 334, endPoint x: 142, endPoint y: 324, distance: 134.7
click at [142, 324] on div "Номер PO Т-ОП-С-46526" at bounding box center [256, 326] width 348 height 26
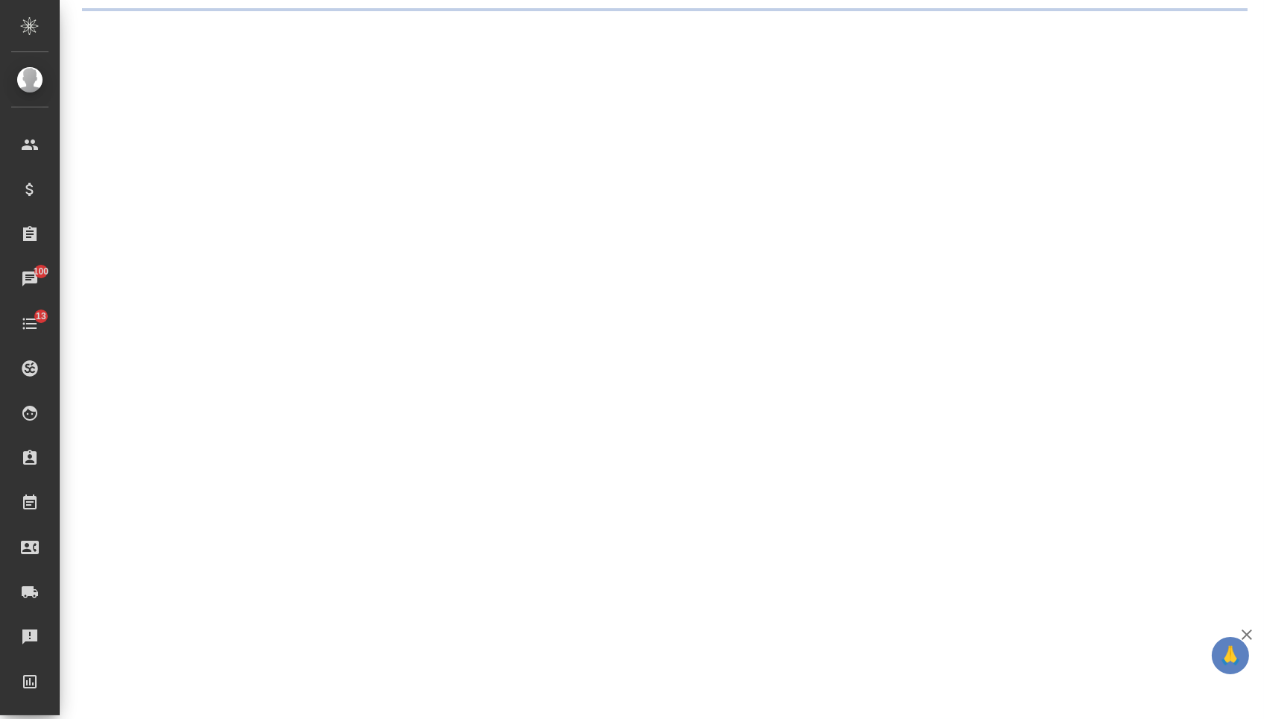
select select "RU"
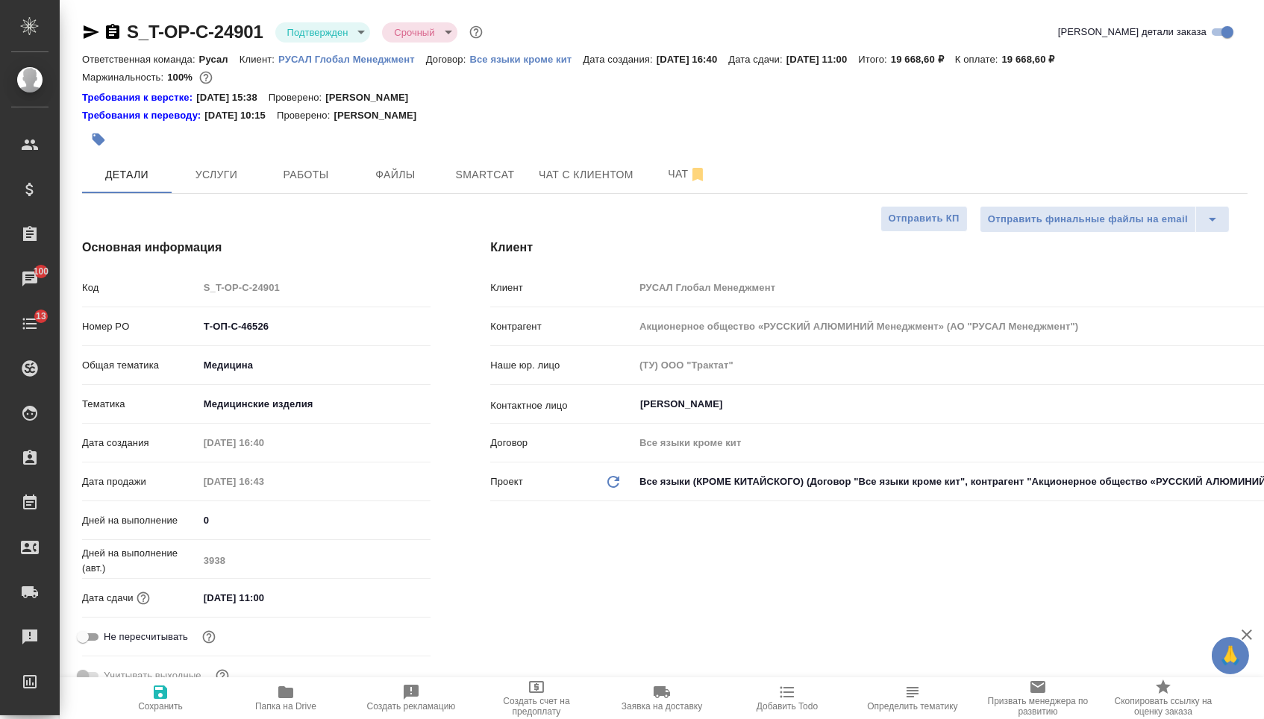
type textarea "x"
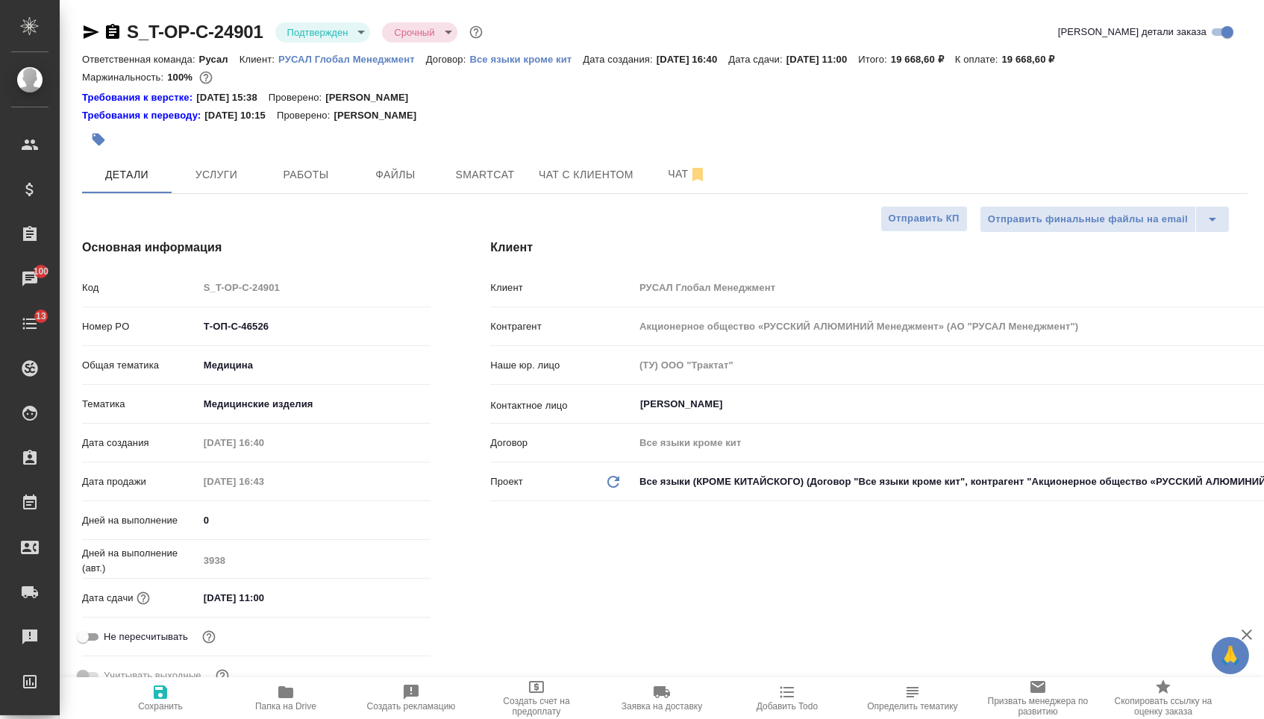
type textarea "x"
click at [92, 37] on icon "button" at bounding box center [91, 32] width 18 height 18
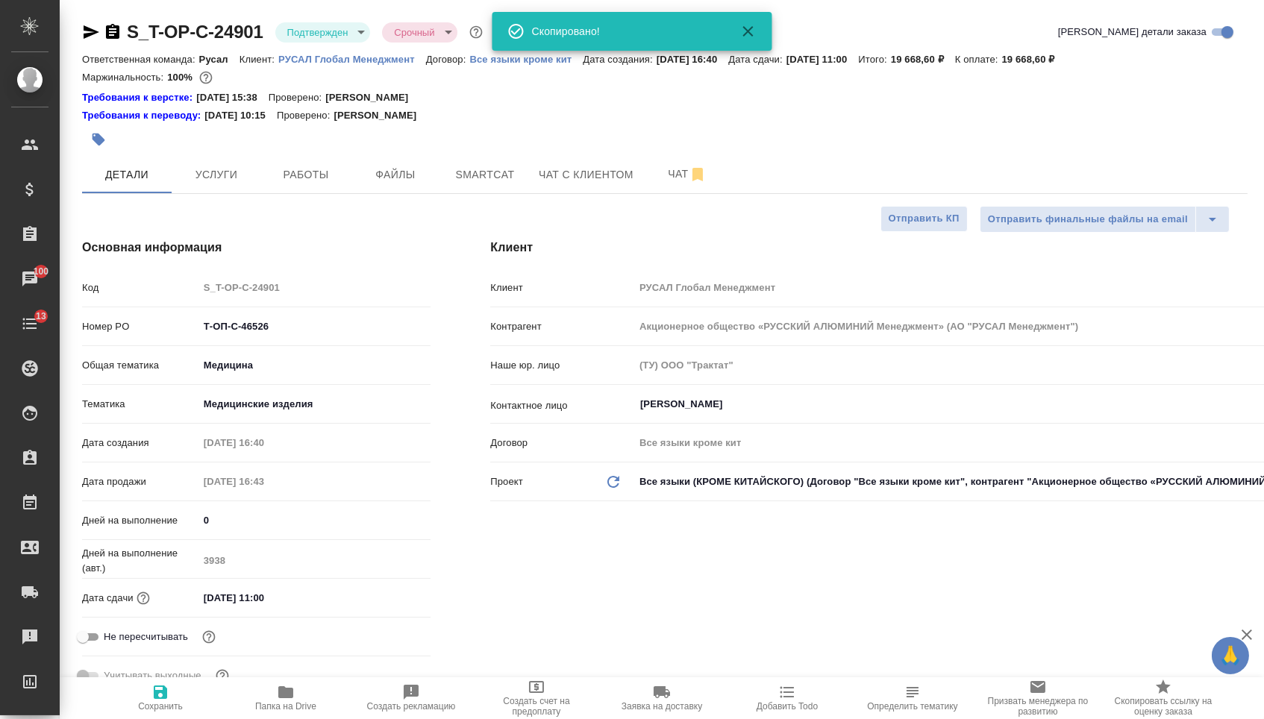
type textarea "x"
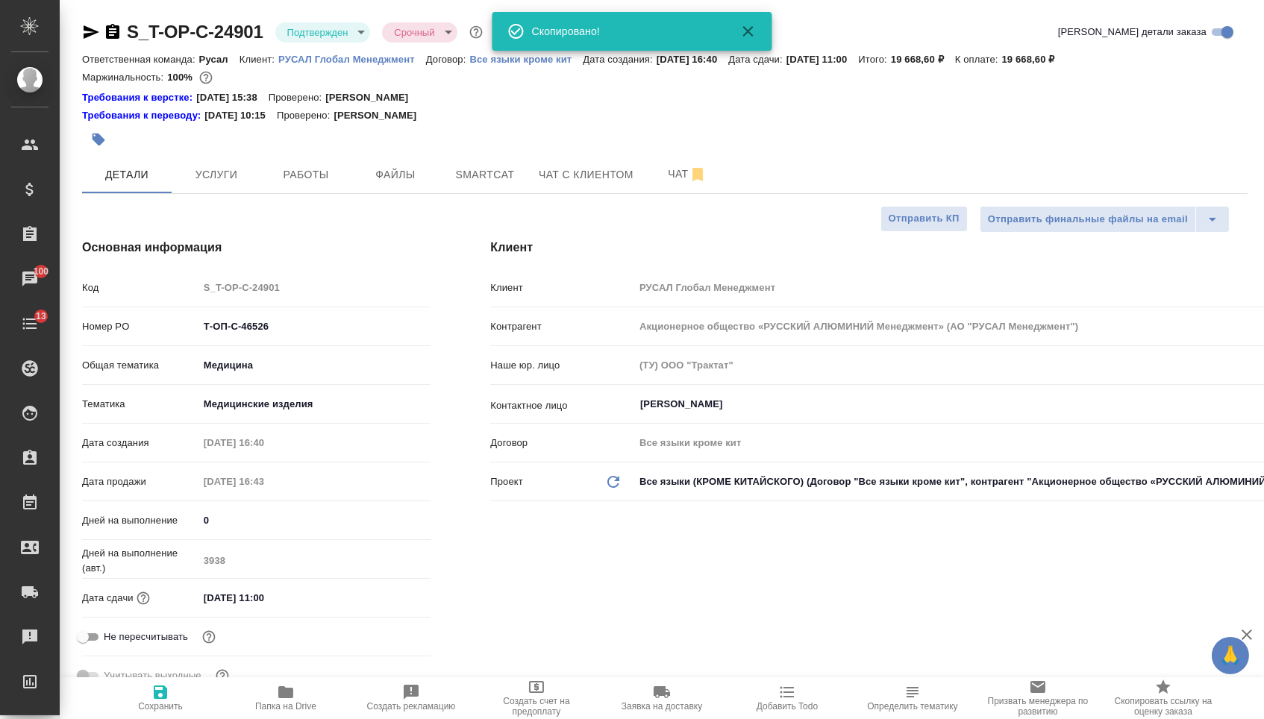
type textarea "x"
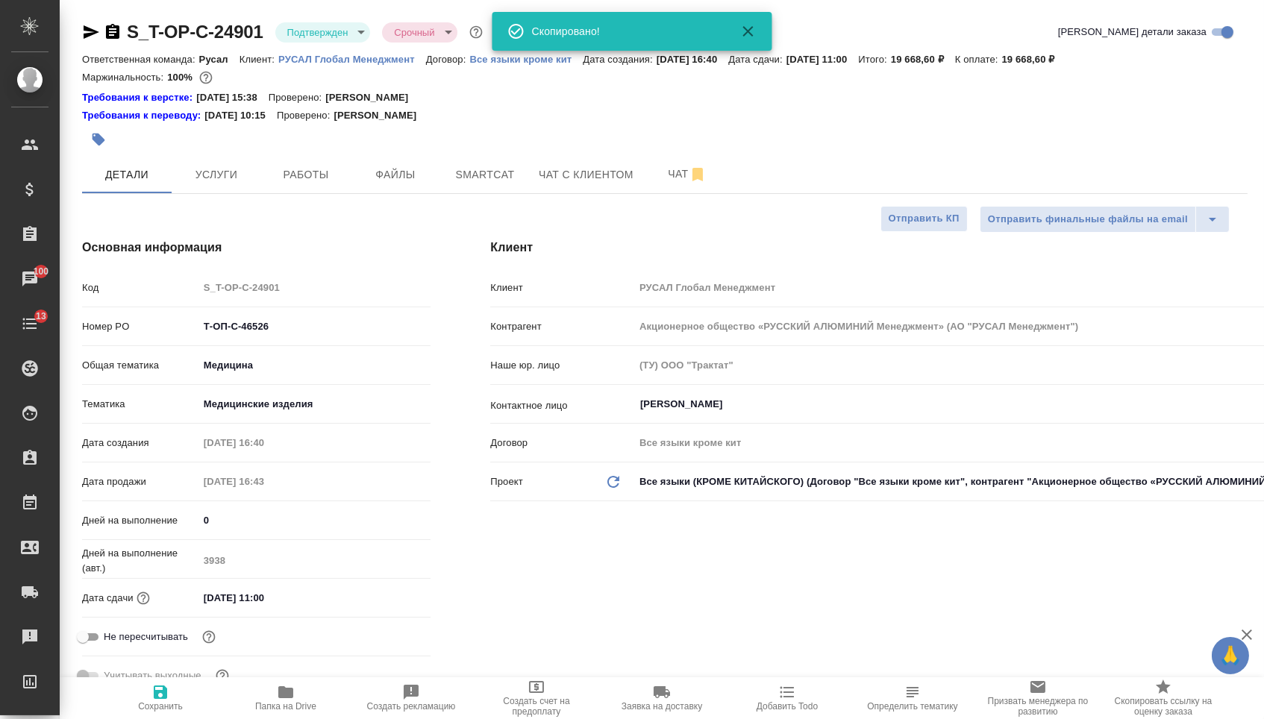
type textarea "x"
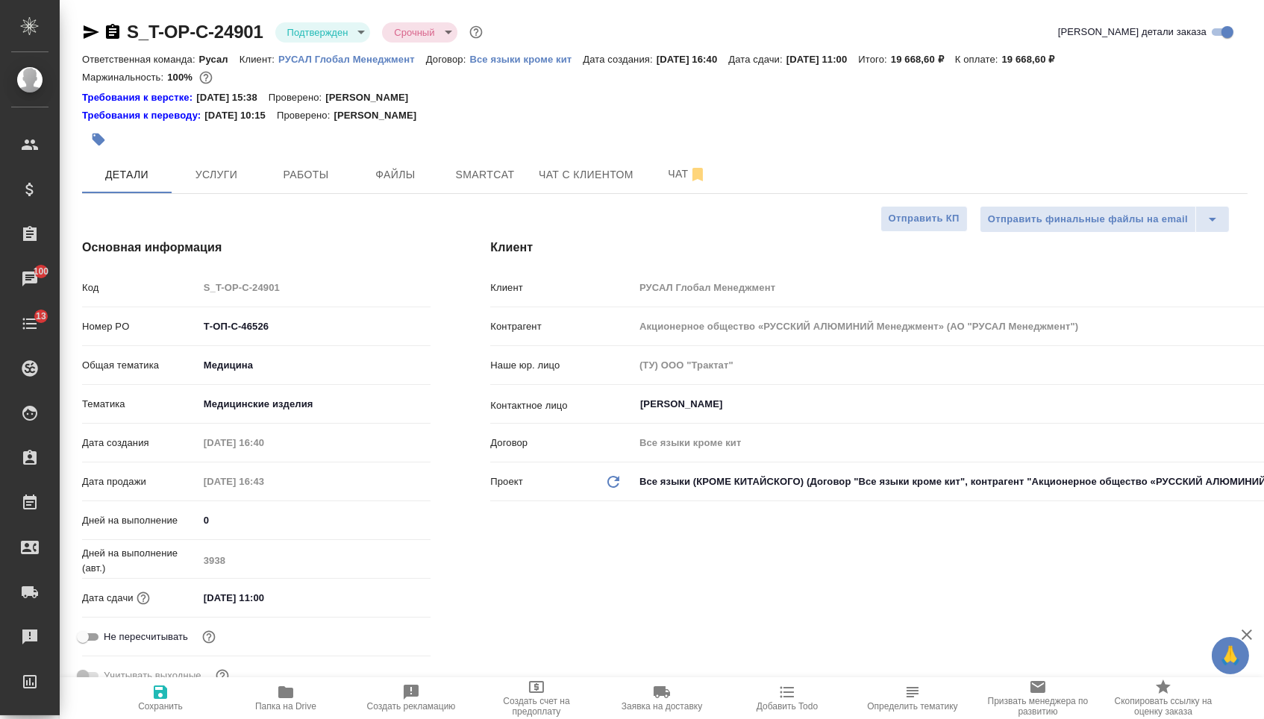
click at [119, 33] on icon "button" at bounding box center [112, 31] width 13 height 15
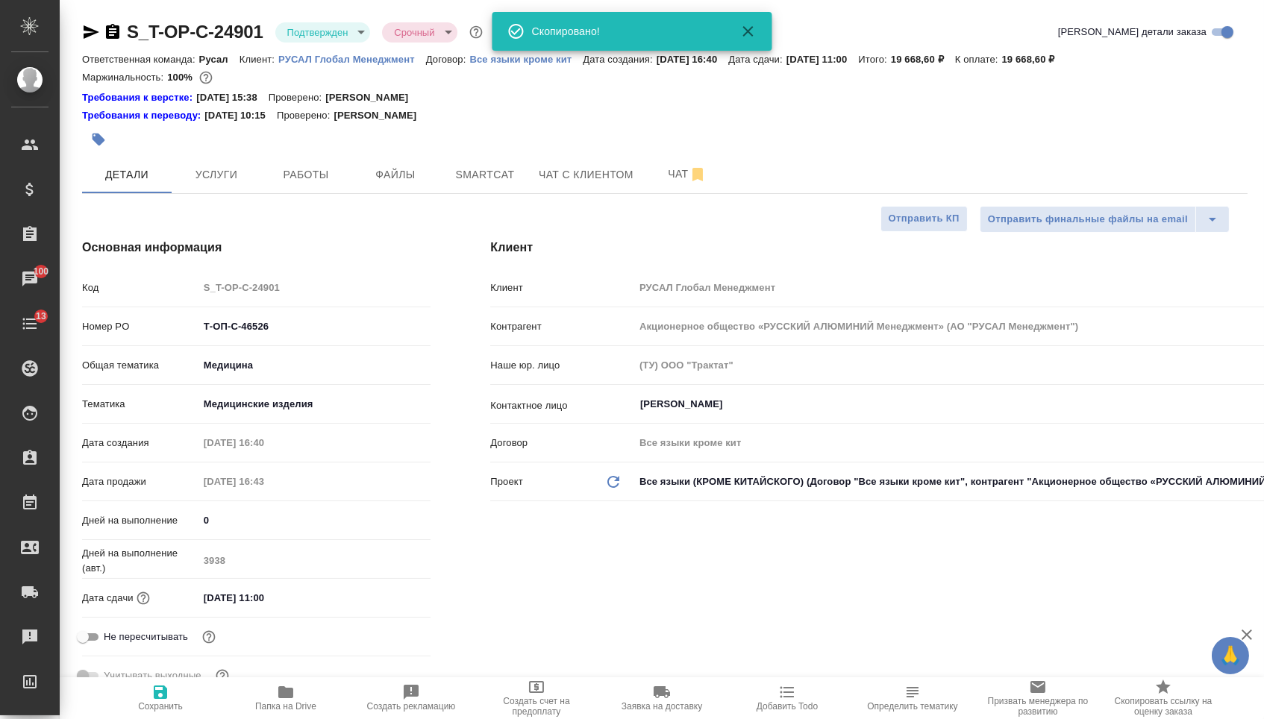
type textarea "x"
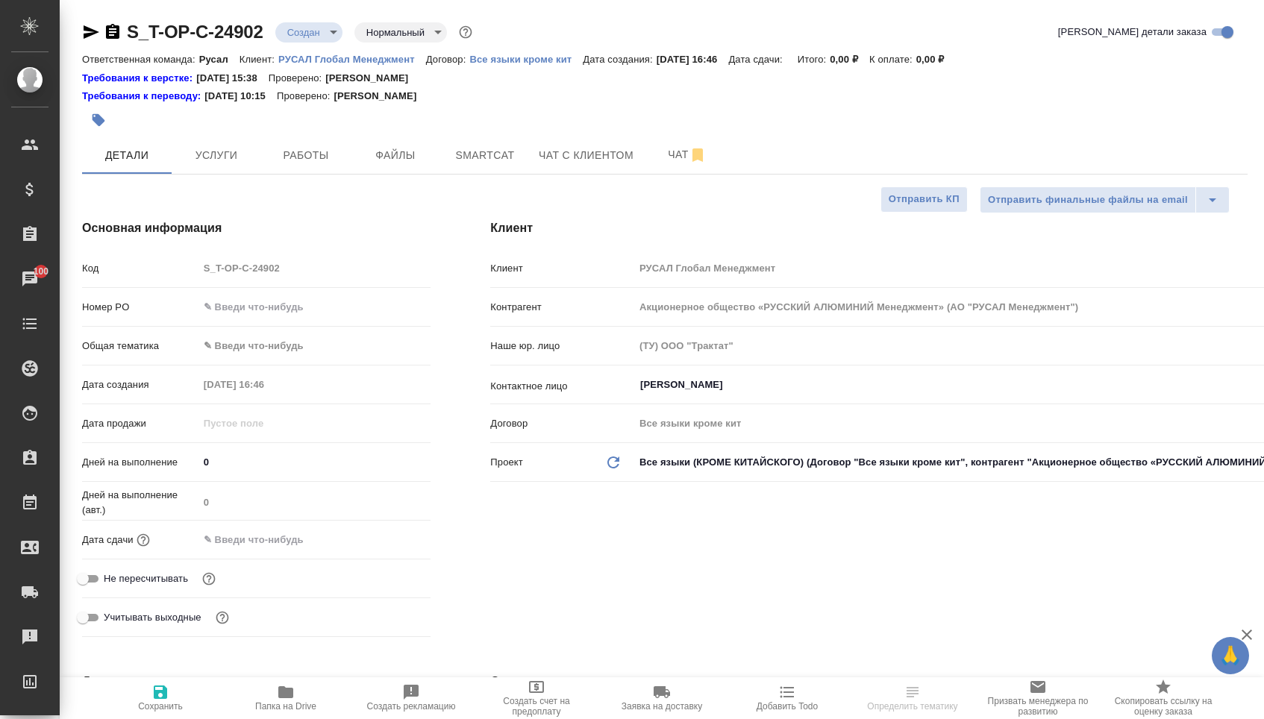
select select "RU"
click at [304, 318] on input "text" at bounding box center [314, 307] width 233 height 22
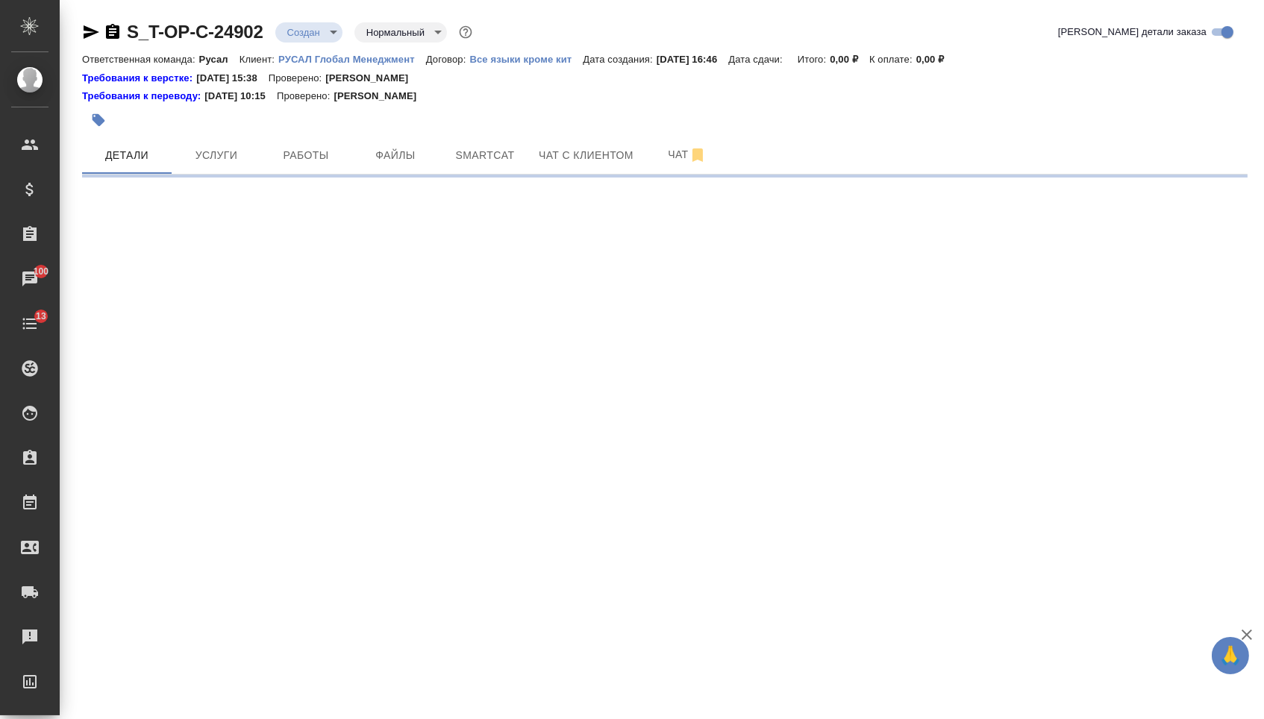
select select "RU"
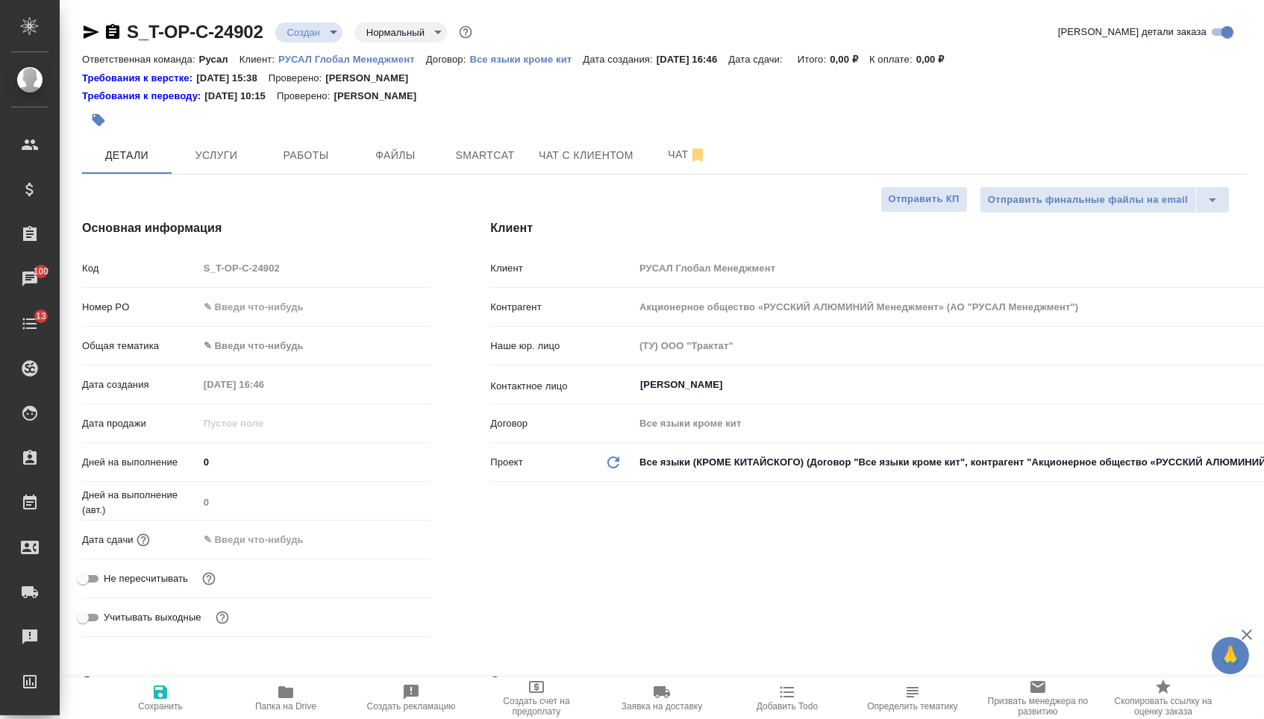
type textarea "x"
click at [297, 318] on input "text" at bounding box center [314, 307] width 233 height 22
paste input "Т-ОП-С-46527"
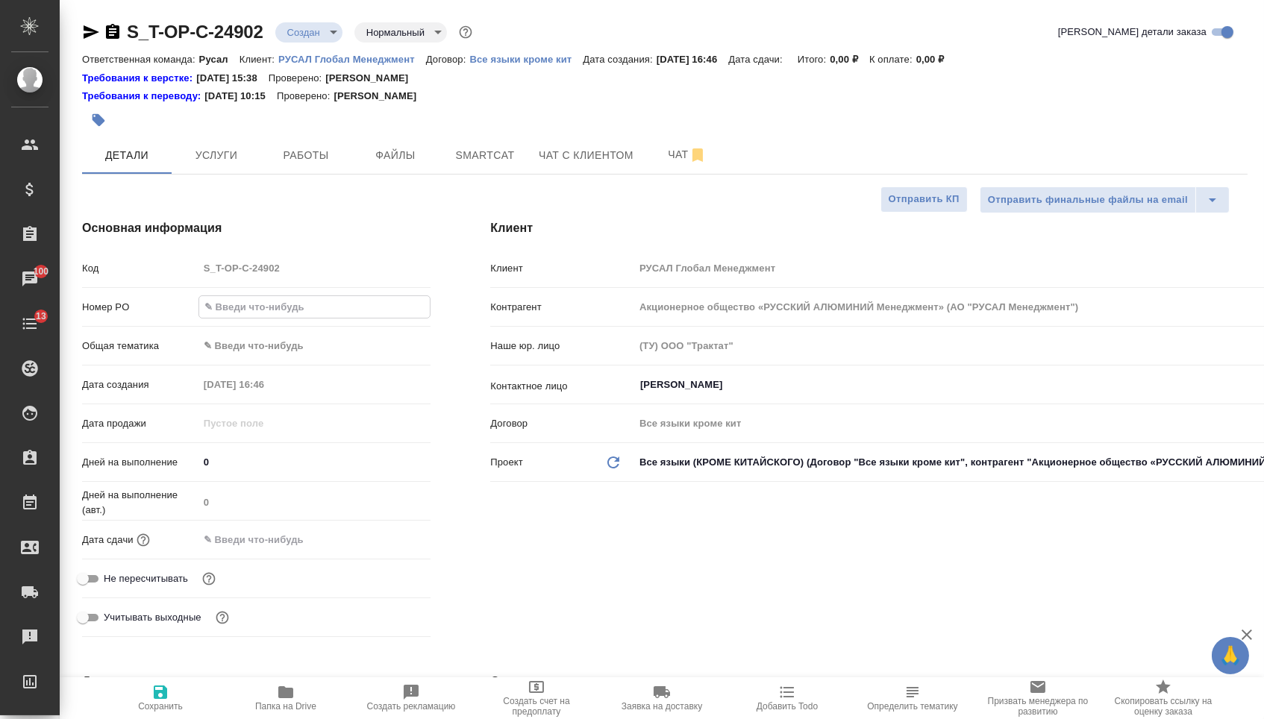
type input "Т-ОП-С-46527"
type textarea "x"
type input "Т-ОП-С-46527"
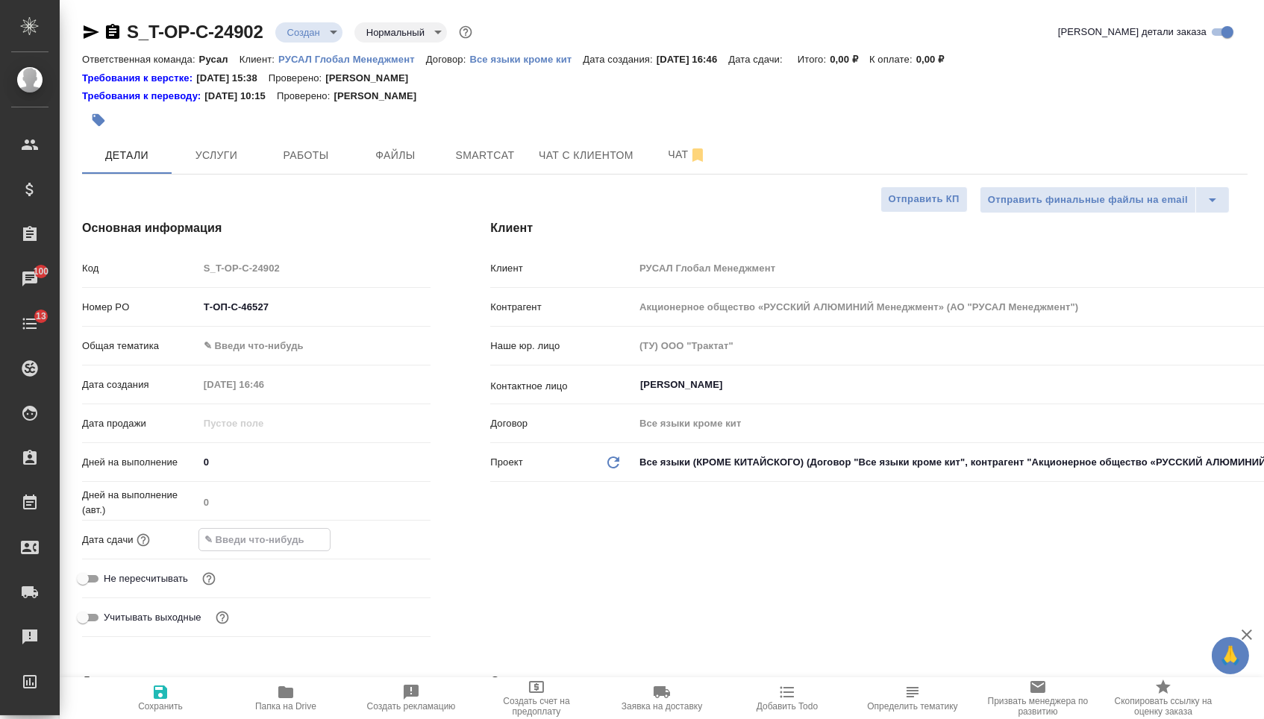
click at [257, 545] on input "text" at bounding box center [264, 540] width 131 height 22
click at [389, 548] on icon "button" at bounding box center [387, 540] width 18 height 18
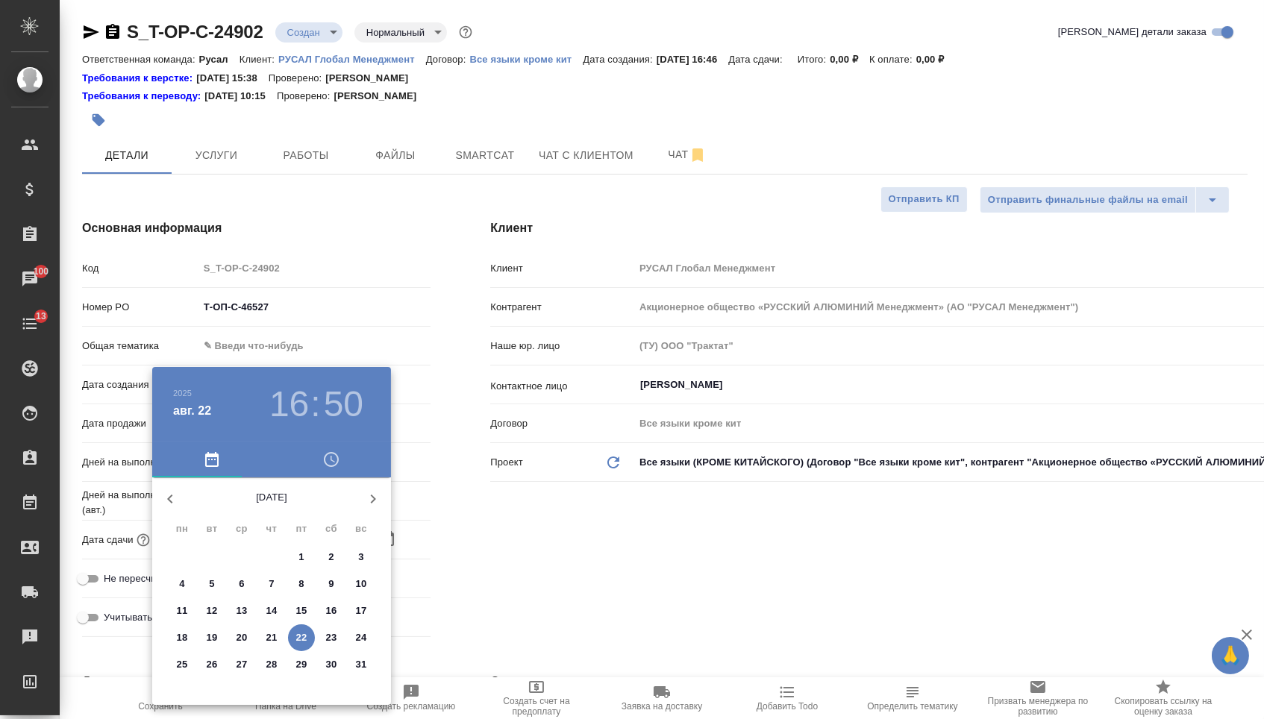
click at [306, 663] on p "29" at bounding box center [301, 664] width 11 height 15
type input "[DATE] 16:50"
type textarea "x"
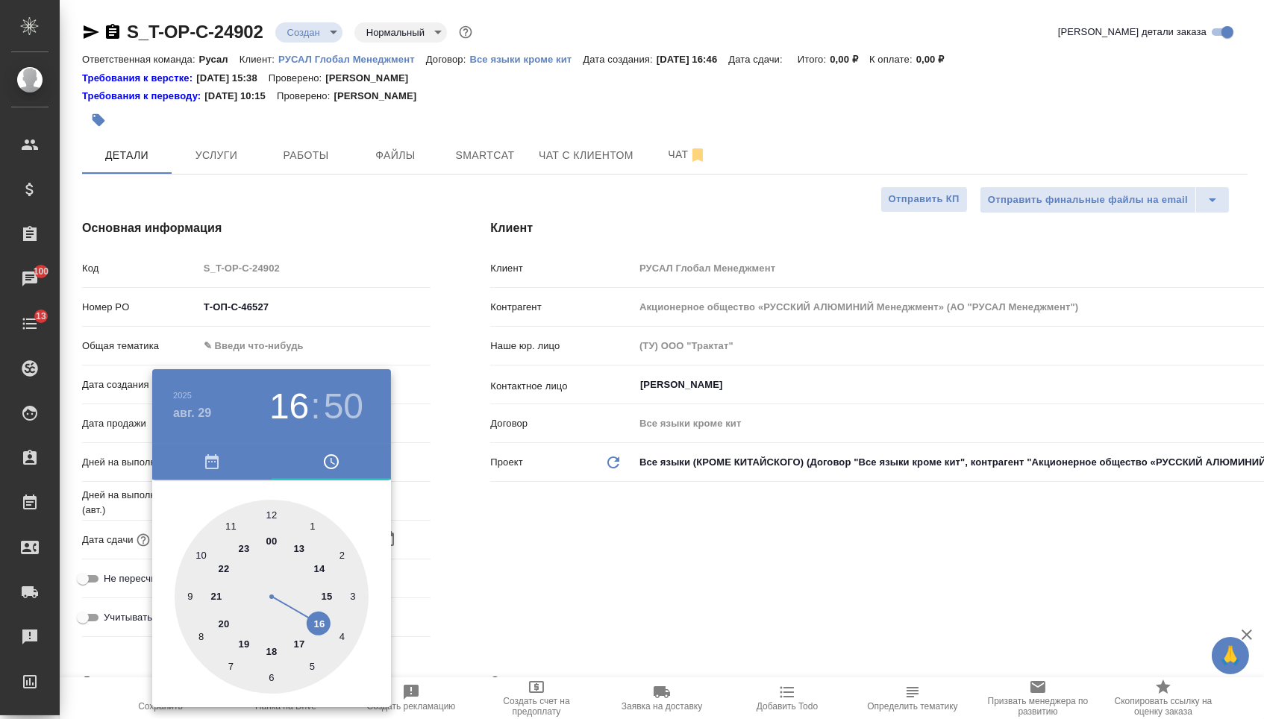
type input "[DATE] 11:50"
type textarea "x"
click at [229, 525] on div at bounding box center [272, 597] width 194 height 194
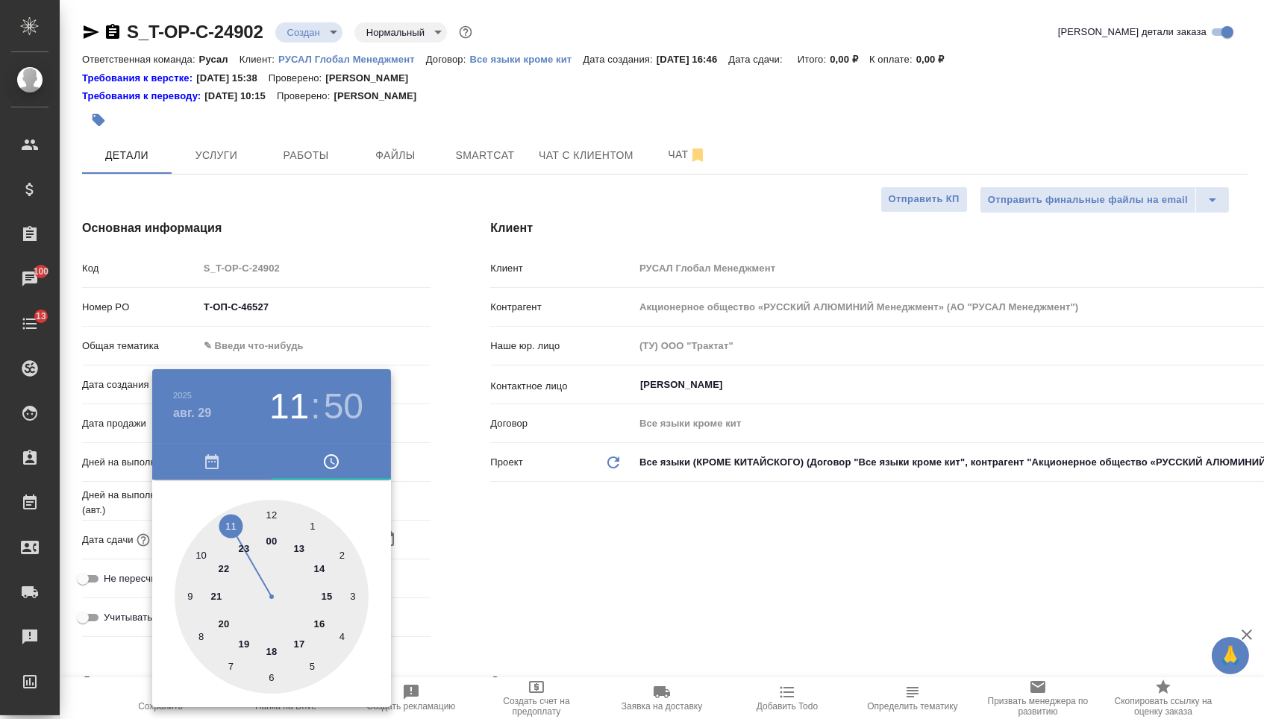
type textarea "x"
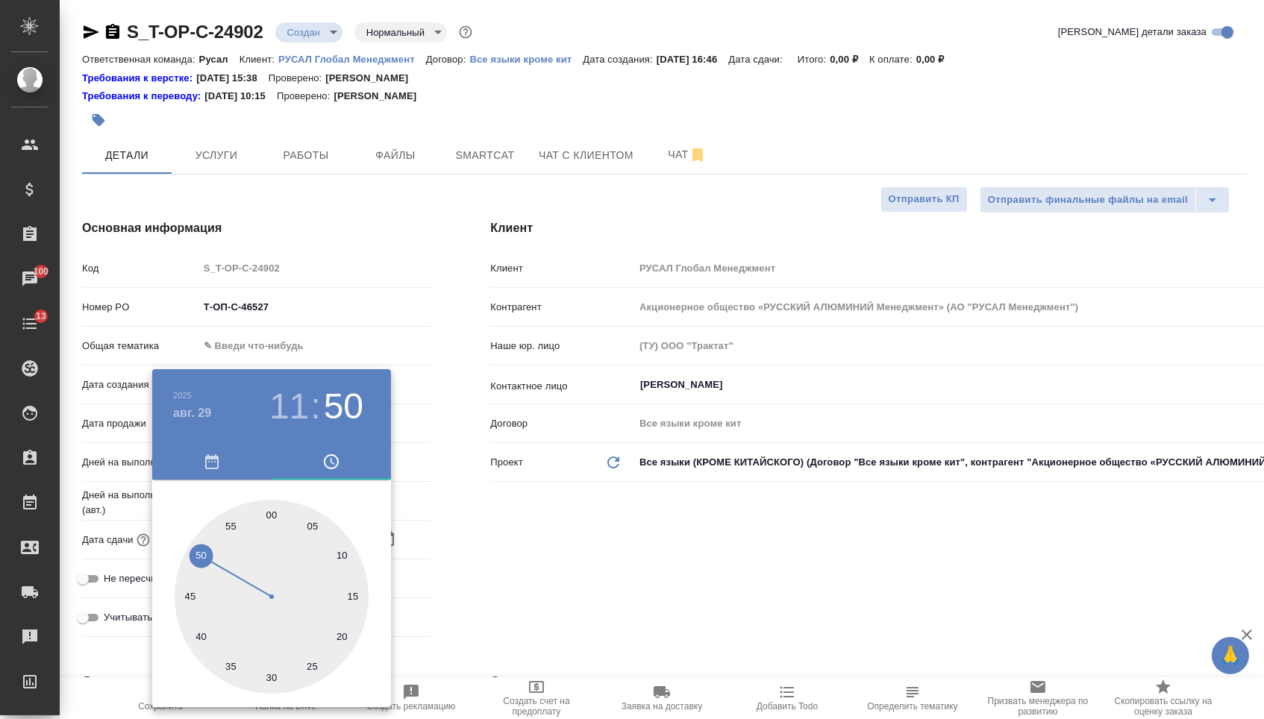
type textarea "x"
type input "[DATE] 11:00"
click at [268, 510] on div at bounding box center [272, 597] width 194 height 194
type textarea "x"
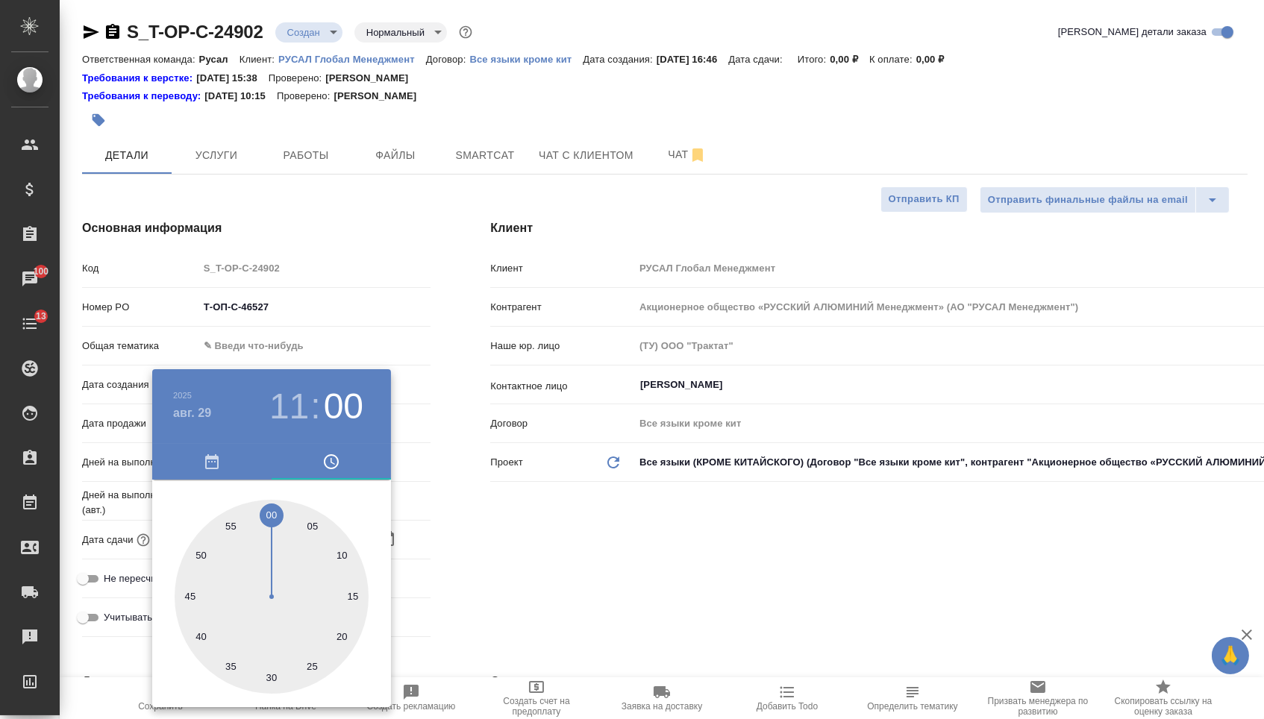
type textarea "x"
click at [573, 548] on div at bounding box center [632, 359] width 1264 height 719
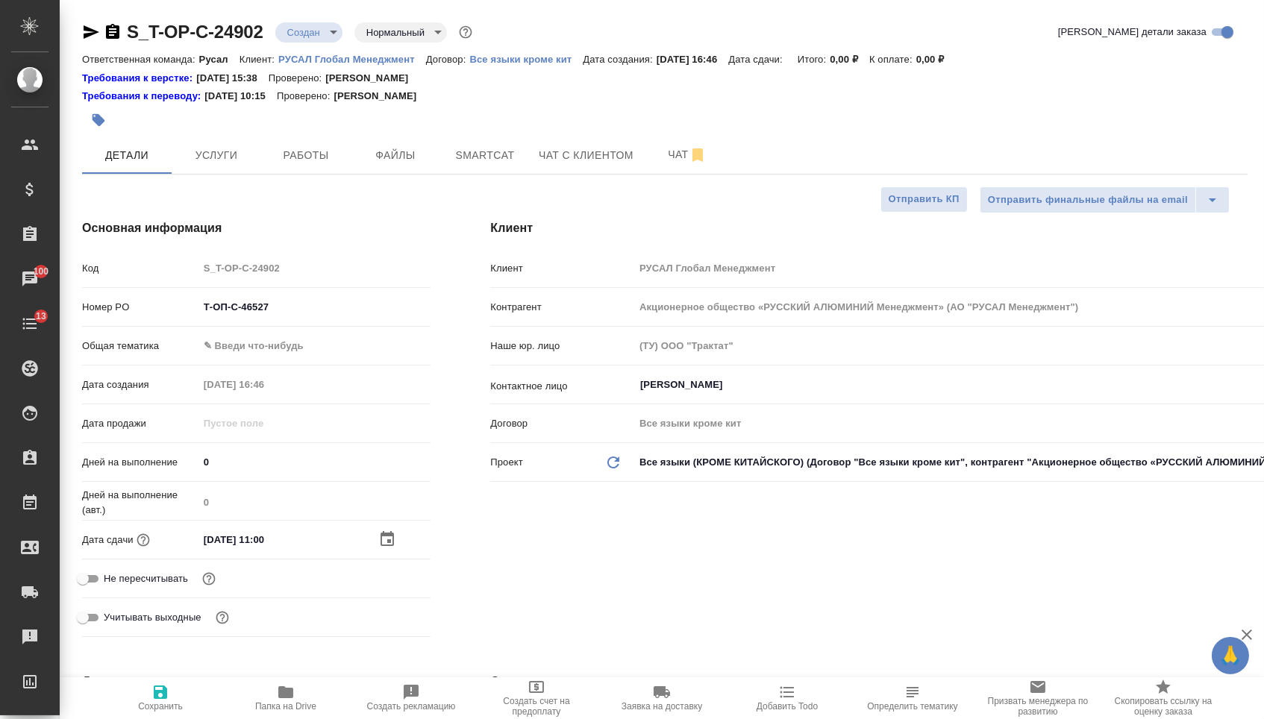
type textarea "x"
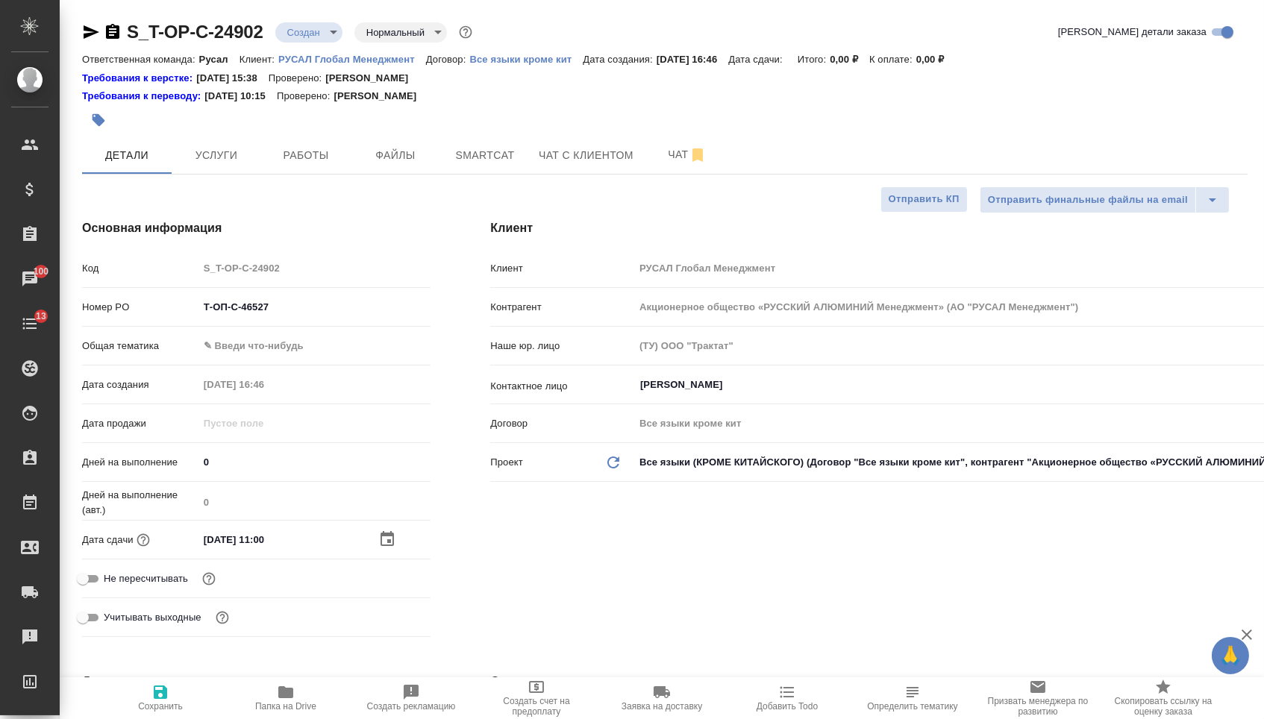
type textarea "x"
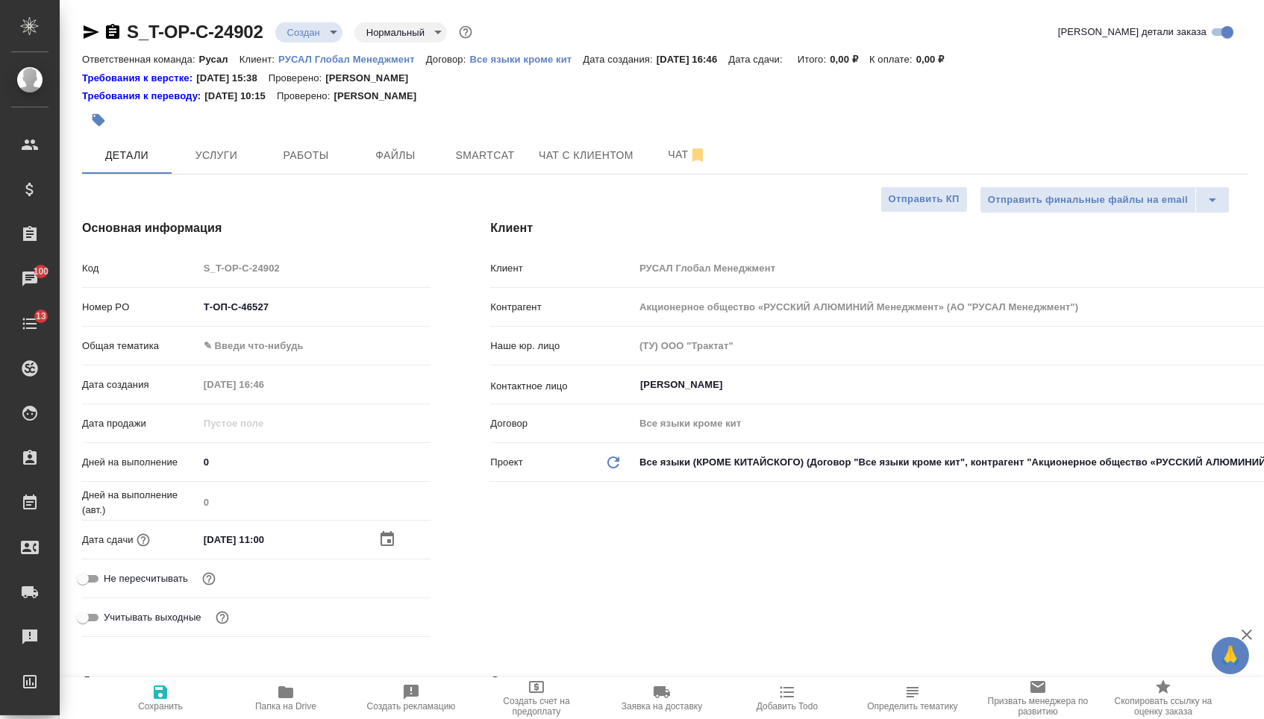
type textarea "x"
click at [301, 345] on body "🙏 .cls-1 fill:#fff; AWATERA [PERSON_NAME] Спецификации Заказы 100 Чаты 13 Todo …" at bounding box center [632, 359] width 1264 height 719
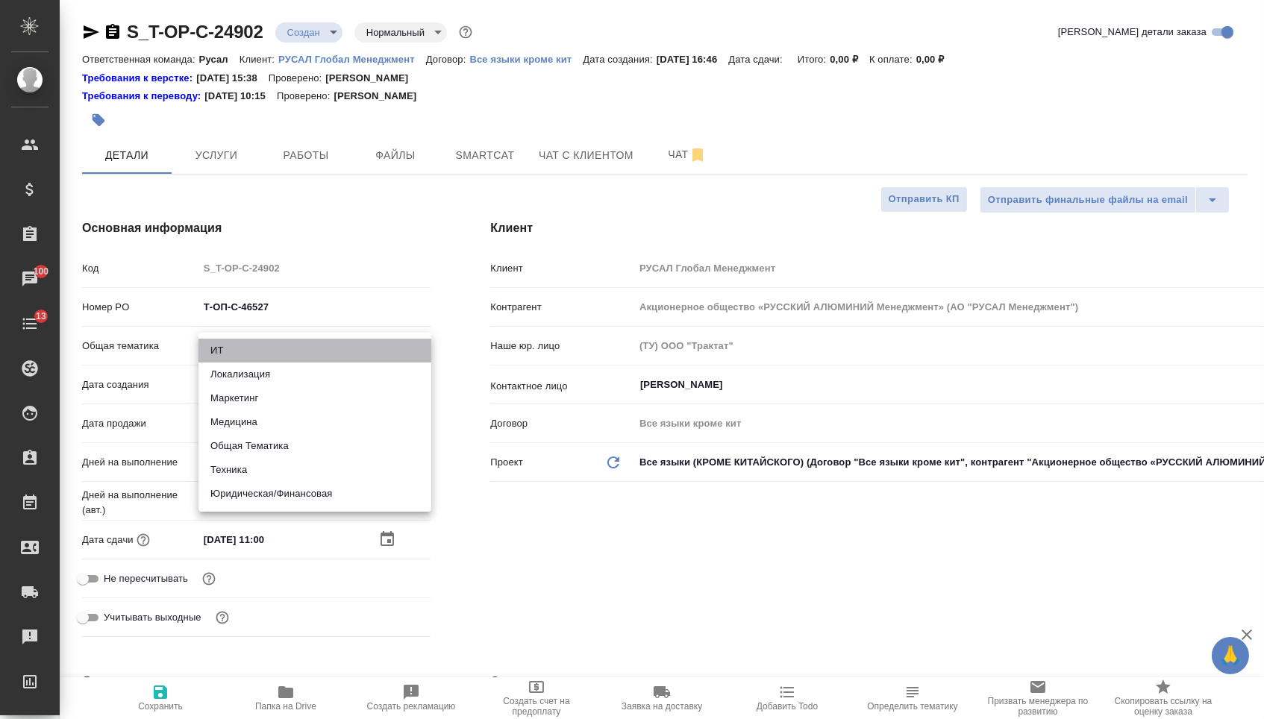
click at [301, 345] on li "ИТ" at bounding box center [314, 351] width 233 height 24
type input "it"
type textarea "x"
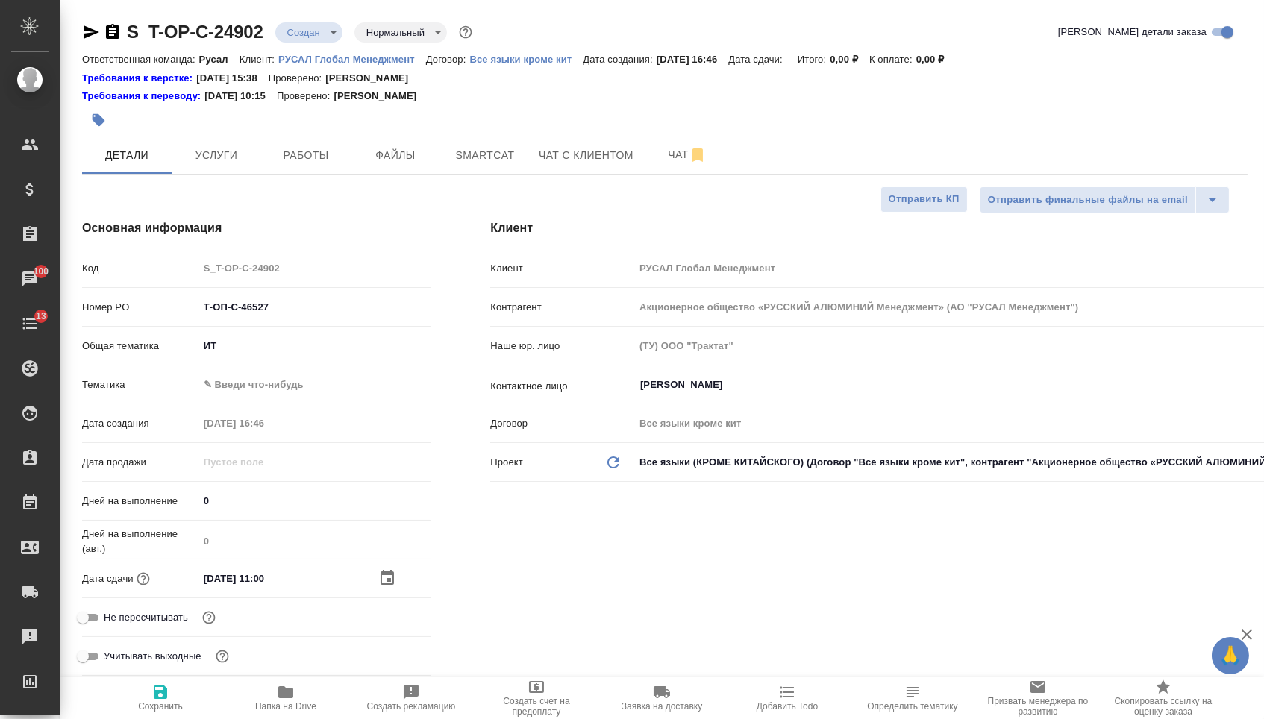
click at [267, 356] on body "🙏 .cls-1 fill:#fff; AWATERA [PERSON_NAME] Спецификации Заказы 100 Чаты 13 Todo …" at bounding box center [632, 359] width 1264 height 719
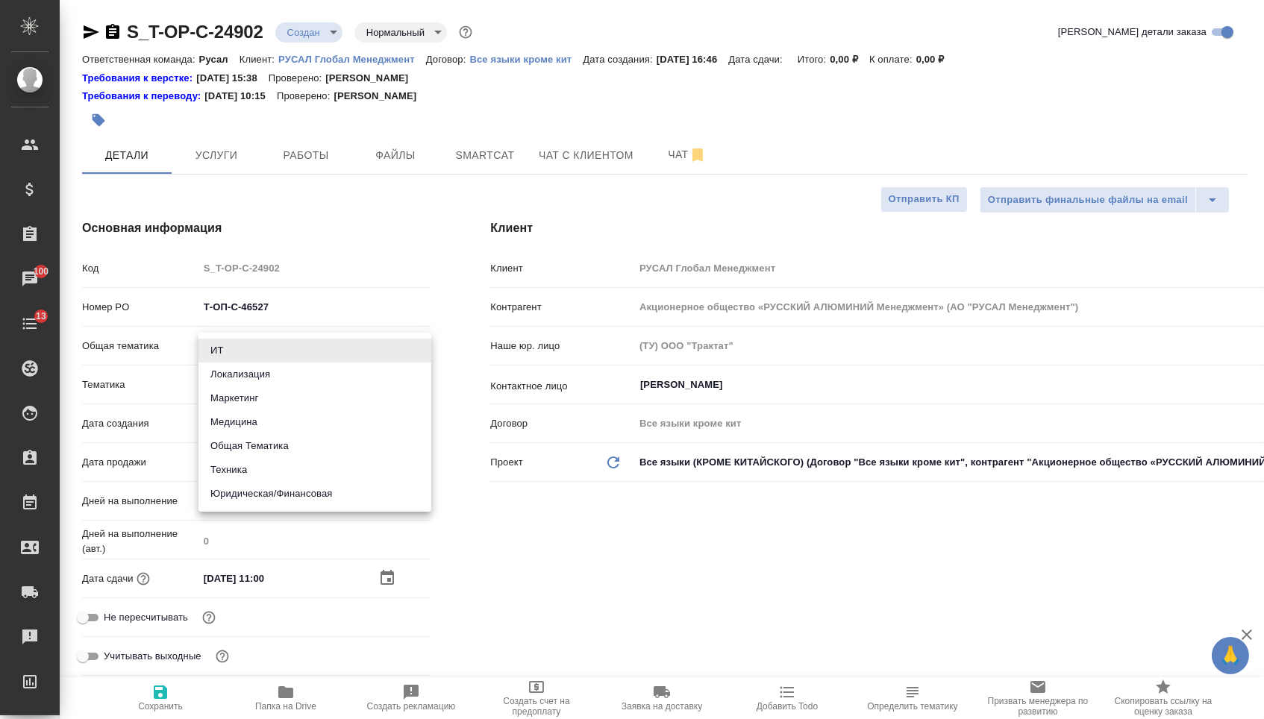
click at [238, 472] on li "Техника" at bounding box center [314, 470] width 233 height 24
type input "tech"
type textarea "x"
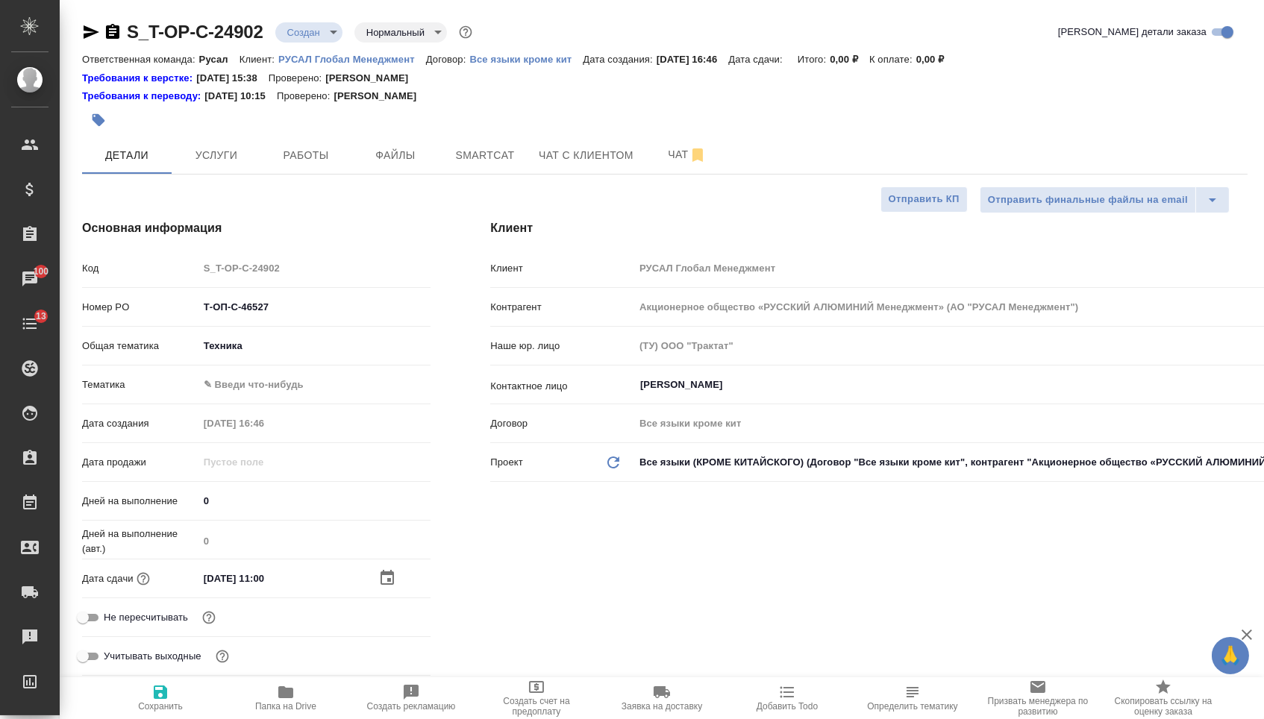
click at [240, 372] on div "Общая тематика Техника tech" at bounding box center [256, 352] width 348 height 39
click at [242, 382] on body "🙏 .cls-1 fill:#fff; AWATERA [PERSON_NAME] Спецификации Заказы 100 Чаты 13 Todo …" at bounding box center [632, 359] width 1264 height 719
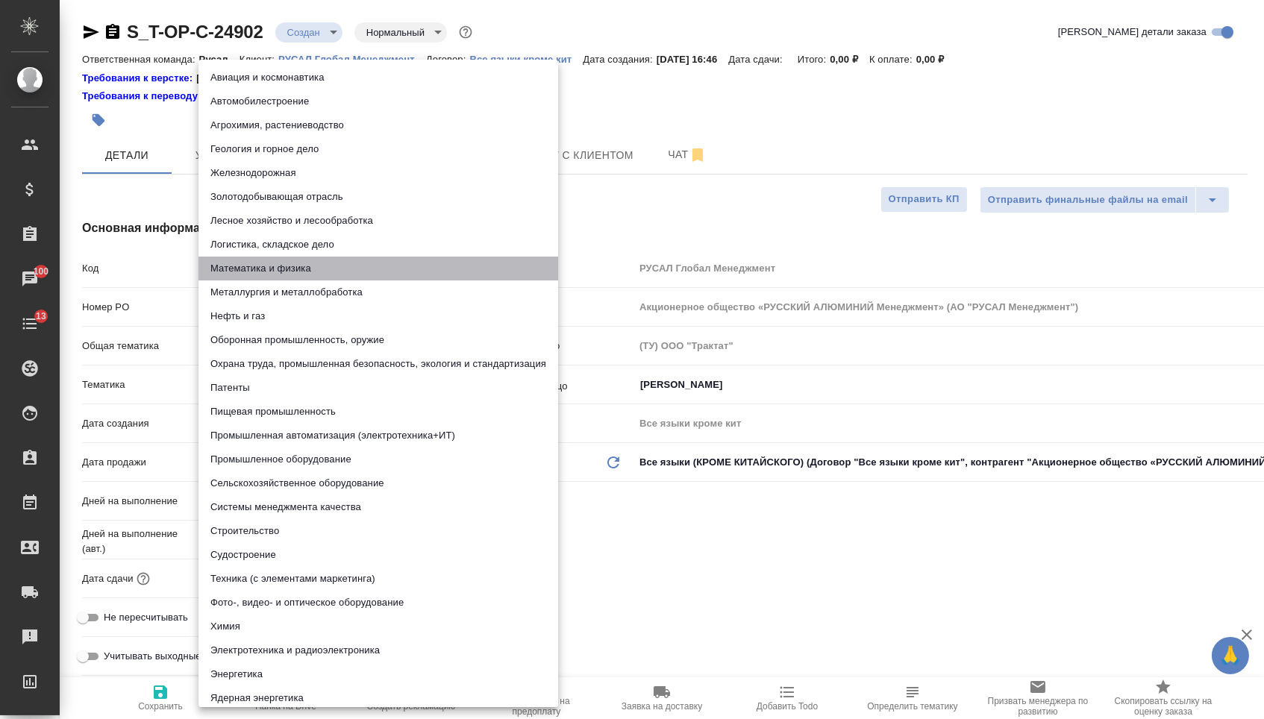
click at [260, 267] on li "Математика и физика" at bounding box center [378, 269] width 360 height 24
type textarea "x"
type input "5f647204b73bc97568ca66ac"
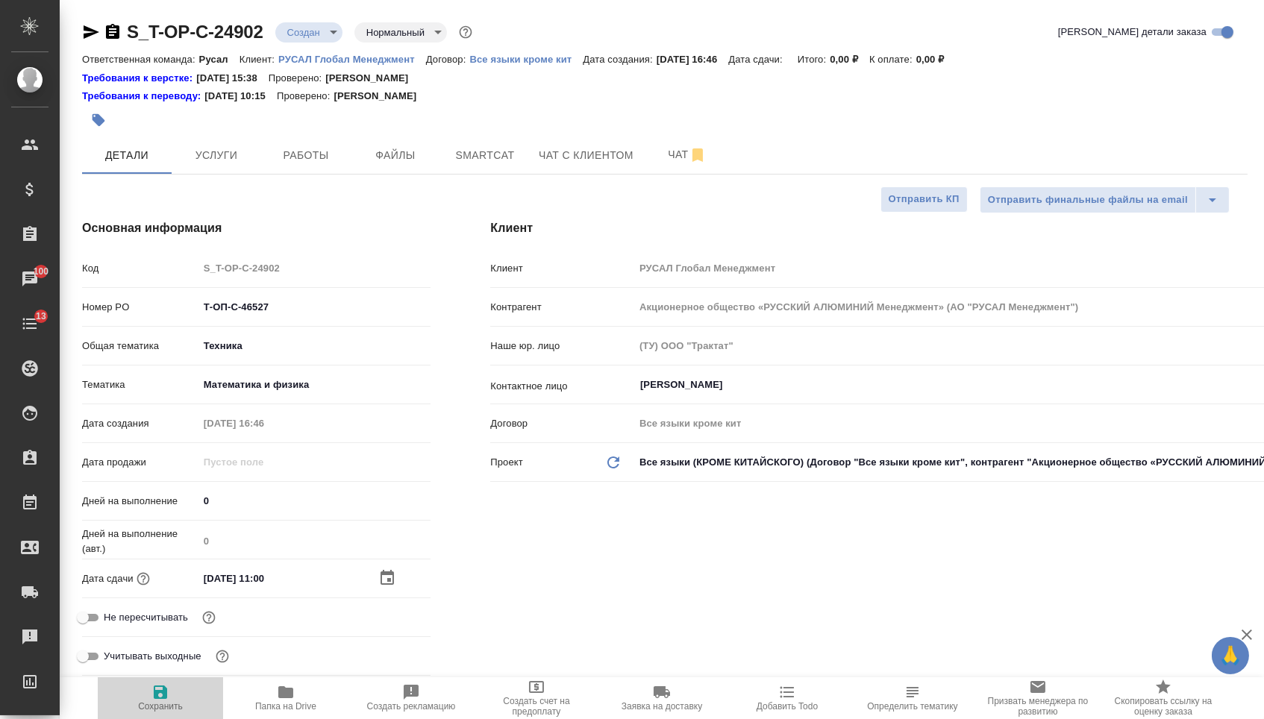
click at [178, 694] on span "Сохранить" at bounding box center [160, 697] width 107 height 28
type textarea "x"
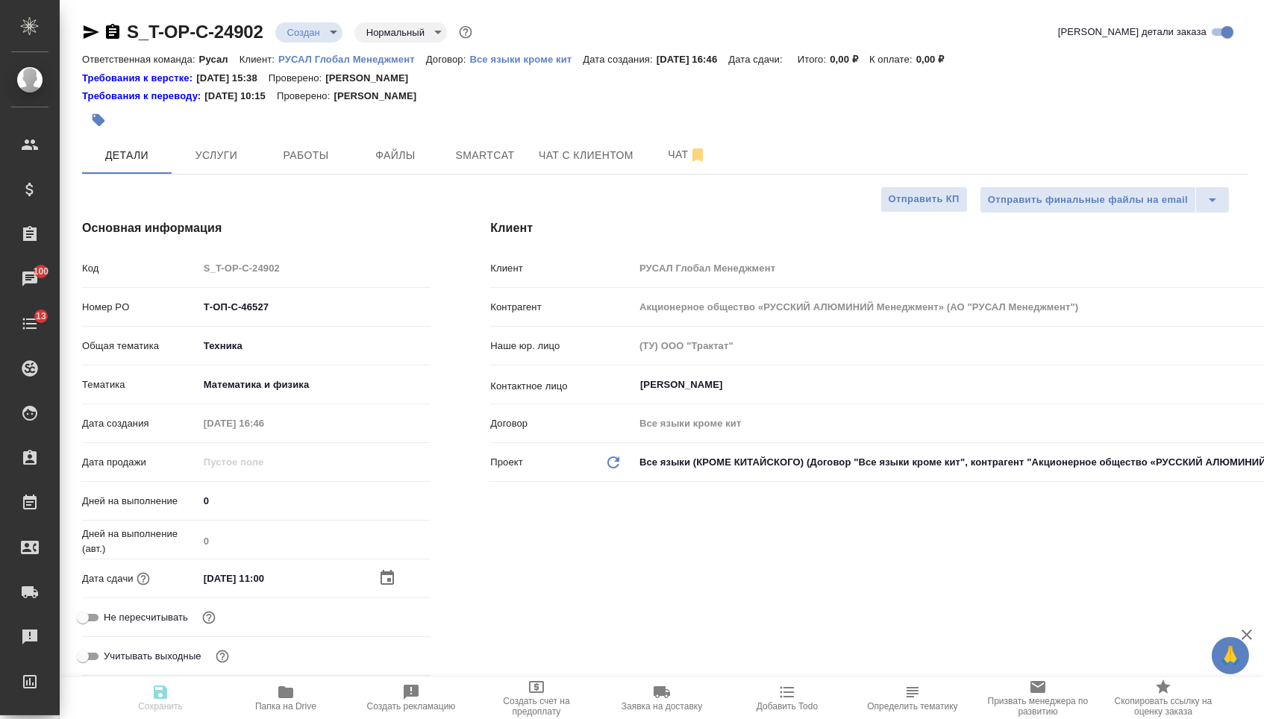
type textarea "x"
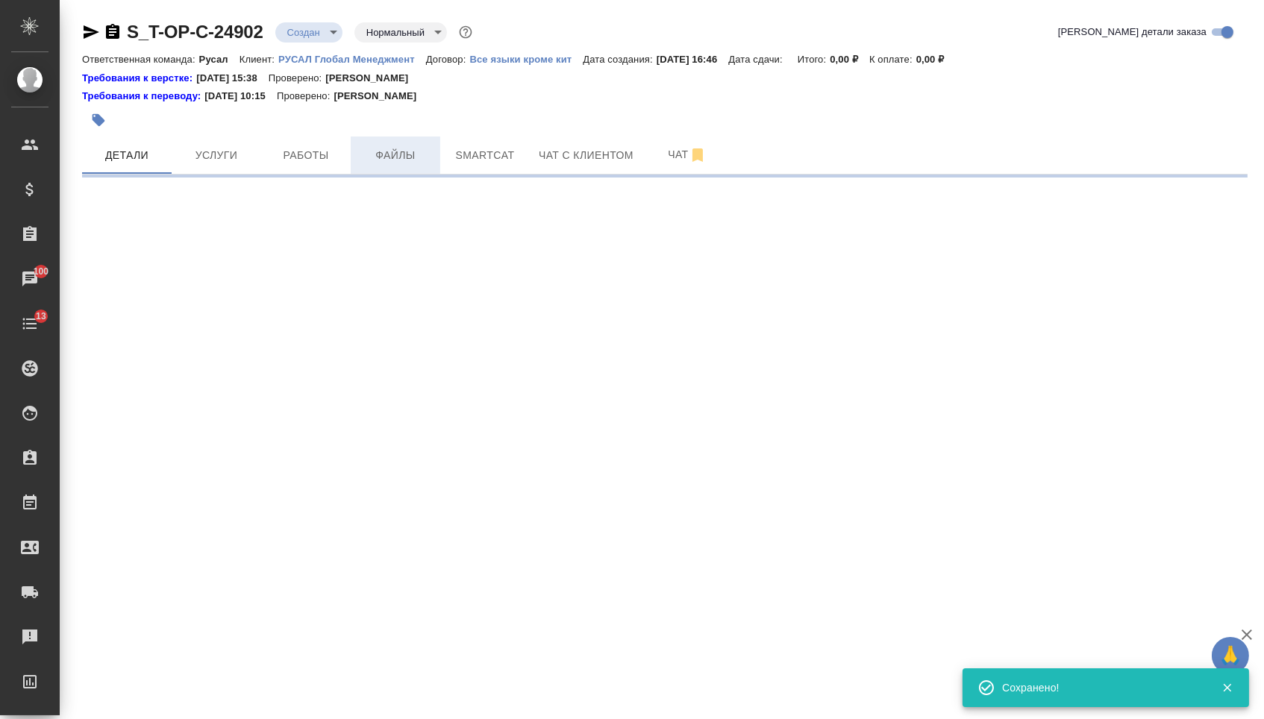
select select "RU"
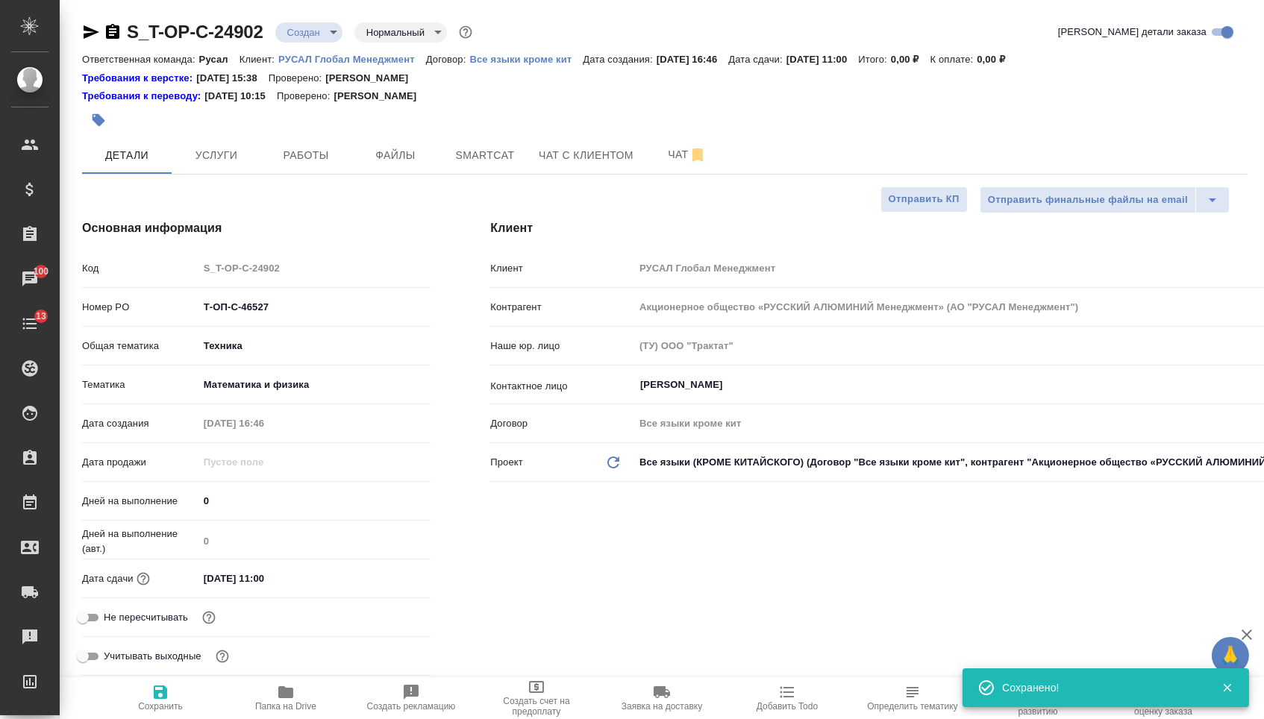
drag, startPoint x: 379, startPoint y: 160, endPoint x: 339, endPoint y: 190, distance: 50.1
click at [379, 160] on span "Файлы" at bounding box center [396, 155] width 72 height 19
type textarea "x"
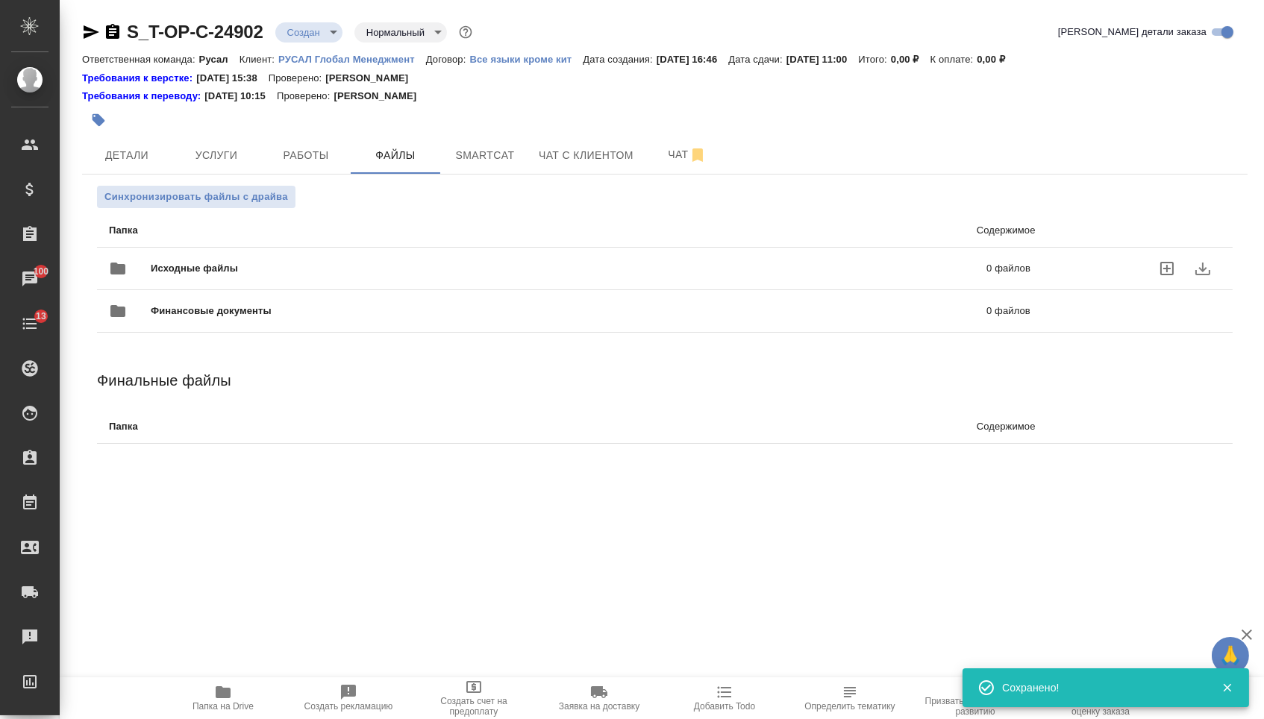
click at [232, 252] on div "Исходные файлы 0 файлов" at bounding box center [569, 269] width 921 height 36
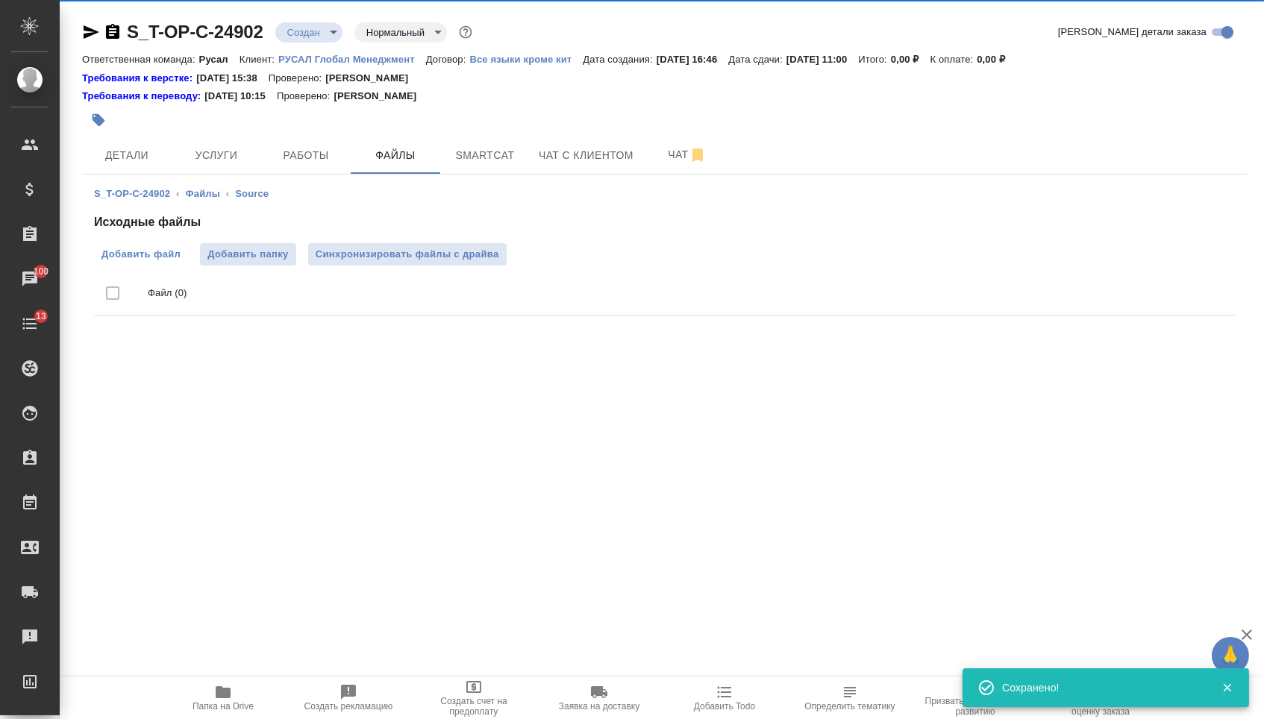
click at [165, 247] on label "Добавить файл" at bounding box center [141, 254] width 94 height 22
click at [0, 0] on input "Добавить файл" at bounding box center [0, 0] width 0 height 0
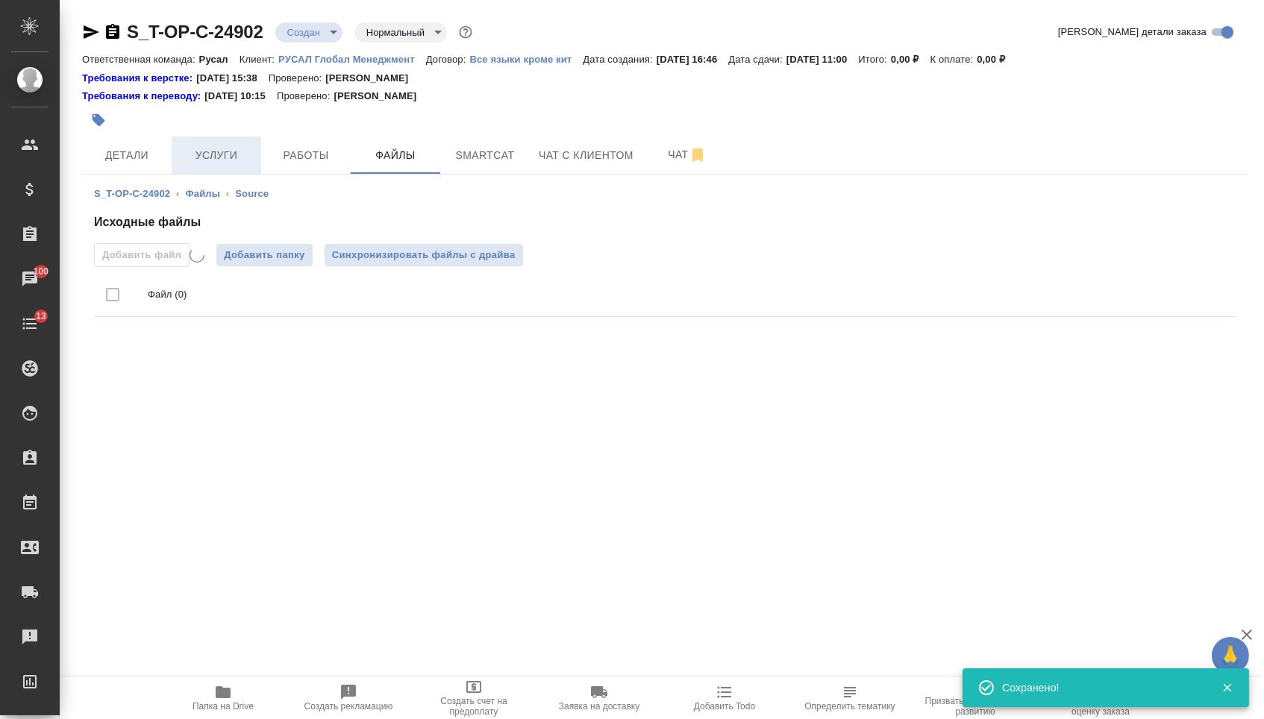
click at [222, 146] on button "Услуги" at bounding box center [217, 155] width 90 height 37
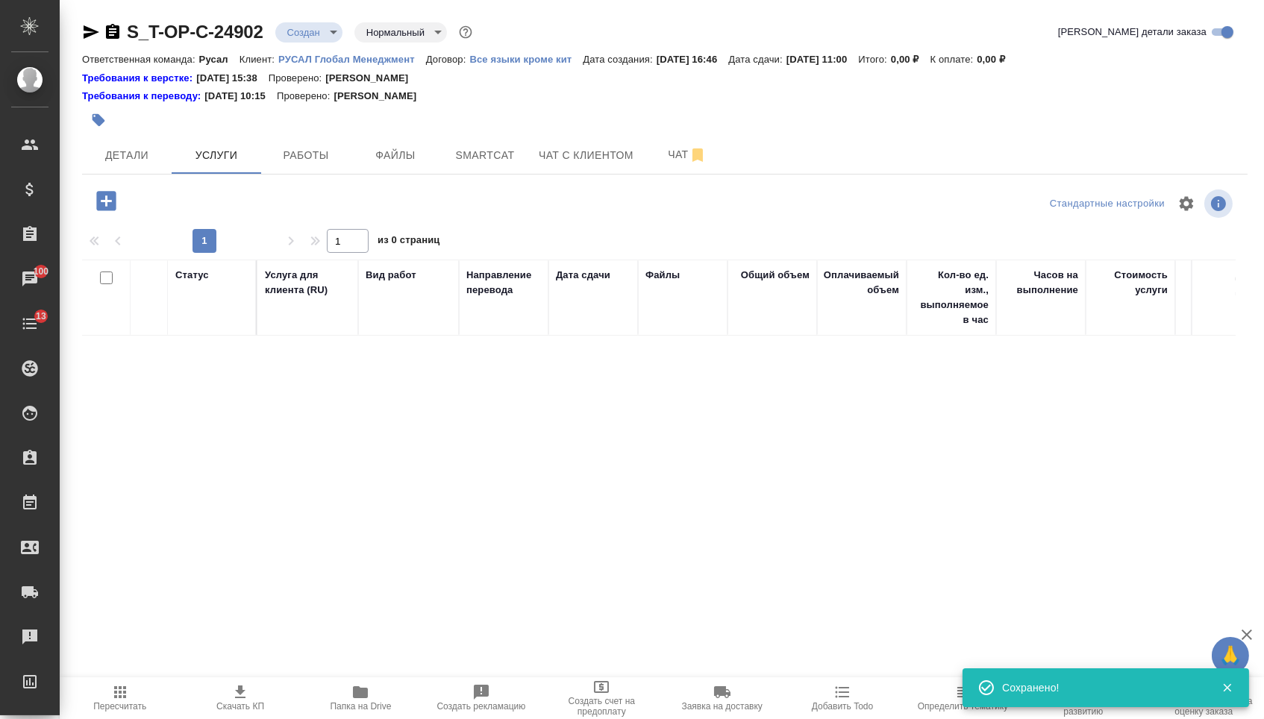
click at [107, 210] on icon "button" at bounding box center [105, 200] width 19 height 19
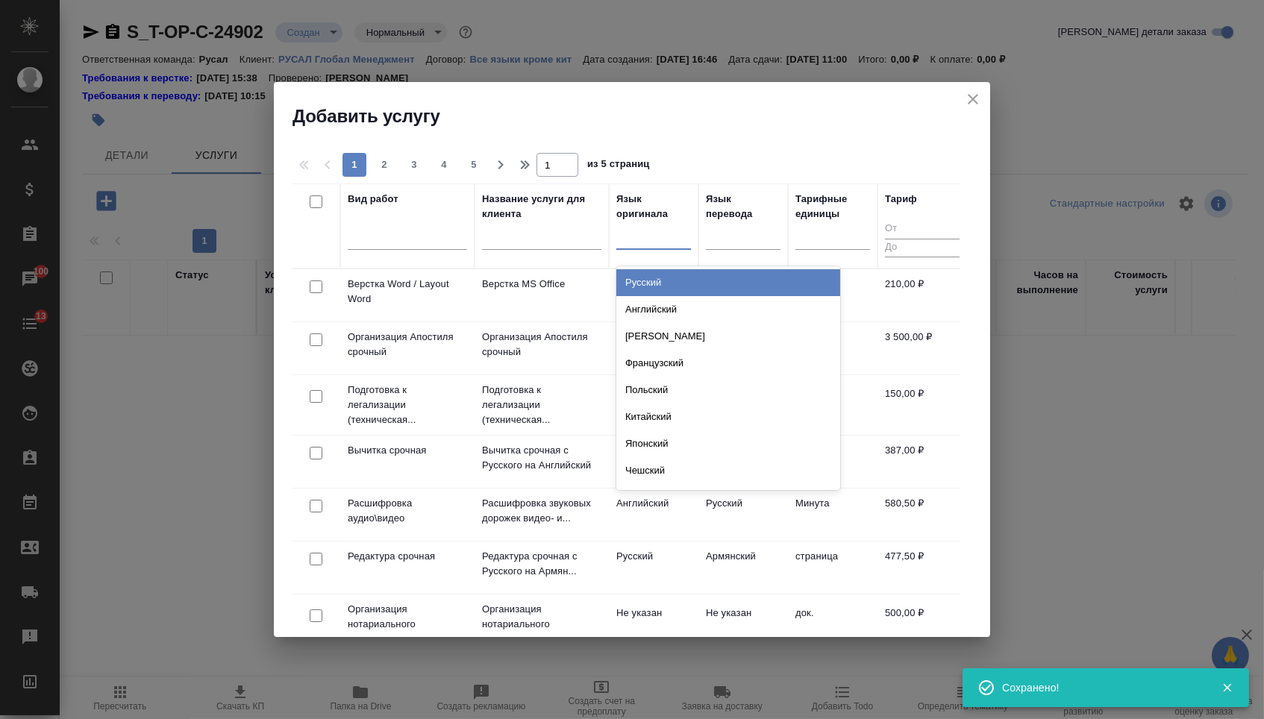
click at [643, 233] on div at bounding box center [653, 235] width 75 height 22
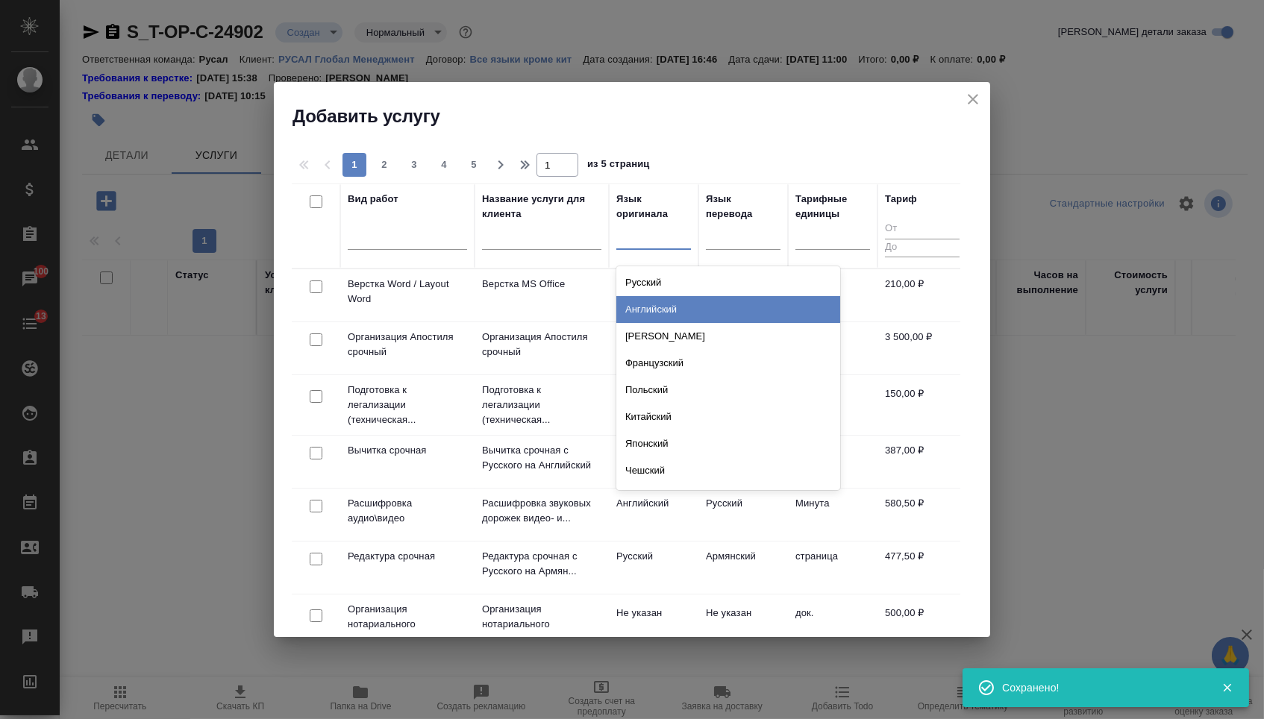
click at [639, 310] on div "Английский" at bounding box center [728, 309] width 224 height 27
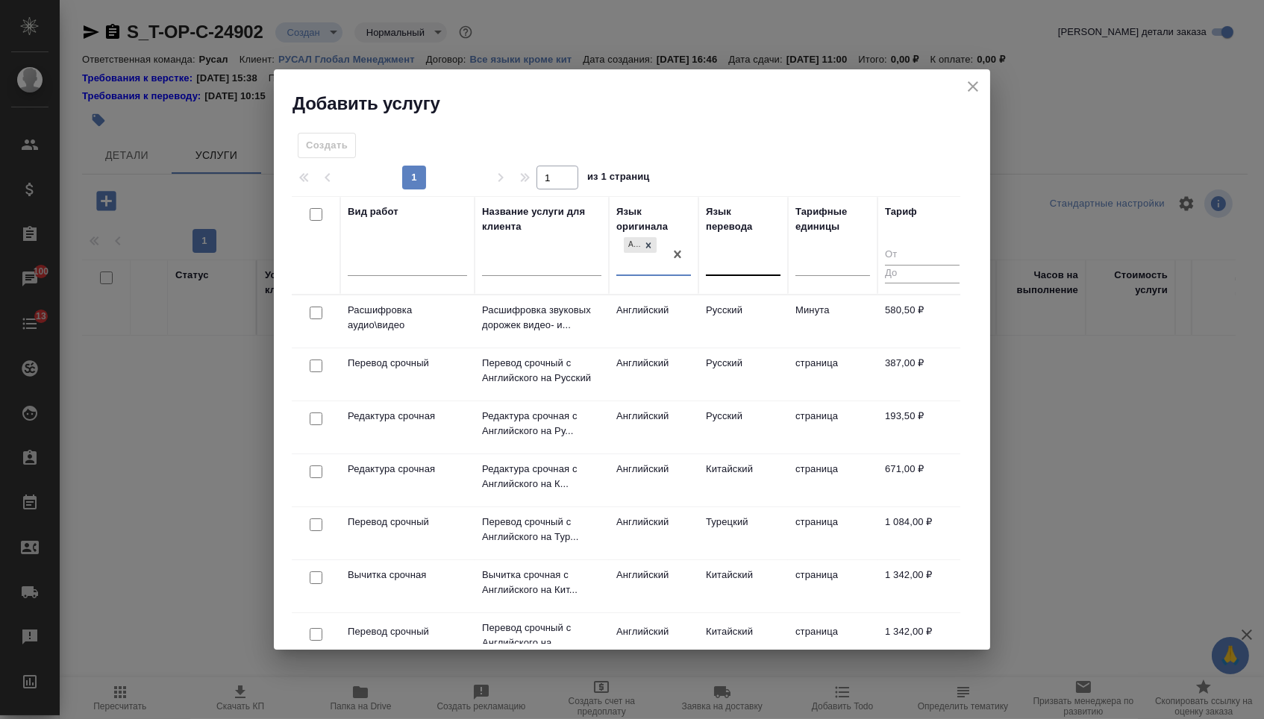
click at [745, 264] on div at bounding box center [743, 262] width 75 height 22
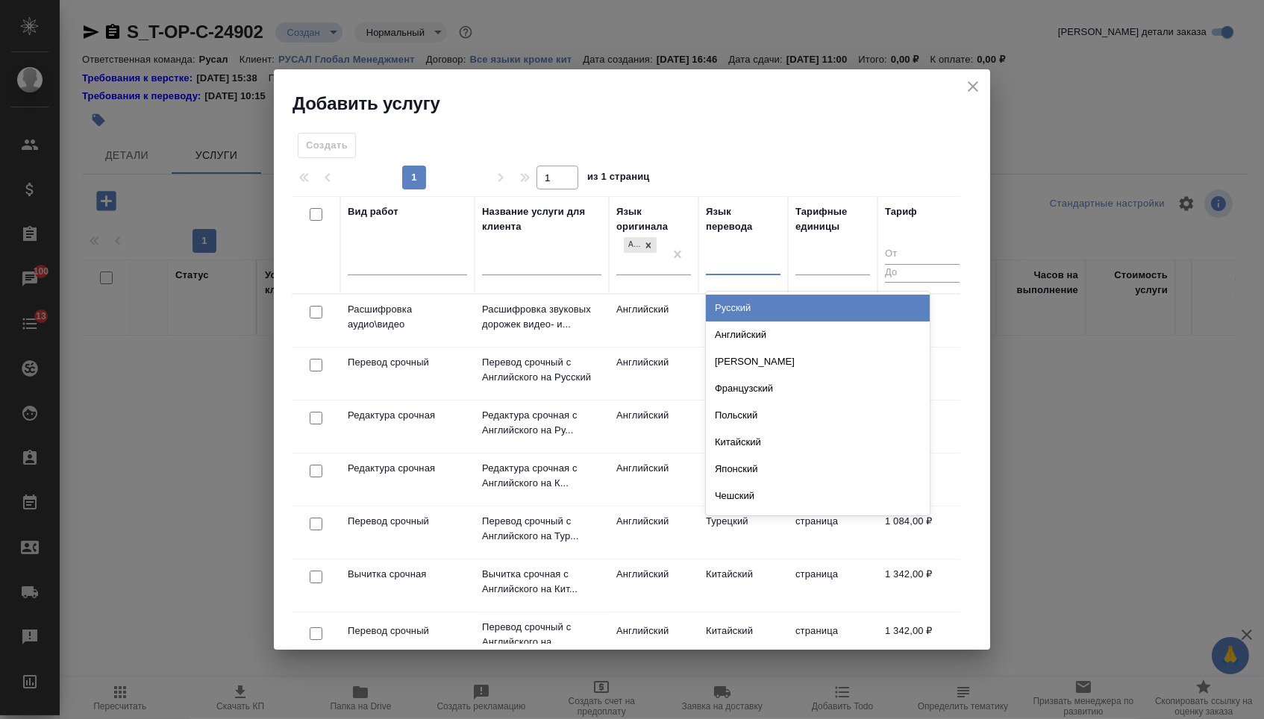
click at [744, 309] on div "Русский" at bounding box center [818, 308] width 224 height 27
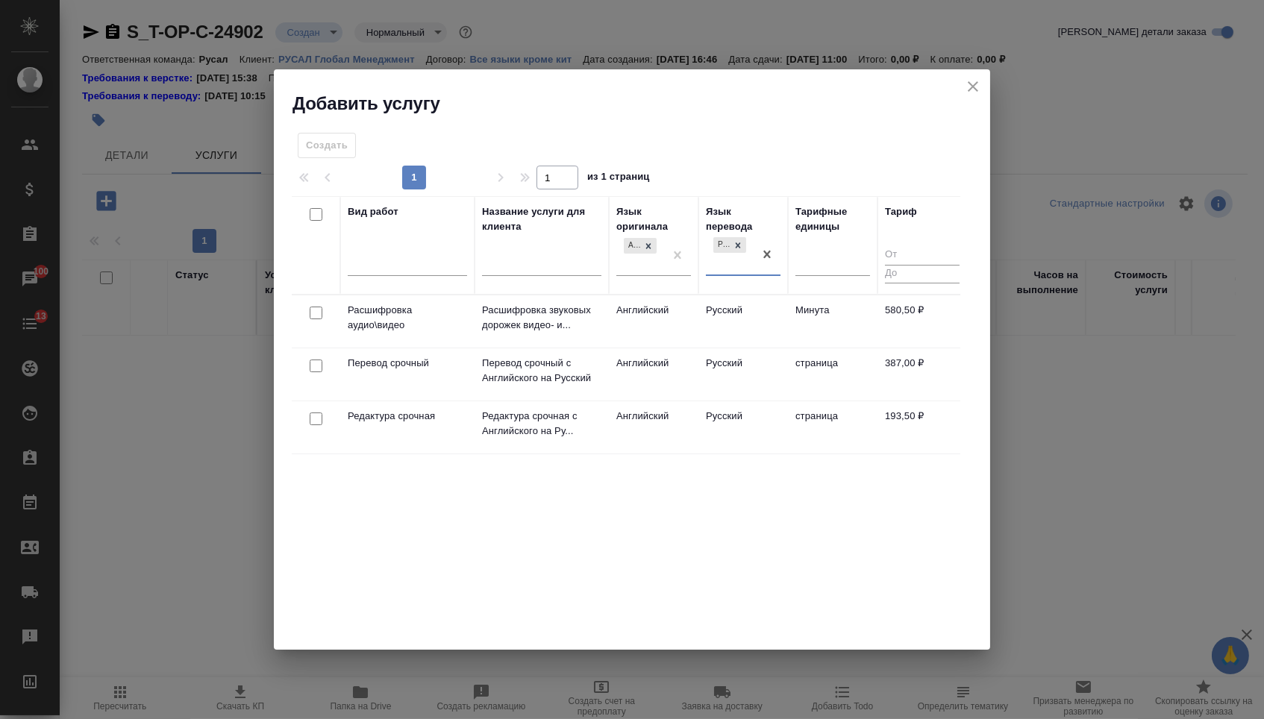
click at [312, 360] on input "checkbox" at bounding box center [316, 366] width 13 height 13
checkbox input "true"
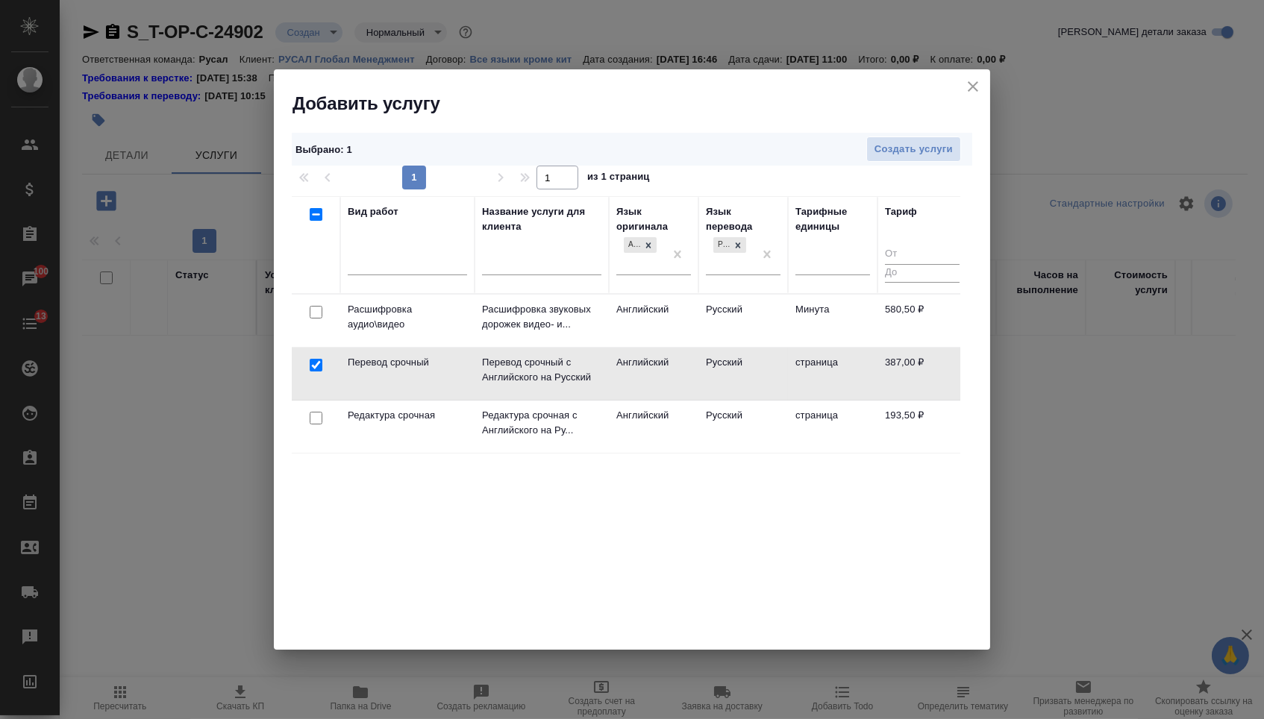
click at [313, 419] on input "checkbox" at bounding box center [316, 418] width 13 height 13
checkbox input "true"
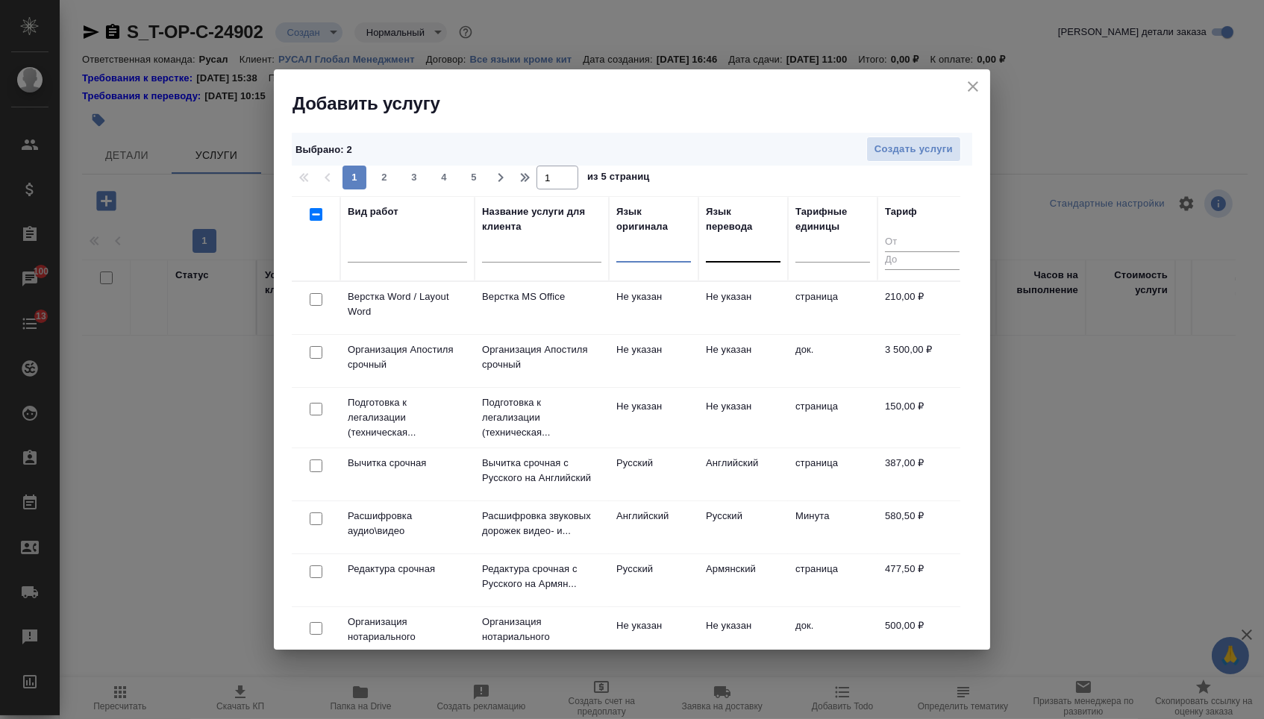
click at [314, 296] on input "checkbox" at bounding box center [316, 299] width 13 height 13
checkbox input "true"
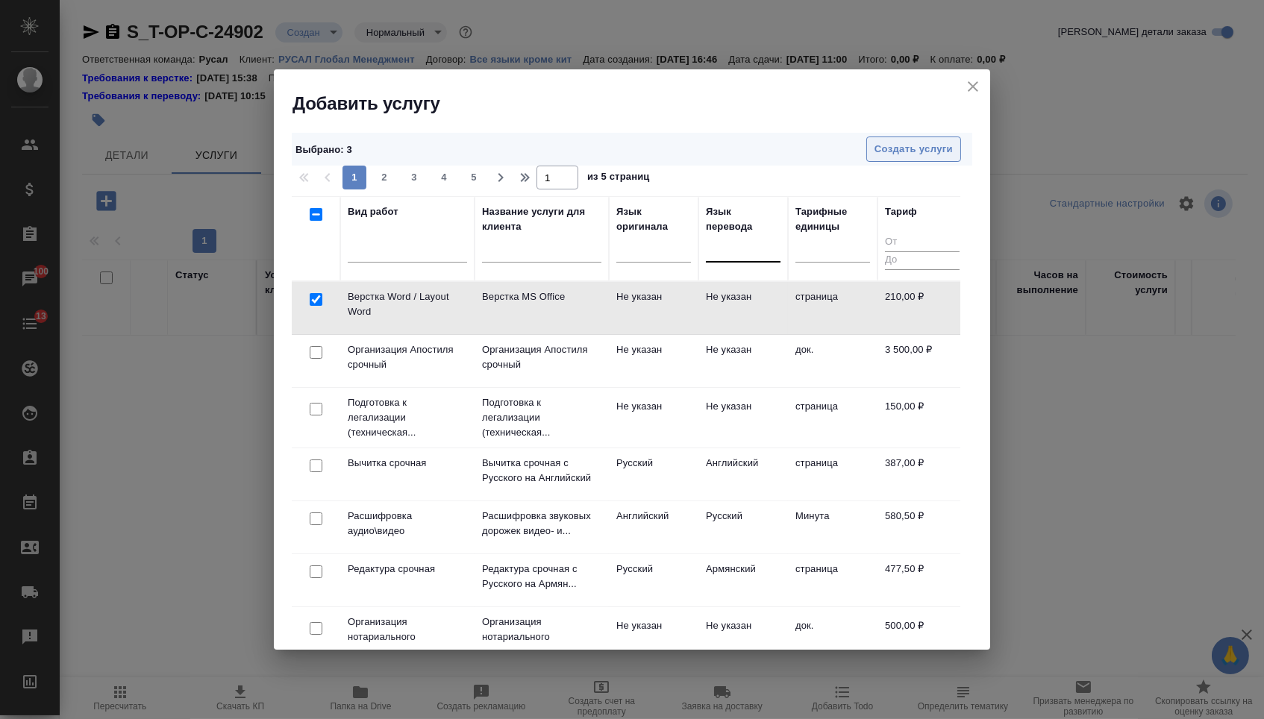
click at [904, 146] on span "Создать услуги" at bounding box center [913, 149] width 78 height 17
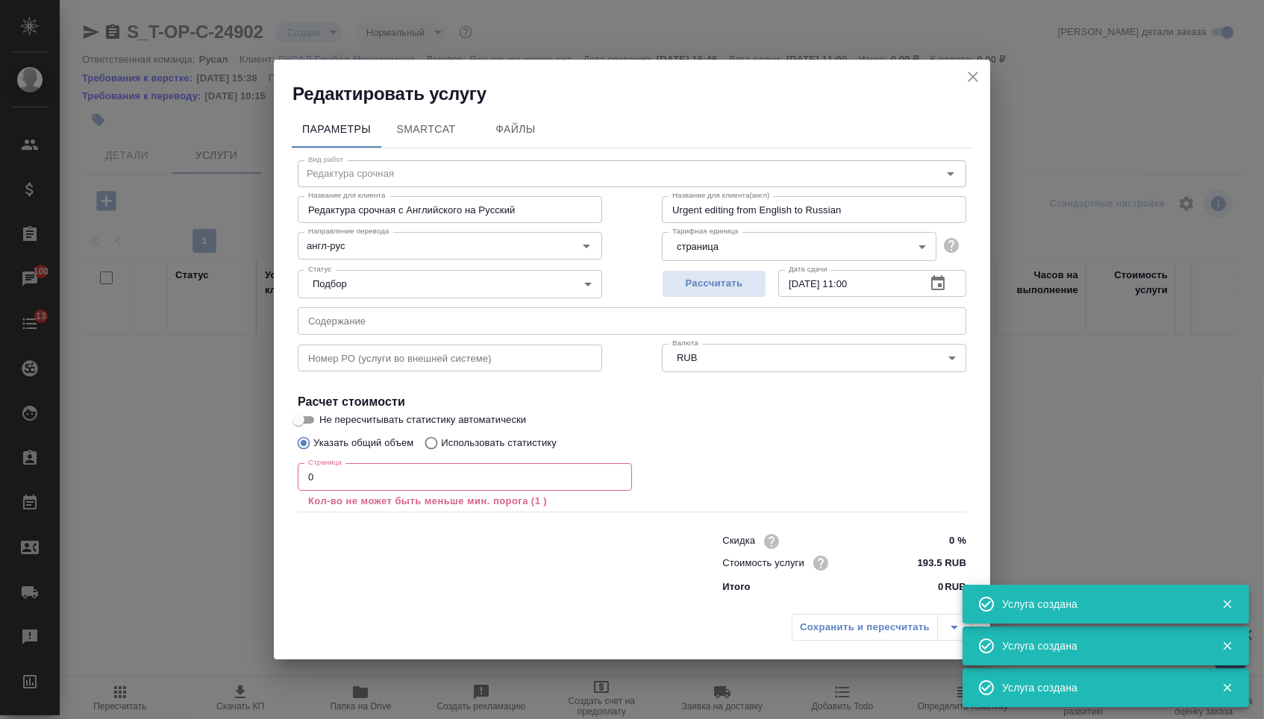
type input "Верстка Word / Layout Word"
type input "Верстка MS Office"
type input "Layout MS Office"
type input "Не указан"
type input "210 RUB"
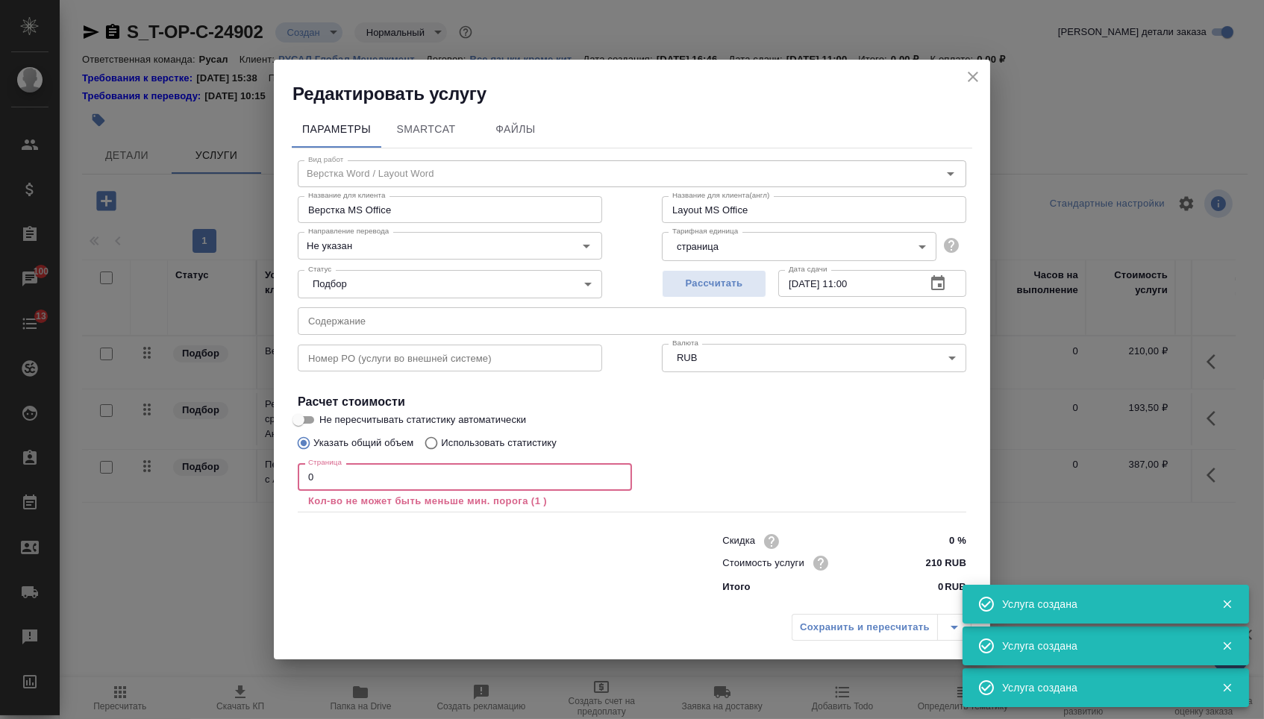
click at [374, 475] on input "0" at bounding box center [465, 476] width 334 height 27
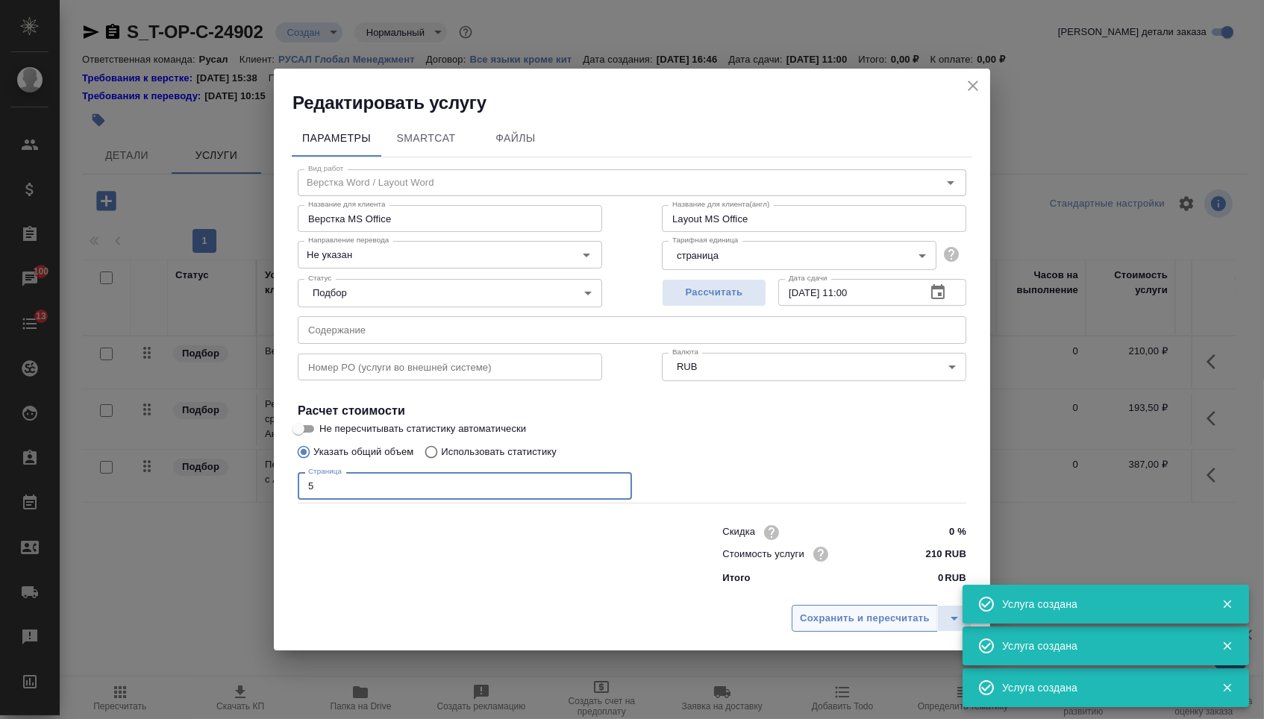
type input "5"
click at [792, 620] on button "Сохранить и пересчитать" at bounding box center [865, 618] width 146 height 27
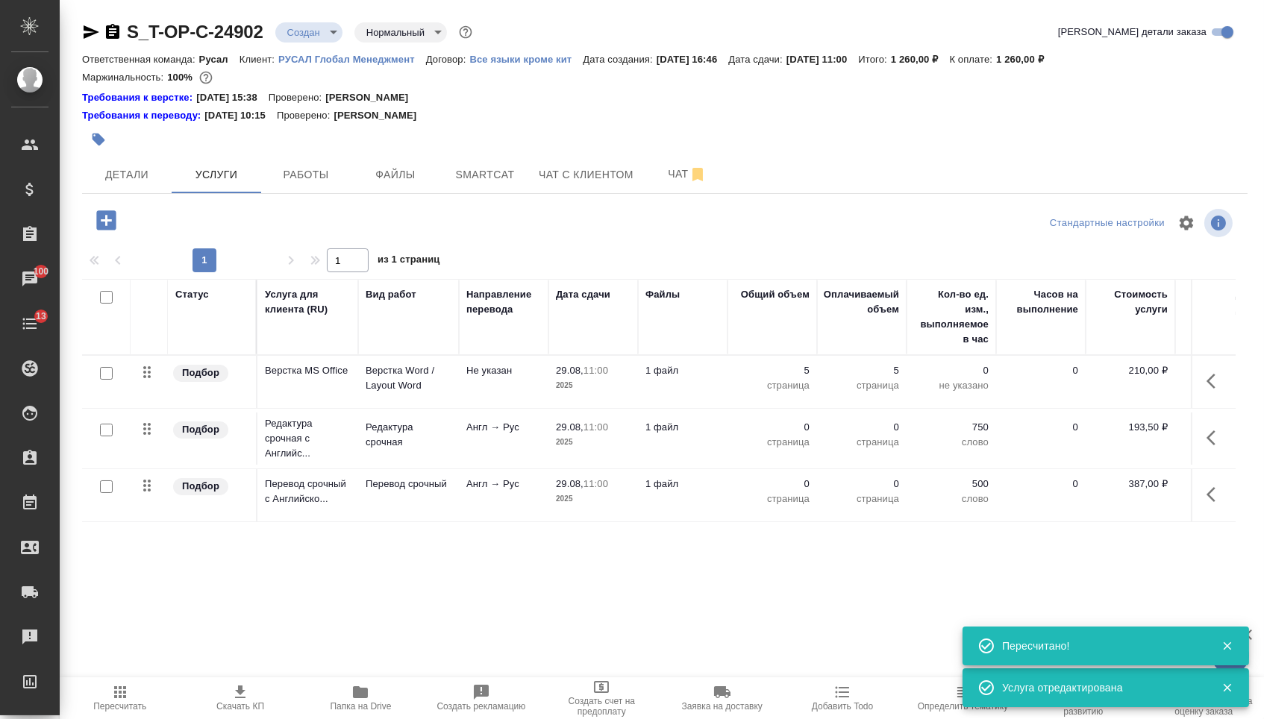
drag, startPoint x: 1206, startPoint y: 505, endPoint x: 1195, endPoint y: 505, distance: 10.4
click at [1207, 502] on icon "button" at bounding box center [1211, 494] width 9 height 15
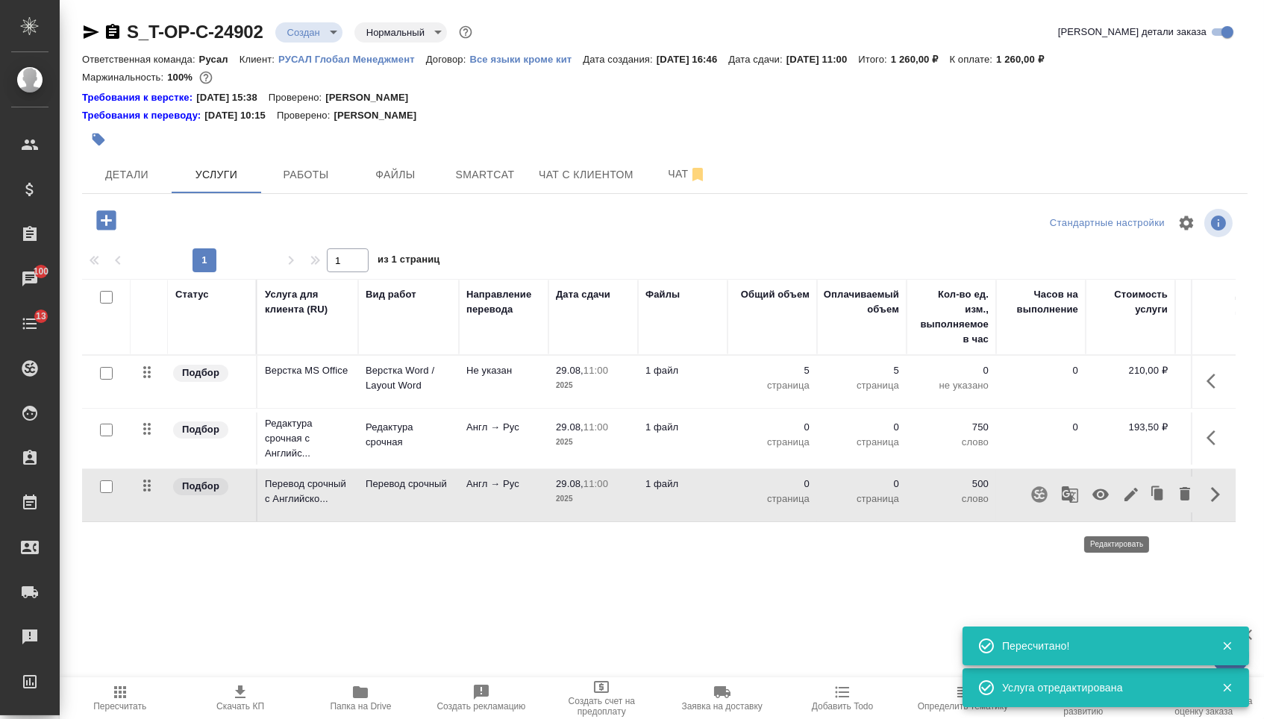
click at [1122, 504] on icon "button" at bounding box center [1131, 495] width 18 height 18
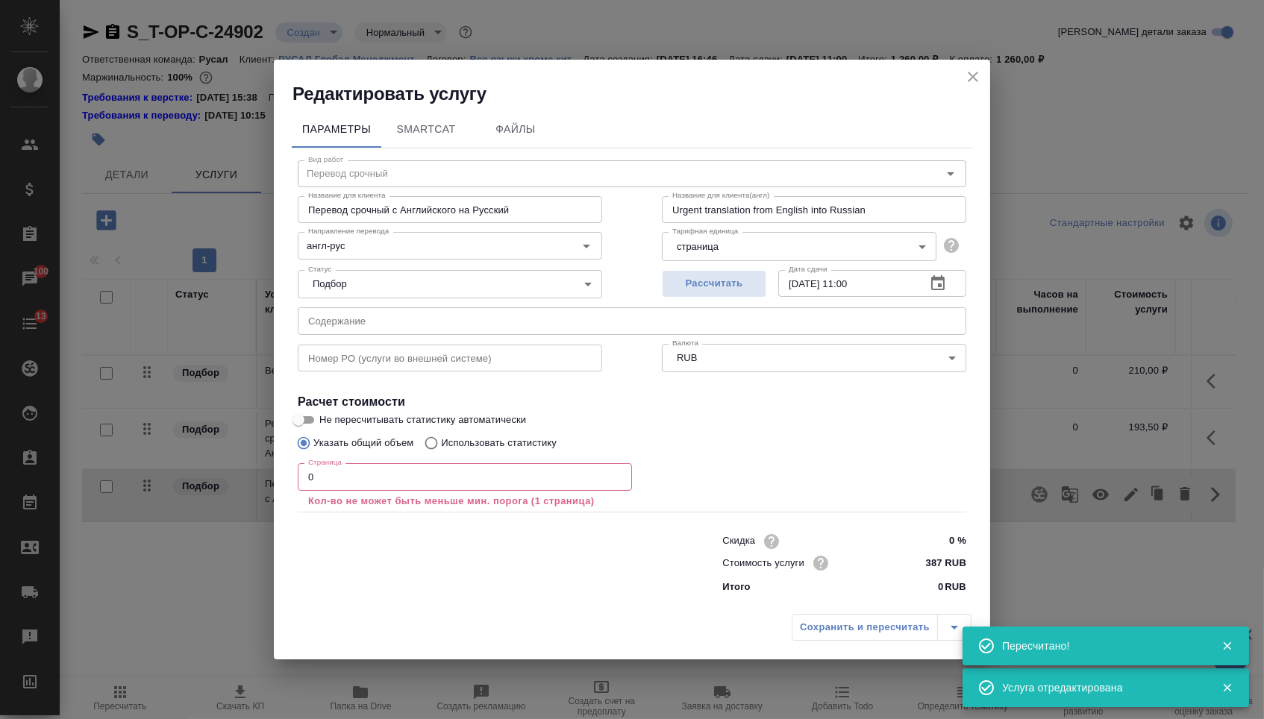
click at [622, 314] on input "text" at bounding box center [632, 320] width 669 height 27
paste input "[PERSON_NAME]"
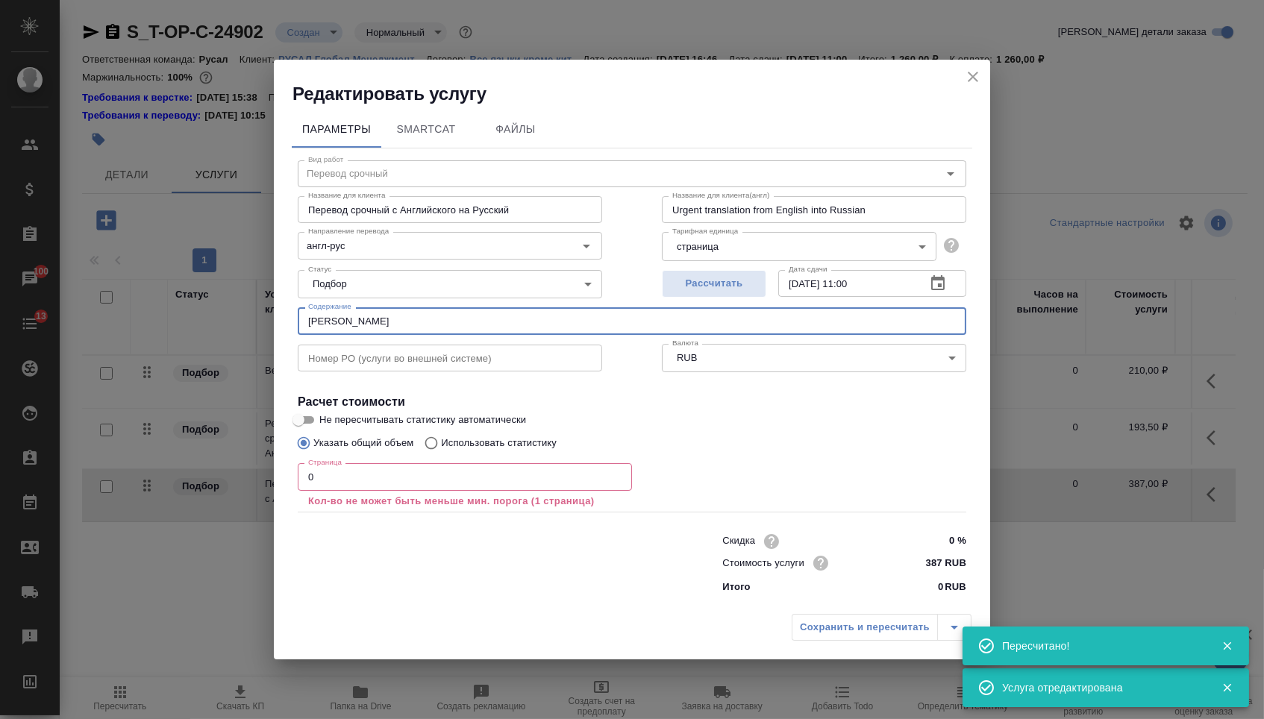
type input "[PERSON_NAME]"
click at [434, 475] on input "0" at bounding box center [465, 476] width 334 height 27
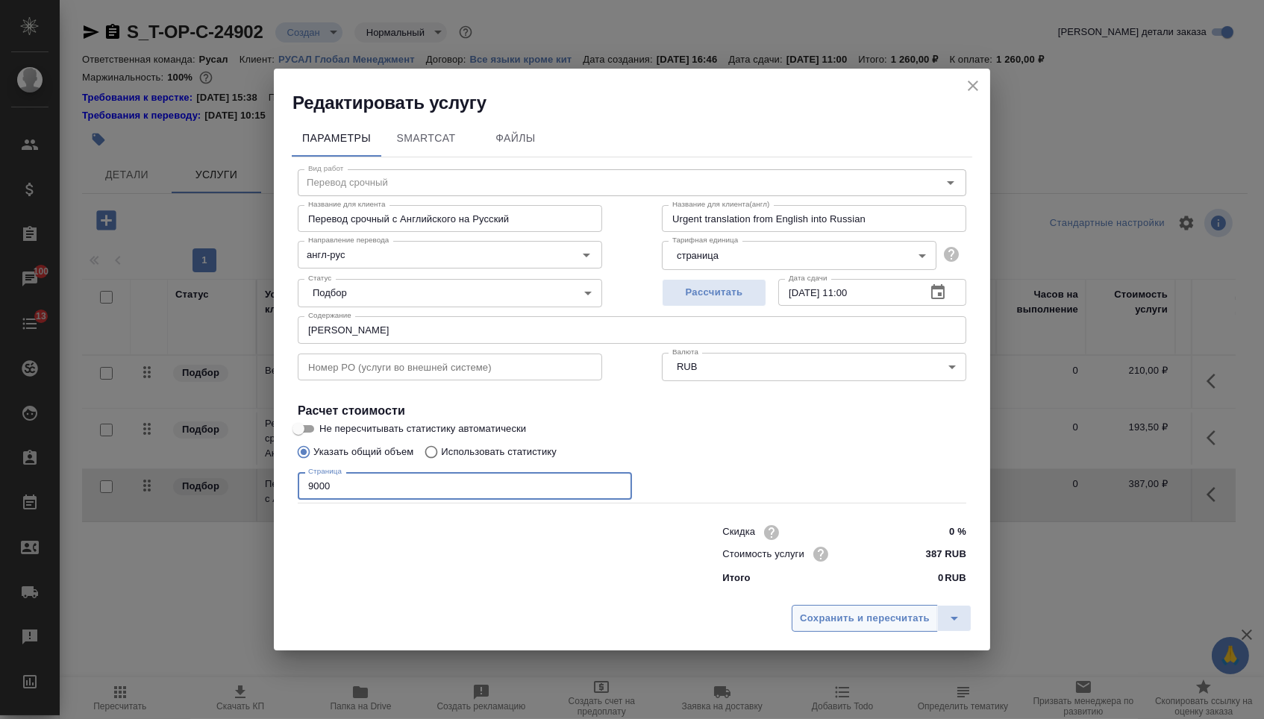
type input "9000"
click at [819, 624] on span "Сохранить и пересчитать" at bounding box center [865, 618] width 130 height 17
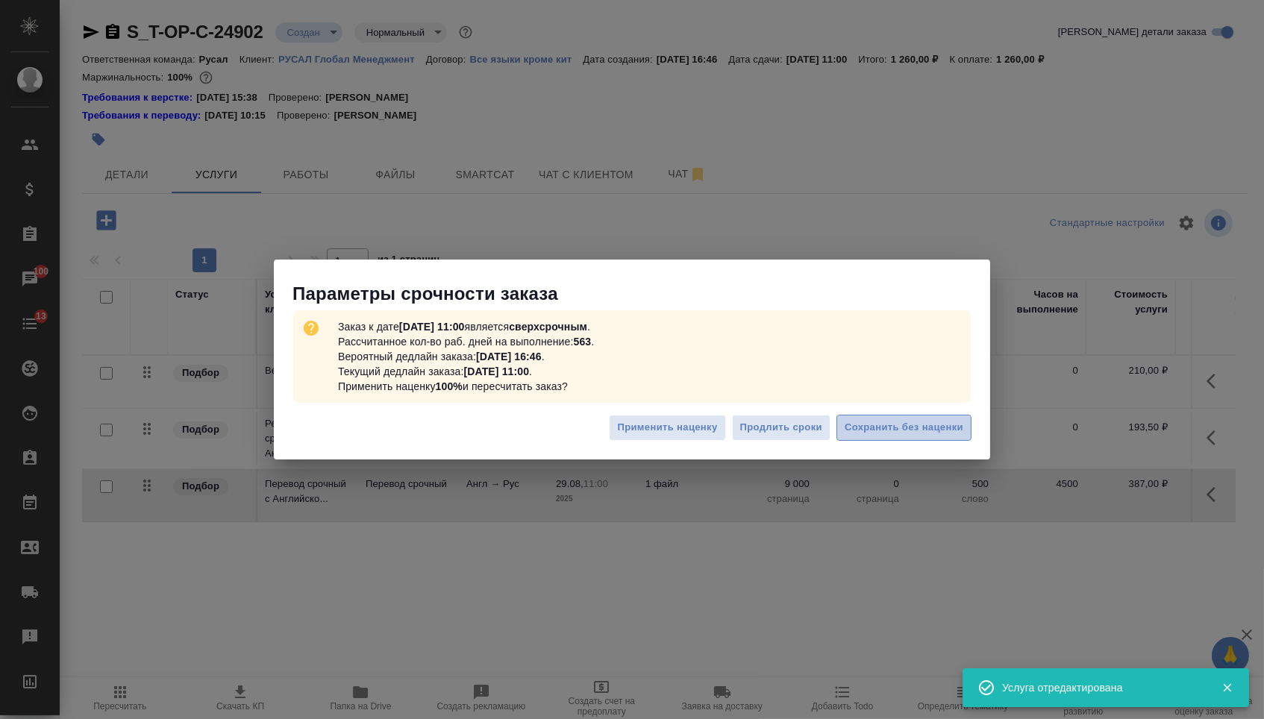
click at [874, 422] on span "Сохранить без наценки" at bounding box center [904, 427] width 119 height 17
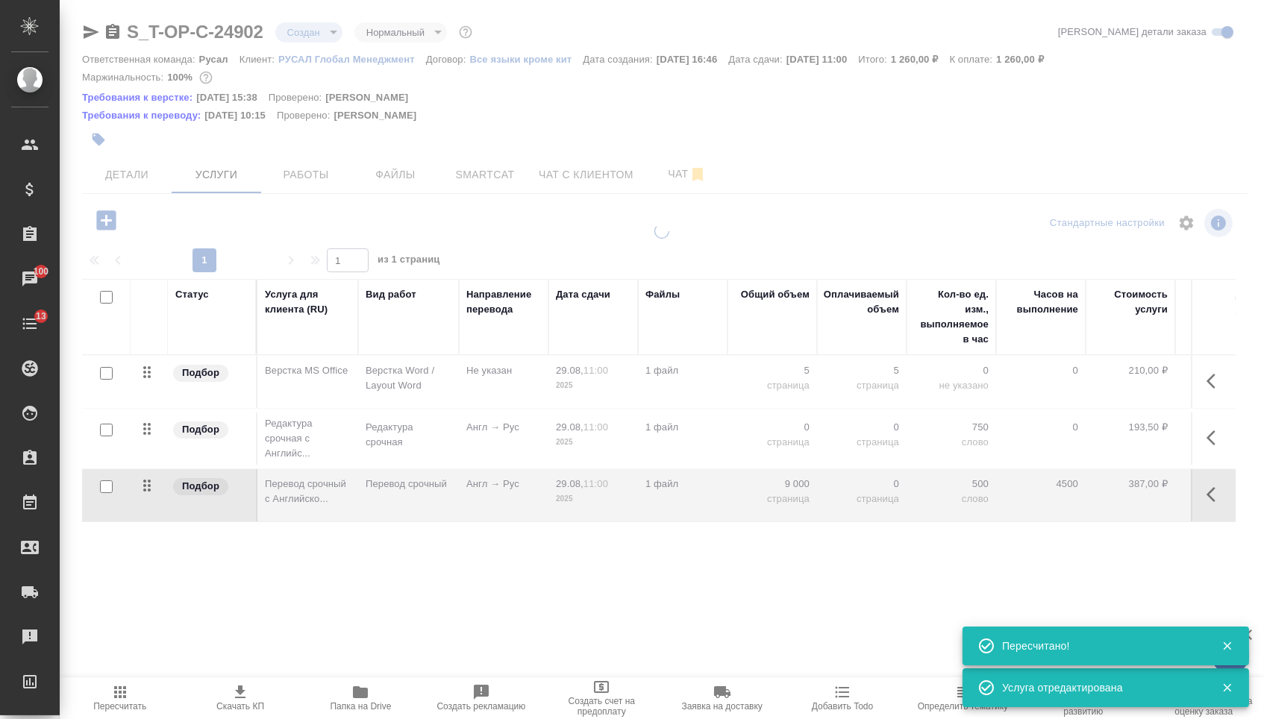
type input "urgent"
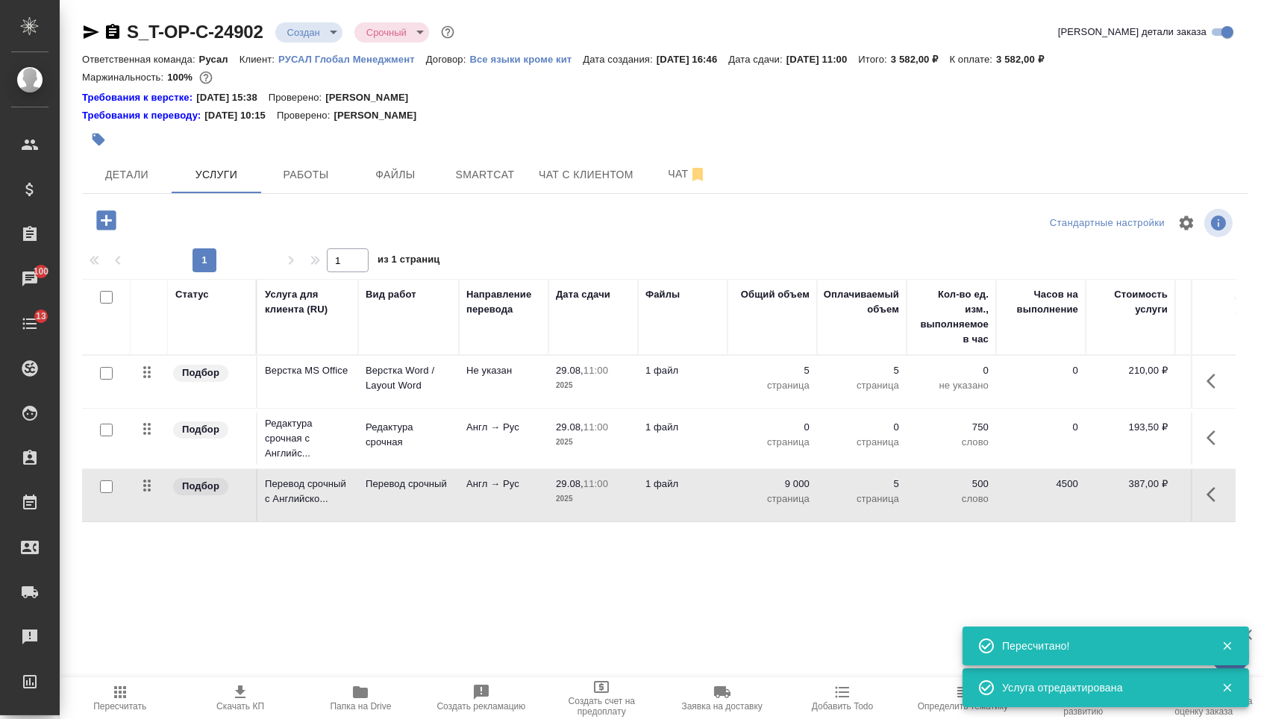
click at [1208, 445] on icon "button" at bounding box center [1211, 438] width 9 height 15
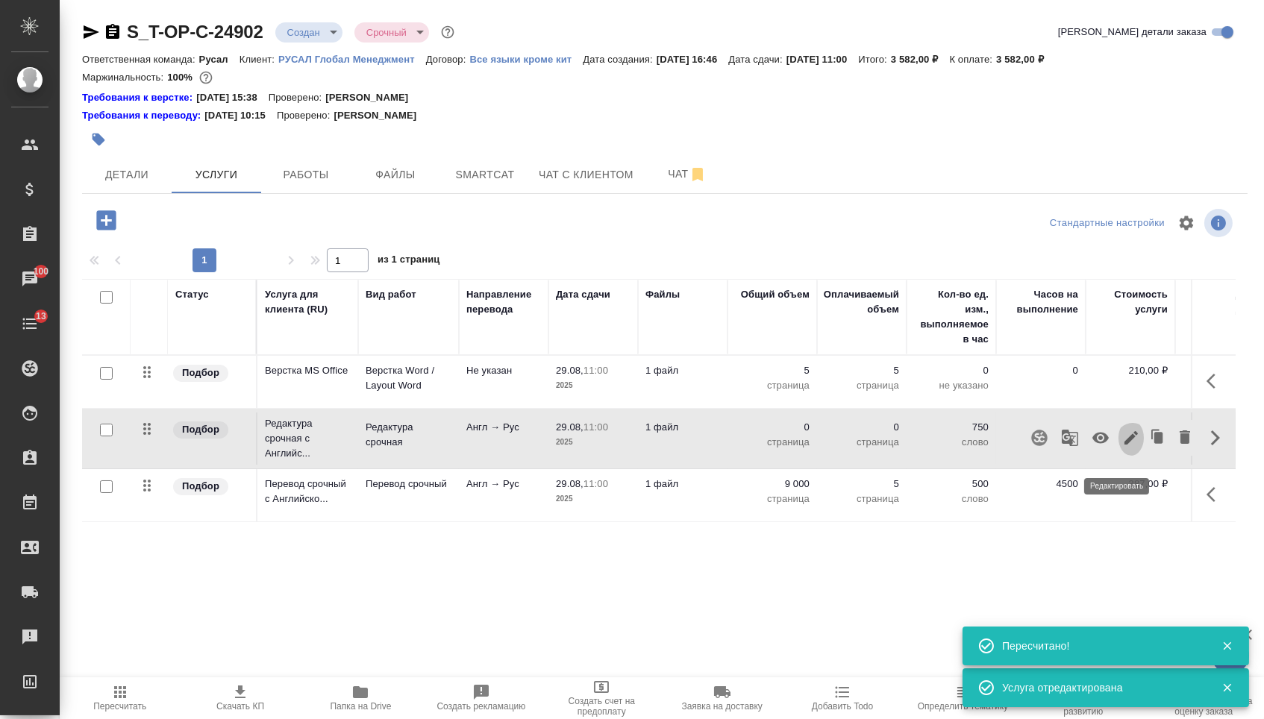
click at [1118, 456] on button "button" at bounding box center [1130, 438] width 25 height 36
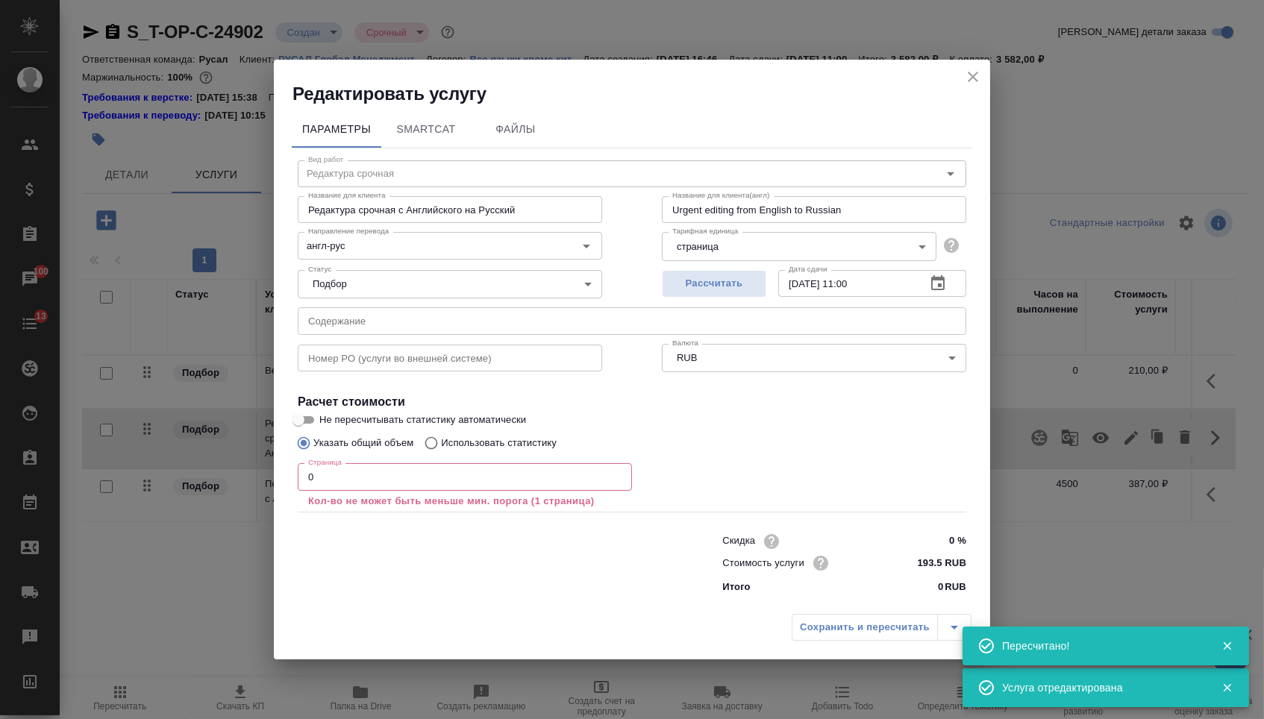
click at [419, 477] on input "0" at bounding box center [465, 476] width 334 height 27
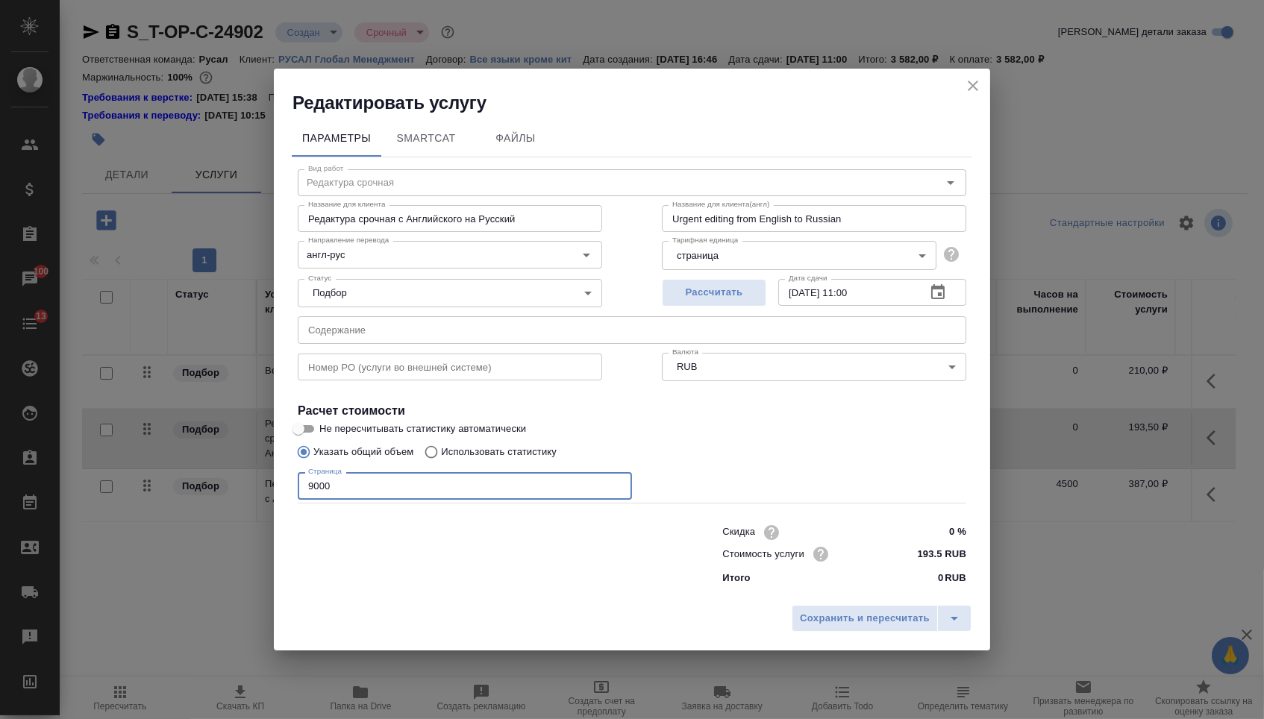
type input "9000"
click at [777, 617] on div "Сохранить и пересчитать" at bounding box center [632, 624] width 716 height 53
click at [800, 619] on span "Сохранить и пересчитать" at bounding box center [865, 618] width 130 height 17
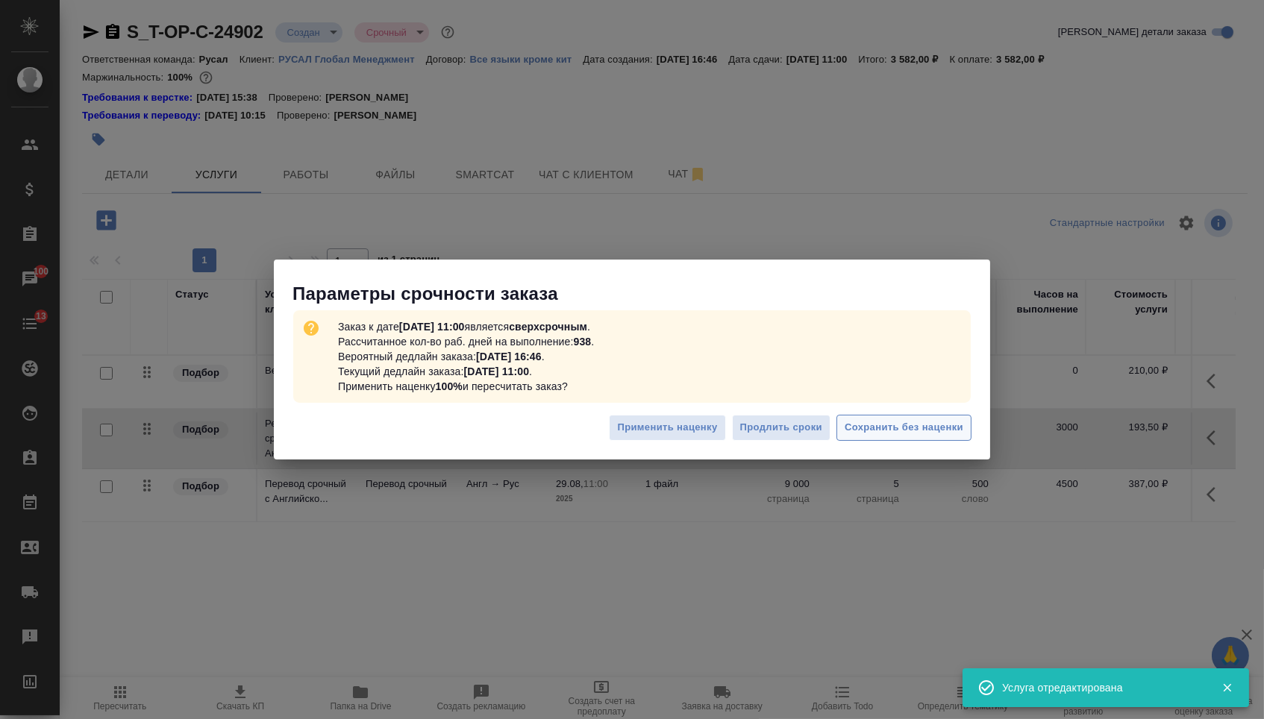
click at [916, 428] on span "Сохранить без наценки" at bounding box center [904, 427] width 119 height 17
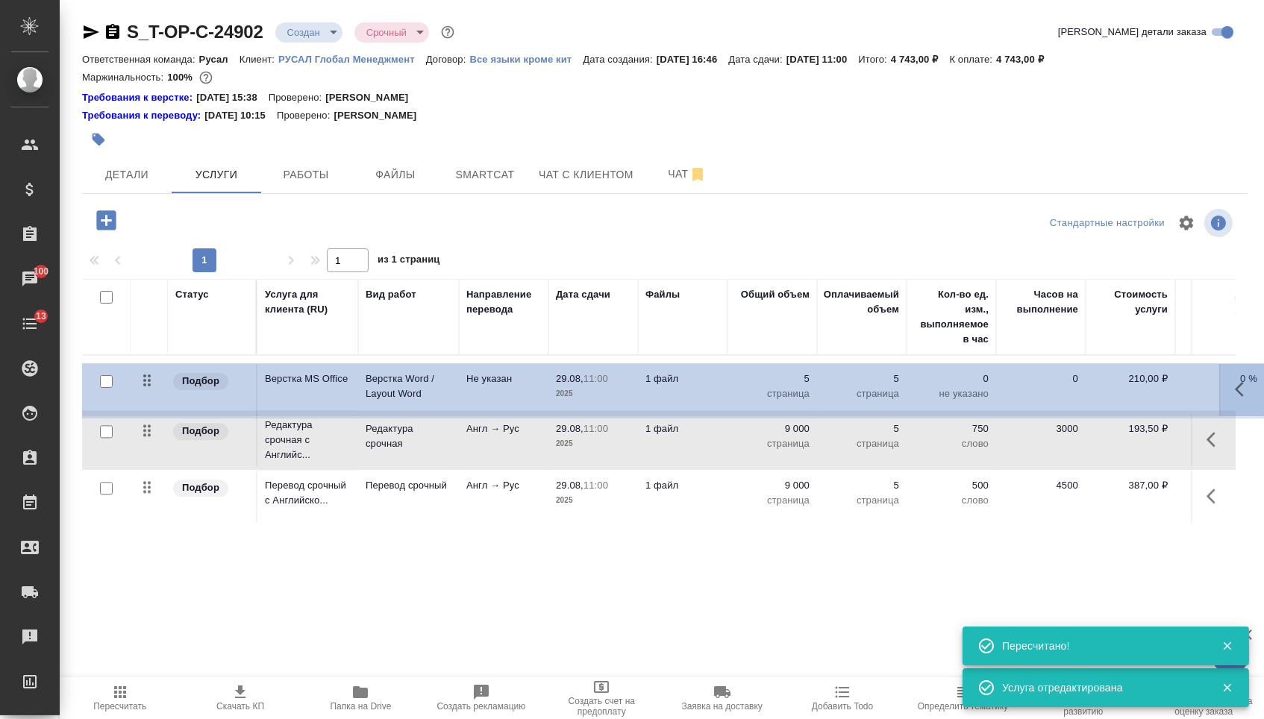
drag, startPoint x: 151, startPoint y: 381, endPoint x: 151, endPoint y: 510, distance: 129.8
click at [151, 510] on table "Статус Услуга для клиента (RU) Вид работ Направление перевода Дата сдачи Файлы …" at bounding box center [785, 401] width 1406 height 245
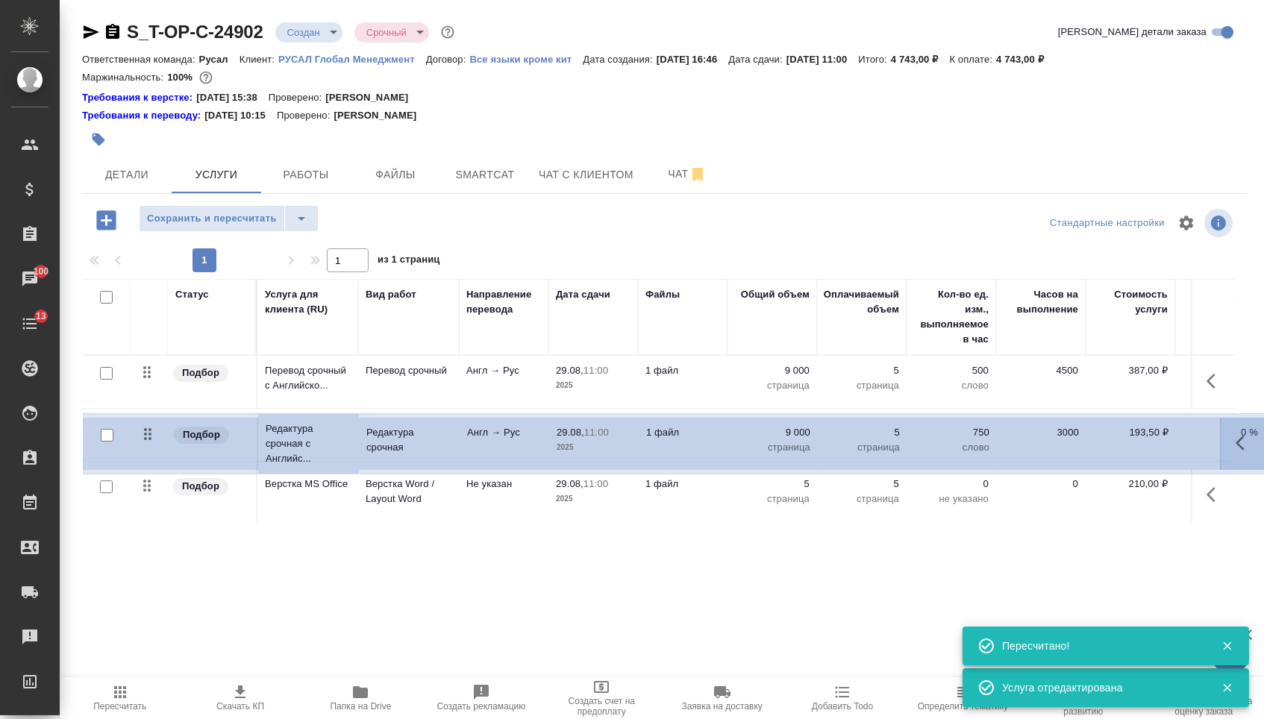
drag, startPoint x: 151, startPoint y: 392, endPoint x: 146, endPoint y: 436, distance: 44.2
click at [147, 436] on tbody "Подбор Редактура срочная с Английс... Редактура срочная Англ → Рус 29.08, 11:00…" at bounding box center [785, 438] width 1406 height 167
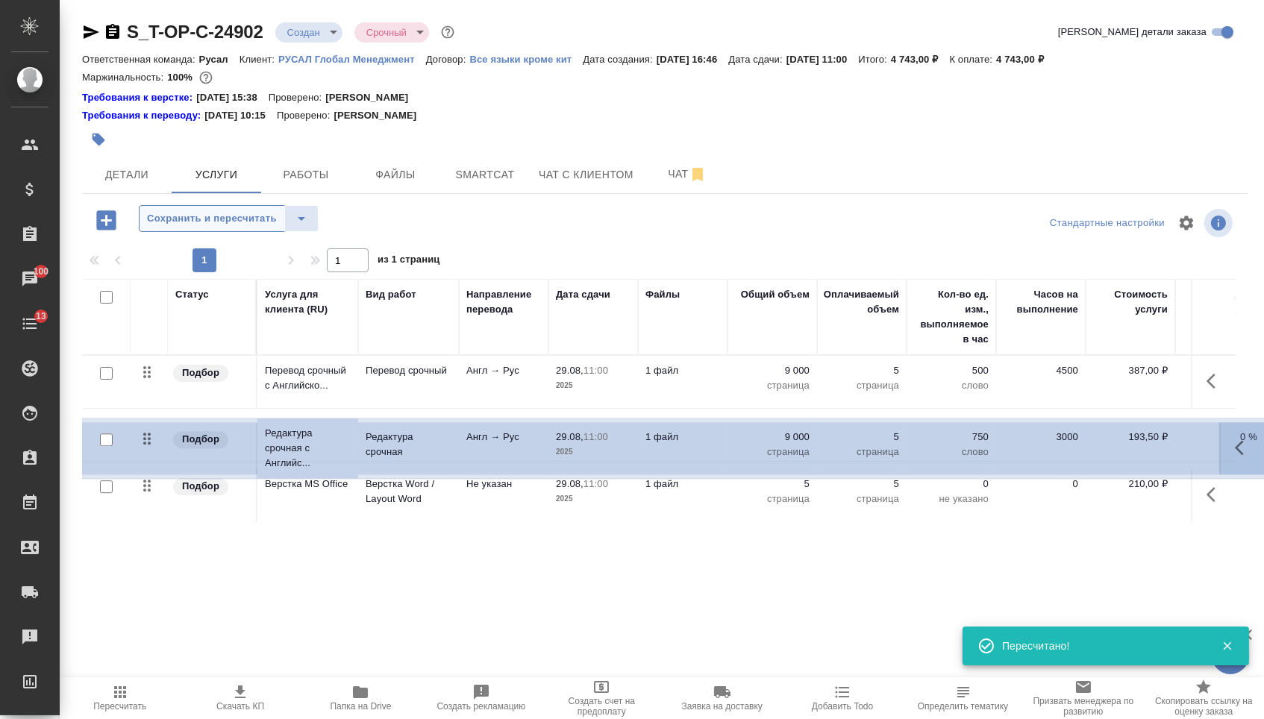
click at [223, 215] on button "Сохранить и пересчитать" at bounding box center [212, 218] width 146 height 27
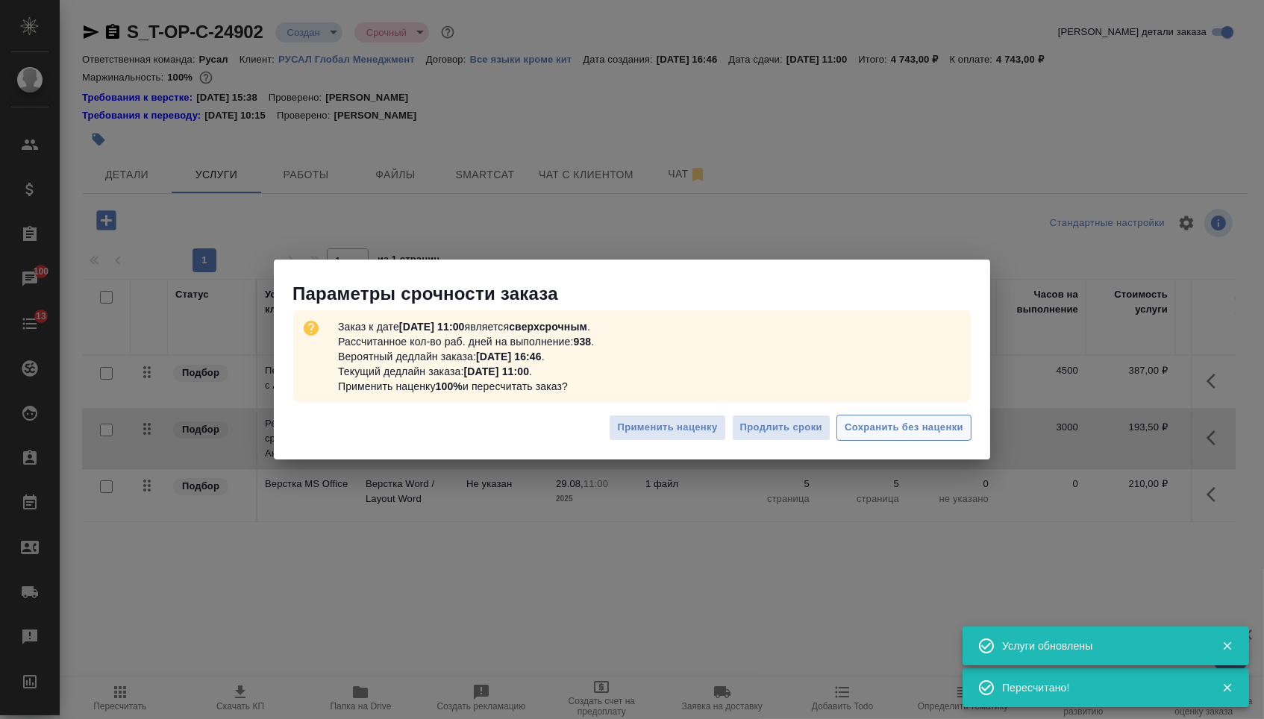
click at [889, 430] on span "Сохранить без наценки" at bounding box center [904, 427] width 119 height 17
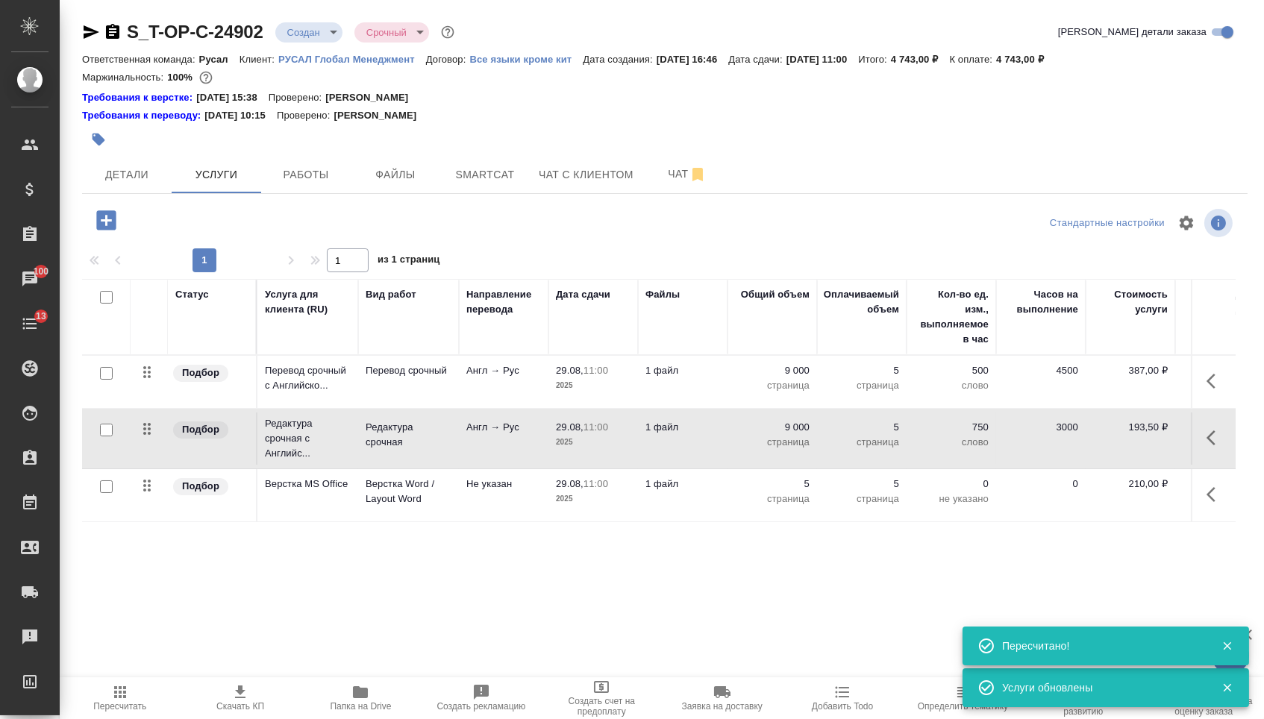
click at [310, 37] on body "🙏 .cls-1 fill:#fff; AWATERA [PERSON_NAME] Спецификации Заказы 100 Чаты 13 Todo …" at bounding box center [632, 359] width 1264 height 719
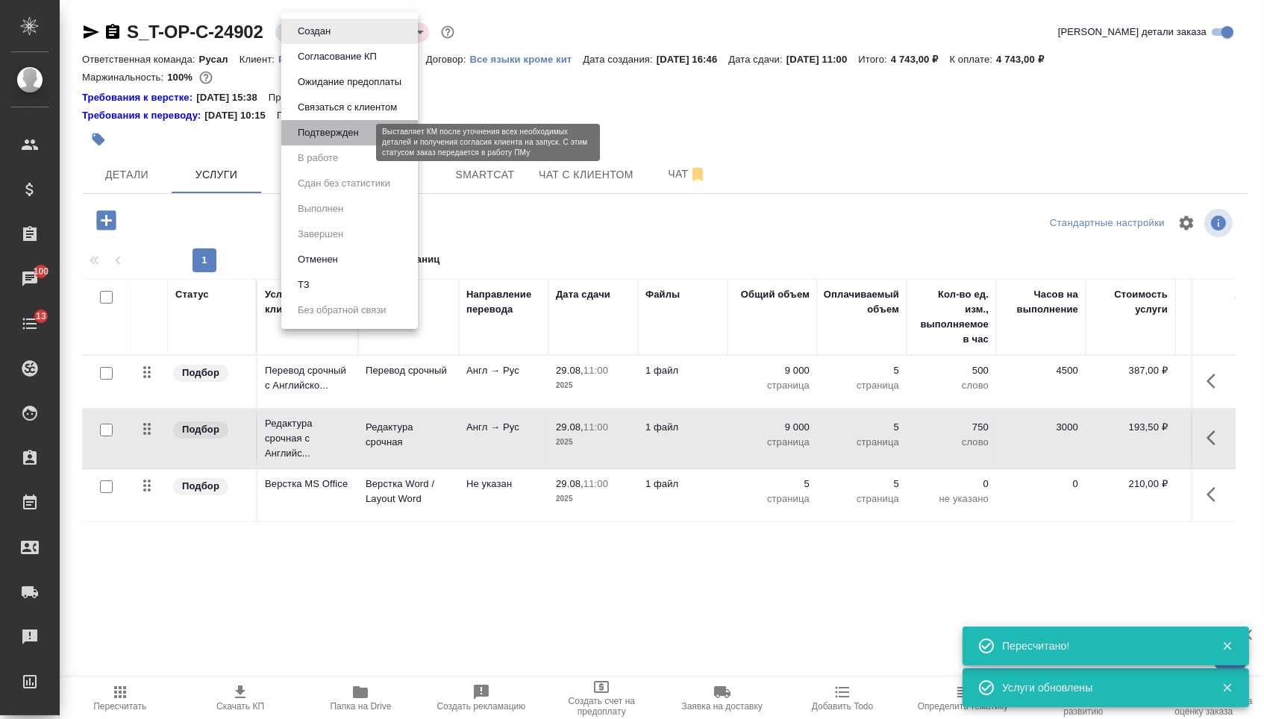
click at [310, 141] on button "Подтвержден" at bounding box center [328, 133] width 70 height 16
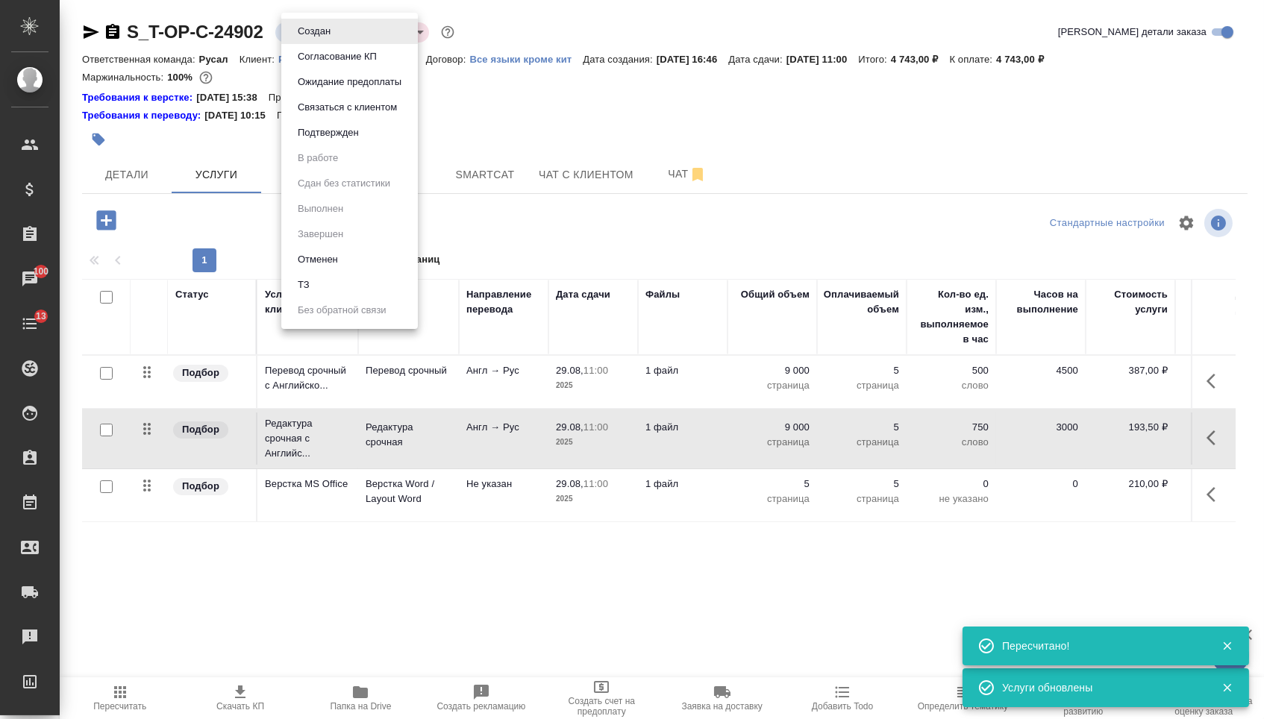
click at [316, 22] on body "🙏 .cls-1 fill:#fff; AWATERA [PERSON_NAME] Спецификации Заказы 100 Чаты 13 Todo …" at bounding box center [632, 359] width 1264 height 719
click at [319, 141] on button "Подтвержден" at bounding box center [328, 133] width 70 height 16
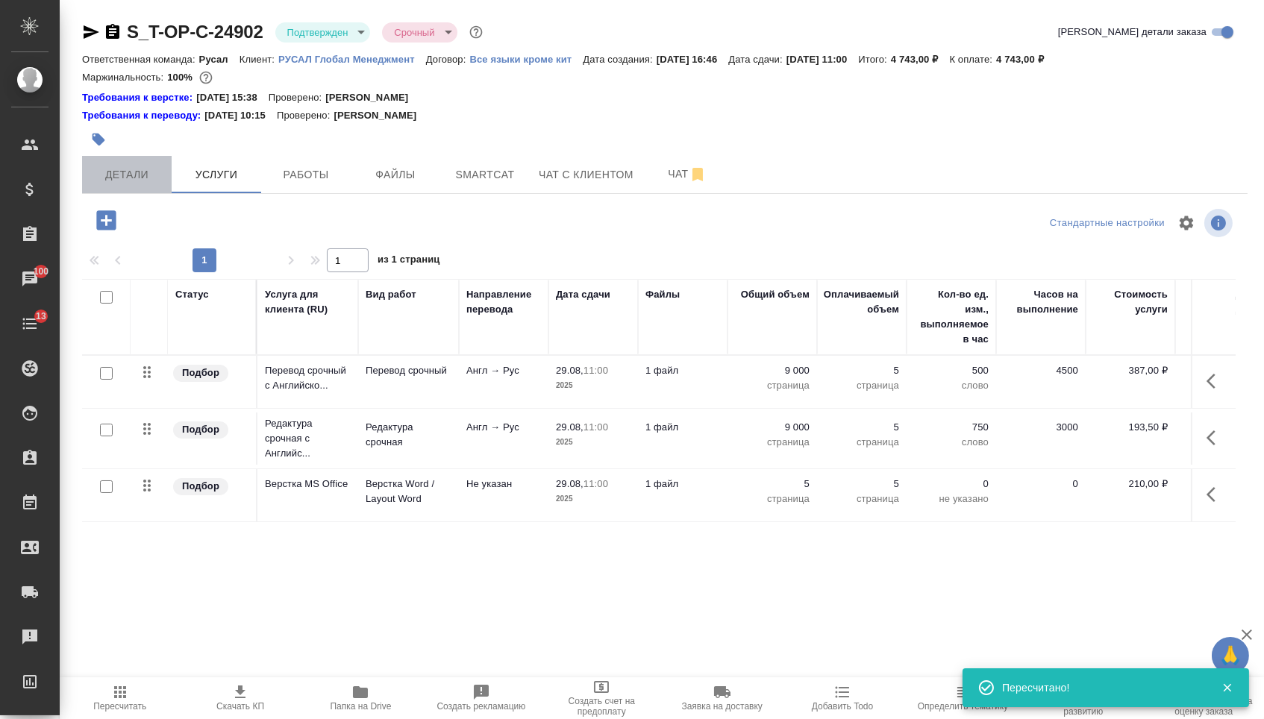
click at [137, 167] on button "Детали" at bounding box center [127, 174] width 90 height 37
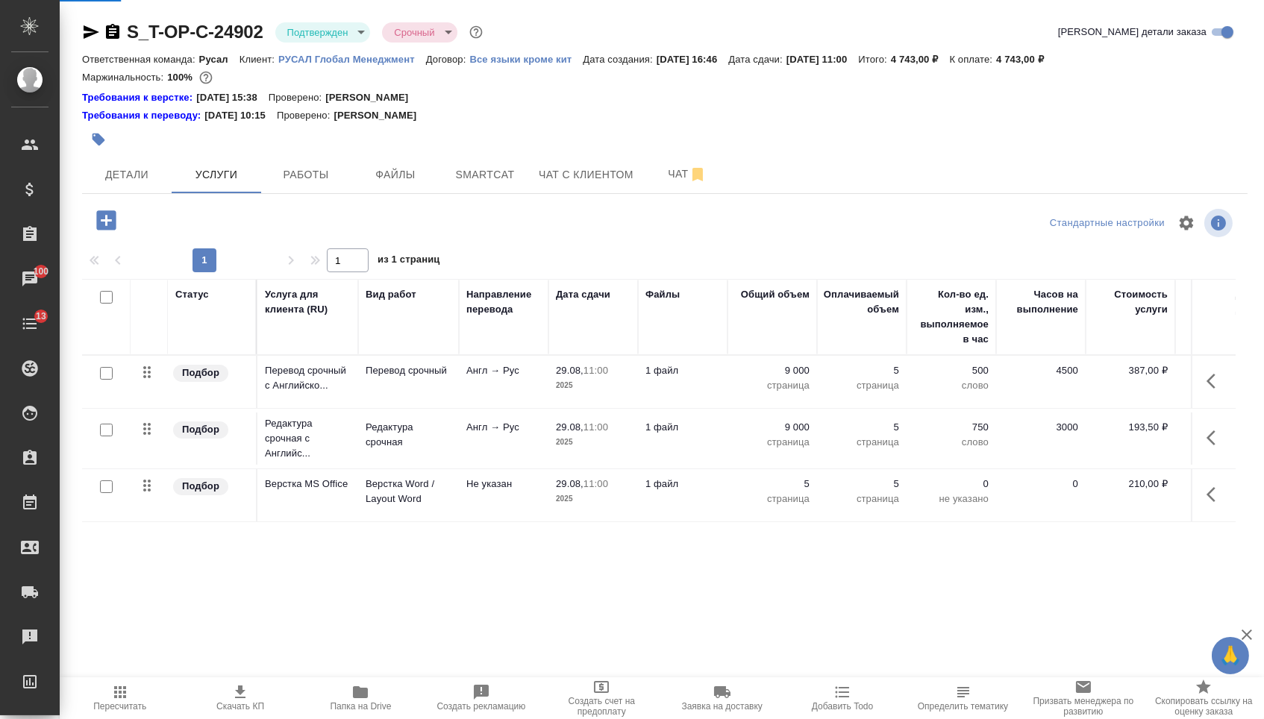
click at [116, 29] on div ".cls-1 fill:#fff; AWATERA [PERSON_NAME] Спецификации Заказы 100 Чаты 13 Todo Пр…" at bounding box center [632, 359] width 1264 height 719
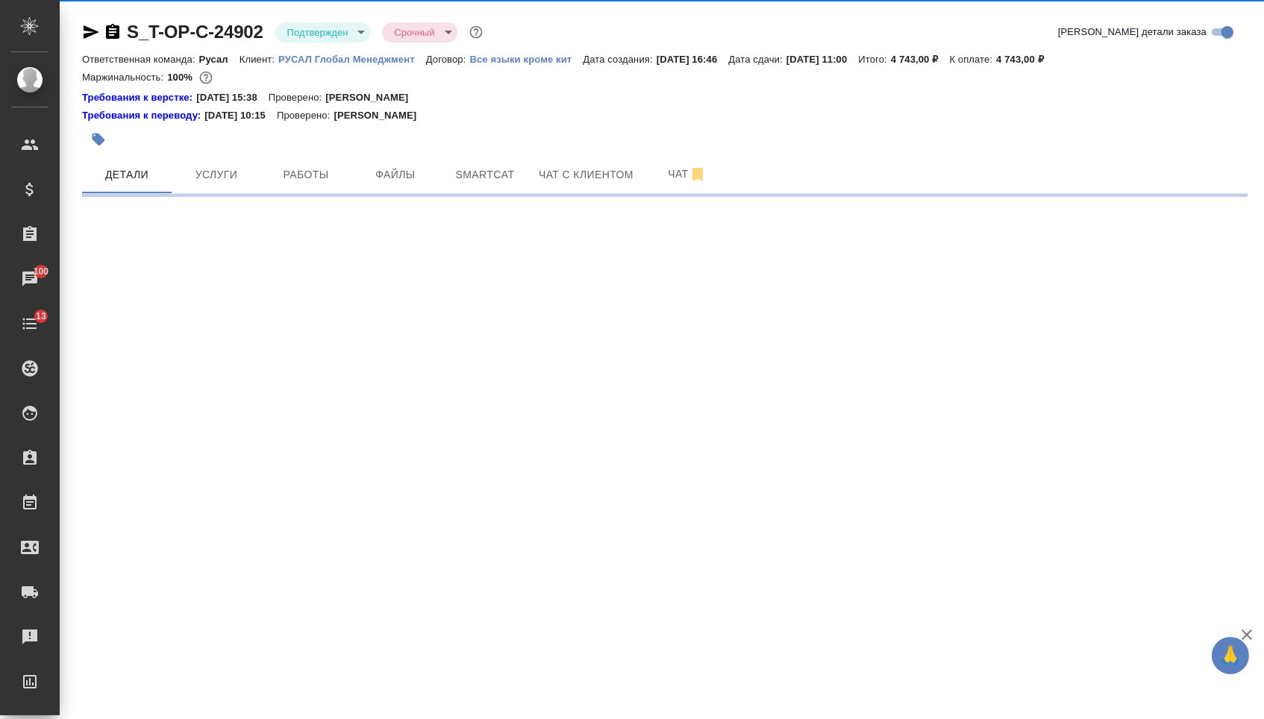
select select "RU"
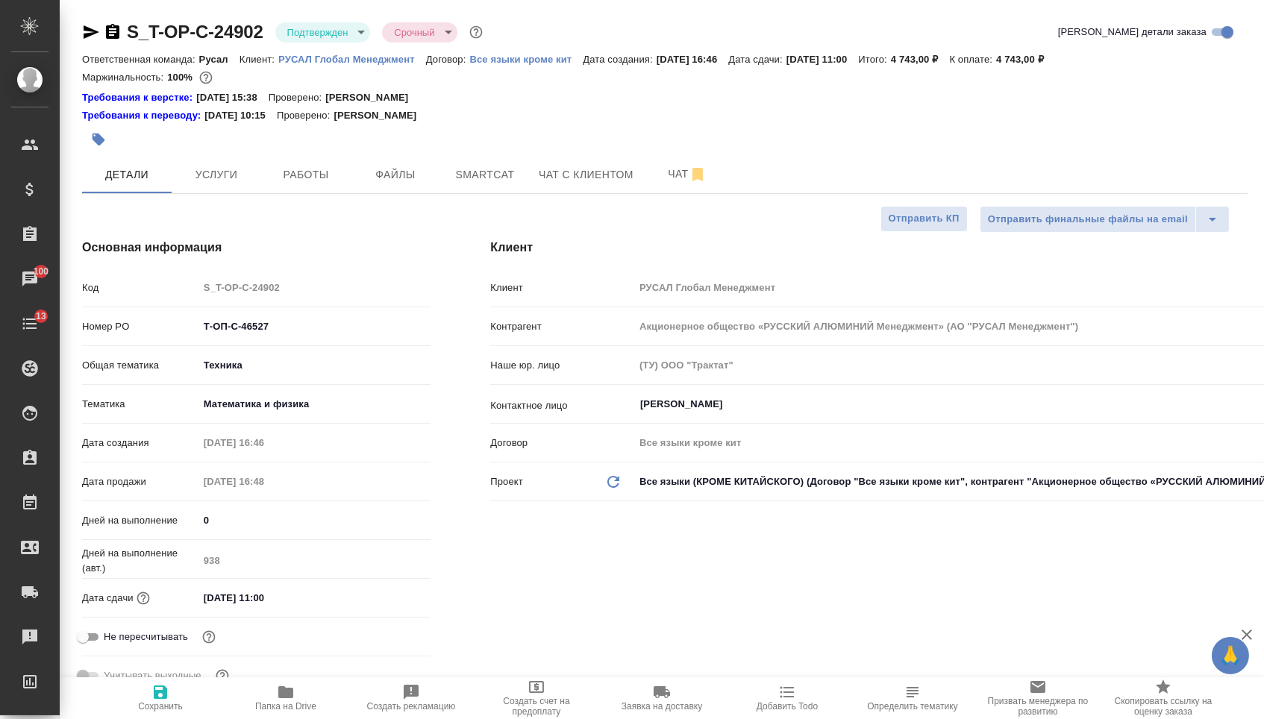
type textarea "x"
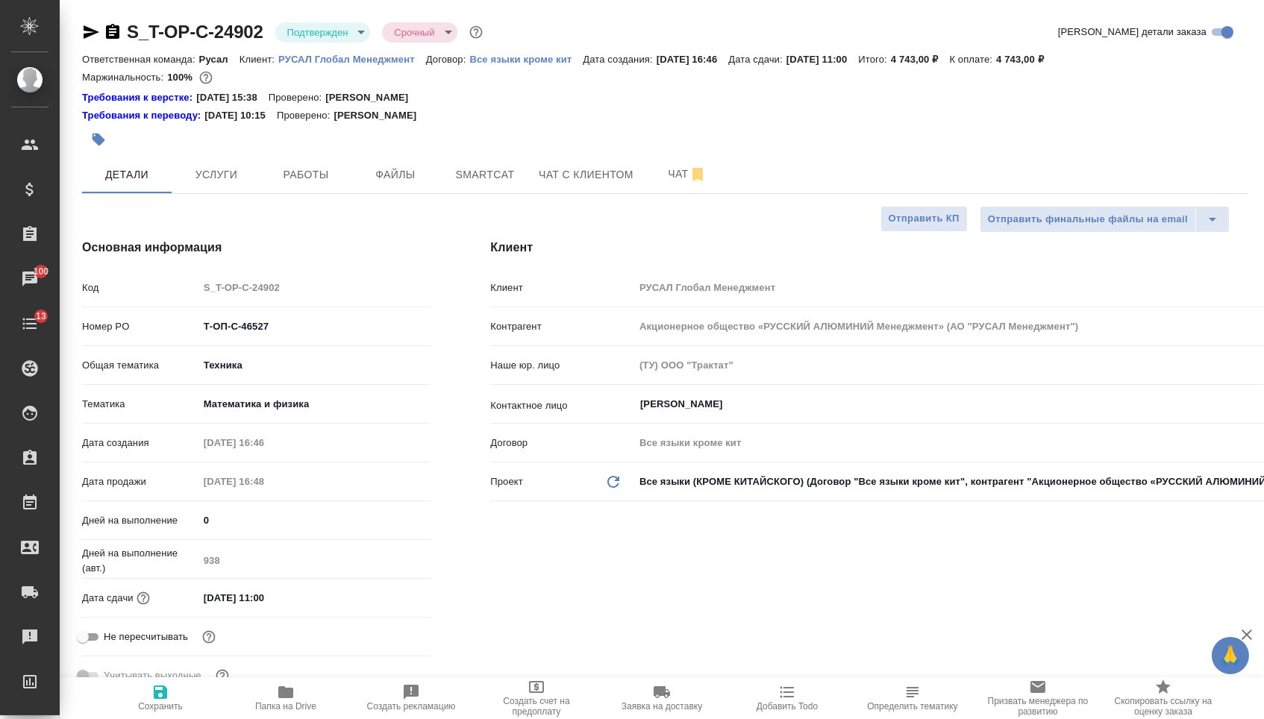
type textarea "x"
click at [118, 27] on icon "button" at bounding box center [112, 31] width 13 height 15
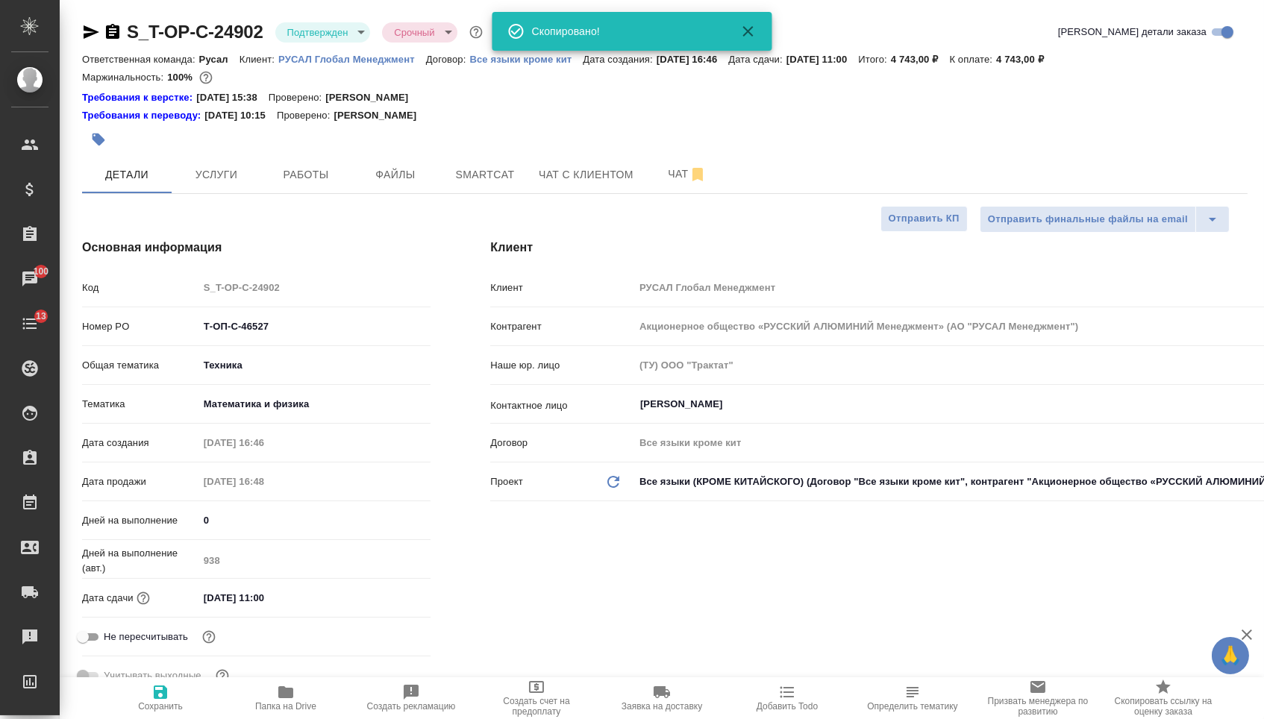
type textarea "x"
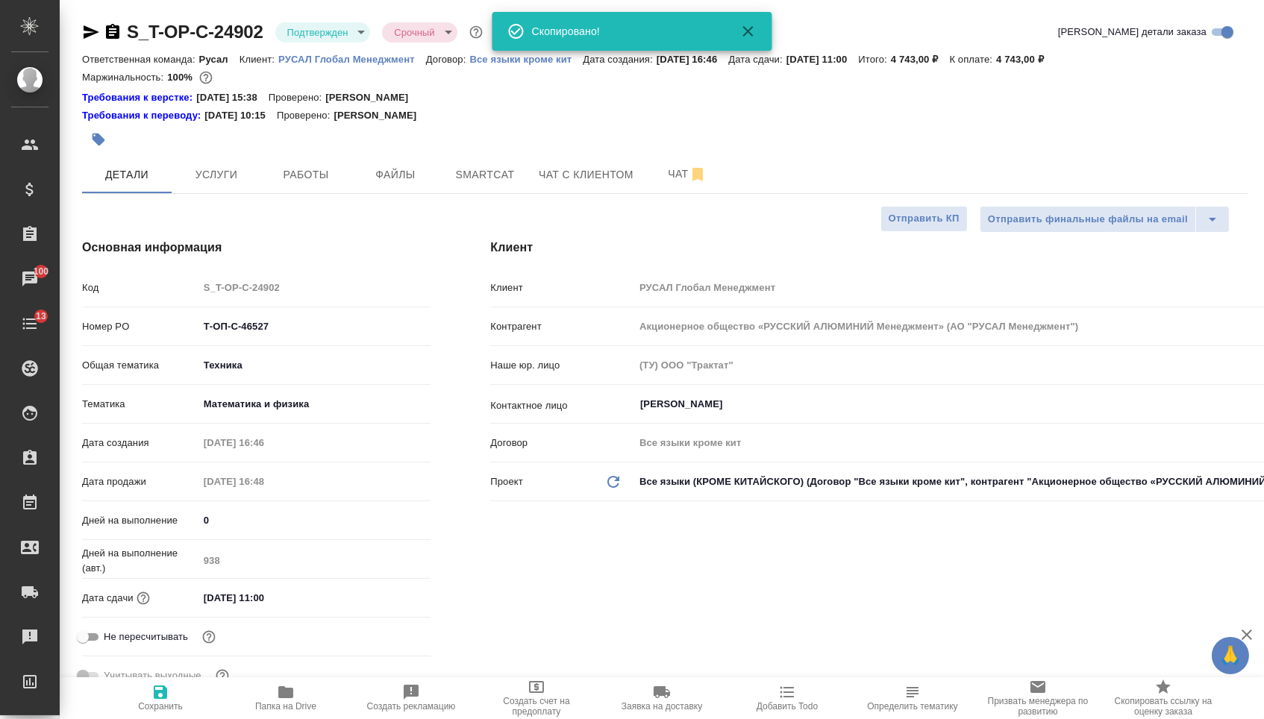
type textarea "x"
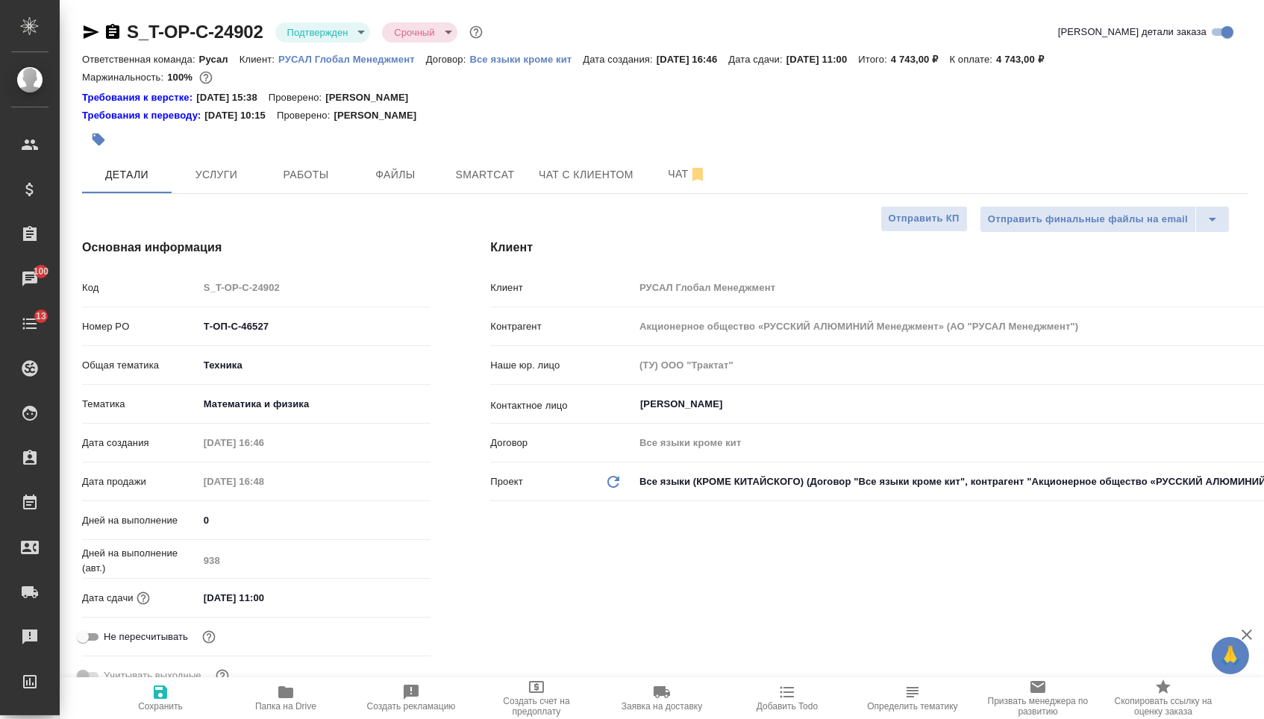
type textarea "x"
select select "RU"
click at [296, 698] on span "Папка на Drive" at bounding box center [285, 697] width 107 height 28
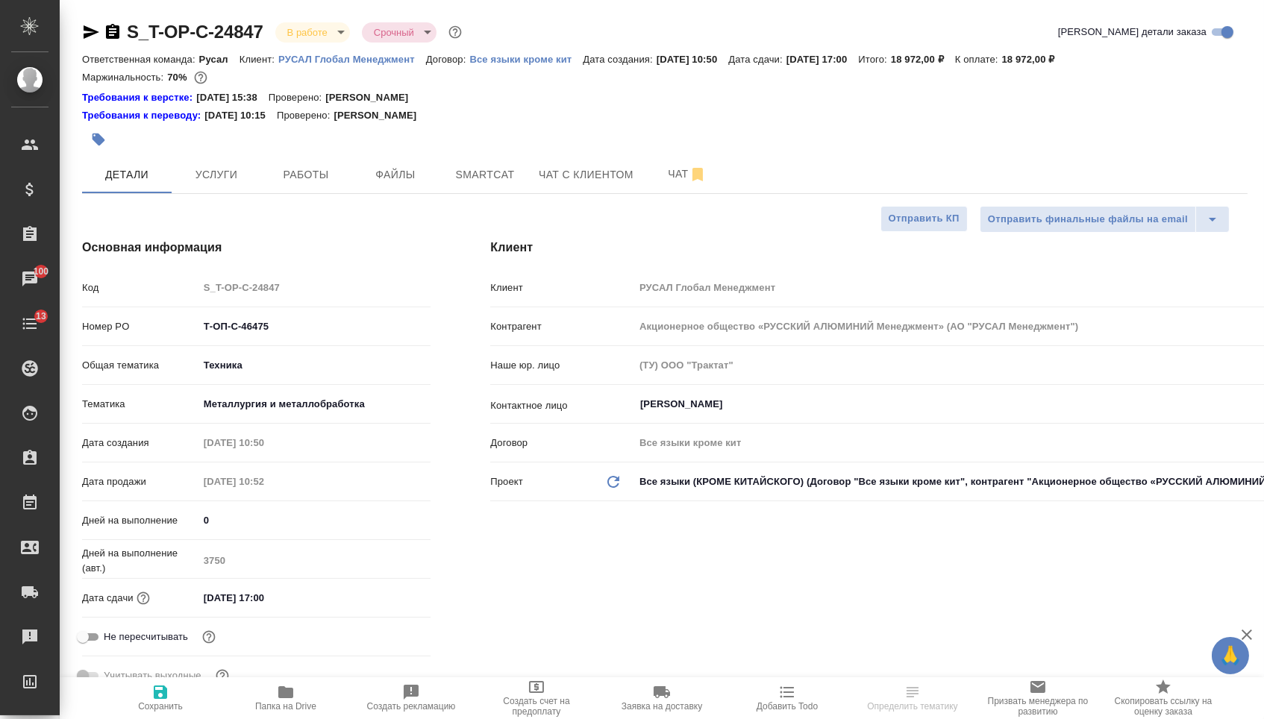
select select "RU"
type textarea "x"
click at [447, 172] on button "Smartcat" at bounding box center [485, 174] width 90 height 37
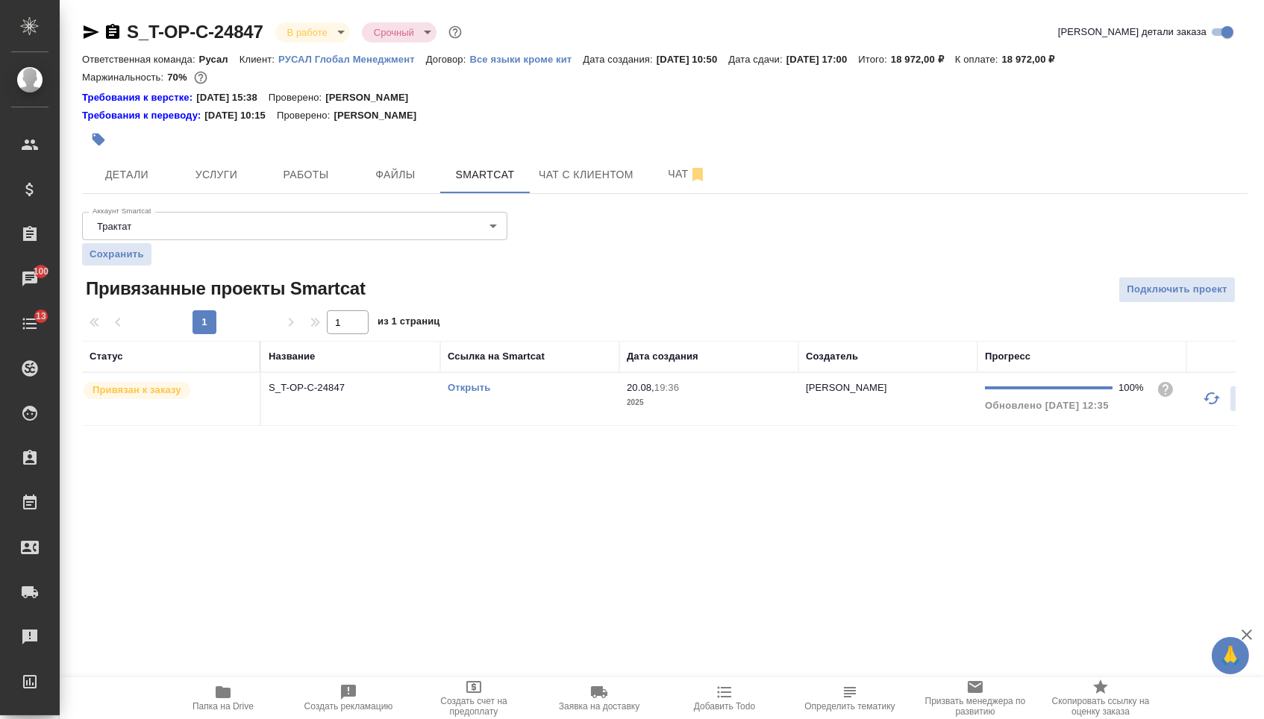
click at [447, 395] on td "Открыть" at bounding box center [529, 399] width 179 height 52
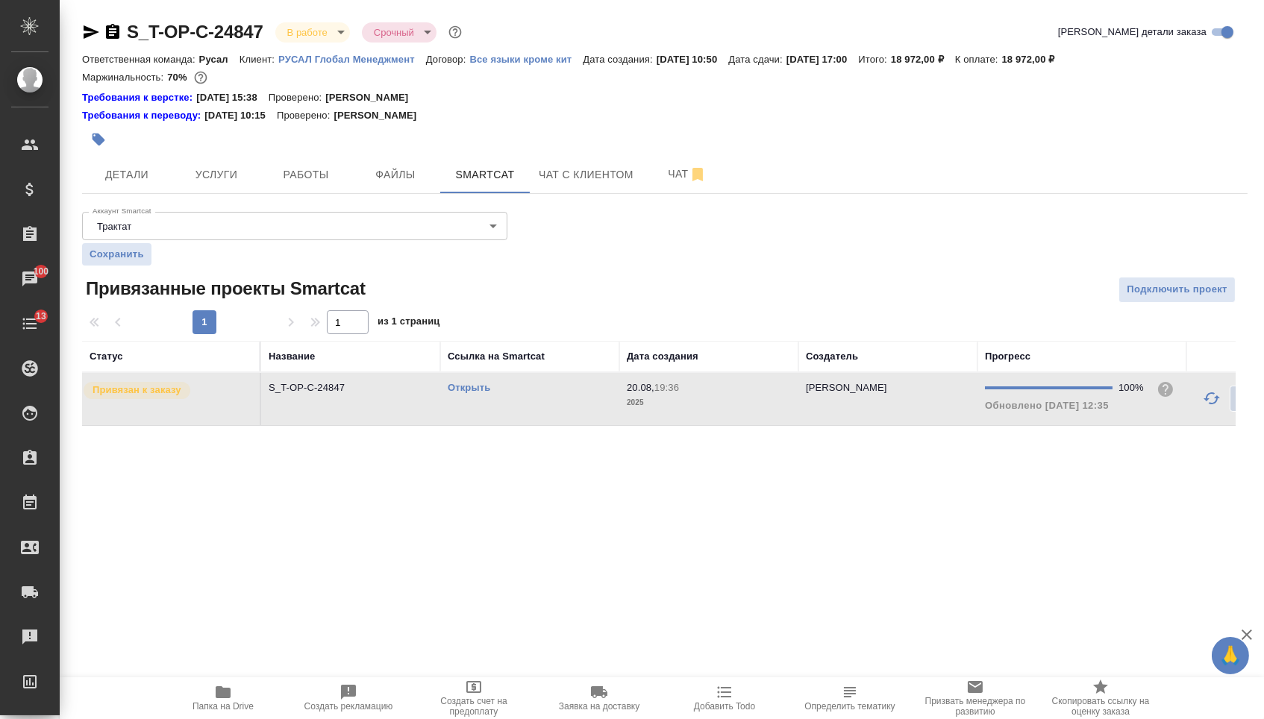
click at [459, 393] on link "Открыть" at bounding box center [469, 387] width 43 height 11
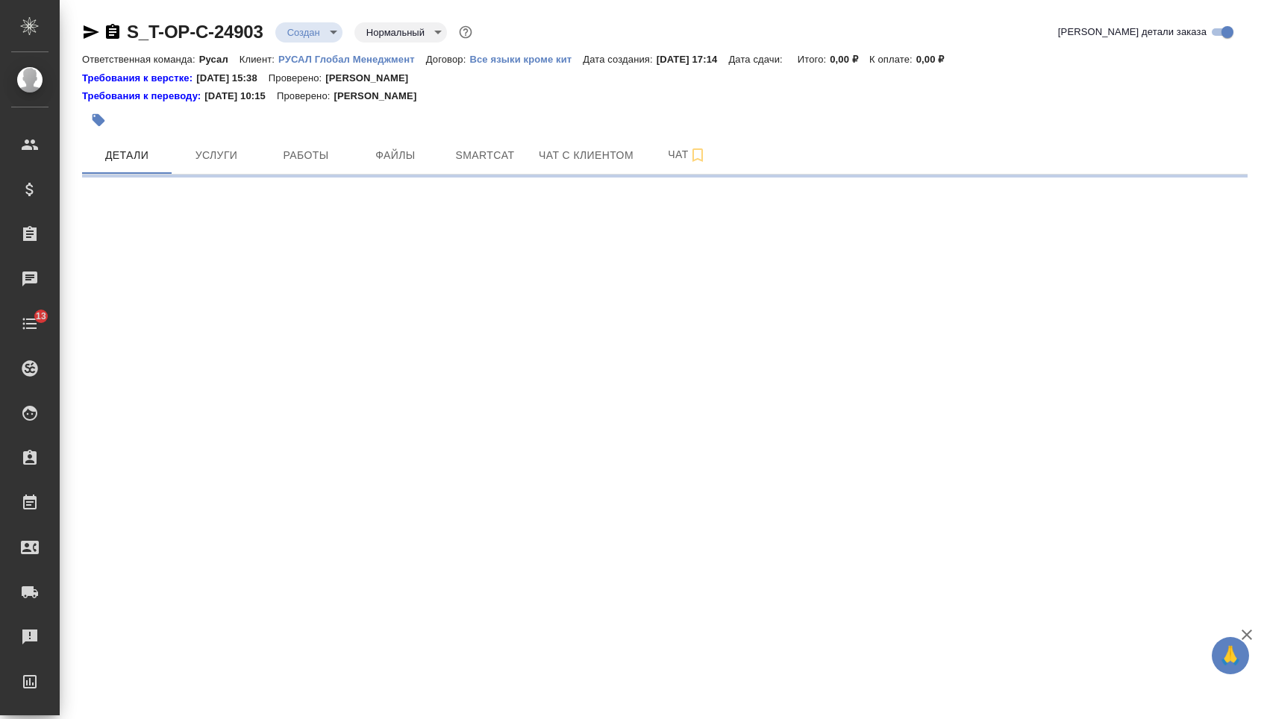
select select "RU"
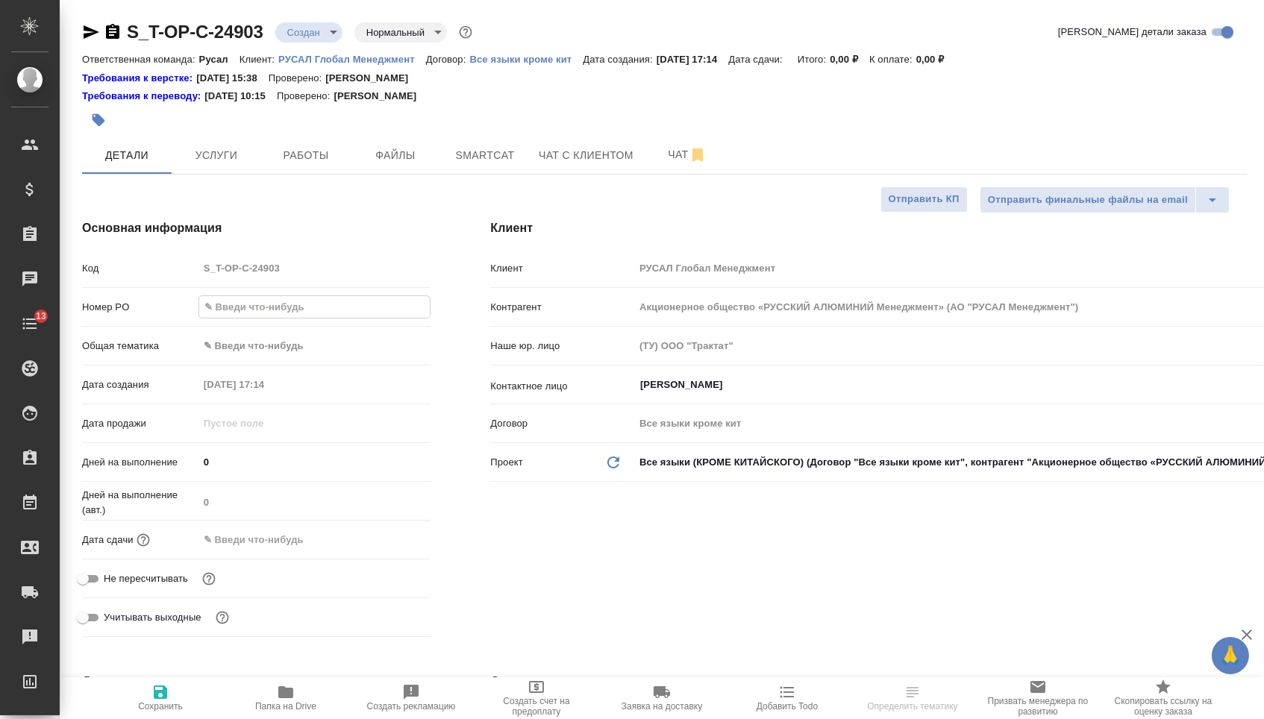
type textarea "x"
click at [316, 304] on input "text" at bounding box center [314, 307] width 231 height 22
paste input "Т-ОП-С-46528"
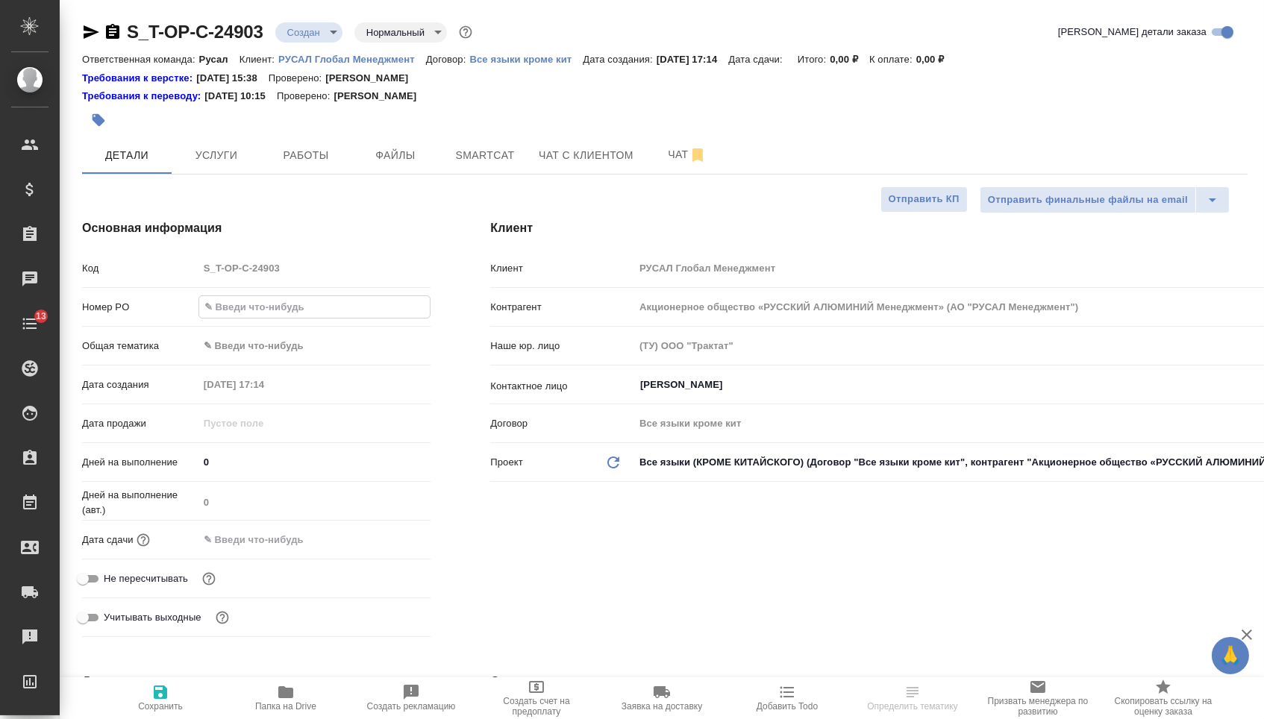
type input "Т-ОП-С-46528"
type textarea "x"
type input "Т-ОП-С-46528"
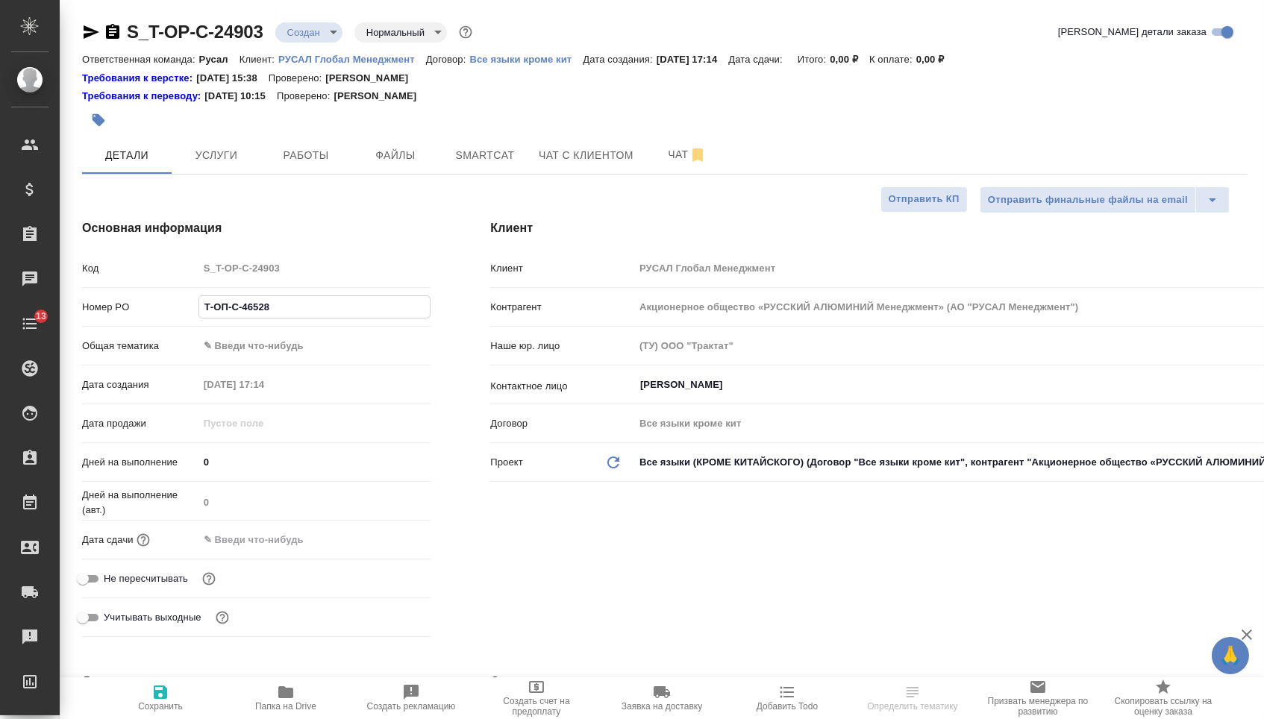
click at [266, 546] on input "text" at bounding box center [263, 540] width 131 height 22
click at [371, 549] on div at bounding box center [314, 539] width 233 height 23
click at [371, 549] on div at bounding box center [314, 540] width 233 height 22
click at [381, 548] on icon "button" at bounding box center [387, 540] width 18 height 18
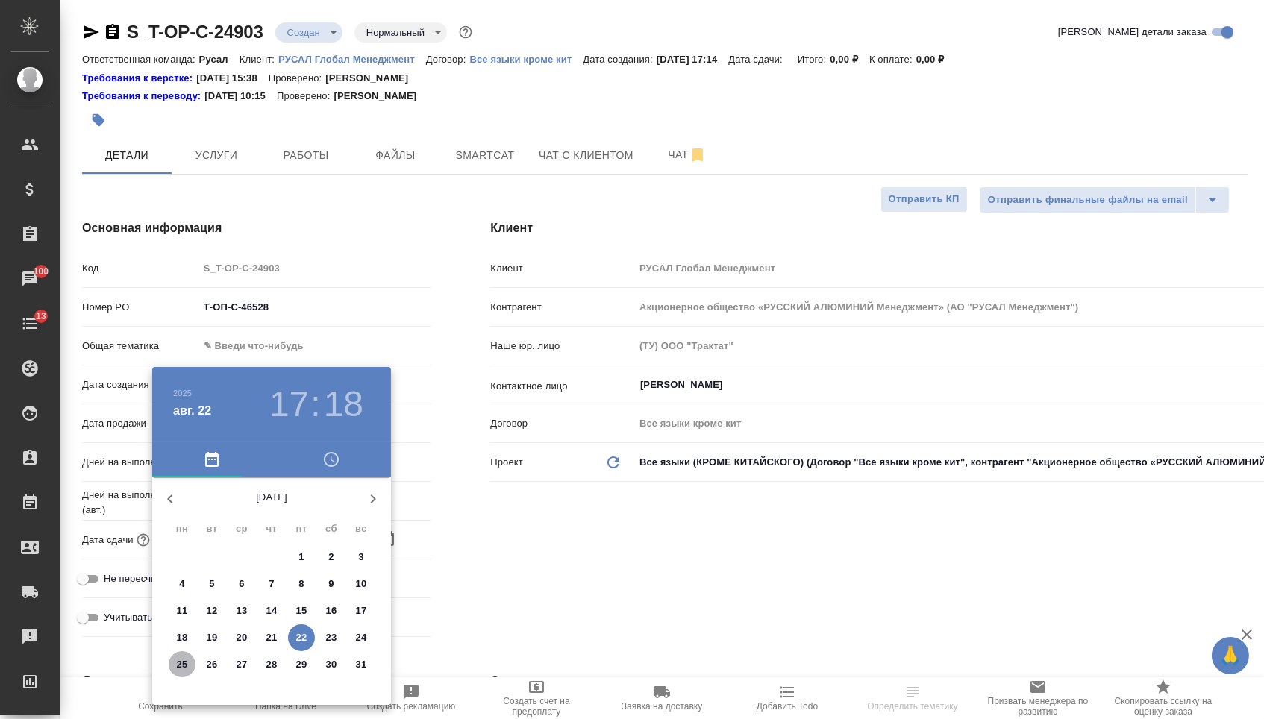
click at [186, 660] on p "25" at bounding box center [182, 664] width 11 height 15
type input "25.08.2025 17:18"
type textarea "x"
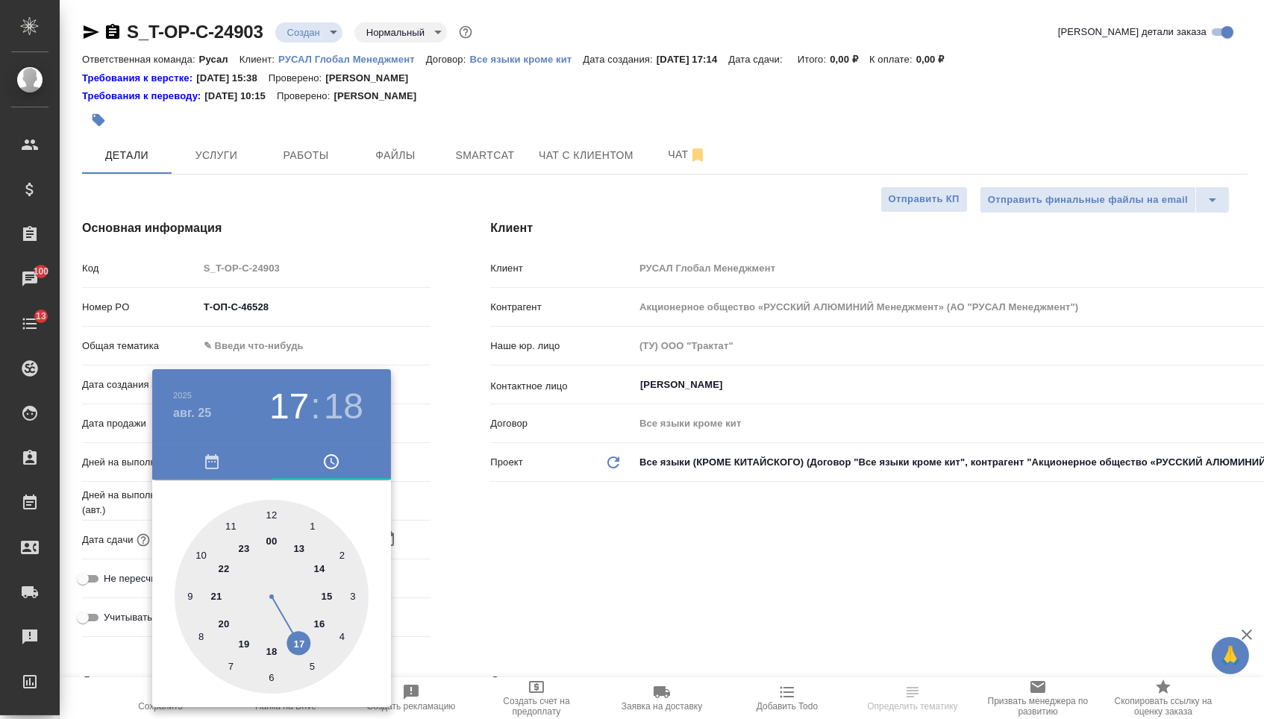
type textarea "x"
drag, startPoint x: 202, startPoint y: 551, endPoint x: 251, endPoint y: 539, distance: 49.9
click at [202, 553] on div at bounding box center [272, 597] width 194 height 194
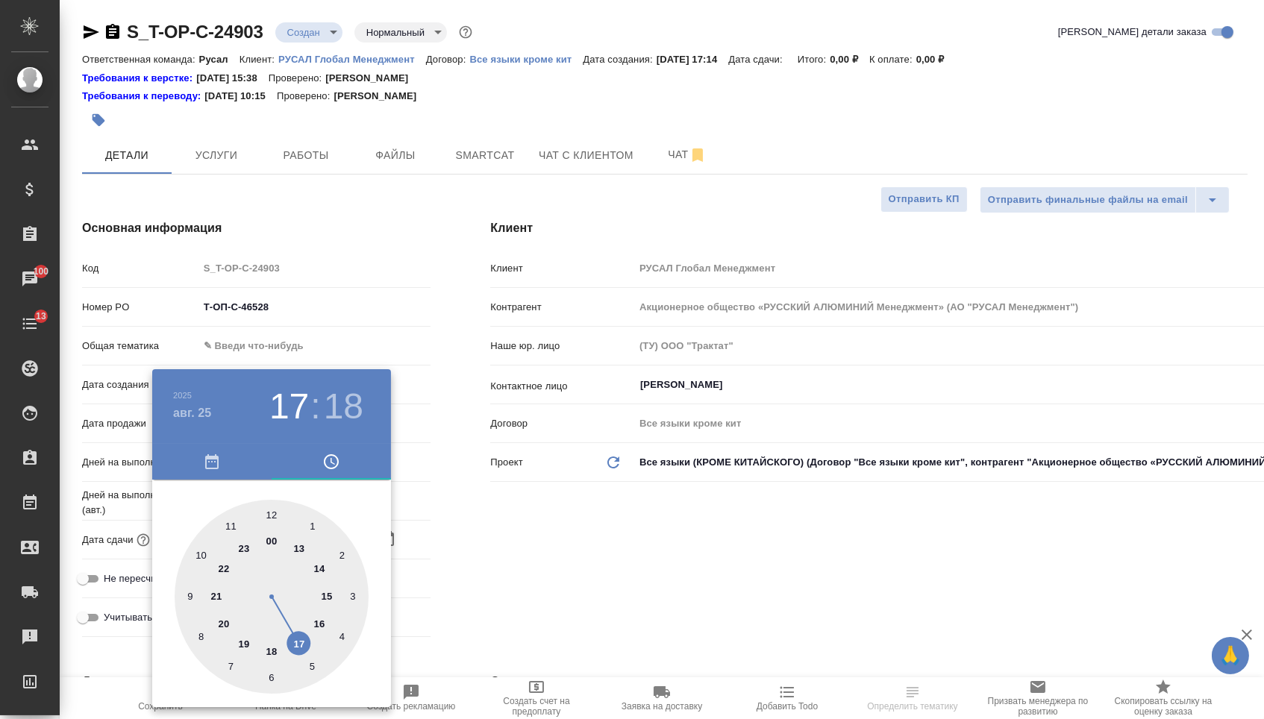
type input "25.08.2025 10:18"
type textarea "x"
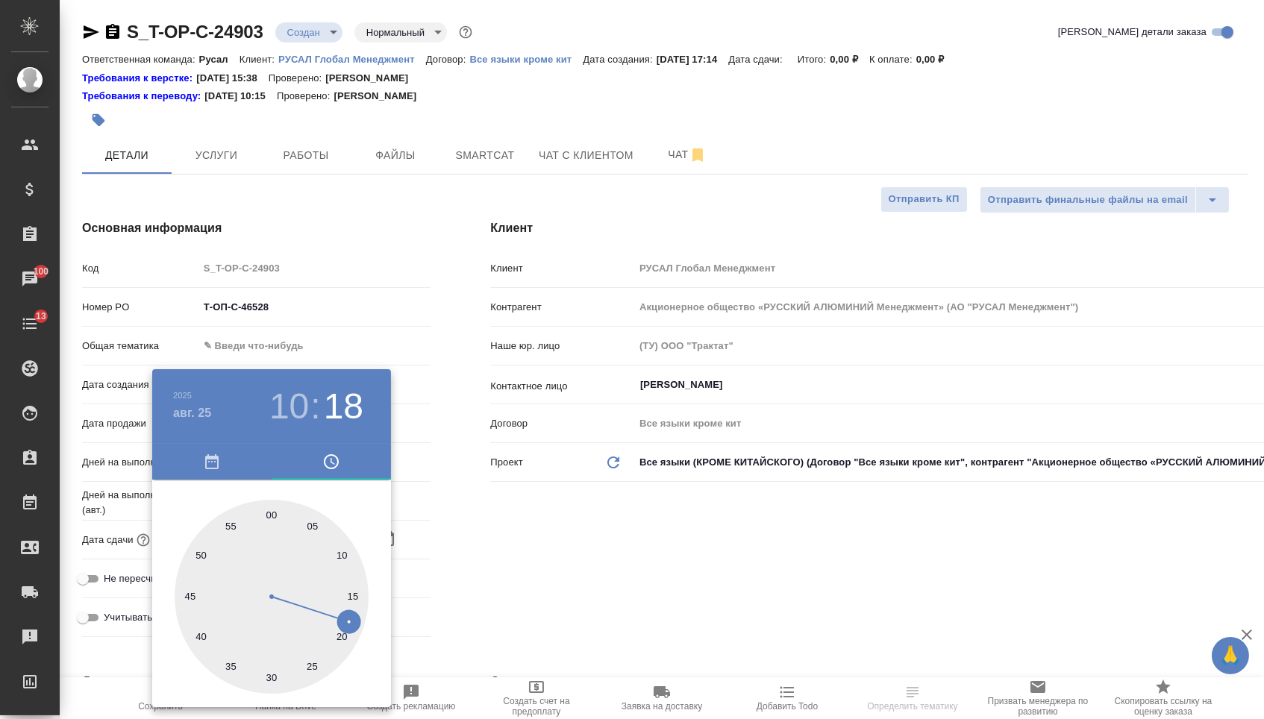
type textarea "x"
click at [272, 671] on div at bounding box center [272, 597] width 194 height 194
type input "25.08.2025 10:30"
type textarea "x"
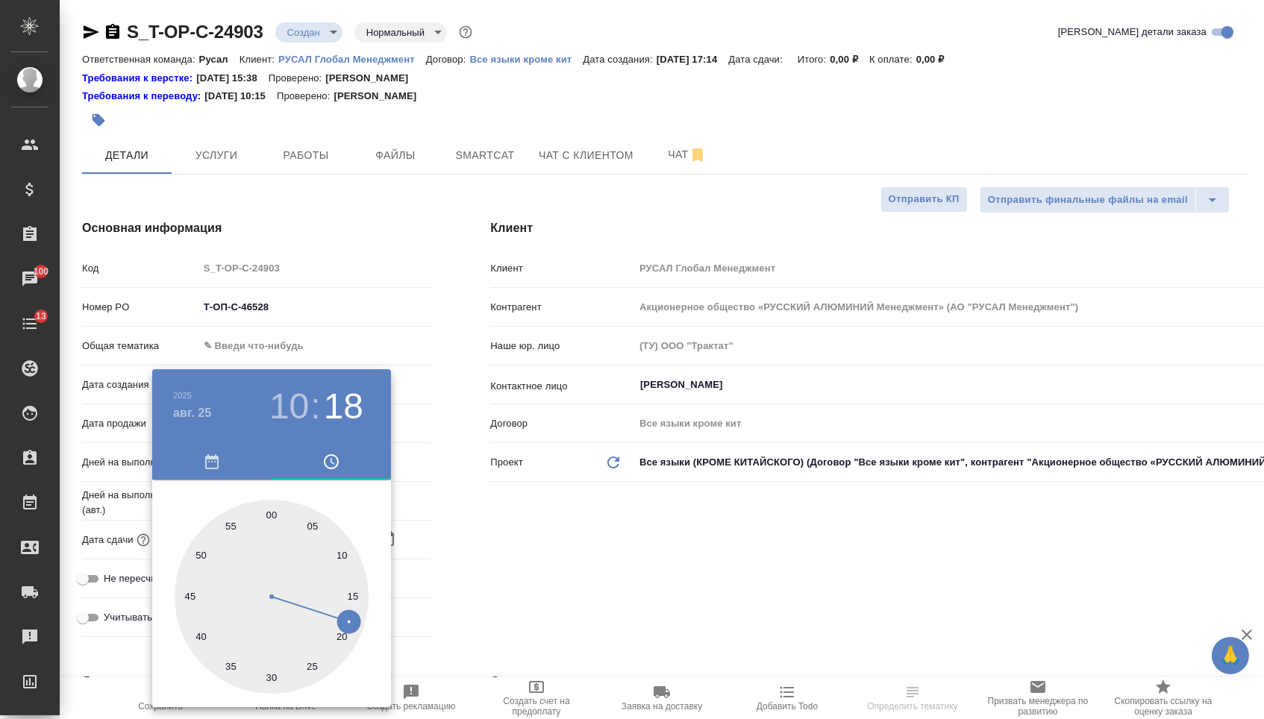
type textarea "x"
click at [469, 599] on div at bounding box center [632, 359] width 1264 height 719
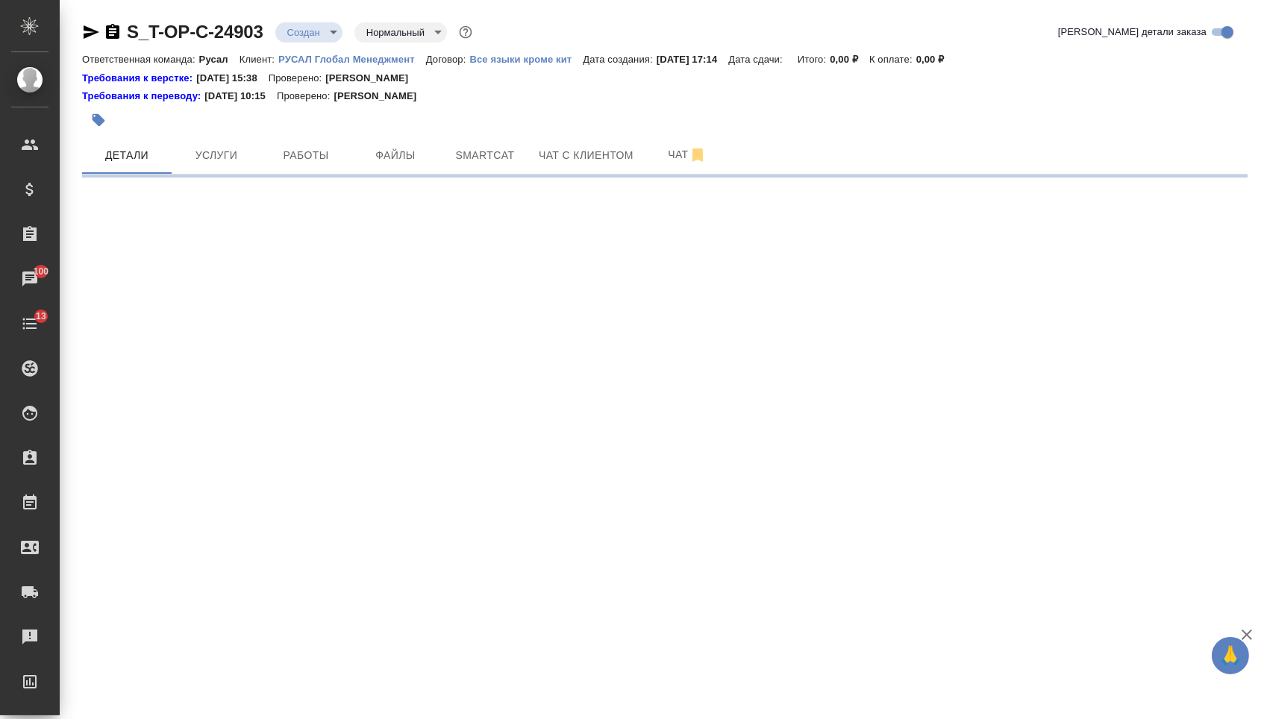
select select "RU"
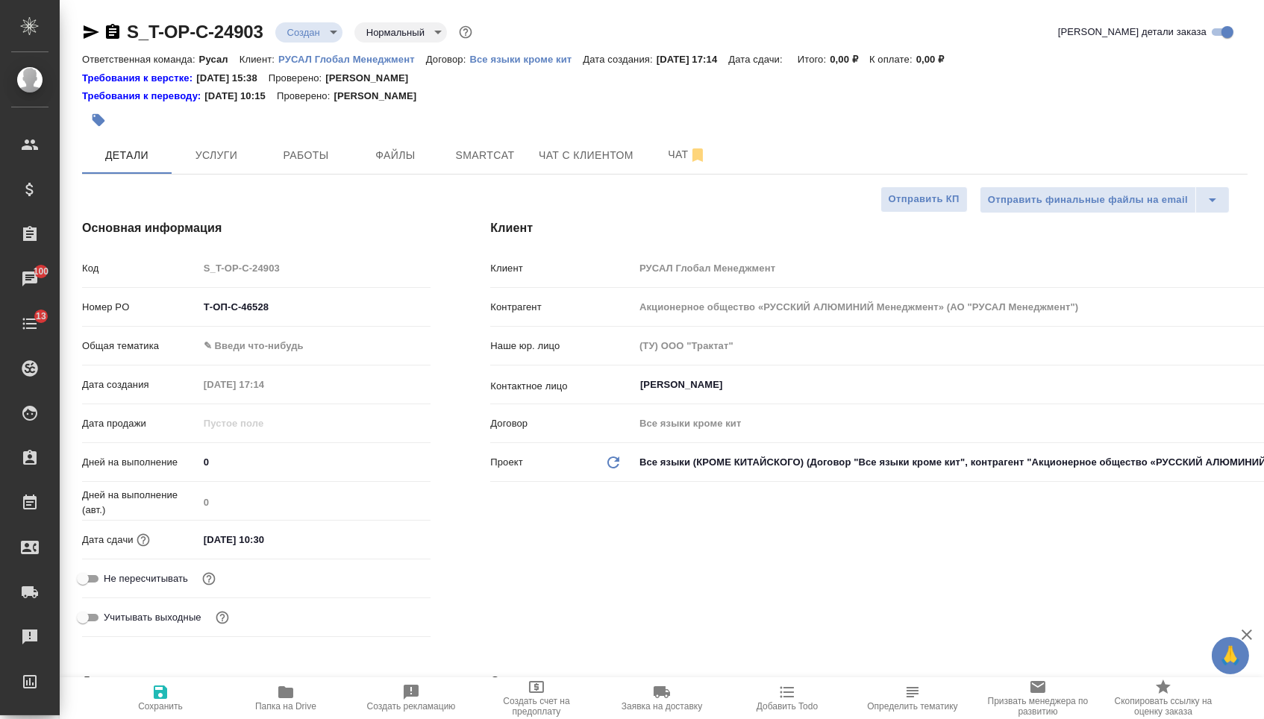
type textarea "x"
click at [287, 356] on body "🙏 .cls-1 fill:#fff; AWATERA Menshikova Aleksandra Клиенты Спецификации Заказы 1…" at bounding box center [632, 359] width 1264 height 719
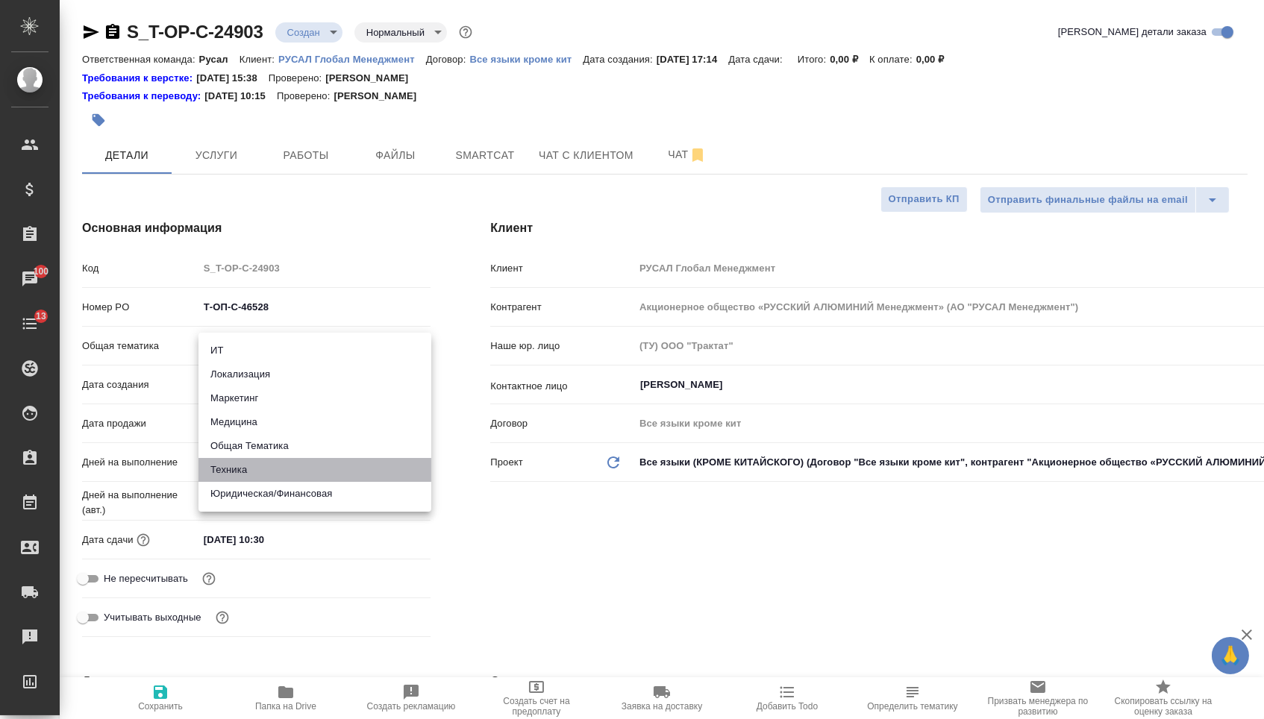
click at [268, 475] on li "Техника" at bounding box center [314, 470] width 233 height 24
type input "tech"
type textarea "x"
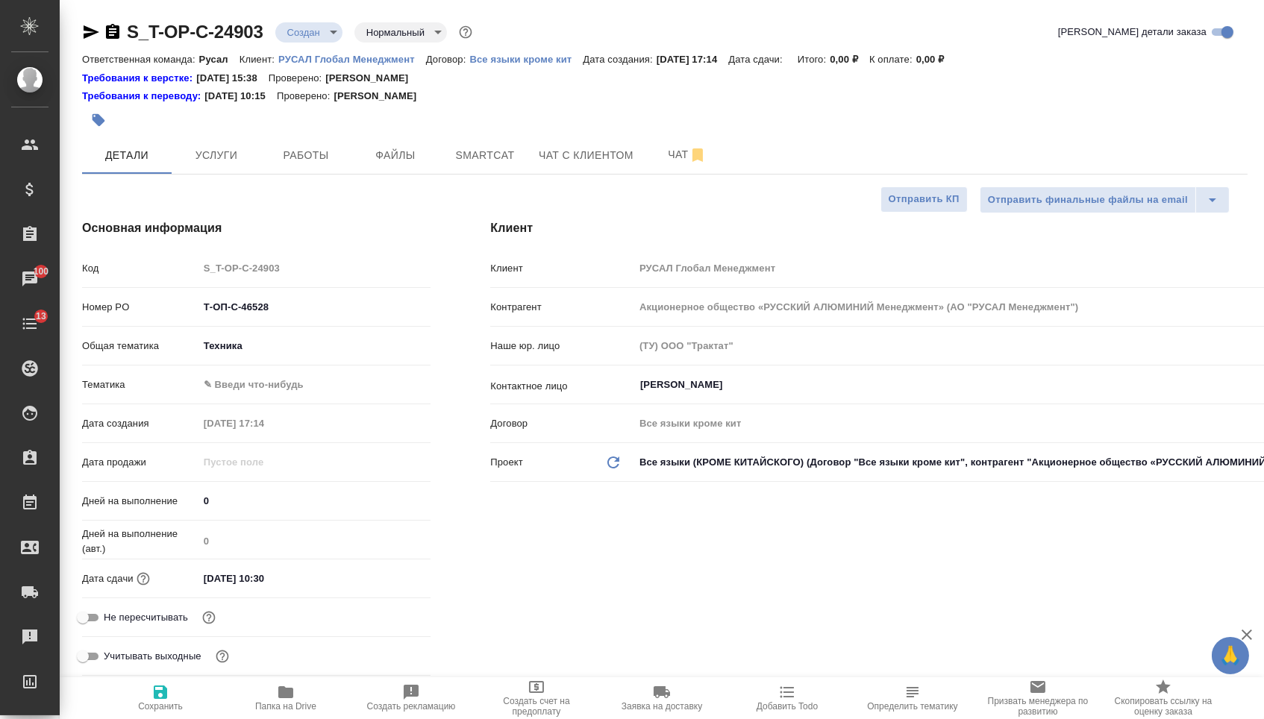
click at [268, 385] on body "🙏 .cls-1 fill:#fff; AWATERA Menshikova Aleksandra Клиенты Спецификации Заказы 1…" at bounding box center [632, 359] width 1264 height 719
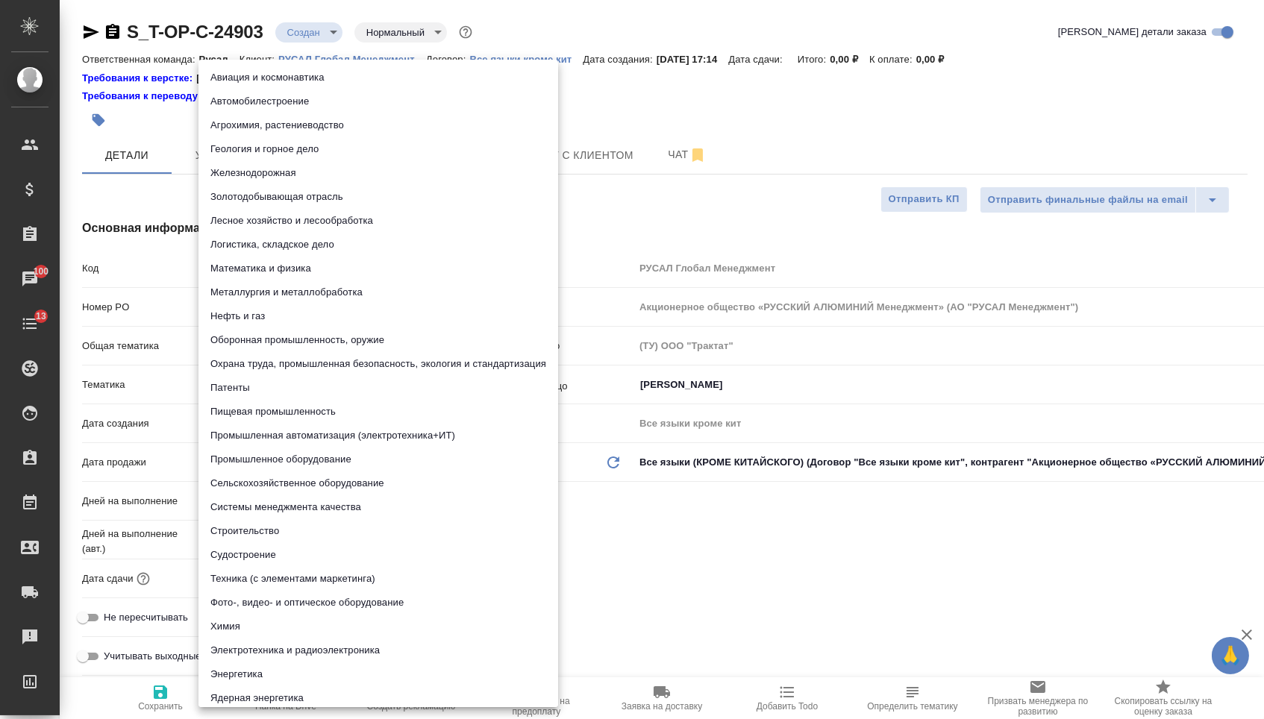
click at [248, 673] on li "Энергетика" at bounding box center [378, 675] width 360 height 24
type textarea "x"
type input "5a8b8b956a9677013d343d87"
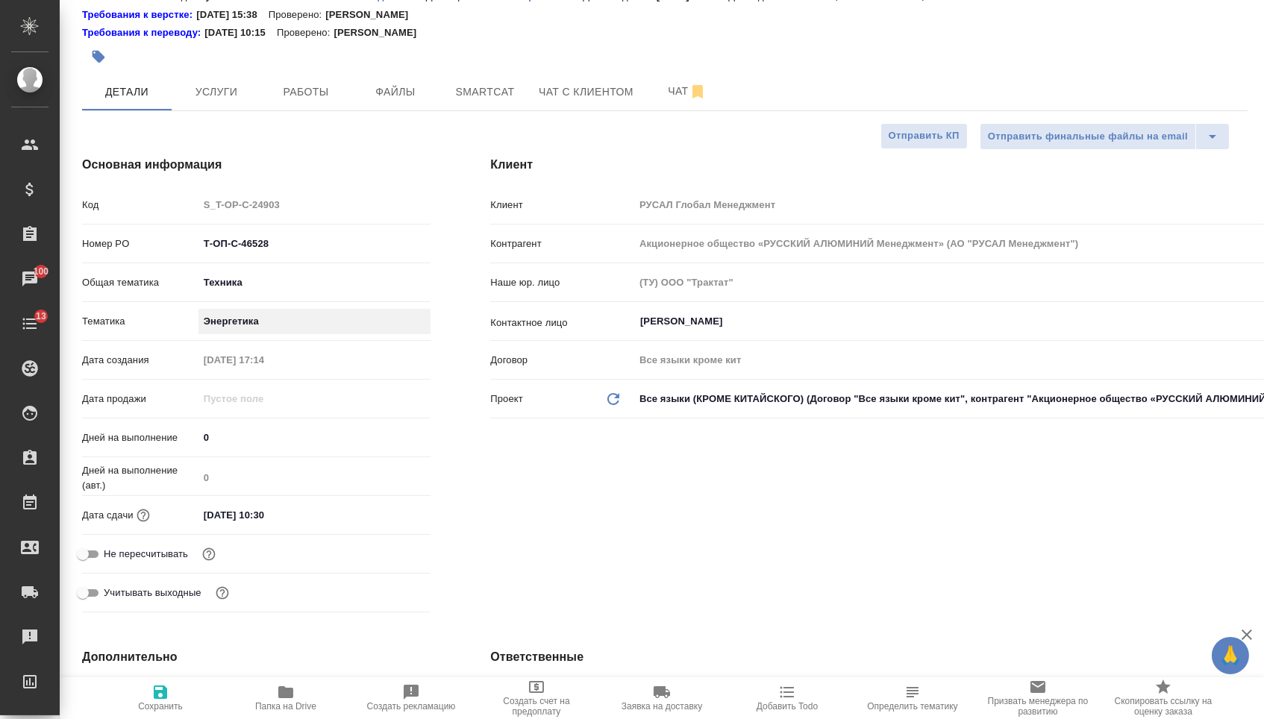
scroll to position [131, 0]
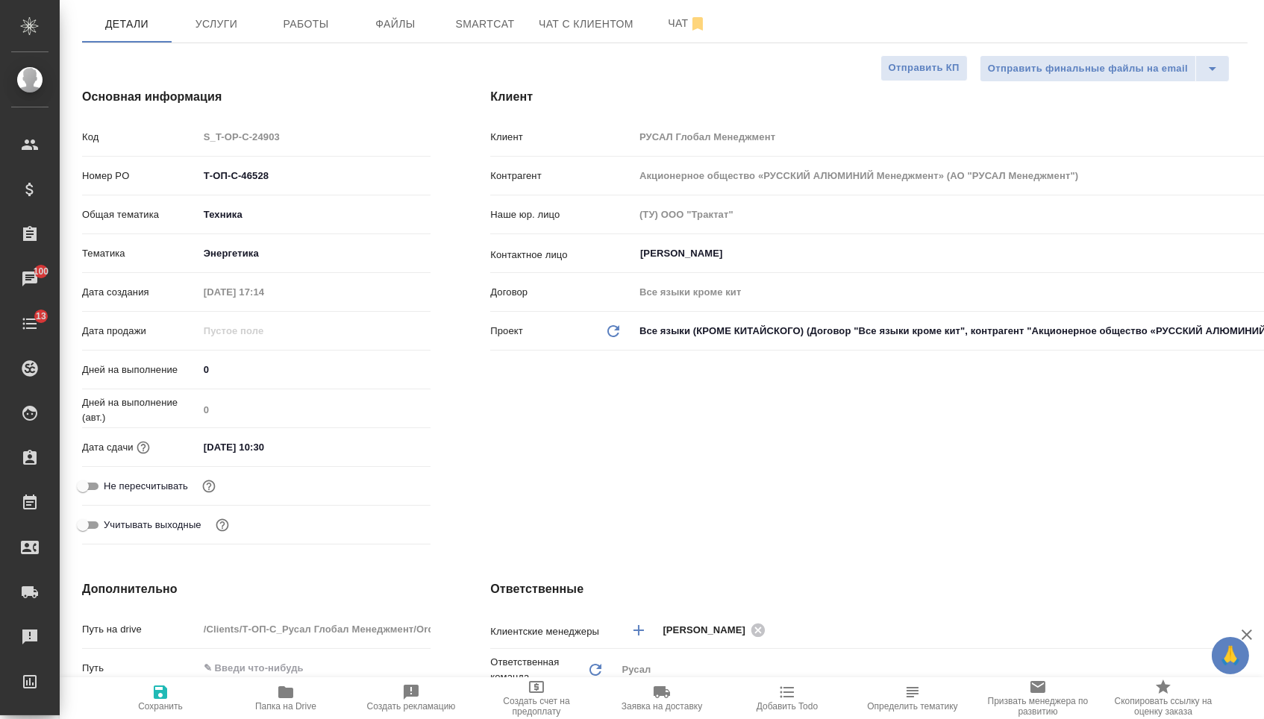
click at [171, 688] on span "Сохранить" at bounding box center [160, 697] width 107 height 28
type textarea "x"
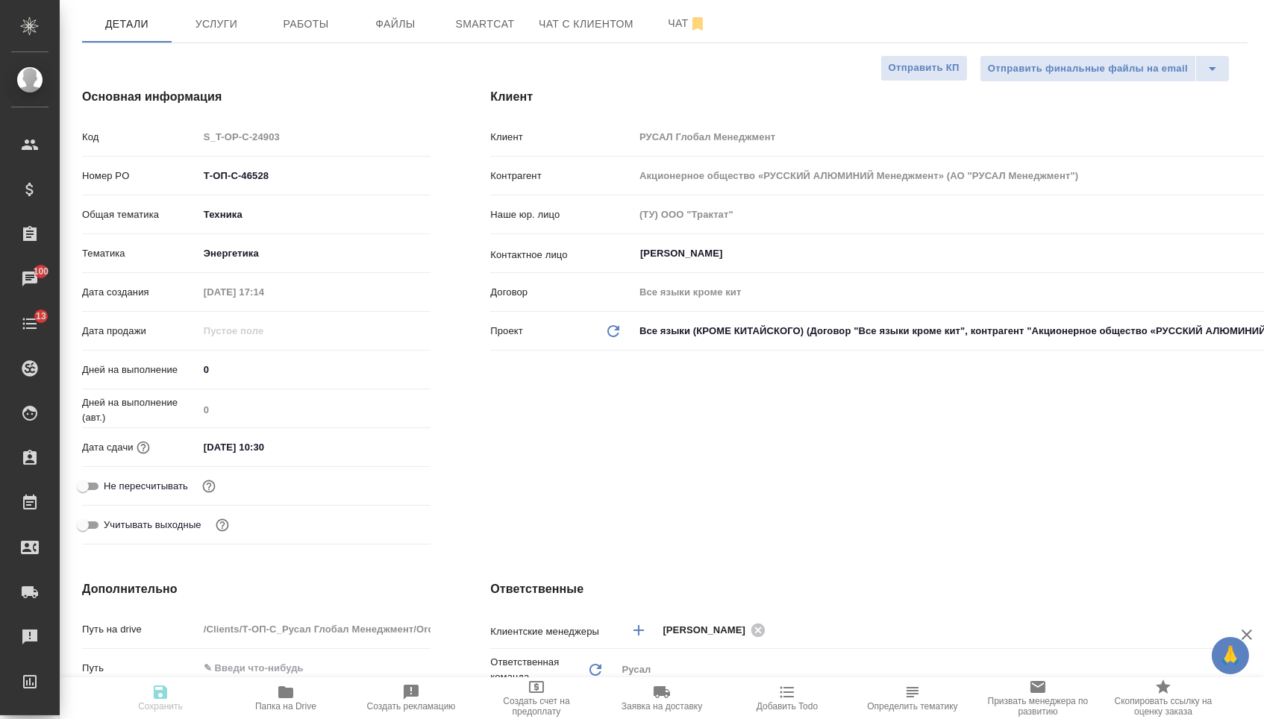
type textarea "x"
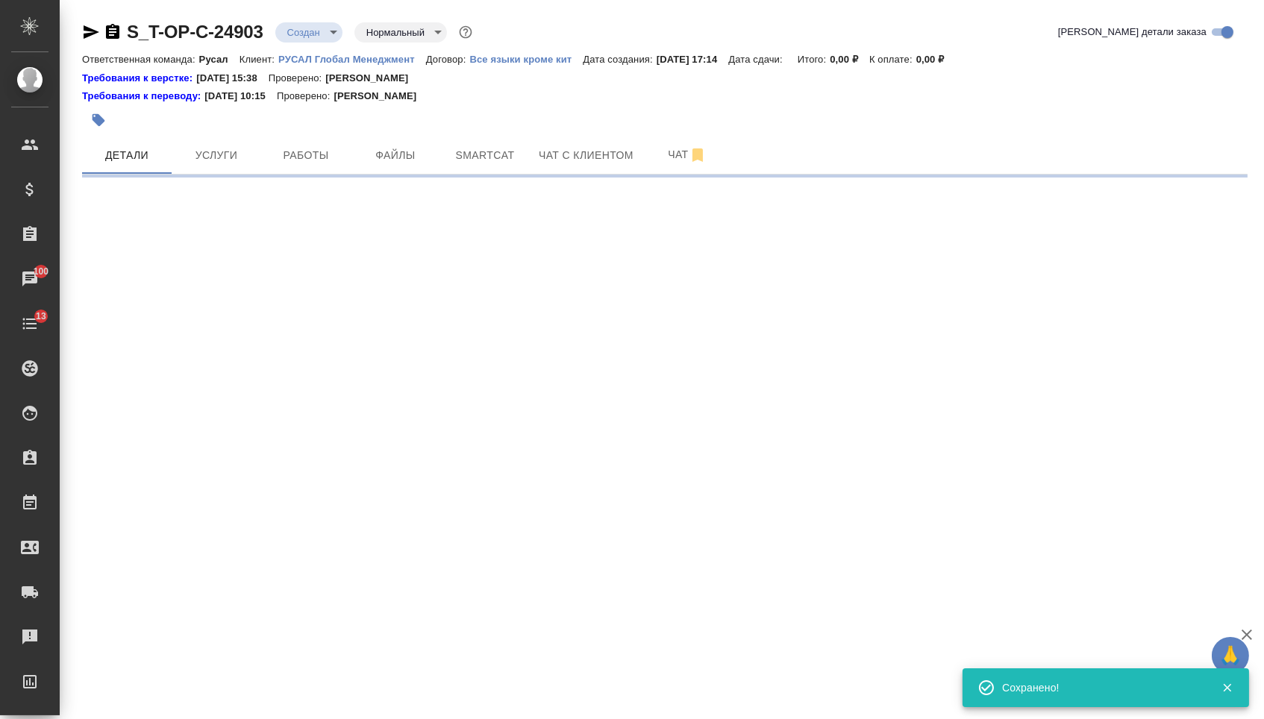
scroll to position [0, 0]
select select "RU"
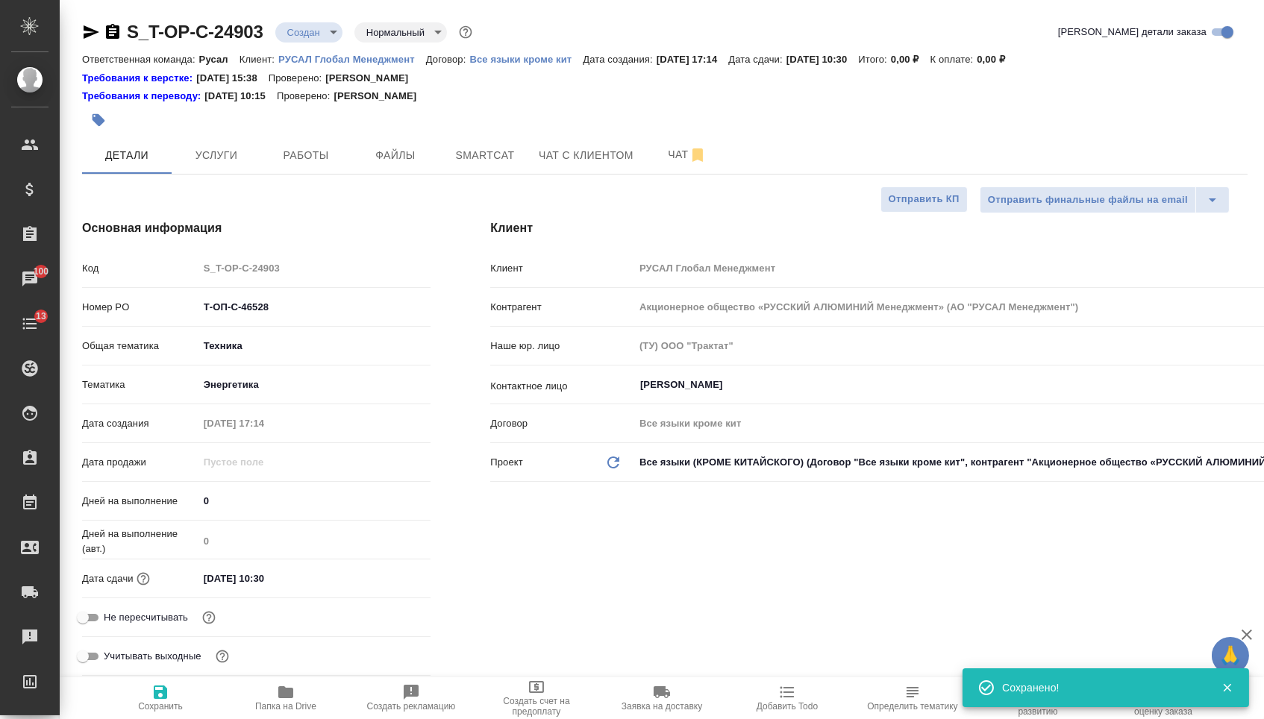
type textarea "x"
click at [378, 152] on span "Файлы" at bounding box center [396, 155] width 72 height 19
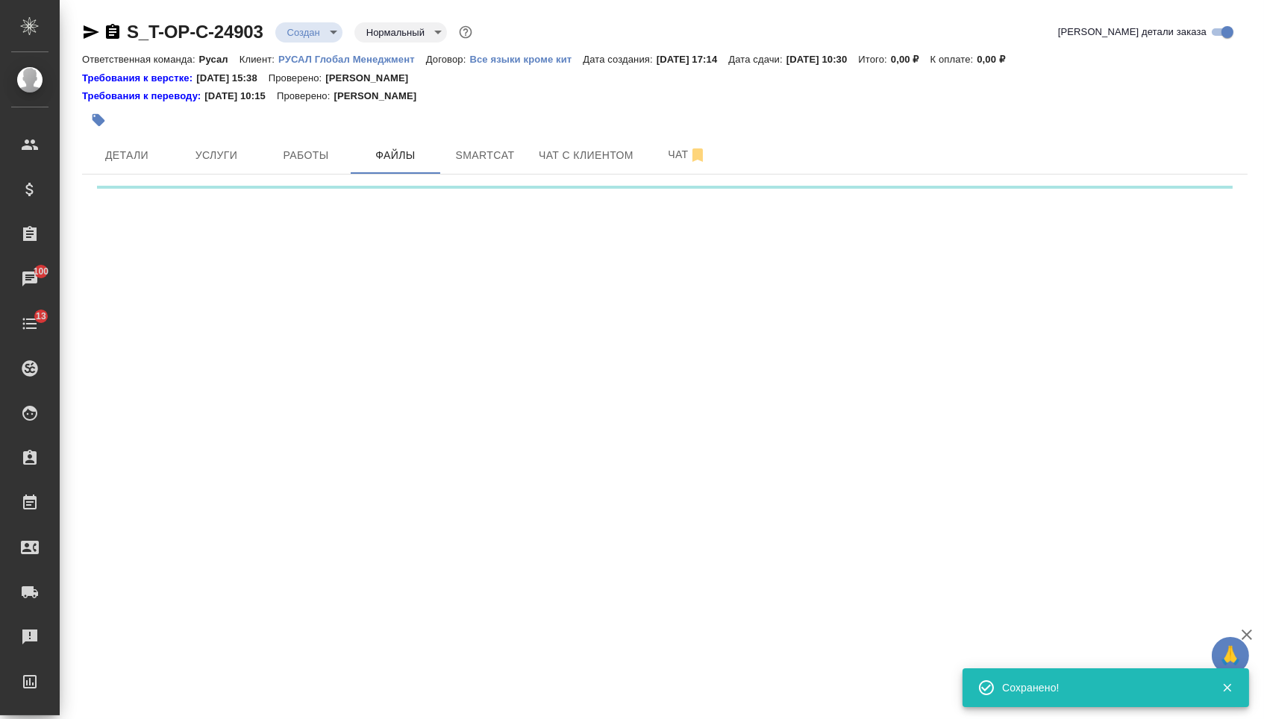
click at [193, 260] on div ".cls-1 fill:#fff; AWATERA Menshikova Aleksandra Клиенты Спецификации Заказы 100…" at bounding box center [632, 359] width 1264 height 719
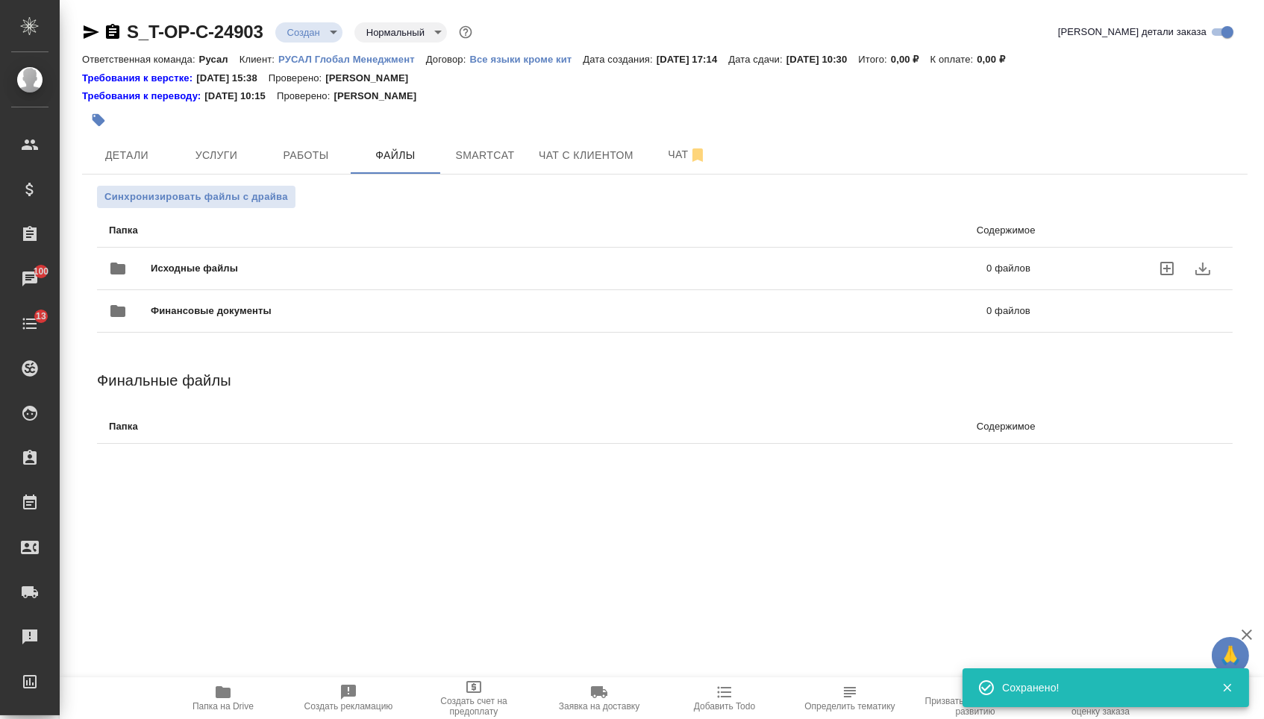
click at [197, 276] on span "Исходные файлы" at bounding box center [382, 268] width 462 height 15
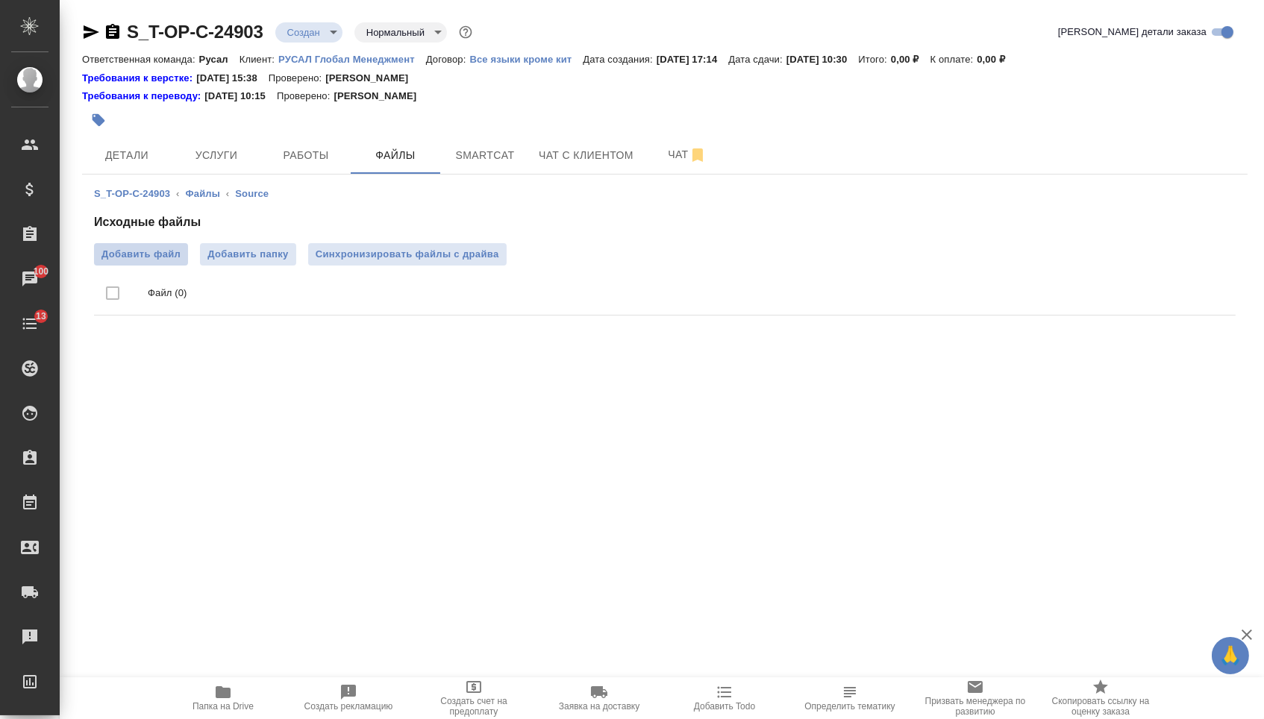
click at [153, 251] on span "Добавить файл" at bounding box center [140, 254] width 79 height 15
click at [0, 0] on input "Добавить файл" at bounding box center [0, 0] width 0 height 0
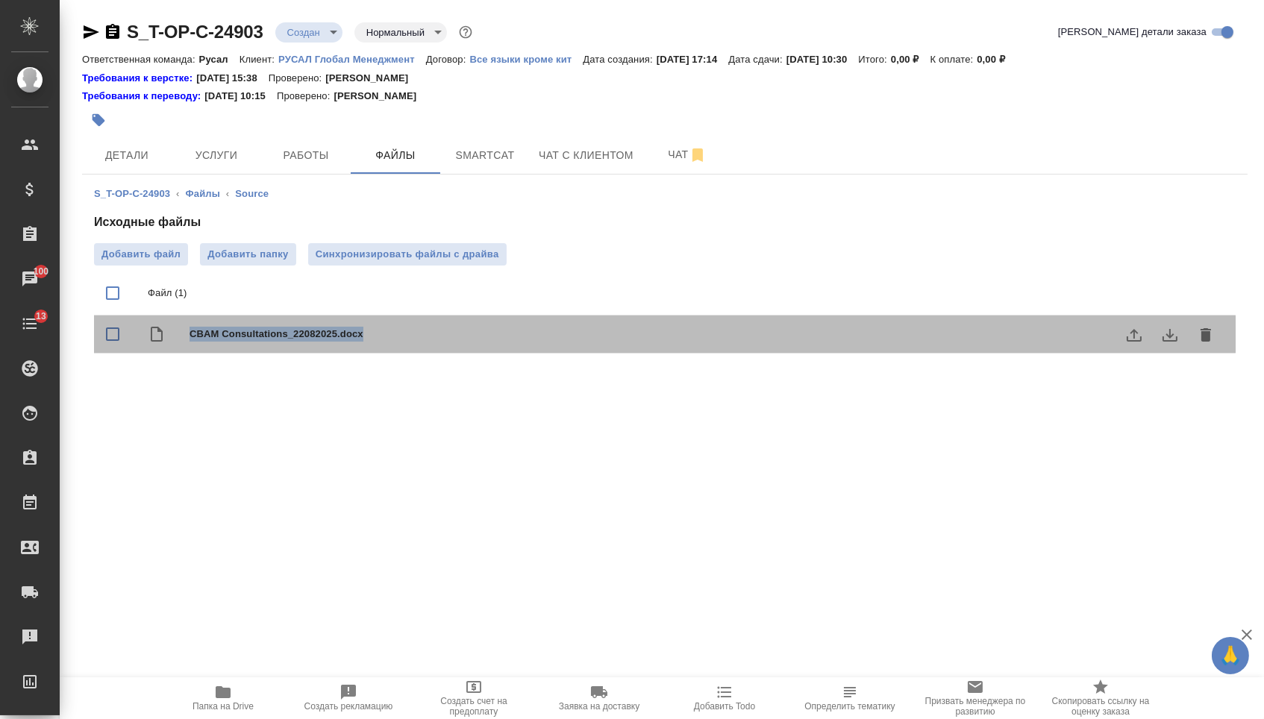
drag, startPoint x: 187, startPoint y: 339, endPoint x: 378, endPoint y: 339, distance: 191.0
click at [378, 339] on div "CBAM Consultations_22082025.docx" at bounding box center [665, 335] width 1142 height 38
checkbox input "true"
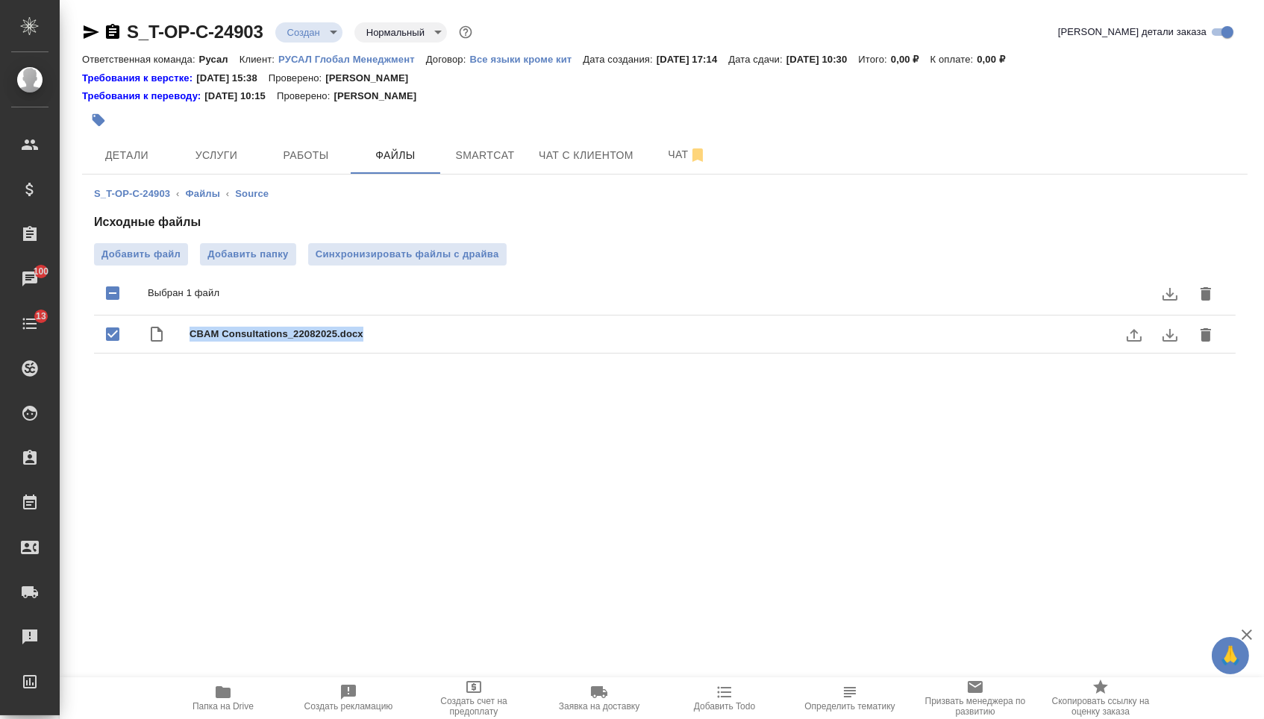
copy span "CBAM Consultations_22082025.docx"
click at [231, 160] on span "Услуги" at bounding box center [217, 155] width 72 height 19
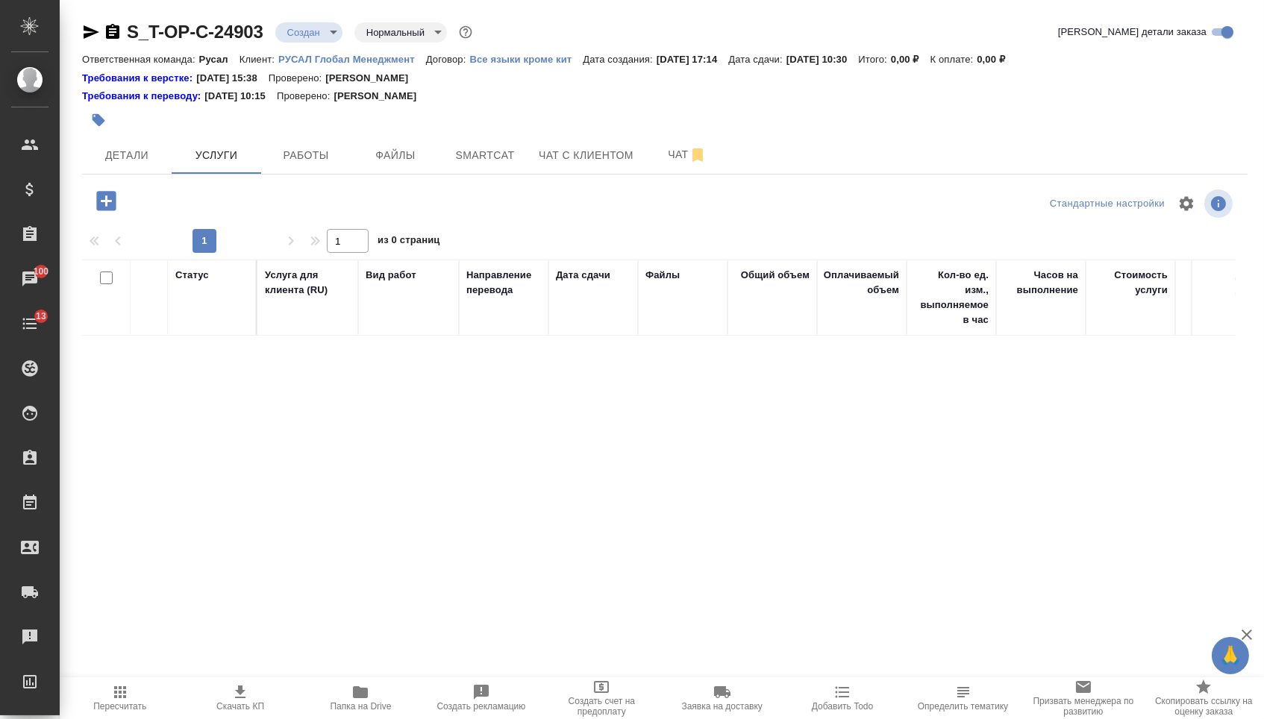
click at [105, 208] on icon "button" at bounding box center [105, 200] width 19 height 19
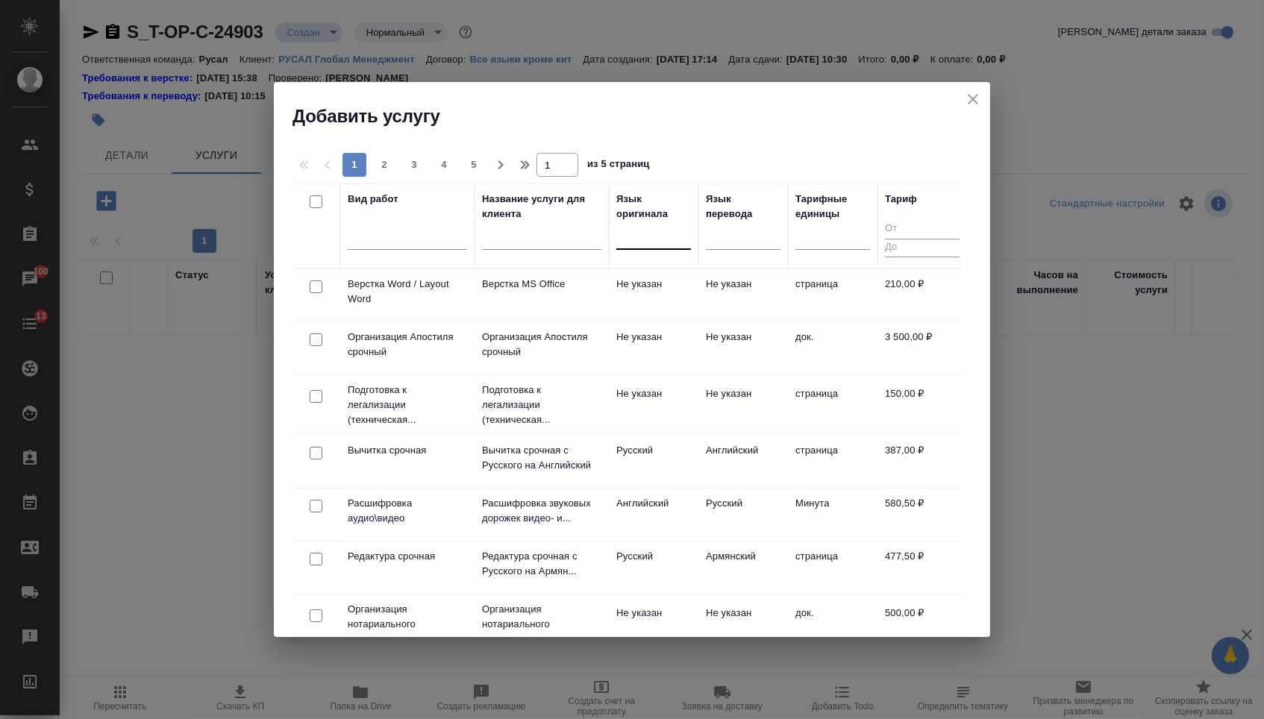
drag, startPoint x: 633, startPoint y: 231, endPoint x: 633, endPoint y: 244, distance: 13.4
click at [633, 231] on div at bounding box center [653, 235] width 75 height 22
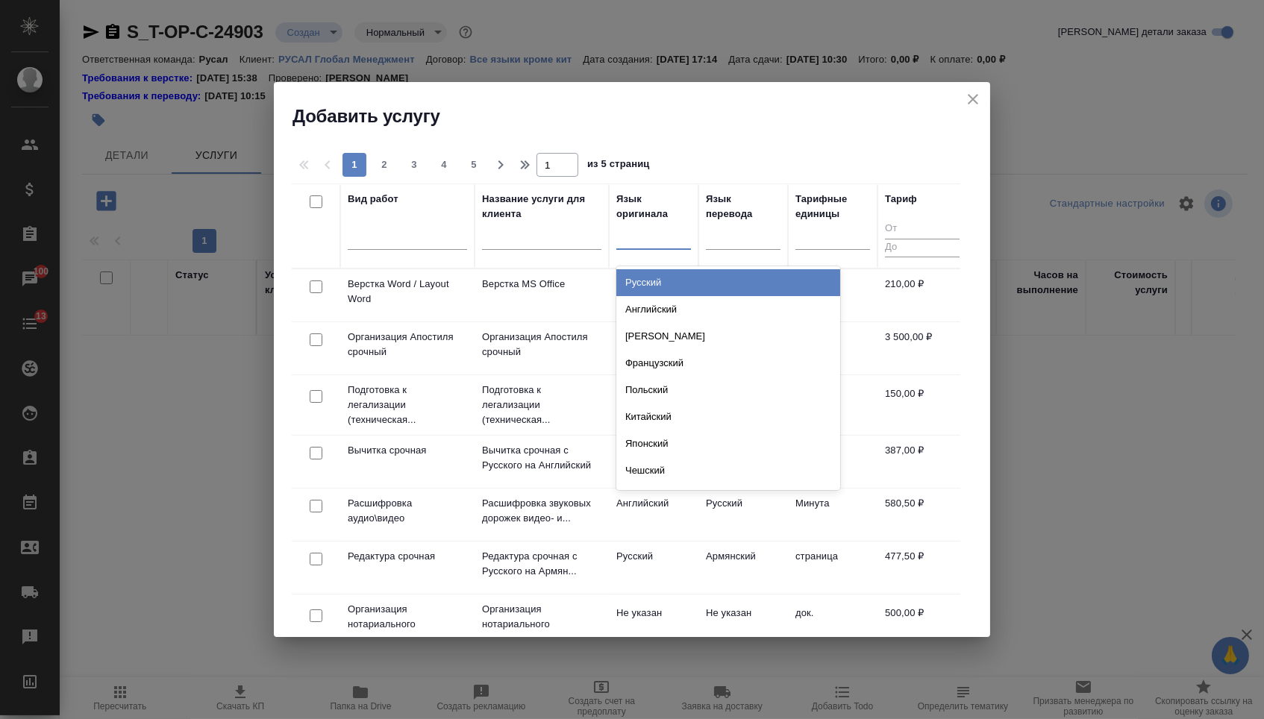
click at [633, 278] on div "Русский" at bounding box center [728, 282] width 224 height 27
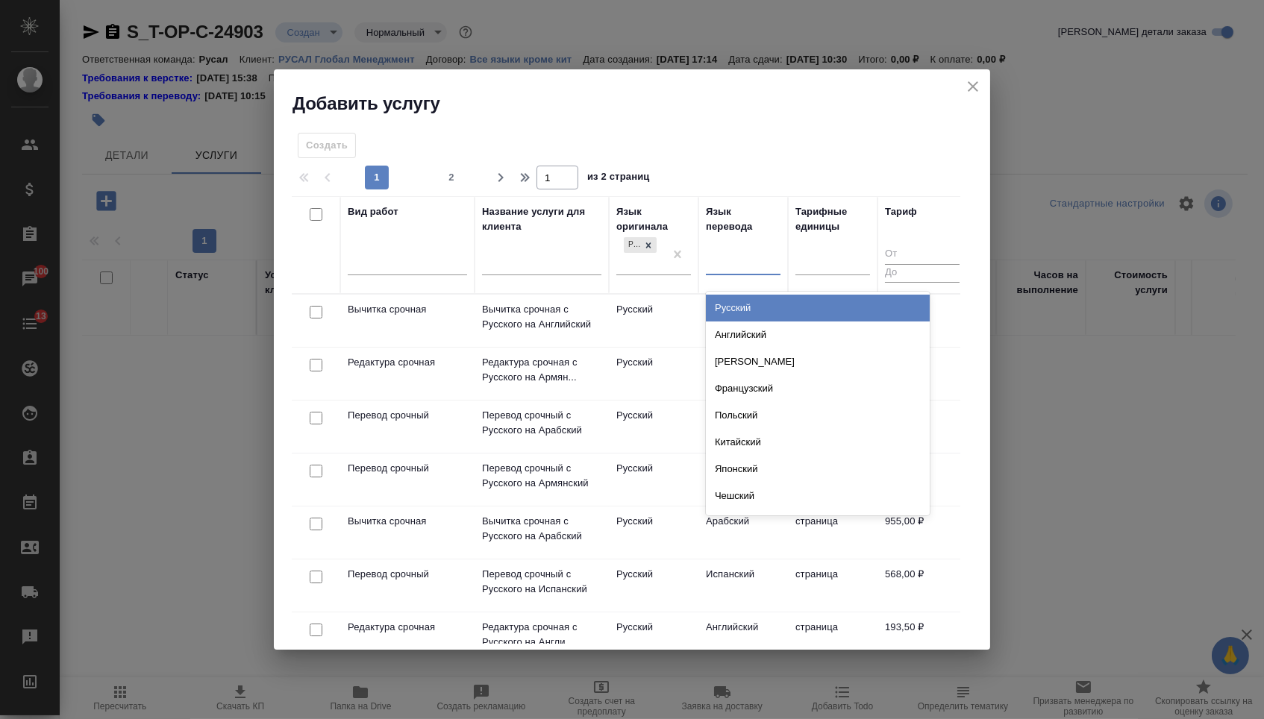
click at [753, 268] on div at bounding box center [743, 261] width 75 height 22
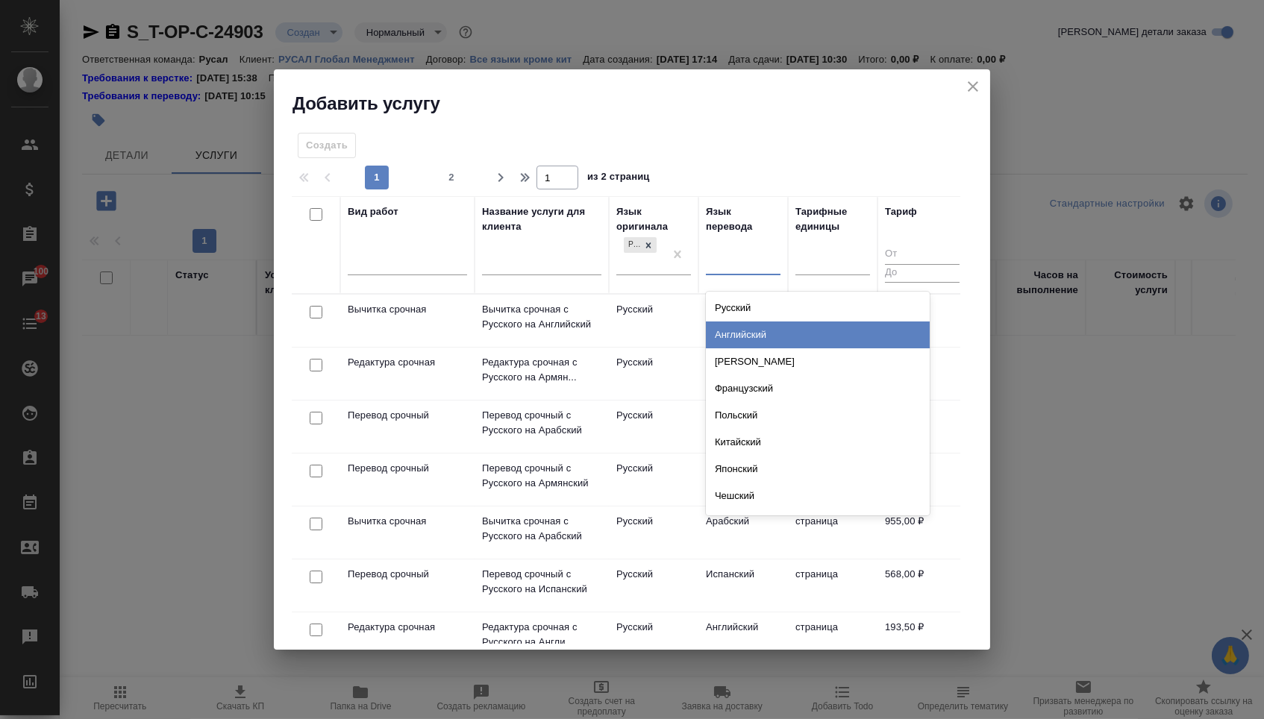
click at [742, 337] on div "Английский" at bounding box center [818, 335] width 224 height 27
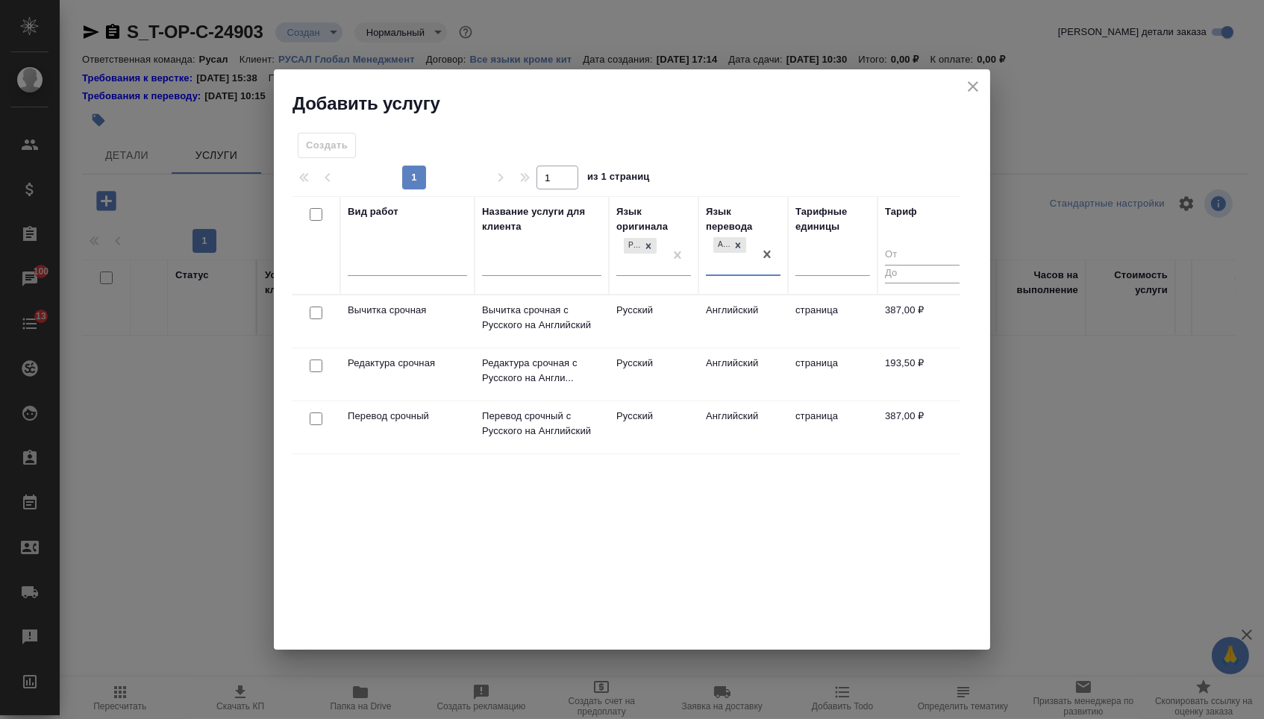
click at [310, 421] on input "checkbox" at bounding box center [316, 419] width 13 height 13
checkbox input "true"
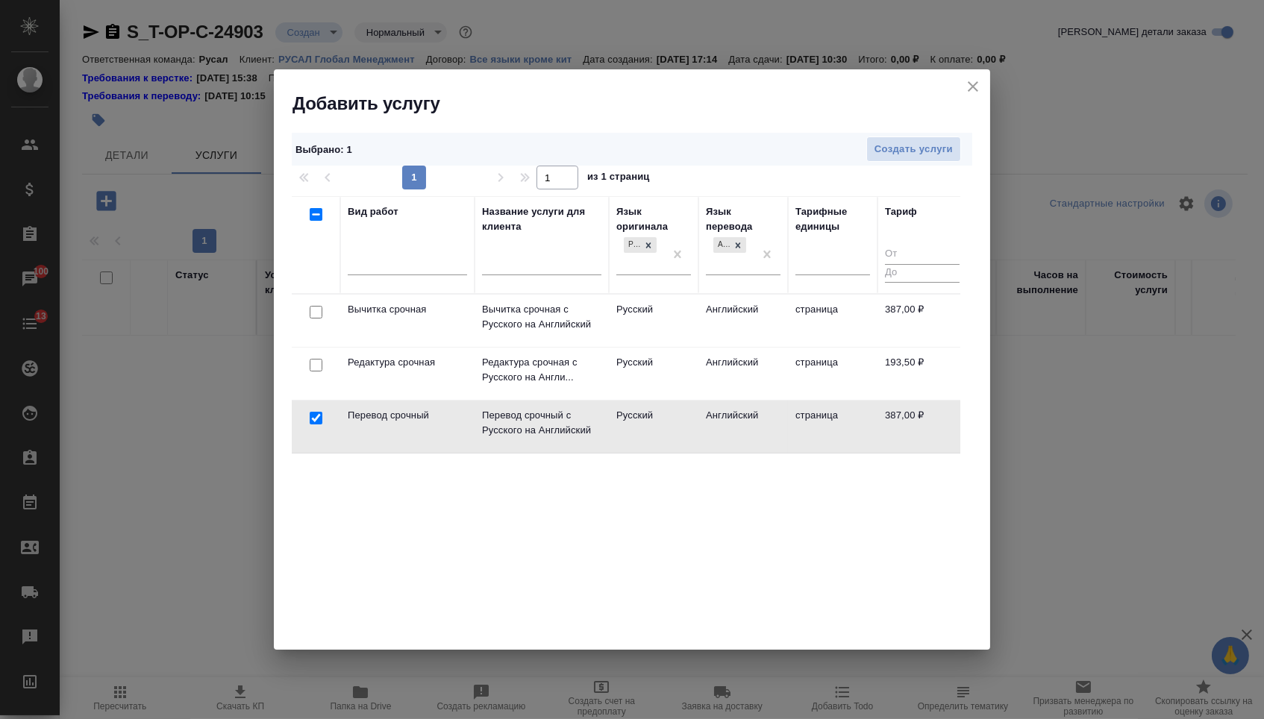
click at [311, 366] on input "checkbox" at bounding box center [316, 365] width 13 height 13
checkbox input "true"
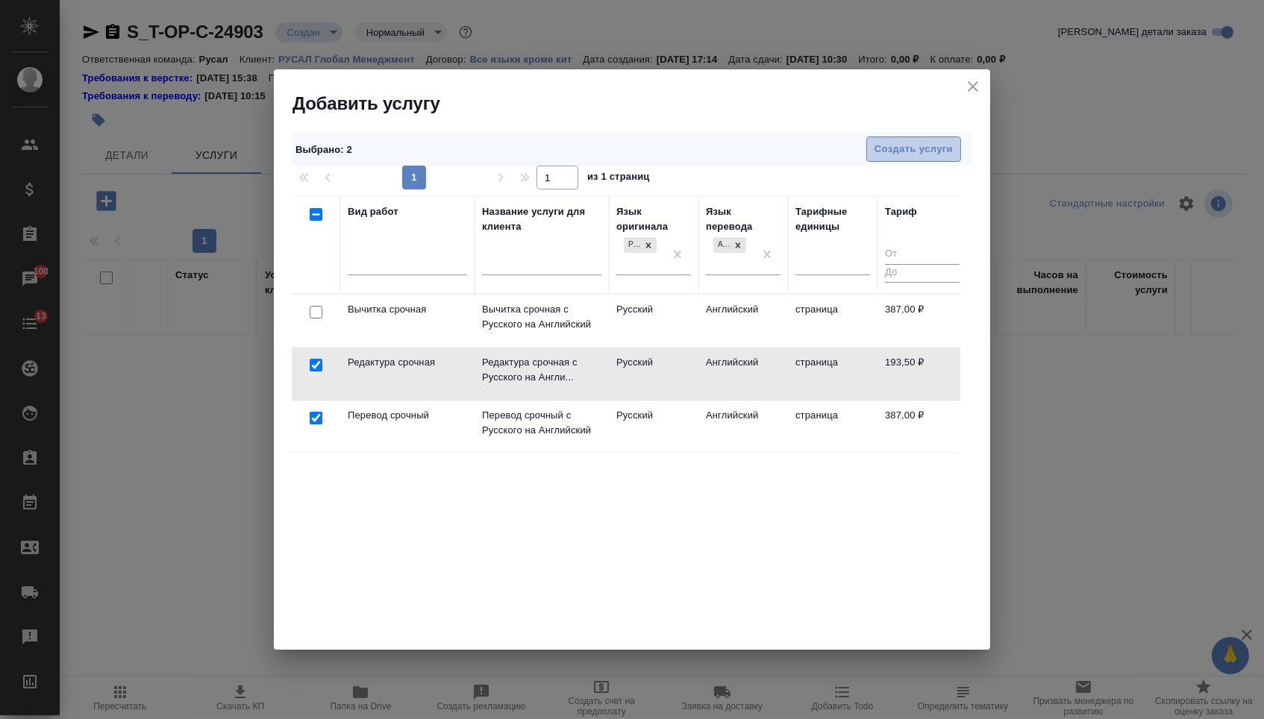
click at [922, 157] on span "Создать услуги" at bounding box center [913, 149] width 78 height 17
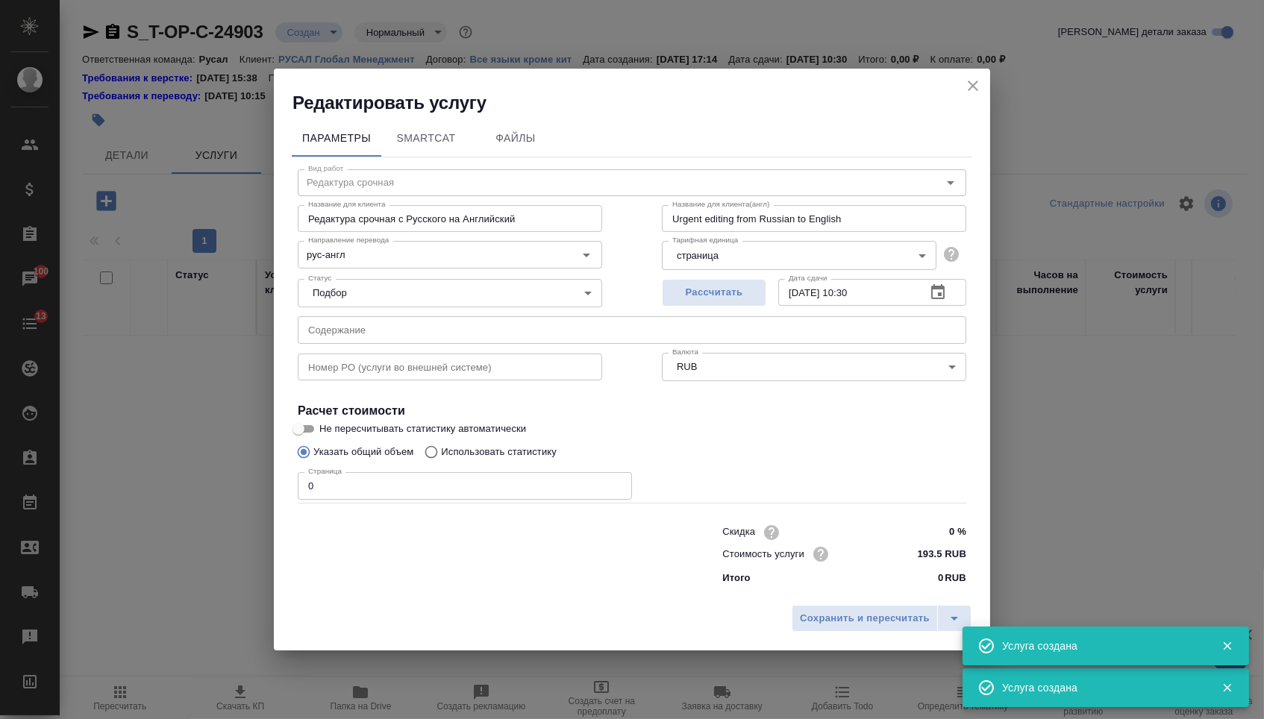
type input "Перевод срочный"
type input "Перевод срочный с Русского на Английский"
type input "Urgent translation from Russian to English"
type input "387 RUB"
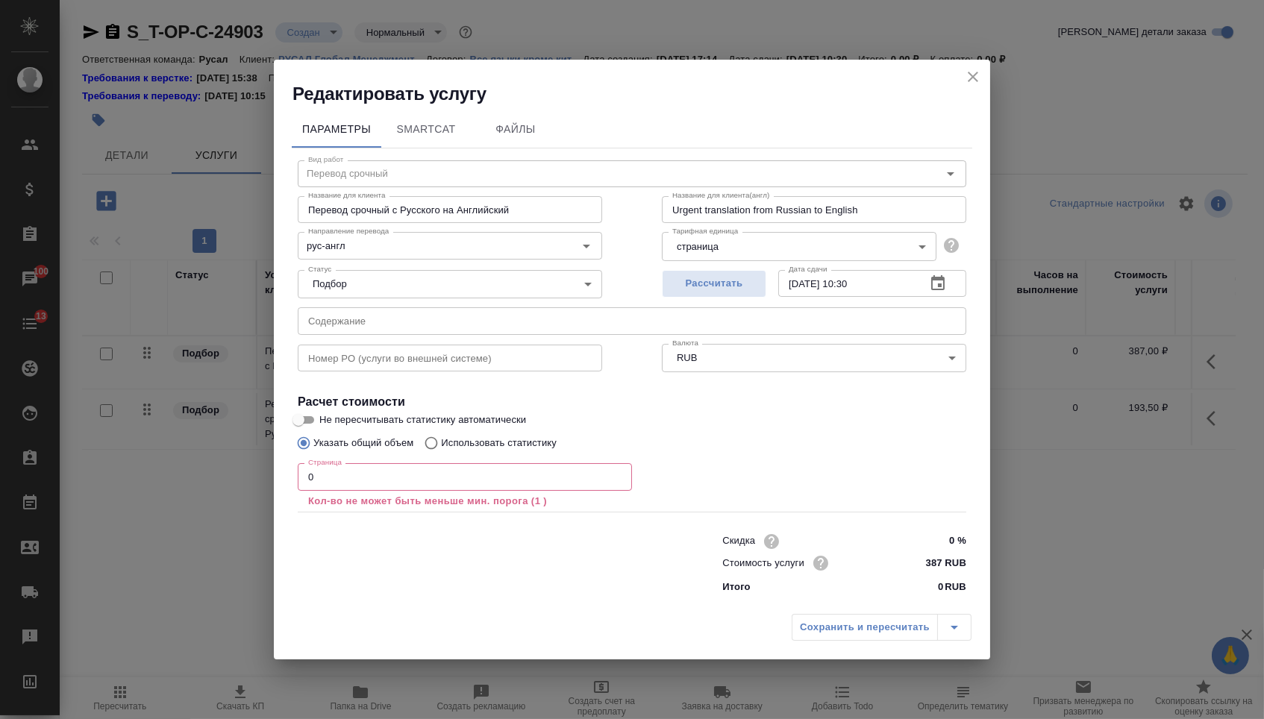
click at [411, 302] on div "Статус Подбор none Статус" at bounding box center [450, 282] width 364 height 97
click at [392, 332] on div "Вид работ Перевод срочный Вид работ Название для клиента Перевод срочный с Русс…" at bounding box center [632, 374] width 680 height 453
click at [395, 297] on div "Статус Подбор none Статус" at bounding box center [450, 282] width 364 height 97
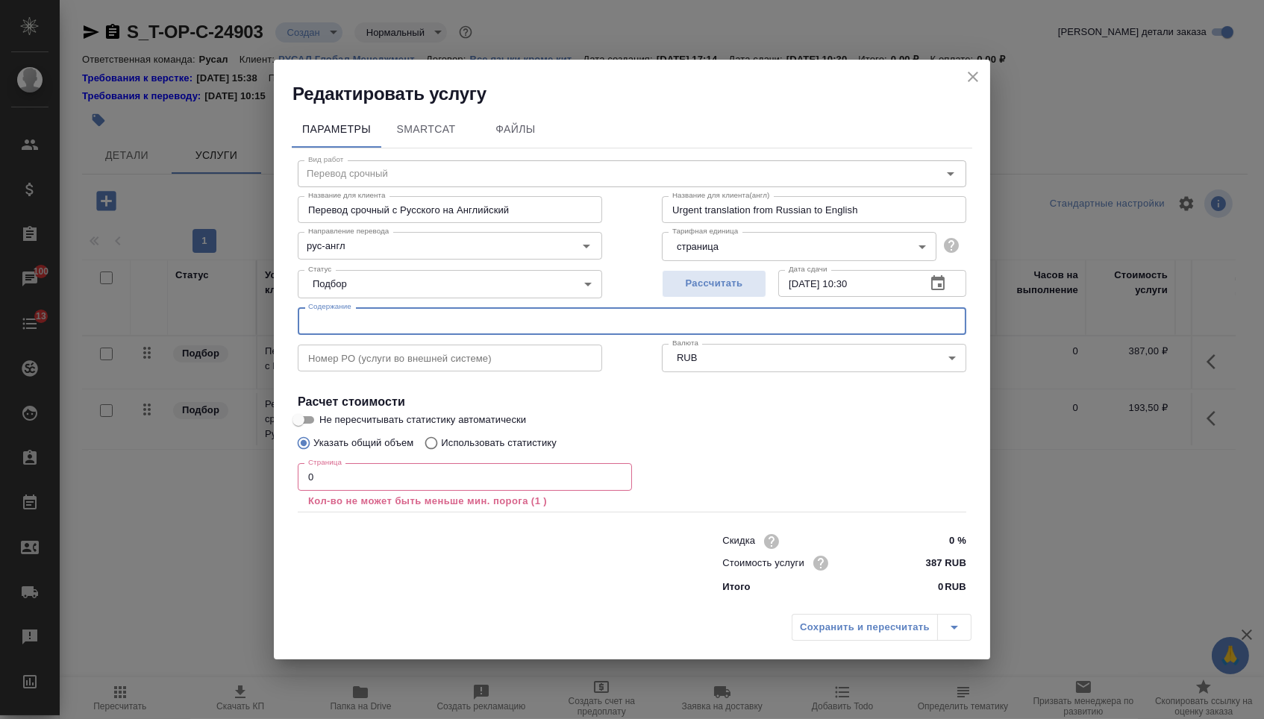
click at [395, 320] on input "text" at bounding box center [632, 320] width 669 height 27
paste input "CBAM Consultations_22082025.docx"
type input "CBAM Consultations_22082025.docx"
click at [349, 475] on input "0" at bounding box center [465, 476] width 334 height 27
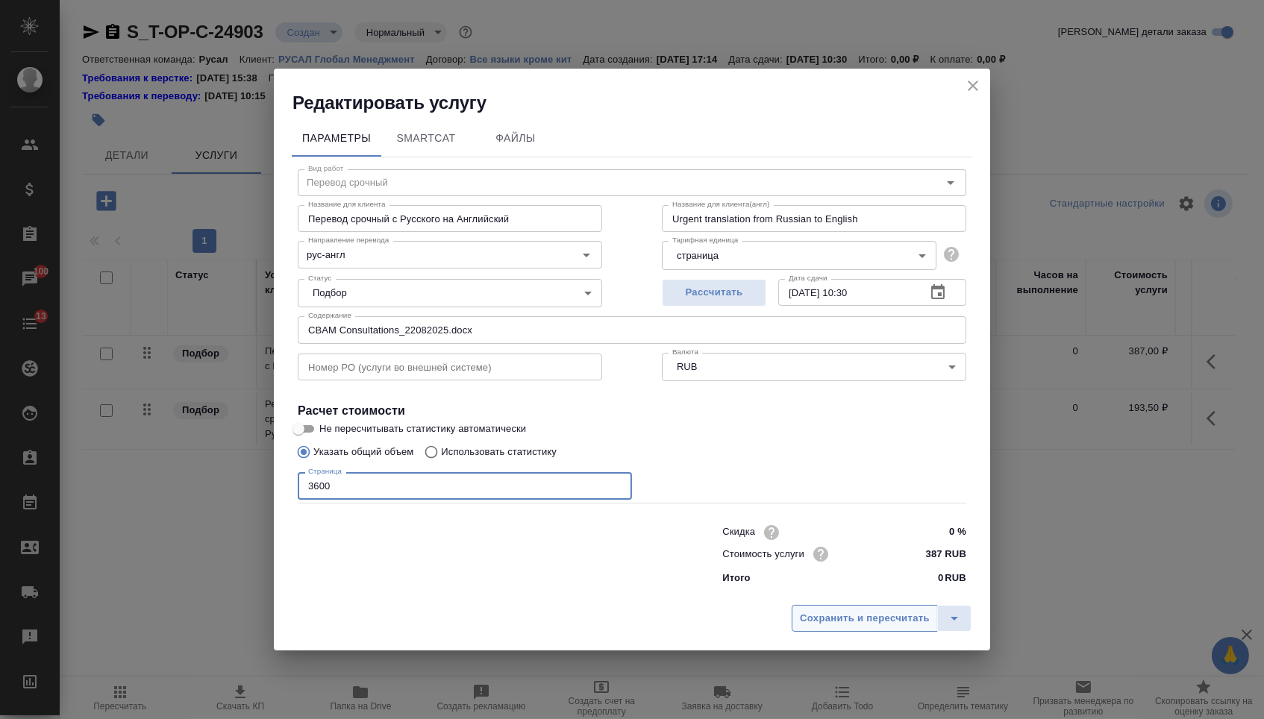
type input "3600"
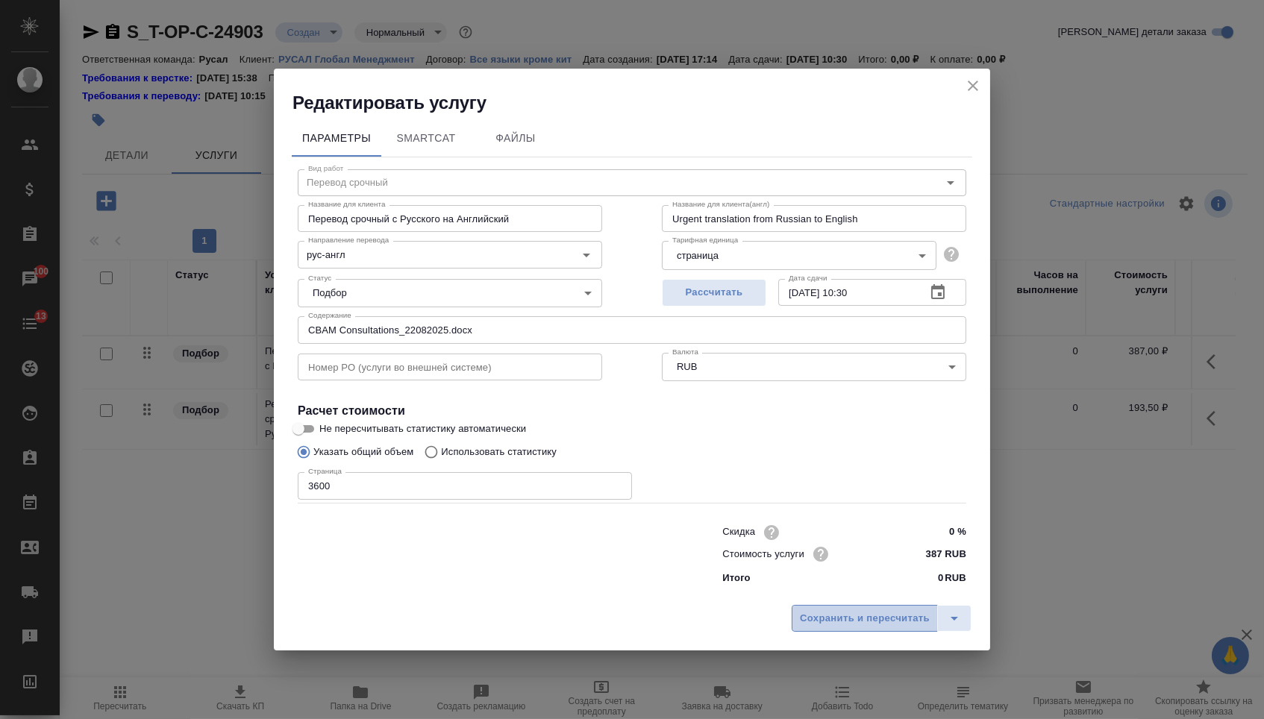
click at [824, 625] on span "Сохранить и пересчитать" at bounding box center [865, 618] width 130 height 17
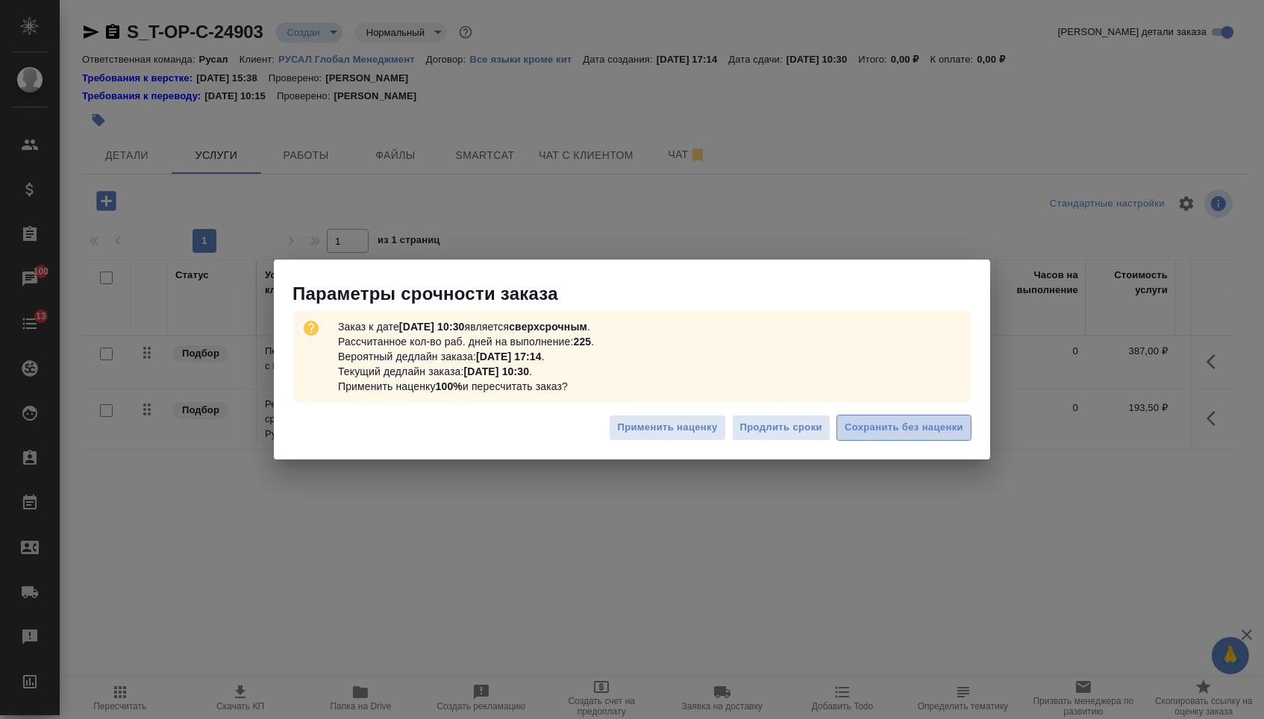
click at [938, 429] on span "Сохранить без наценки" at bounding box center [904, 427] width 119 height 17
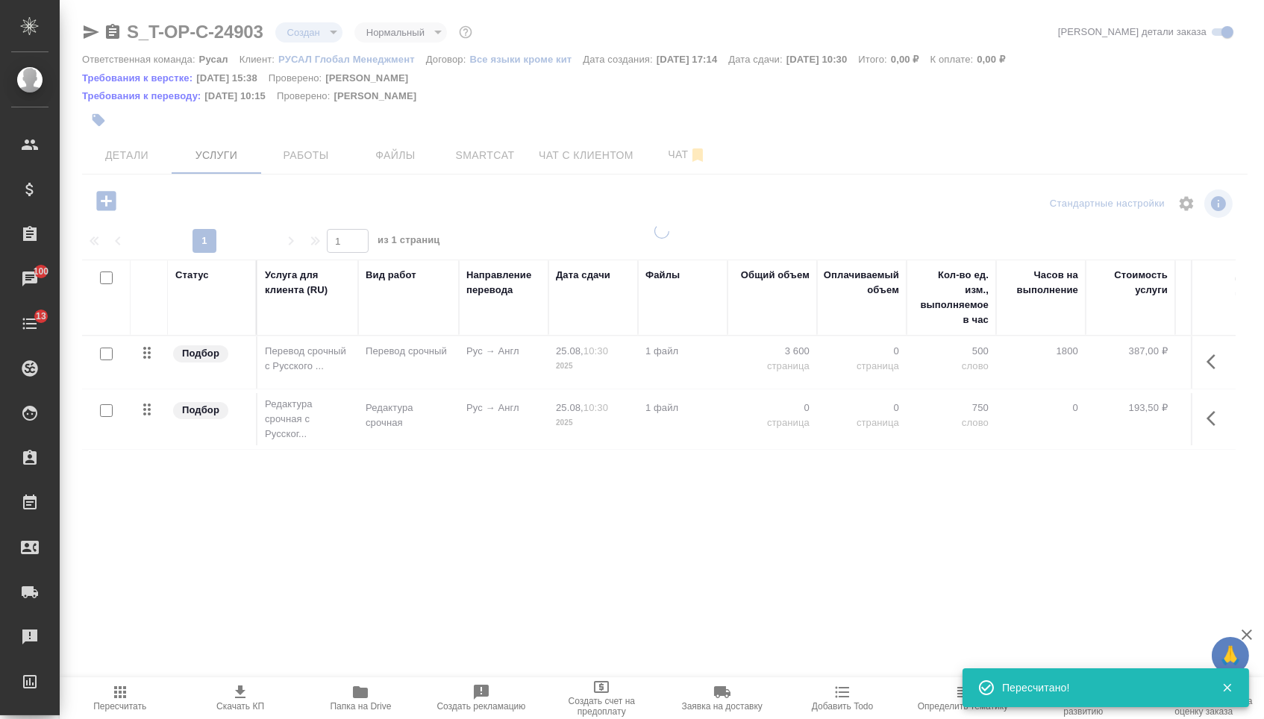
type input "urgent"
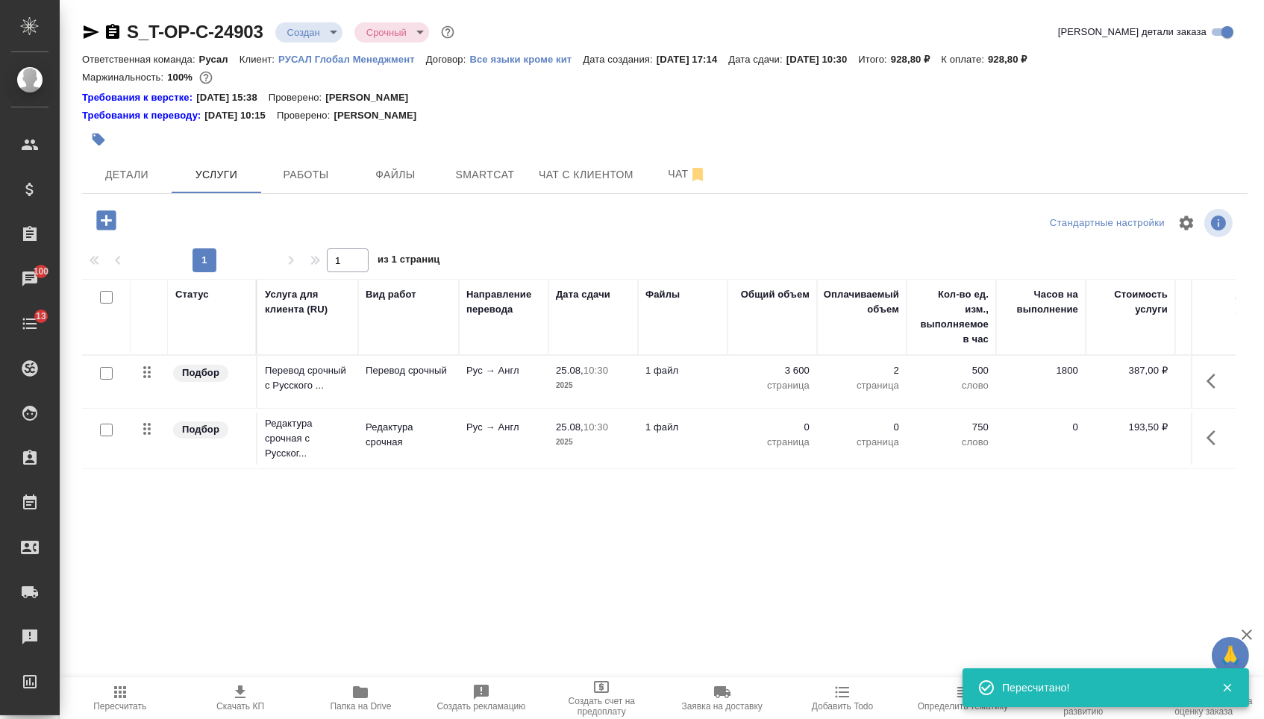
click at [781, 419] on tbody "Подбор Перевод срочный с Русского ... Перевод срочный Рус → Англ 25.08, 10:30 2…" at bounding box center [785, 412] width 1406 height 113
click at [781, 408] on td "0 страница" at bounding box center [772, 382] width 90 height 52
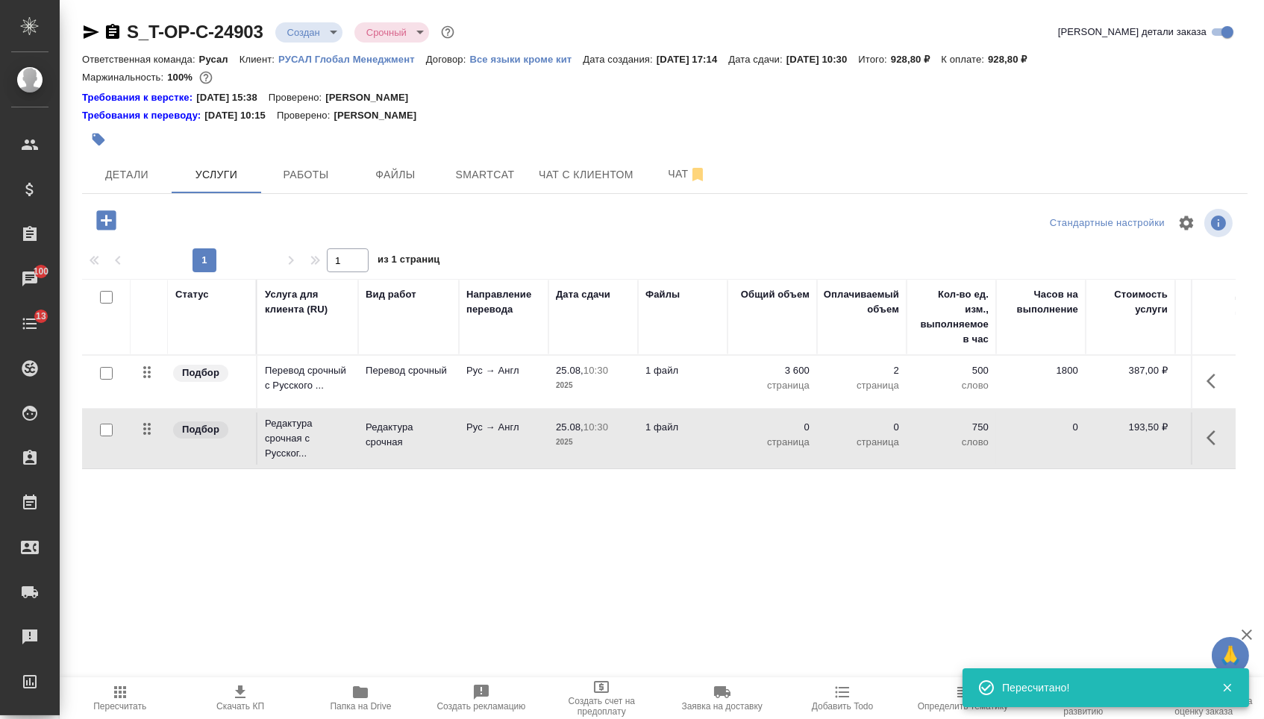
click at [777, 434] on p "0" at bounding box center [772, 427] width 75 height 15
click at [775, 436] on input "0" at bounding box center [781, 432] width 54 height 22
type input "3600"
click at [727, 506] on div "Статус Услуга для клиента (RU) Вид работ Направление перевода Дата сдачи Файлы …" at bounding box center [659, 439] width 1154 height 321
click at [237, 225] on span "Сохранить и пересчитать" at bounding box center [212, 218] width 130 height 17
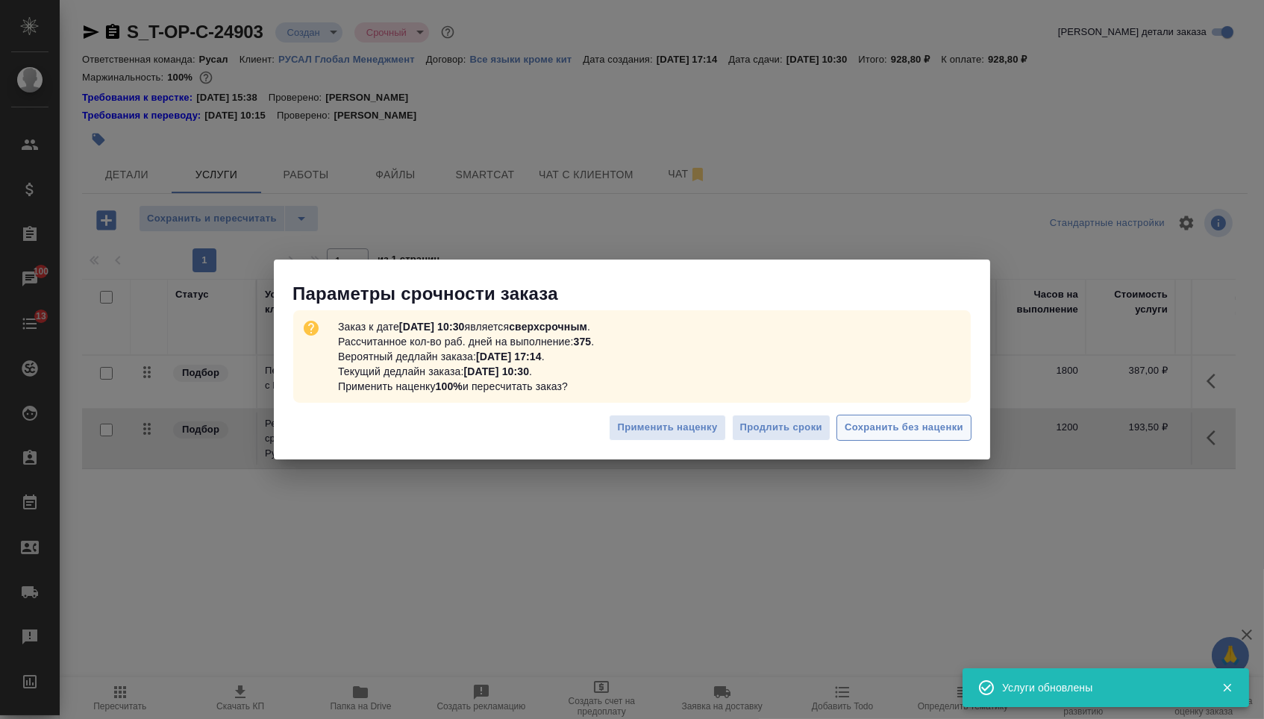
click at [863, 435] on span "Сохранить без наценки" at bounding box center [904, 427] width 119 height 17
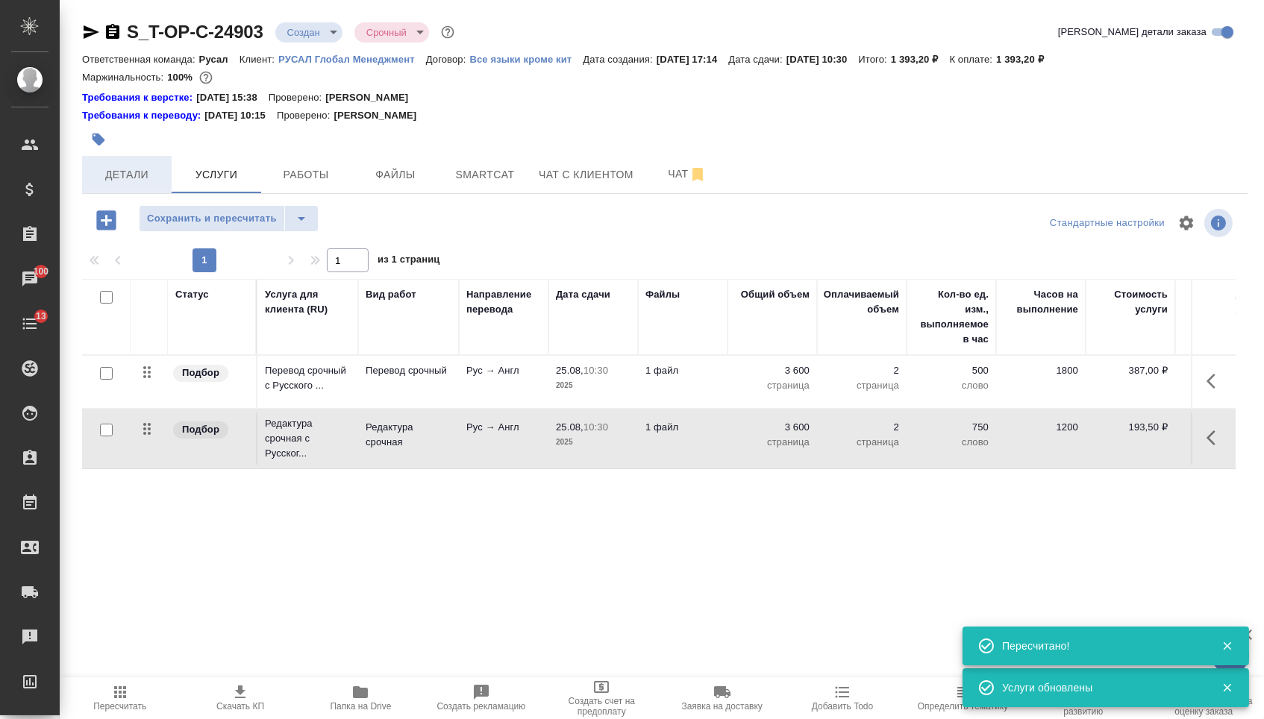
click at [122, 181] on span "Детали" at bounding box center [127, 175] width 72 height 19
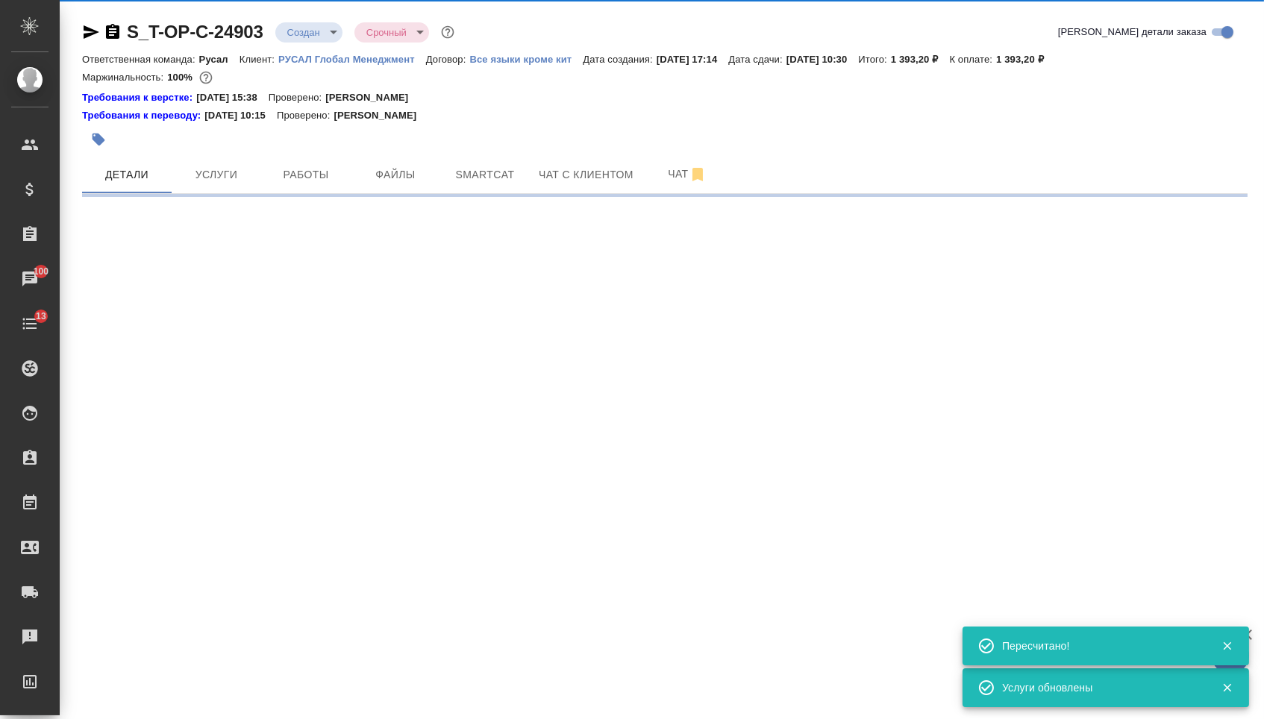
select select "RU"
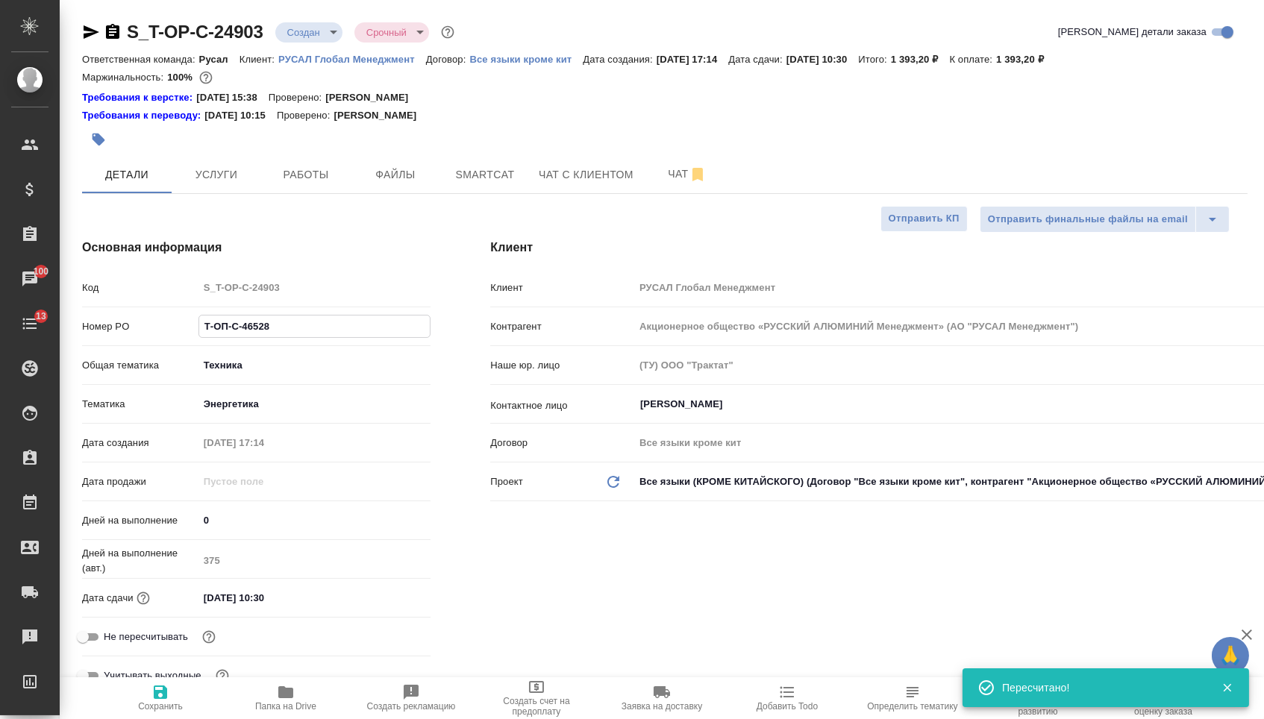
drag, startPoint x: 296, startPoint y: 331, endPoint x: 162, endPoint y: 331, distance: 134.3
click at [162, 331] on div "Номер PO Т-ОП-С-46528" at bounding box center [256, 326] width 348 height 26
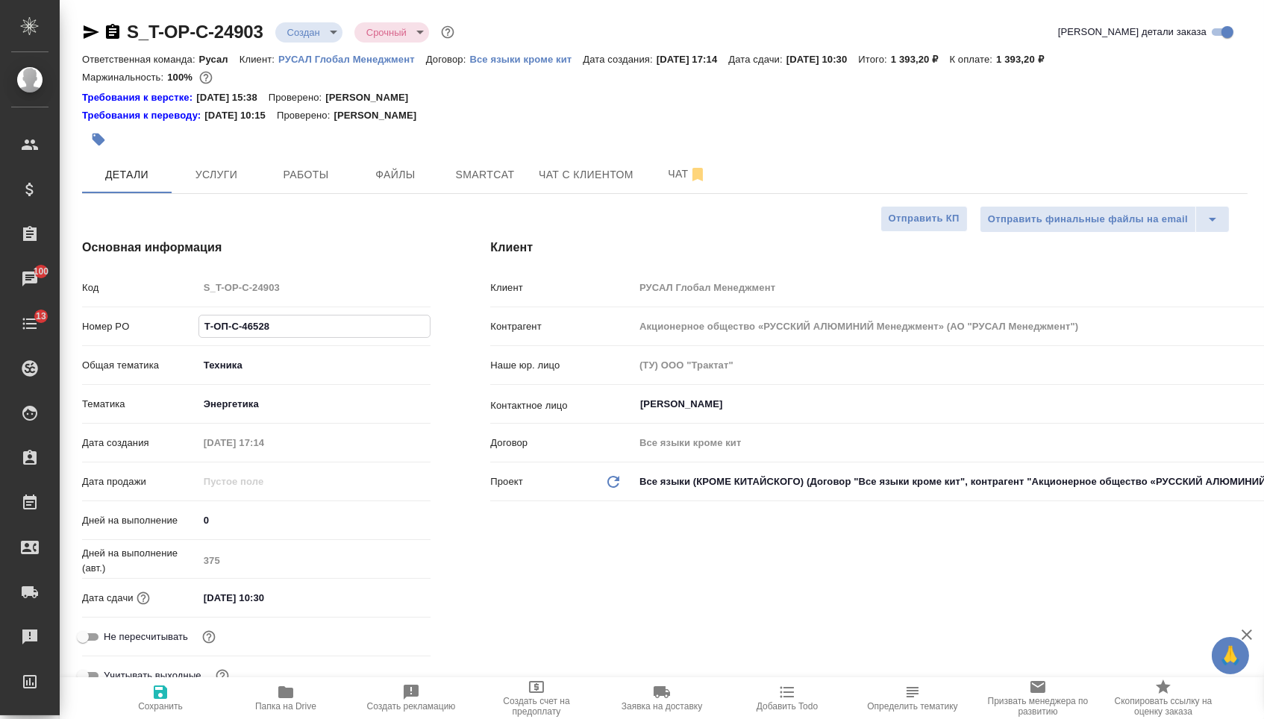
click at [307, 31] on body "🙏 .cls-1 fill:#fff; AWATERA Menshikova Aleksandra Клиенты Спецификации Заказы 1…" at bounding box center [632, 359] width 1264 height 719
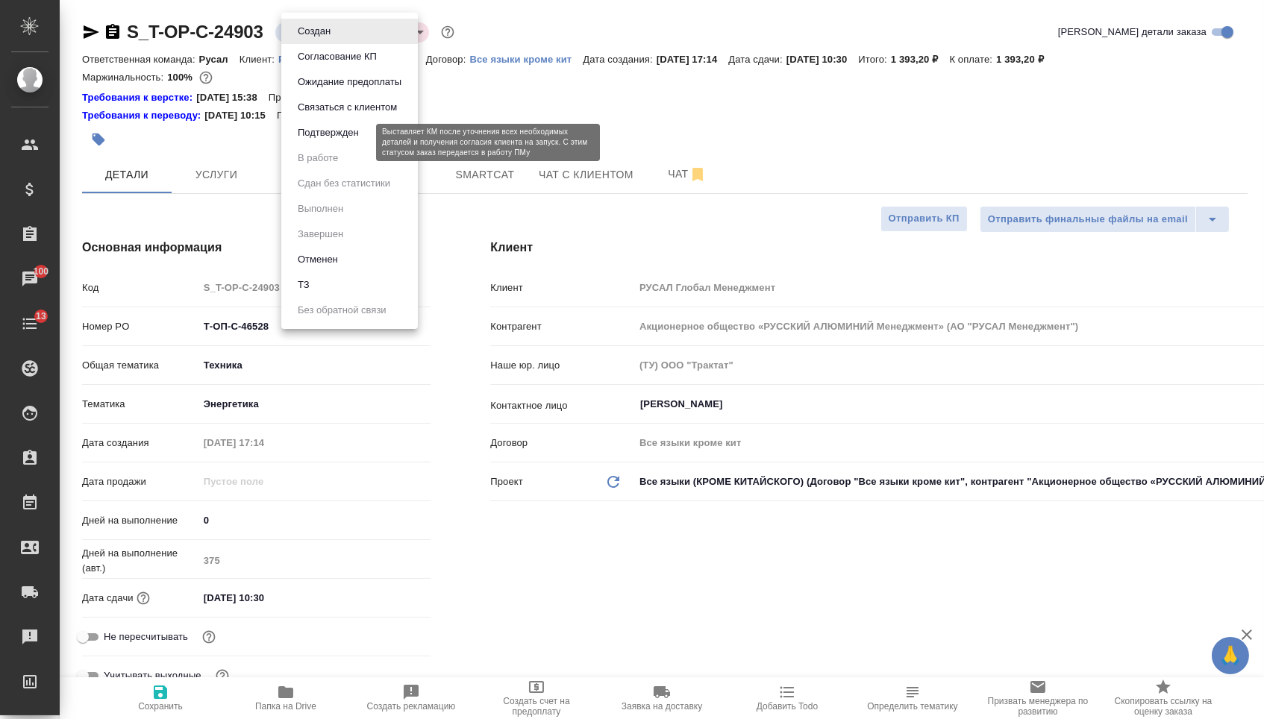
click at [331, 141] on button "Подтвержден" at bounding box center [328, 133] width 70 height 16
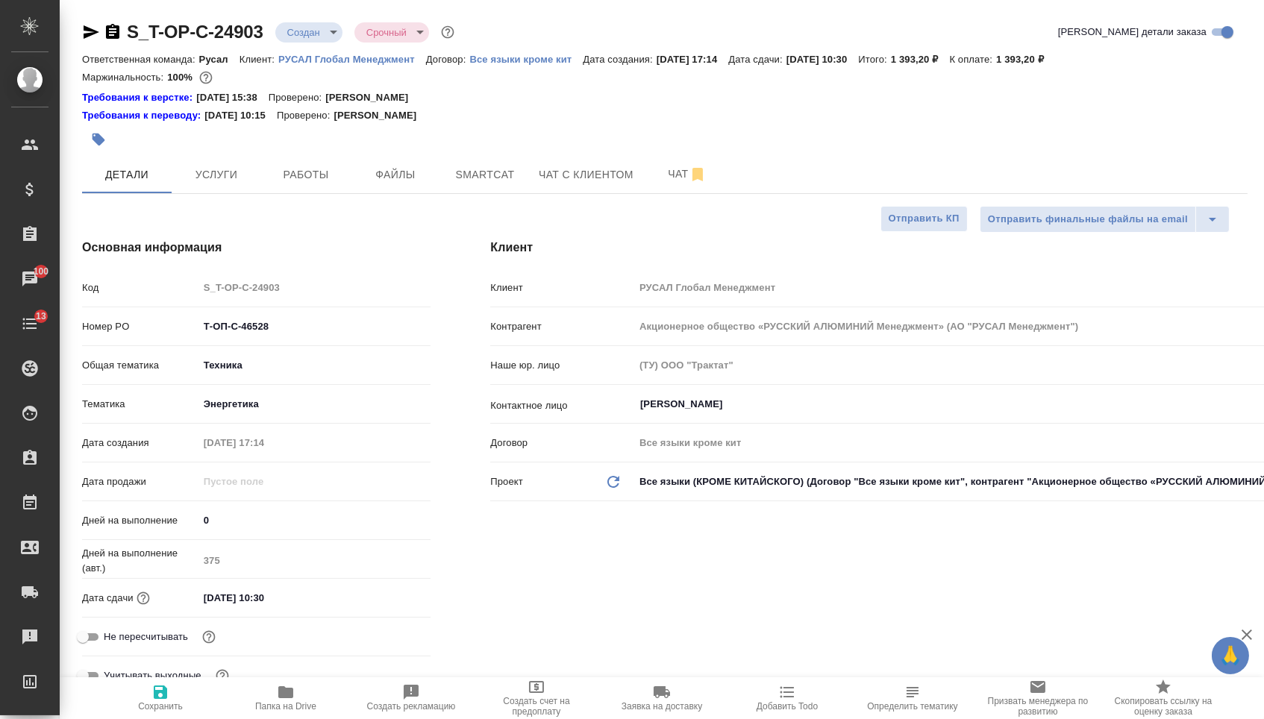
select select "RU"
type textarea "x"
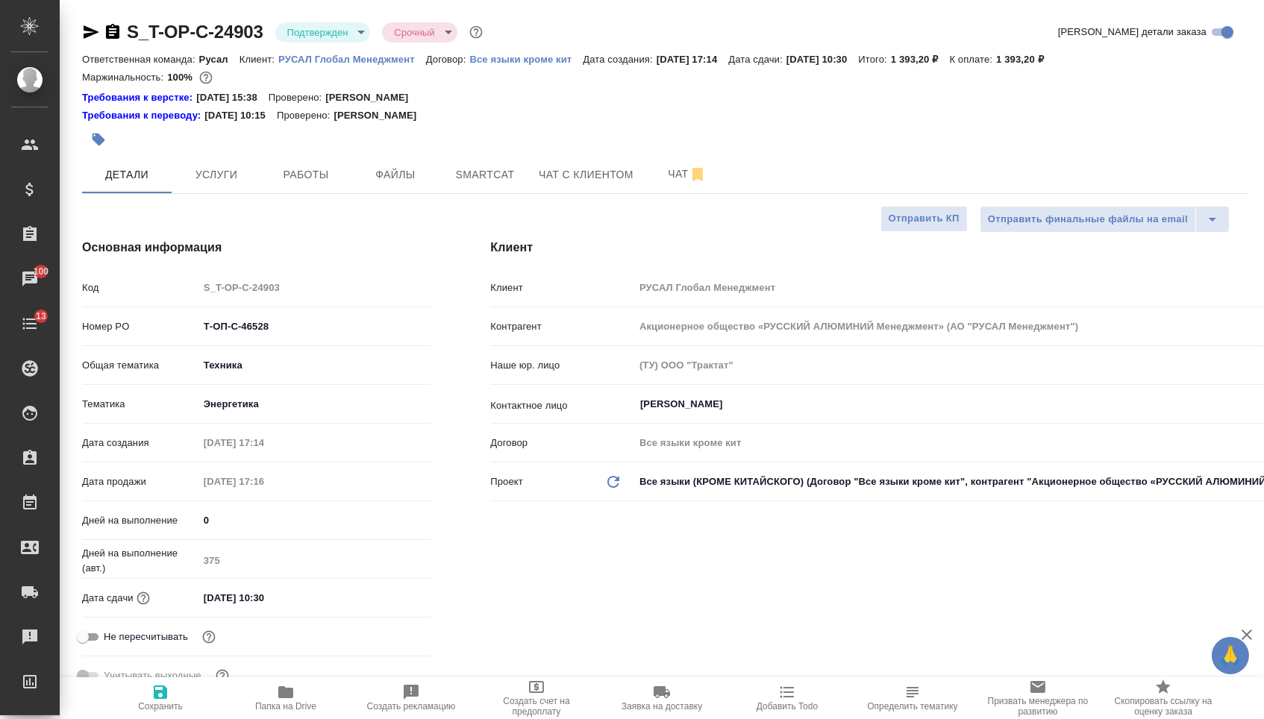
type textarea "x"
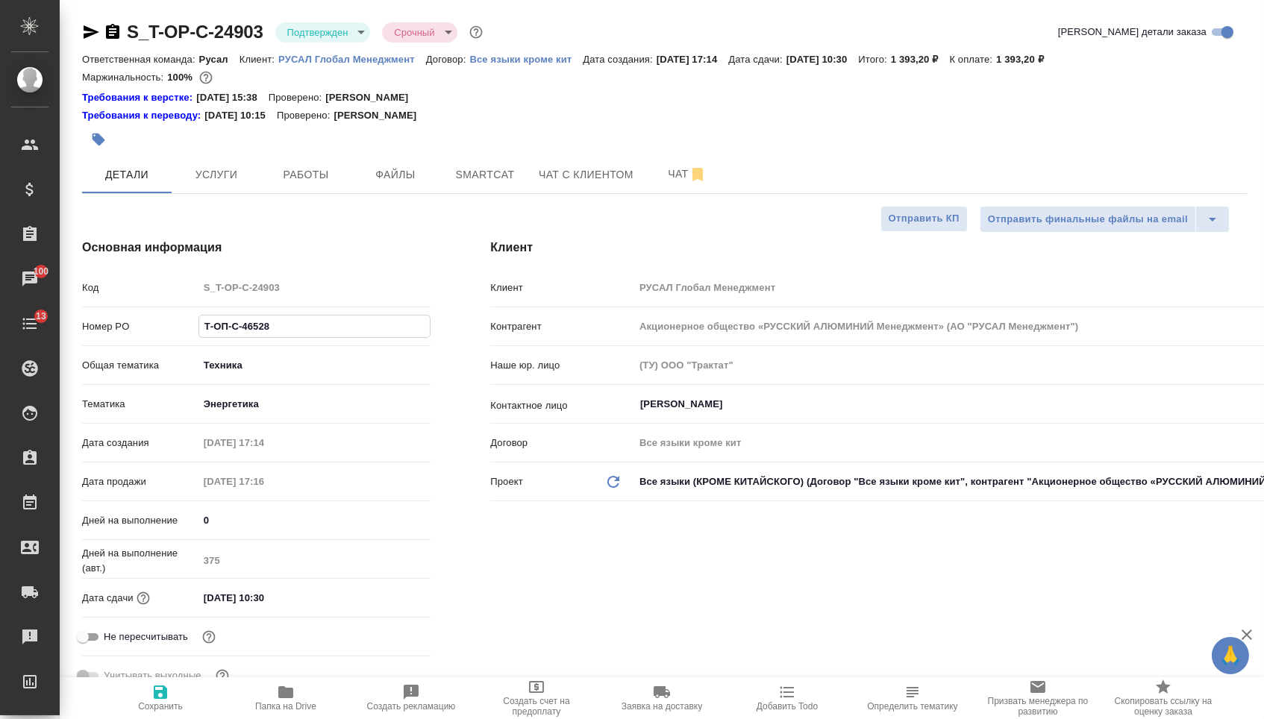
drag, startPoint x: 304, startPoint y: 342, endPoint x: 100, endPoint y: 336, distance: 204.5
click at [100, 337] on div "Номер PO Т-ОП-С-46528" at bounding box center [256, 326] width 348 height 26
click at [118, 35] on icon "button" at bounding box center [113, 32] width 18 height 18
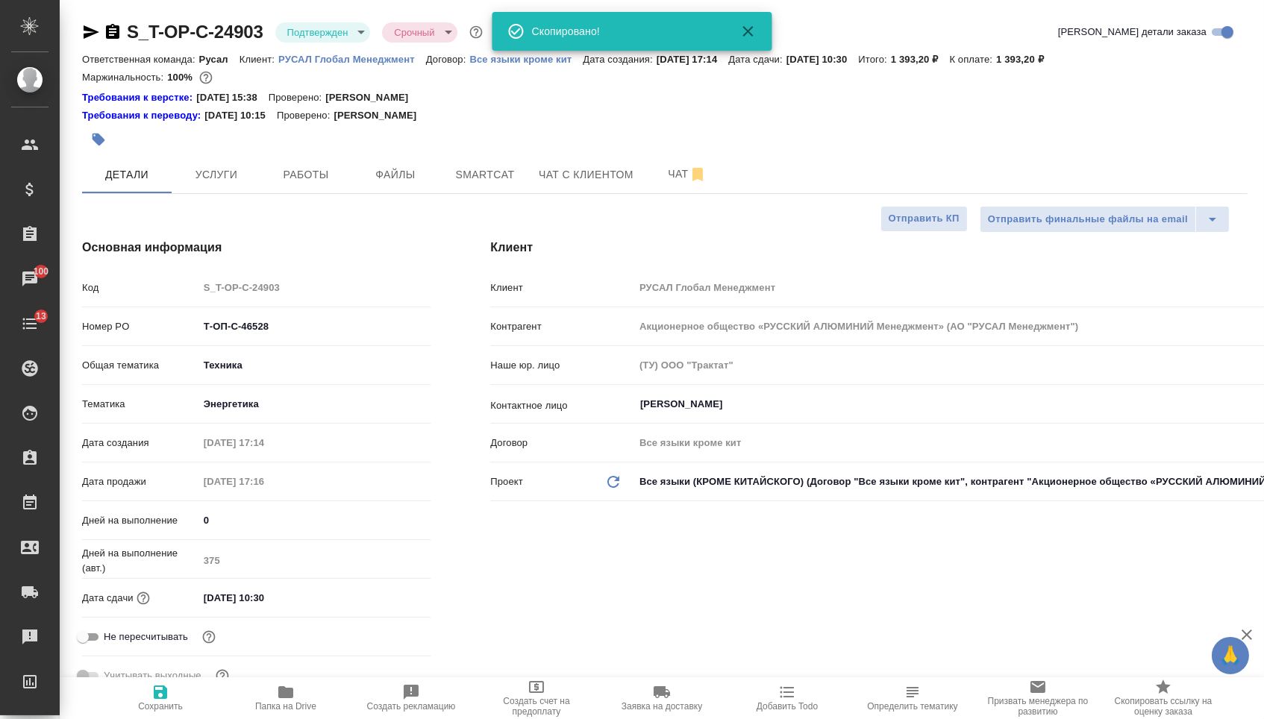
type textarea "x"
